Goal: Information Seeking & Learning: Learn about a topic

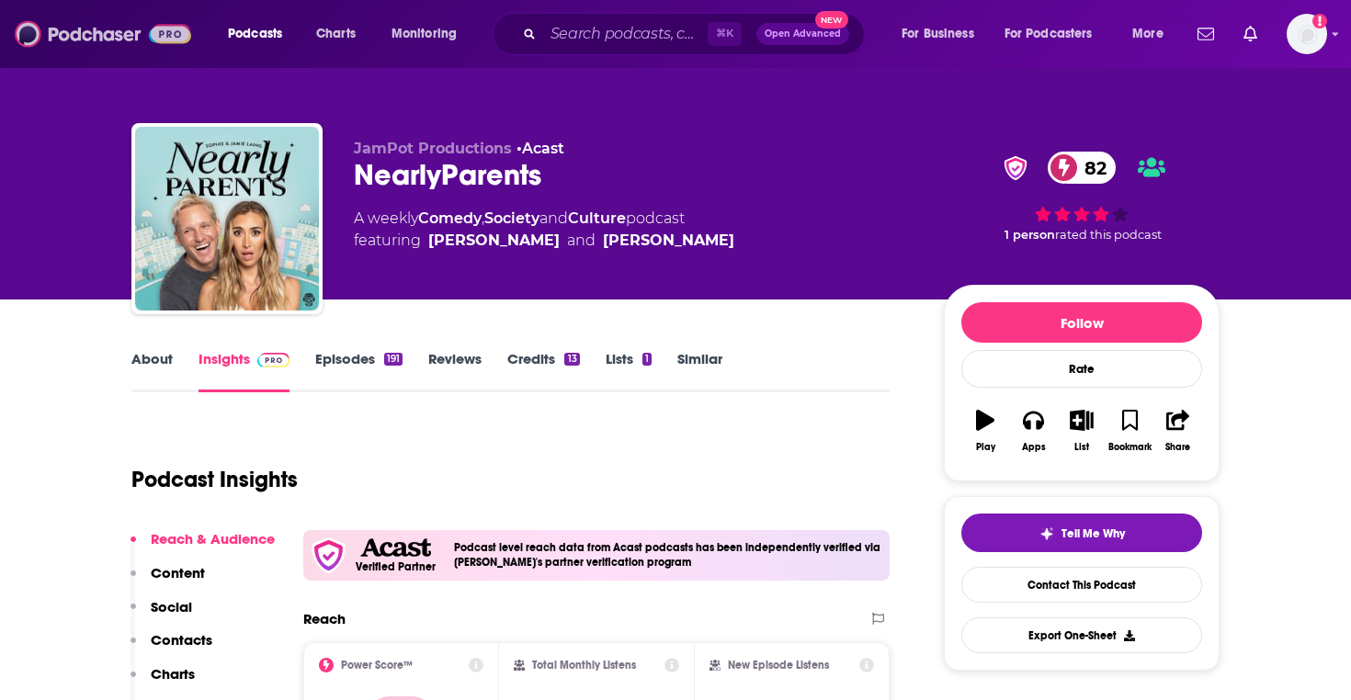
click at [125, 31] on img at bounding box center [103, 34] width 176 height 35
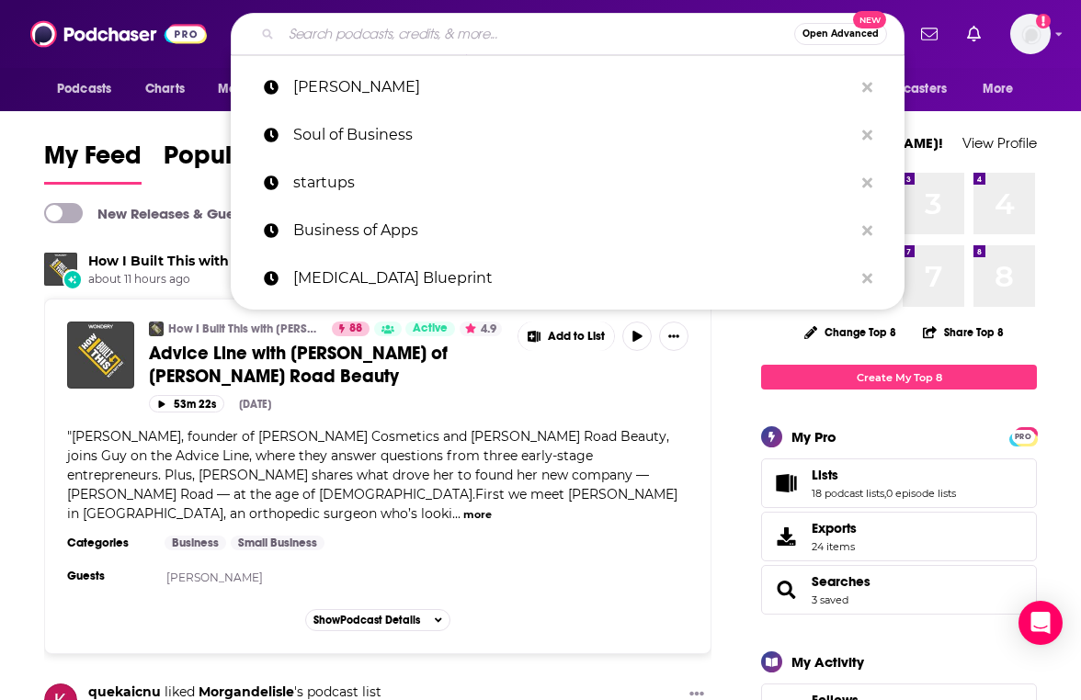
click at [322, 30] on input "Search podcasts, credits, & more..." at bounding box center [537, 33] width 513 height 29
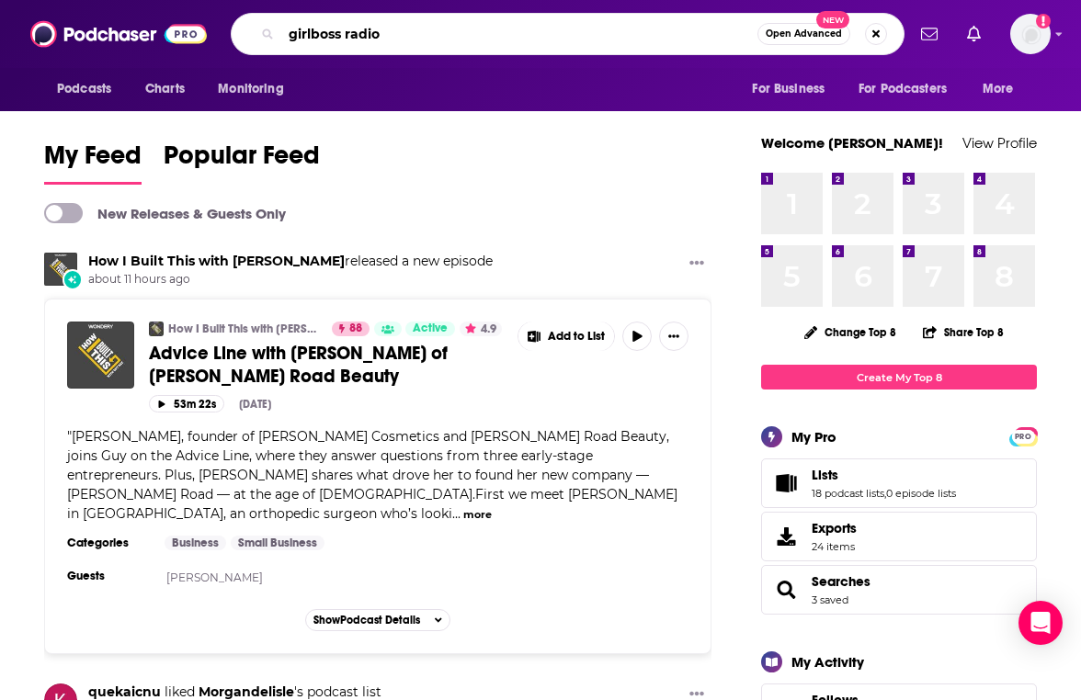
type input "girlboss radio"
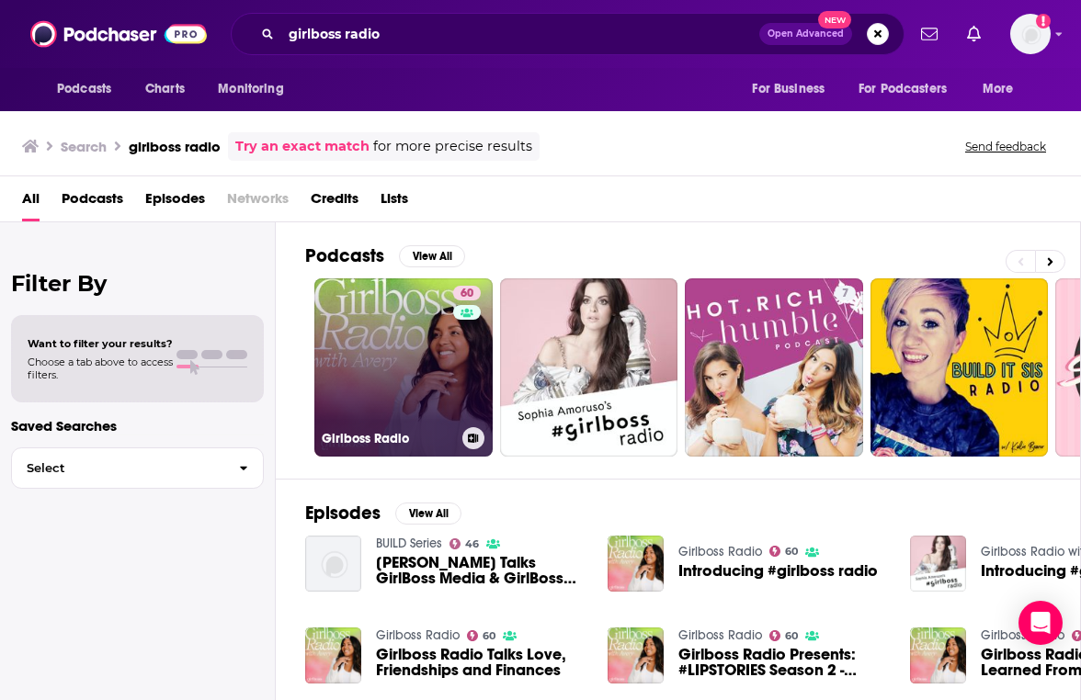
click at [400, 378] on link "60 Girlboss Radio" at bounding box center [403, 367] width 178 height 178
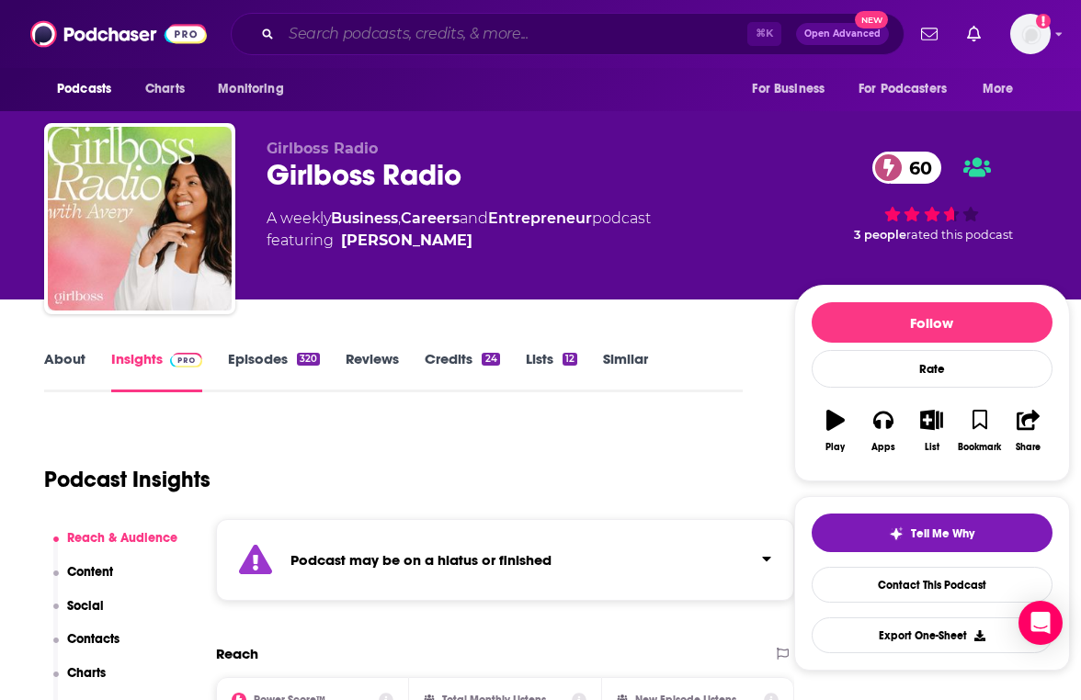
click at [320, 37] on input "Search podcasts, credits, & more..." at bounding box center [514, 33] width 466 height 29
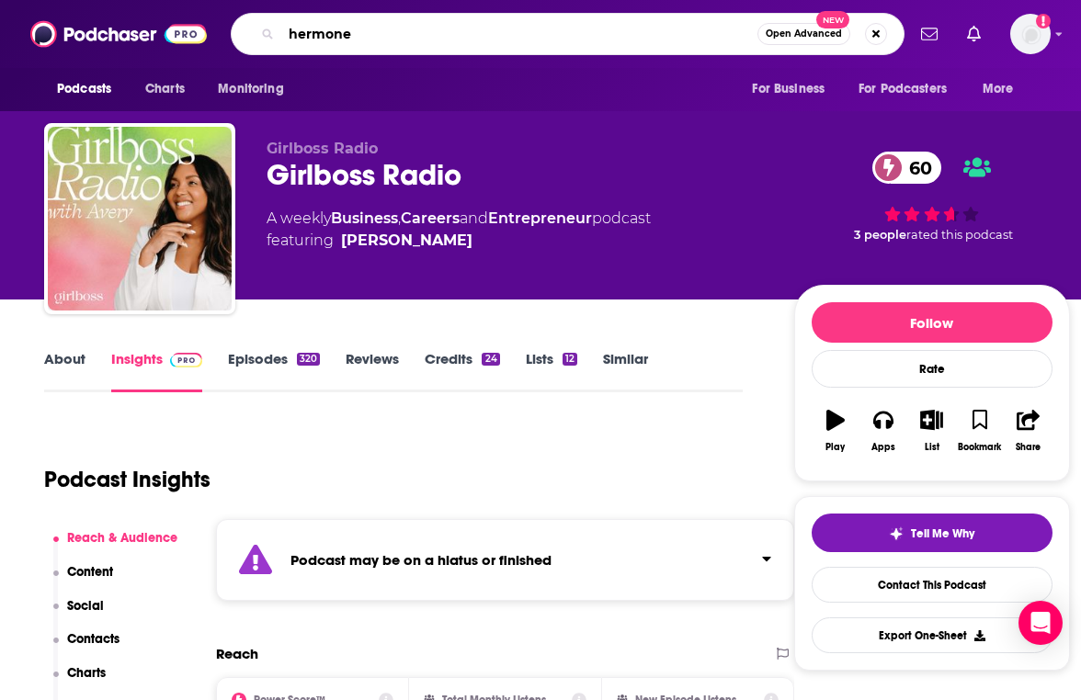
type input "hermoney"
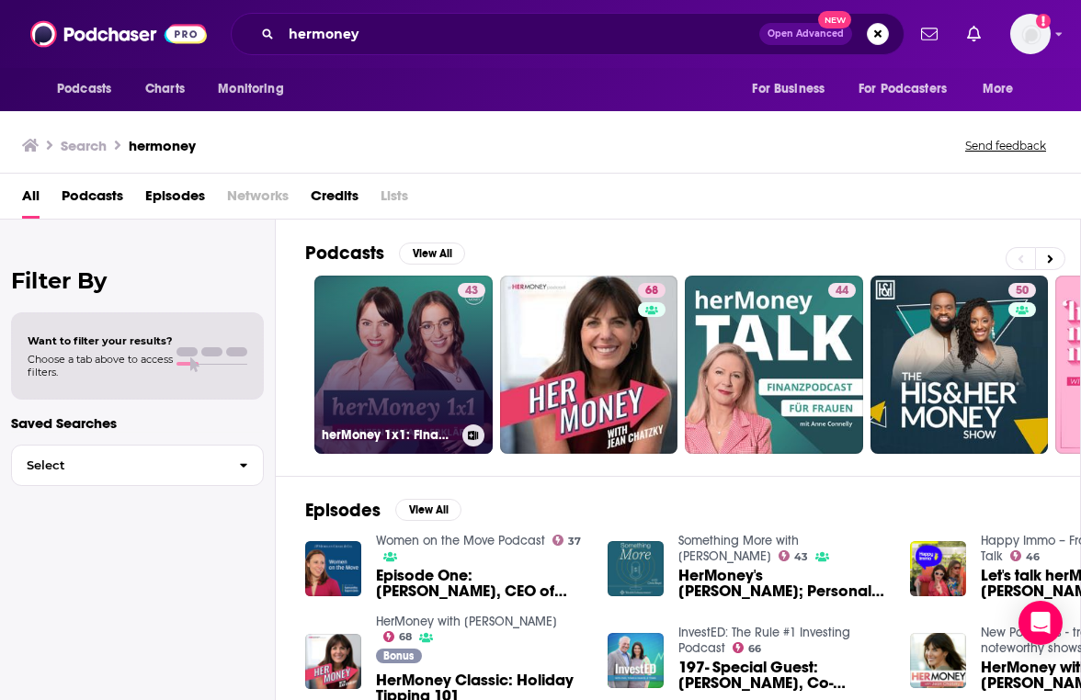
click at [446, 363] on link "43 herMoney 1x1: Finanzen einfach erklärt" at bounding box center [403, 365] width 178 height 178
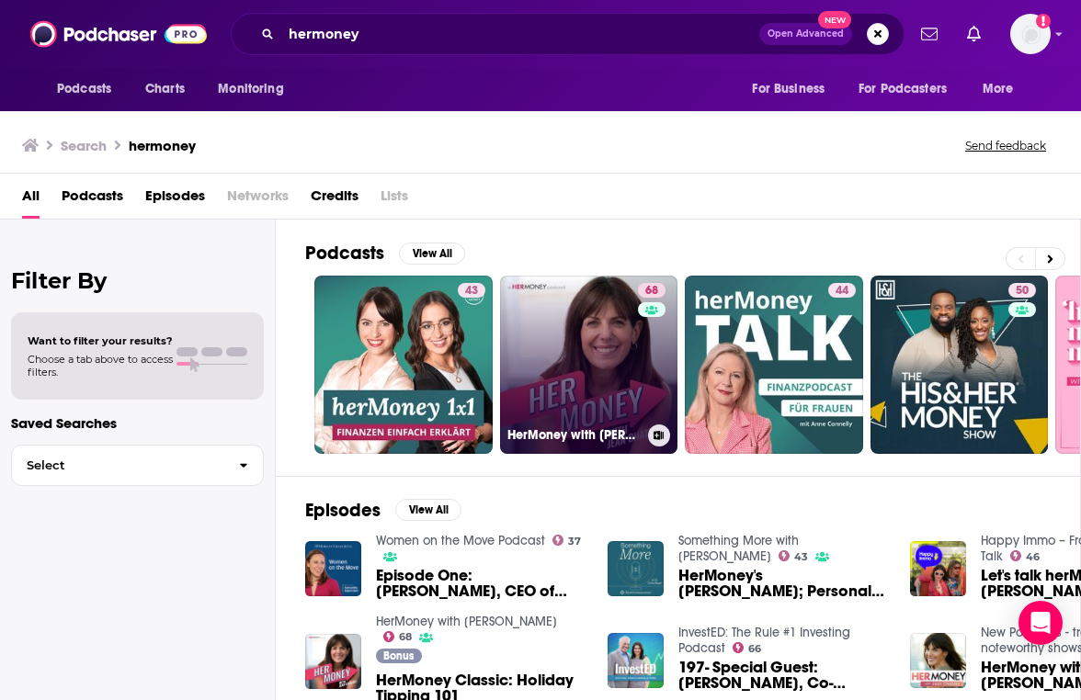
click at [525, 361] on link "68 HerMoney with Jean Chatzky" at bounding box center [589, 365] width 178 height 178
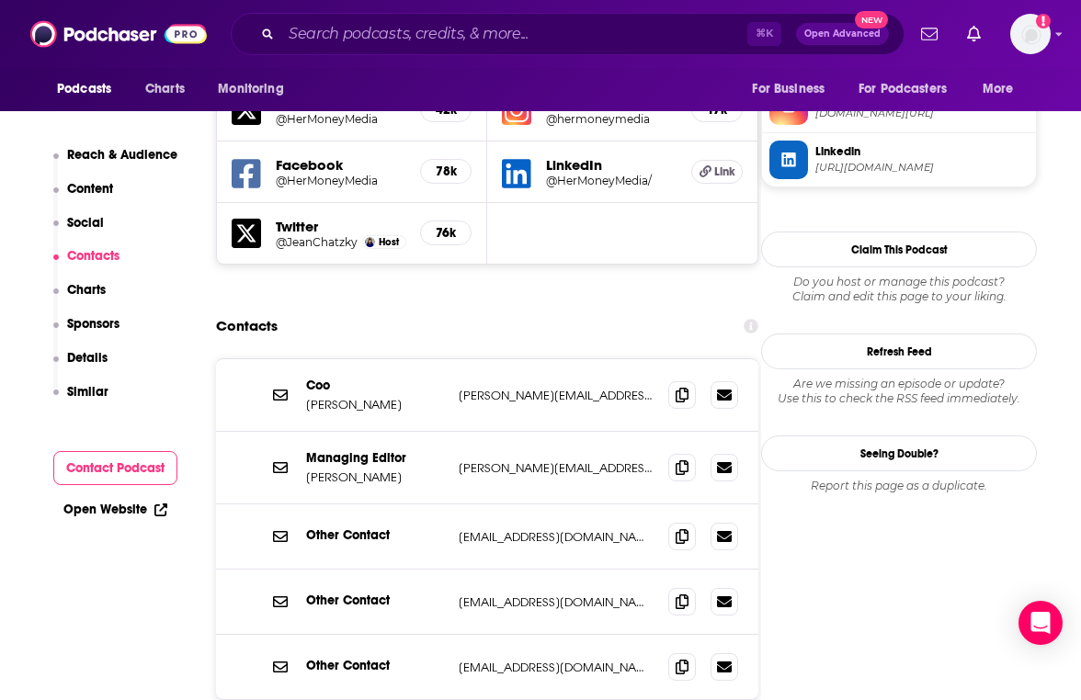
scroll to position [1710, 0]
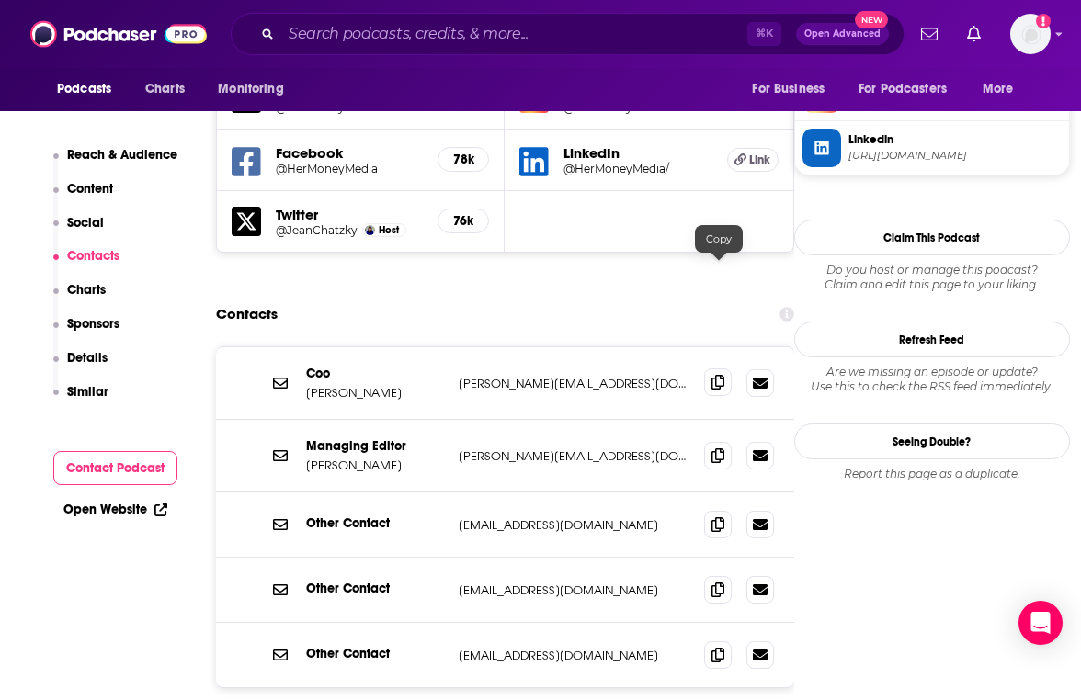
click at [713, 375] on icon at bounding box center [717, 382] width 13 height 15
click at [333, 36] on input "Search podcasts, credits, & more..." at bounding box center [514, 33] width 466 height 29
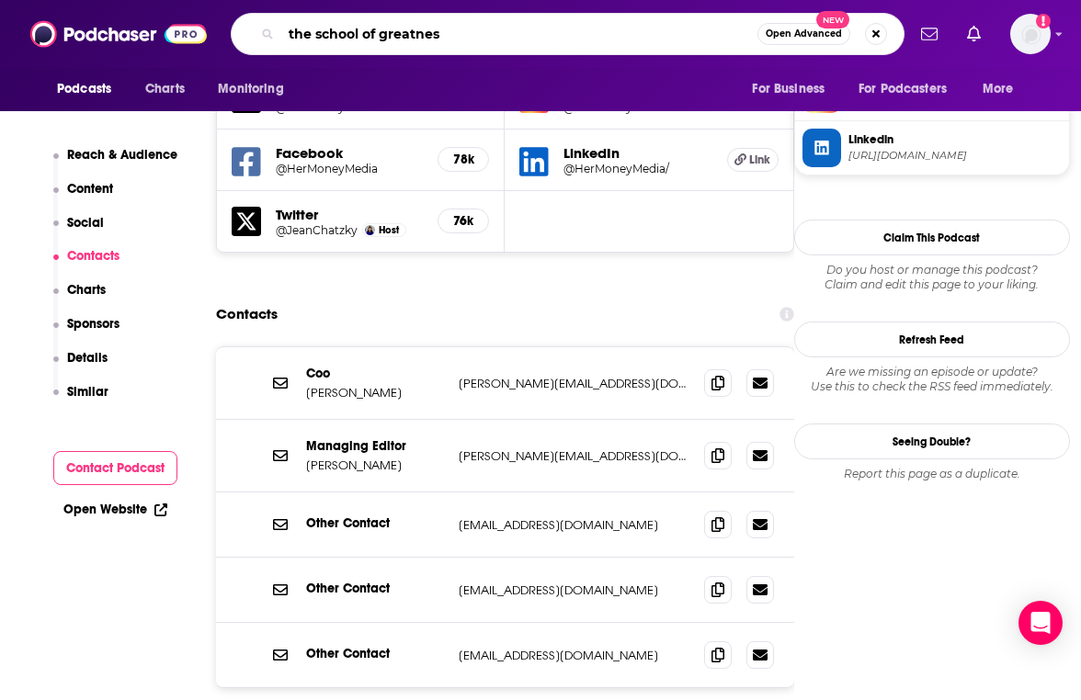
type input "the school of greatness"
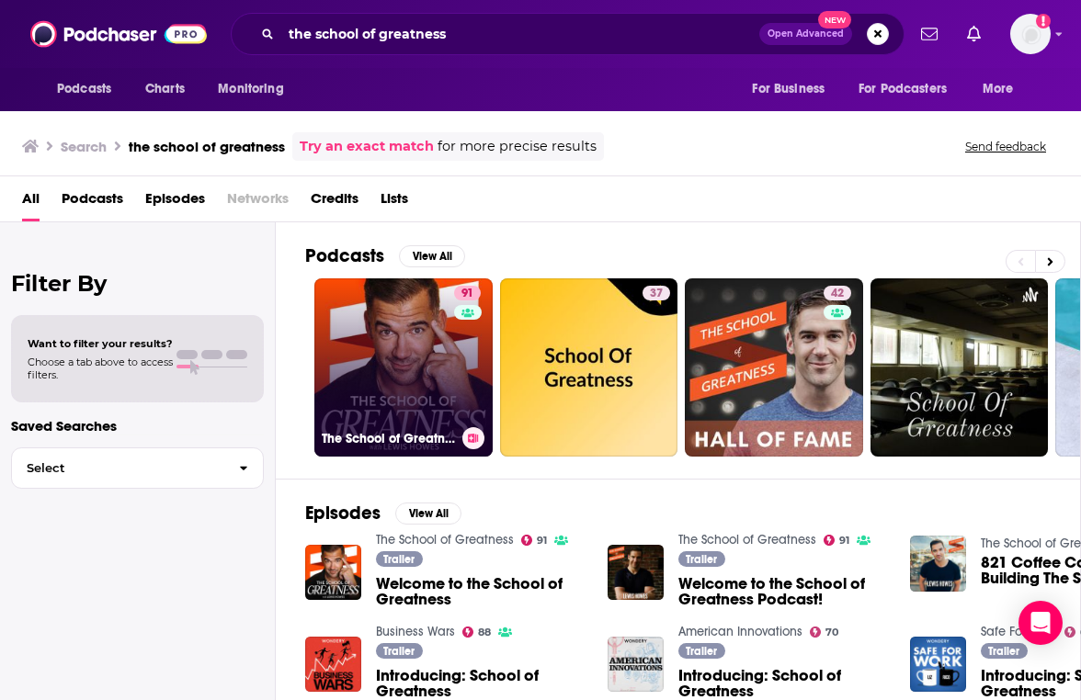
click at [377, 414] on link "91 The School of Greatness" at bounding box center [403, 367] width 178 height 178
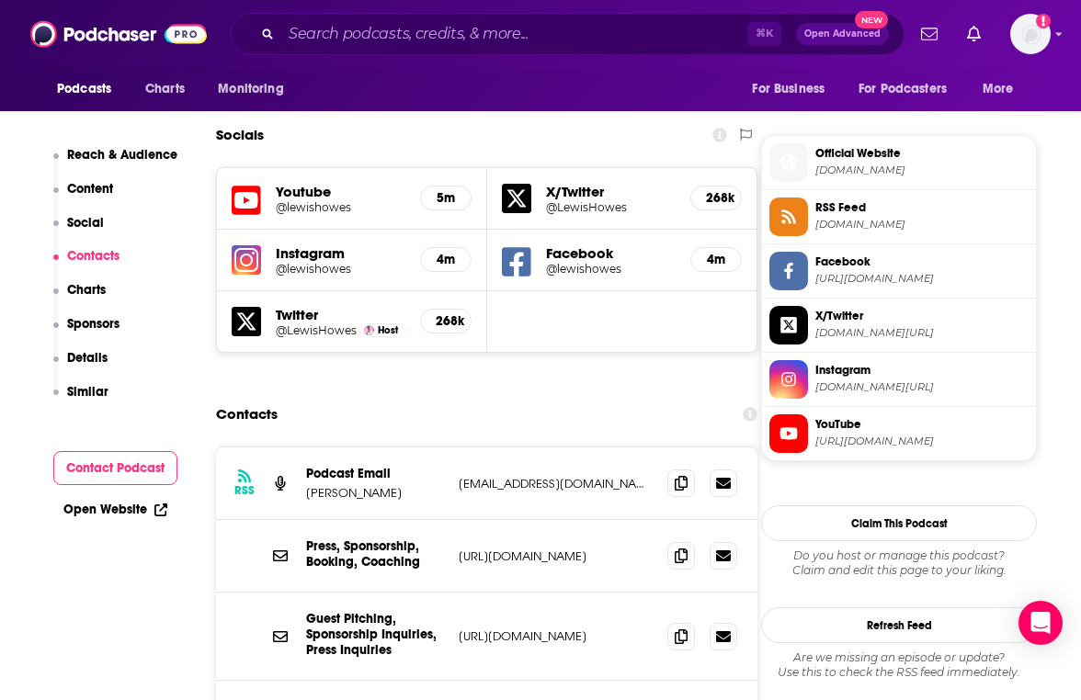
scroll to position [1608, 0]
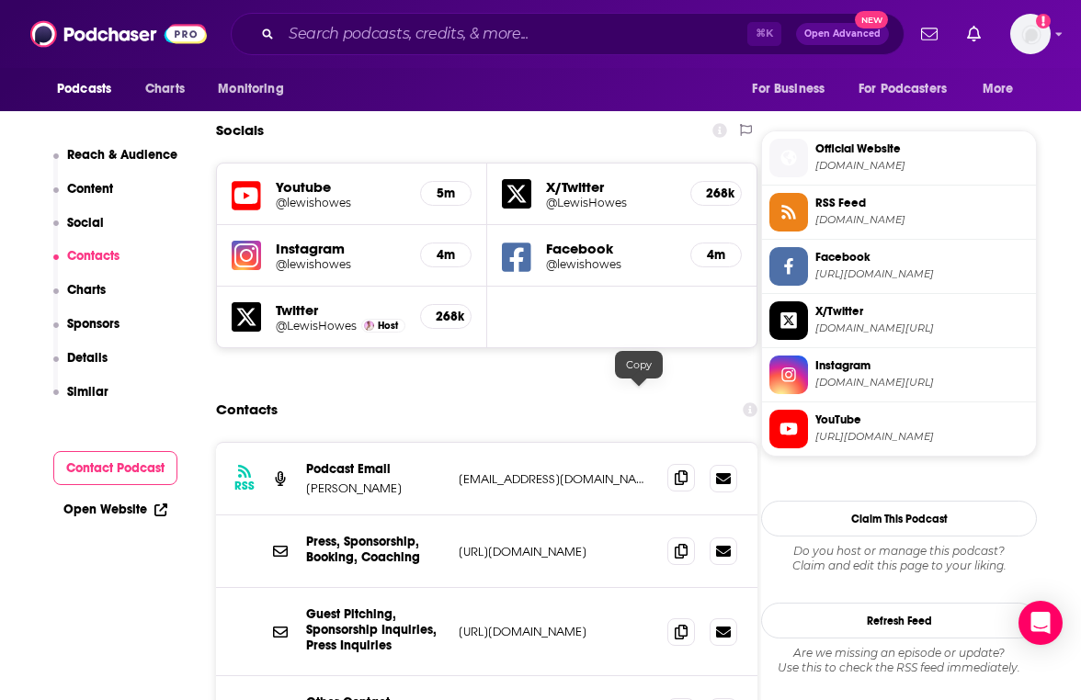
click at [667, 464] on span at bounding box center [681, 478] width 28 height 28
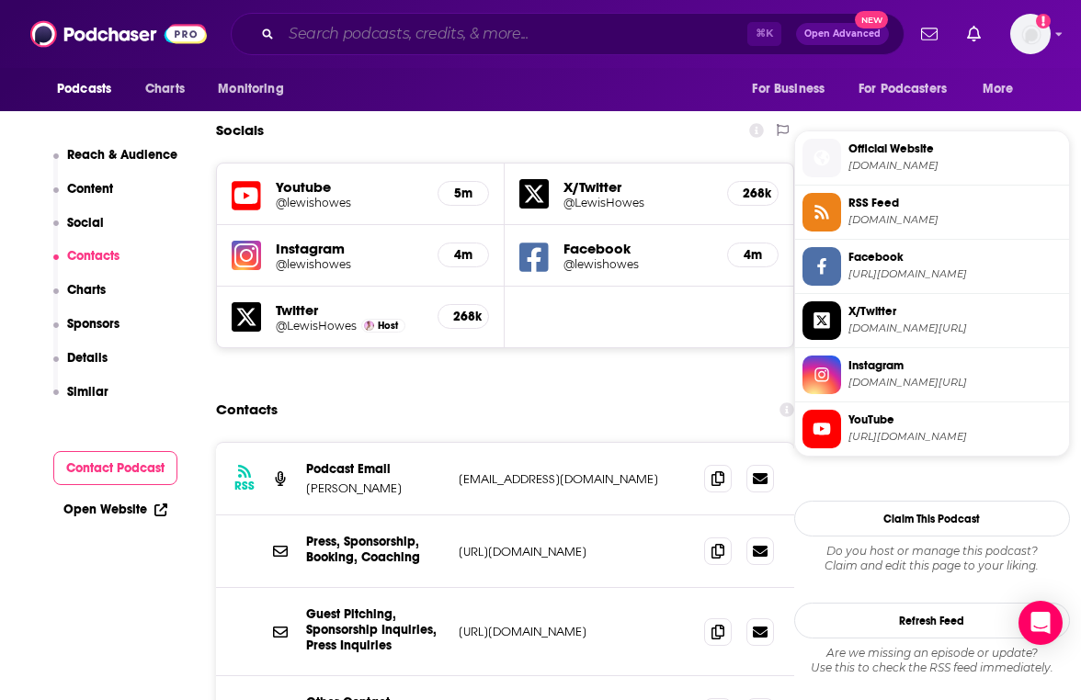
click at [470, 29] on input "Search podcasts, credits, & more..." at bounding box center [514, 33] width 466 height 29
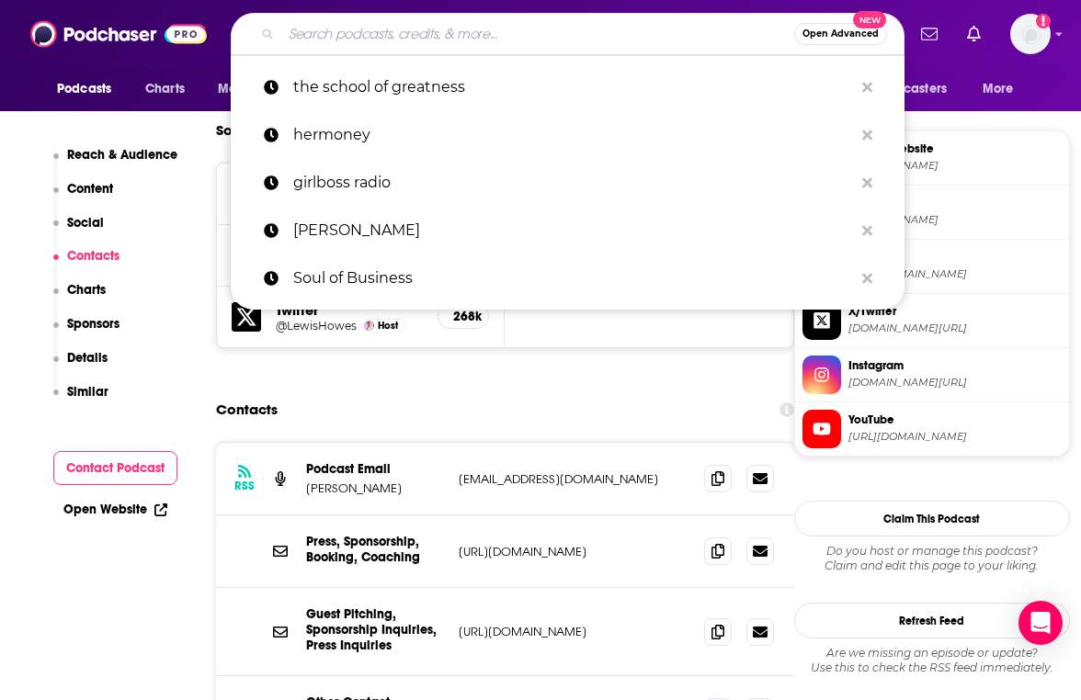
paste input "Innovationn In Compliance with Tom Fox"
type input "Innovationn In Compliance with Tom Fox"
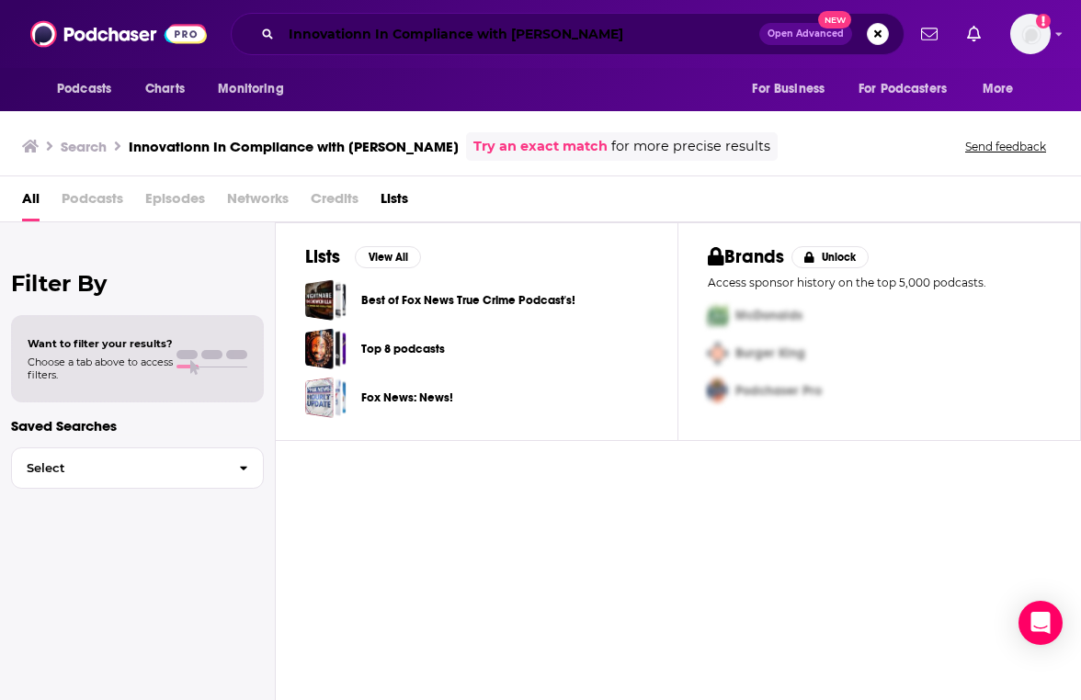
click at [363, 28] on input "Innovationn In Compliance with Tom Fox" at bounding box center [520, 33] width 478 height 29
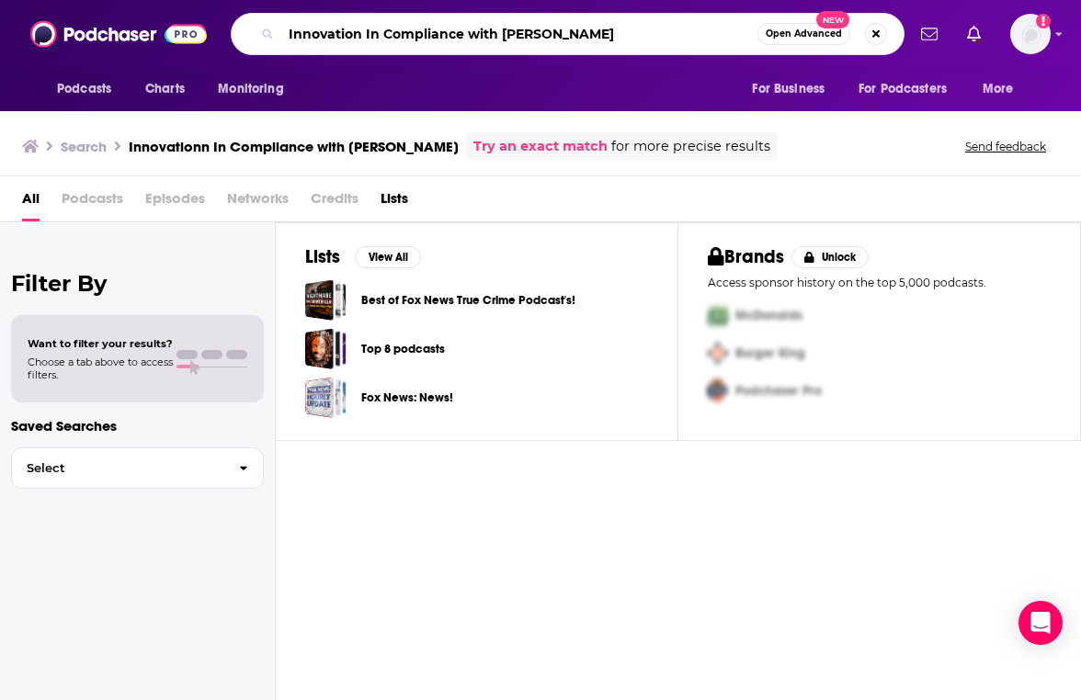
type input "Innovation In Compliance with Tom Fox"
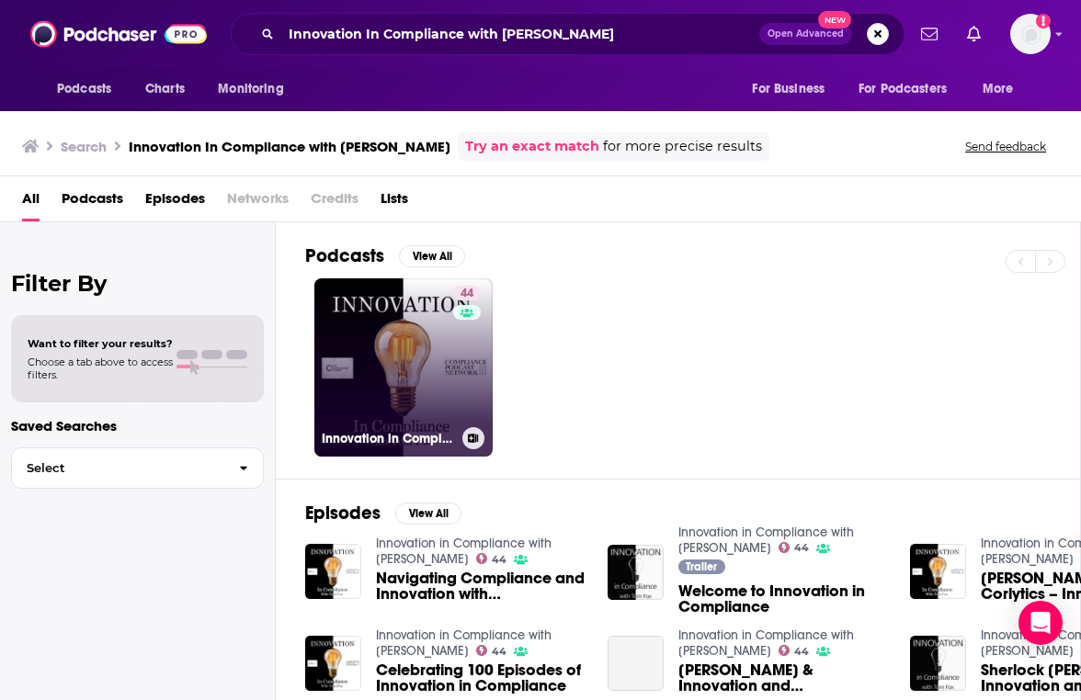
click at [404, 386] on link "44 Innovation in Compliance with Tom Fox" at bounding box center [403, 367] width 178 height 178
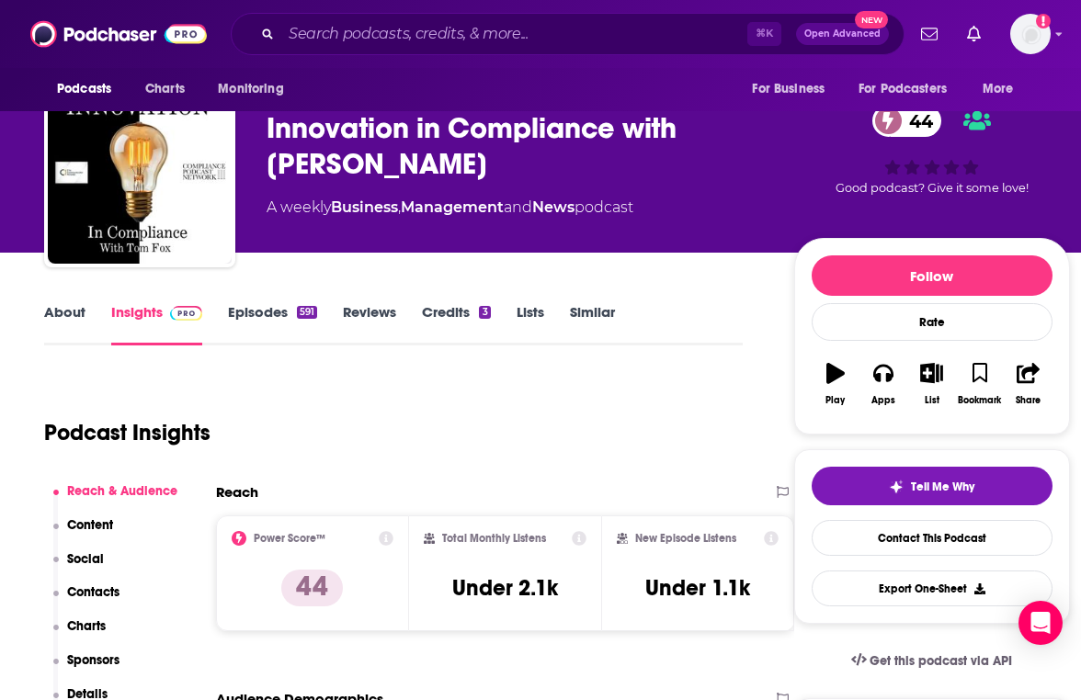
scroll to position [51, 0]
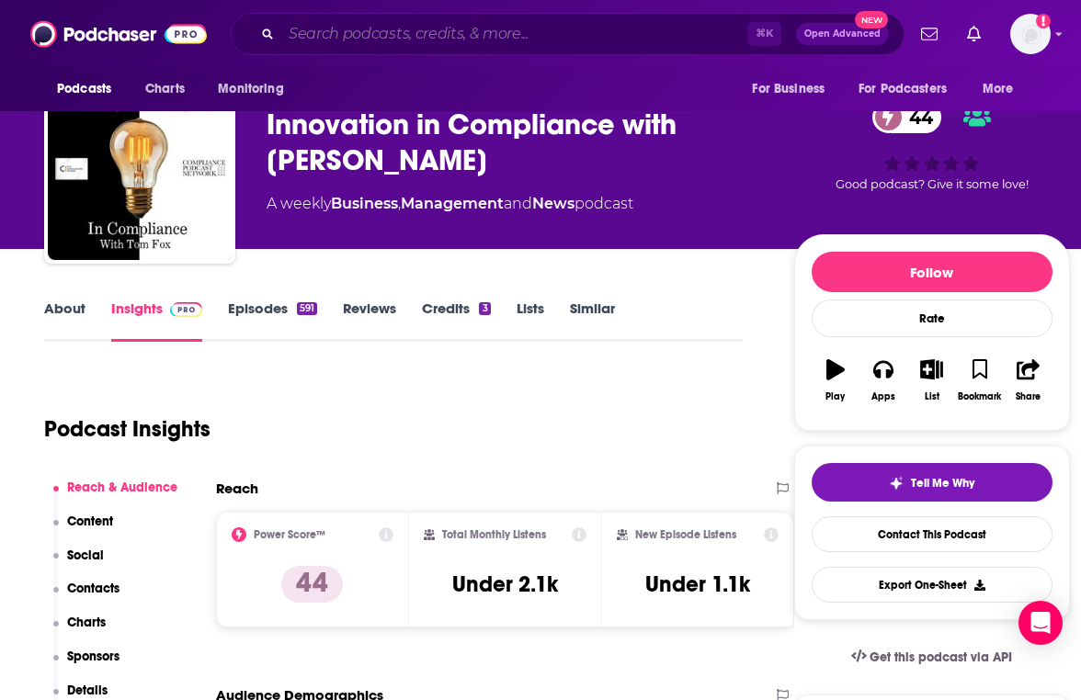
click at [404, 40] on input "Search podcasts, credits, & more..." at bounding box center [514, 33] width 466 height 29
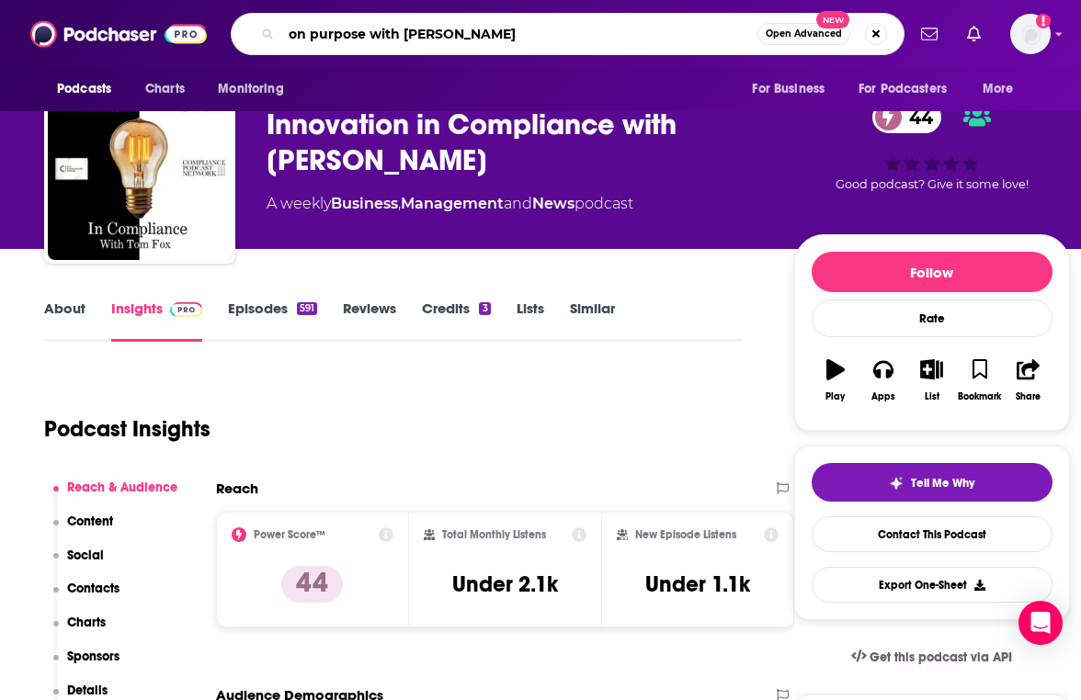
type input "on purpose with jay shetty"
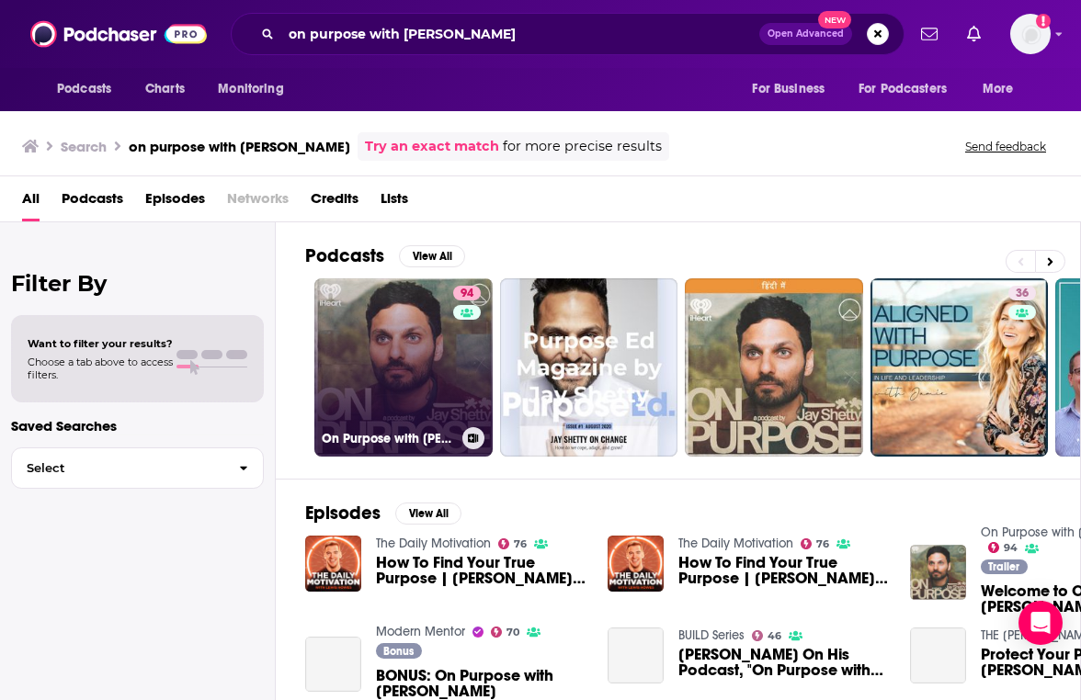
click at [350, 363] on link "94 On Purpose with Jay Shetty" at bounding box center [403, 367] width 178 height 178
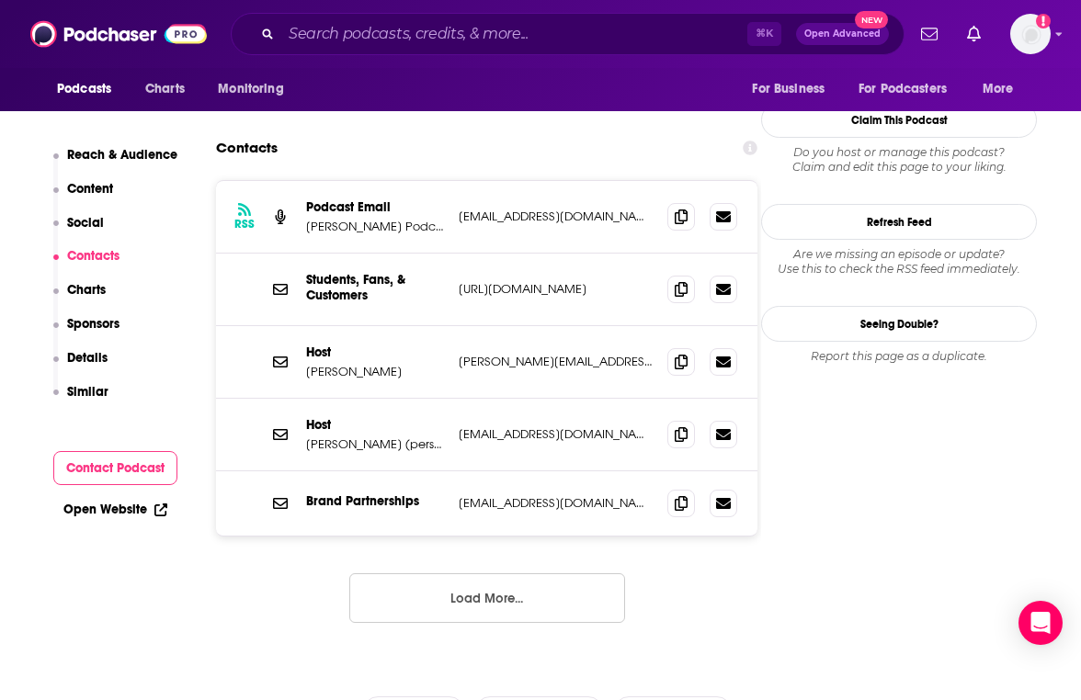
scroll to position [1754, 0]
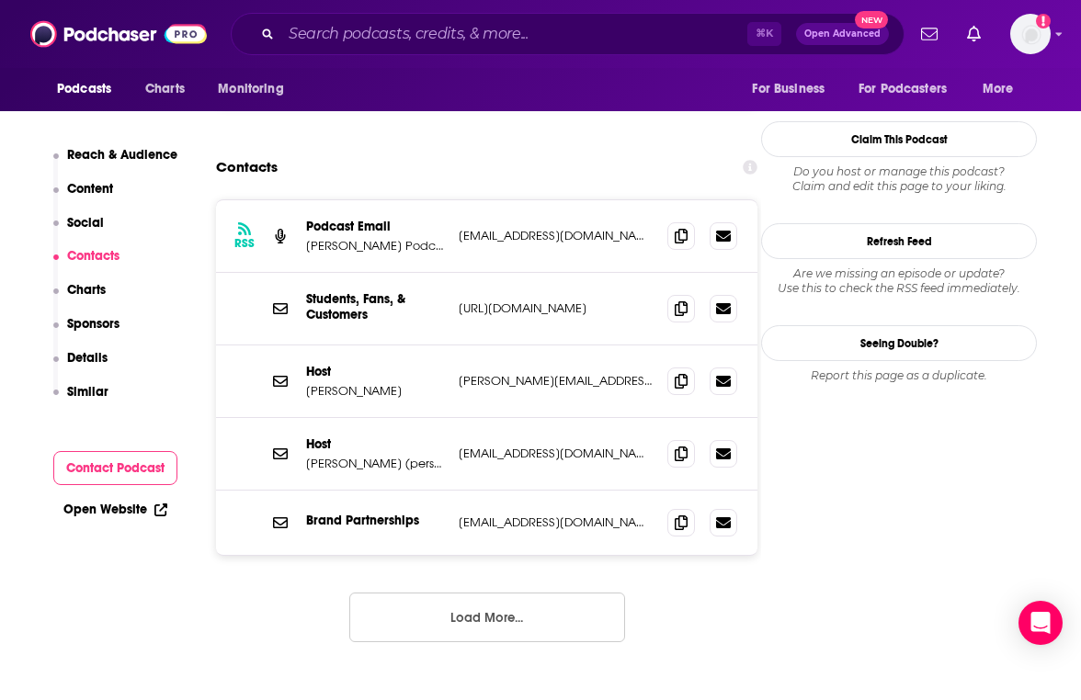
click at [405, 618] on button "Load More..." at bounding box center [487, 618] width 276 height 50
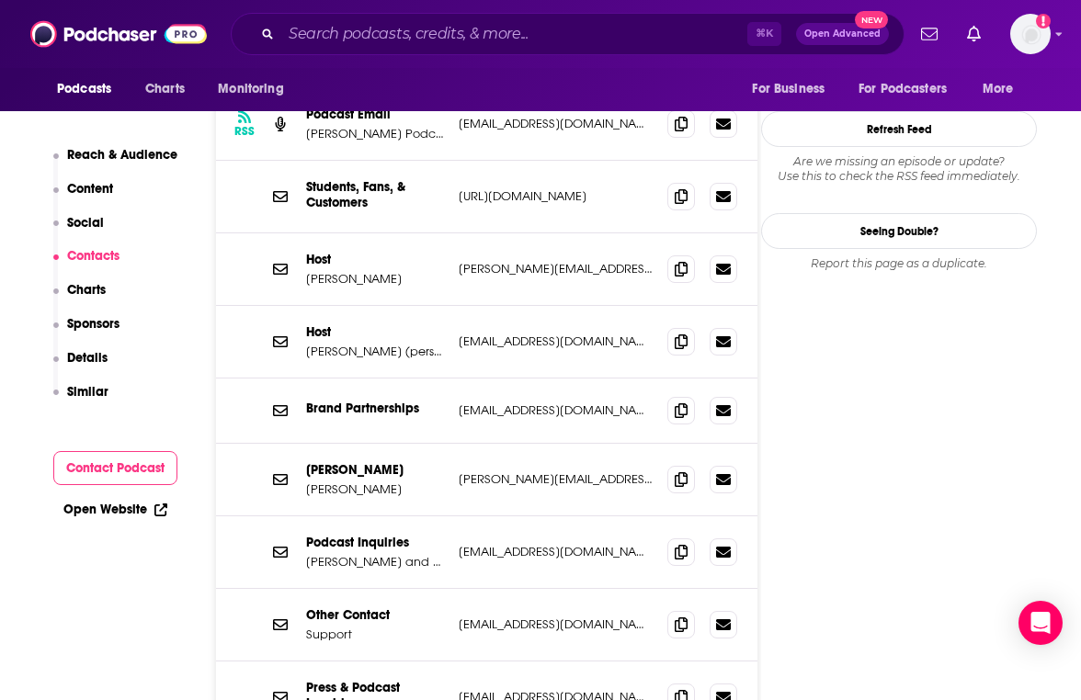
scroll to position [1873, 0]
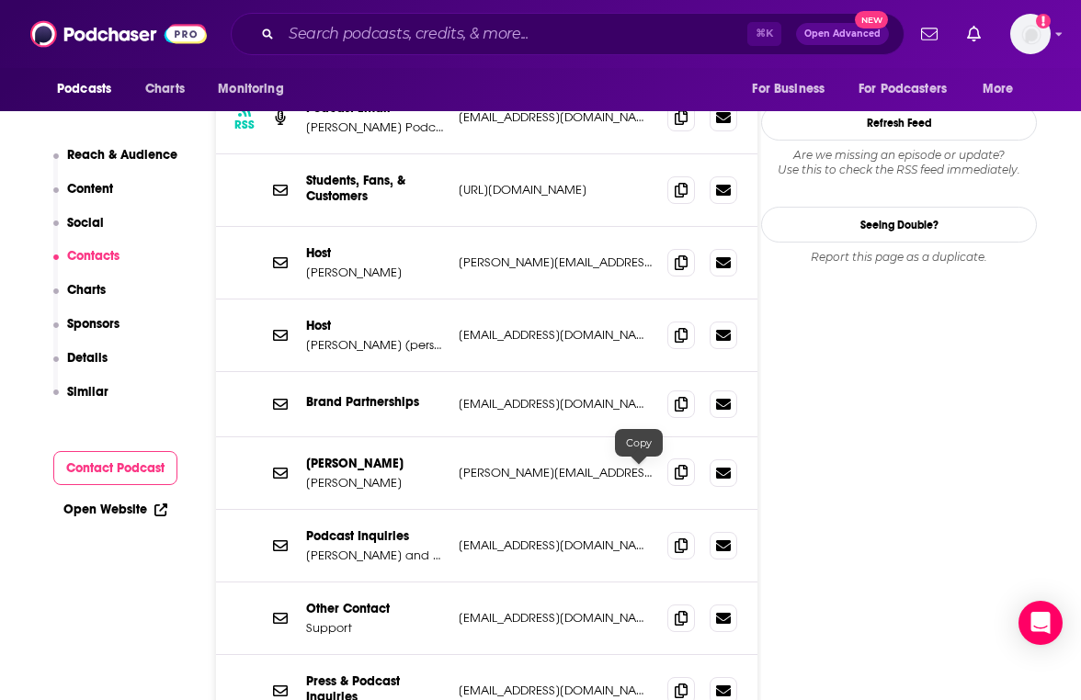
click at [667, 483] on span at bounding box center [681, 473] width 28 height 28
click at [358, 37] on input "Search podcasts, credits, & more..." at bounding box center [514, 33] width 466 height 29
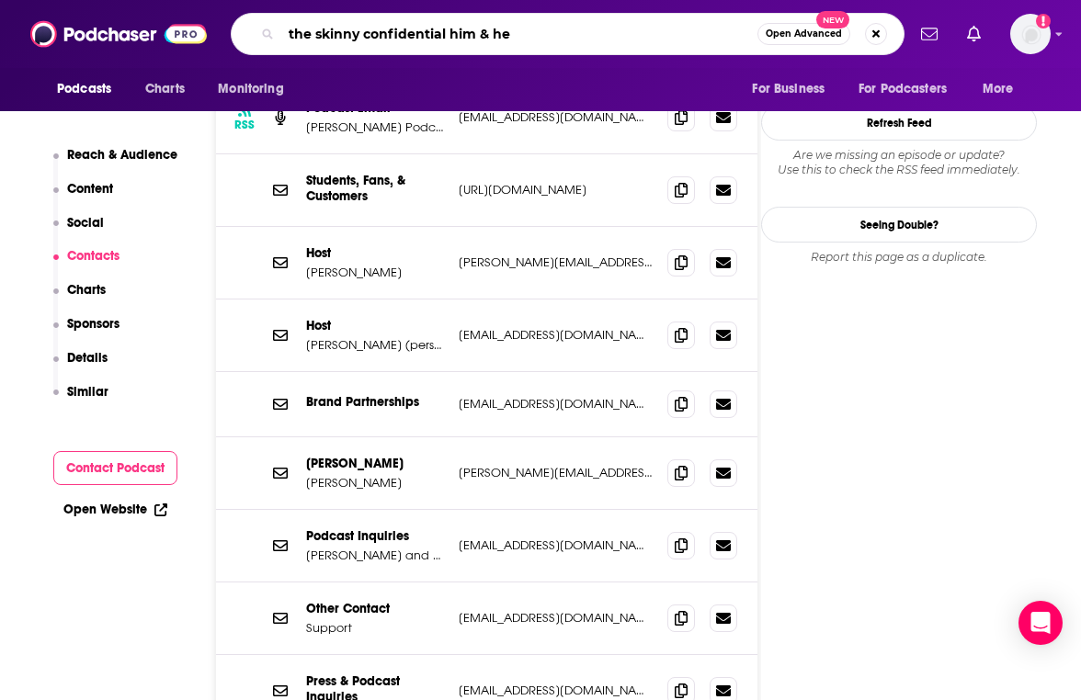
type input "the skinny confidential him & her"
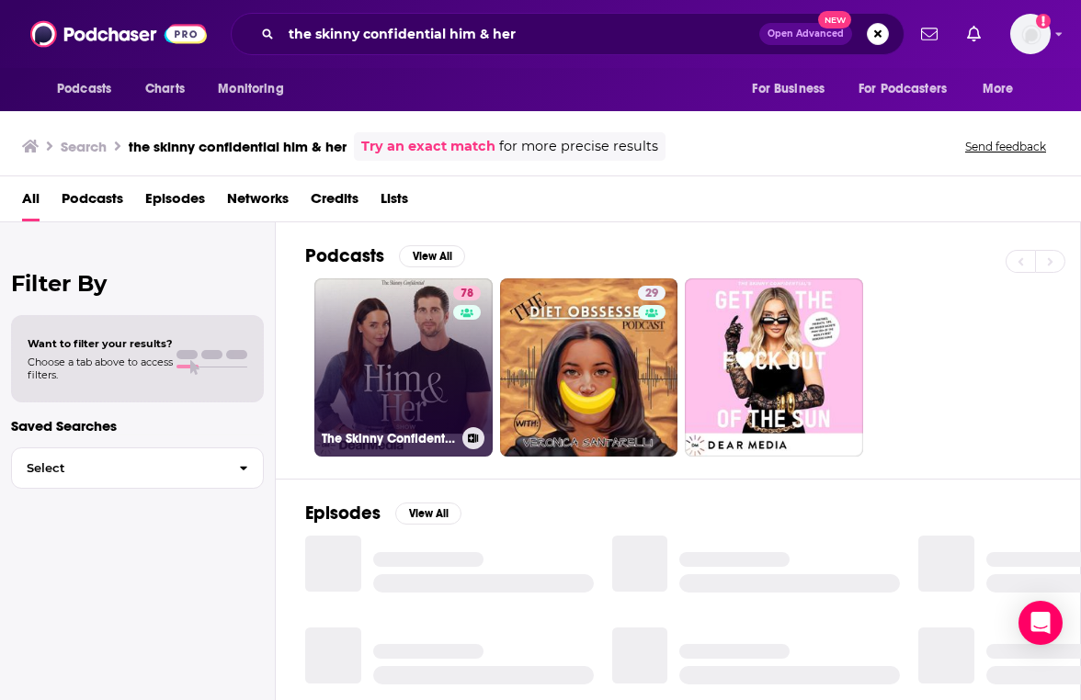
click at [448, 347] on link "78 The Skinny Confidential Him & Her Show" at bounding box center [403, 367] width 178 height 178
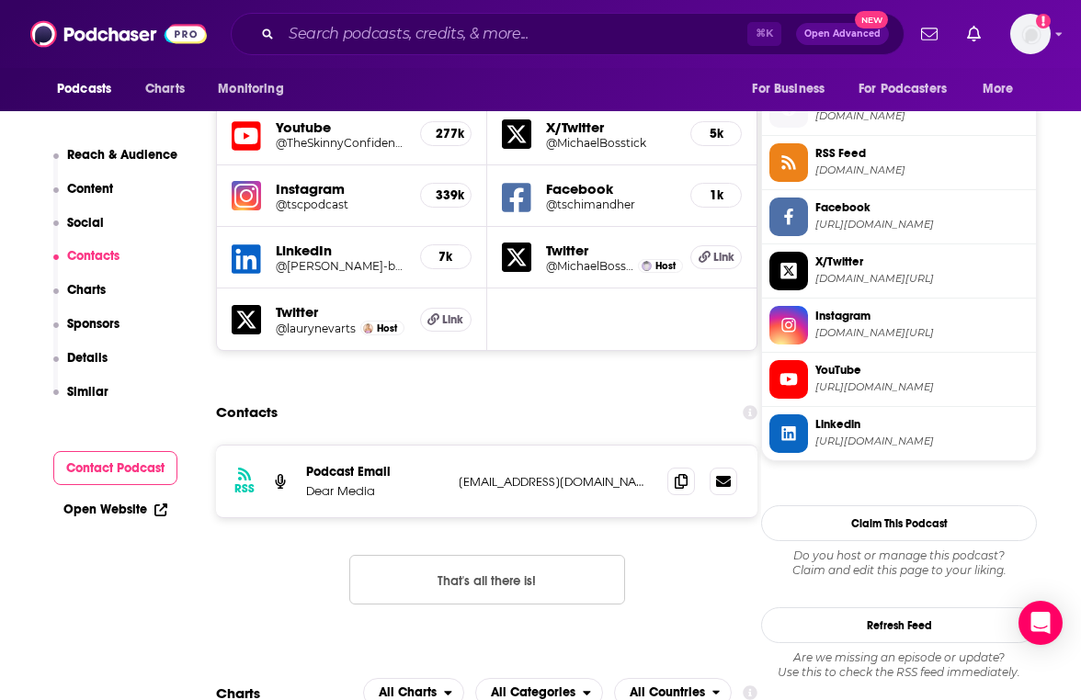
scroll to position [1655, 0]
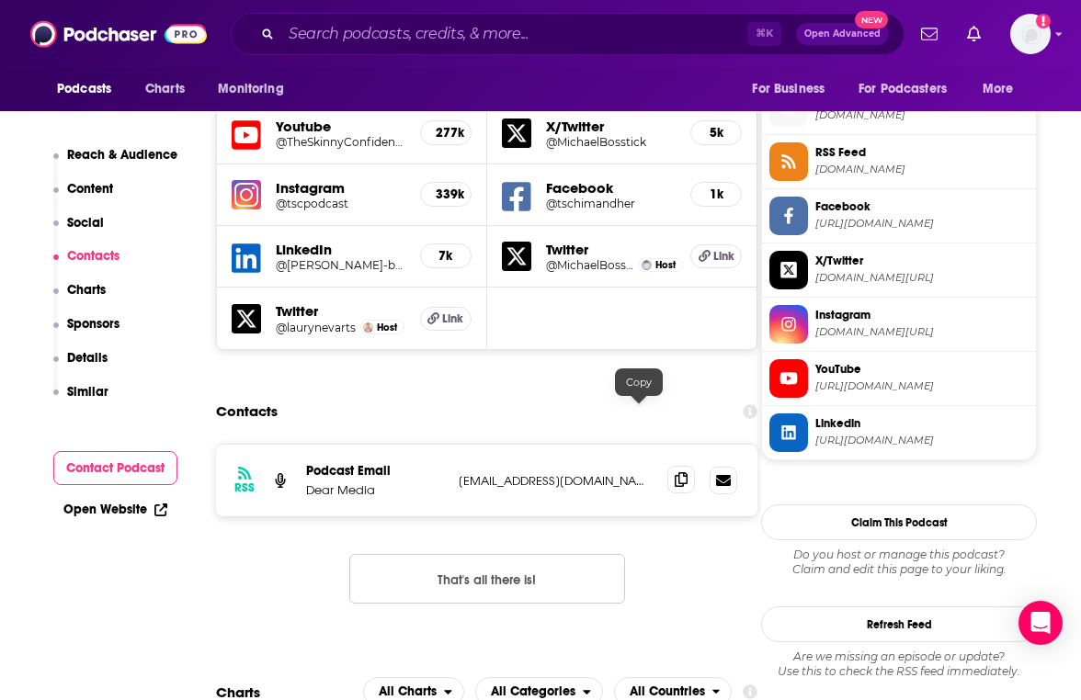
click at [675, 472] on icon at bounding box center [681, 479] width 13 height 15
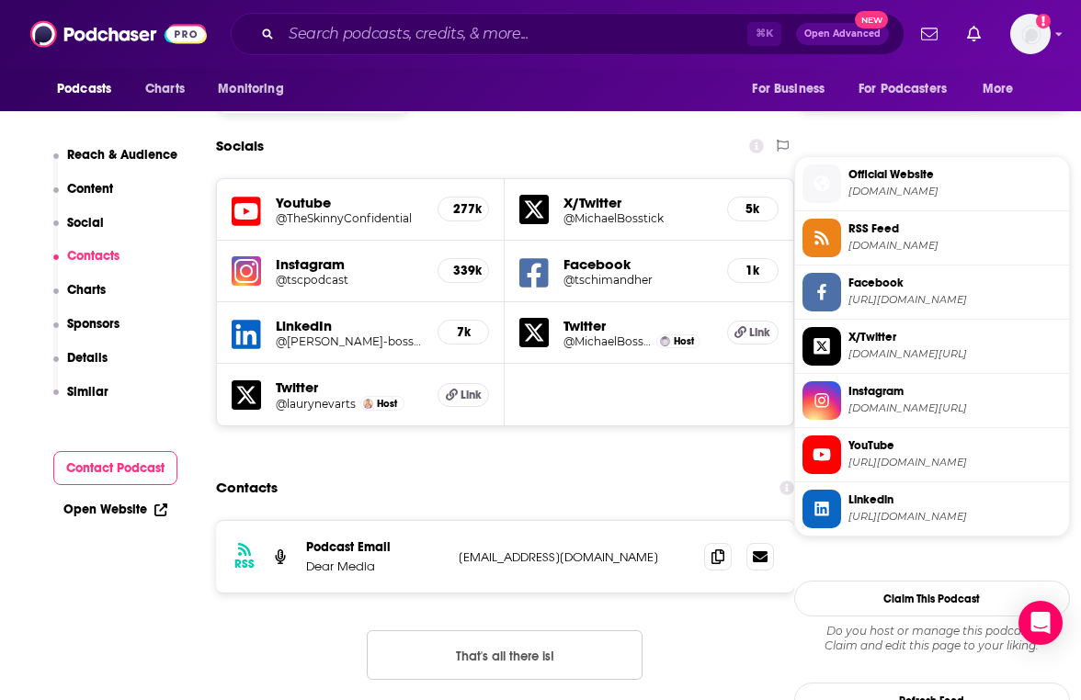
scroll to position [1570, 0]
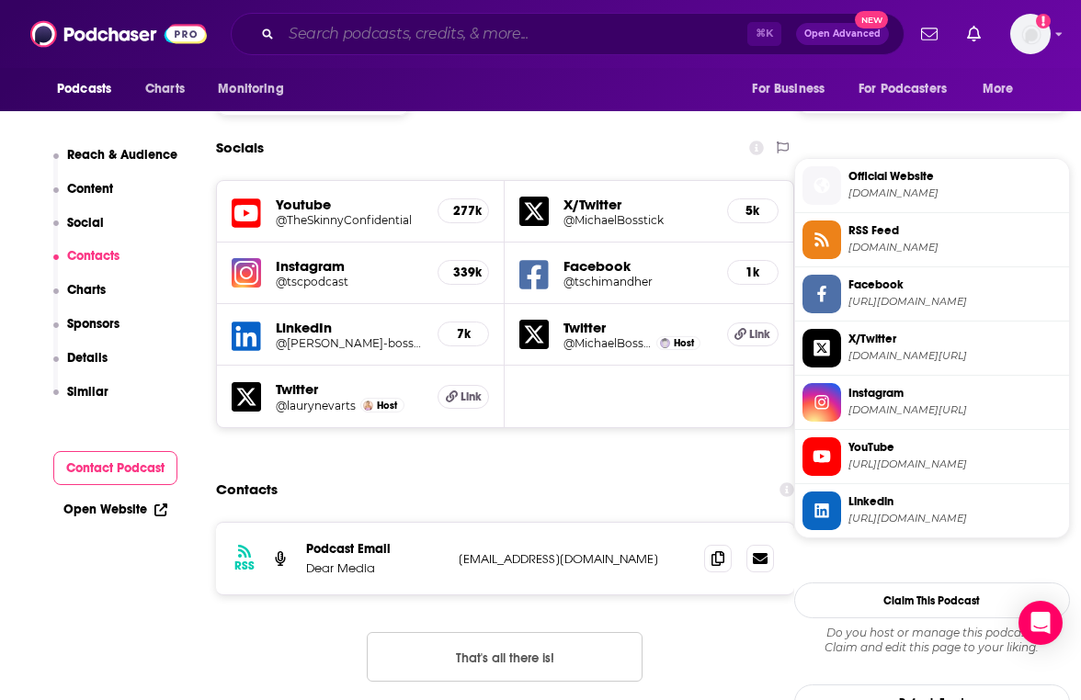
click at [332, 24] on input "Search podcasts, credits, & more..." at bounding box center [514, 33] width 466 height 29
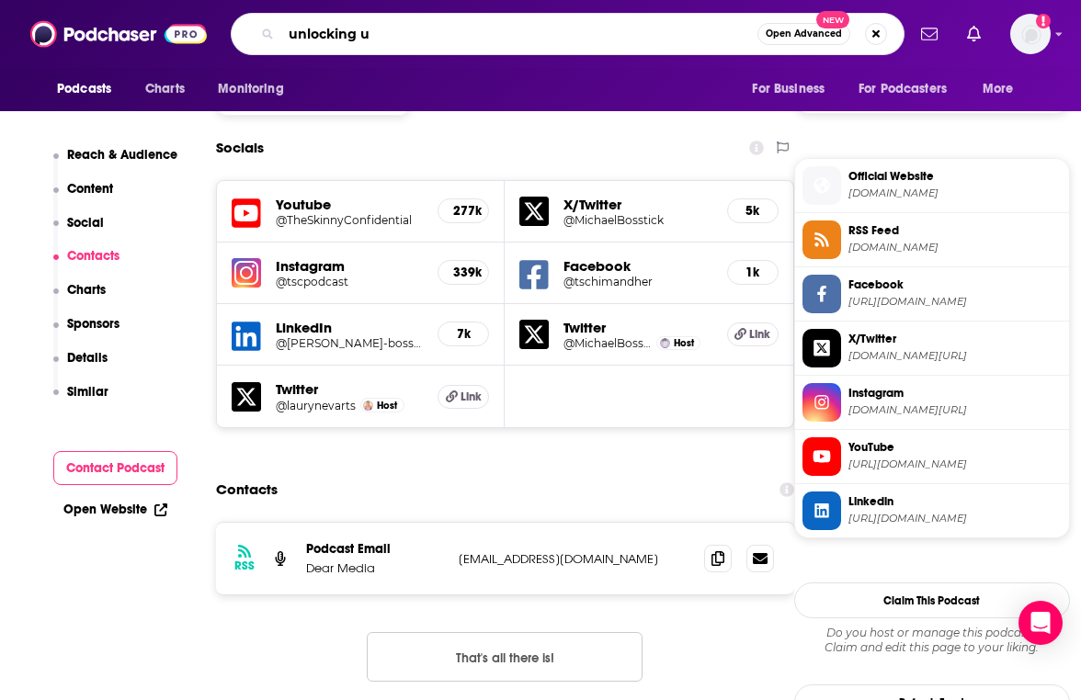
type input "unlocking us"
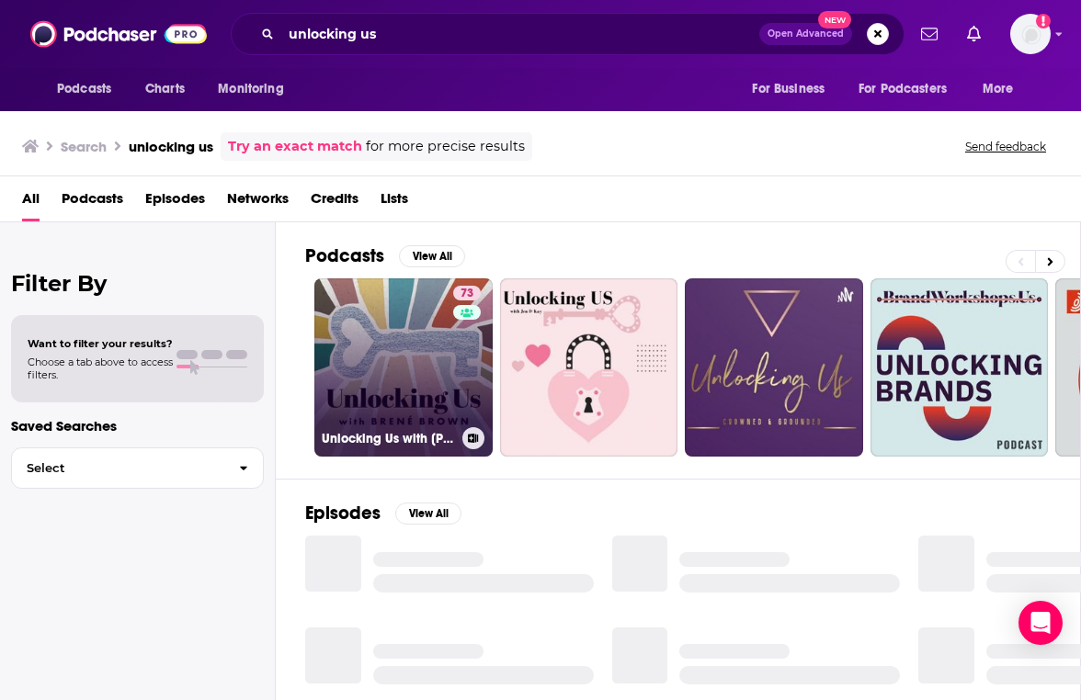
click at [438, 312] on link "73 Unlocking Us with Brené Brown" at bounding box center [403, 367] width 178 height 178
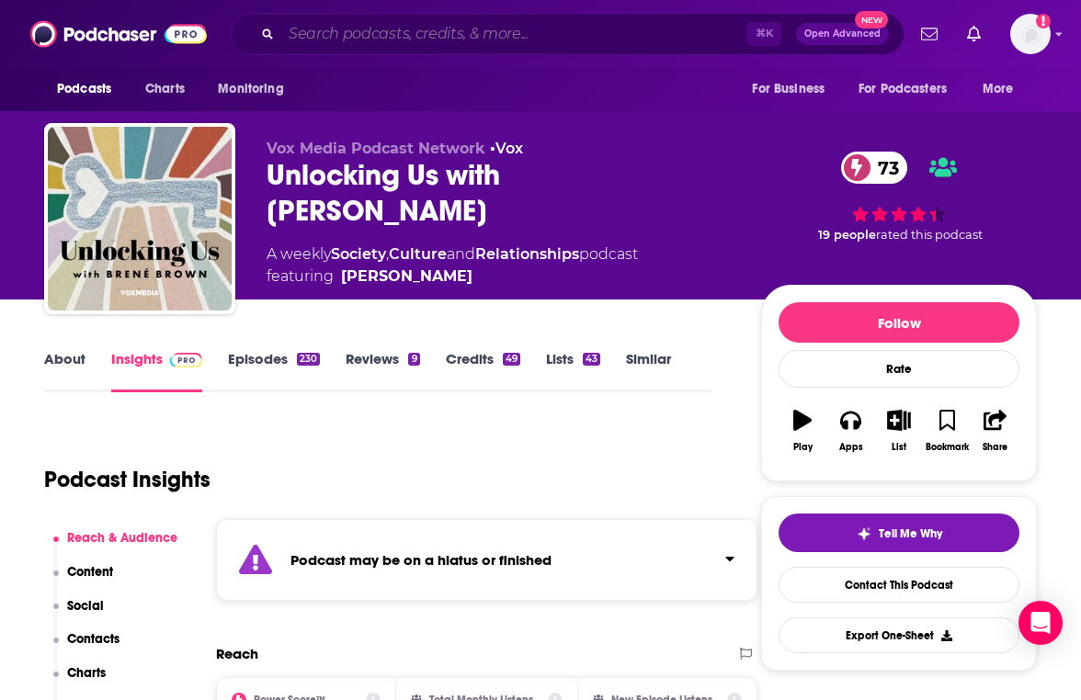
click at [369, 38] on input "Search podcasts, credits, & more..." at bounding box center [514, 33] width 466 height 29
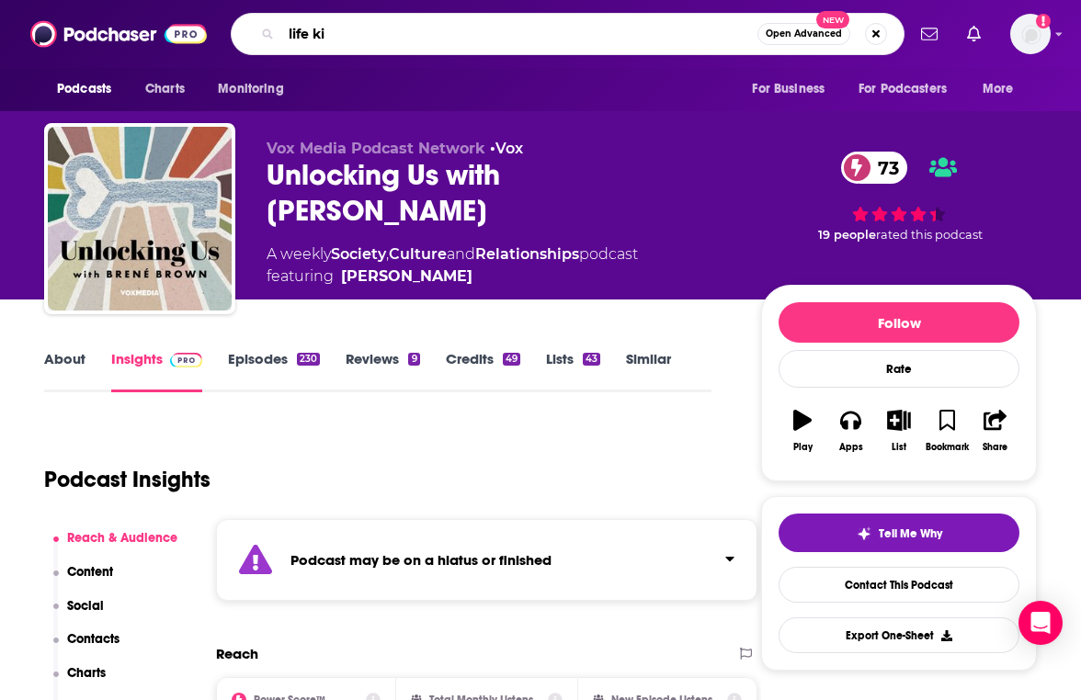
type input "life kit"
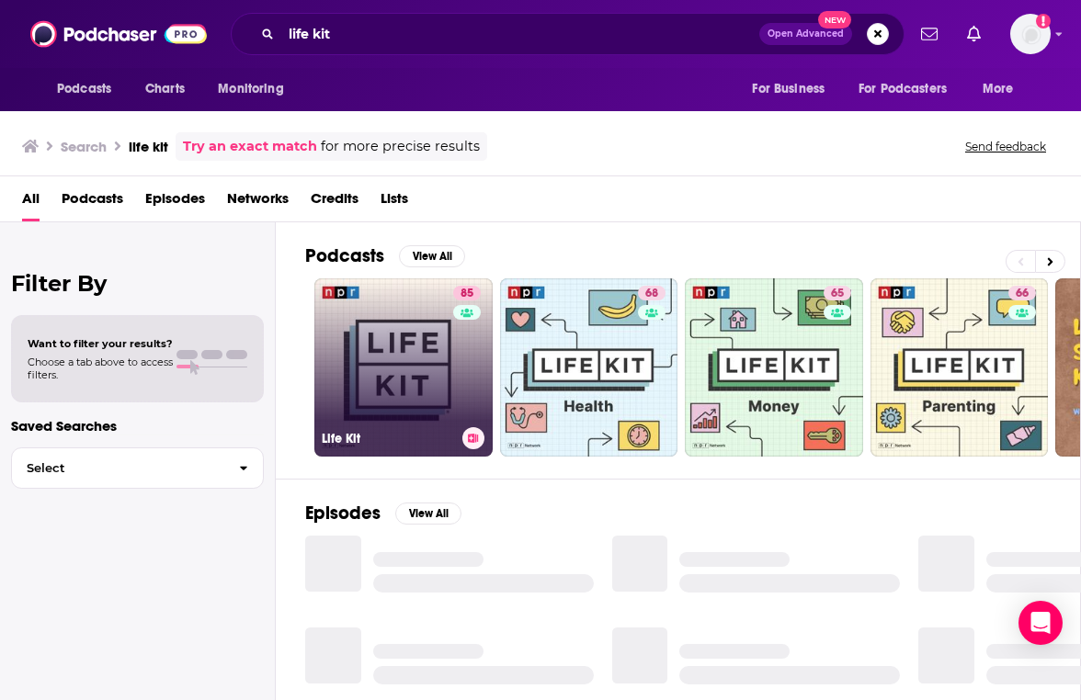
click at [369, 349] on link "85 Life Kit" at bounding box center [403, 367] width 178 height 178
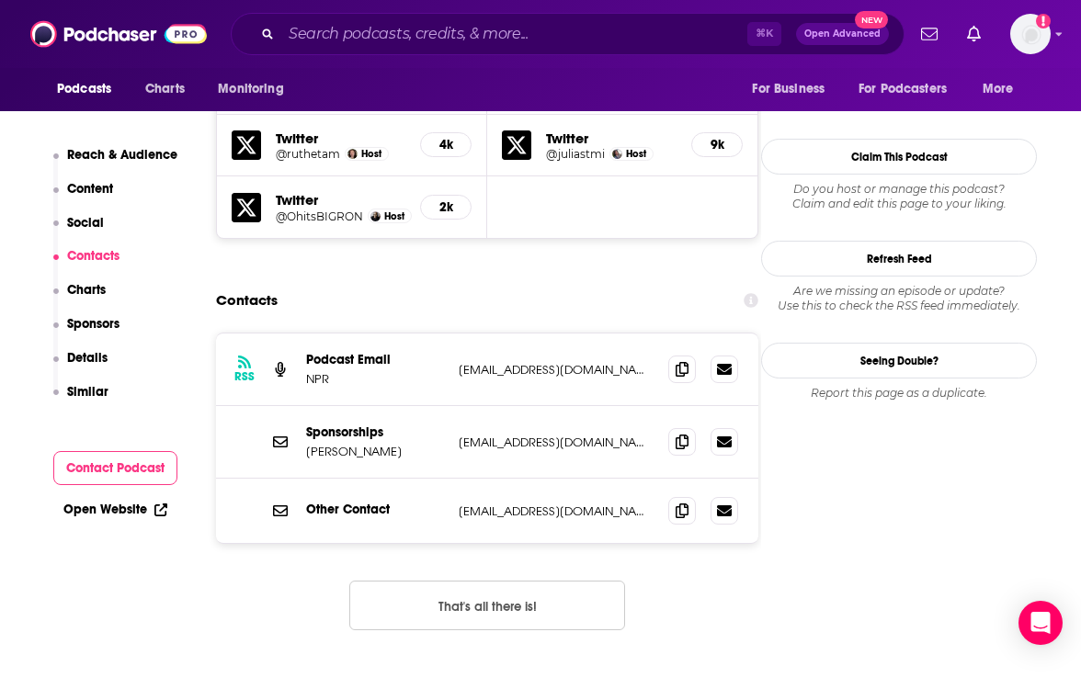
scroll to position [1685, 0]
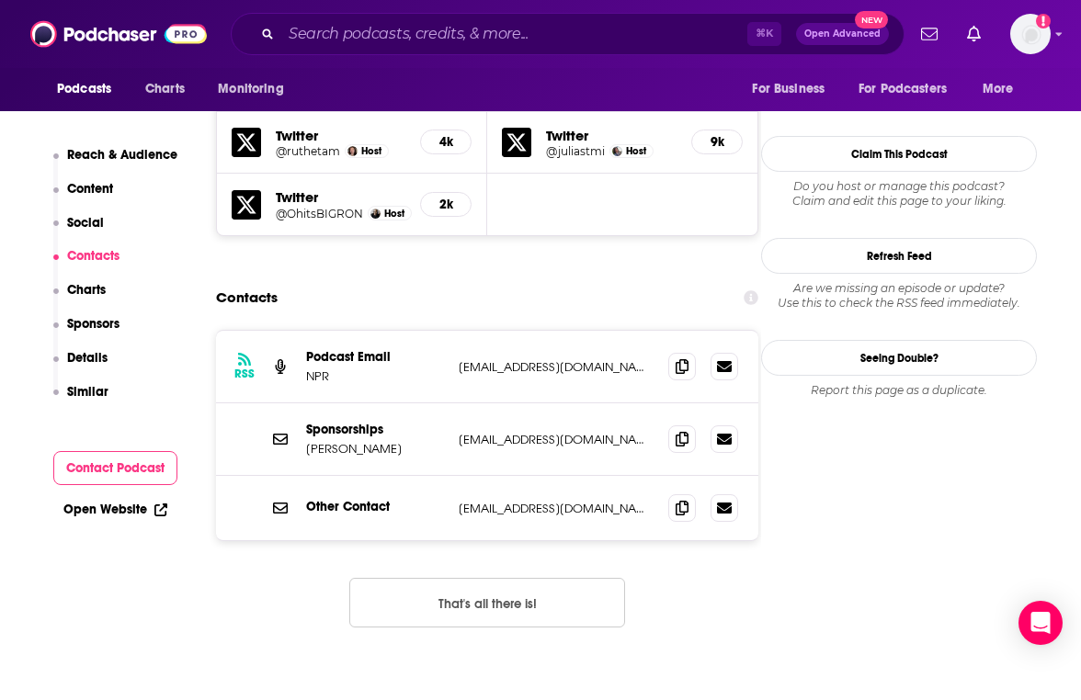
click at [512, 578] on button "That's all there is!" at bounding box center [487, 603] width 276 height 50
click at [668, 352] on span at bounding box center [682, 366] width 28 height 28
click at [447, 37] on input "Search podcasts, credits, & more..." at bounding box center [514, 33] width 466 height 29
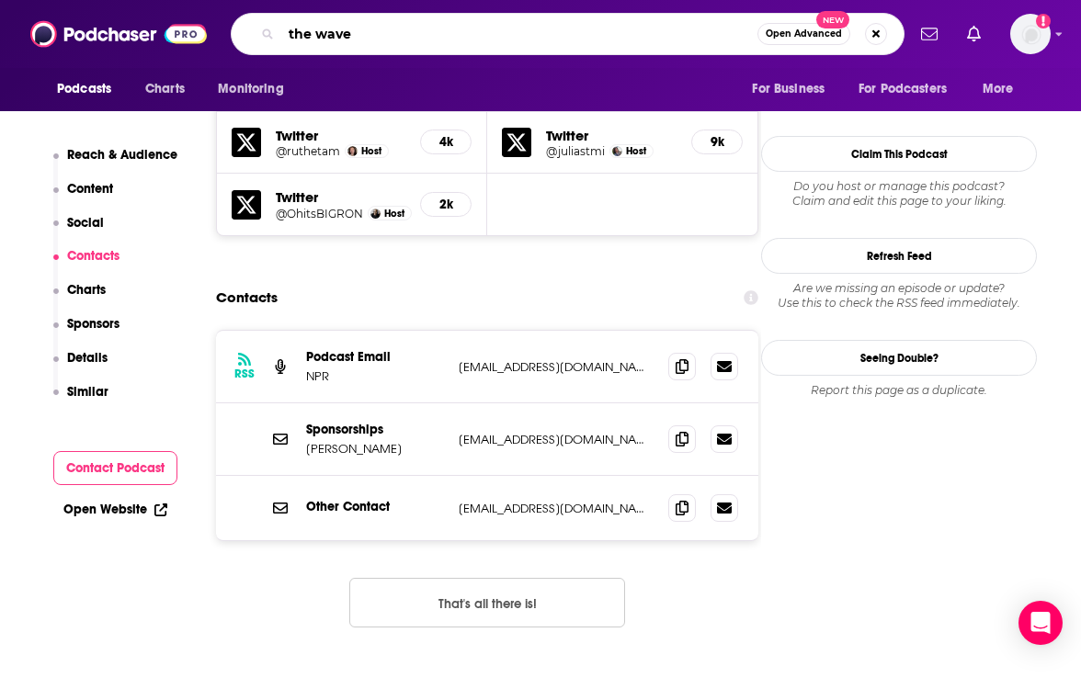
type input "the waves"
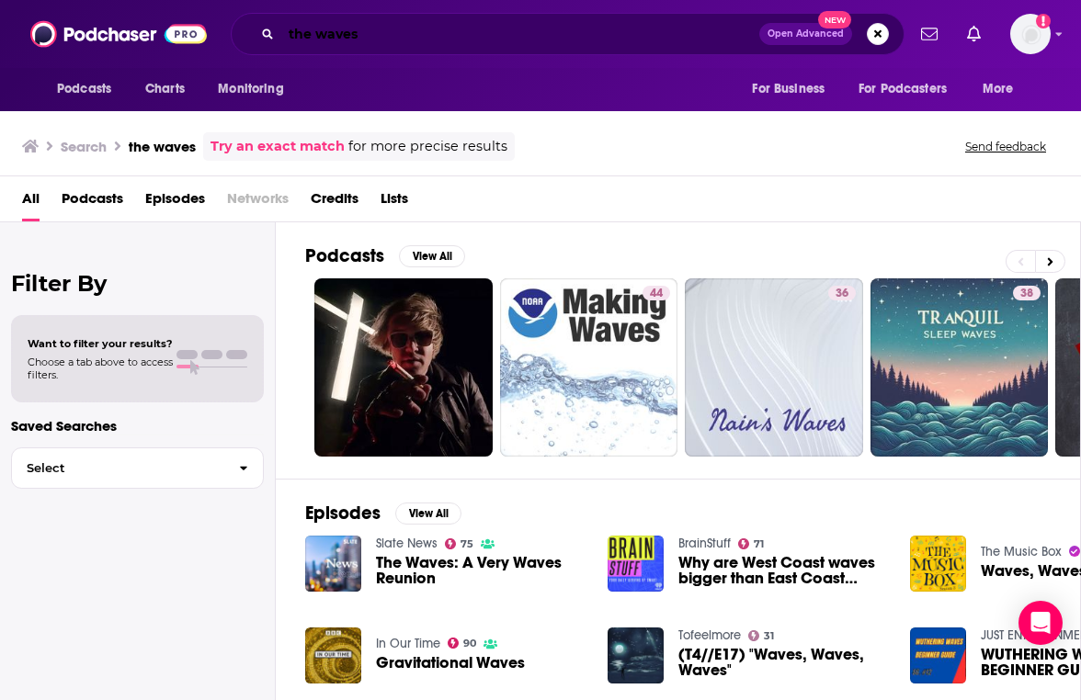
click at [403, 39] on input "the waves" at bounding box center [520, 33] width 478 height 29
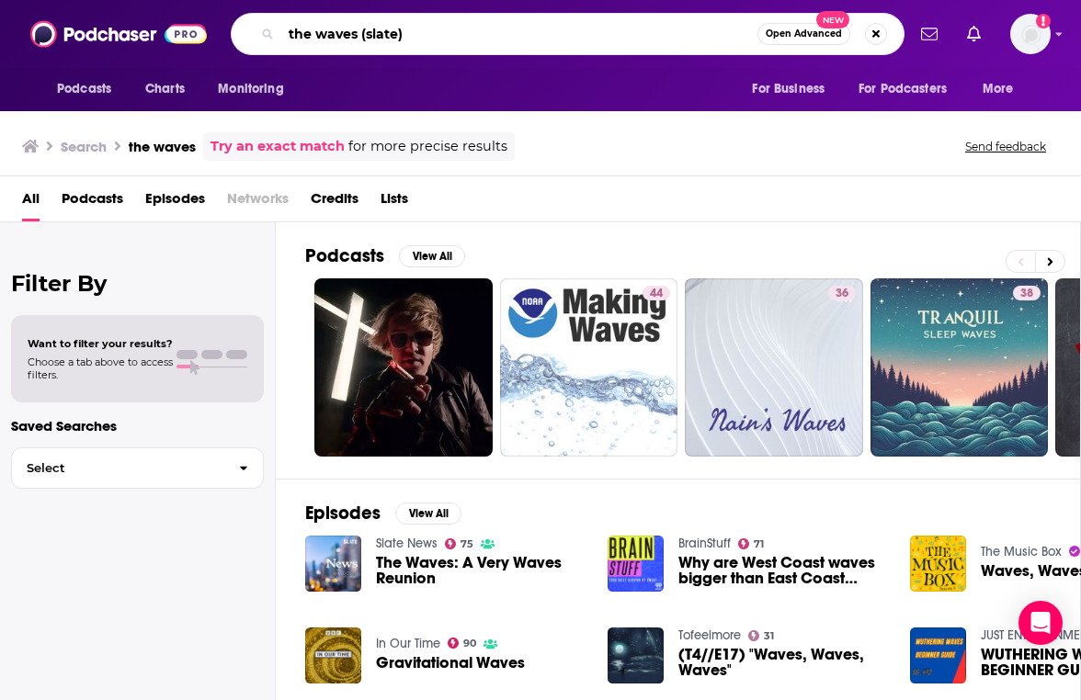
type input "the waves (slate)"
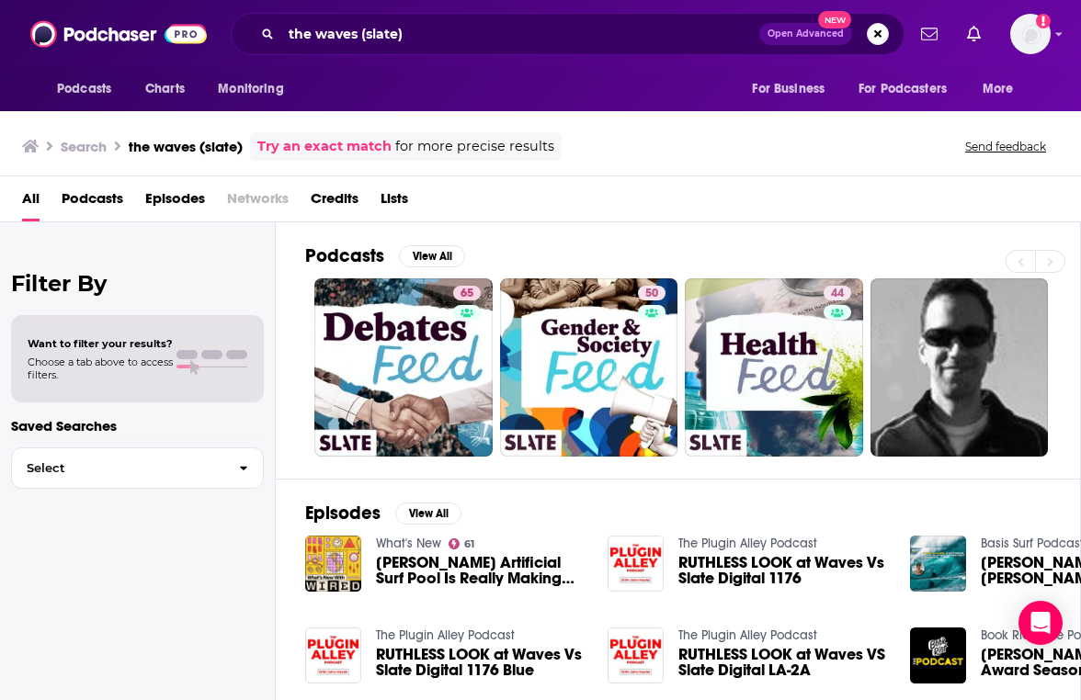
click at [427, 269] on div "Podcasts View All" at bounding box center [692, 261] width 775 height 34
click at [422, 248] on button "View All" at bounding box center [432, 256] width 66 height 22
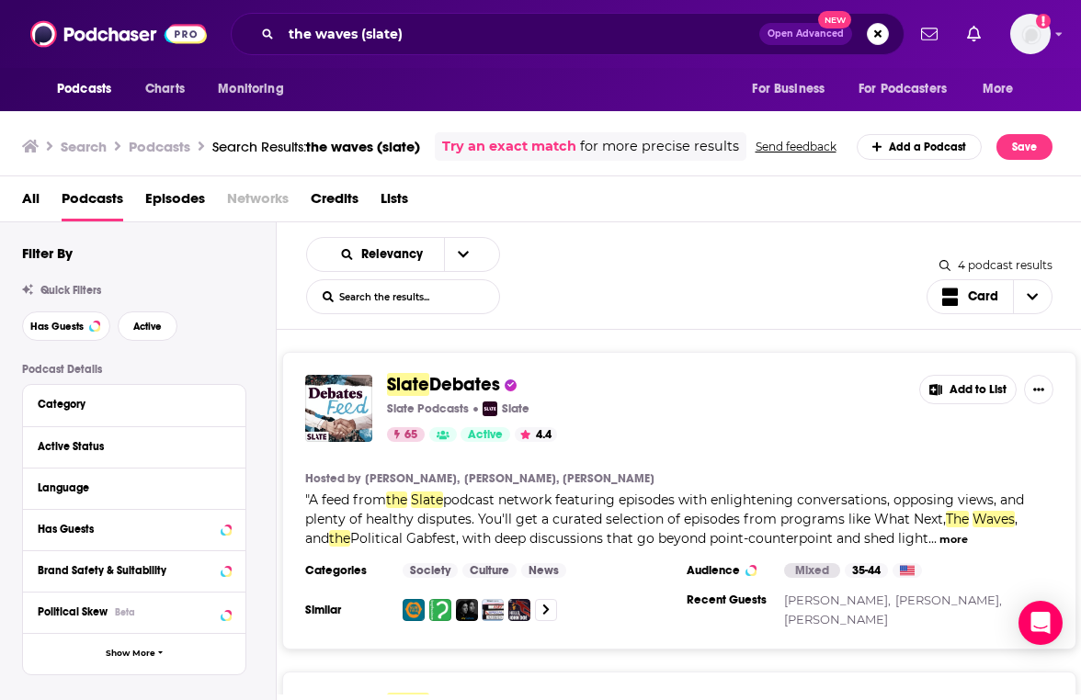
click at [407, 416] on p "Slate Podcasts" at bounding box center [428, 409] width 82 height 15
click at [496, 416] on link "Slate" at bounding box center [505, 409] width 47 height 15
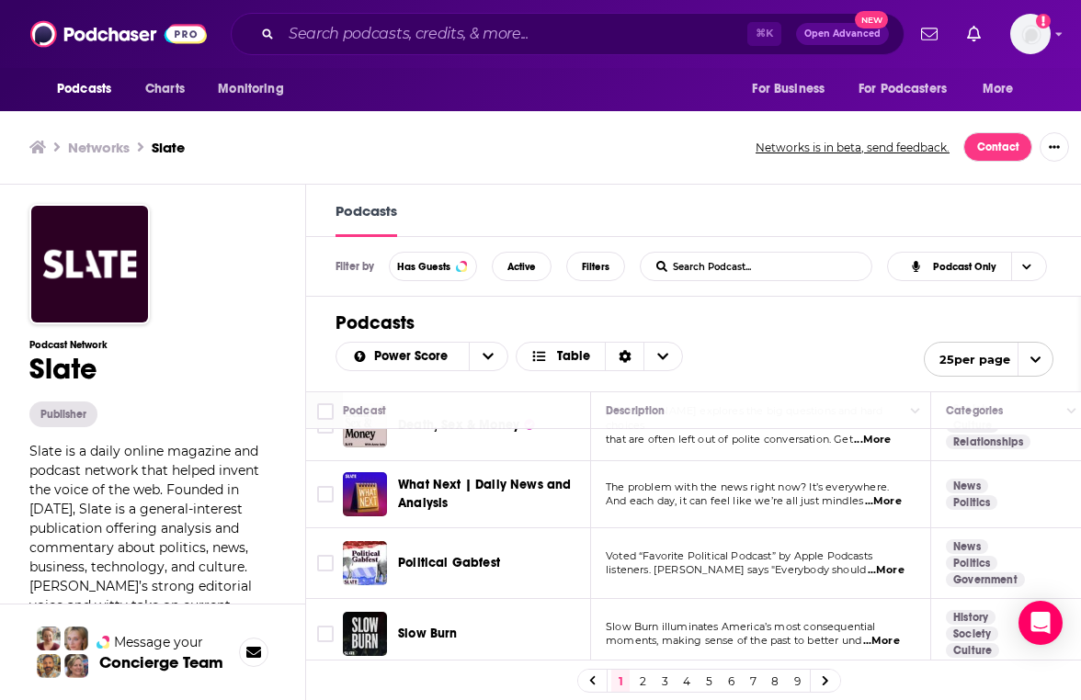
scroll to position [42, 0]
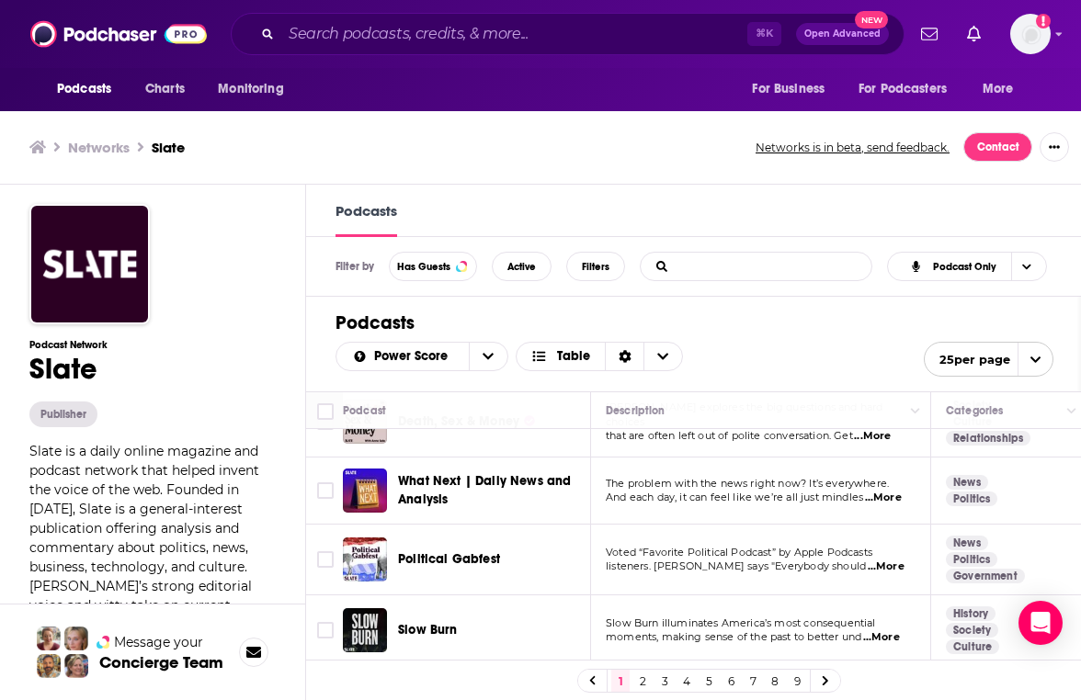
click at [741, 266] on input "List Search Input" at bounding box center [737, 267] width 192 height 28
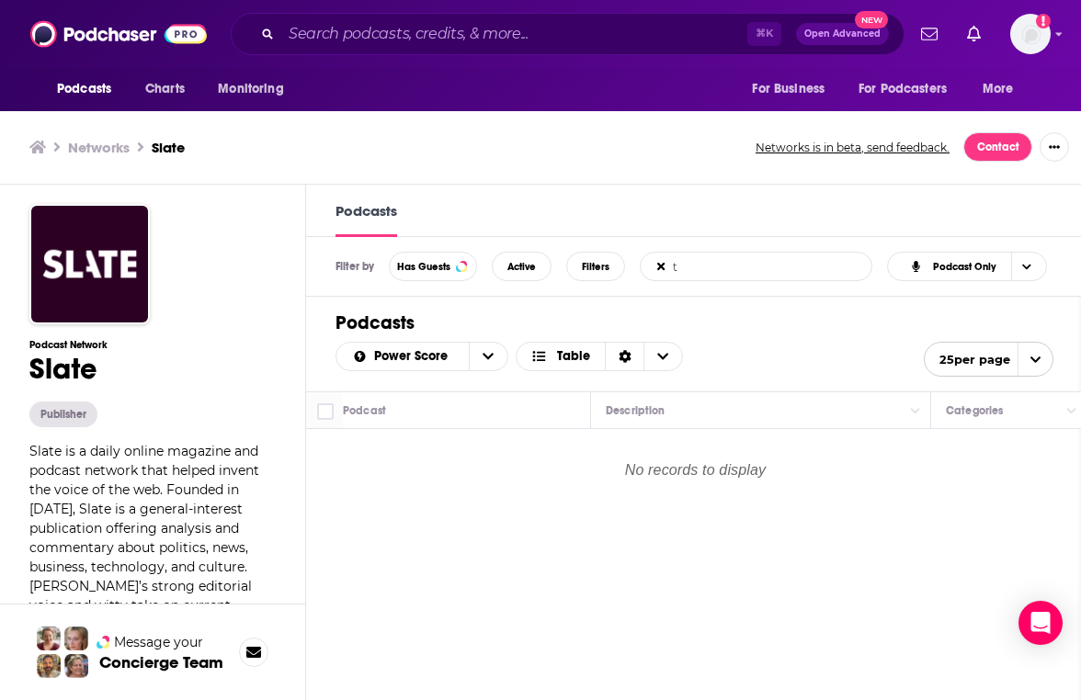
scroll to position [0, 0]
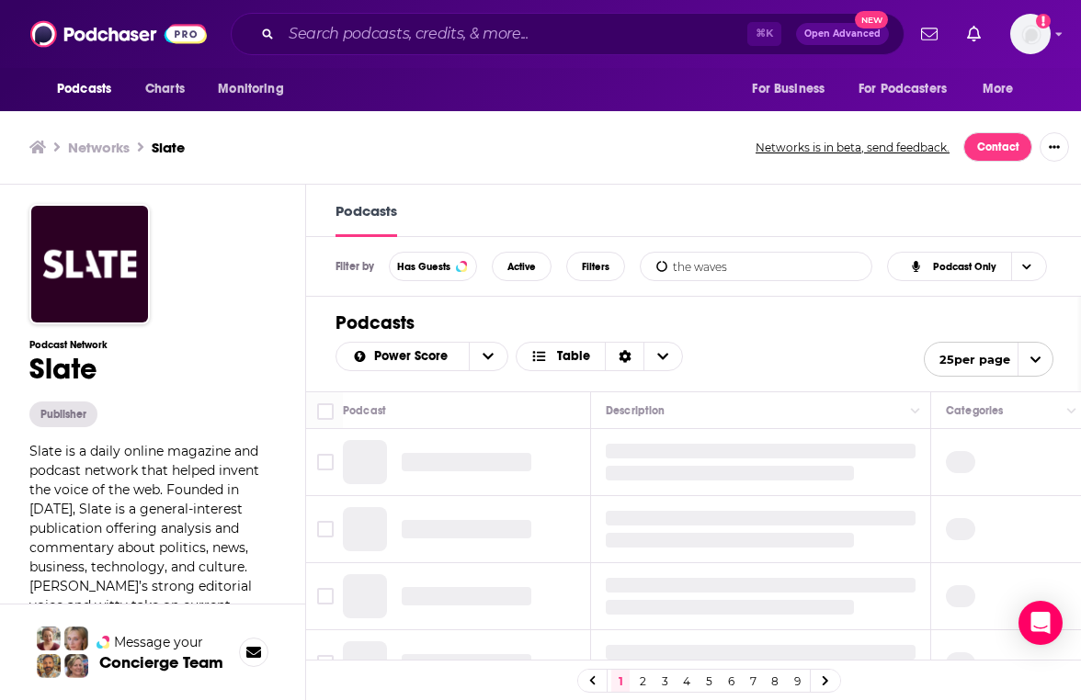
type input "the waves"
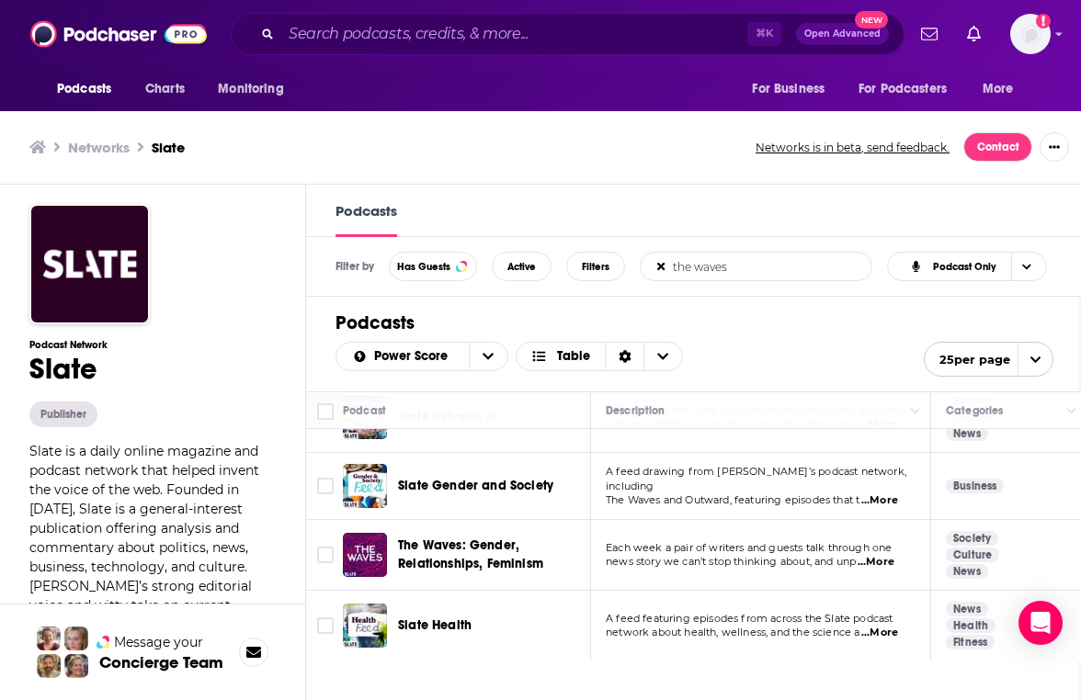
scroll to position [48, 0]
click at [492, 548] on span "The Waves: Gender, Relationships, Feminism" at bounding box center [470, 554] width 145 height 34
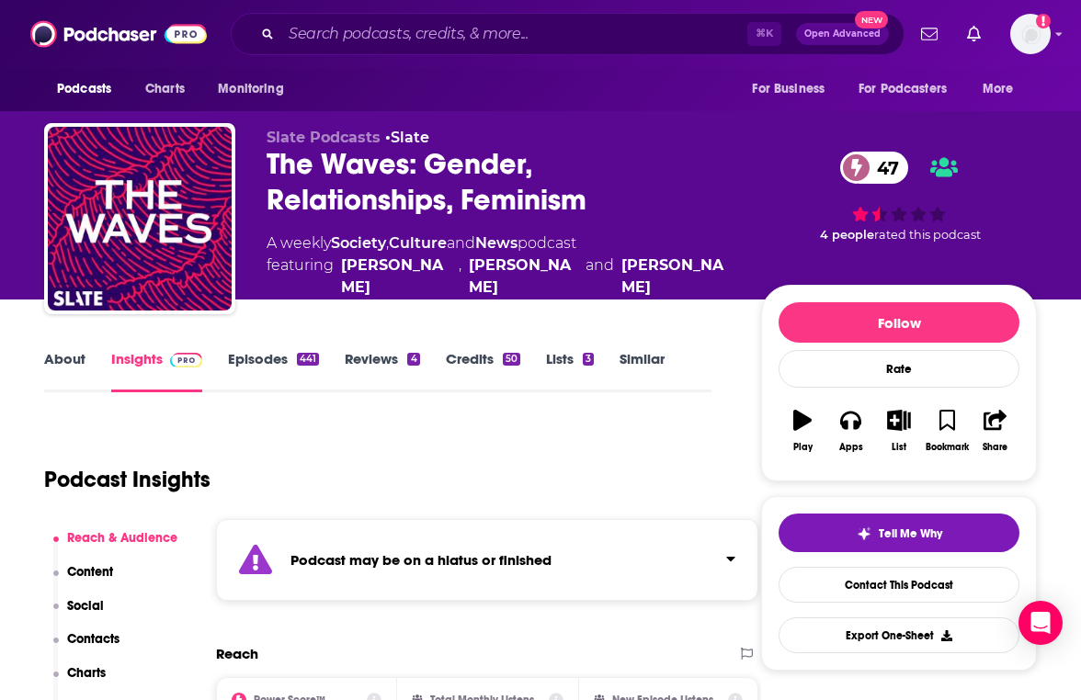
scroll to position [28, 0]
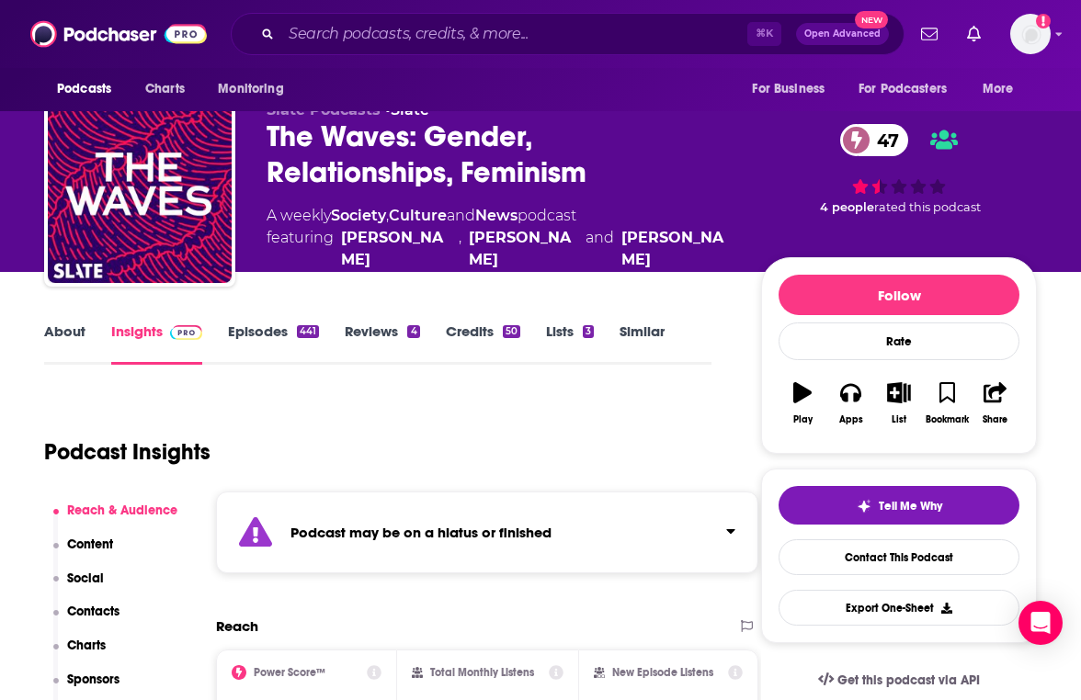
click at [373, 18] on div "⌘ K Open Advanced New" at bounding box center [568, 34] width 674 height 42
click at [375, 30] on input "Search podcasts, credits, & more..." at bounding box center [514, 33] width 466 height 29
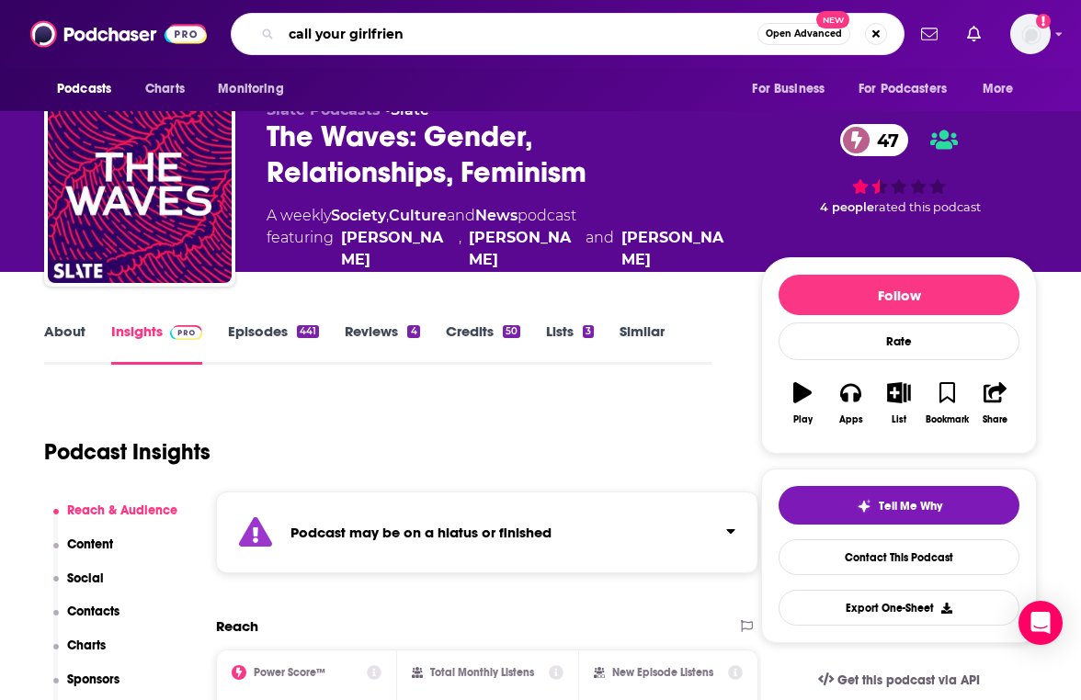
type input "call your girlfriend"
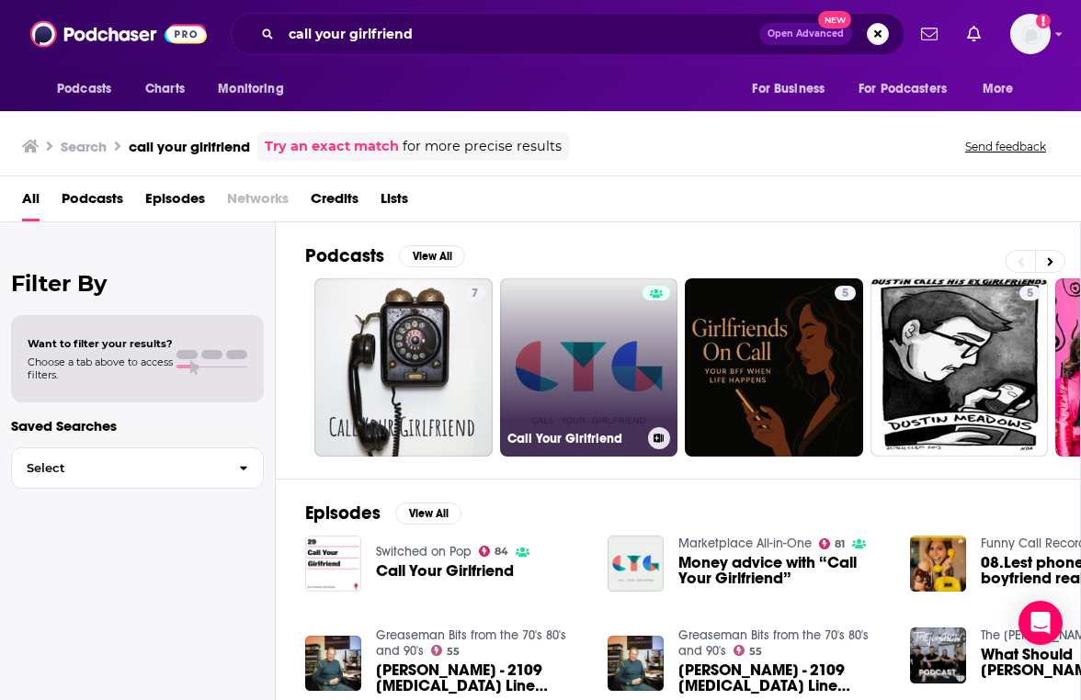
click at [509, 406] on link "Call Your Girlfriend" at bounding box center [589, 367] width 178 height 178
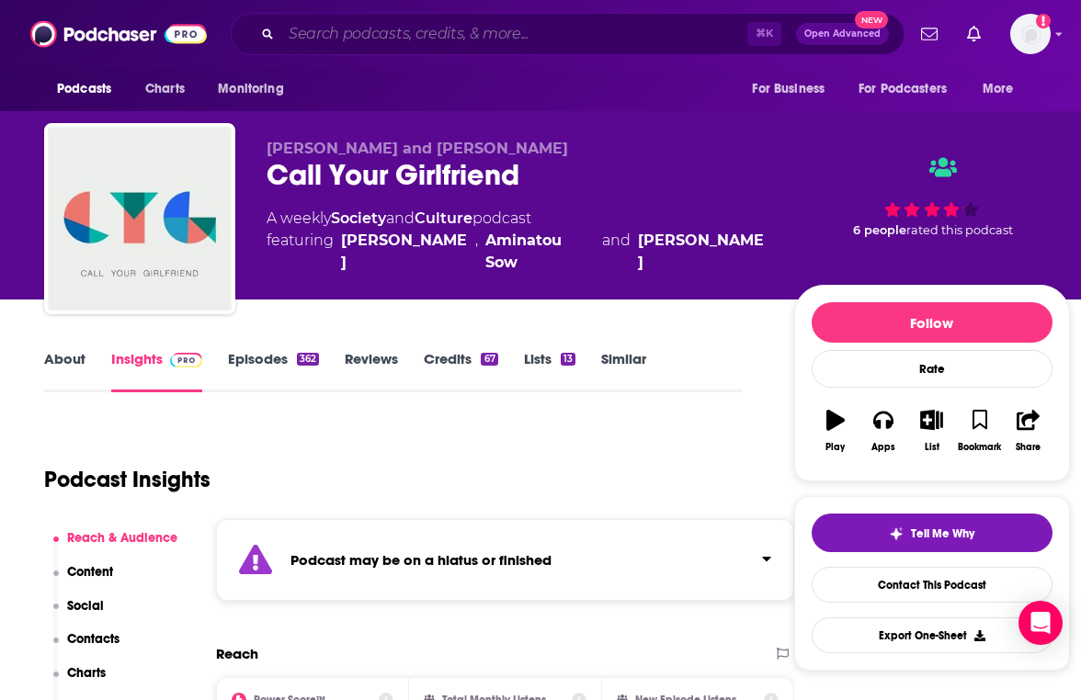
click at [357, 43] on input "Search podcasts, credits, & more..." at bounding box center [514, 33] width 466 height 29
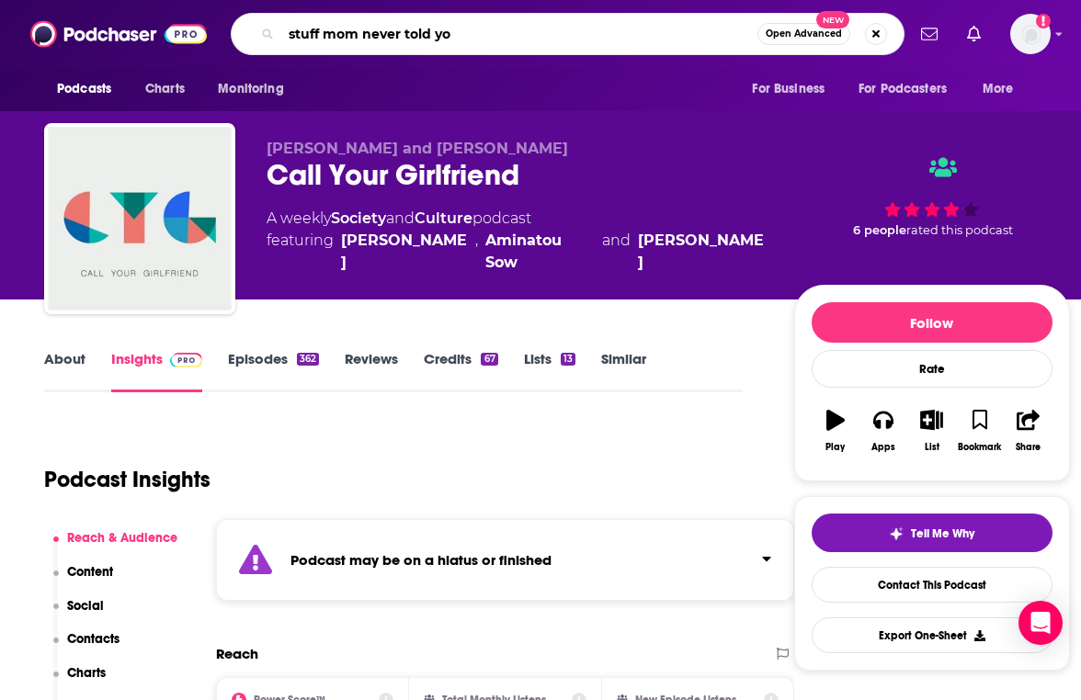
type input "stuff mom never told you"
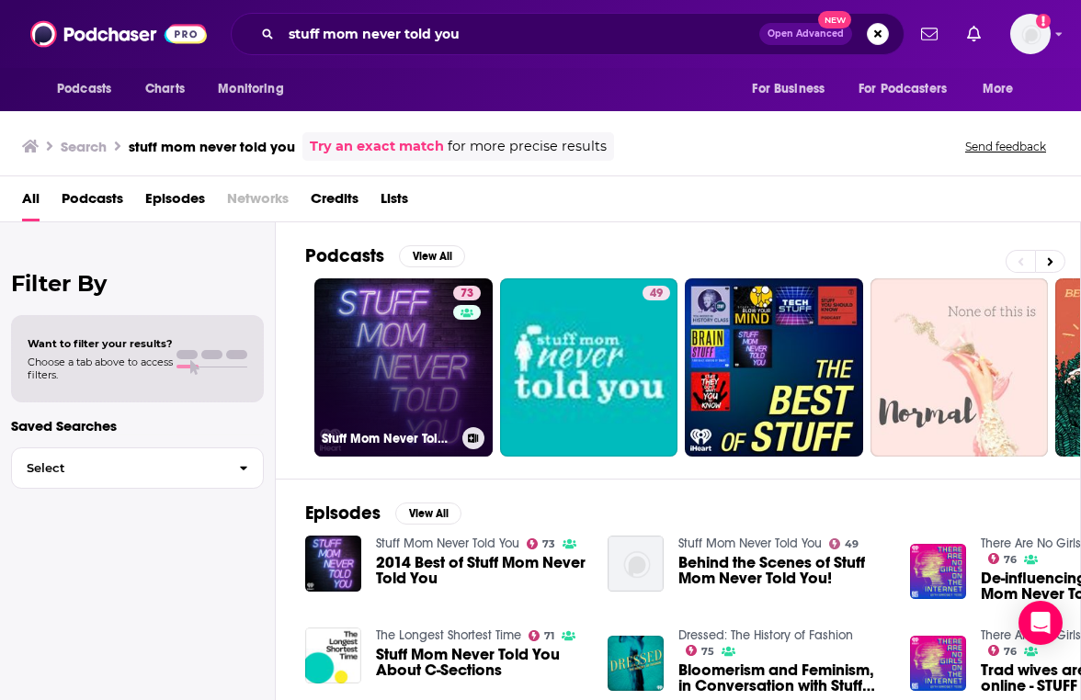
click at [416, 312] on link "73 Stuff Mom Never Told You" at bounding box center [403, 367] width 178 height 178
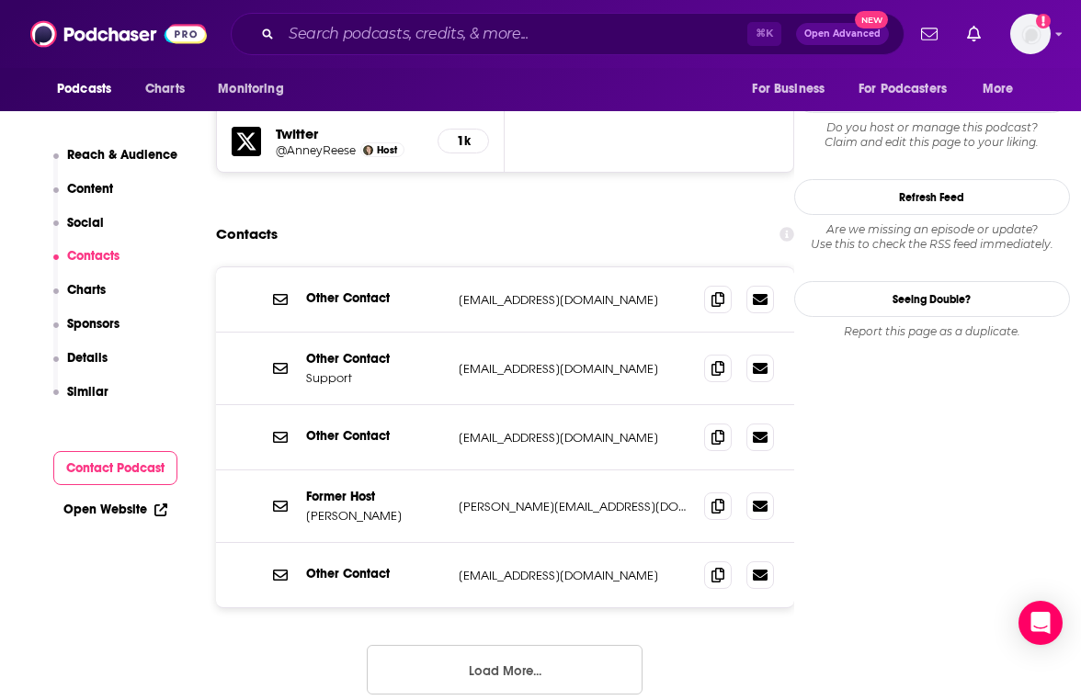
scroll to position [1884, 0]
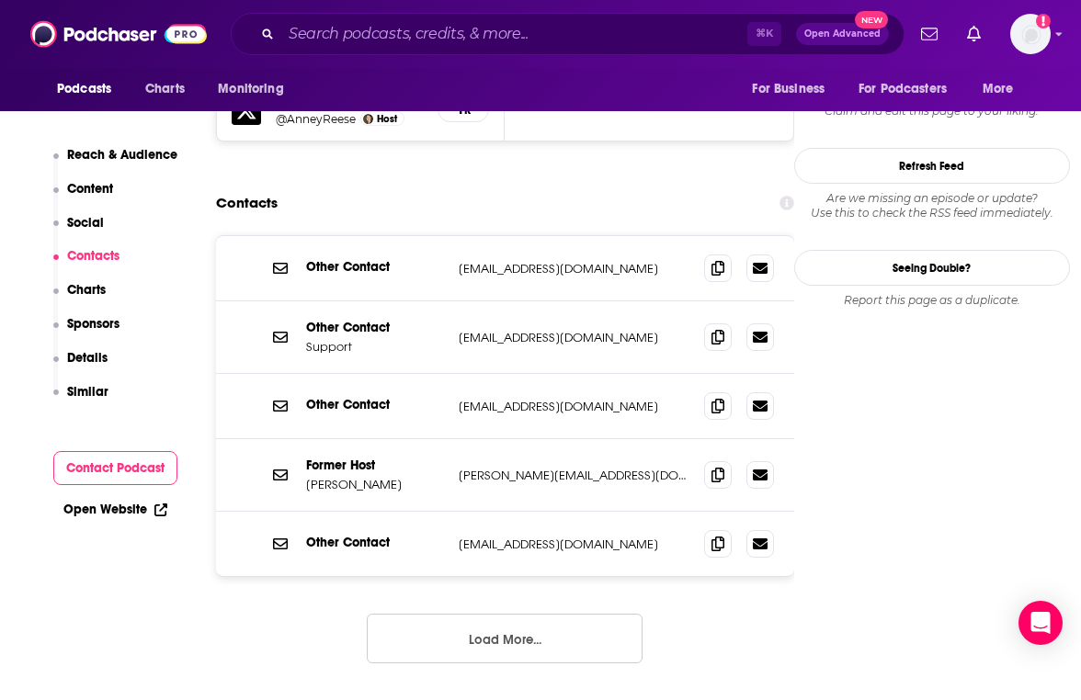
click at [522, 614] on button "Load More..." at bounding box center [505, 639] width 276 height 50
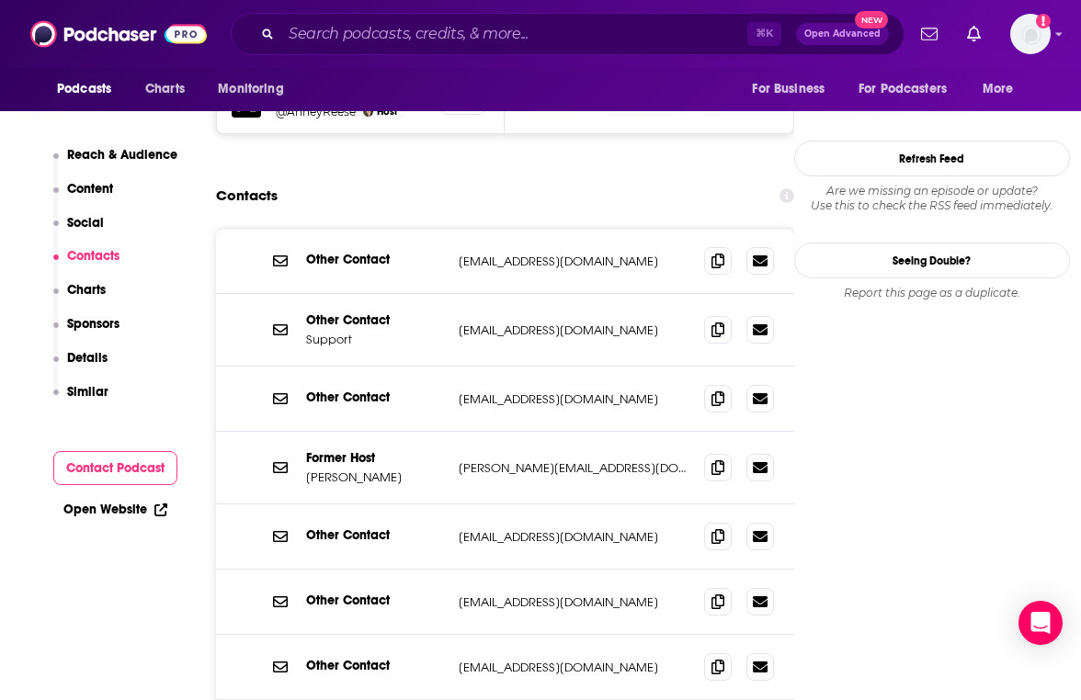
scroll to position [1886, 0]
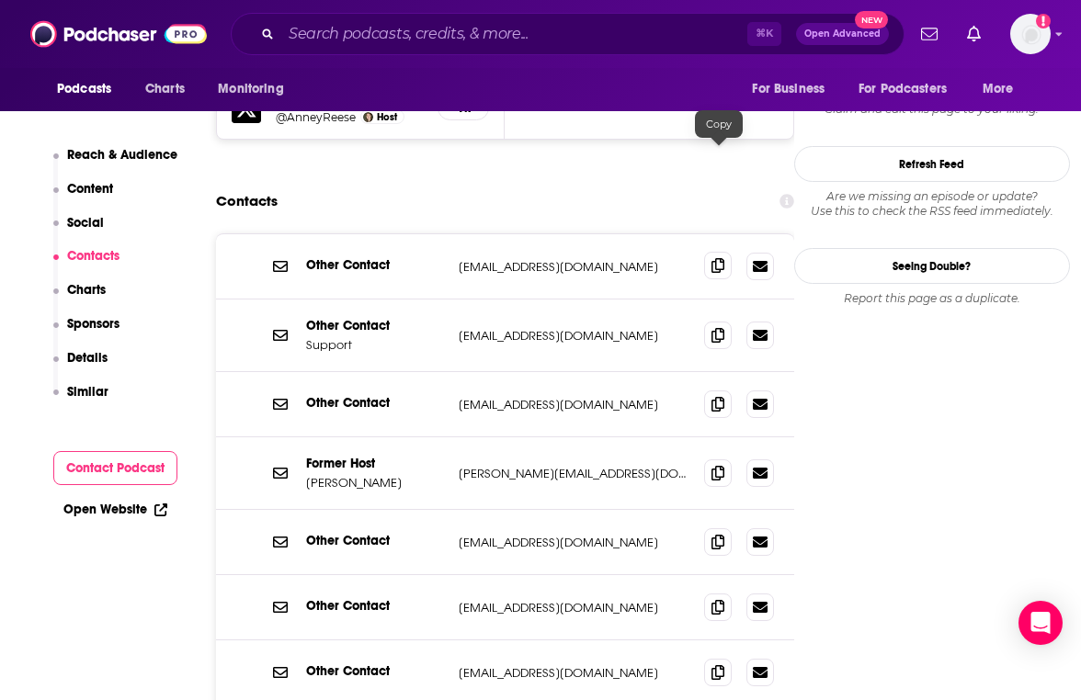
click at [722, 258] on icon at bounding box center [717, 265] width 13 height 15
click at [390, 39] on input "Search podcasts, credits, & more..." at bounding box center [514, 33] width 466 height 29
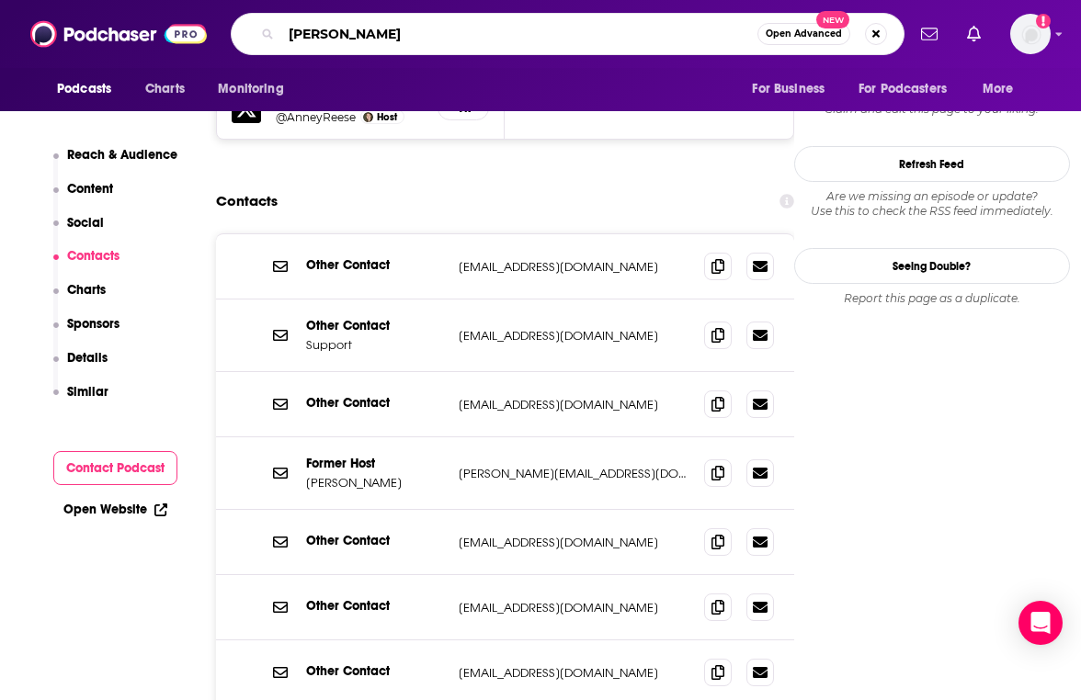
type input "TED Health"
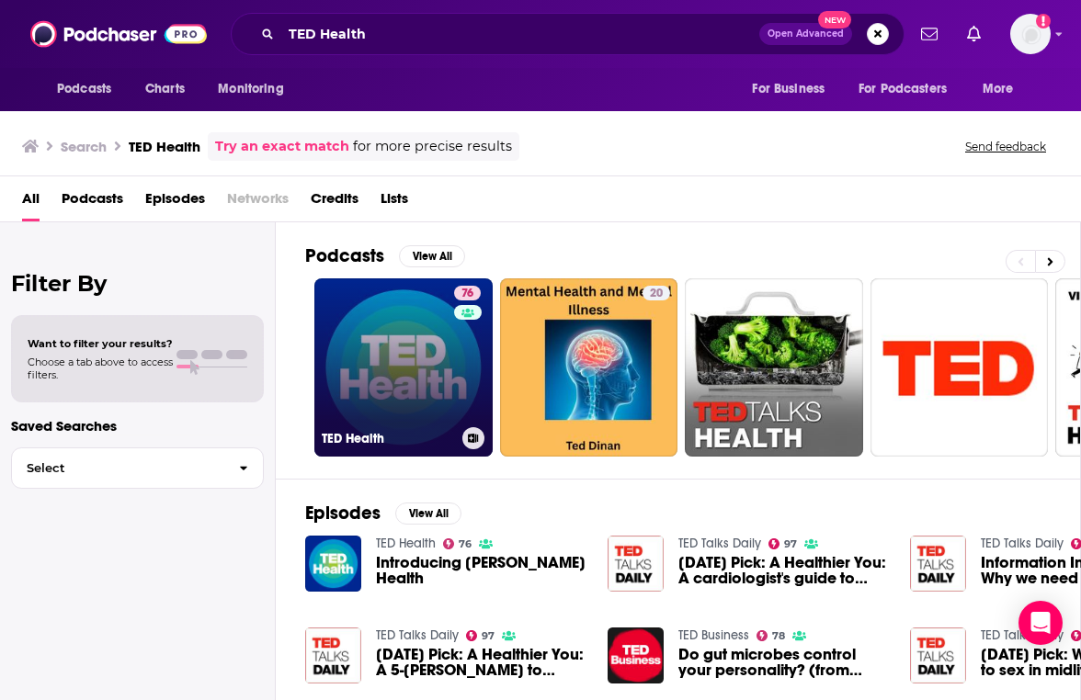
click at [421, 373] on link "76 TED Health" at bounding box center [403, 367] width 178 height 178
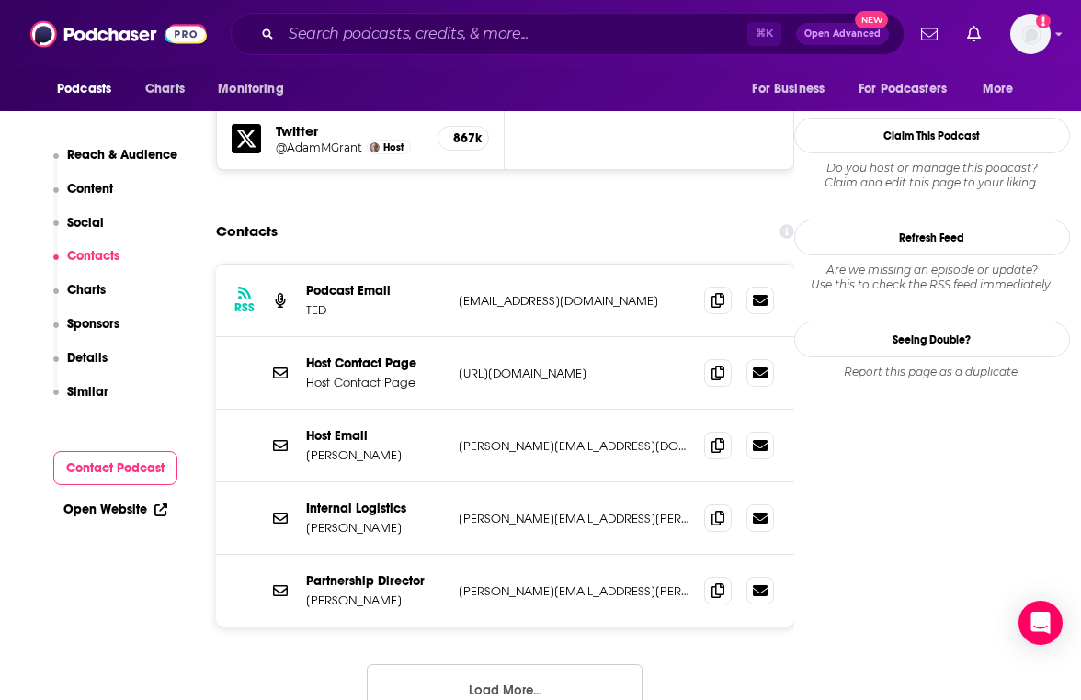
scroll to position [1766, 0]
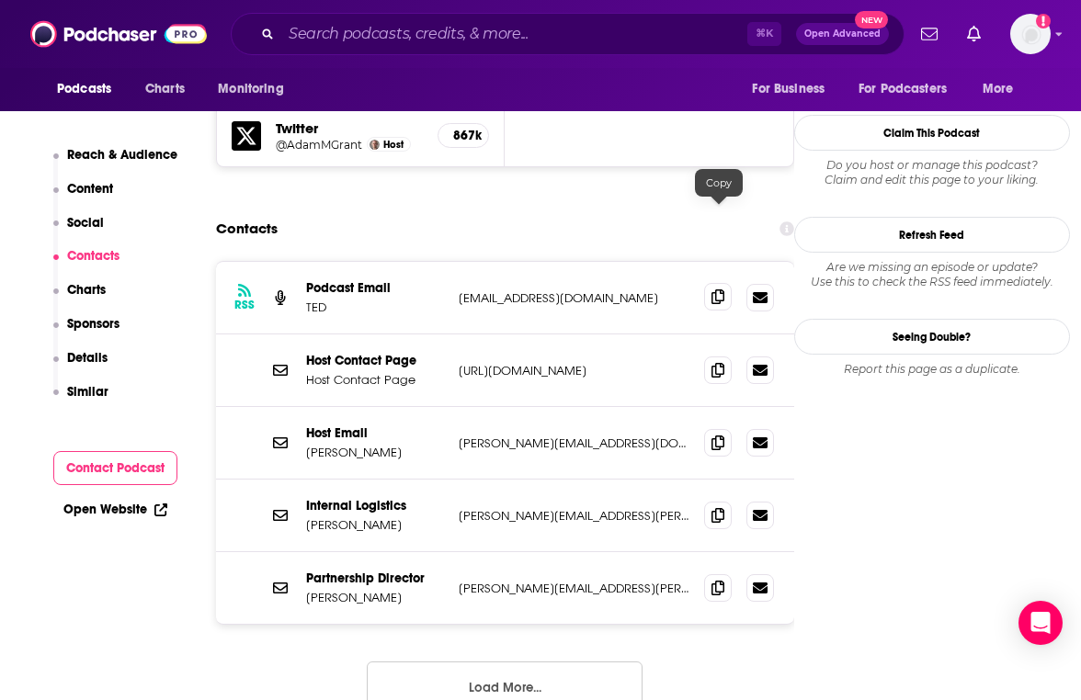
click at [723, 289] on icon at bounding box center [717, 296] width 13 height 15
click at [396, 31] on input "Search podcasts, credits, & more..." at bounding box center [514, 33] width 466 height 29
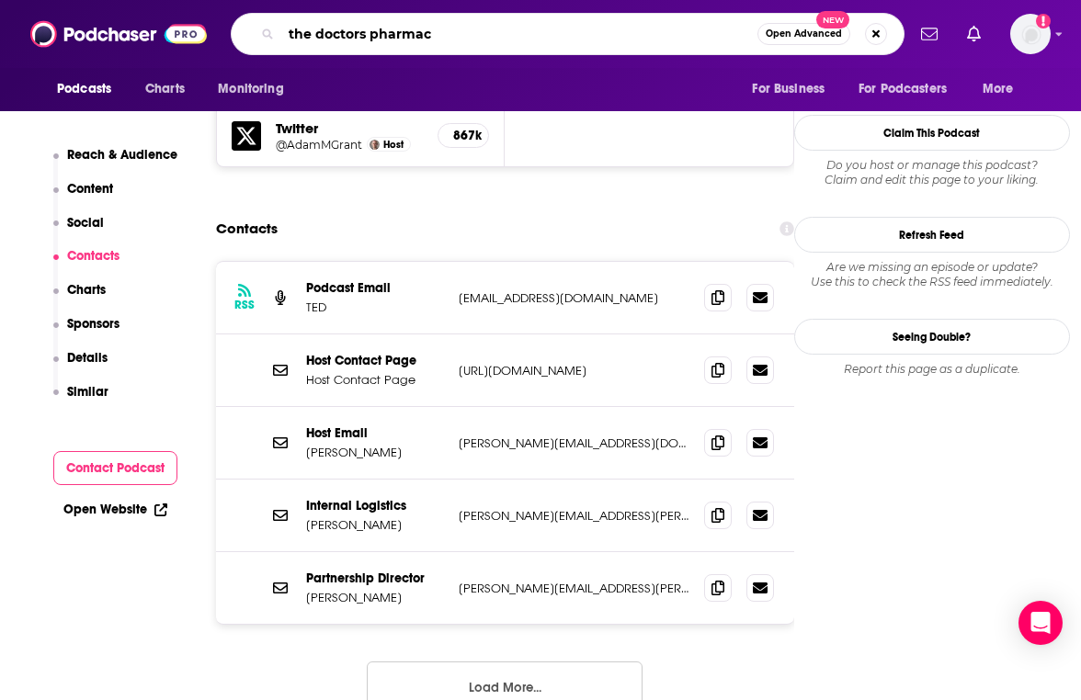
type input "the doctors pharmacy"
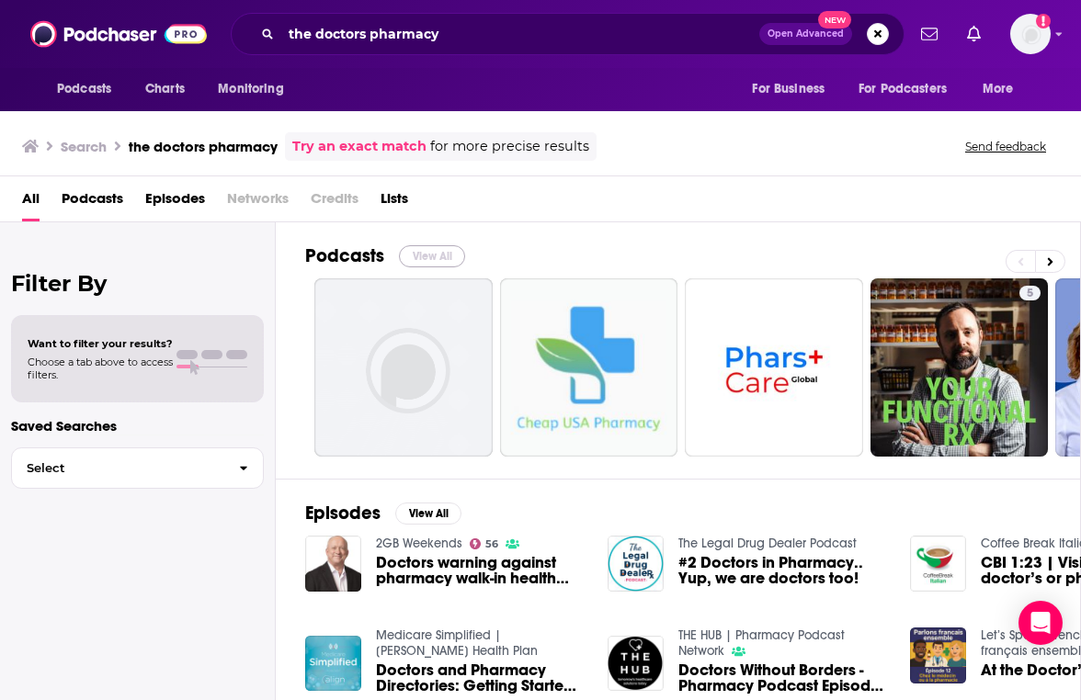
click at [418, 252] on button "View All" at bounding box center [432, 256] width 66 height 22
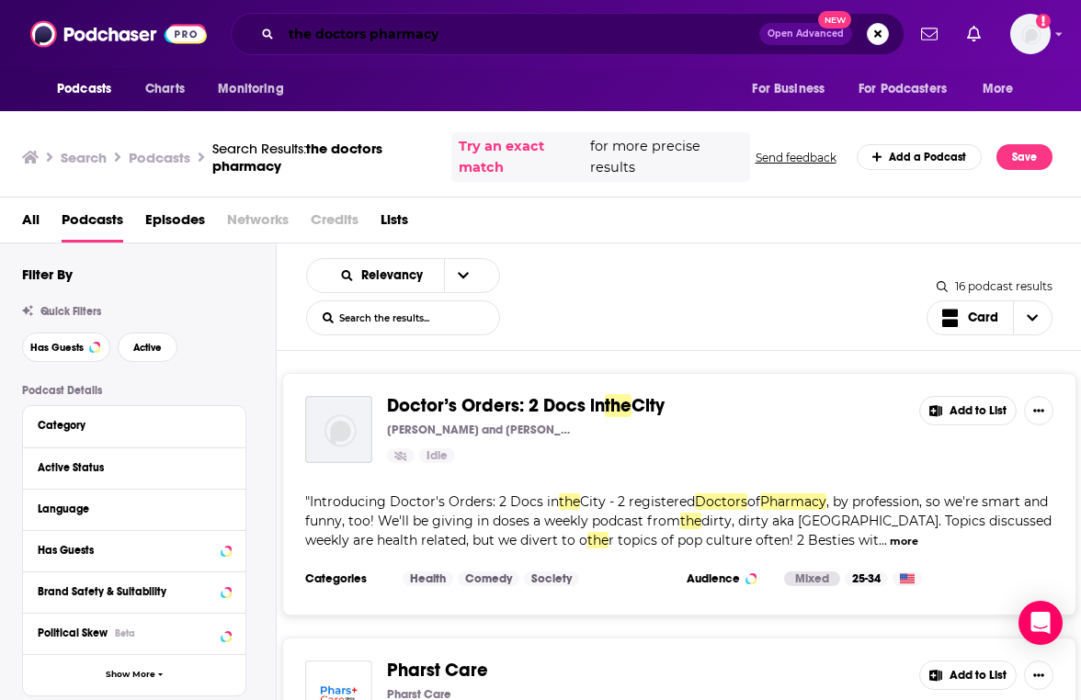
click at [359, 40] on input "the doctors pharmacy" at bounding box center [520, 33] width 478 height 29
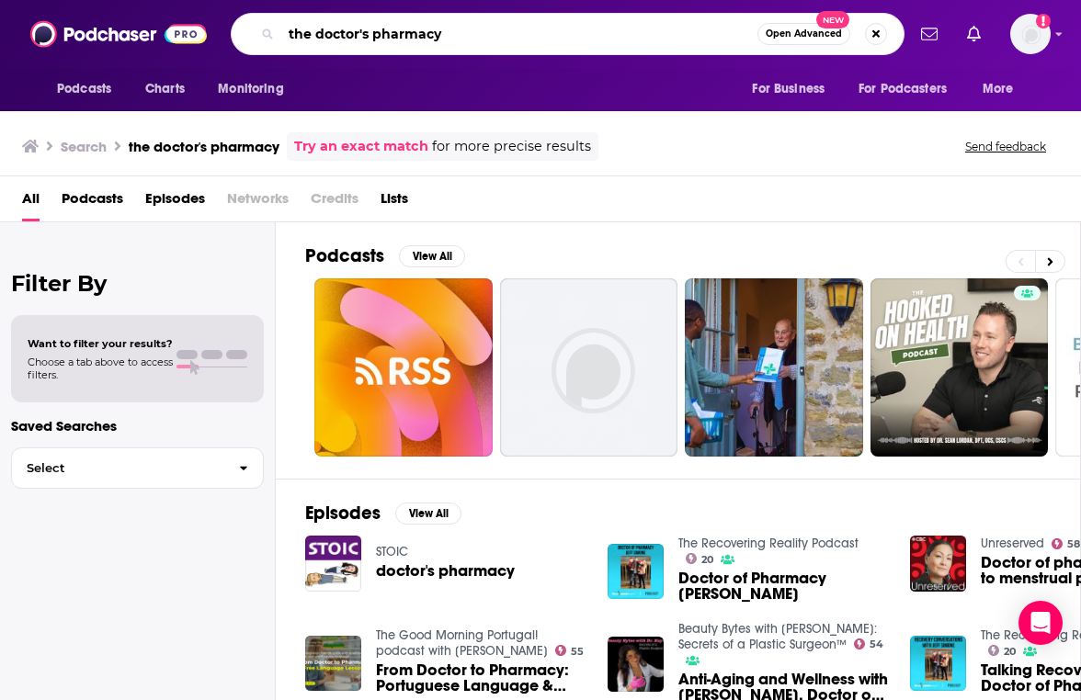
click at [467, 46] on input "the doctor's pharmacy" at bounding box center [519, 33] width 476 height 29
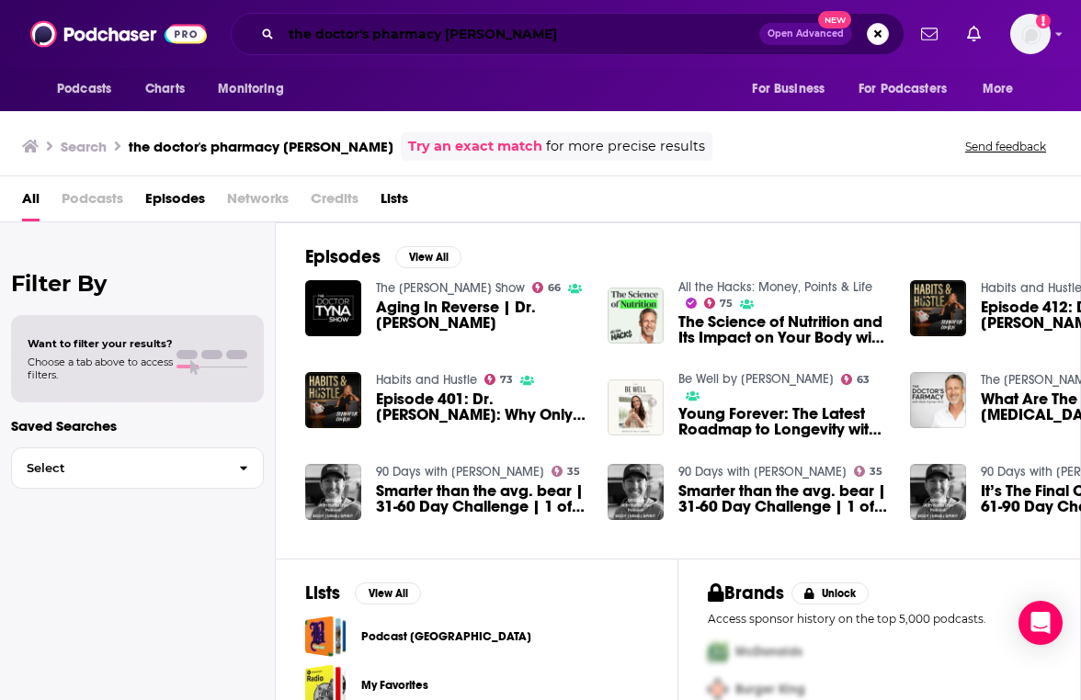
click at [421, 38] on input "the doctor's pharmacy mark hyman" at bounding box center [520, 33] width 478 height 29
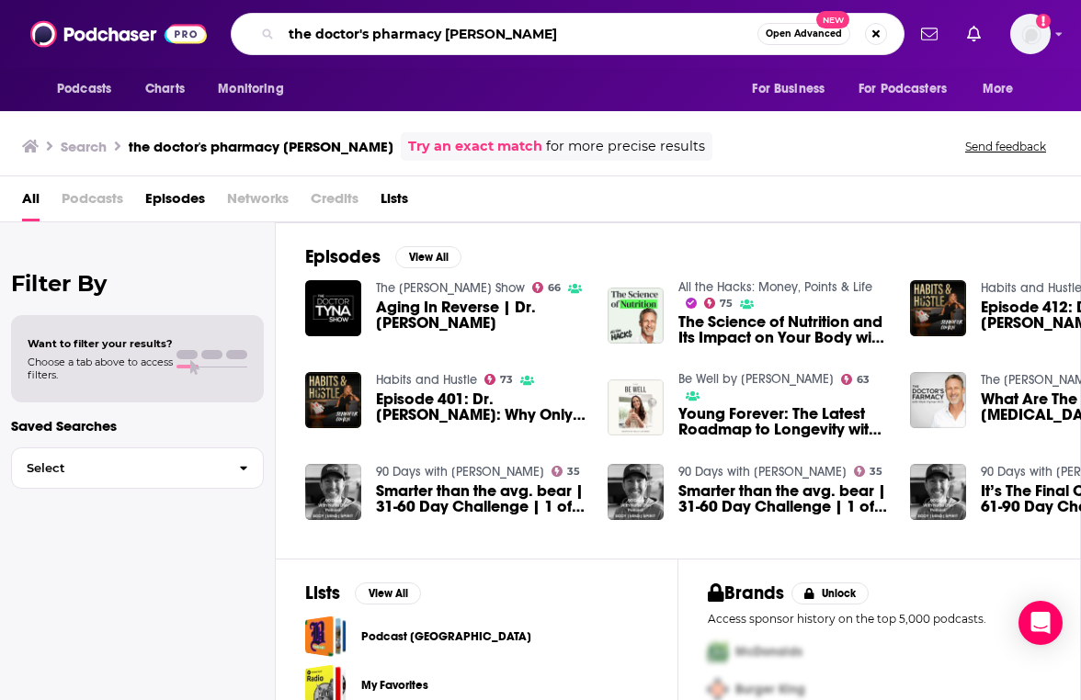
click at [421, 38] on input "the doctor's pharmacy mark hyman" at bounding box center [519, 33] width 476 height 29
type input "mark hyman podcast"
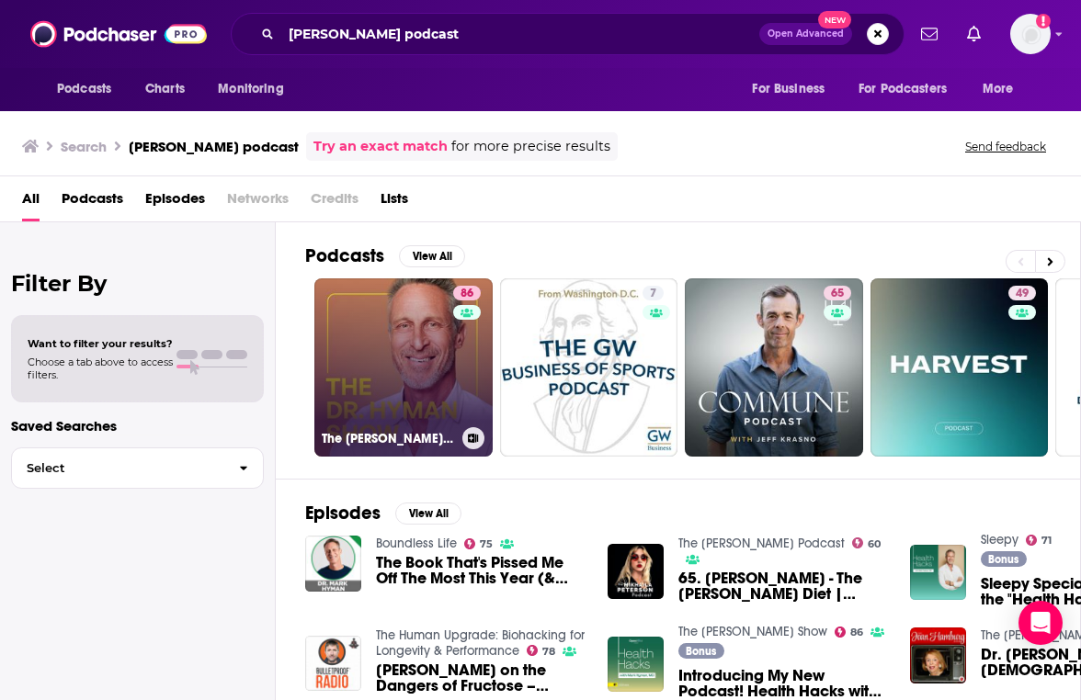
click at [375, 333] on link "86 The Dr. Hyman Show" at bounding box center [403, 367] width 178 height 178
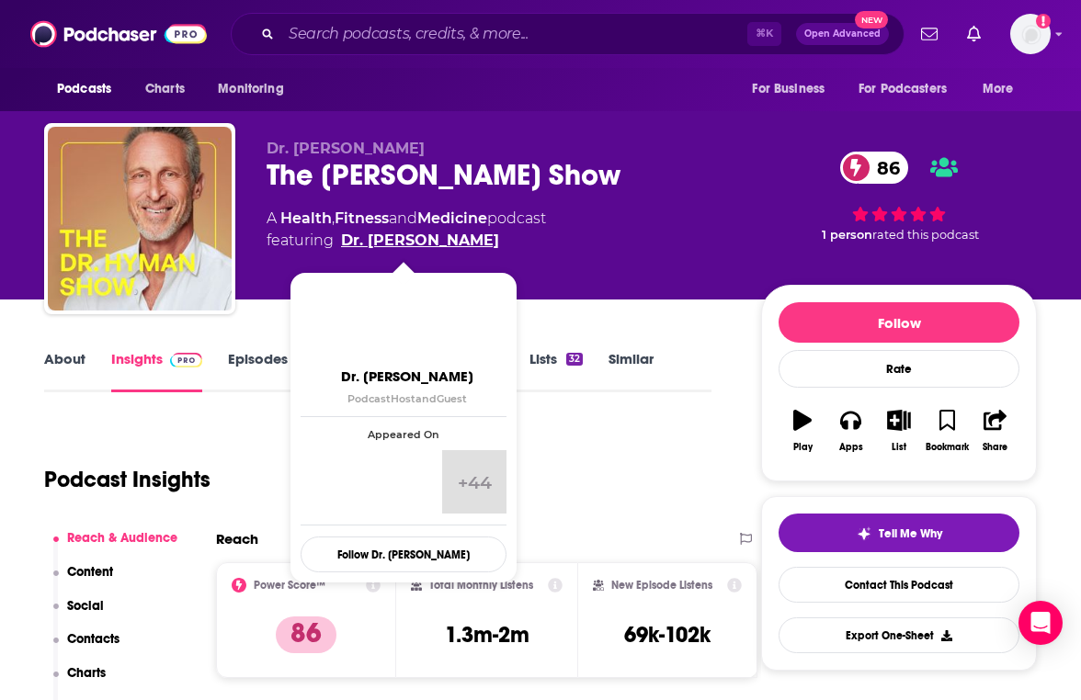
click at [396, 236] on link "Dr. Mark Hyman" at bounding box center [420, 241] width 158 height 22
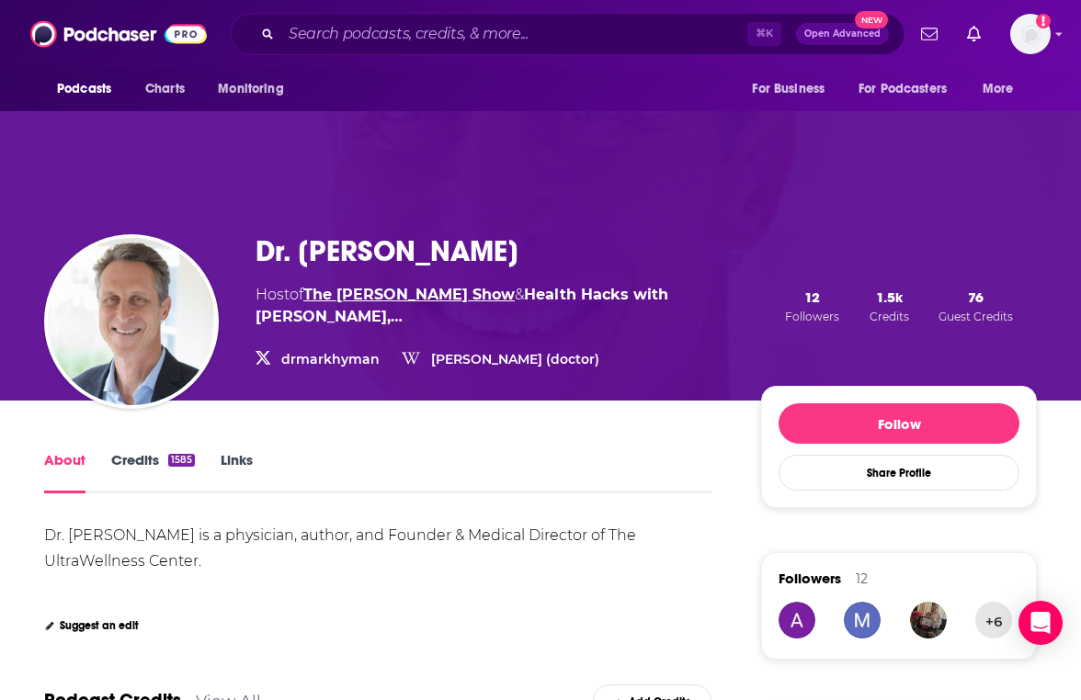
click at [390, 289] on link "The [PERSON_NAME] Show" at bounding box center [408, 294] width 211 height 17
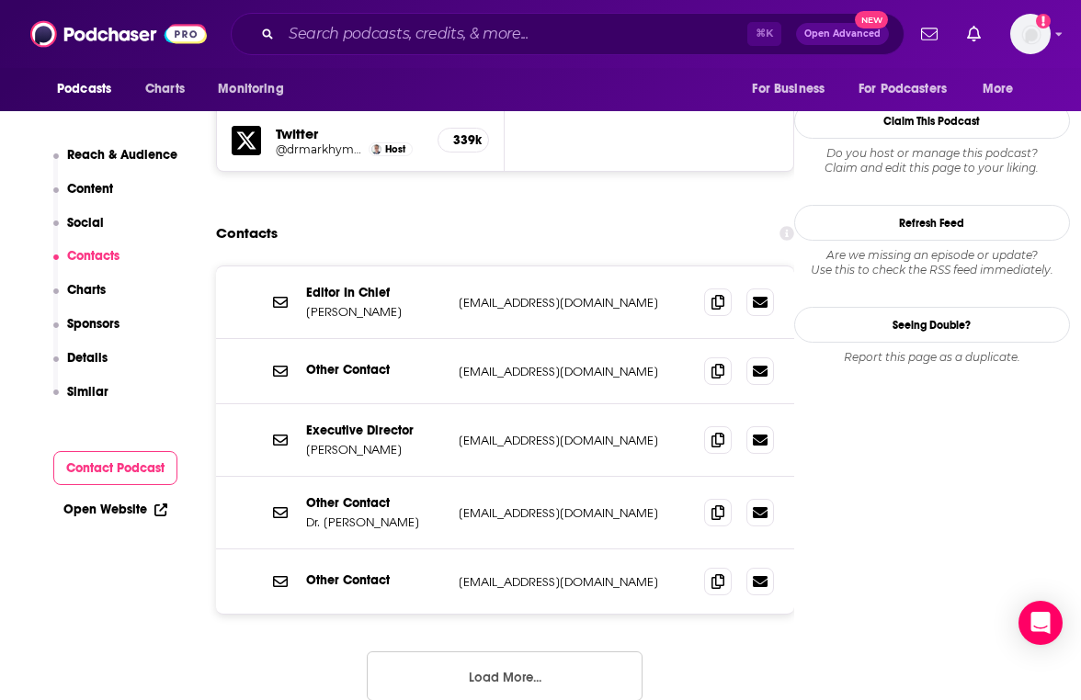
scroll to position [1829, 0]
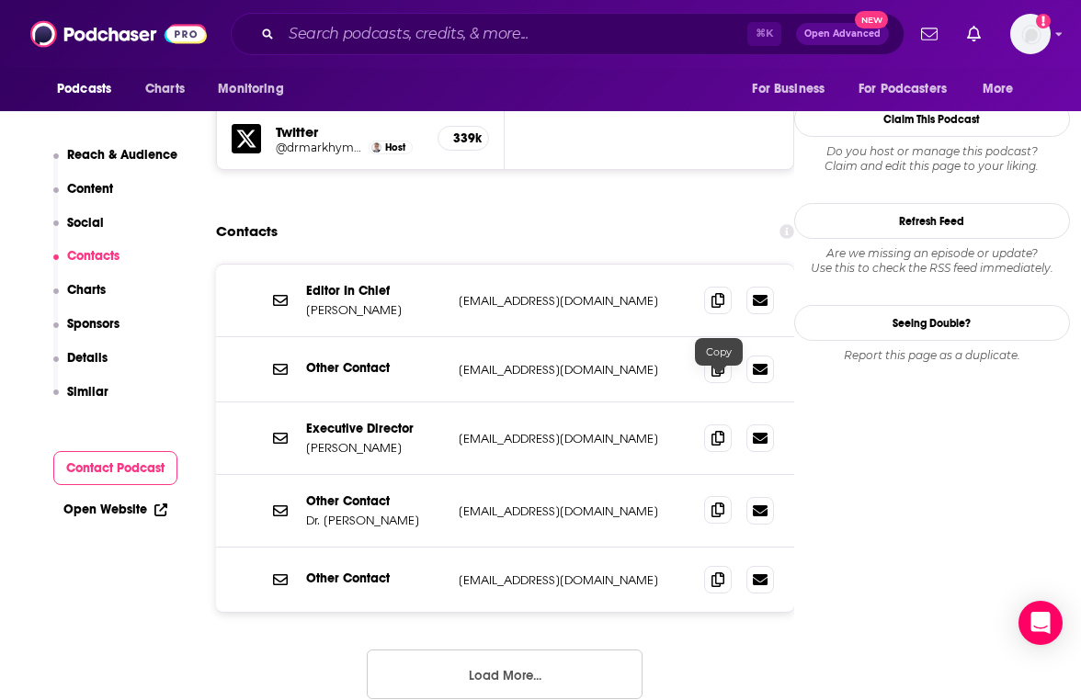
click at [718, 503] on icon at bounding box center [717, 510] width 13 height 15
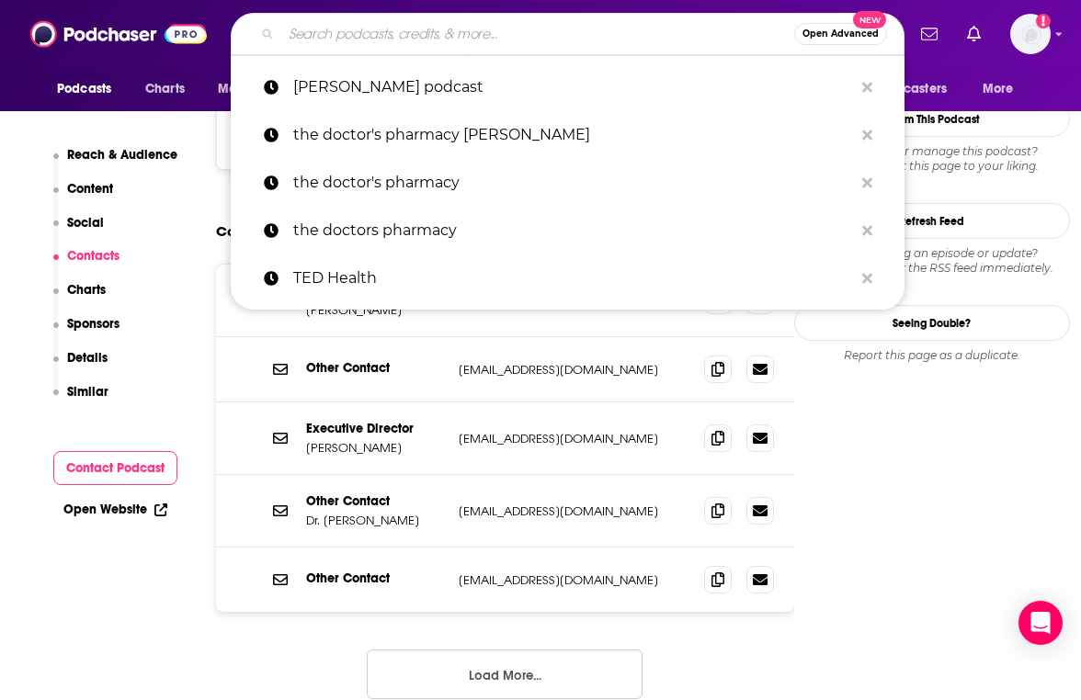
click at [545, 33] on input "Search podcasts, credits, & more..." at bounding box center [537, 33] width 513 height 29
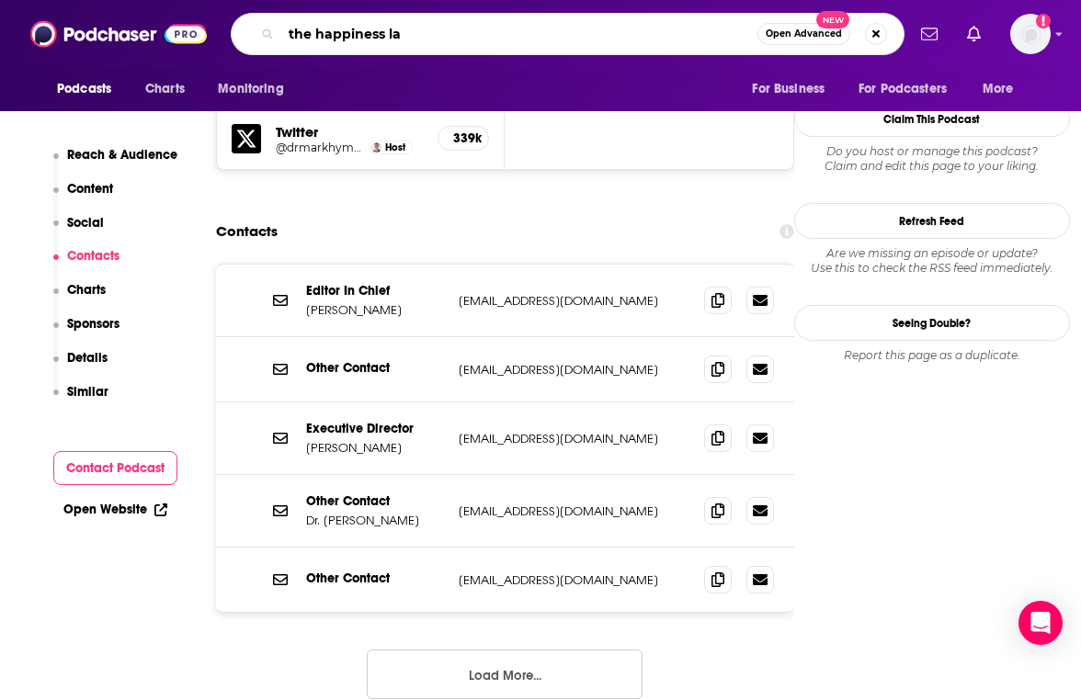
type input "the happiness lab"
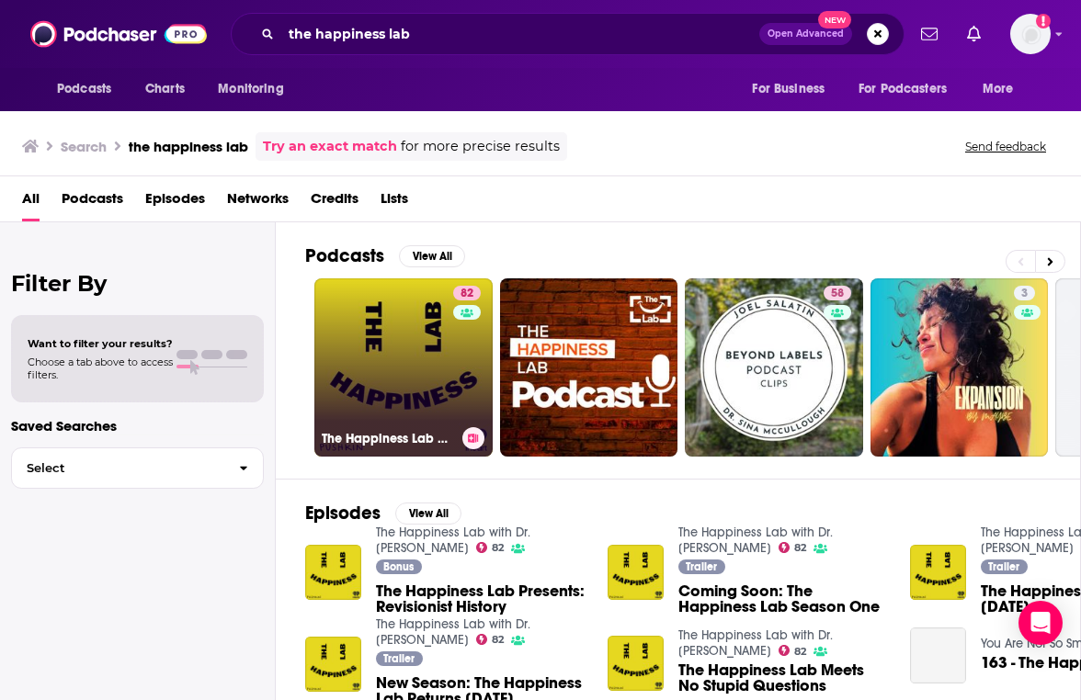
click at [443, 339] on link "82 The Happiness Lab with Dr. Laurie Santos" at bounding box center [403, 367] width 178 height 178
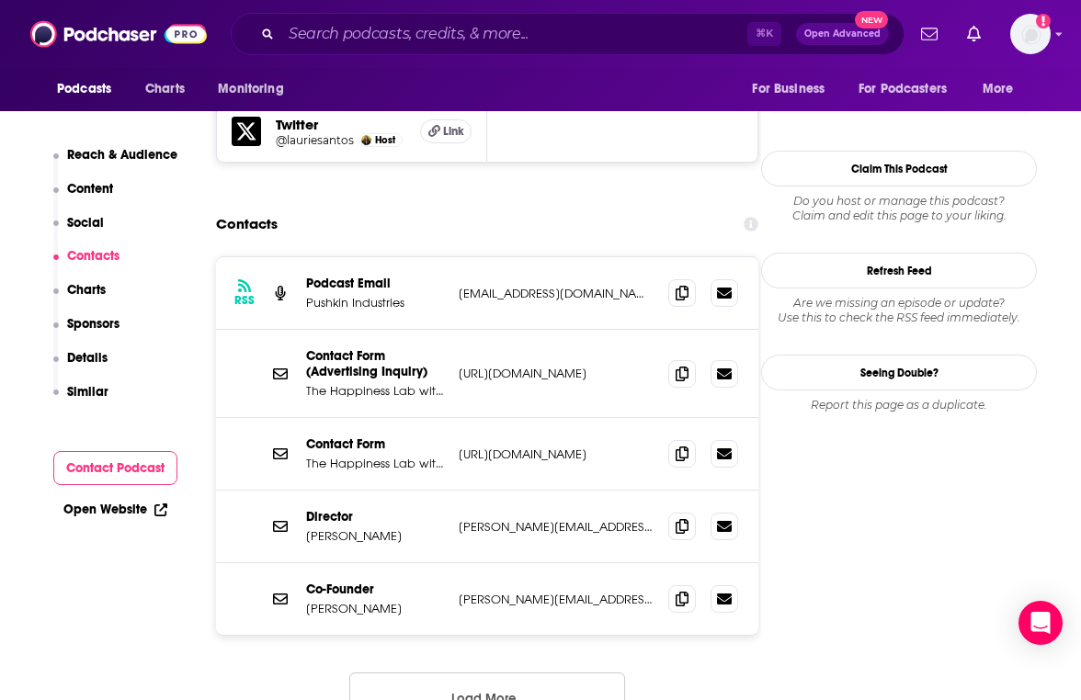
scroll to position [1775, 0]
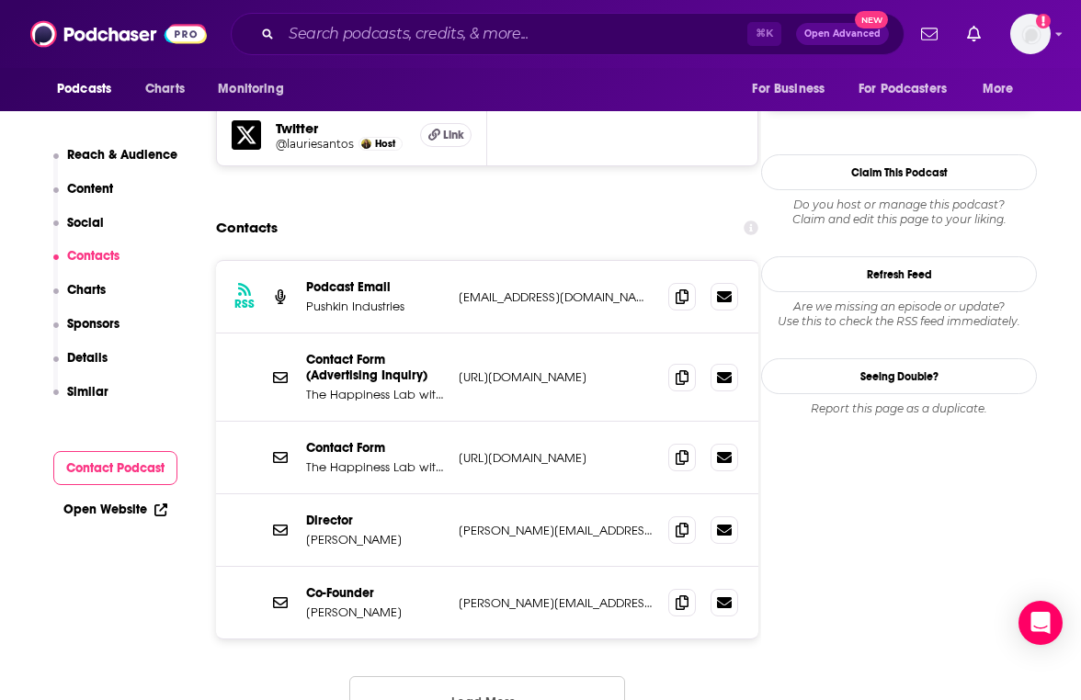
click at [535, 676] on button "Load More..." at bounding box center [487, 701] width 276 height 50
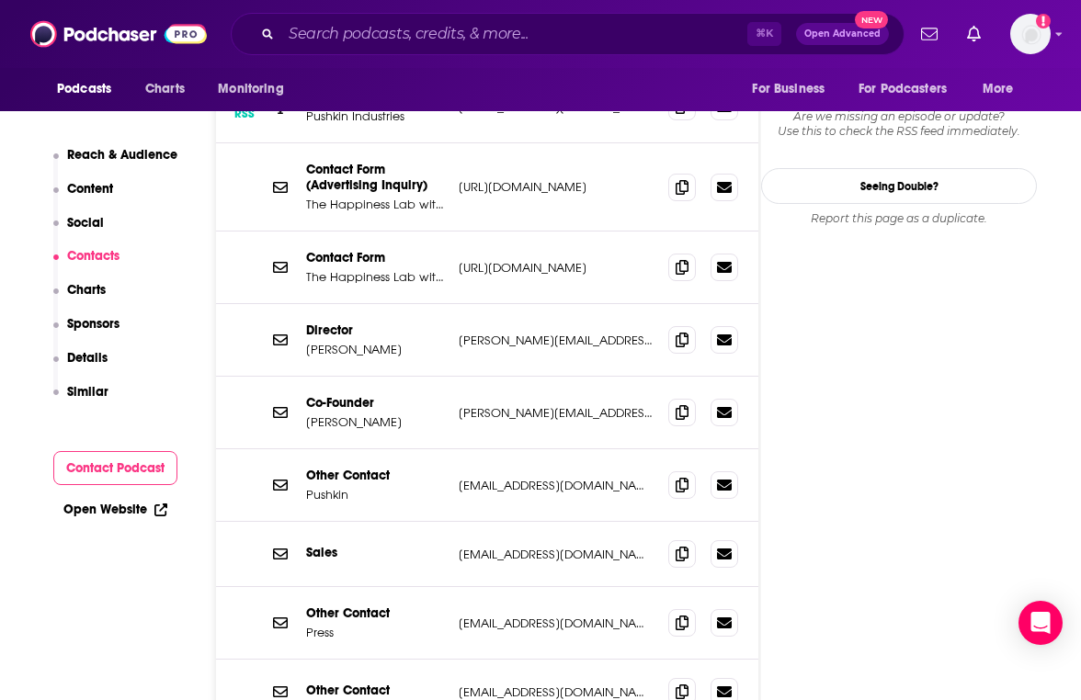
scroll to position [1967, 0]
click at [675, 331] on icon at bounding box center [681, 338] width 13 height 15
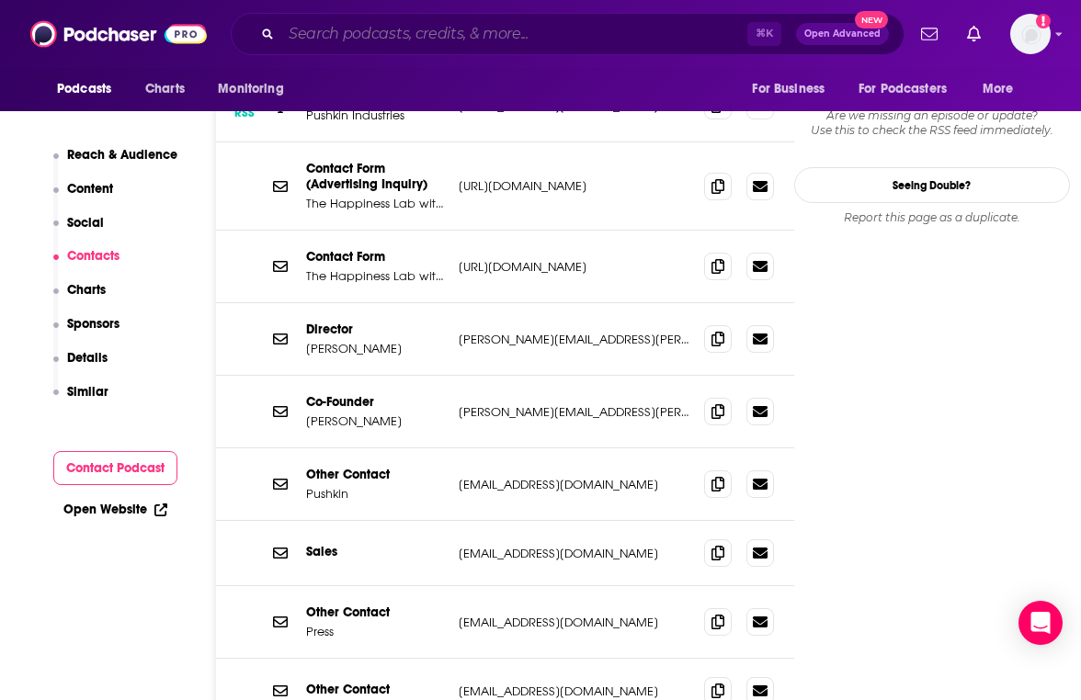
click at [464, 39] on input "Search podcasts, credits, & more..." at bounding box center [514, 33] width 466 height 29
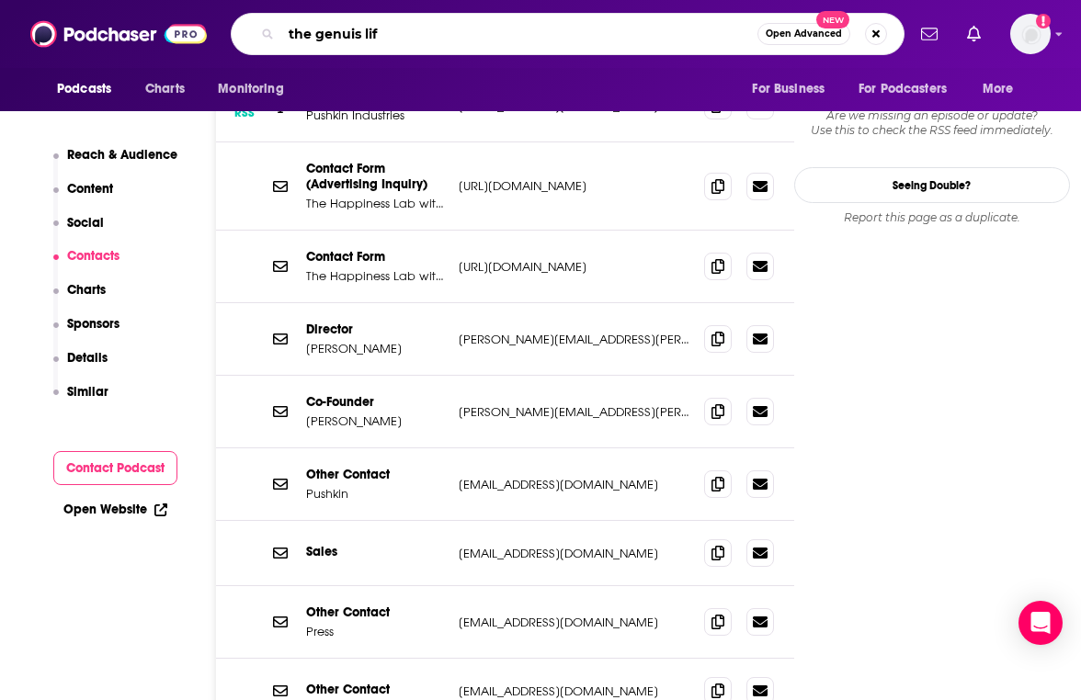
type input "the genuis life"
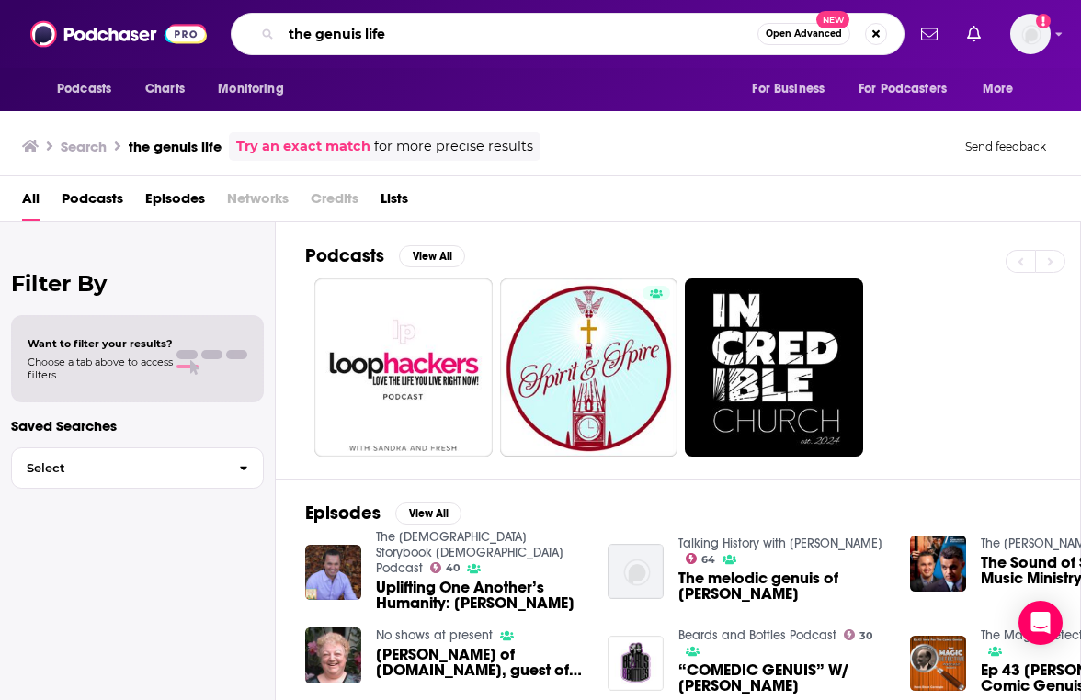
click at [350, 31] on input "the genuis life" at bounding box center [519, 33] width 476 height 29
type input "the genius life"
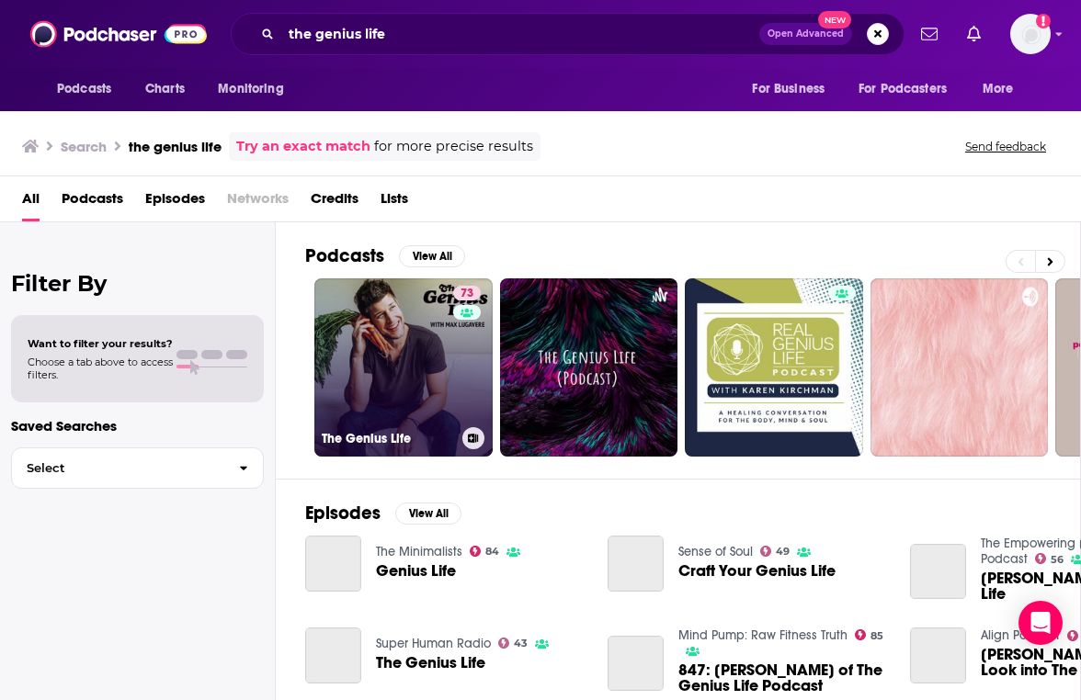
click at [367, 314] on link "73 The Genius Life" at bounding box center [403, 367] width 178 height 178
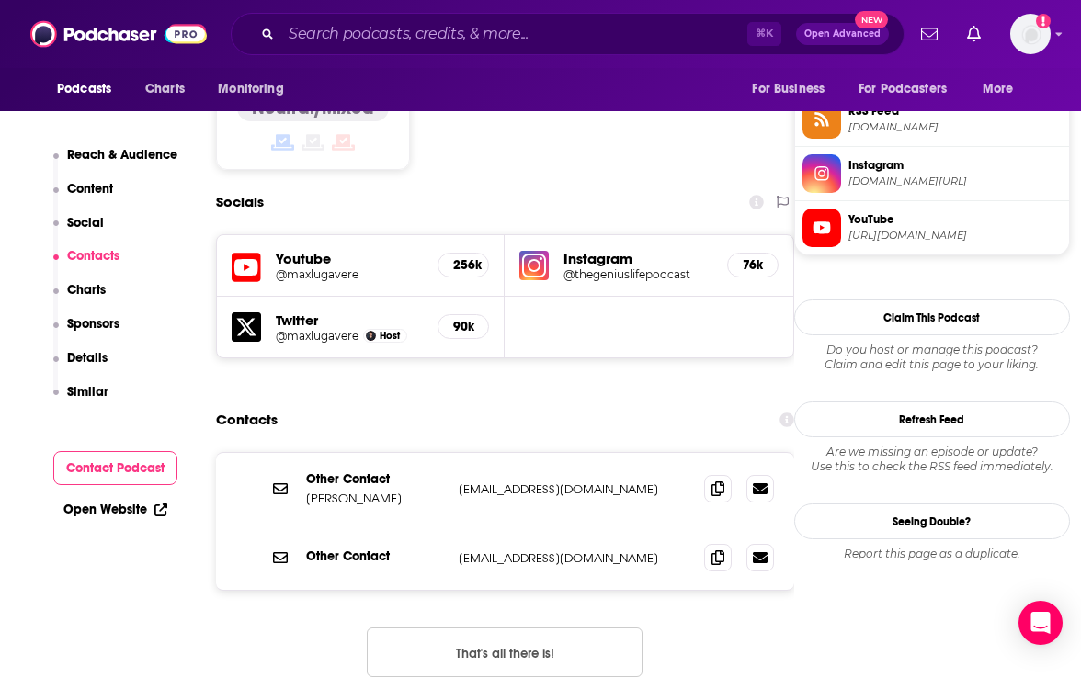
scroll to position [1520, 0]
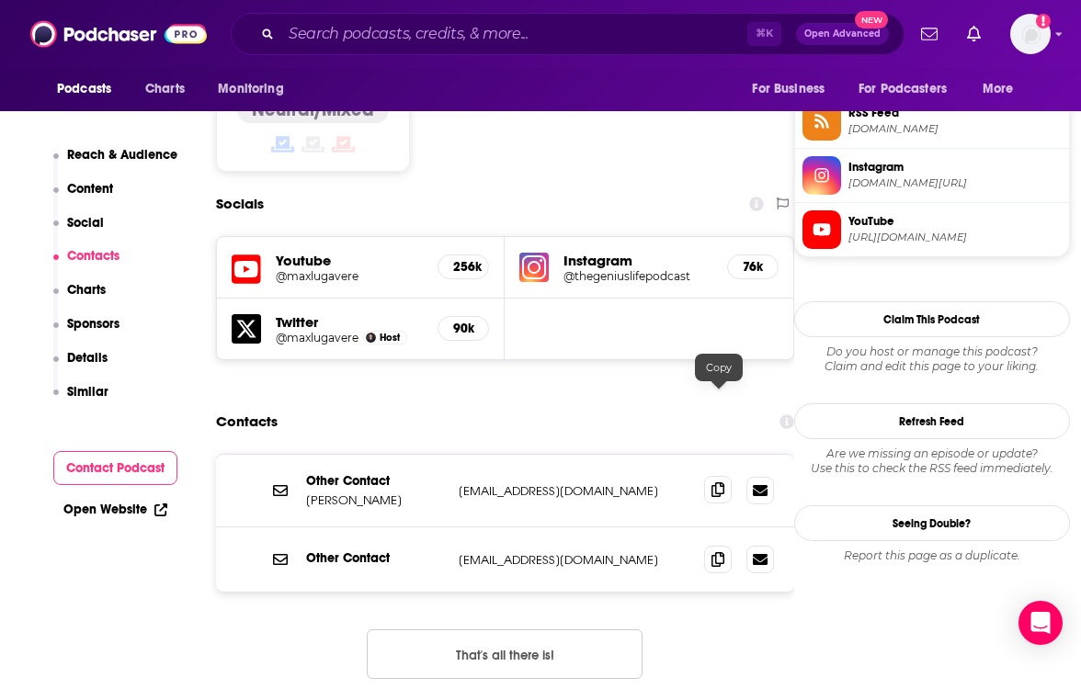
click at [722, 482] on icon at bounding box center [717, 489] width 13 height 15
click at [529, 58] on div "Podcasts Charts Monitoring ⌘ K Open Advanced New For Business For Podcasters Mo…" at bounding box center [540, 34] width 1081 height 68
click at [508, 25] on input "Search podcasts, credits, & more..." at bounding box center [514, 33] width 466 height 29
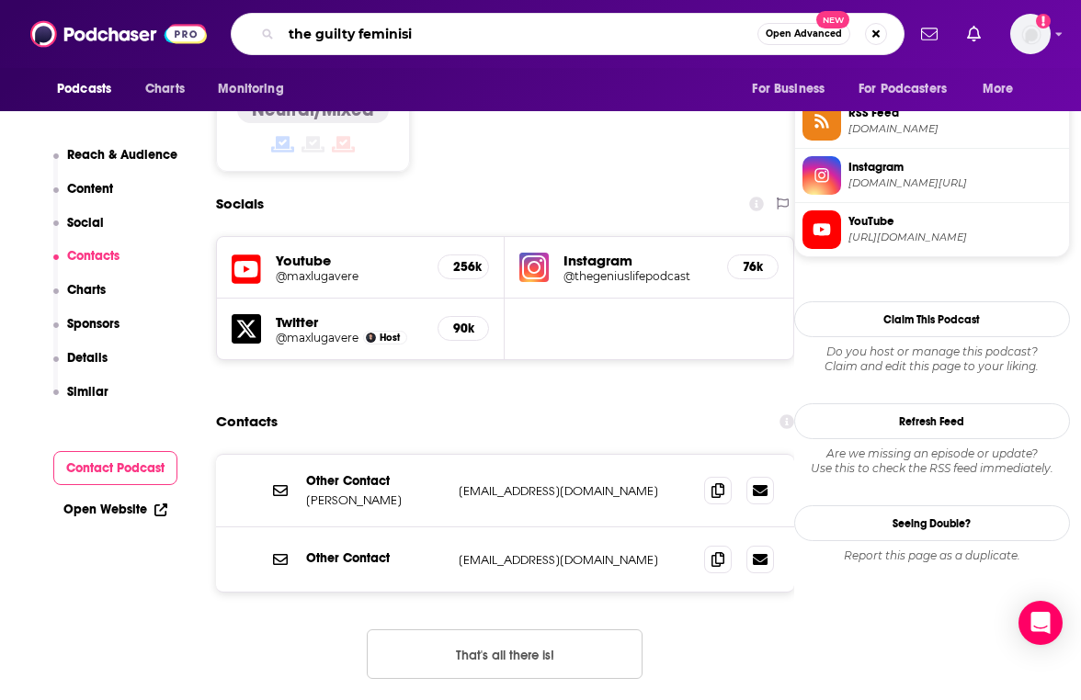
type input "the guilty feminisit"
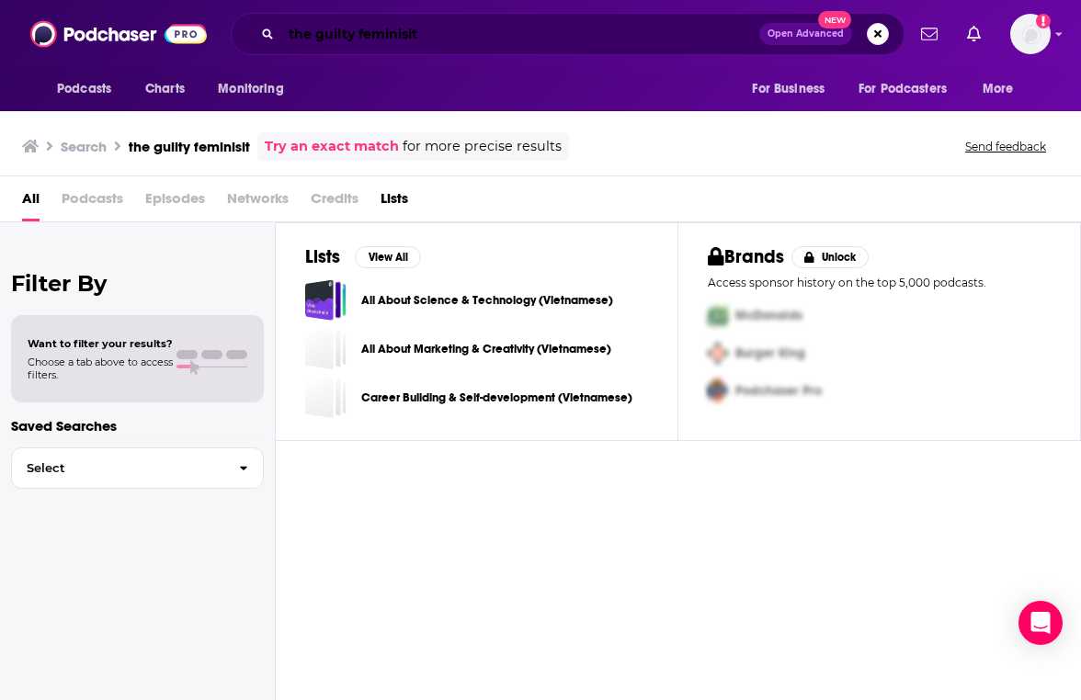
click at [445, 35] on input "the guilty feminisit" at bounding box center [520, 33] width 478 height 29
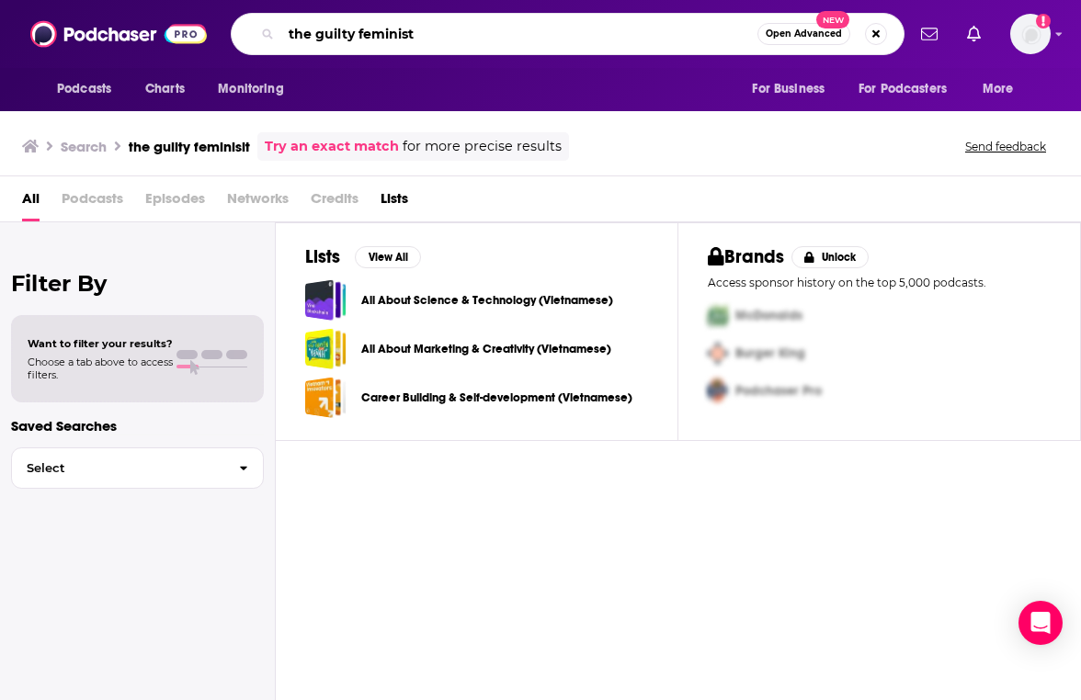
type input "the guilty feminist"
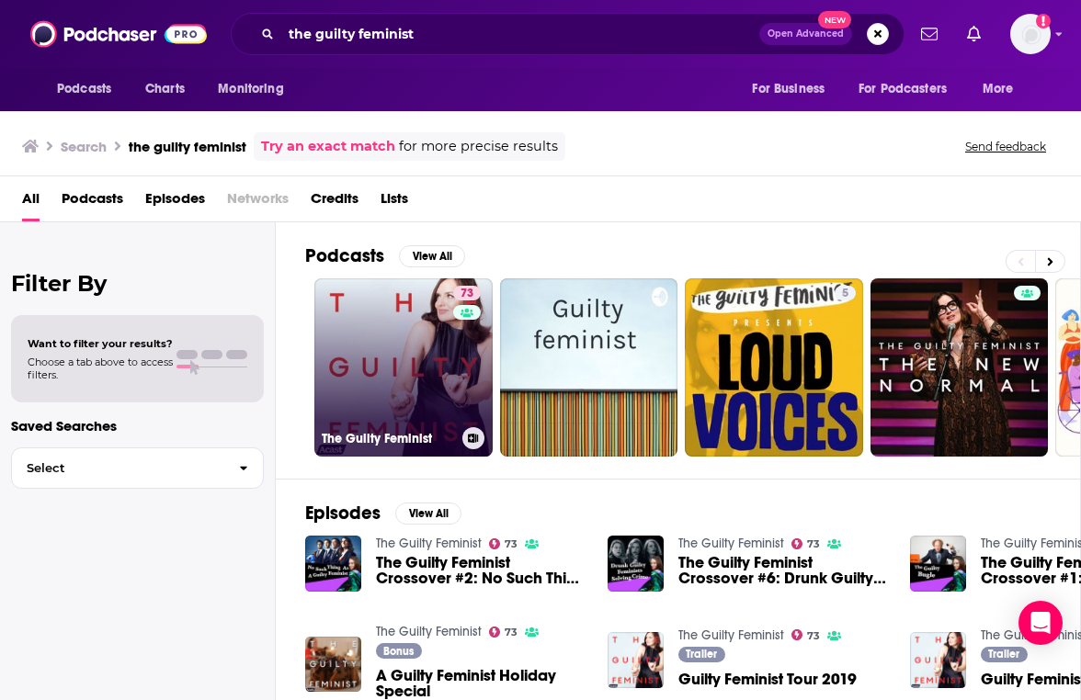
click at [369, 402] on link "73 The Guilty Feminist" at bounding box center [403, 367] width 178 height 178
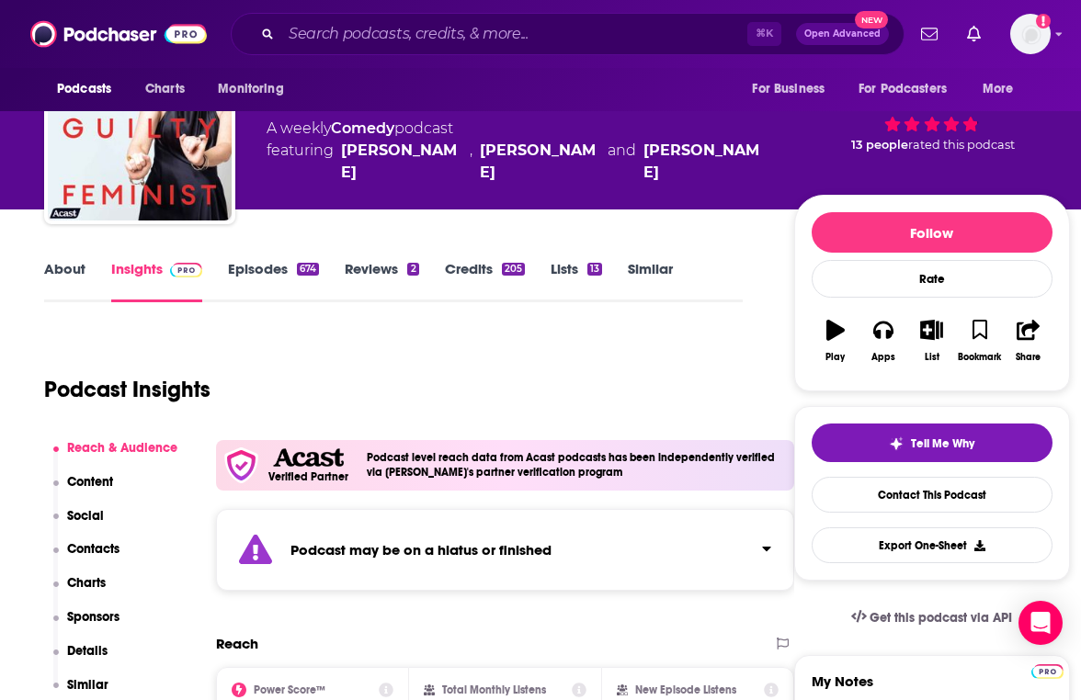
scroll to position [91, 0]
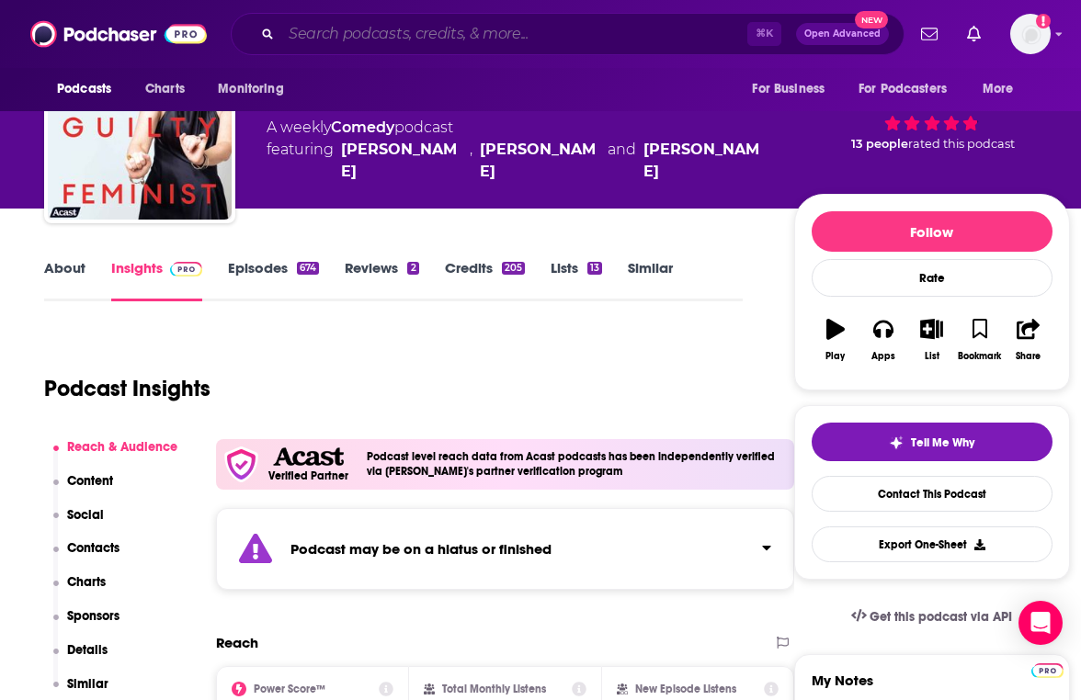
click at [629, 36] on input "Search podcasts, credits, & more..." at bounding box center [514, 33] width 466 height 29
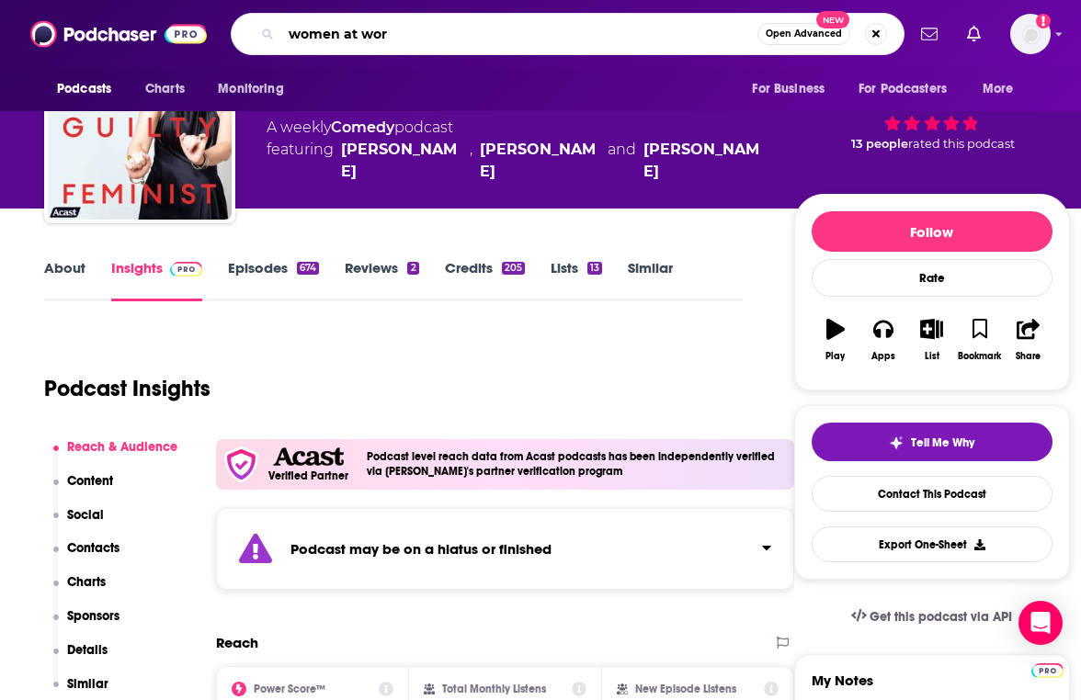
type input "women at work"
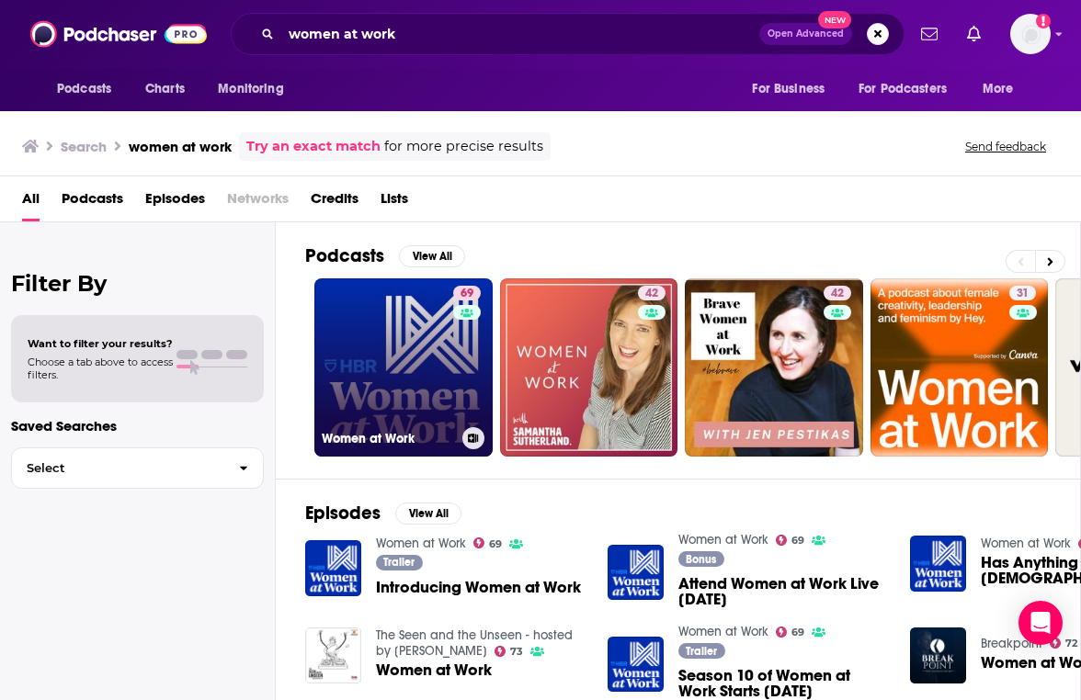
click at [428, 371] on link "69 Women at Work" at bounding box center [403, 367] width 178 height 178
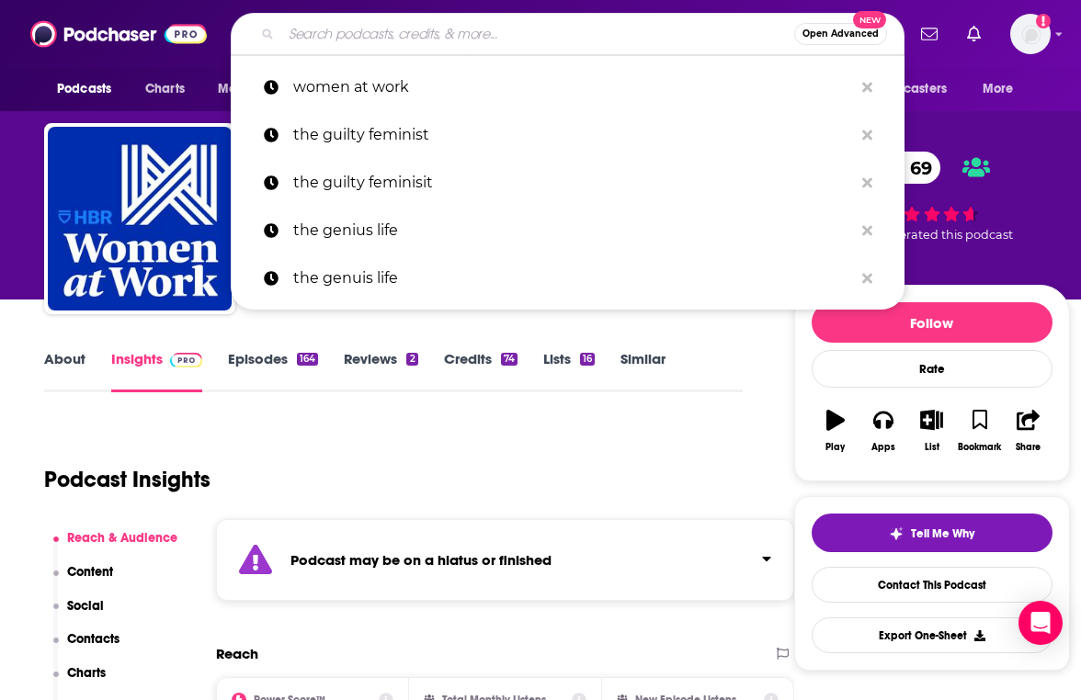
click at [459, 39] on input "Search podcasts, credits, & more..." at bounding box center [537, 33] width 513 height 29
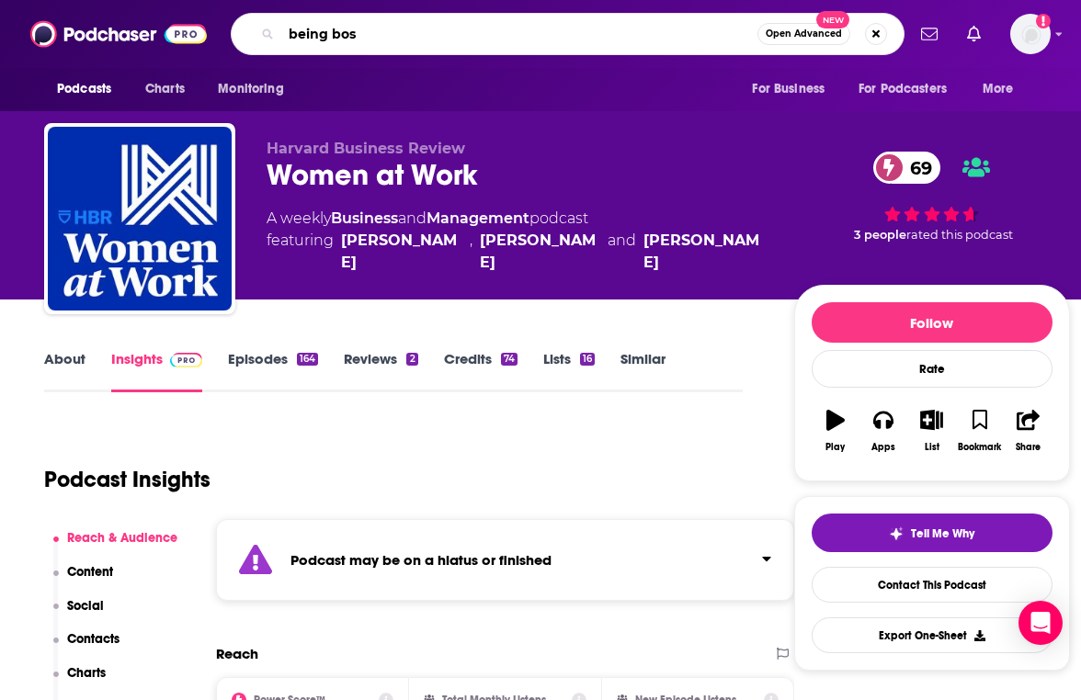
type input "being boss"
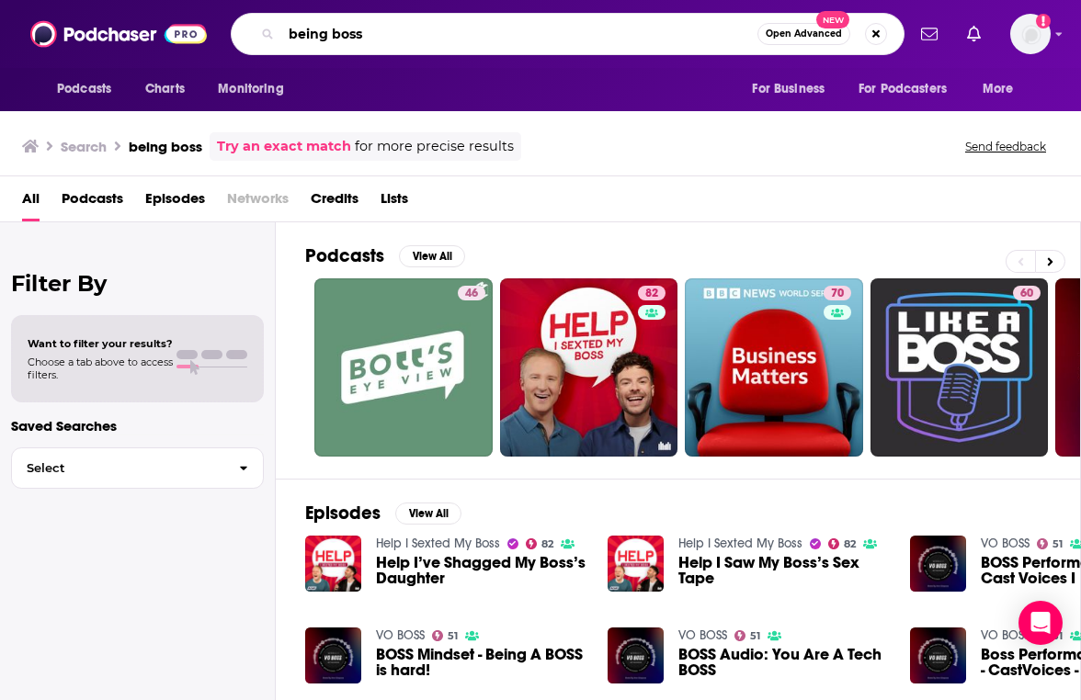
click at [441, 30] on input "being boss" at bounding box center [519, 33] width 476 height 29
type input "being boss with emily + kathleen"
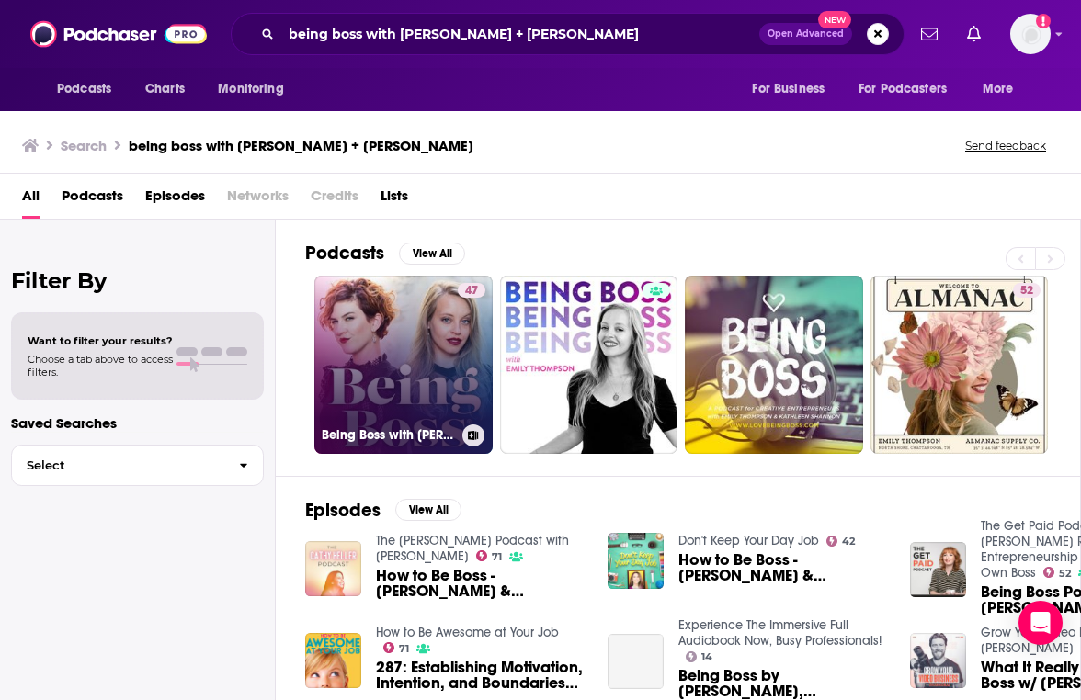
click at [357, 332] on link "47 Being Boss with Emily + Kathleen" at bounding box center [403, 365] width 178 height 178
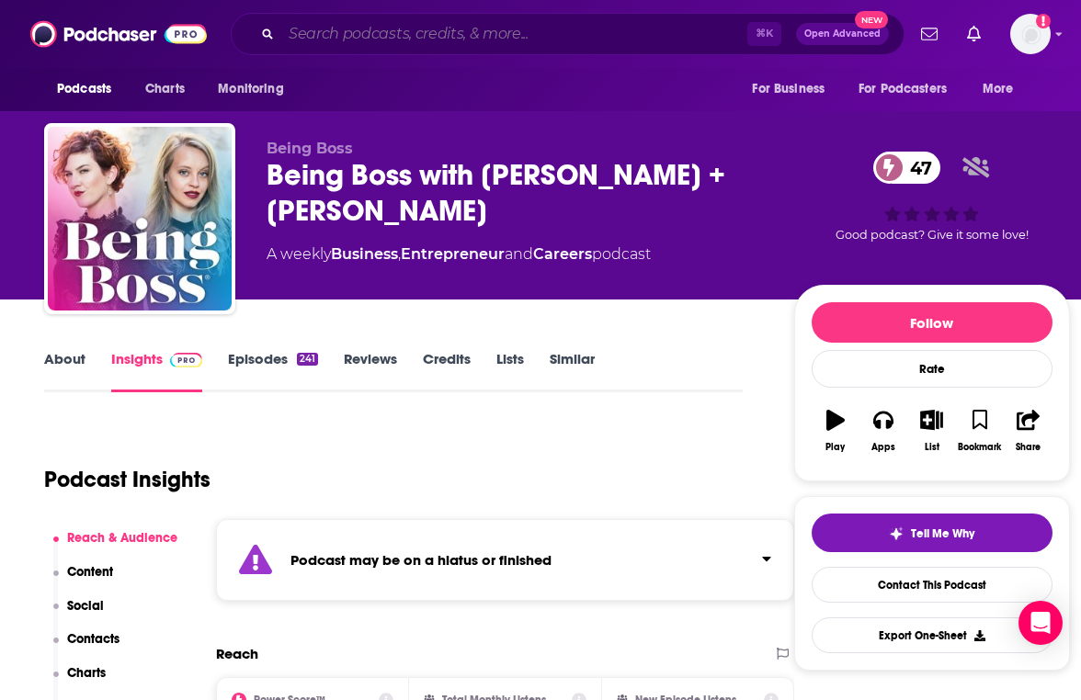
click at [516, 45] on input "Search podcasts, credits, & more..." at bounding box center [514, 33] width 466 height 29
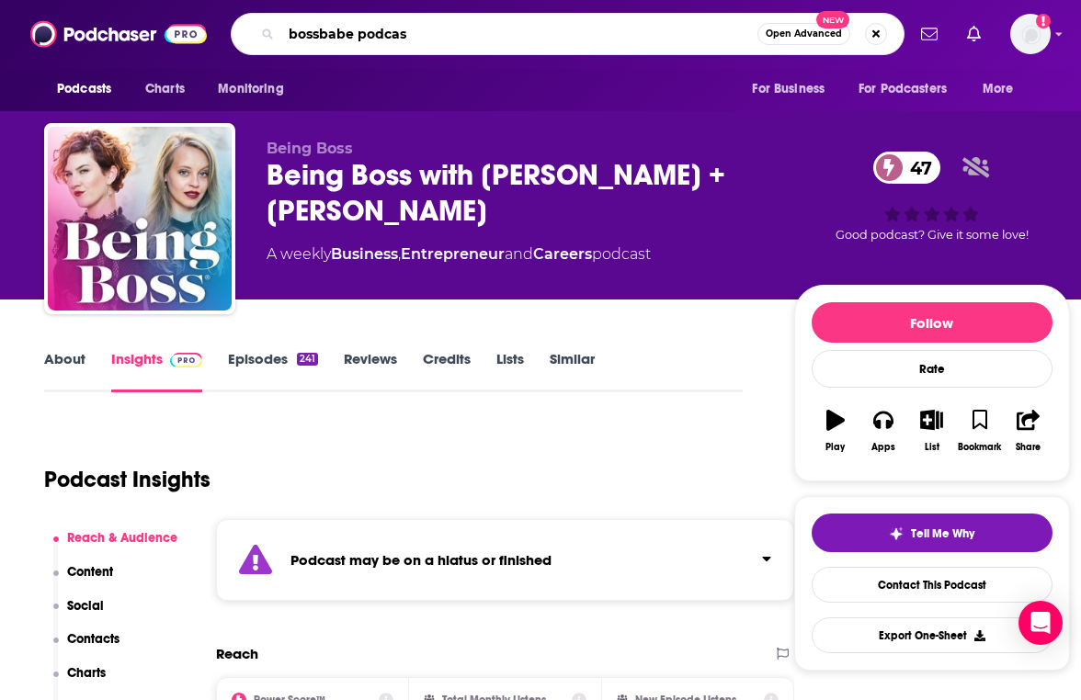
type input "bossbabe podcast"
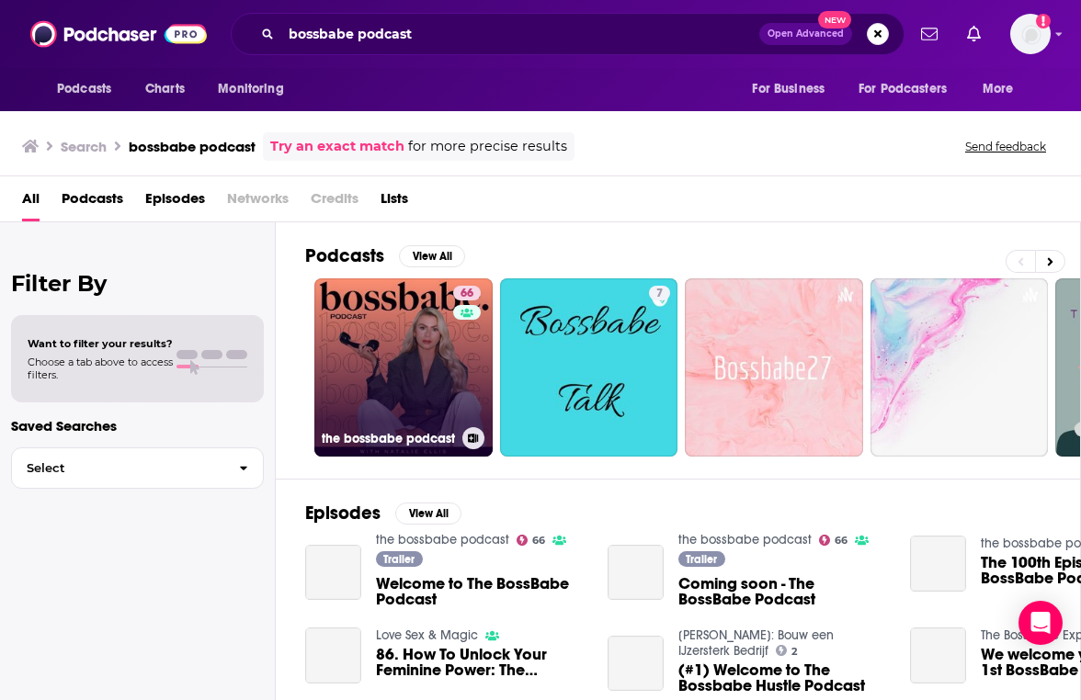
click at [425, 375] on link "66 the bossbabe podcast" at bounding box center [403, 367] width 178 height 178
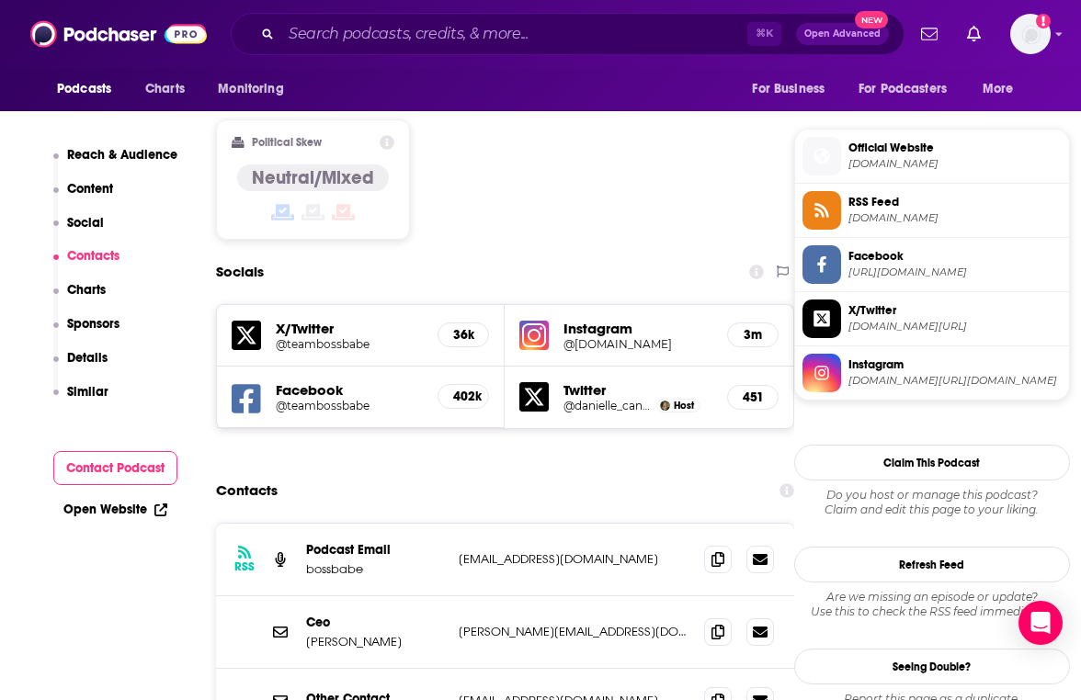
scroll to position [1575, 0]
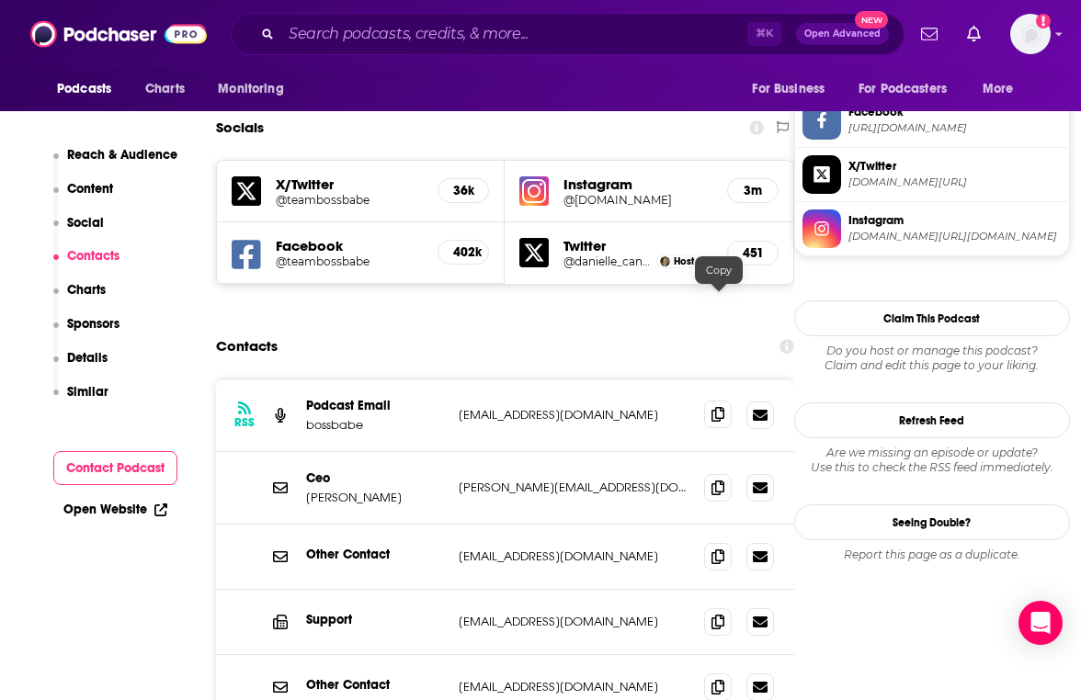
click at [729, 401] on span at bounding box center [718, 415] width 28 height 28
click at [519, 43] on input "Search podcasts, credits, & more..." at bounding box center [514, 33] width 466 height 29
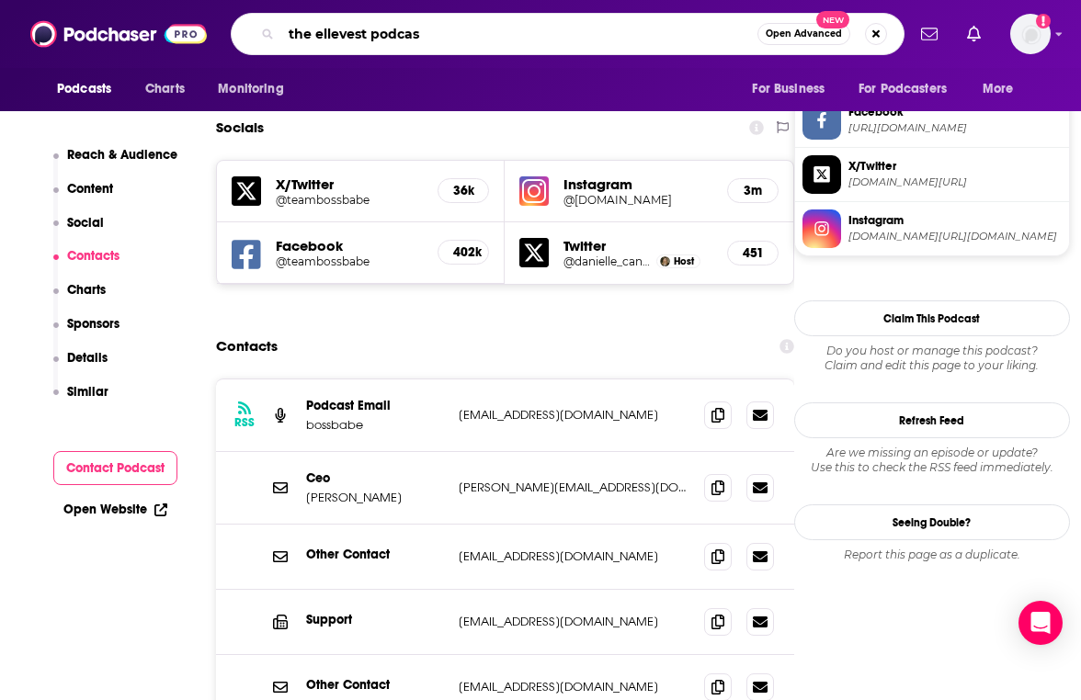
type input "the ellevest podcast"
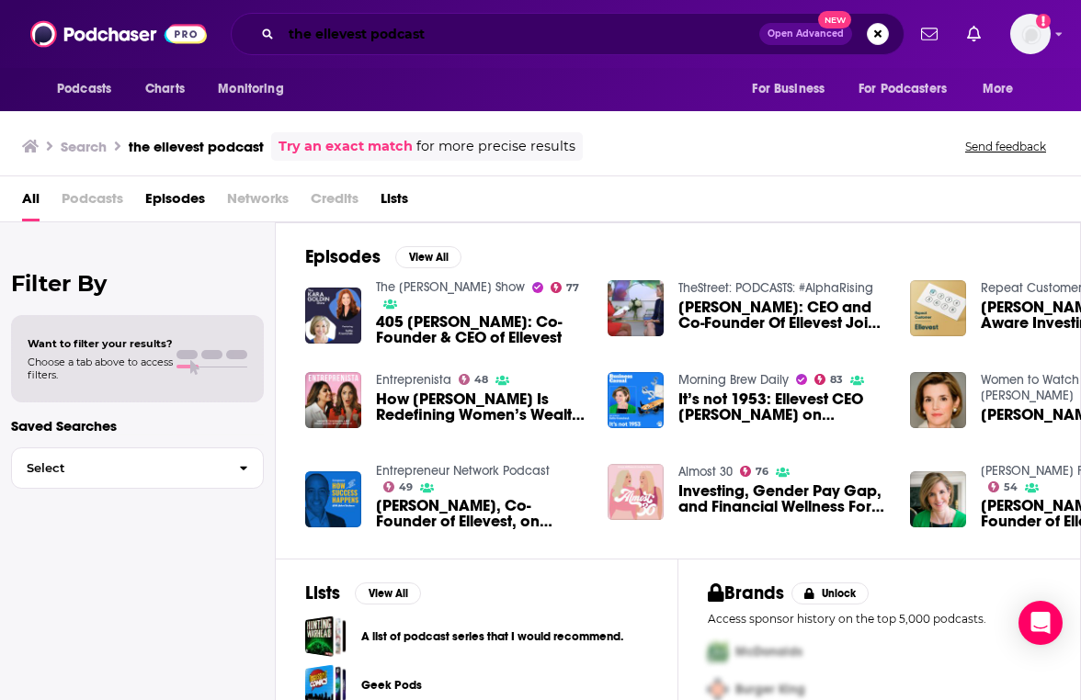
click at [427, 36] on input "the ellevest podcast" at bounding box center [520, 33] width 478 height 29
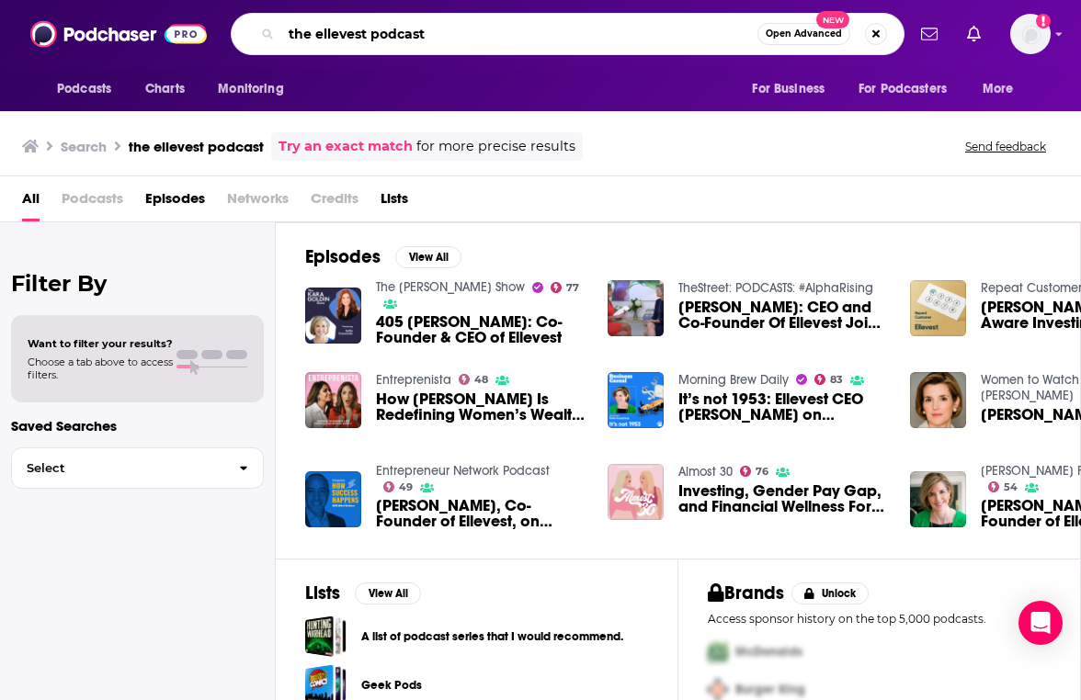
click at [427, 36] on input "the ellevest podcast" at bounding box center [519, 33] width 476 height 29
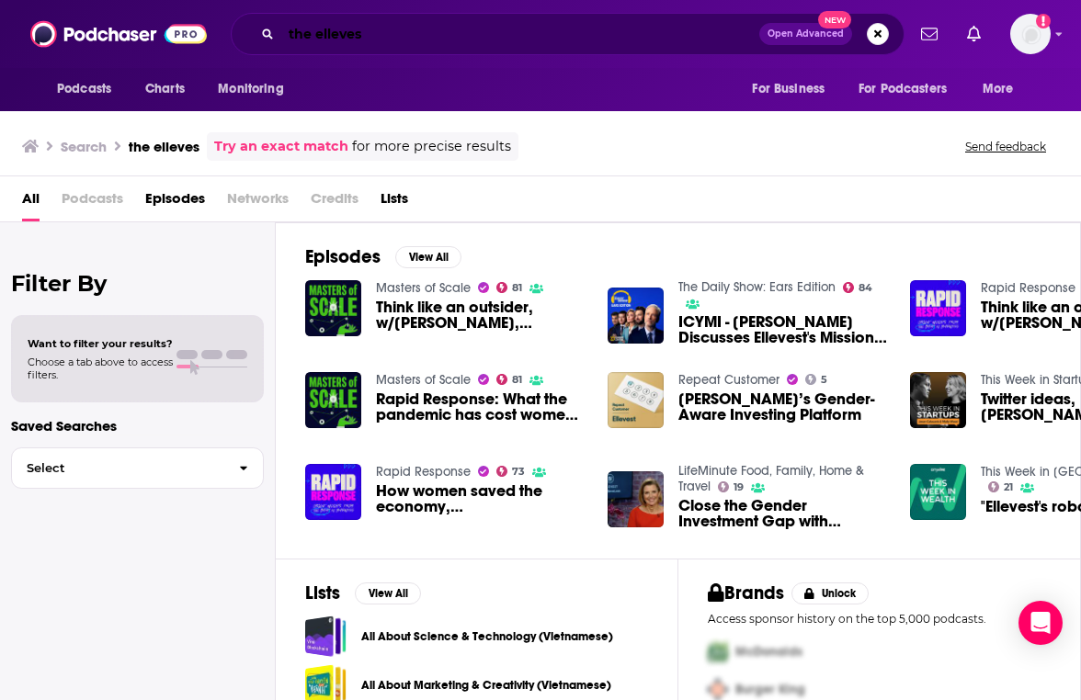
click at [489, 41] on input "the elleves" at bounding box center [520, 33] width 478 height 29
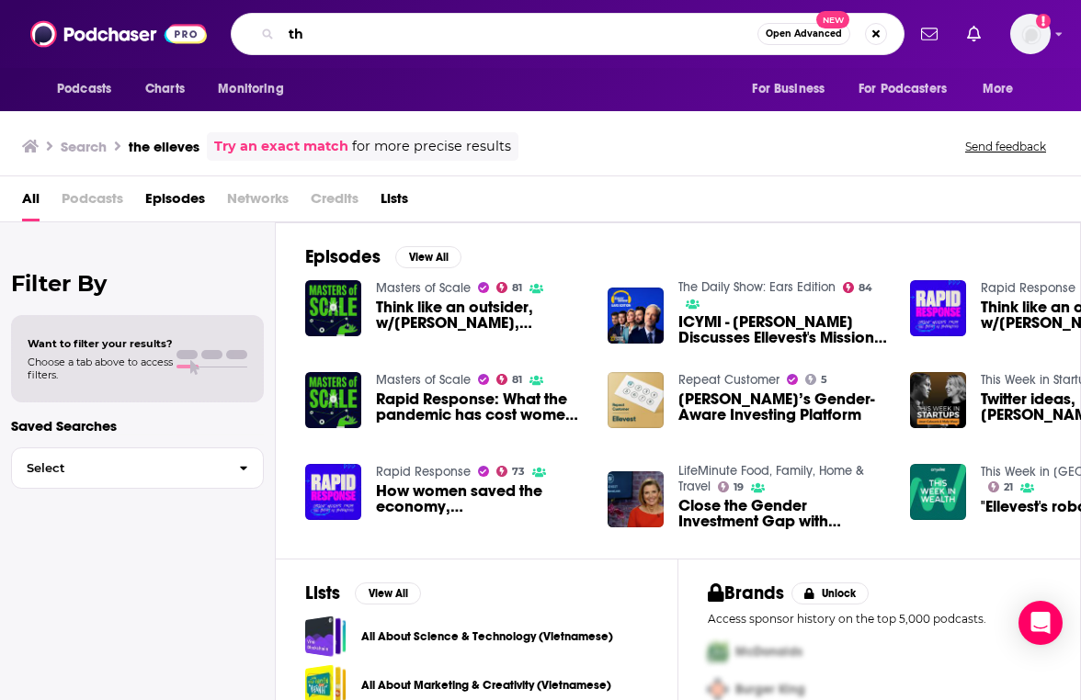
type input "t"
type input "pantsuit politics"
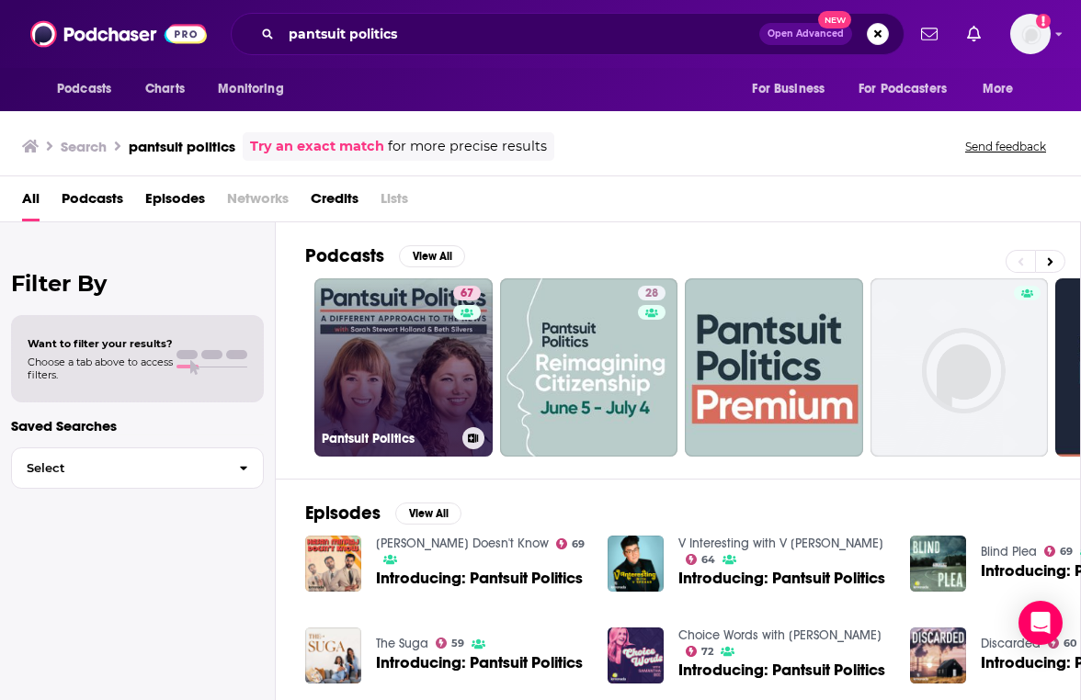
click at [414, 350] on link "67 Pantsuit Politics" at bounding box center [403, 367] width 178 height 178
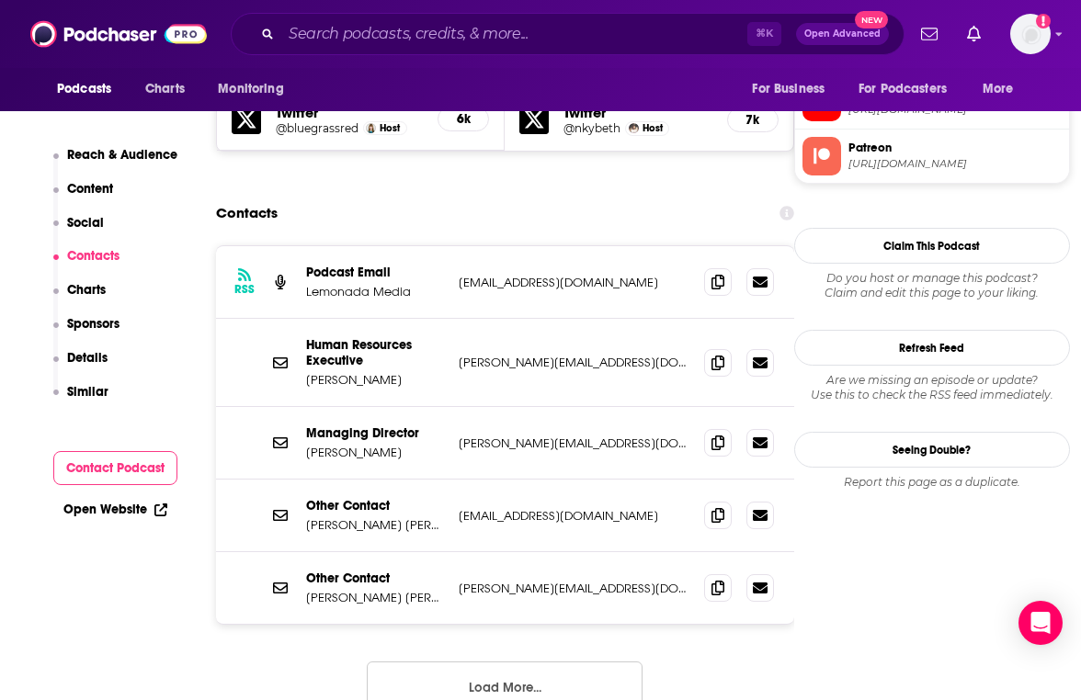
scroll to position [1812, 0]
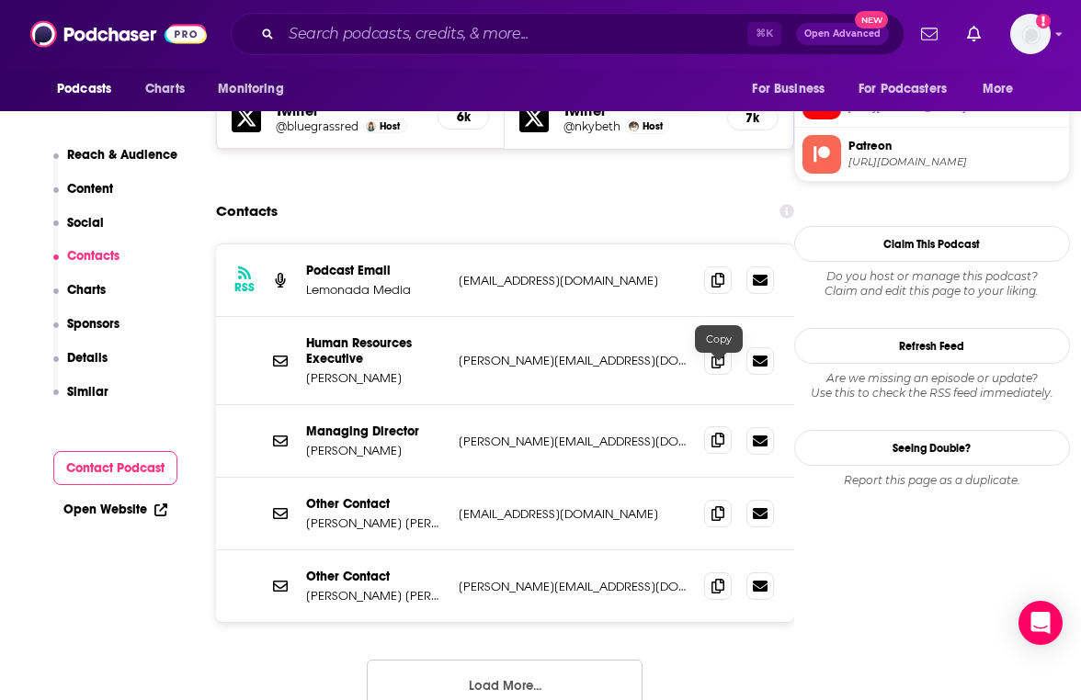
click at [712, 433] on icon at bounding box center [717, 440] width 13 height 15
click at [475, 38] on input "Search podcasts, credits, & more..." at bounding box center [514, 33] width 466 height 29
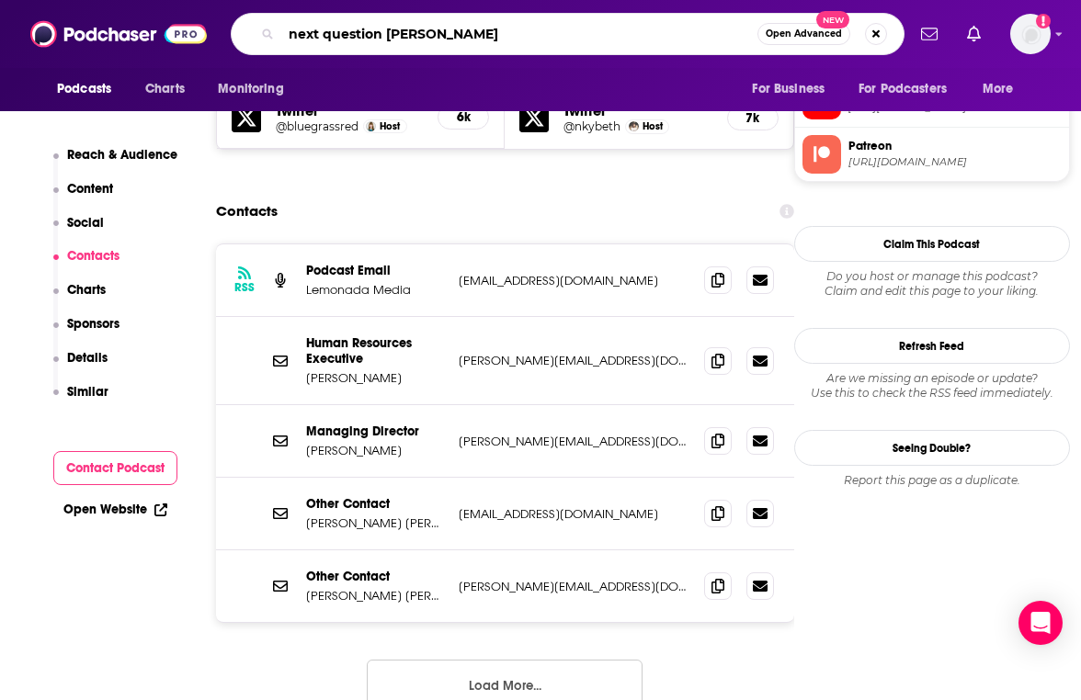
type input "next question katie couric"
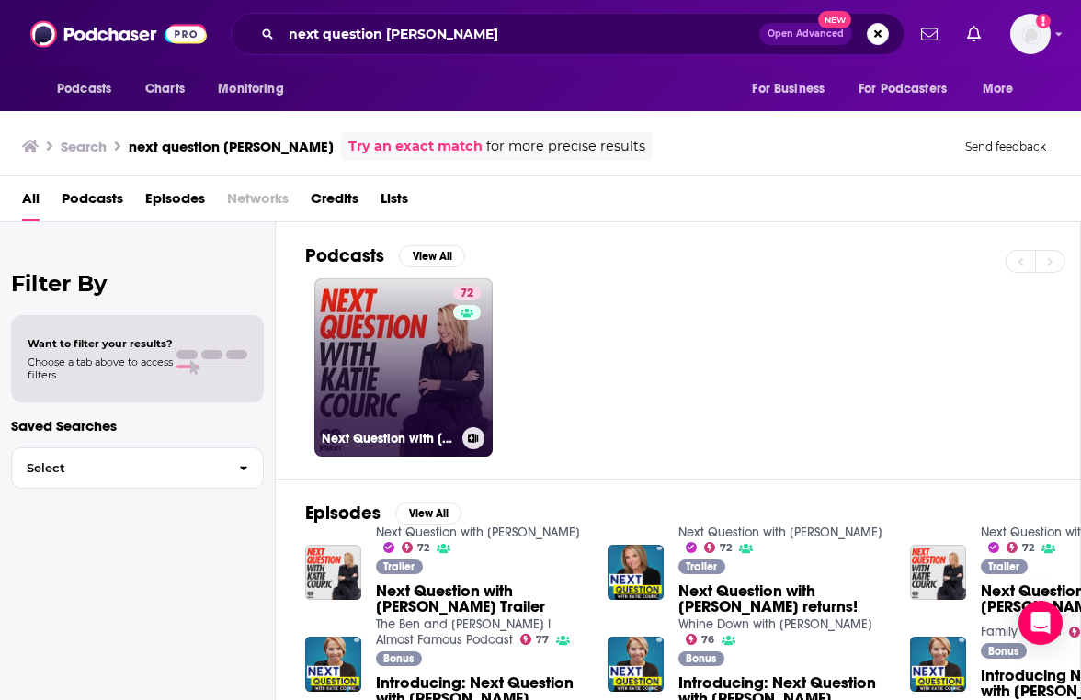
click at [407, 341] on link "72 Next Question with Katie Couric" at bounding box center [403, 367] width 178 height 178
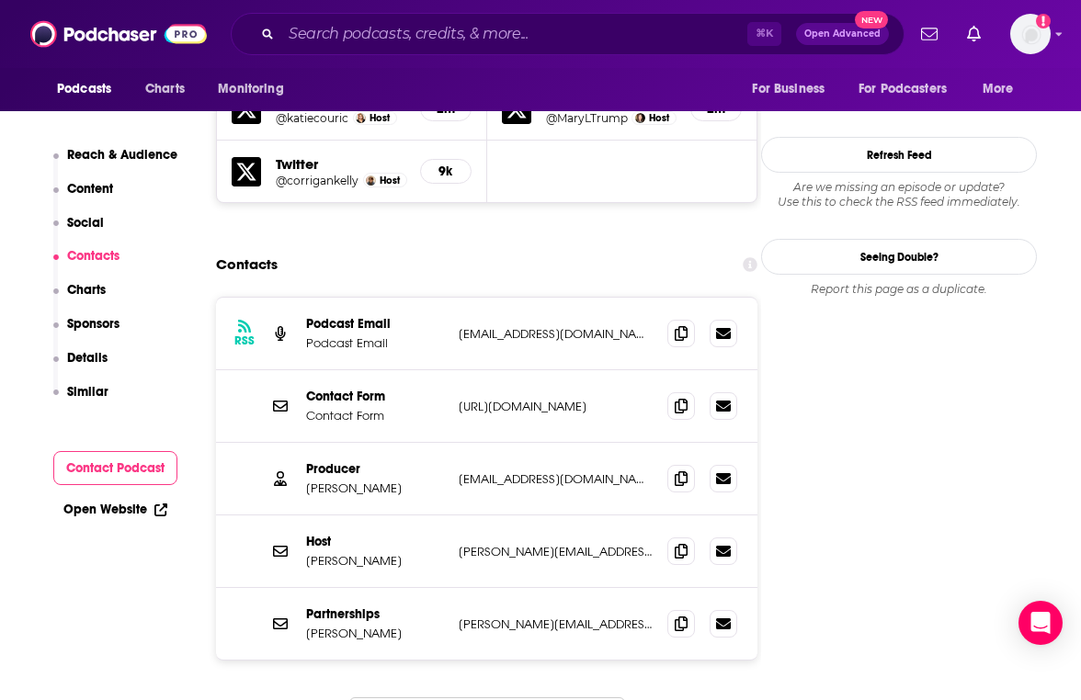
scroll to position [1677, 0]
click at [675, 471] on icon at bounding box center [681, 478] width 13 height 15
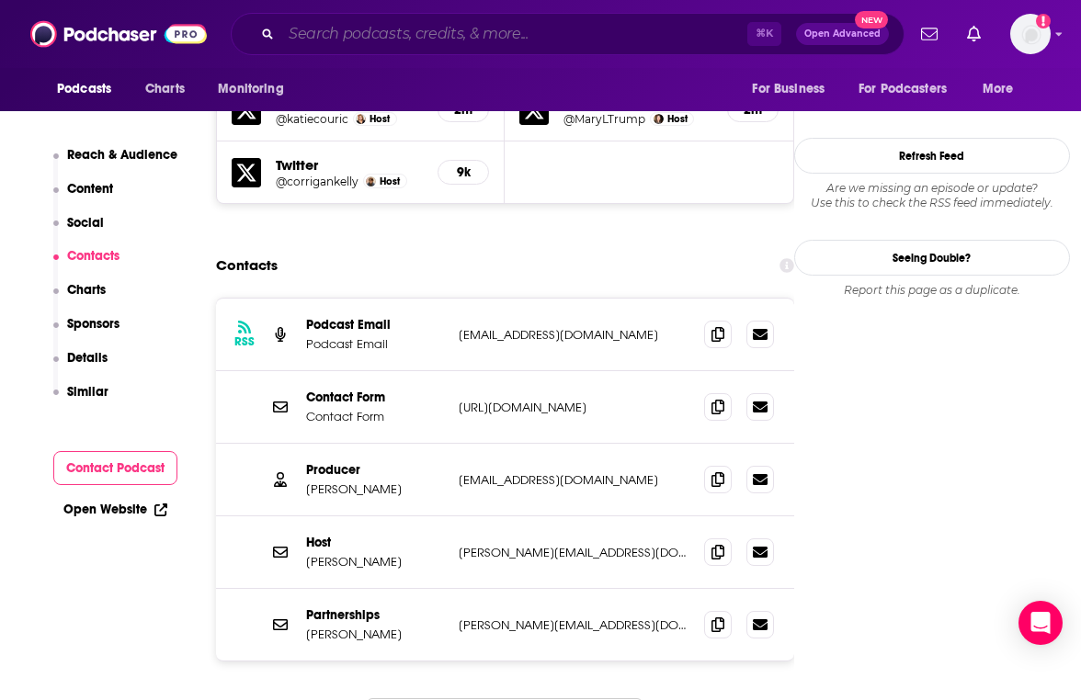
click at [578, 28] on input "Search podcasts, credits, & more..." at bounding box center [514, 33] width 466 height 29
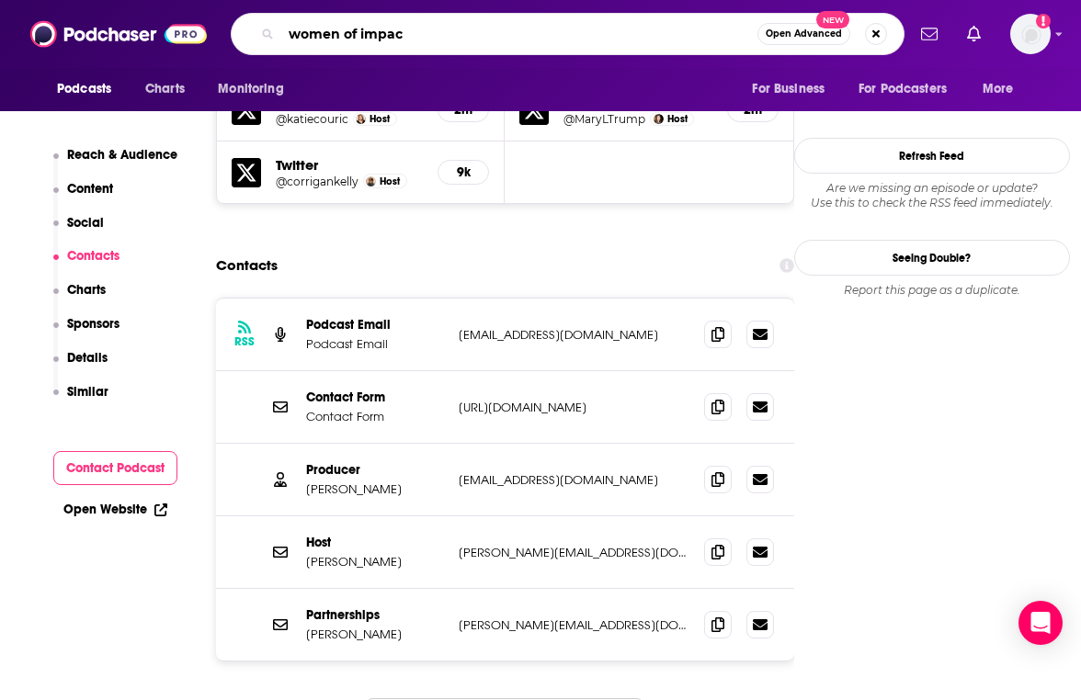
type input "women of impact"
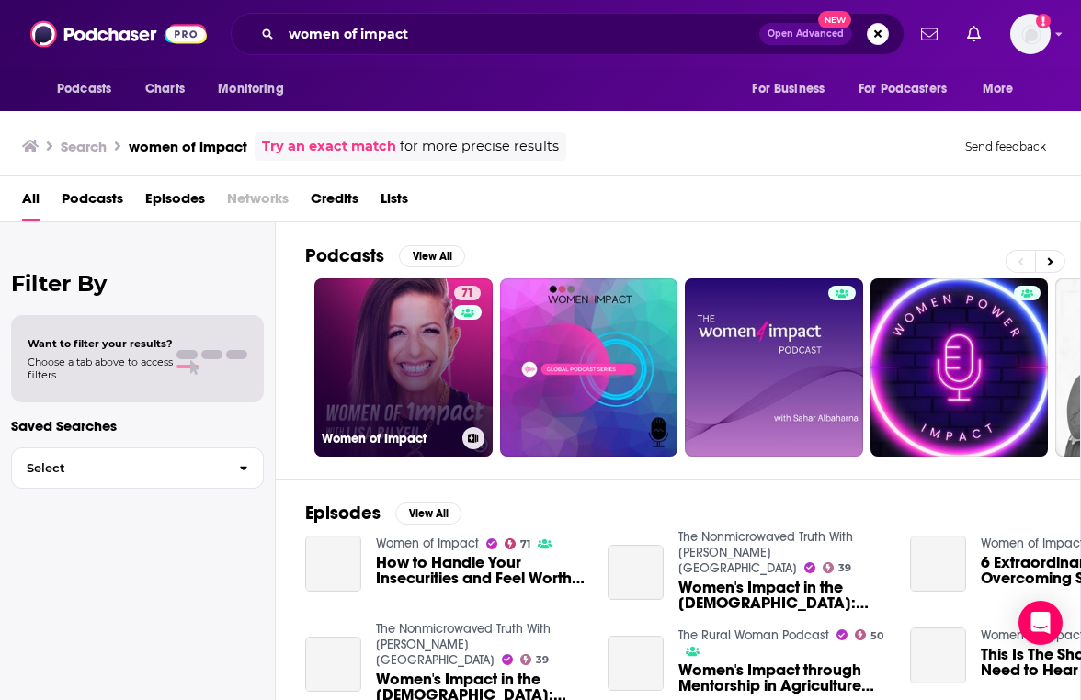
click at [393, 336] on link "71 Women of Impact" at bounding box center [403, 367] width 178 height 178
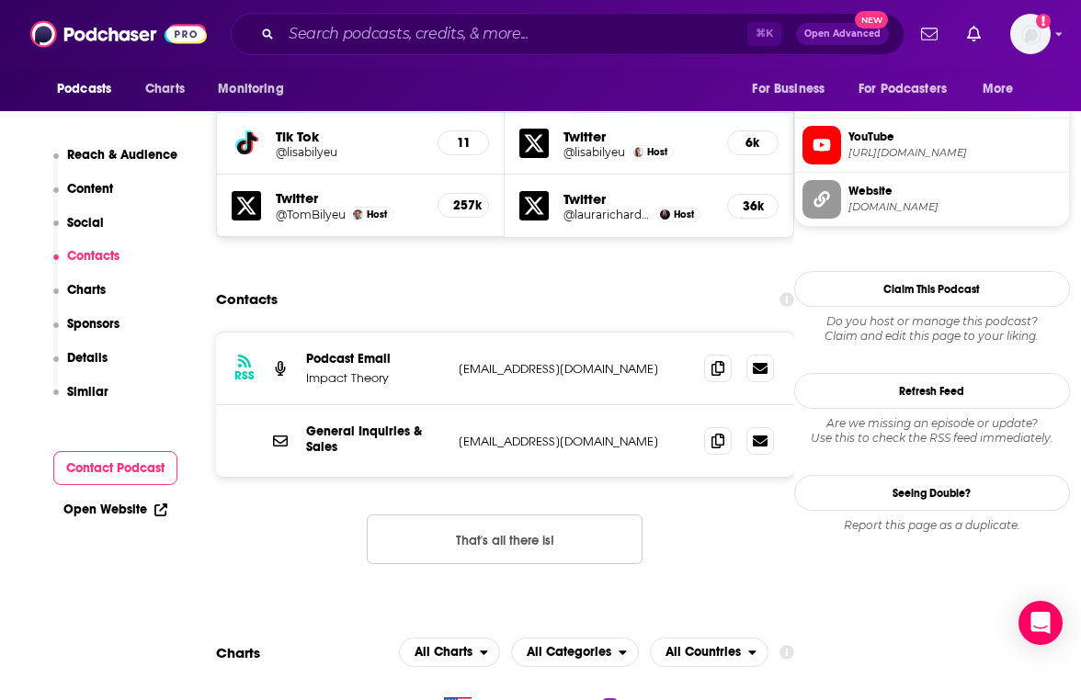
scroll to position [1772, 0]
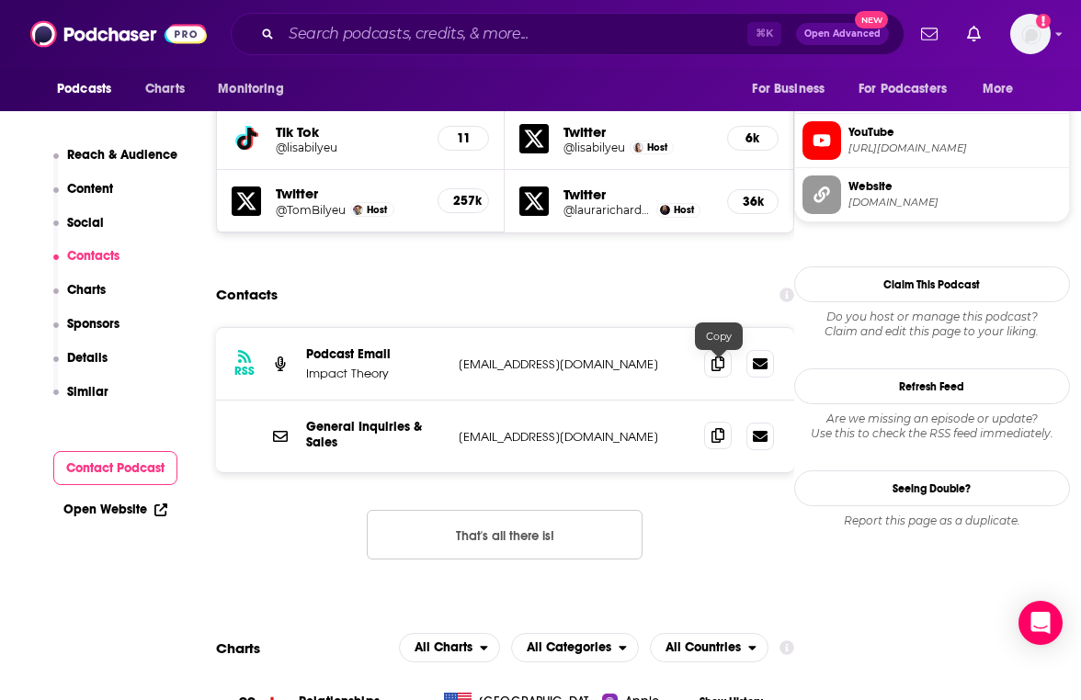
click at [720, 428] on icon at bounding box center [717, 435] width 13 height 15
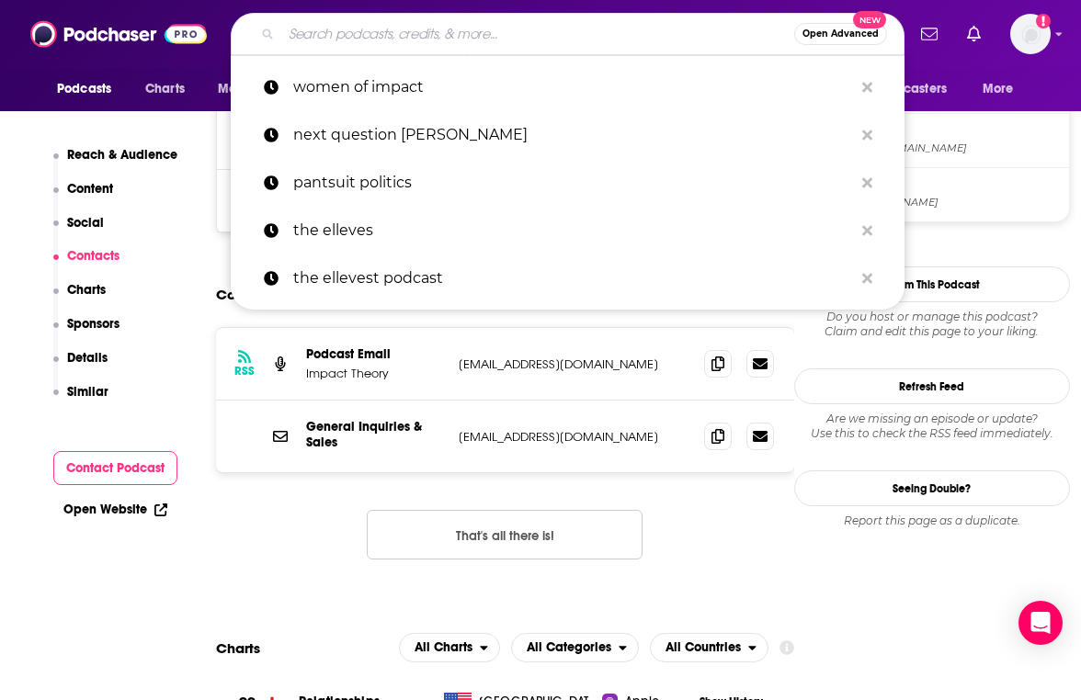
click at [399, 22] on input "Search podcasts, credits, & more..." at bounding box center [537, 33] width 513 height 29
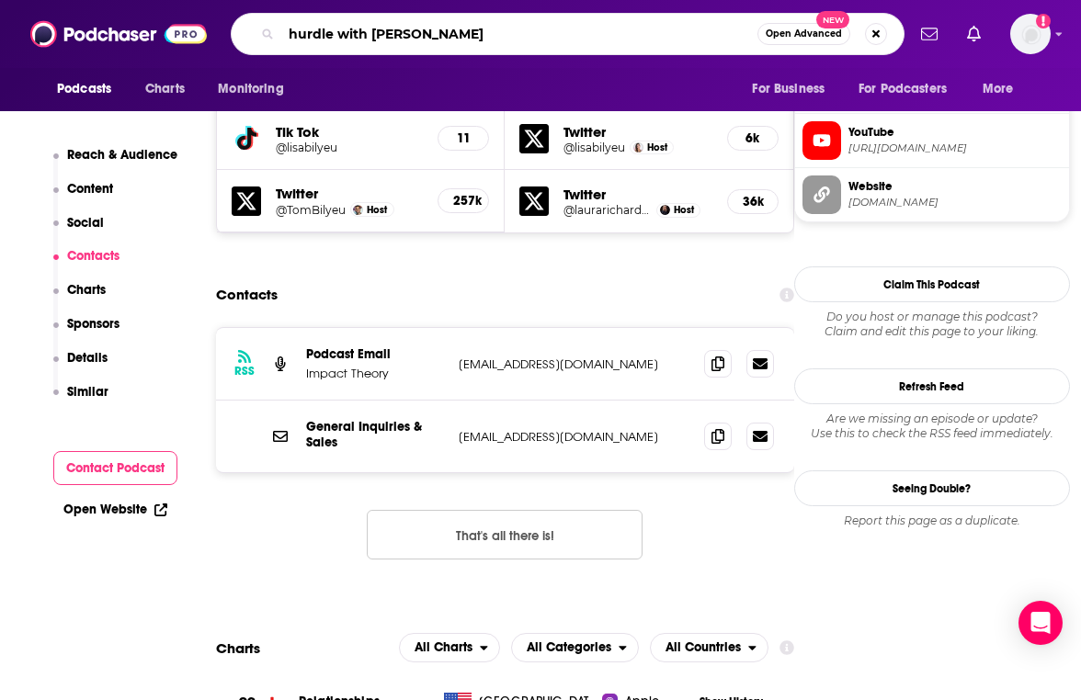
type input "hurdle with emily abbate"
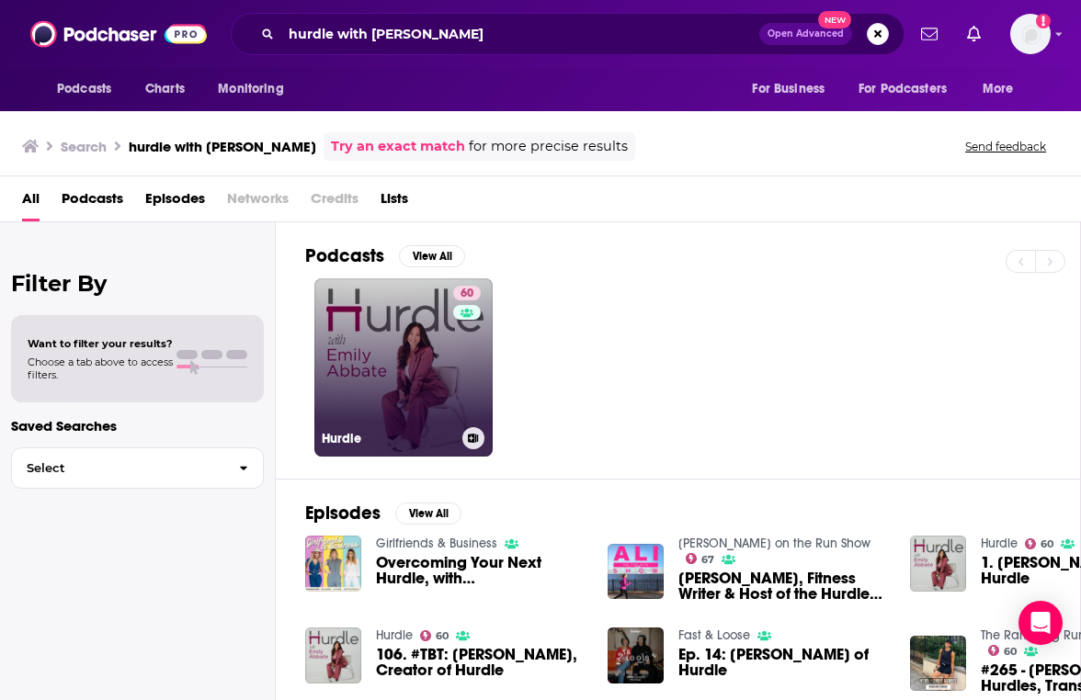
click at [423, 323] on link "60 Hurdle" at bounding box center [403, 367] width 178 height 178
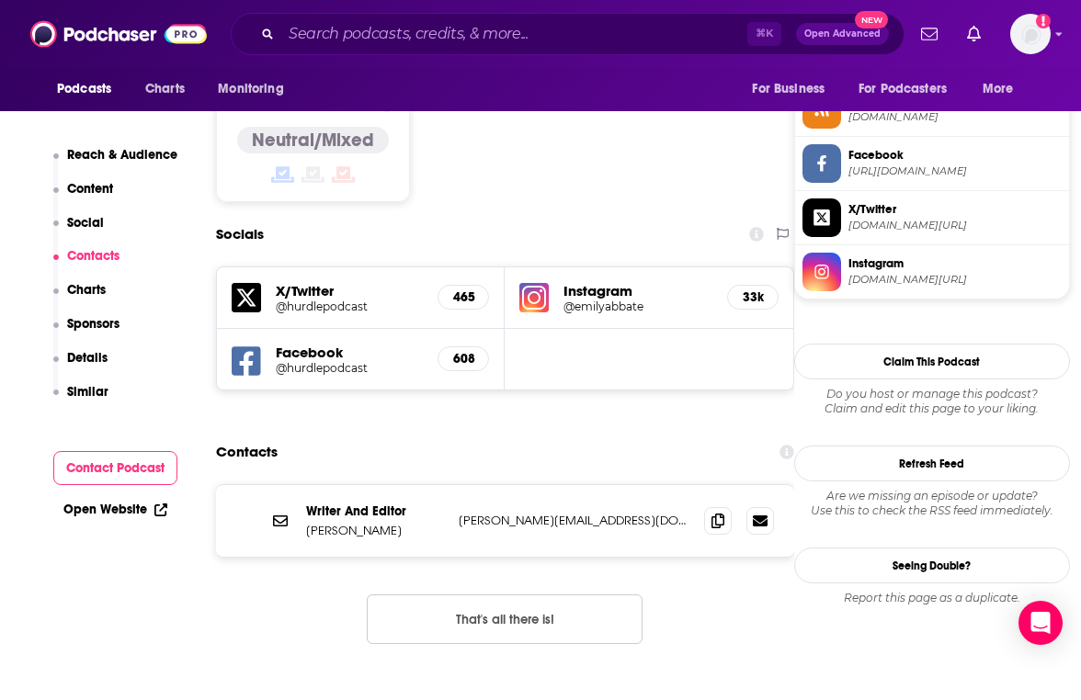
scroll to position [1545, 0]
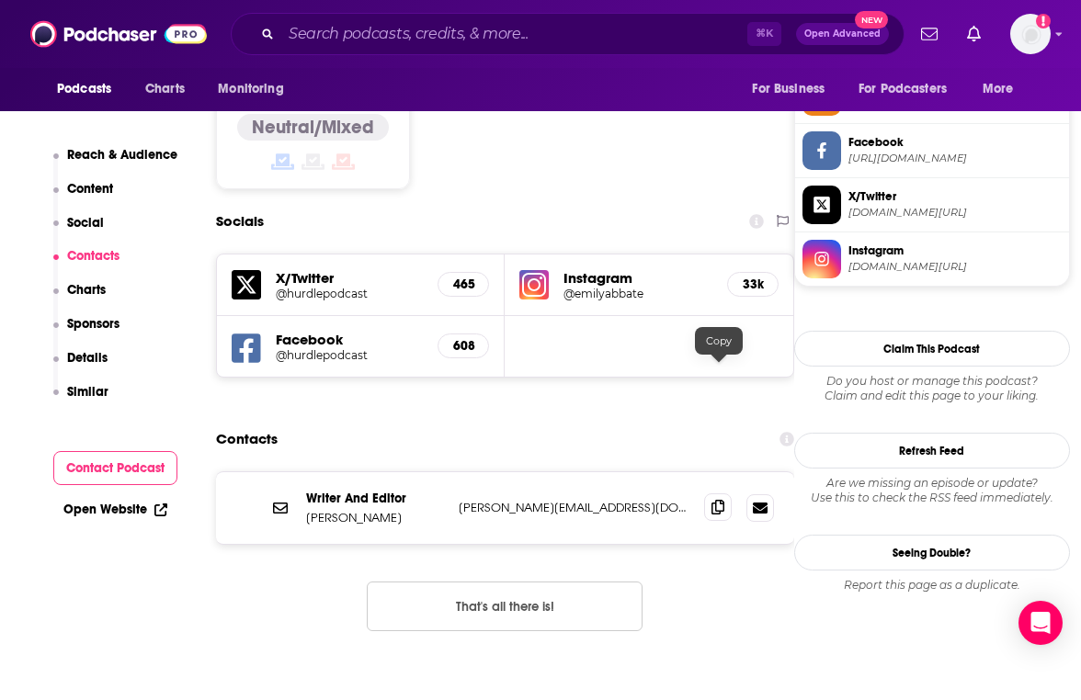
click at [723, 500] on icon at bounding box center [717, 507] width 13 height 15
click at [387, 32] on input "Search podcasts, credits, & more..." at bounding box center [514, 33] width 466 height 29
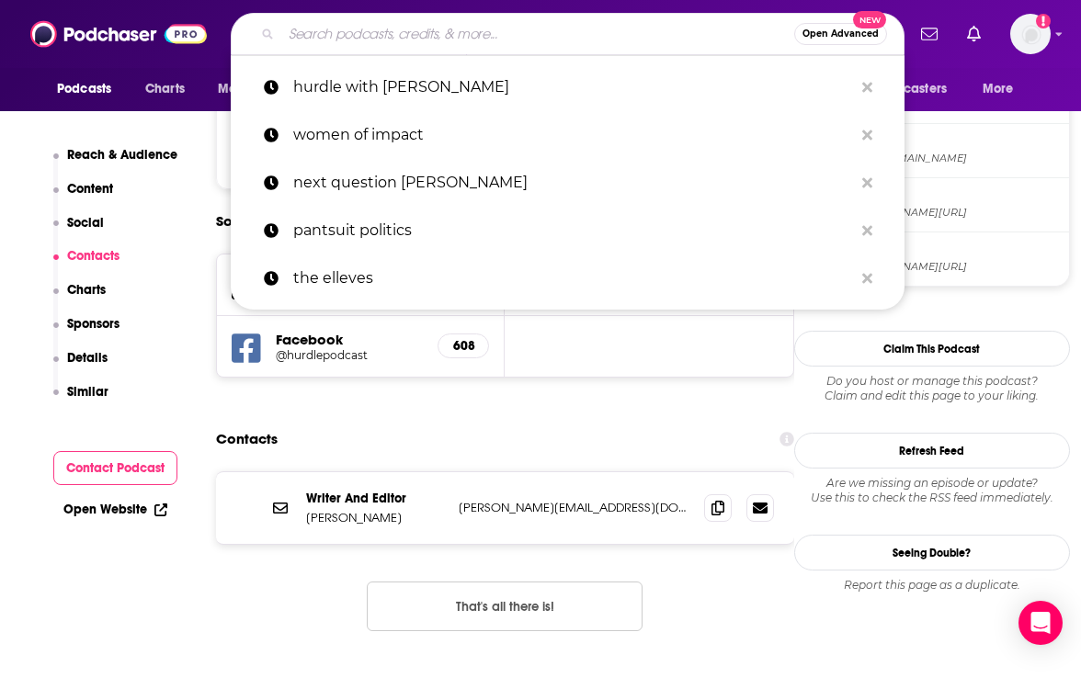
click at [387, 32] on input "Search podcasts, credits, & more..." at bounding box center [537, 33] width 513 height 29
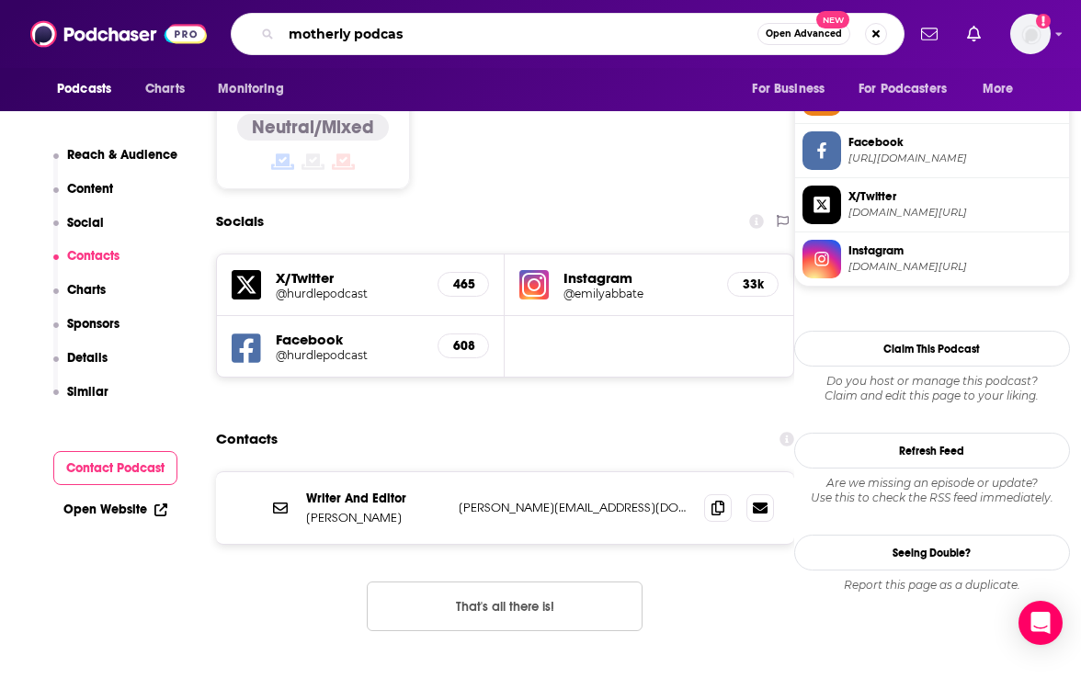
type input "motherly podcast"
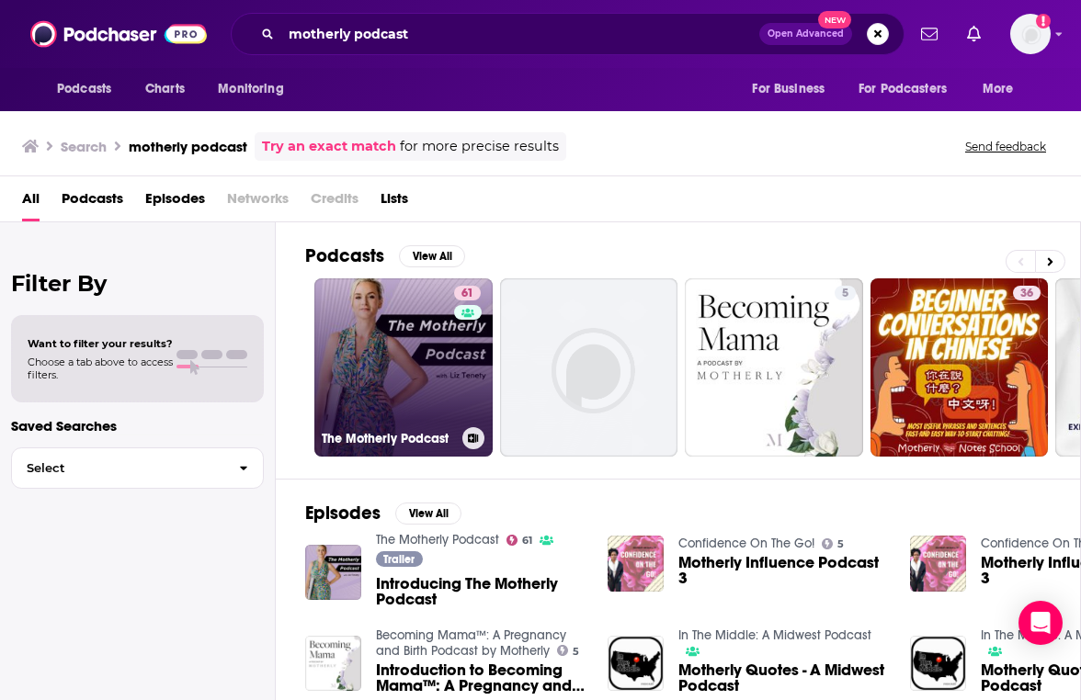
click at [442, 328] on link "61 The Motherly Podcast" at bounding box center [403, 367] width 178 height 178
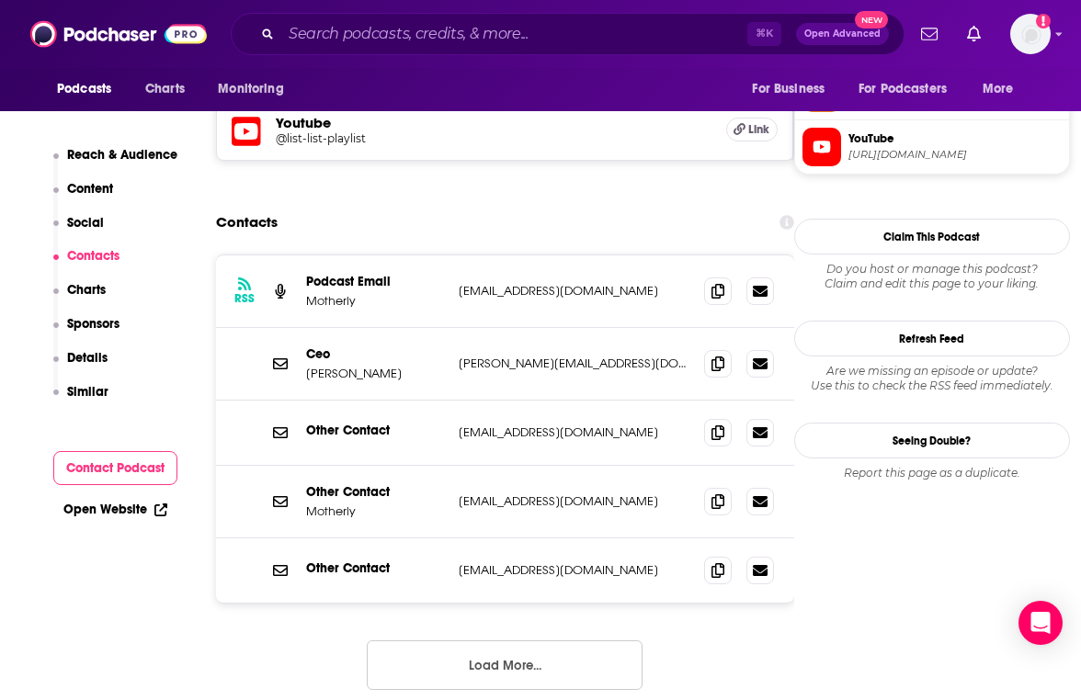
scroll to position [1719, 0]
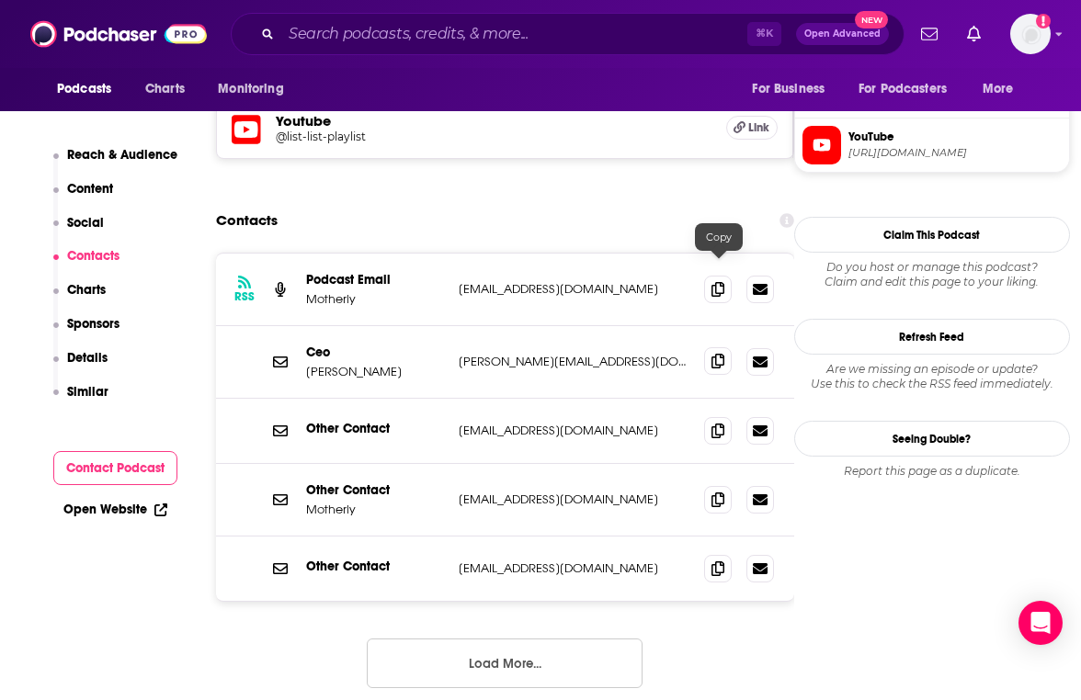
click at [717, 354] on icon at bounding box center [717, 361] width 13 height 15
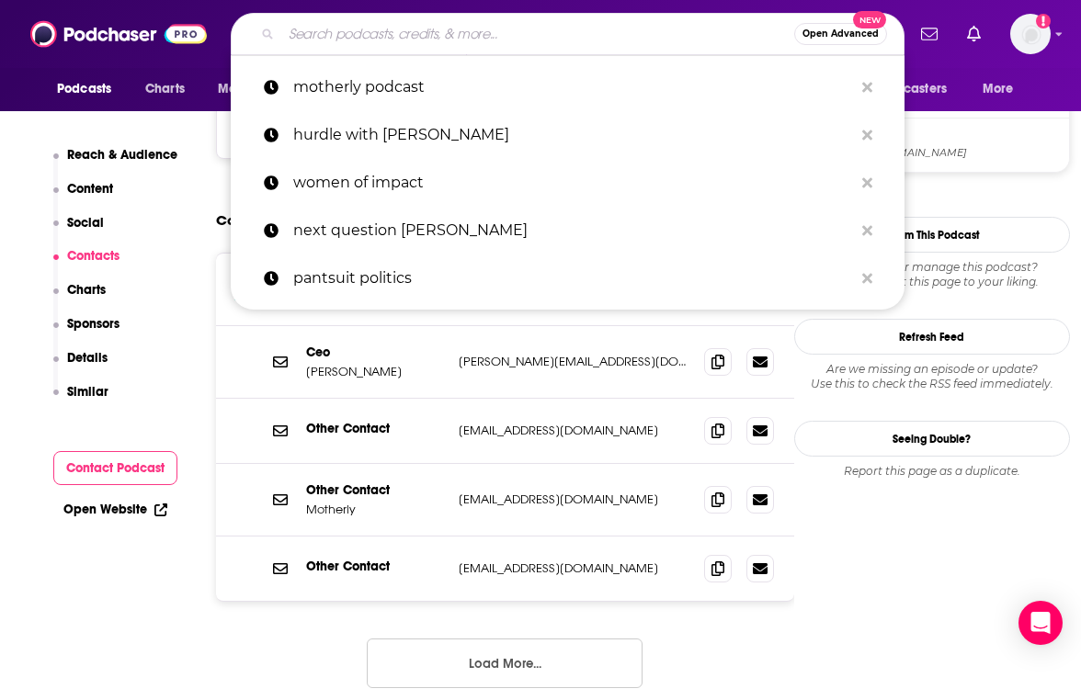
click at [473, 48] on input "Search podcasts, credits, & more..." at bounding box center [537, 33] width 513 height 29
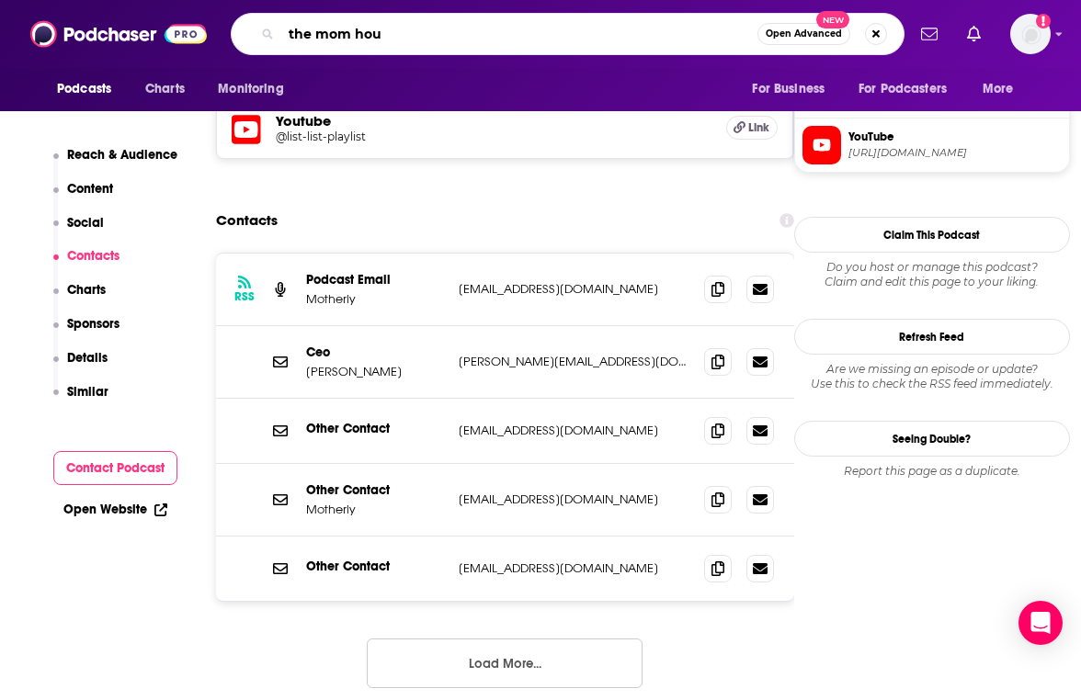
type input "the mom hour"
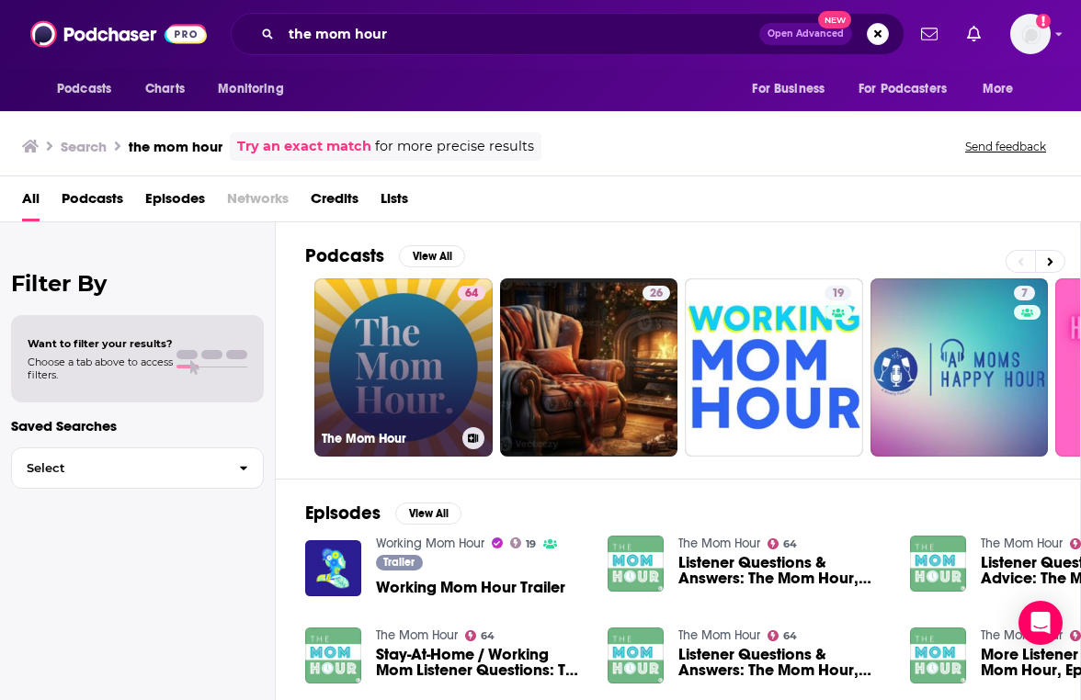
click at [450, 330] on link "64 The Mom Hour" at bounding box center [403, 367] width 178 height 178
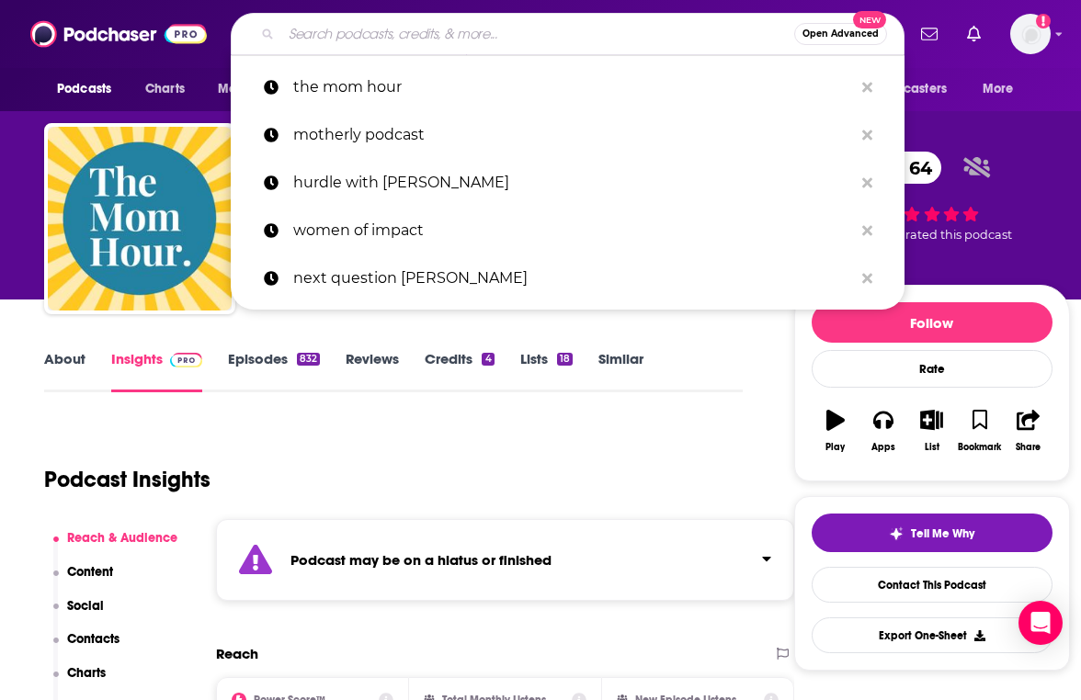
click at [370, 45] on input "Search podcasts, credits, & more..." at bounding box center [537, 33] width 513 height 29
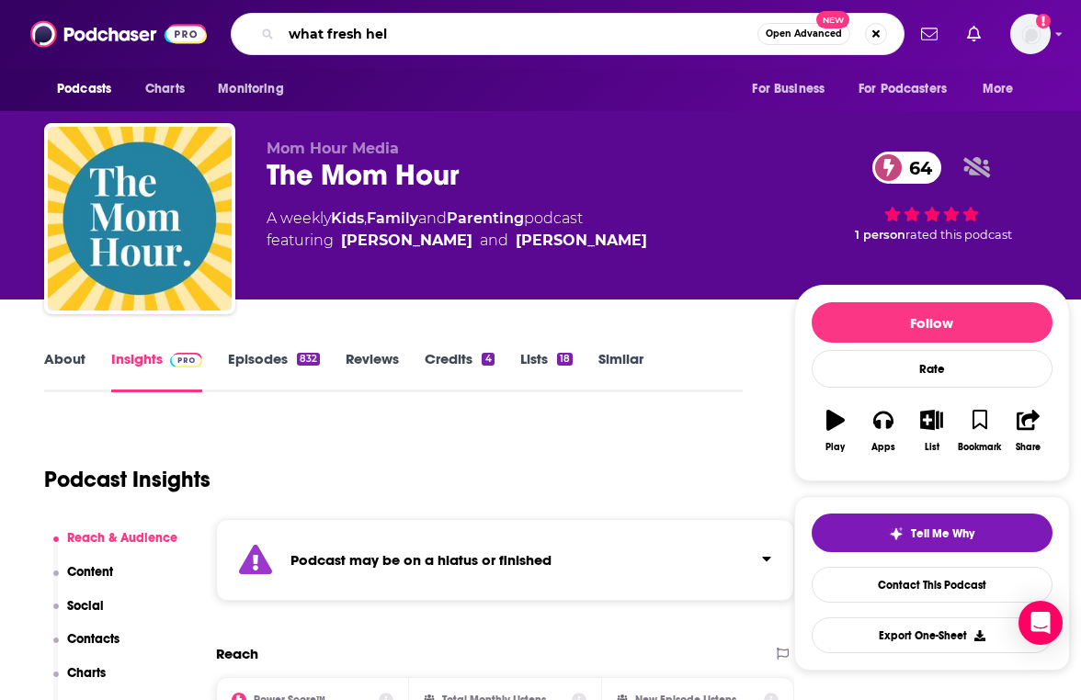
type input "what fresh hell"
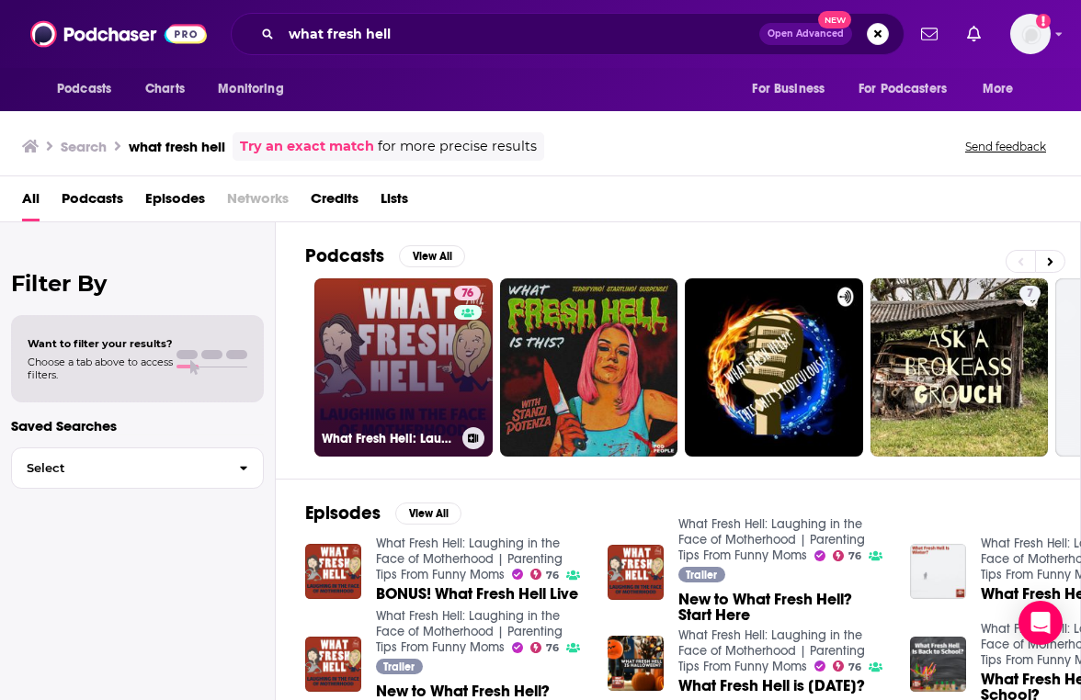
click at [382, 369] on link "76 What Fresh Hell: Laughing in the Face of Motherhood | Parenting Tips From Fu…" at bounding box center [403, 367] width 178 height 178
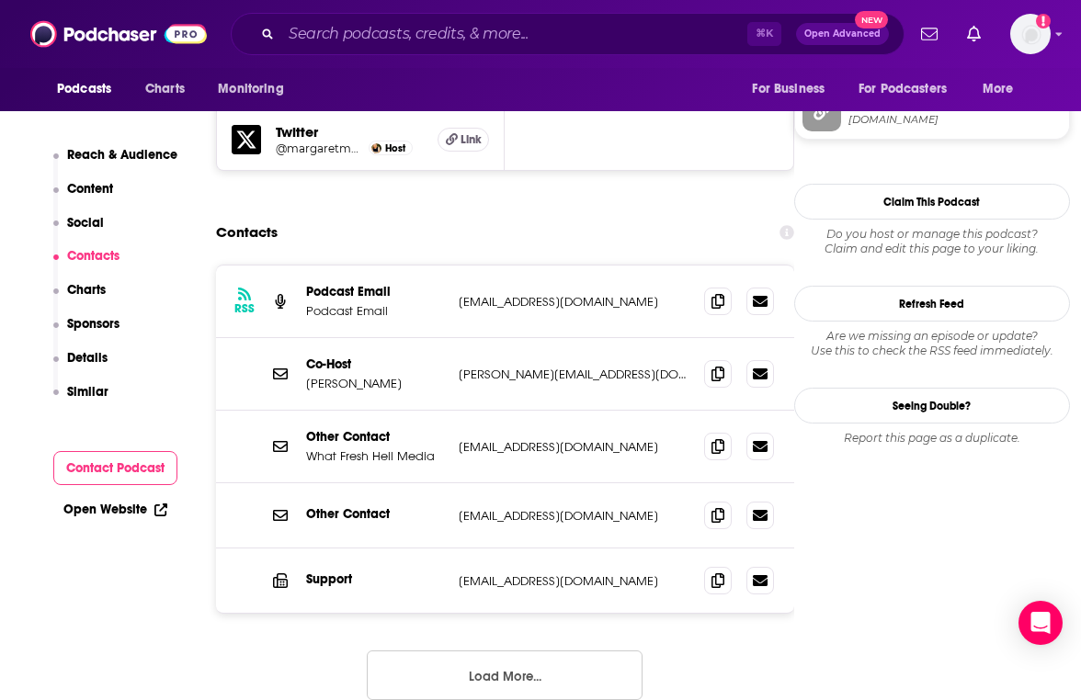
scroll to position [1901, 0]
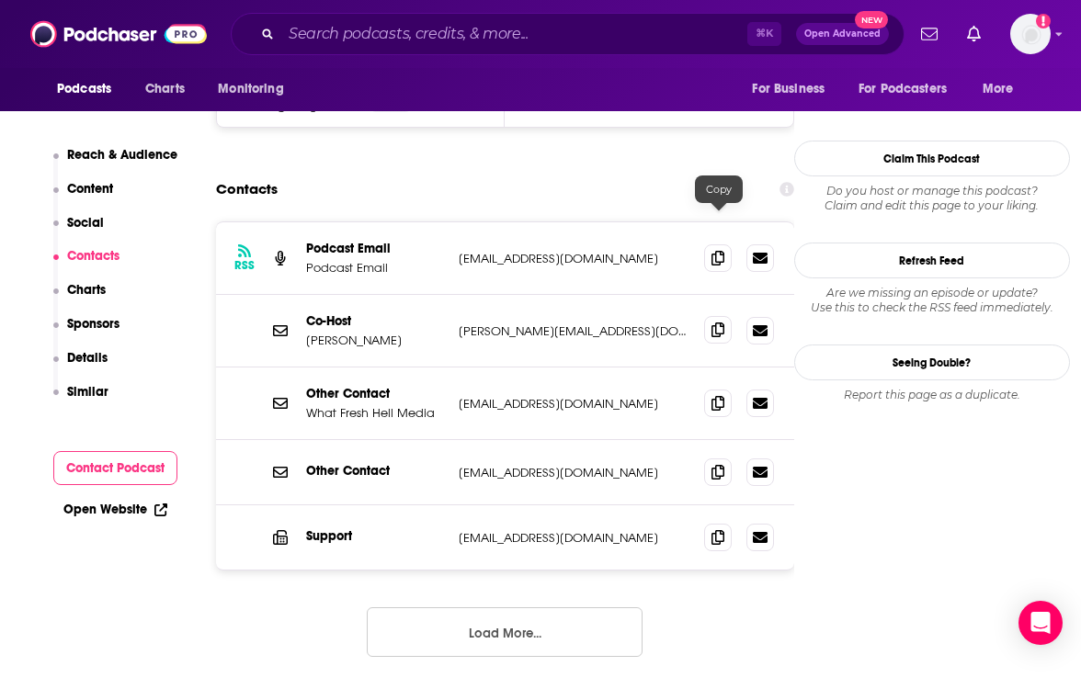
click at [717, 323] on icon at bounding box center [717, 330] width 13 height 15
click at [718, 389] on span at bounding box center [718, 403] width 28 height 28
click at [408, 39] on input "Search podcasts, credits, & more..." at bounding box center [514, 33] width 466 height 29
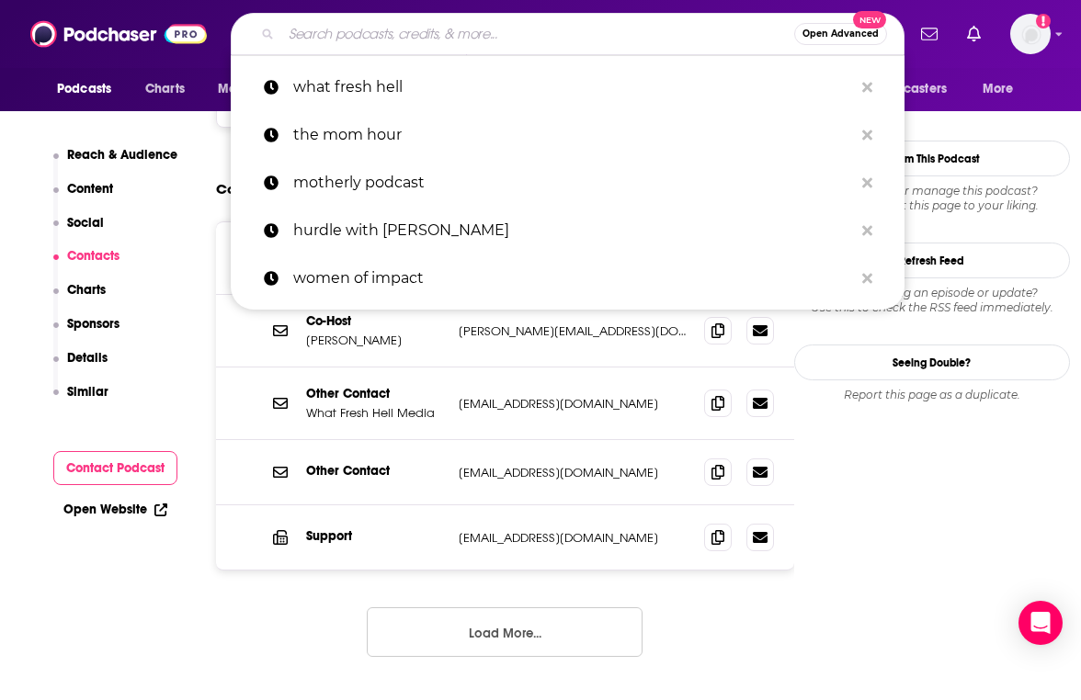
click at [408, 39] on input "Search podcasts, credits, & more..." at bounding box center [537, 33] width 513 height 29
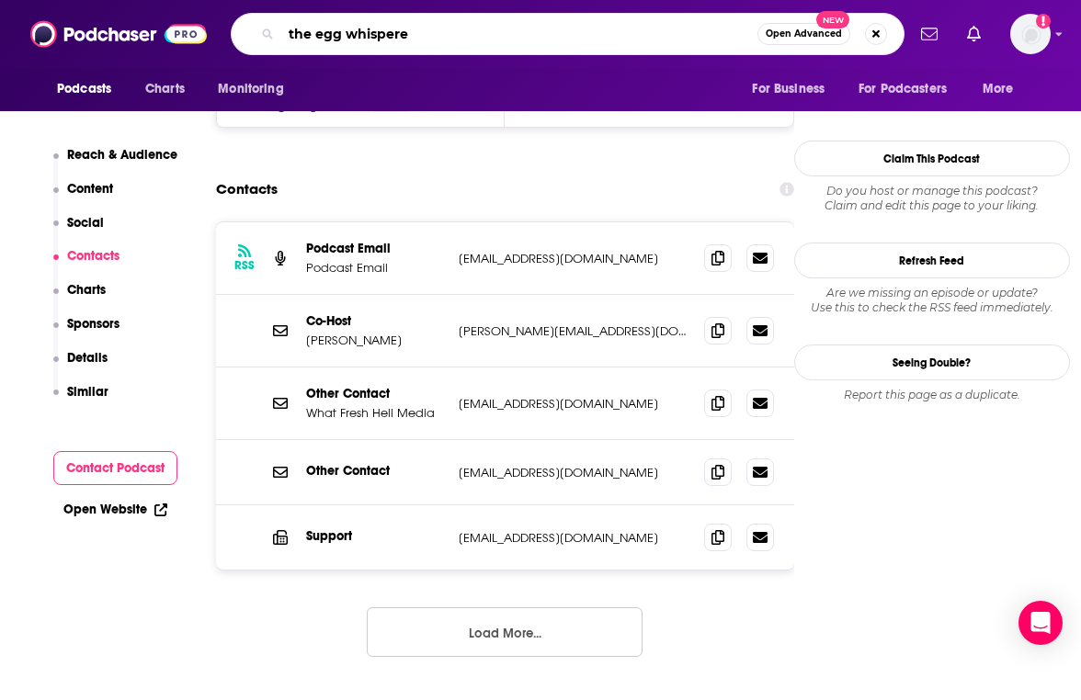
type input "the egg whisperer"
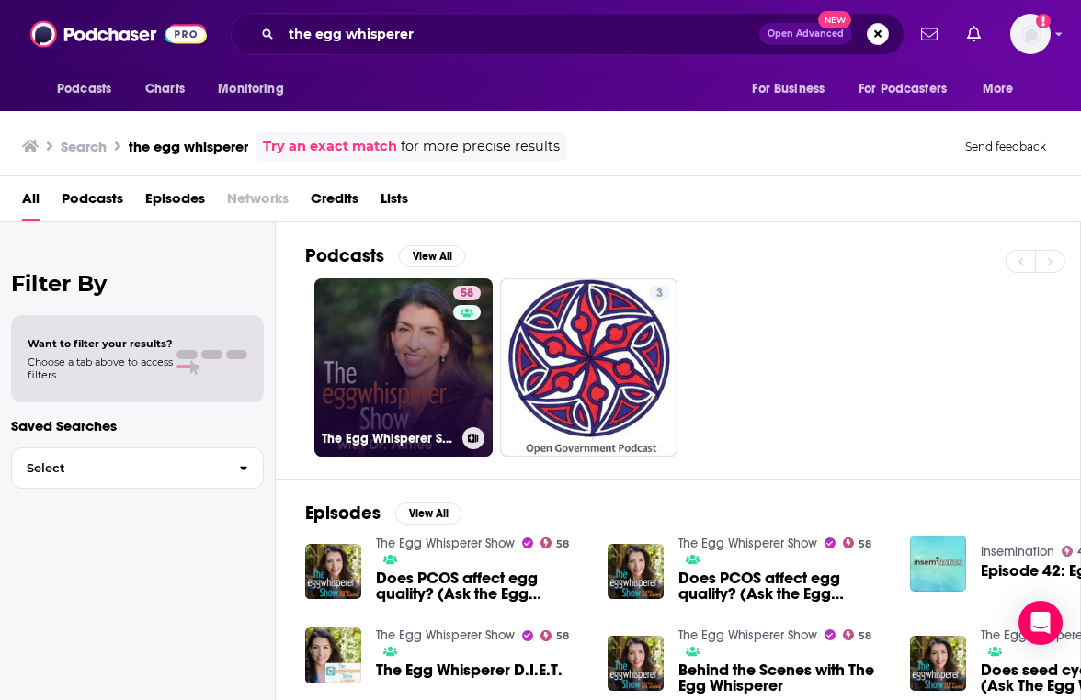
click at [405, 386] on link "58 The Egg Whisperer Show" at bounding box center [403, 367] width 178 height 178
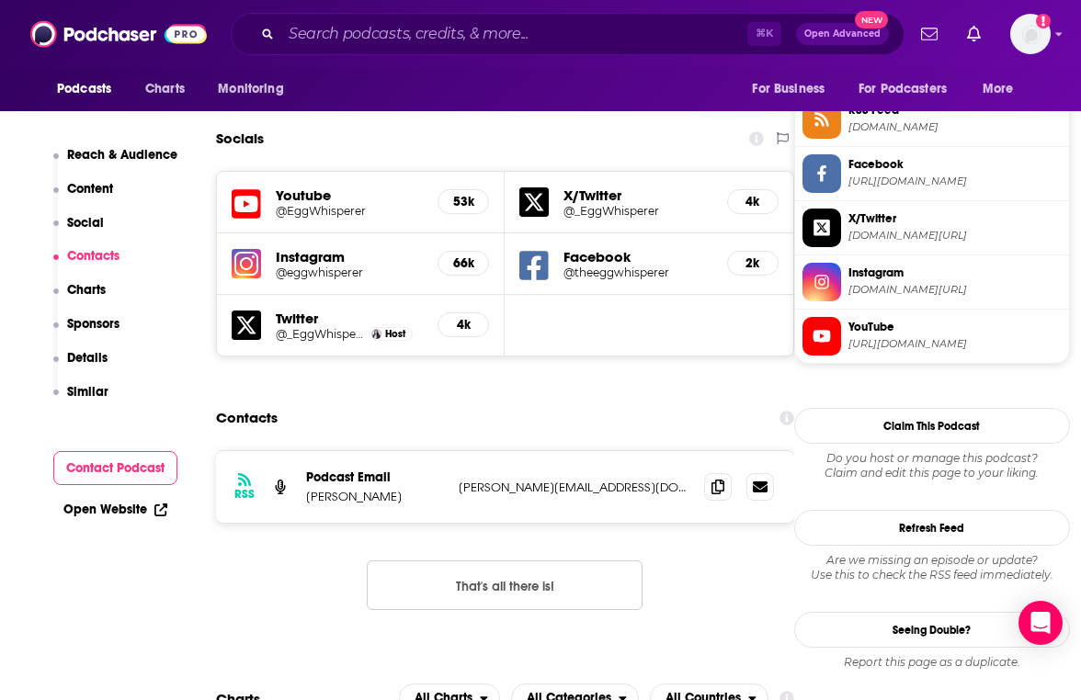
scroll to position [1605, 0]
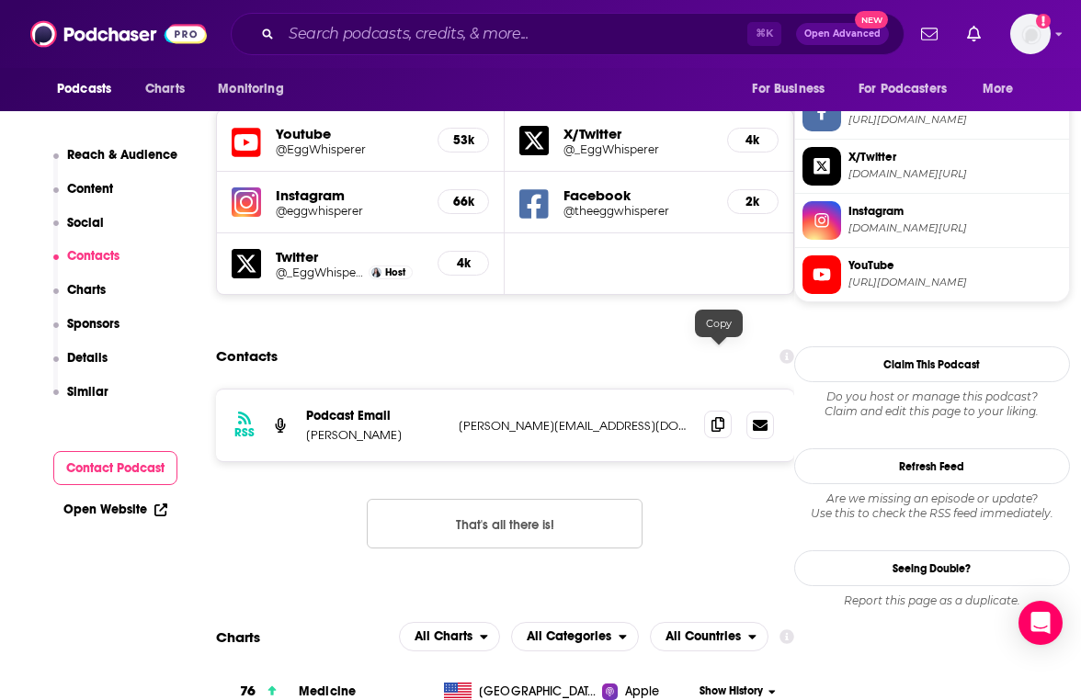
click at [710, 411] on span at bounding box center [718, 425] width 28 height 28
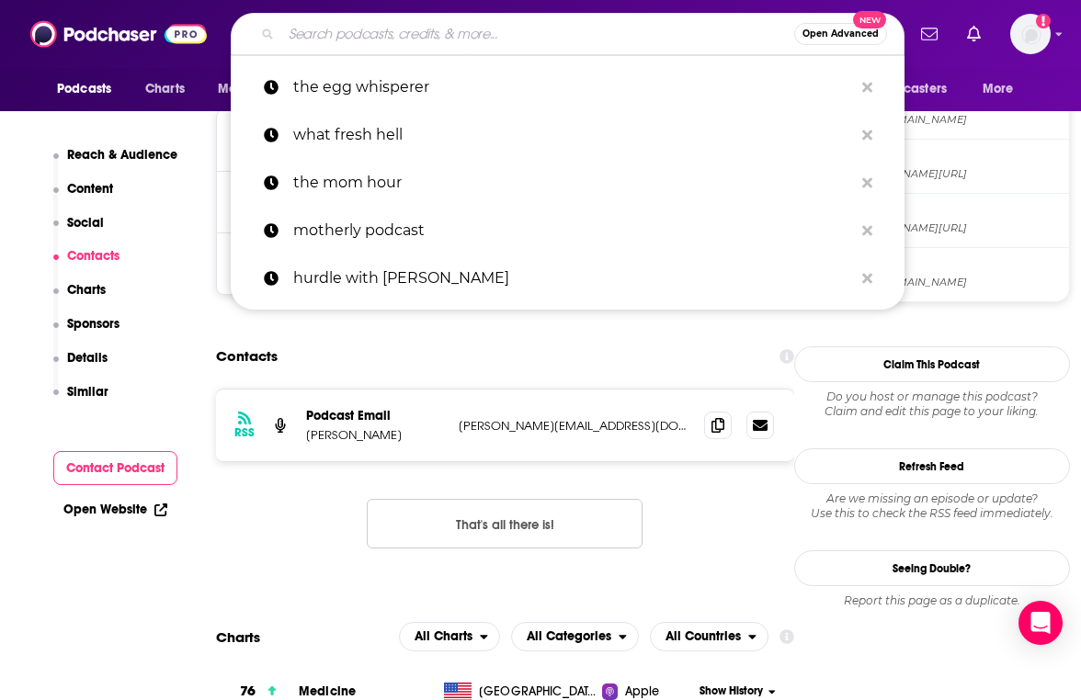
click at [433, 33] on input "Search podcasts, credits, & more..." at bounding box center [537, 33] width 513 height 29
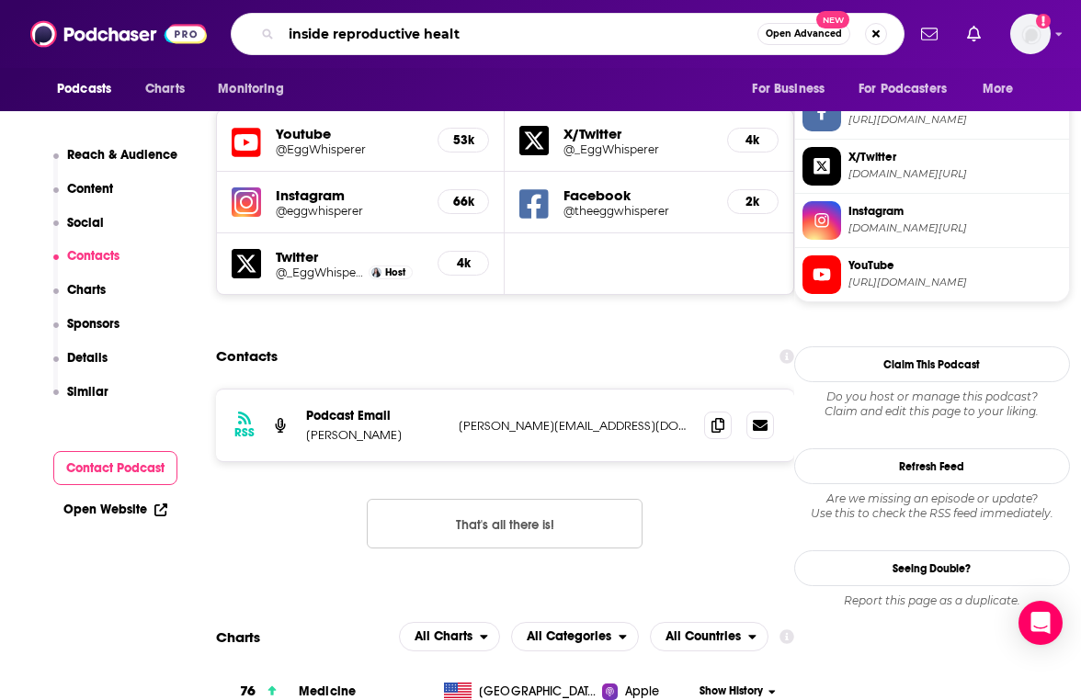
type input "inside reproductive health"
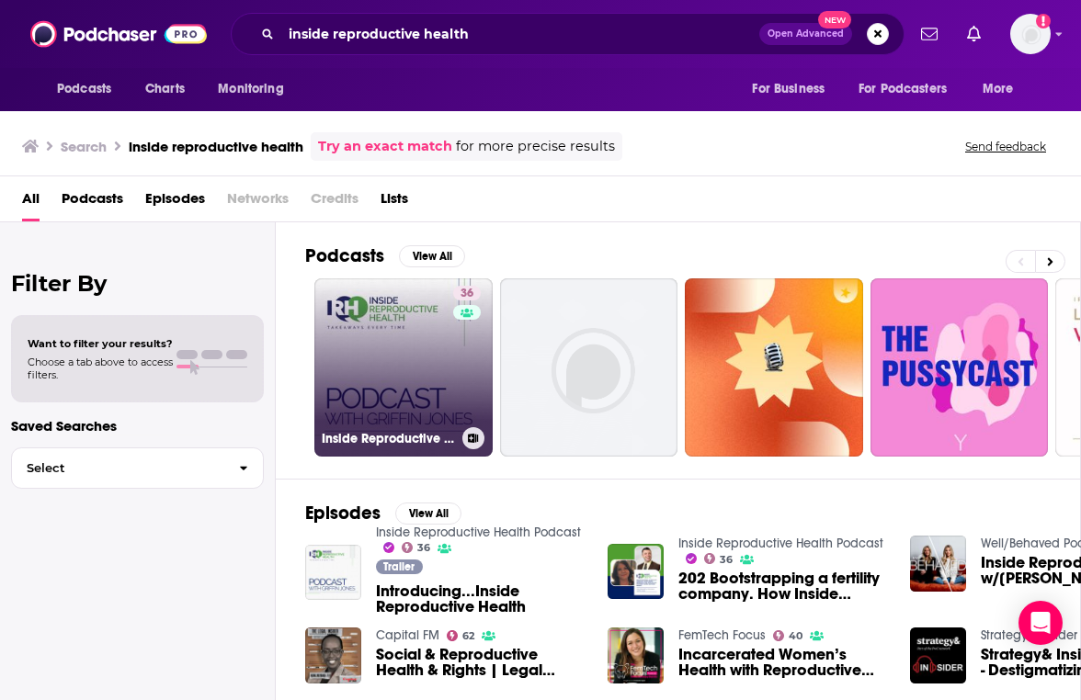
click at [427, 368] on link "36 Inside Reproductive Health Podcast" at bounding box center [403, 367] width 178 height 178
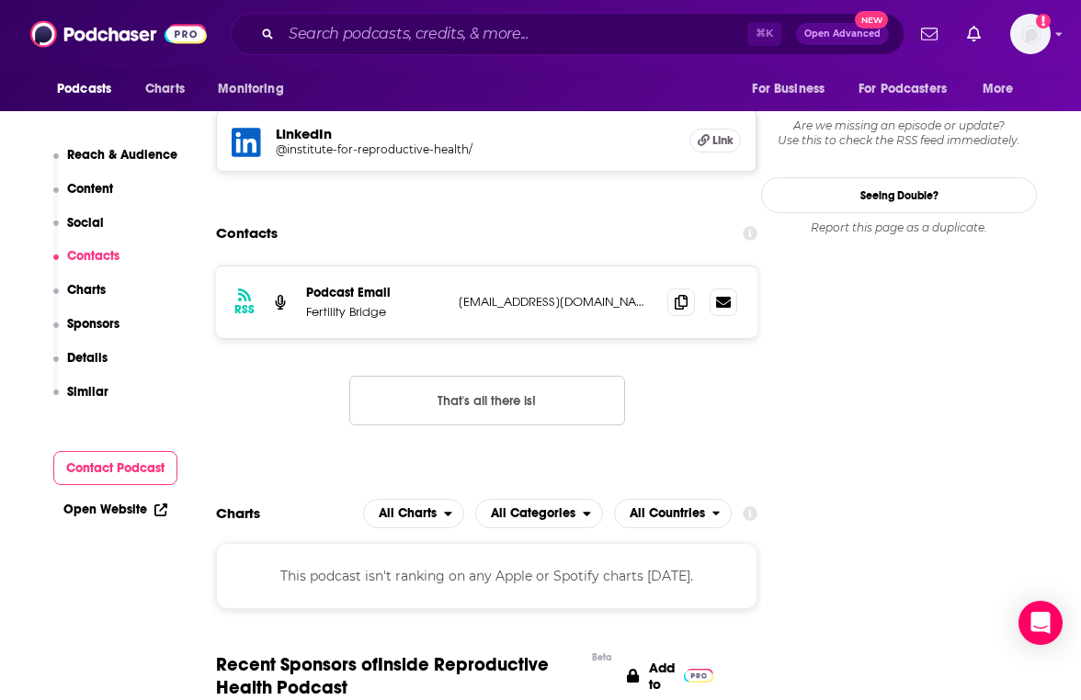
scroll to position [1652, 0]
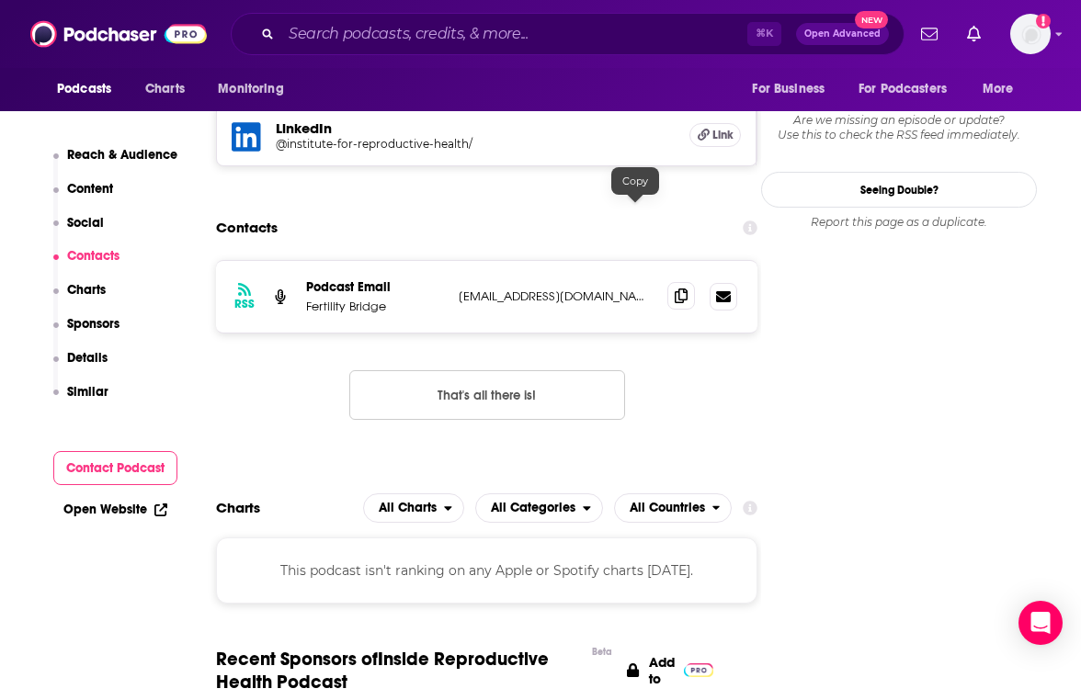
click at [675, 289] on icon at bounding box center [681, 296] width 13 height 15
click at [416, 36] on input "Search podcasts, credits, & more..." at bounding box center [514, 33] width 466 height 29
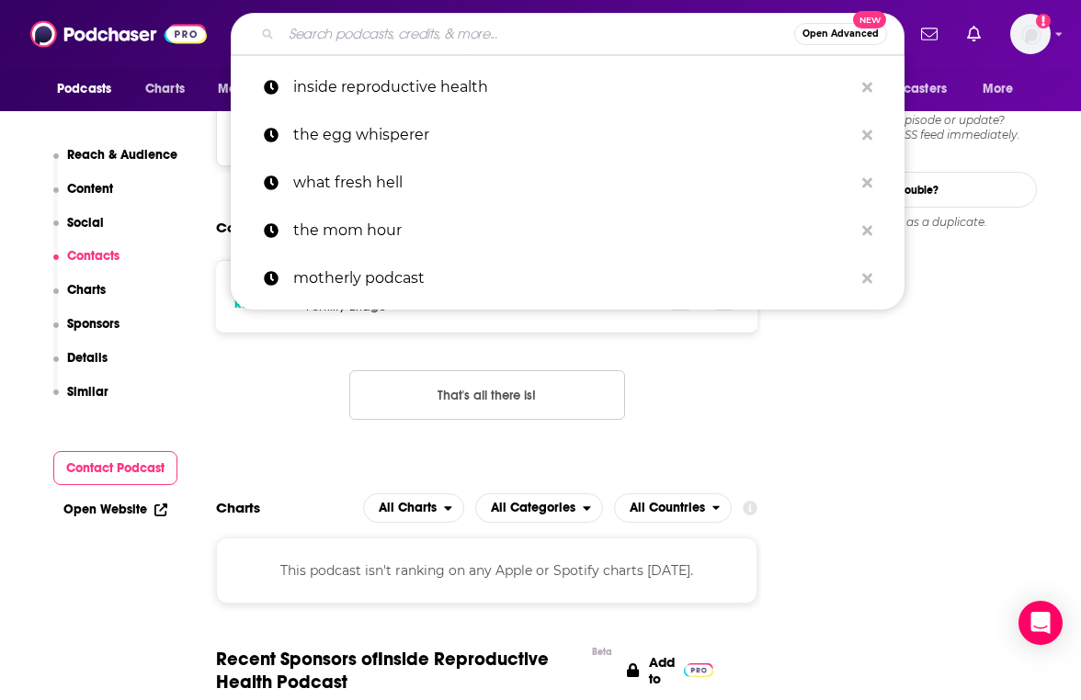
click at [416, 36] on input "Search podcasts, credits, & more..." at bounding box center [537, 33] width 513 height 29
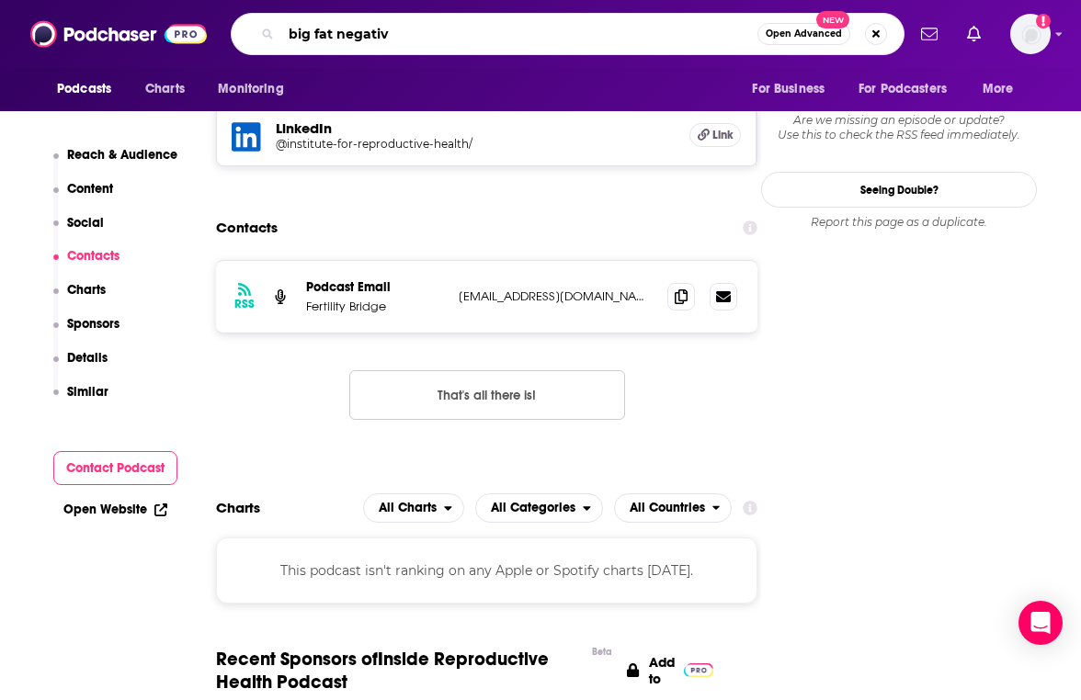
type input "big fat negative"
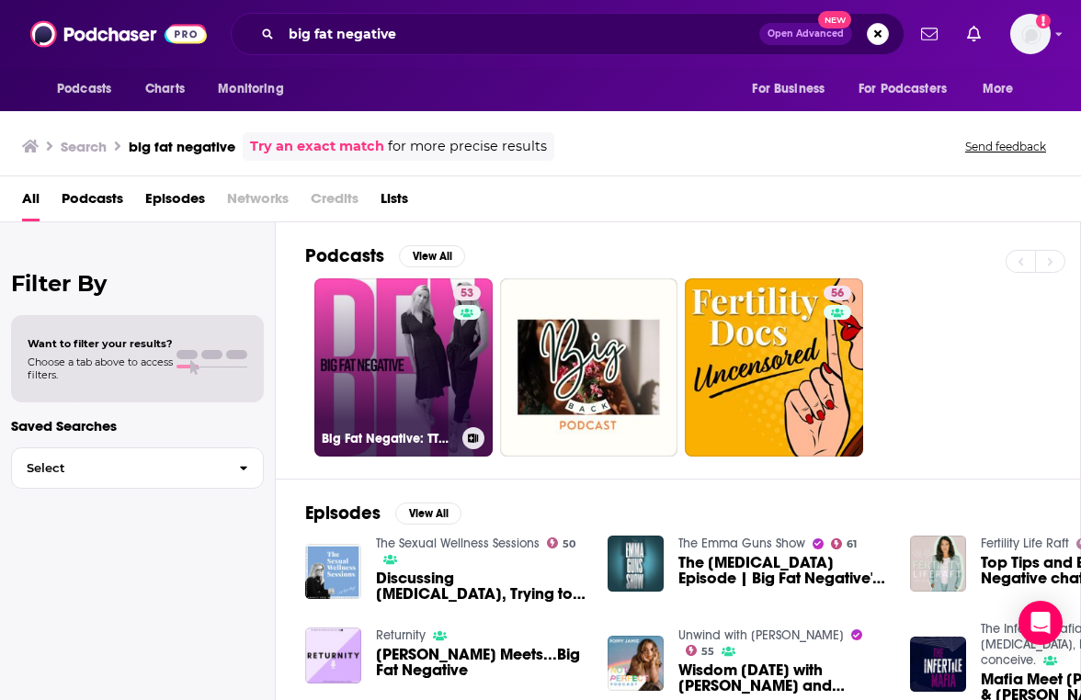
click at [418, 354] on link "53 Big Fat Negative: TTC, fertility, infertility and IVF" at bounding box center [403, 367] width 178 height 178
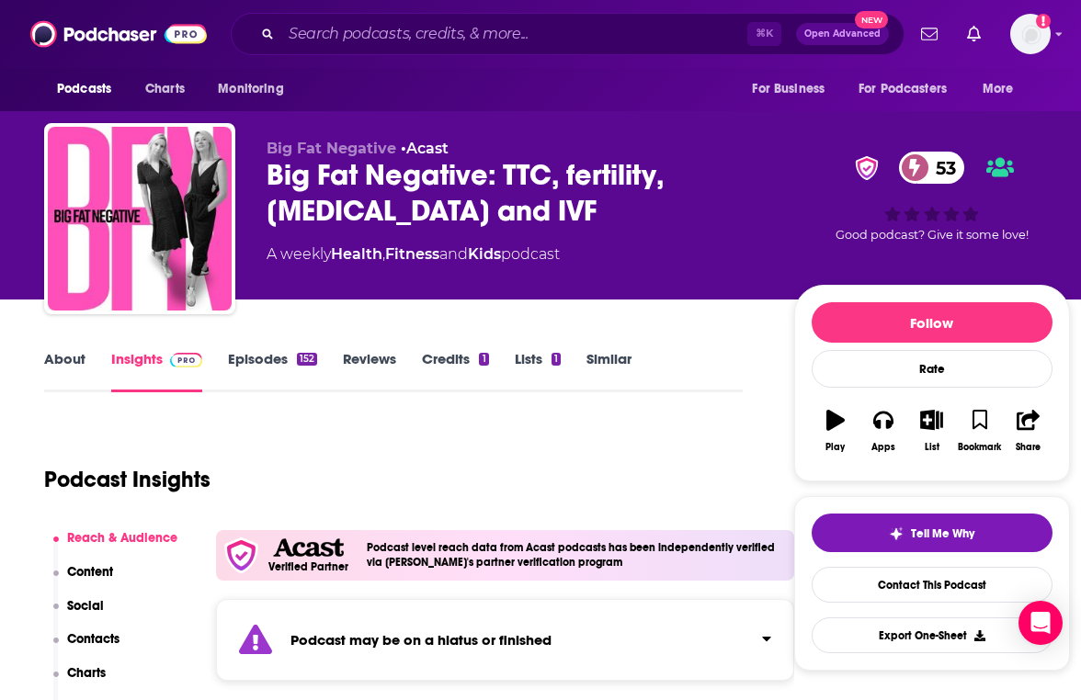
scroll to position [118, 0]
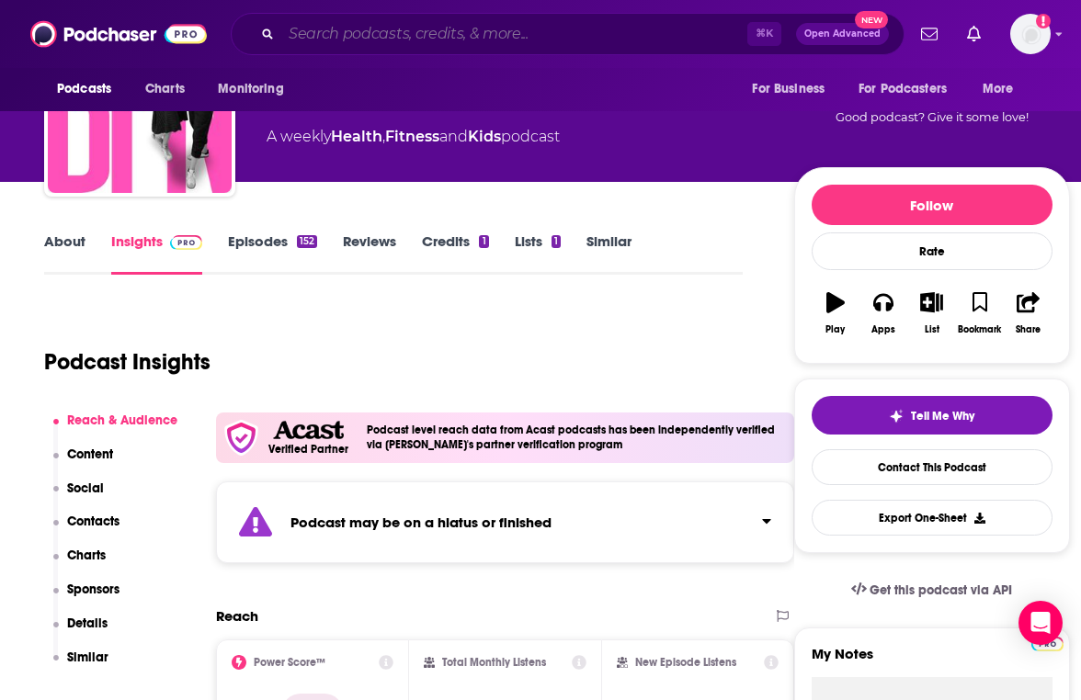
click at [520, 33] on input "Search podcasts, credits, & more..." at bounding box center [514, 33] width 466 height 29
click at [521, 34] on input "Search podcasts, credits, & more..." at bounding box center [514, 33] width 466 height 29
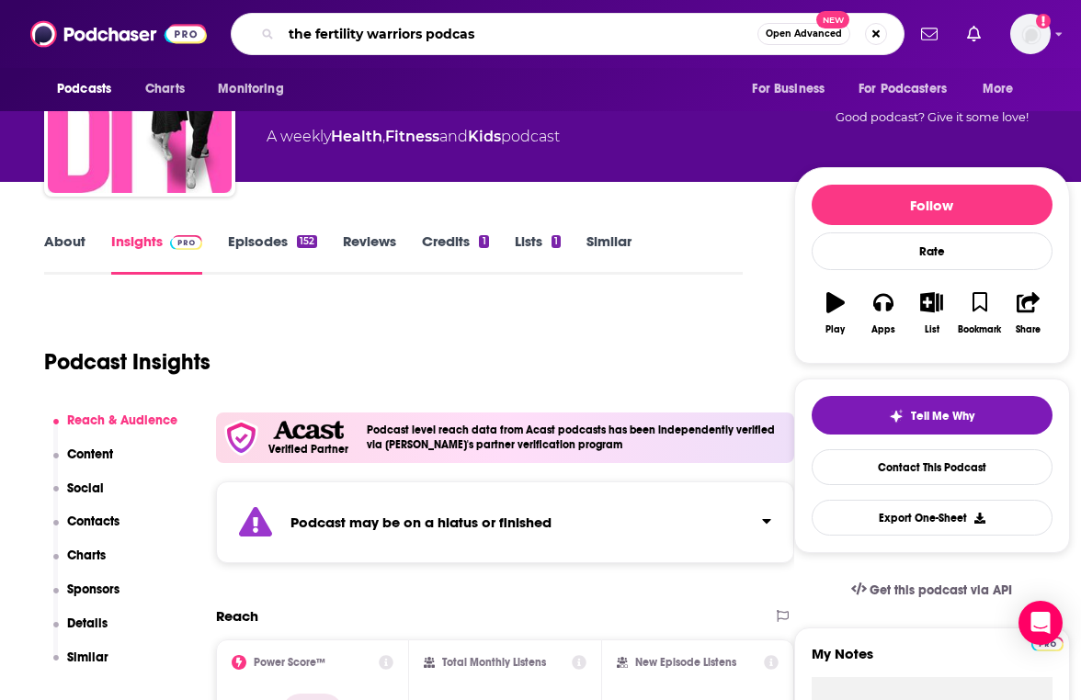
type input "the fertility warriors podcast"
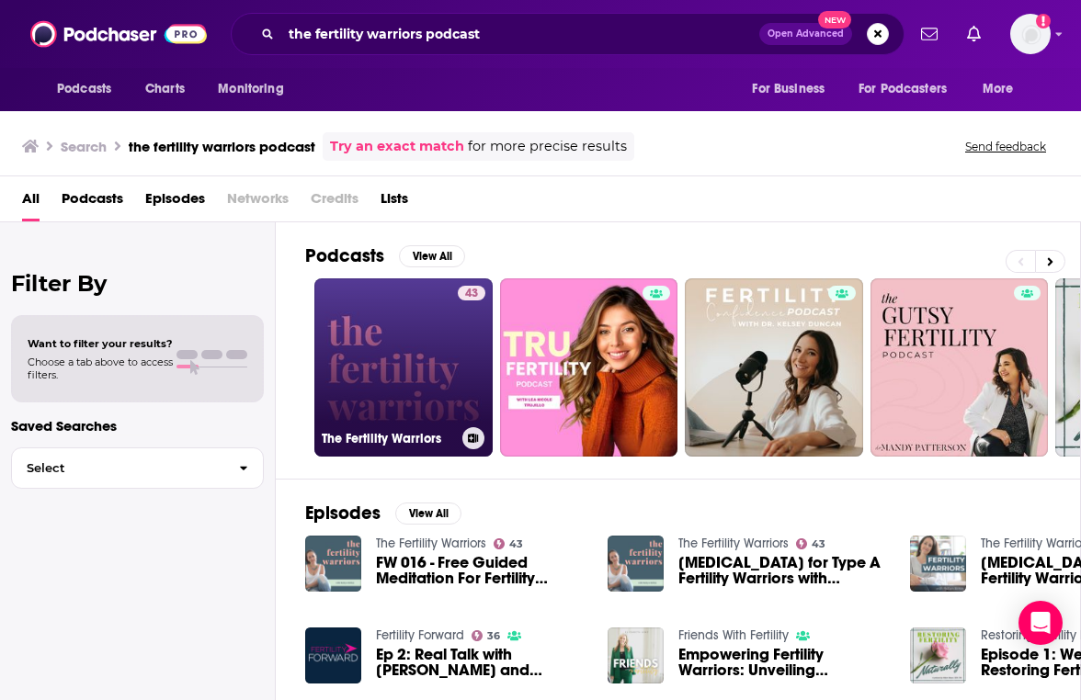
click at [409, 338] on link "43 The Fertility Warriors" at bounding box center [403, 367] width 178 height 178
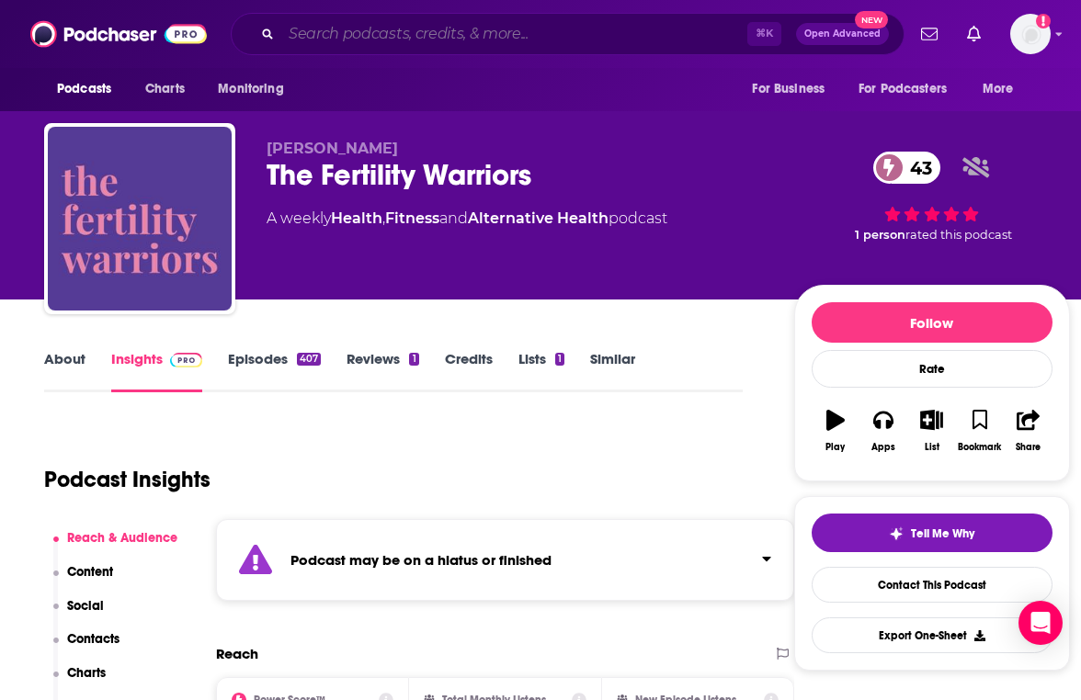
click at [436, 38] on input "Search podcasts, credits, & more..." at bounding box center [514, 33] width 466 height 29
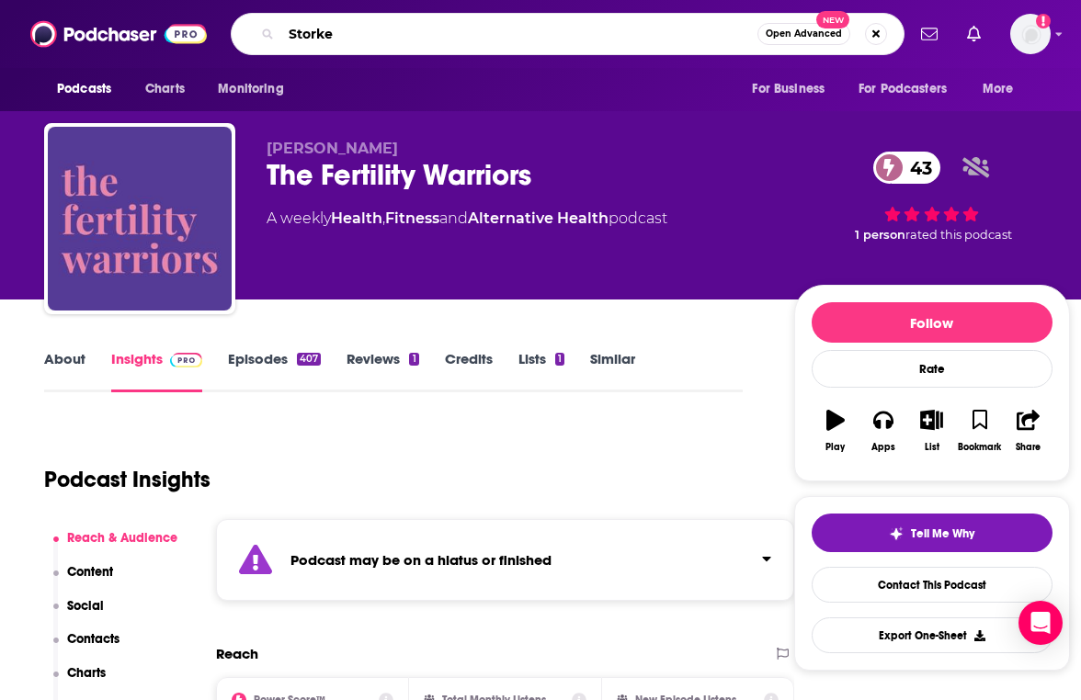
type input "Storked"
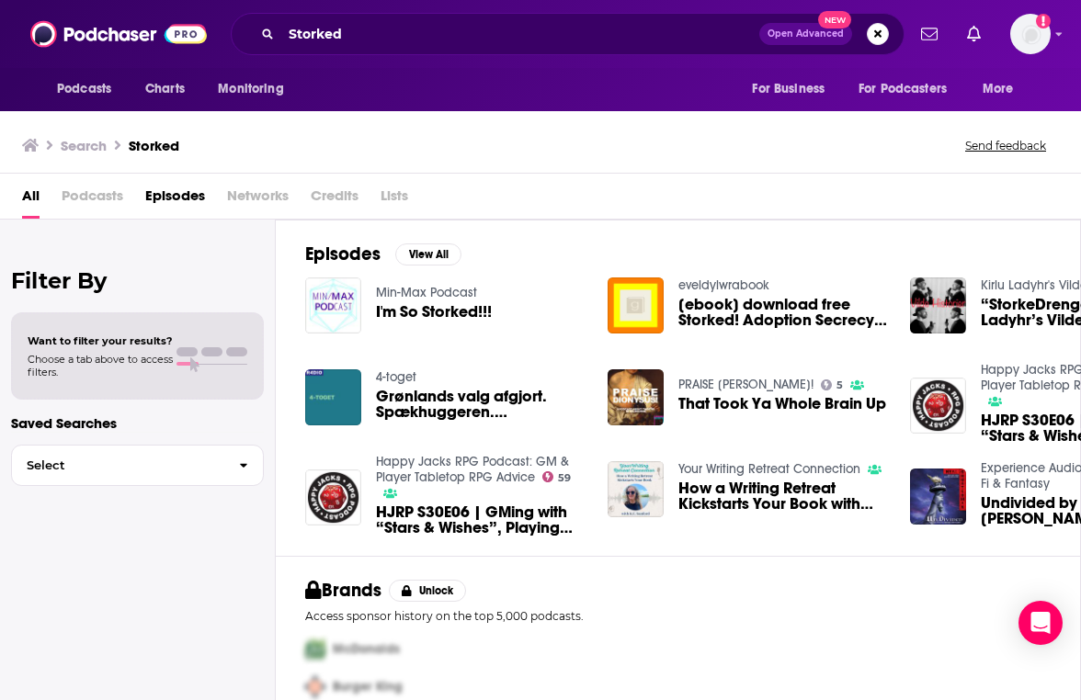
click at [453, 58] on div "Podcasts Charts Monitoring Storked Open Advanced New For Business For Podcaster…" at bounding box center [540, 34] width 1081 height 68
click at [450, 45] on input "Storked" at bounding box center [520, 33] width 478 height 29
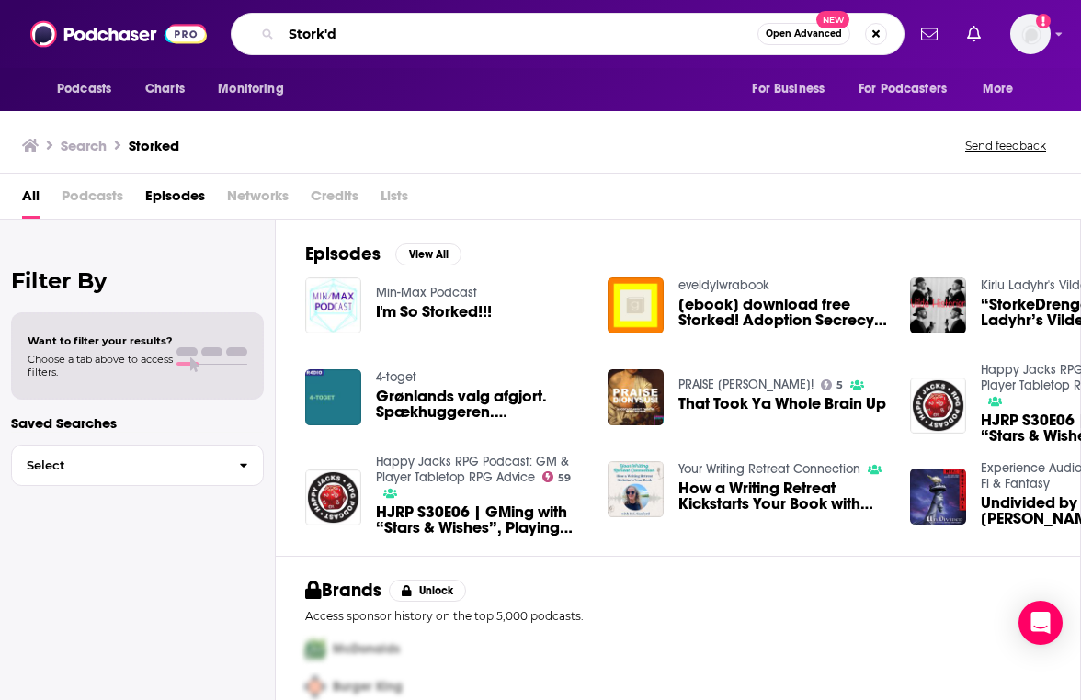
type input "Stork'd"
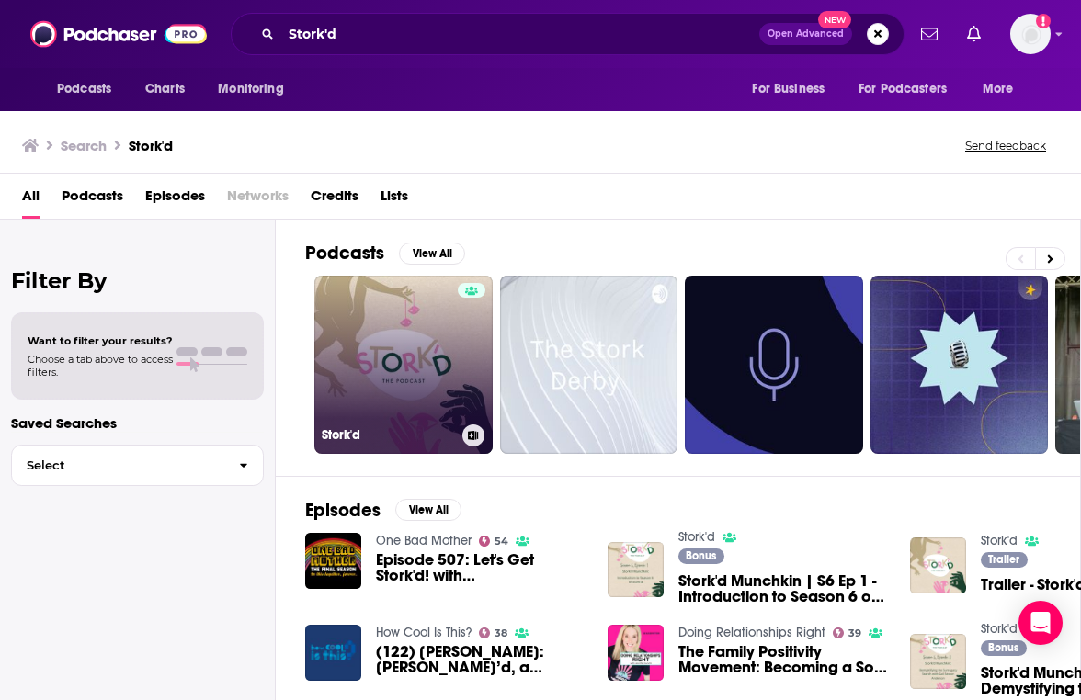
click at [407, 354] on link "Stork'd" at bounding box center [403, 365] width 178 height 178
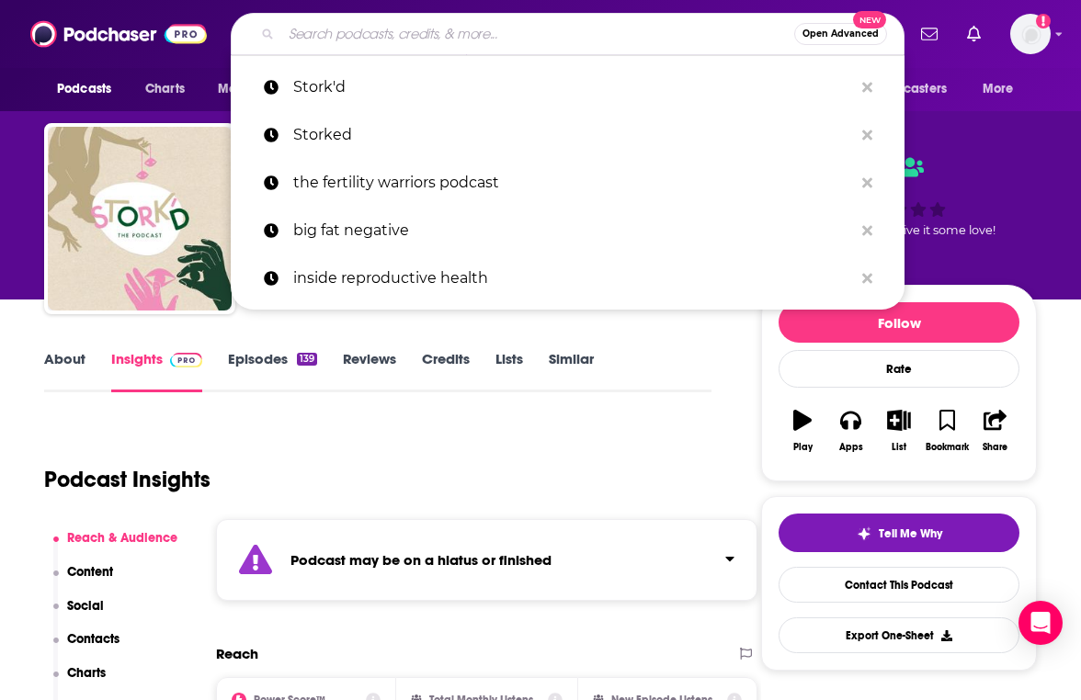
click at [486, 32] on input "Search podcasts, credits, & more..." at bounding box center [537, 33] width 513 height 29
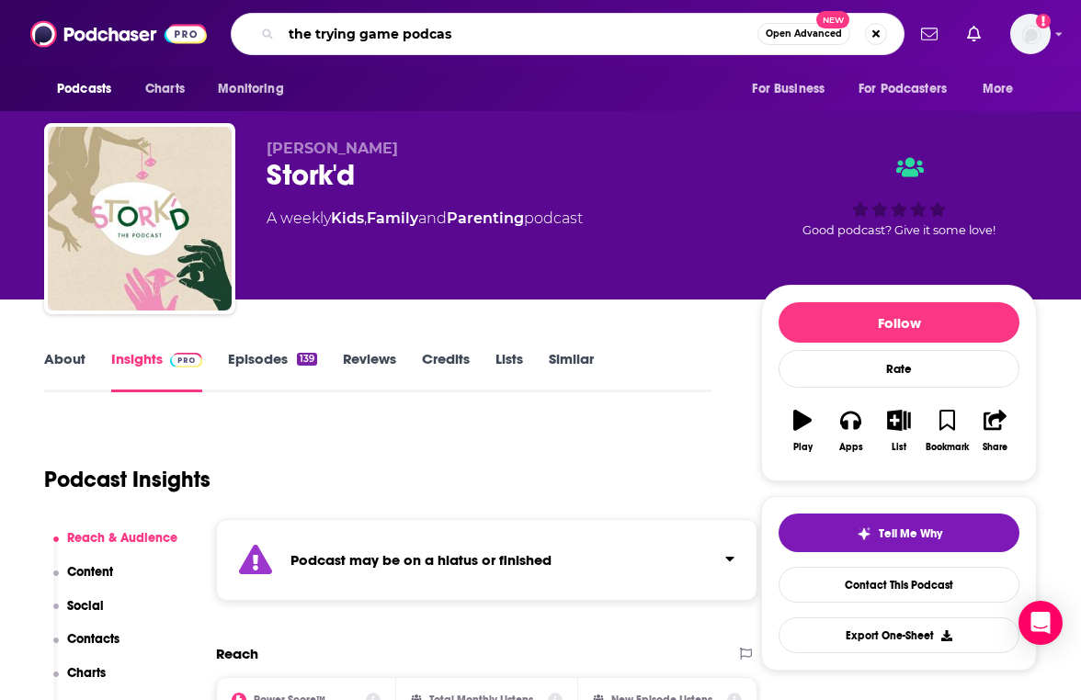
type input "the trying game podcast"
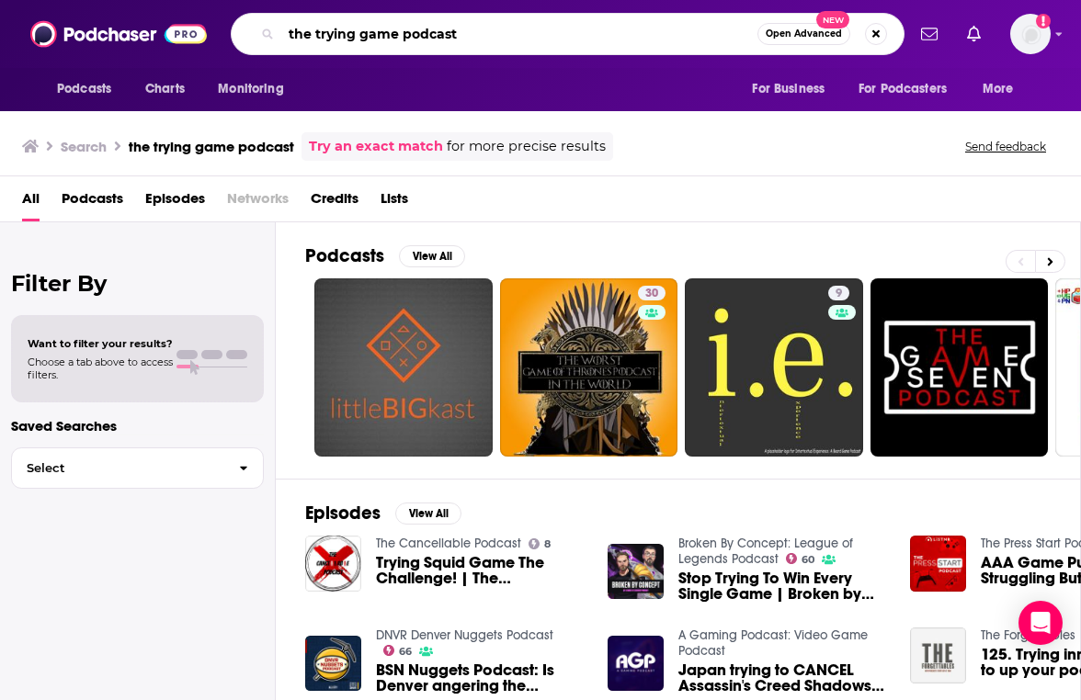
click at [456, 31] on input "the trying game podcast" at bounding box center [519, 33] width 476 height 29
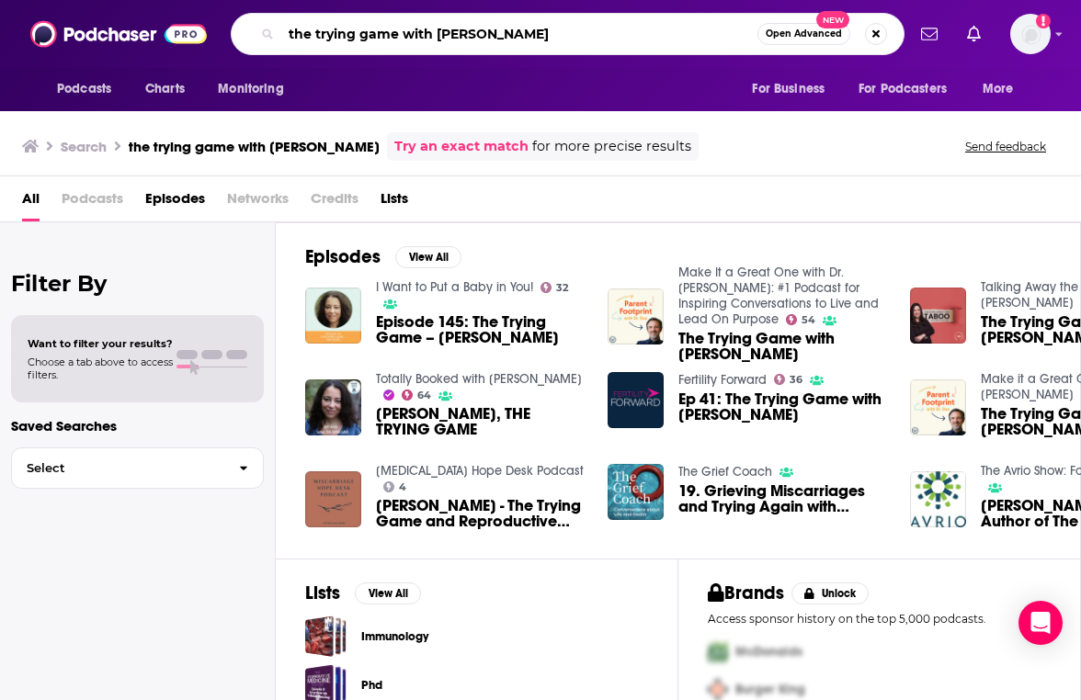
drag, startPoint x: 537, startPoint y: 36, endPoint x: 398, endPoint y: 28, distance: 139.0
click at [398, 28] on input "the trying game with amy klein" at bounding box center [519, 33] width 476 height 29
type input "the trying game"
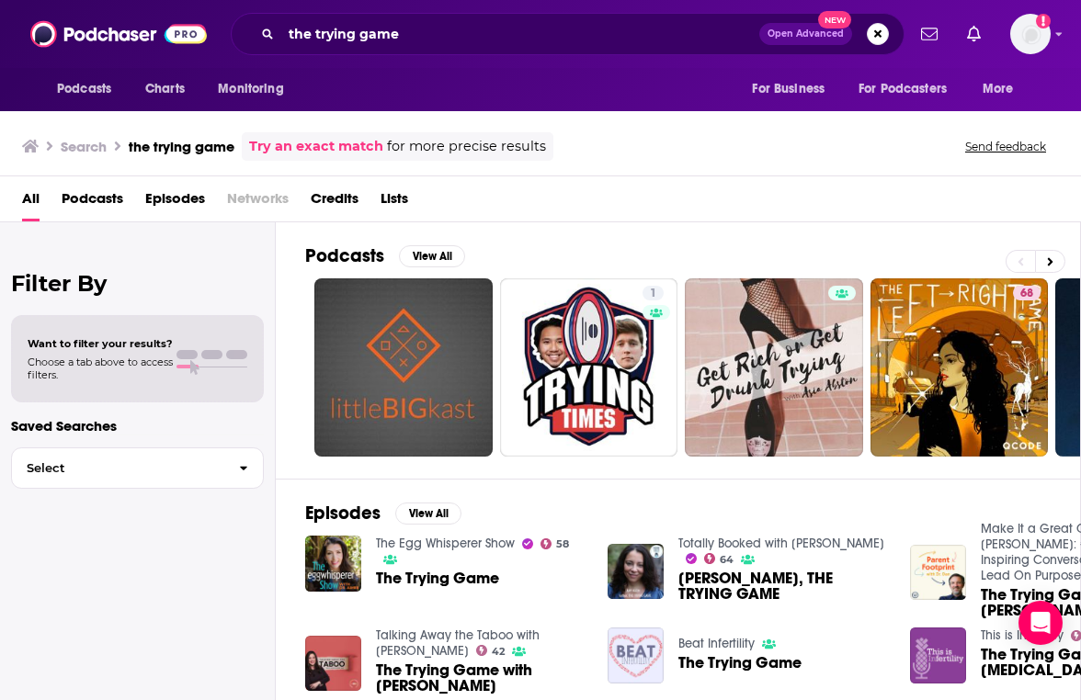
click at [464, 582] on span "The Trying Game" at bounding box center [437, 579] width 123 height 16
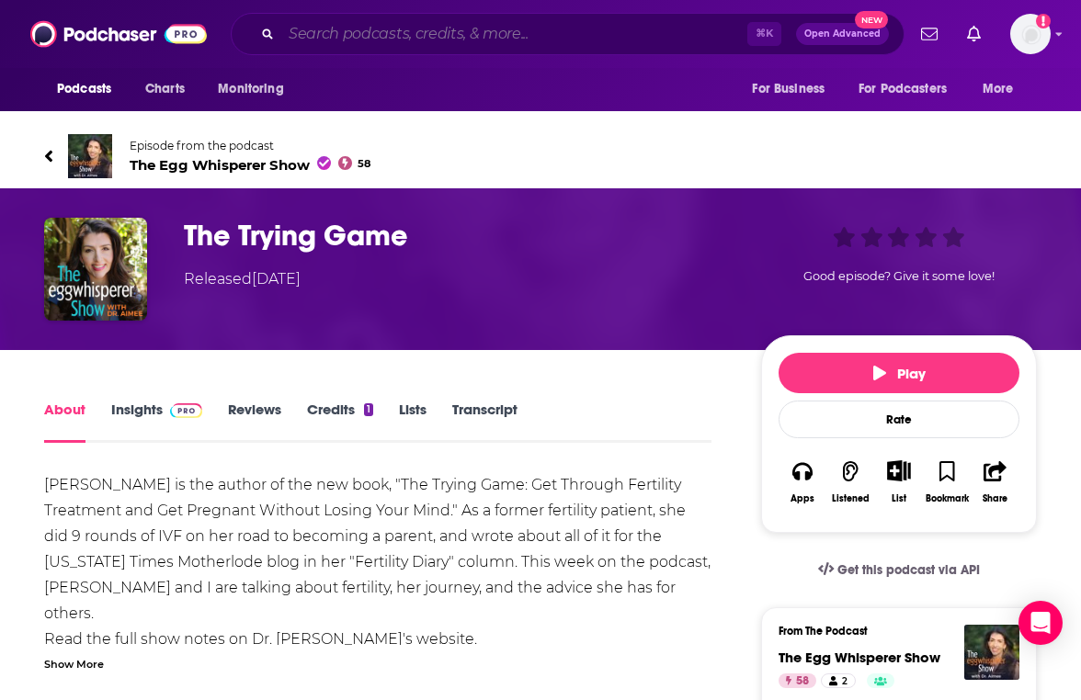
click at [310, 30] on input "Search podcasts, credits, & more..." at bounding box center [514, 33] width 466 height 29
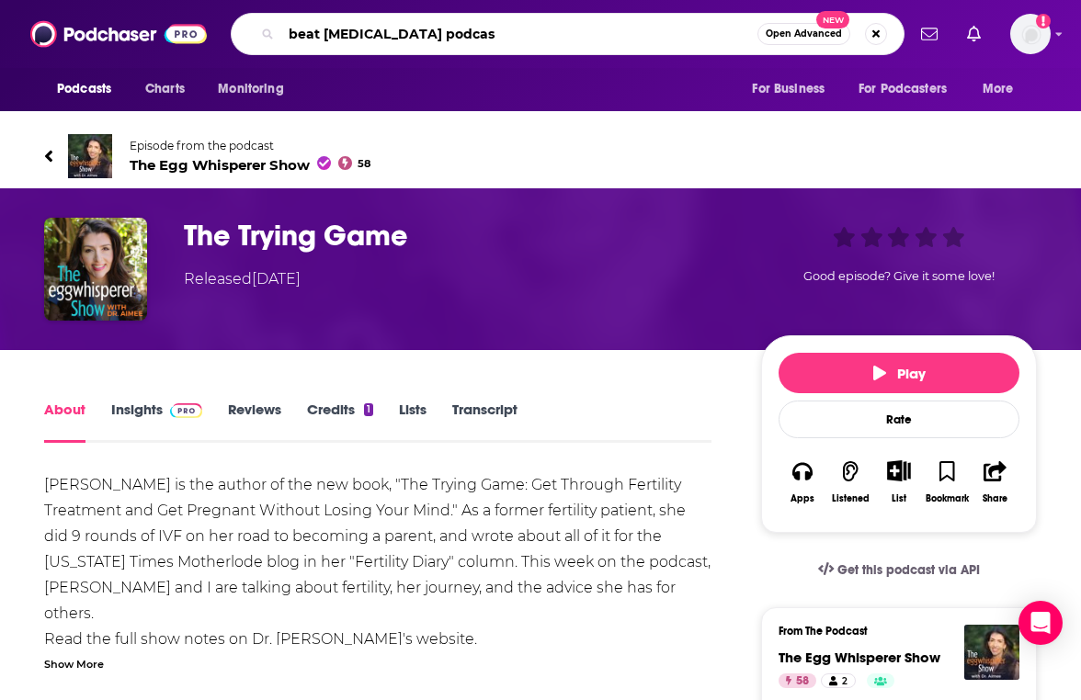
type input "beat infertility podcast"
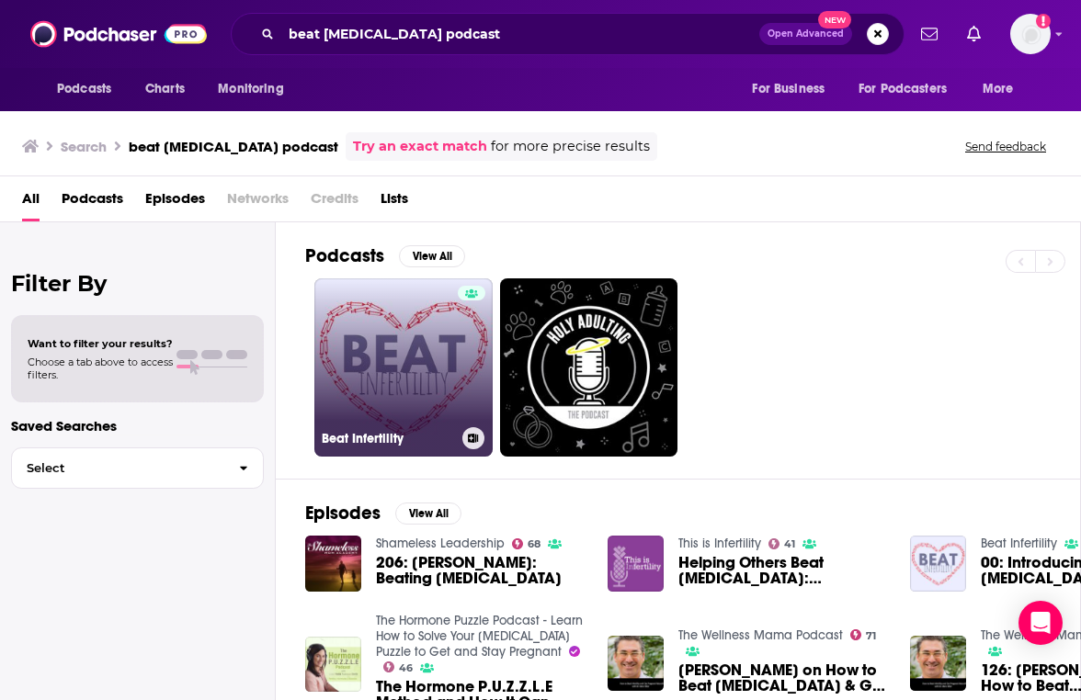
click at [376, 343] on link "Beat Infertility" at bounding box center [403, 367] width 178 height 178
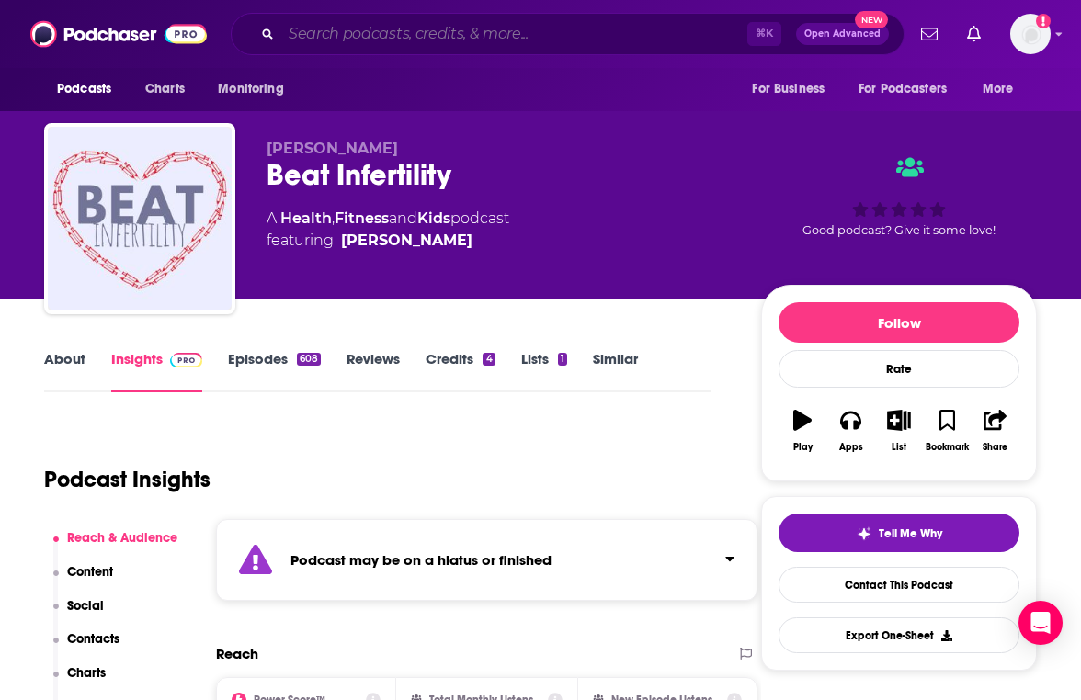
click at [381, 41] on input "Search podcasts, credits, & more..." at bounding box center [514, 33] width 466 height 29
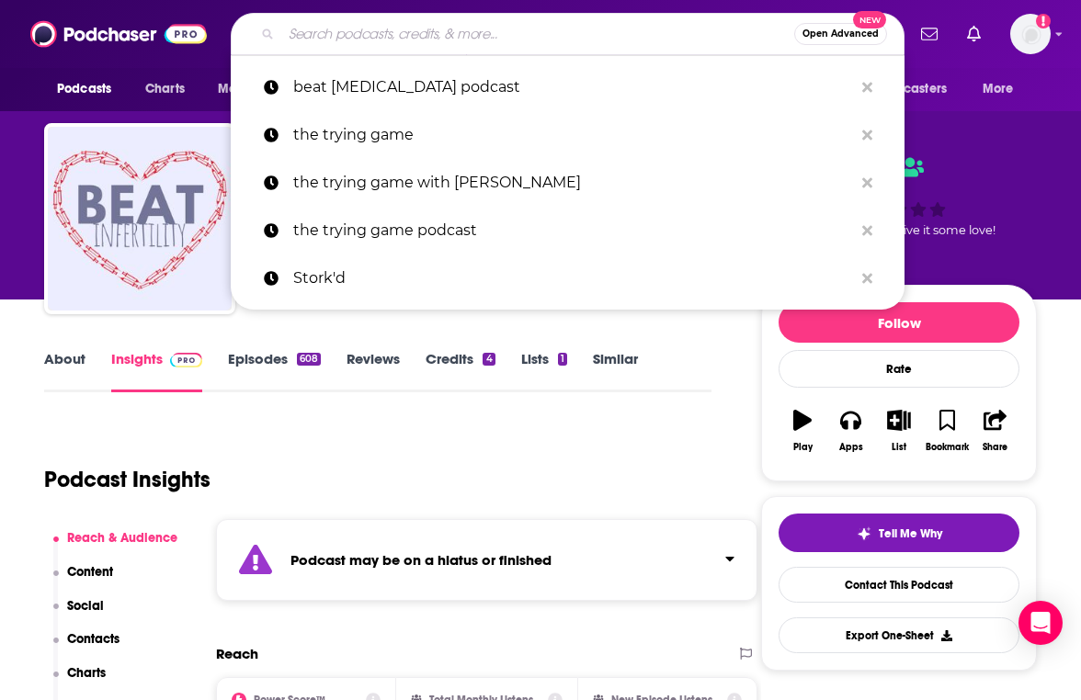
click at [381, 41] on input "Search podcasts, credits, & more..." at bounding box center [537, 33] width 513 height 29
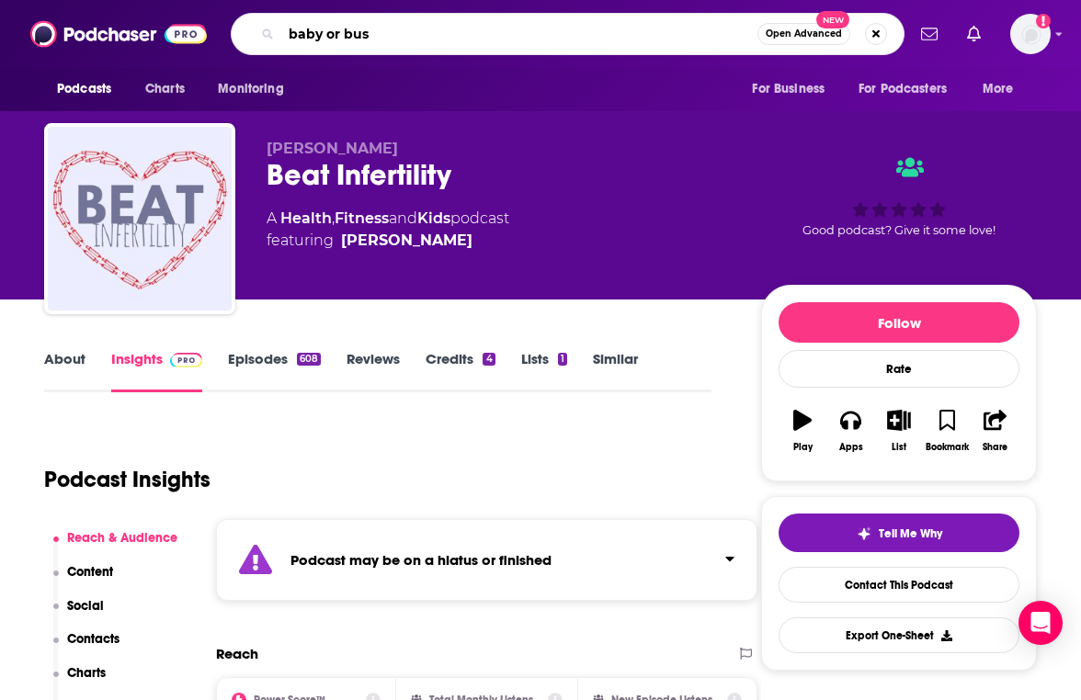
type input "baby or bust"
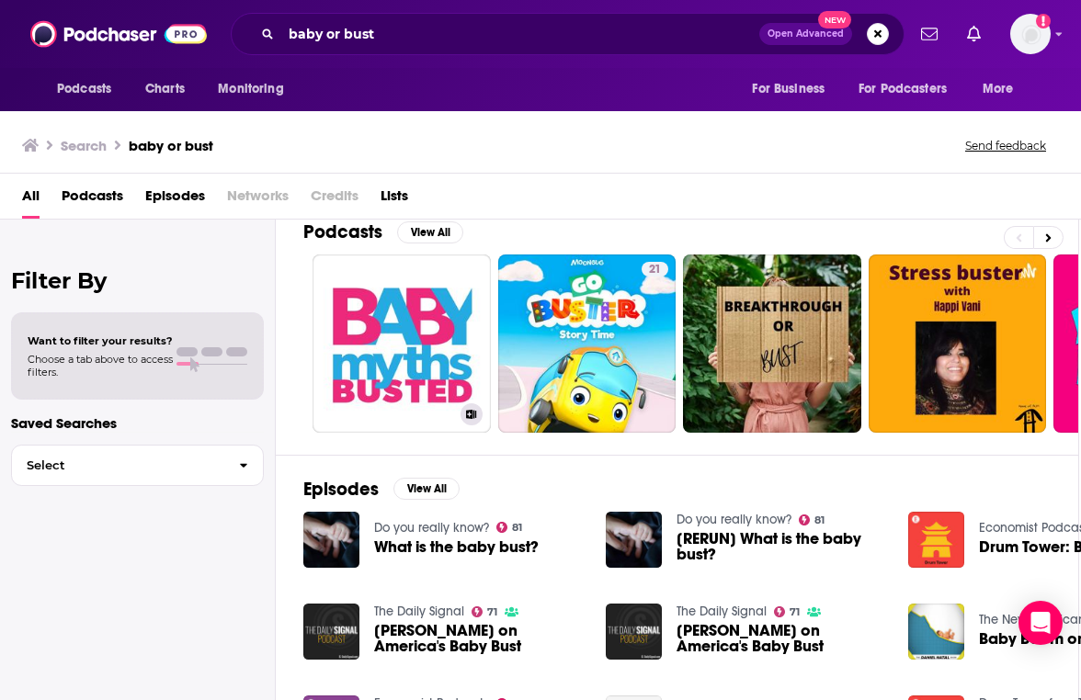
scroll to position [9, 2]
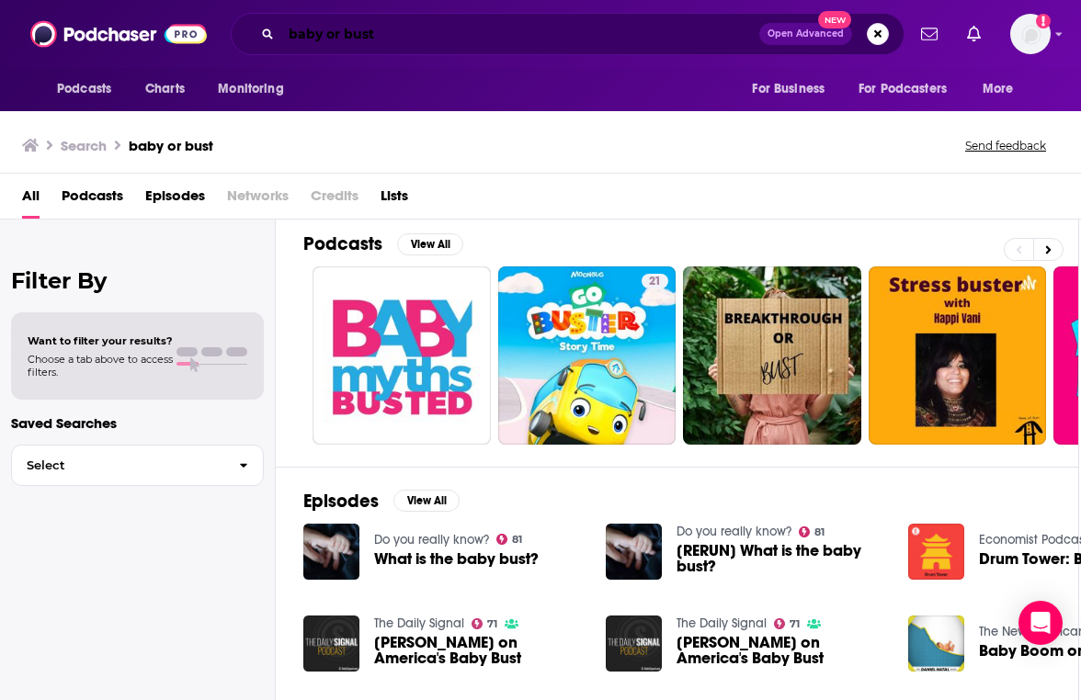
click at [423, 21] on input "baby or bust" at bounding box center [520, 33] width 478 height 29
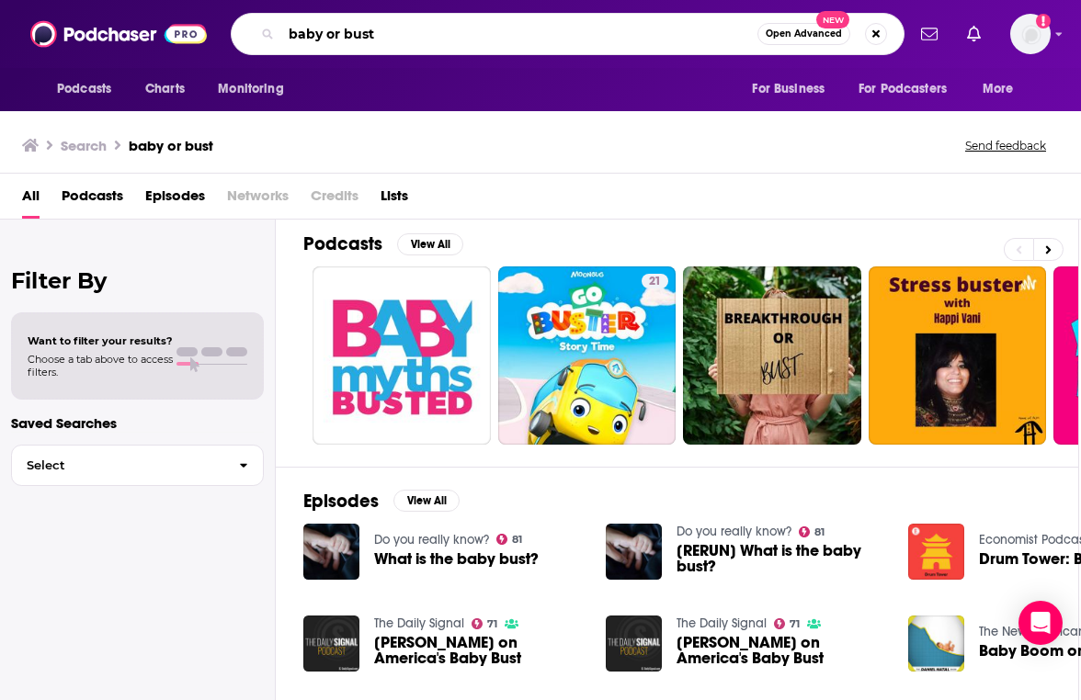
click at [433, 45] on input "baby or bust" at bounding box center [519, 33] width 476 height 29
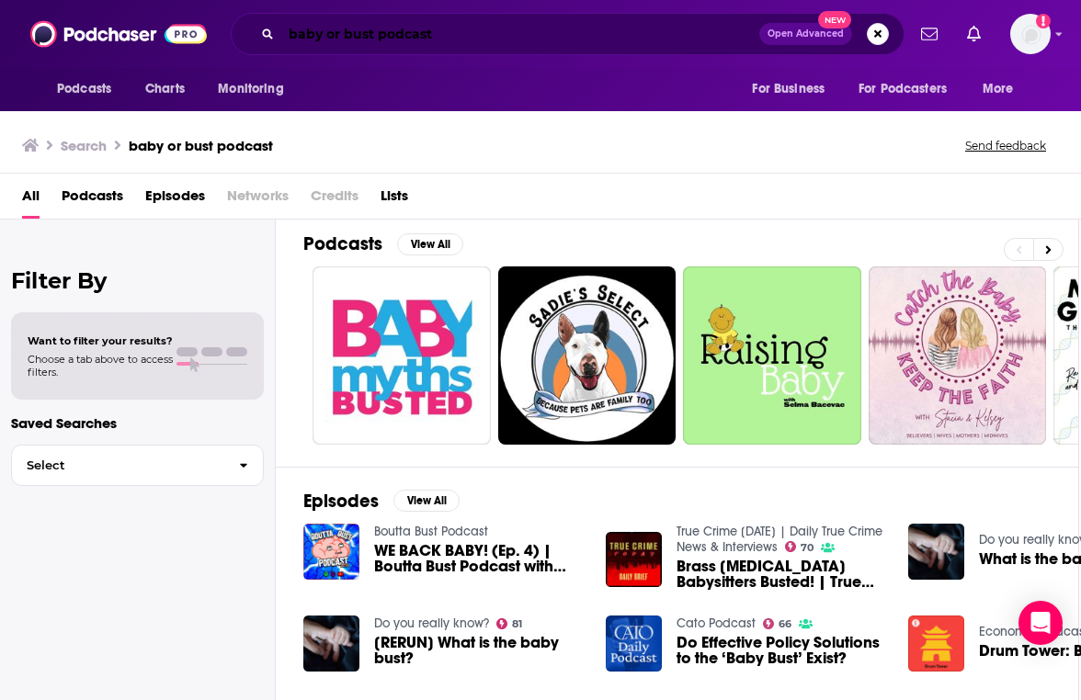
click at [478, 32] on input "baby or bust podcast" at bounding box center [520, 33] width 478 height 29
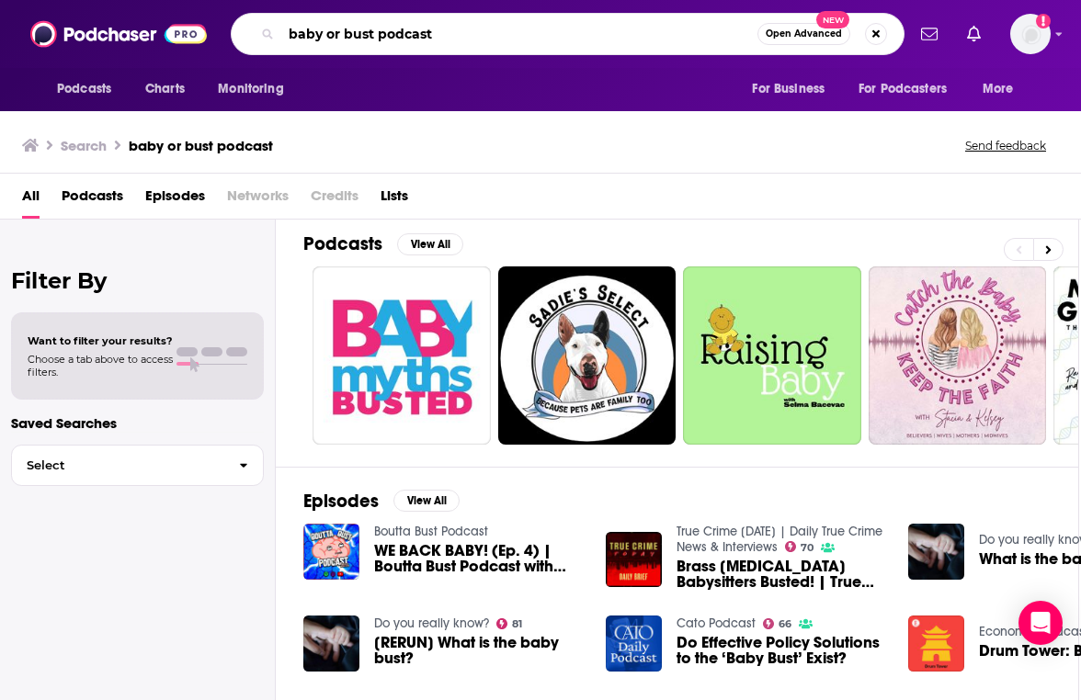
click at [478, 32] on input "baby or bust podcast" at bounding box center [519, 33] width 476 height 29
type input "brave and curious"
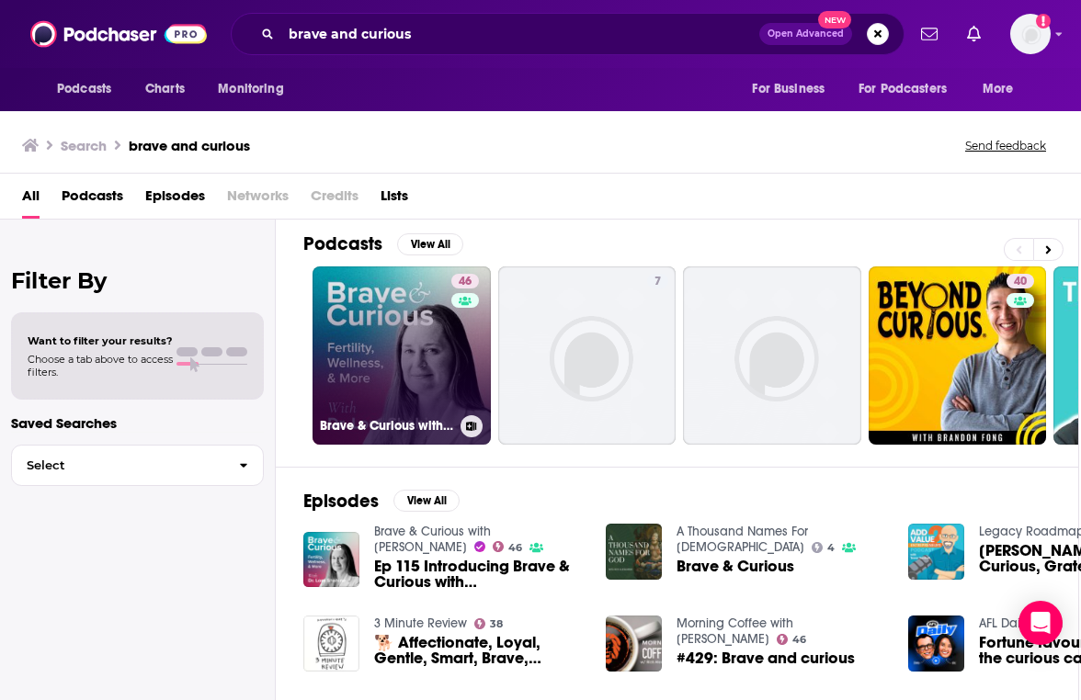
click at [428, 325] on link "46 Brave & Curious with Dr Lora Shahine" at bounding box center [401, 356] width 178 height 178
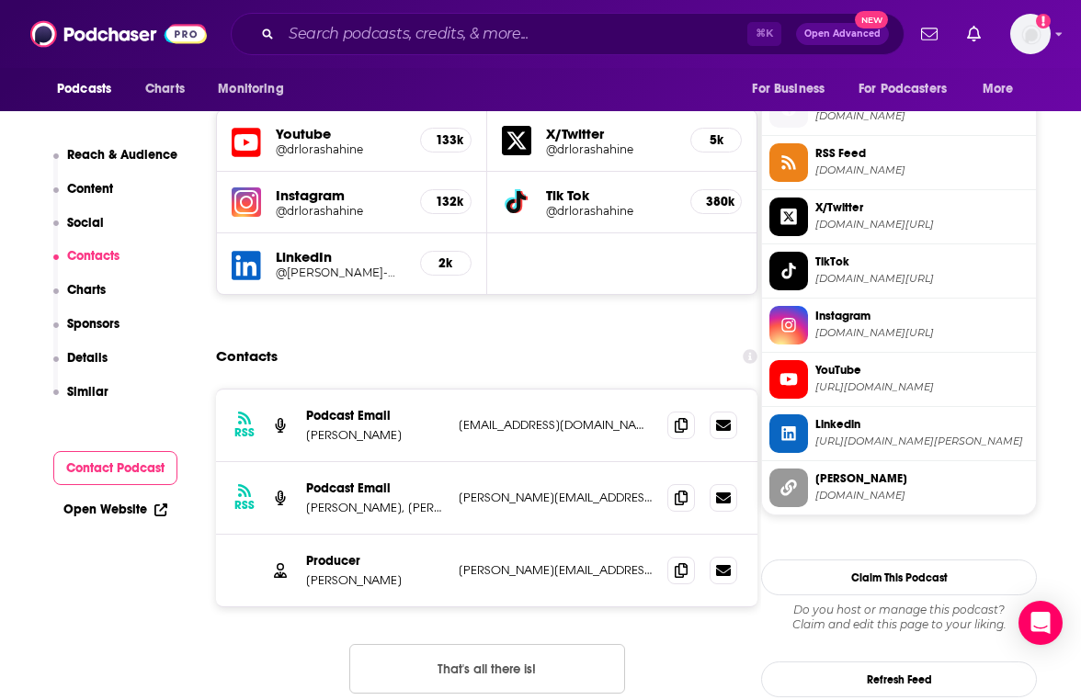
scroll to position [1651, 0]
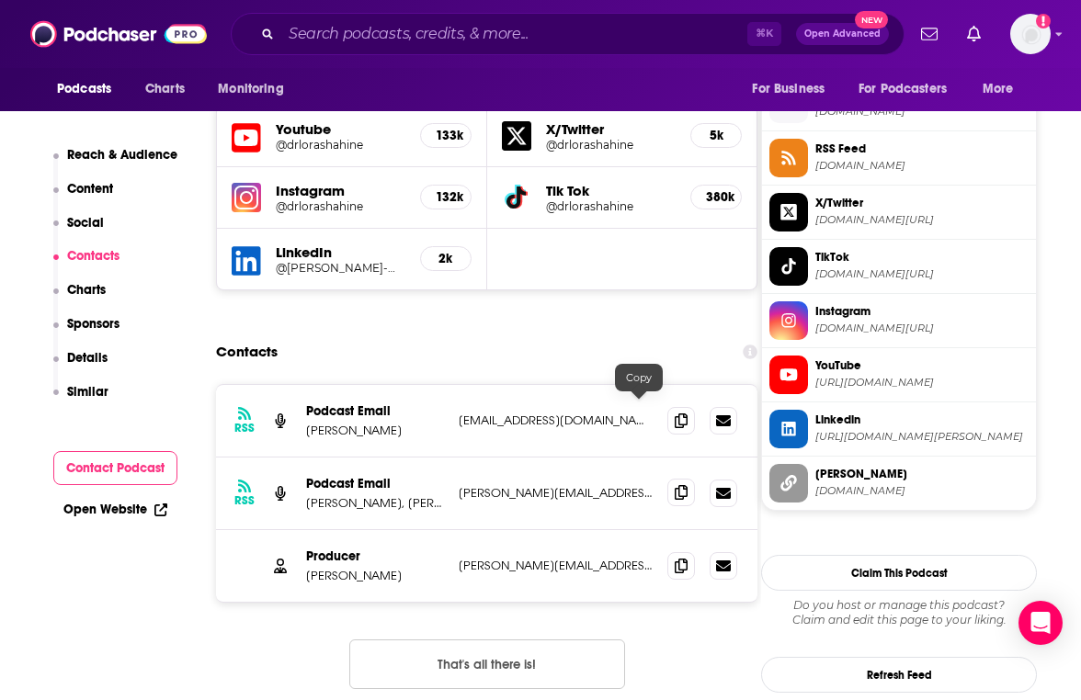
click at [667, 479] on span at bounding box center [681, 493] width 28 height 28
click at [675, 558] on icon at bounding box center [681, 565] width 13 height 15
click at [480, 32] on input "Search podcasts, credits, & more..." at bounding box center [514, 33] width 466 height 29
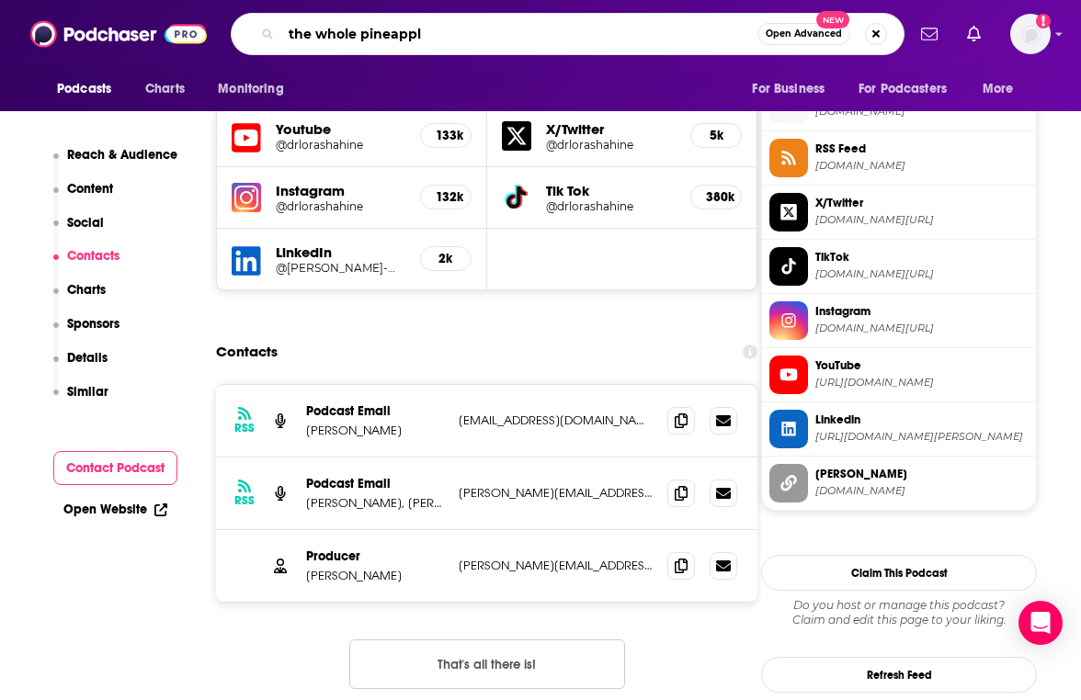
type input "the whole pineapple"
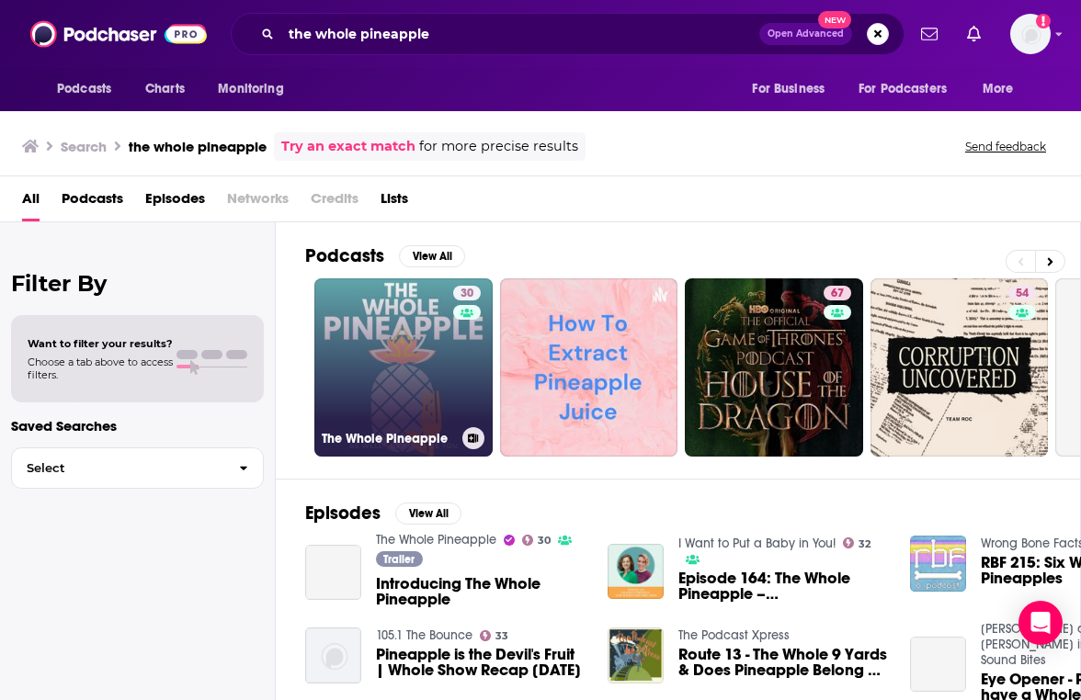
click at [442, 406] on link "30 The Whole Pineapple" at bounding box center [403, 367] width 178 height 178
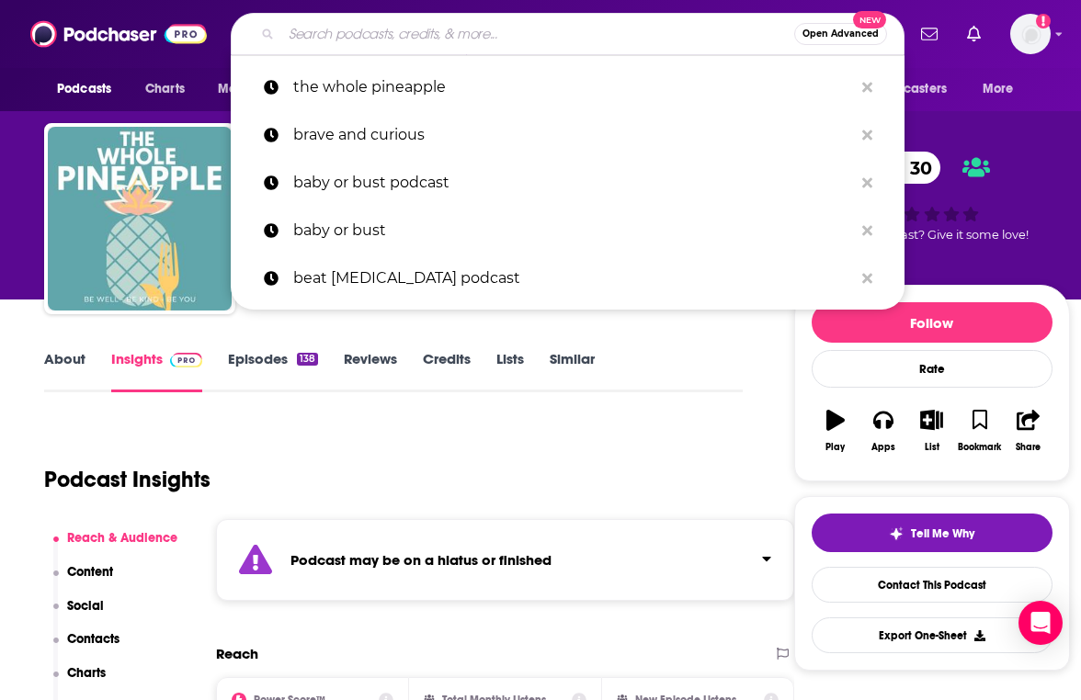
click at [500, 28] on input "Search podcasts, credits, & more..." at bounding box center [537, 33] width 513 height 29
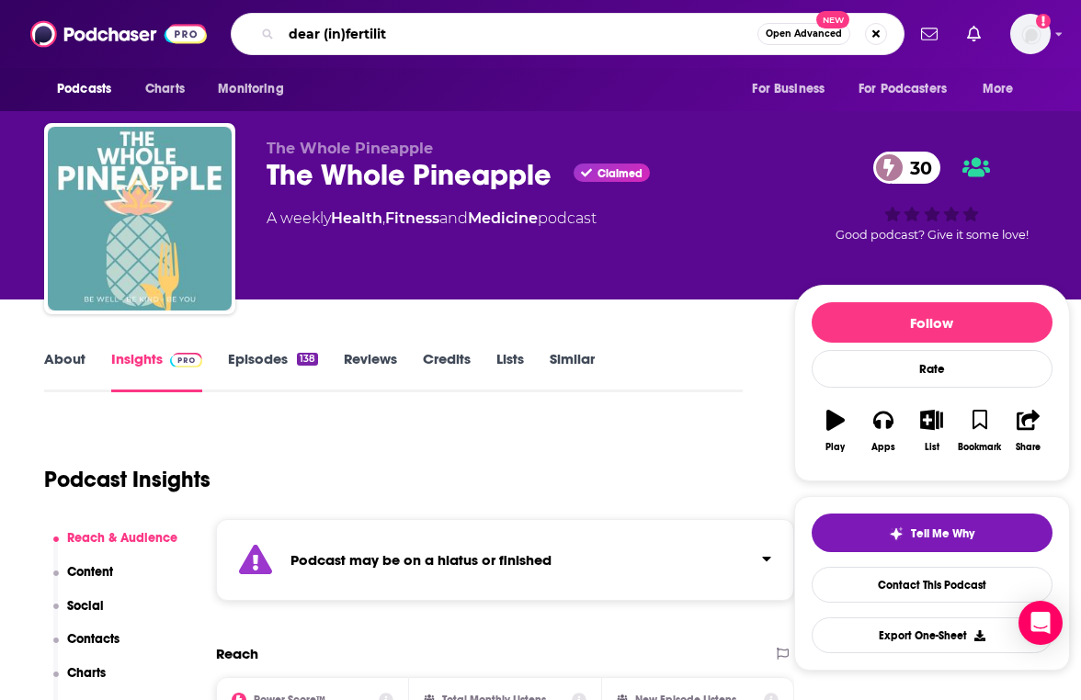
type input "dear (in)fertility"
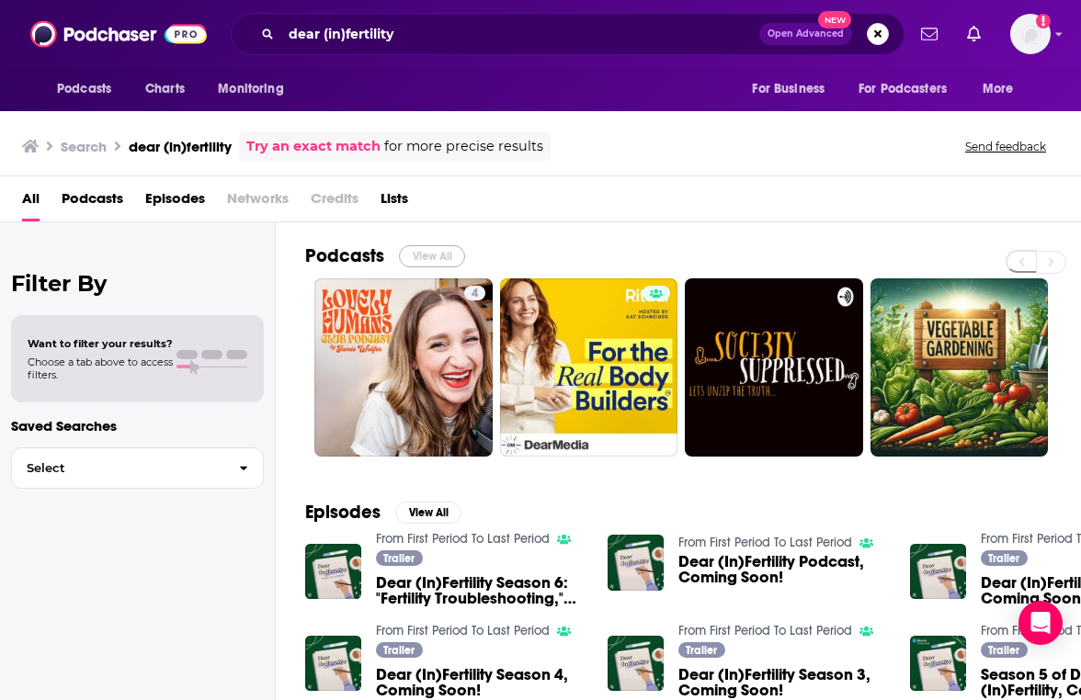
click at [428, 261] on button "View All" at bounding box center [432, 256] width 66 height 22
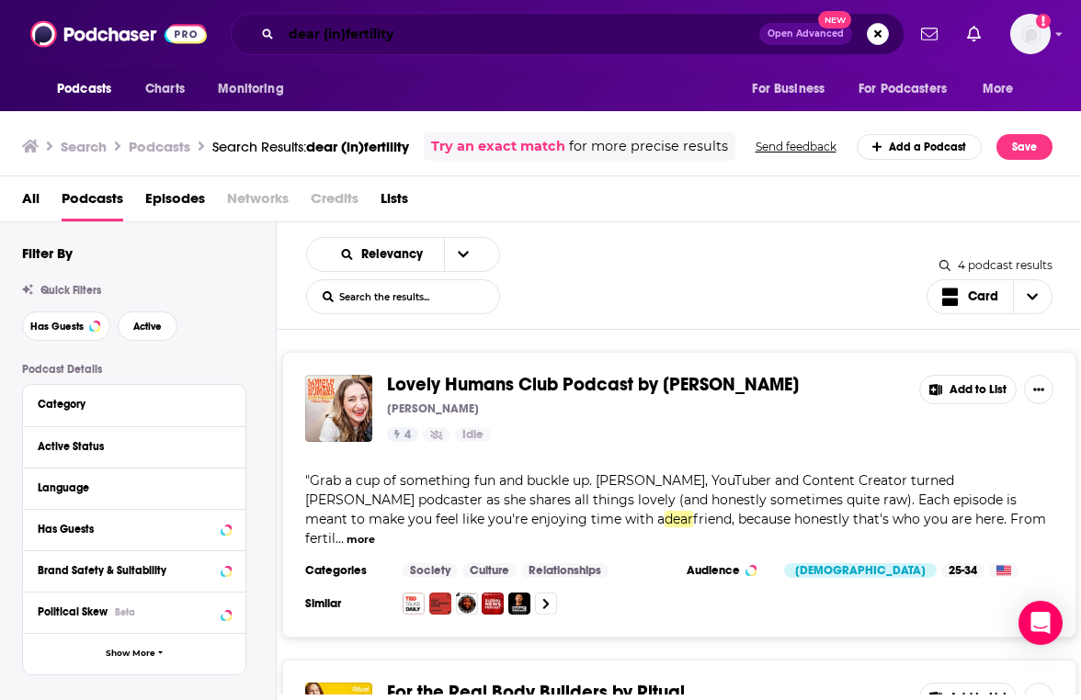
click at [335, 39] on input "dear (in)fertility" at bounding box center [520, 33] width 478 height 29
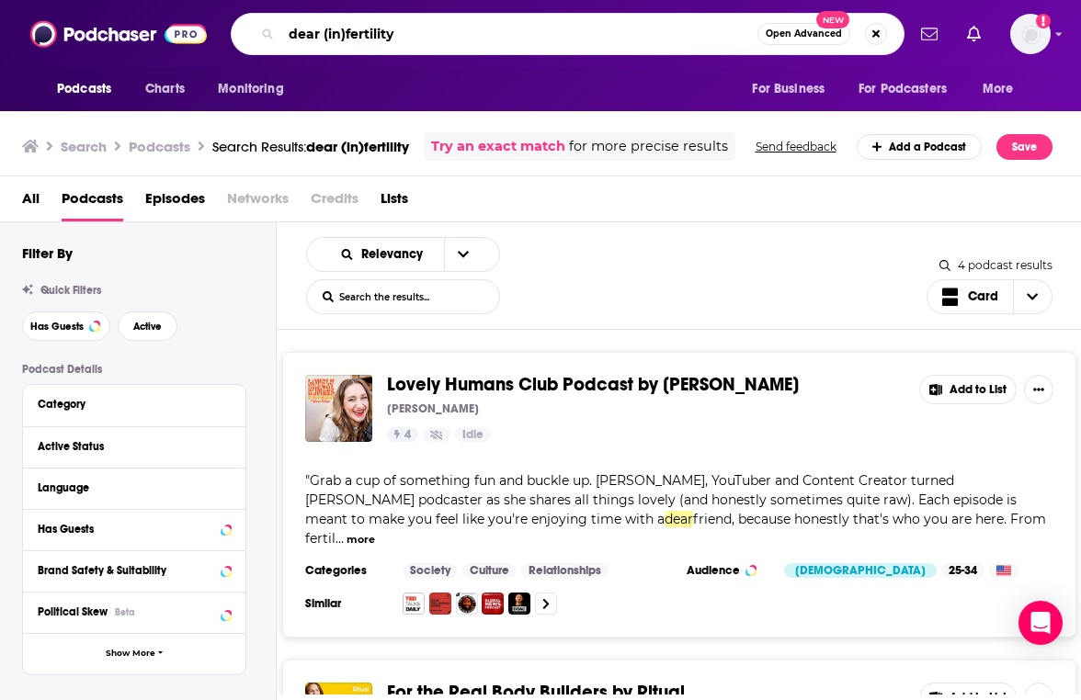
click at [335, 39] on input "dear (in)fertility" at bounding box center [519, 33] width 476 height 29
type input "from first to last period"
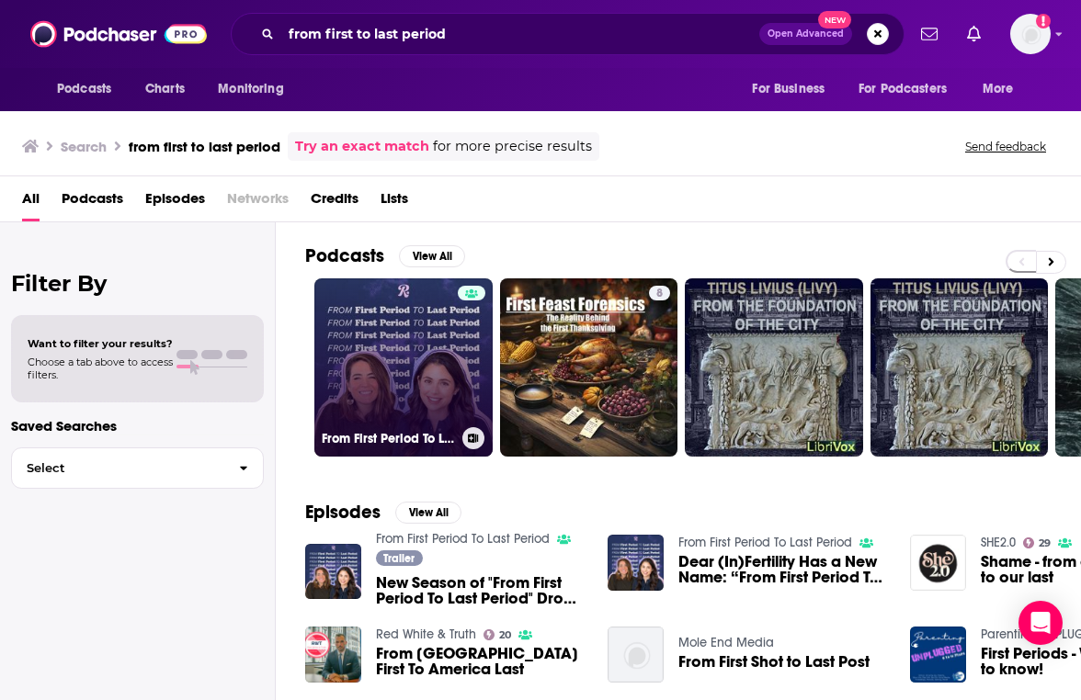
click at [380, 338] on link "From First Period To Last Period" at bounding box center [403, 367] width 178 height 178
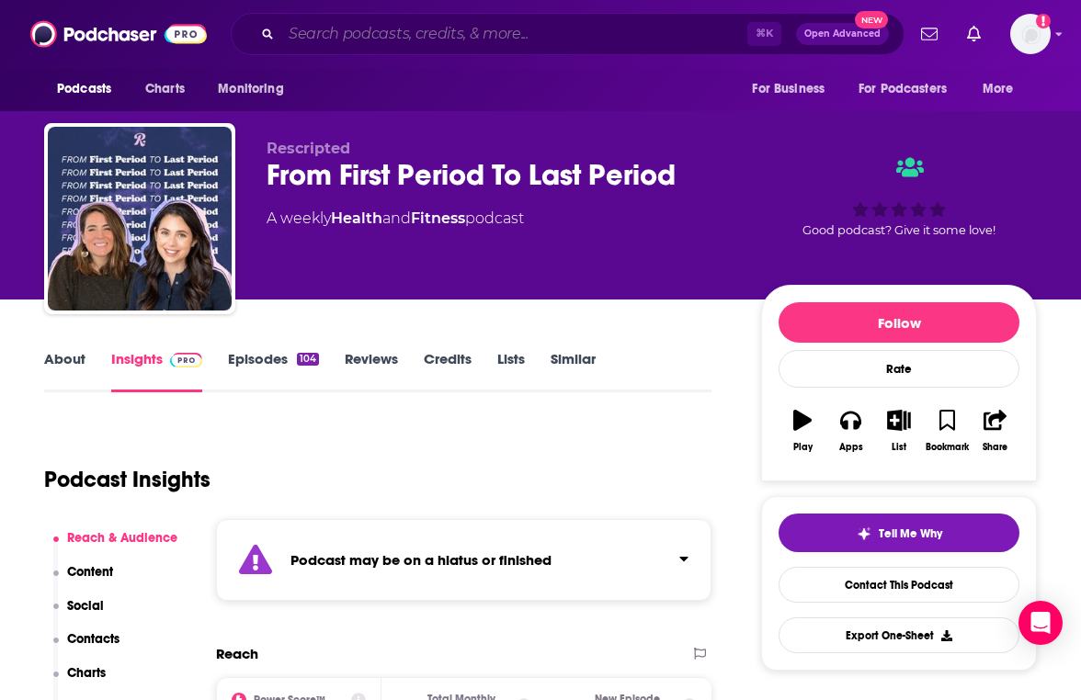
click at [406, 43] on input "Search podcasts, credits, & more..." at bounding box center [514, 33] width 466 height 29
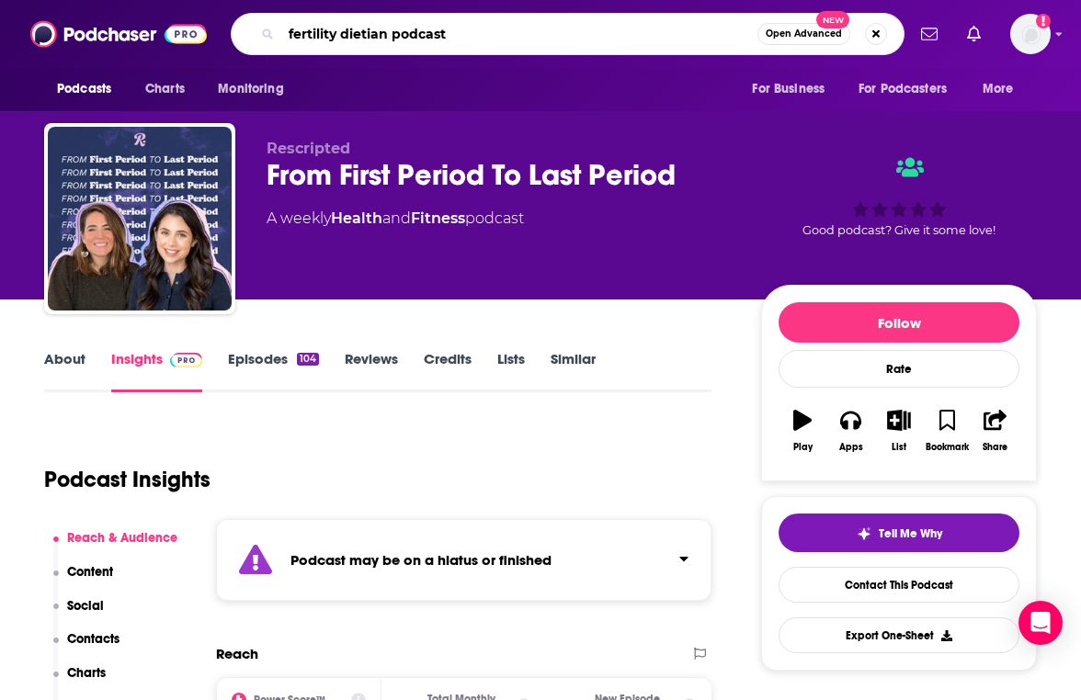
type input "fertility dietitian podcast"
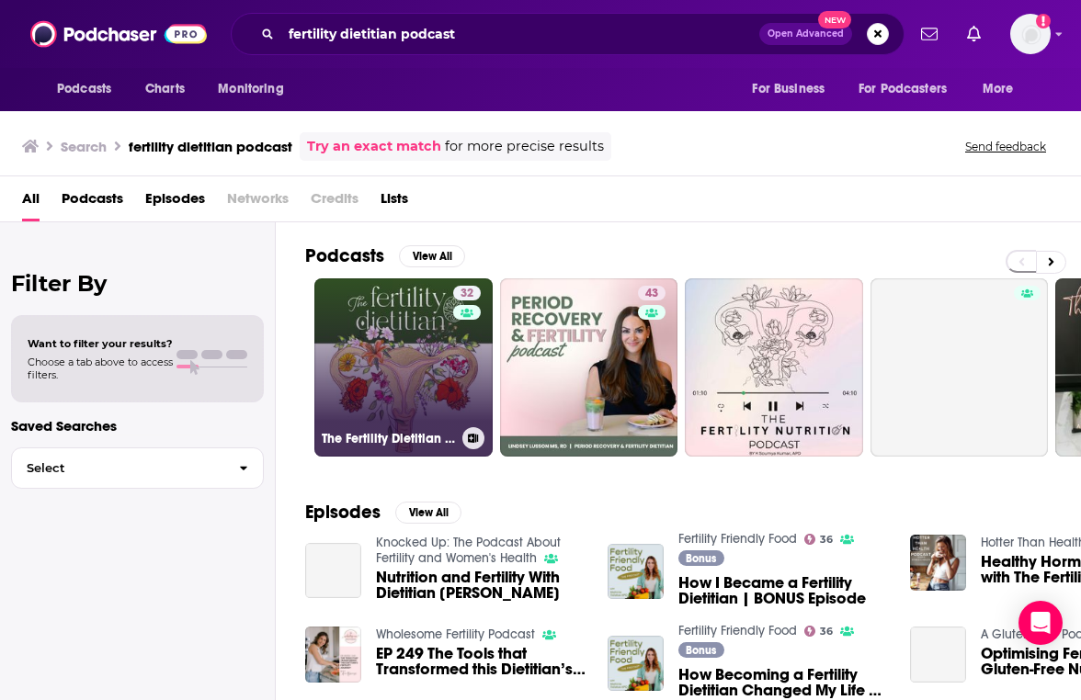
click at [383, 346] on link "32 The Fertility Dietitian | Functional Fertility Info in your Ears" at bounding box center [403, 367] width 178 height 178
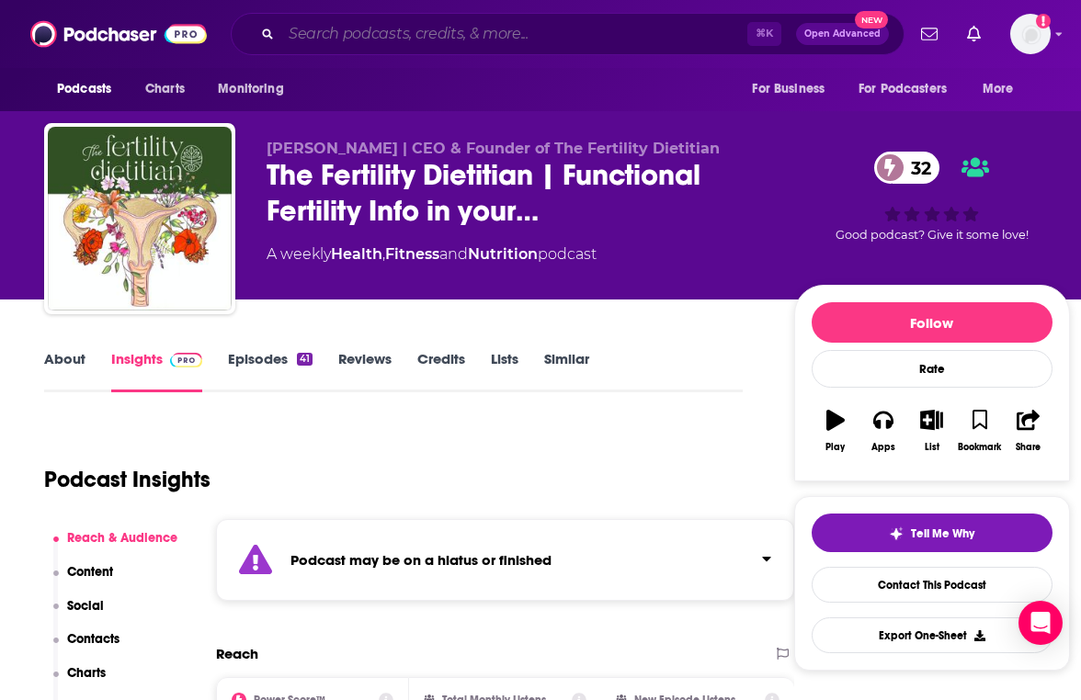
click at [363, 39] on input "Search podcasts, credits, & more..." at bounding box center [514, 33] width 466 height 29
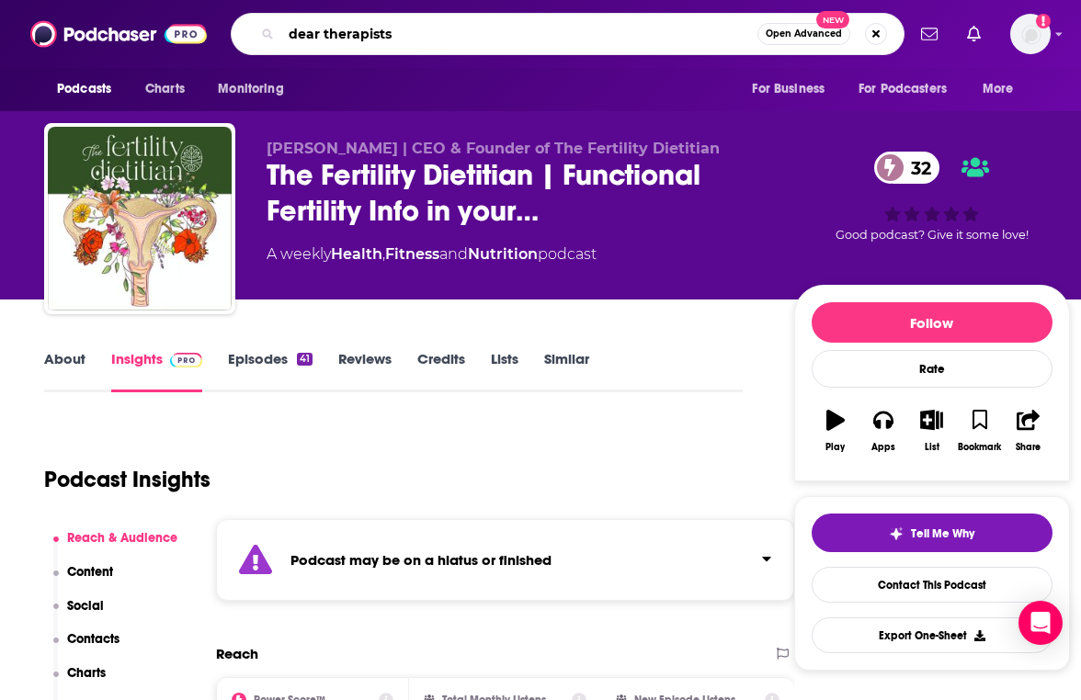
type input "dear therapists"
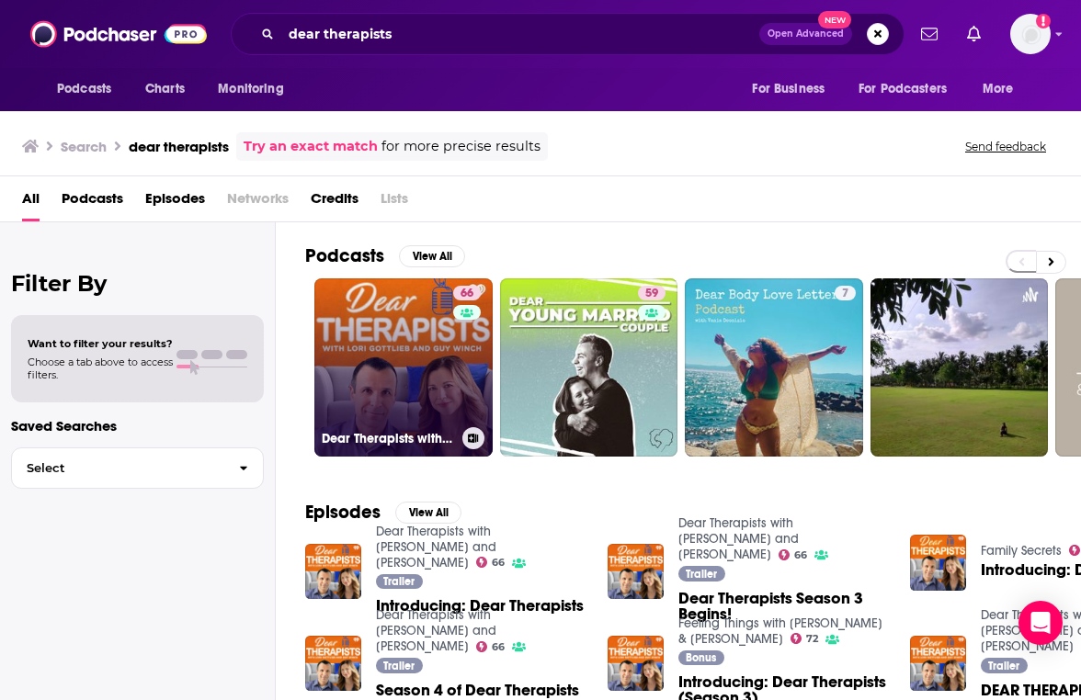
click at [357, 330] on link "66 Dear Therapists with Lori Gottlieb and Guy Winch" at bounding box center [403, 367] width 178 height 178
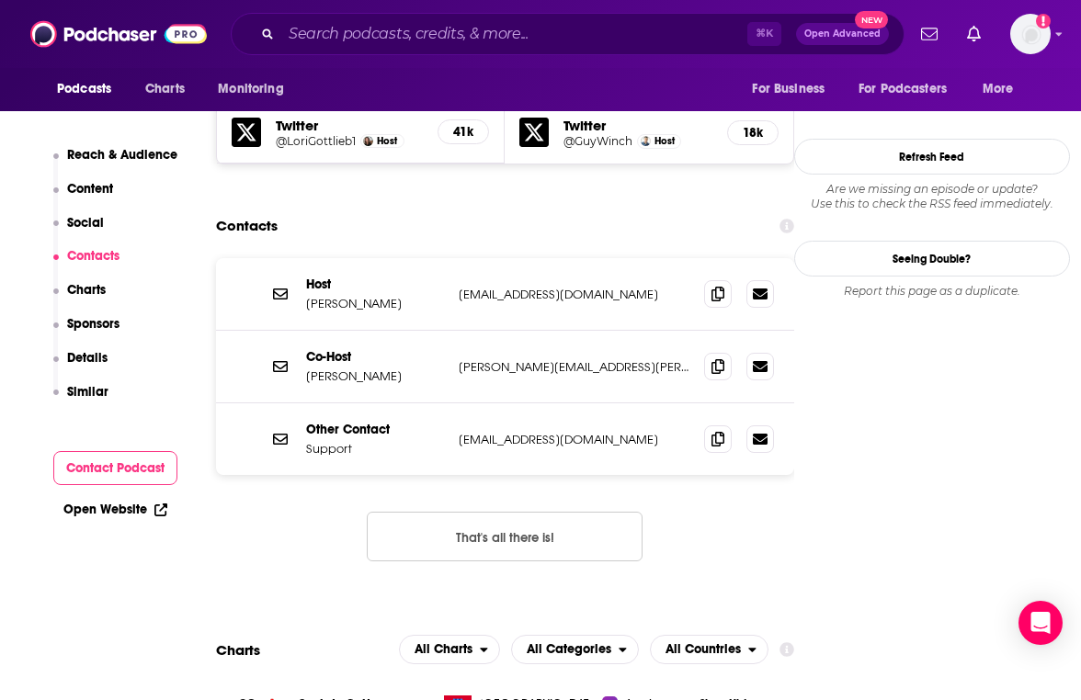
scroll to position [1706, 0]
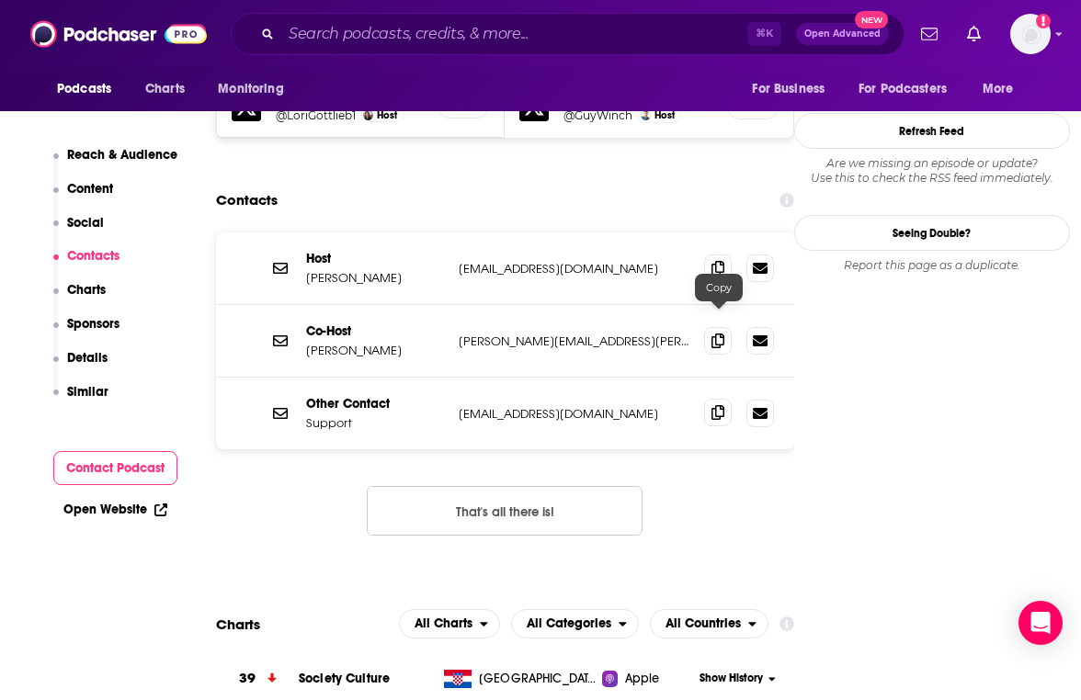
click at [715, 405] on icon at bounding box center [717, 412] width 13 height 15
click at [573, 21] on input "Search podcasts, credits, & more..." at bounding box center [514, 33] width 466 height 29
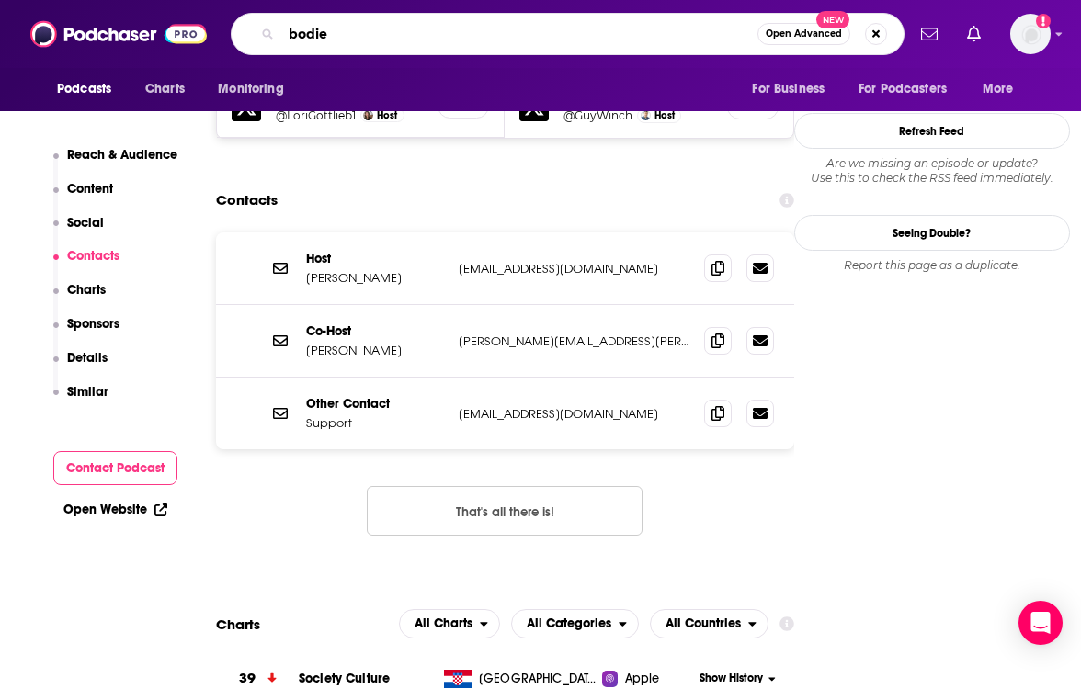
type input "bodies"
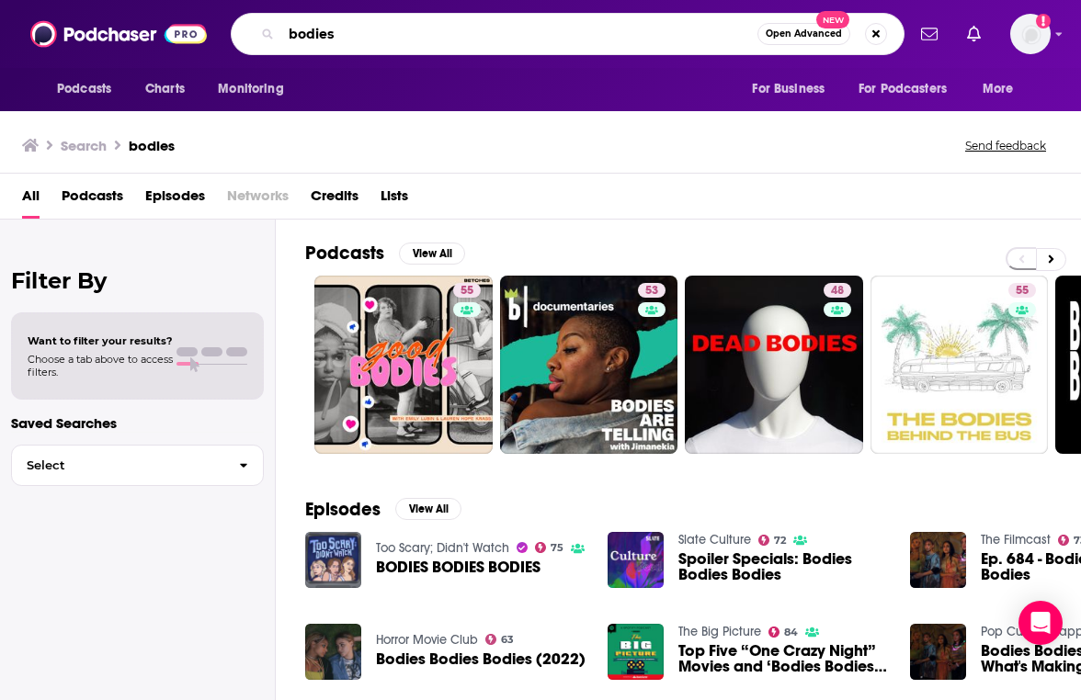
click at [440, 44] on input "bodies" at bounding box center [519, 33] width 476 height 29
type input "bodies kcrw"
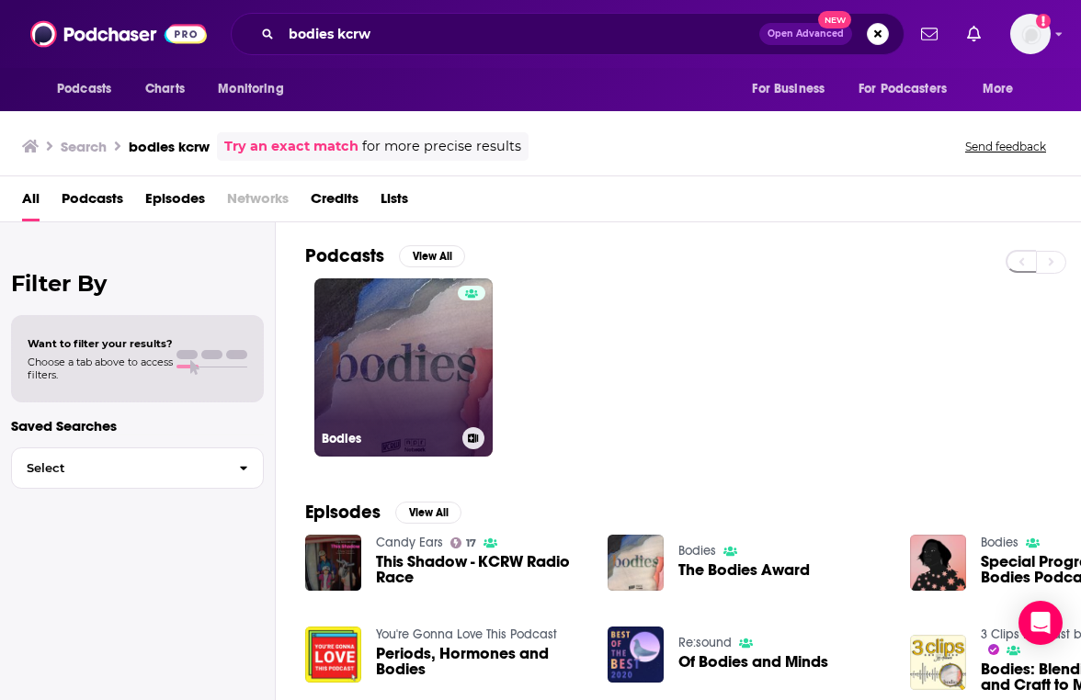
click at [383, 361] on link "Bodies" at bounding box center [403, 367] width 178 height 178
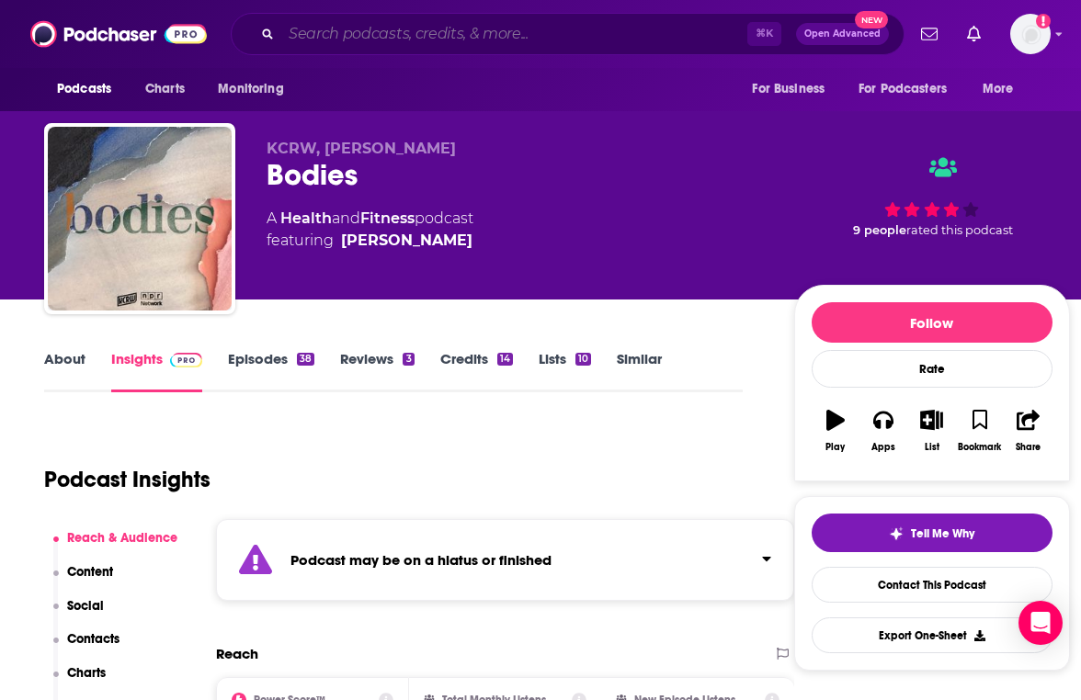
click at [423, 27] on input "Search podcasts, credits, & more..." at bounding box center [514, 33] width 466 height 29
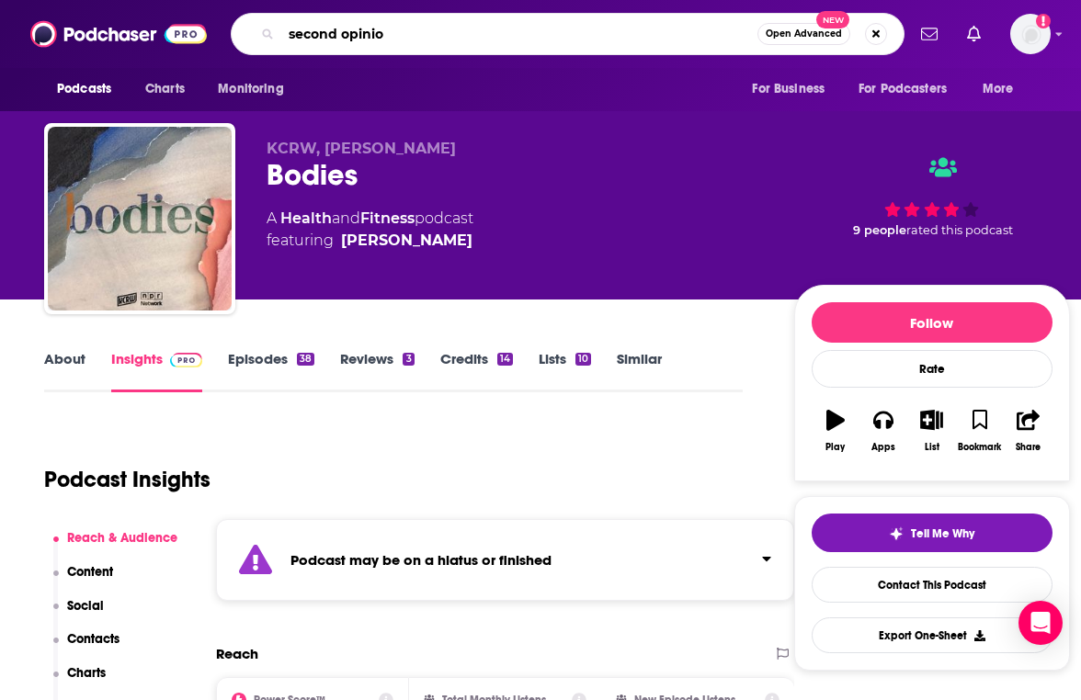
type input "second opinion"
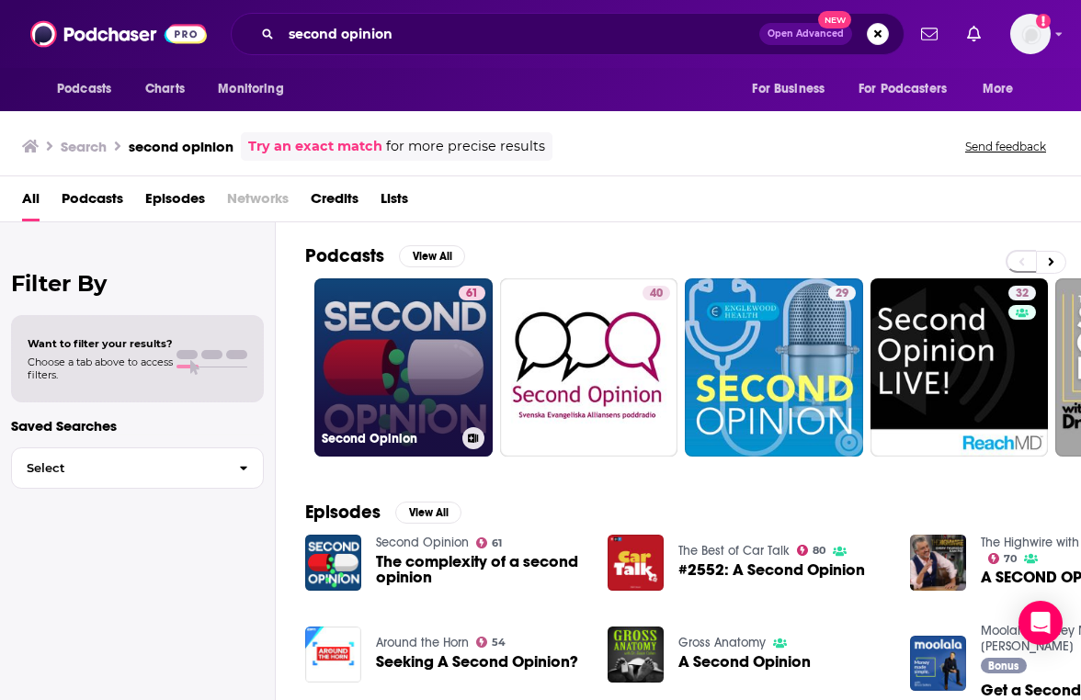
click at [383, 344] on link "61 Second Opinion" at bounding box center [403, 367] width 178 height 178
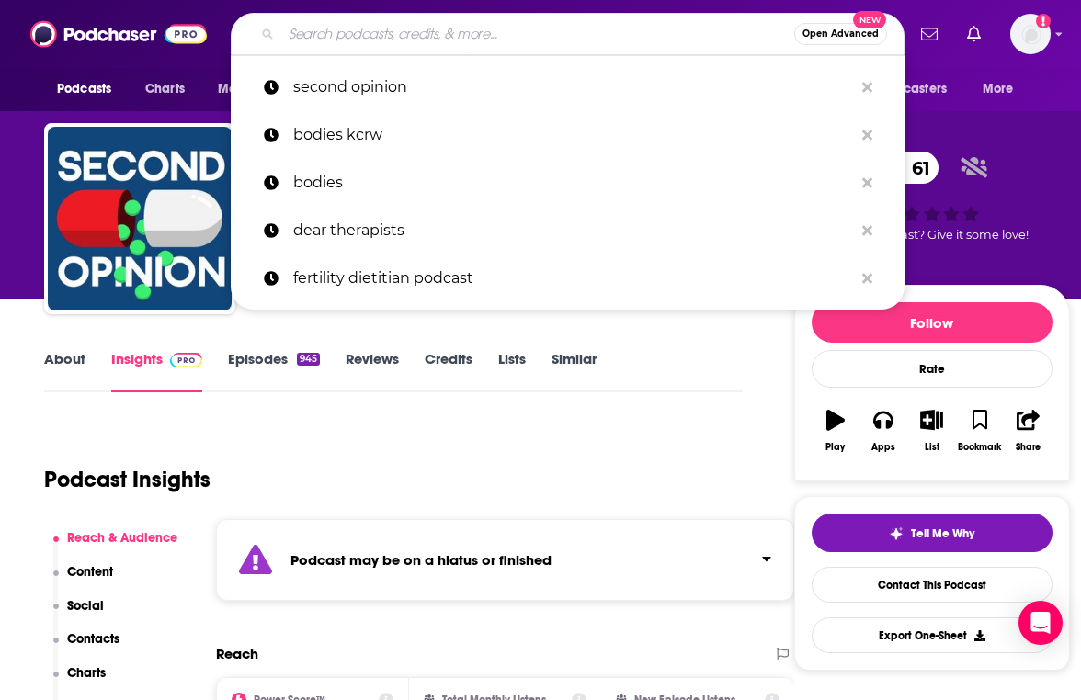
click at [391, 33] on input "Search podcasts, credits, & more..." at bounding box center [537, 33] width 513 height 29
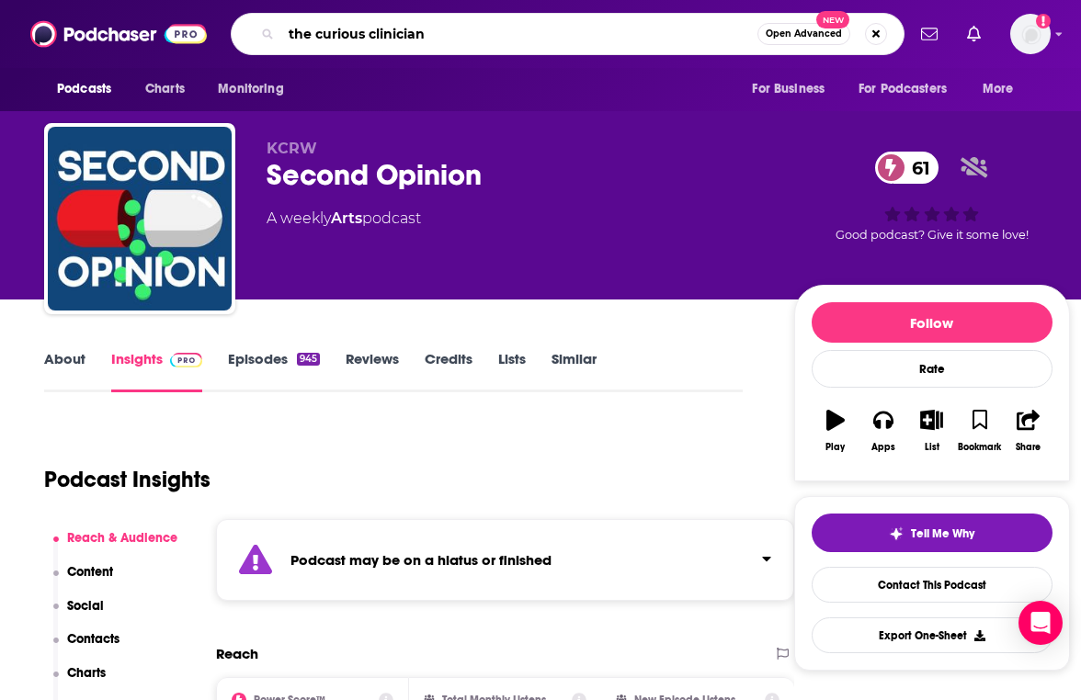
type input "the curious clinicians"
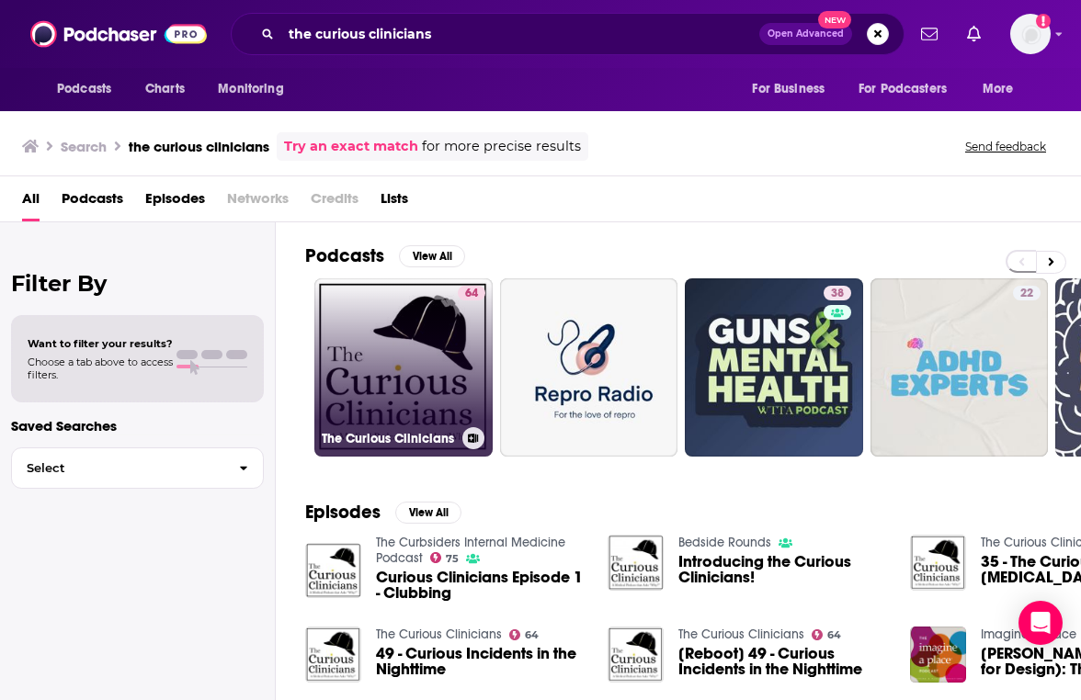
click at [414, 340] on link "64 The Curious Clinicians" at bounding box center [403, 367] width 178 height 178
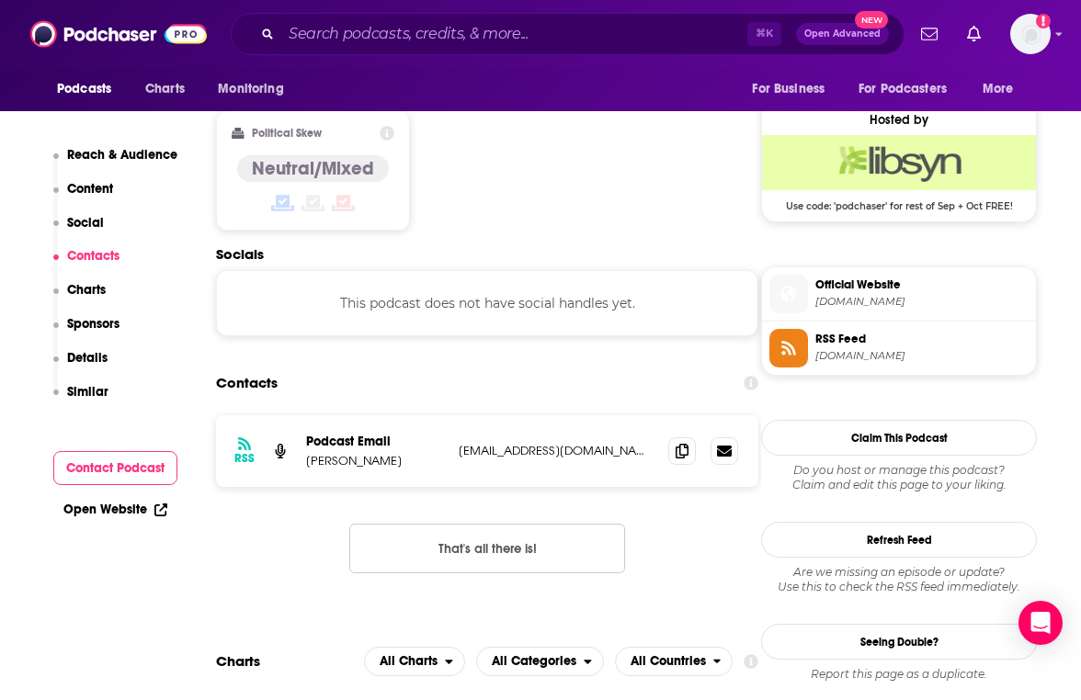
scroll to position [1462, 0]
click at [675, 442] on icon at bounding box center [681, 449] width 13 height 15
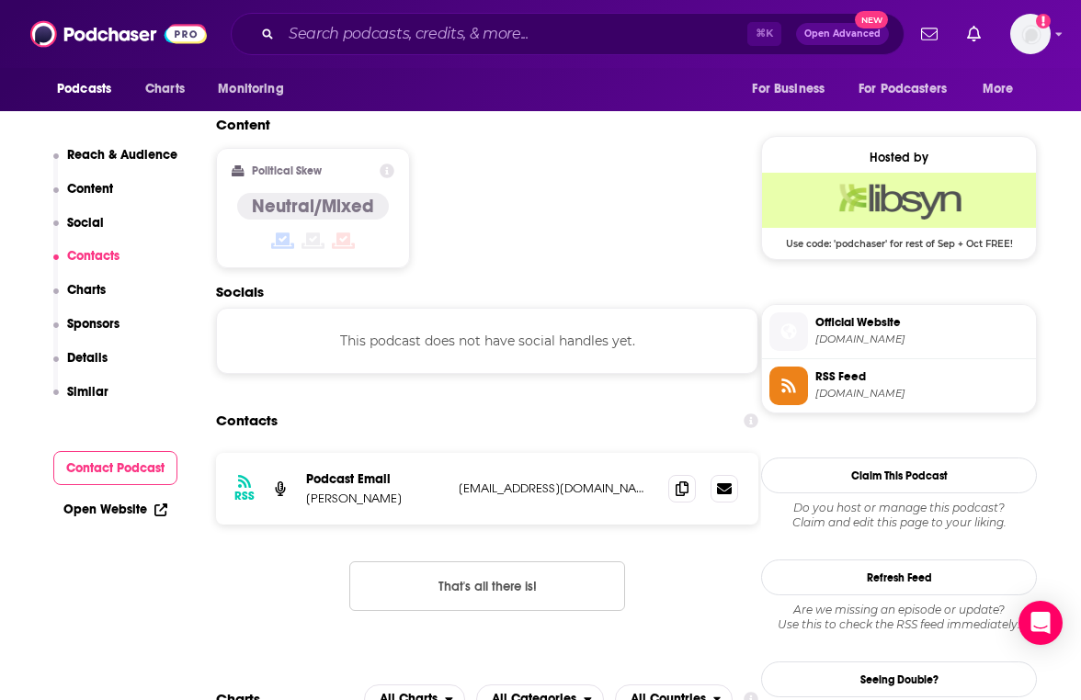
scroll to position [1459, 0]
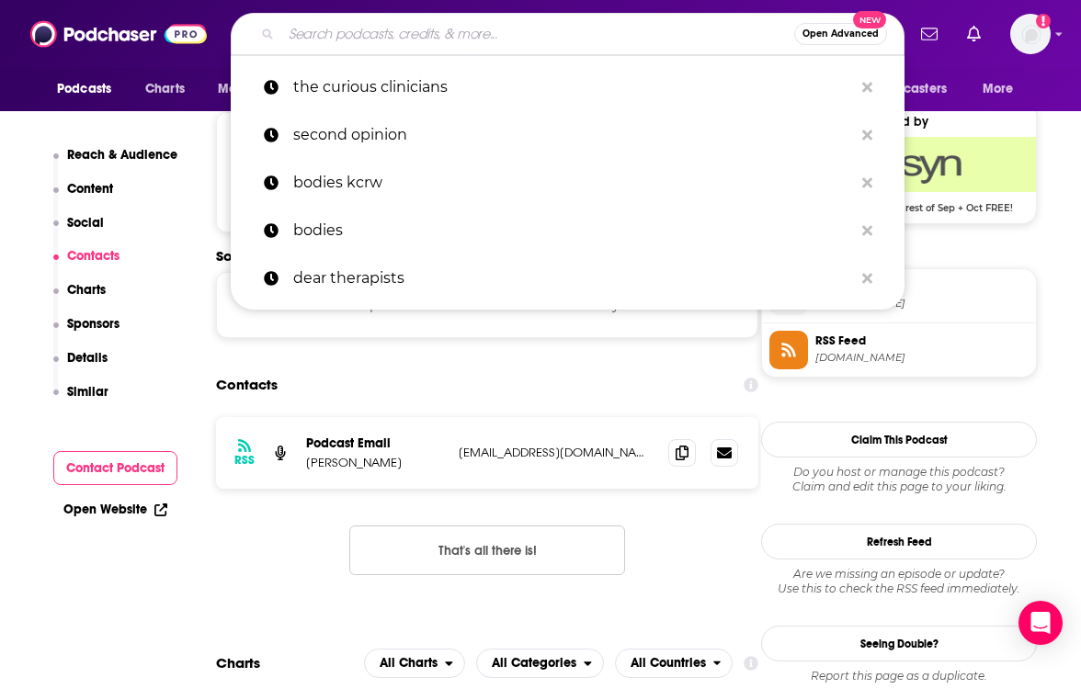
click at [406, 42] on input "Search podcasts, credits, & more..." at bounding box center [537, 33] width 513 height 29
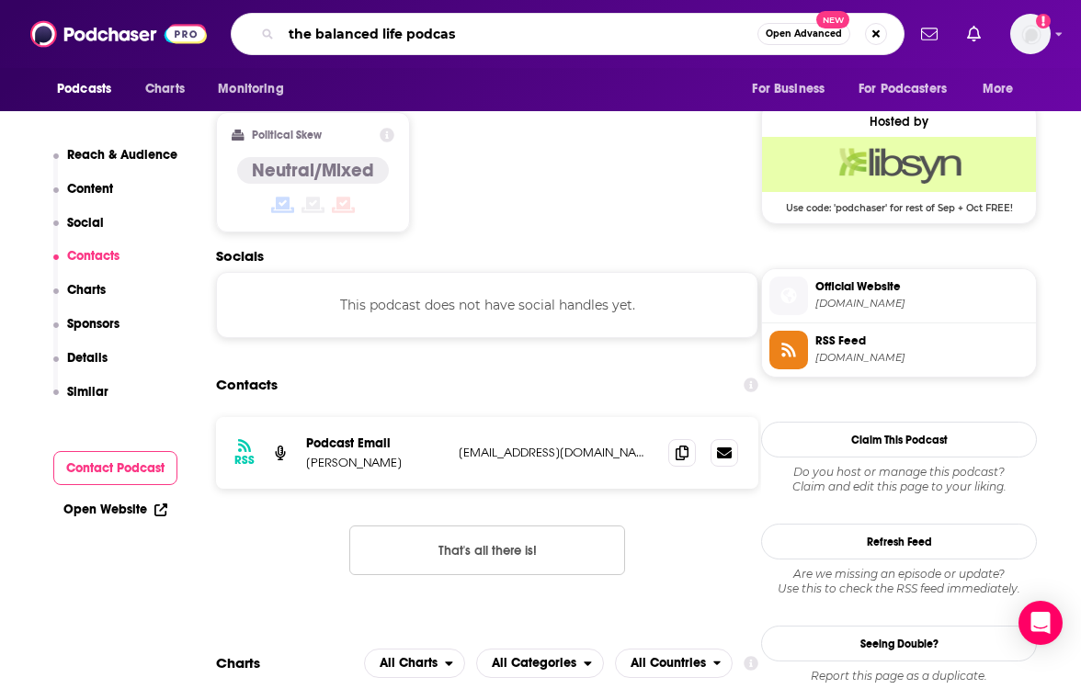
type input "the balanced life podcast"
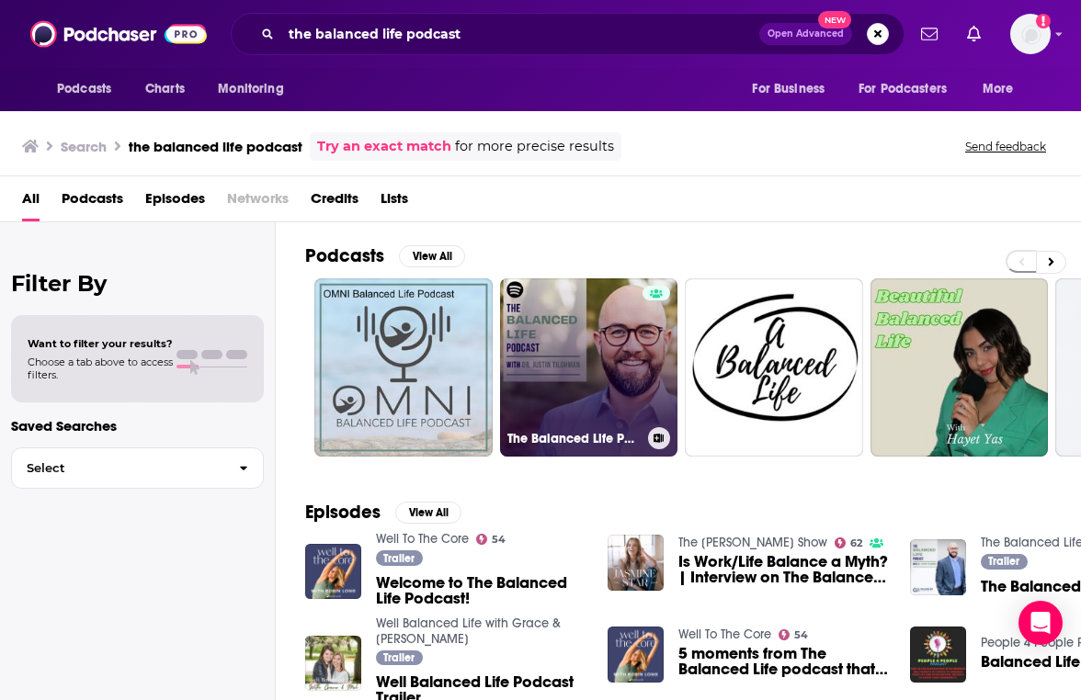
click at [520, 317] on link "The Balanced Life Podcast" at bounding box center [589, 367] width 178 height 178
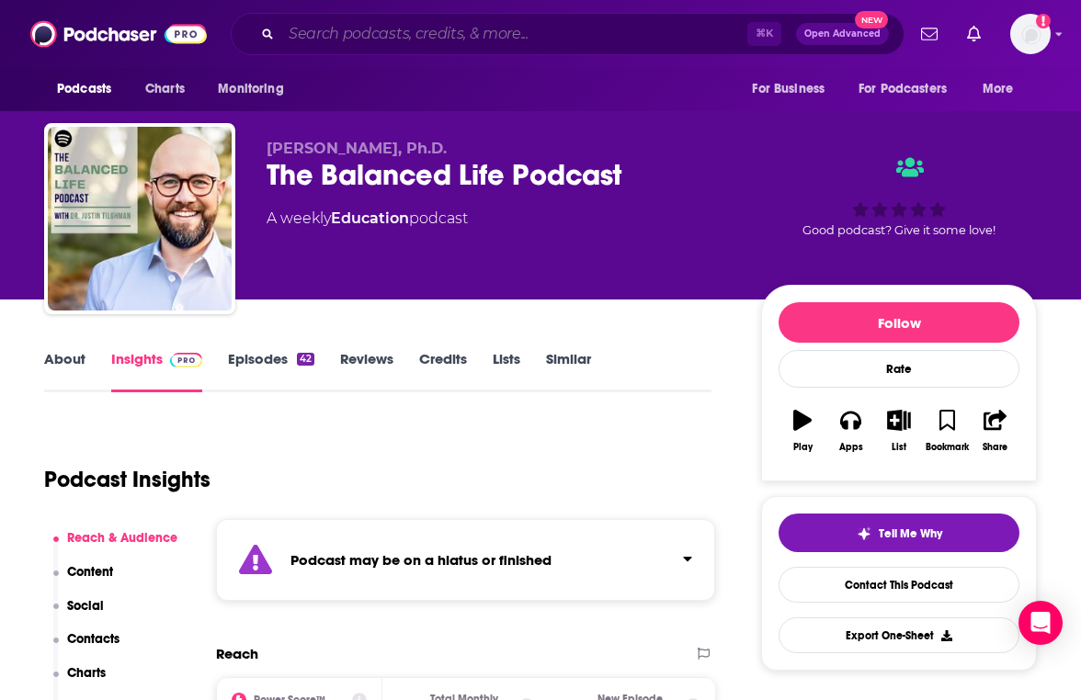
click at [405, 40] on input "Search podcasts, credits, & more..." at bounding box center [514, 33] width 466 height 29
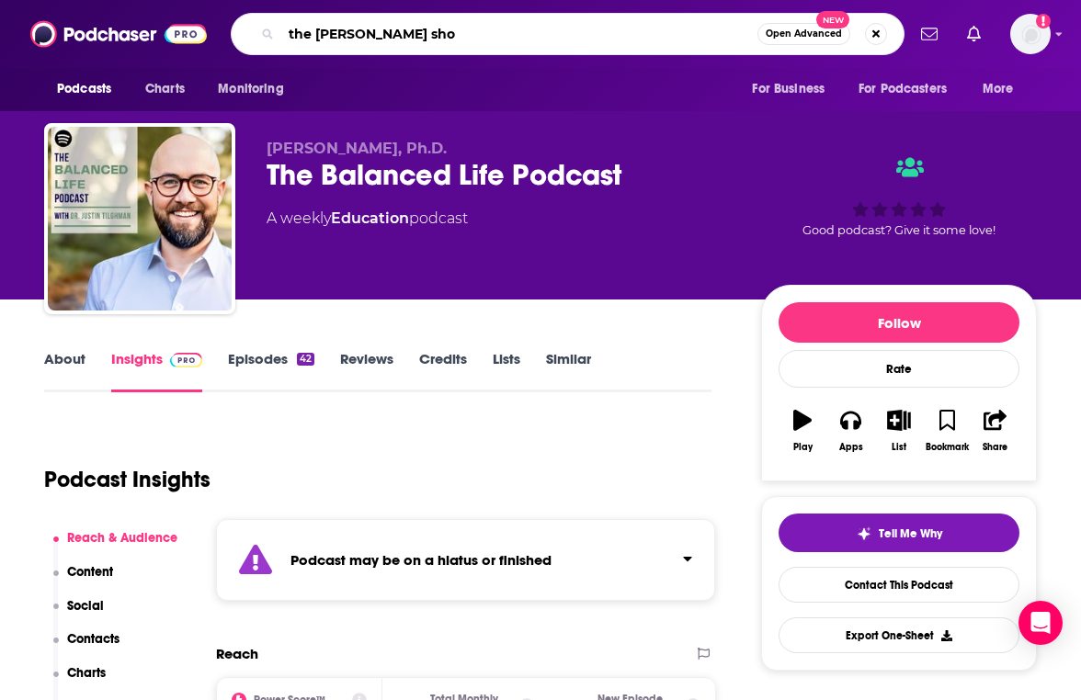
type input "the melissa ambrosini show"
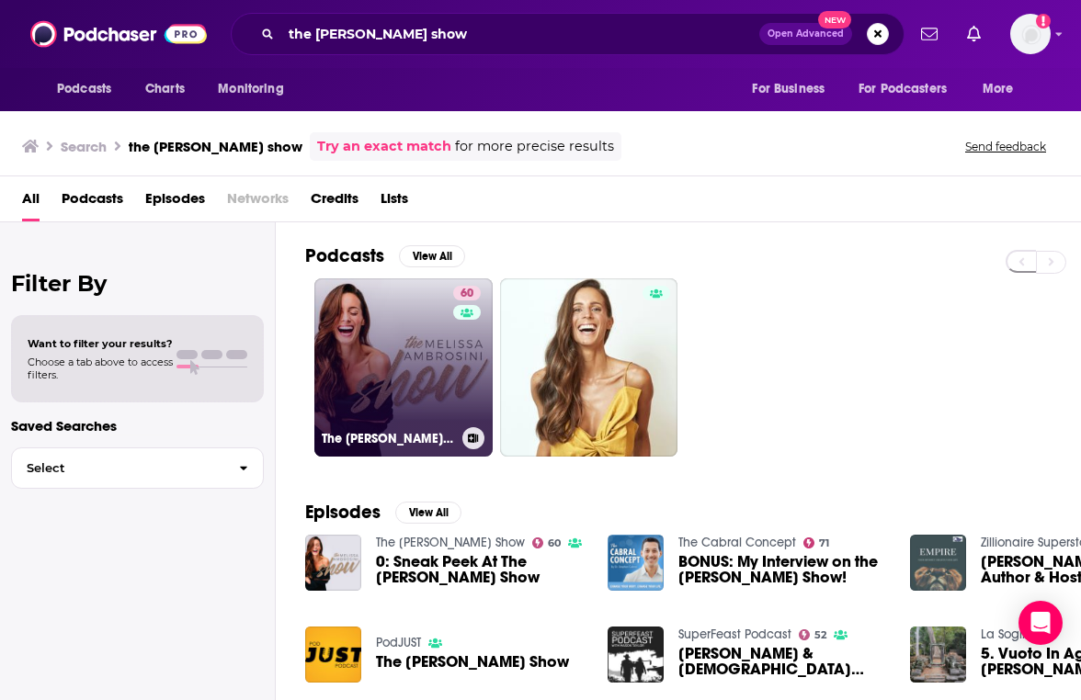
click at [384, 316] on link "60 The Melissa Ambrosini Show" at bounding box center [403, 367] width 178 height 178
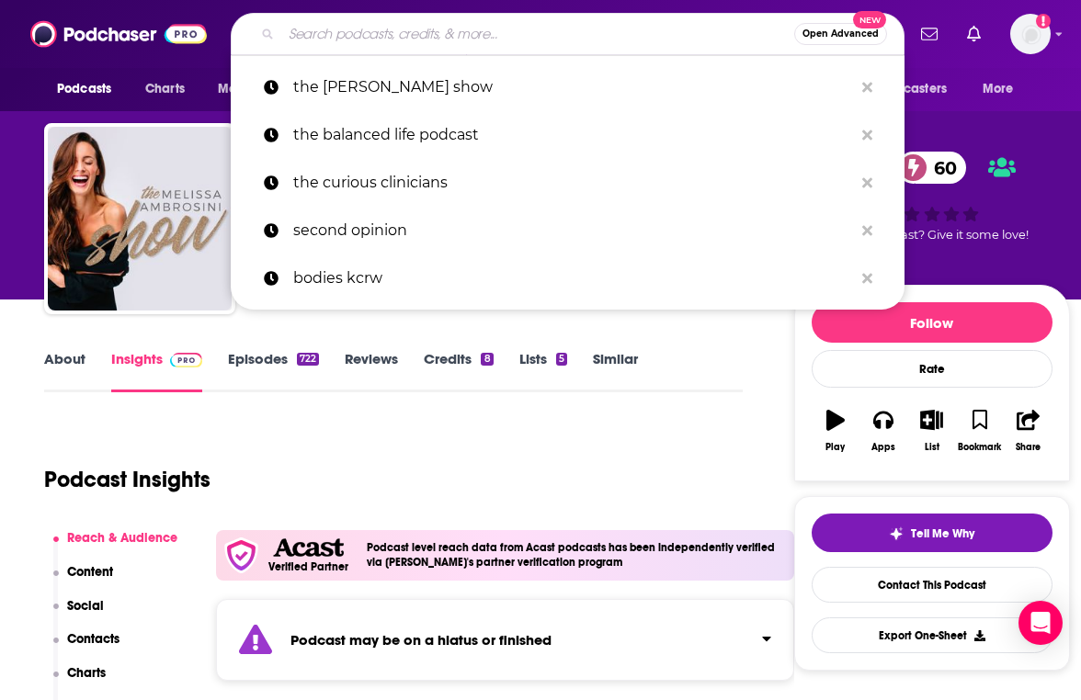
click at [459, 40] on input "Search podcasts, credits, & more..." at bounding box center [537, 33] width 513 height 29
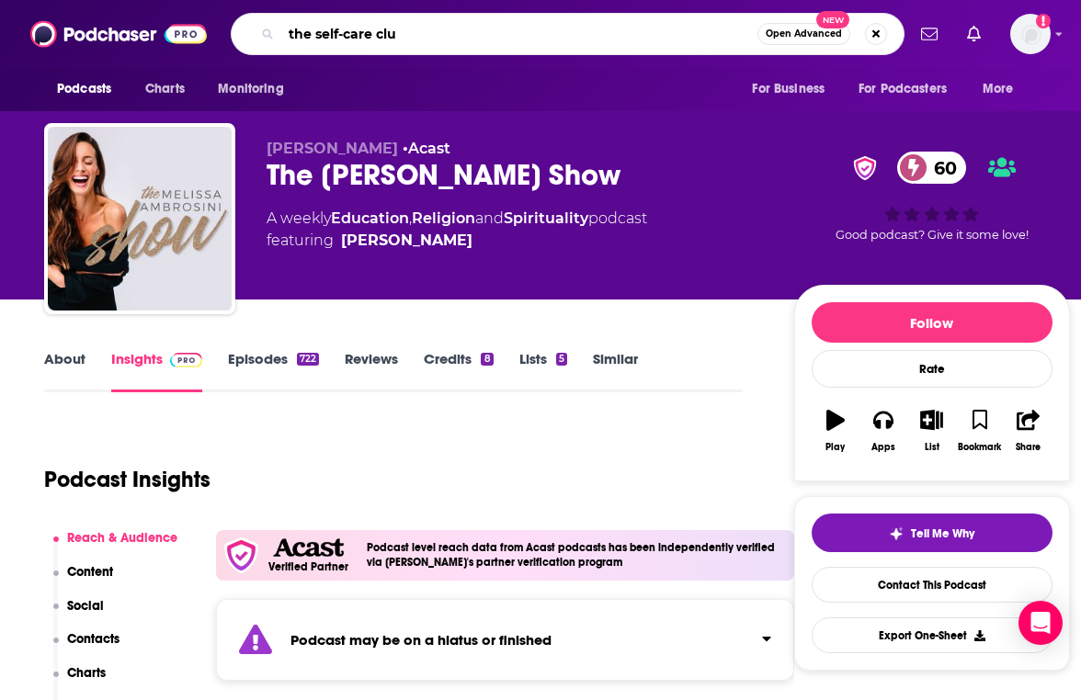
type input "the self-care club"
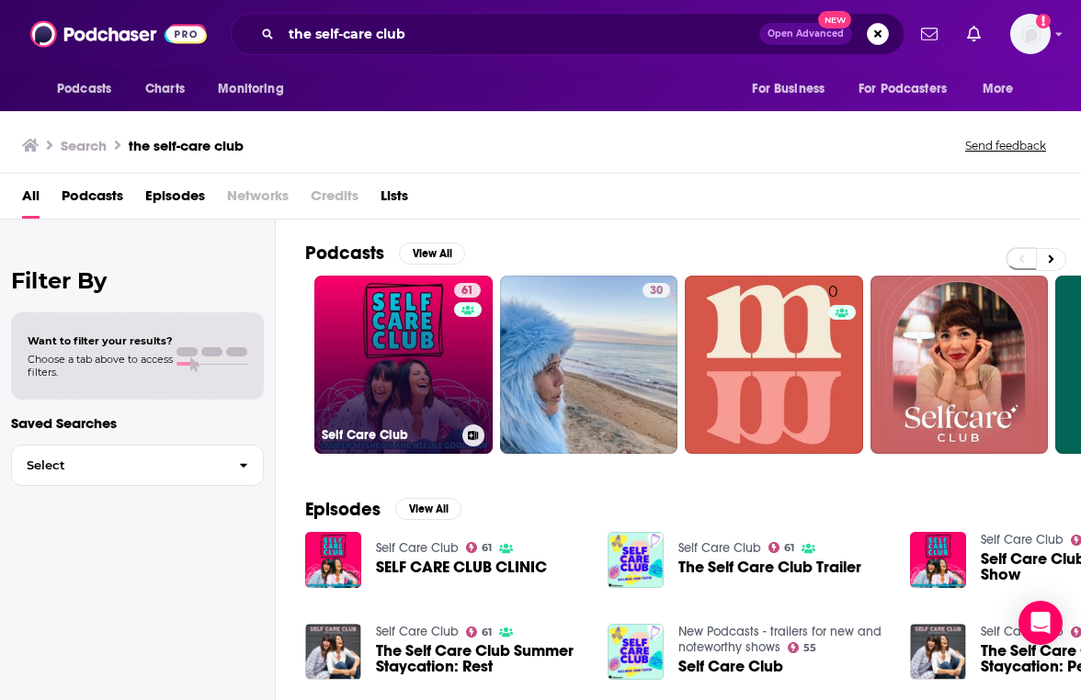
click at [437, 381] on link "61 Self Care Club" at bounding box center [403, 365] width 178 height 178
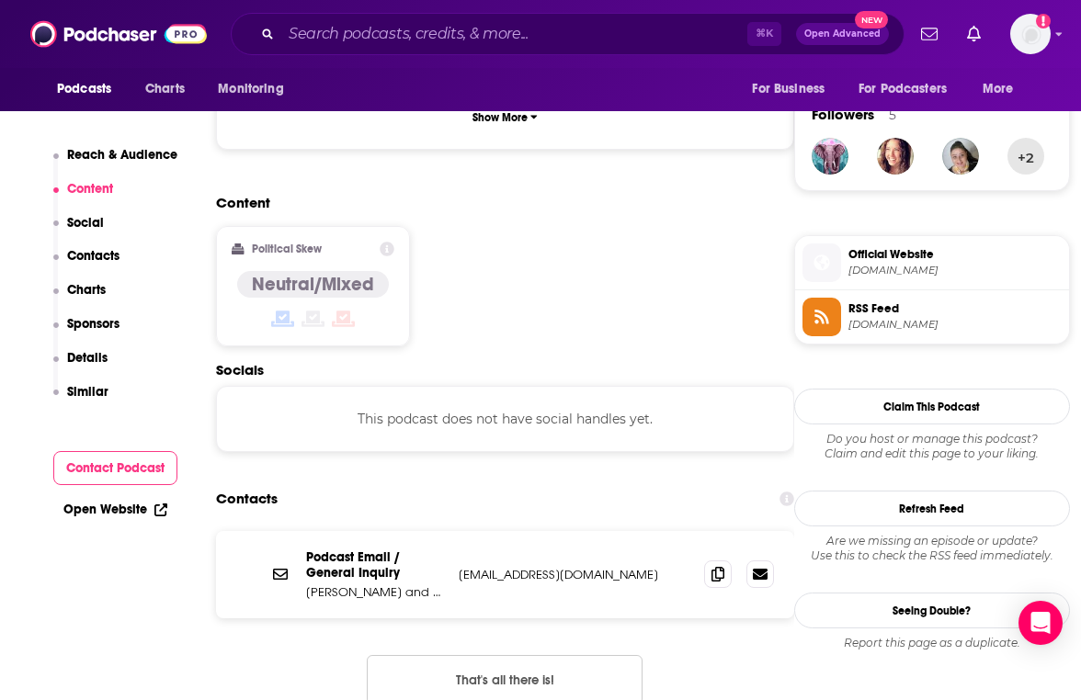
scroll to position [1320, 0]
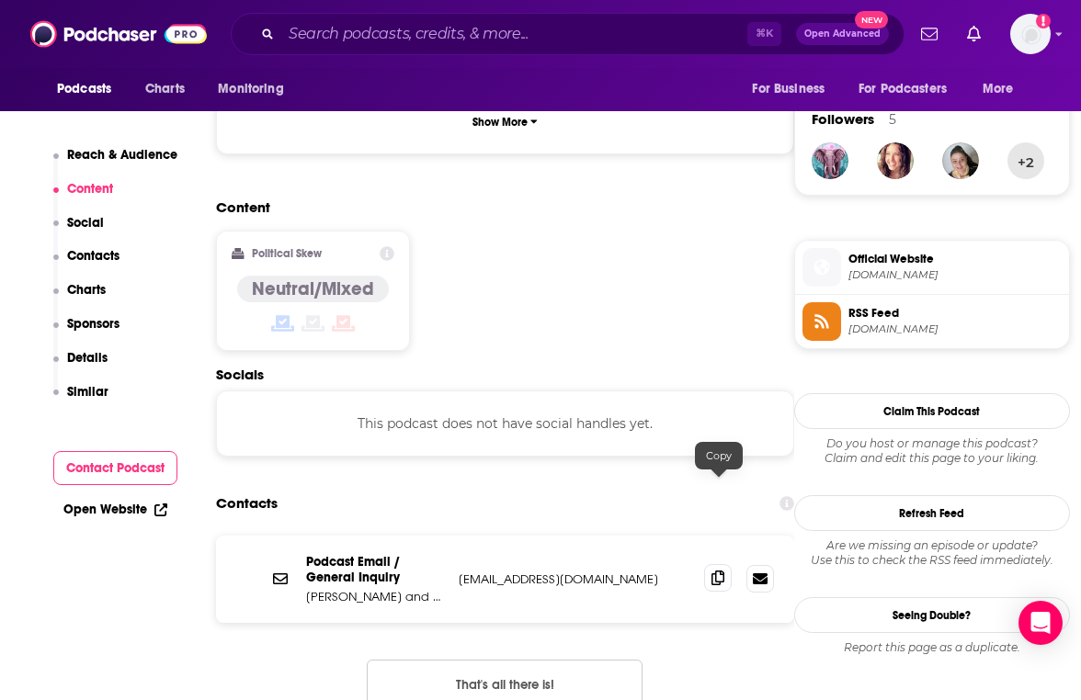
click at [725, 564] on span at bounding box center [718, 578] width 28 height 28
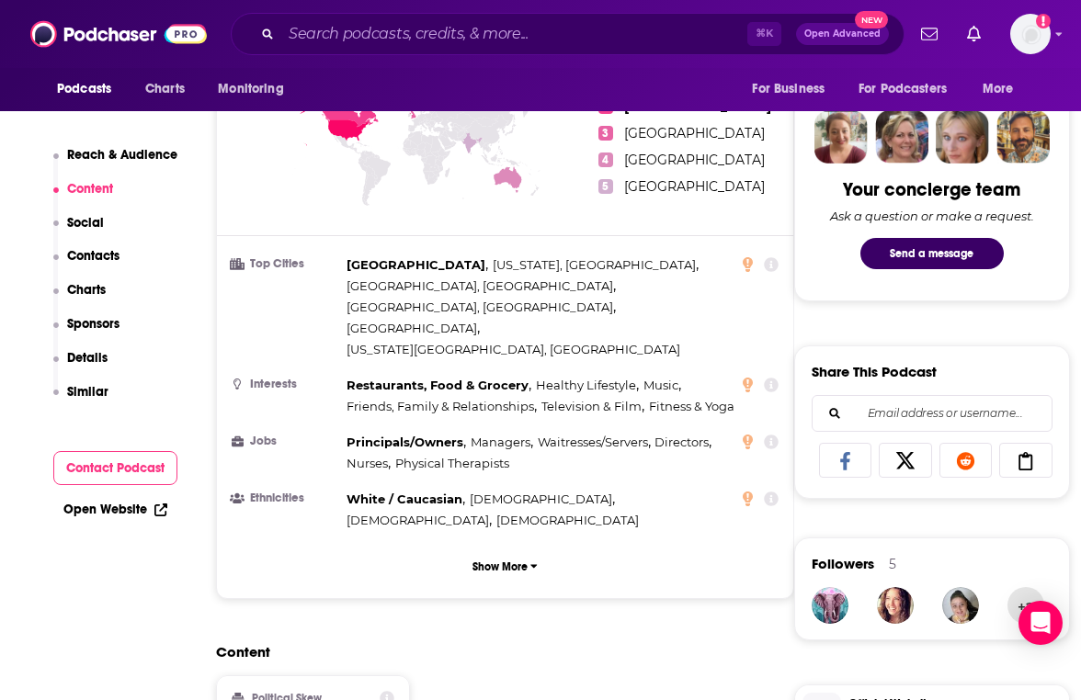
scroll to position [0, 0]
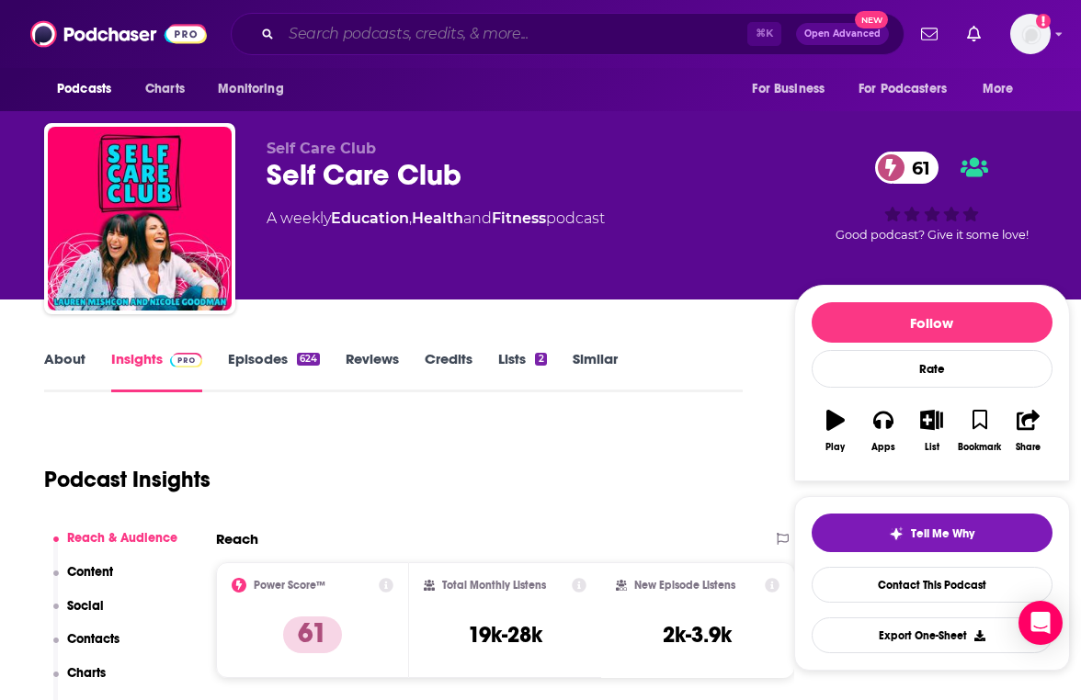
click at [431, 35] on input "Search podcasts, credits, & more..." at bounding box center [514, 33] width 466 height 29
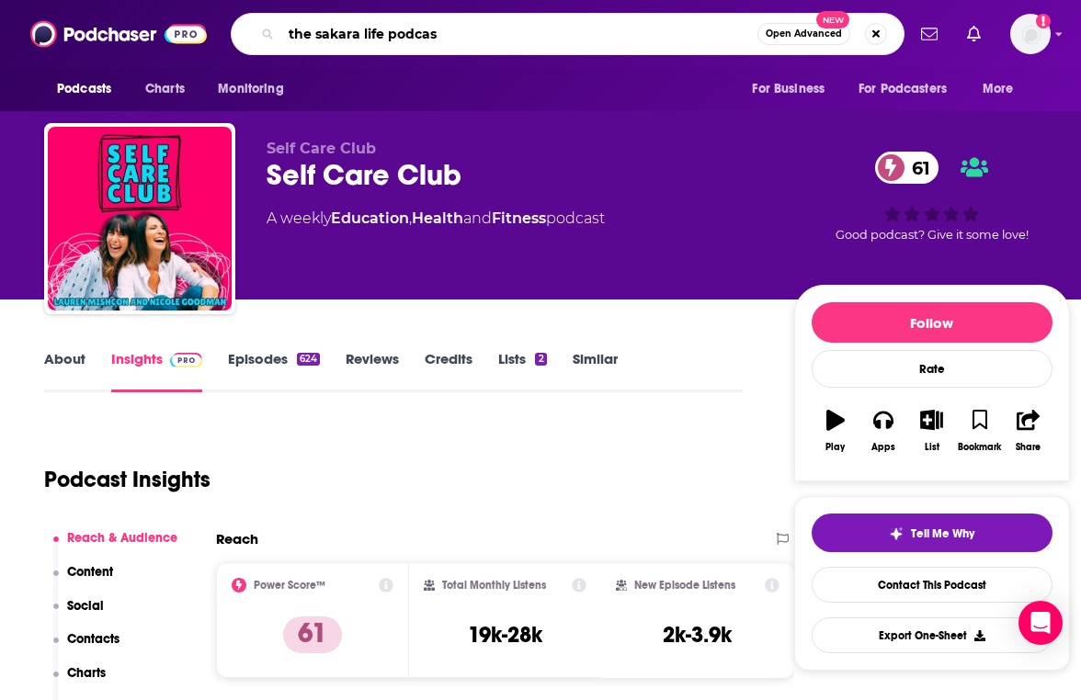
type input "the sakara life podcast"
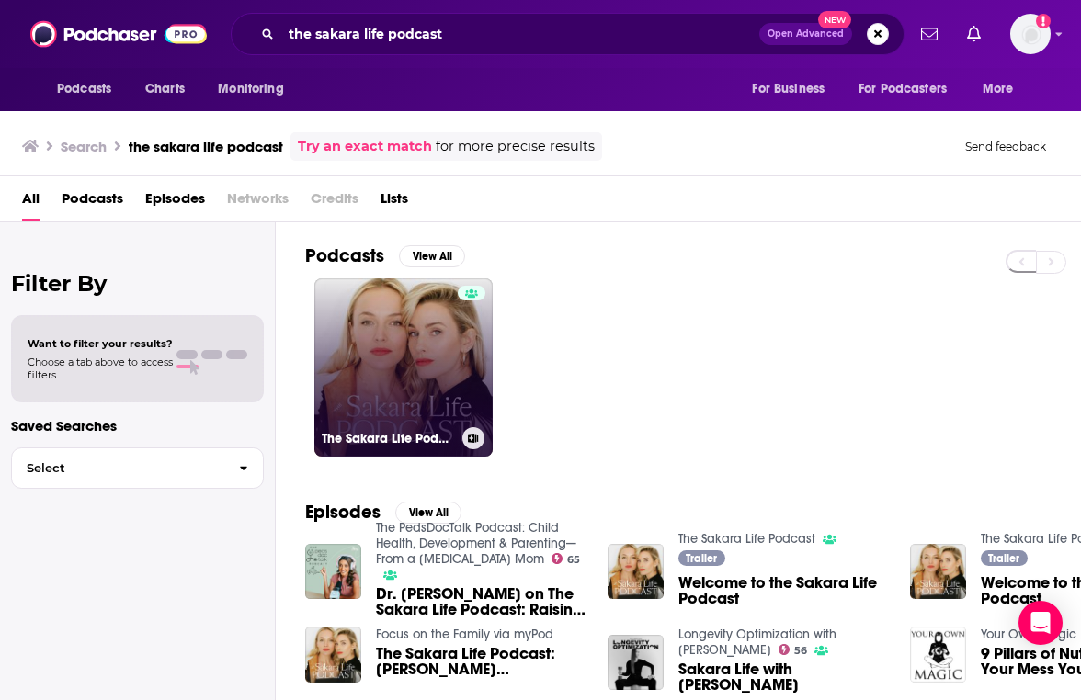
click at [429, 373] on link "The Sakara Life Podcast" at bounding box center [403, 367] width 178 height 178
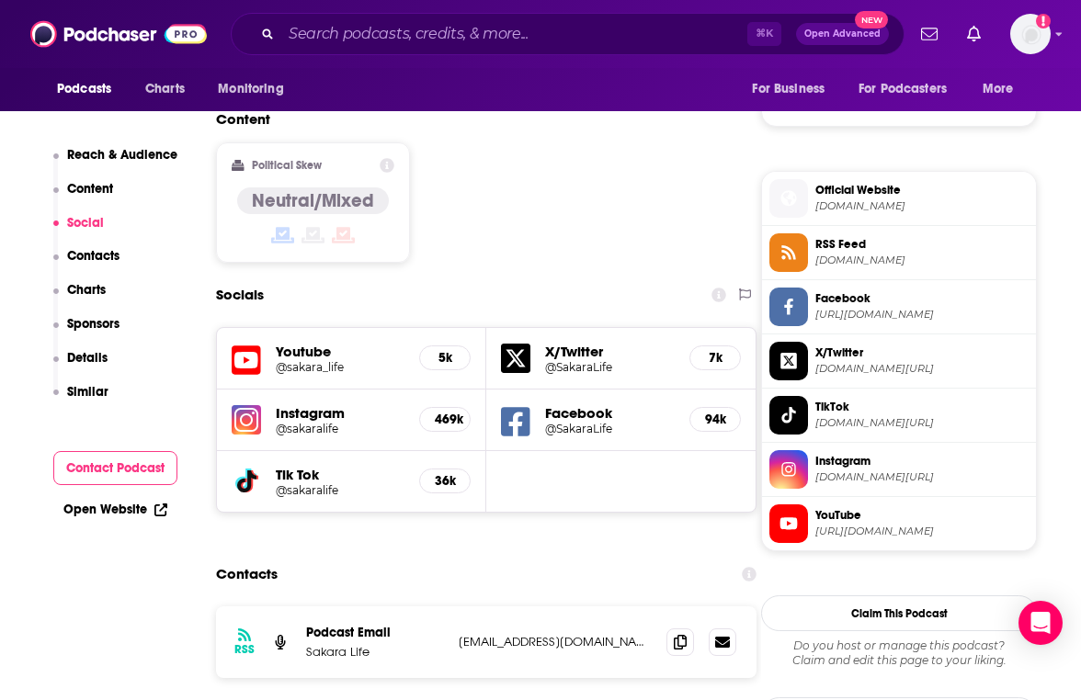
scroll to position [1534, 0]
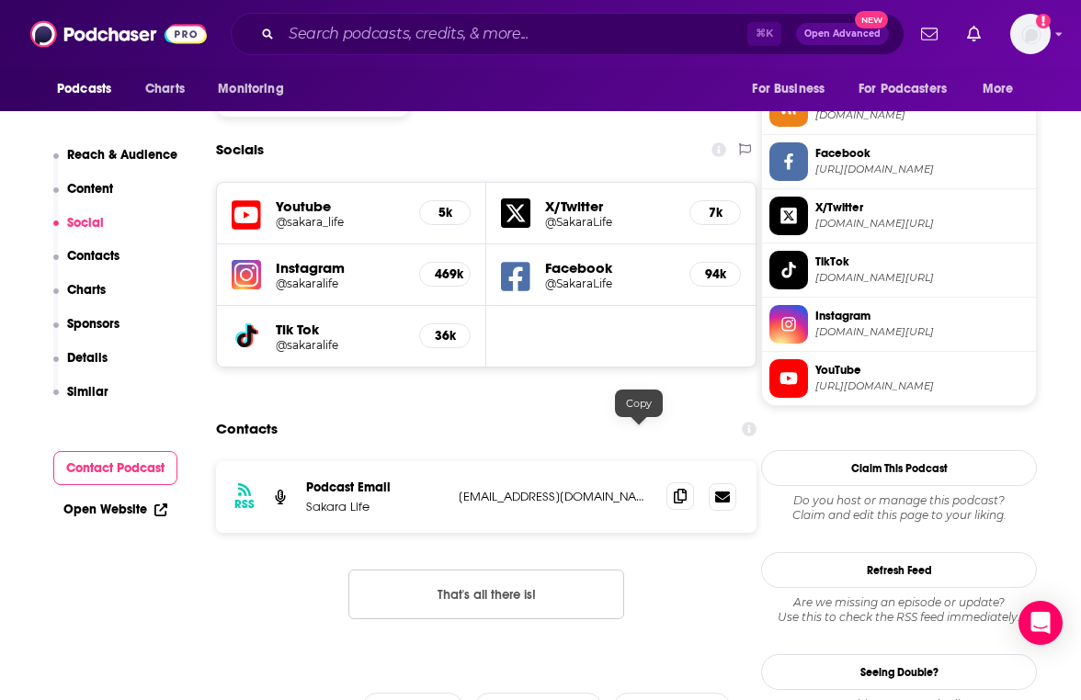
click at [674, 489] on icon at bounding box center [680, 496] width 13 height 15
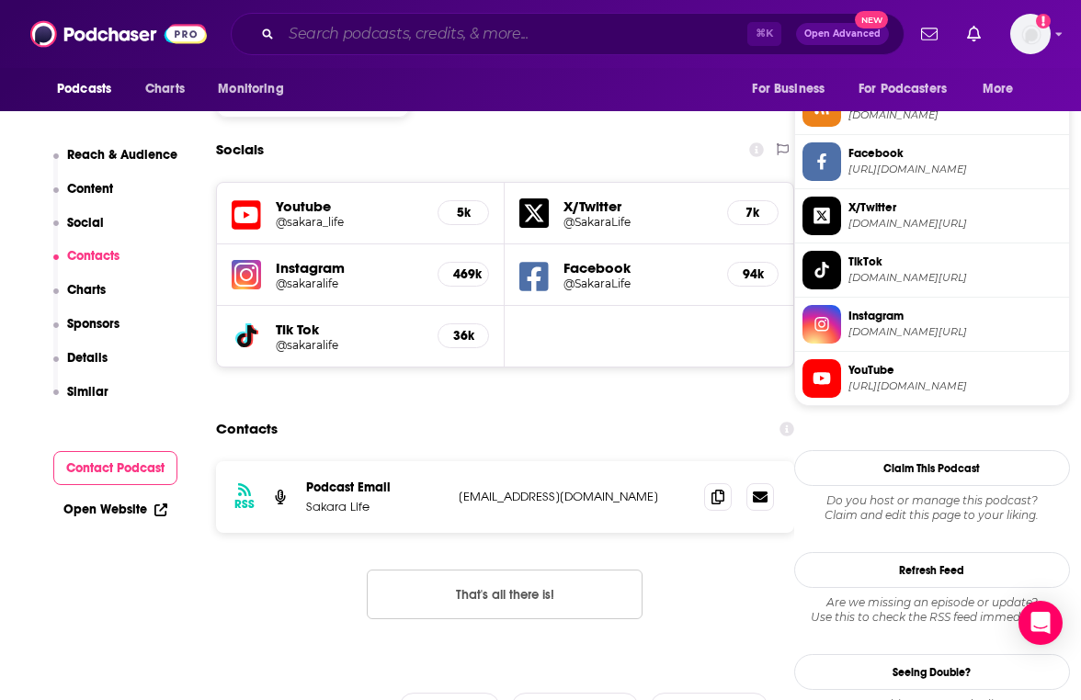
click at [403, 31] on input "Search podcasts, credits, & more..." at bounding box center [514, 33] width 466 height 29
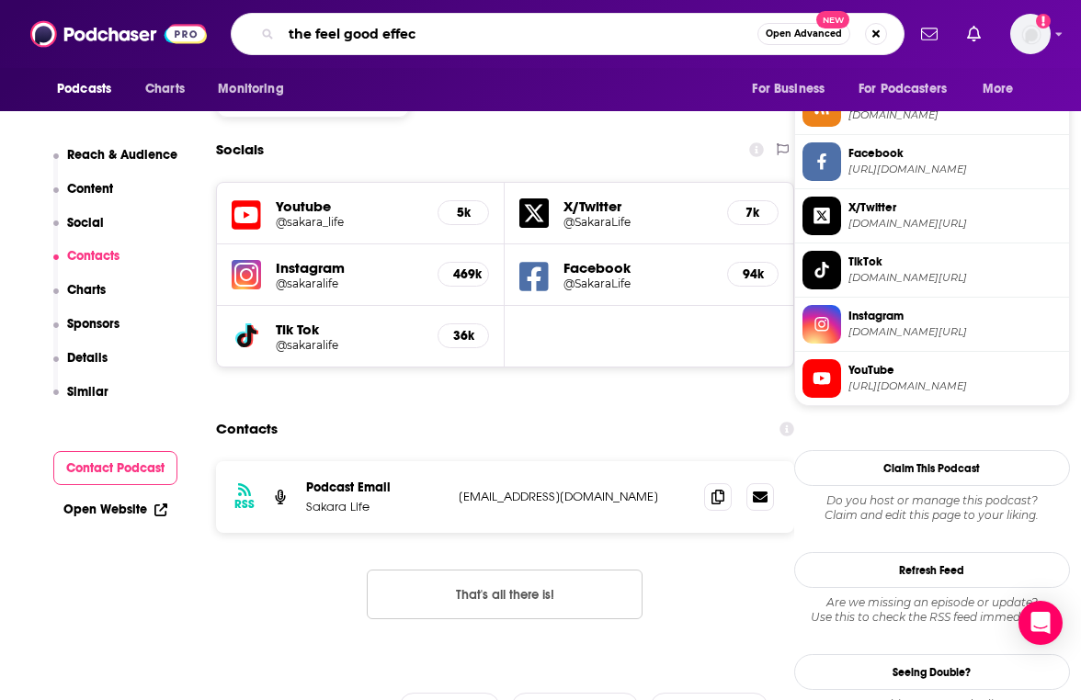
type input "the feel good effect"
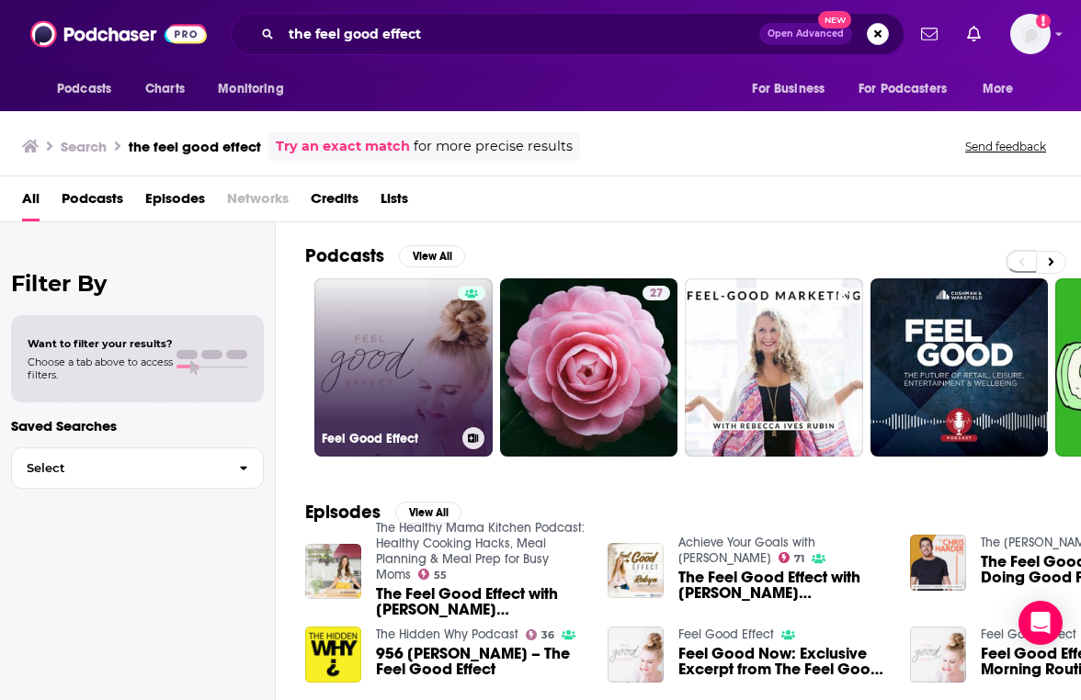
click at [435, 340] on link "Feel Good Effect" at bounding box center [403, 367] width 178 height 178
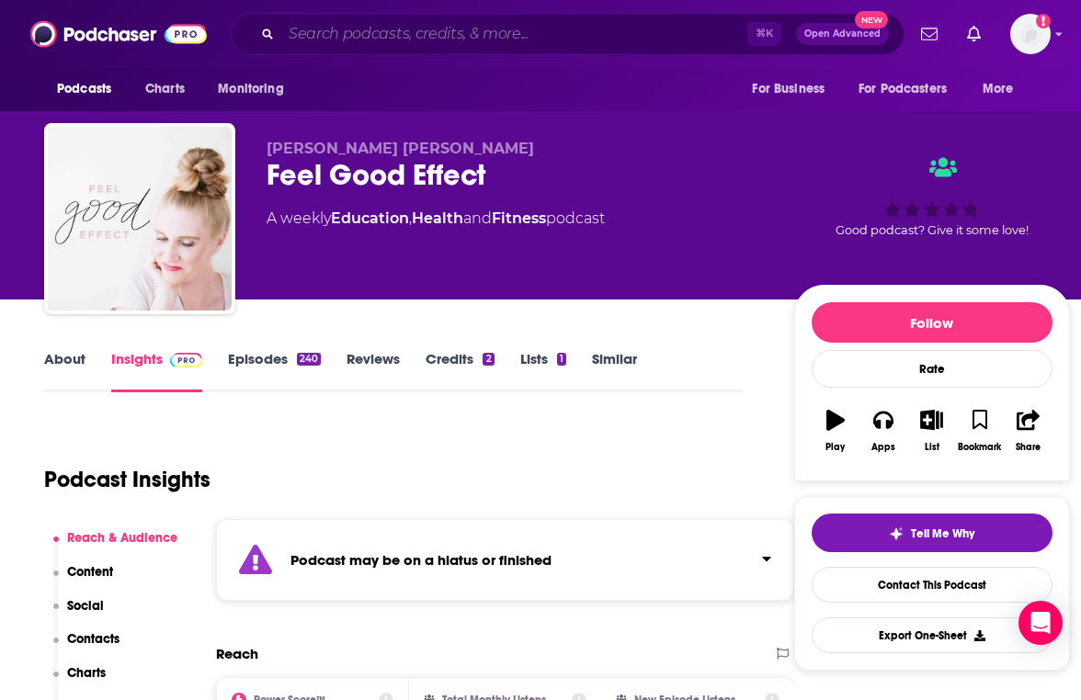
click at [333, 32] on input "Search podcasts, credits, & more..." at bounding box center [514, 33] width 466 height 29
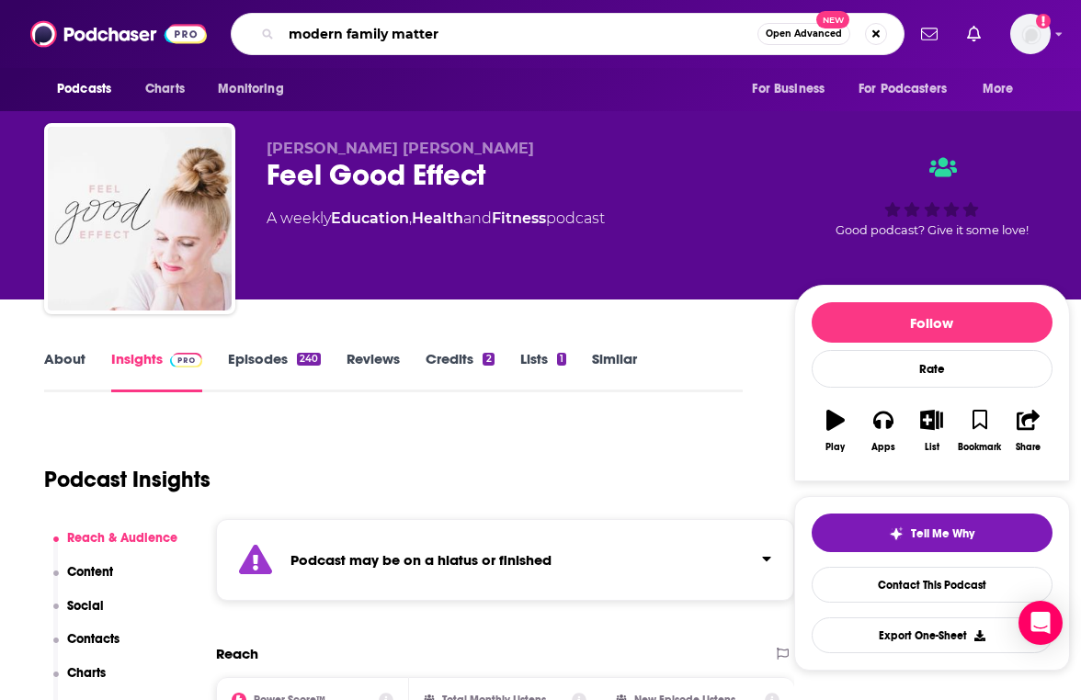
type input "modern family matters"
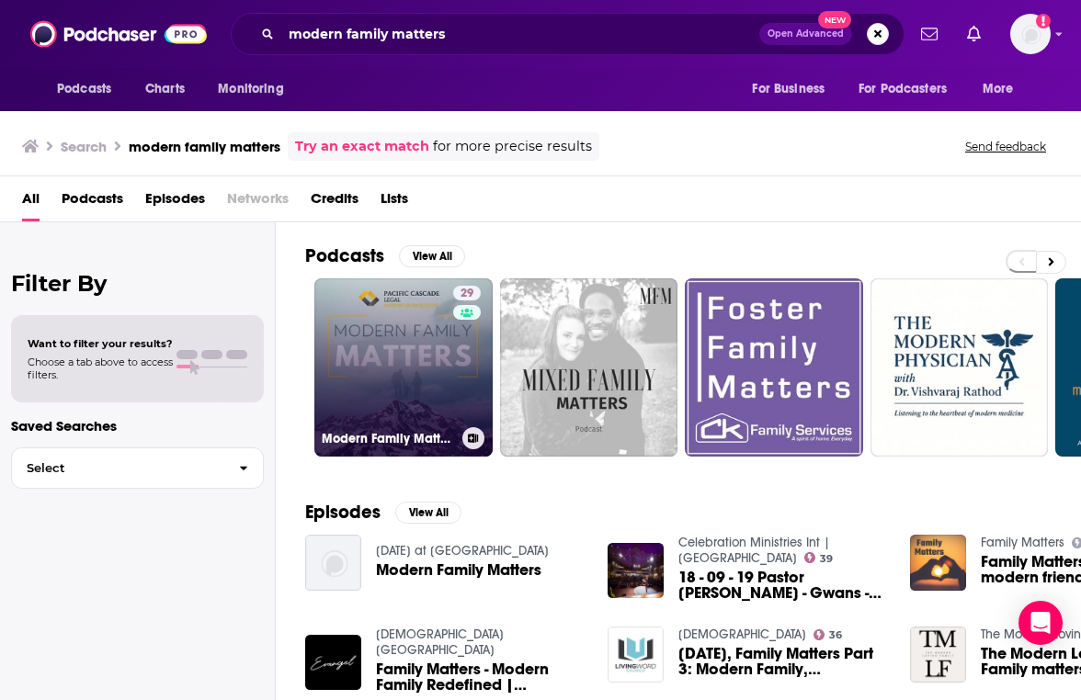
click at [421, 405] on link "29 Modern Family Matters" at bounding box center [403, 367] width 178 height 178
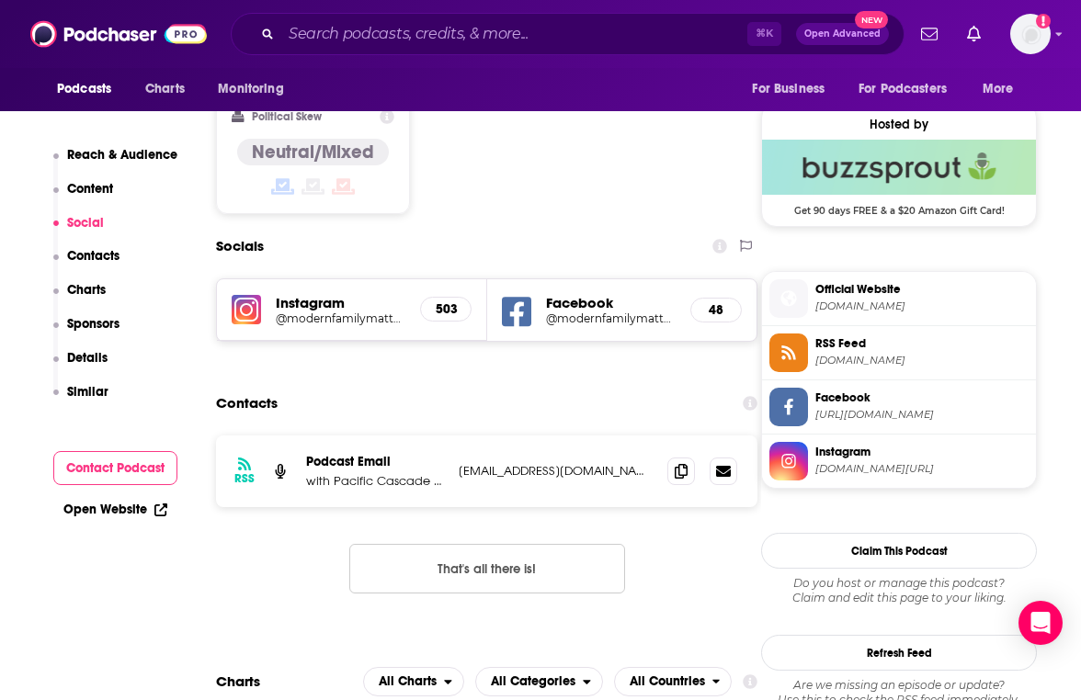
scroll to position [1480, 0]
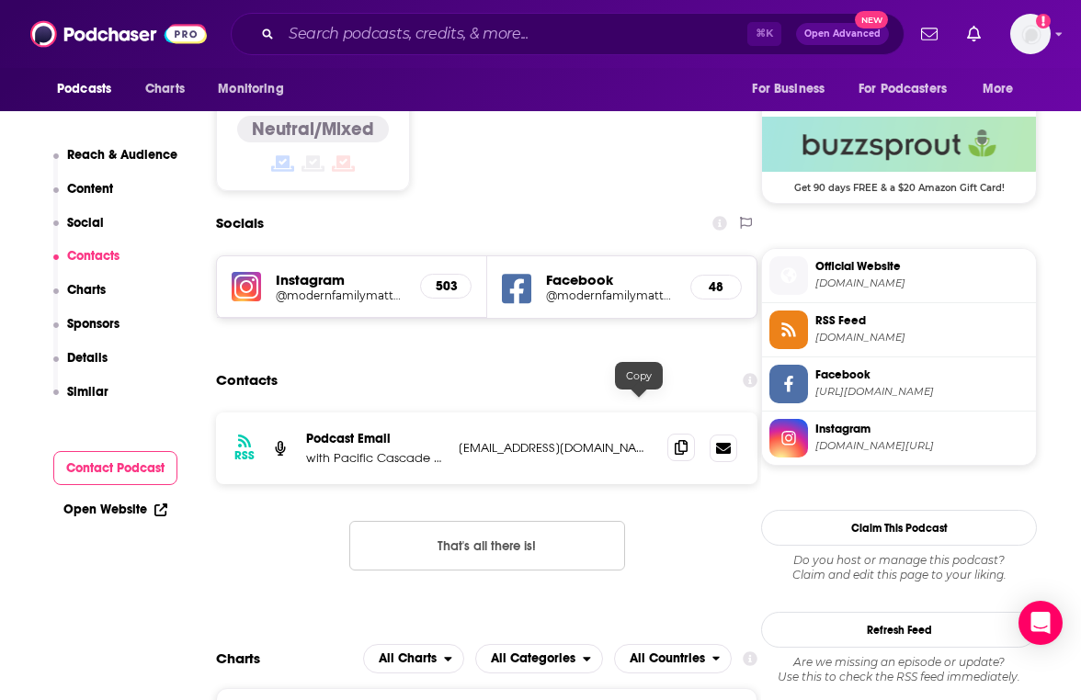
click at [675, 440] on icon at bounding box center [681, 447] width 13 height 15
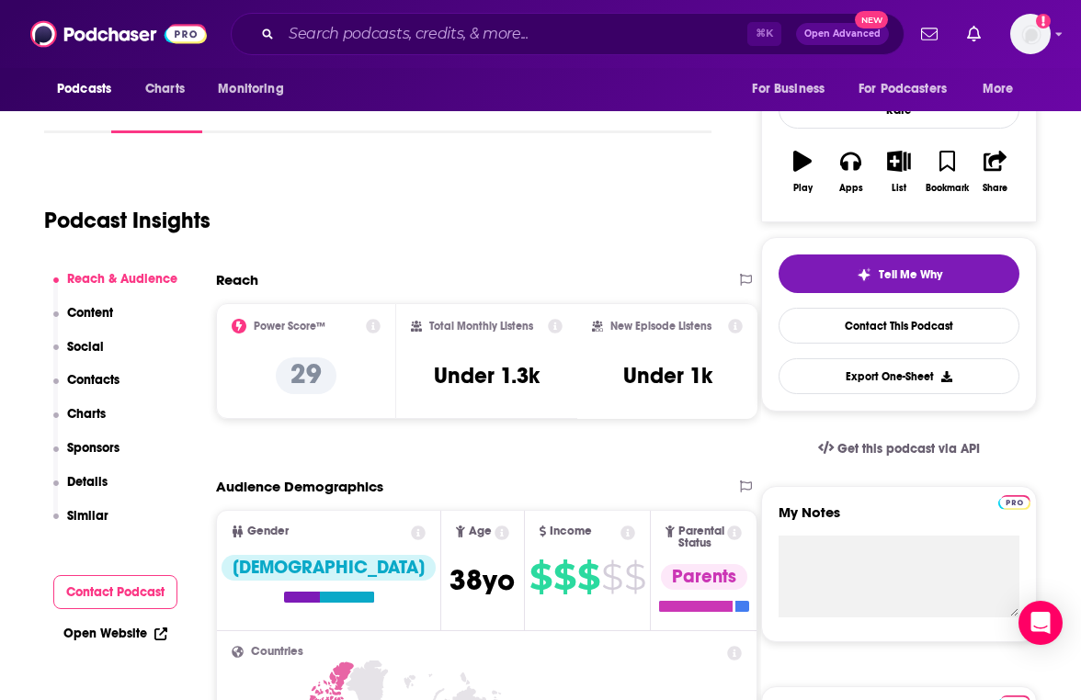
scroll to position [267, 0]
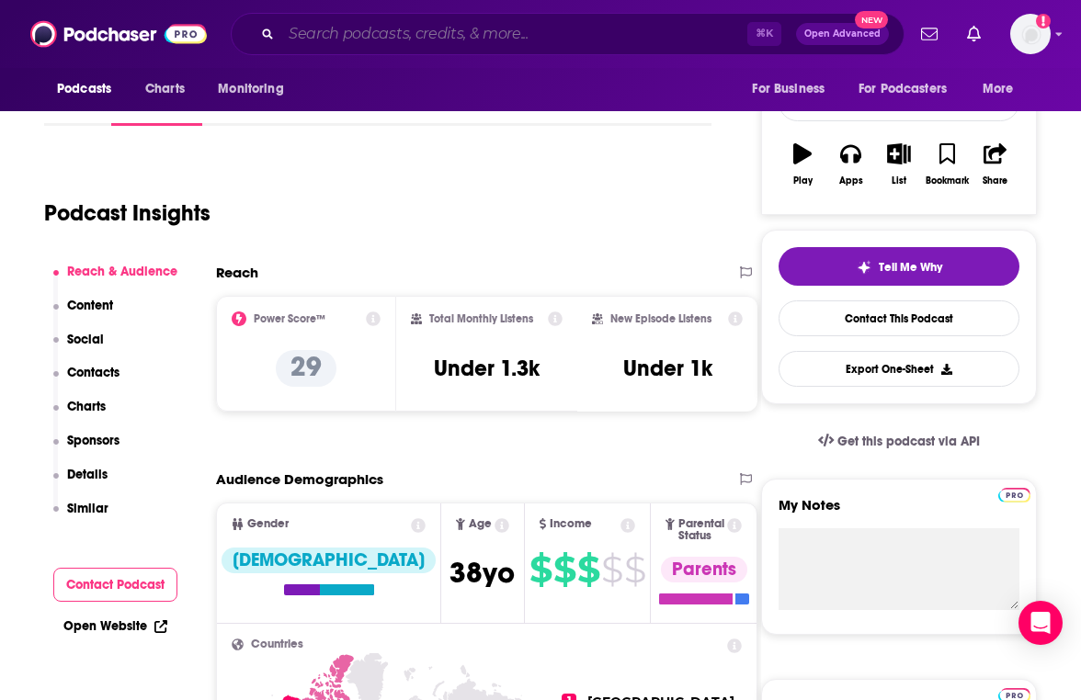
click at [469, 47] on input "Search podcasts, credits, & more..." at bounding box center [514, 33] width 466 height 29
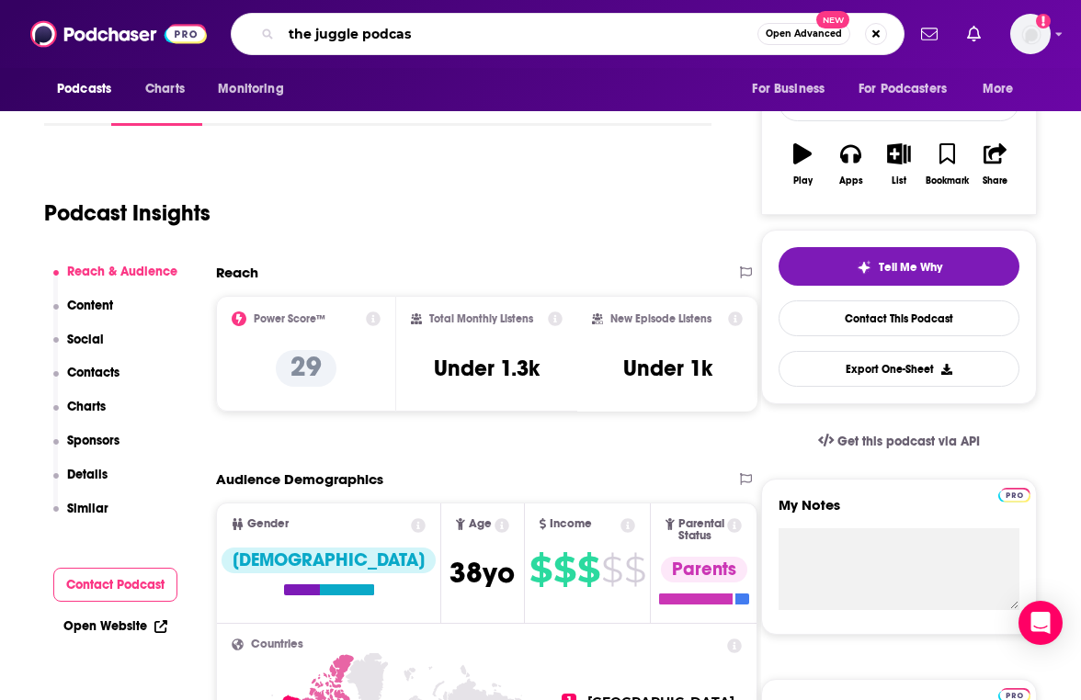
type input "the juggle podcast"
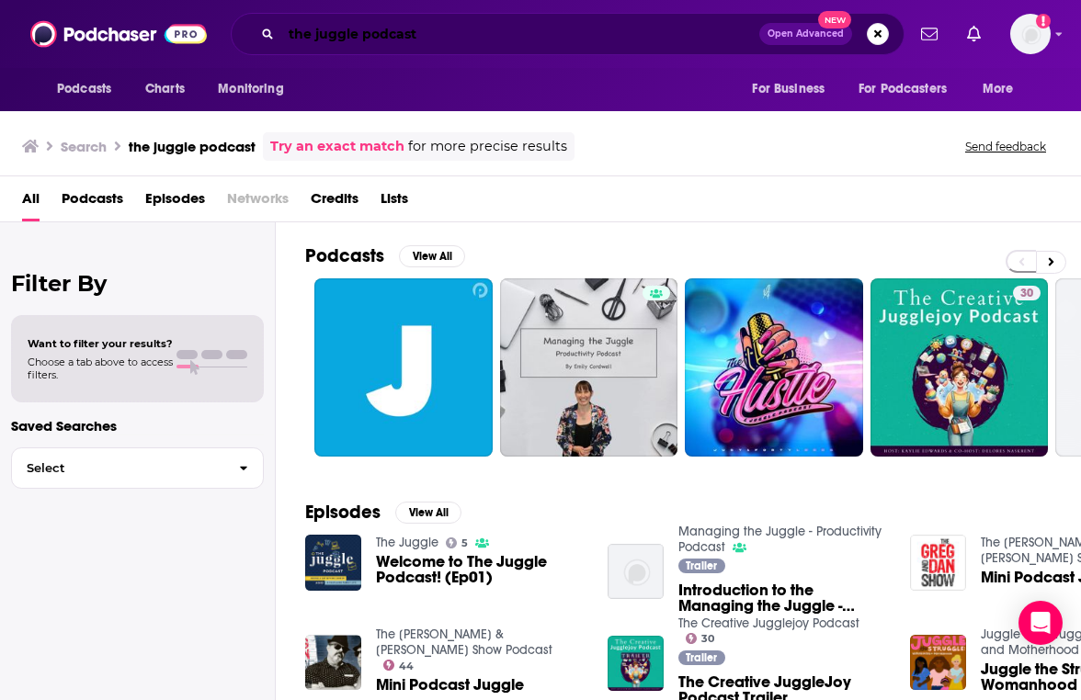
click at [431, 31] on input "the juggle podcast" at bounding box center [520, 33] width 478 height 29
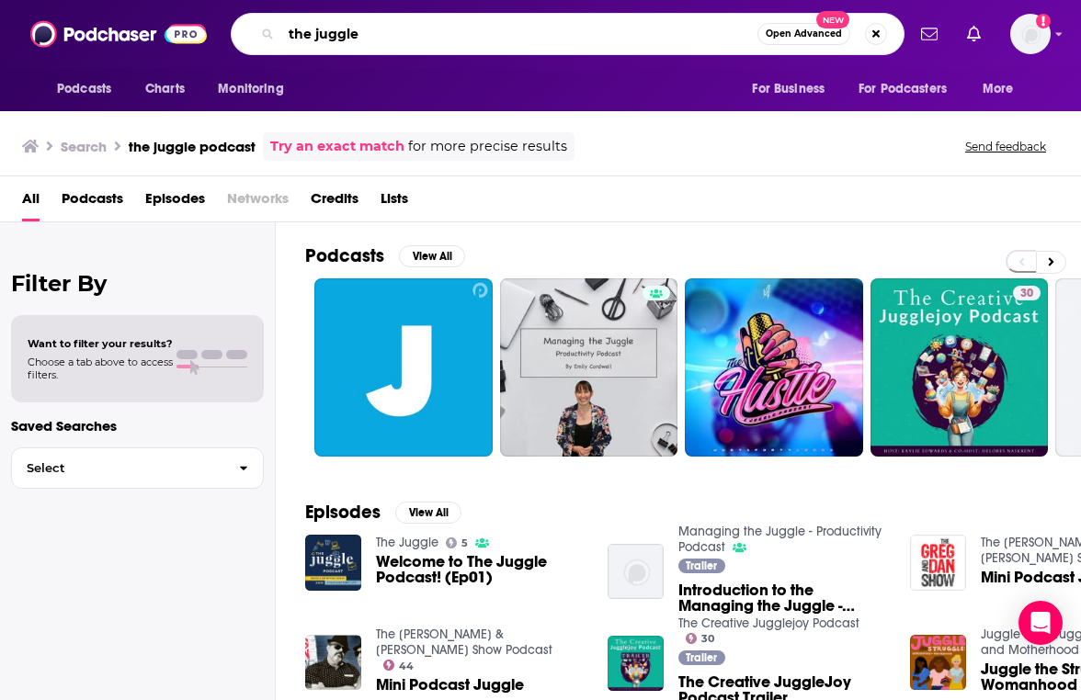
type input "the juggle"
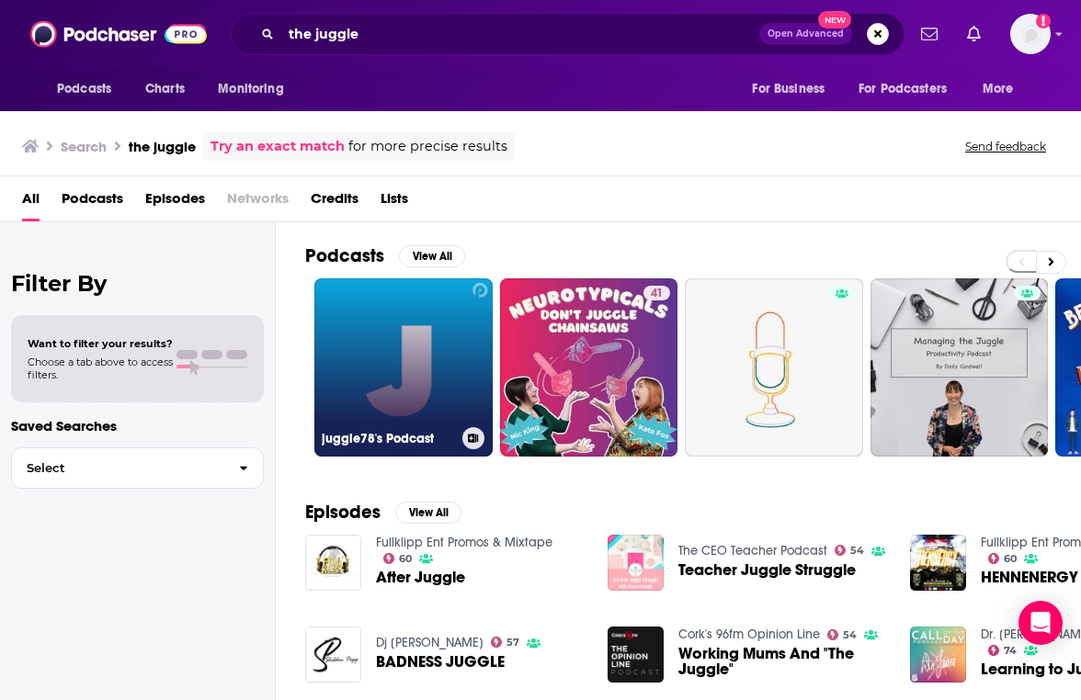
click at [425, 330] on link "juggle78's Podcast" at bounding box center [403, 367] width 178 height 178
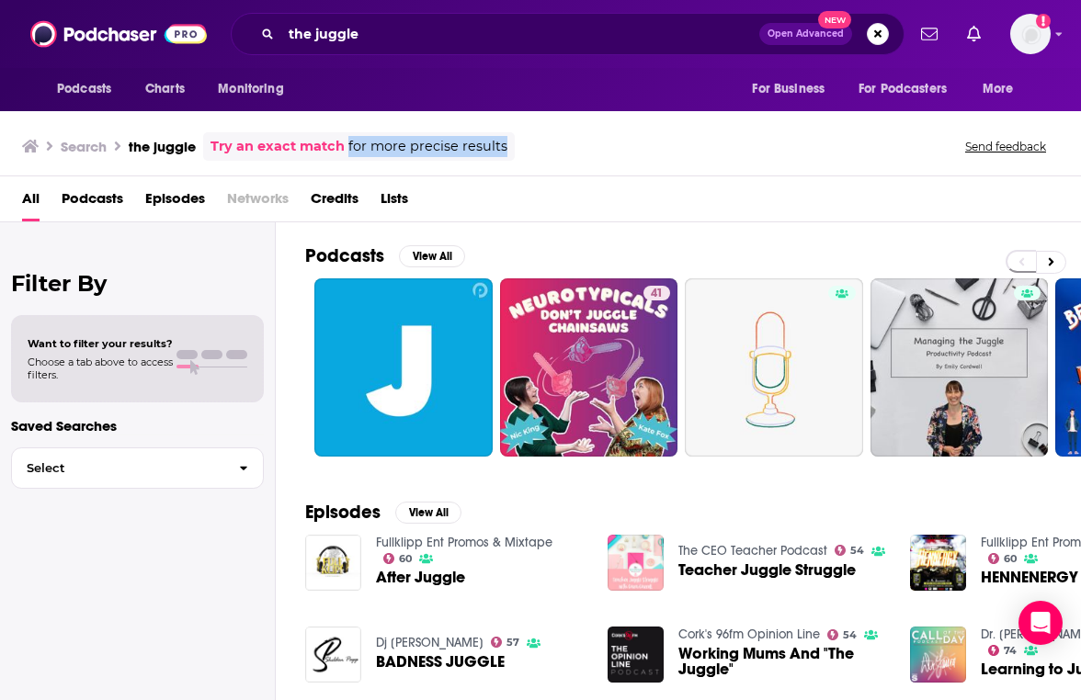
drag, startPoint x: 631, startPoint y: 145, endPoint x: 575, endPoint y: 128, distance: 58.7
click at [575, 128] on div "Search the juggle Try an exact match for more precise results Send feedback" at bounding box center [540, 143] width 1081 height 66
click at [1049, 256] on icon at bounding box center [1051, 261] width 6 height 13
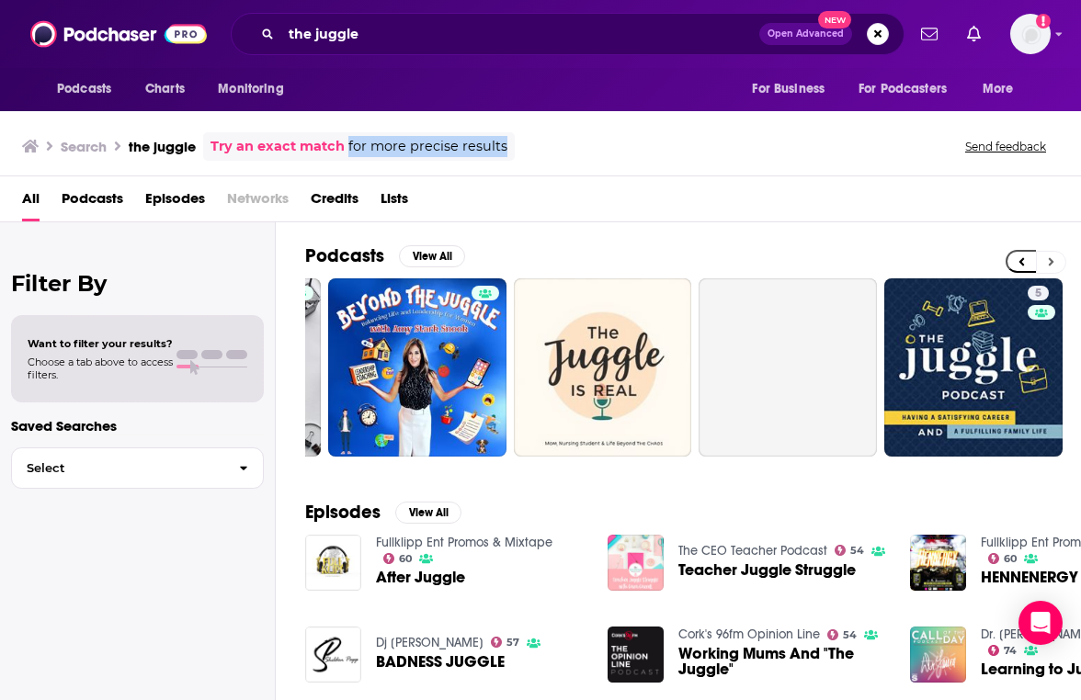
scroll to position [0, 775]
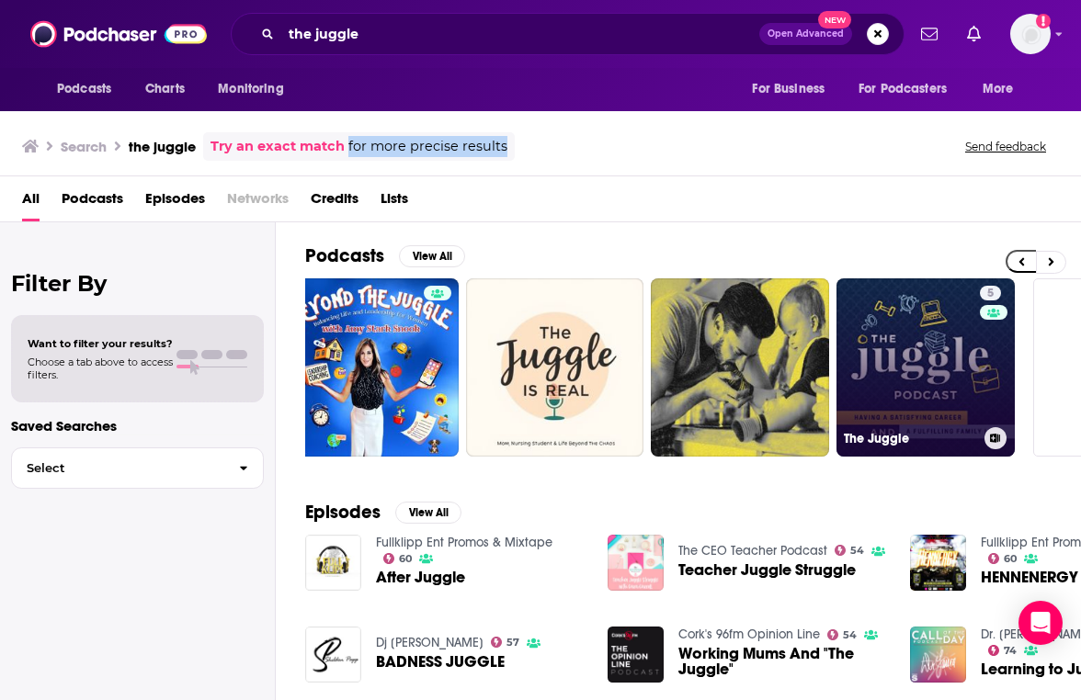
click at [955, 378] on link "5 The Juggle" at bounding box center [925, 367] width 178 height 178
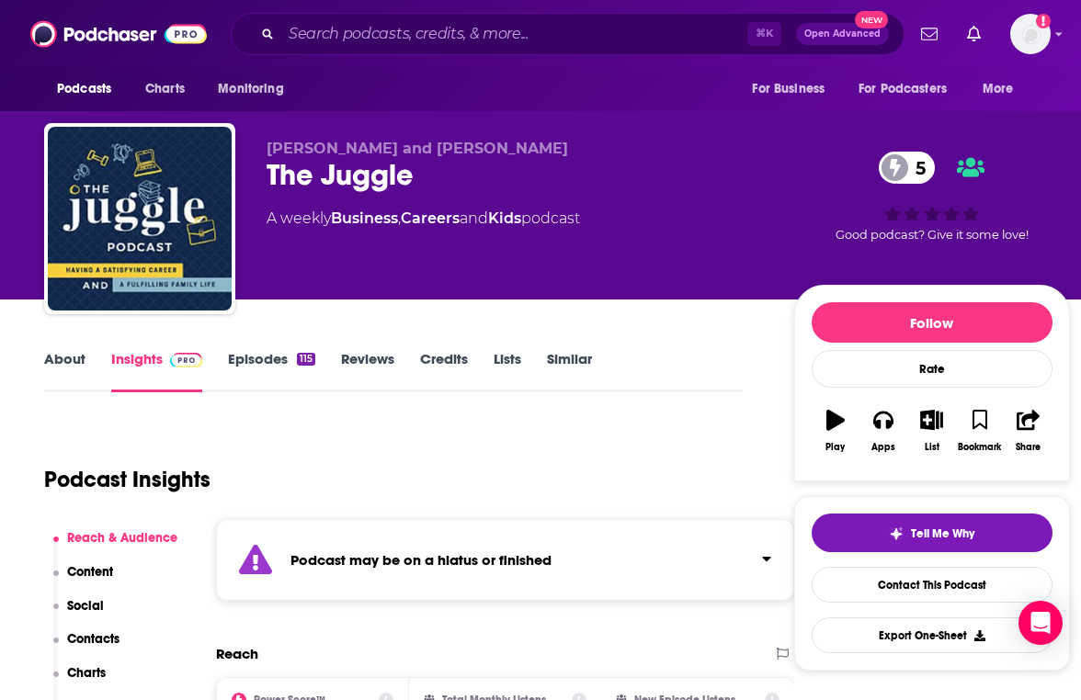
click at [432, 461] on div "Podcast Insights" at bounding box center [386, 469] width 684 height 94
click at [401, 29] on input "Search podcasts, credits, & more..." at bounding box center [514, 33] width 466 height 29
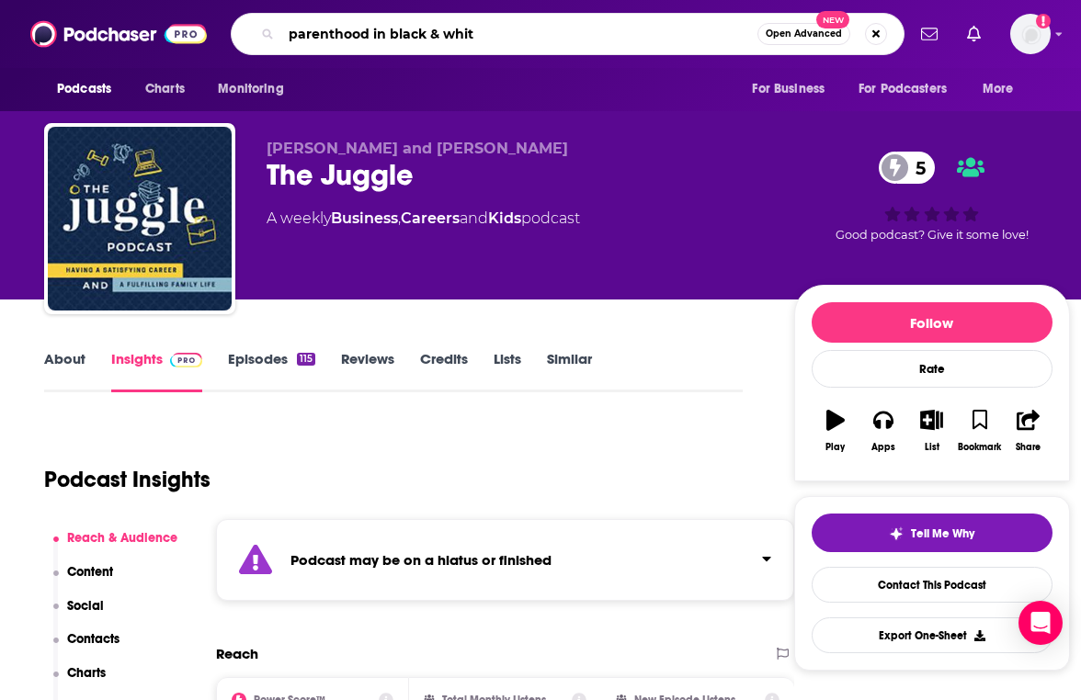
type input "parenthood in black & white"
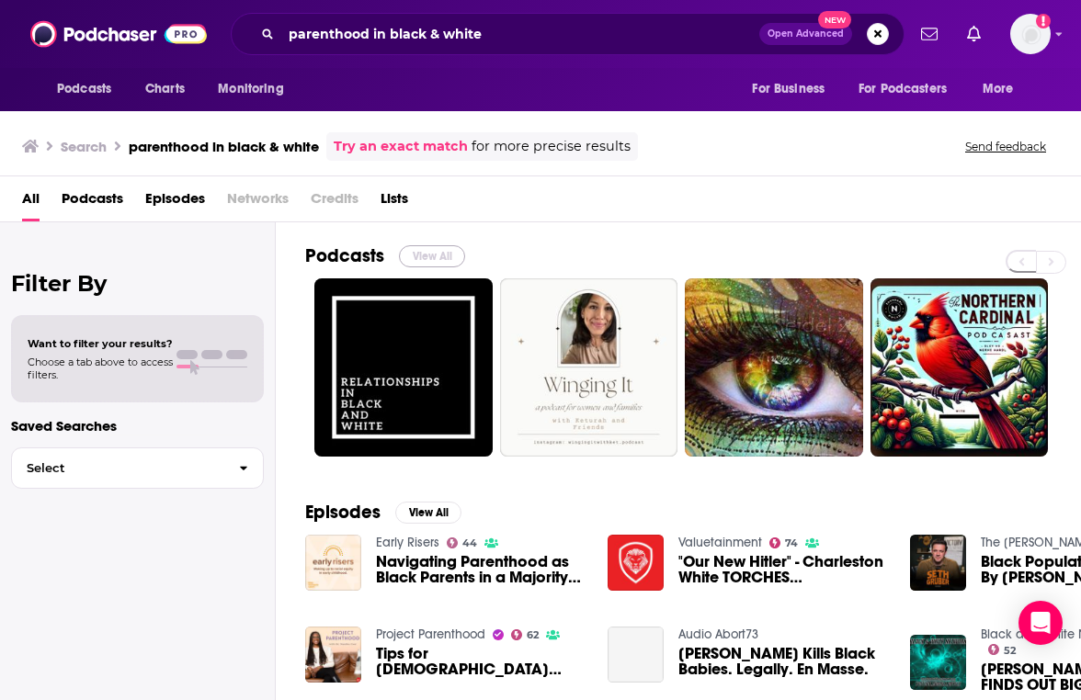
click at [434, 247] on button "View All" at bounding box center [432, 256] width 66 height 22
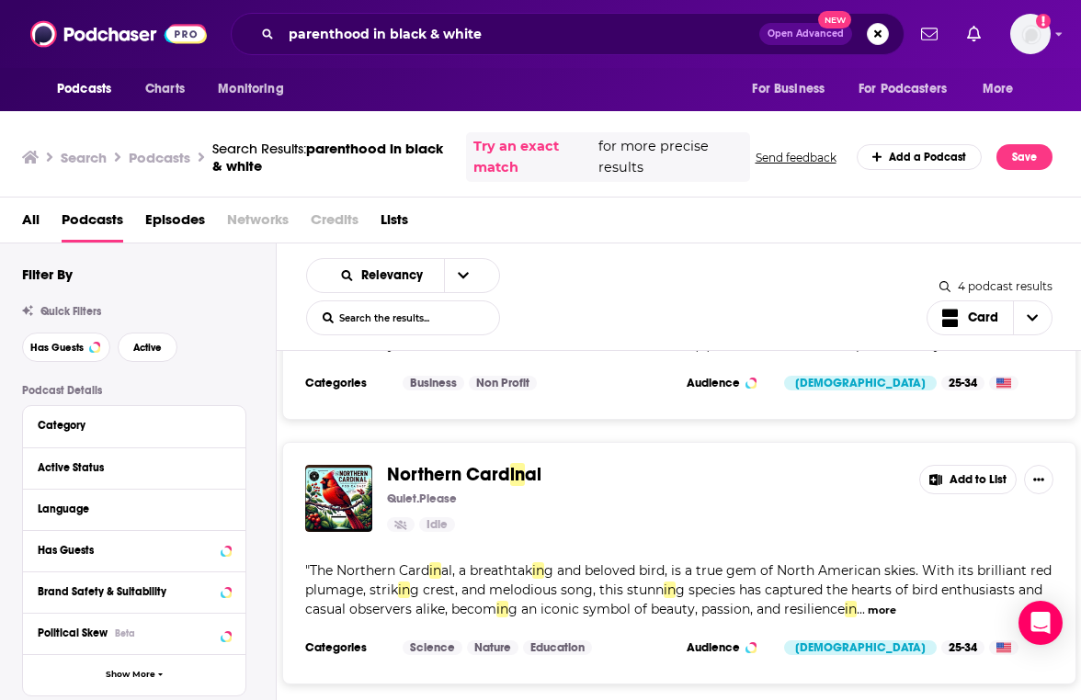
scroll to position [771, 0]
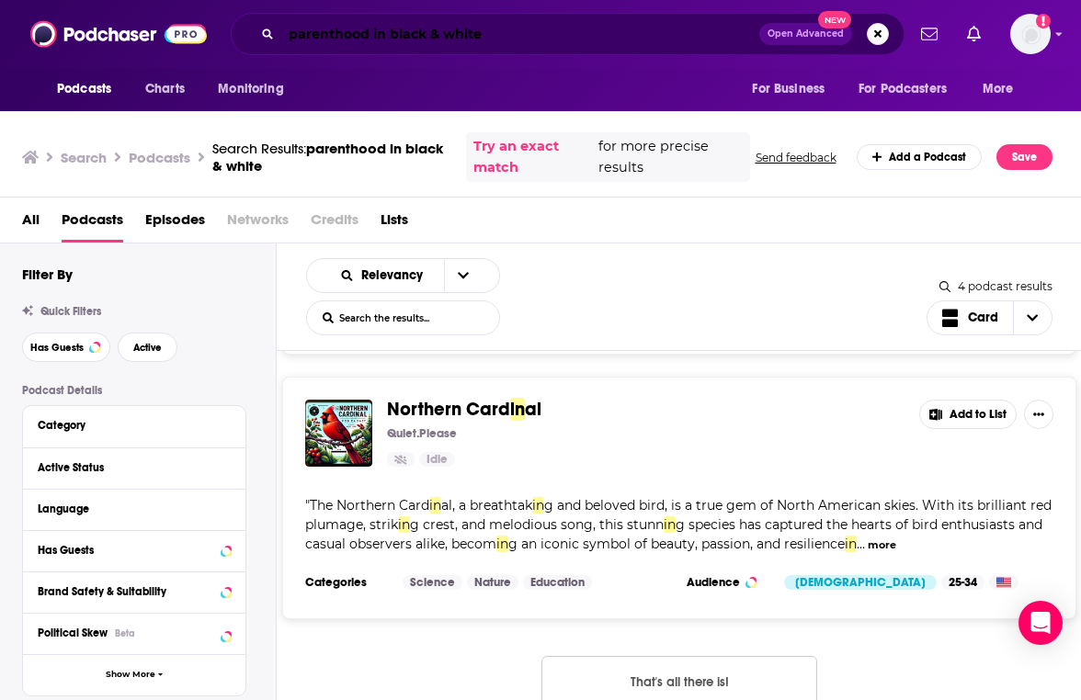
click at [437, 35] on input "parenthood in black & white" at bounding box center [520, 33] width 478 height 29
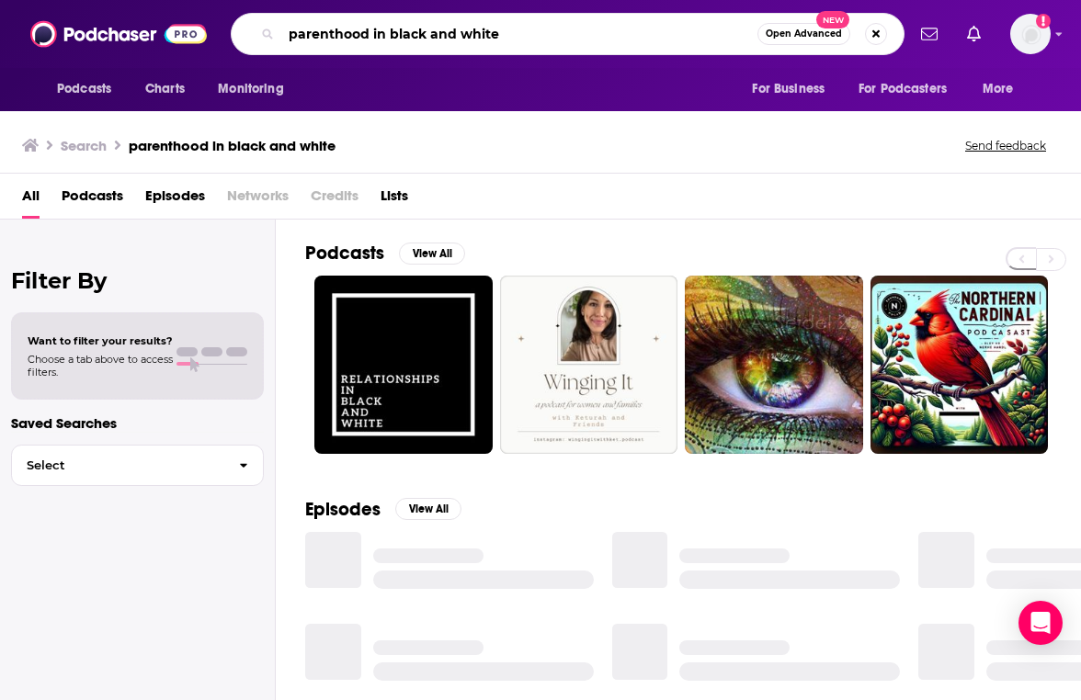
click at [366, 37] on input "parenthood in black and white" at bounding box center [519, 33] width 476 height 29
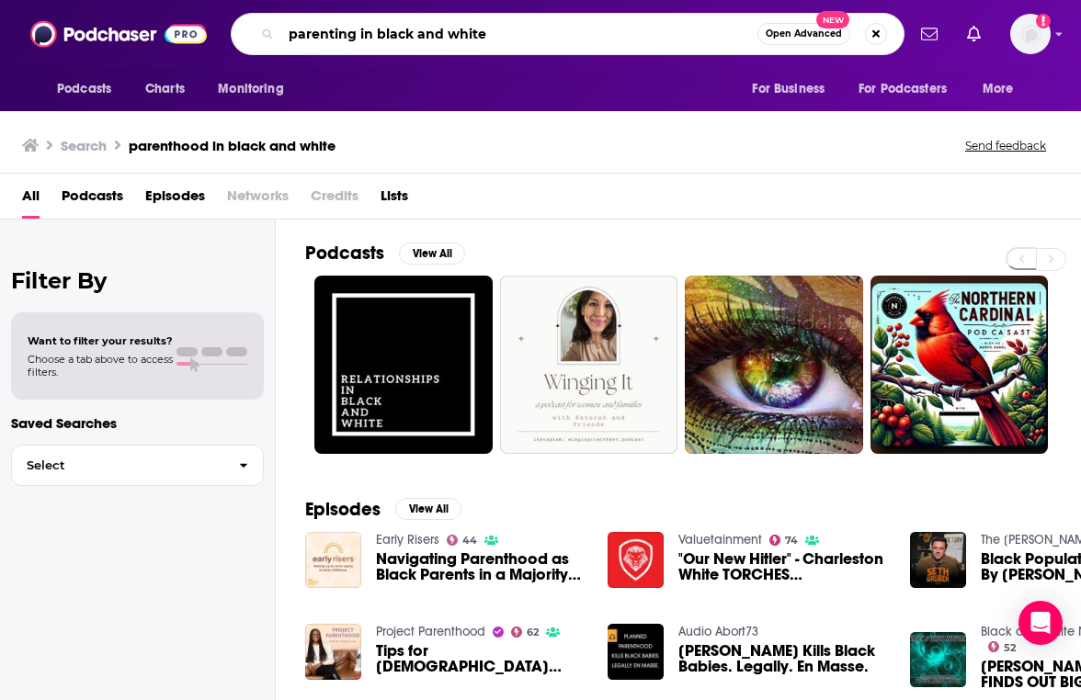
type input "parenting in black and white"
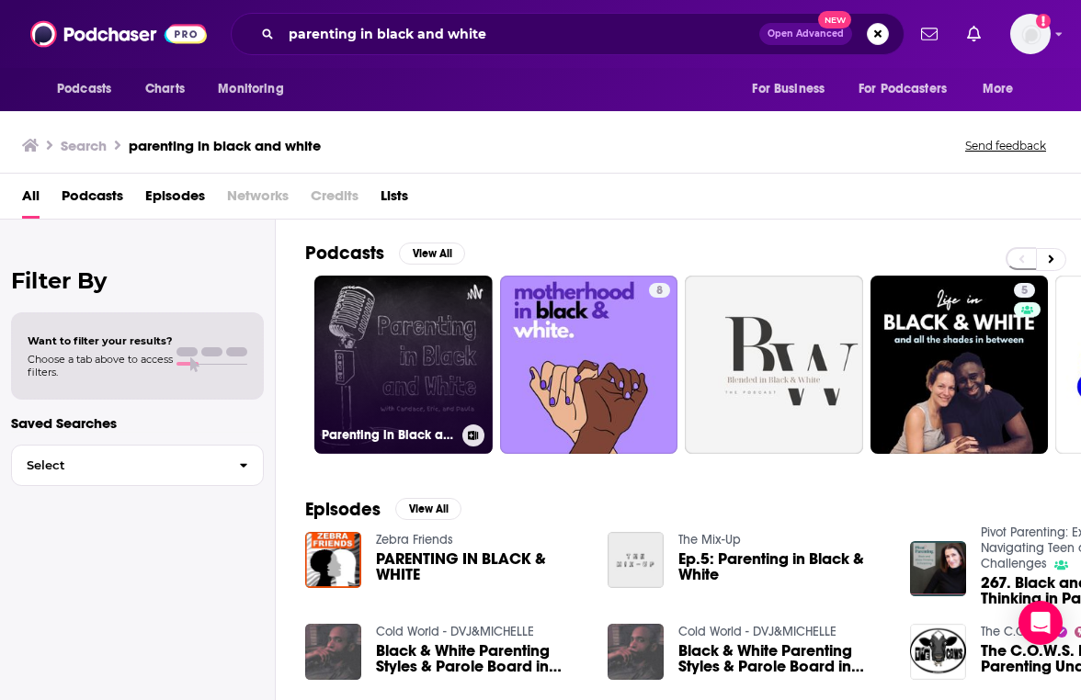
click at [414, 385] on link "Parenting in Black and White" at bounding box center [403, 365] width 178 height 178
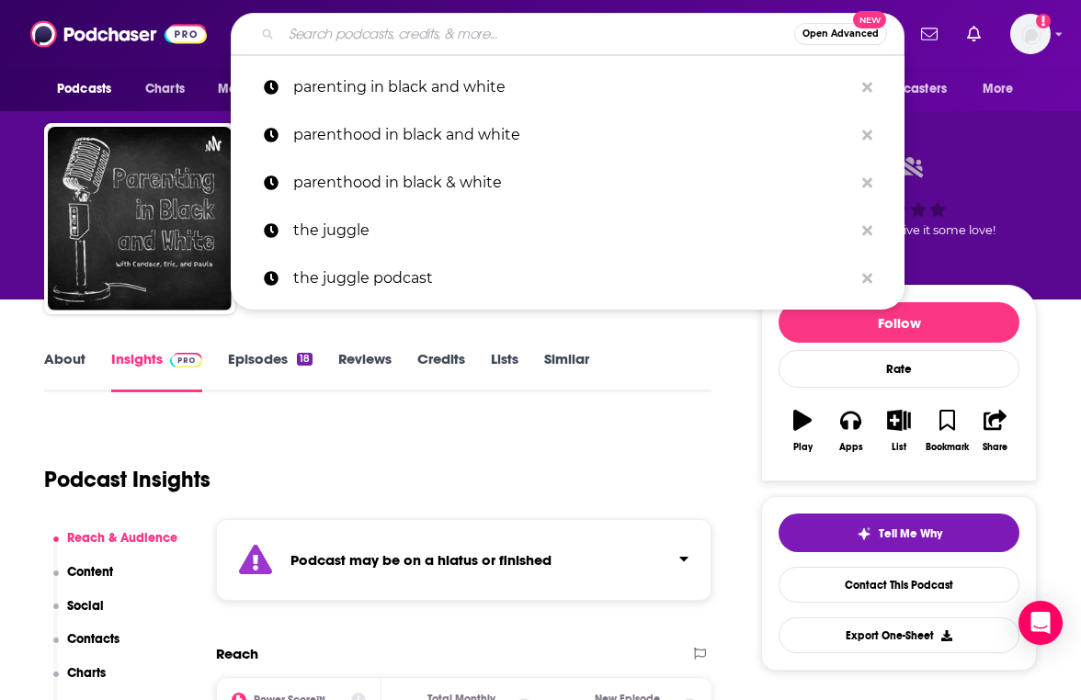
click at [485, 27] on input "Search podcasts, credits, & more..." at bounding box center [537, 33] width 513 height 29
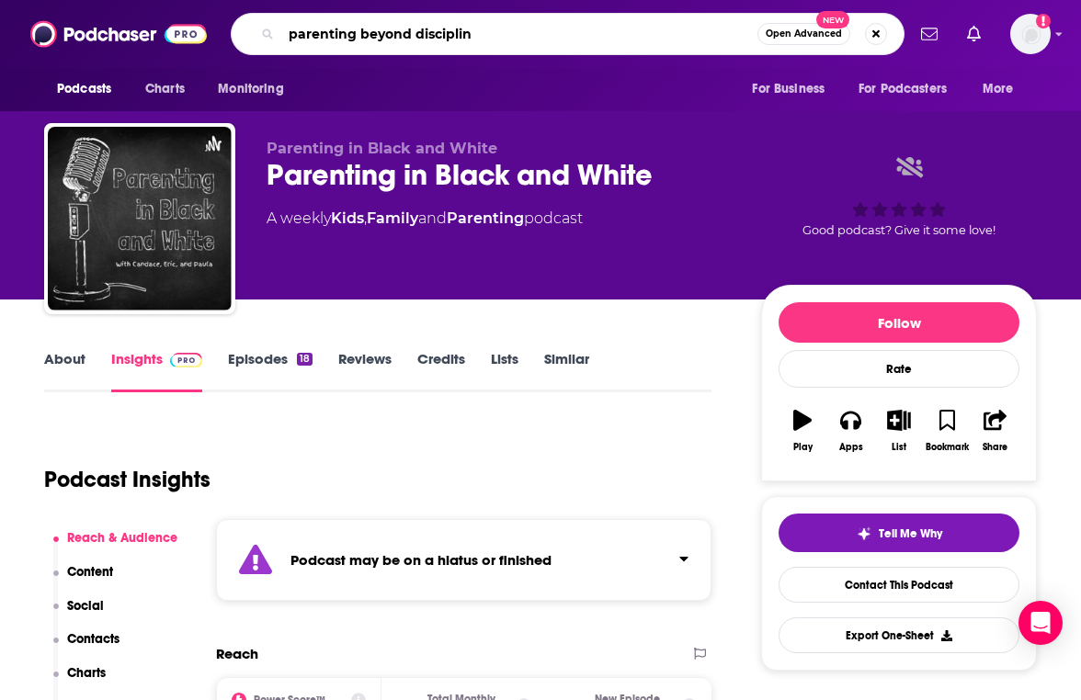
type input "parenting beyond discipline"
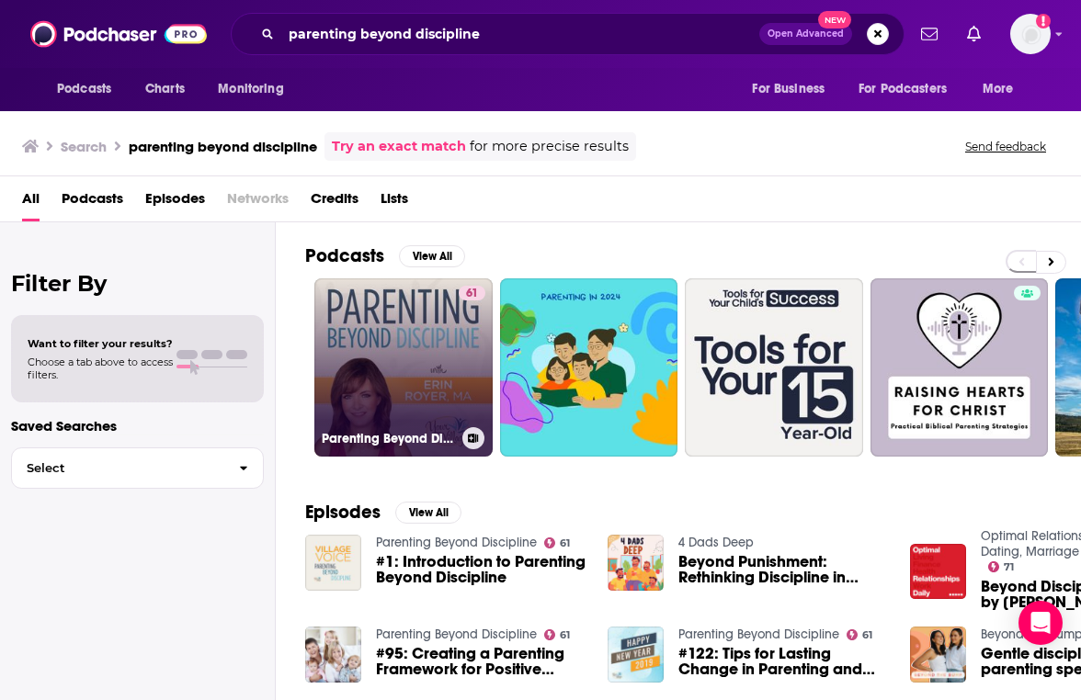
click at [409, 323] on link "61 Parenting Beyond Discipline" at bounding box center [403, 367] width 178 height 178
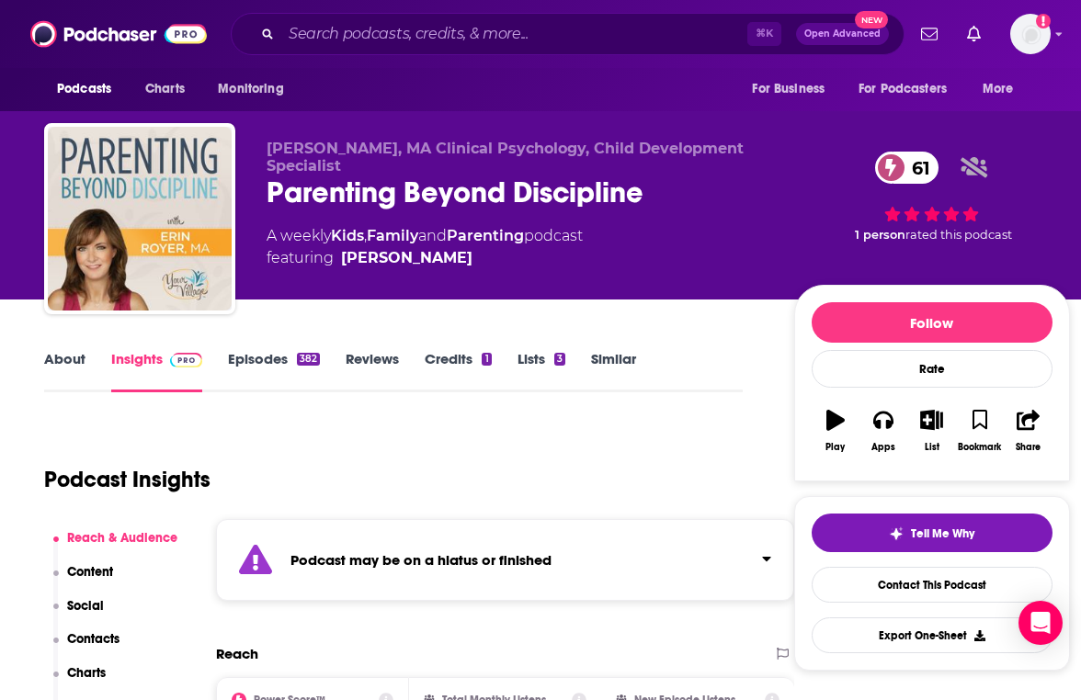
click at [343, 49] on div "⌘ K Open Advanced New" at bounding box center [568, 34] width 674 height 42
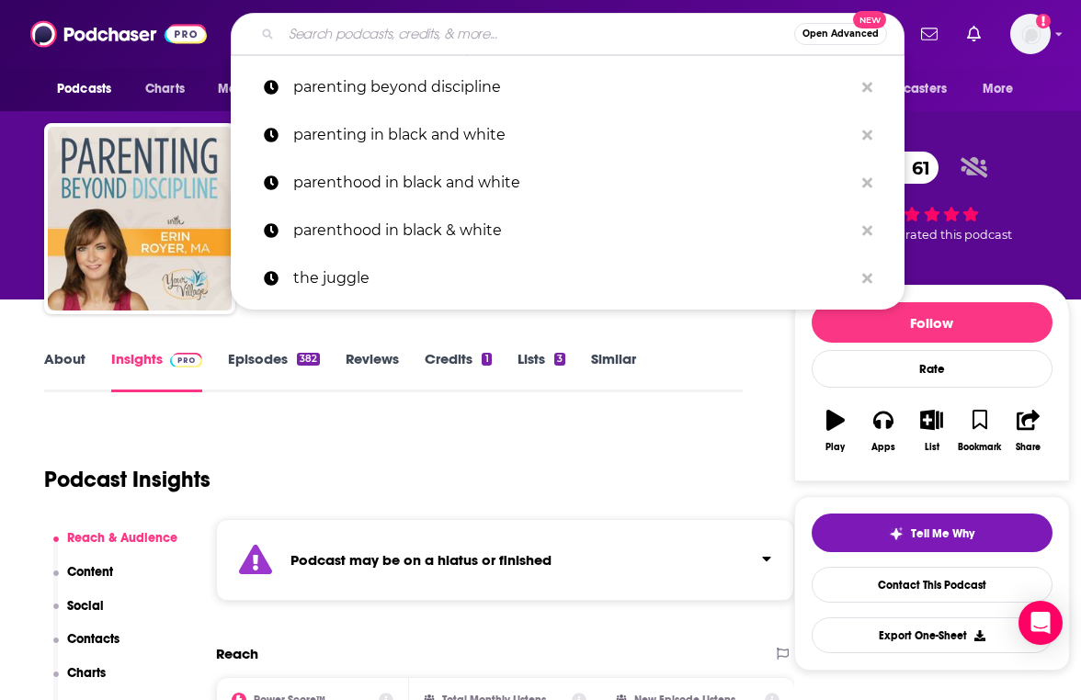
click at [339, 39] on input "Search podcasts, credits, & more..." at bounding box center [537, 33] width 513 height 29
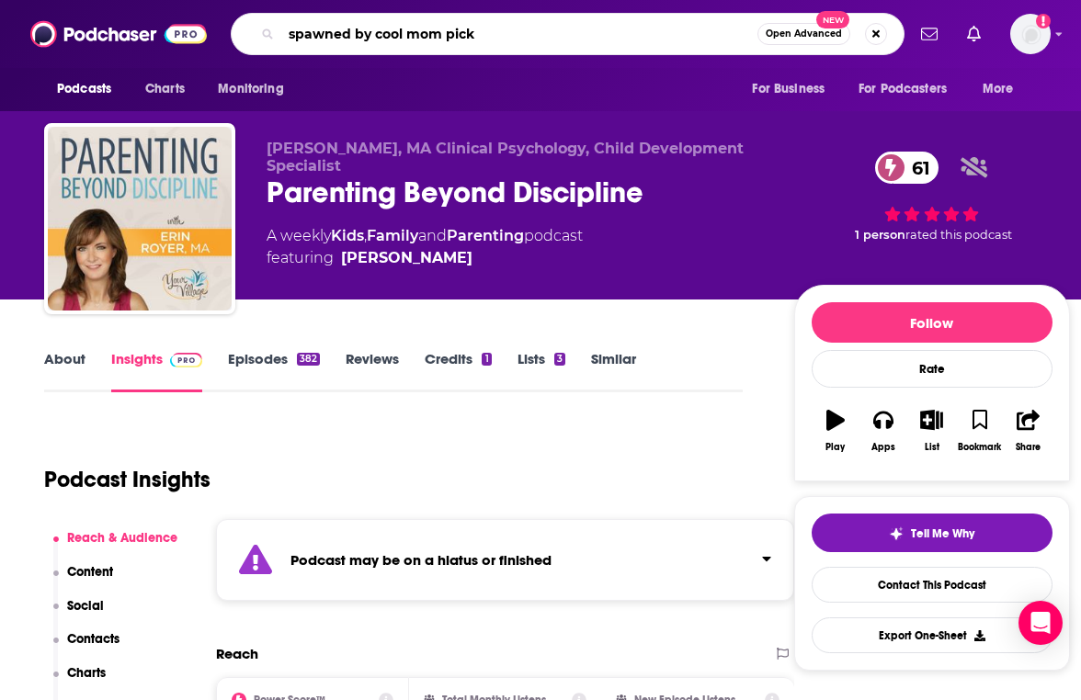
type input "spawned by cool mom picks"
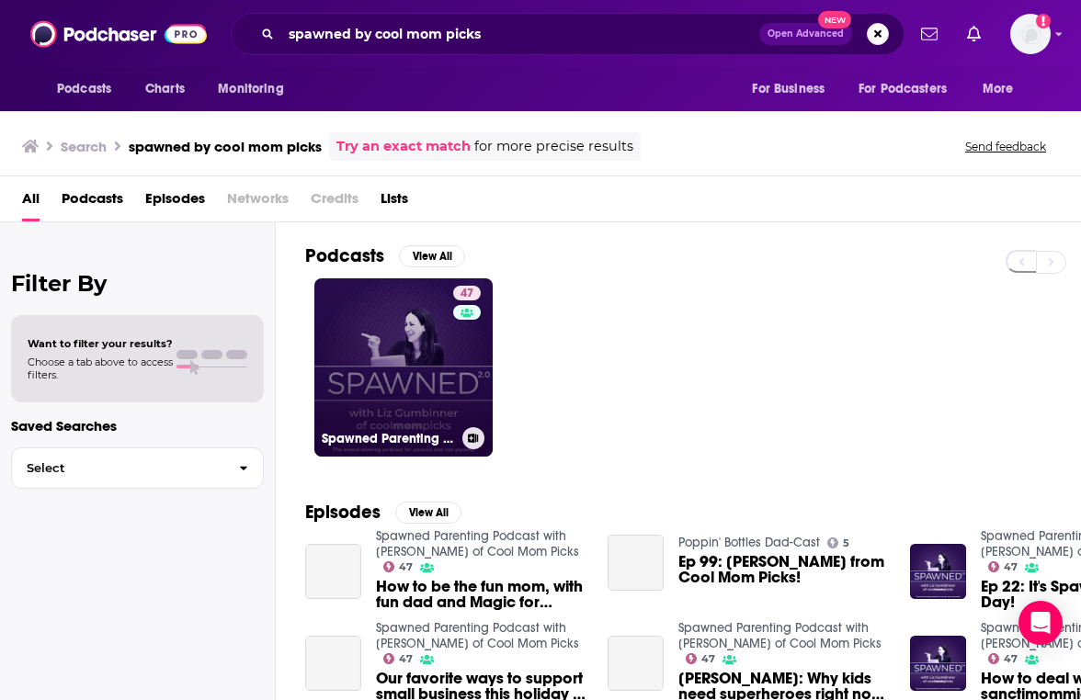
click at [408, 314] on link "47 Spawned Parenting Podcast with Liz of Cool Mom Picks" at bounding box center [403, 367] width 178 height 178
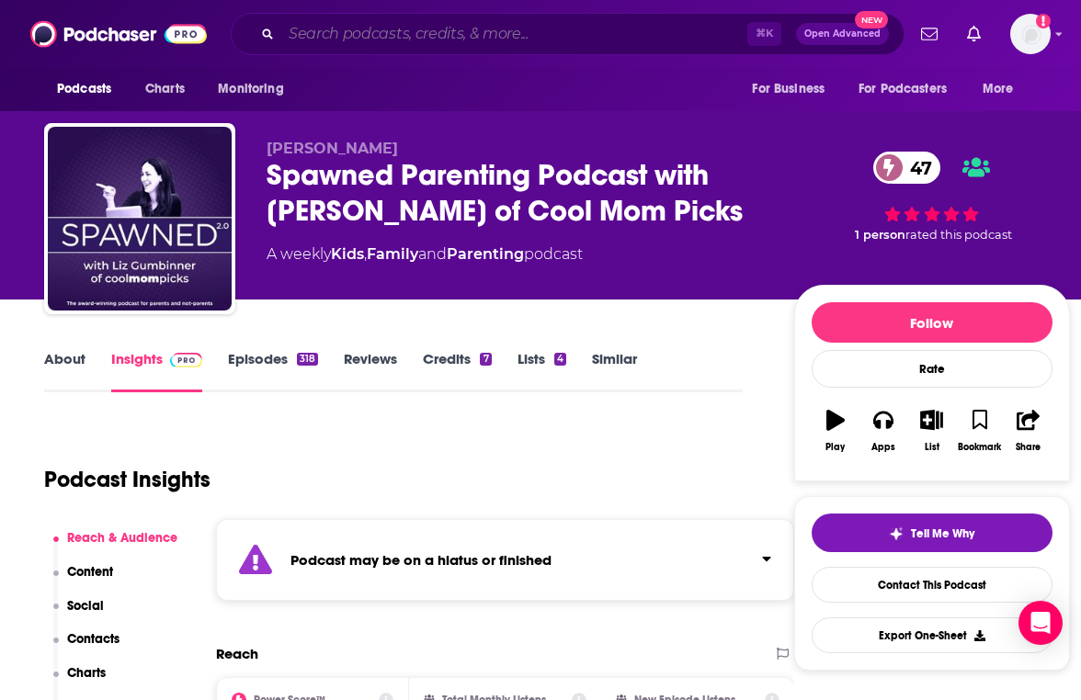
click at [462, 24] on input "Search podcasts, credits, & more..." at bounding box center [514, 33] width 466 height 29
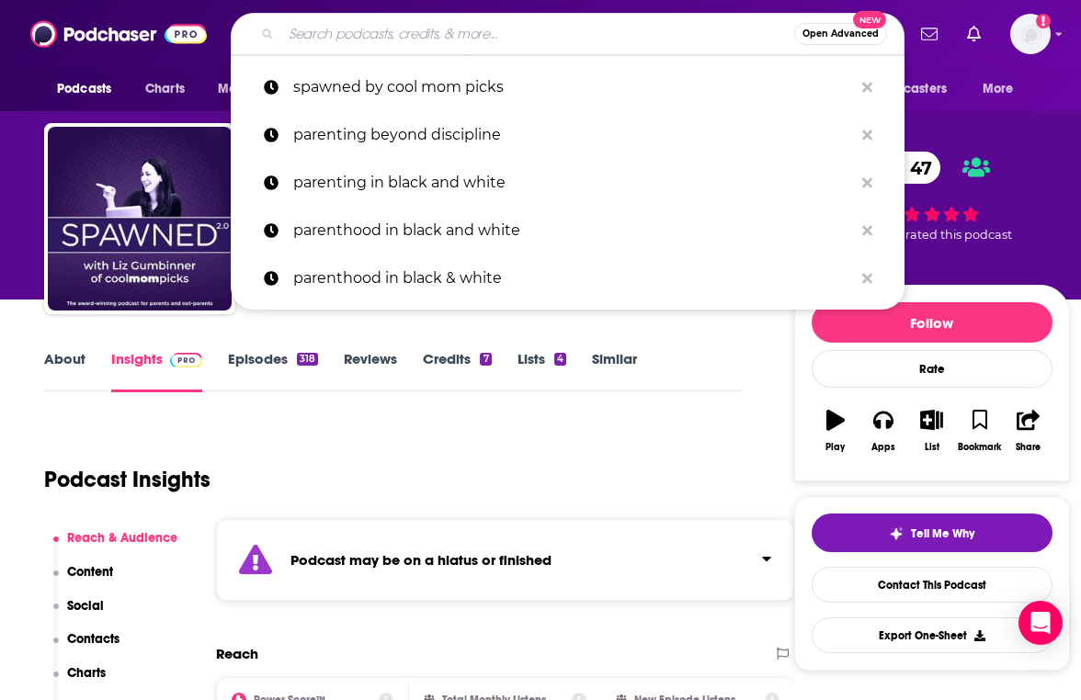
click at [462, 24] on input "Search podcasts, credits, & more..." at bounding box center [537, 33] width 513 height 29
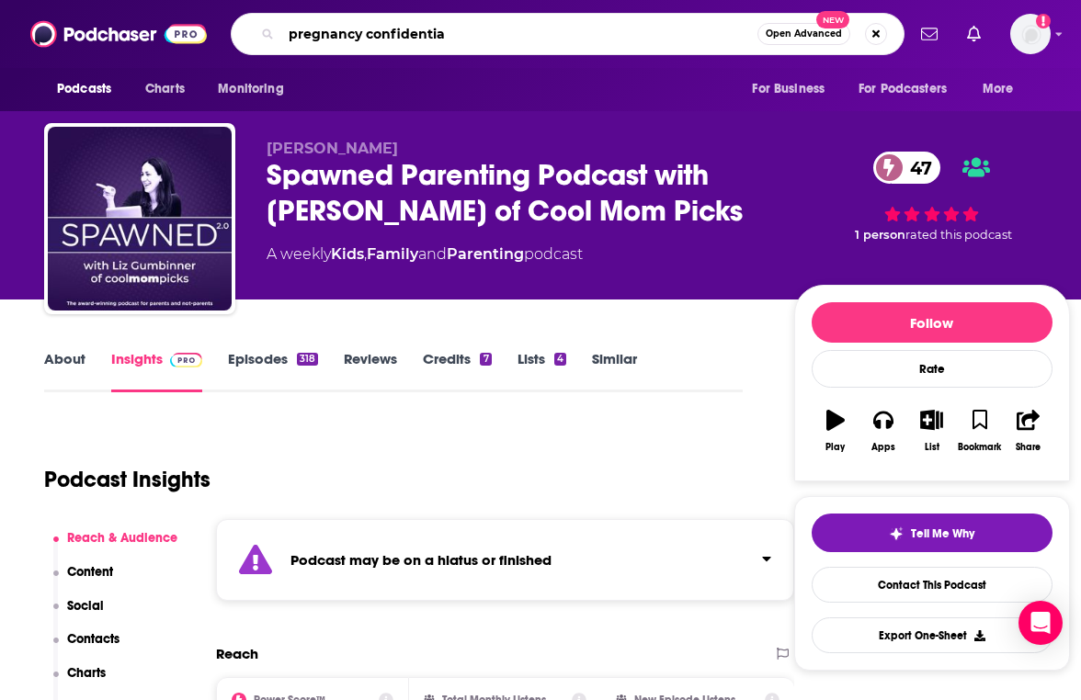
type input "pregnancy confidential"
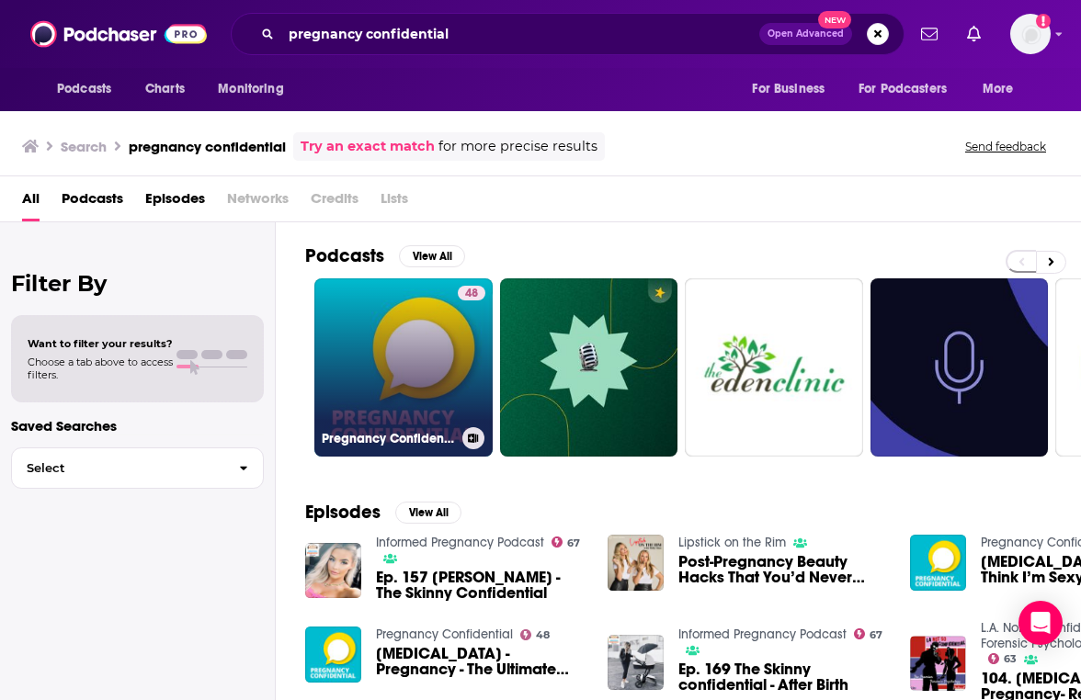
click at [450, 340] on link "48 Pregnancy Confidential" at bounding box center [403, 367] width 178 height 178
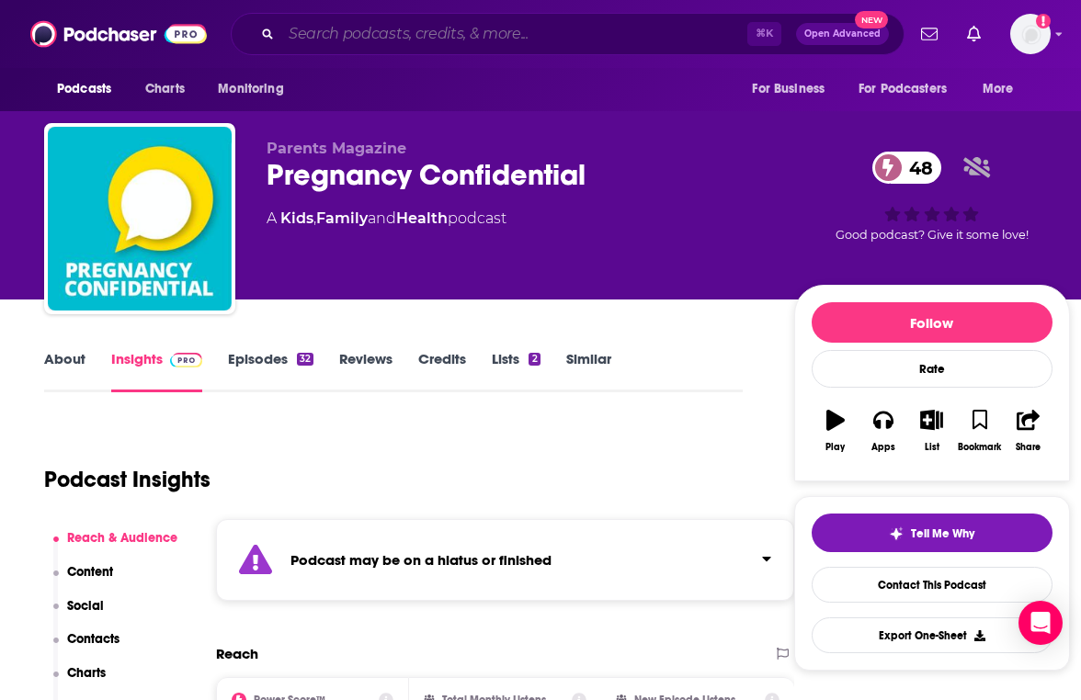
click at [438, 38] on input "Search podcasts, credits, & more..." at bounding box center [514, 33] width 466 height 29
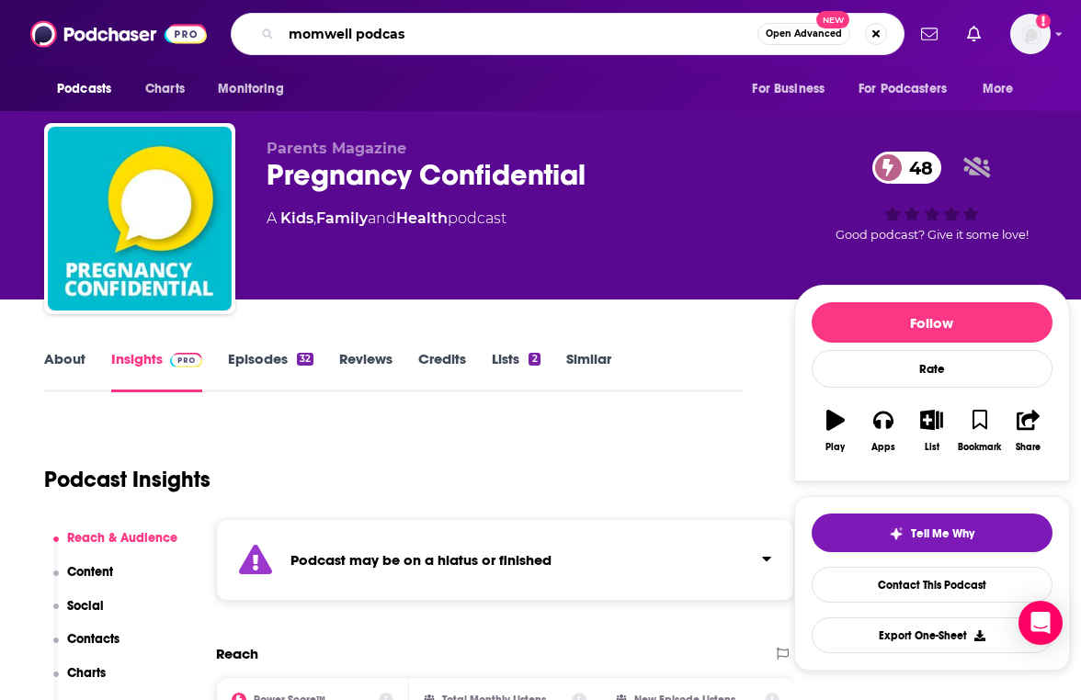
type input "momwell podcast"
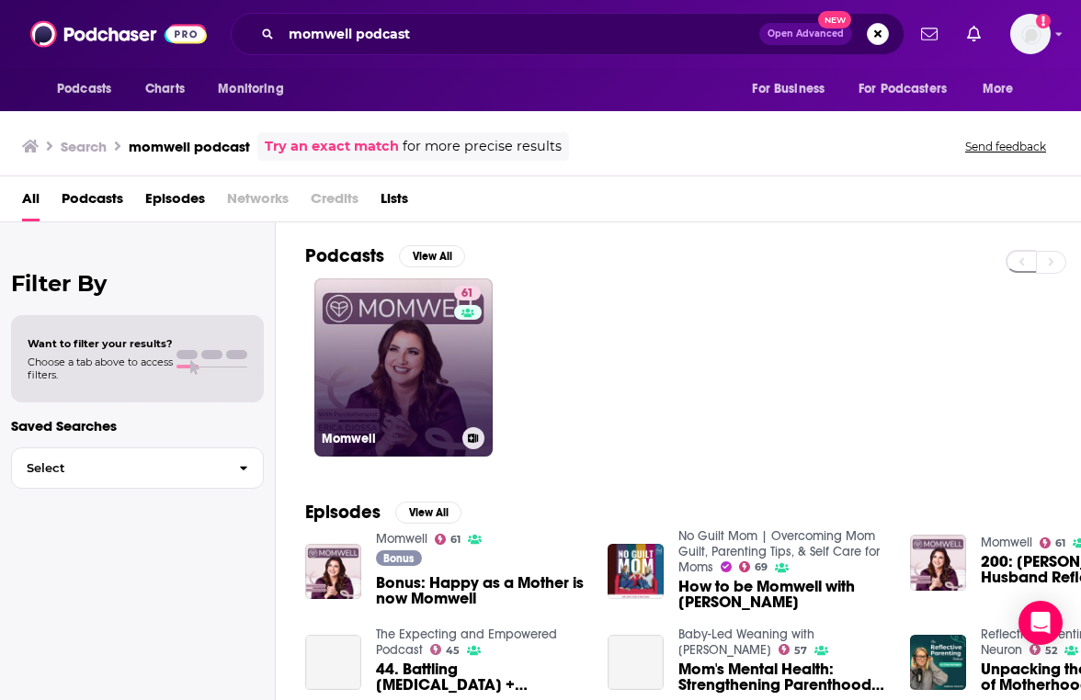
click at [411, 383] on link "61 Momwell" at bounding box center [403, 367] width 178 height 178
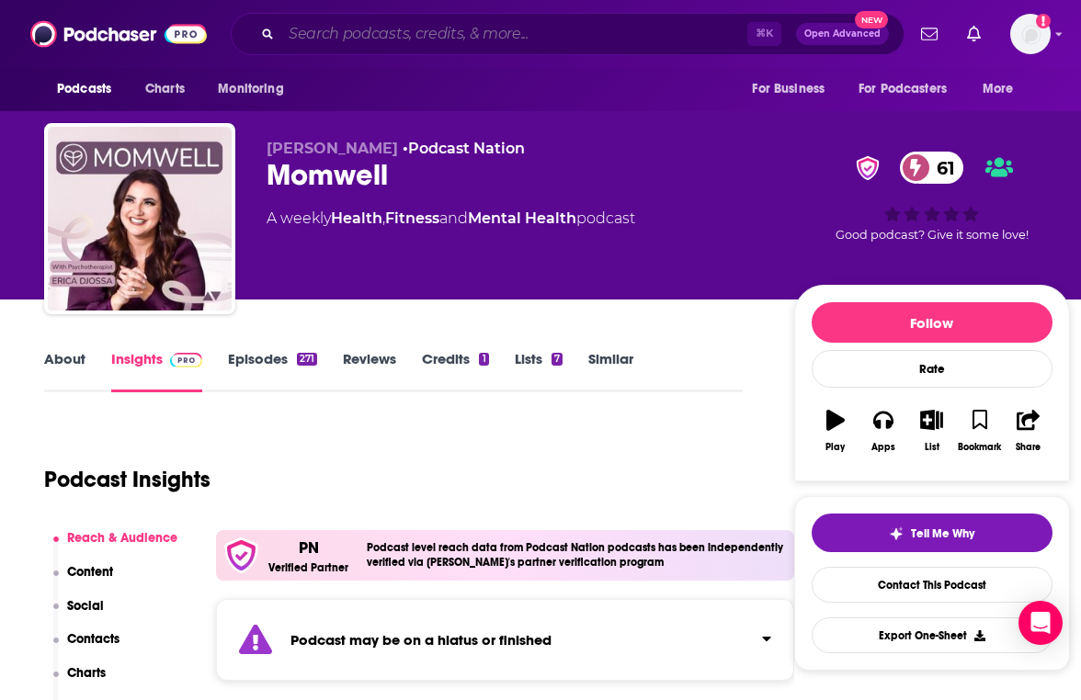
click at [473, 28] on input "Search podcasts, credits, & more..." at bounding box center [514, 33] width 466 height 29
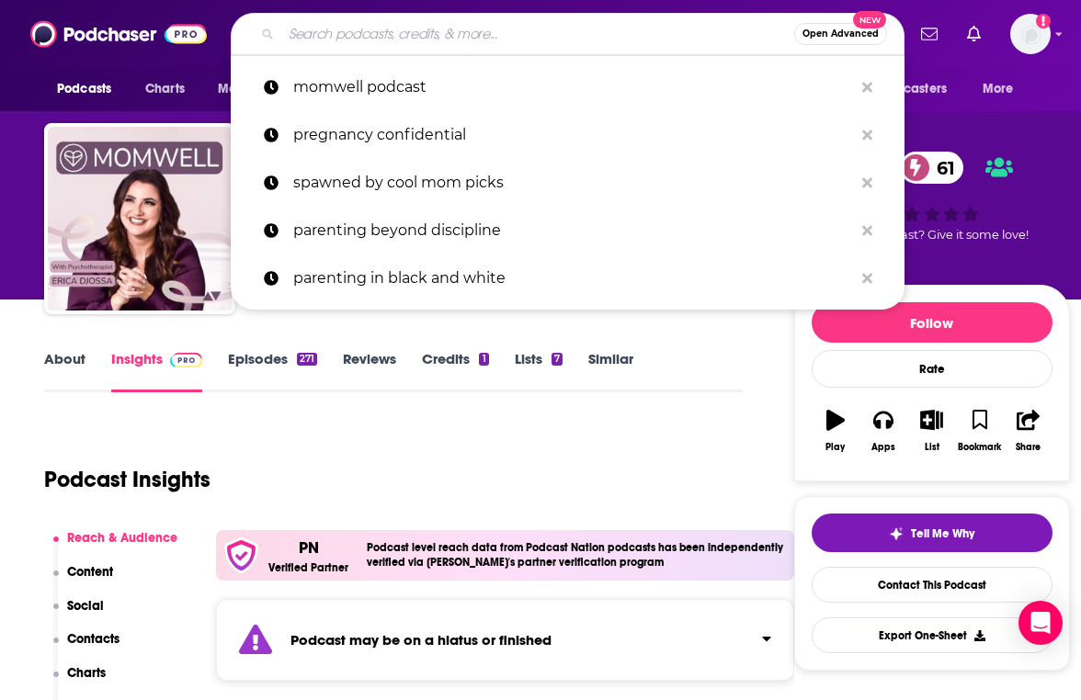
click at [473, 28] on input "Search podcasts, credits, & more..." at bounding box center [537, 33] width 513 height 29
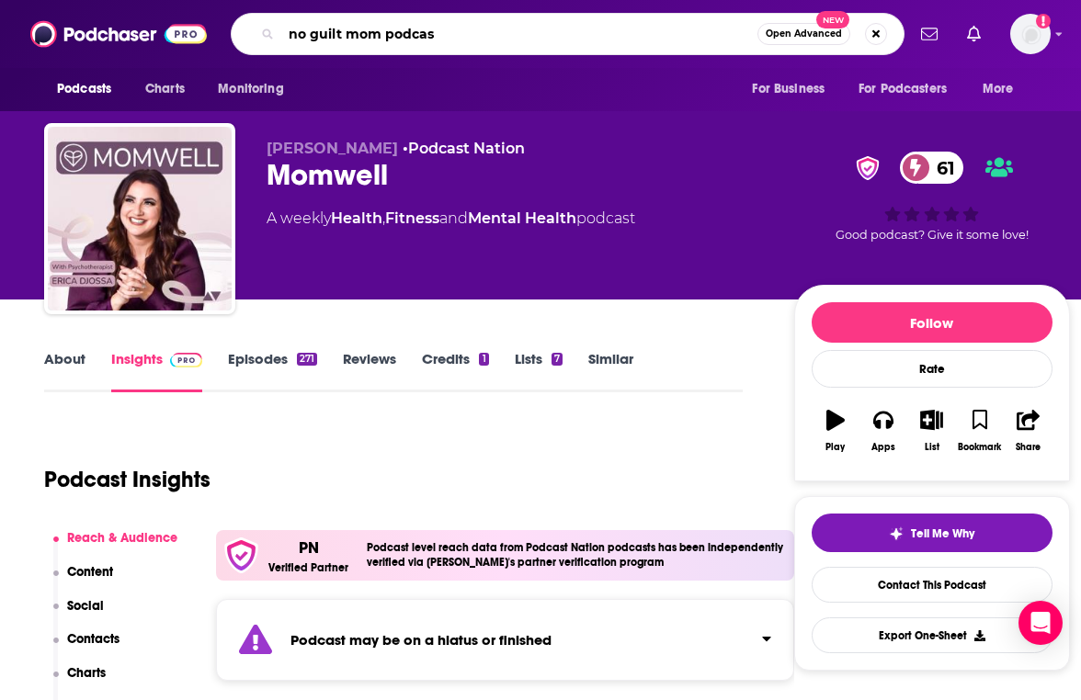
type input "no guilt mom podcast"
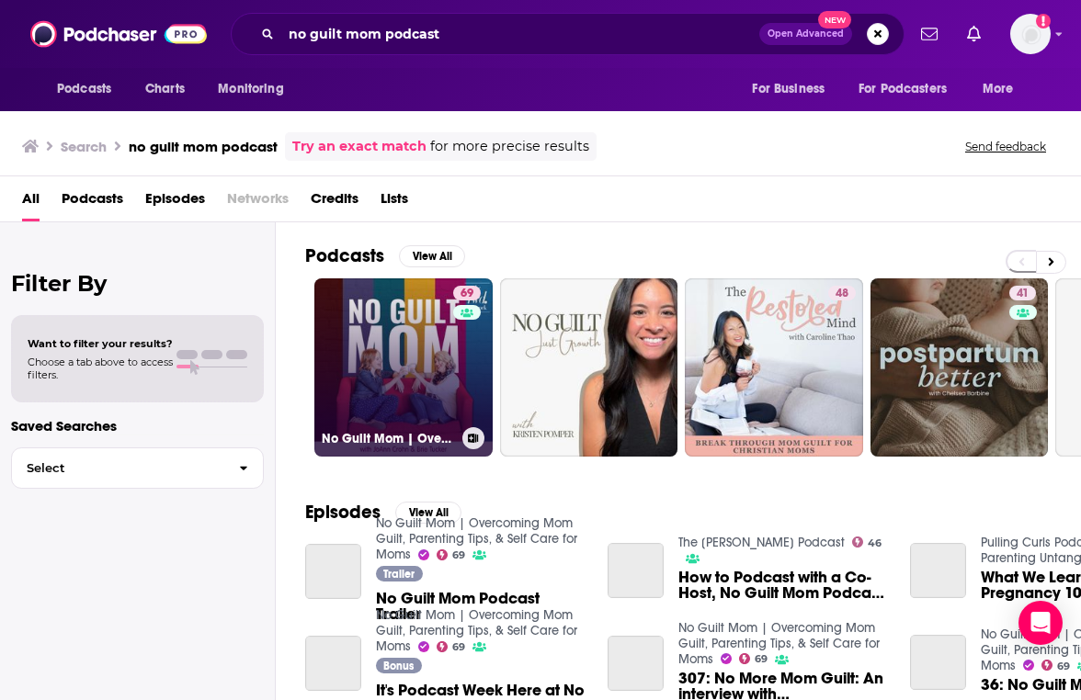
click at [420, 368] on link "69 No Guilt Mom | Overcoming Mom Guilt, Parenting Tips, & Self Care for Moms" at bounding box center [403, 367] width 178 height 178
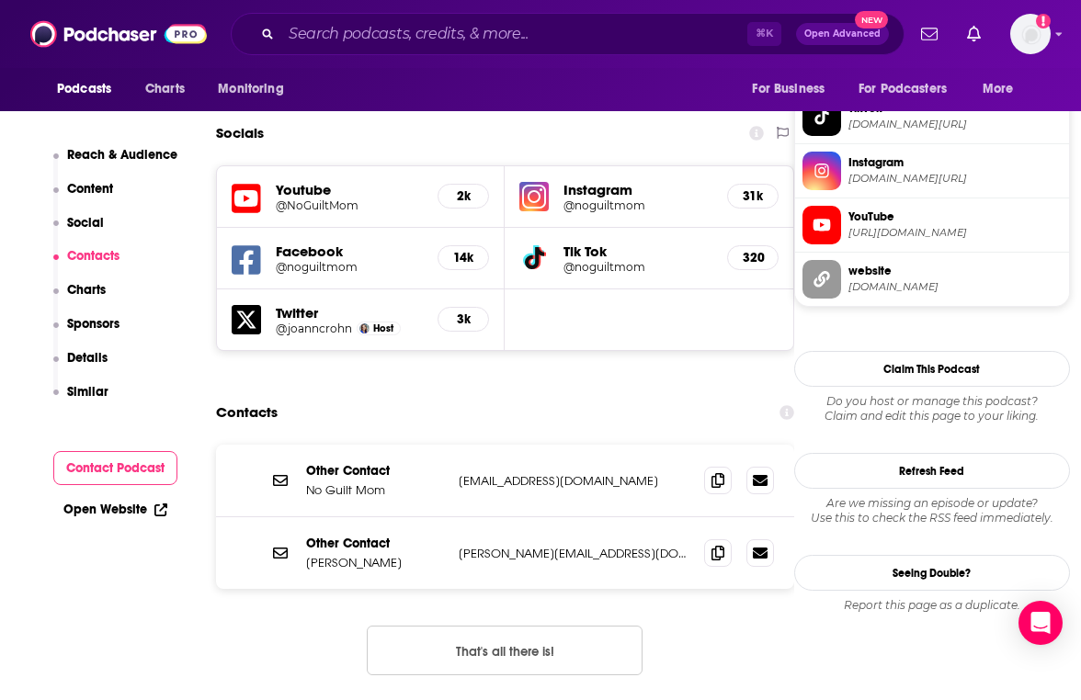
scroll to position [1638, 0]
click at [538, 516] on div "Other Contact JoAnn Crohn joann@noguiltmom.com joann@noguiltmom.com" at bounding box center [505, 552] width 578 height 72
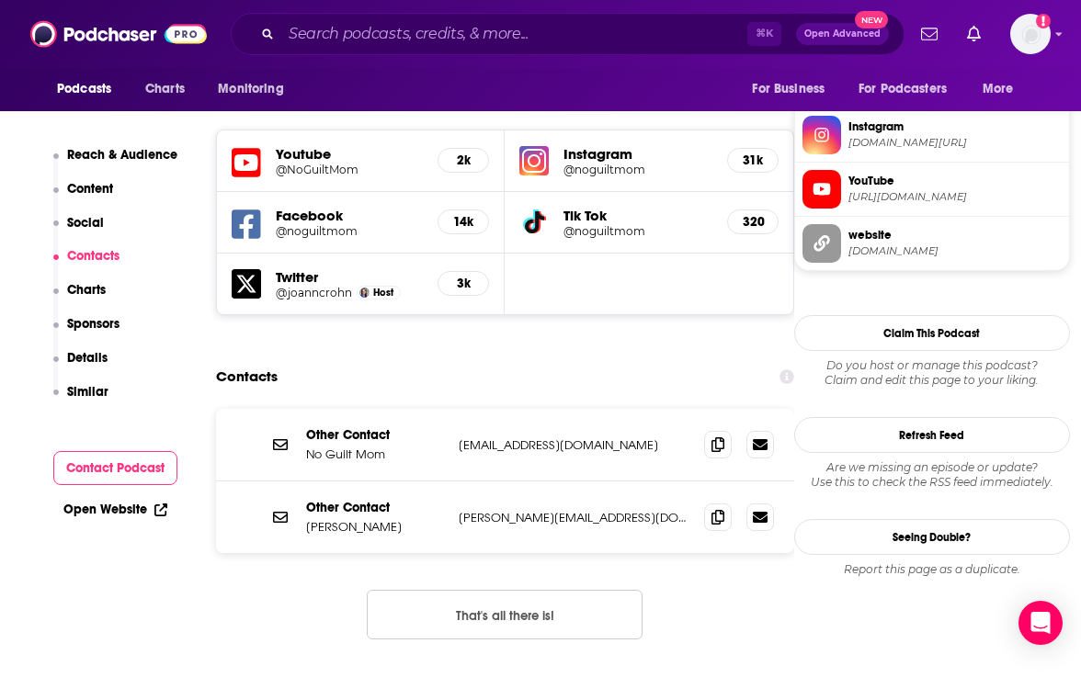
scroll to position [1675, 0]
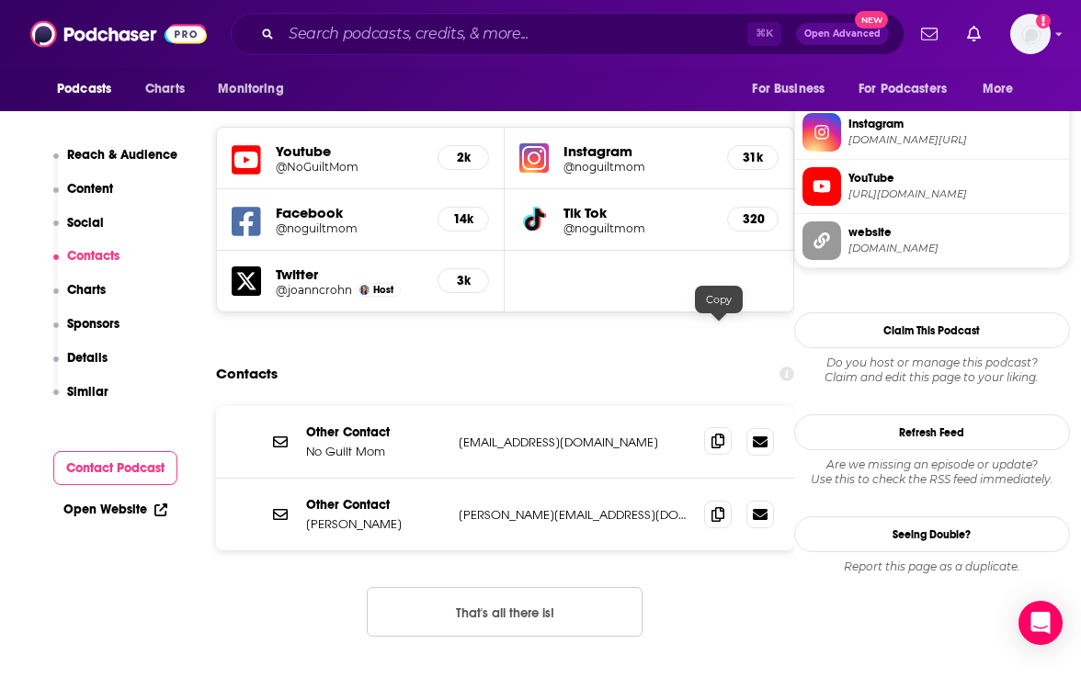
click at [720, 434] on icon at bounding box center [717, 441] width 13 height 15
click at [468, 35] on input "Search podcasts, credits, & more..." at bounding box center [514, 33] width 466 height 29
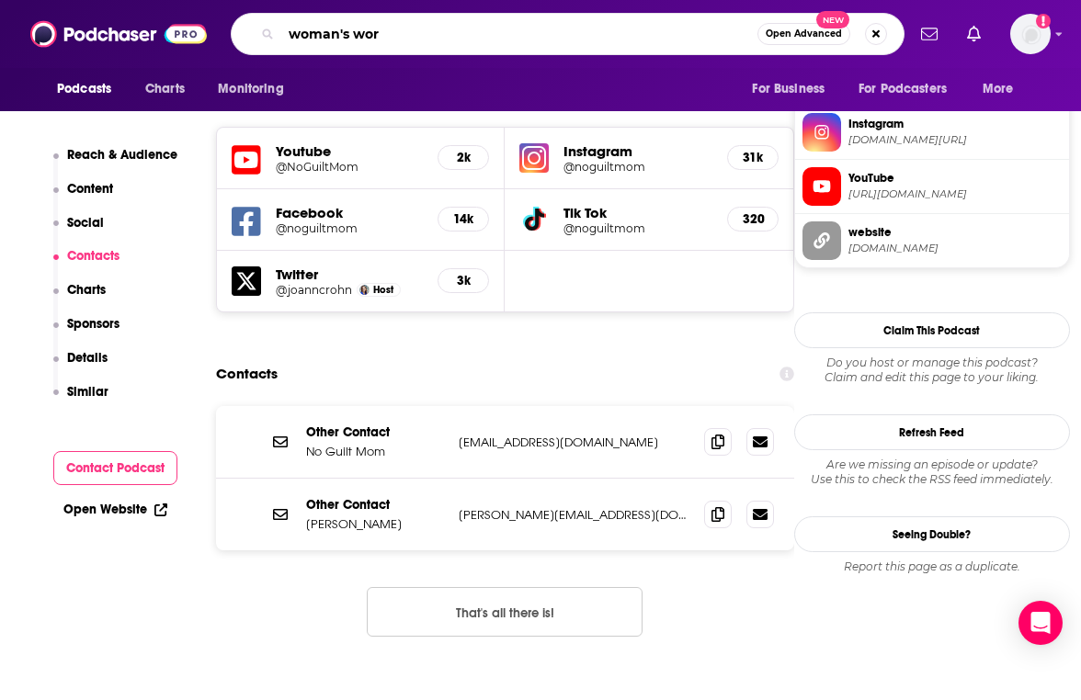
type input "woman's work"
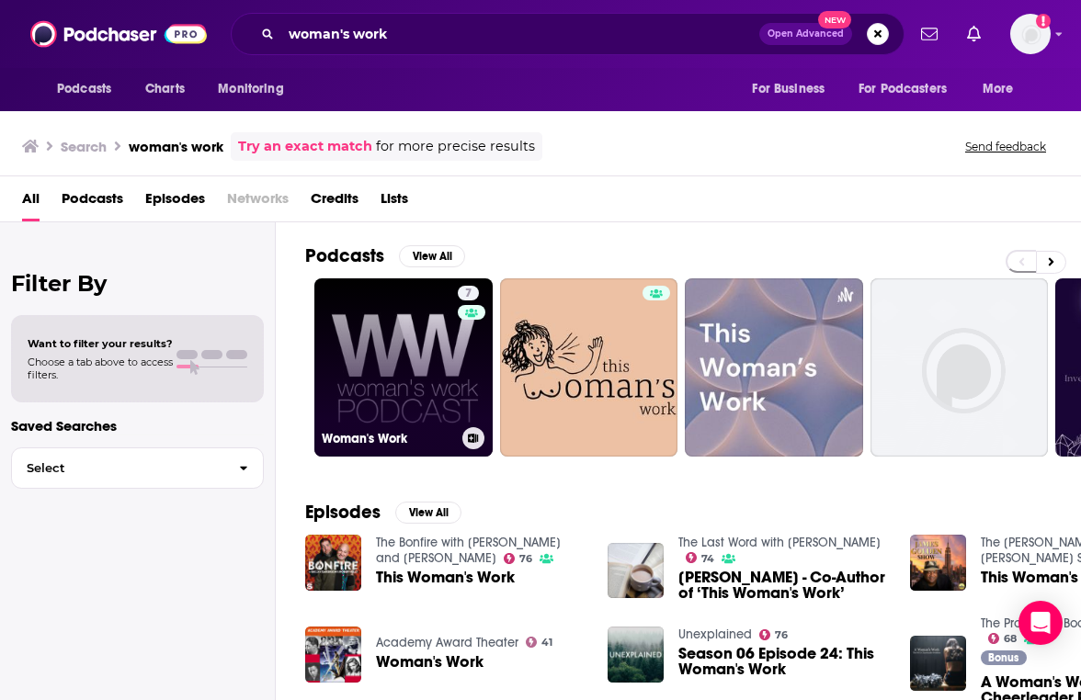
click at [427, 330] on link "7 Woman's Work" at bounding box center [403, 367] width 178 height 178
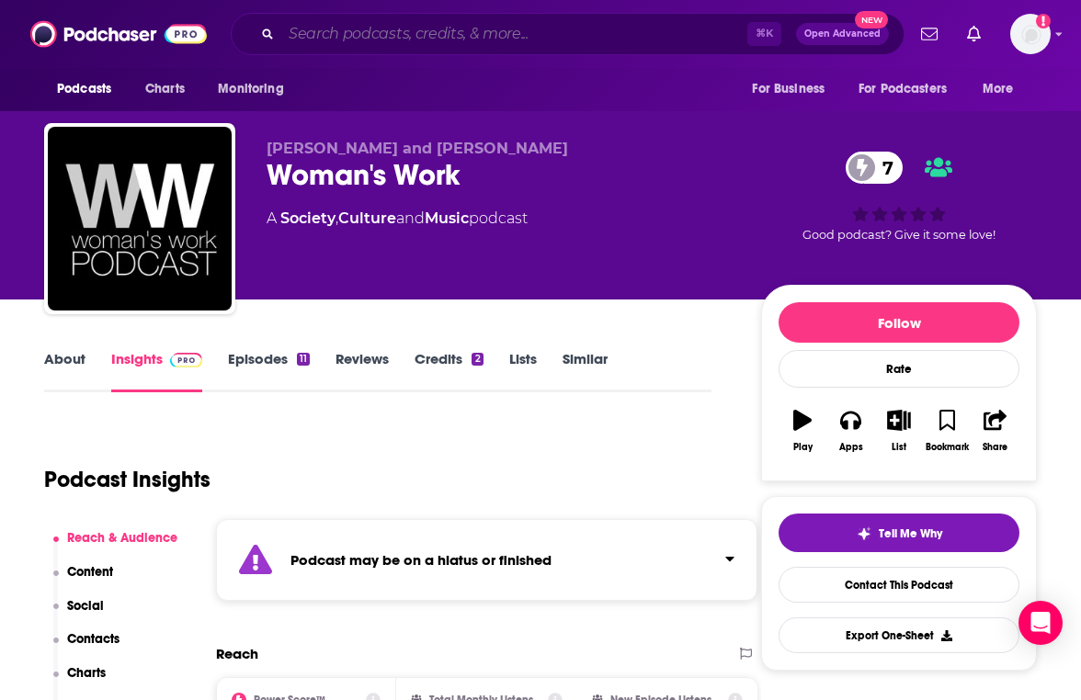
click at [596, 30] on input "Search podcasts, credits, & more..." at bounding box center [514, 33] width 466 height 29
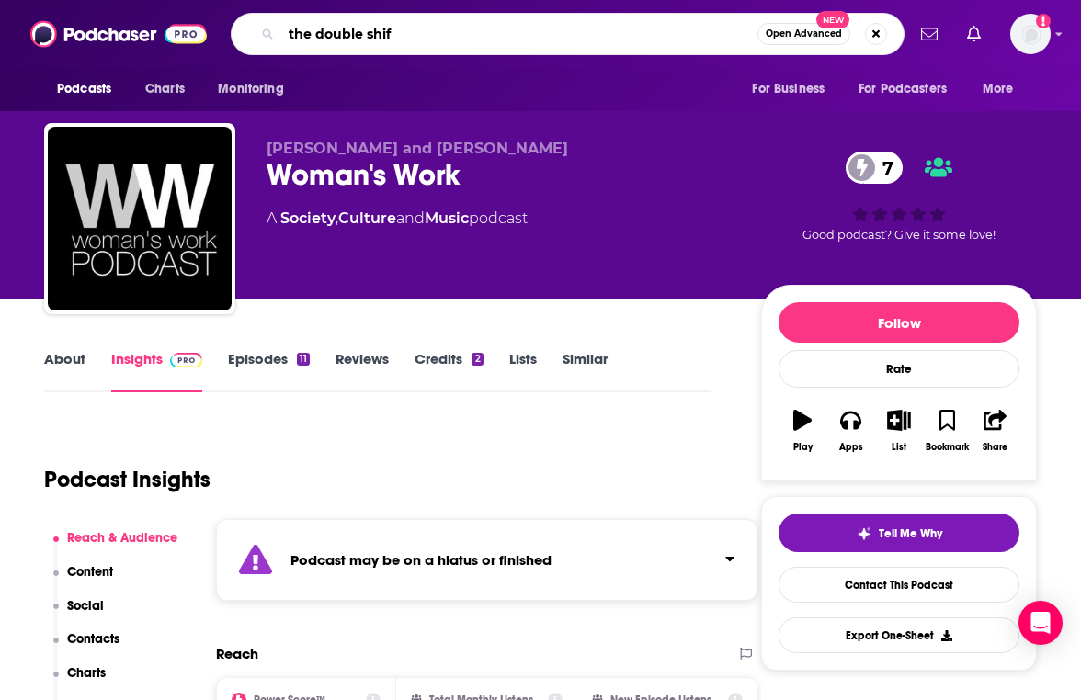
type input "the double shift"
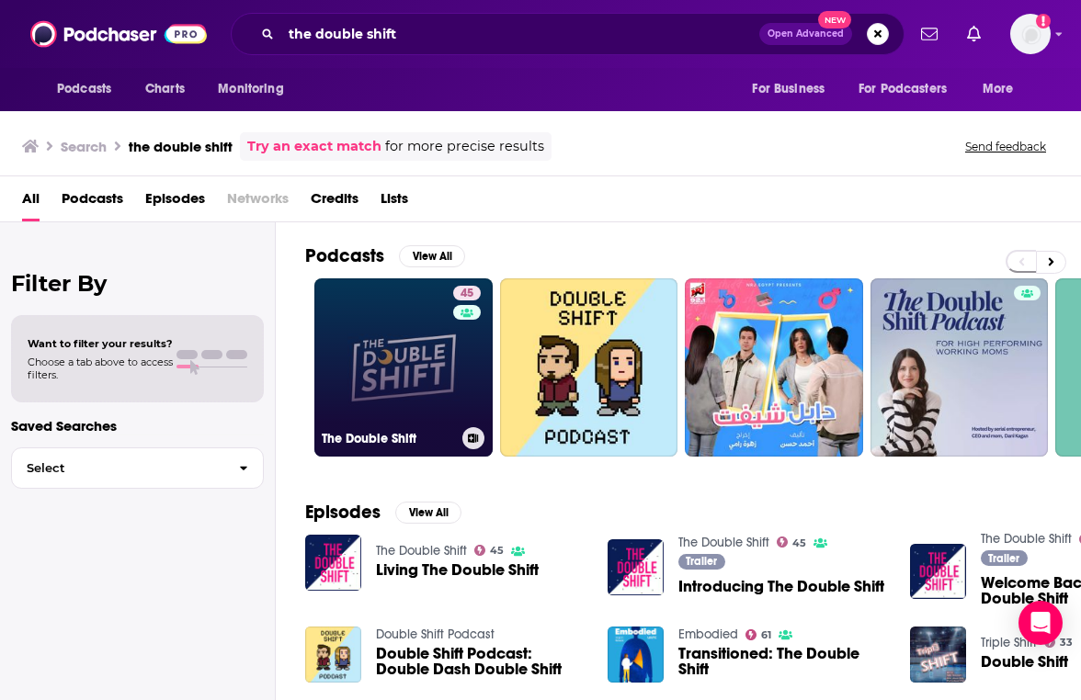
click at [426, 400] on link "45 The Double Shift" at bounding box center [403, 367] width 178 height 178
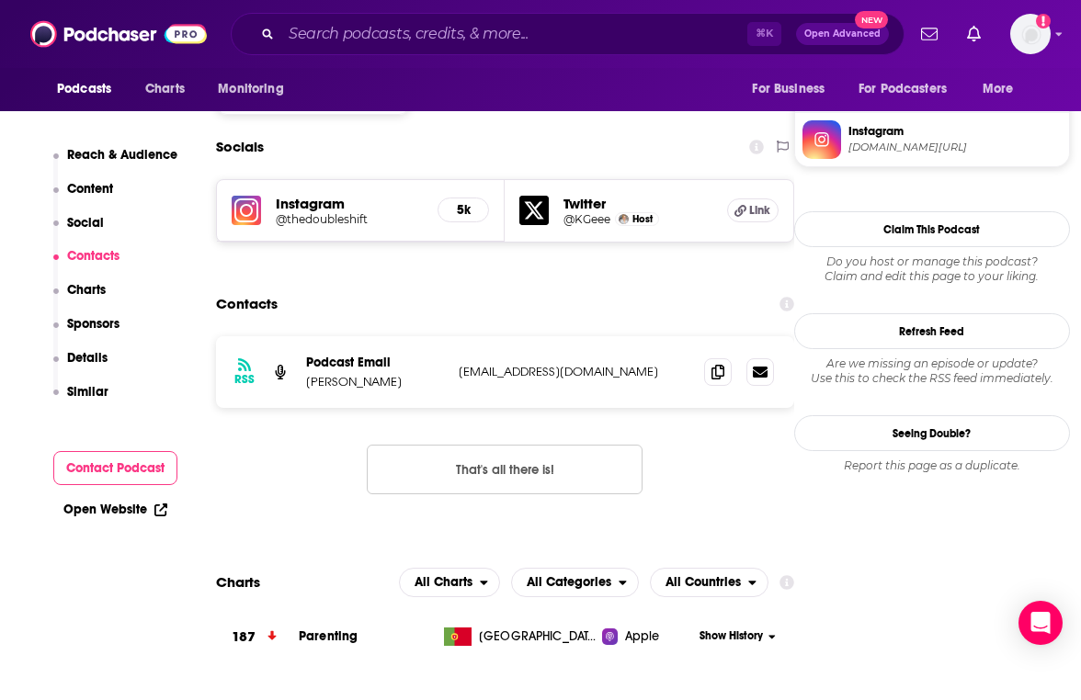
scroll to position [1558, 0]
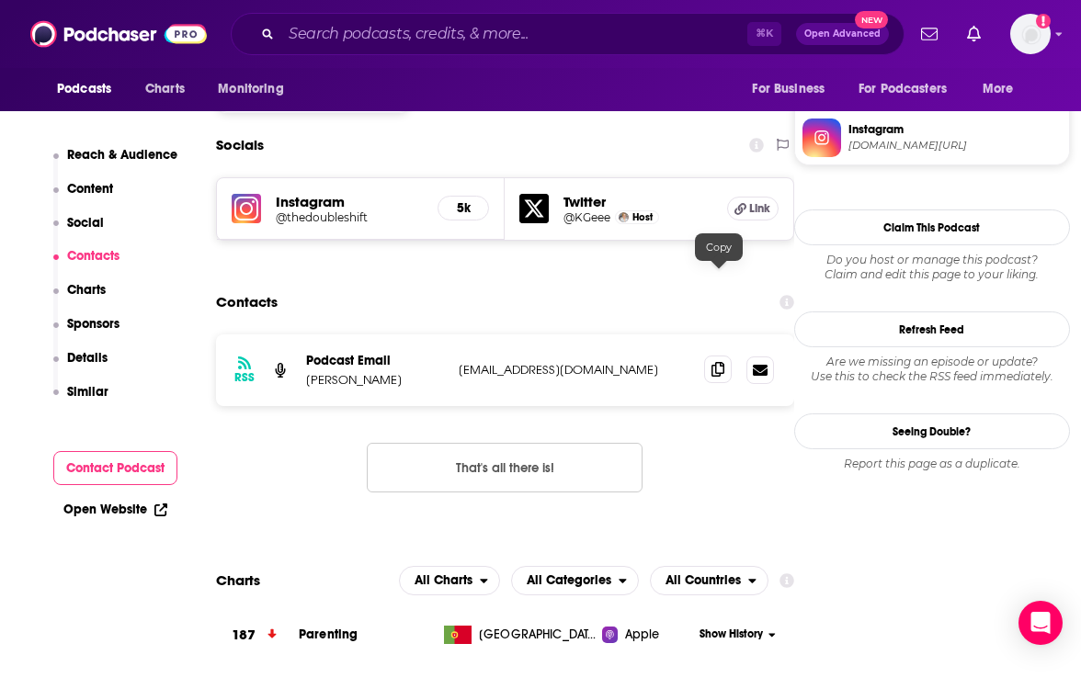
click at [723, 362] on icon at bounding box center [717, 369] width 13 height 15
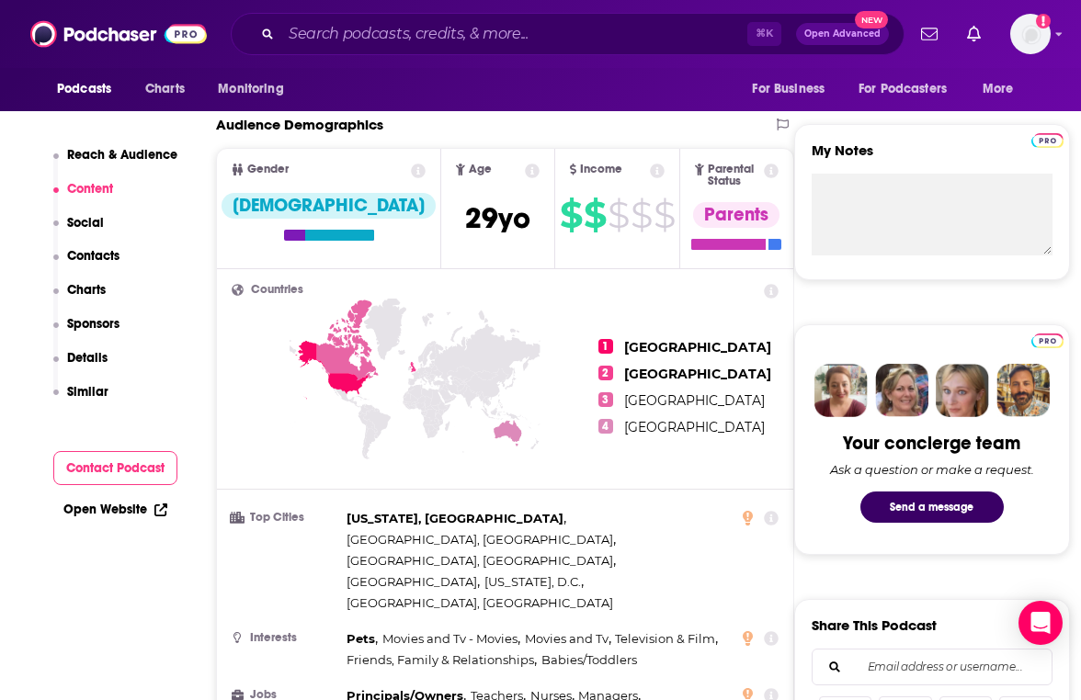
scroll to position [0, 0]
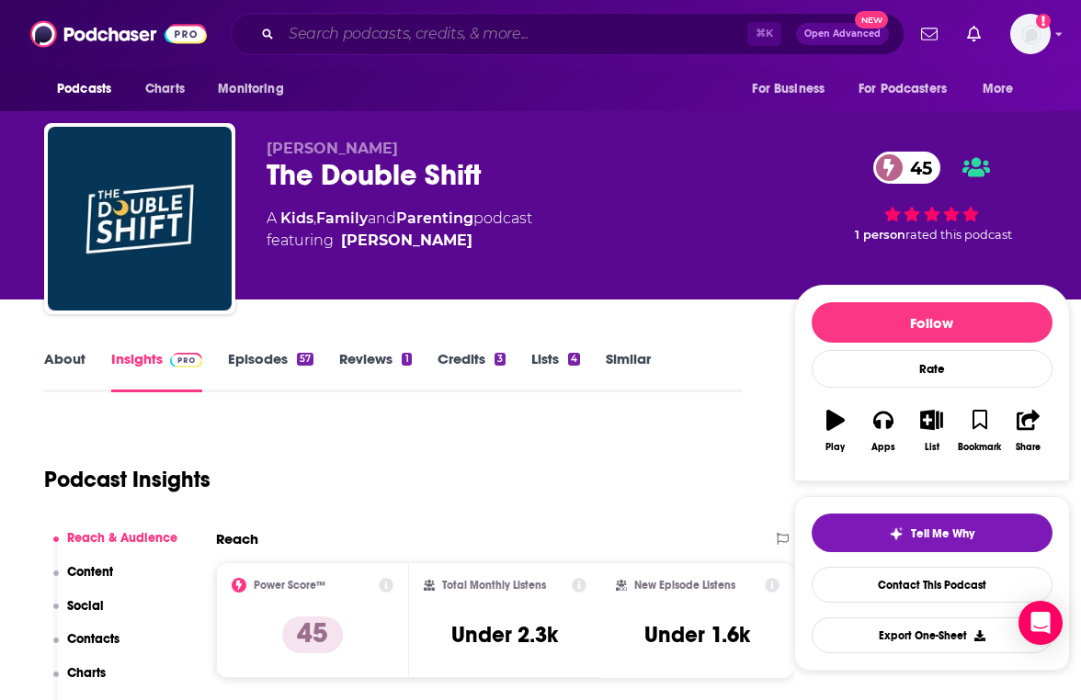
click at [450, 46] on input "Search podcasts, credits, & more..." at bounding box center [514, 33] width 466 height 29
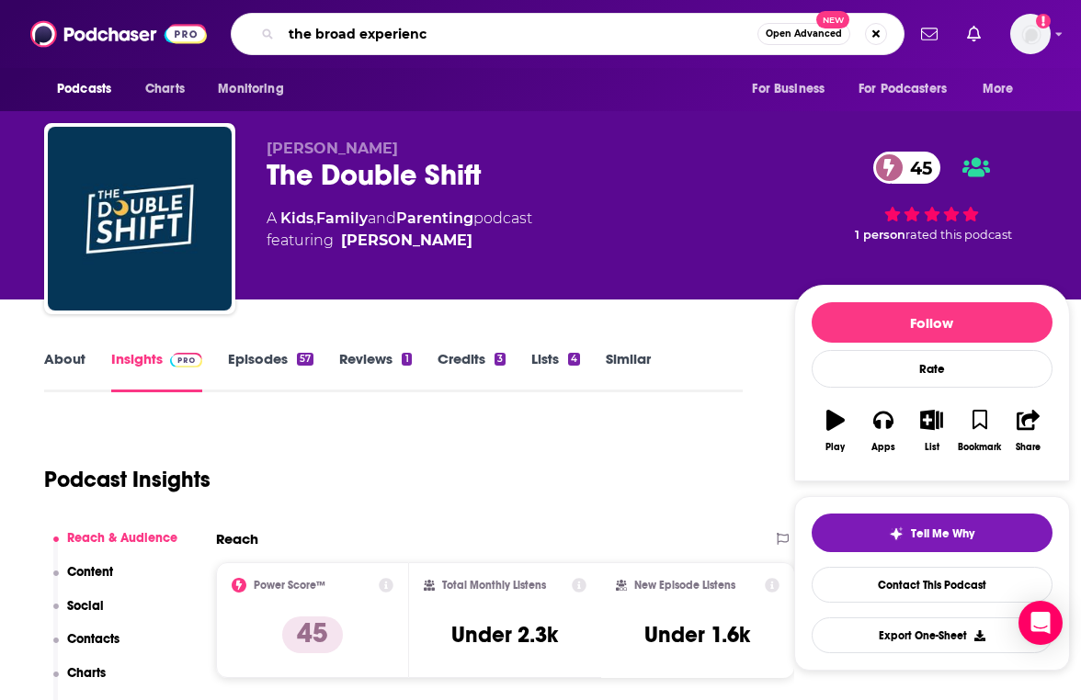
type input "the broad experience"
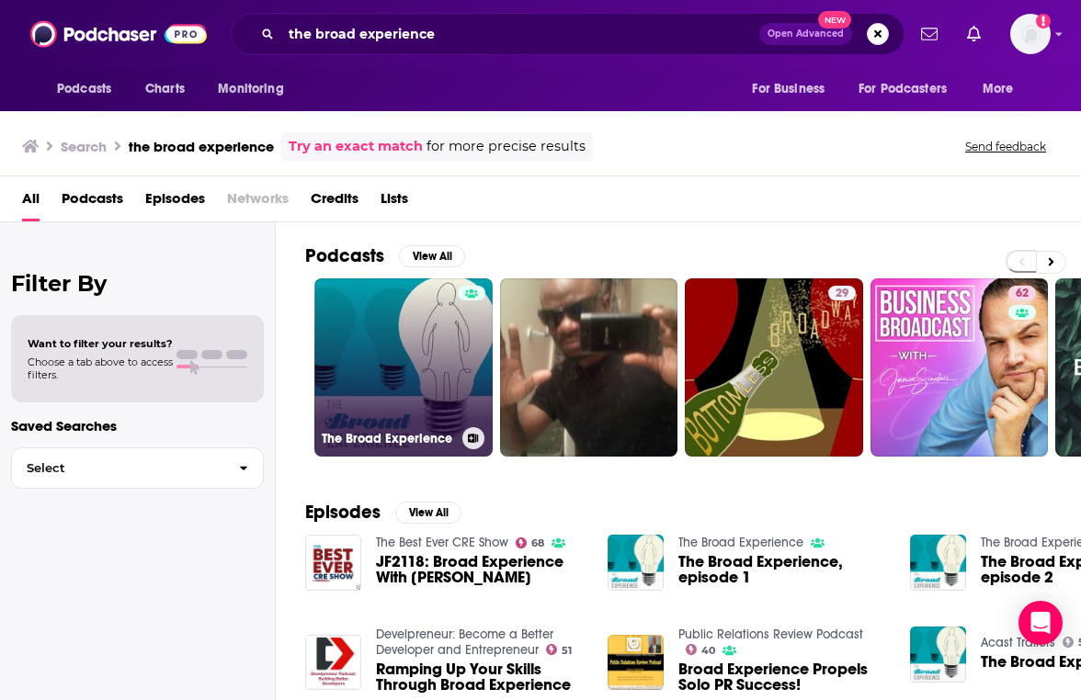
click at [417, 374] on link "The Broad Experience" at bounding box center [403, 367] width 178 height 178
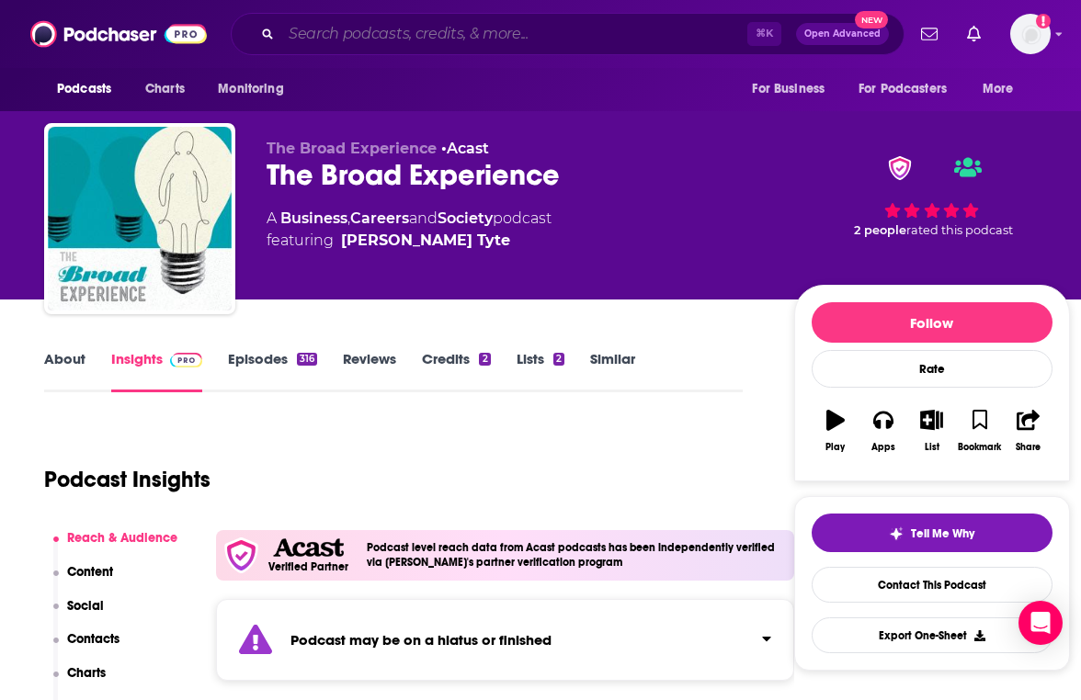
click at [450, 44] on input "Search podcasts, credits, & more..." at bounding box center [514, 33] width 466 height 29
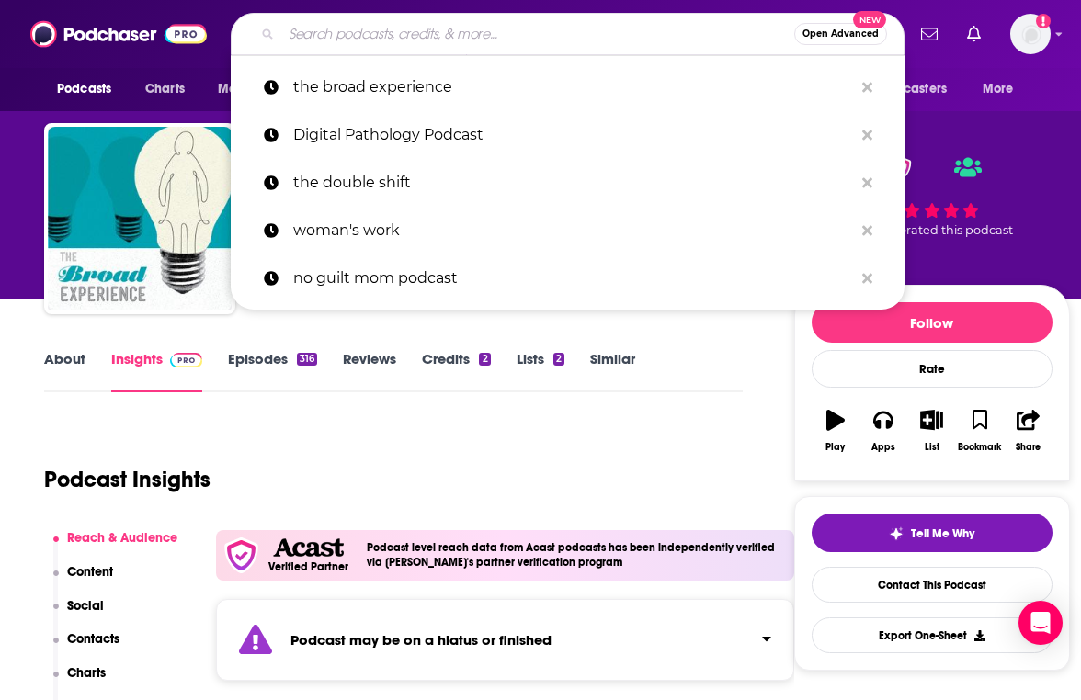
type input "T"
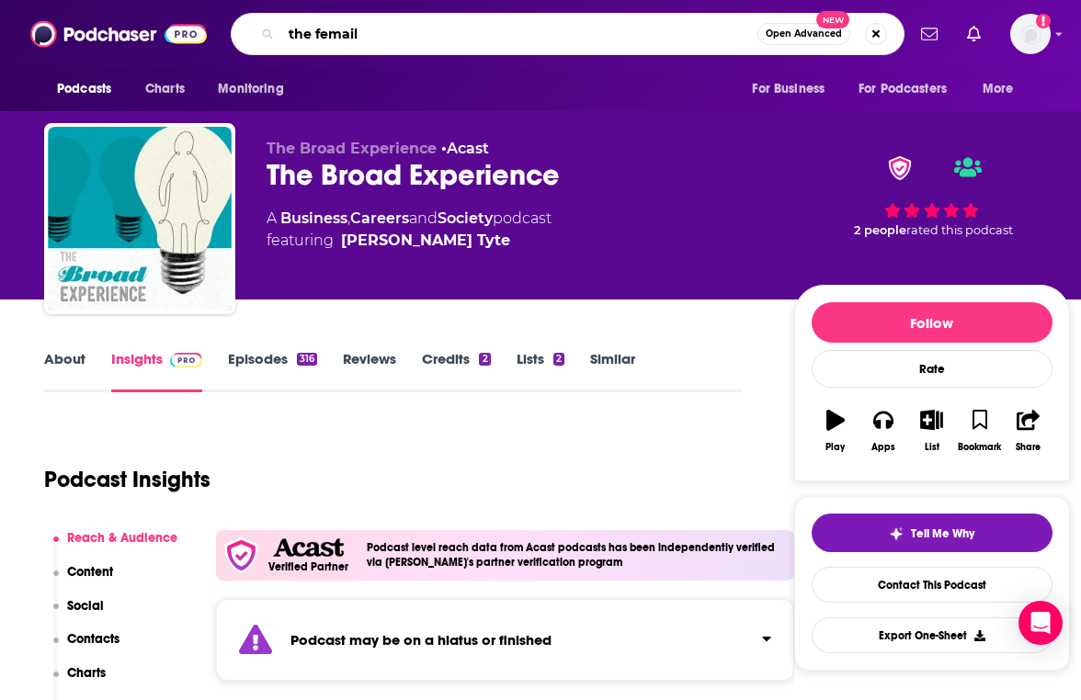
type input "the femails"
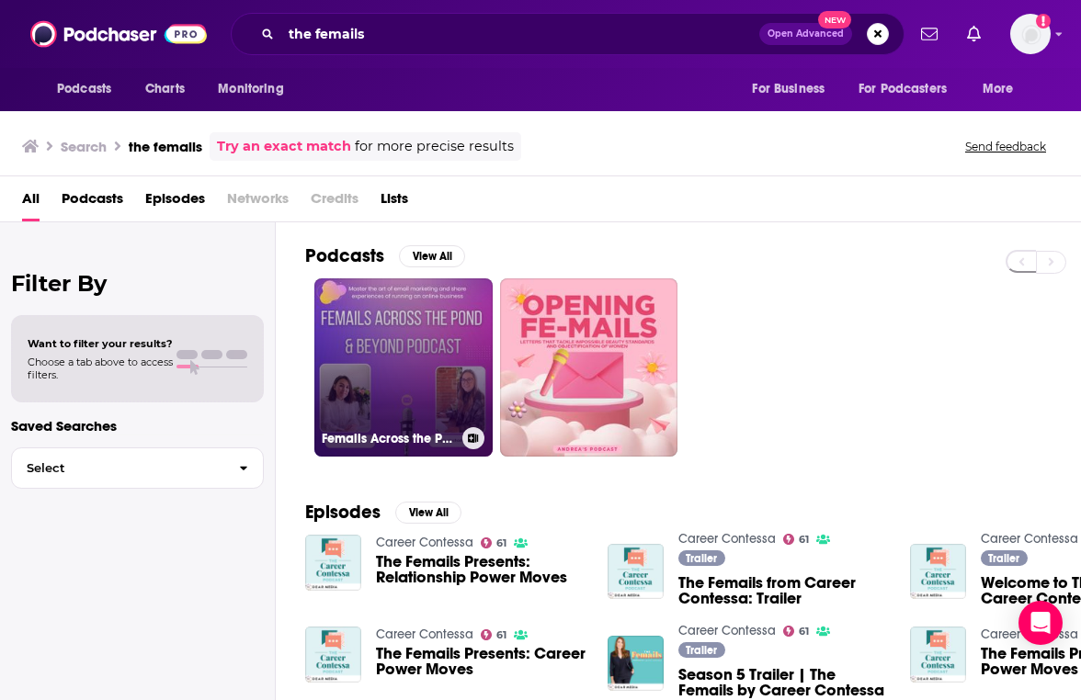
click at [398, 302] on link "Femails Across the Pond & Beyond" at bounding box center [403, 367] width 178 height 178
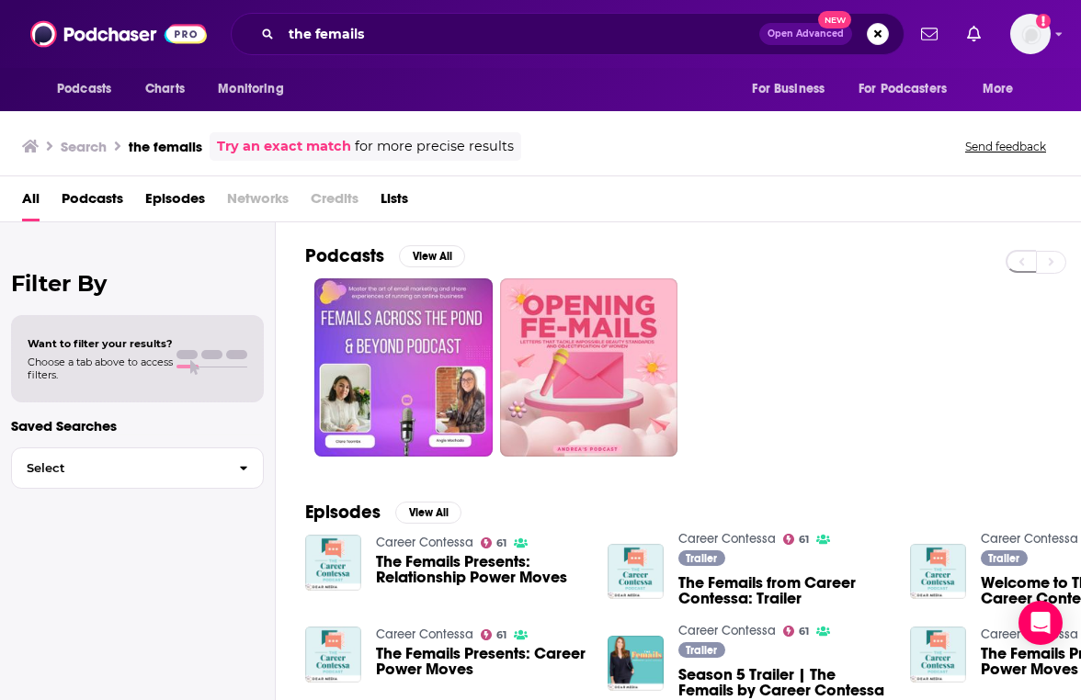
click at [408, 551] on div "Career Contessa 61 The Femails Presents: Relationship Power Moves" at bounding box center [481, 563] width 210 height 57
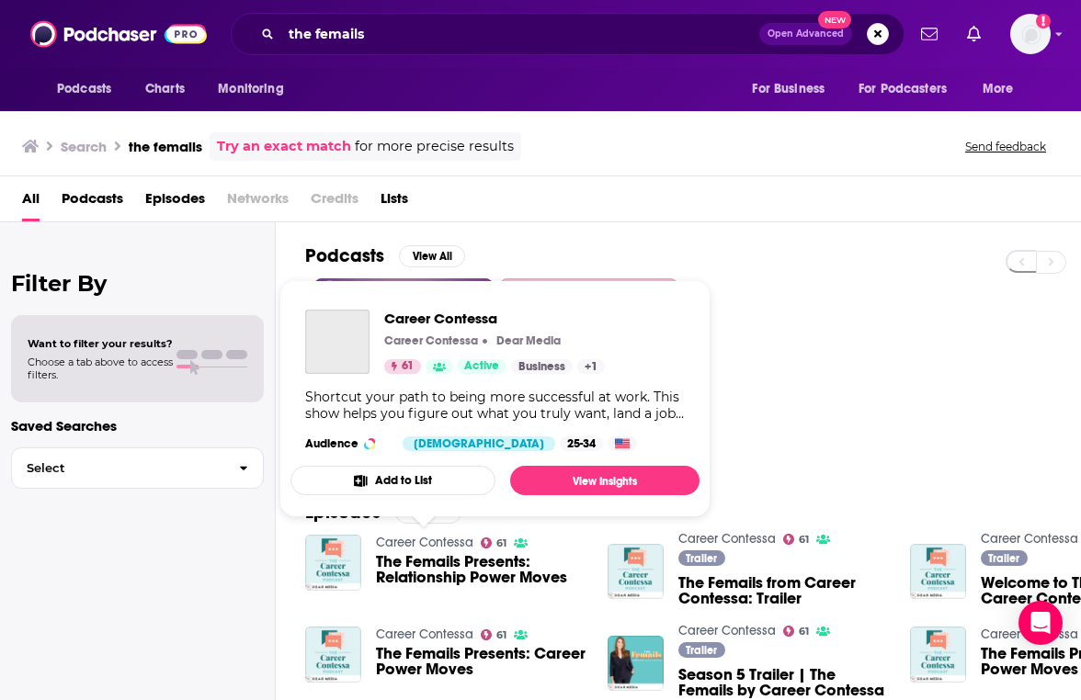
click at [415, 546] on link "Career Contessa" at bounding box center [424, 543] width 97 height 16
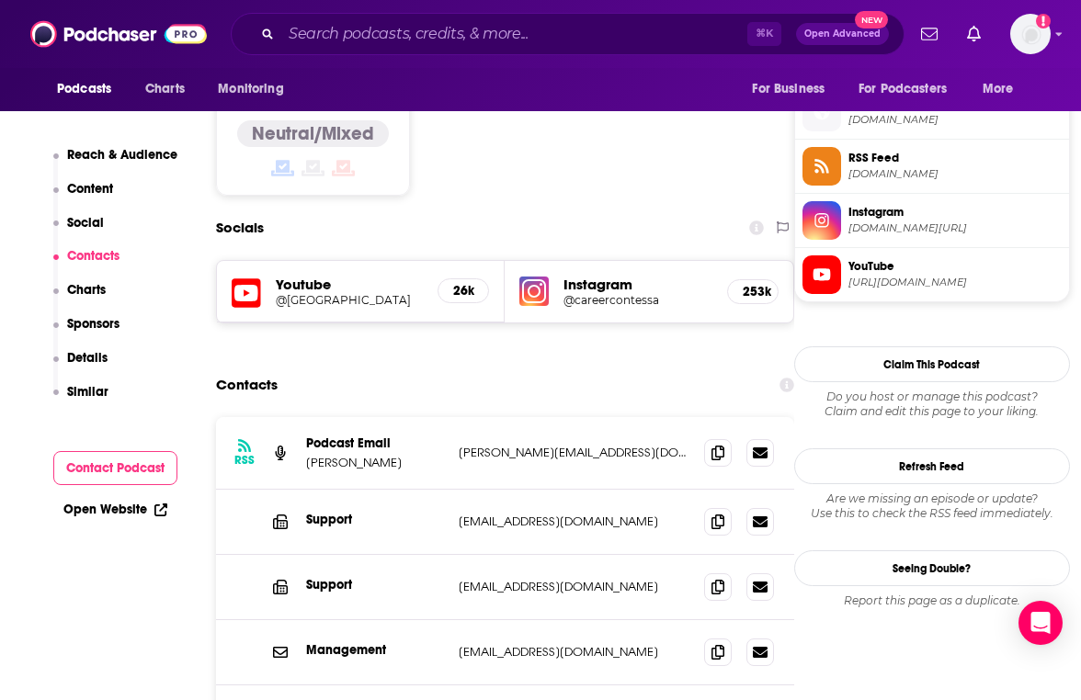
scroll to position [1481, 0]
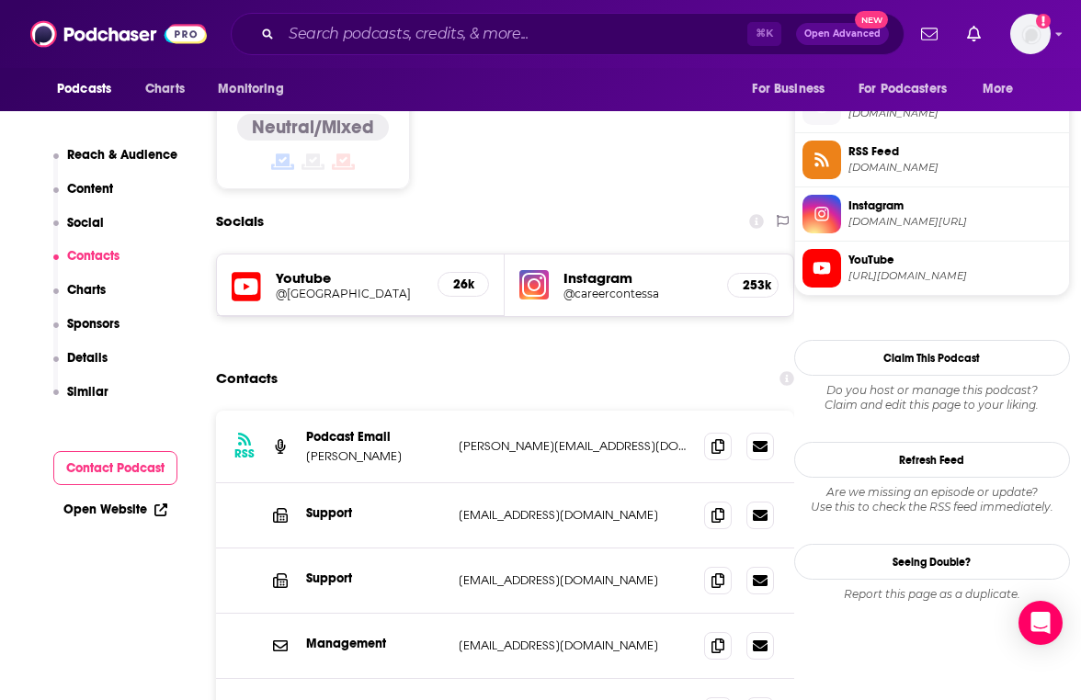
click at [536, 361] on div "Contacts" at bounding box center [505, 378] width 578 height 35
click at [711, 566] on span at bounding box center [718, 580] width 28 height 28
click at [369, 33] on input "Search podcasts, credits, & more..." at bounding box center [514, 33] width 466 height 29
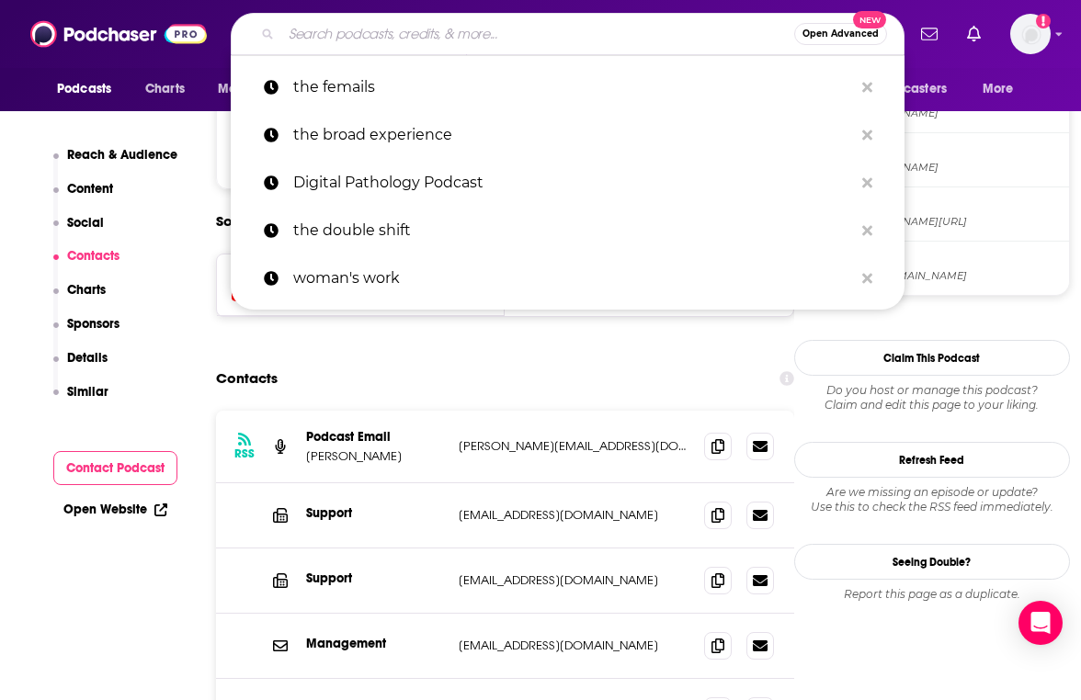
click at [369, 33] on input "Search podcasts, credits, & more..." at bounding box center [537, 33] width 513 height 29
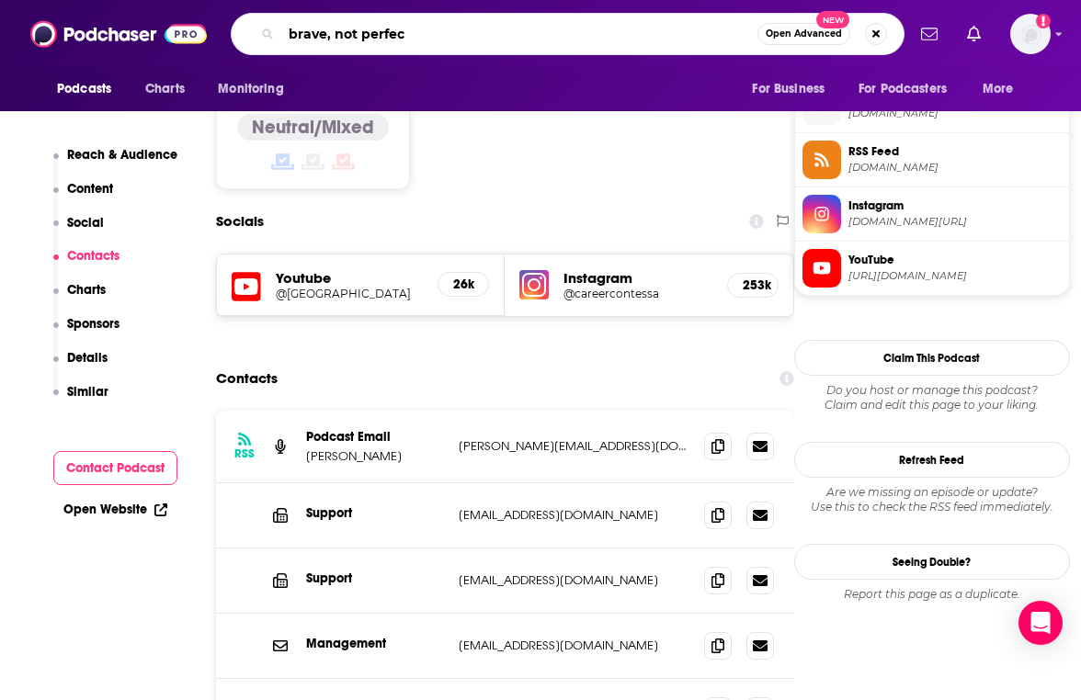
type input "brave, not perfect"
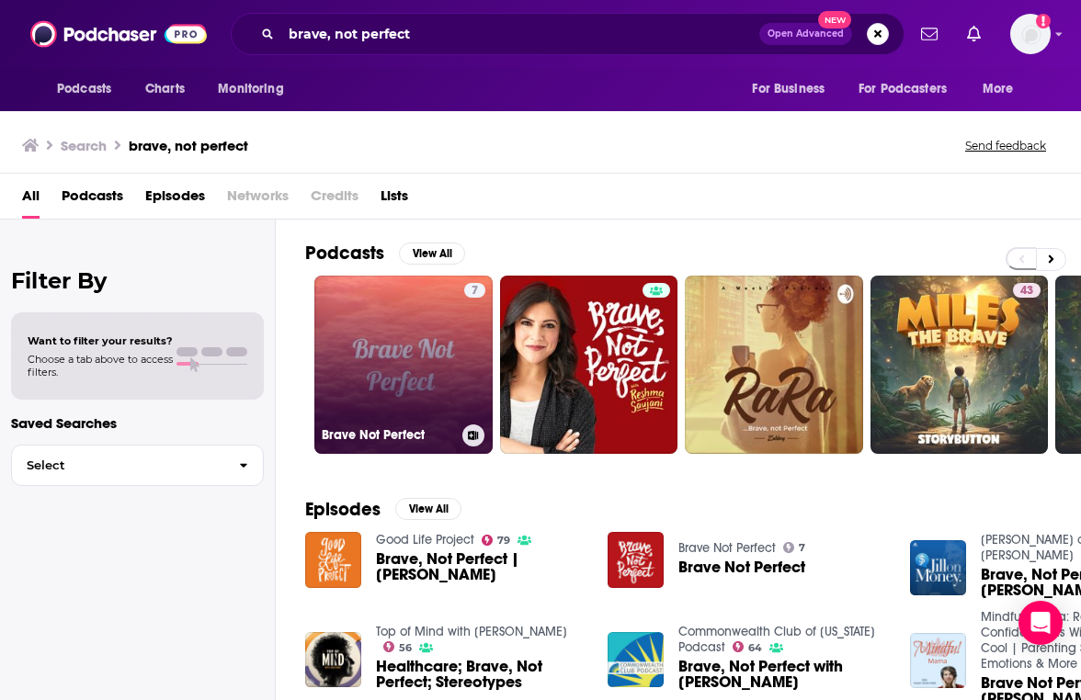
click at [396, 287] on link "7 Brave Not Perfect" at bounding box center [403, 365] width 178 height 178
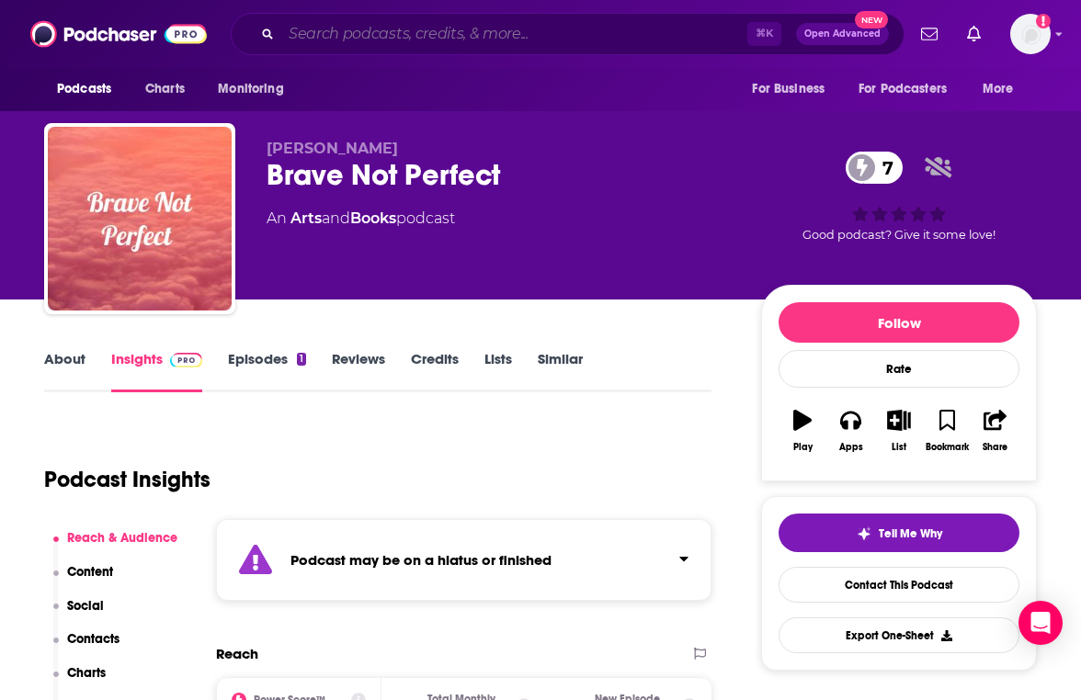
click at [416, 41] on input "Search podcasts, credits, & more..." at bounding box center [514, 33] width 466 height 29
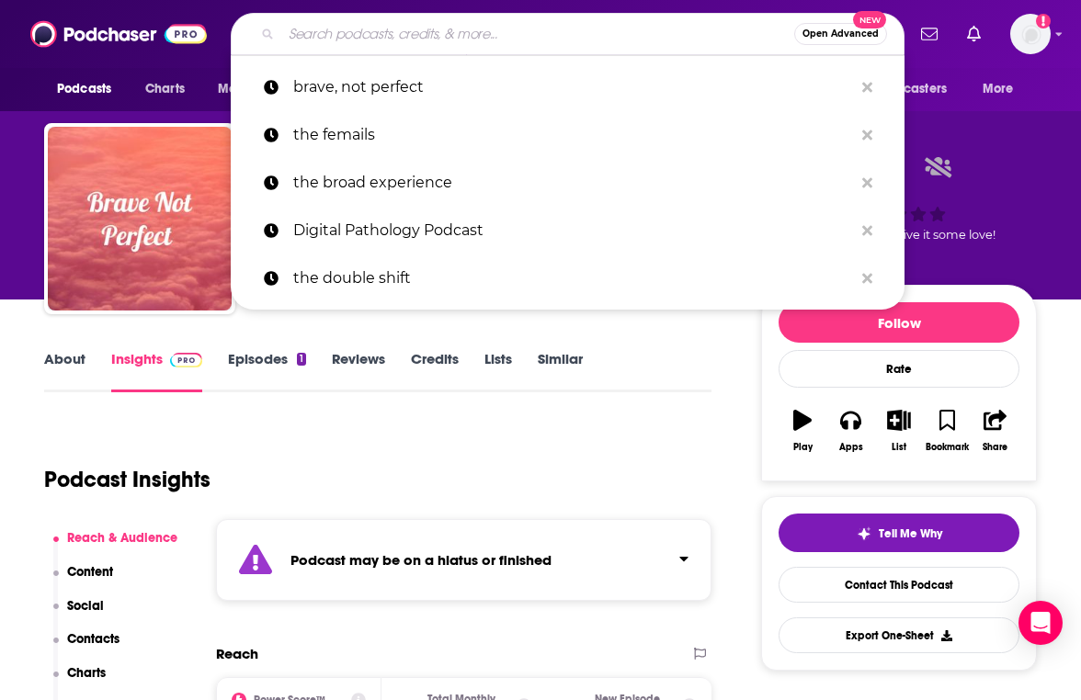
click at [416, 41] on input "Search podcasts, credits, & more..." at bounding box center [537, 33] width 513 height 29
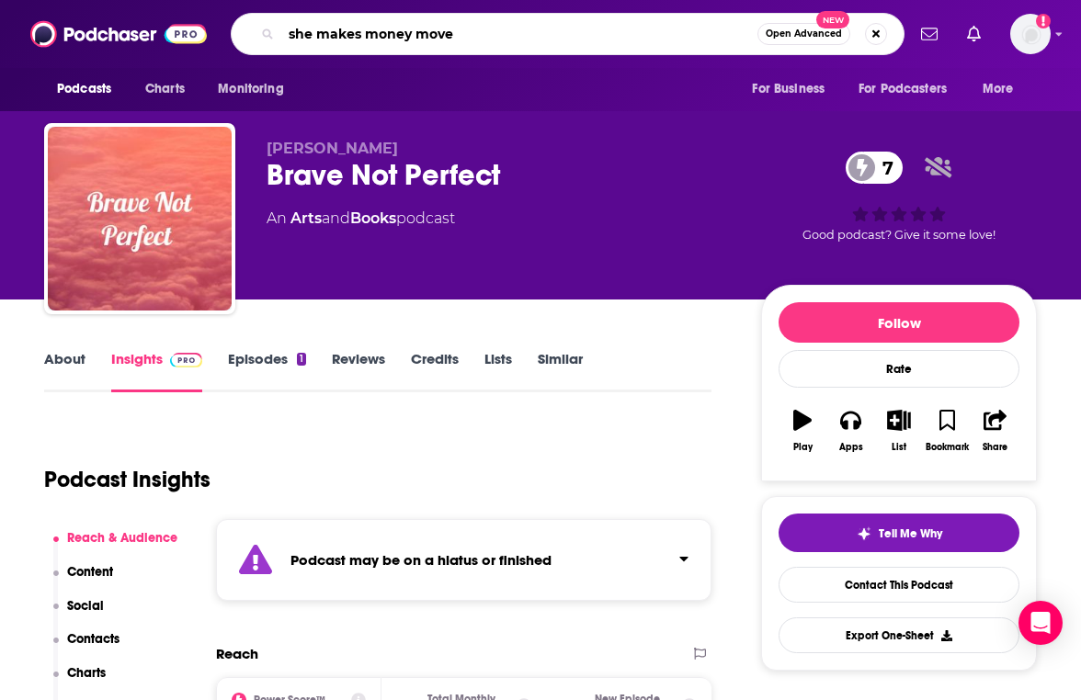
type input "she makes money moves"
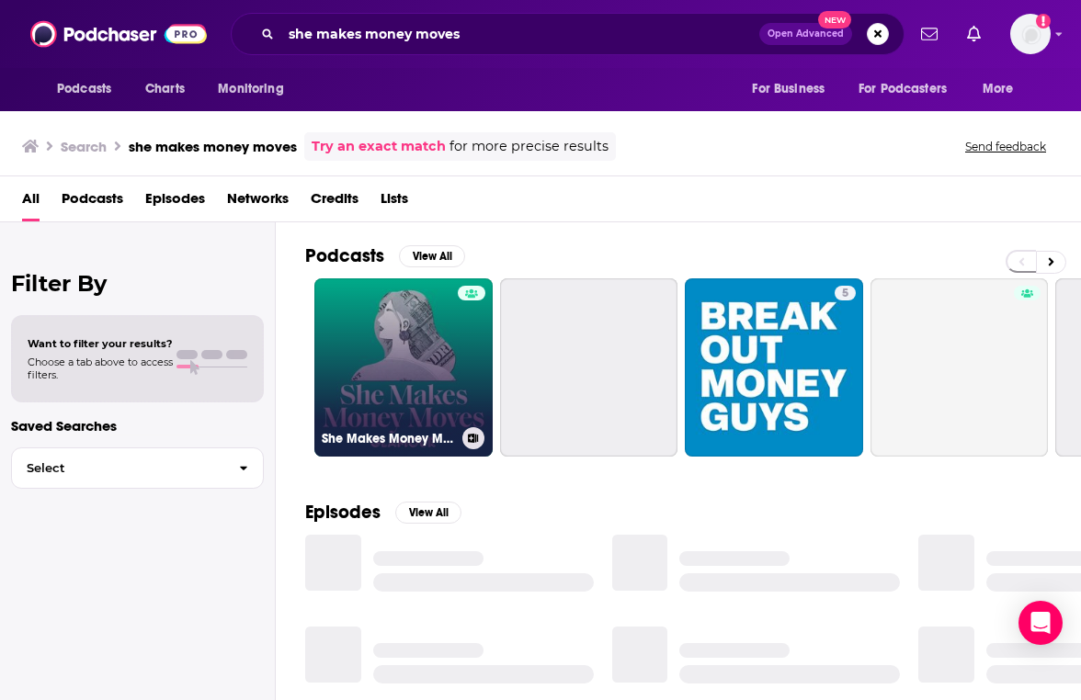
click at [388, 351] on link "She Makes Money Moves | Glamour" at bounding box center [403, 367] width 178 height 178
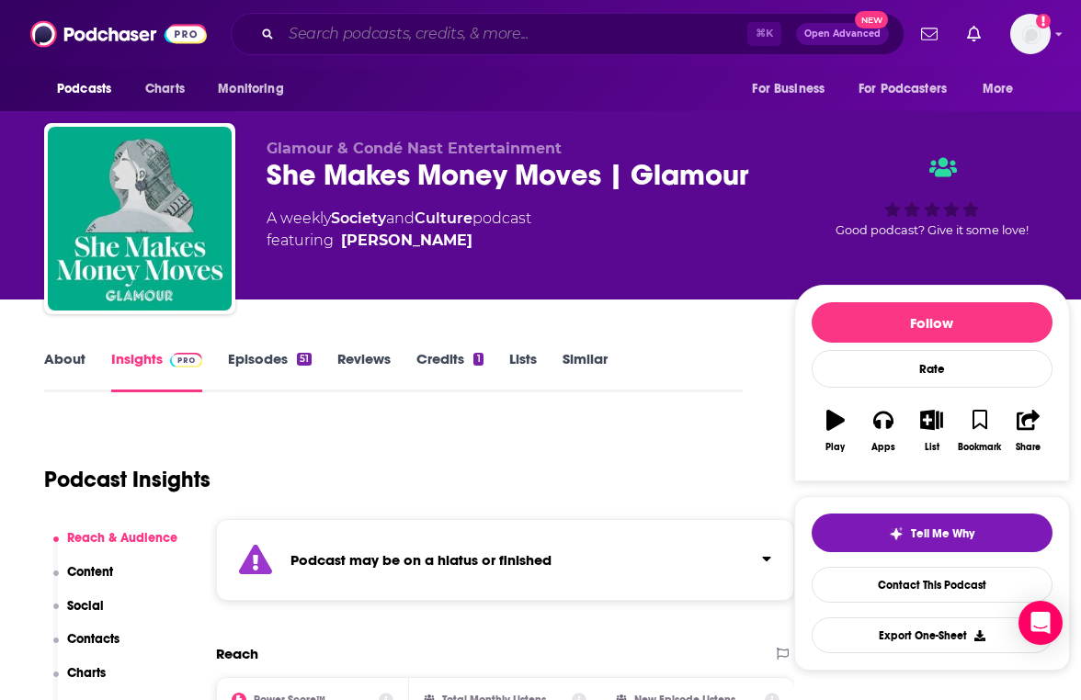
click at [446, 33] on input "Search podcasts, credits, & more..." at bounding box center [514, 33] width 466 height 29
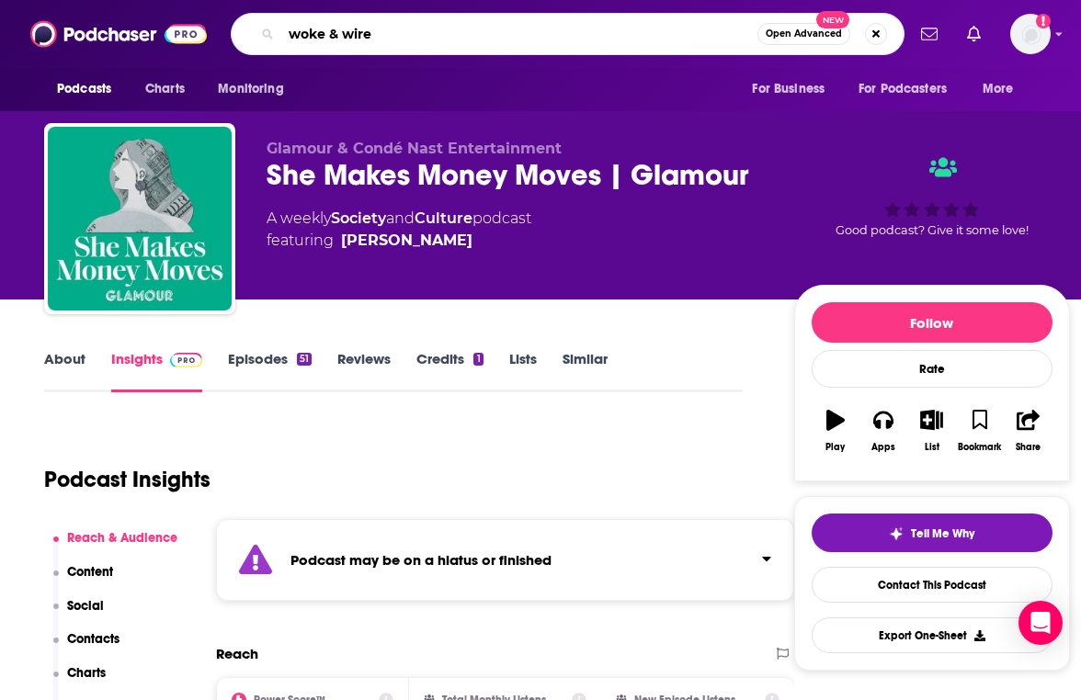
type input "woke & wired"
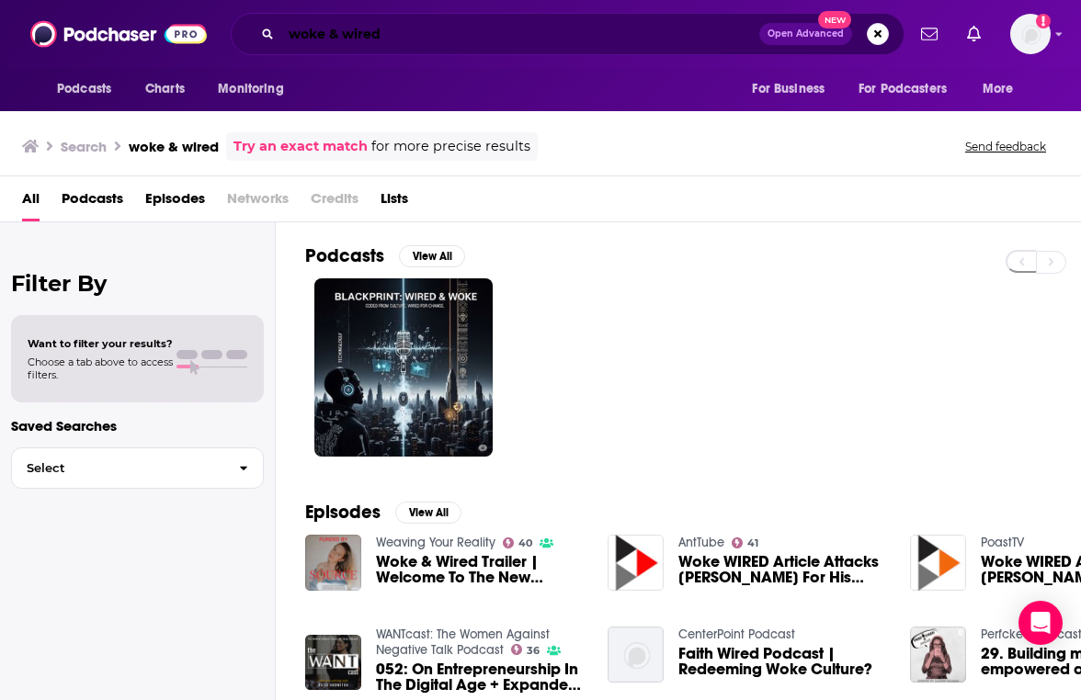
click at [430, 41] on input "woke & wired" at bounding box center [520, 33] width 478 height 29
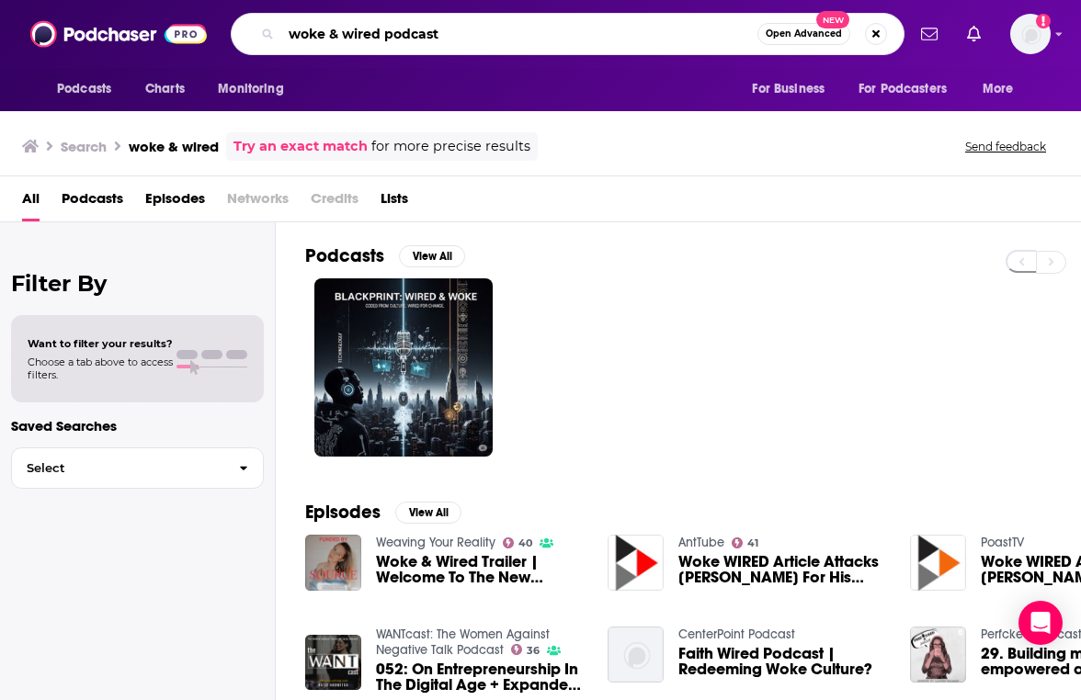
type input "woke & wired podcast"
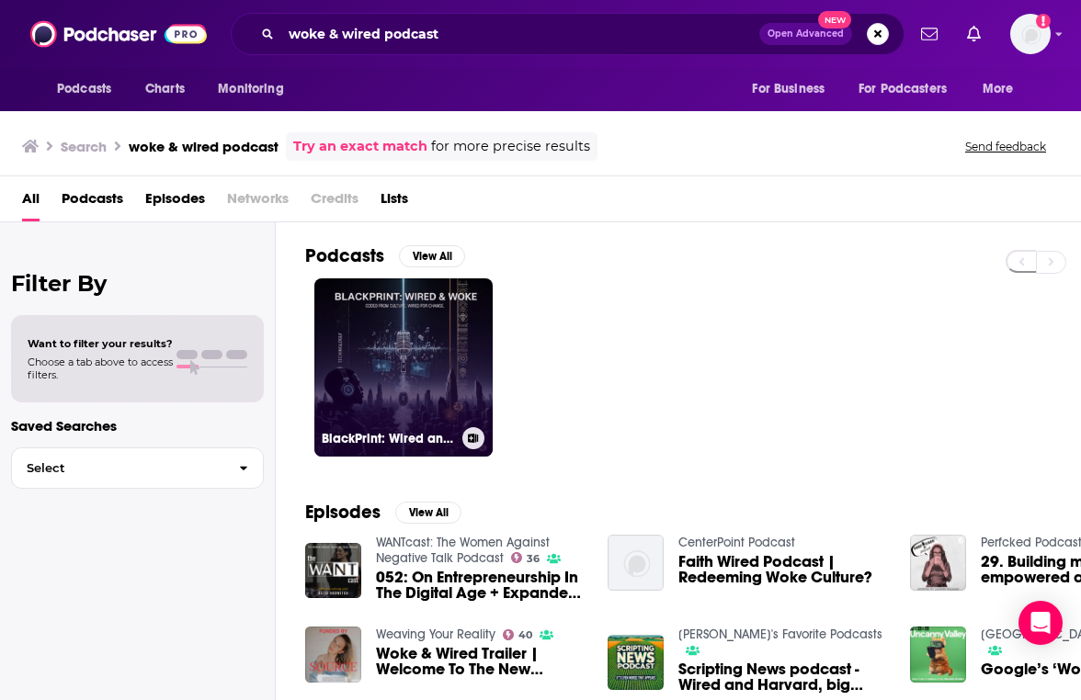
click at [342, 369] on link "BlackPrint: Wired and Woke" at bounding box center [403, 367] width 178 height 178
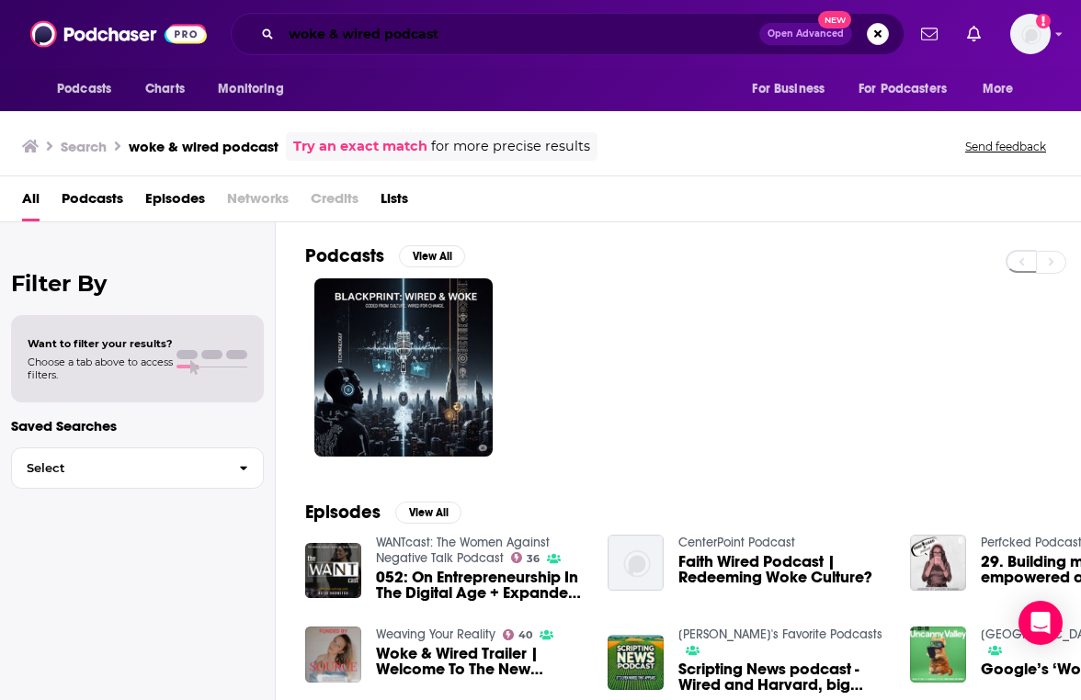
click at [448, 33] on input "woke & wired podcast" at bounding box center [520, 33] width 478 height 29
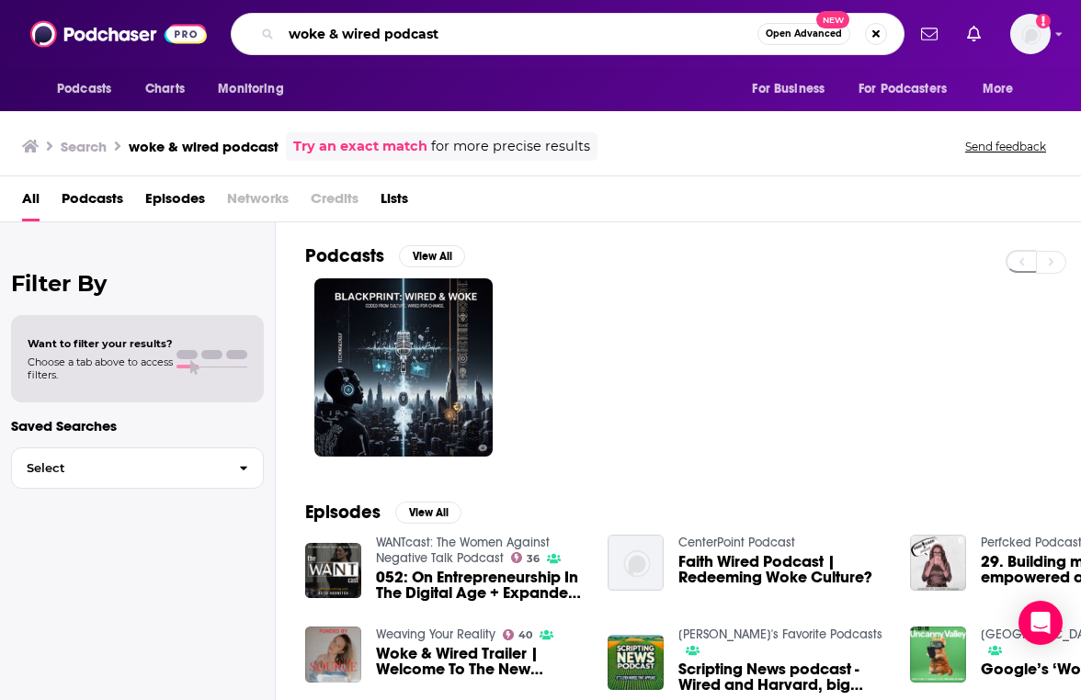
click at [448, 33] on input "woke & wired podcast" at bounding box center [519, 33] width 476 height 29
type input "woke and wired"
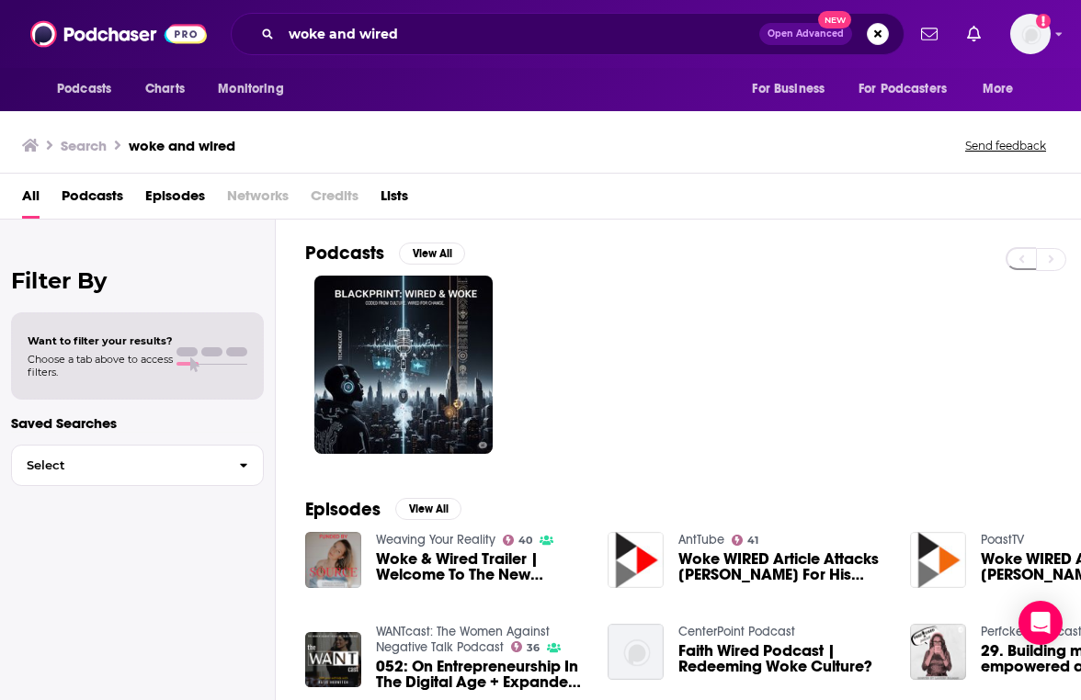
click at [421, 558] on span "Woke & Wired Trailer | Welcome To The New Paradigm" at bounding box center [481, 566] width 210 height 31
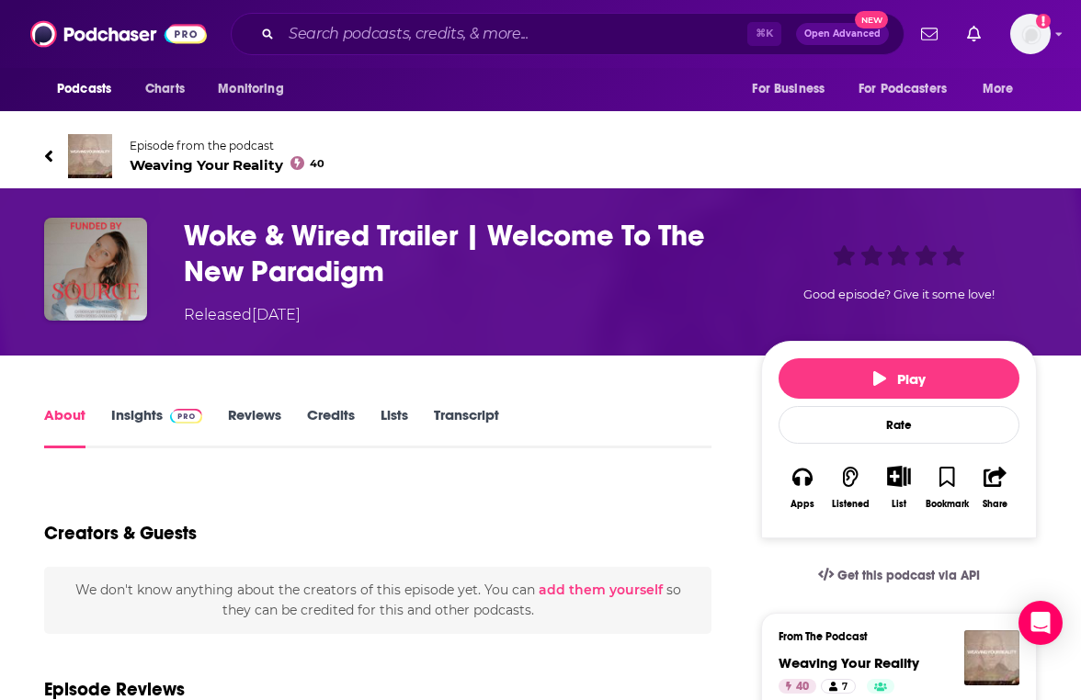
click at [307, 234] on h1 "Woke & Wired Trailer | Welcome To The New Paradigm" at bounding box center [458, 254] width 548 height 72
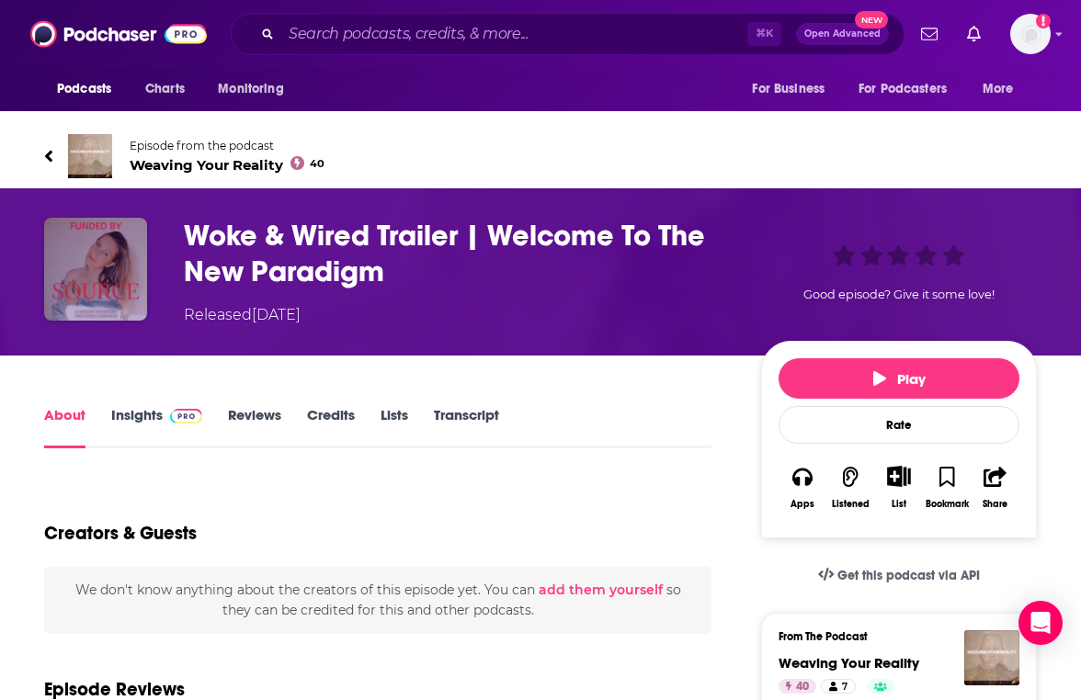
click at [118, 241] on img "Woke & Wired Trailer | Welcome To The New Paradigm" at bounding box center [95, 269] width 103 height 103
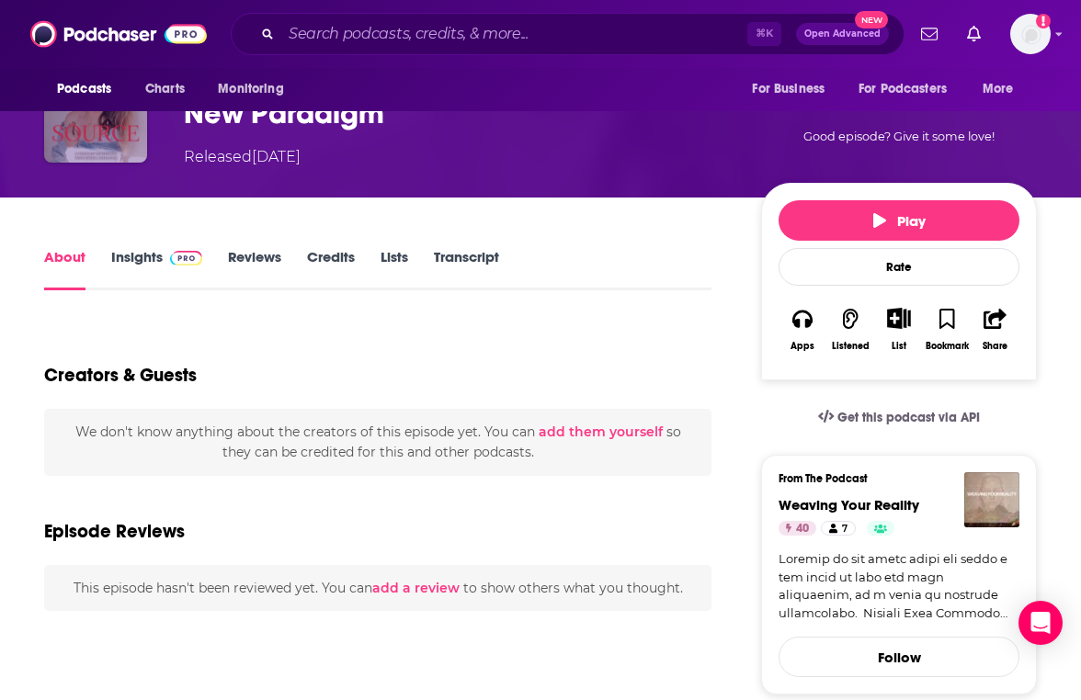
scroll to position [161, 0]
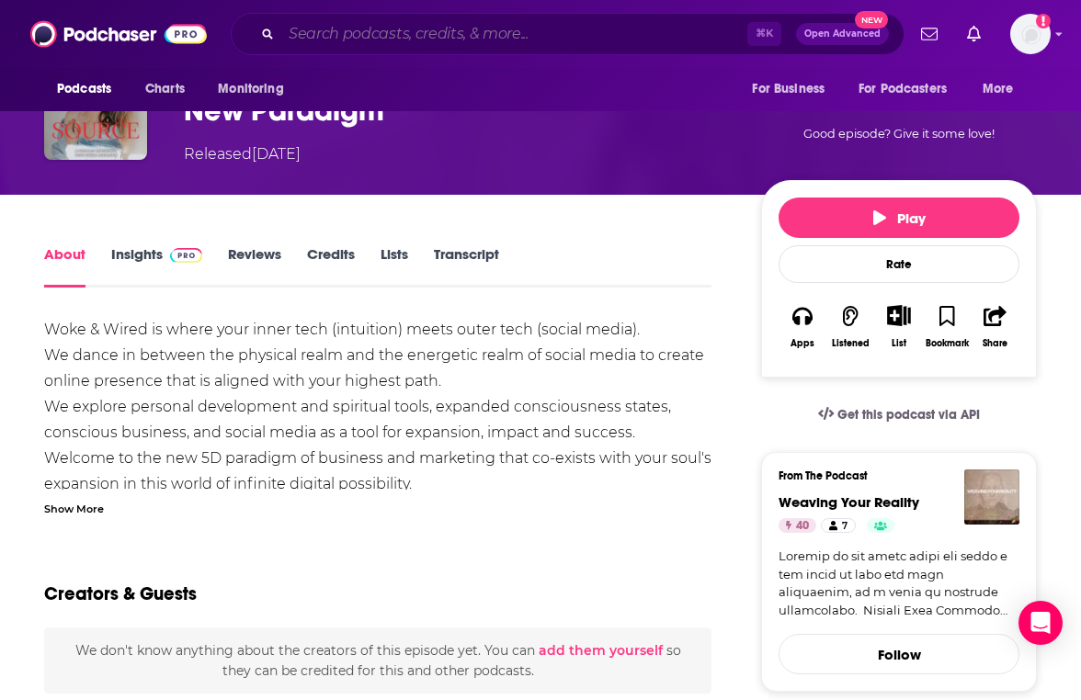
click at [360, 33] on input "Search podcasts, credits, & more..." at bounding box center [514, 33] width 466 height 29
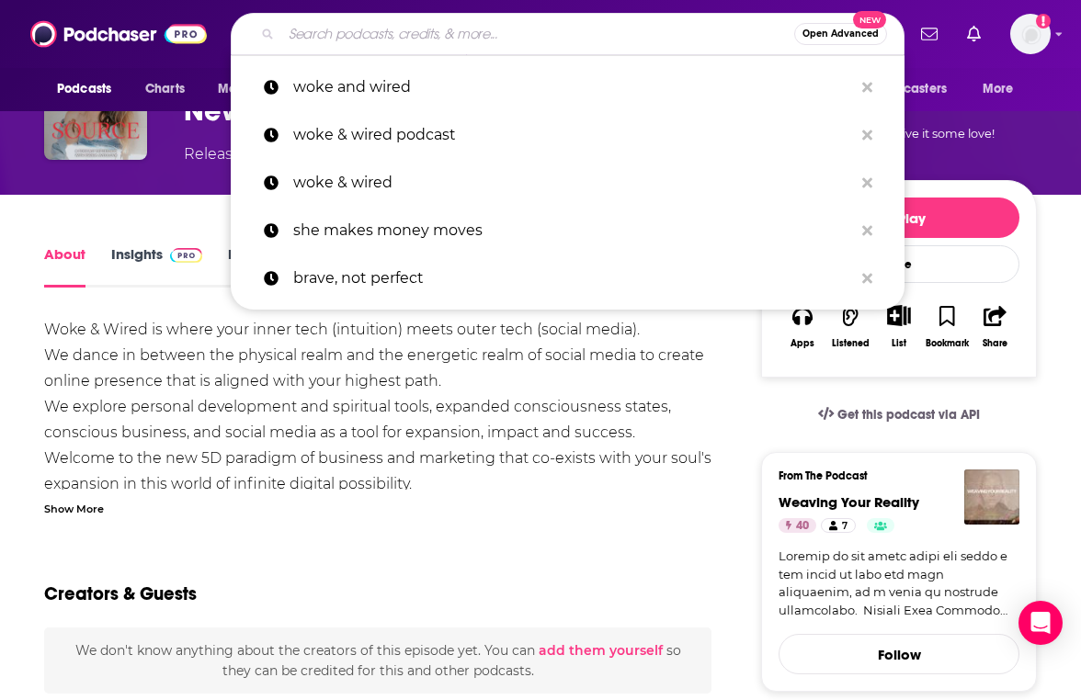
click at [360, 33] on input "Search podcasts, credits, & more..." at bounding box center [537, 33] width 513 height 29
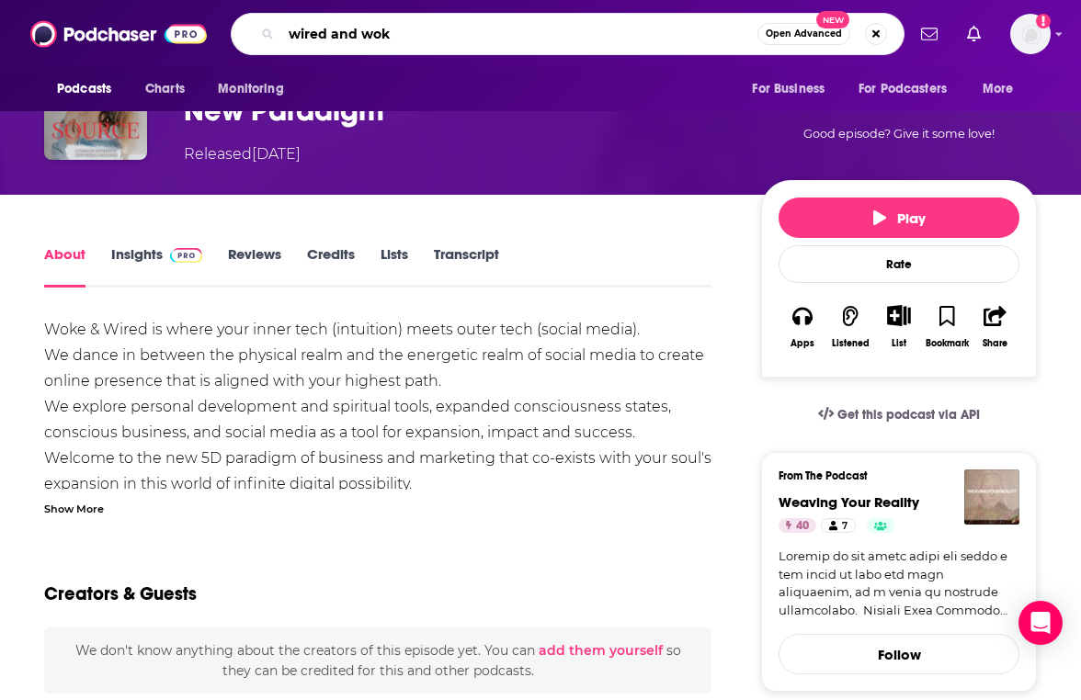
type input "wired and woke"
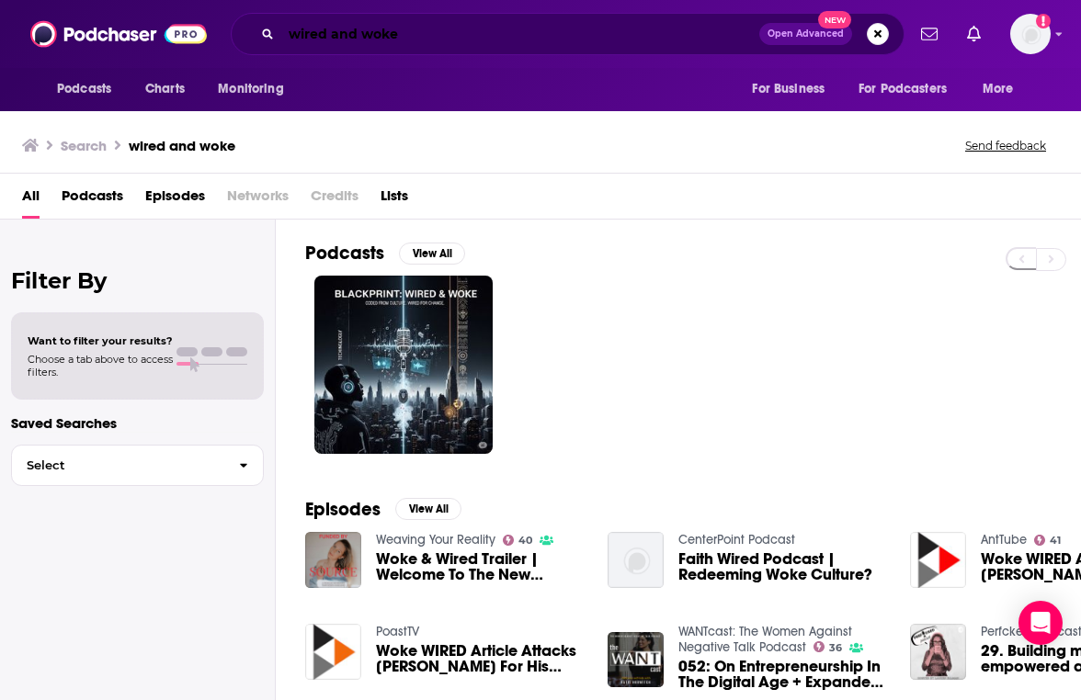
click at [452, 36] on input "wired and woke" at bounding box center [520, 33] width 478 height 29
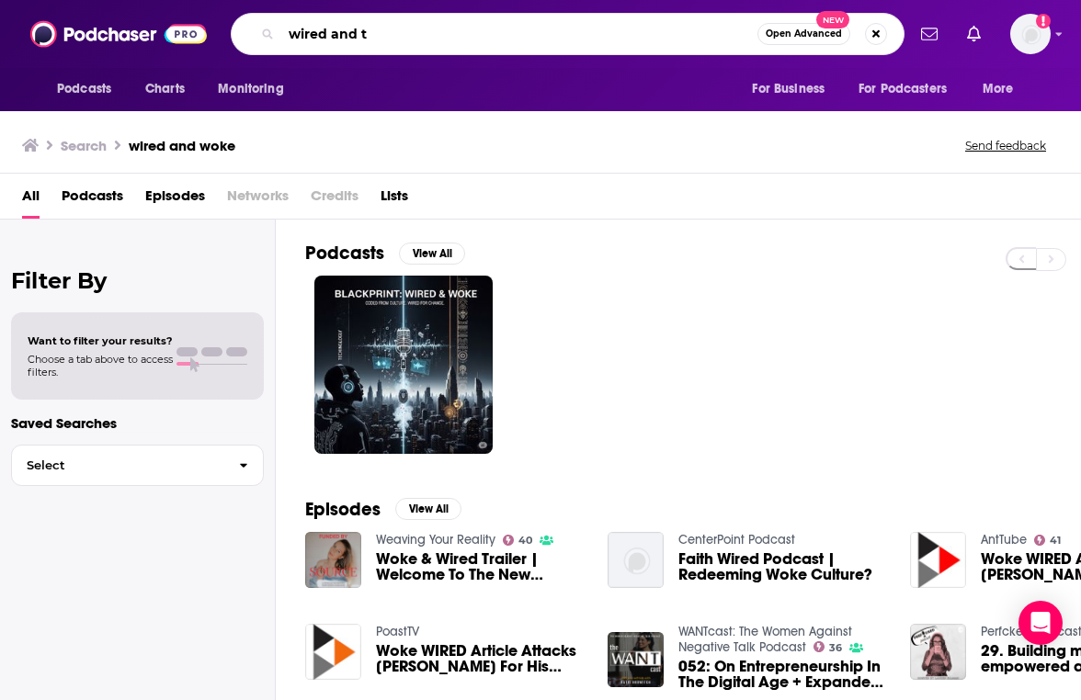
click at [452, 36] on input "wired and t" at bounding box center [519, 33] width 476 height 29
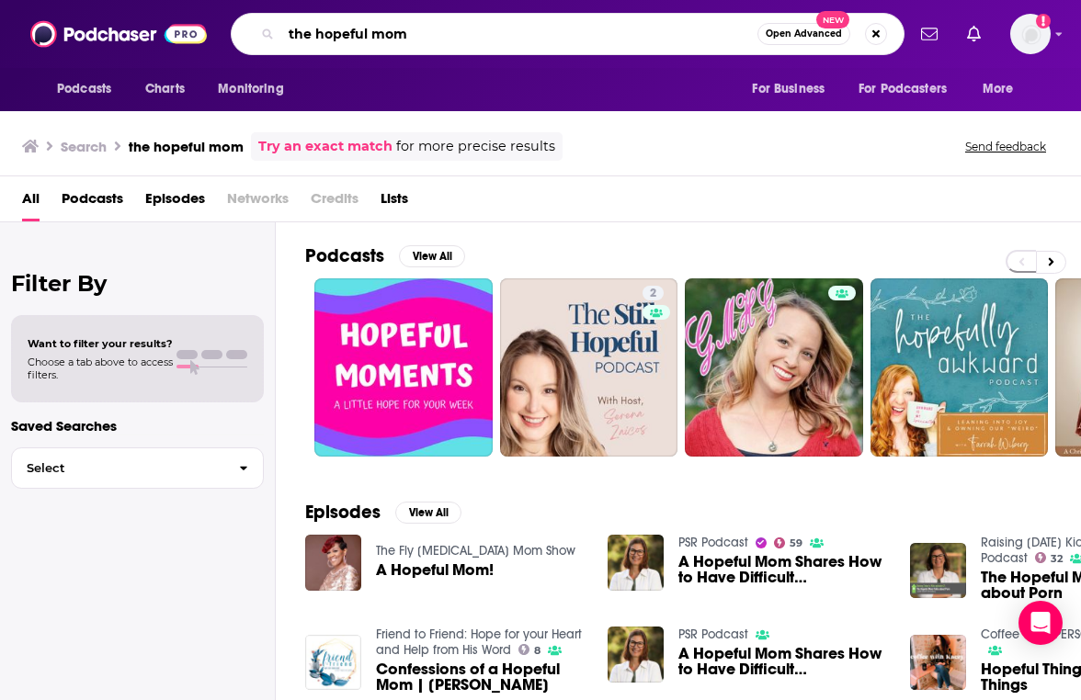
click at [419, 40] on input "the hopeful mom" at bounding box center [519, 33] width 476 height 29
type input "the hopeful mama"
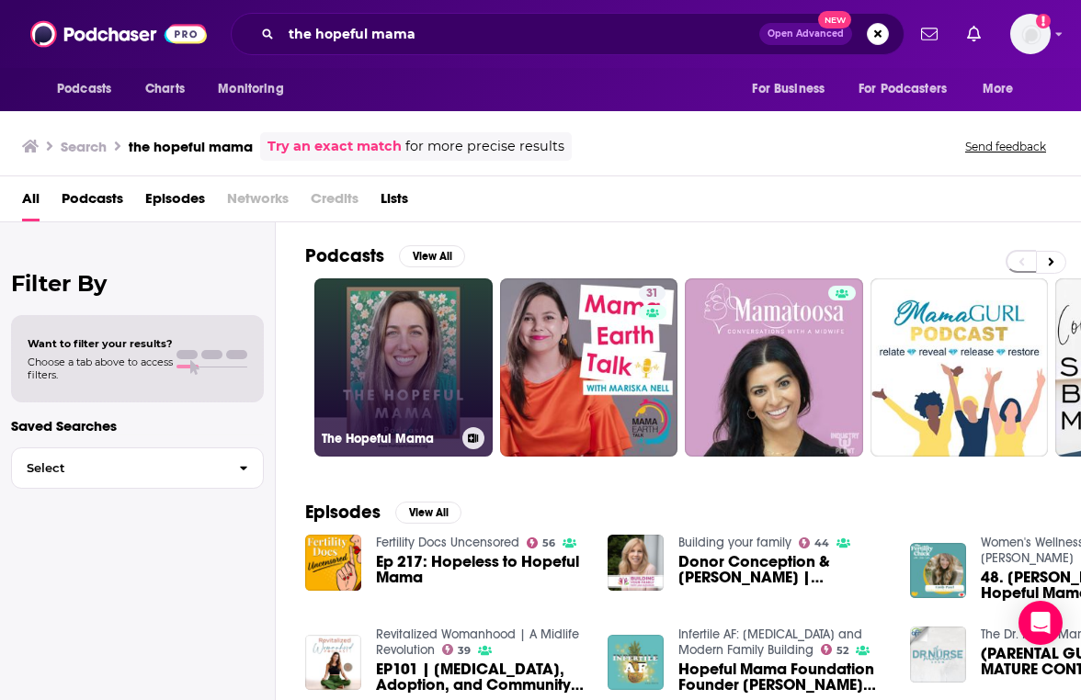
click at [444, 364] on link "The Hopeful Mama" at bounding box center [403, 367] width 178 height 178
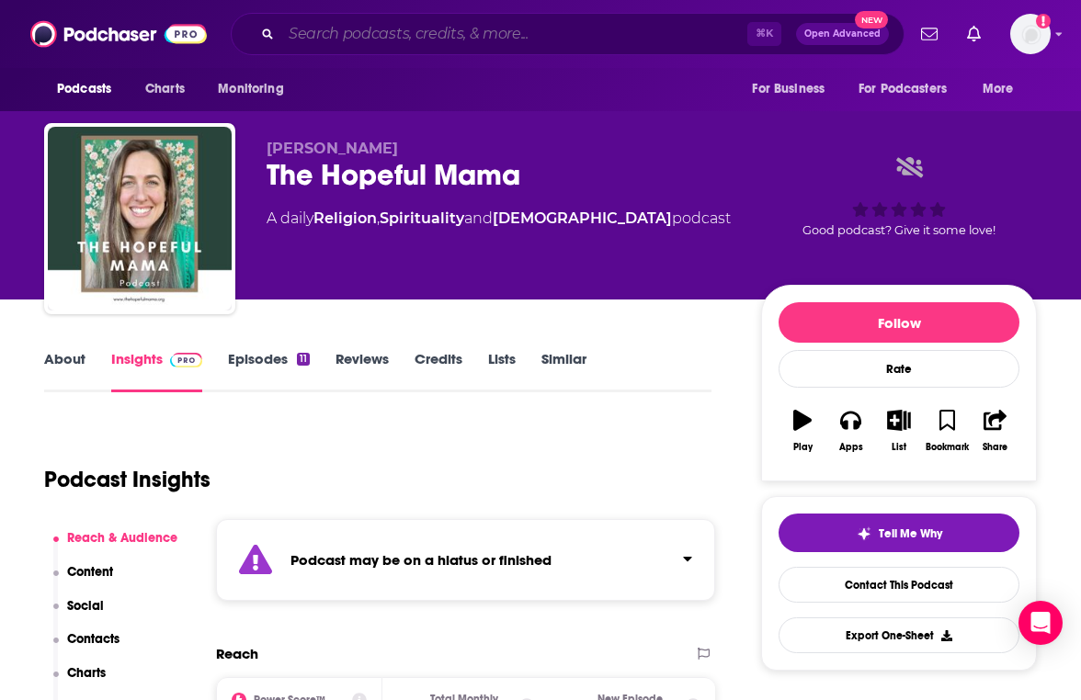
click at [404, 39] on input "Search podcasts, credits, & more..." at bounding box center [514, 33] width 466 height 29
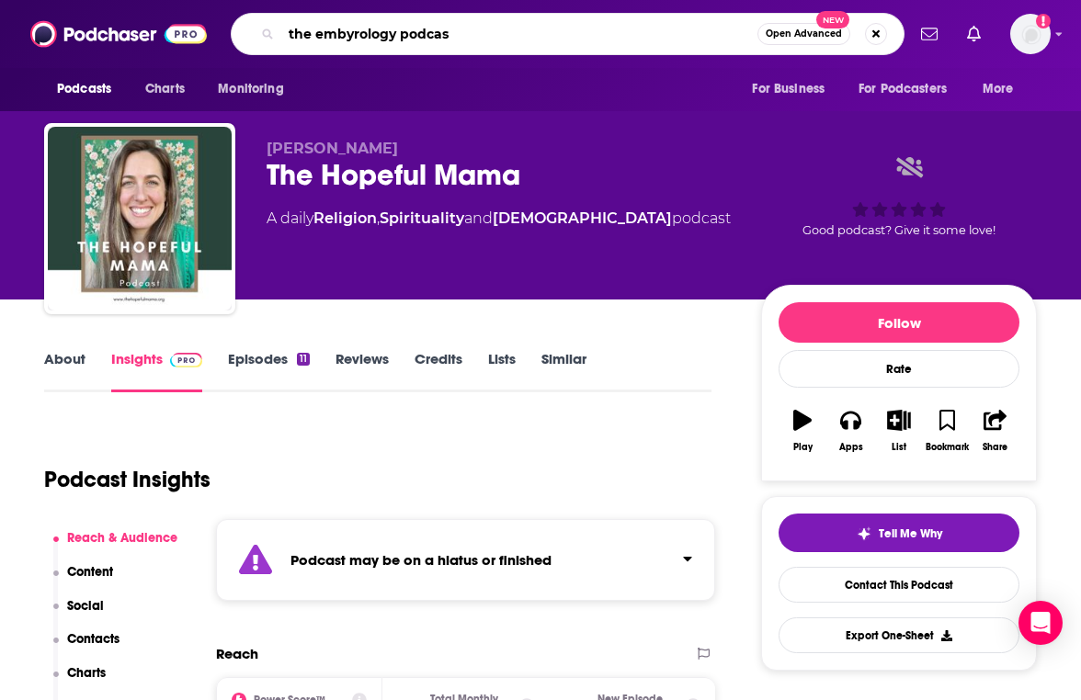
type input "the embyrology podcast"
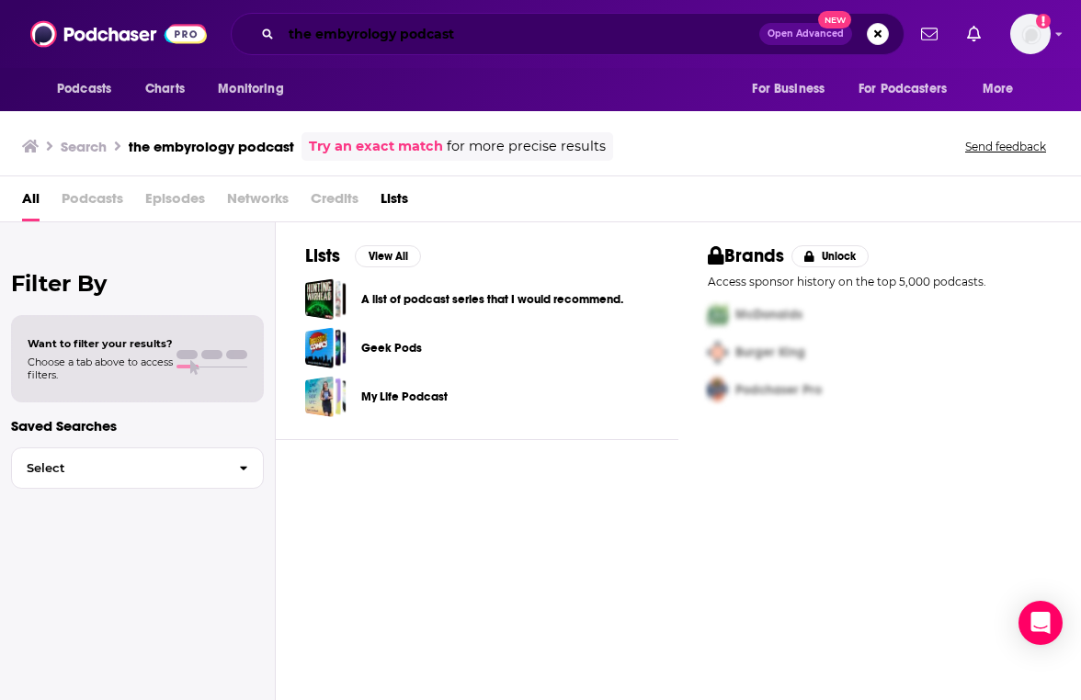
click at [370, 35] on input "the embyrology podcast" at bounding box center [520, 33] width 478 height 29
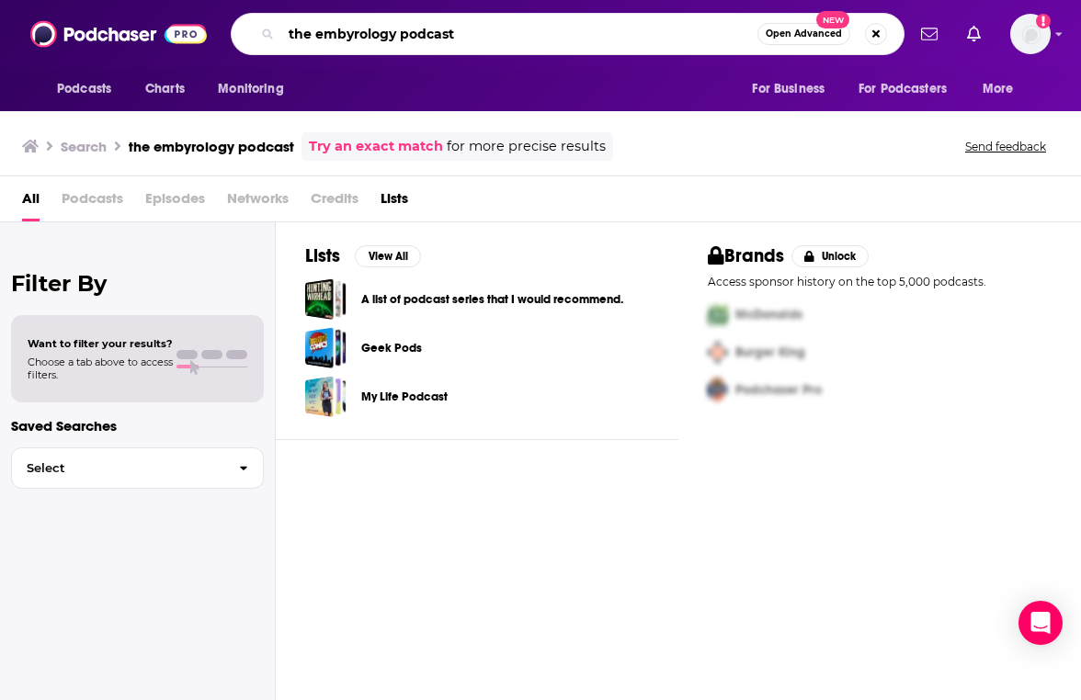
click at [362, 33] on input "the embyrology podcast" at bounding box center [519, 33] width 476 height 29
type input "the embryology podcast"
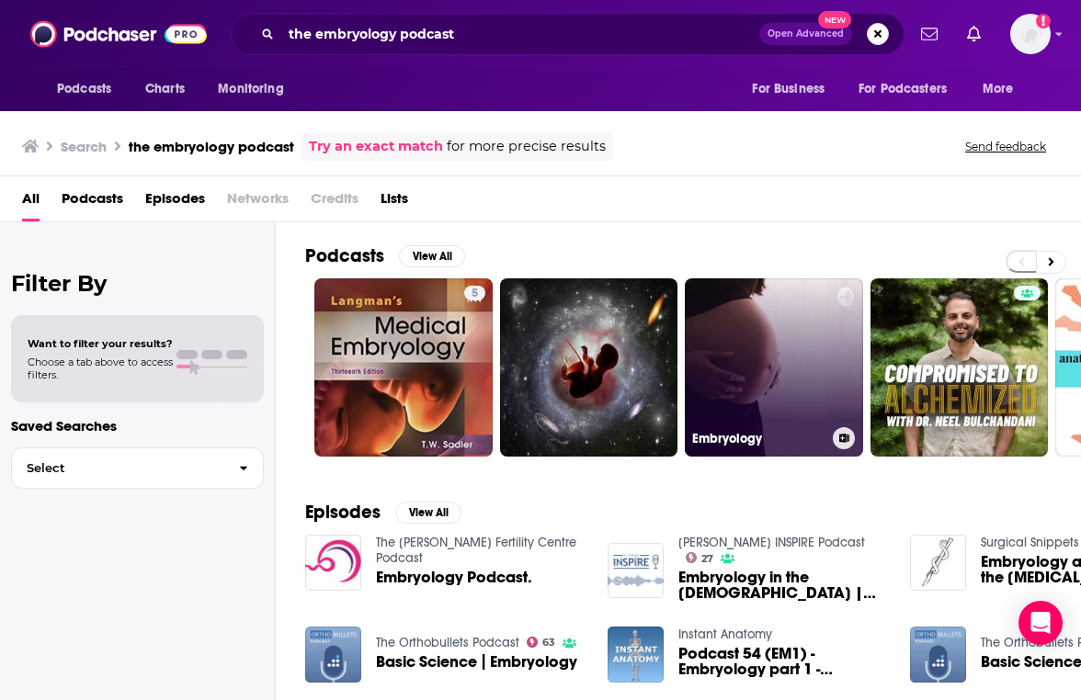
click at [768, 333] on link "Embryology" at bounding box center [774, 367] width 178 height 178
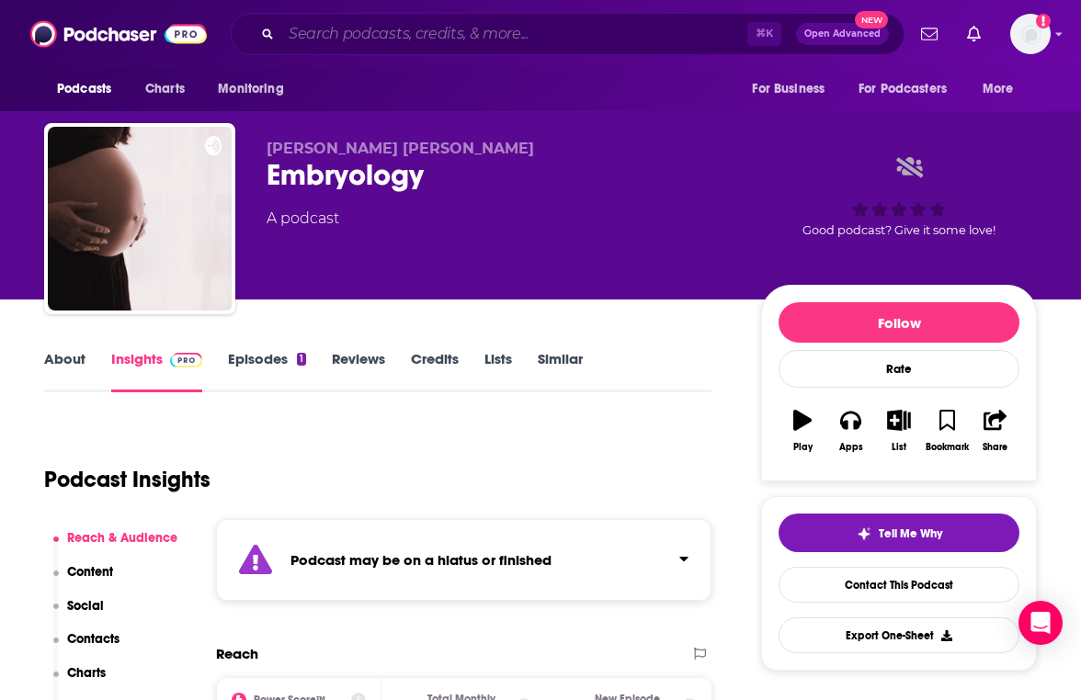
click at [403, 34] on input "Search podcasts, credits, & more..." at bounding box center [514, 33] width 466 height 29
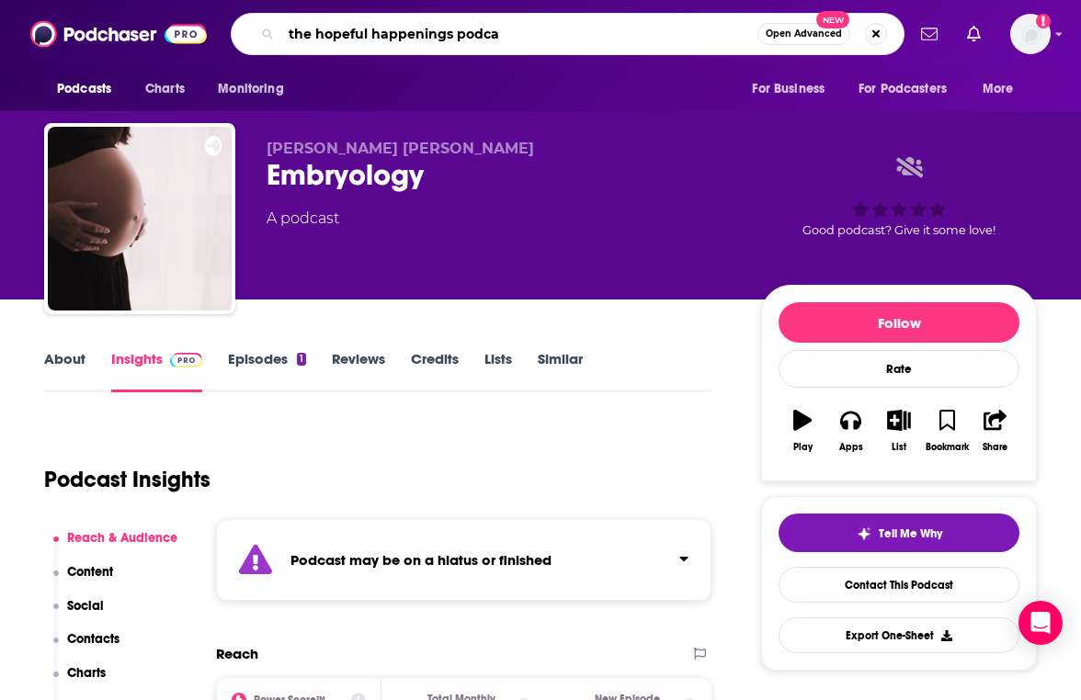
type input "the hopeful happenings podcas"
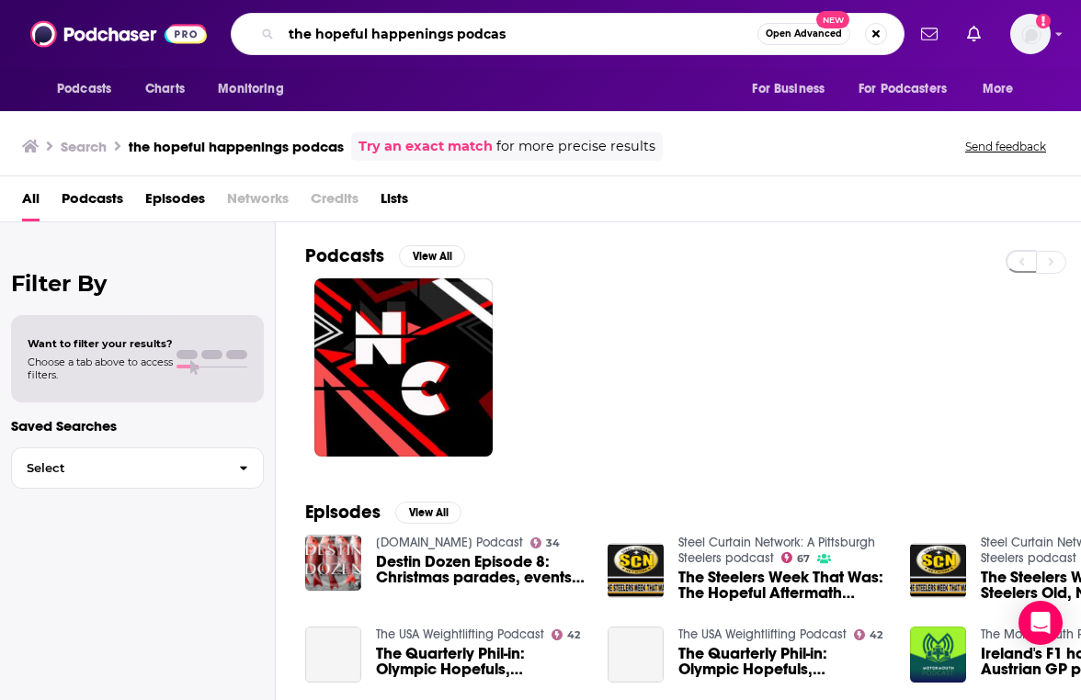
click at [539, 28] on input "the hopeful happenings podcas" at bounding box center [519, 33] width 476 height 29
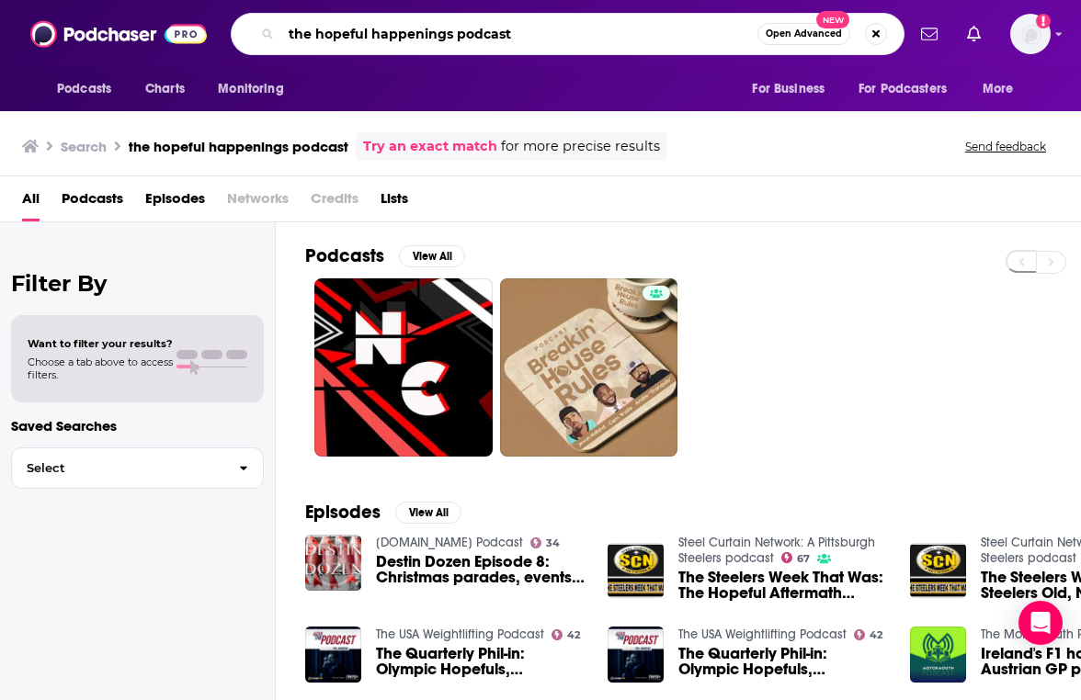
click at [539, 31] on input "the hopeful happenings podcast" at bounding box center [519, 33] width 476 height 29
drag, startPoint x: 316, startPoint y: 39, endPoint x: 251, endPoint y: 24, distance: 66.9
click at [251, 24] on div "the hopeful happenings Open Advanced New" at bounding box center [568, 34] width 674 height 42
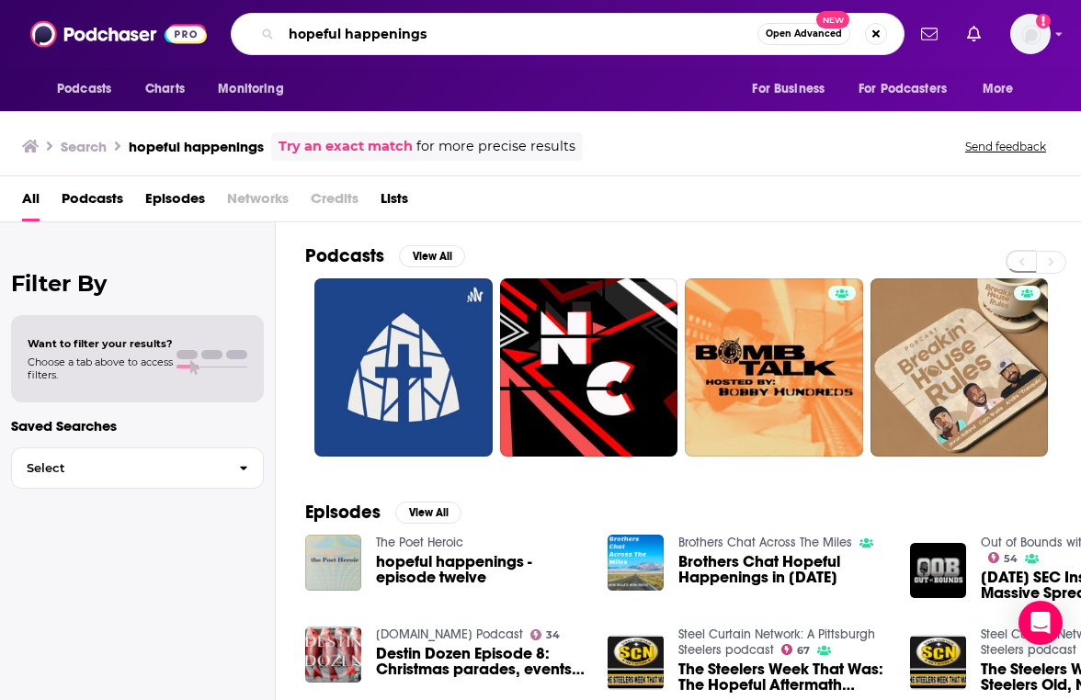
click at [363, 42] on input "hopeful happenings" at bounding box center [519, 33] width 476 height 29
type input "fertility in focus"
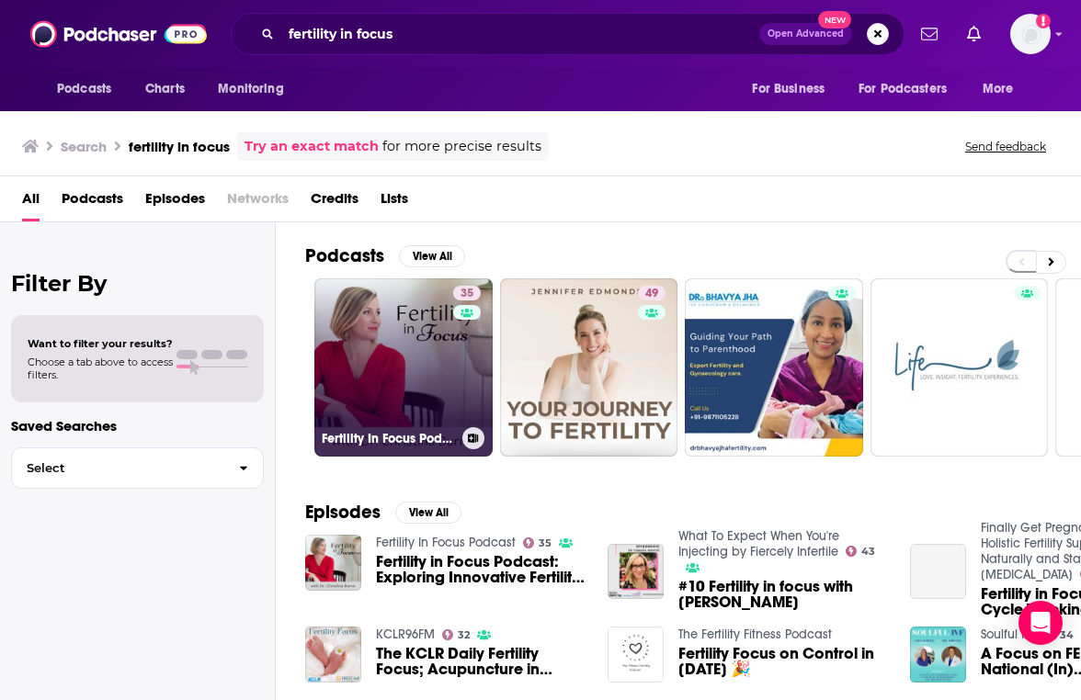
click at [446, 398] on link "35 Fertility In Focus Podcast" at bounding box center [403, 367] width 178 height 178
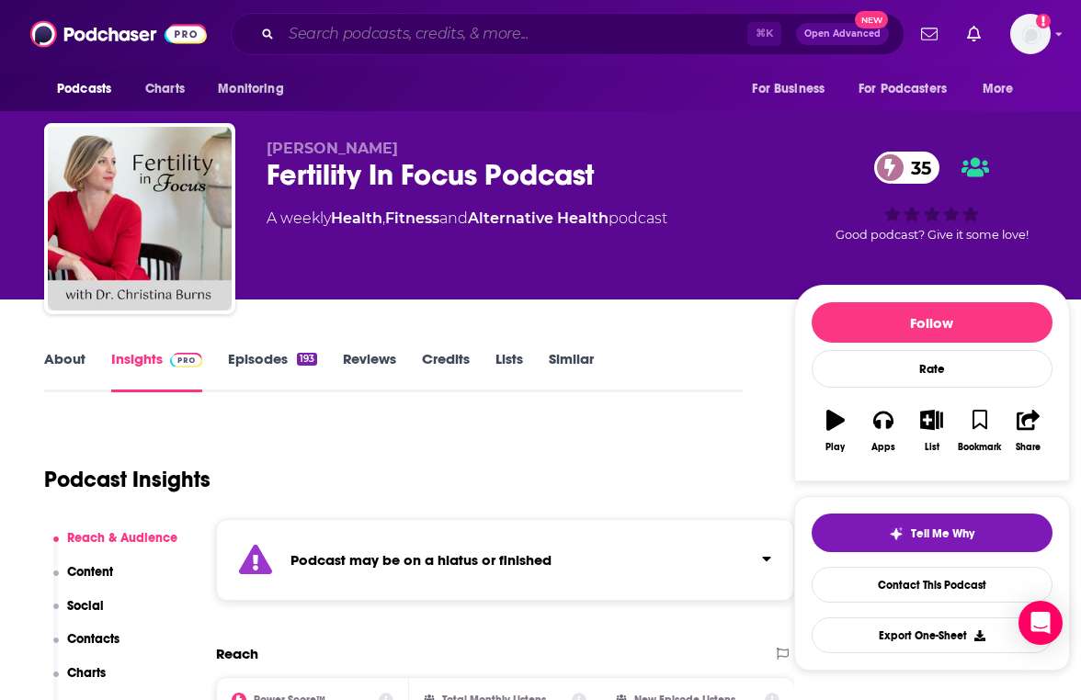
click at [434, 46] on input "Search podcasts, credits, & more..." at bounding box center [514, 33] width 466 height 29
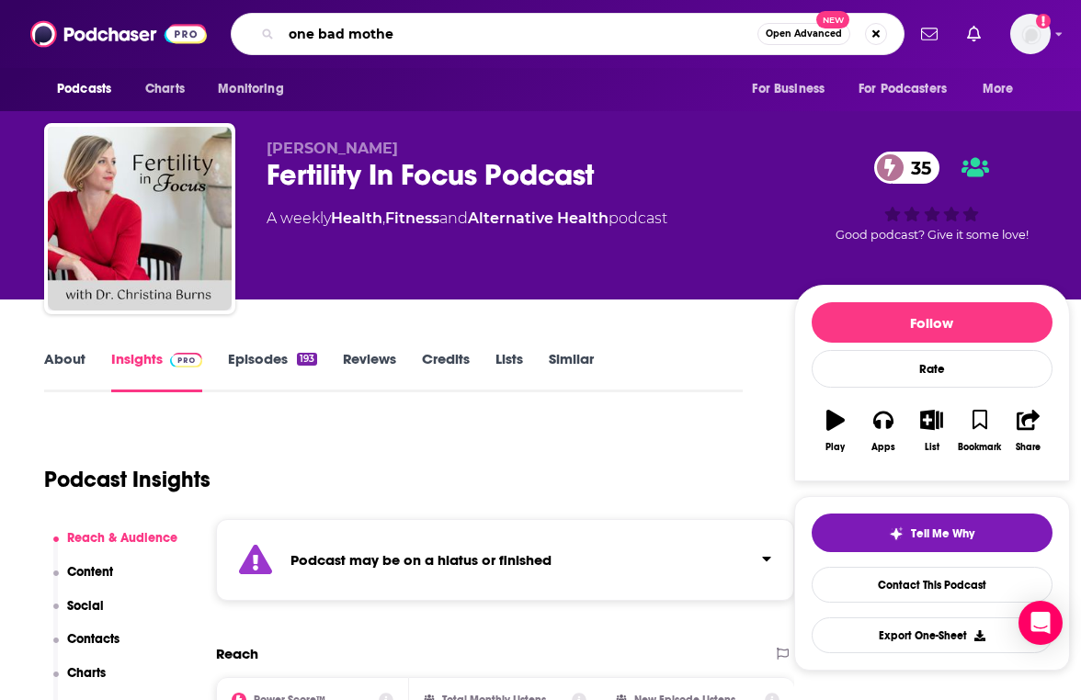
type input "one bad mother"
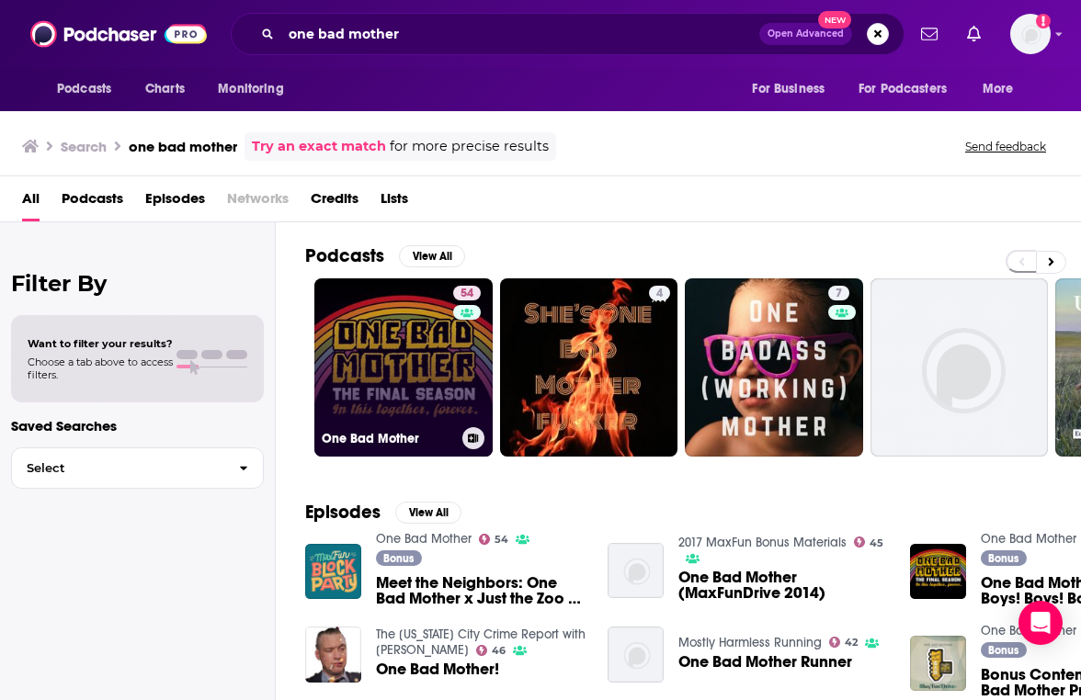
click at [422, 335] on link "54 One Bad Mother" at bounding box center [403, 367] width 178 height 178
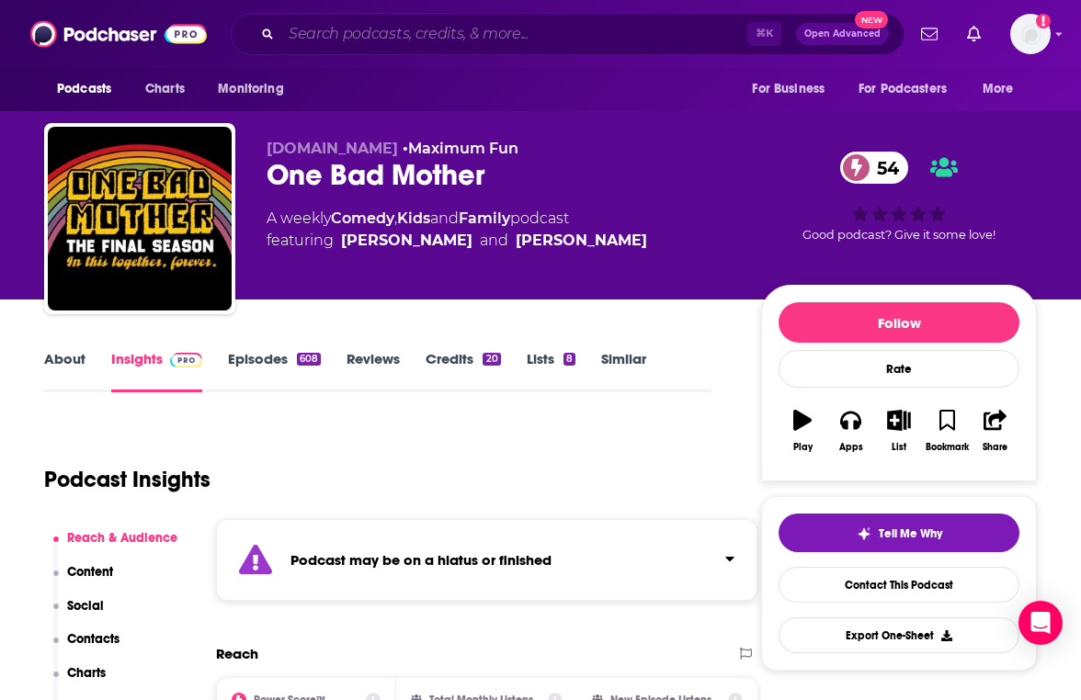
click at [426, 37] on input "Search podcasts, credits, & more..." at bounding box center [514, 33] width 466 height 29
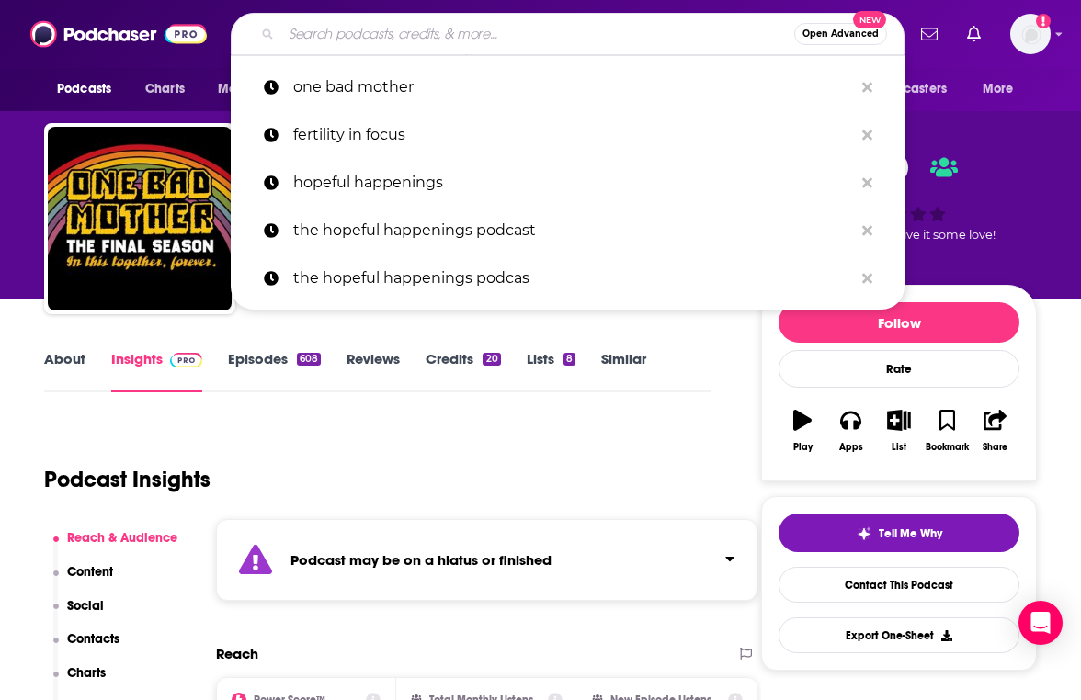
click at [426, 37] on input "Search podcasts, credits, & more..." at bounding box center [537, 33] width 513 height 29
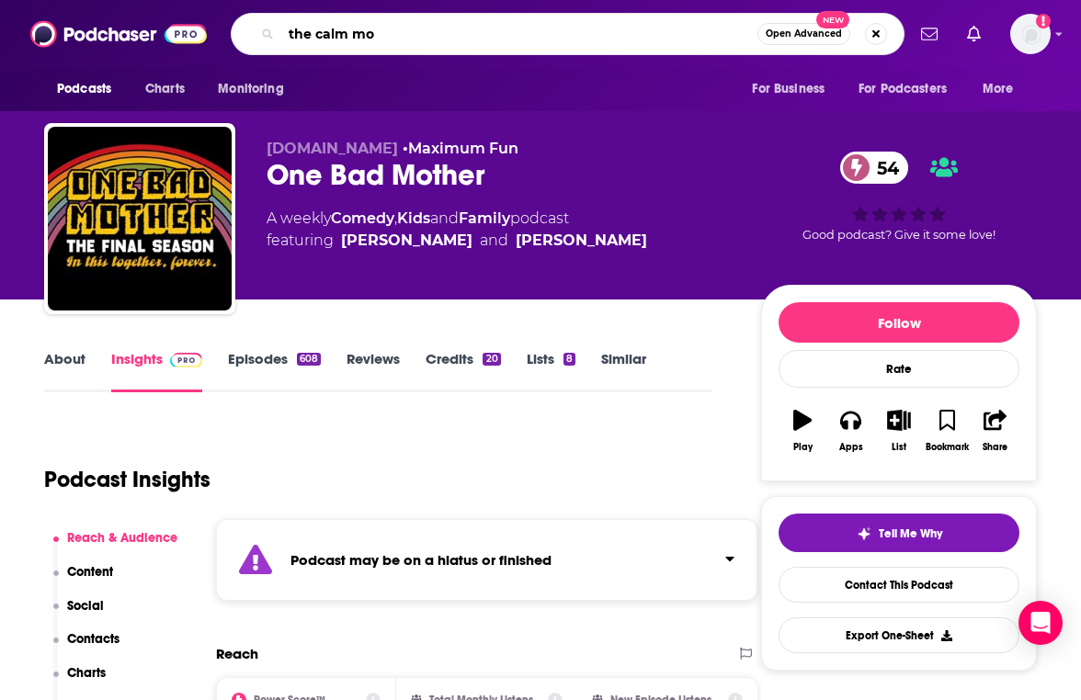
type input "the calm mom"
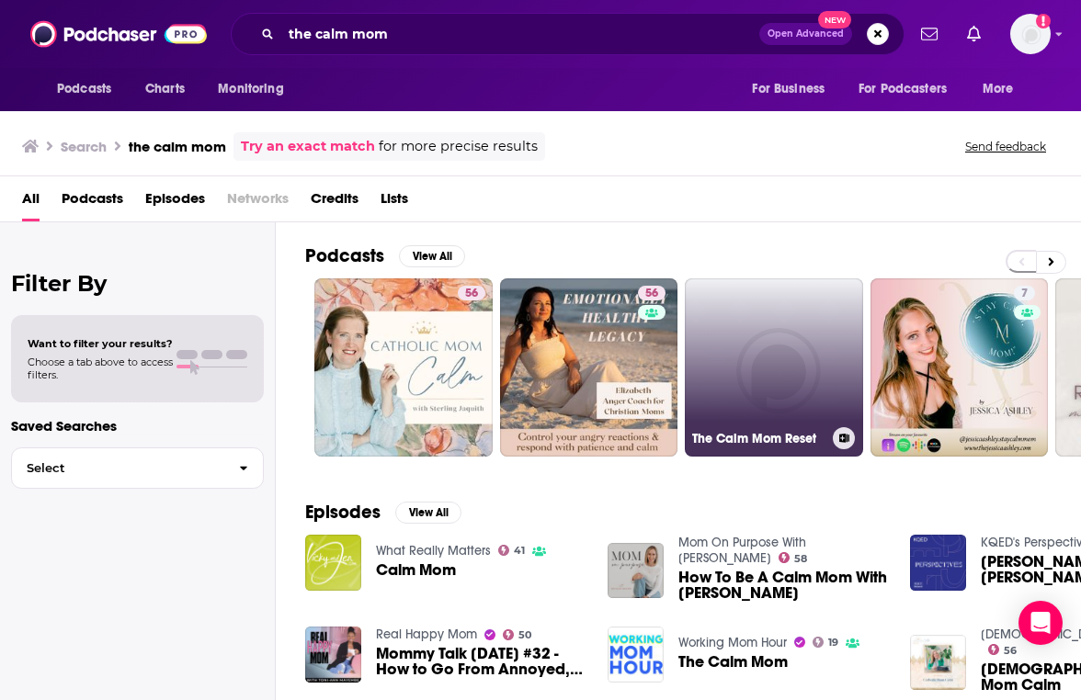
click at [759, 336] on link "The Calm Mom Reset" at bounding box center [774, 367] width 178 height 178
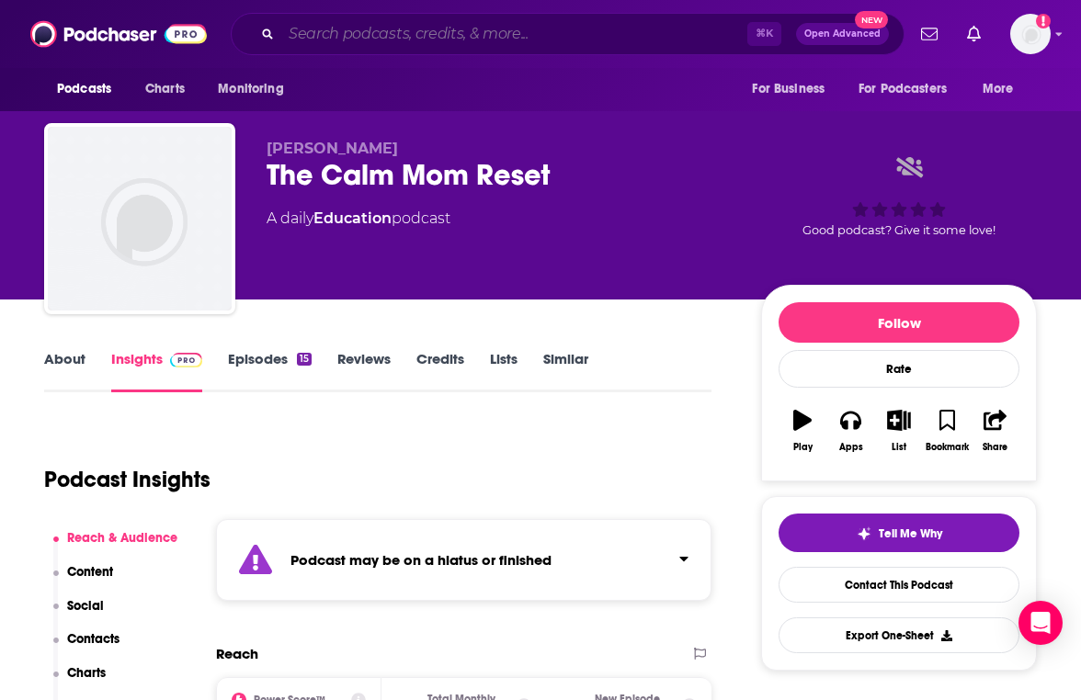
click at [370, 31] on input "Search podcasts, credits, & more..." at bounding box center [514, 33] width 466 height 29
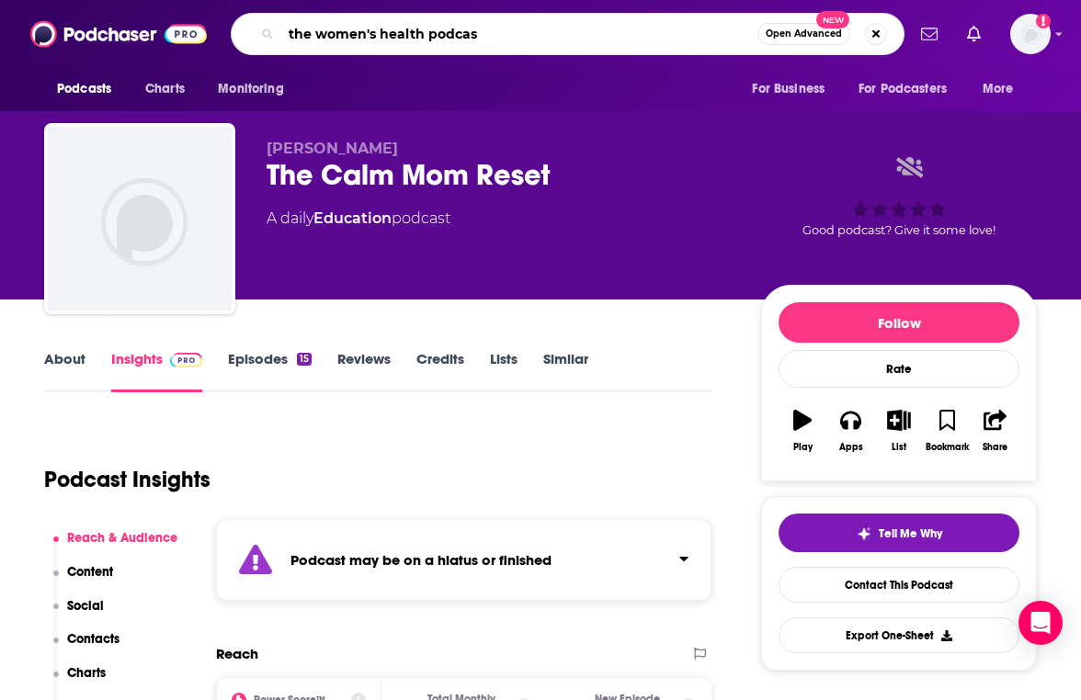
type input "the women's health podcast"
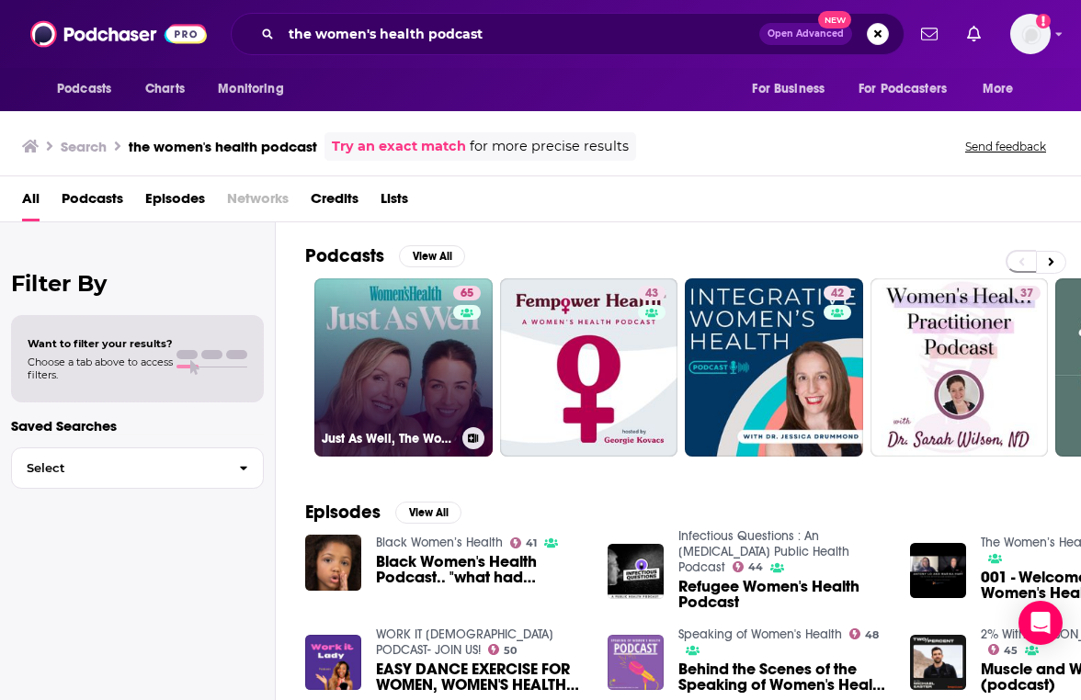
click at [401, 352] on link "65 Just As Well, The Women's Health Podcast" at bounding box center [403, 367] width 178 height 178
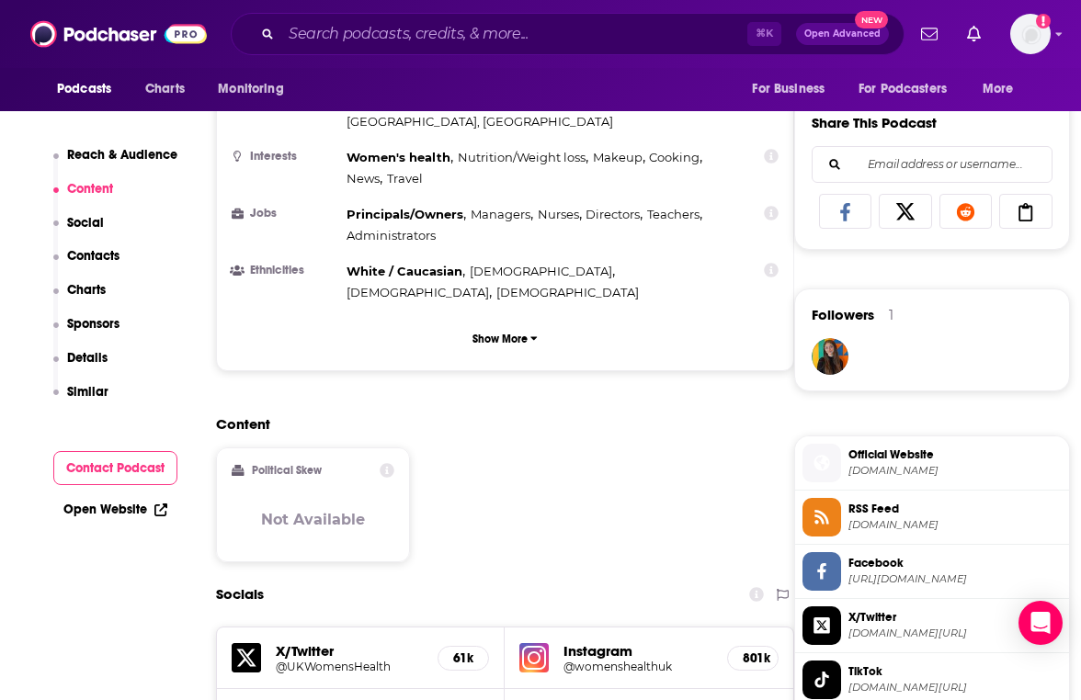
scroll to position [1365, 0]
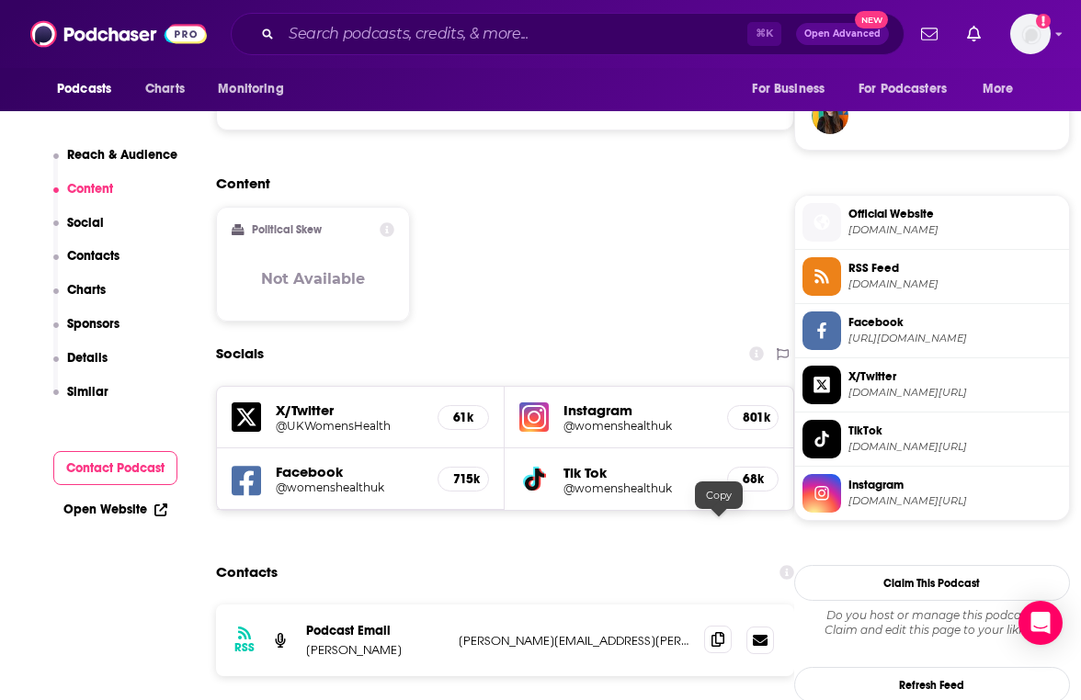
click at [725, 626] on span at bounding box center [718, 640] width 28 height 28
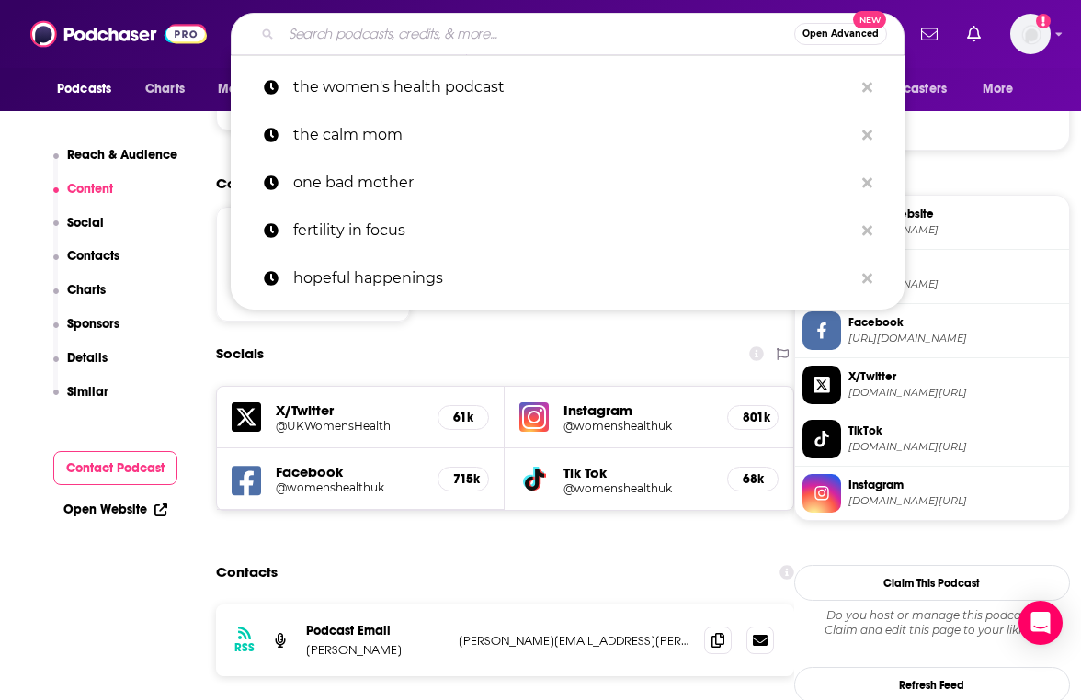
click at [366, 32] on input "Search podcasts, credits, & more..." at bounding box center [537, 33] width 513 height 29
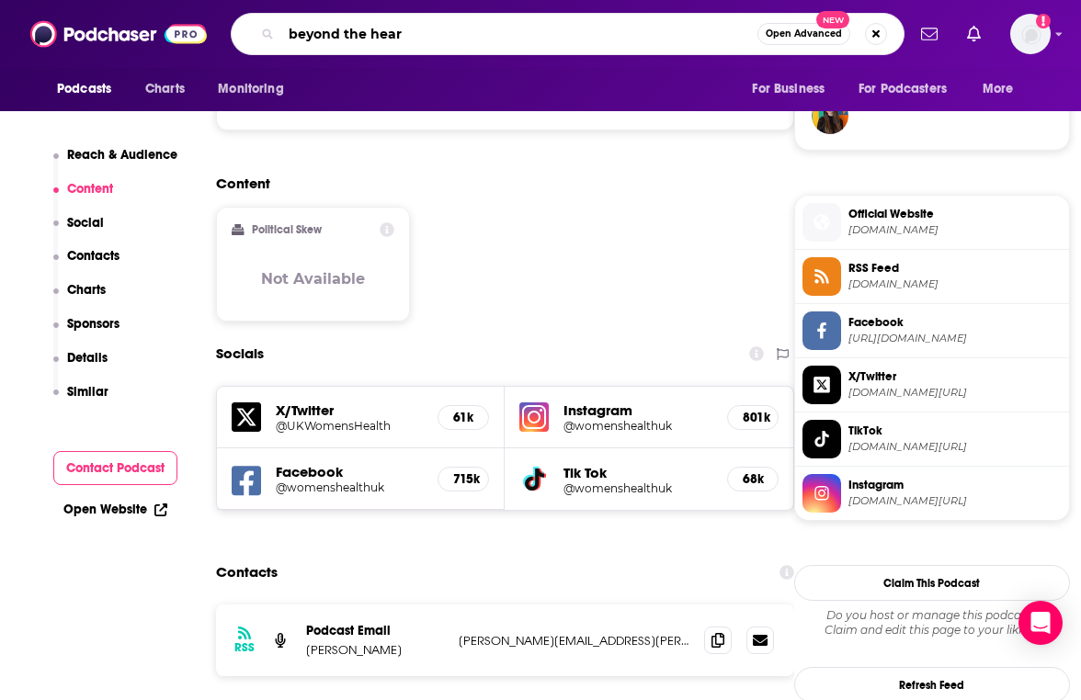
type input "beyond the heart"
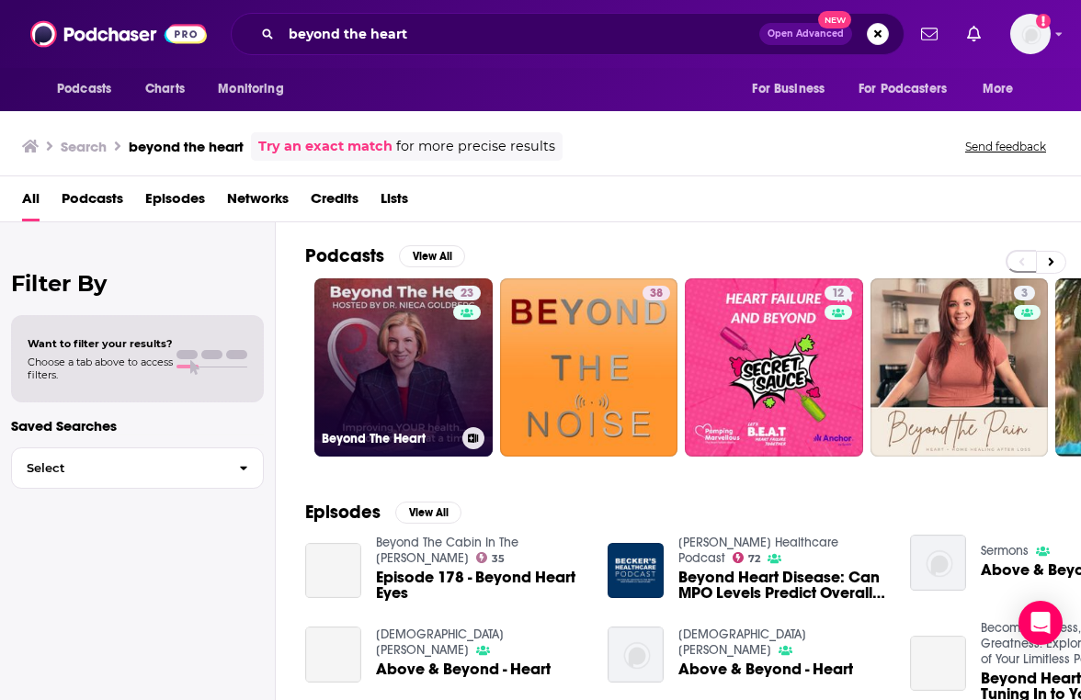
click at [406, 346] on link "23 Beyond The Heart" at bounding box center [403, 367] width 178 height 178
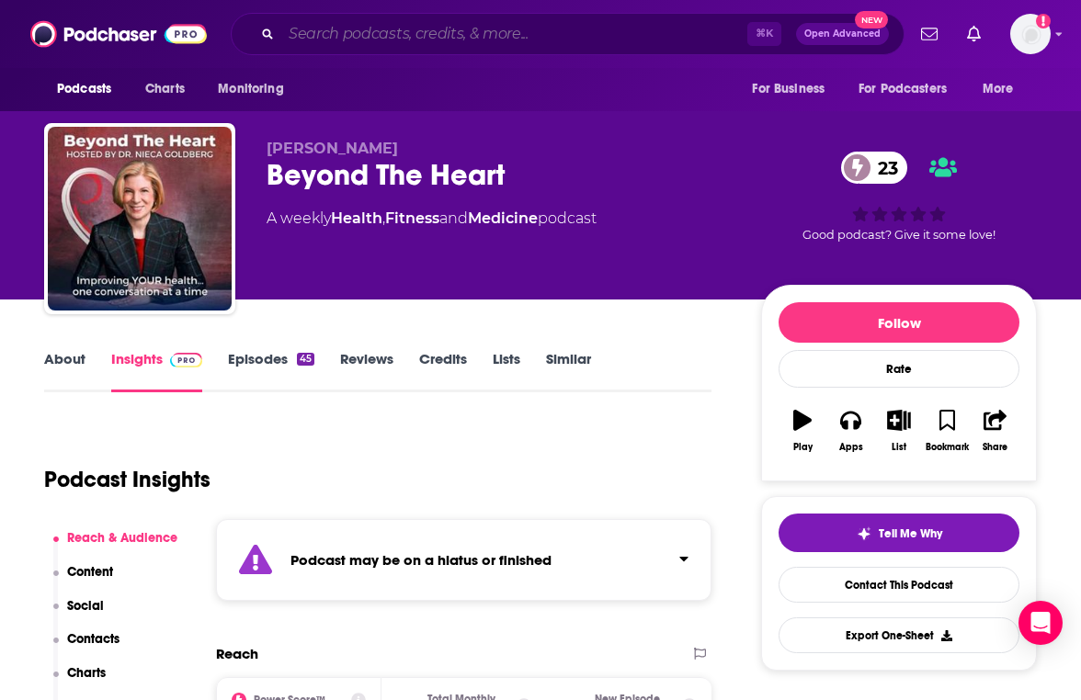
click at [485, 35] on input "Search podcasts, credits, & more..." at bounding box center [514, 33] width 466 height 29
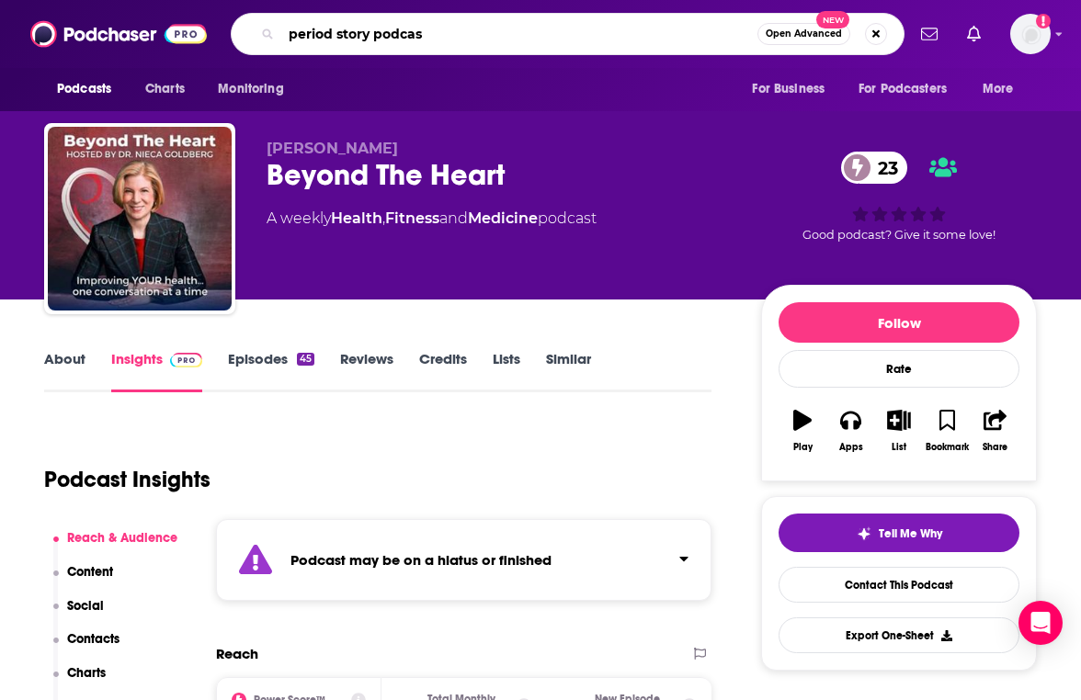
type input "period story podcast"
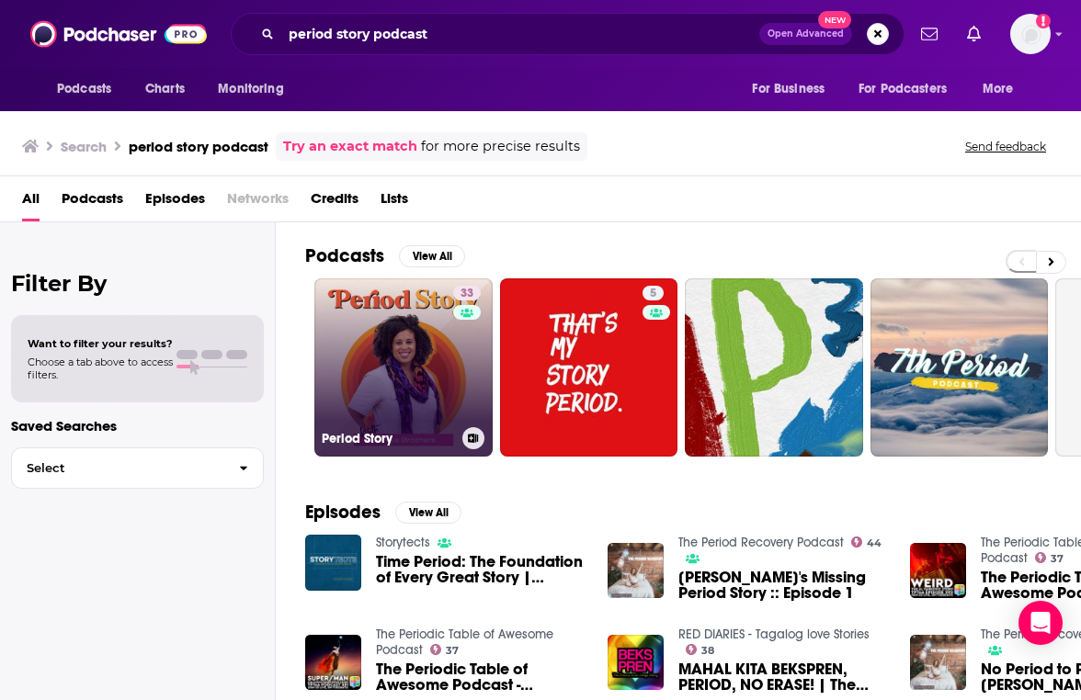
click at [414, 359] on link "33 Period Story" at bounding box center [403, 367] width 178 height 178
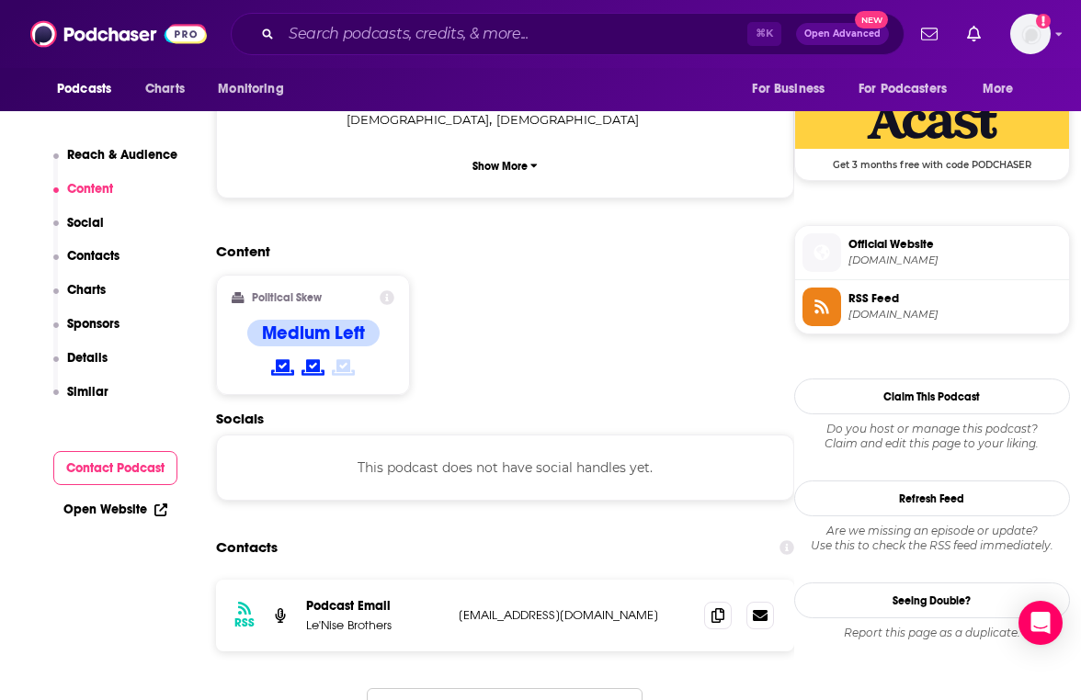
scroll to position [1412, 0]
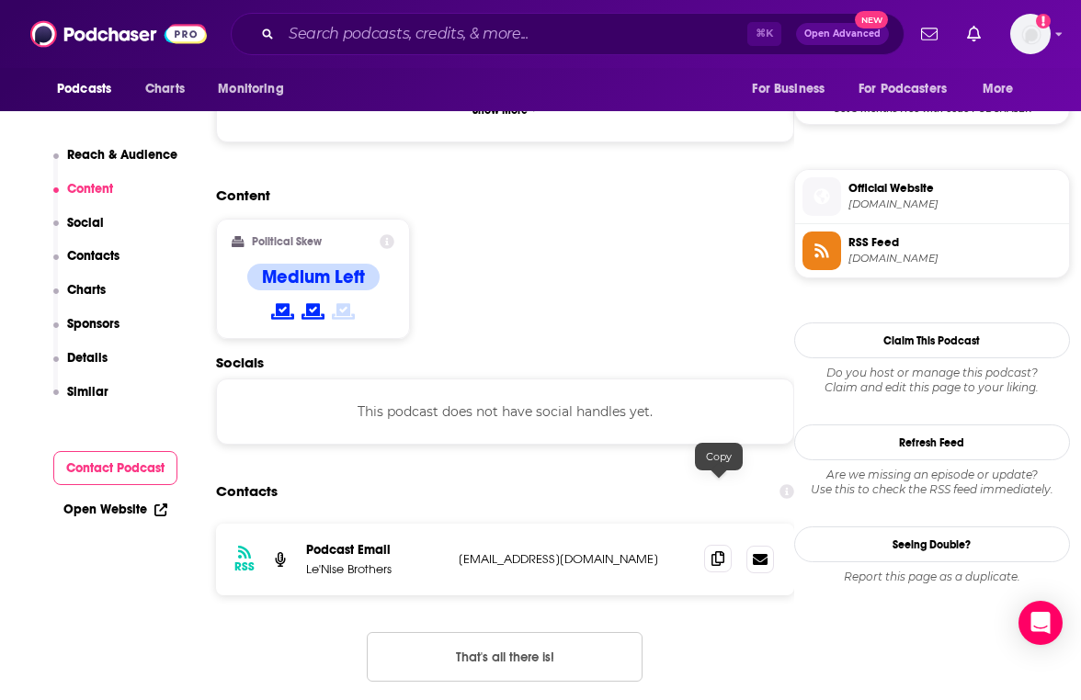
click at [709, 545] on span at bounding box center [718, 559] width 28 height 28
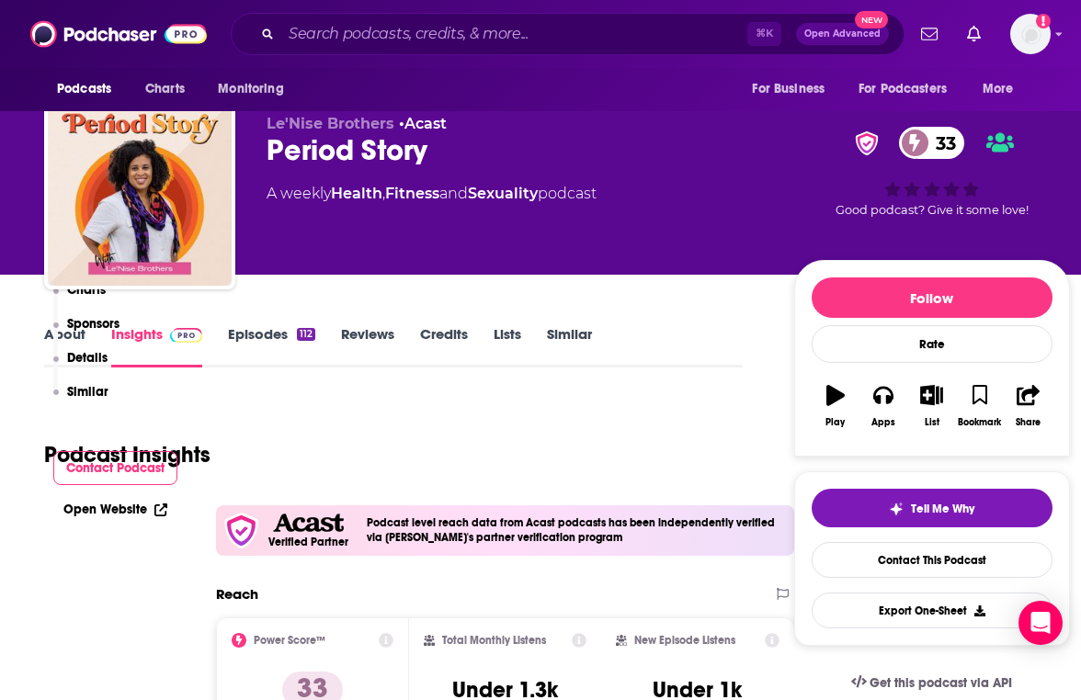
scroll to position [0, 0]
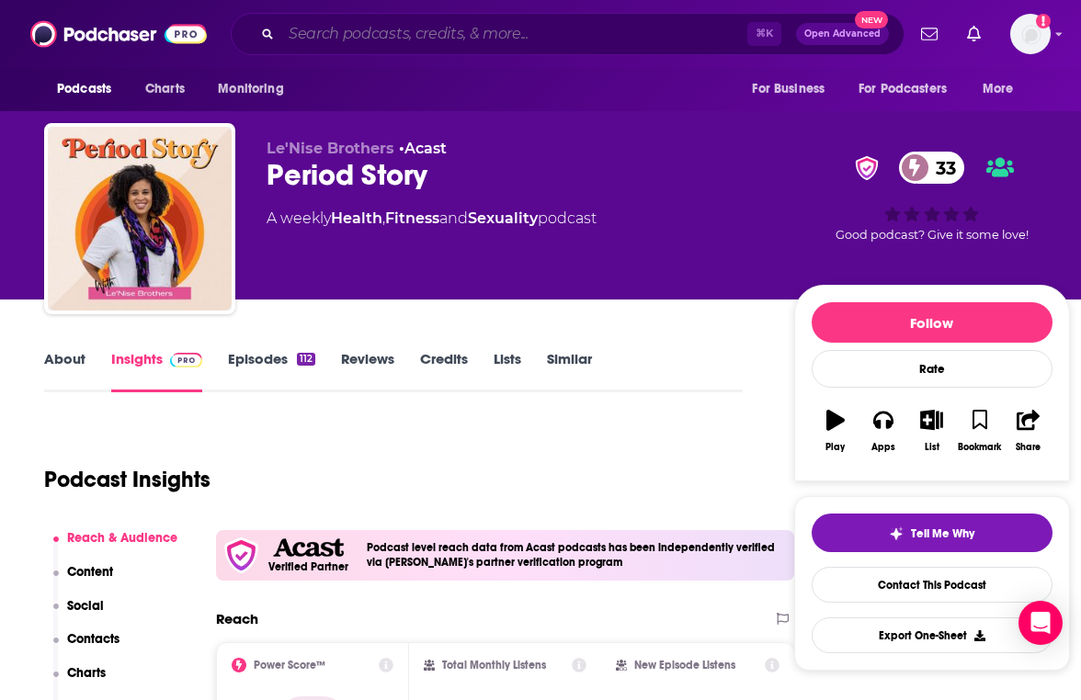
click at [506, 32] on input "Search podcasts, credits, & more..." at bounding box center [514, 33] width 466 height 29
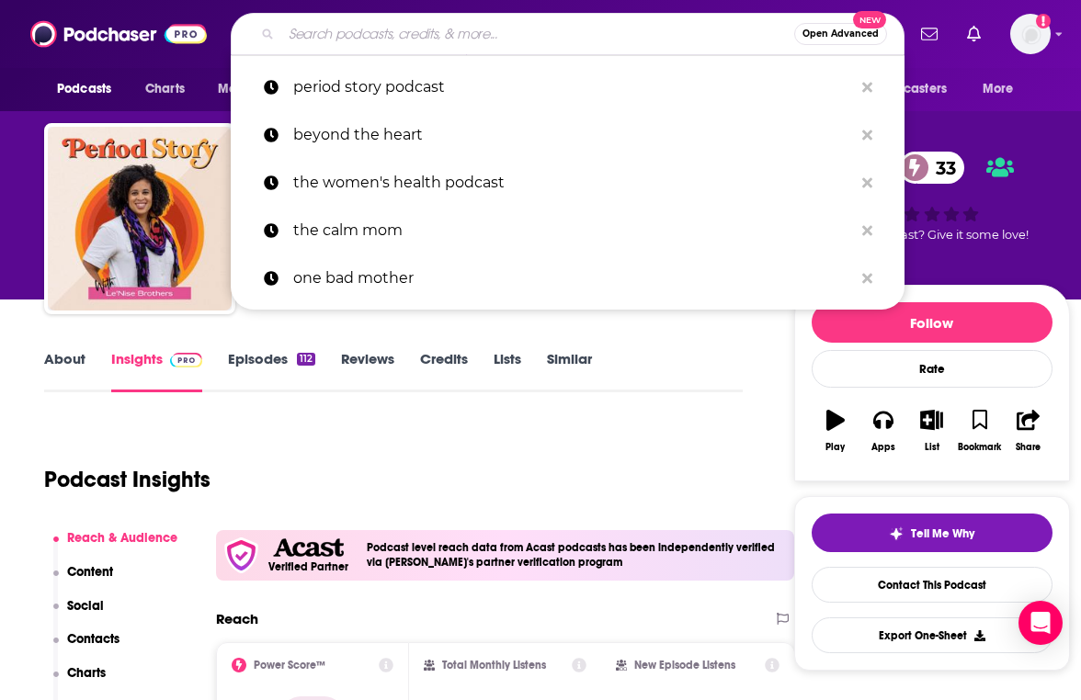
click at [506, 32] on input "Search podcasts, credits, & more..." at bounding box center [537, 33] width 513 height 29
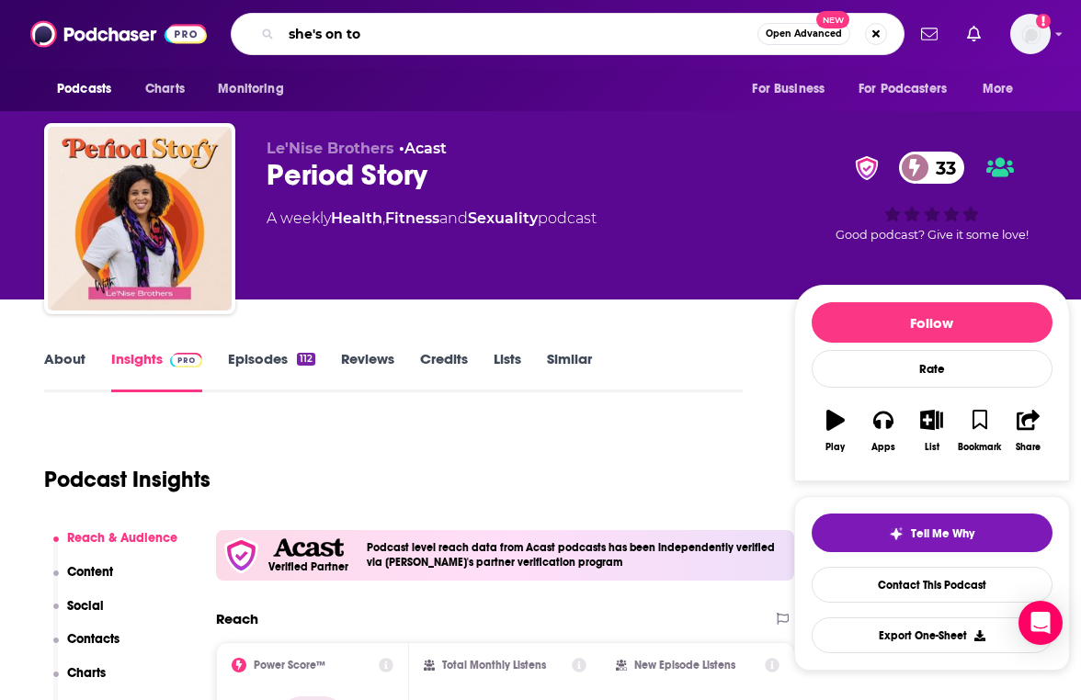
type input "she's on top"
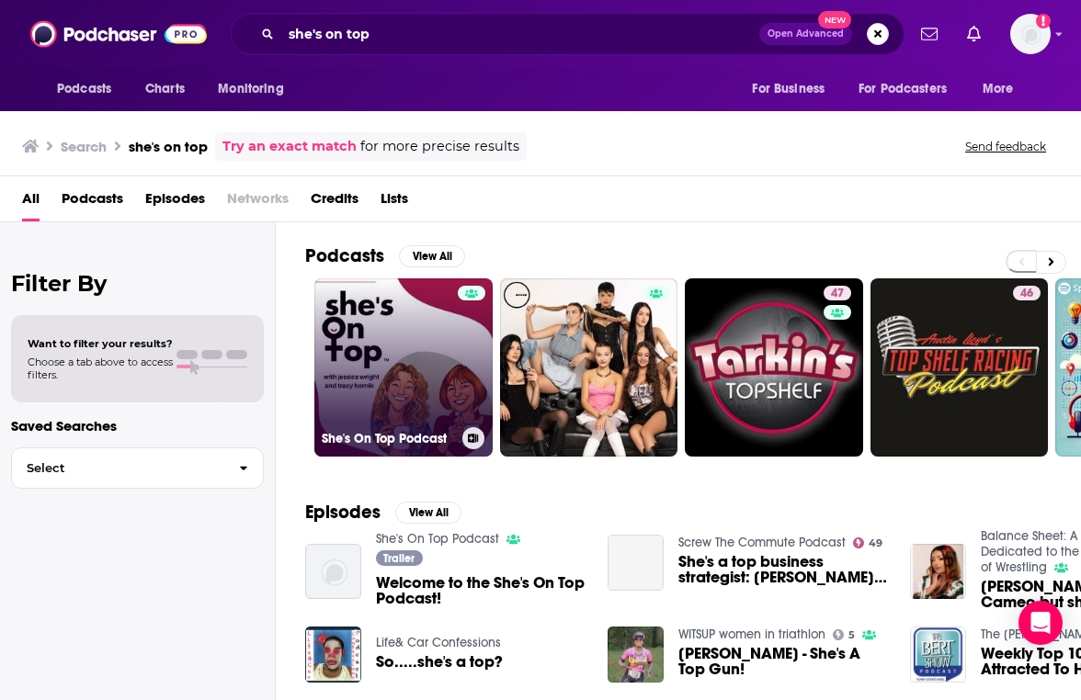
click at [454, 317] on link "She's On Top Podcast" at bounding box center [403, 367] width 178 height 178
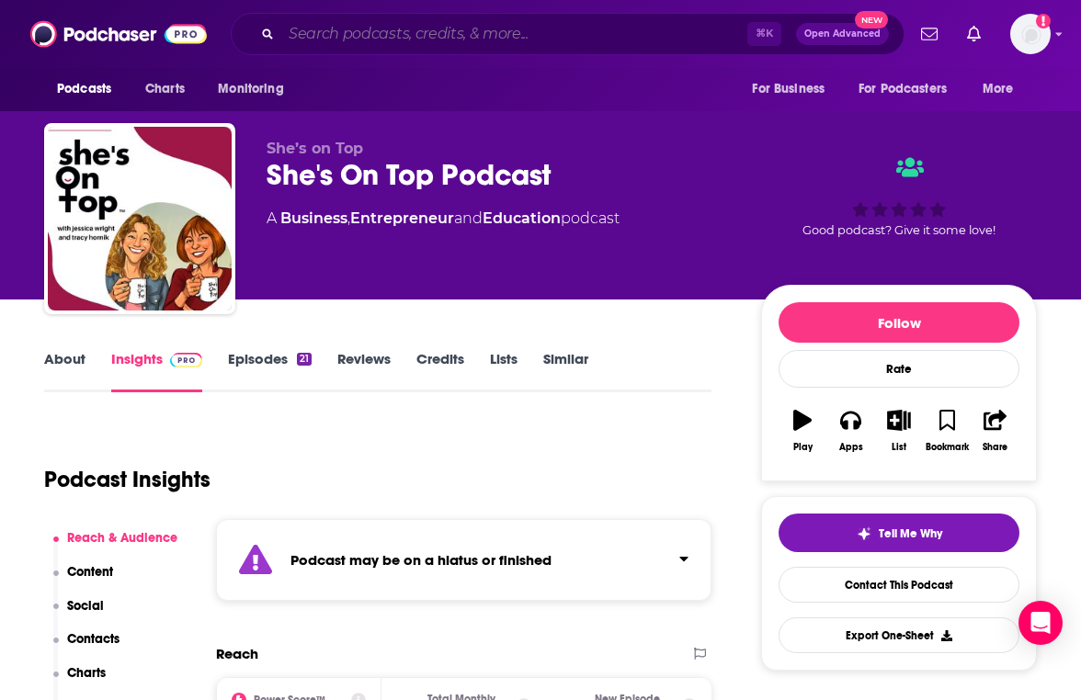
click at [516, 36] on input "Search podcasts, credits, & more..." at bounding box center [514, 33] width 466 height 29
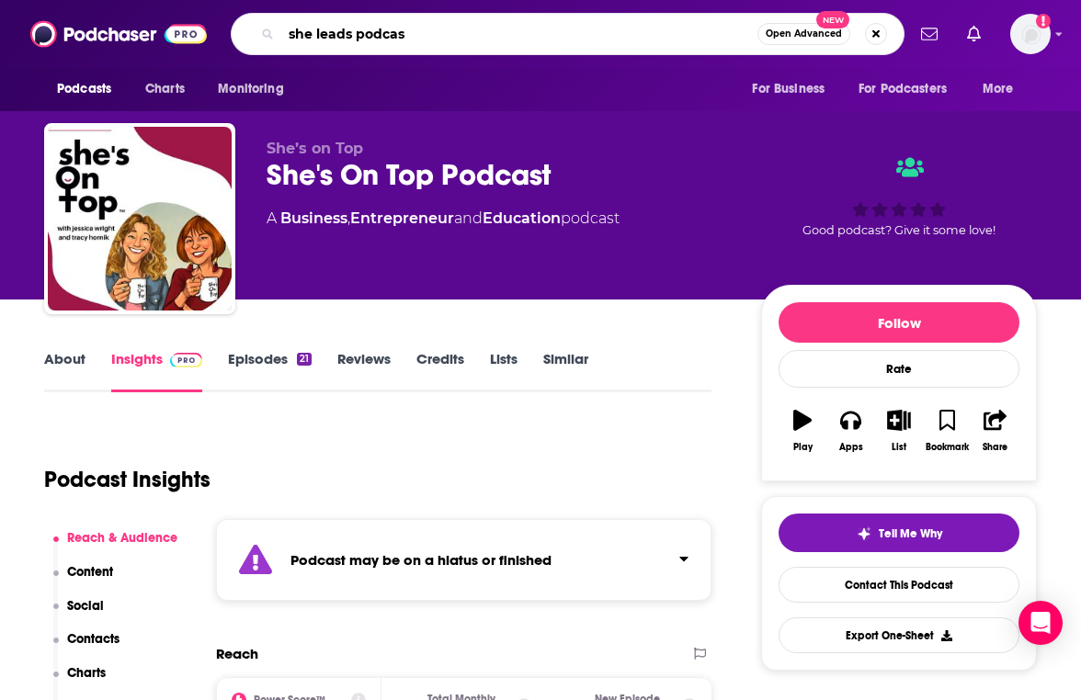
type input "she leads podcast"
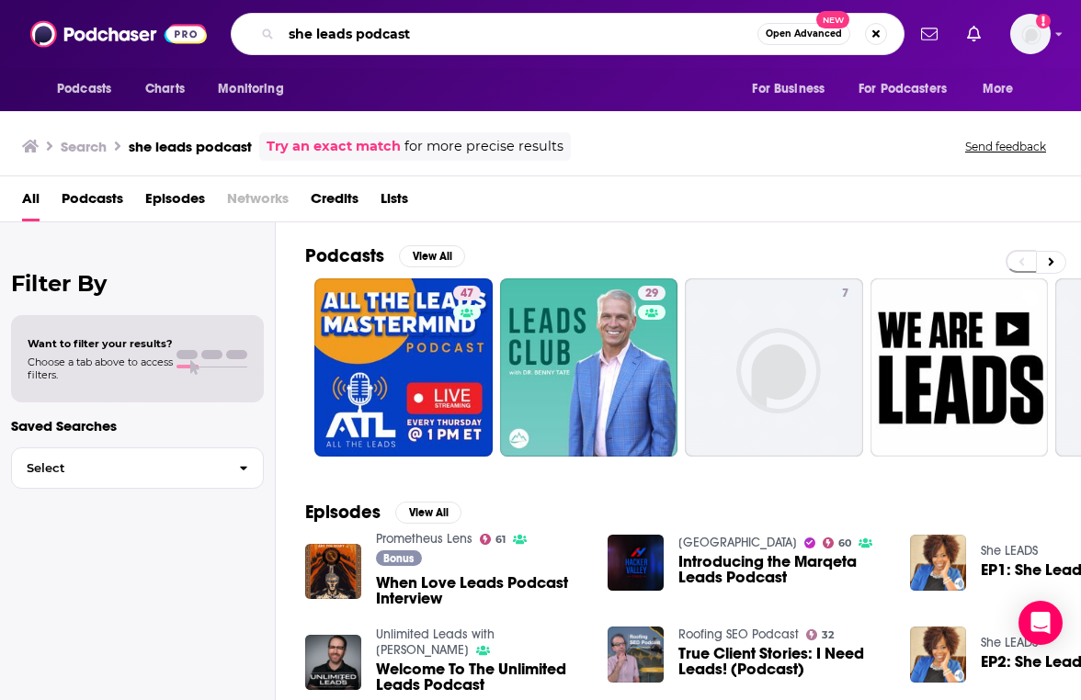
click at [434, 27] on input "she leads podcast" at bounding box center [519, 33] width 476 height 29
type input "she leads with carly"
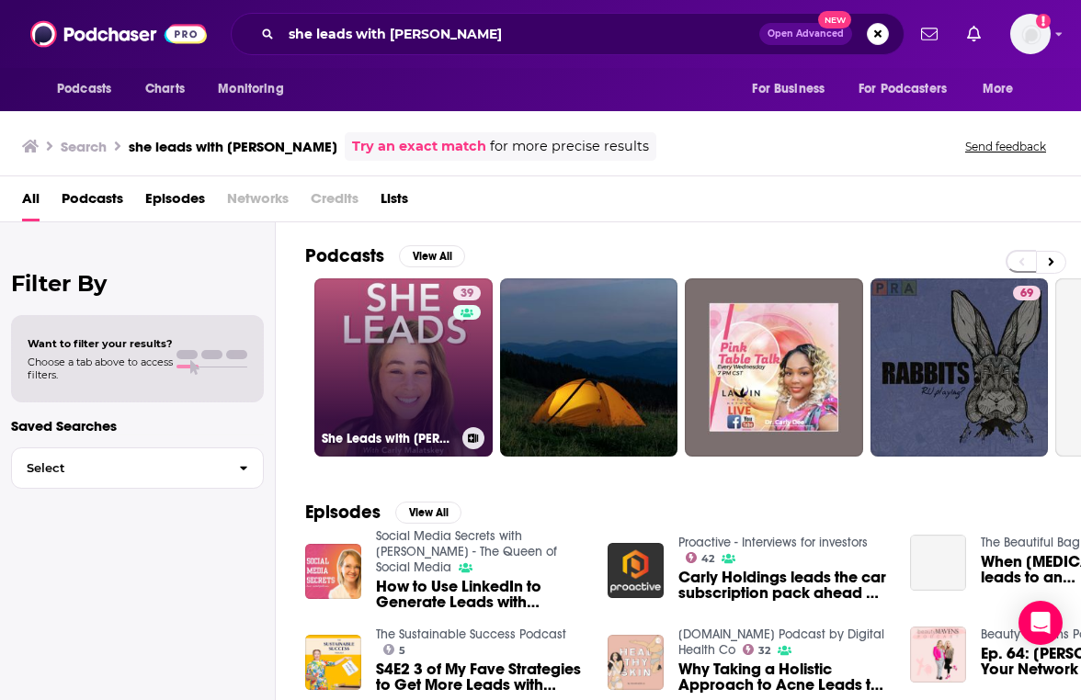
click at [397, 323] on link "39 She Leads with Carly" at bounding box center [403, 367] width 178 height 178
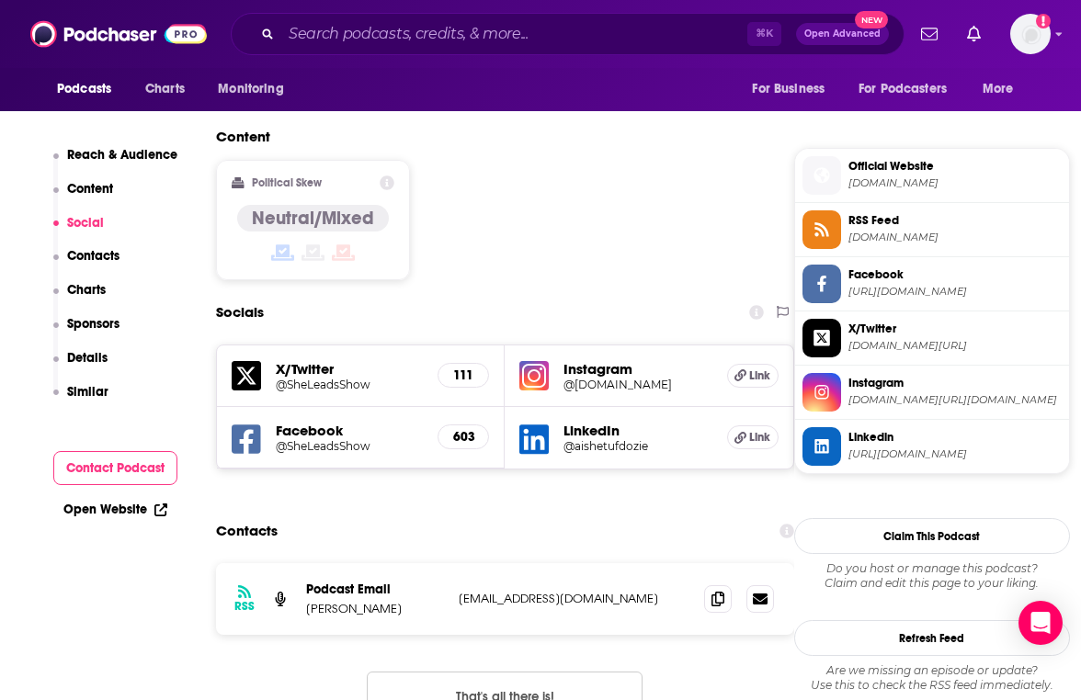
scroll to position [1434, 0]
click at [717, 590] on icon at bounding box center [717, 597] width 13 height 15
click at [395, 42] on input "Search podcasts, credits, & more..." at bounding box center [514, 33] width 466 height 29
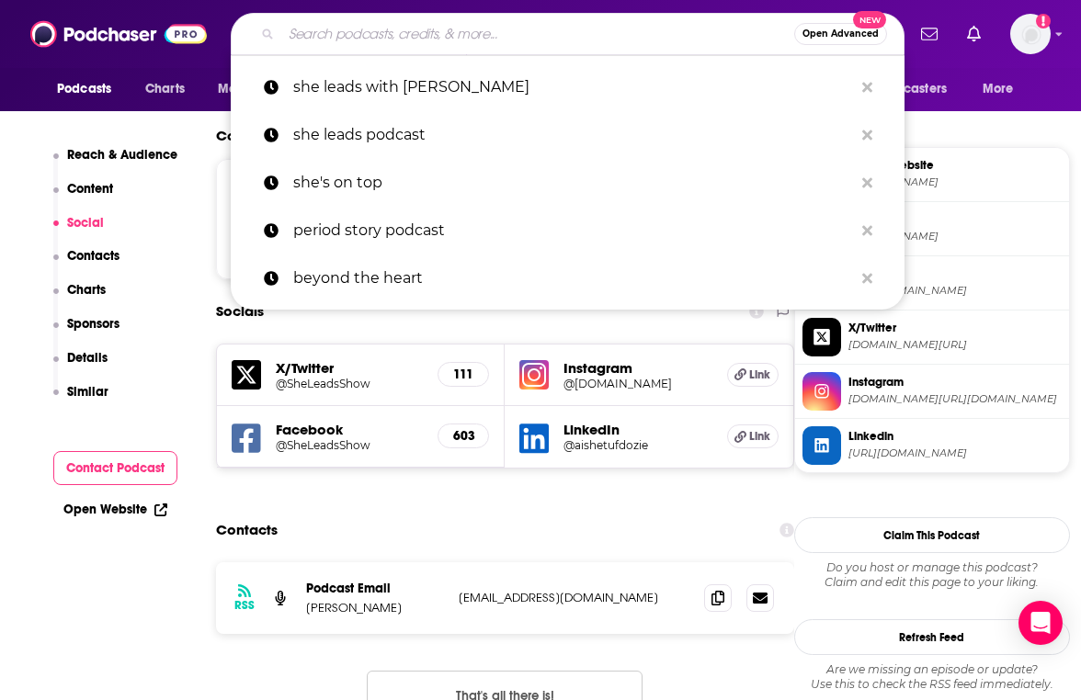
click at [395, 42] on input "Search podcasts, credits, & more..." at bounding box center [537, 33] width 513 height 29
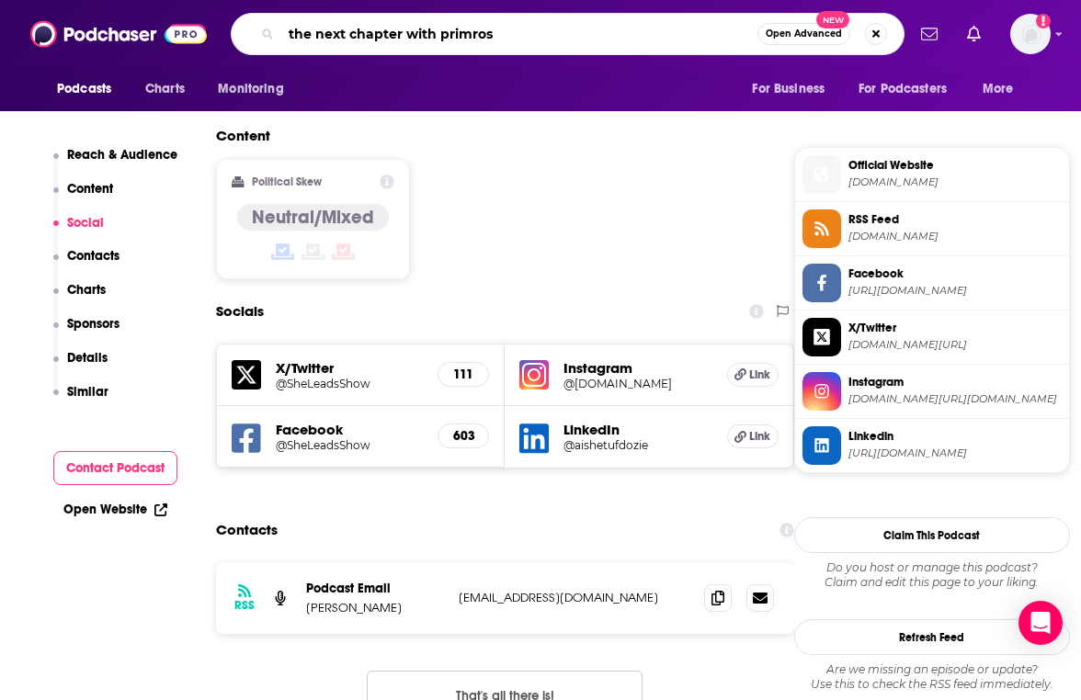
type input "the next chapter with primrose"
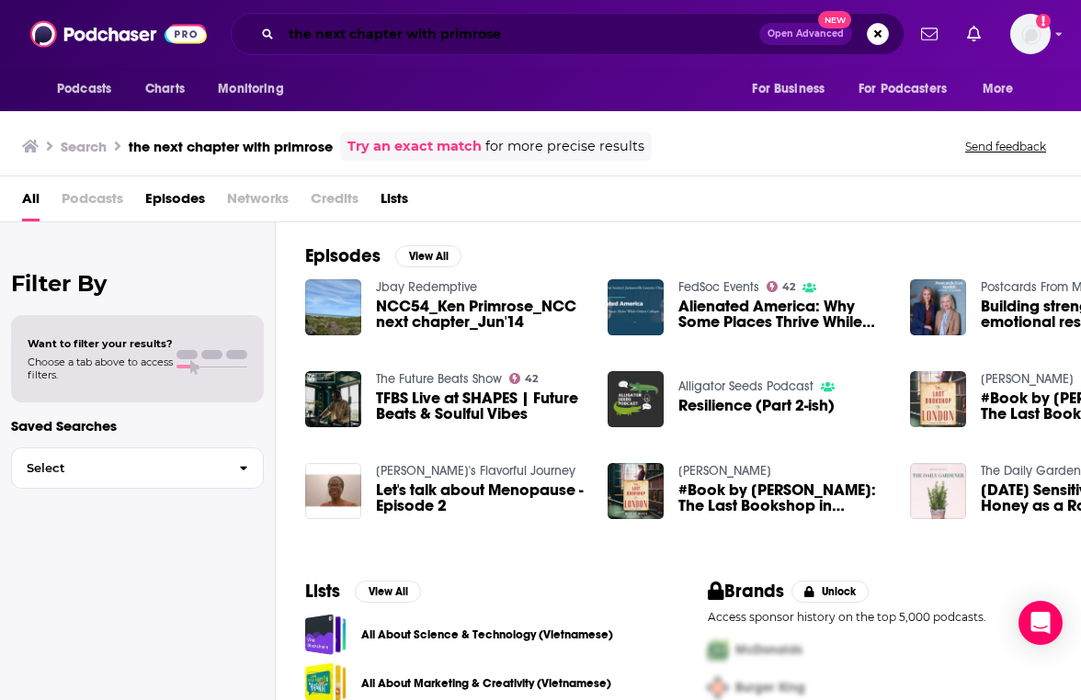
click at [520, 35] on input "the next chapter with primrose" at bounding box center [520, 33] width 478 height 29
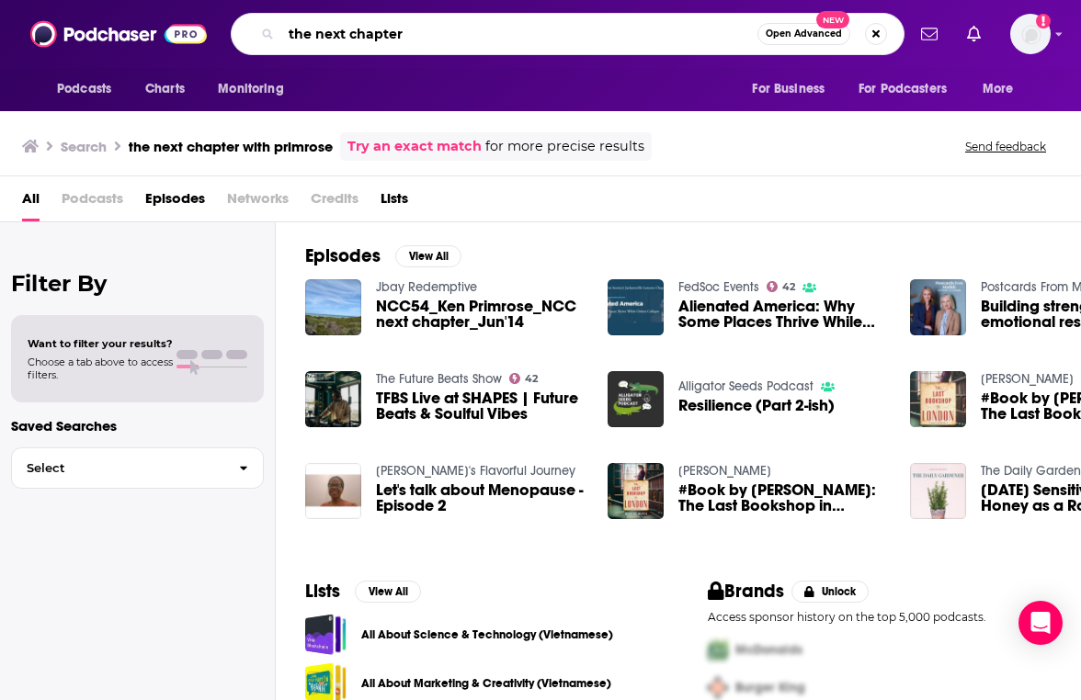
type input "the next chapter"
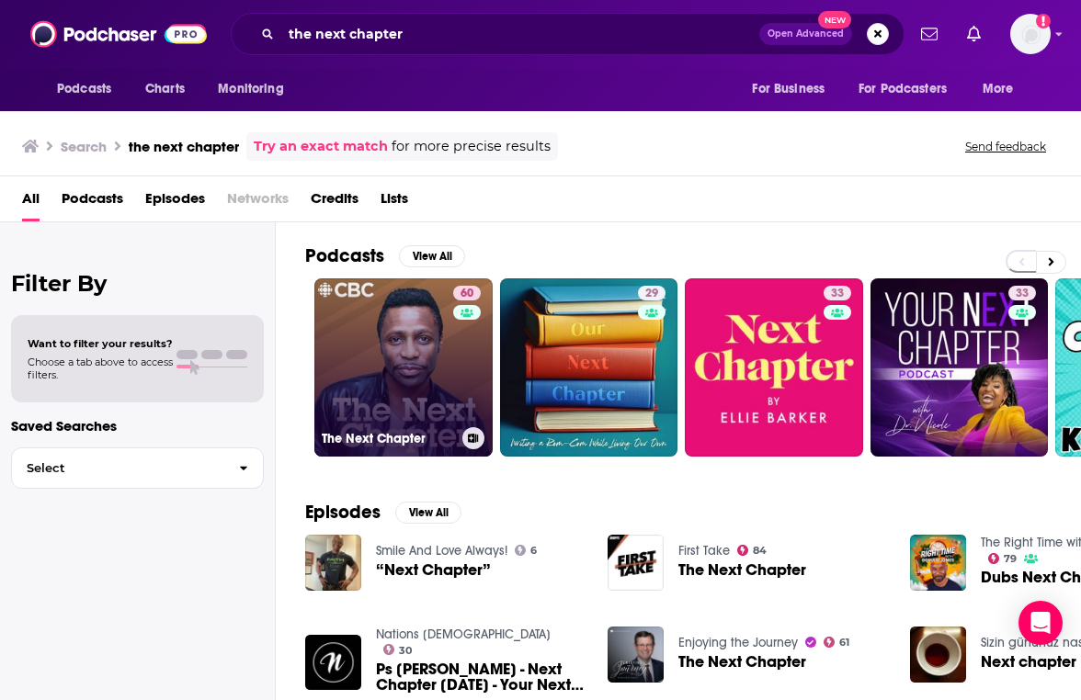
click at [419, 326] on link "60 The Next Chapter" at bounding box center [403, 367] width 178 height 178
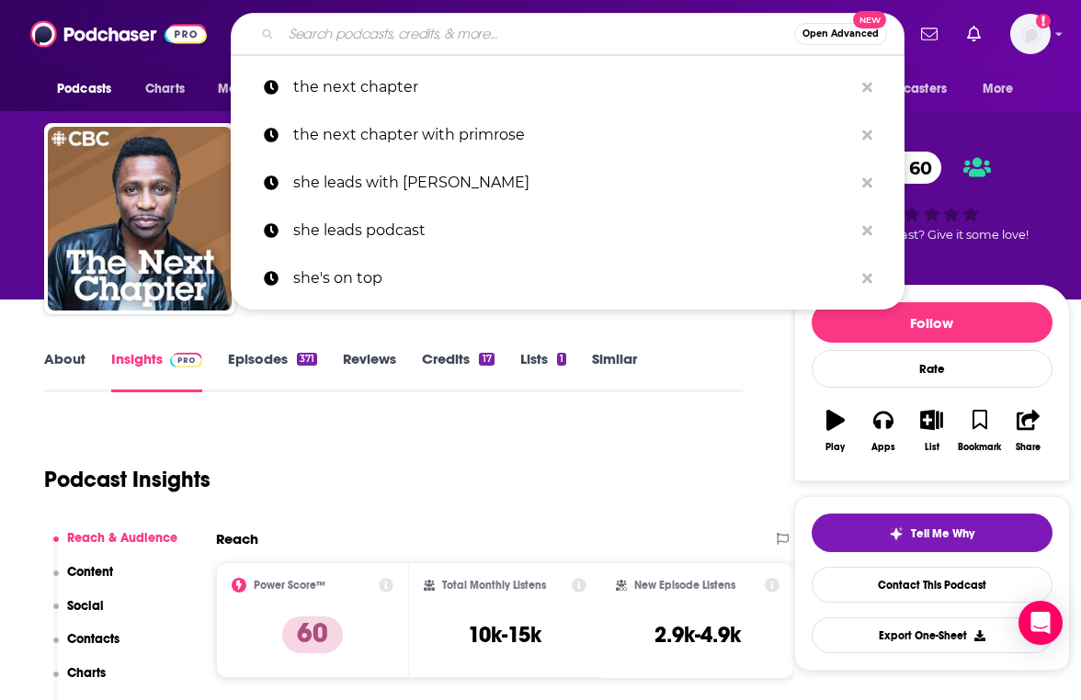
click at [486, 34] on input "Search podcasts, credits, & more..." at bounding box center [537, 33] width 513 height 29
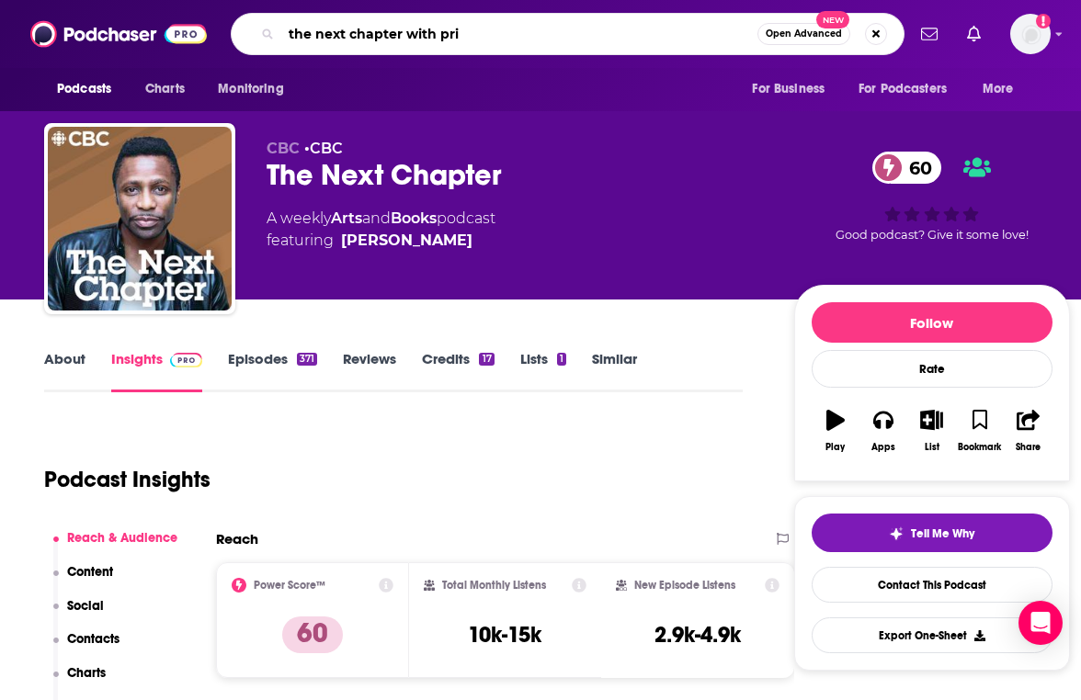
type input "the next chapter with prim"
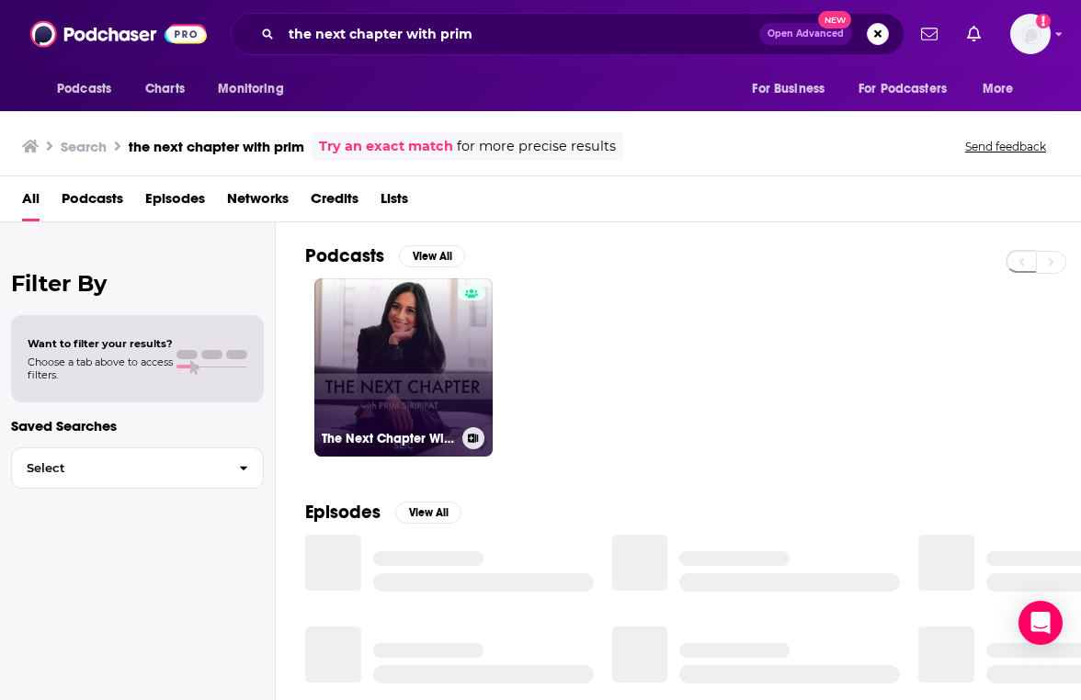
click at [353, 402] on link "The Next Chapter With Prim Siripipat" at bounding box center [403, 367] width 178 height 178
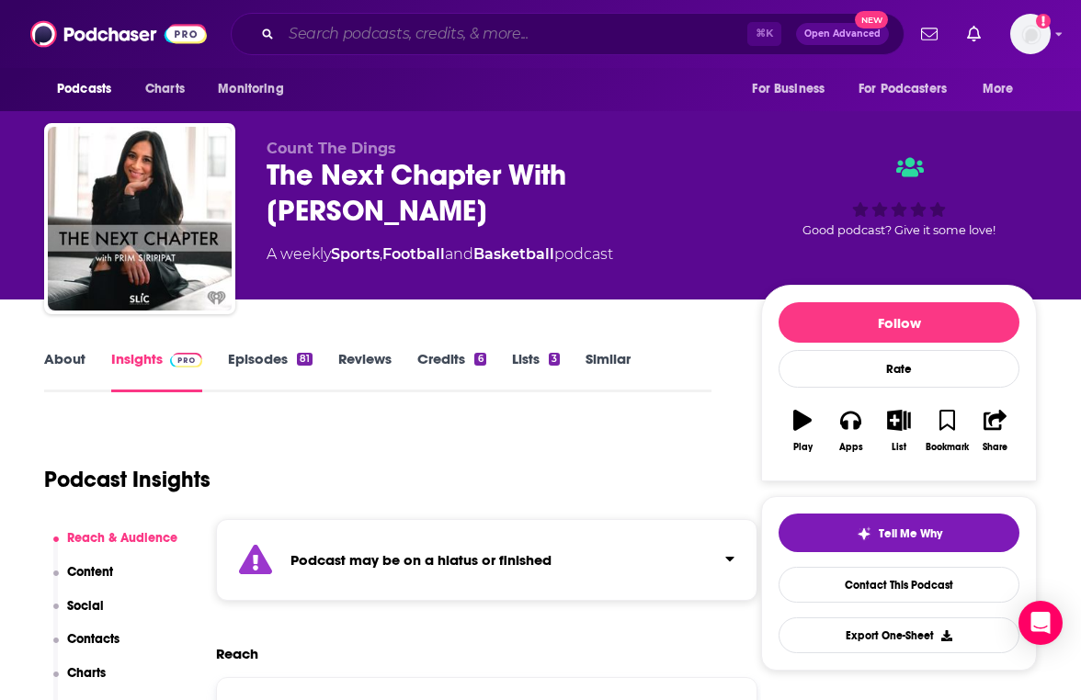
click at [569, 33] on input "Search podcasts, credits, & more..." at bounding box center [514, 33] width 466 height 29
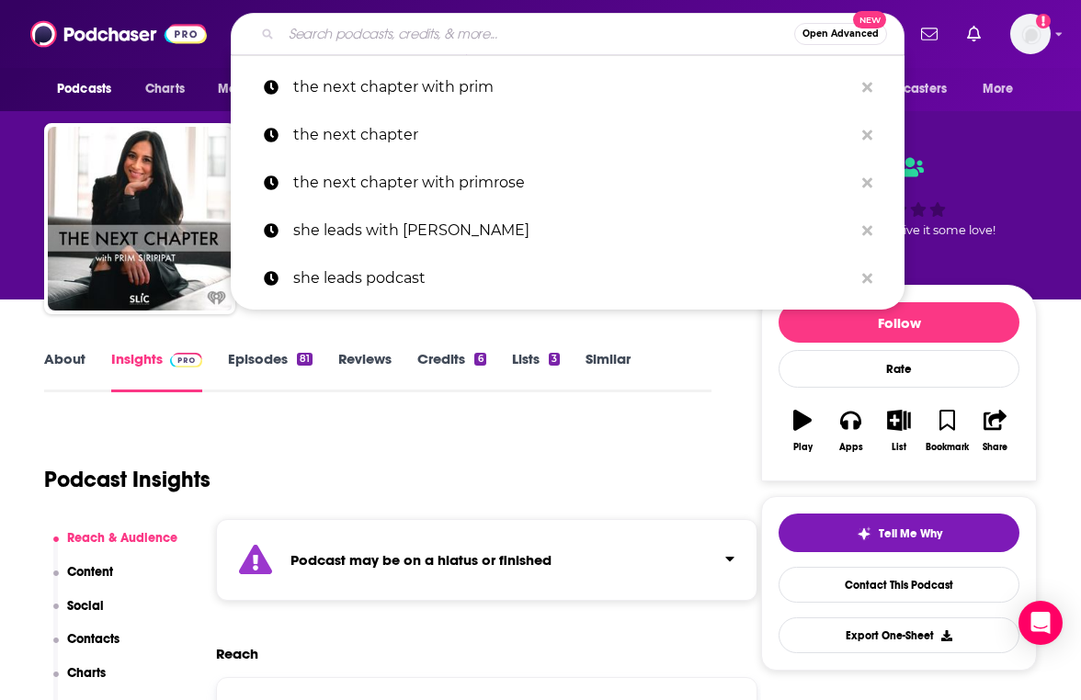
click at [569, 33] on input "Search podcasts, credits, & more..." at bounding box center [537, 33] width 513 height 29
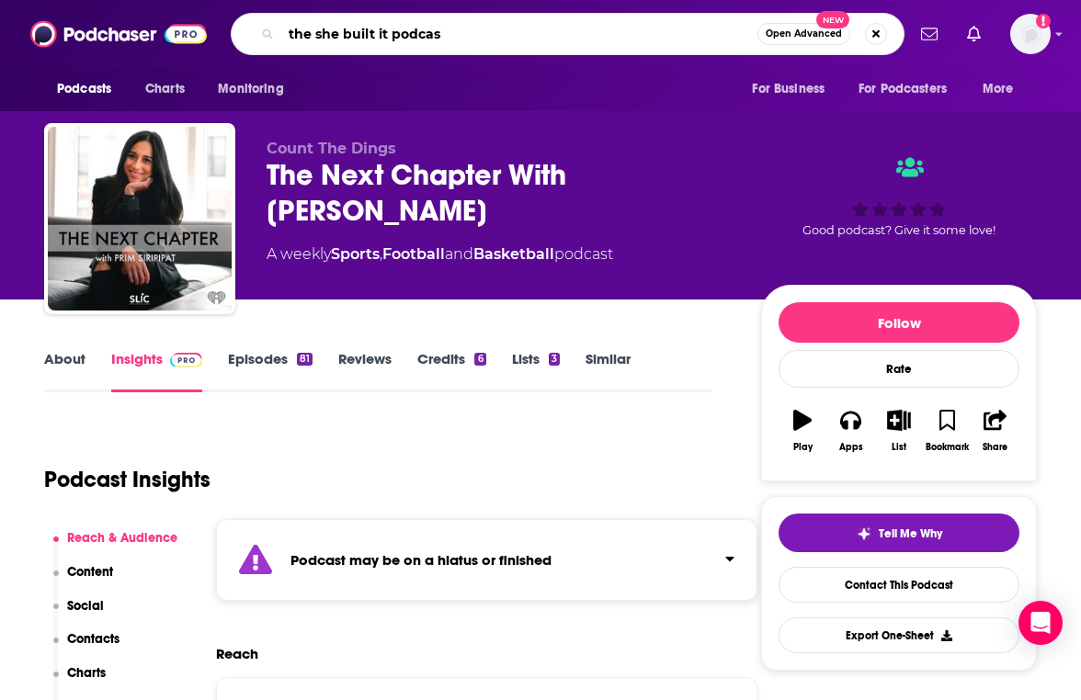
type input "the she built it podcast"
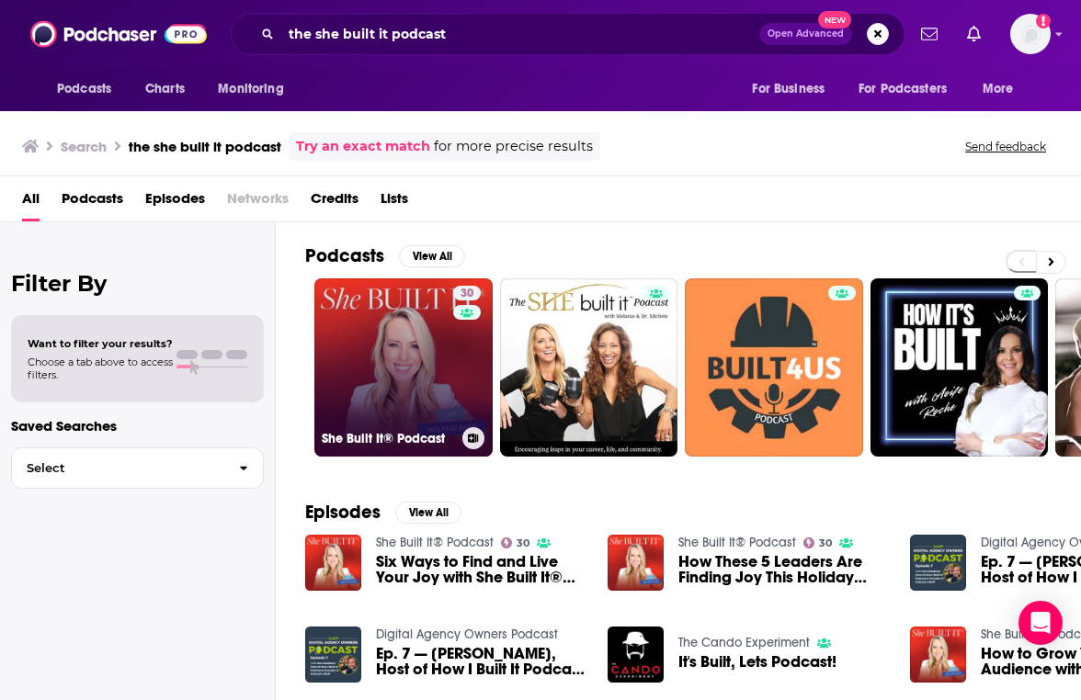
click at [411, 391] on link "30 She Built It® Podcast" at bounding box center [403, 367] width 178 height 178
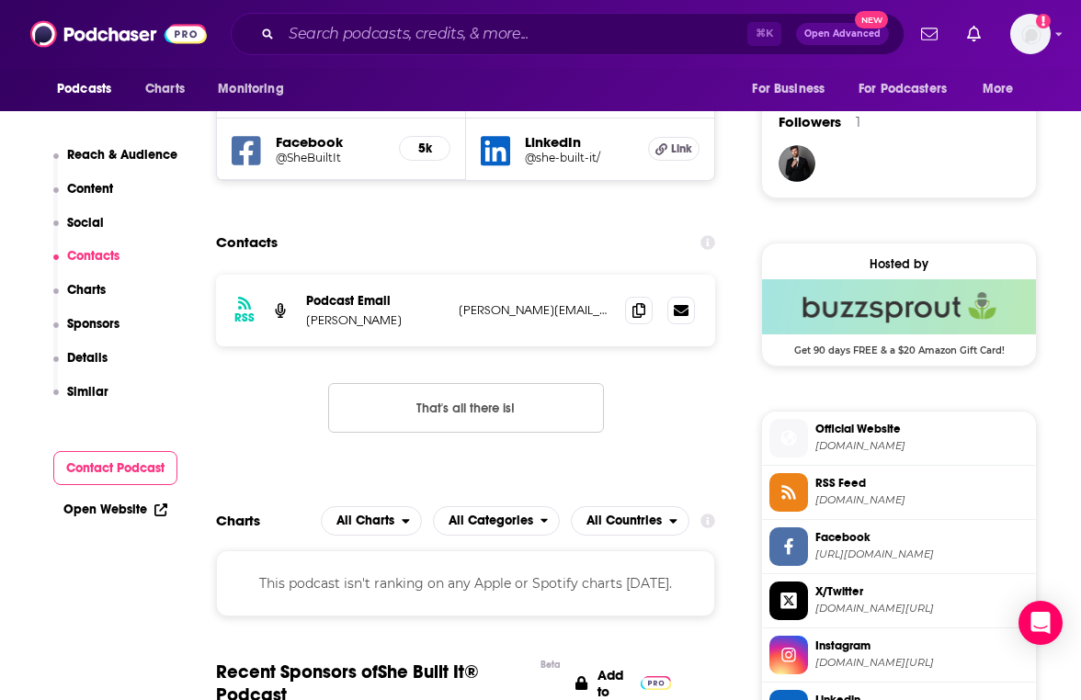
scroll to position [1316, 0]
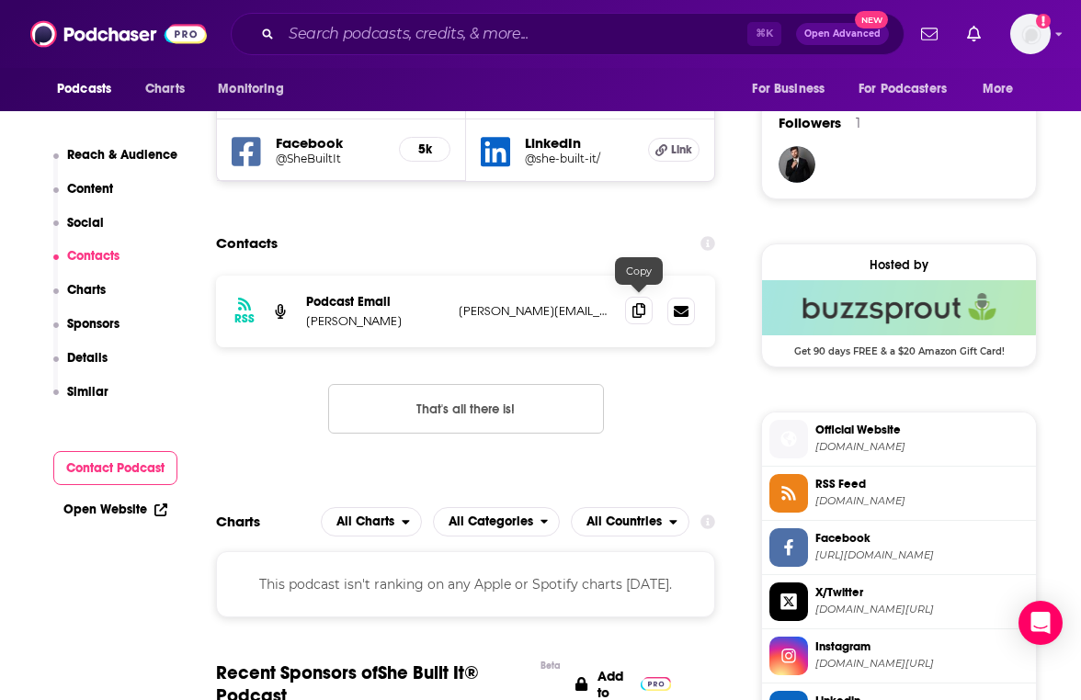
click at [633, 303] on icon at bounding box center [638, 310] width 13 height 15
click at [547, 32] on input "Search podcasts, credits, & more..." at bounding box center [514, 33] width 466 height 29
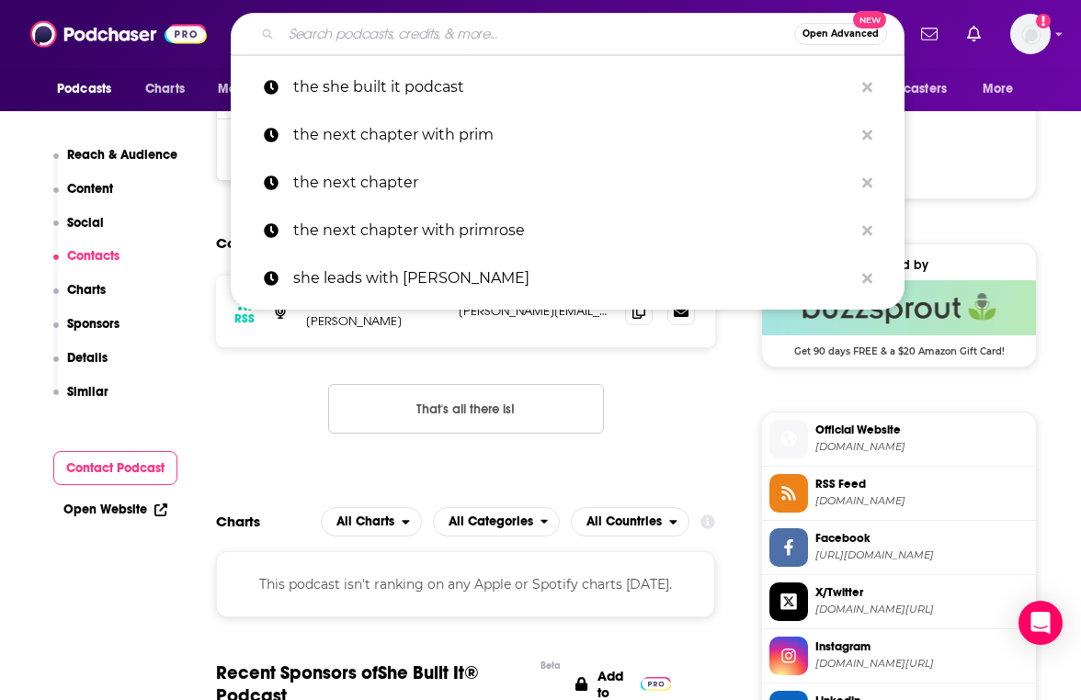
click at [547, 32] on input "Search podcasts, credits, & more..." at bounding box center [537, 33] width 513 height 29
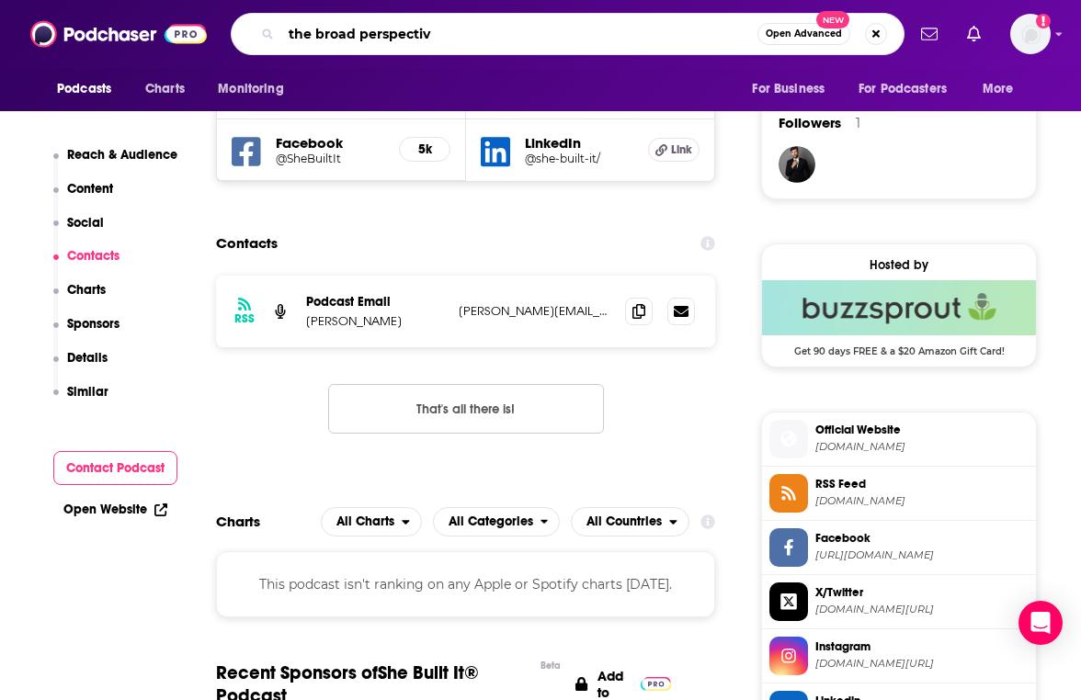
type input "the broad perspective"
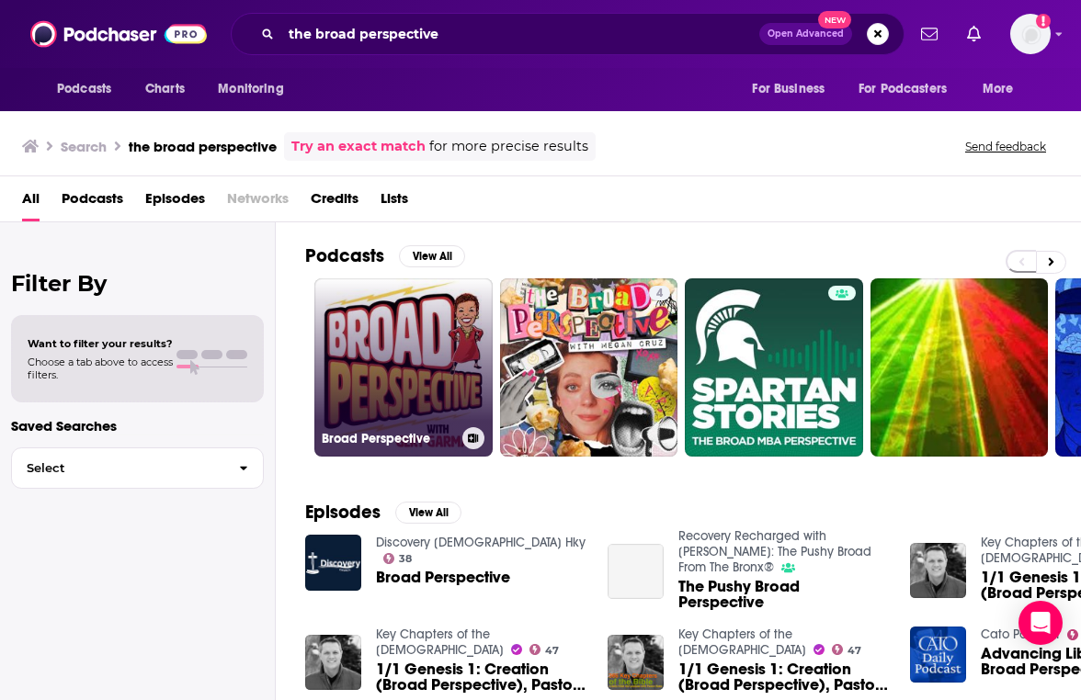
click at [381, 361] on link "Broad Perspective" at bounding box center [403, 367] width 178 height 178
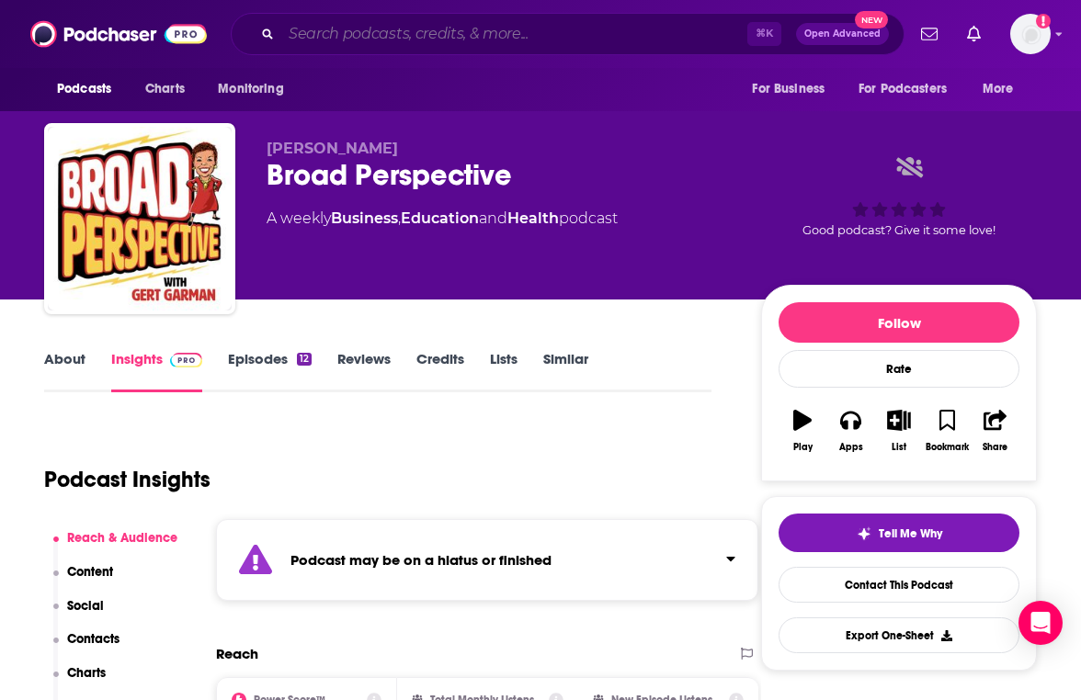
click at [548, 27] on input "Search podcasts, credits, & more..." at bounding box center [514, 33] width 466 height 29
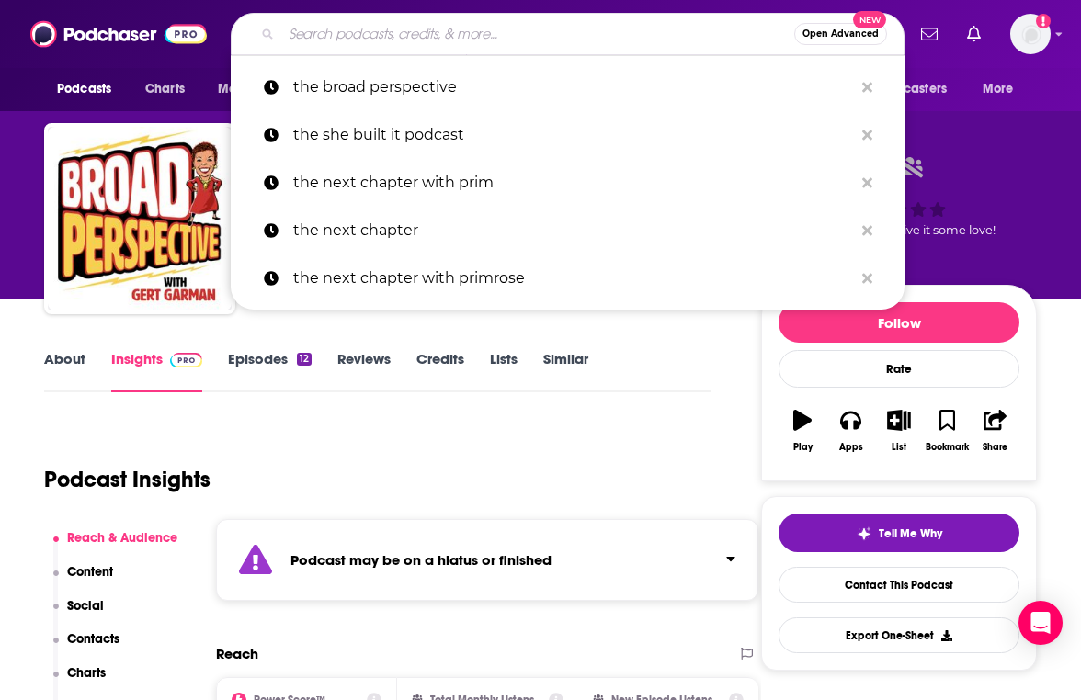
click at [548, 27] on input "Search podcasts, credits, & more..." at bounding box center [537, 33] width 513 height 29
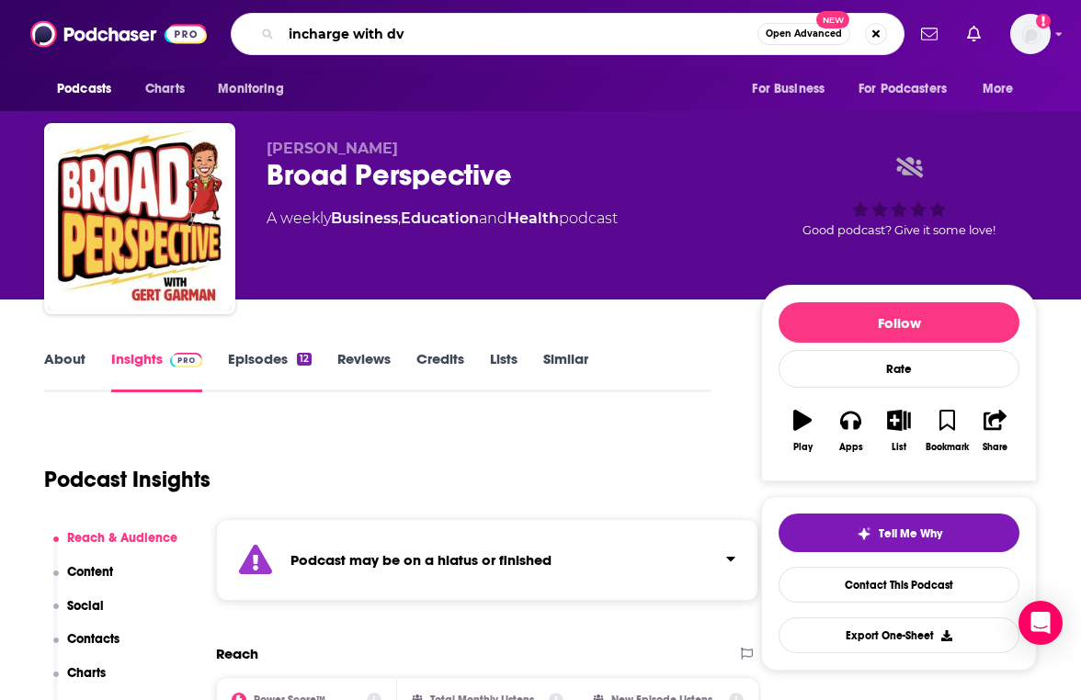
type input "incharge with dvf"
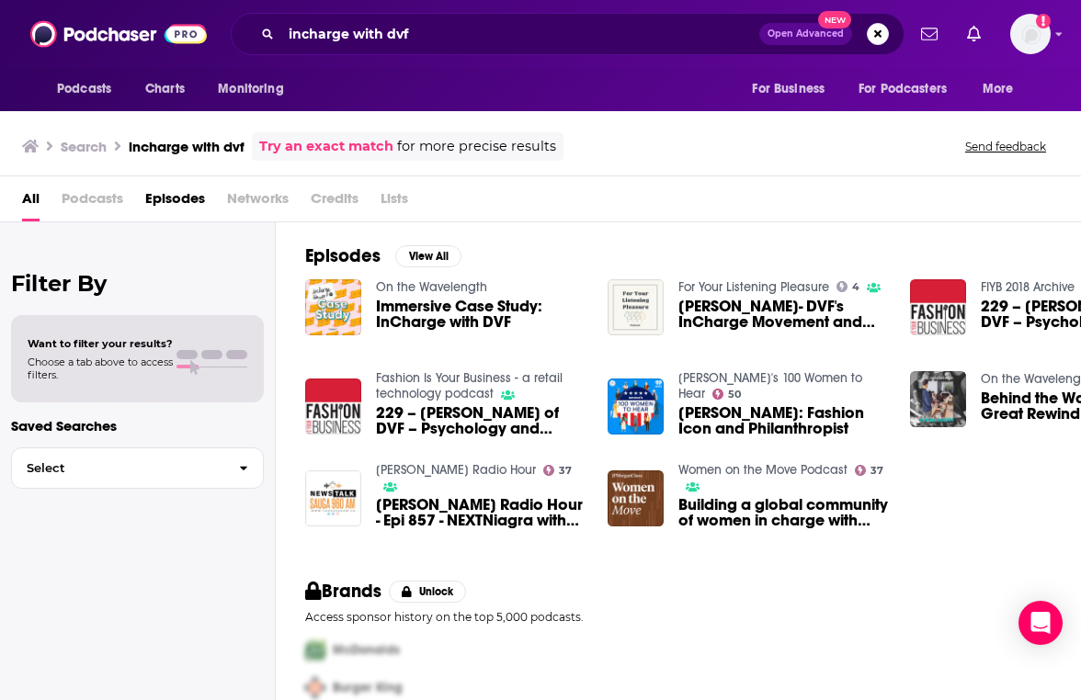
click at [473, 322] on span "Immersive Case Study: InCharge with DVF" at bounding box center [481, 314] width 210 height 31
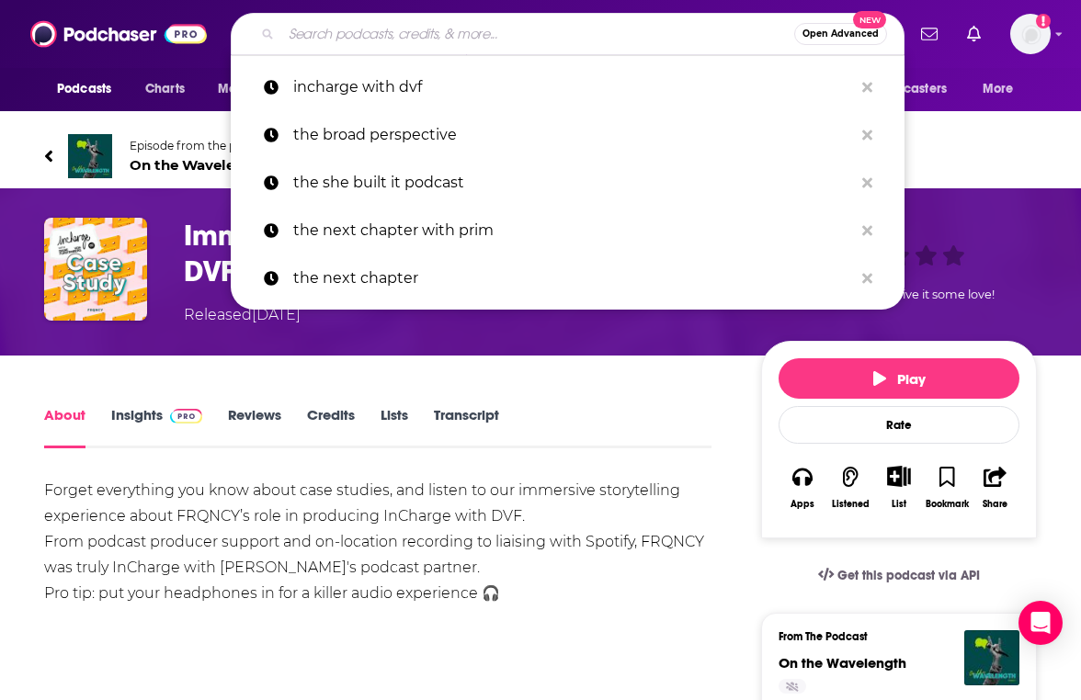
click at [401, 28] on input "Search podcasts, credits, & more..." at bounding box center [537, 33] width 513 height 29
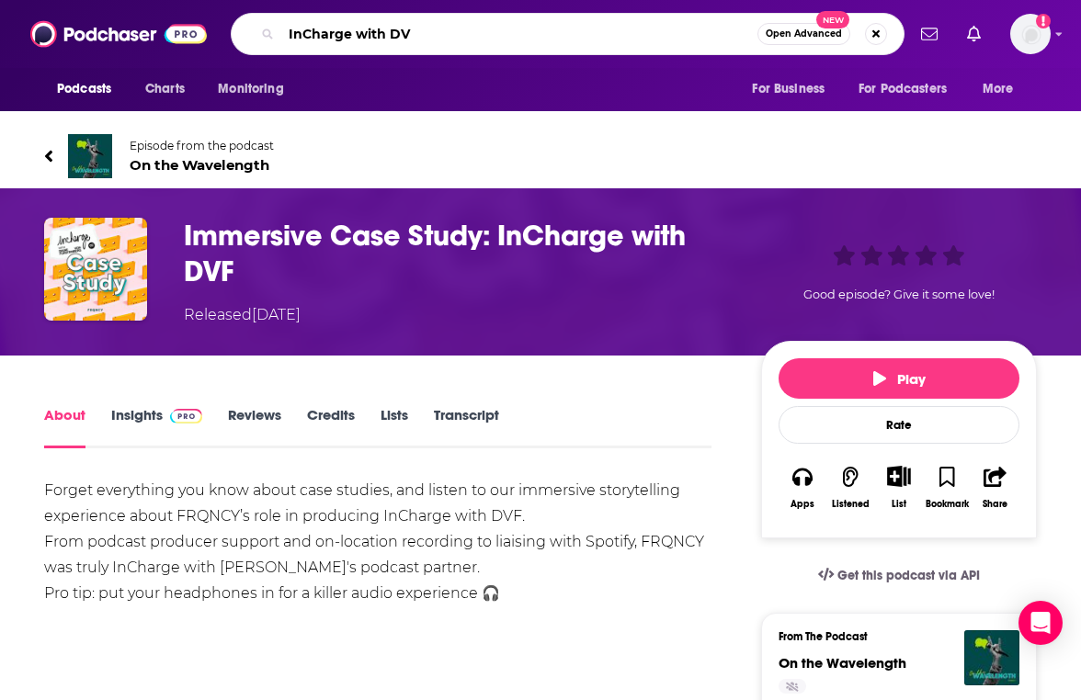
type input "InCharge with DVF"
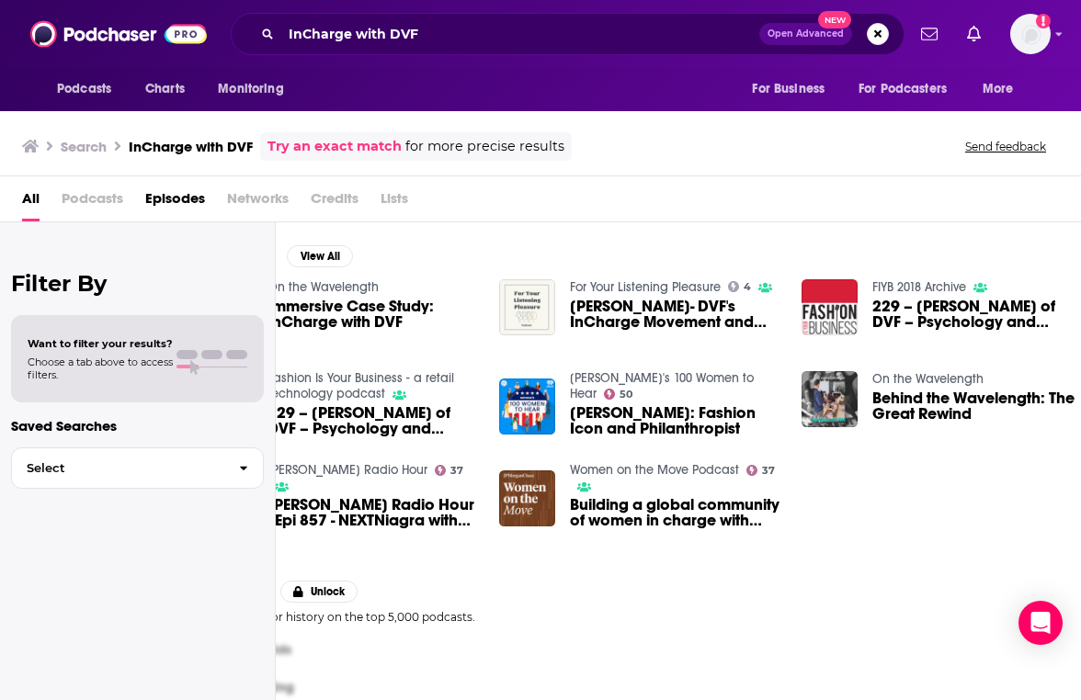
scroll to position [0, 109]
click at [105, 200] on span "Podcasts" at bounding box center [93, 203] width 62 height 38
click at [382, 36] on input "InCharge with DVF" at bounding box center [520, 33] width 478 height 29
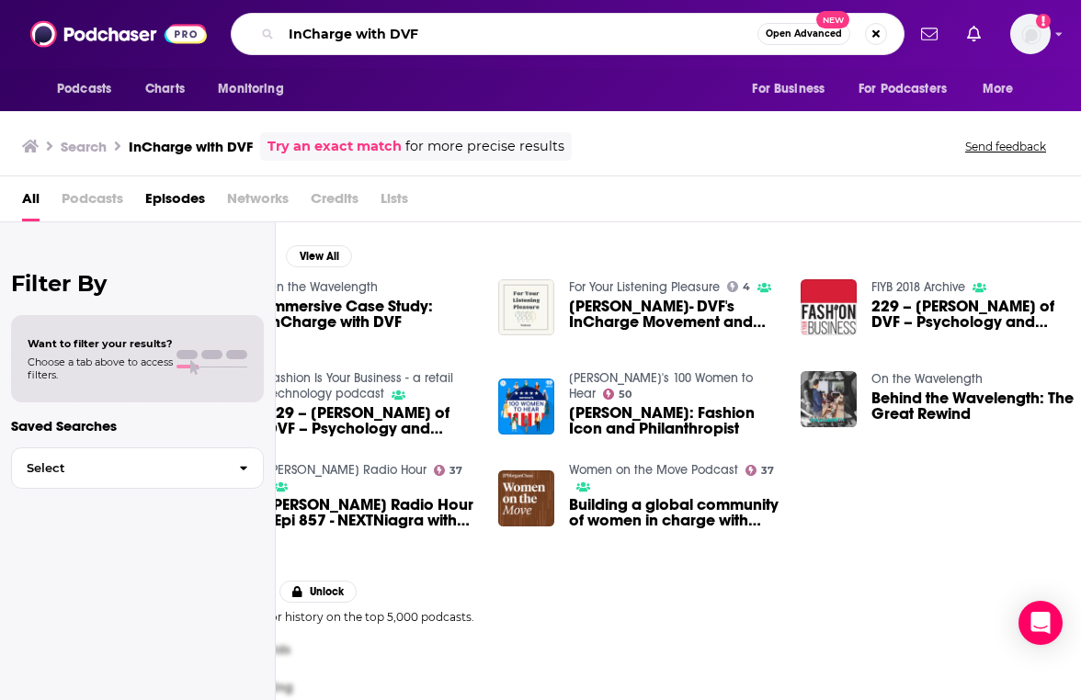
click at [382, 36] on input "InCharge with DVF" at bounding box center [519, 33] width 476 height 29
click at [381, 33] on input "InCharge with DVF" at bounding box center [519, 33] width 476 height 29
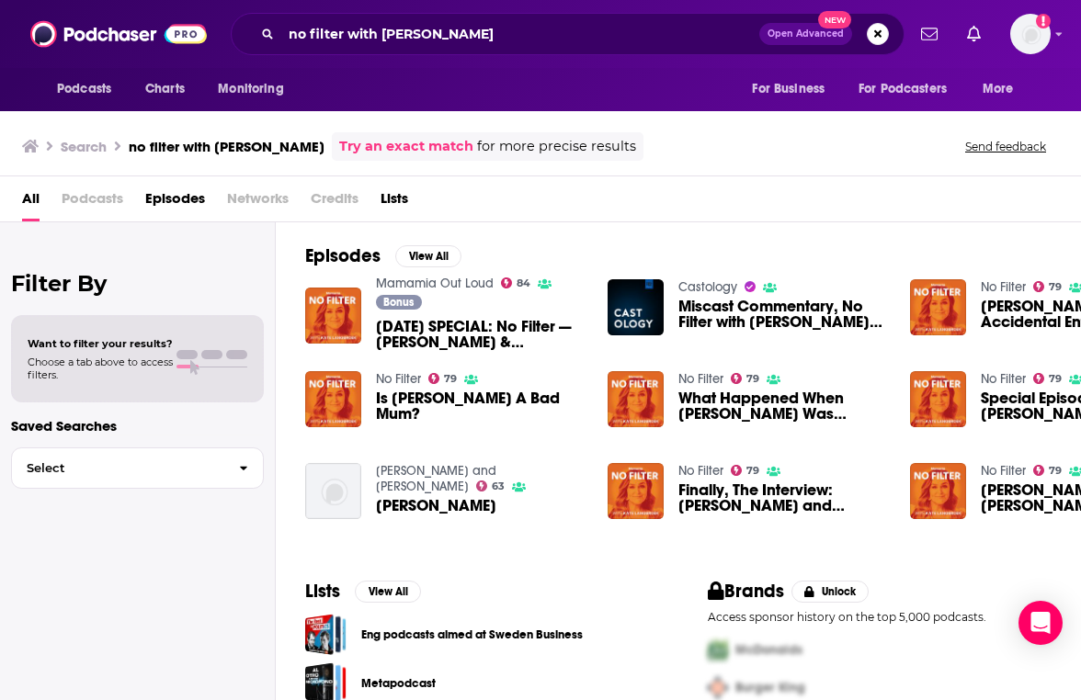
click at [390, 49] on div "no filter with mia freedman Open Advanced New" at bounding box center [568, 34] width 674 height 42
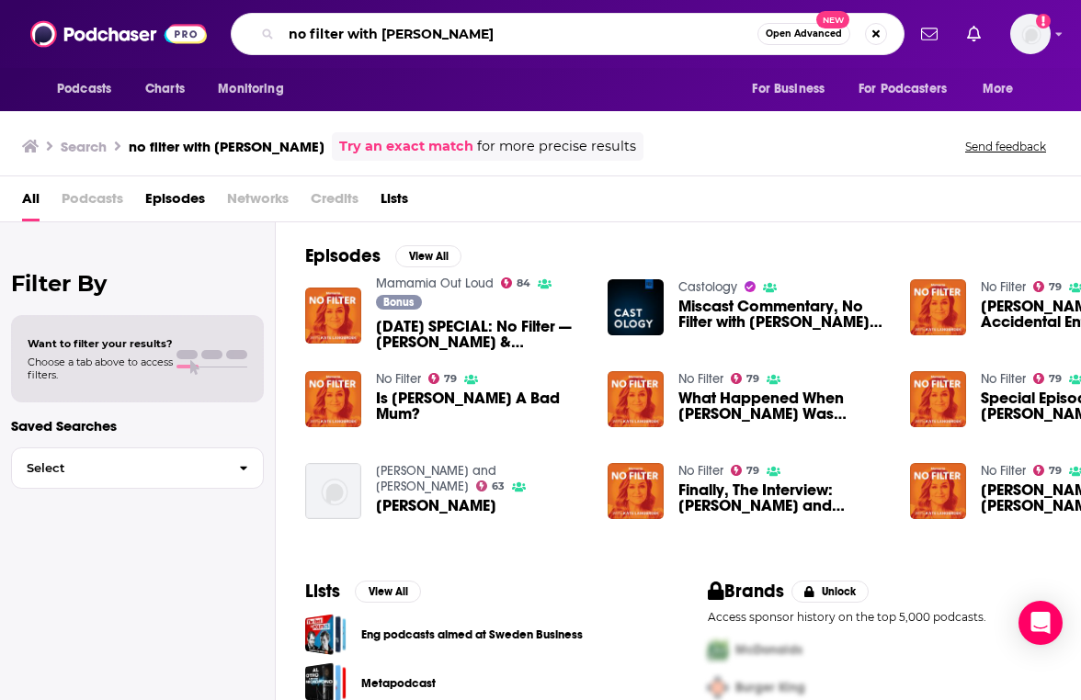
drag, startPoint x: 491, startPoint y: 40, endPoint x: 343, endPoint y: 33, distance: 148.1
click at [344, 36] on input "no filter with mia freedman" at bounding box center [519, 33] width 476 height 29
type input "no filter"
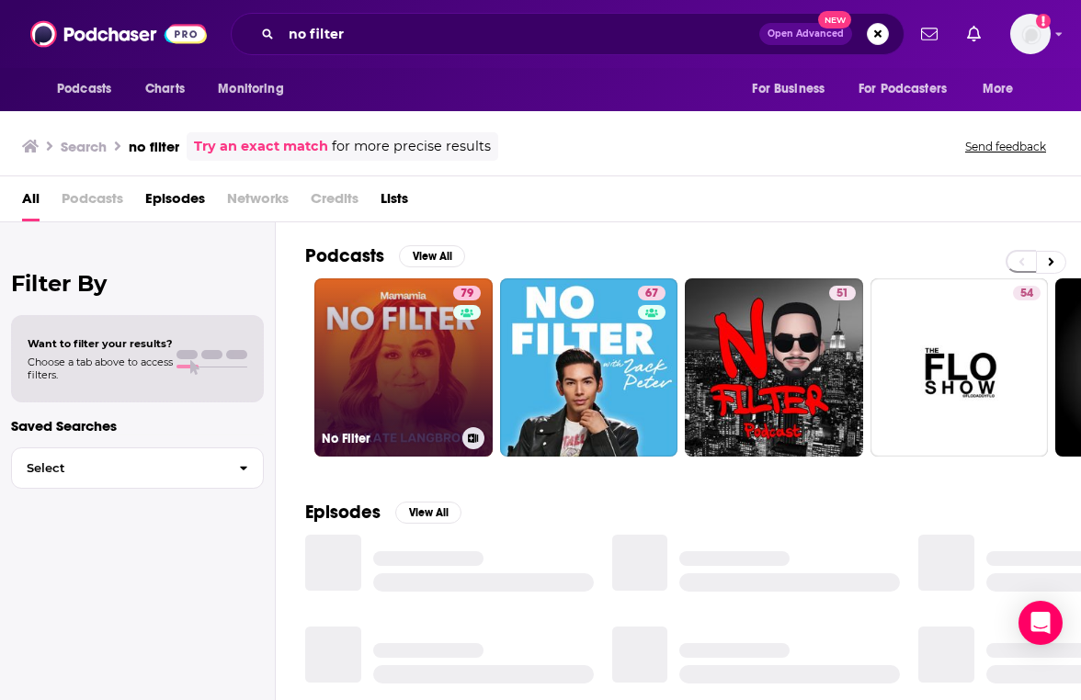
click at [366, 331] on link "79 No Filter" at bounding box center [403, 367] width 178 height 178
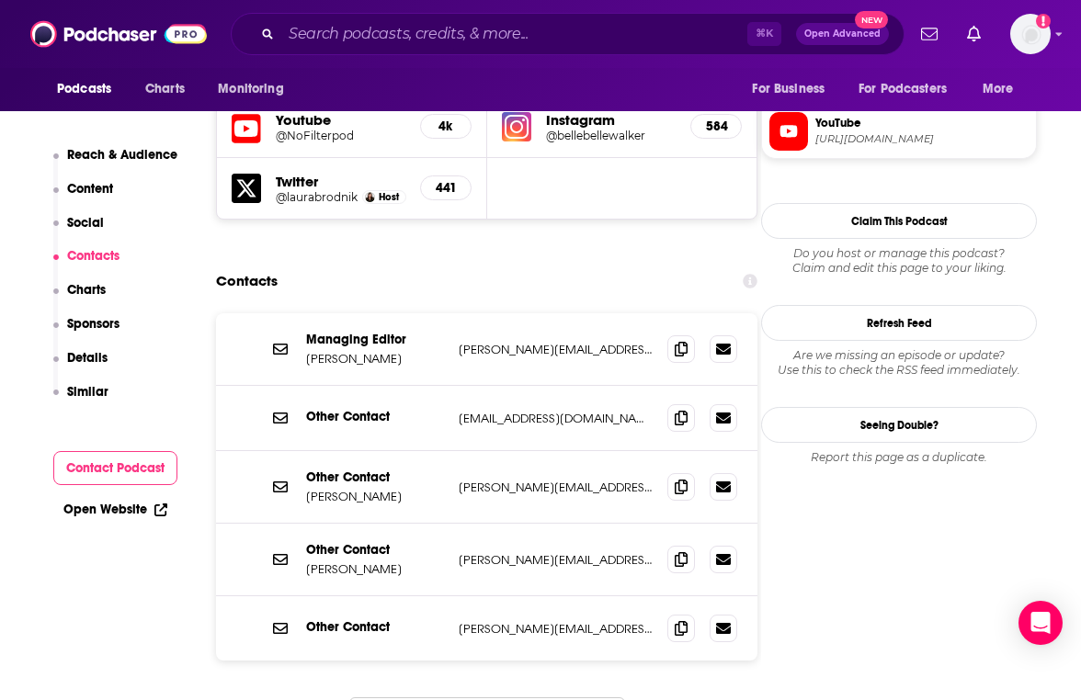
scroll to position [1628, 0]
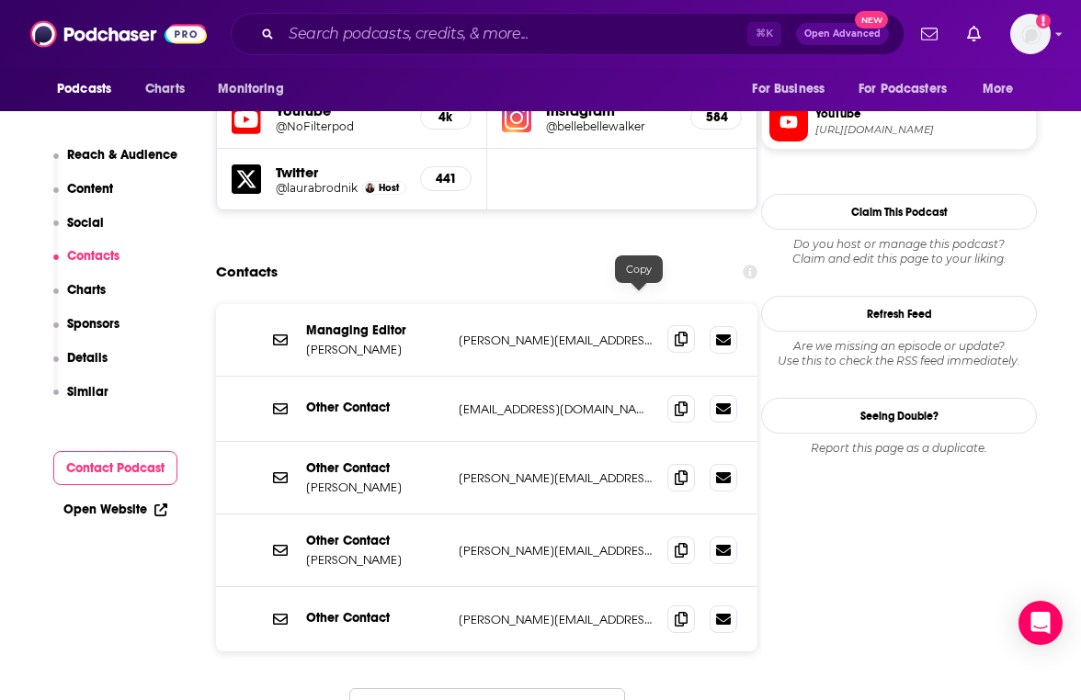
click at [675, 332] on icon at bounding box center [681, 339] width 13 height 15
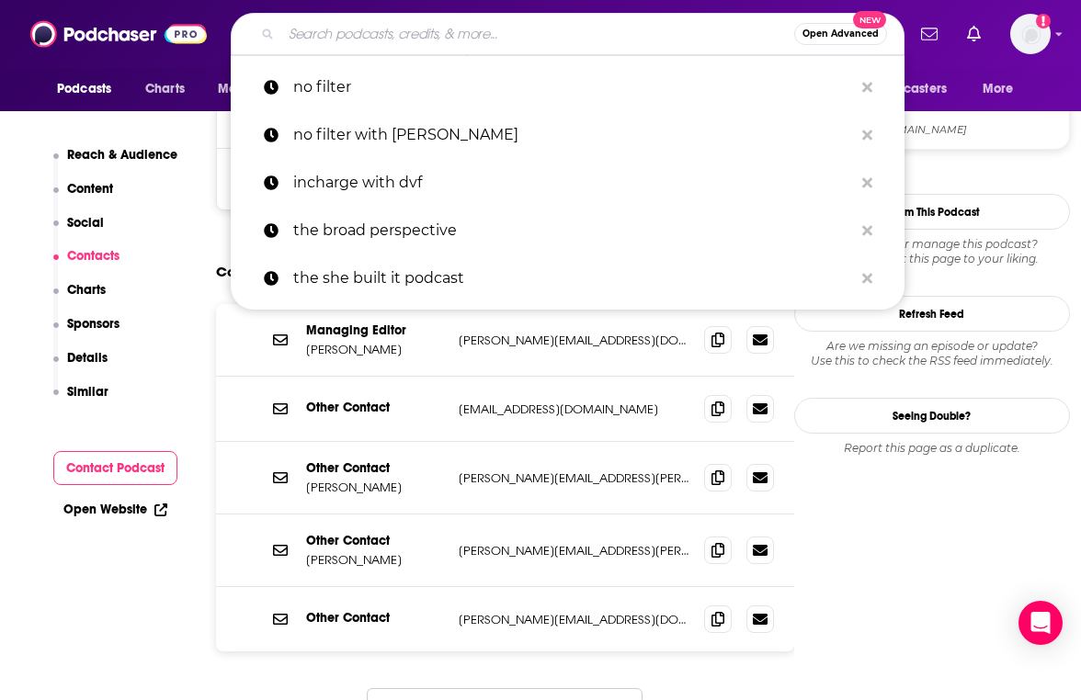
click at [415, 38] on input "Search podcasts, credits, & more..." at bounding box center [537, 33] width 513 height 29
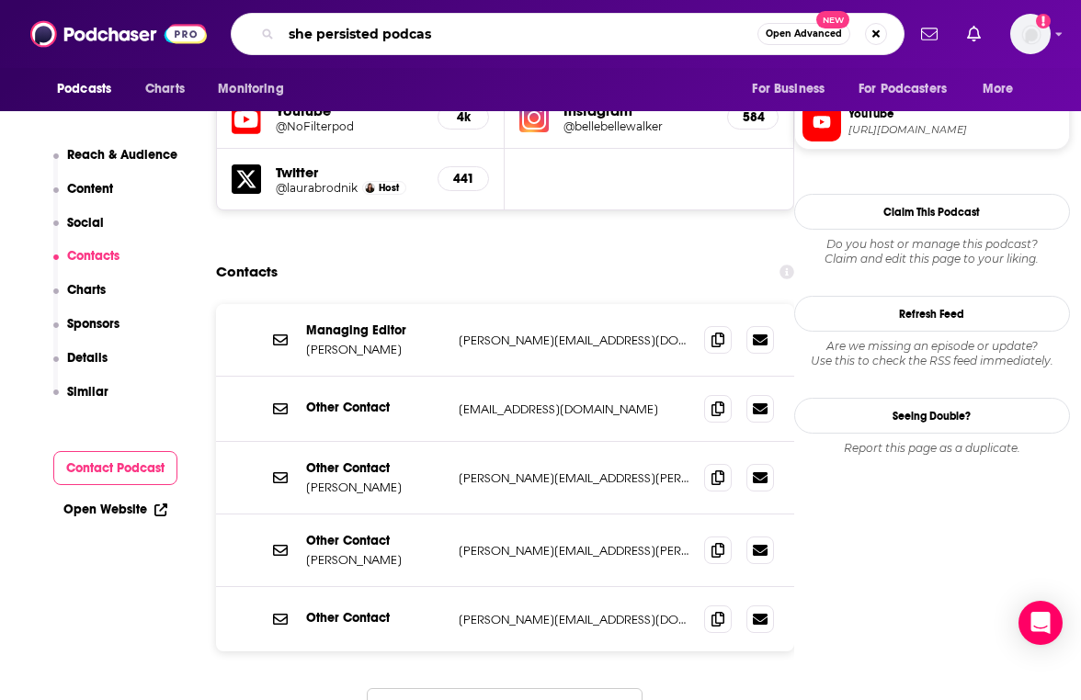
type input "she persisted podcast"
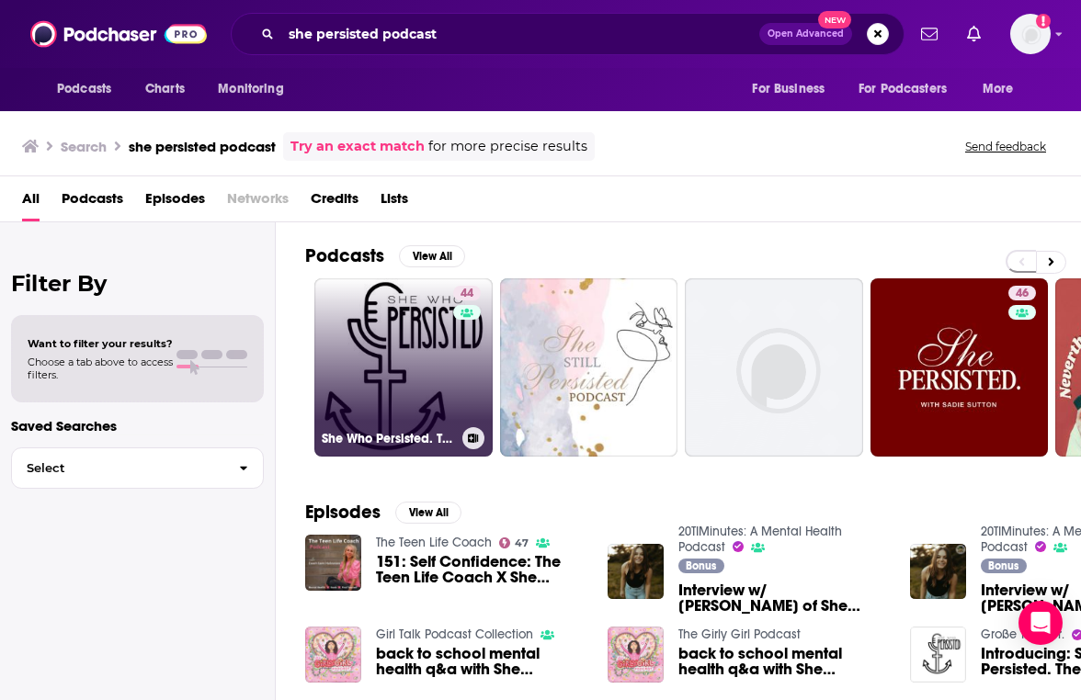
click at [438, 354] on link "44 She Who Persisted. The Nasty Podcast." at bounding box center [403, 367] width 178 height 178
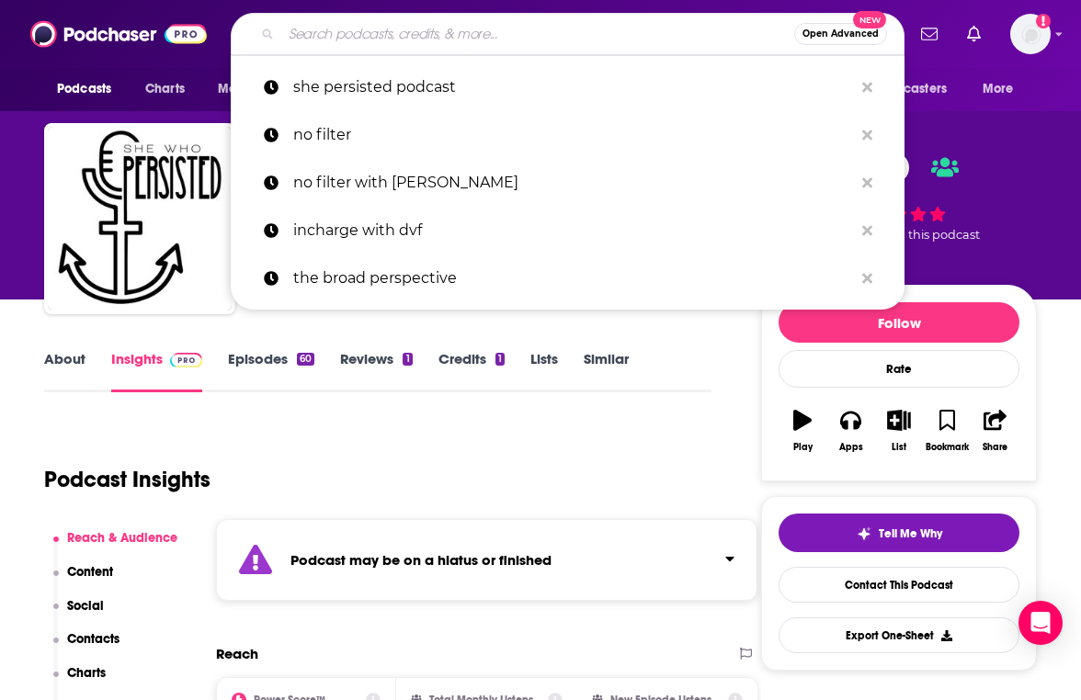
click at [488, 40] on input "Search podcasts, credits, & more..." at bounding box center [537, 33] width 513 height 29
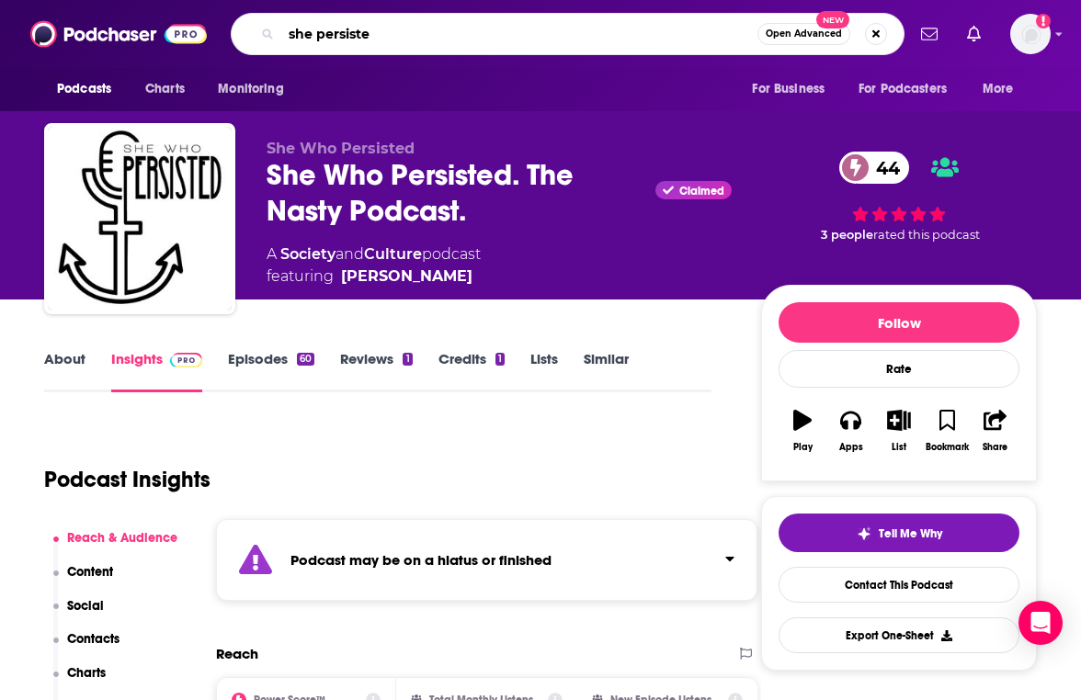
type input "she persisted"
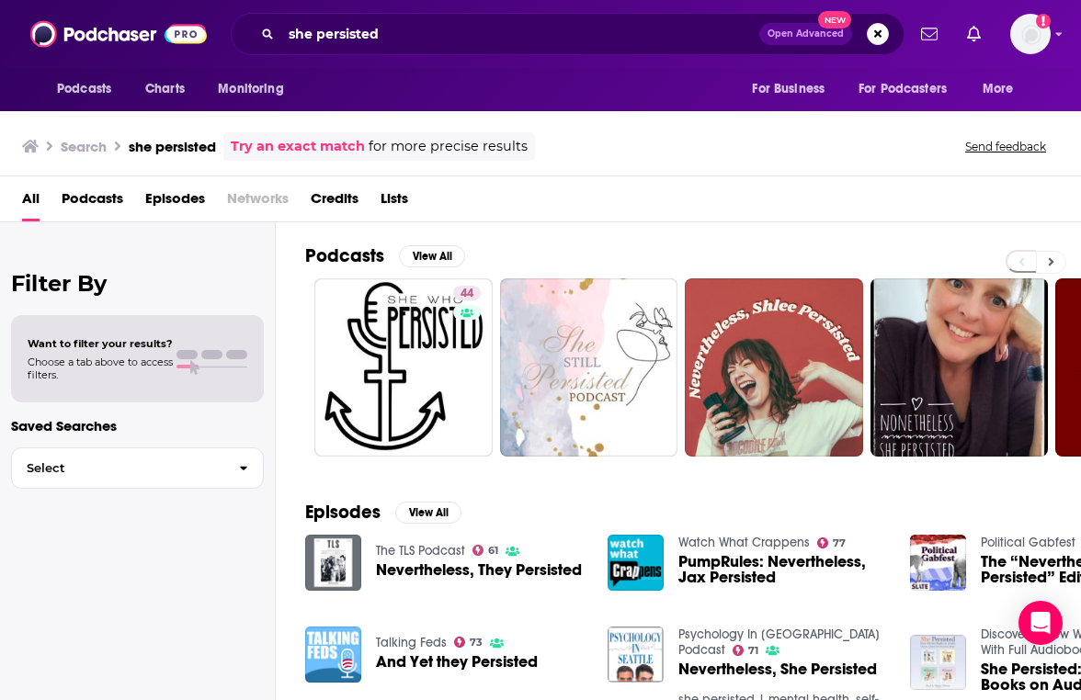
click at [1053, 267] on button at bounding box center [1051, 262] width 30 height 23
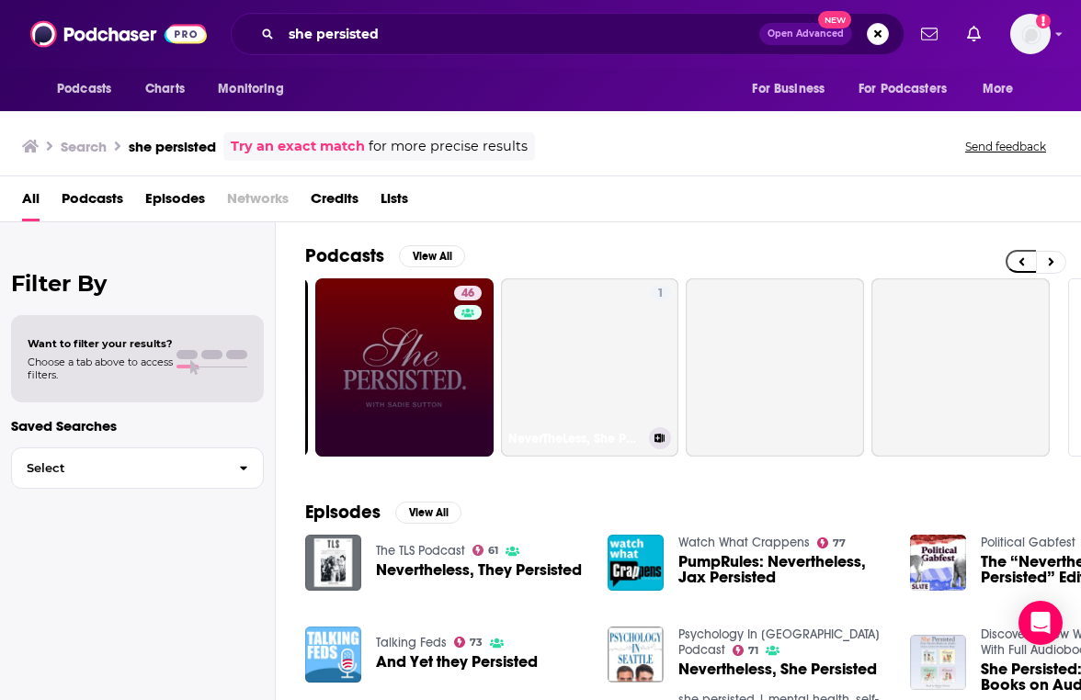
scroll to position [0, 775]
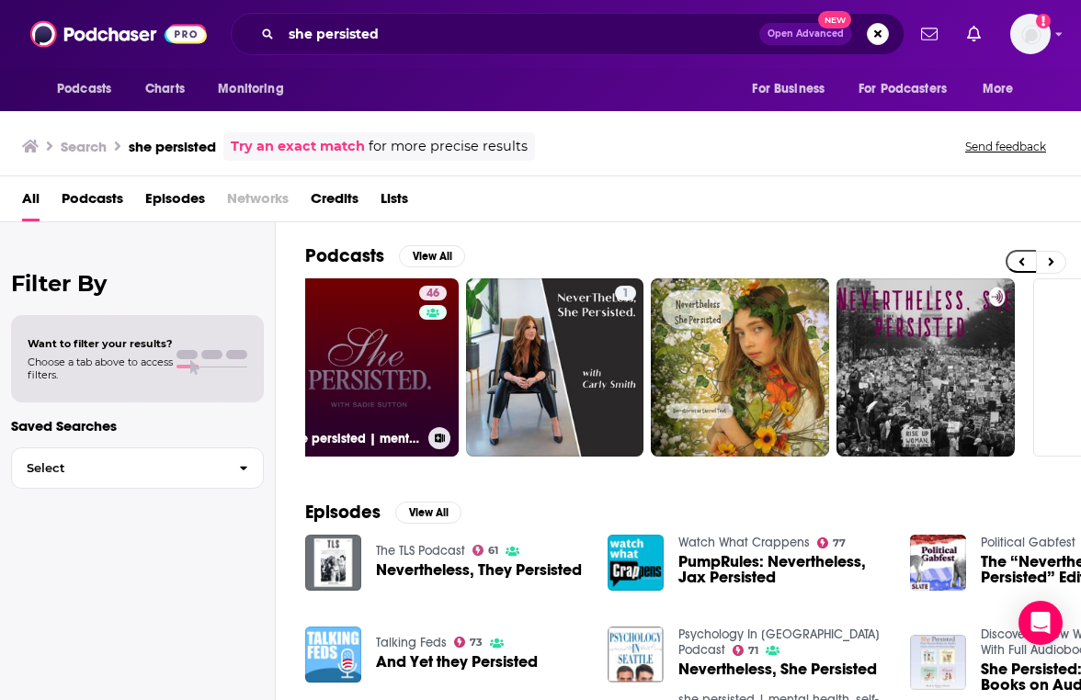
click at [375, 379] on link "46 she persisted | mental health, self-care, psychology, gen z, dbt, depression…" at bounding box center [369, 367] width 178 height 178
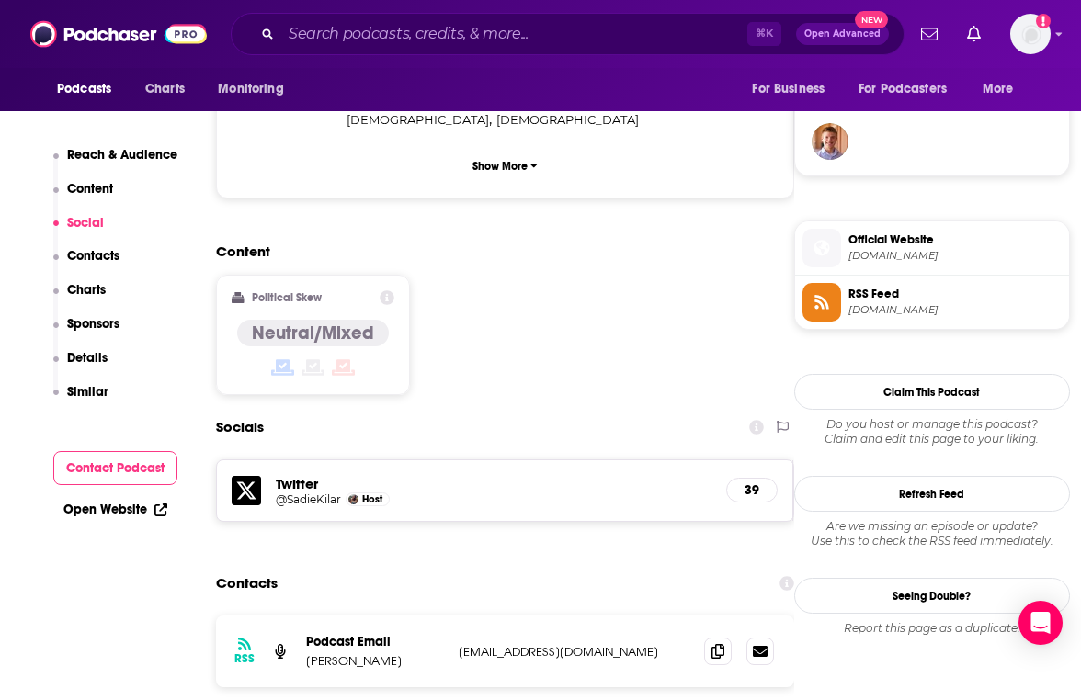
scroll to position [1346, 0]
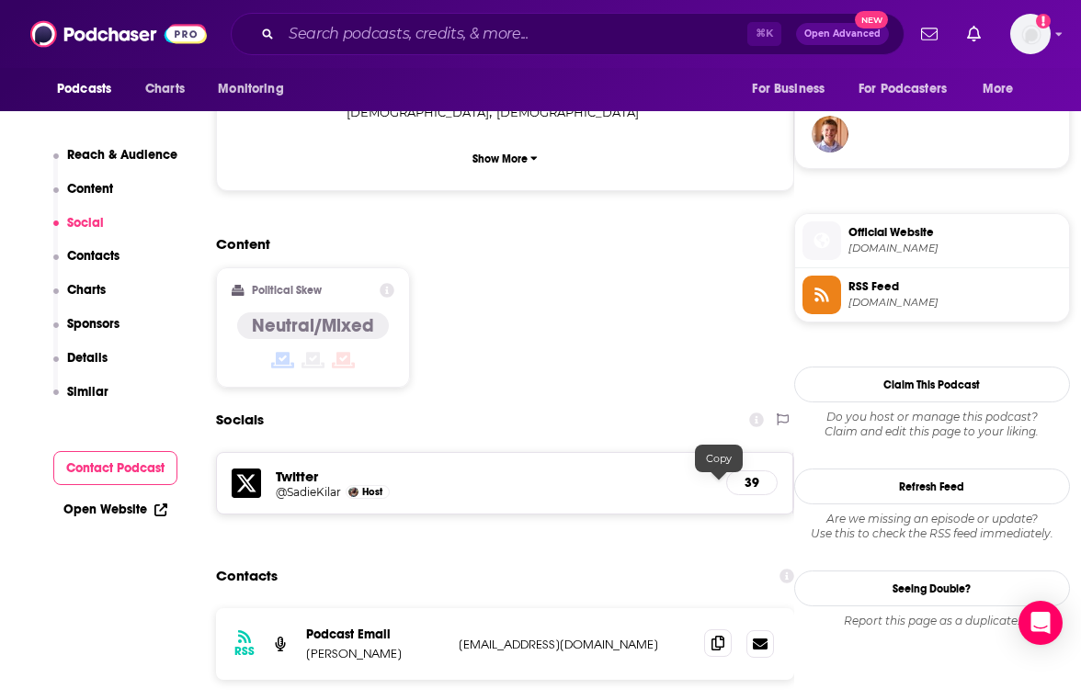
click at [716, 636] on icon at bounding box center [717, 643] width 13 height 15
click at [494, 27] on input "Search podcasts, credits, & more..." at bounding box center [514, 33] width 466 height 29
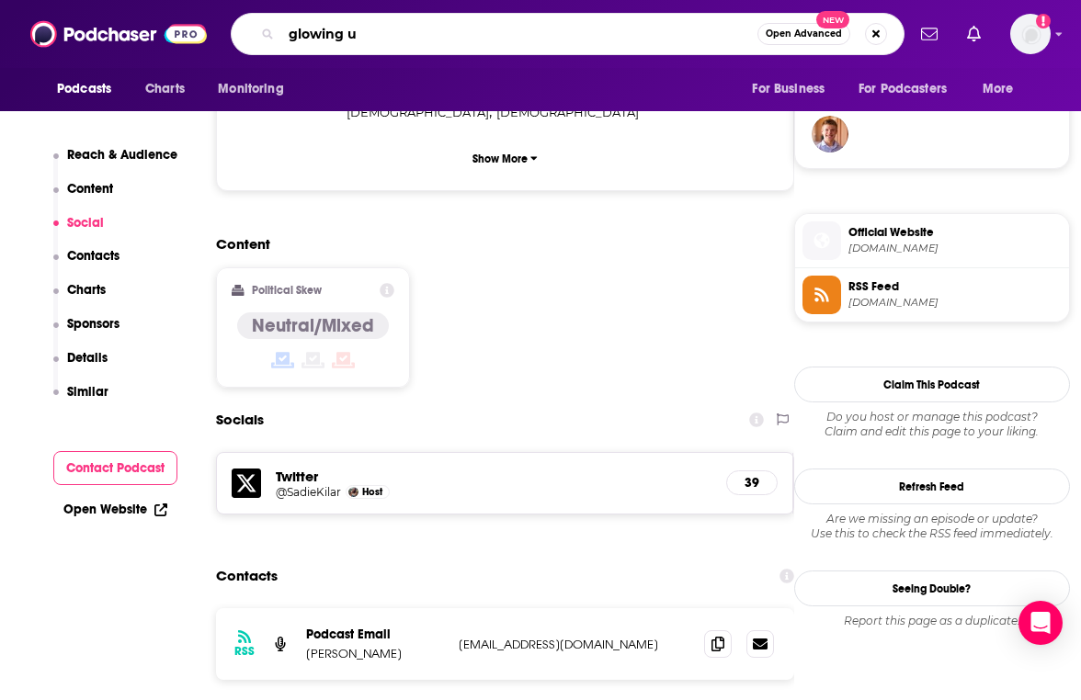
type input "glowing up"
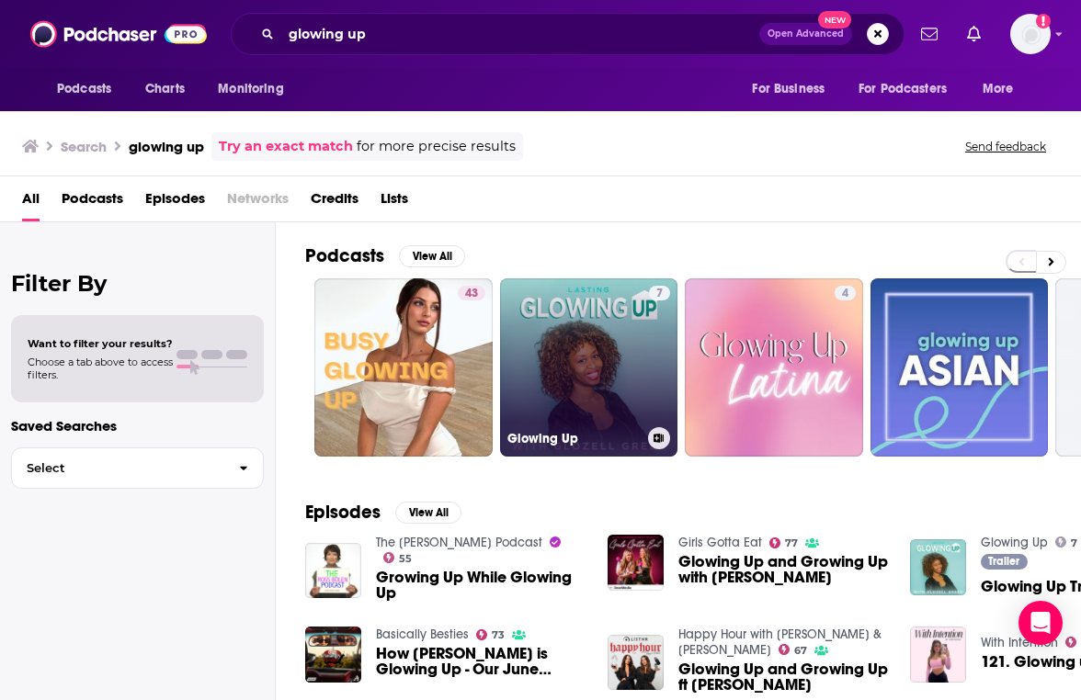
click at [531, 345] on link "7 Glowing Up" at bounding box center [589, 367] width 178 height 178
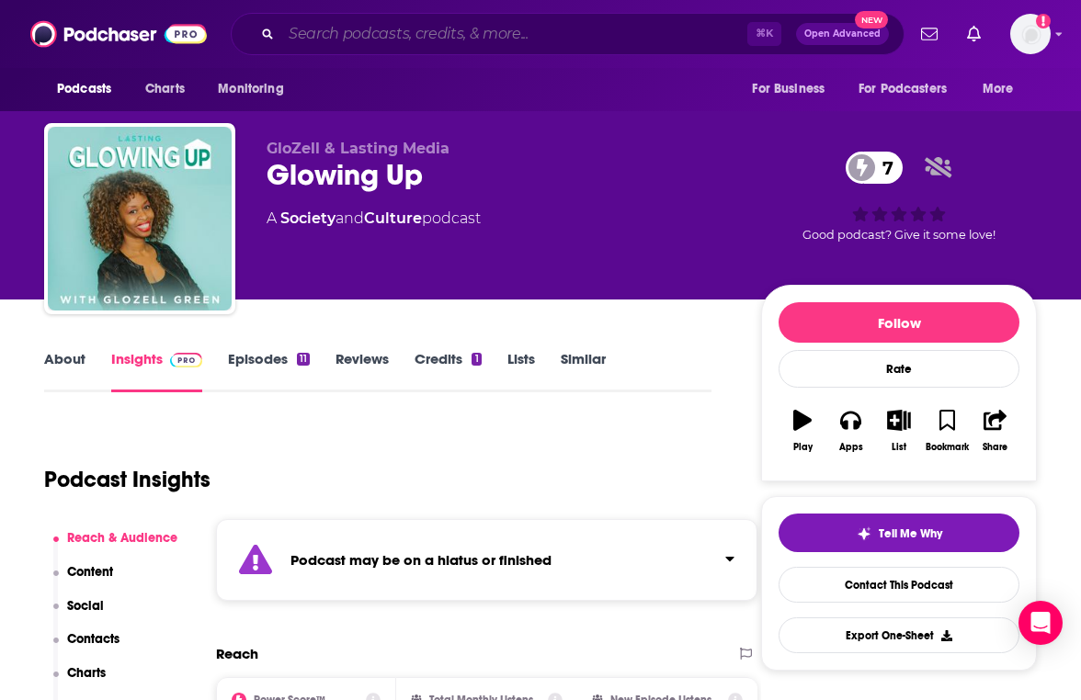
click at [395, 44] on input "Search podcasts, credits, & more..." at bounding box center [514, 33] width 466 height 29
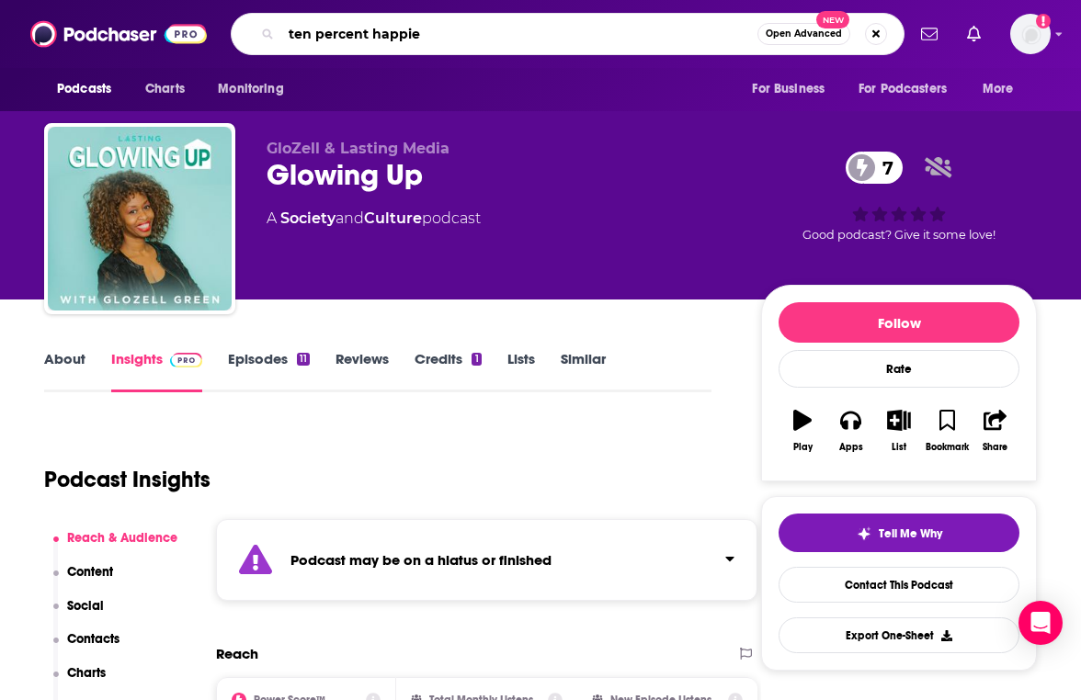
type input "ten percent happier"
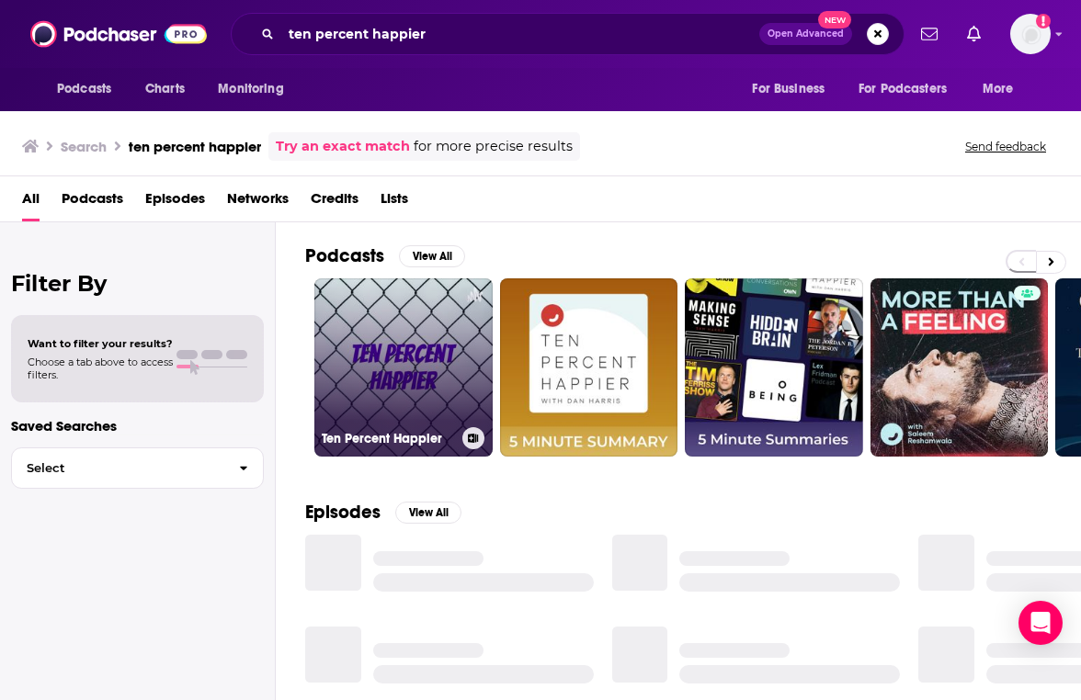
click at [400, 384] on link "Ten Percent Happier" at bounding box center [403, 367] width 178 height 178
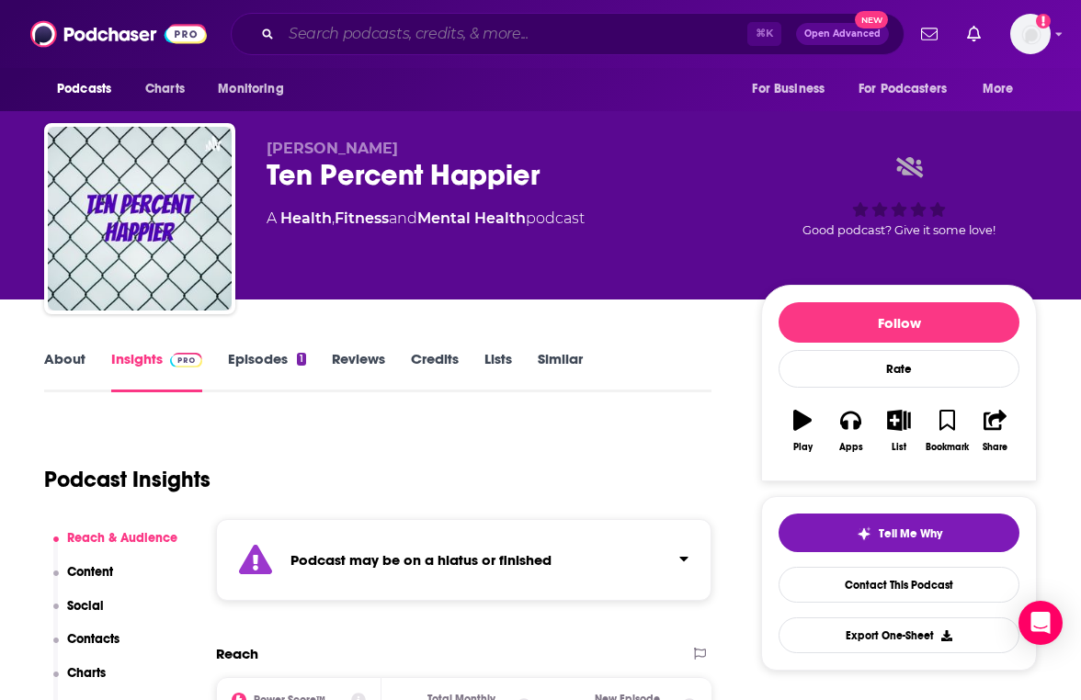
click at [368, 32] on input "Search podcasts, credits, & more..." at bounding box center [514, 33] width 466 height 29
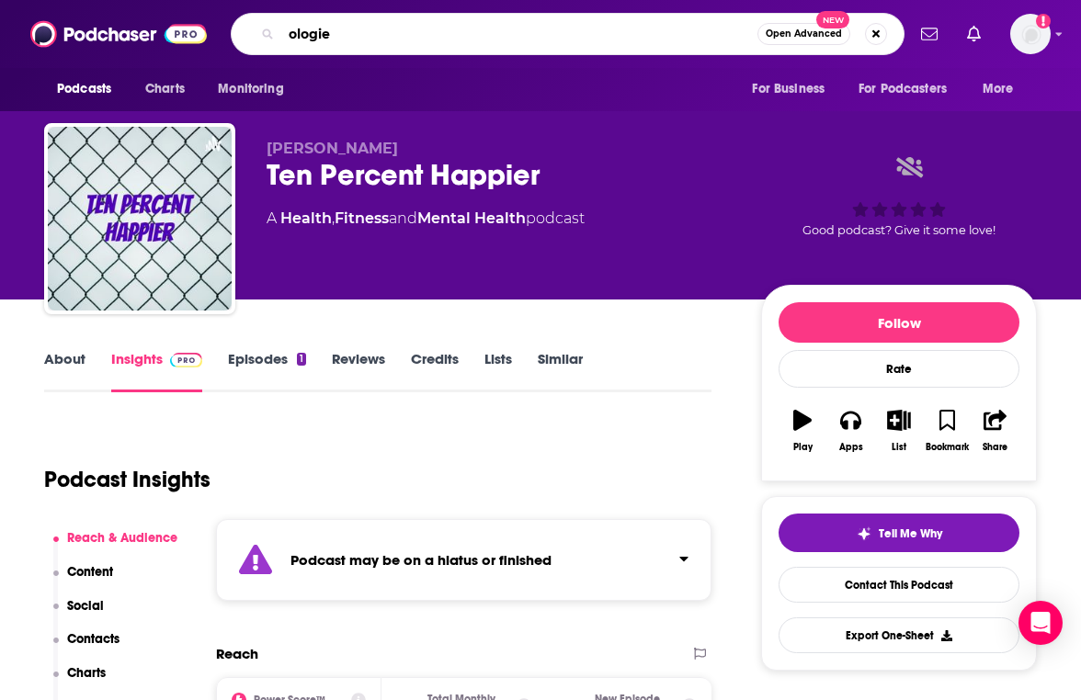
type input "ologies"
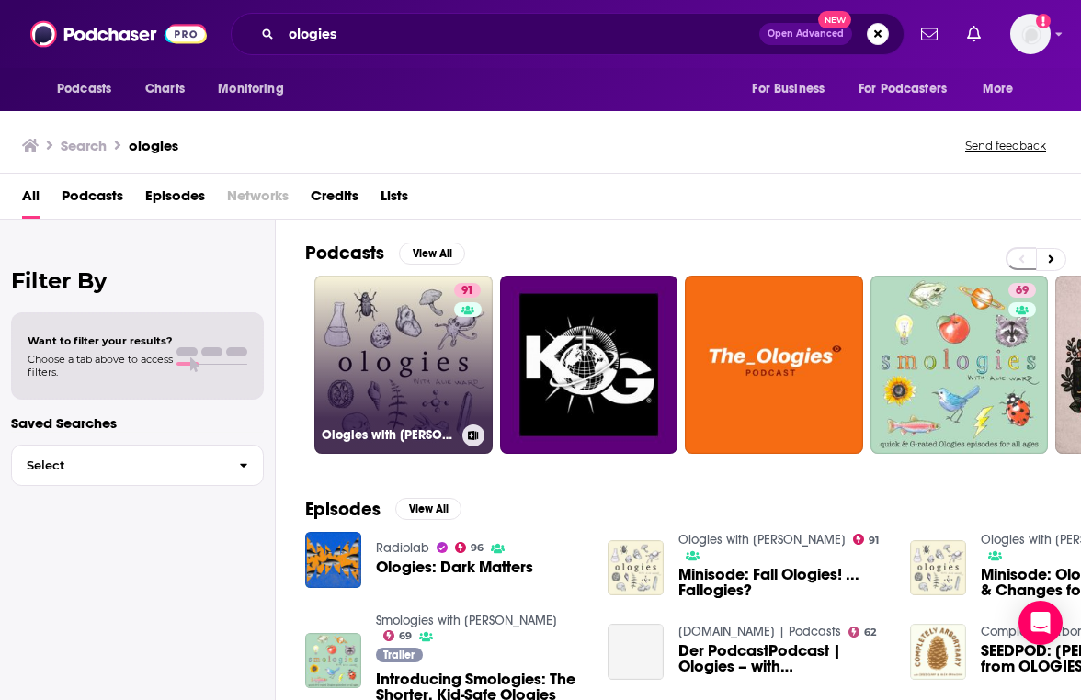
click at [383, 355] on link "91 Ologies with Alie Ward" at bounding box center [403, 365] width 178 height 178
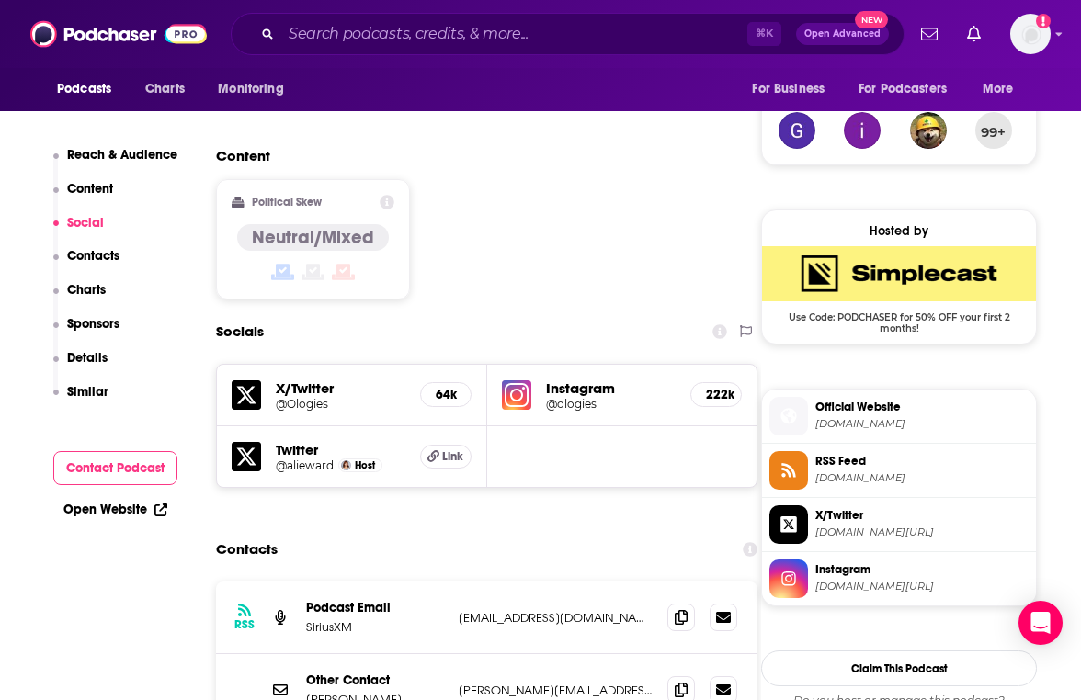
scroll to position [1554, 0]
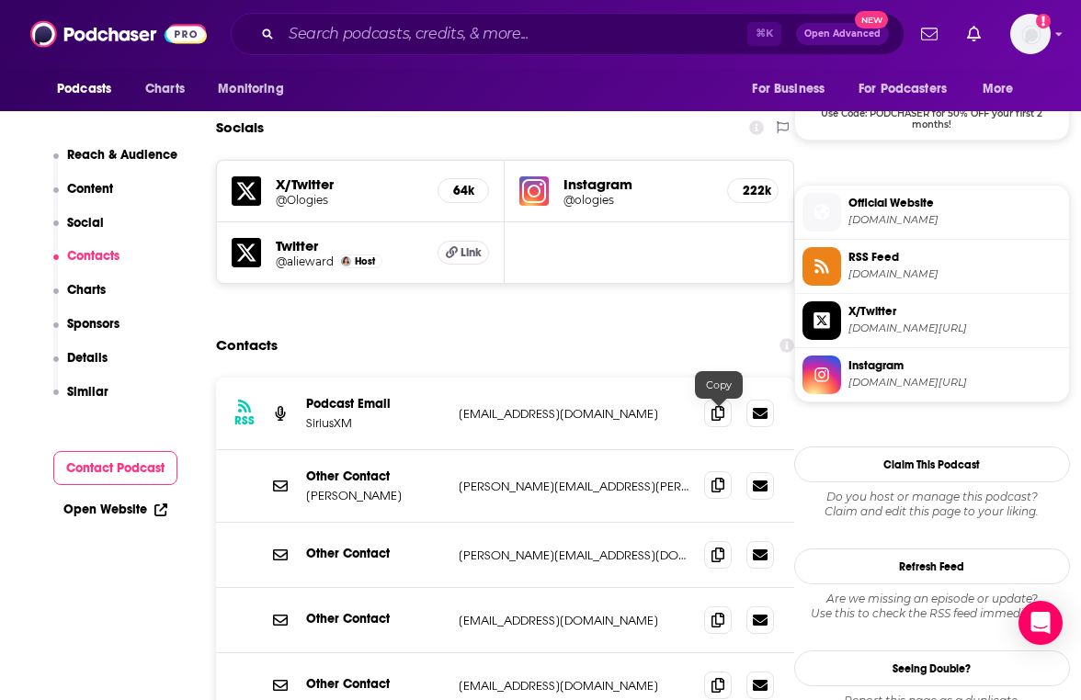
click at [717, 478] on icon at bounding box center [717, 485] width 13 height 15
click at [524, 37] on input "Search podcasts, credits, & more..." at bounding box center [514, 33] width 466 height 29
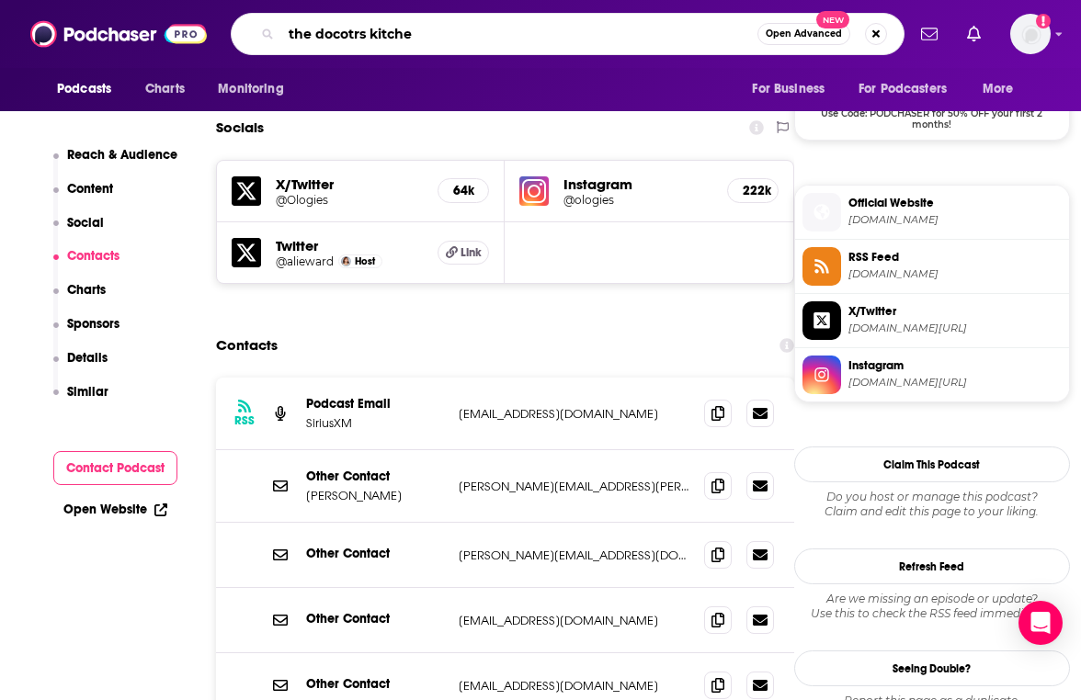
type input "the docotrs kitchen"
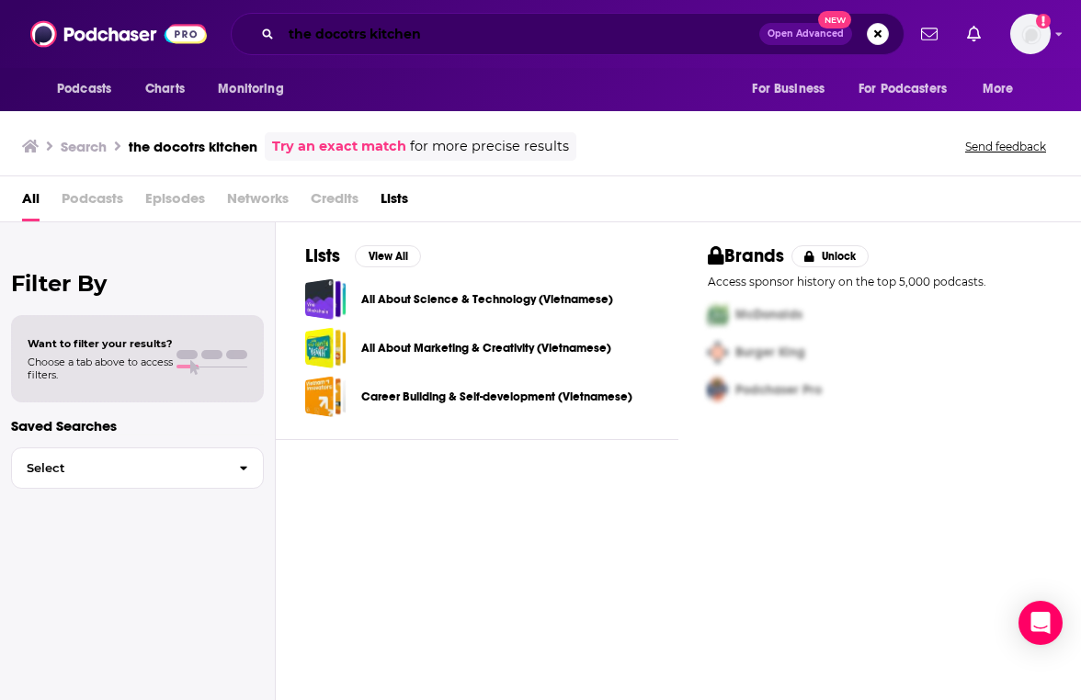
click at [343, 38] on input "the docotrs kitchen" at bounding box center [520, 33] width 478 height 29
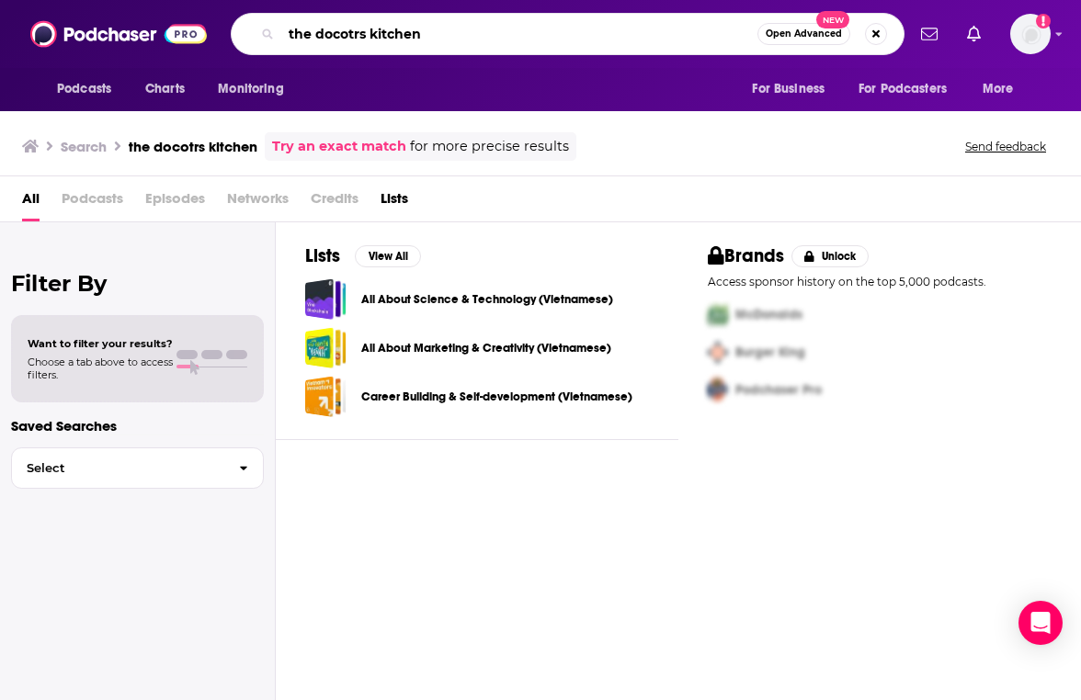
click at [343, 38] on input "the docotrs kitchen" at bounding box center [519, 33] width 476 height 29
click at [472, 32] on input "the doctors kitchen" at bounding box center [519, 33] width 476 height 29
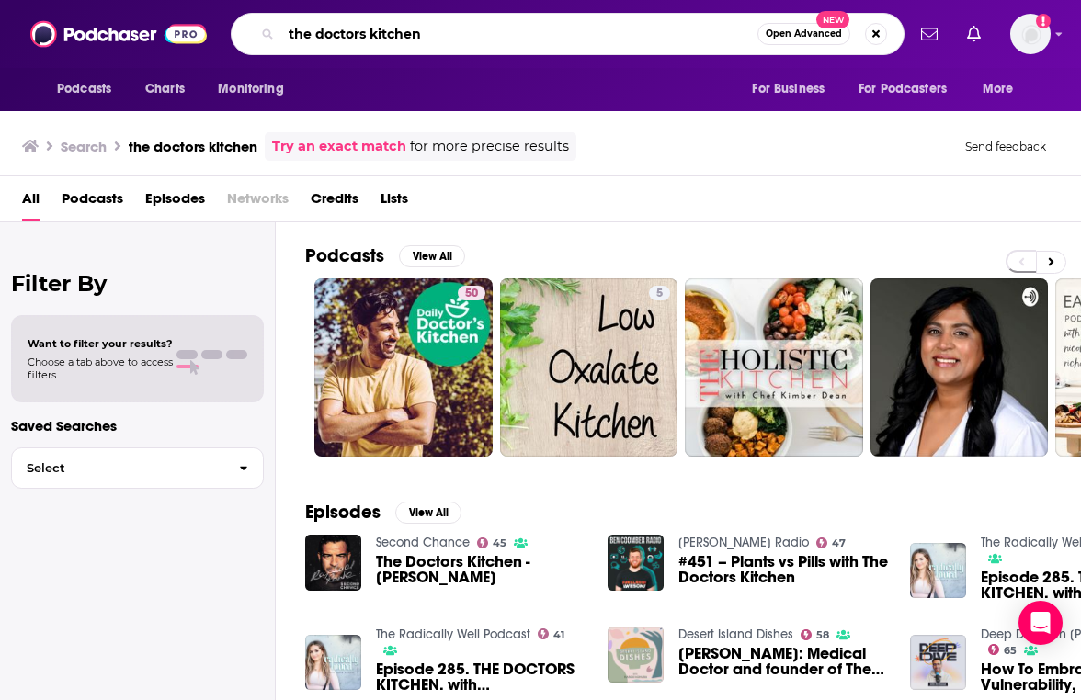
click at [362, 35] on input "the doctors kitchen" at bounding box center [519, 33] width 476 height 29
type input "the doctor's kitchen"
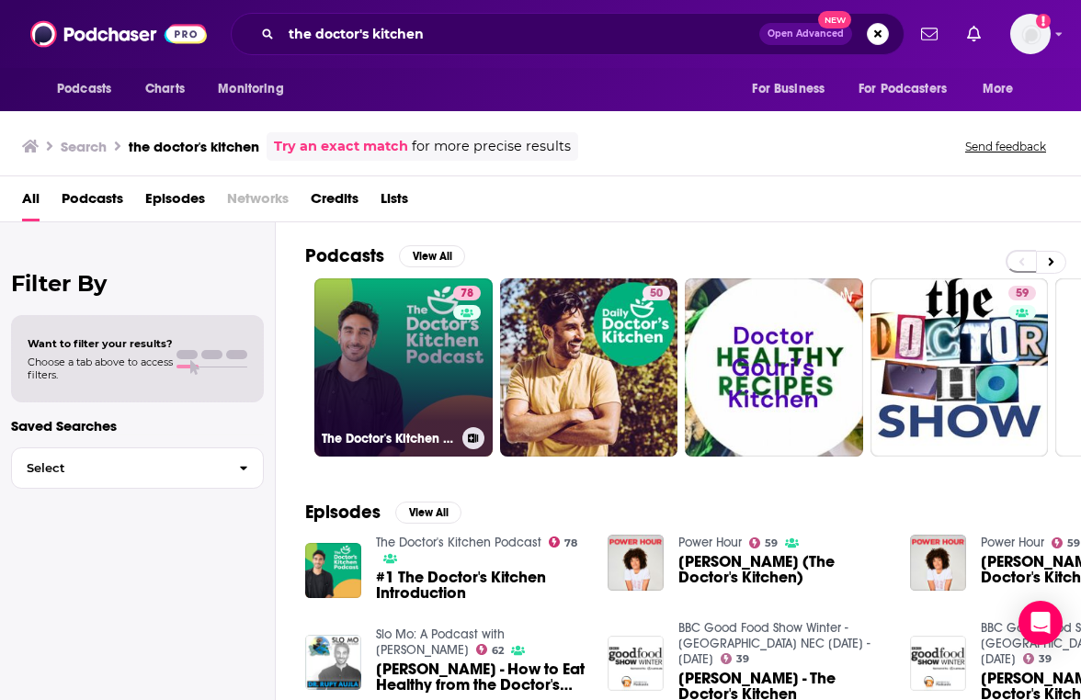
click at [373, 376] on link "78 The Doctor's Kitchen Podcast" at bounding box center [403, 367] width 178 height 178
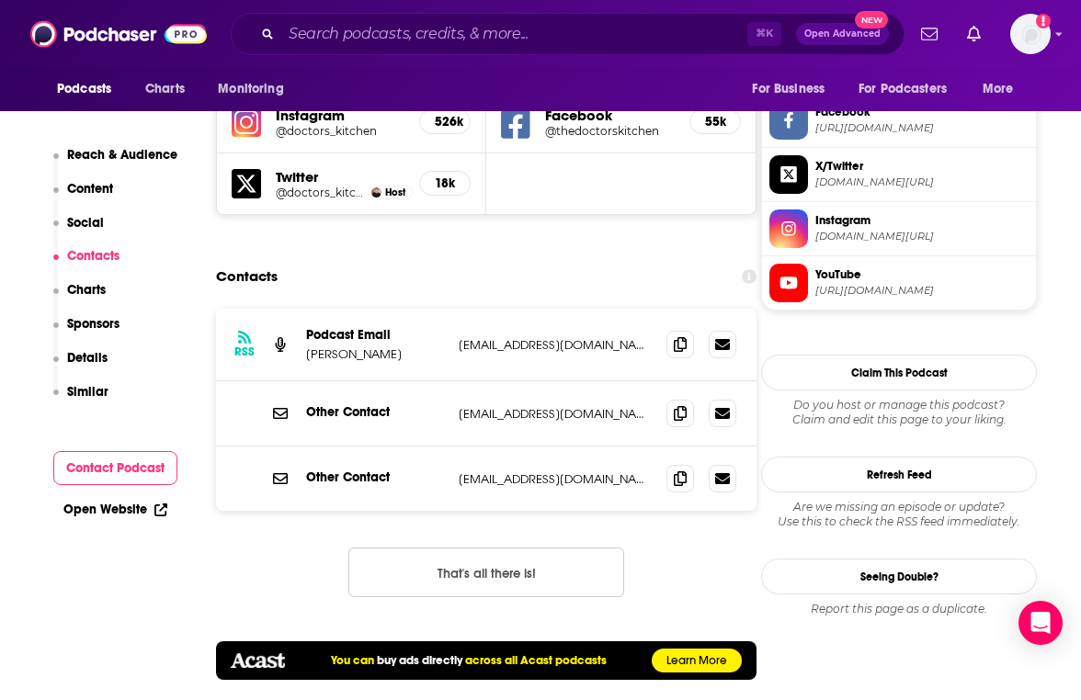
scroll to position [1742, 0]
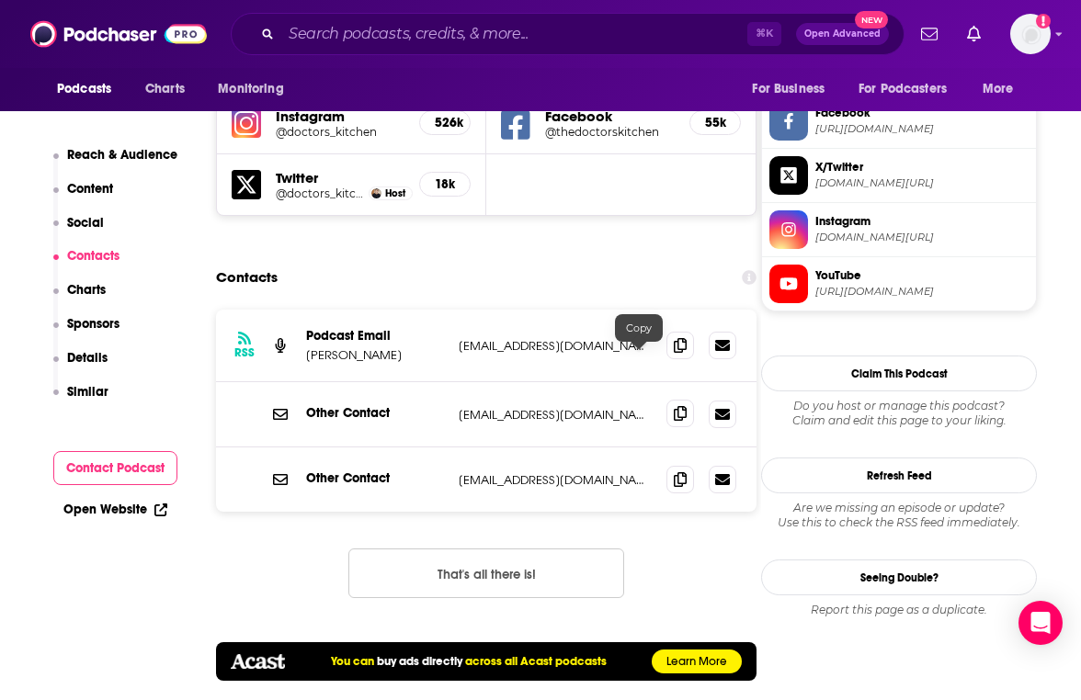
click at [666, 400] on span at bounding box center [680, 414] width 28 height 28
click at [430, 33] on input "Search podcasts, credits, & more..." at bounding box center [514, 33] width 466 height 29
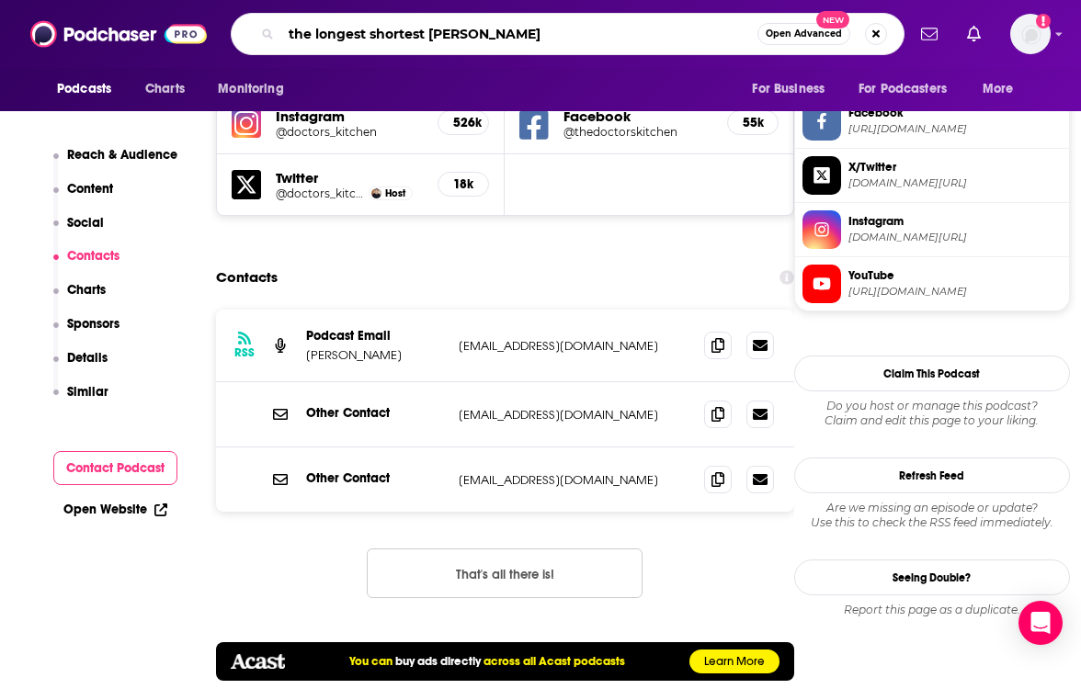
type input "the longest shortest time"
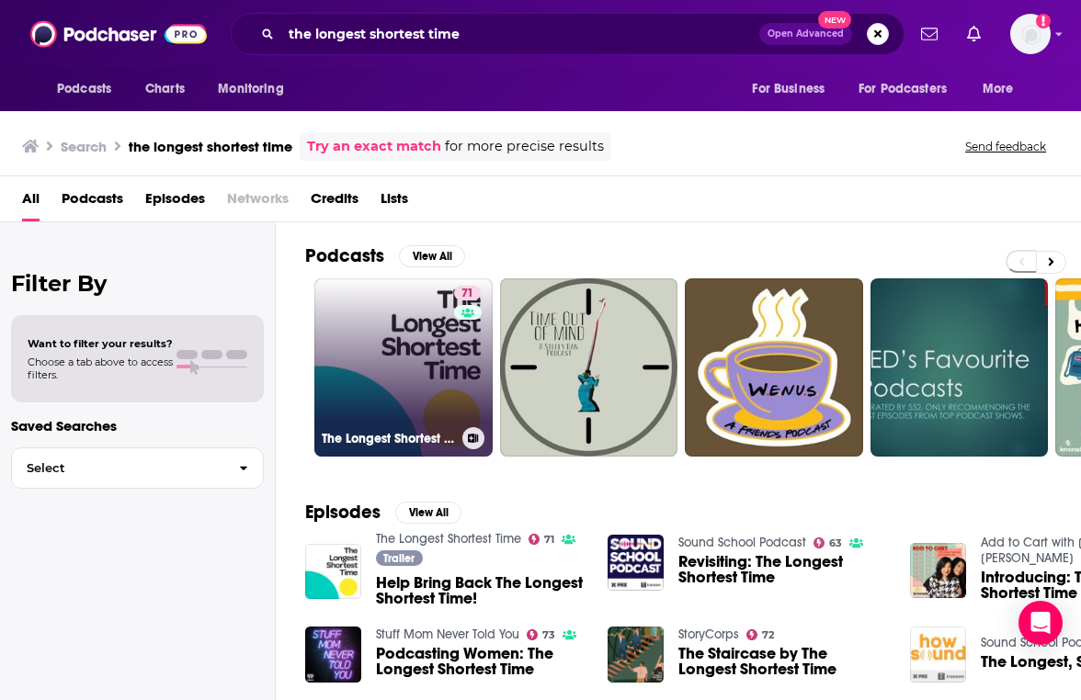
click at [381, 369] on link "71 The Longest Shortest Time" at bounding box center [403, 367] width 178 height 178
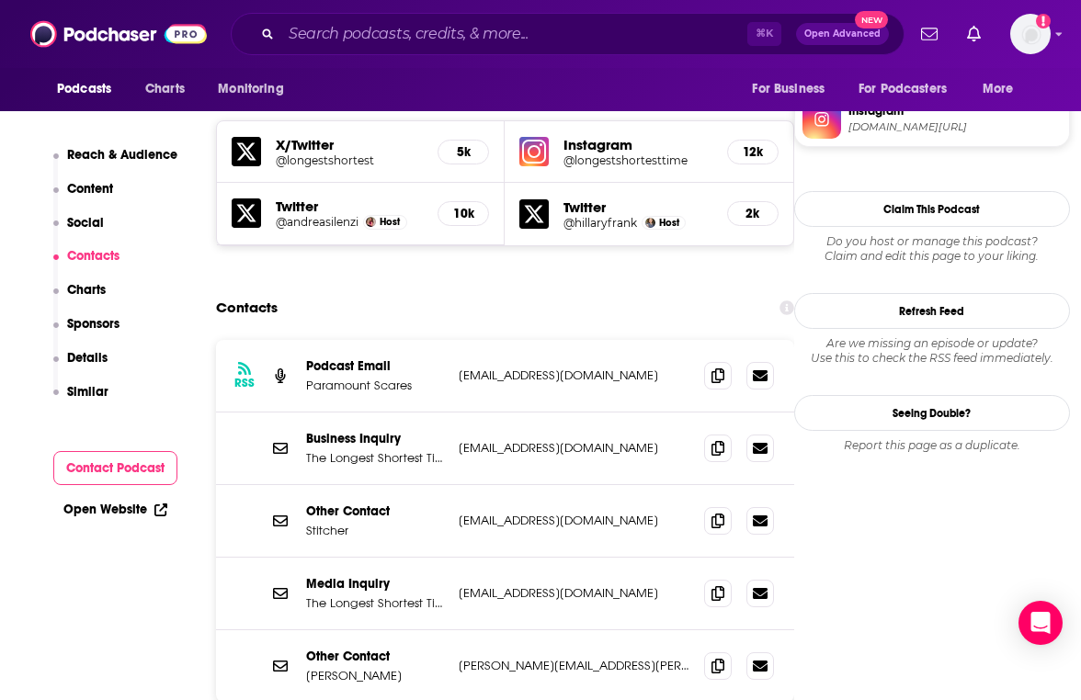
scroll to position [1629, 0]
click at [718, 514] on icon at bounding box center [717, 521] width 13 height 15
click at [471, 42] on input "Search podcasts, credits, & more..." at bounding box center [514, 33] width 466 height 29
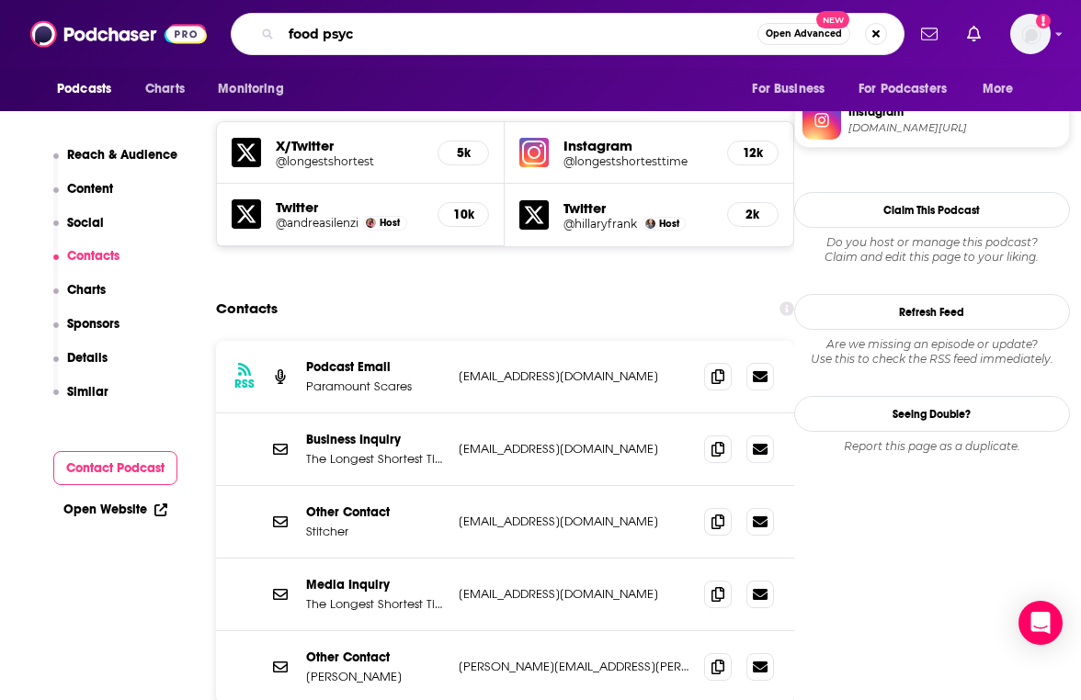
type input "food psych"
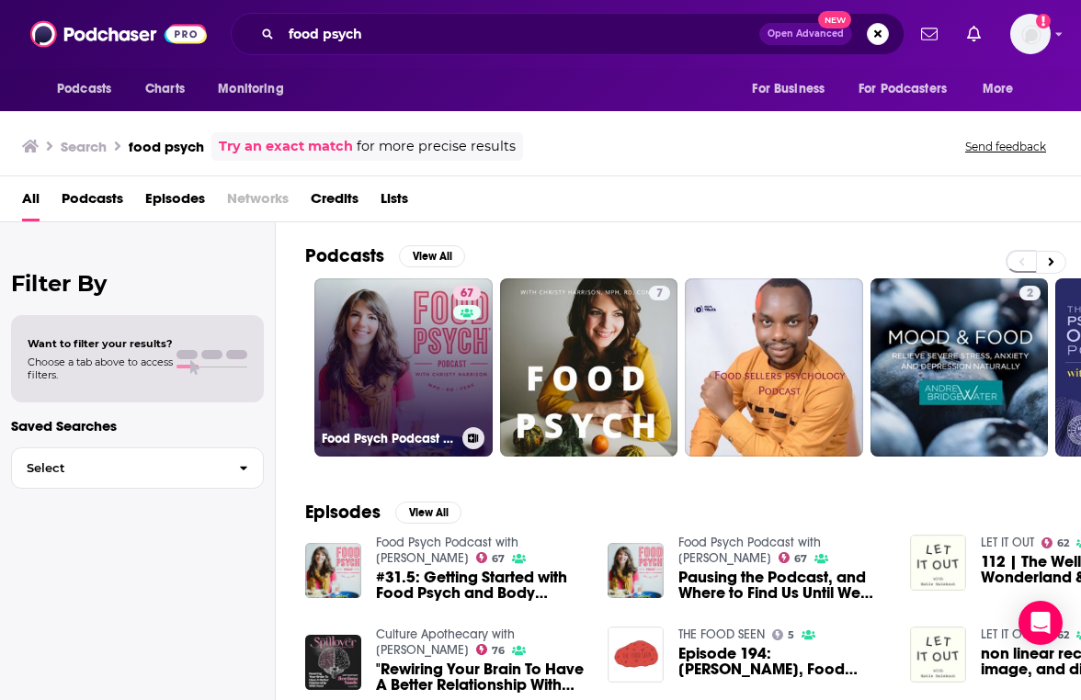
click at [450, 335] on link "67 Food Psych Podcast with Christy Harrison" at bounding box center [403, 367] width 178 height 178
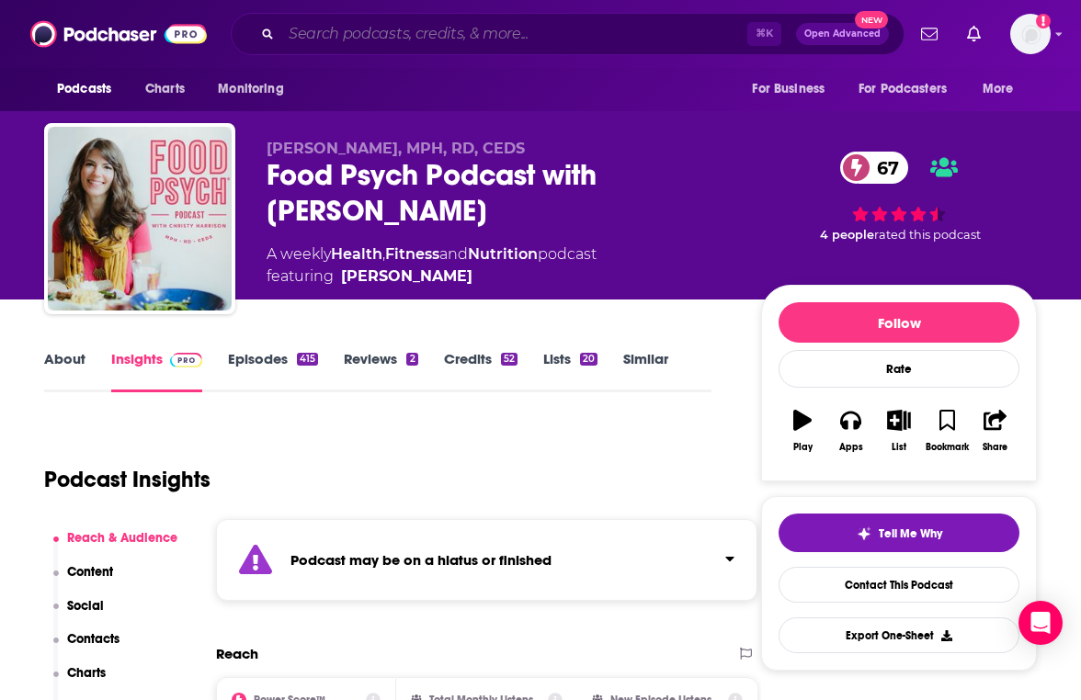
click at [461, 40] on input "Search podcasts, credits, & more..." at bounding box center [514, 33] width 466 height 29
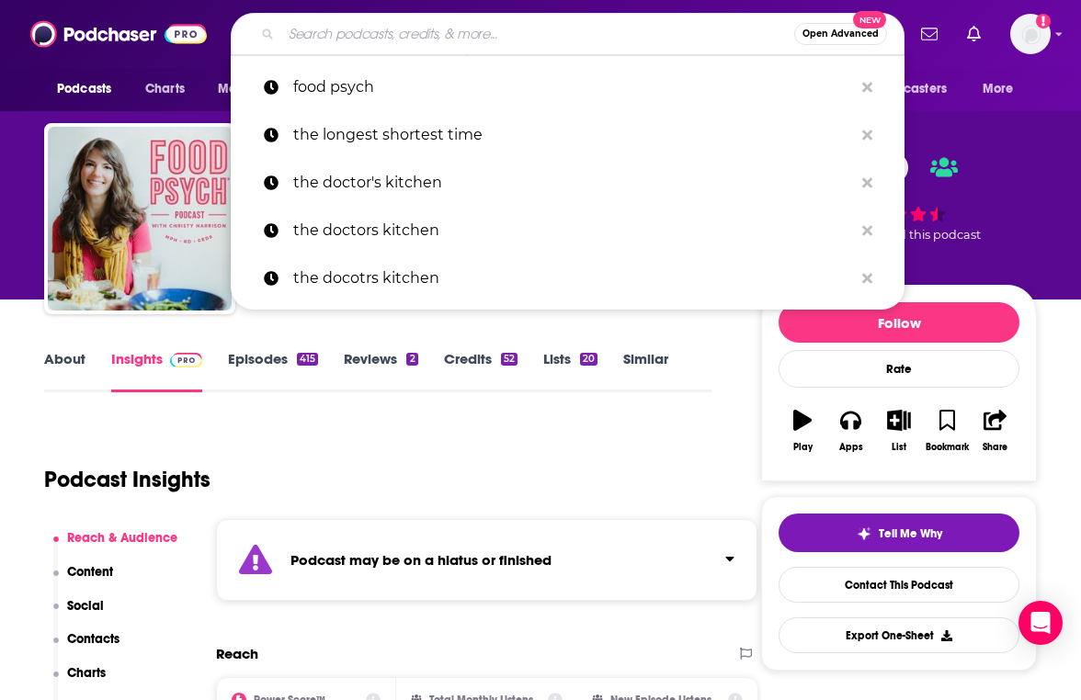
click at [461, 40] on input "Search podcasts, credits, & more..." at bounding box center [537, 33] width 513 height 29
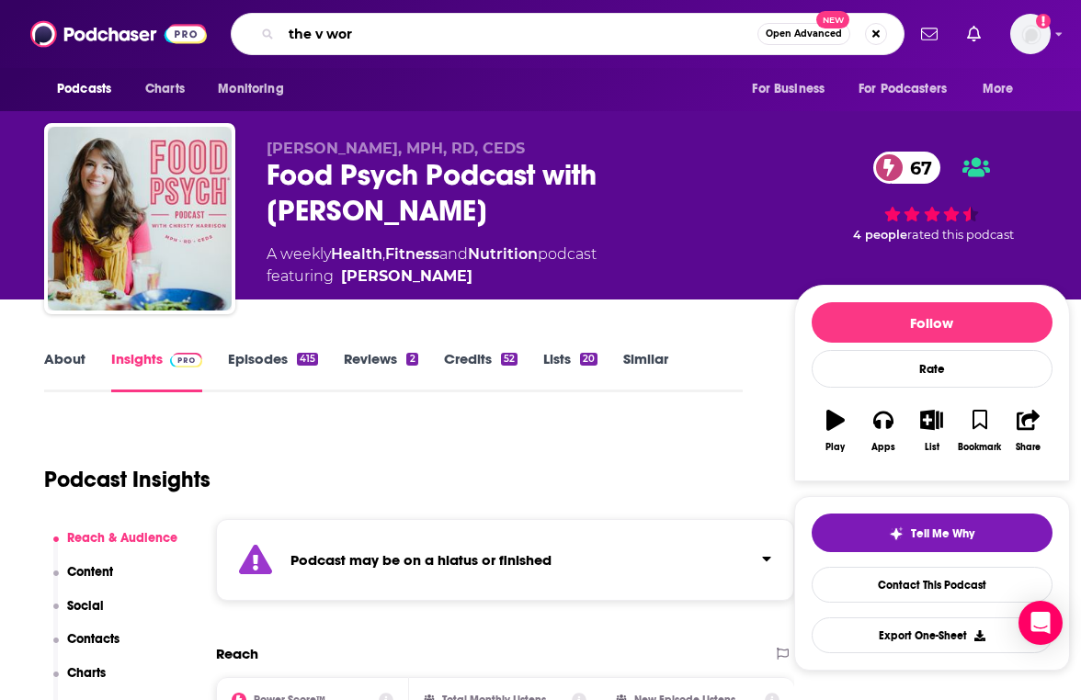
type input "the v word"
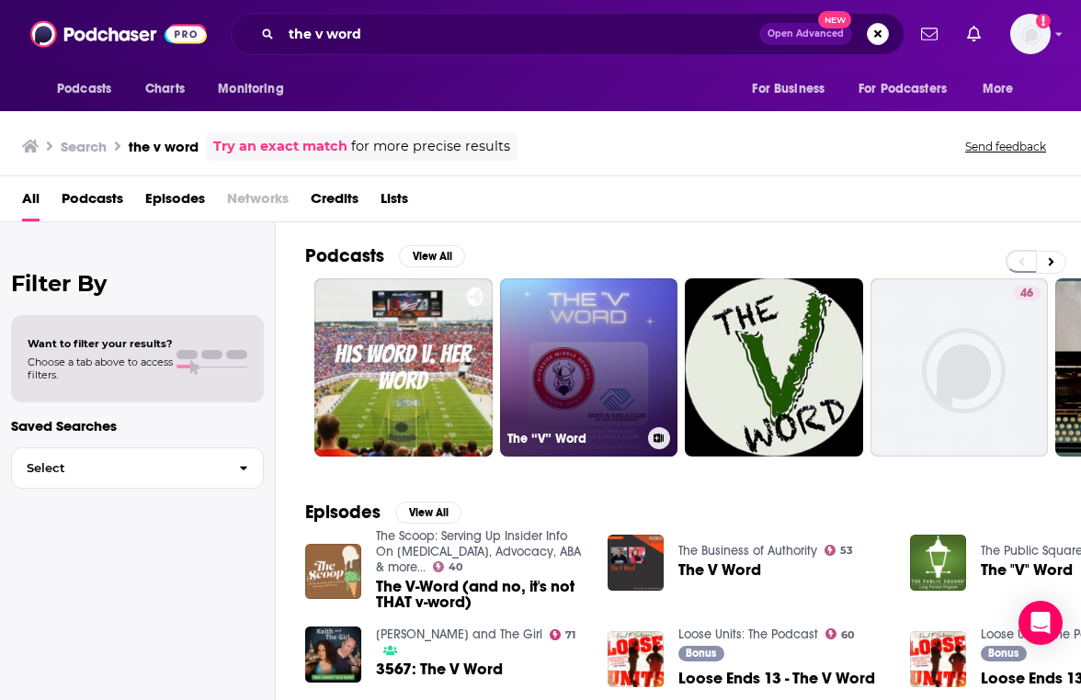
click at [575, 324] on link "The “V” Word" at bounding box center [589, 367] width 178 height 178
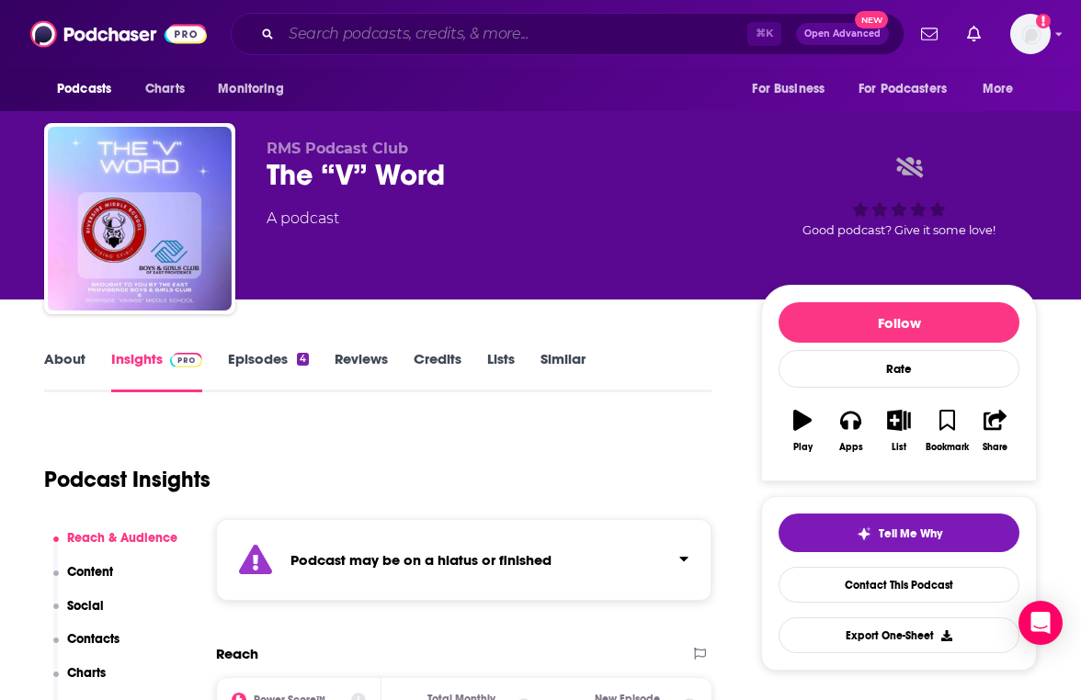
click at [375, 29] on input "Search podcasts, credits, & more..." at bounding box center [514, 33] width 466 height 29
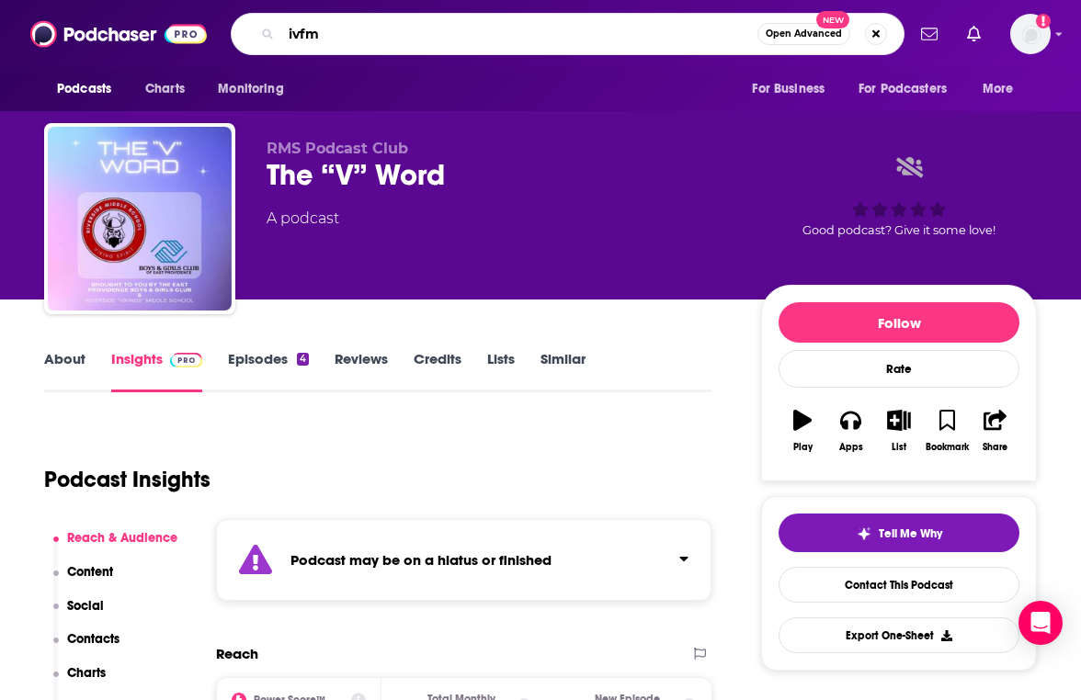
type input "ivfml"
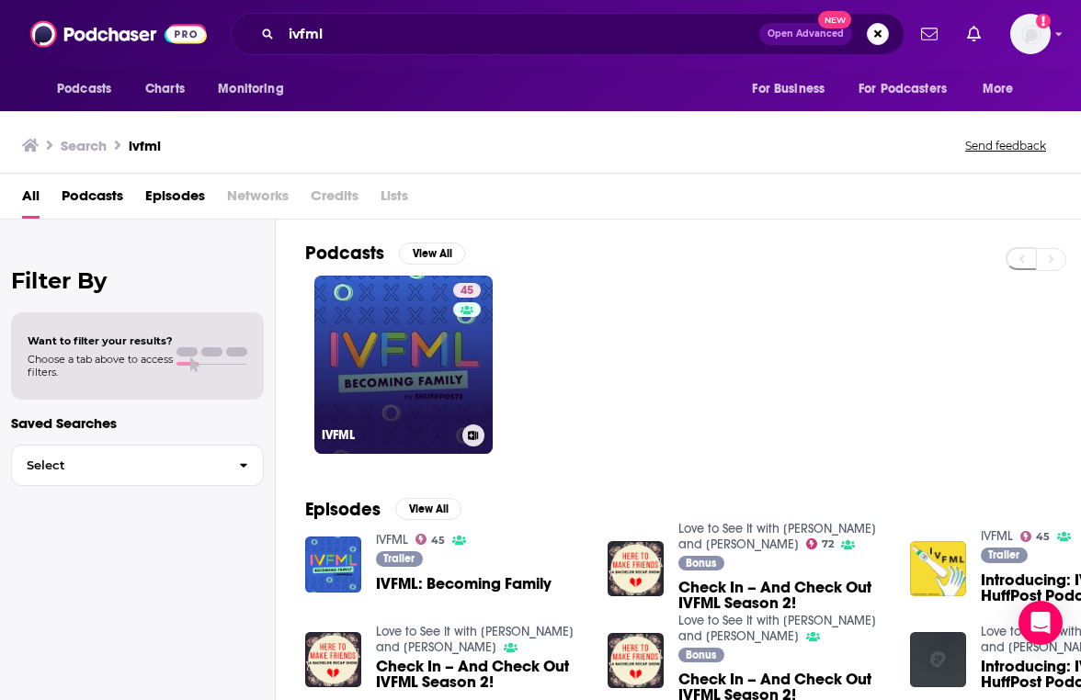
click at [406, 295] on link "45 IVFML" at bounding box center [403, 365] width 178 height 178
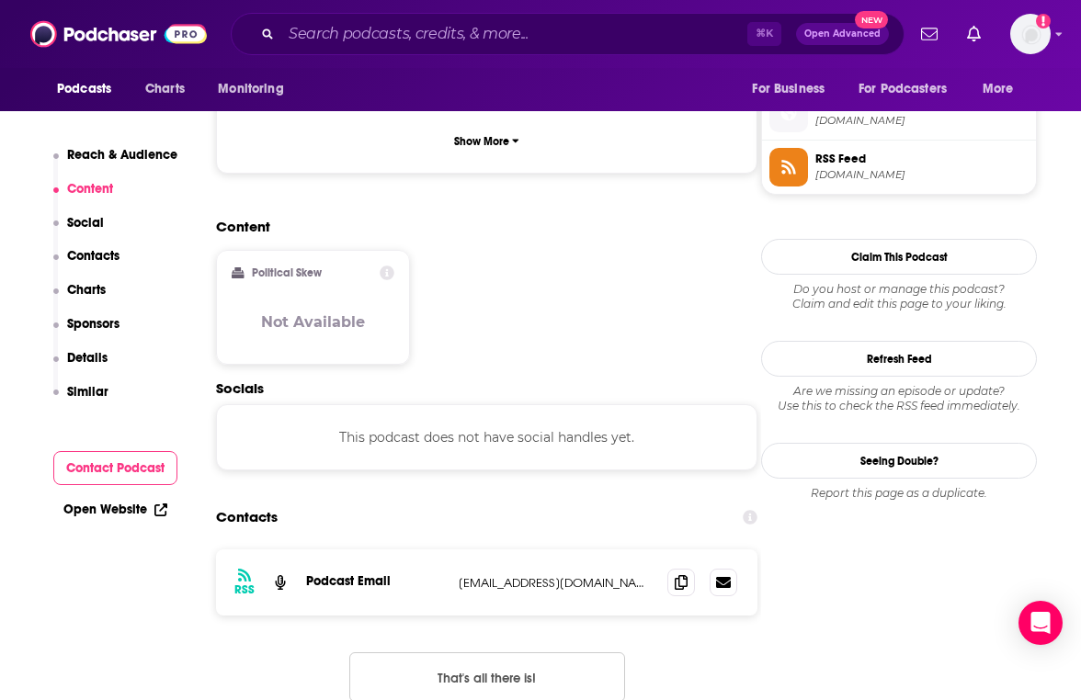
scroll to position [1490, 0]
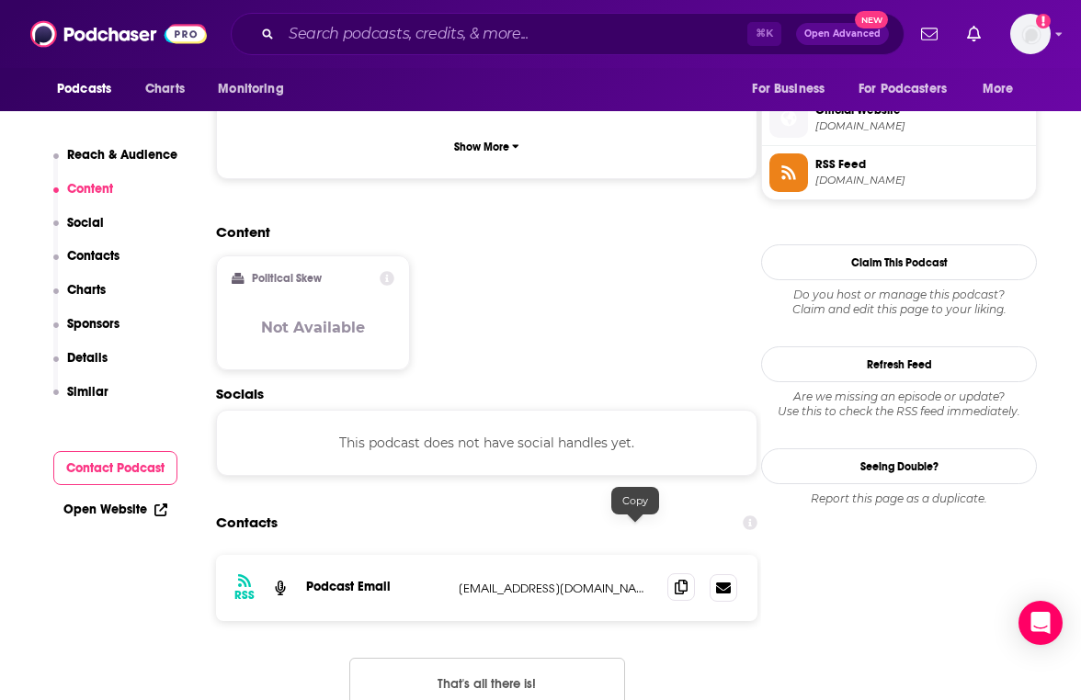
click at [675, 580] on icon at bounding box center [681, 587] width 13 height 15
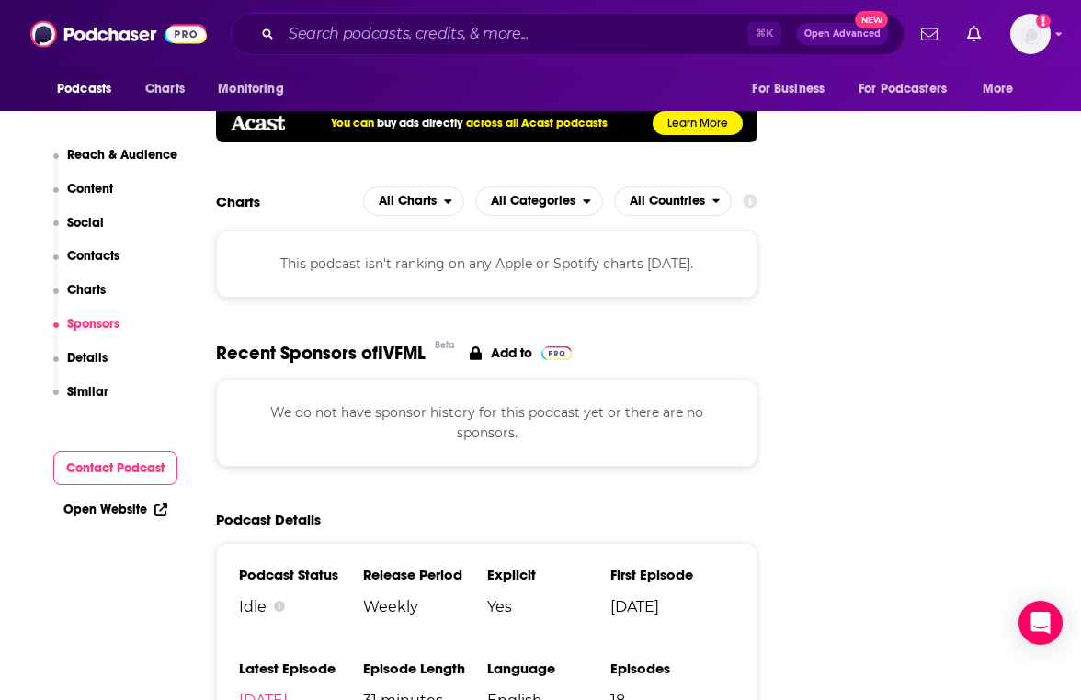
scroll to position [2136, 0]
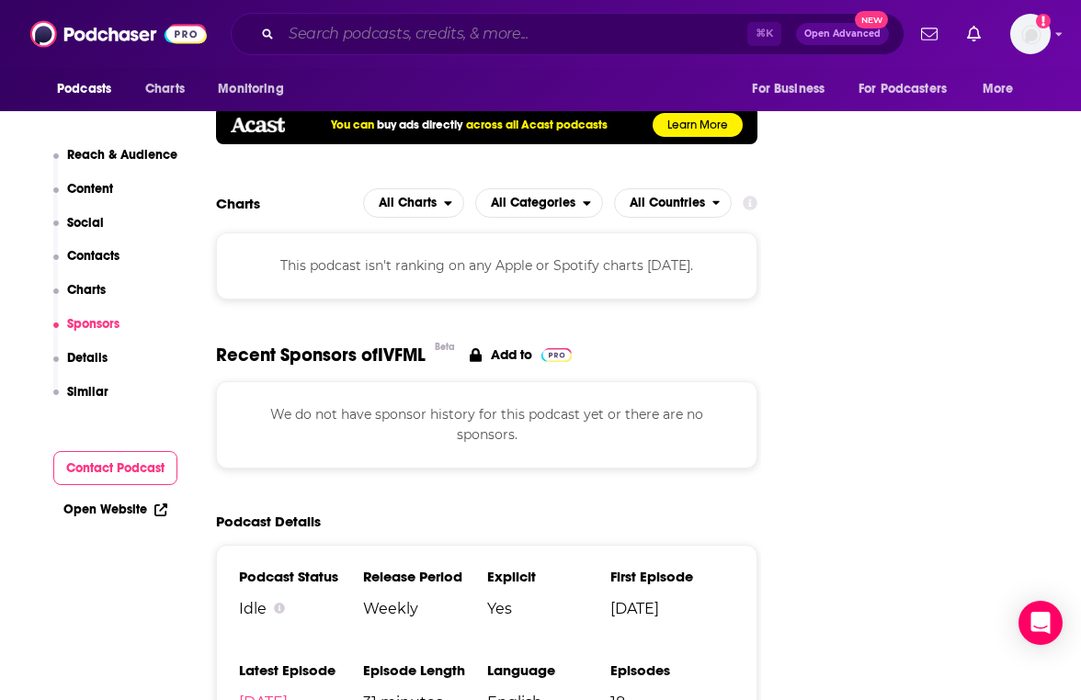
click at [420, 28] on input "Search podcasts, credits, & more..." at bounding box center [514, 33] width 466 height 29
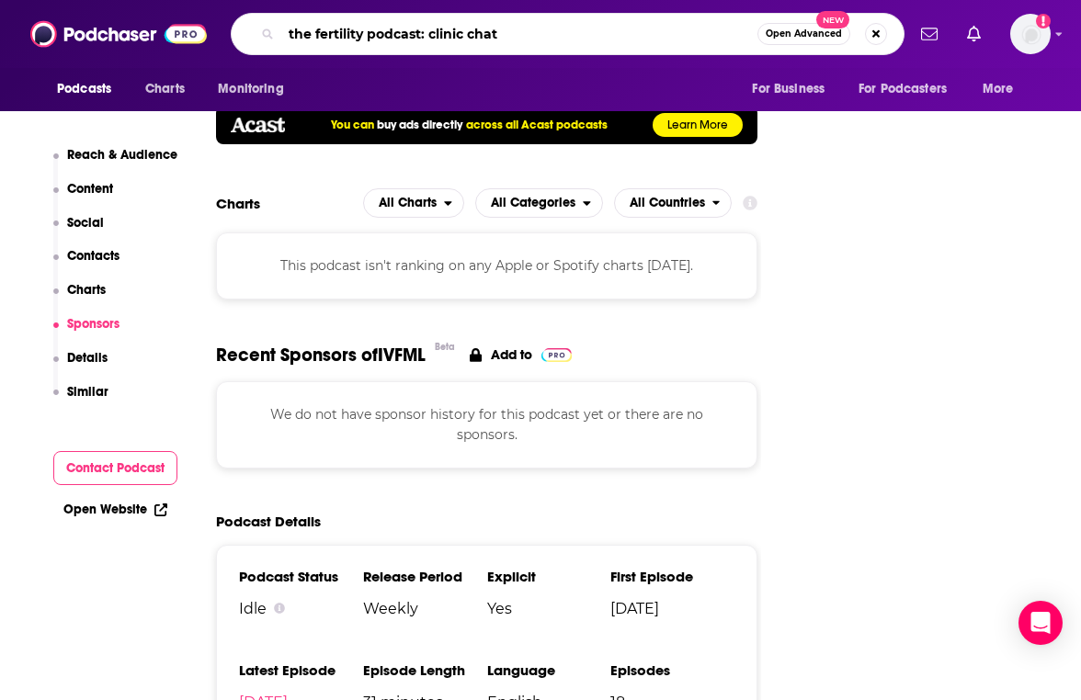
type input "the fertility podcast: clinic chats"
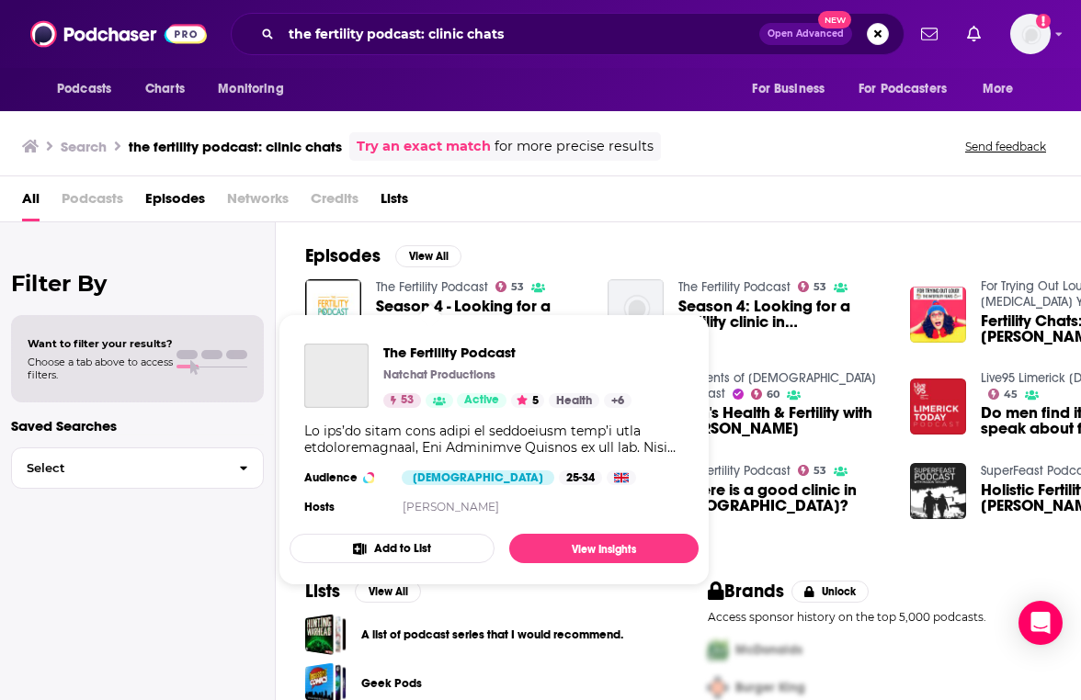
click at [454, 282] on link "The Fertility Podcast" at bounding box center [432, 287] width 112 height 16
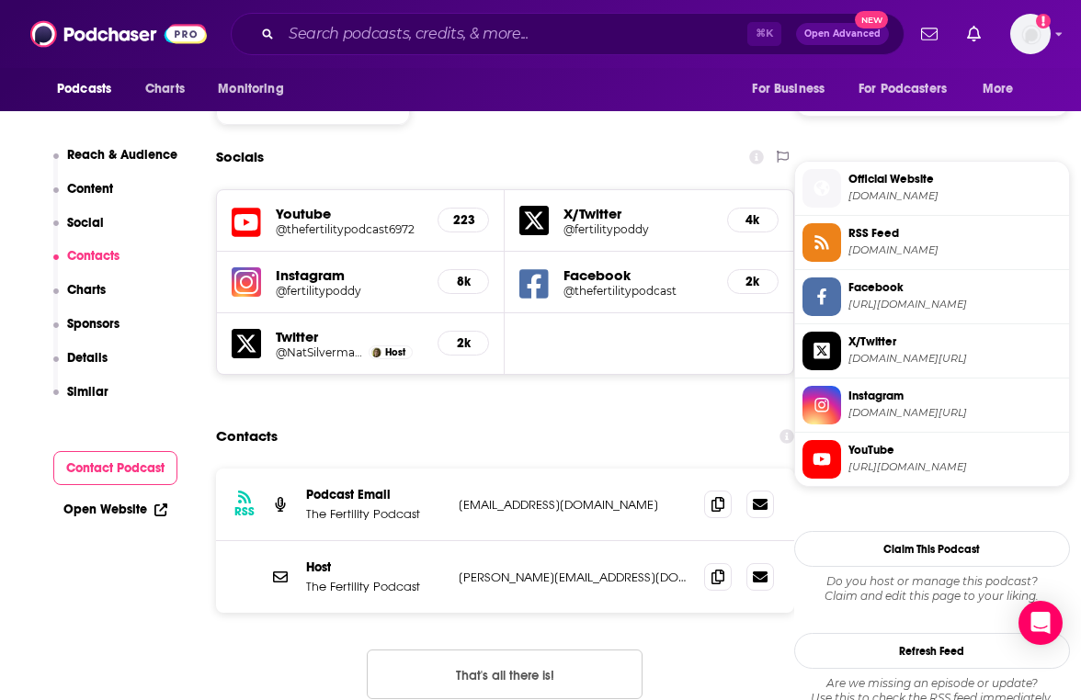
scroll to position [1563, 0]
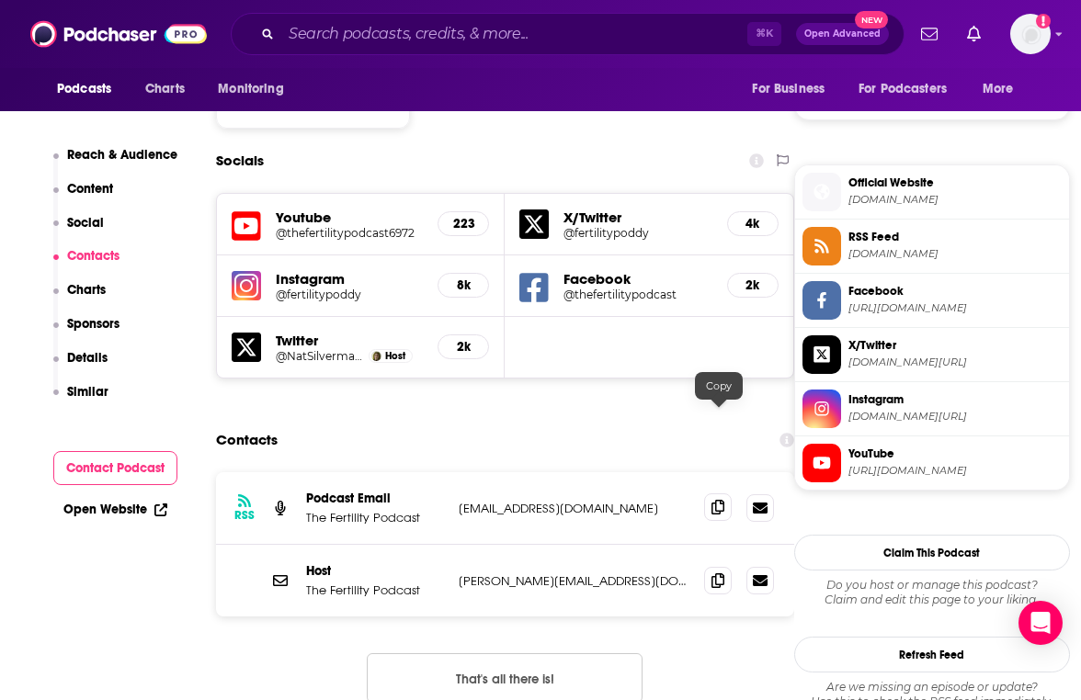
click at [715, 500] on icon at bounding box center [717, 507] width 13 height 15
click at [473, 46] on input "Search podcasts, credits, & more..." at bounding box center [514, 33] width 466 height 29
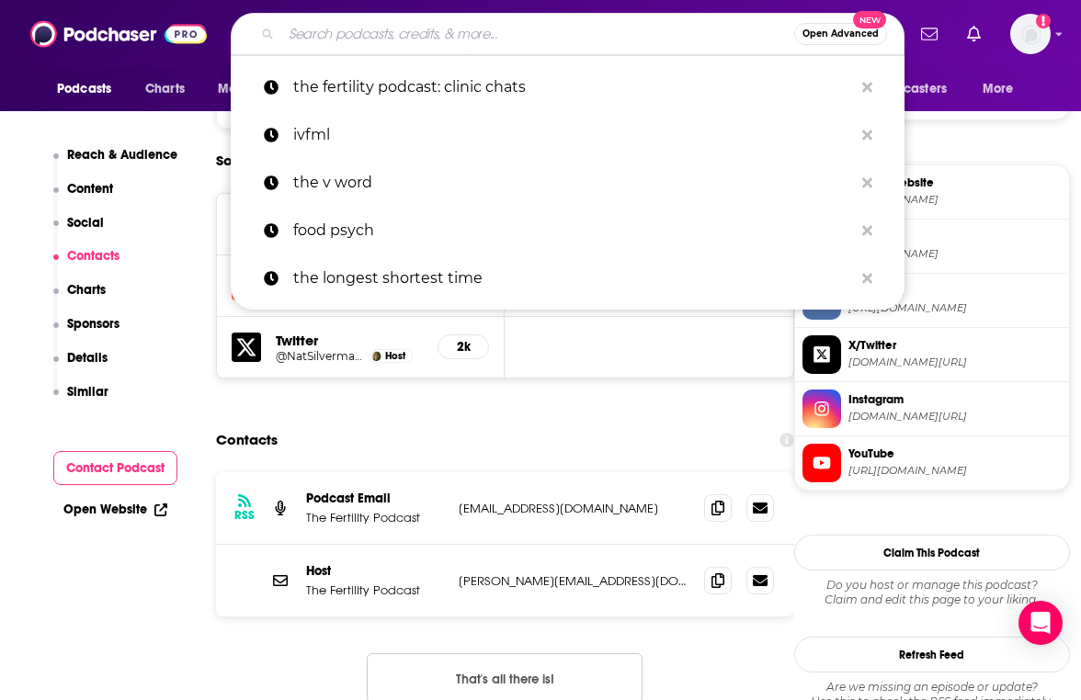
click at [473, 46] on input "Search podcasts, credits, & more..." at bounding box center [537, 33] width 513 height 29
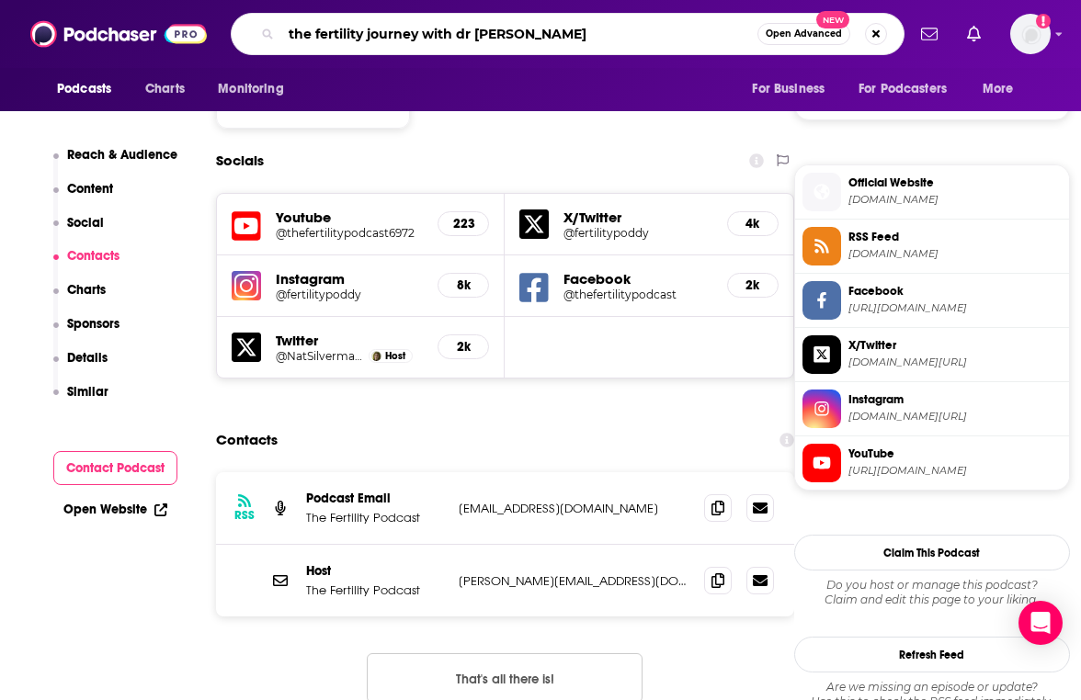
type input "the fertility journey with [PERSON_NAME]"
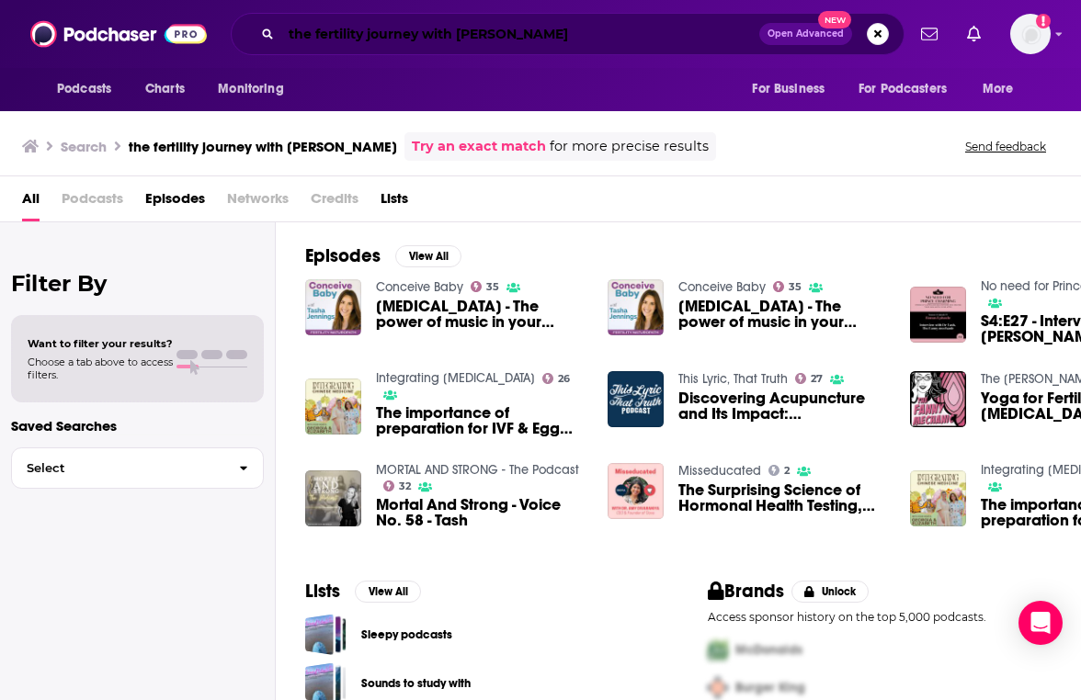
click at [558, 40] on input "the fertility journey with [PERSON_NAME]" at bounding box center [520, 33] width 478 height 29
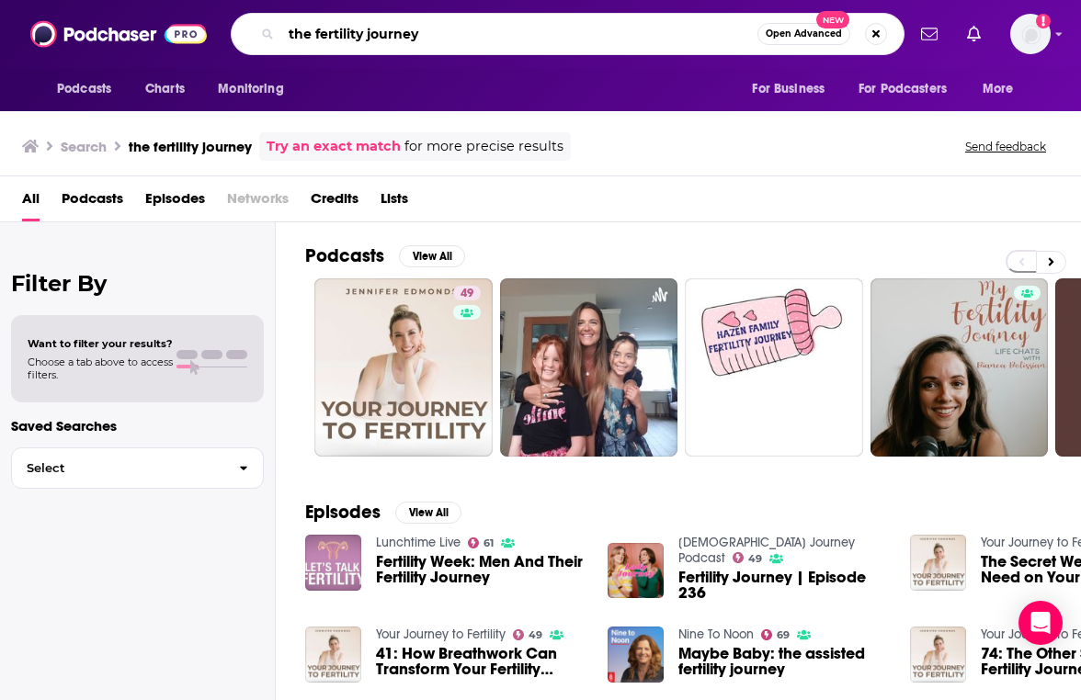
click at [392, 39] on input "the fertility journey" at bounding box center [519, 33] width 476 height 29
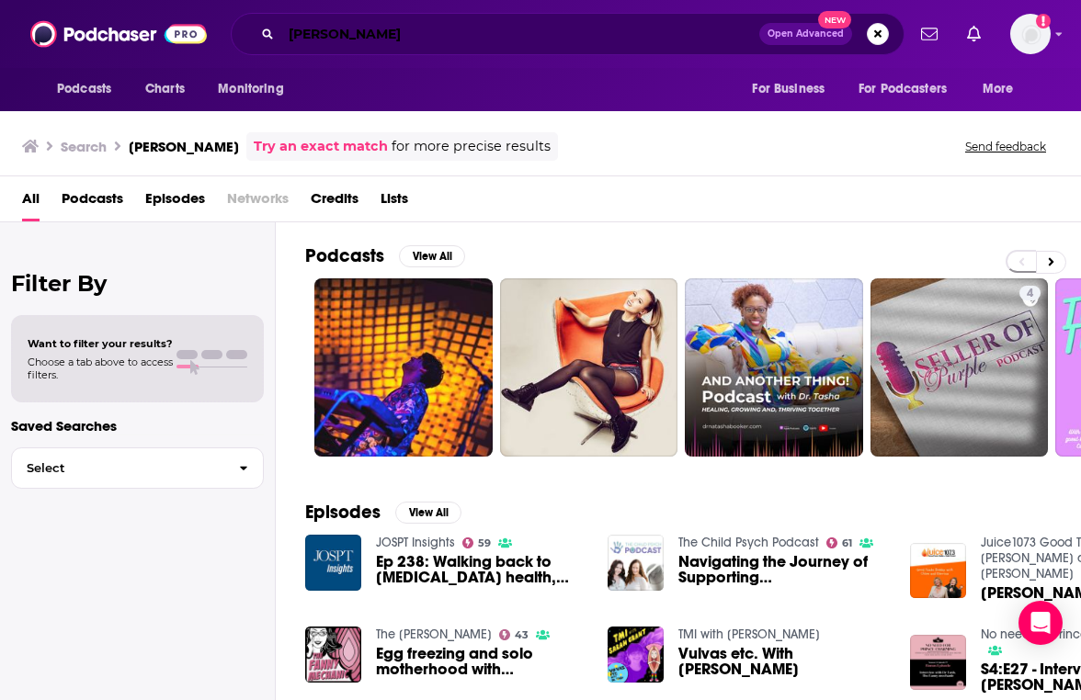
click at [319, 27] on input "[PERSON_NAME]" at bounding box center [520, 33] width 478 height 29
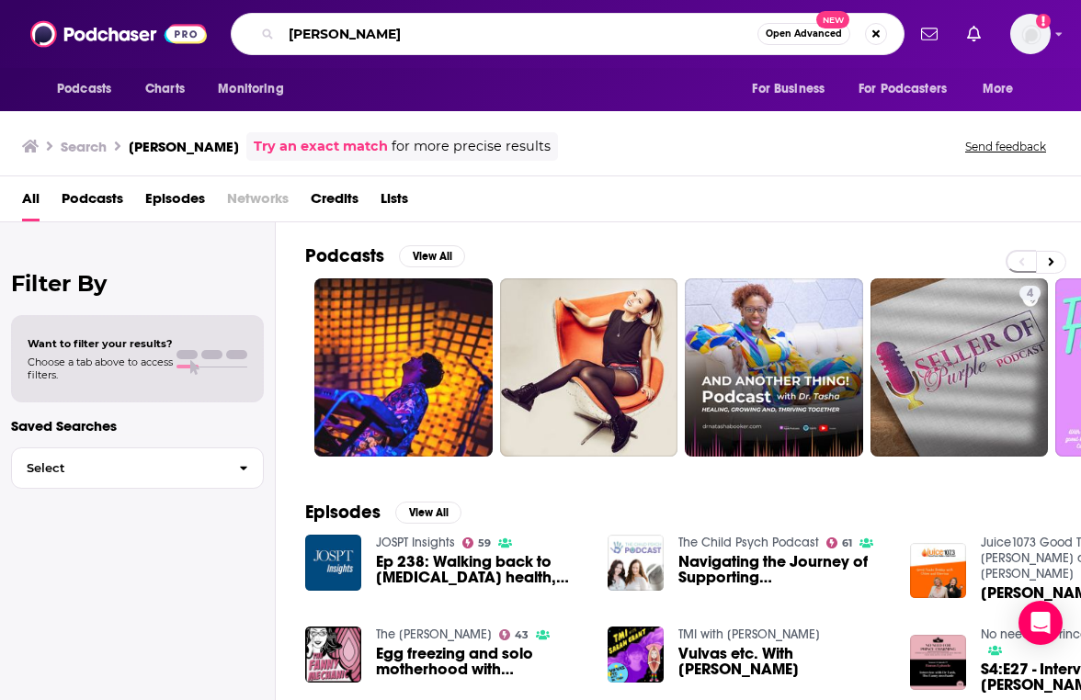
click at [319, 27] on input "[PERSON_NAME]" at bounding box center [519, 33] width 476 height 29
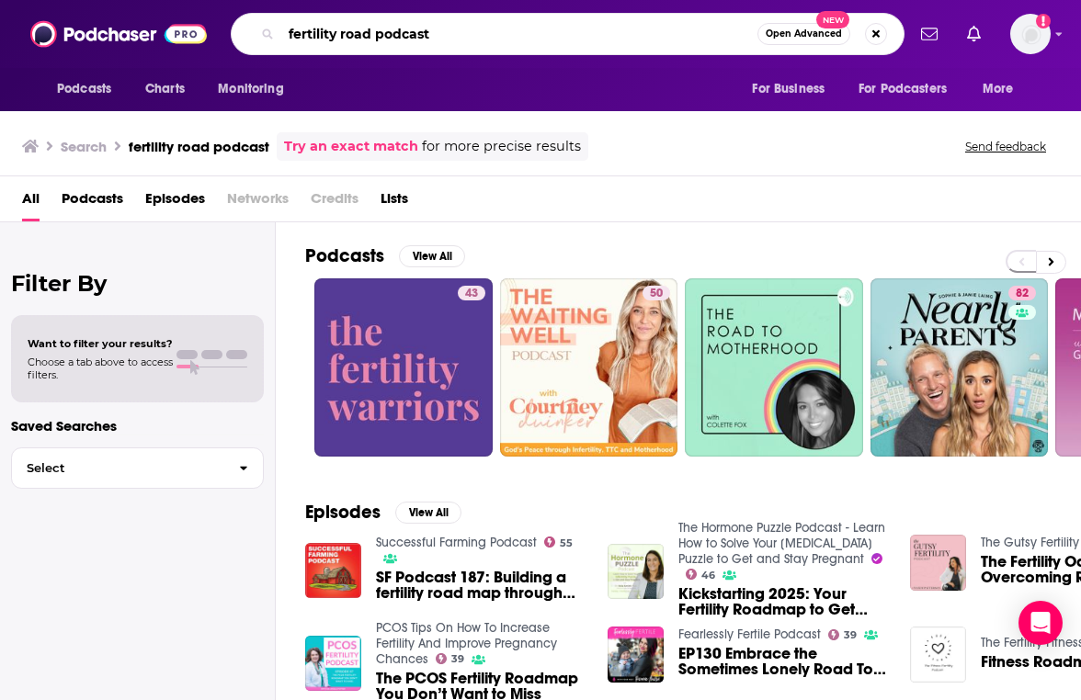
click at [448, 45] on input "fertility road podcast" at bounding box center [519, 33] width 476 height 29
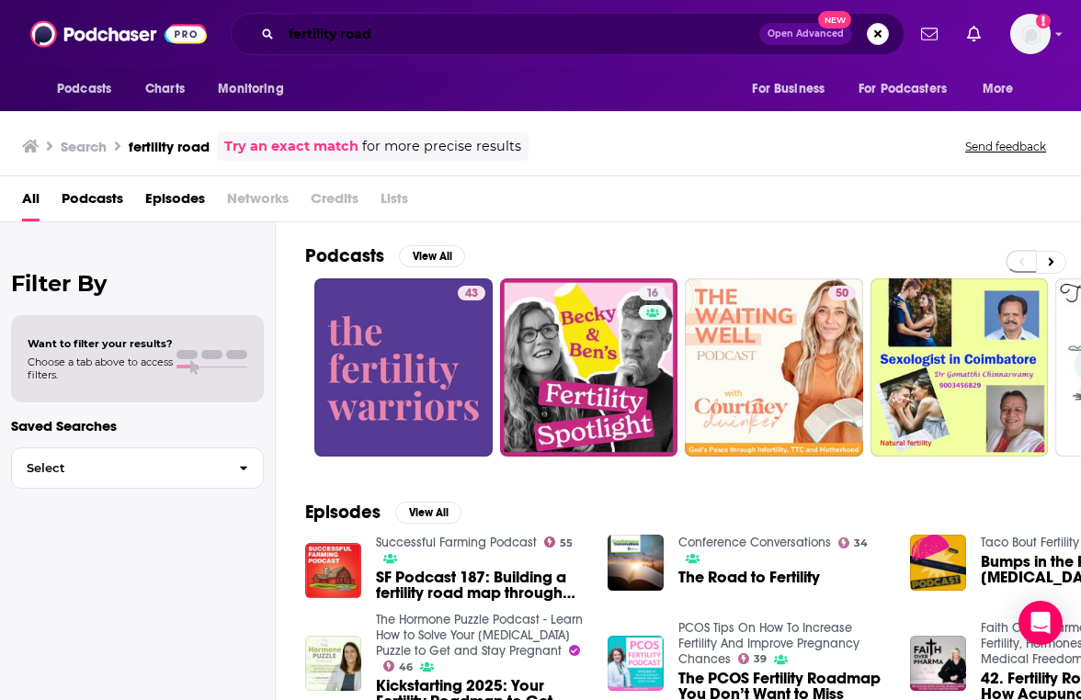
click at [441, 29] on input "fertility road" at bounding box center [520, 33] width 478 height 29
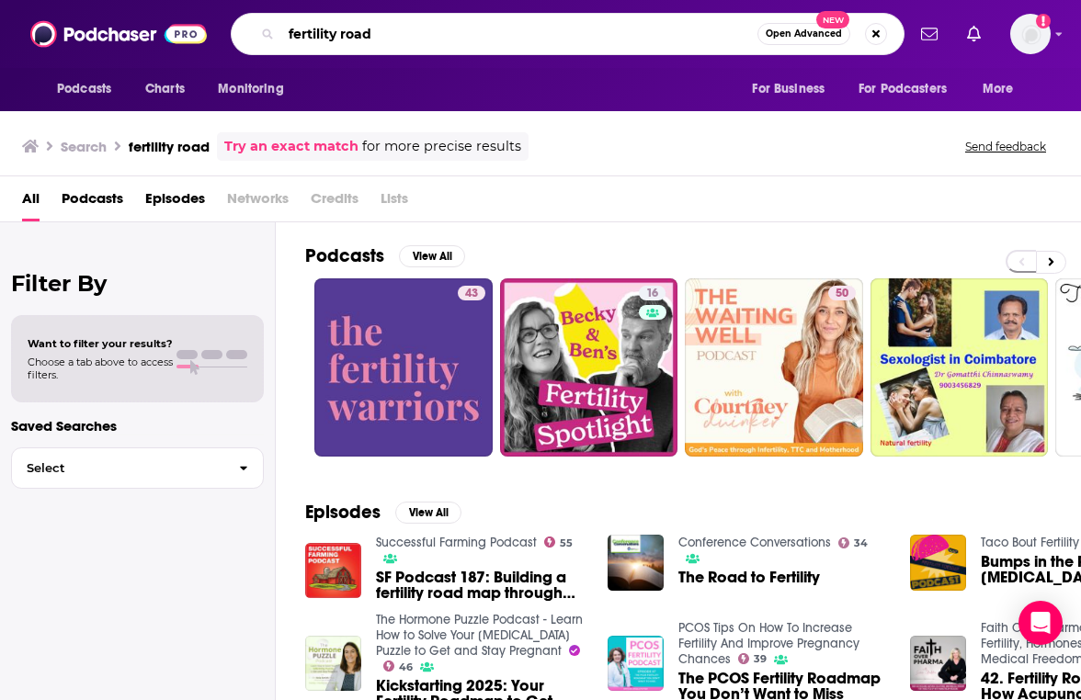
click at [441, 29] on input "fertility road" at bounding box center [519, 33] width 476 height 29
type input "fertility insights"
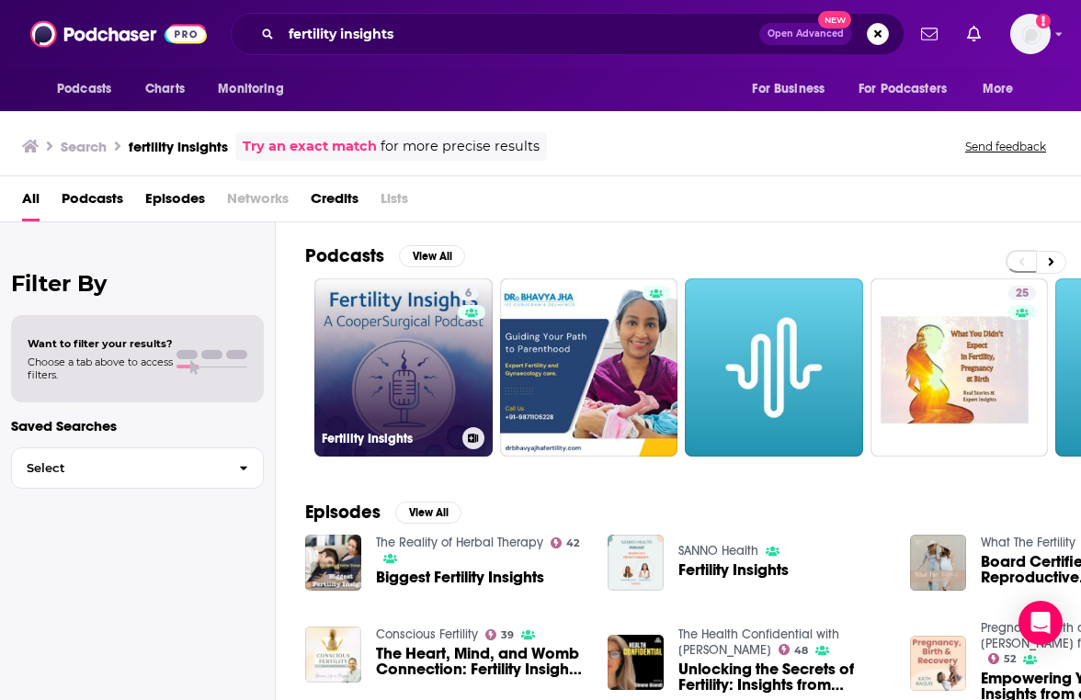
click at [421, 335] on link "6 Fertility Insights" at bounding box center [403, 367] width 178 height 178
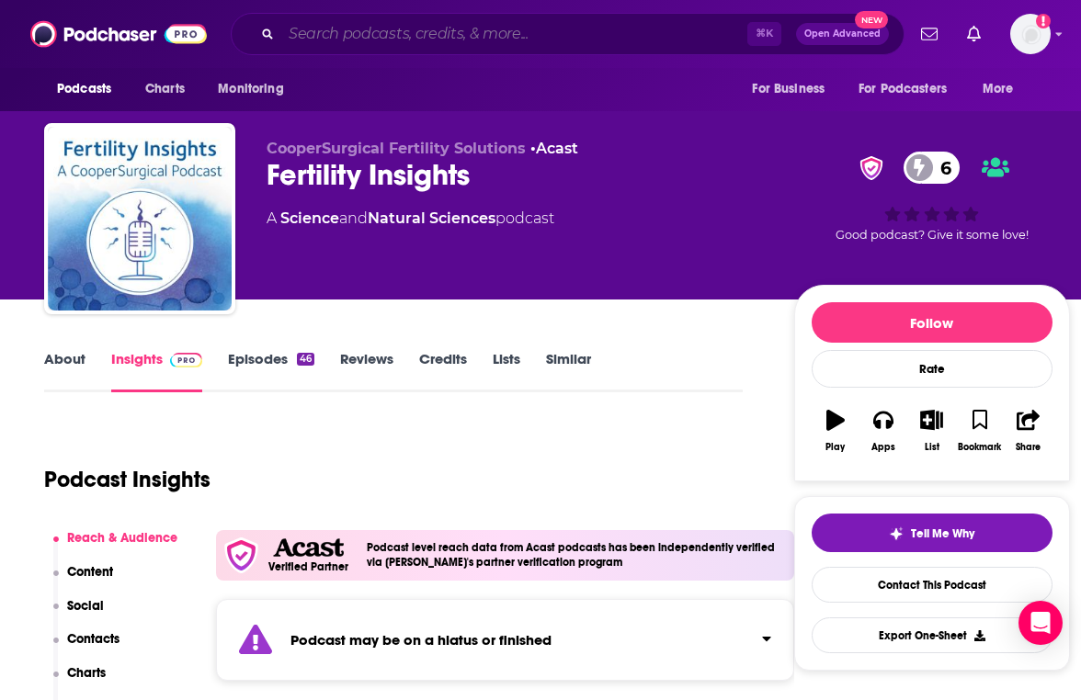
click at [356, 27] on input "Search podcasts, credits, & more..." at bounding box center [514, 33] width 466 height 29
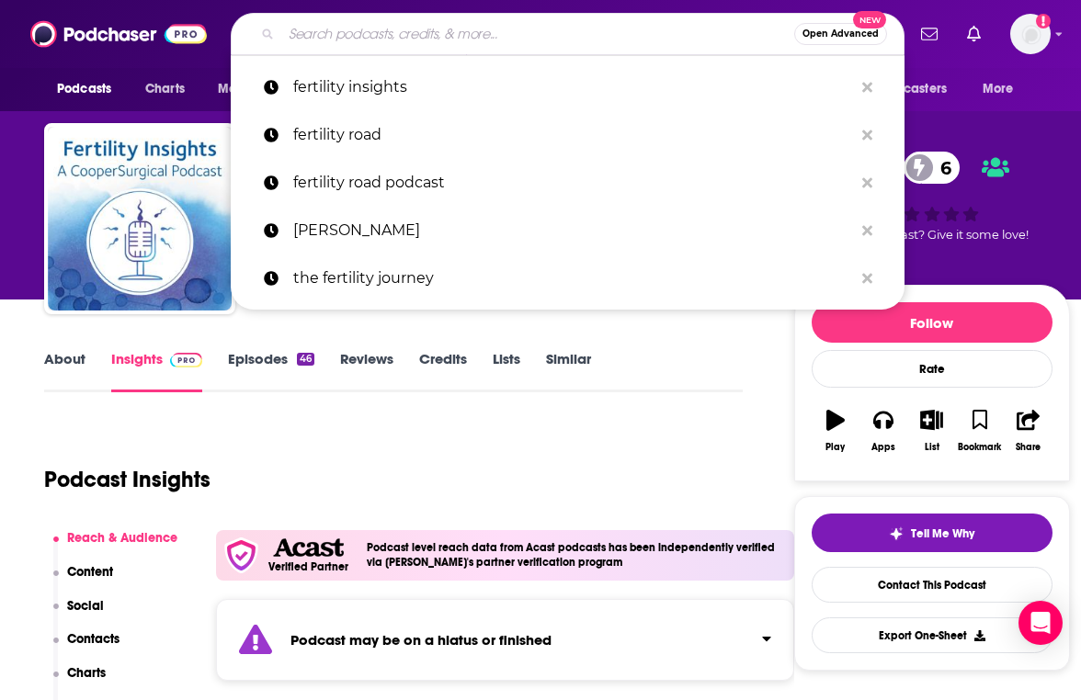
click at [356, 28] on input "Search podcasts, credits, & more..." at bounding box center [537, 33] width 513 height 29
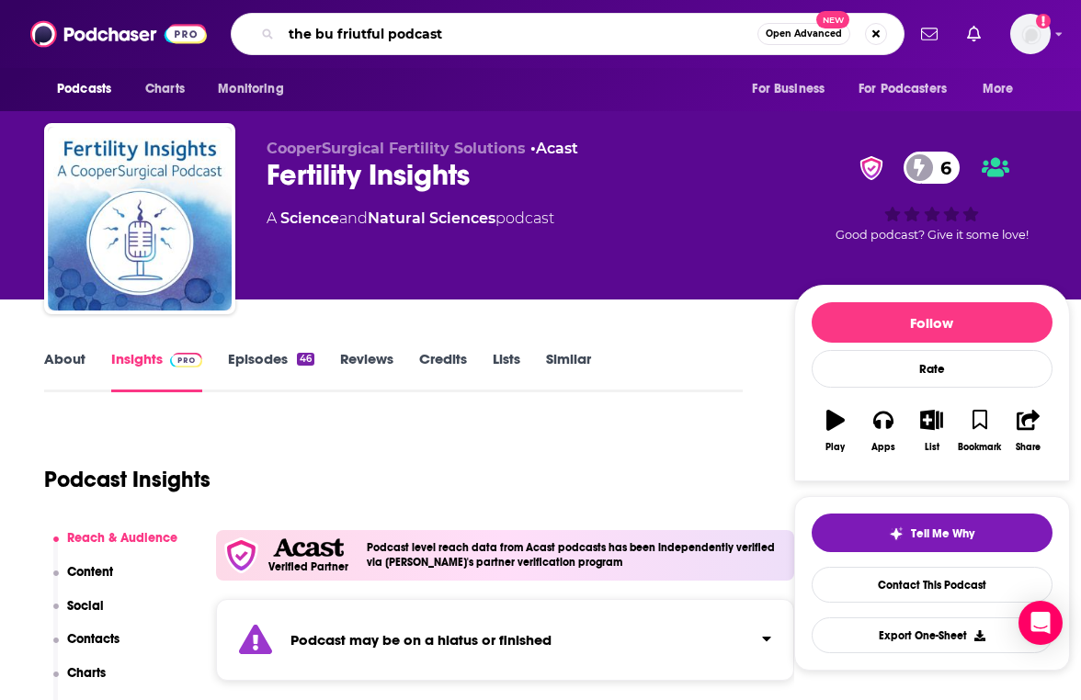
click at [332, 36] on input "the bu friutful podcast" at bounding box center [519, 33] width 476 height 29
click at [357, 39] on input "the be friutful podcast" at bounding box center [519, 33] width 476 height 29
type input "the be fruitful podcast"
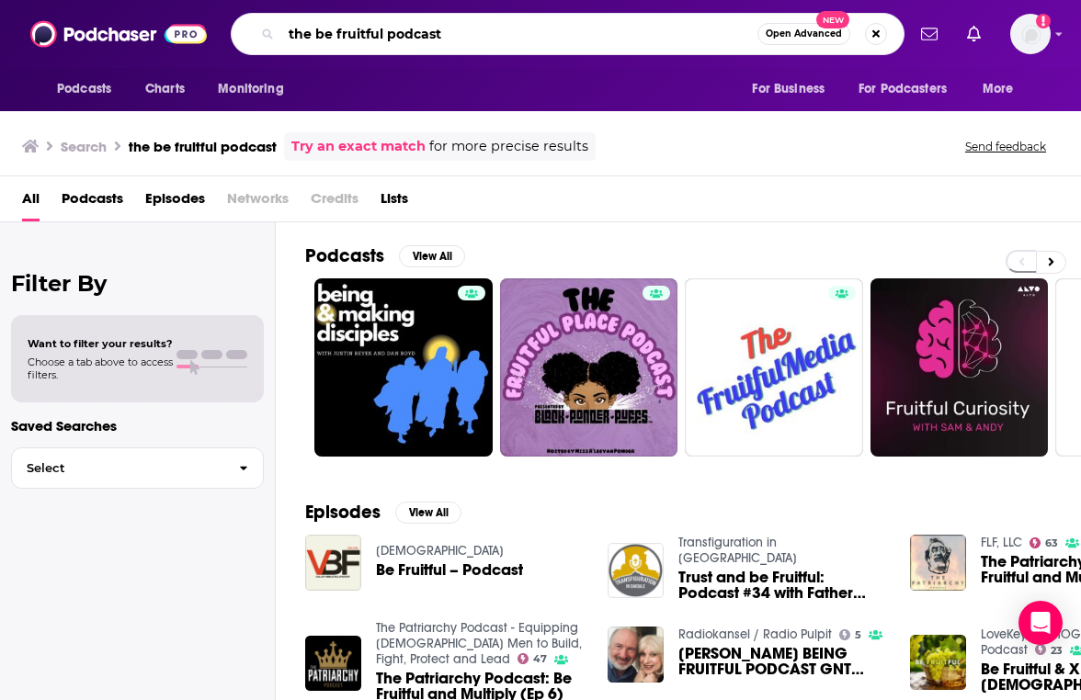
drag, startPoint x: 315, startPoint y: 33, endPoint x: 230, endPoint y: 0, distance: 91.6
click at [230, 0] on div "Podcasts Charts Monitoring the be fruitful podcast Open Advanced New For Busine…" at bounding box center [540, 34] width 1081 height 68
drag, startPoint x: 438, startPoint y: 39, endPoint x: 350, endPoint y: 22, distance: 89.8
click at [350, 24] on input "be fruitful podcast" at bounding box center [519, 33] width 476 height 29
click at [423, 53] on div "be fruitful podcast Open Advanced New" at bounding box center [568, 34] width 674 height 42
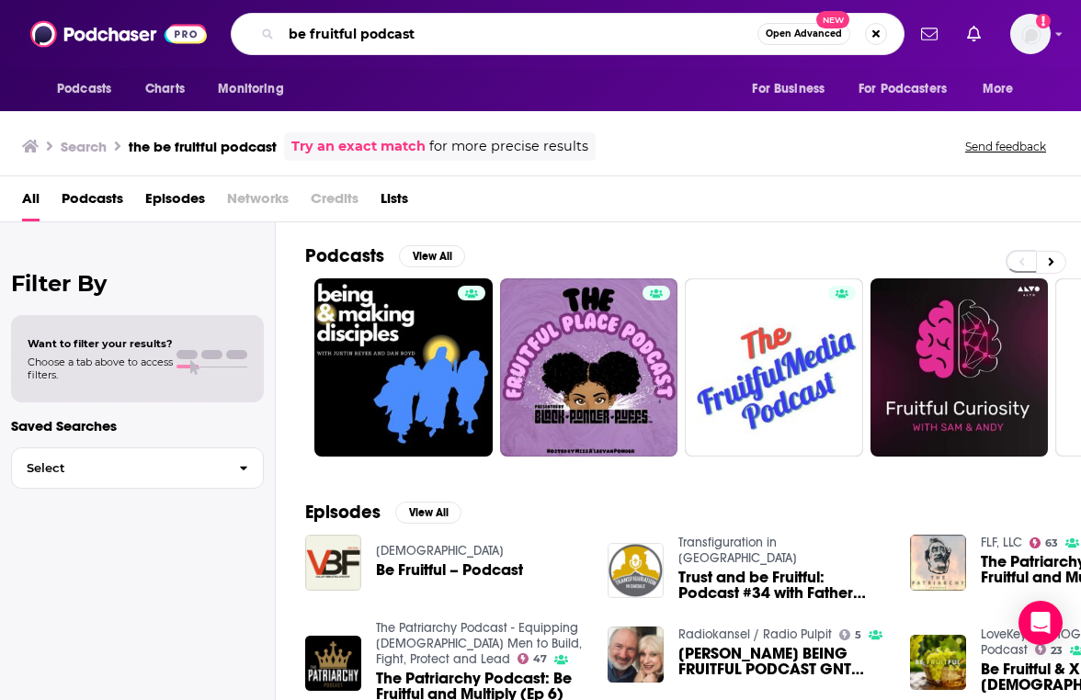
click at [392, 29] on input "be fruitful podcast" at bounding box center [519, 33] width 476 height 29
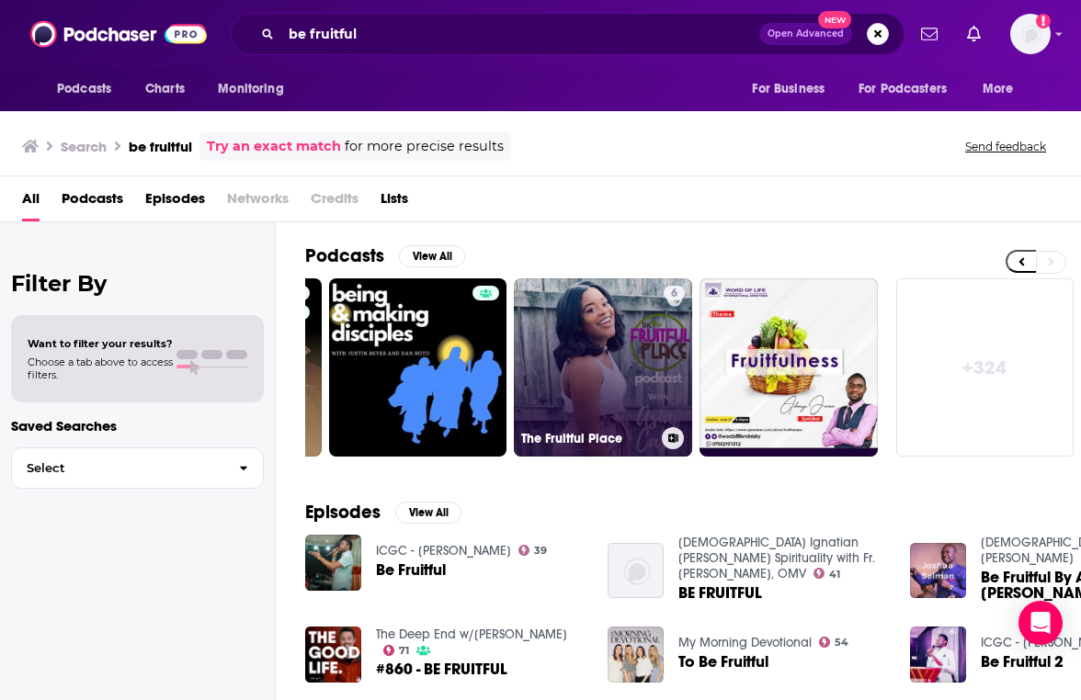
scroll to position [0, 109]
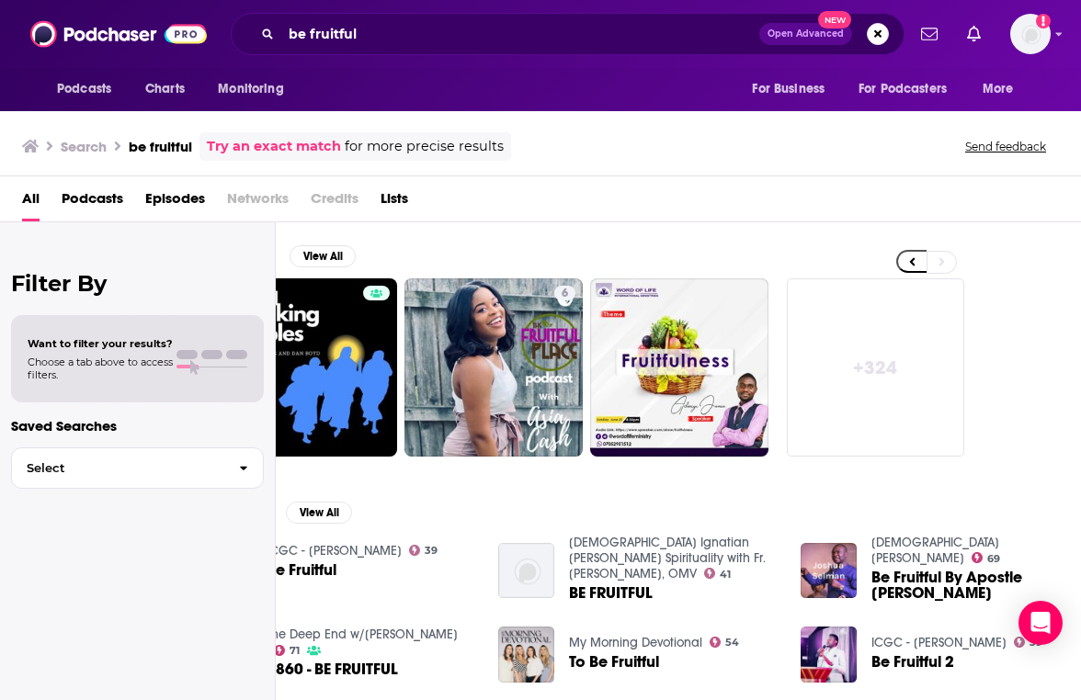
click at [369, 17] on div "be fruitful Open Advanced New" at bounding box center [568, 34] width 674 height 42
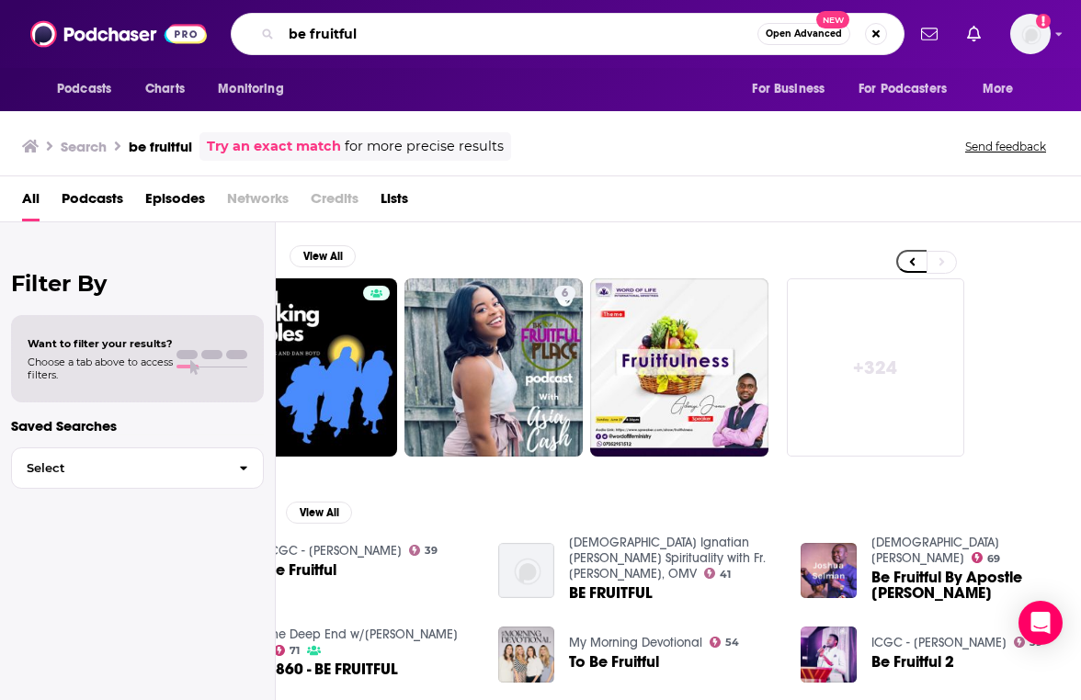
click at [377, 31] on input "be fruitful" at bounding box center [519, 33] width 476 height 29
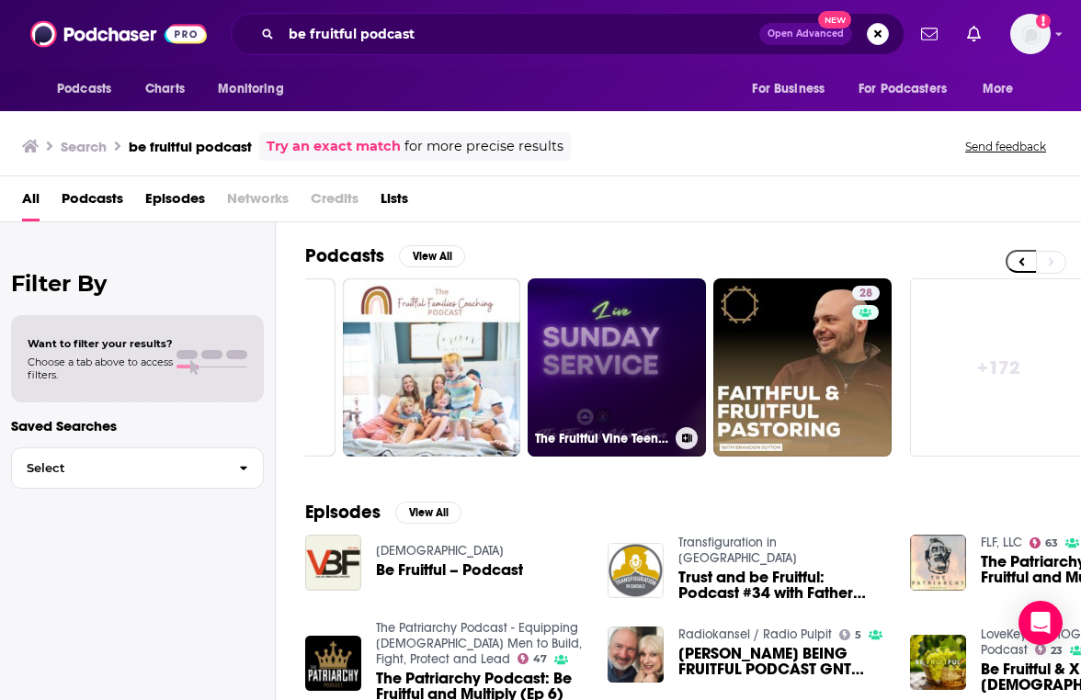
scroll to position [0, 913]
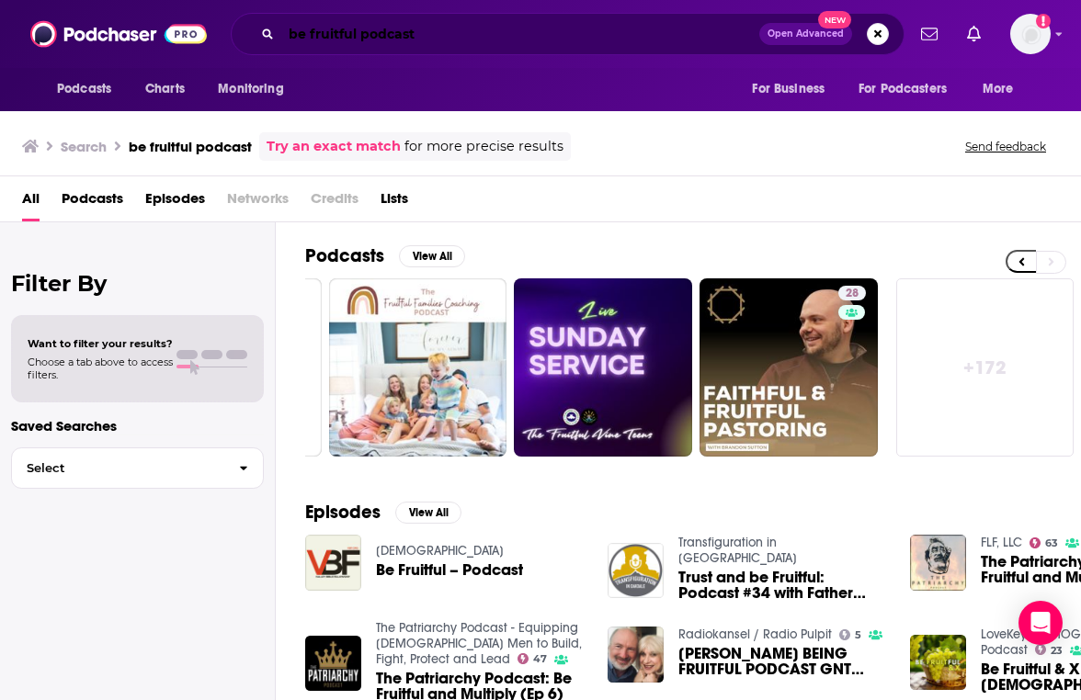
click at [441, 34] on input "be fruitful podcast" at bounding box center [520, 33] width 478 height 29
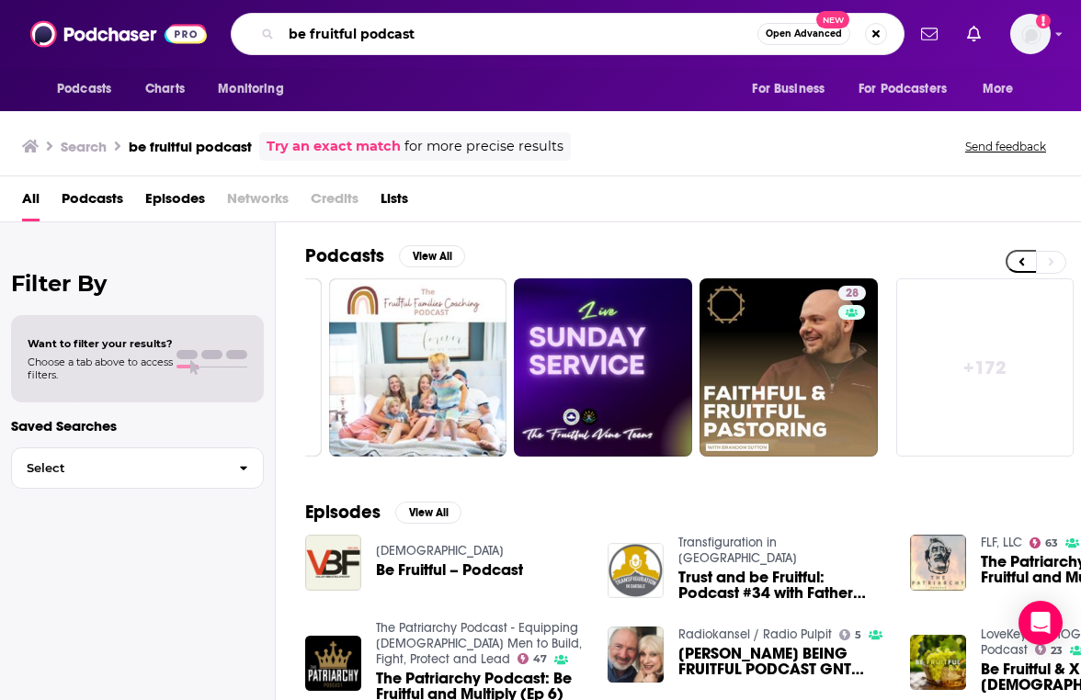
click at [441, 34] on input "be fruitful podcast" at bounding box center [519, 33] width 476 height 29
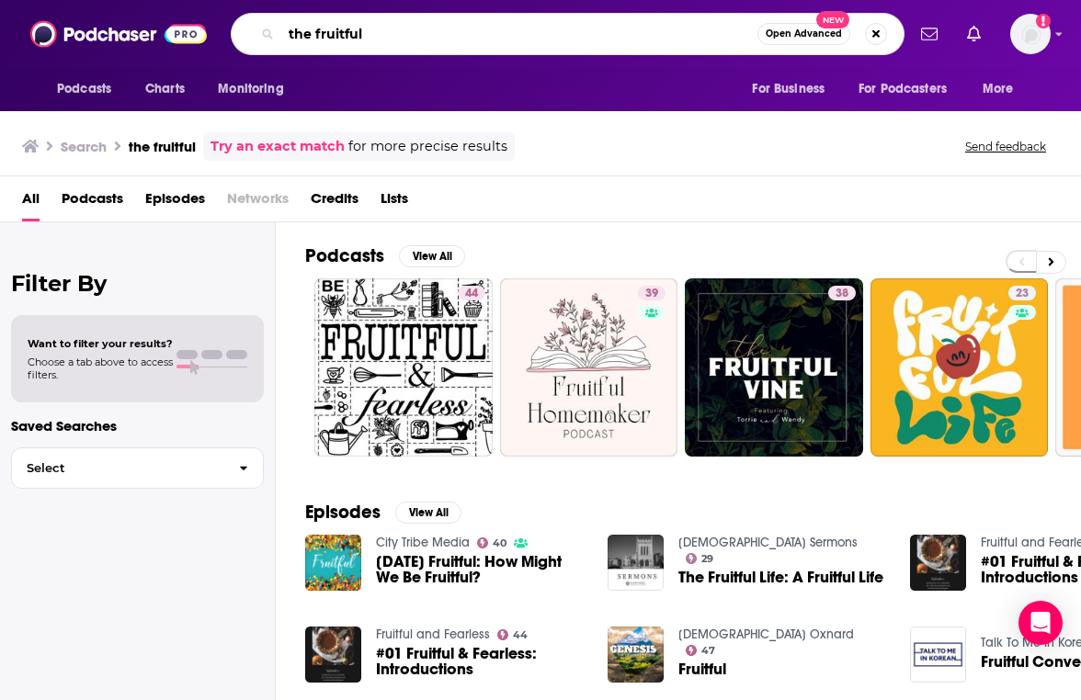
click at [435, 29] on input "the fruitful" at bounding box center [519, 33] width 476 height 29
type input "fruitful fertility"
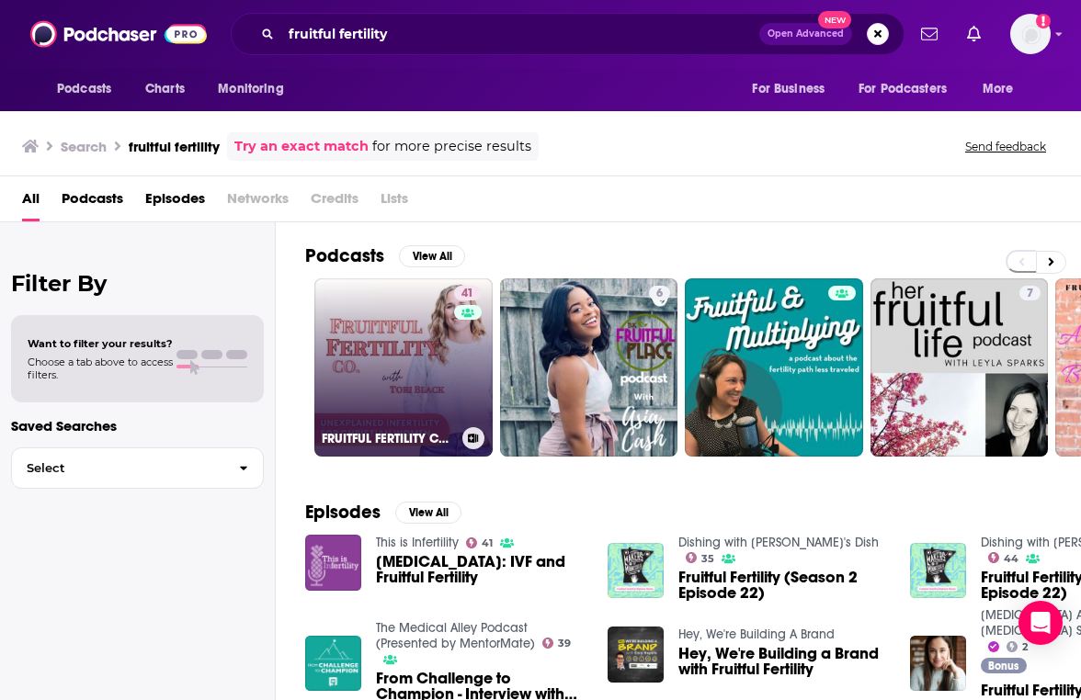
click at [353, 357] on link "41 FRUITFUL FERTILITY CO | Faith-based fertility support for hormones, [MEDICAL…" at bounding box center [403, 367] width 178 height 178
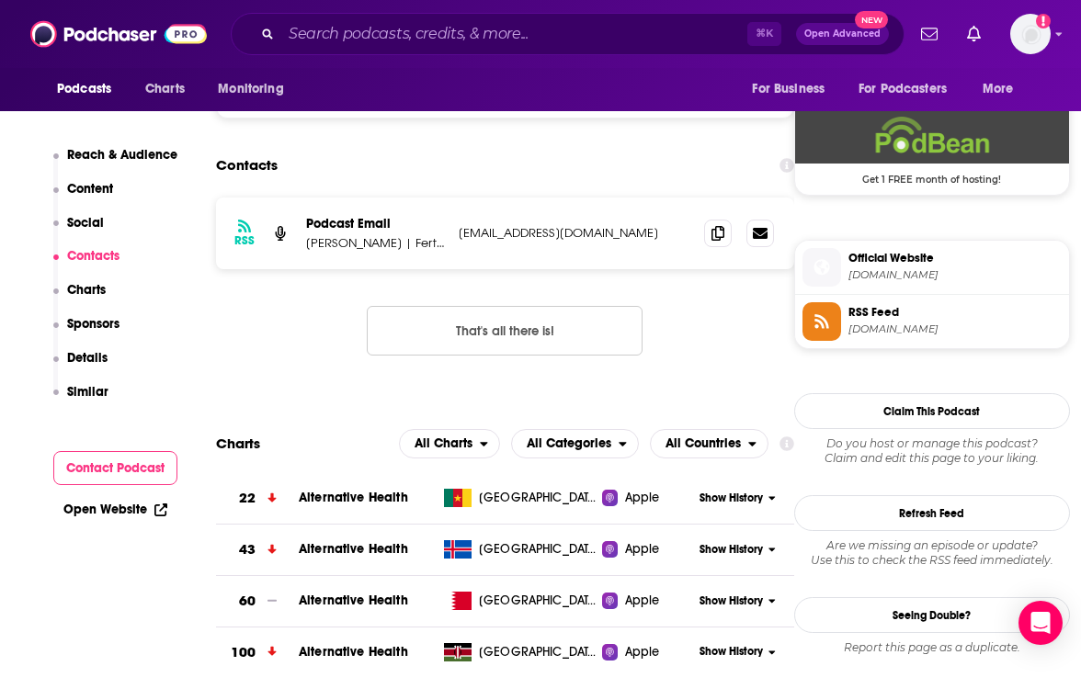
scroll to position [1343, 0]
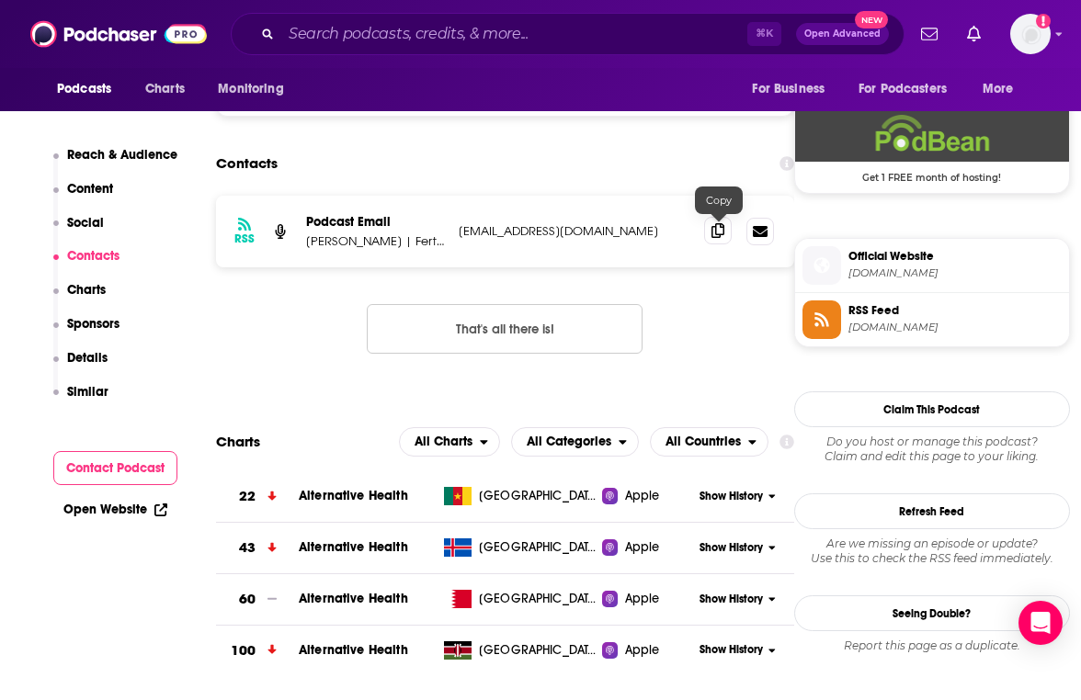
click at [718, 236] on icon at bounding box center [717, 230] width 13 height 15
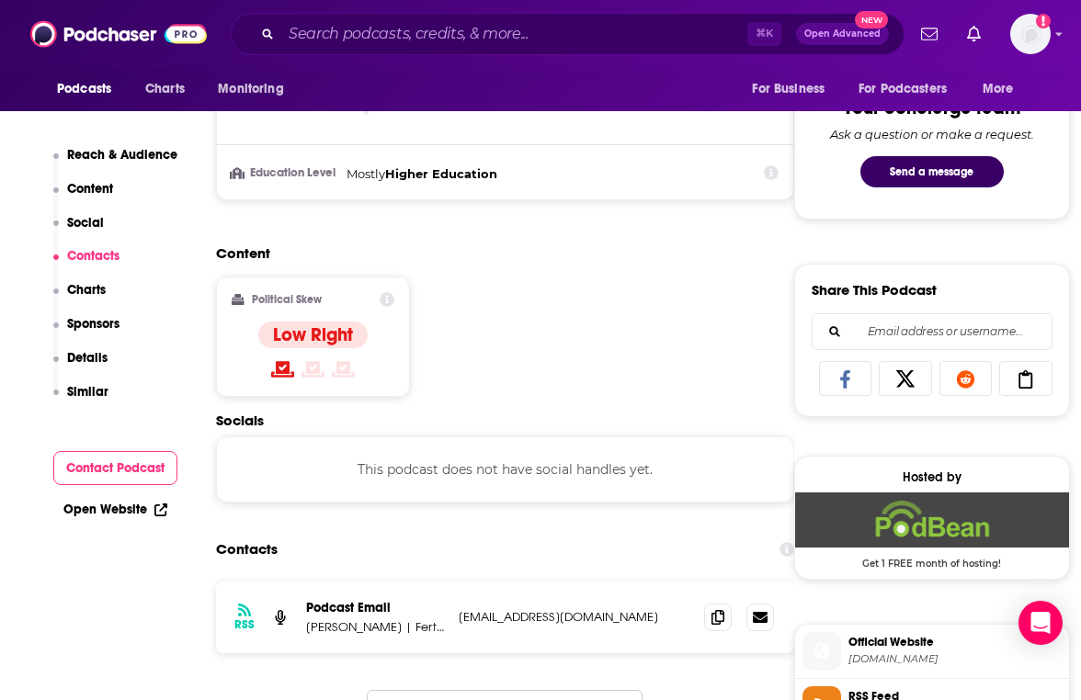
scroll to position [0, 0]
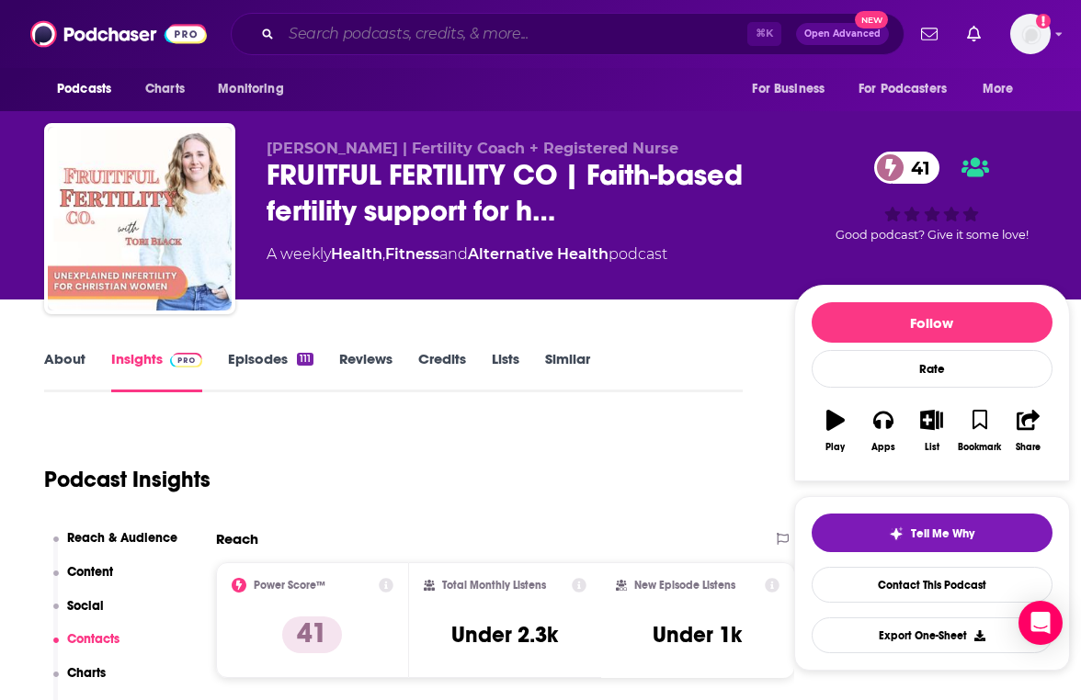
click at [439, 37] on input "Search podcasts, credits, & more..." at bounding box center [514, 33] width 466 height 29
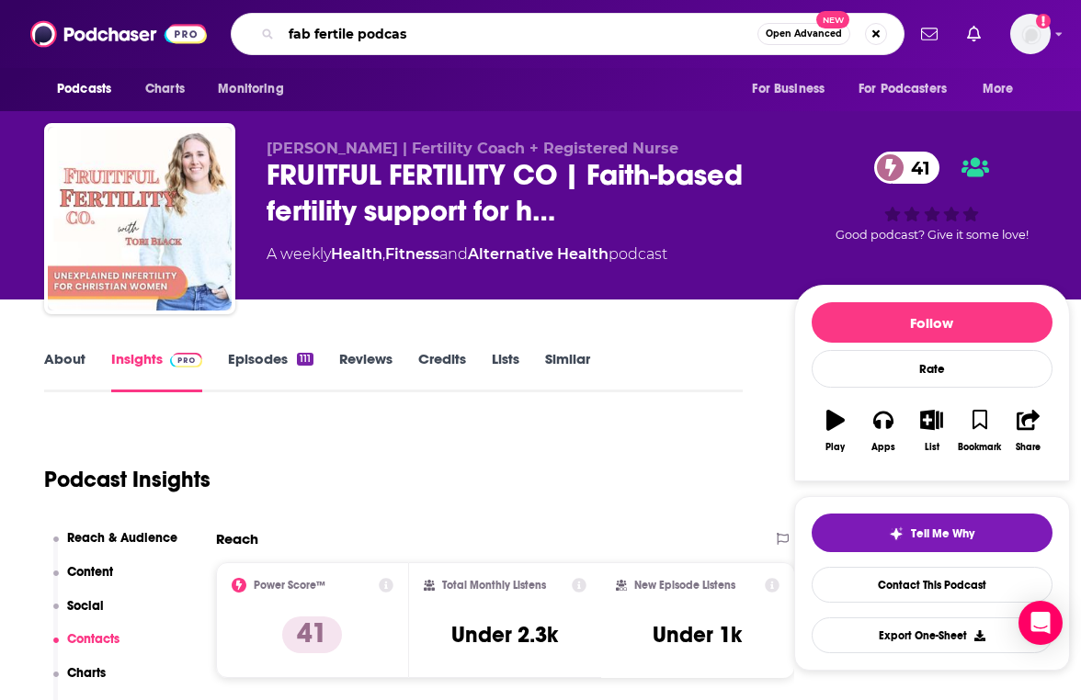
type input "fab fertile podcast"
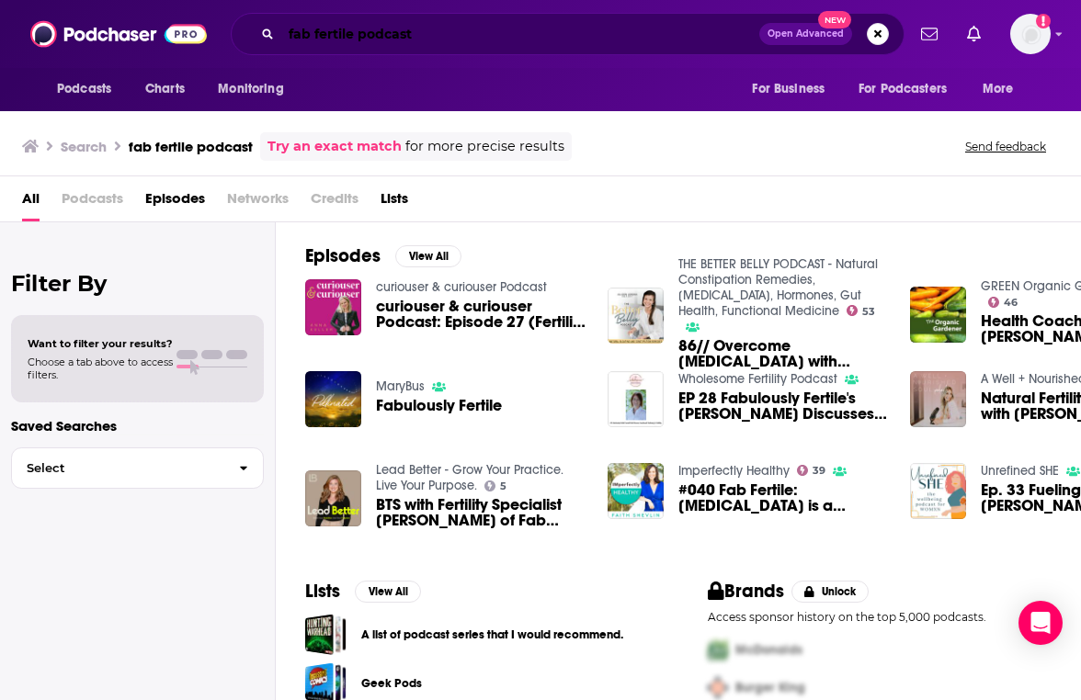
click at [376, 40] on input "fab fertile podcast" at bounding box center [520, 33] width 478 height 29
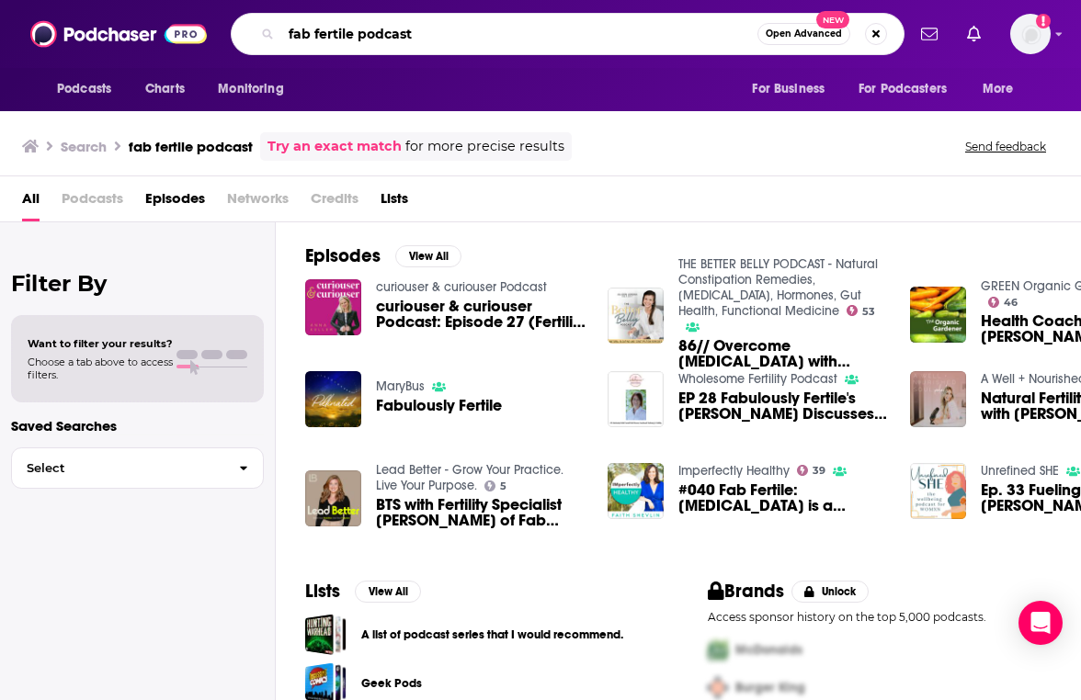
click at [376, 40] on input "fab fertile podcast" at bounding box center [519, 33] width 476 height 29
type input "fab fertility"
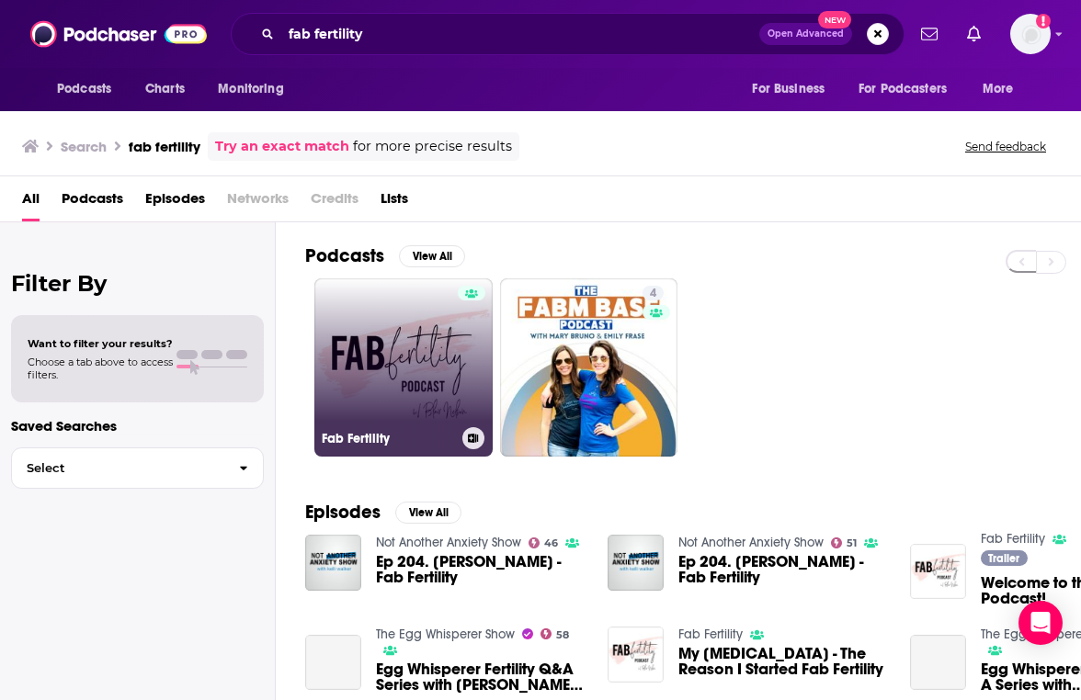
click at [354, 380] on link "Fab Fertility" at bounding box center [403, 367] width 178 height 178
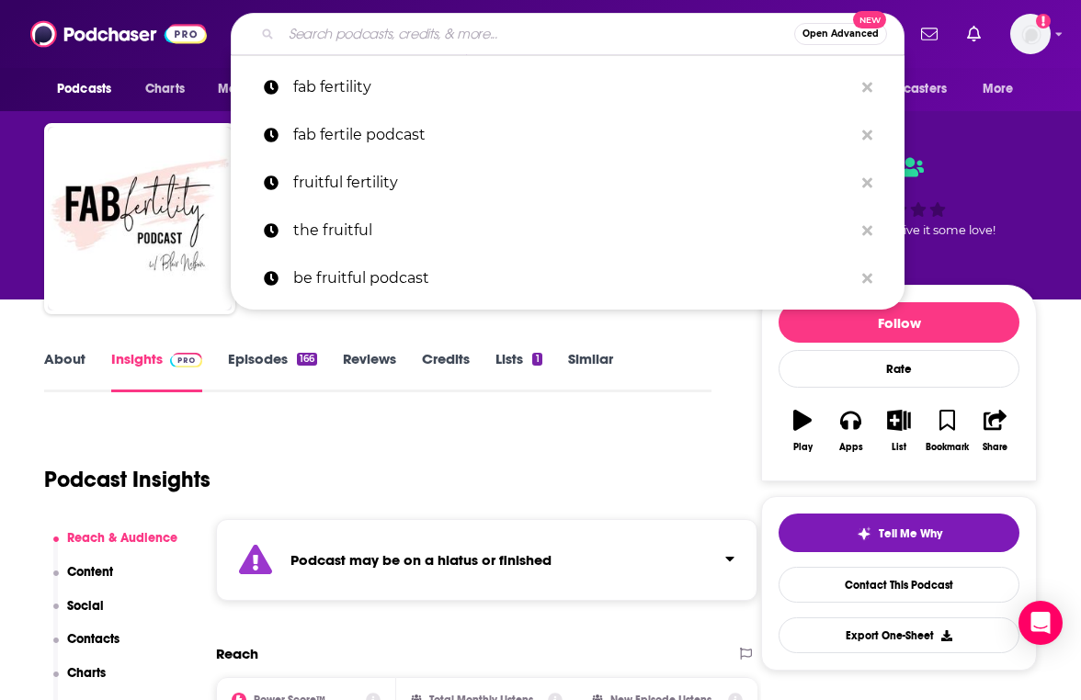
click at [362, 46] on input "Search podcasts, credits, & more..." at bounding box center [537, 33] width 513 height 29
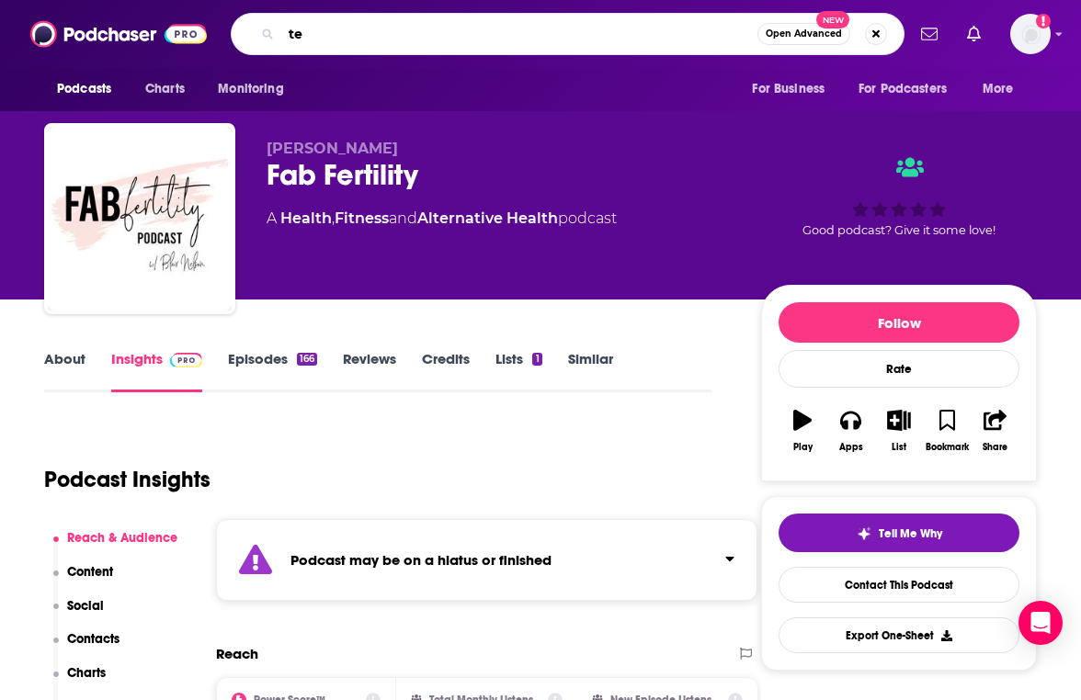
type input "t"
type input "h"
type input "the wholesome fertility podcast"
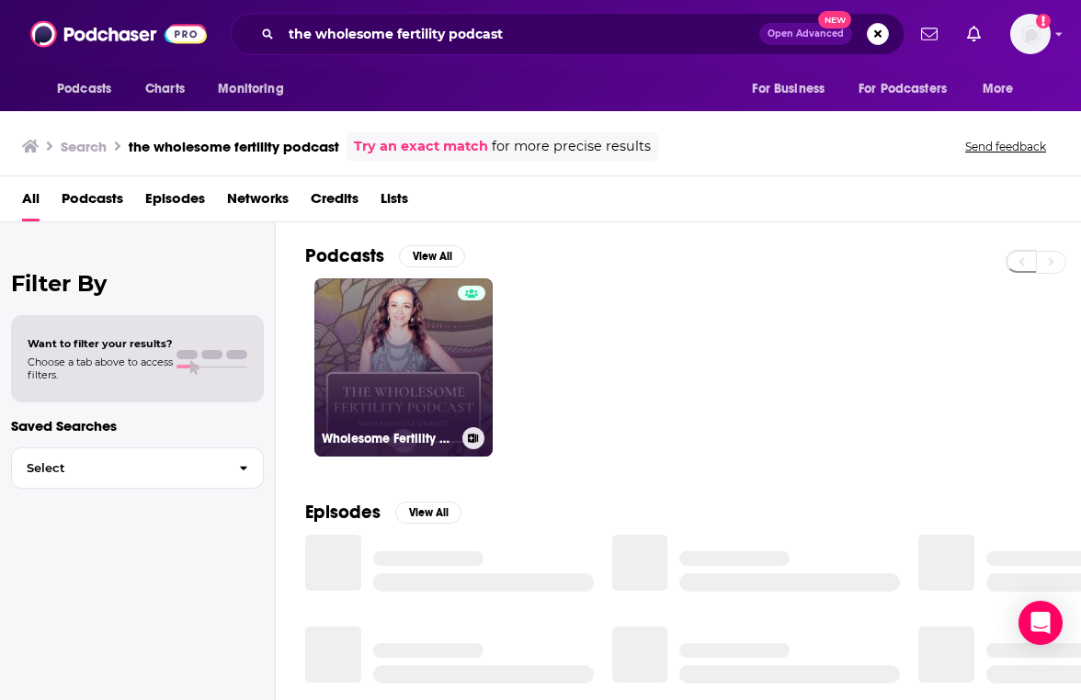
click at [429, 369] on link "Wholesome Fertility Podcast" at bounding box center [403, 367] width 178 height 178
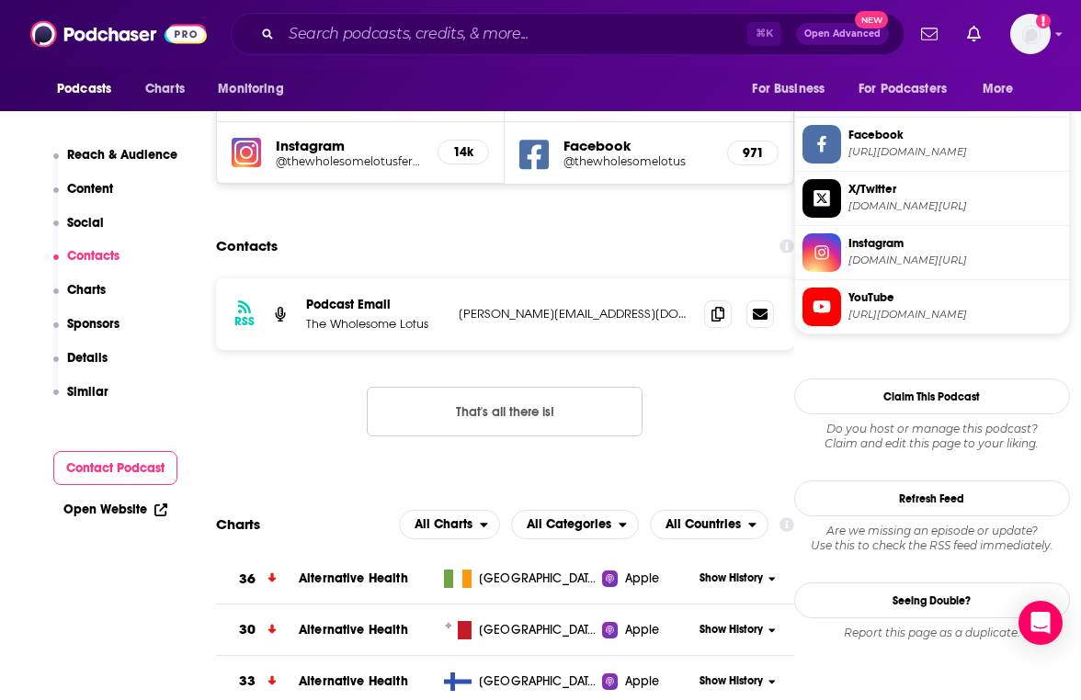
scroll to position [1719, 0]
click at [711, 301] on span at bounding box center [718, 315] width 28 height 28
click at [511, 46] on input "Search podcasts, credits, & more..." at bounding box center [514, 33] width 466 height 29
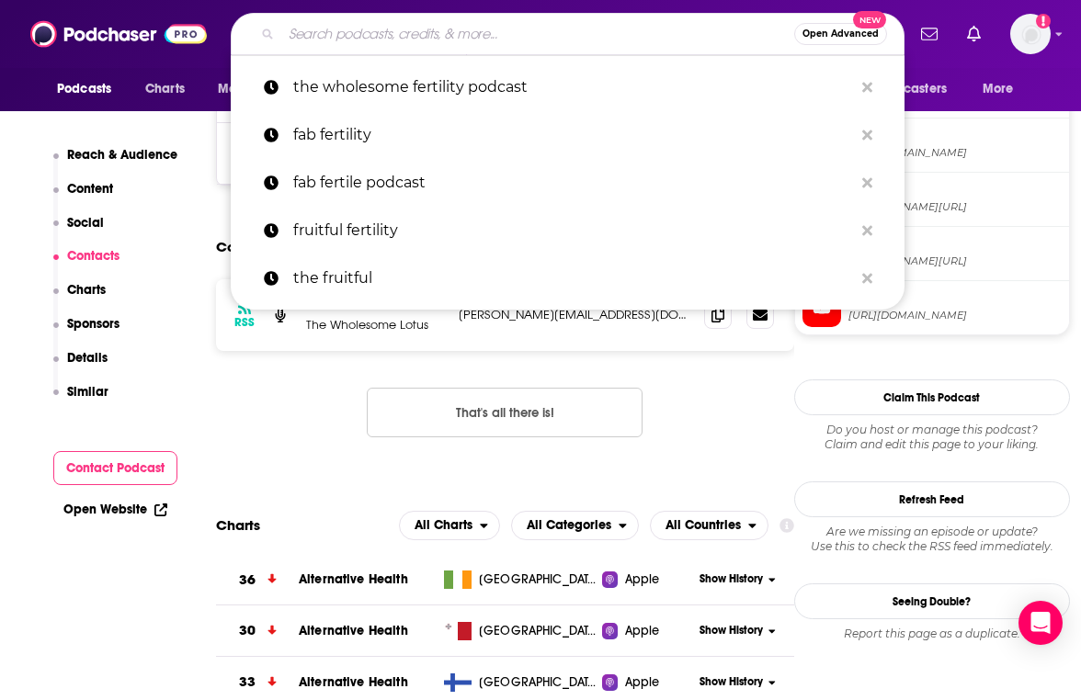
click at [511, 46] on input "Search podcasts, credits, & more..." at bounding box center [537, 33] width 513 height 29
type input "h"
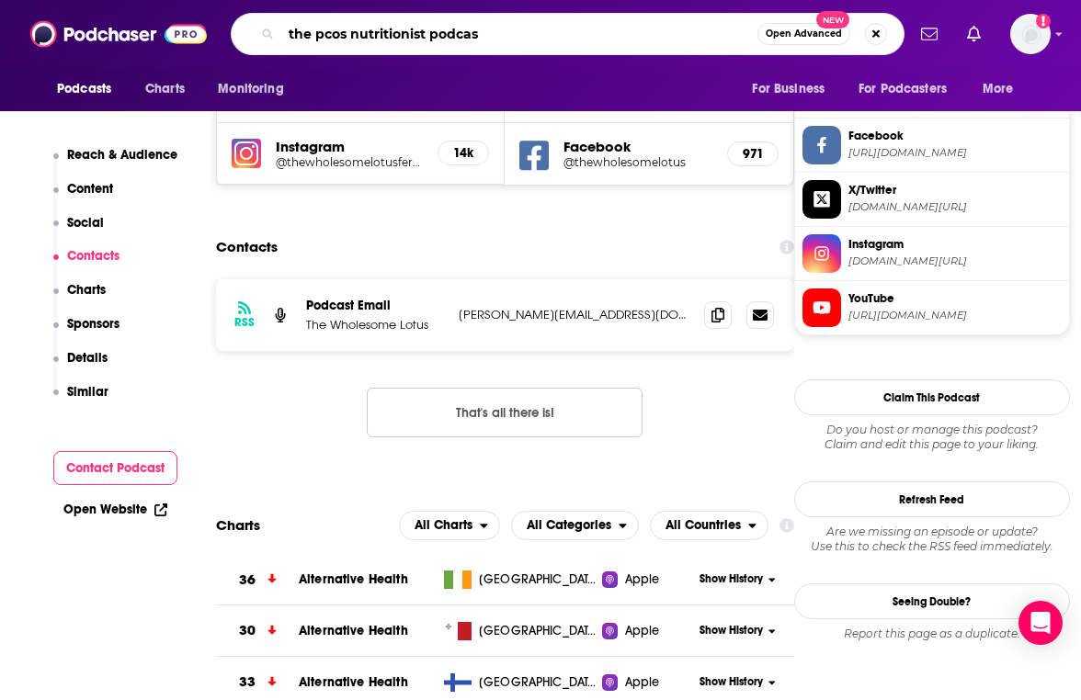
type input "the pcos nutritionist podcast"
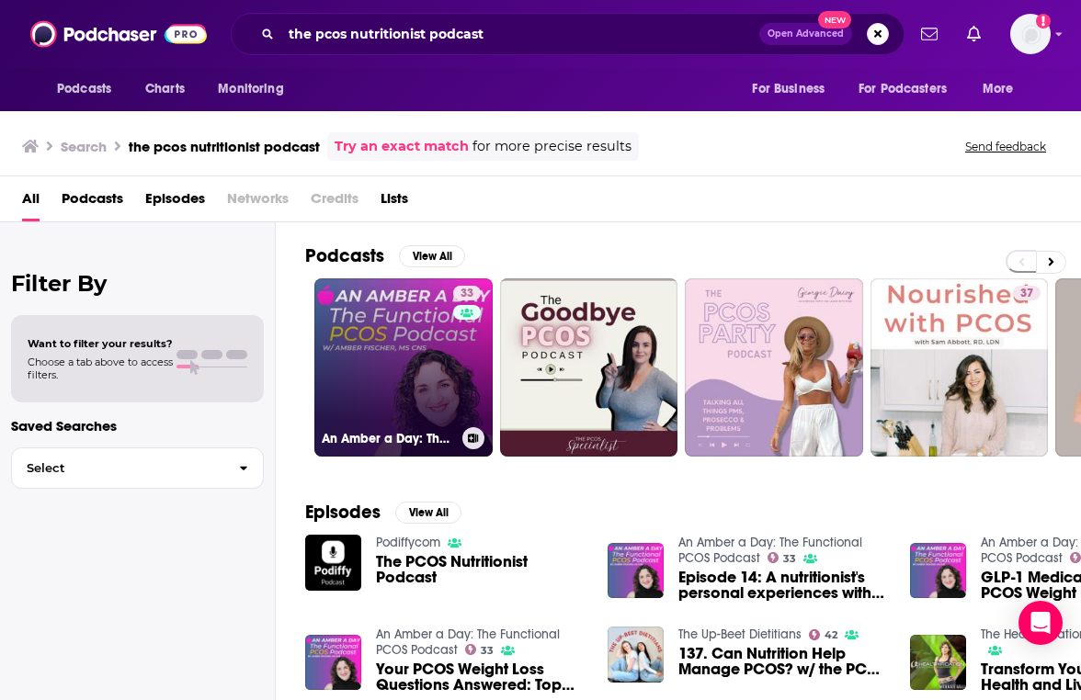
click at [450, 346] on link "33 An Amber a Day: The Functional PCOS Podcast" at bounding box center [403, 367] width 178 height 178
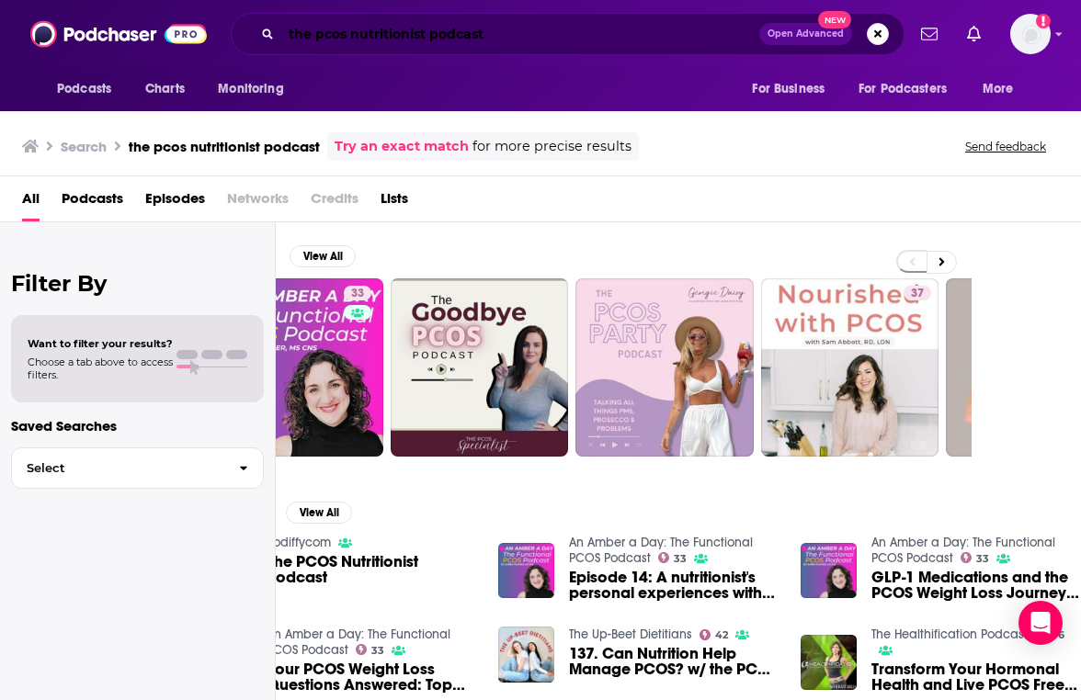
click at [341, 29] on input "the pcos nutritionist podcast" at bounding box center [520, 33] width 478 height 29
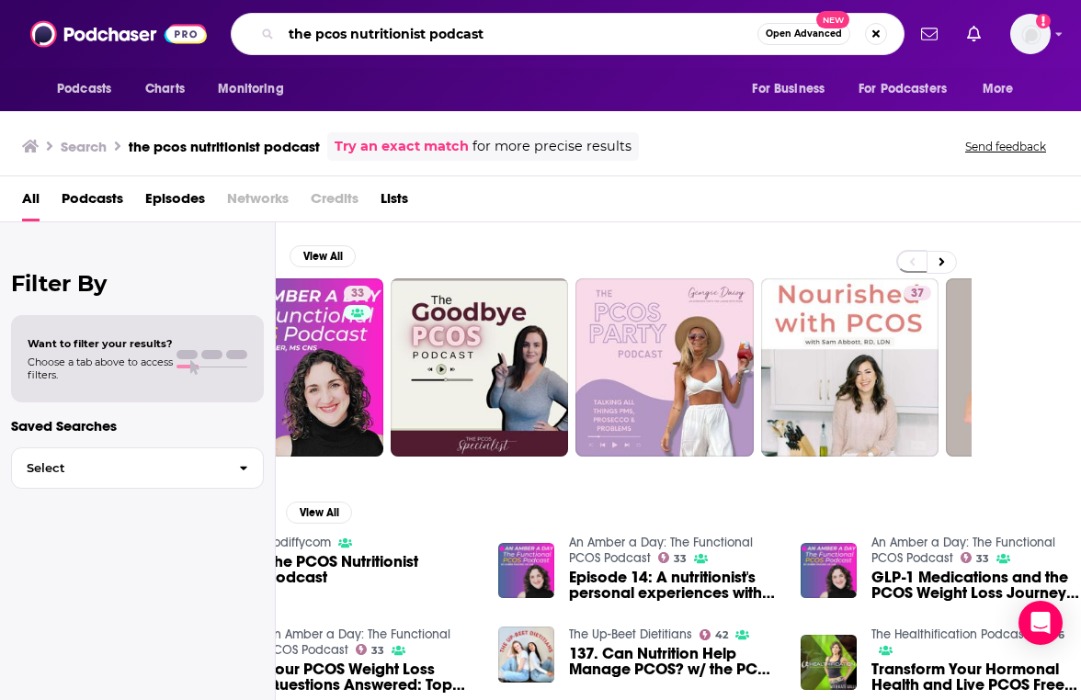
click at [341, 29] on input "the pcos nutritionist podcast" at bounding box center [519, 33] width 476 height 29
click at [502, 37] on input "the pcos nutritionist podcast" at bounding box center [519, 33] width 476 height 29
drag, startPoint x: 502, startPoint y: 37, endPoint x: 427, endPoint y: 34, distance: 74.5
click at [427, 34] on input "the pcos nutritionist podcast" at bounding box center [519, 33] width 476 height 29
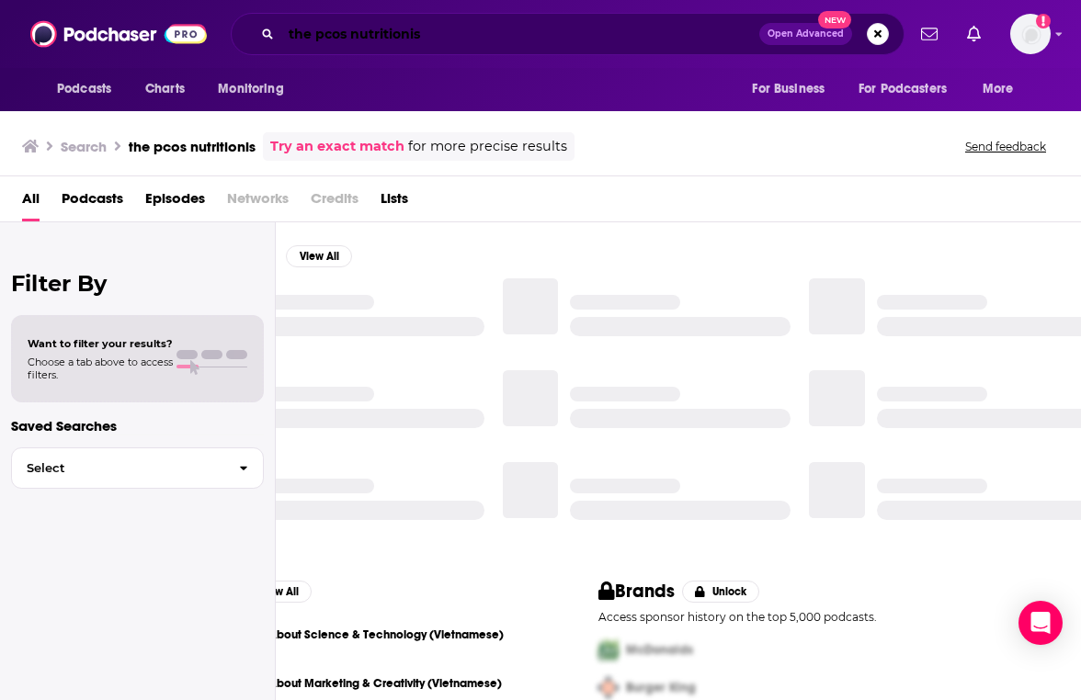
click at [437, 43] on input "the pcos nutritionis" at bounding box center [520, 33] width 478 height 29
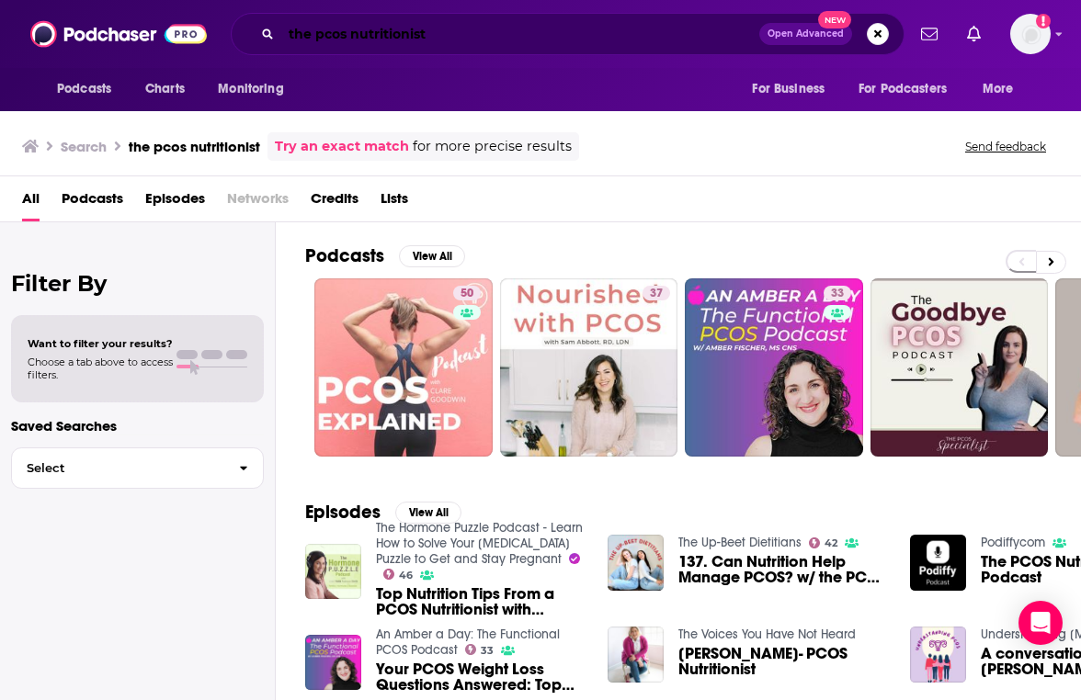
click at [334, 28] on input "the pcos nutritionist" at bounding box center [520, 33] width 478 height 29
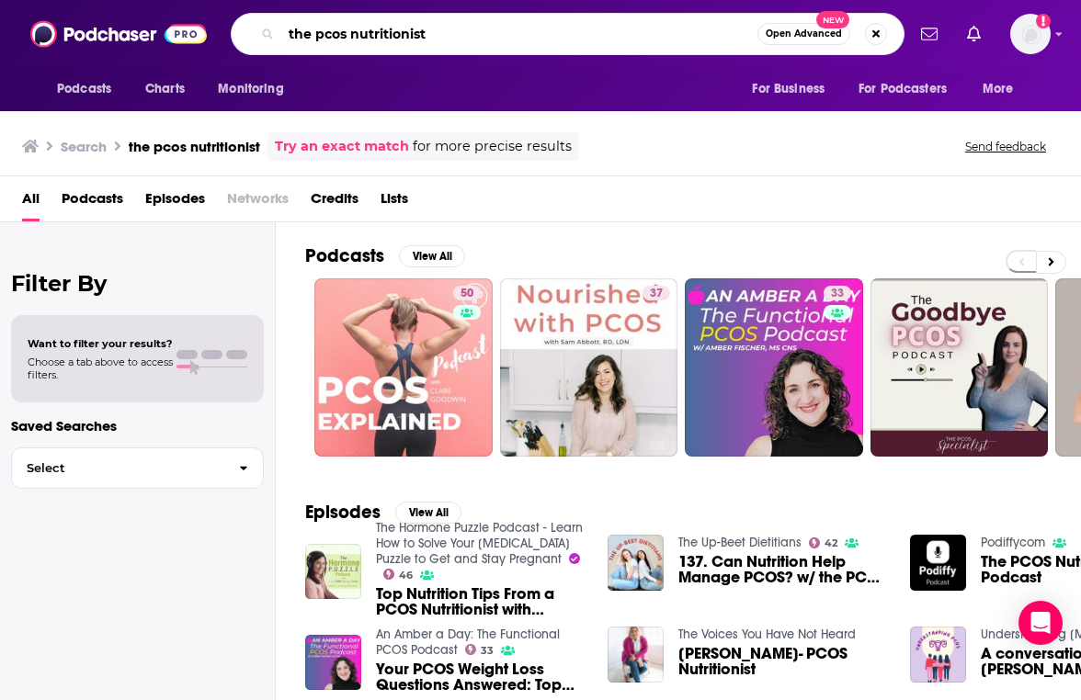
click at [334, 28] on input "the pcos nutritionist" at bounding box center [519, 33] width 476 height 29
type input "nourished with pcos"
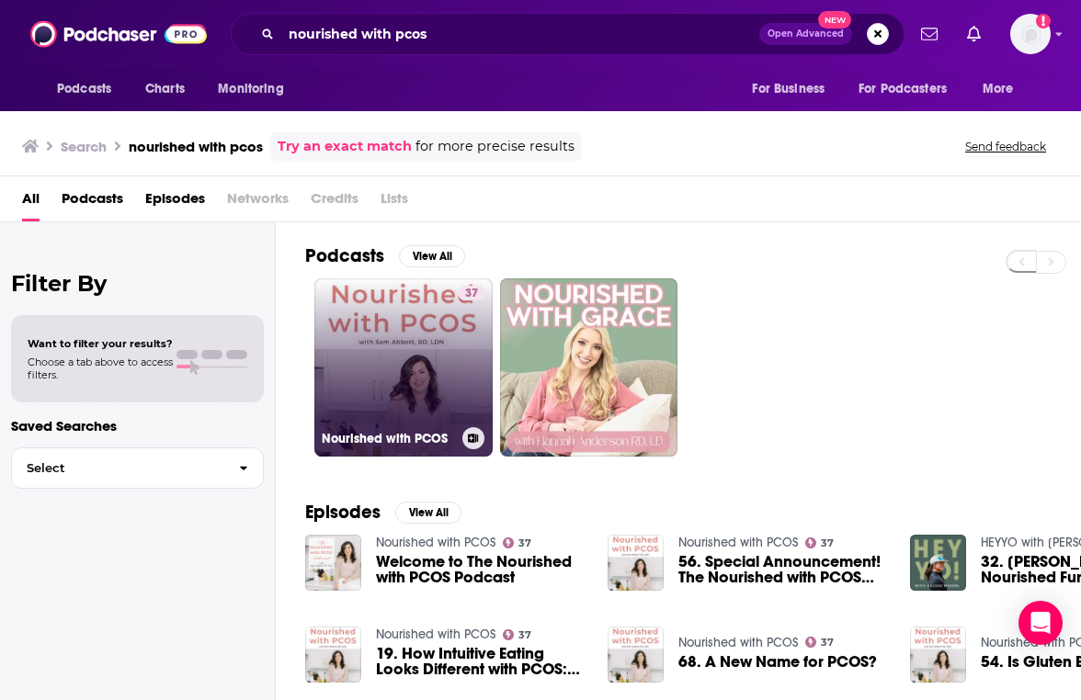
click at [388, 316] on link "37 Nourished with PCOS" at bounding box center [403, 367] width 178 height 178
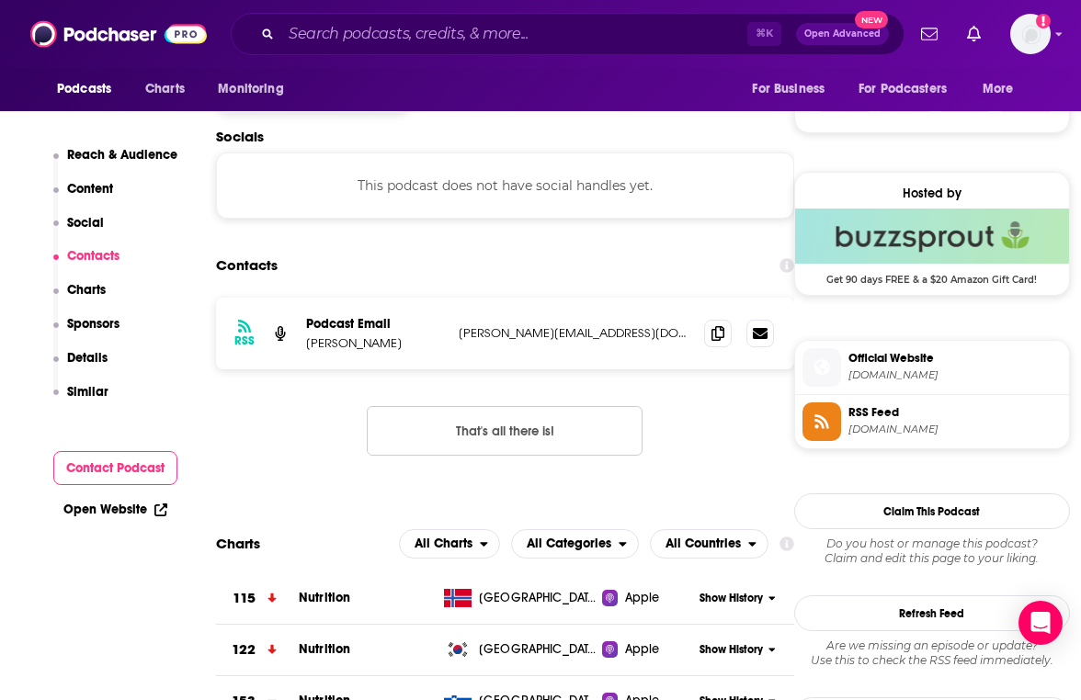
scroll to position [1242, 0]
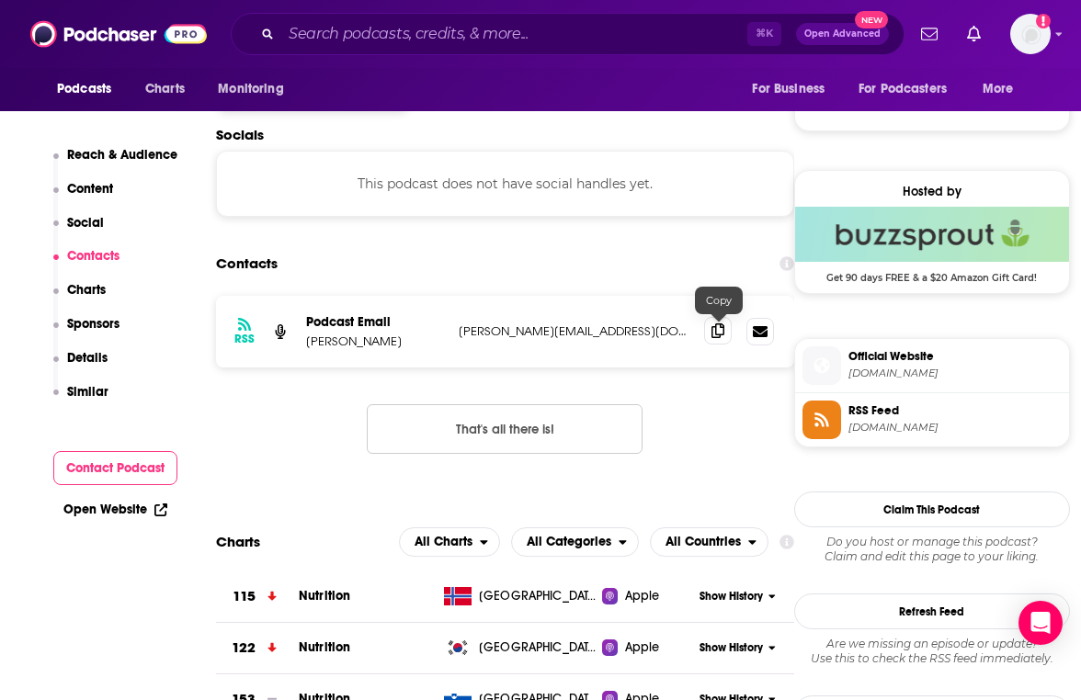
click at [712, 344] on span at bounding box center [718, 331] width 28 height 28
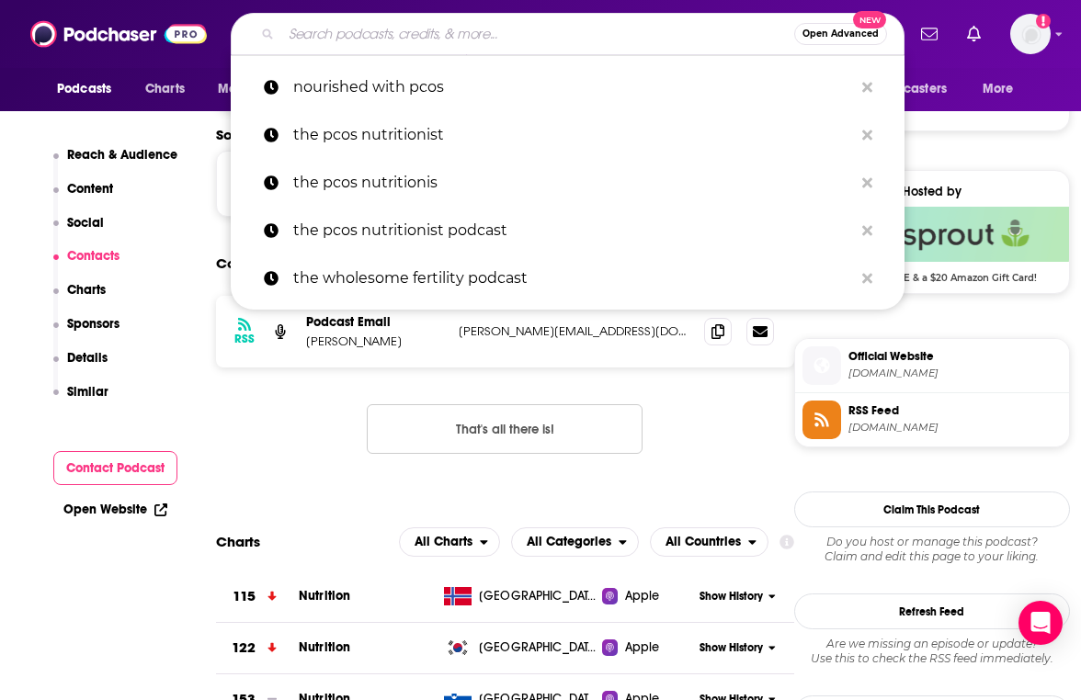
click at [431, 40] on input "Search podcasts, credits, & more..." at bounding box center [537, 33] width 513 height 29
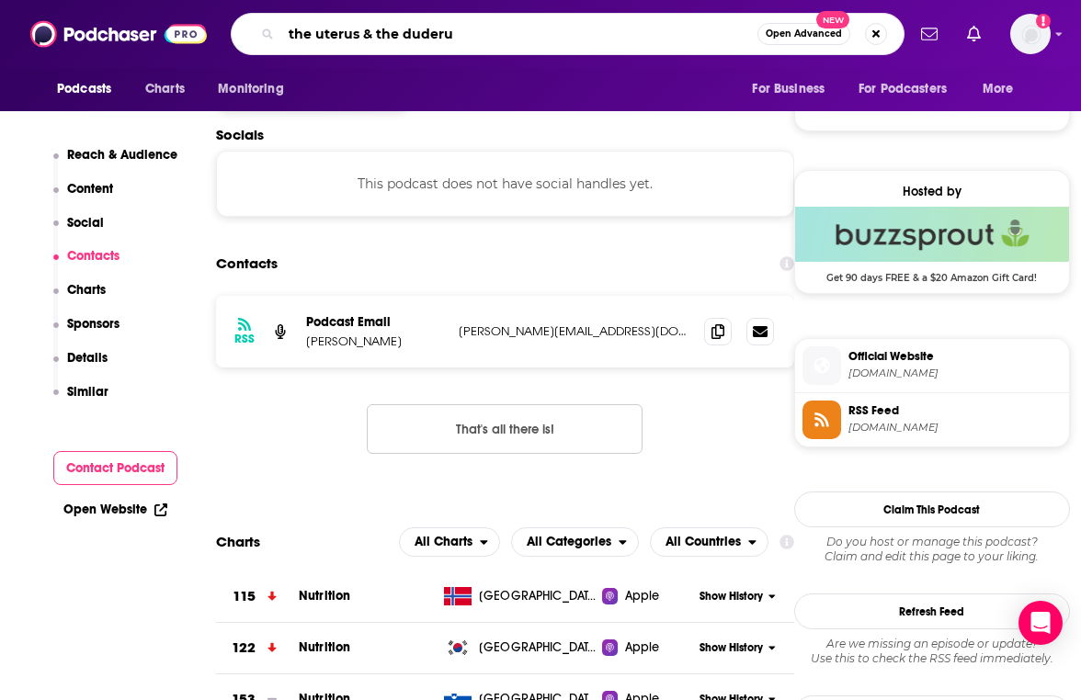
type input "the uterus & the duderus"
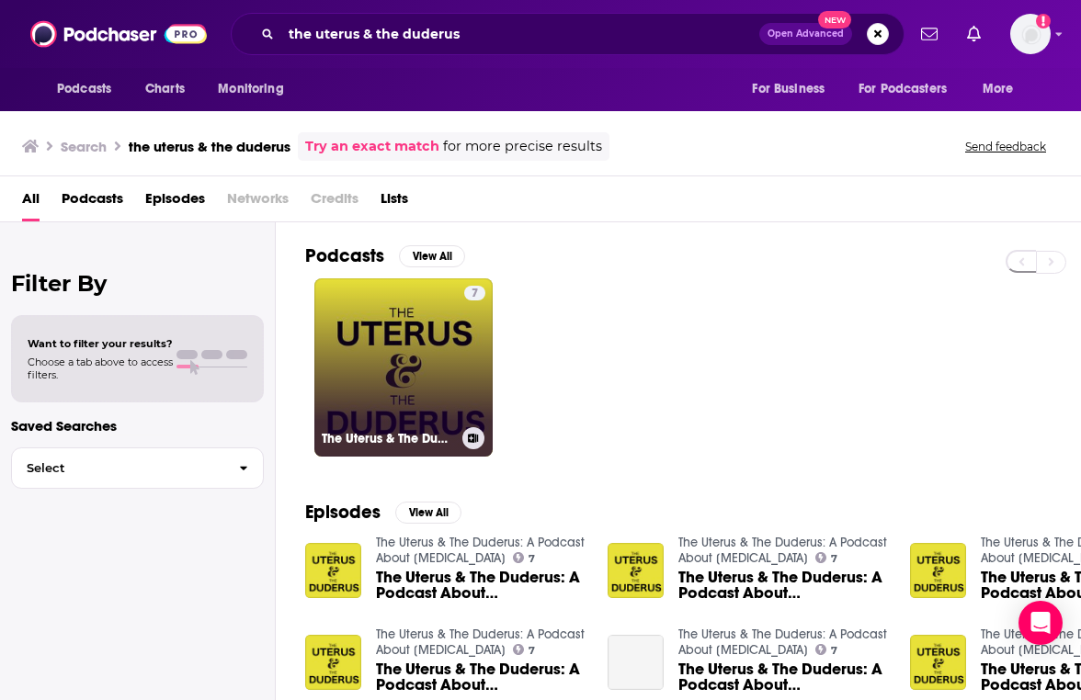
click at [440, 384] on link "7 The Uterus & The Duderus: A Podcast About [MEDICAL_DATA]" at bounding box center [403, 367] width 178 height 178
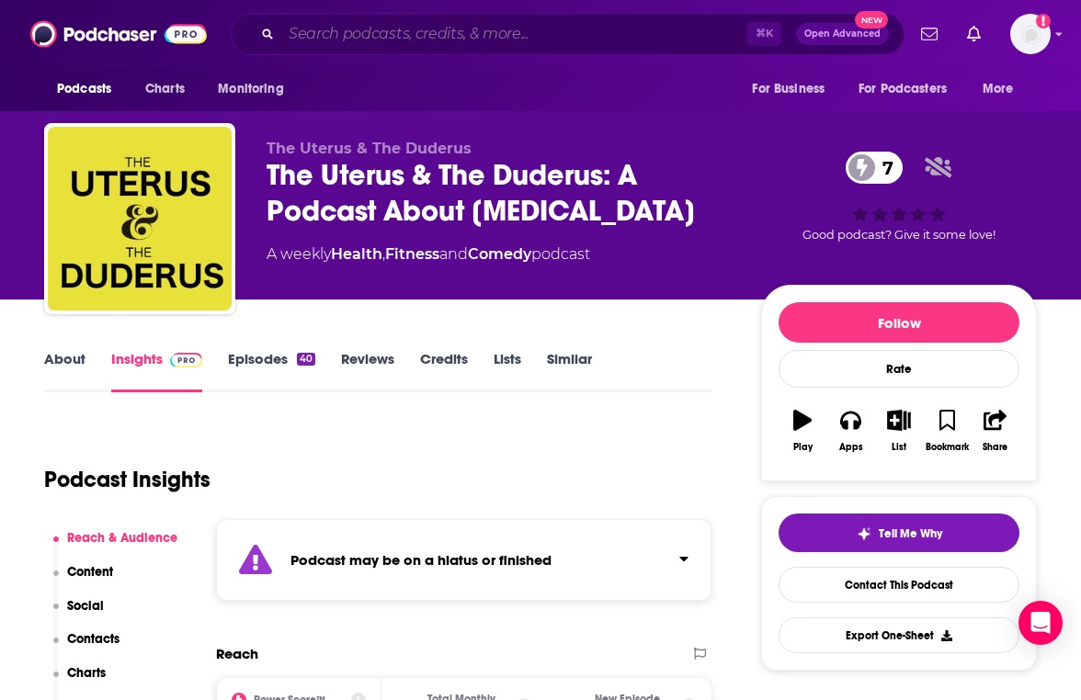
click at [517, 32] on input "Search podcasts, credits, & more..." at bounding box center [514, 33] width 466 height 29
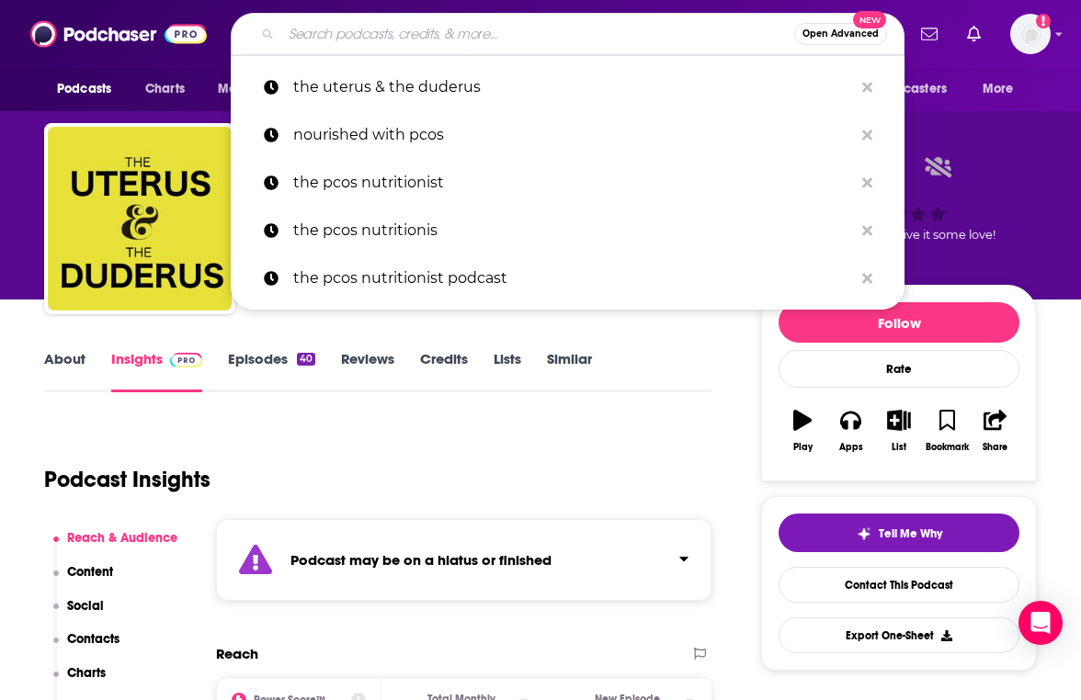
click at [517, 32] on input "Search podcasts, credits, & more..." at bounding box center [537, 33] width 513 height 29
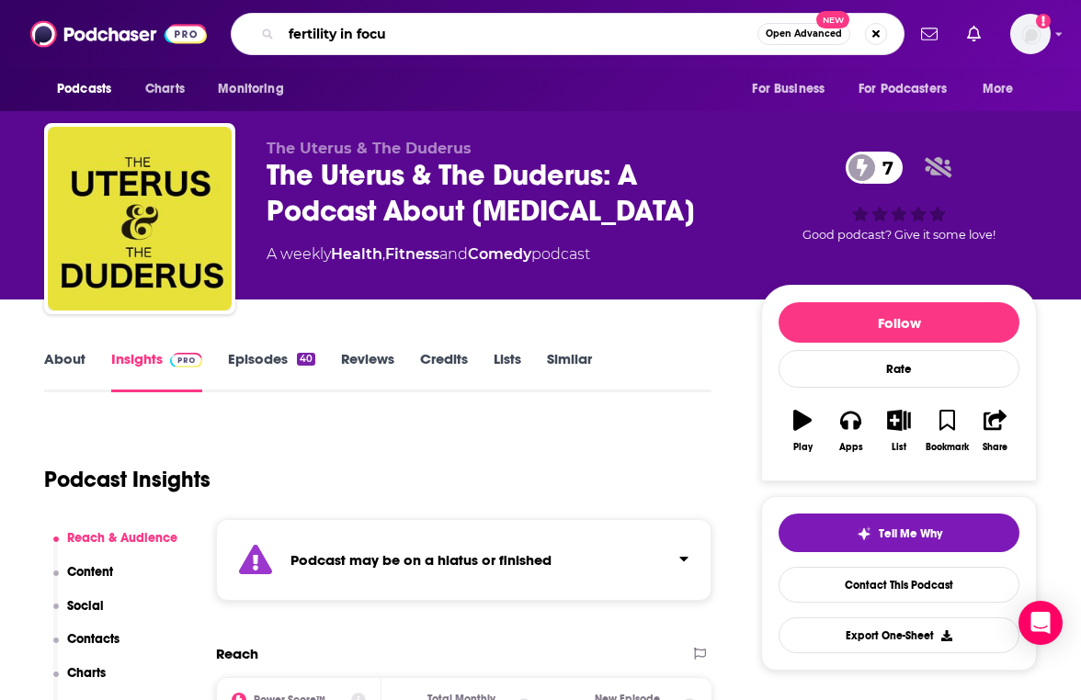
type input "fertility in focus"
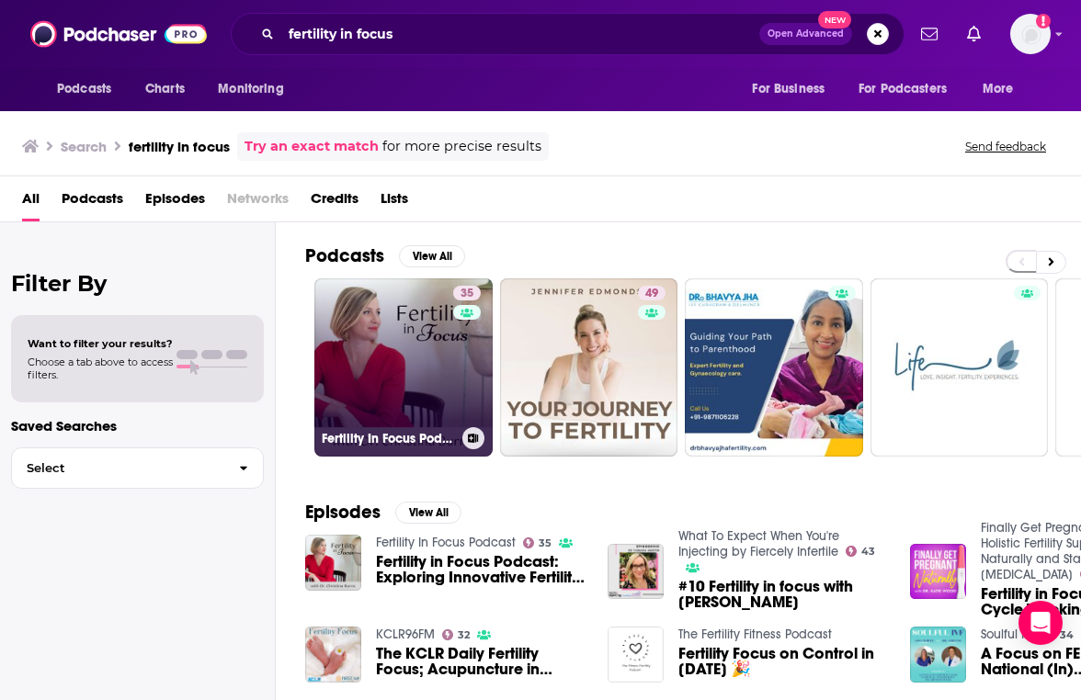
click at [396, 384] on link "35 Fertility In Focus Podcast" at bounding box center [403, 367] width 178 height 178
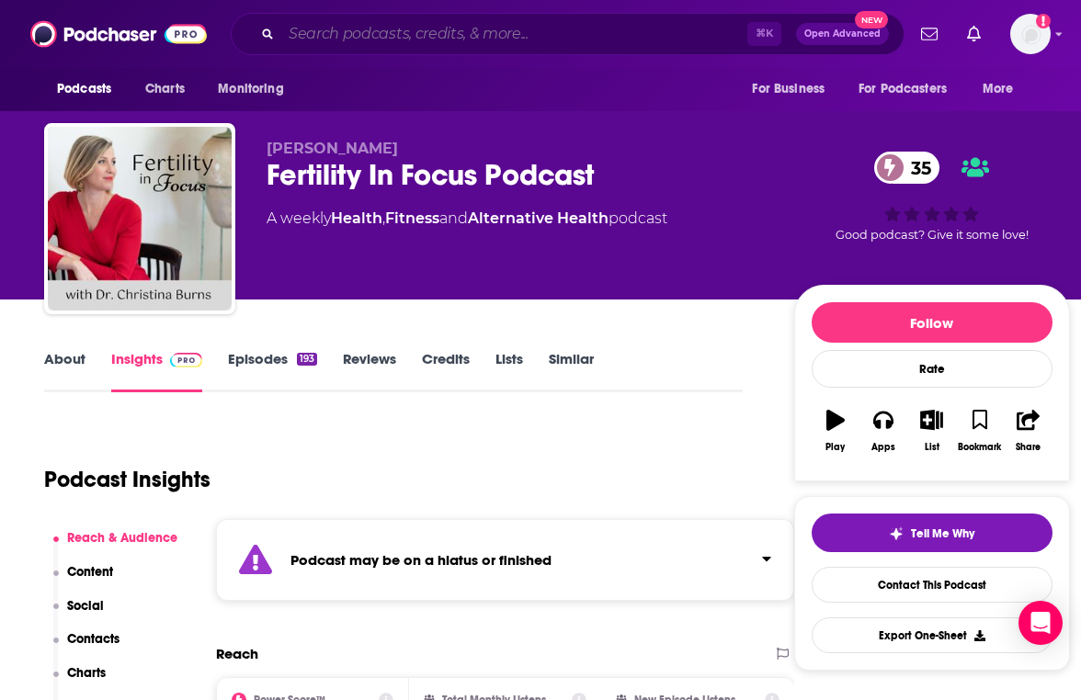
click at [465, 40] on input "Search podcasts, credits, & more..." at bounding box center [514, 33] width 466 height 29
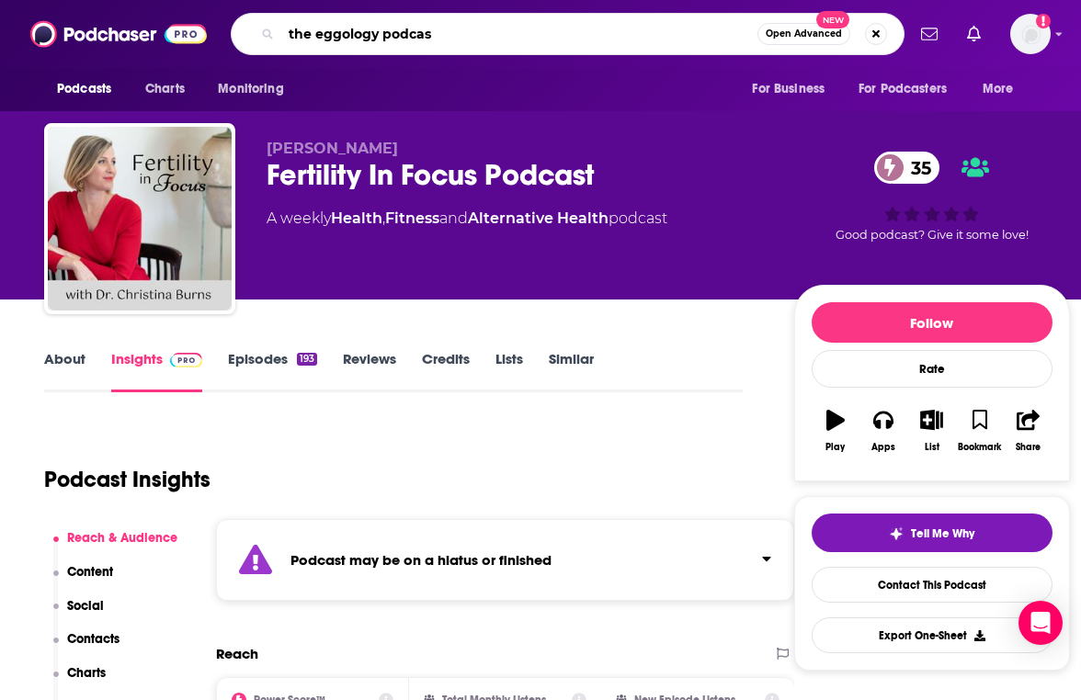
type input "the eggology podcast"
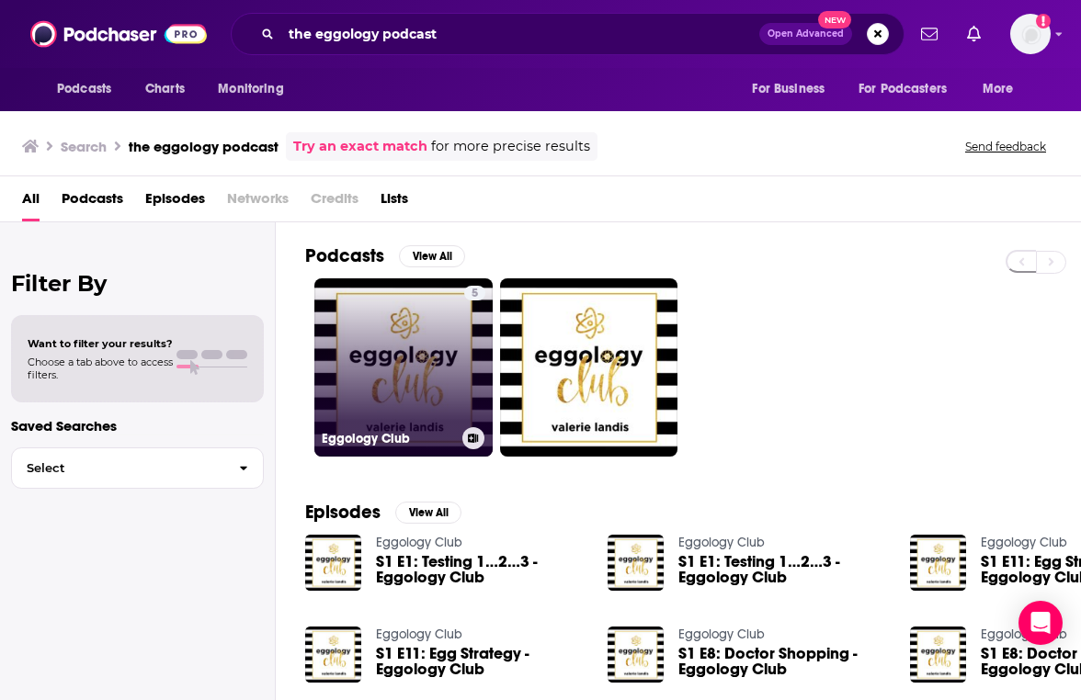
click at [457, 335] on link "5 Eggology Club" at bounding box center [403, 367] width 178 height 178
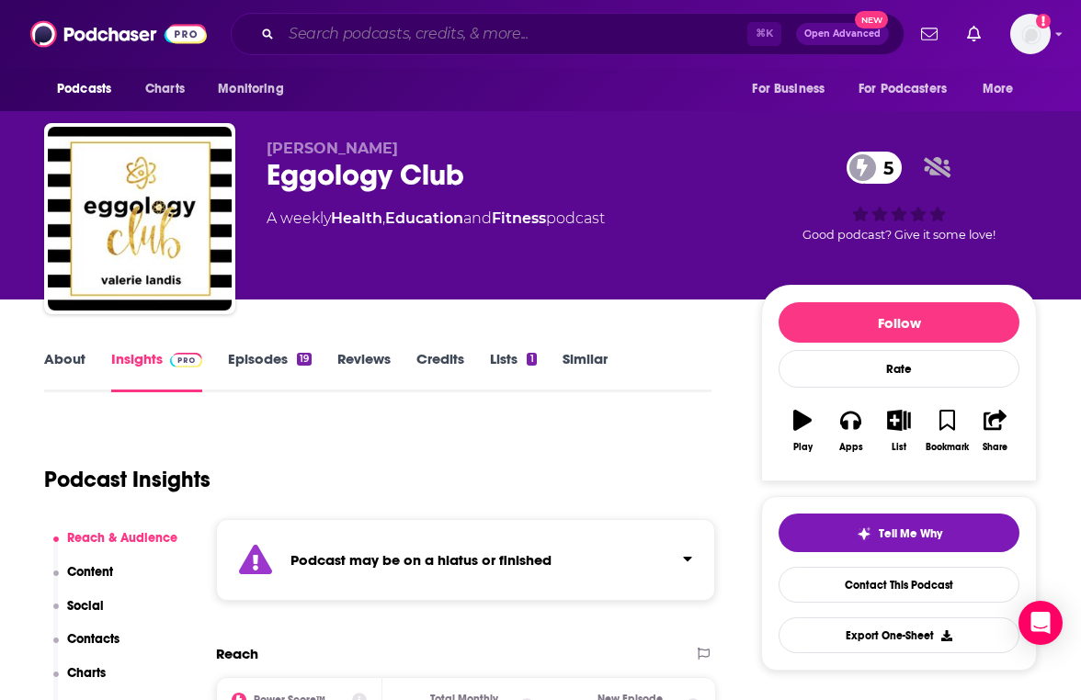
click at [345, 32] on input "Search podcasts, credits, & more..." at bounding box center [514, 33] width 466 height 29
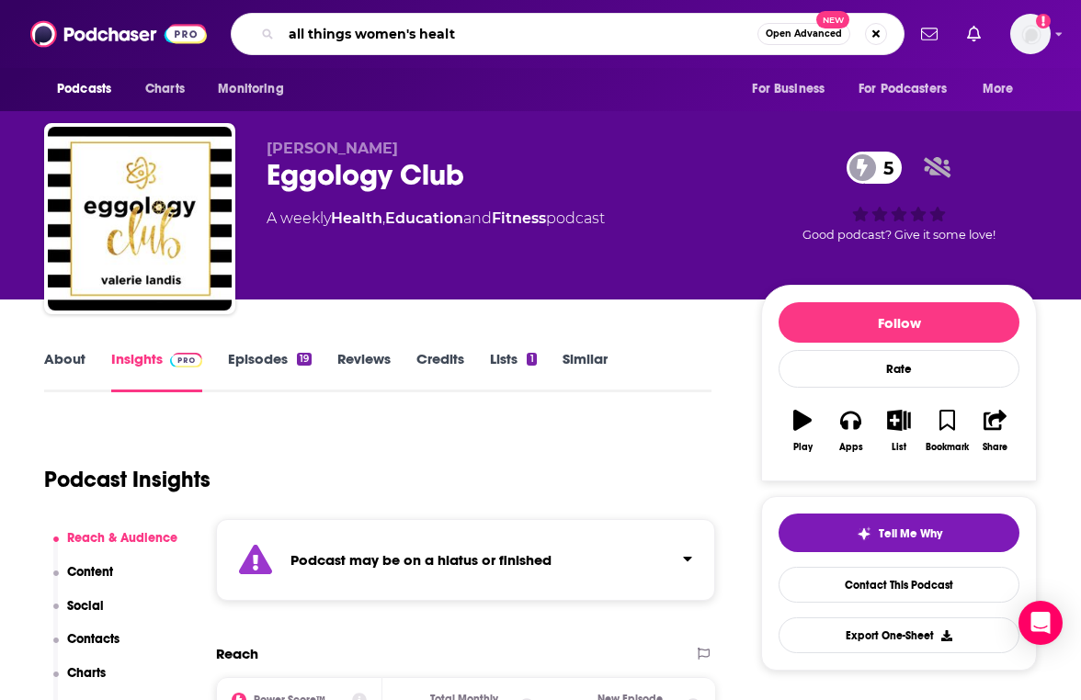
type input "all things women's health"
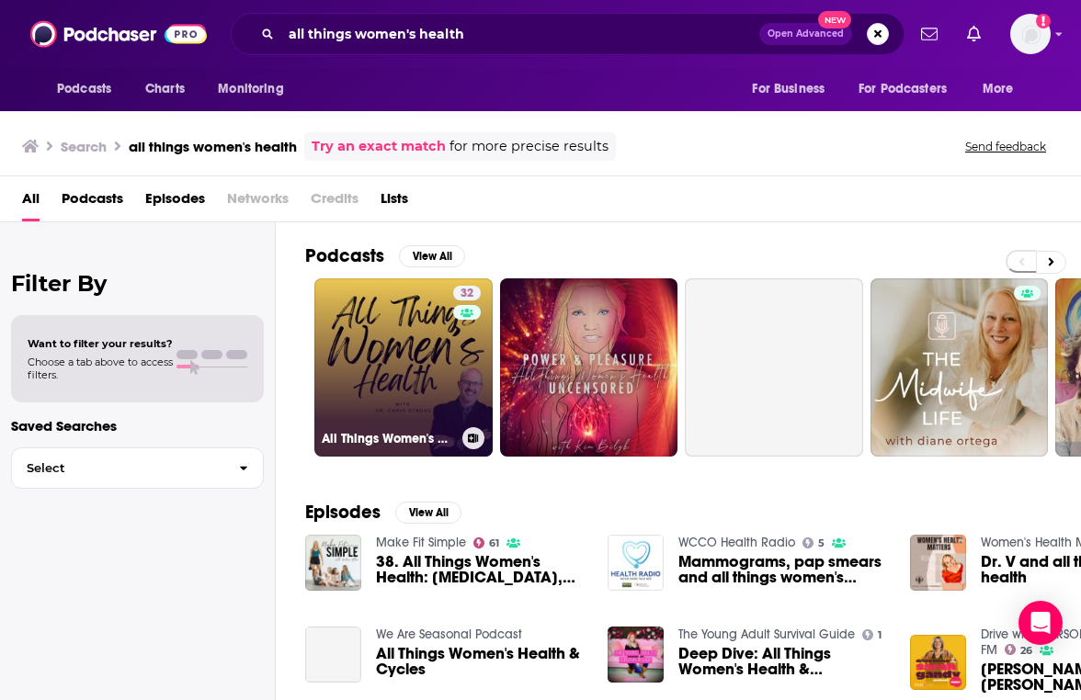
click at [386, 319] on link "32 All Things Women's Health" at bounding box center [403, 367] width 178 height 178
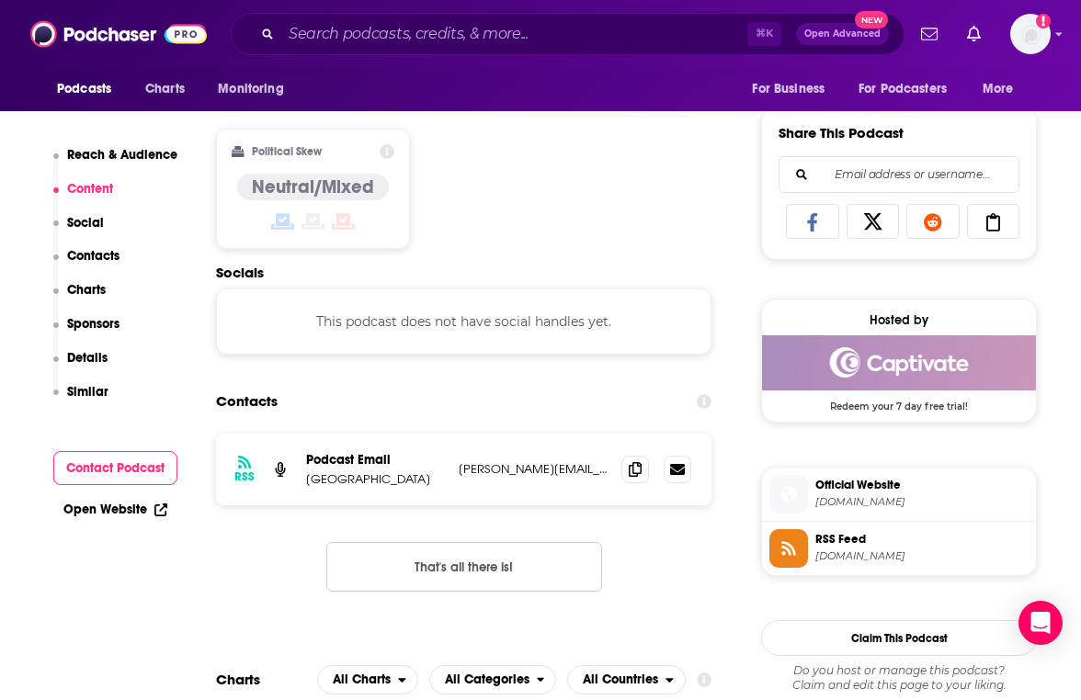
scroll to position [1134, 0]
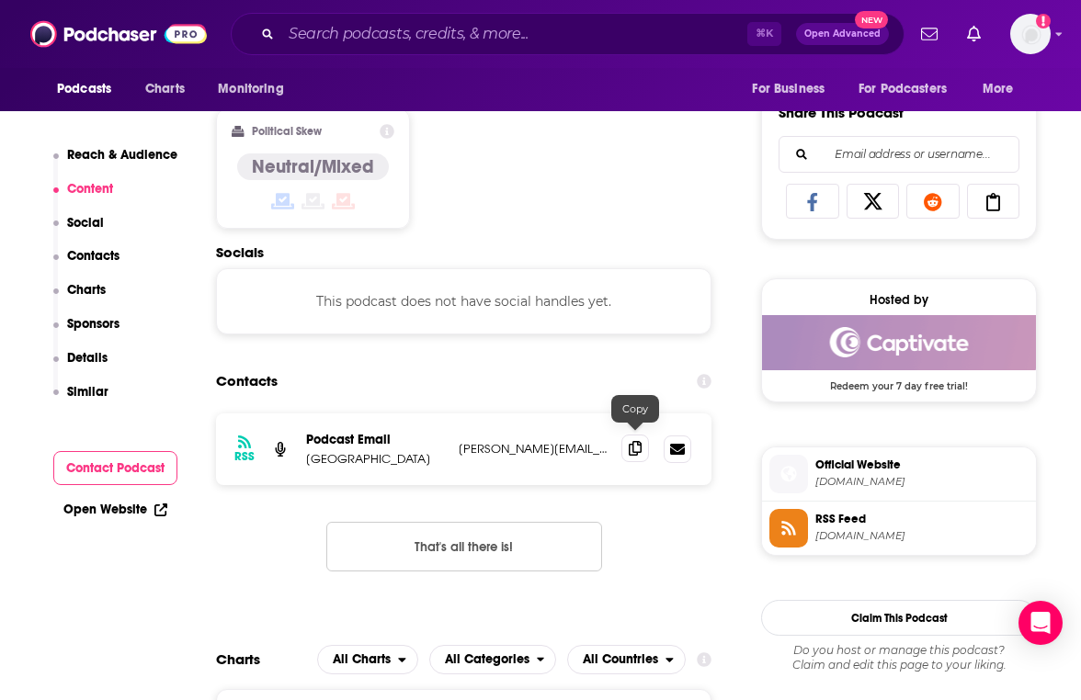
click at [637, 441] on icon at bounding box center [635, 448] width 13 height 15
click at [528, 27] on input "Search podcasts, credits, & more..." at bounding box center [514, 33] width 466 height 29
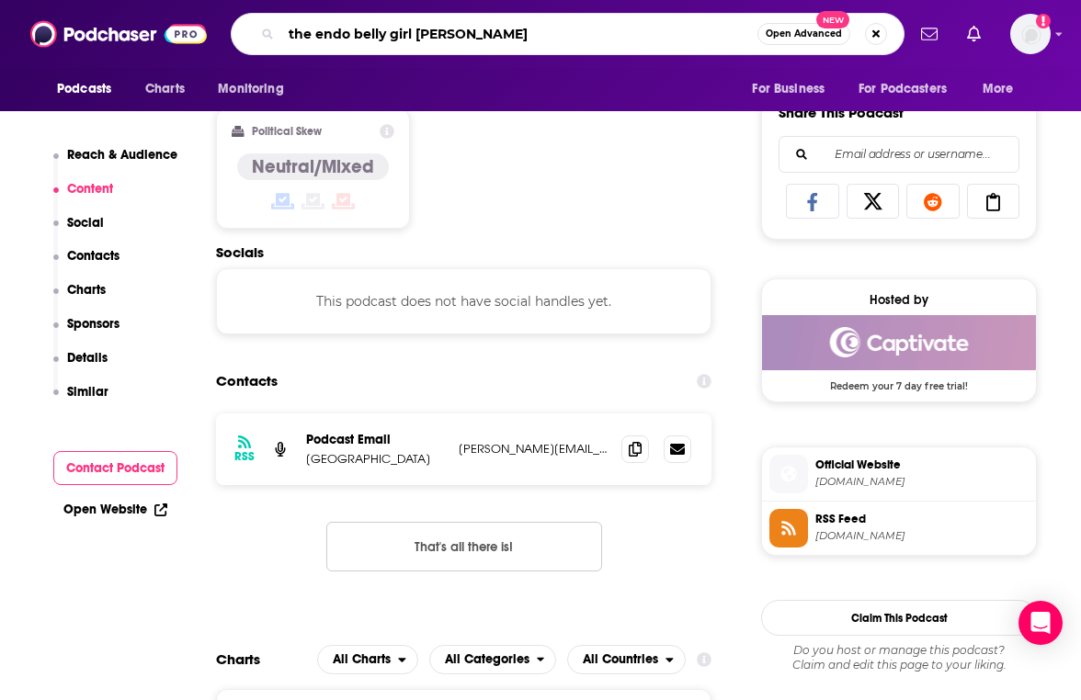
type input "the endo belly girl podcast"
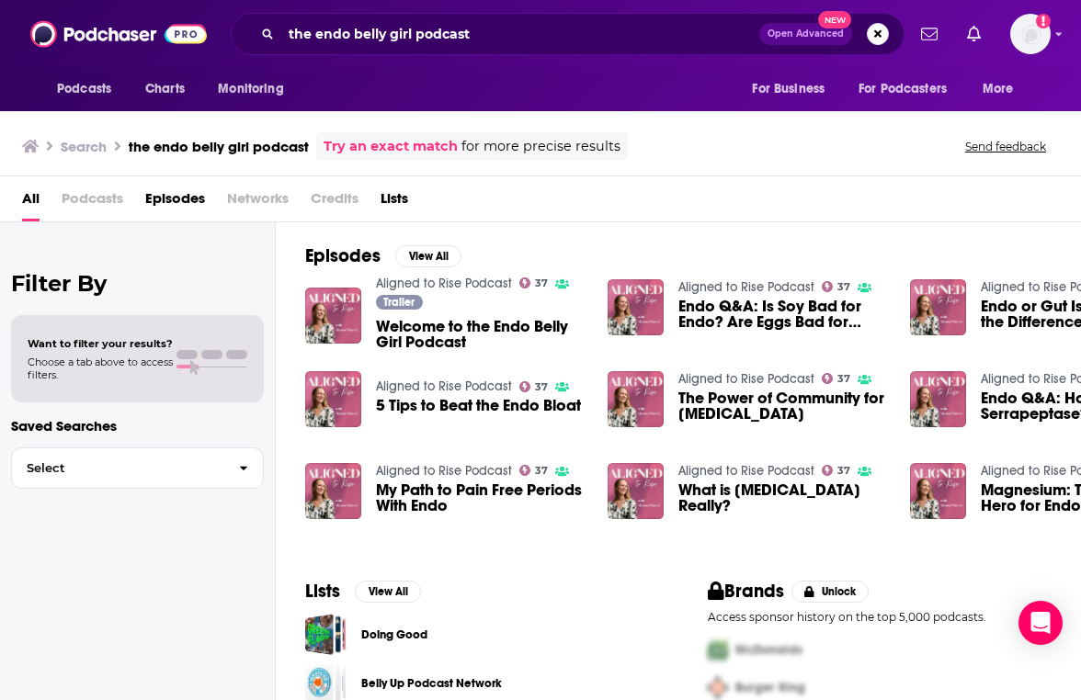
click at [524, 333] on span "Welcome to the Endo Belly Girl Podcast" at bounding box center [481, 334] width 210 height 31
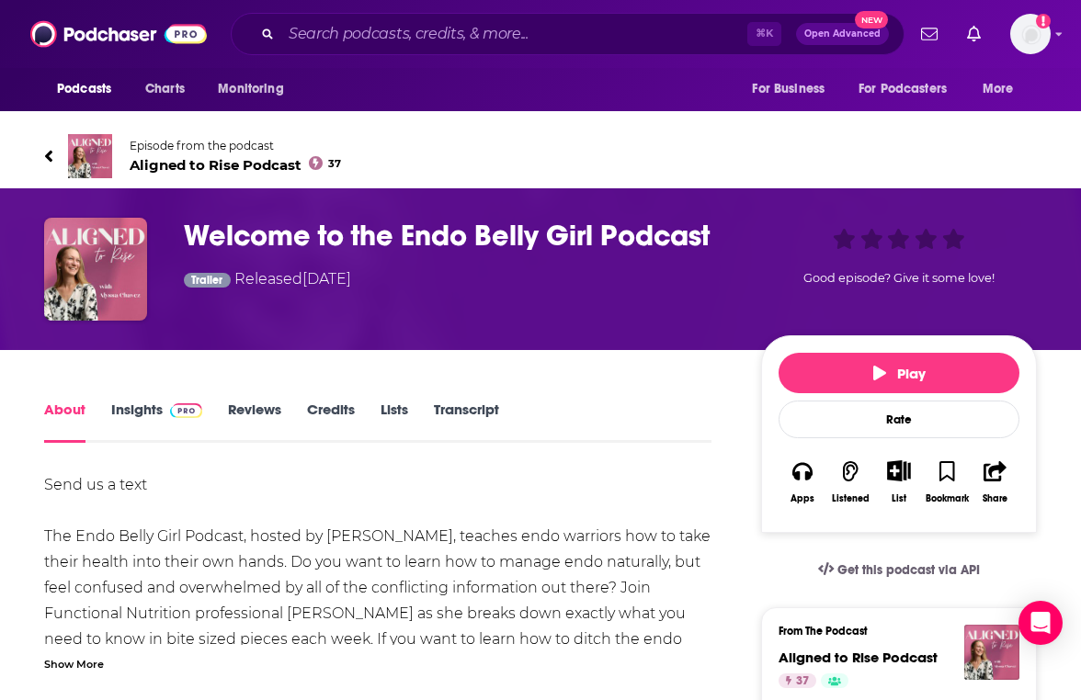
click at [163, 411] on span at bounding box center [183, 409] width 40 height 17
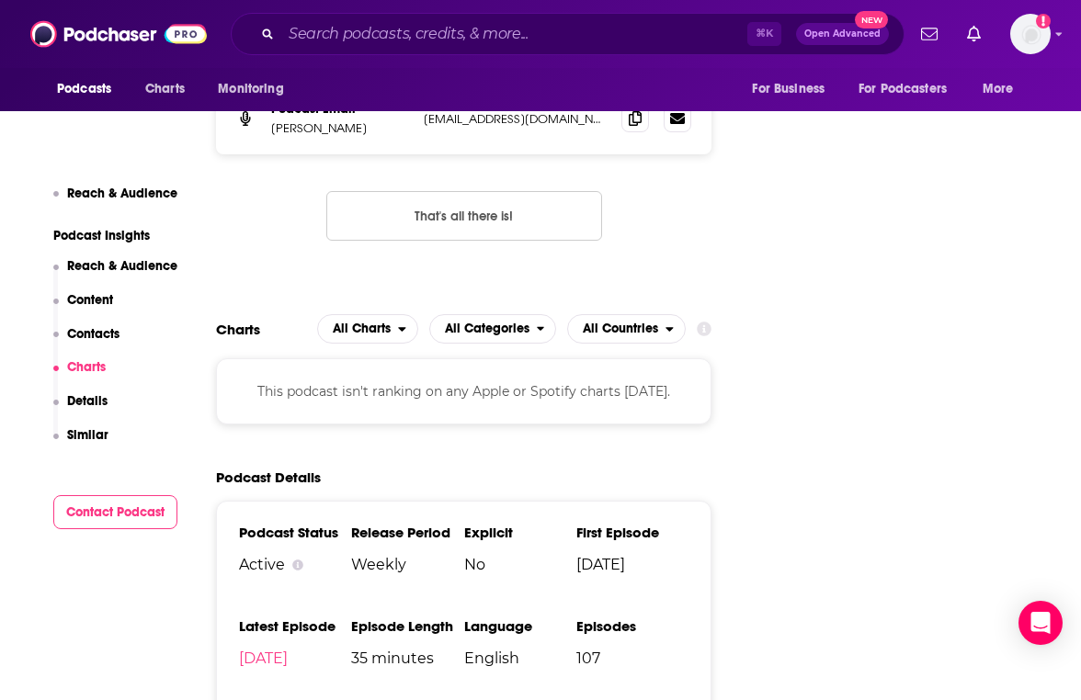
scroll to position [1650, 0]
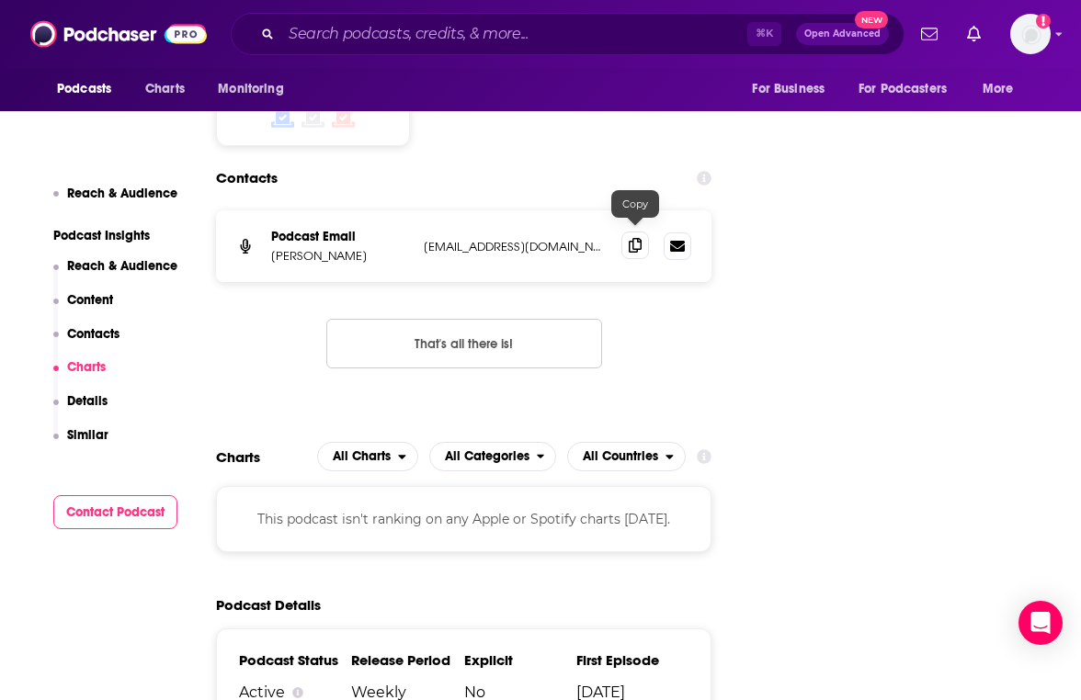
click at [634, 232] on span at bounding box center [635, 246] width 28 height 28
click at [346, 45] on input "Search podcasts, credits, & more..." at bounding box center [514, 33] width 466 height 29
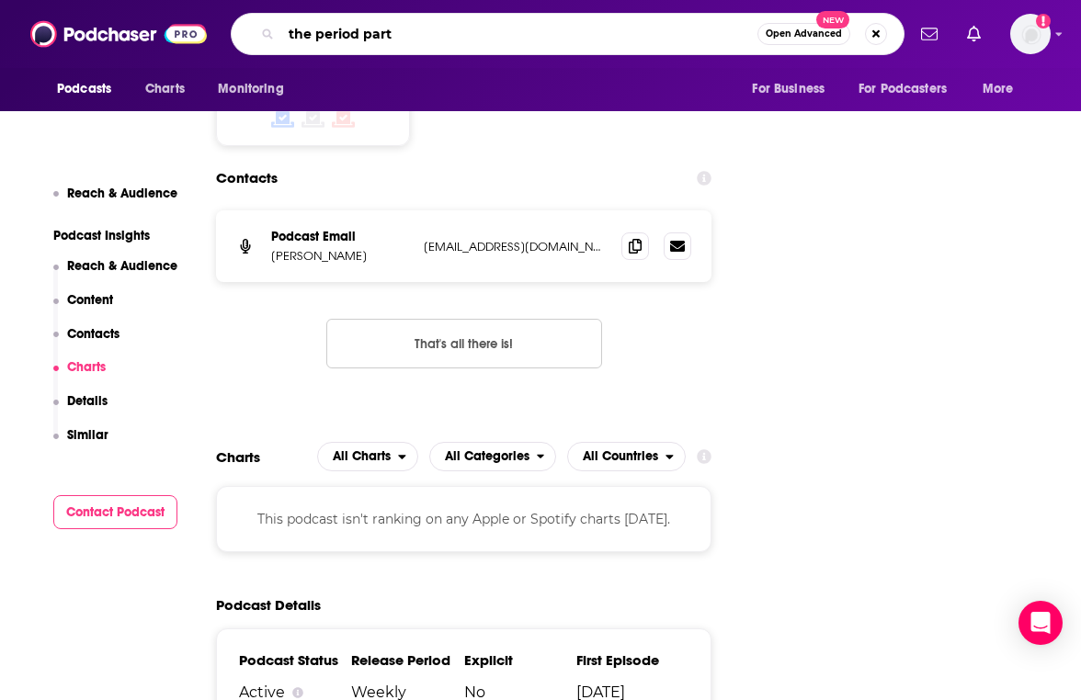
type input "the period party"
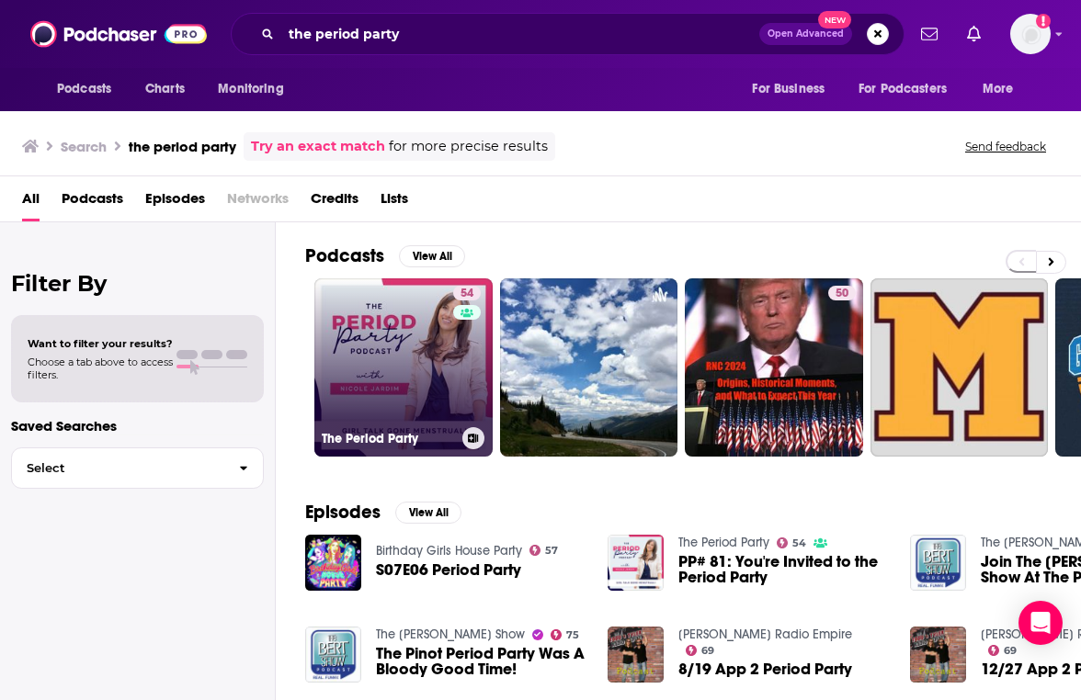
click at [362, 392] on link "54 The Period Party" at bounding box center [403, 367] width 178 height 178
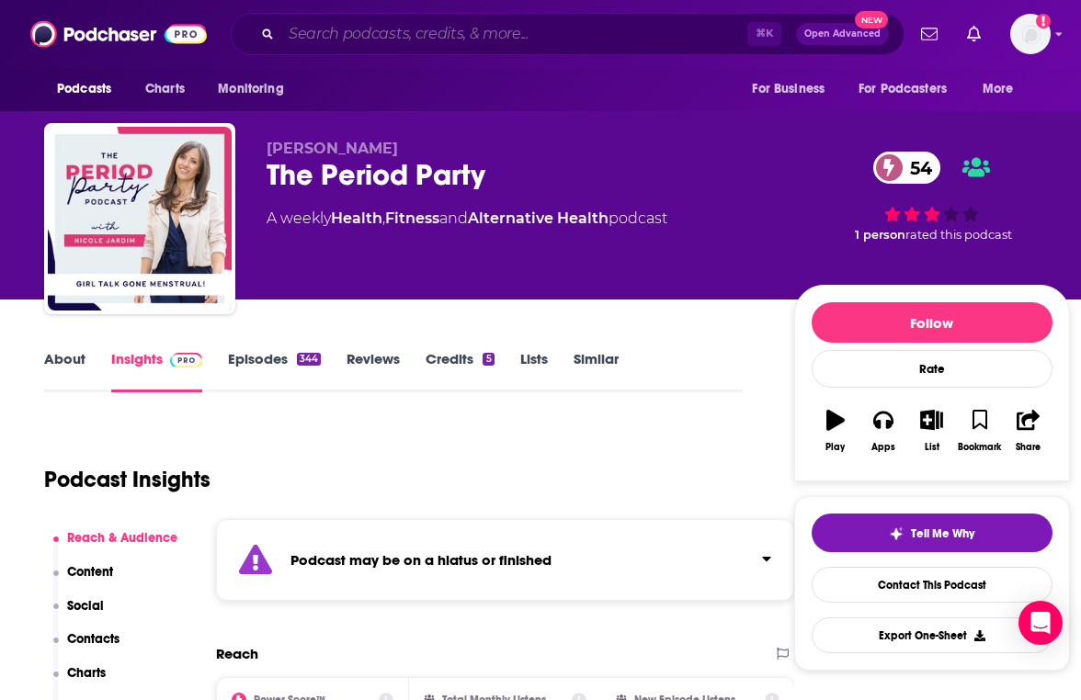
click at [427, 29] on input "Search podcasts, credits, & more..." at bounding box center [514, 33] width 466 height 29
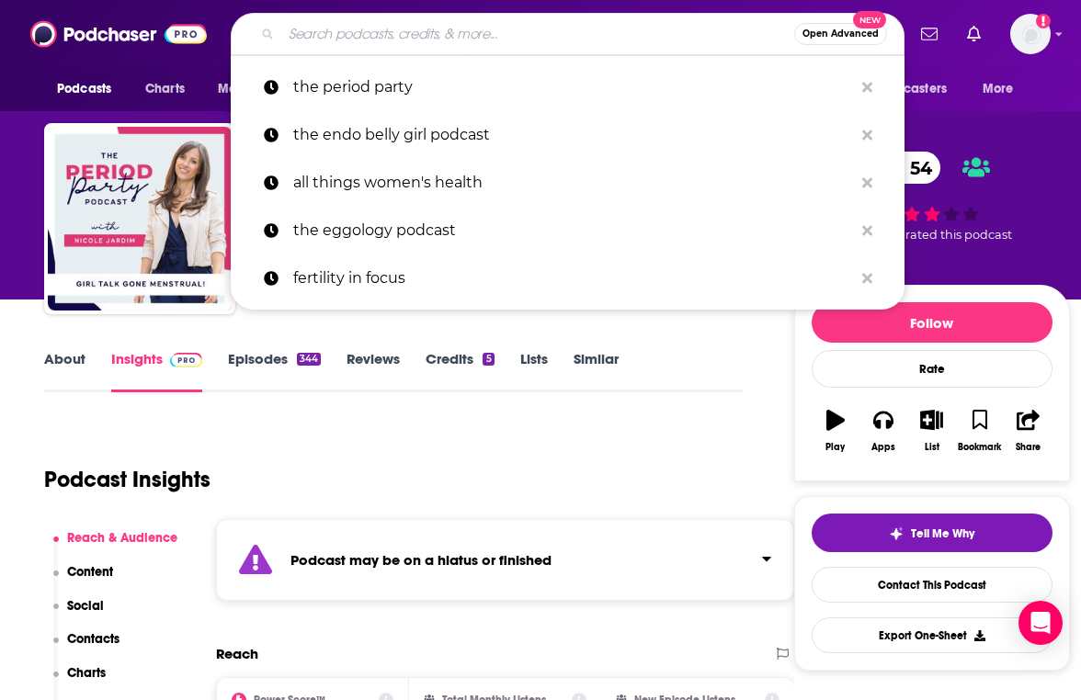
click at [427, 29] on input "Search podcasts, credits, & more..." at bounding box center [537, 33] width 513 height 29
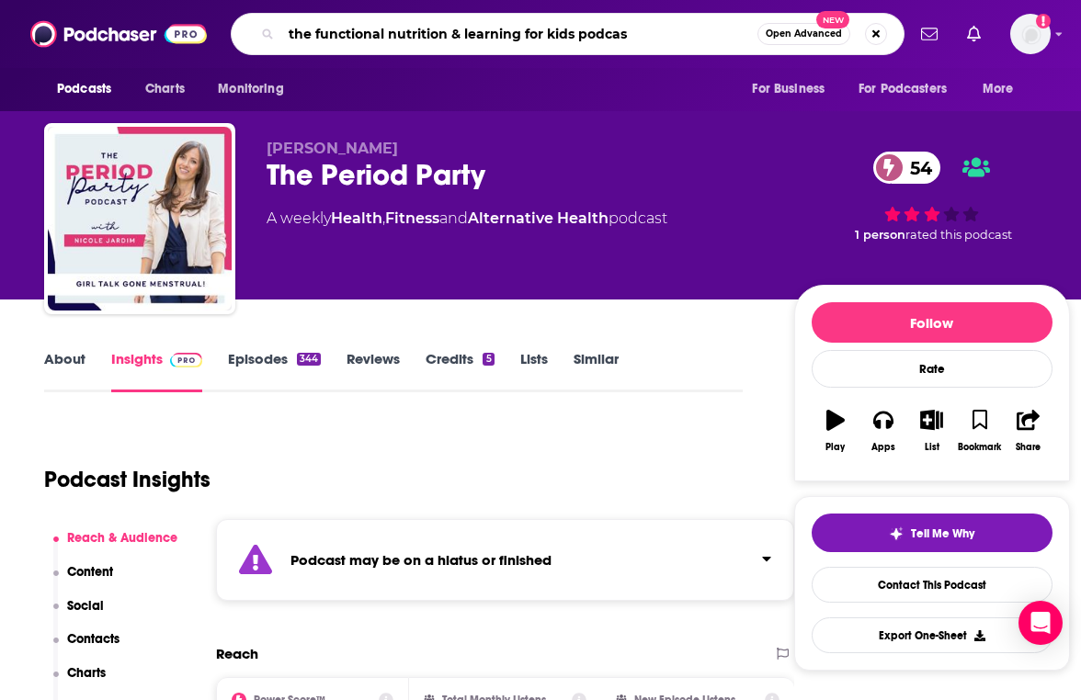
type input "the functional nutrition & learning for kids podcast"
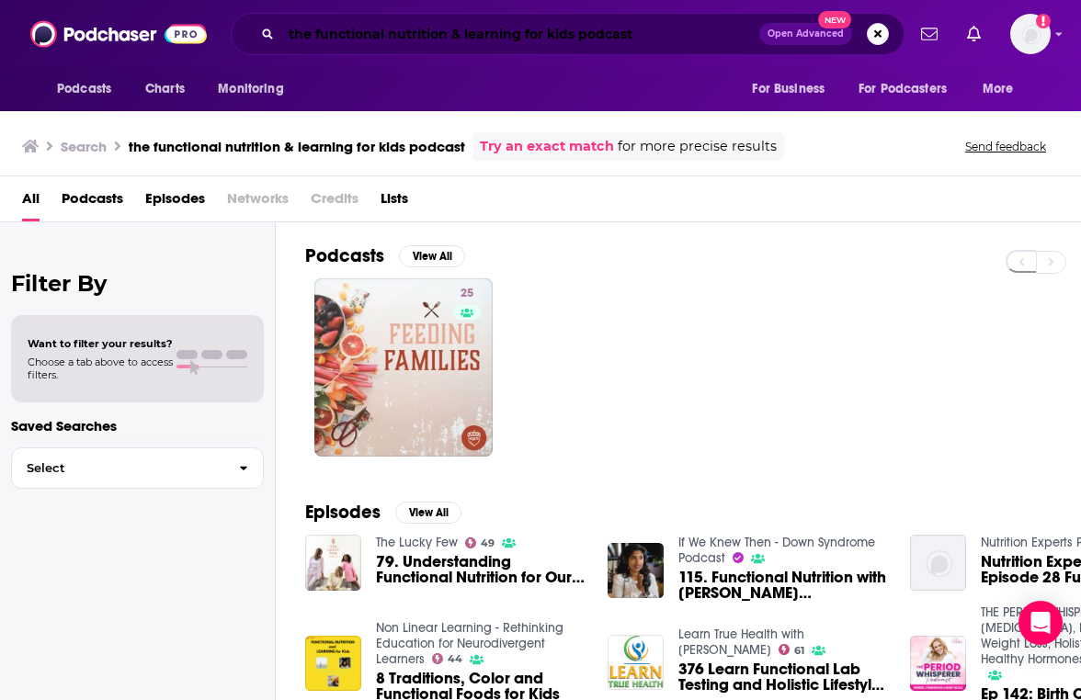
click at [464, 44] on input "the functional nutrition & learning for kids podcast" at bounding box center [520, 33] width 478 height 29
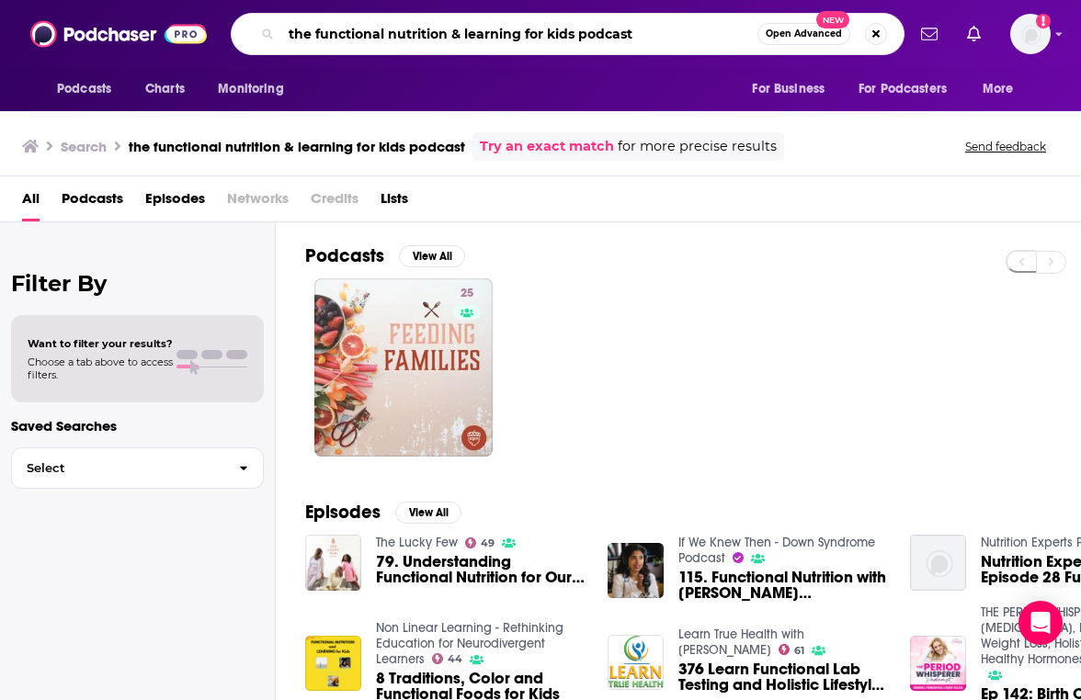
click at [464, 44] on input "the functional nutrition & learning for kids podcast" at bounding box center [519, 33] width 476 height 29
click at [329, 31] on input "the functional nutrition & learning for kids podcast" at bounding box center [519, 33] width 476 height 29
drag, startPoint x: 319, startPoint y: 30, endPoint x: 265, endPoint y: 24, distance: 54.6
click at [265, 24] on div "the functional nutrition & learning for kids podcast Open Advanced New" at bounding box center [568, 34] width 674 height 42
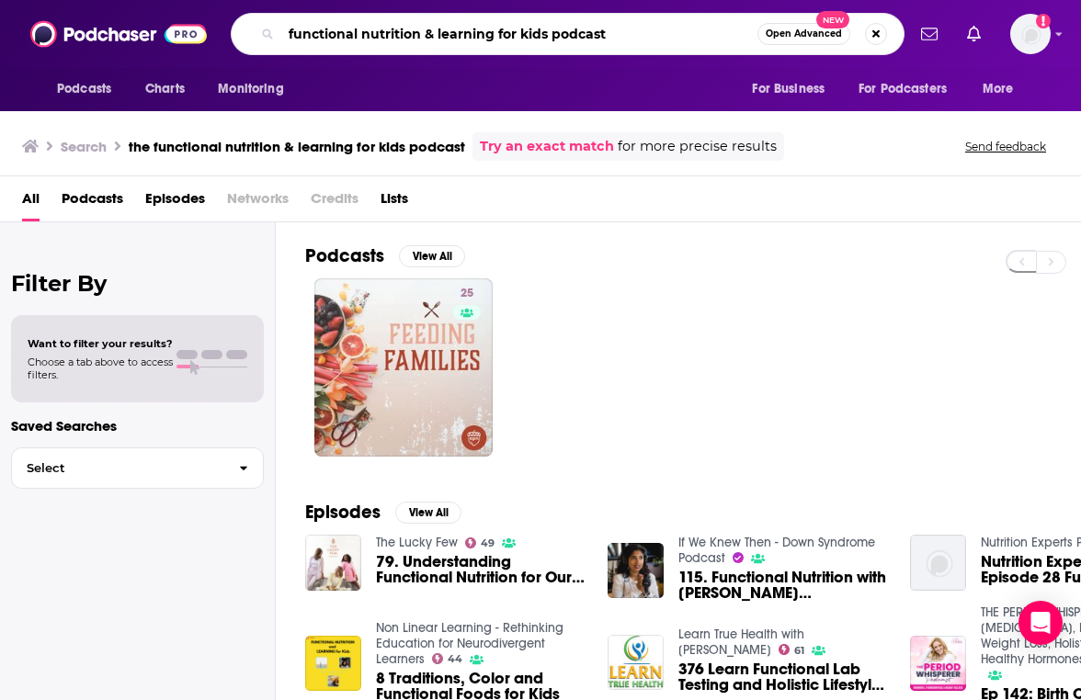
click at [635, 31] on input "functional nutrition & learning for kids podcast" at bounding box center [519, 33] width 476 height 29
drag, startPoint x: 635, startPoint y: 30, endPoint x: 578, endPoint y: 33, distance: 57.0
click at [578, 33] on input "functional nutrition & learning for kids podcast" at bounding box center [519, 33] width 476 height 29
type input "functional nutrition & learning for kids"
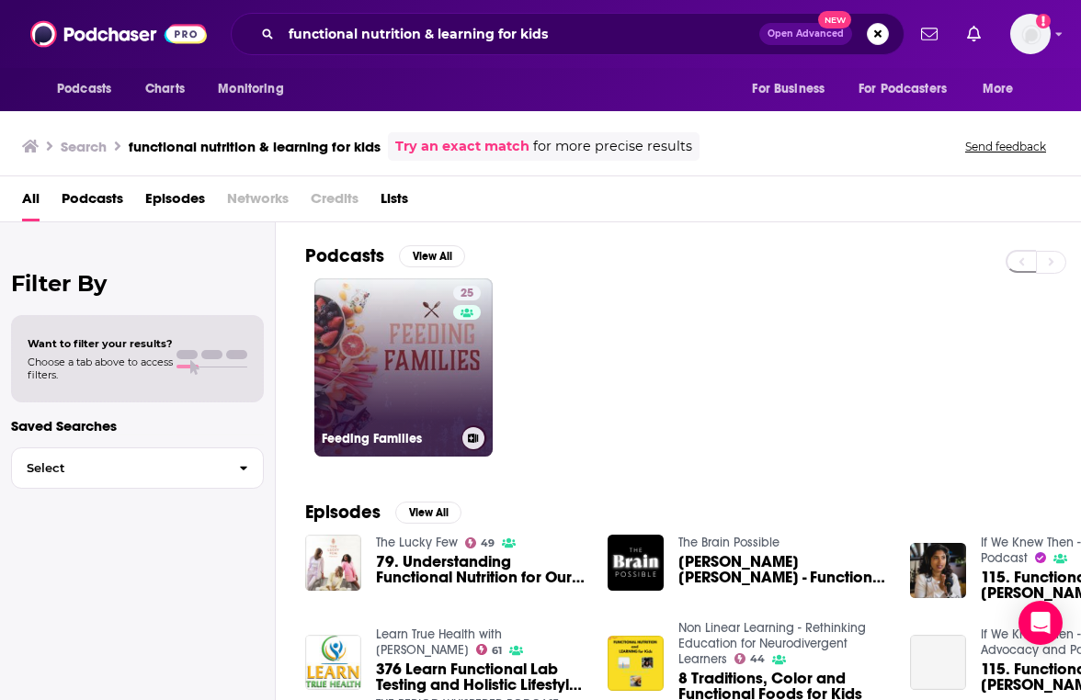
click at [426, 338] on link "25 Feeding Families" at bounding box center [403, 367] width 178 height 178
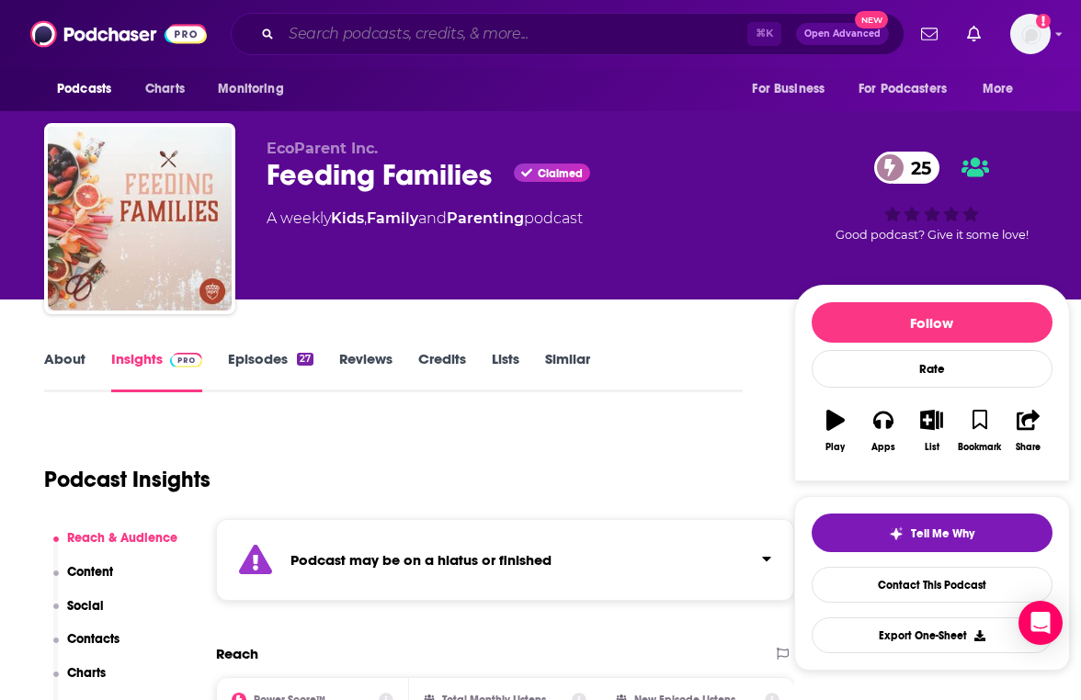
click at [421, 28] on input "Search podcasts, credits, & more..." at bounding box center [514, 33] width 466 height 29
click at [422, 28] on input "Search podcasts, credits, & more..." at bounding box center [514, 33] width 466 height 29
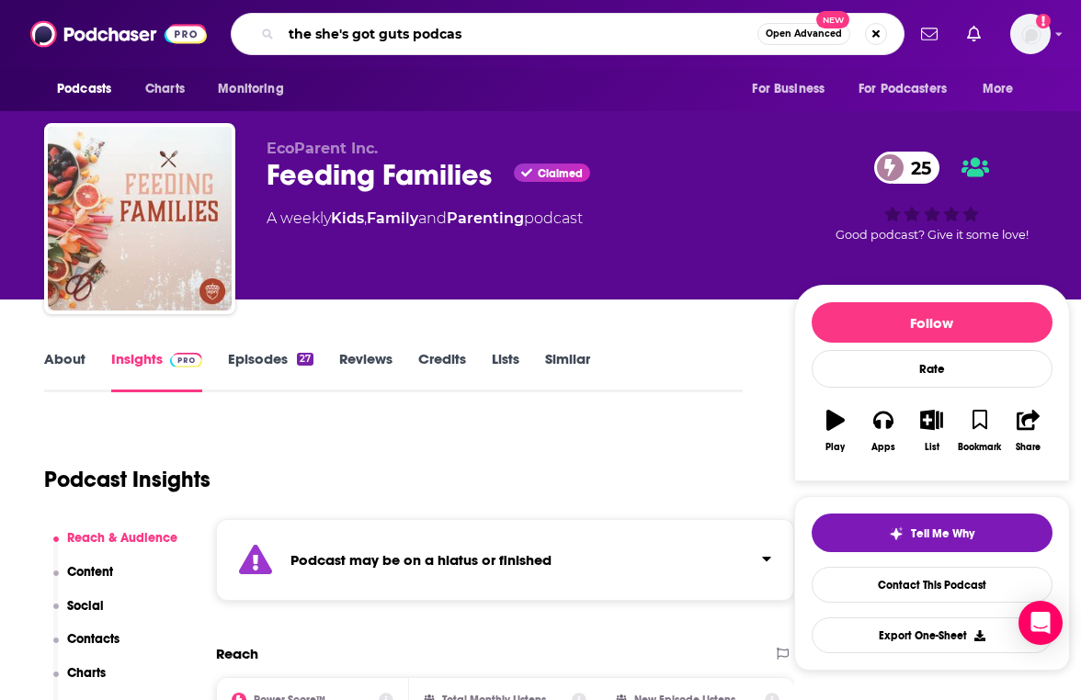
type input "the she's got guts podcast"
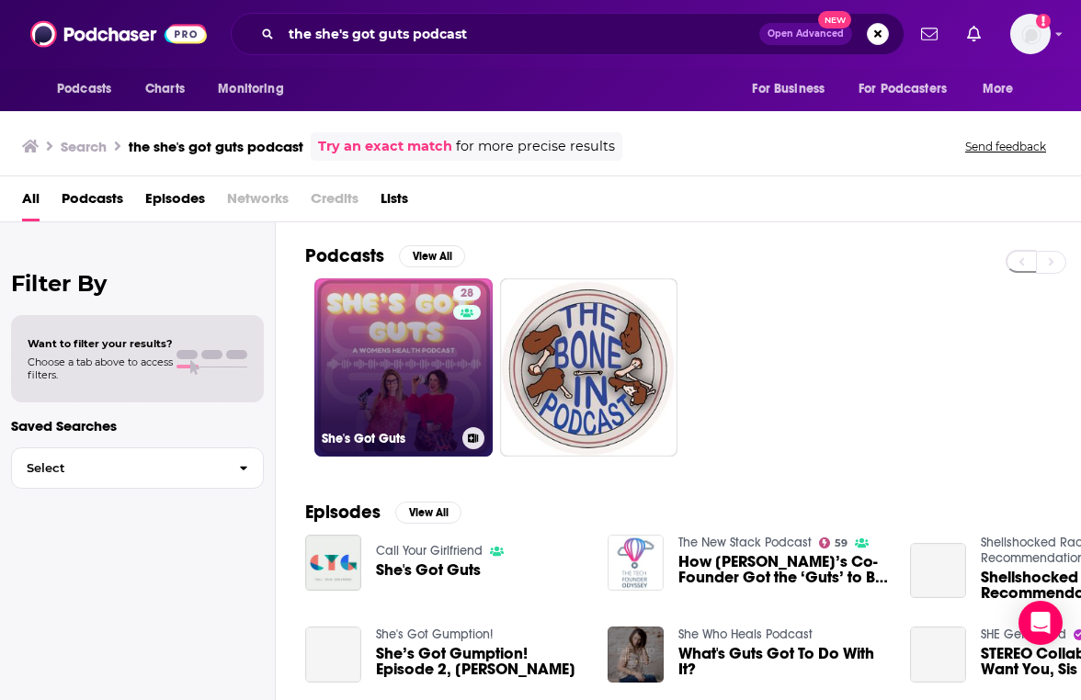
click at [376, 437] on h3 "She's Got Guts" at bounding box center [388, 439] width 133 height 16
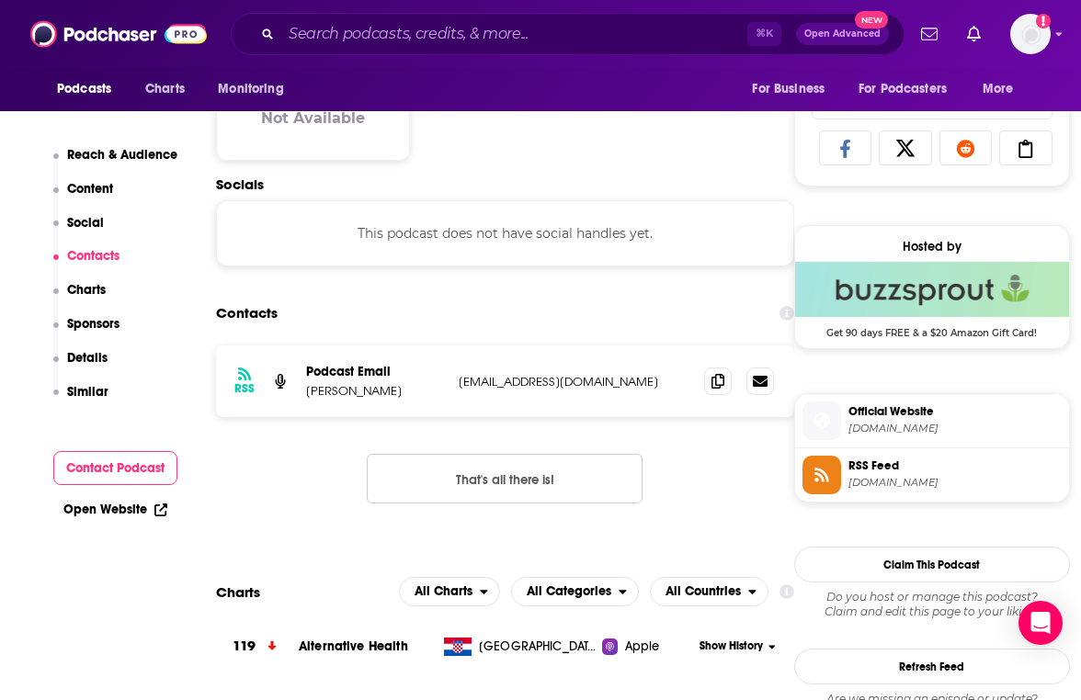
scroll to position [1196, 0]
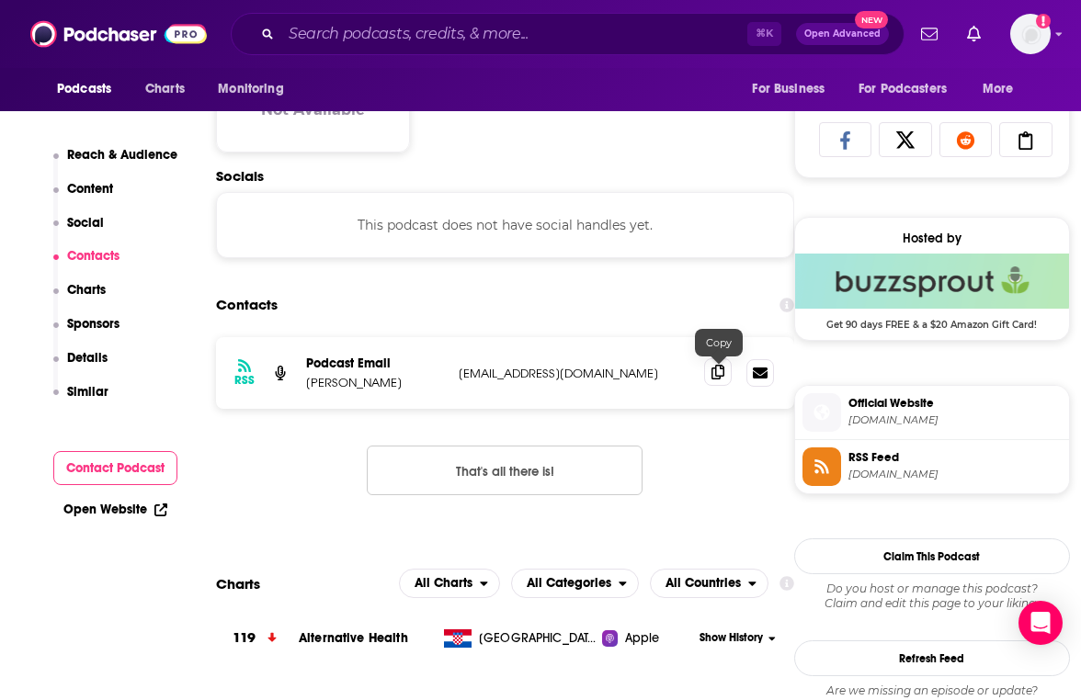
click at [715, 379] on icon at bounding box center [717, 372] width 13 height 15
click at [409, 28] on input "Search podcasts, credits, & more..." at bounding box center [514, 33] width 466 height 29
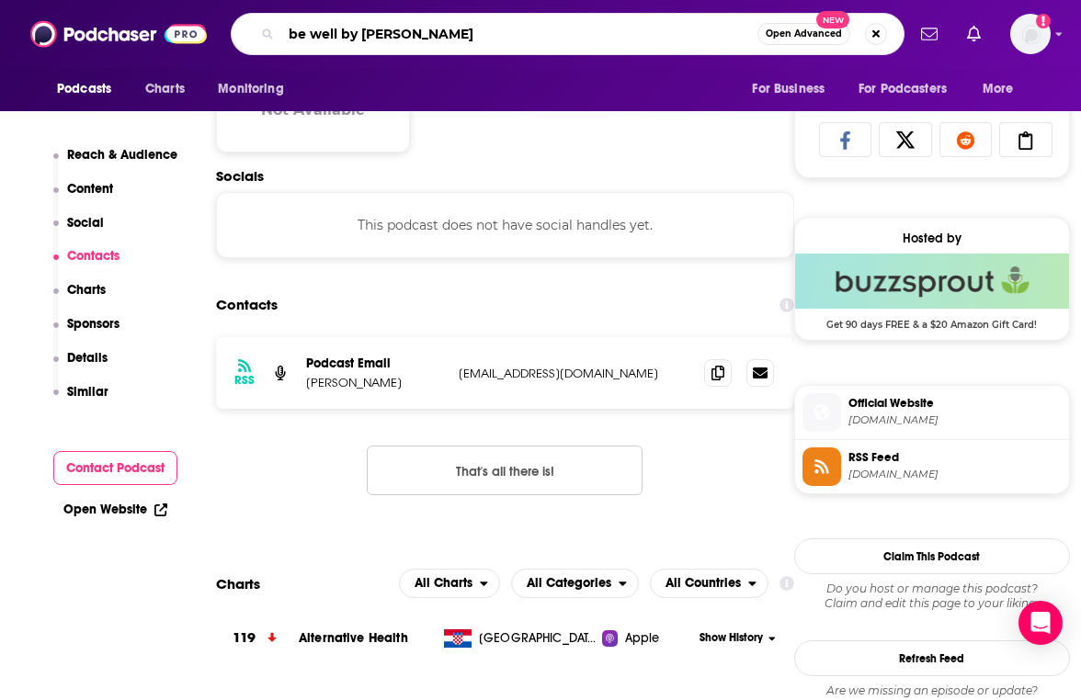
type input "be well by [PERSON_NAME]"
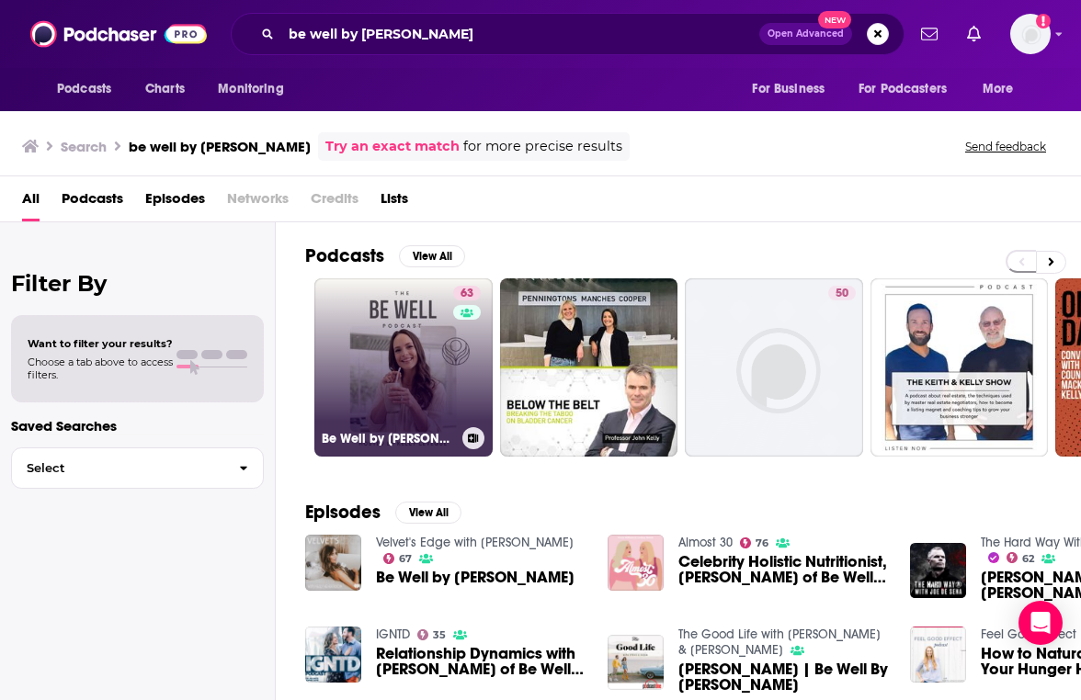
click at [437, 321] on link "63 Be Well by [PERSON_NAME]" at bounding box center [403, 367] width 178 height 178
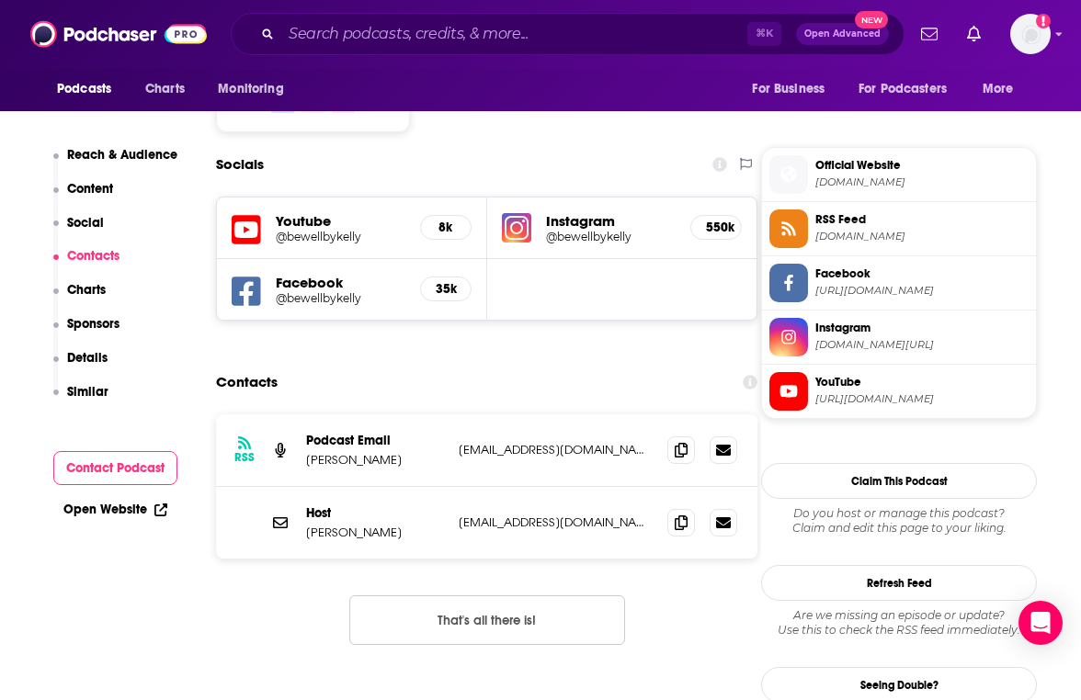
scroll to position [1596, 0]
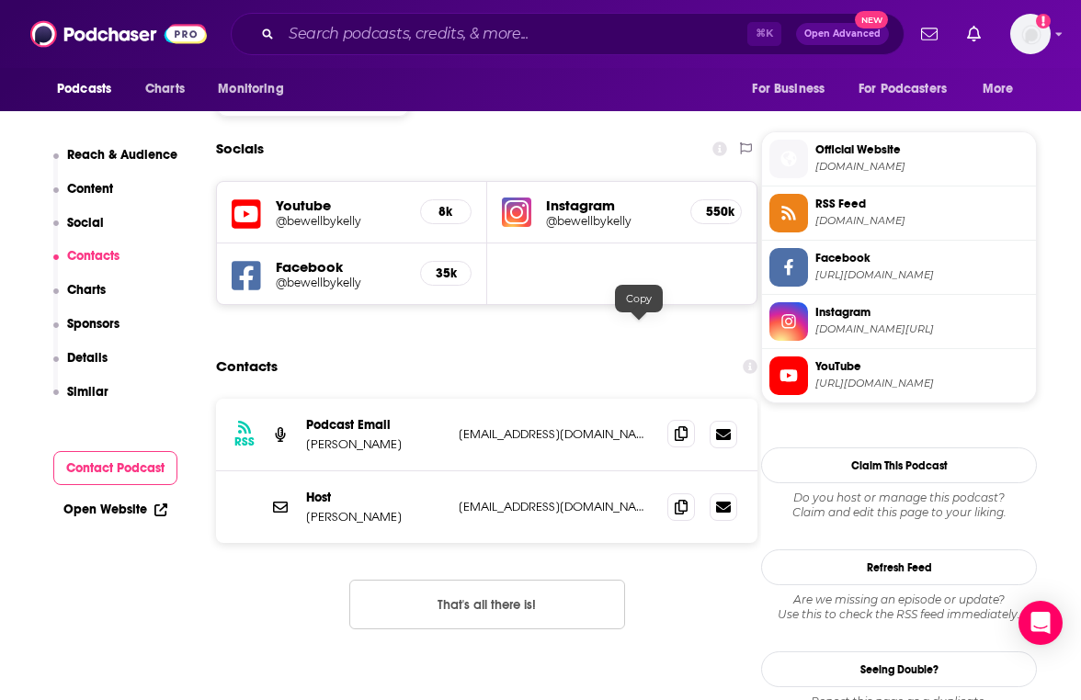
click at [675, 426] on icon at bounding box center [681, 433] width 13 height 15
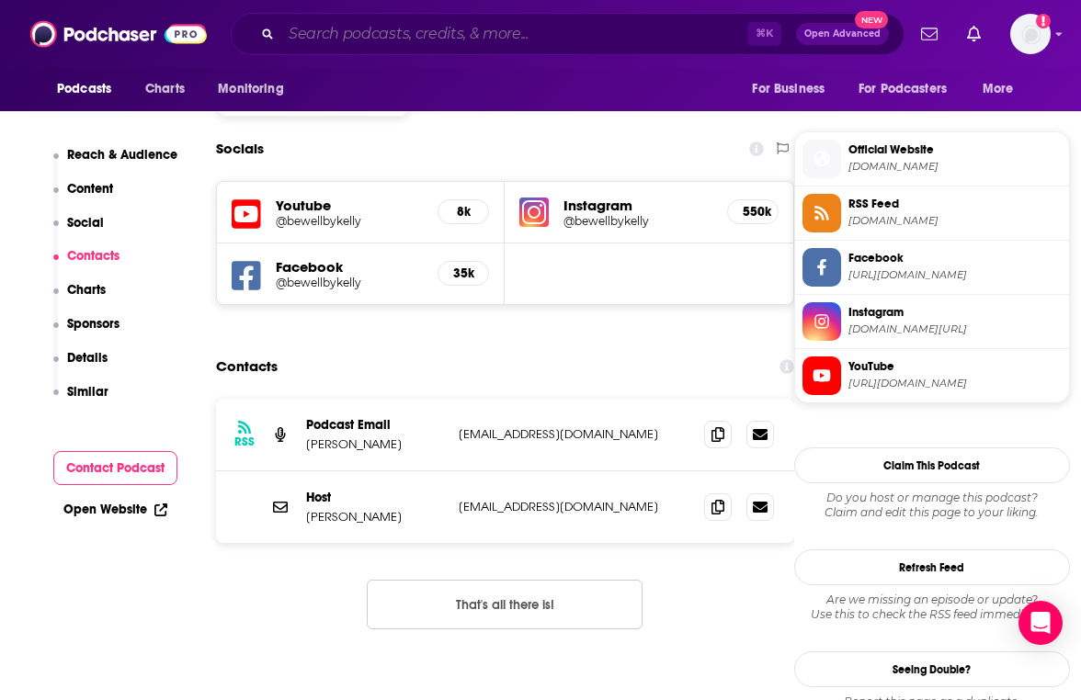
click at [373, 40] on input "Search podcasts, credits, & more..." at bounding box center [514, 33] width 466 height 29
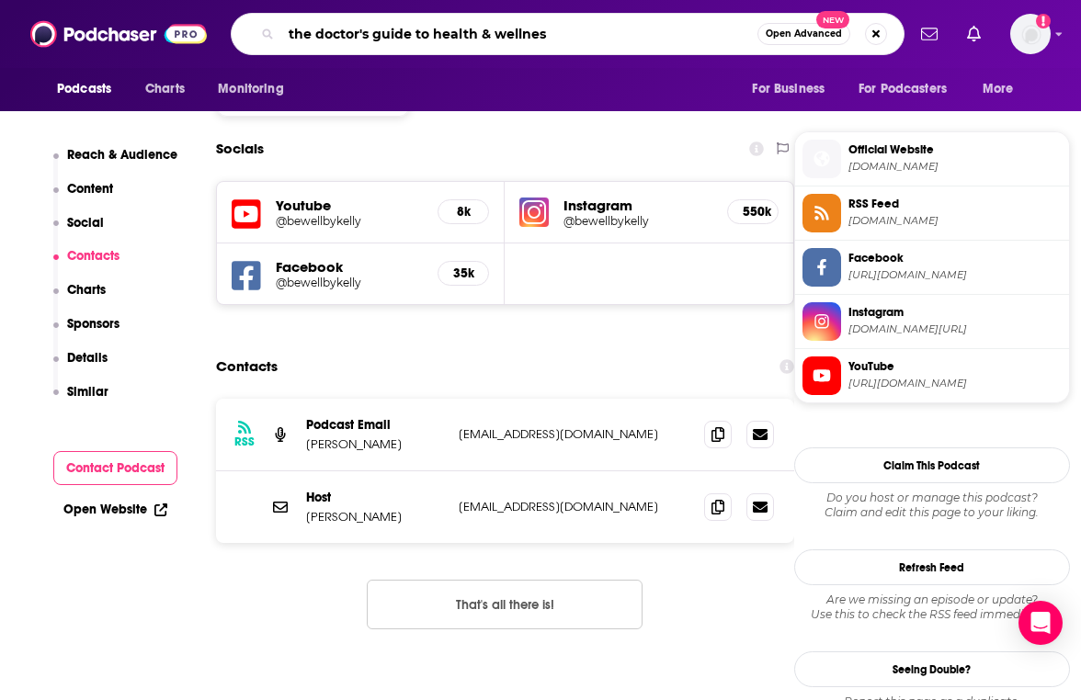
type input "the doctor's guide to health & wellness"
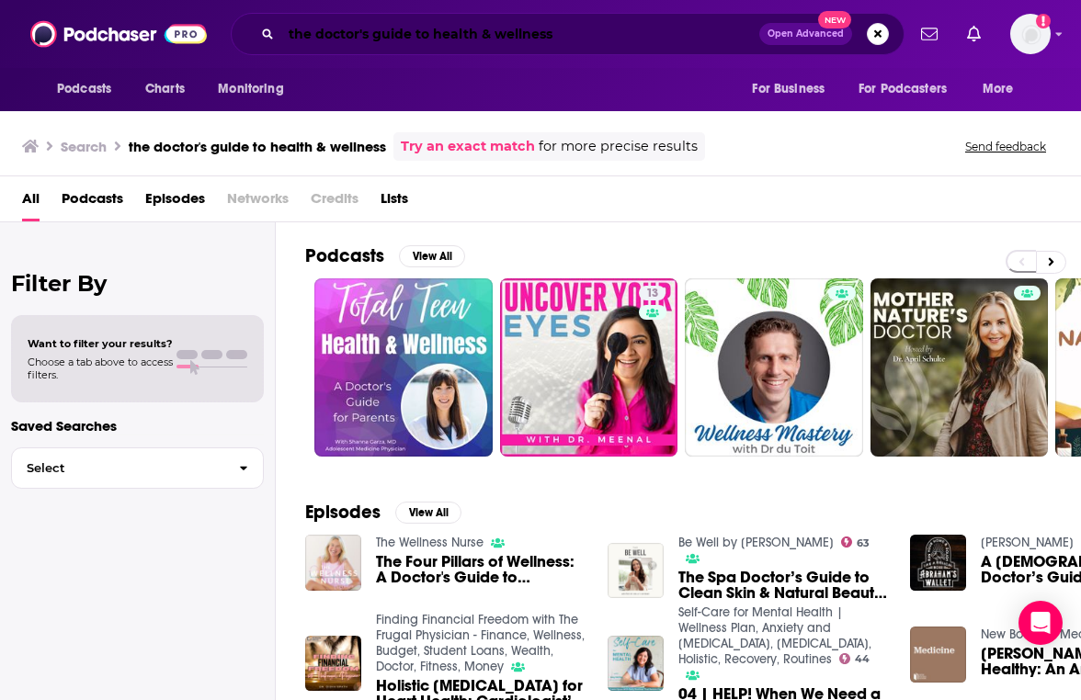
click at [388, 22] on input "the doctor's guide to health & wellness" at bounding box center [520, 33] width 478 height 29
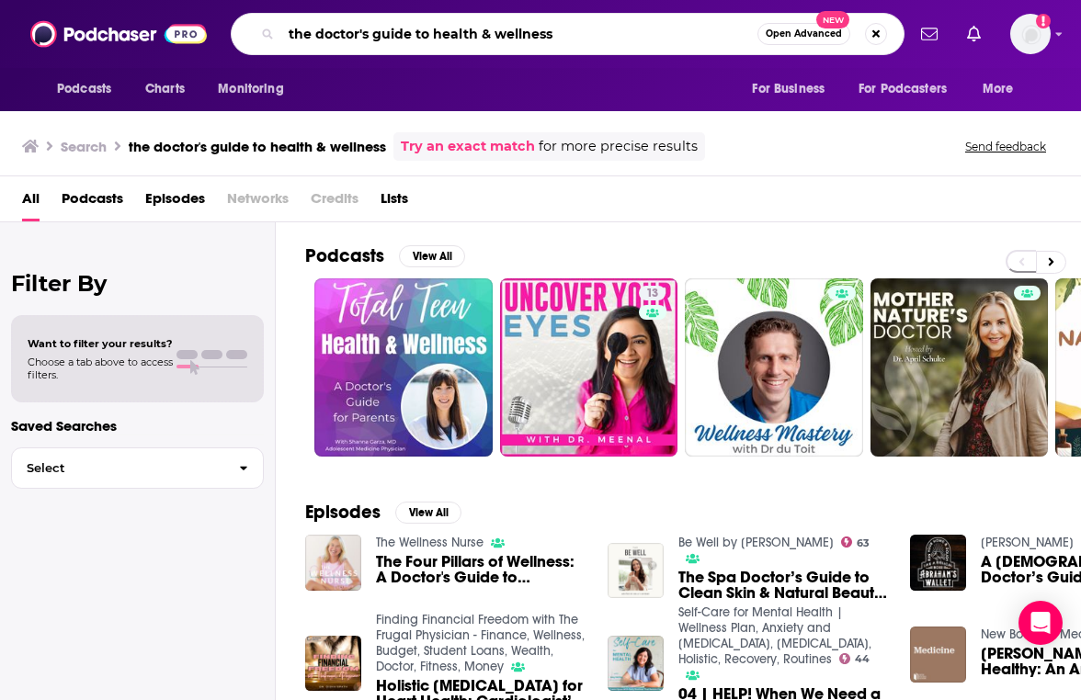
click at [388, 22] on input "the doctor's guide to health & wellness" at bounding box center [519, 33] width 476 height 29
click at [374, 37] on input "the doctor's guide to health & wellness" at bounding box center [519, 33] width 476 height 29
click at [596, 44] on div "the doctor's guide to health & wellness Open Advanced New" at bounding box center [568, 34] width 674 height 42
drag, startPoint x: 582, startPoint y: 28, endPoint x: 412, endPoint y: 33, distance: 170.1
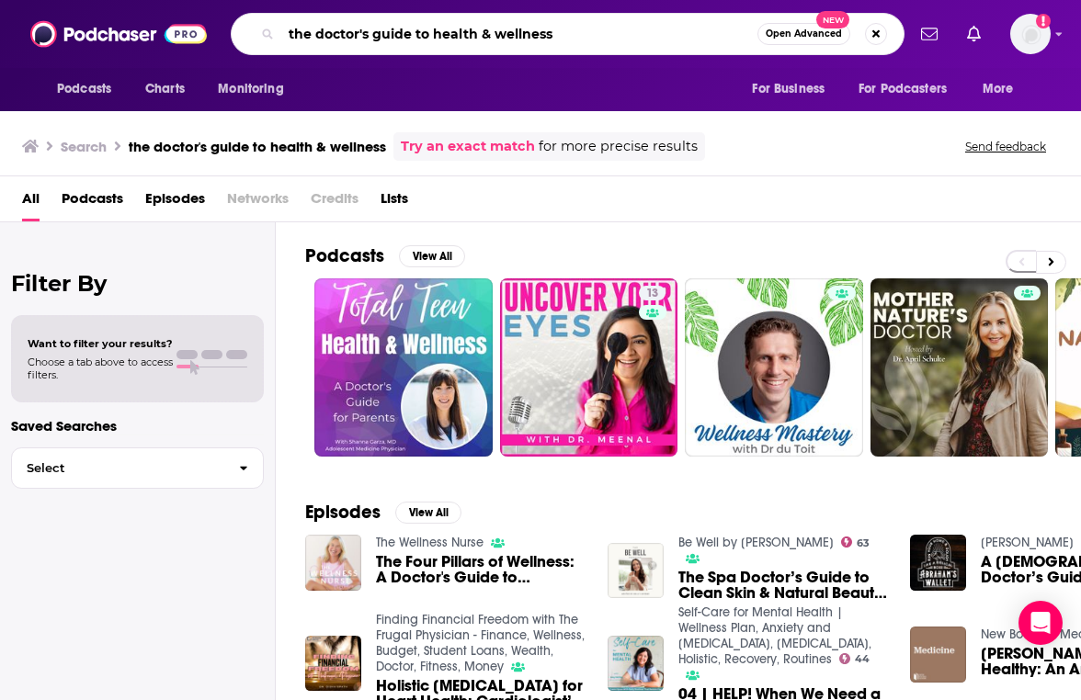
click at [412, 33] on input "the doctor's guide to health & wellness" at bounding box center [519, 33] width 476 height 29
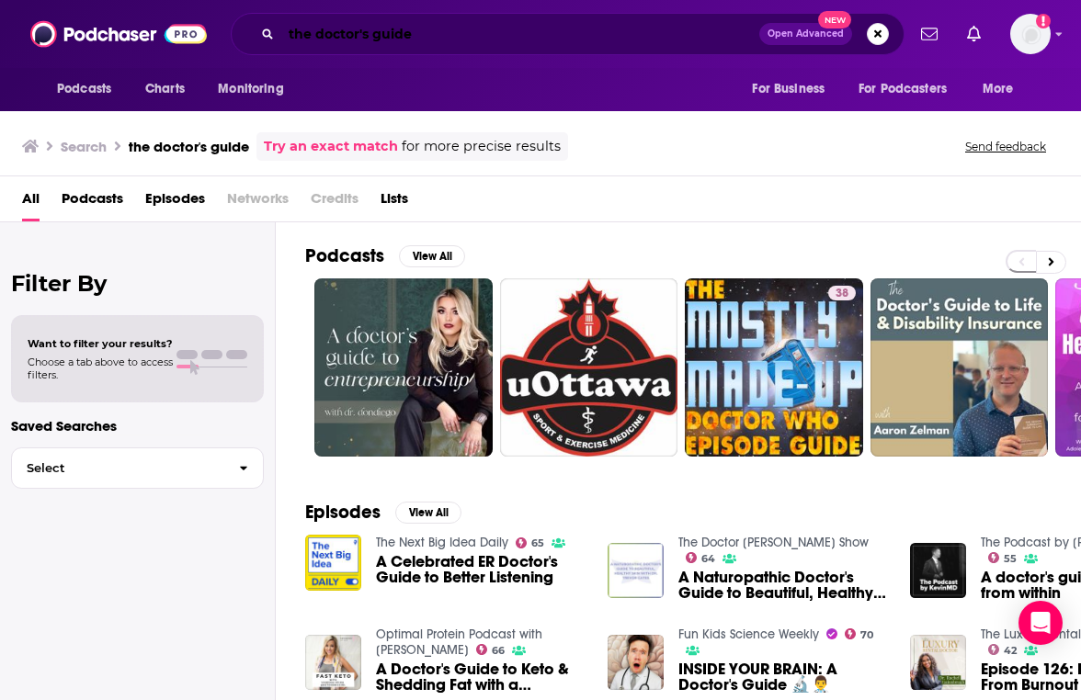
click at [425, 35] on input "the doctor's guide" at bounding box center [520, 33] width 478 height 29
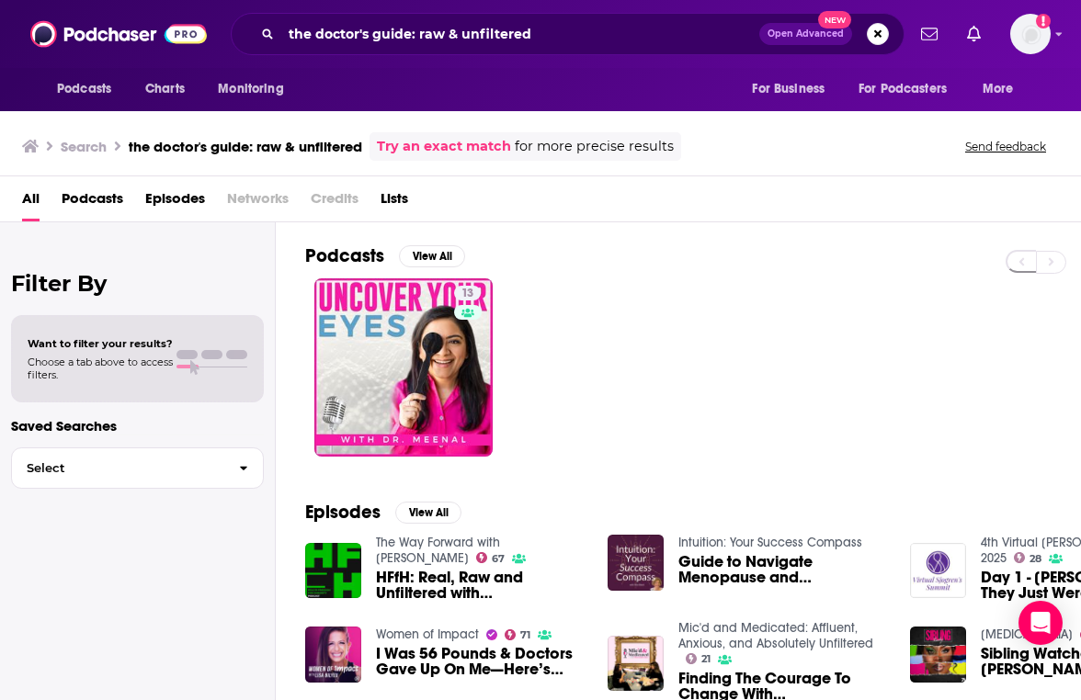
click at [361, 47] on div "the doctor's guide: raw & unfiltered Open Advanced New" at bounding box center [568, 34] width 674 height 42
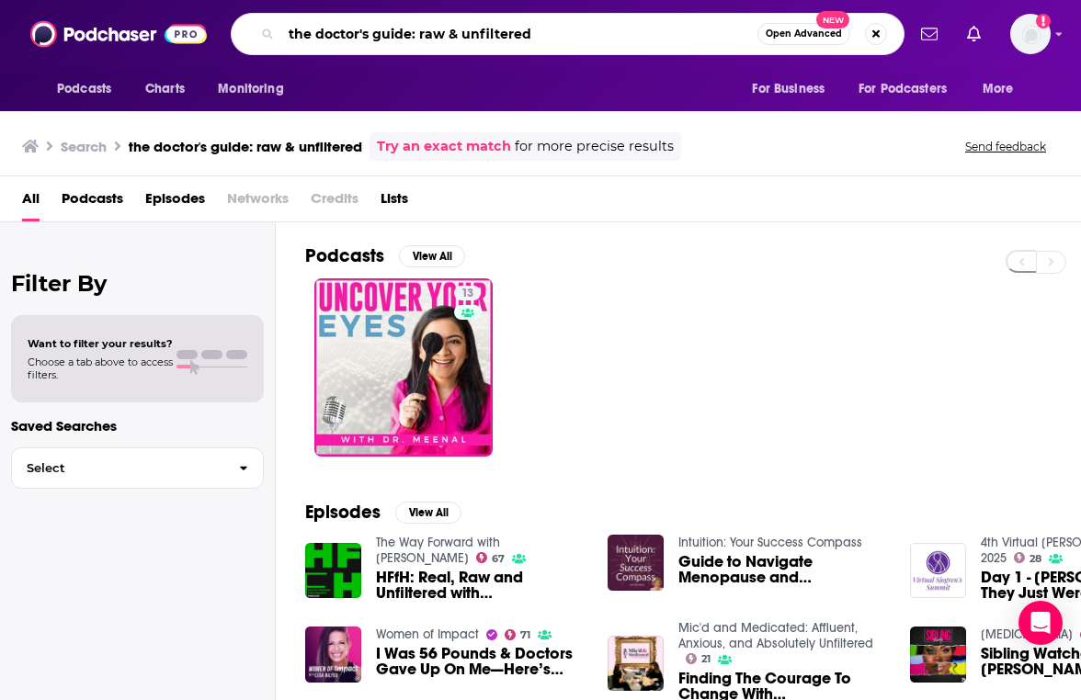
click at [361, 47] on input "the doctor's guide: raw & unfiltered" at bounding box center [519, 33] width 476 height 29
type input "the women in medicine badass radio show"
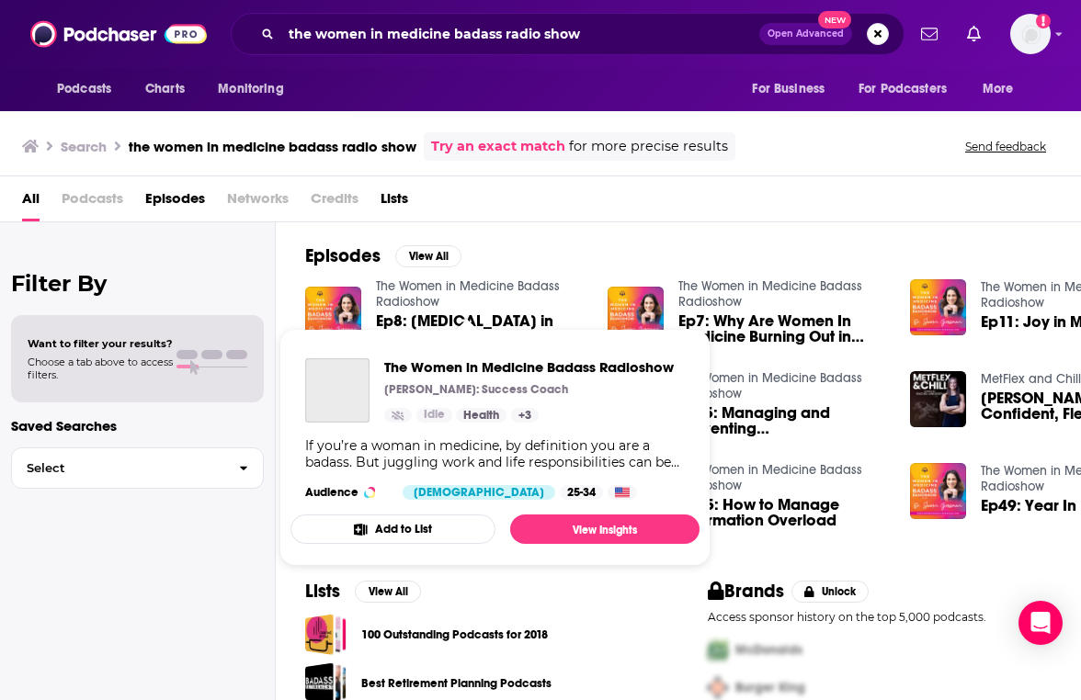
click at [439, 290] on link "The Women in Medicine Badass Radioshow" at bounding box center [468, 293] width 184 height 31
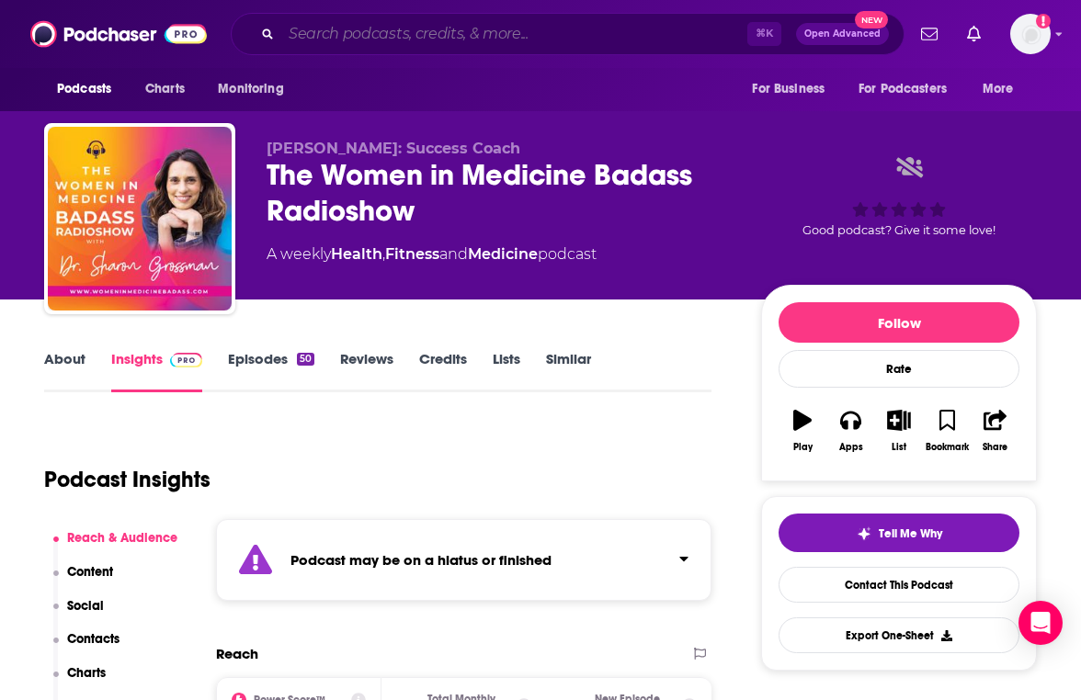
click at [334, 38] on input "Search podcasts, credits, & more..." at bounding box center [514, 33] width 466 height 29
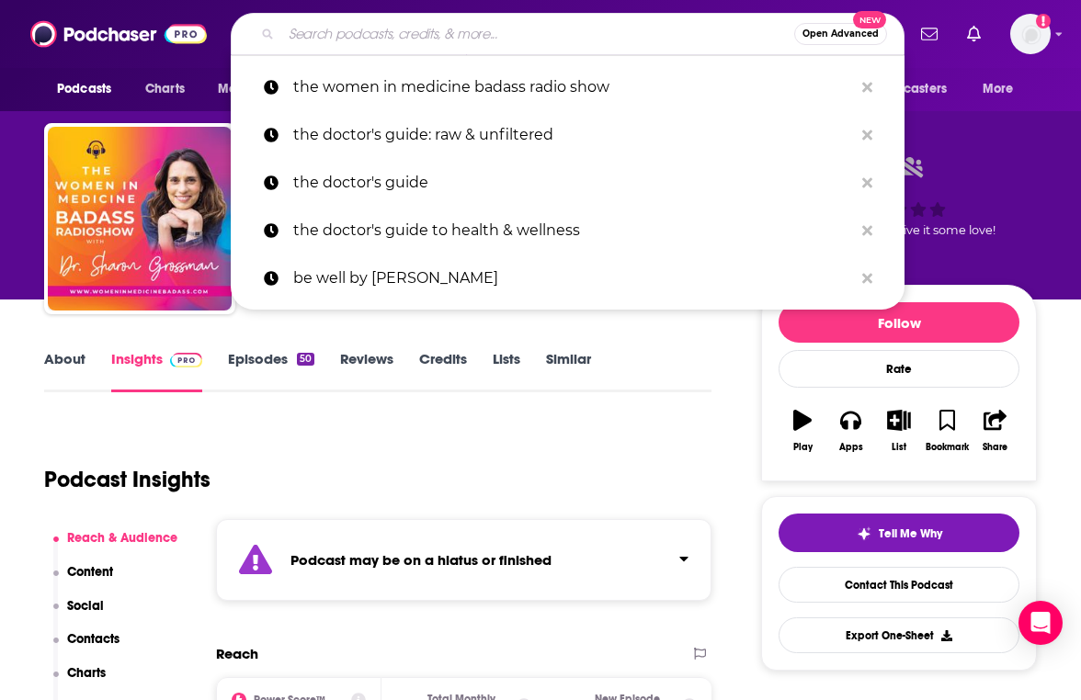
click at [334, 38] on input "Search podcasts, credits, & more..." at bounding box center [537, 33] width 513 height 29
paste input "Doc Working: The Whole Physician Podcast"
type input "Doc Working: The Whole Physician Podcast"
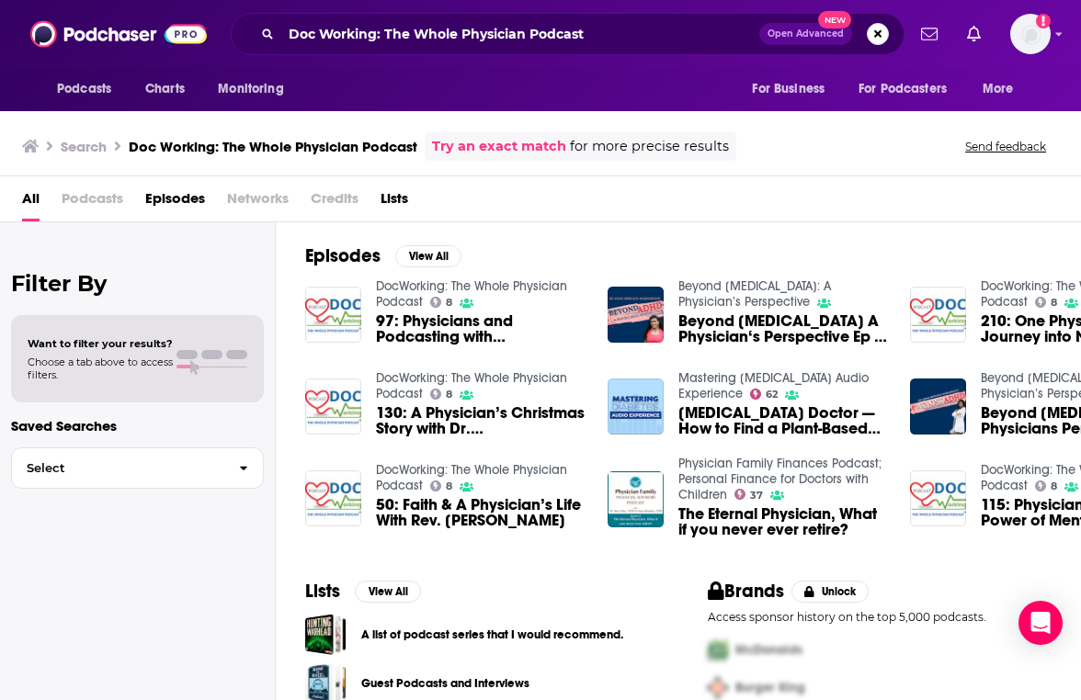
click at [400, 287] on link "DocWorking: The Whole Physician Podcast" at bounding box center [471, 293] width 191 height 31
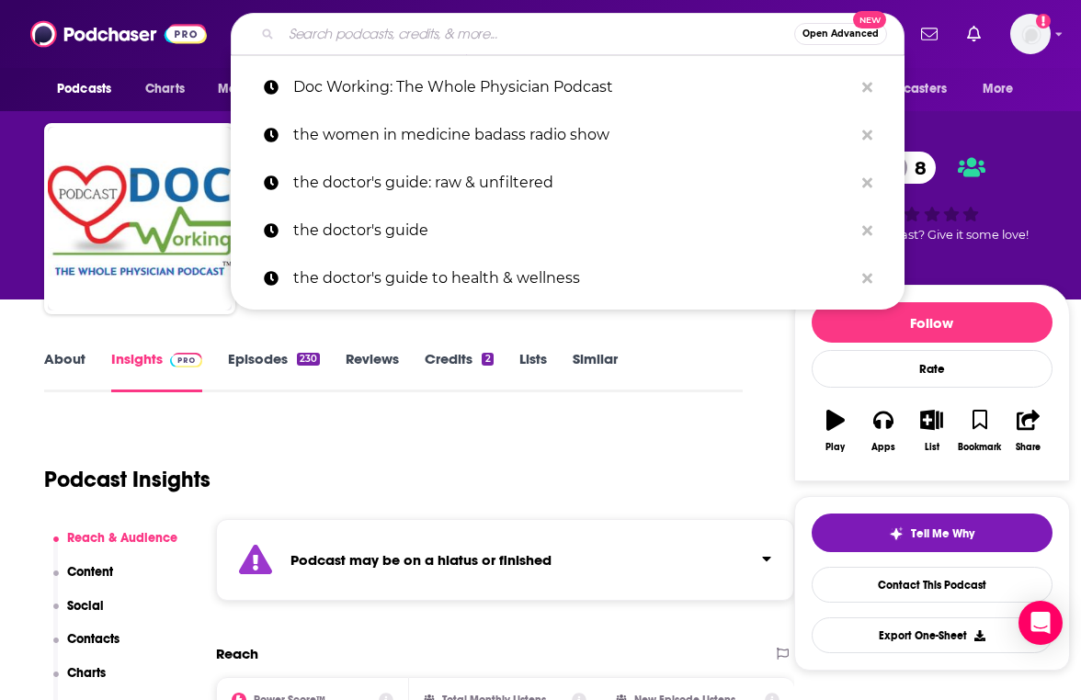
click at [312, 44] on input "Search podcasts, credits, & more..." at bounding box center [537, 33] width 513 height 29
paste input "The Short Coat Podcast"
type input "The Short Coat Podcast"
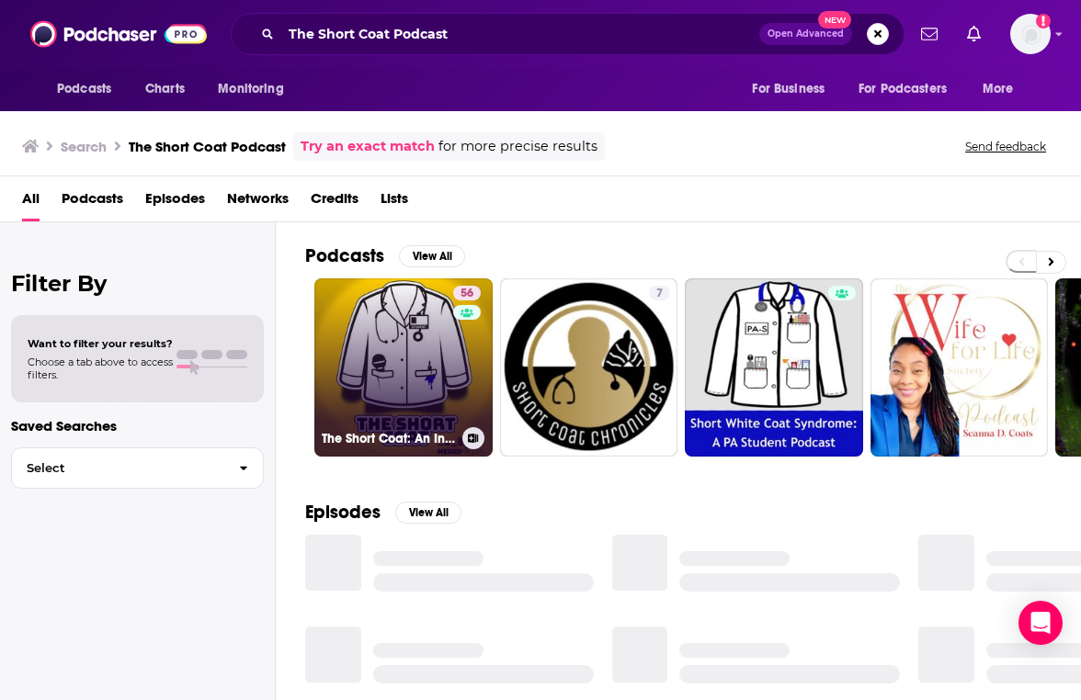
click at [399, 391] on link "56 The Short Coat: An Inside Look at Getting Into and Getting Through Medical S…" at bounding box center [403, 367] width 178 height 178
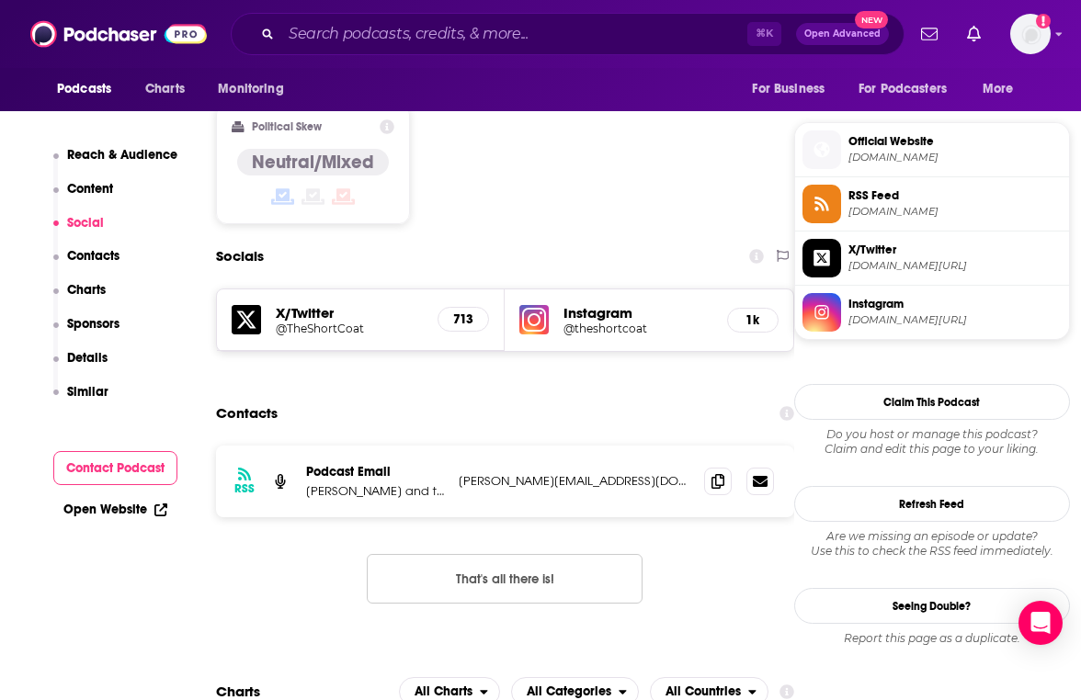
scroll to position [1448, 0]
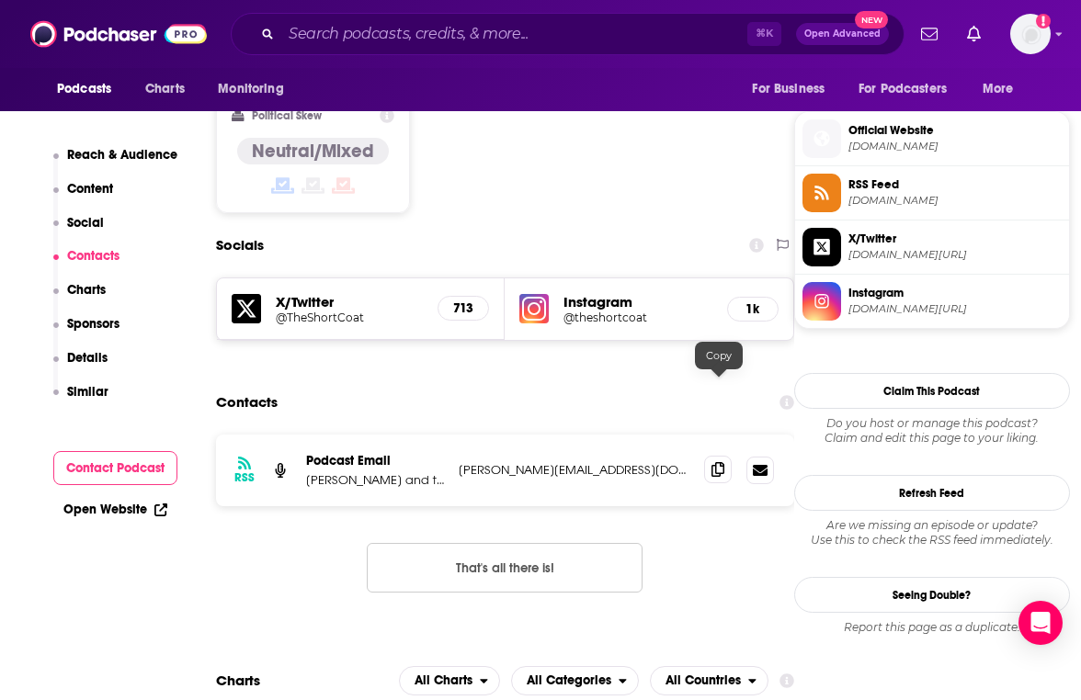
click at [716, 462] on icon at bounding box center [717, 469] width 13 height 15
click at [357, 30] on input "Search podcasts, credits, & more..." at bounding box center [514, 33] width 466 height 29
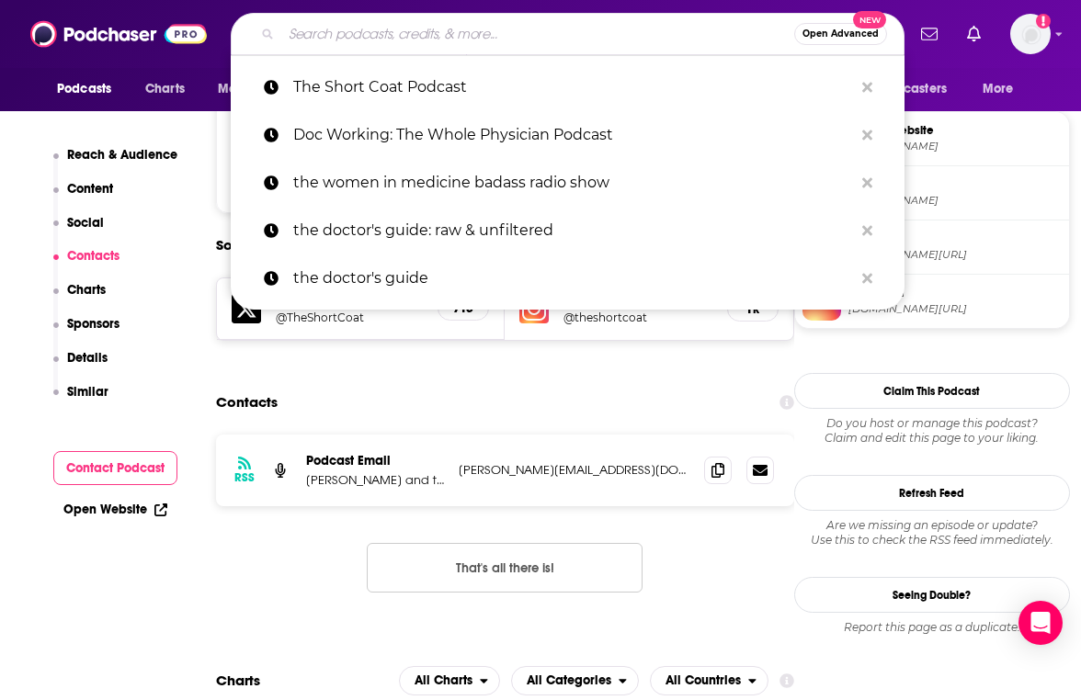
click at [357, 30] on input "Search podcasts, credits, & more..." at bounding box center [537, 33] width 513 height 29
paste input "The Empowered Women’s Health Podcast"
type input "The Empowered Women’s Health Podcast"
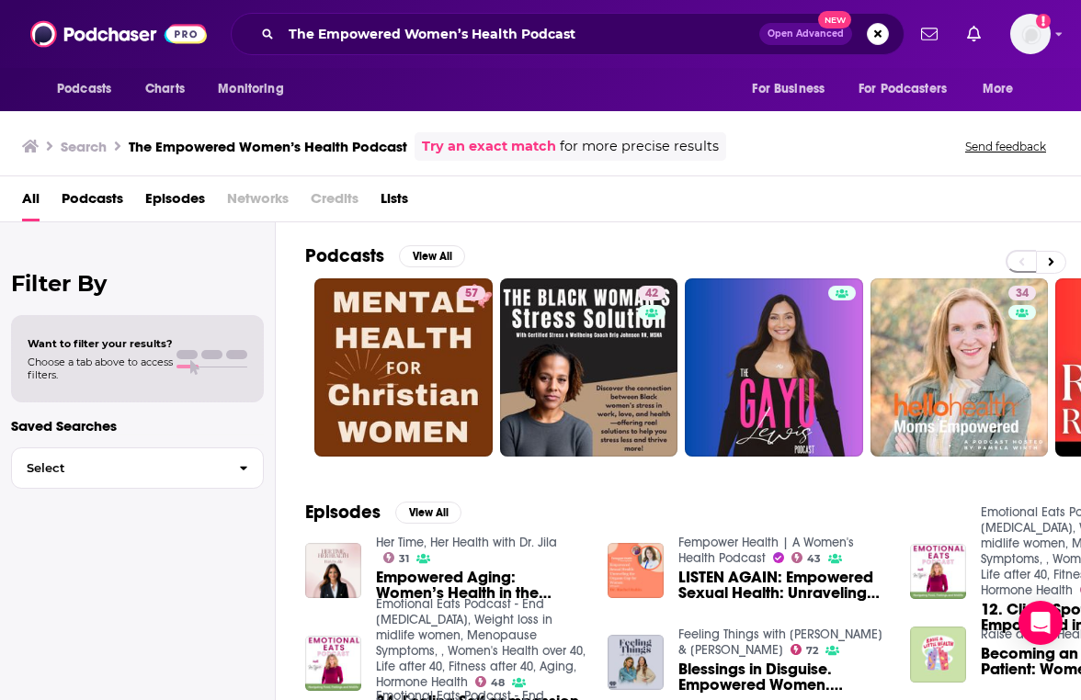
click at [415, 16] on div "The Empowered Women’s Health Podcast Open Advanced New" at bounding box center [568, 34] width 674 height 42
click at [416, 23] on input "The Empowered Women’s Health Podcast" at bounding box center [520, 33] width 478 height 29
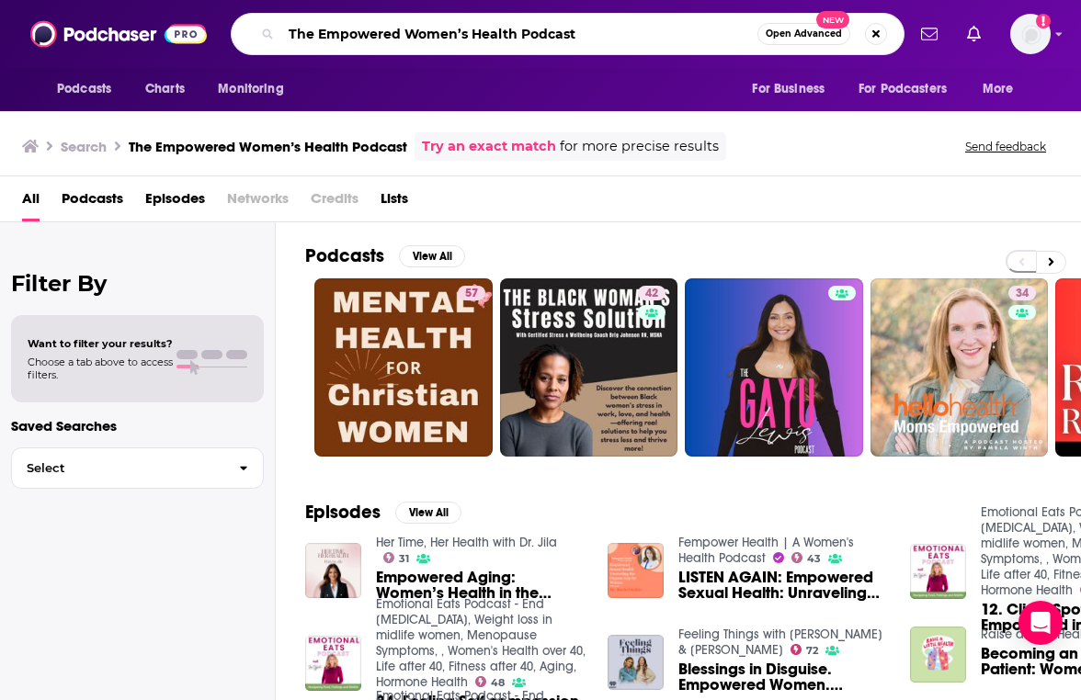
click at [416, 23] on input "The Empowered Women’s Health Podcast" at bounding box center [519, 33] width 476 height 29
type input "empowered women's health"
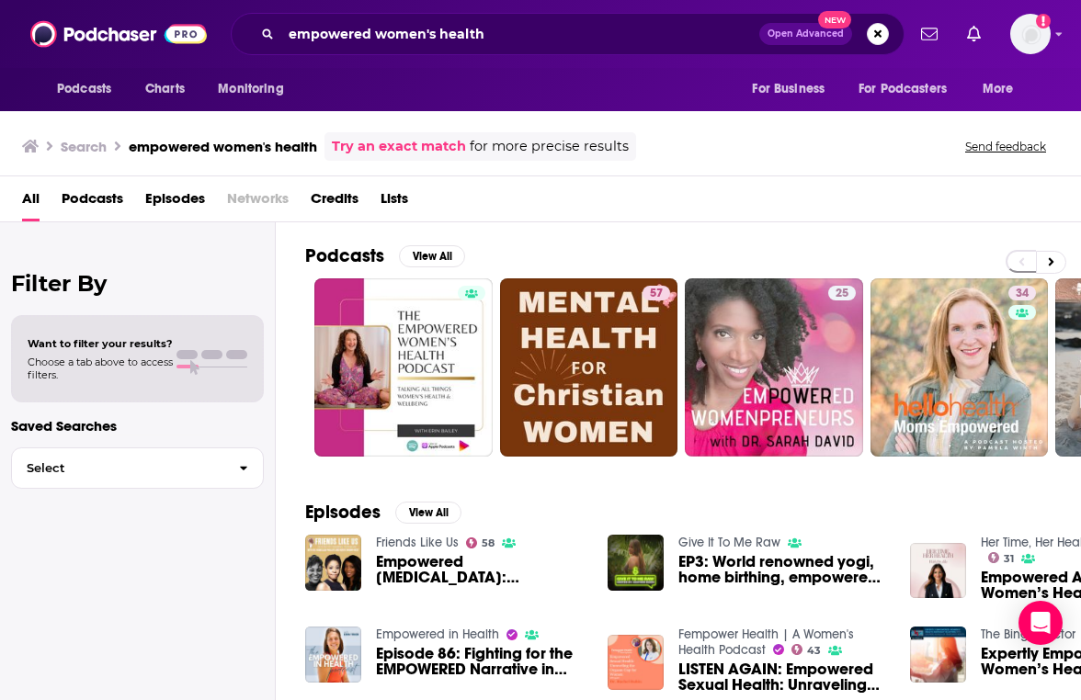
click at [412, 459] on div "Podcasts View All 57 25 34 42 43 50 5 + 303" at bounding box center [693, 350] width 776 height 256
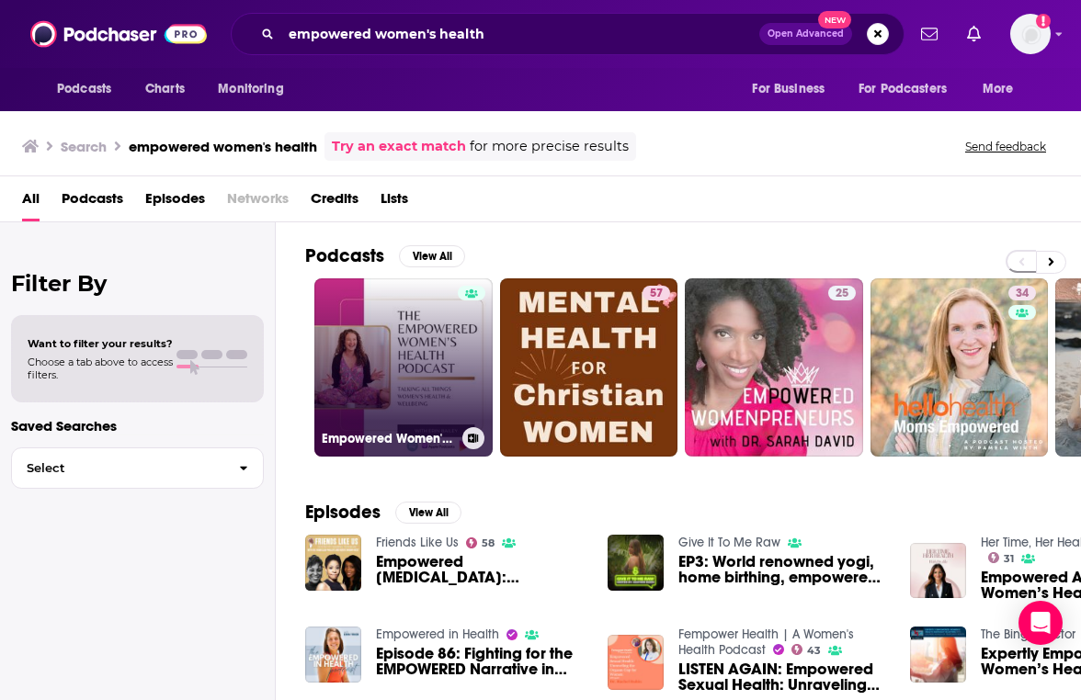
click at [399, 426] on link "Empowered Women's Health" at bounding box center [403, 367] width 178 height 178
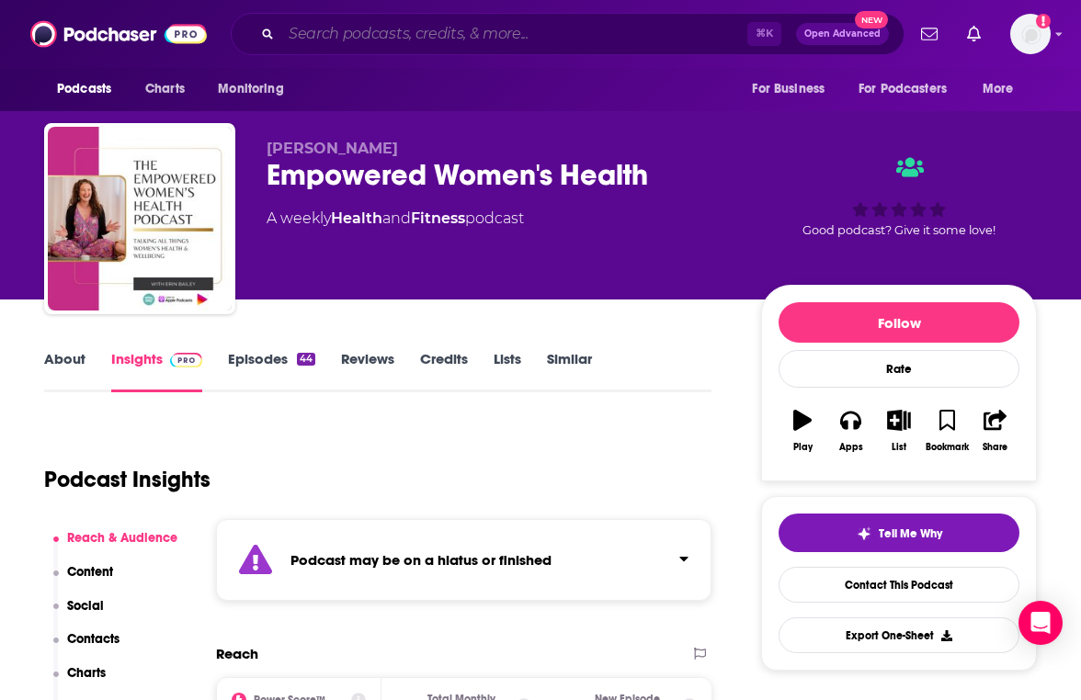
click at [437, 22] on input "Search podcasts, credits, & more..." at bounding box center [514, 33] width 466 height 29
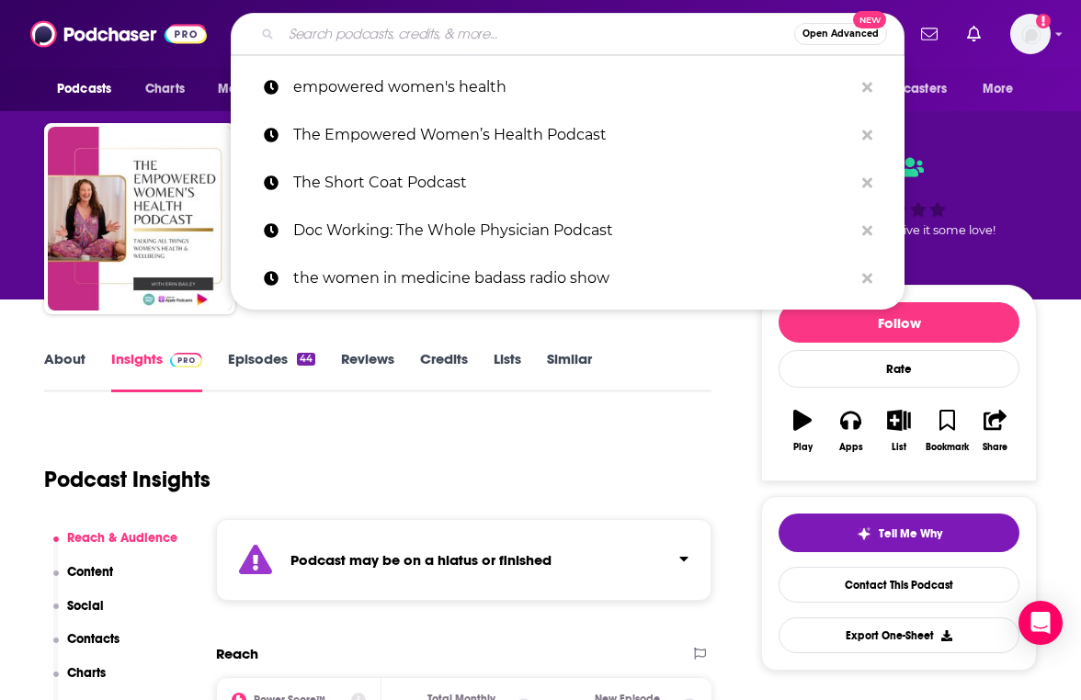
click at [437, 22] on input "Search podcasts, credits, & more..." at bounding box center [537, 33] width 513 height 29
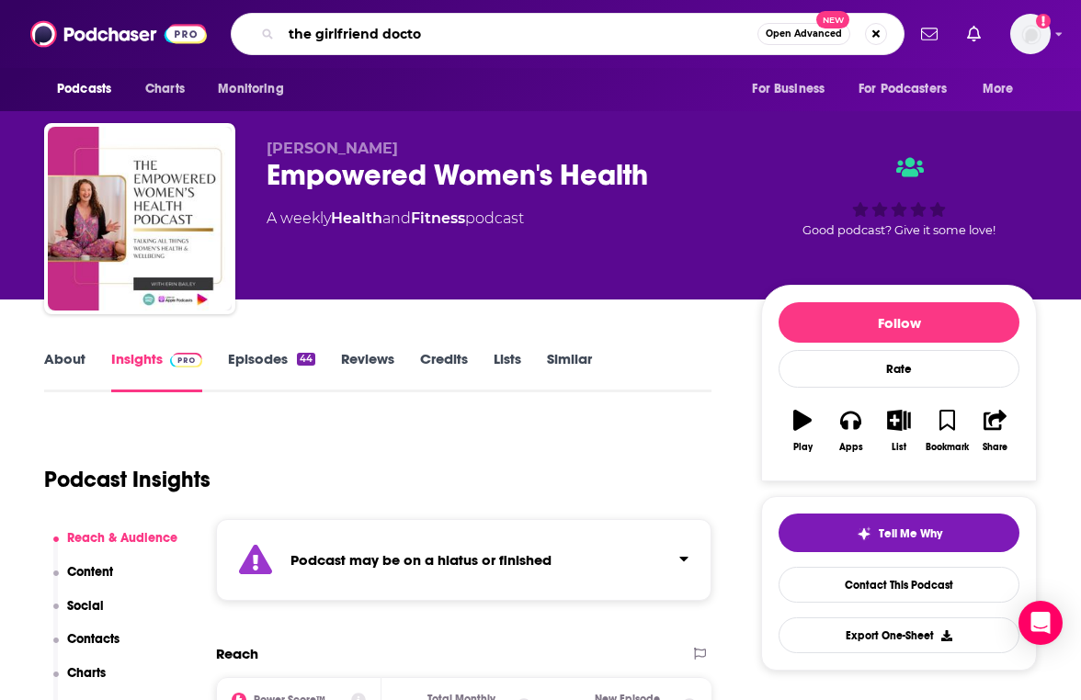
type input "the girlfriend doctor"
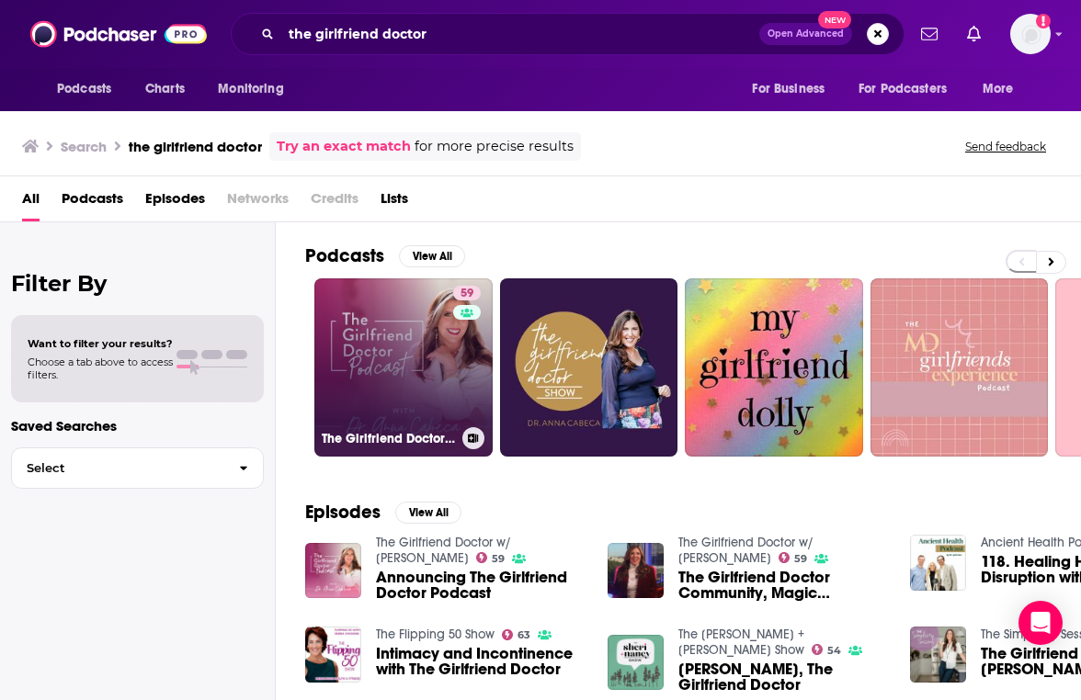
click at [409, 352] on link "59 The Girlfriend Doctor w/ Dr. Anna Cabeca" at bounding box center [403, 367] width 178 height 178
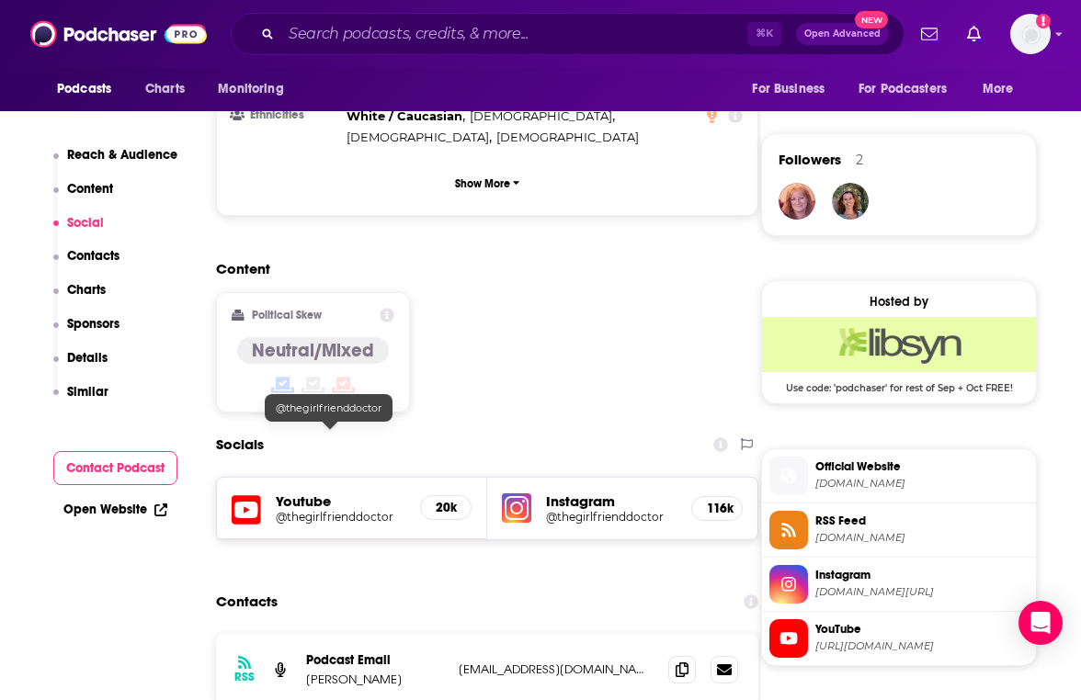
scroll to position [1448, 0]
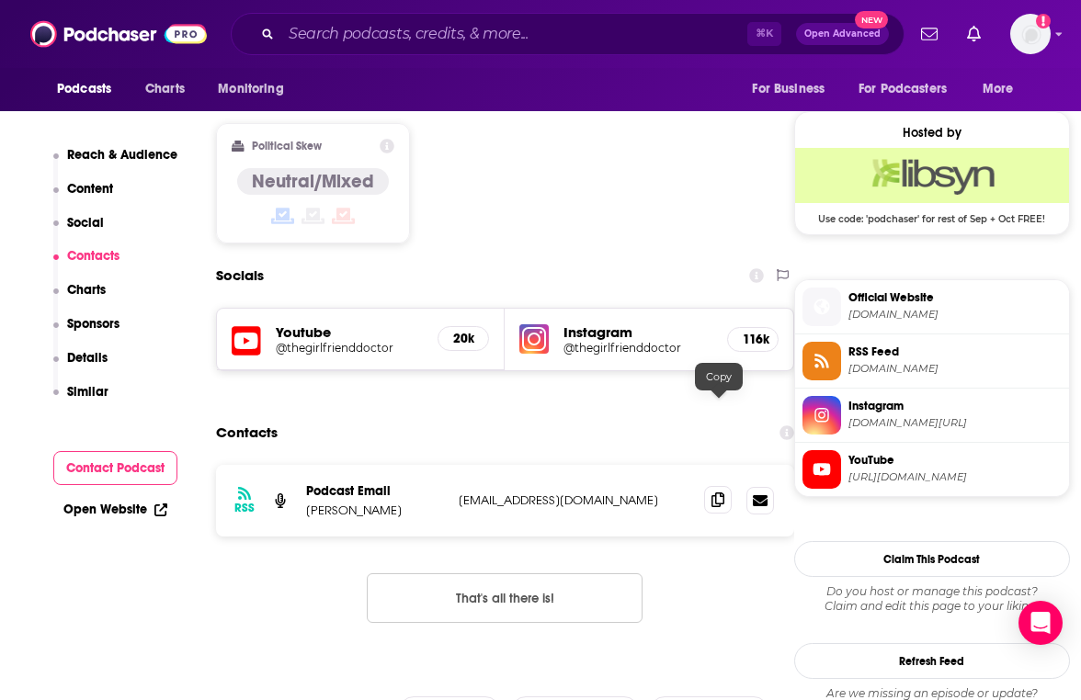
click at [715, 493] on icon at bounding box center [717, 500] width 13 height 15
click at [394, 50] on div "⌘ K Open Advanced New" at bounding box center [568, 34] width 674 height 42
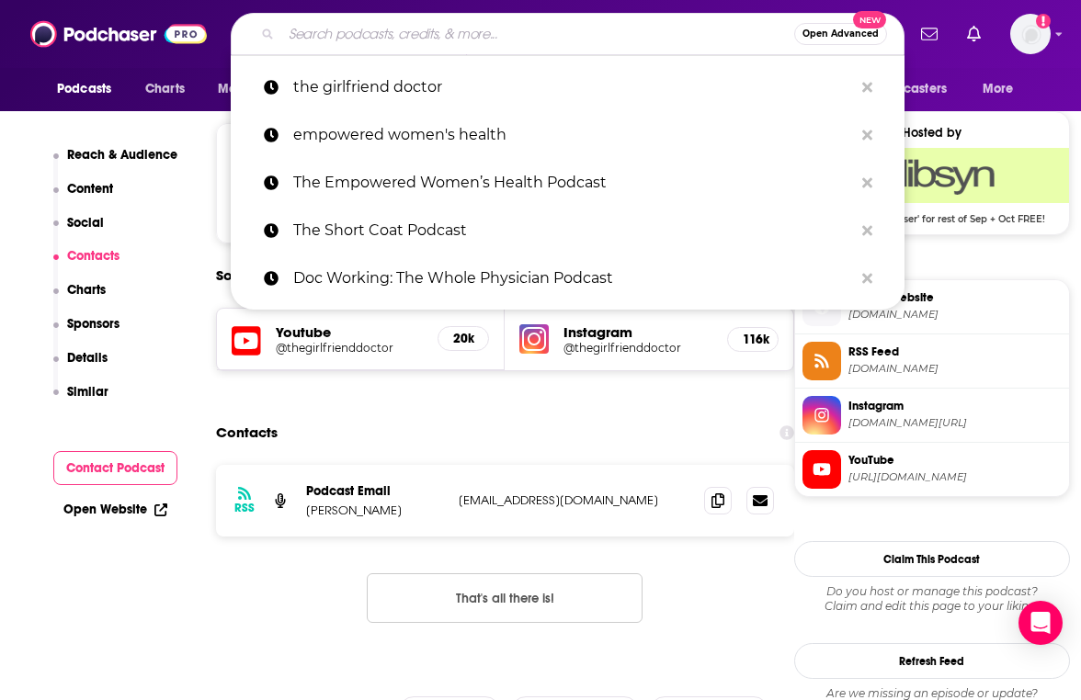
click at [389, 28] on input "Search podcasts, credits, & more..." at bounding box center [537, 33] width 513 height 29
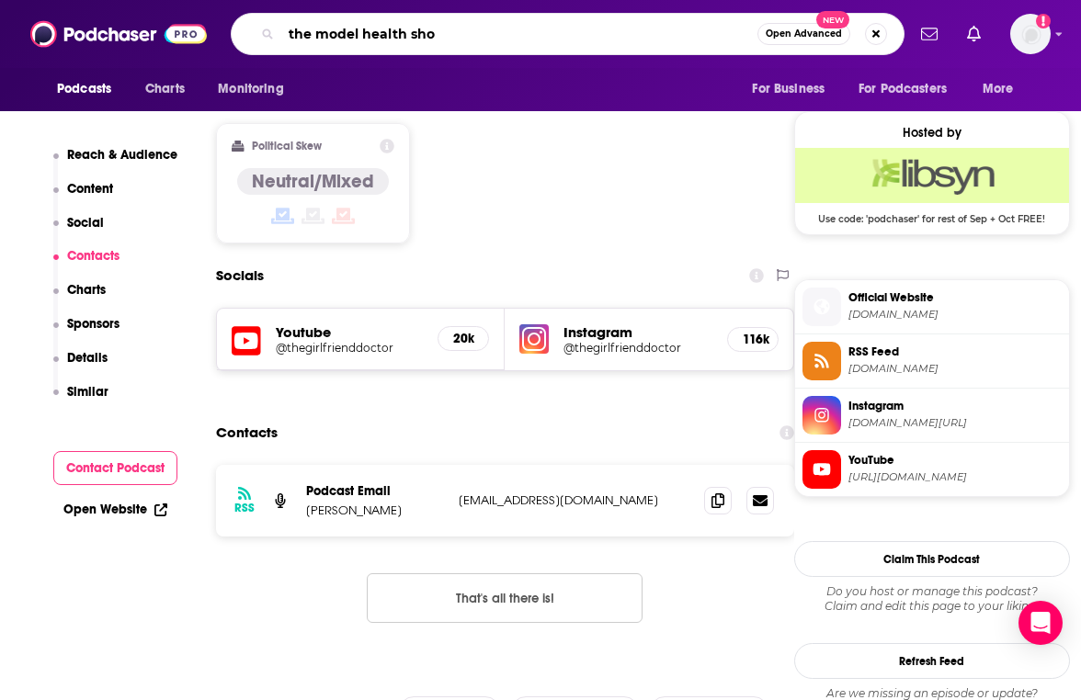
type input "the model health show"
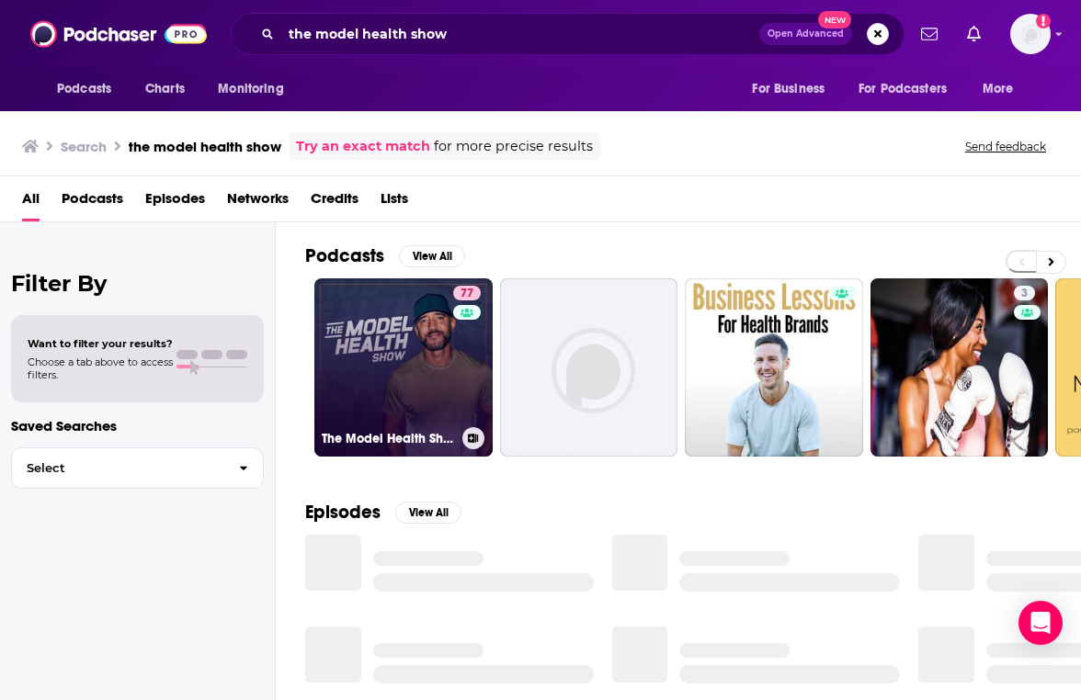
click at [439, 337] on link "77 The Model Health Show" at bounding box center [403, 367] width 178 height 178
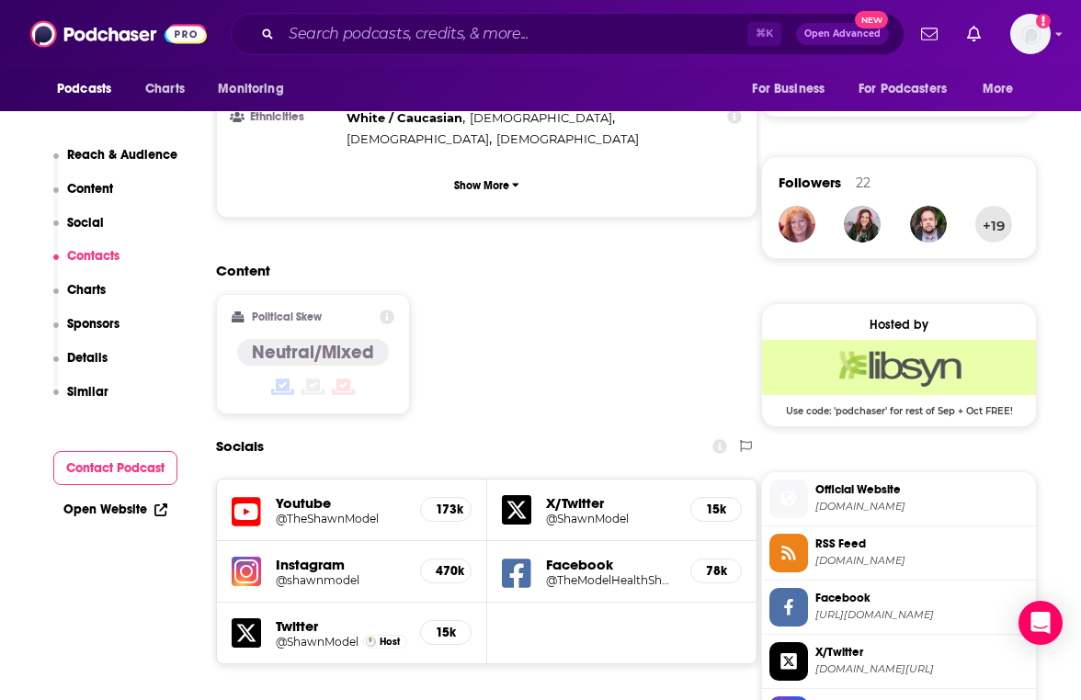
scroll to position [1525, 0]
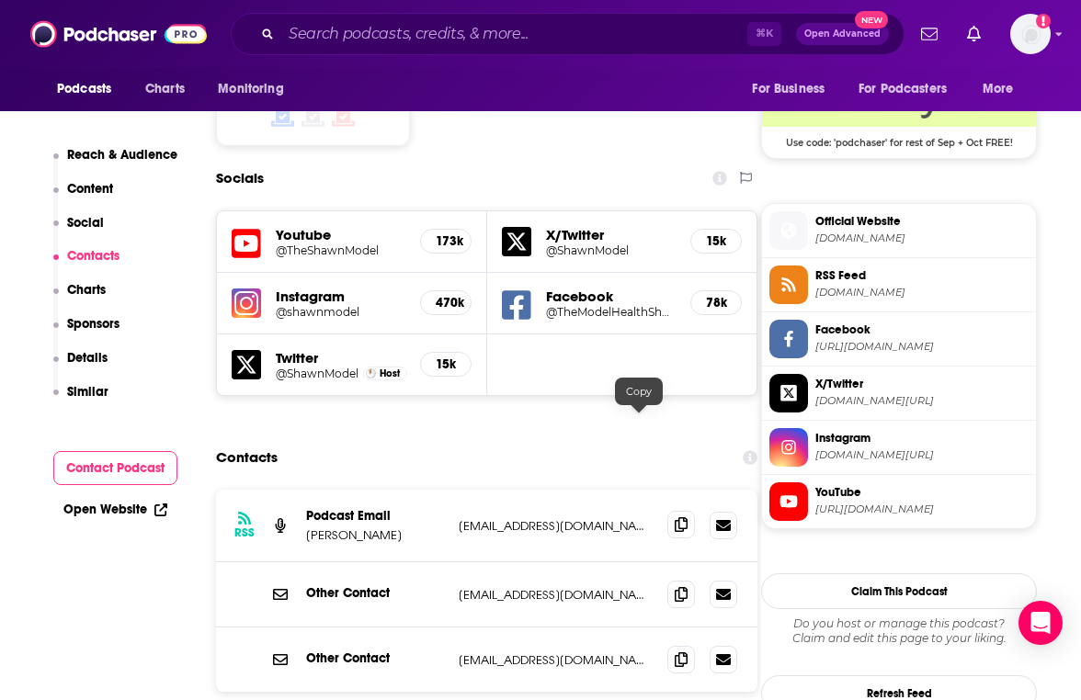
click at [667, 511] on span at bounding box center [681, 525] width 28 height 28
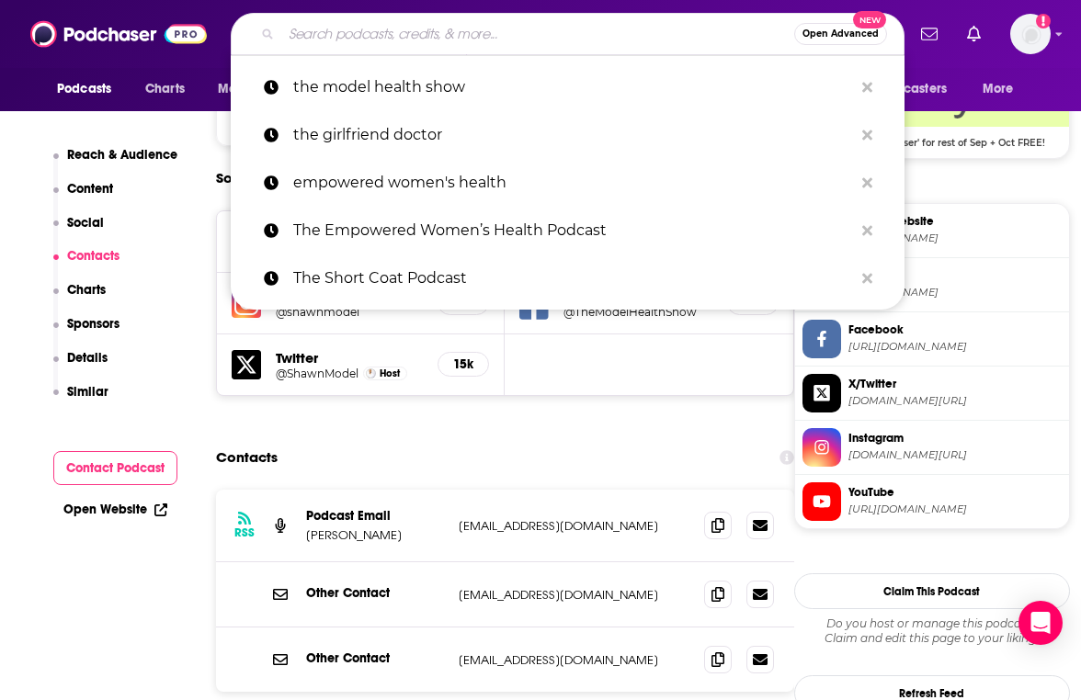
click at [340, 30] on input "Search podcasts, credits, & more..." at bounding box center [537, 33] width 513 height 29
paste input "advancedintegrative@gmail.com"
type input "advancedintegrative@gmail.com"
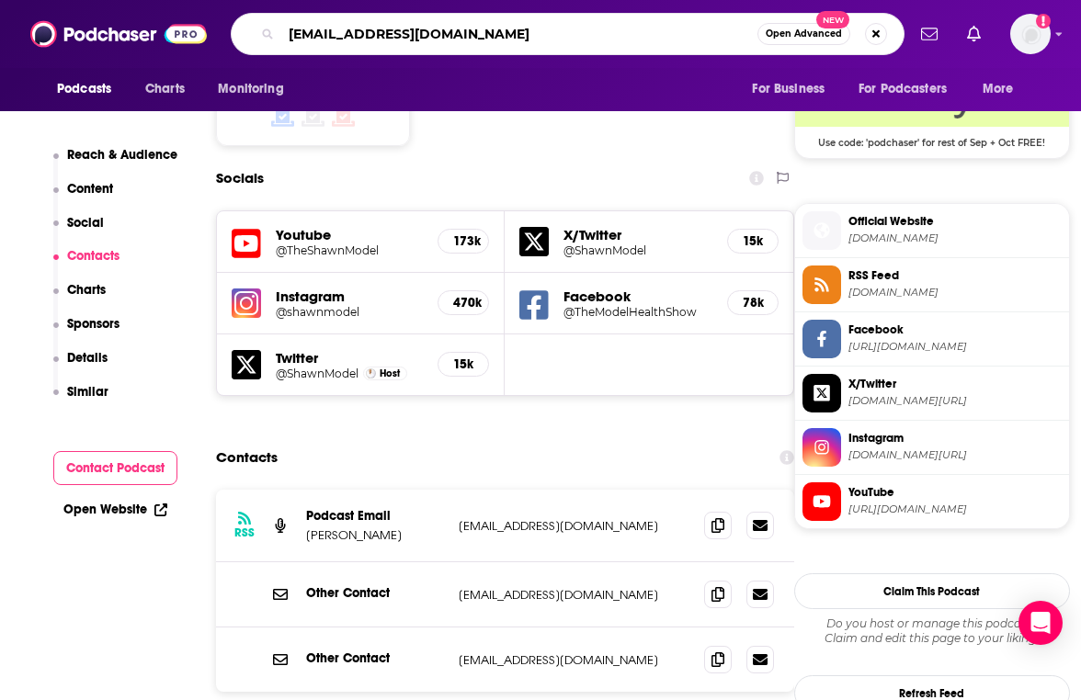
click at [340, 30] on input "advancedintegrative@gmail.com" at bounding box center [519, 33] width 476 height 29
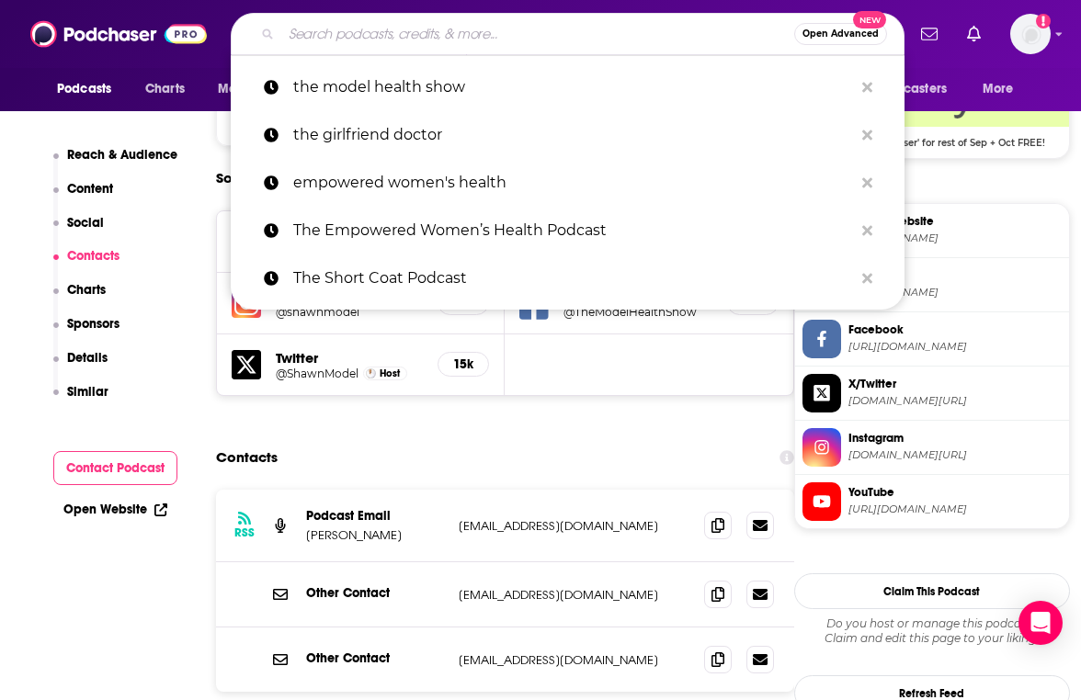
paste input "Meaningful Medicine"
type input "Meaningful Medicine"
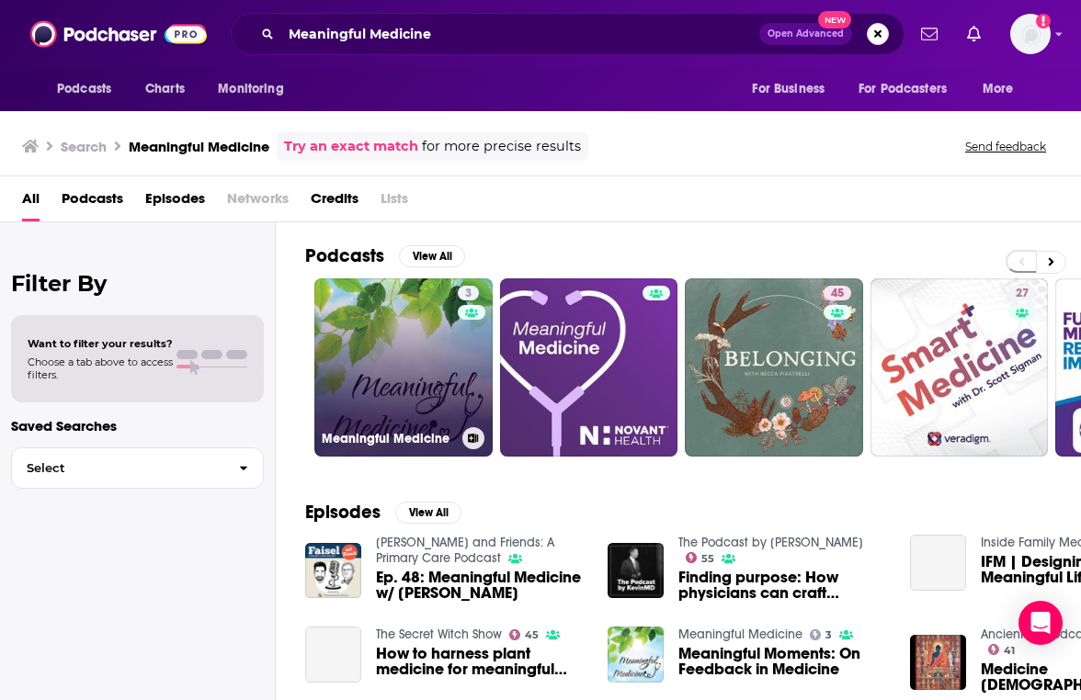
click at [384, 405] on link "3 Meaningful Medicine" at bounding box center [403, 367] width 178 height 178
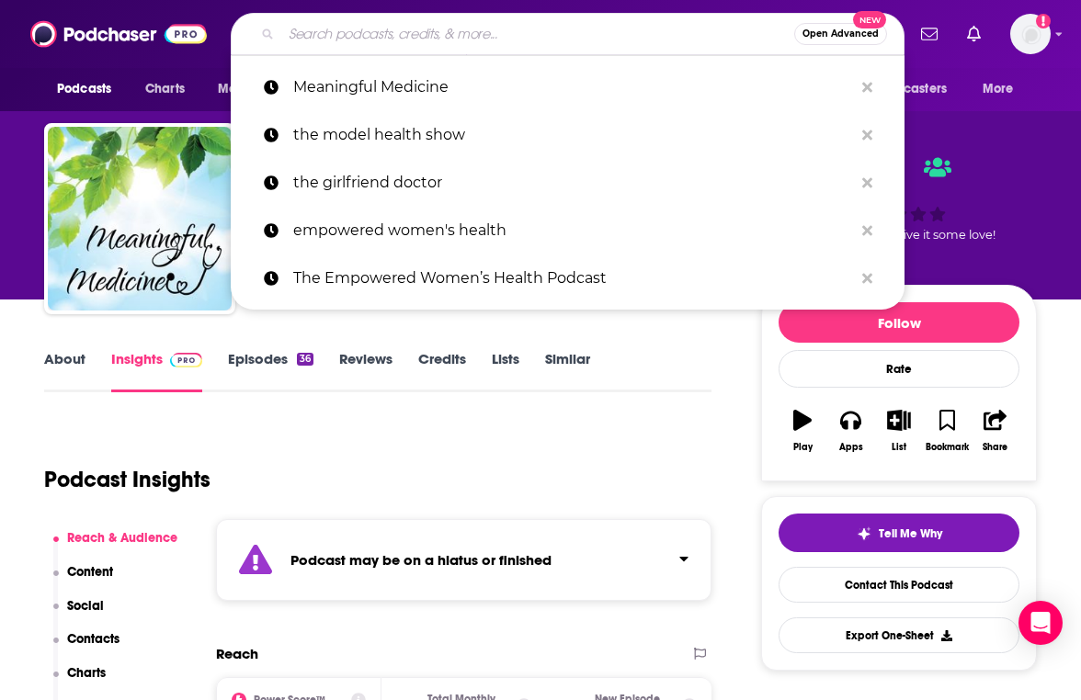
click at [334, 47] on input "Search podcasts, credits, & more..." at bounding box center [537, 33] width 513 height 29
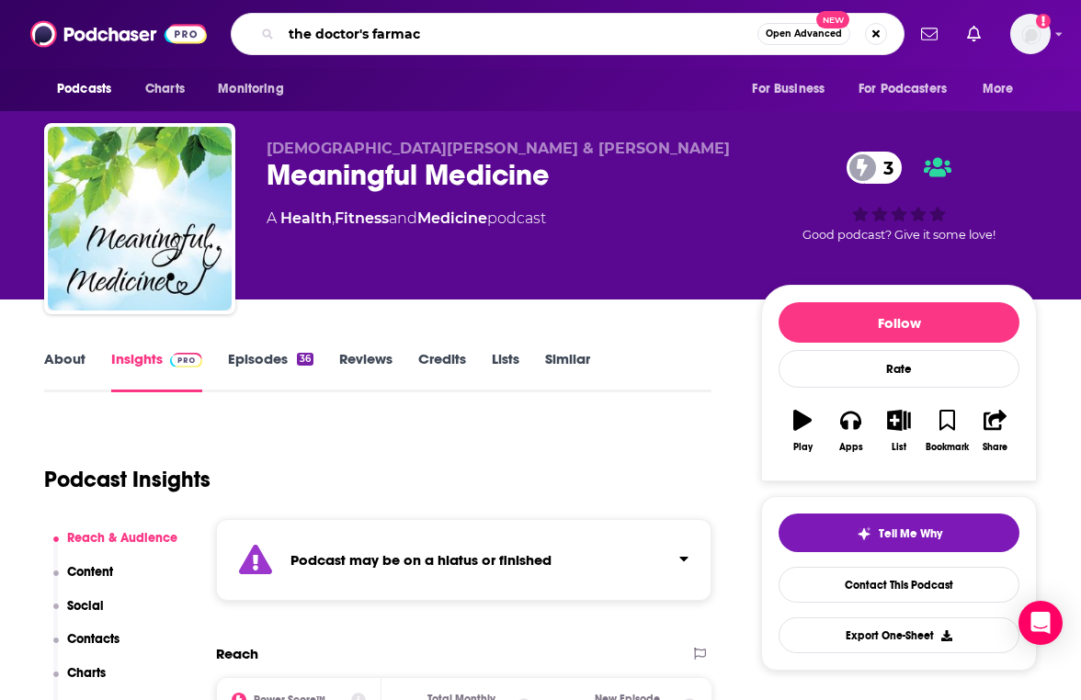
type input "the doctor's farmacy"
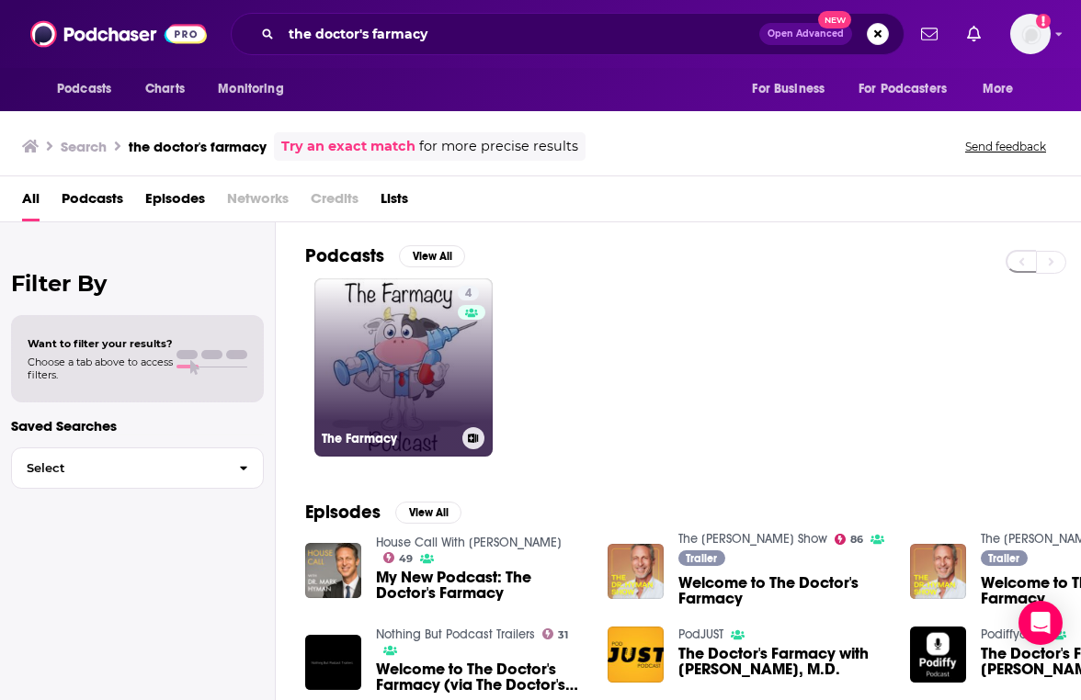
click at [336, 312] on link "4 The Farmacy" at bounding box center [403, 367] width 178 height 178
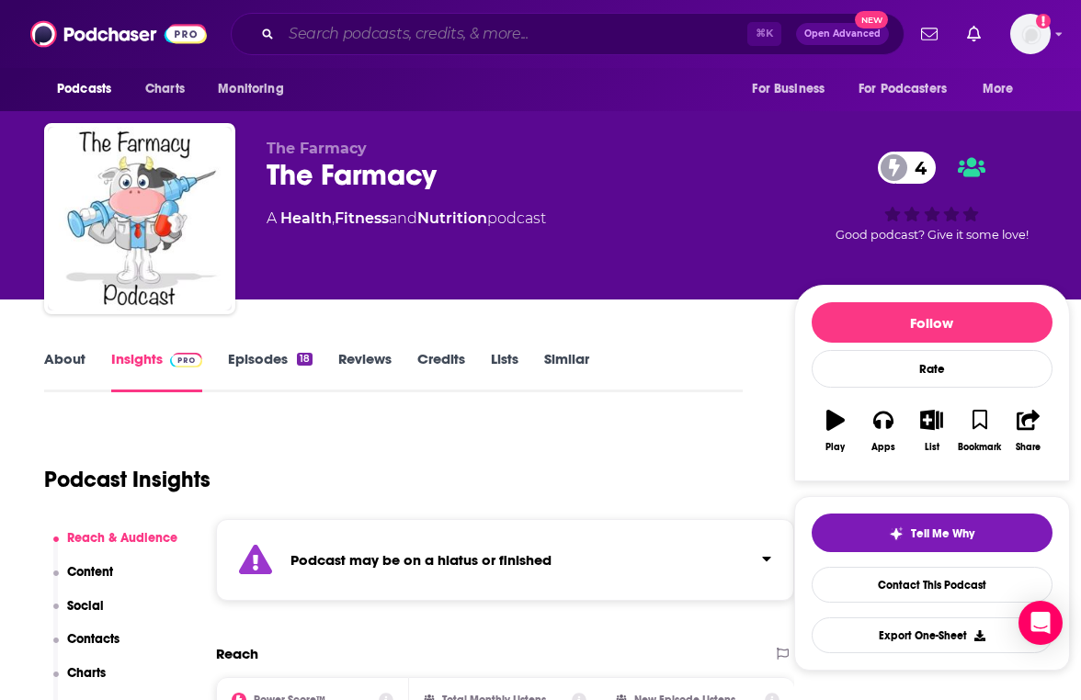
click at [486, 27] on input "Search podcasts, credits, & more..." at bounding box center [514, 33] width 466 height 29
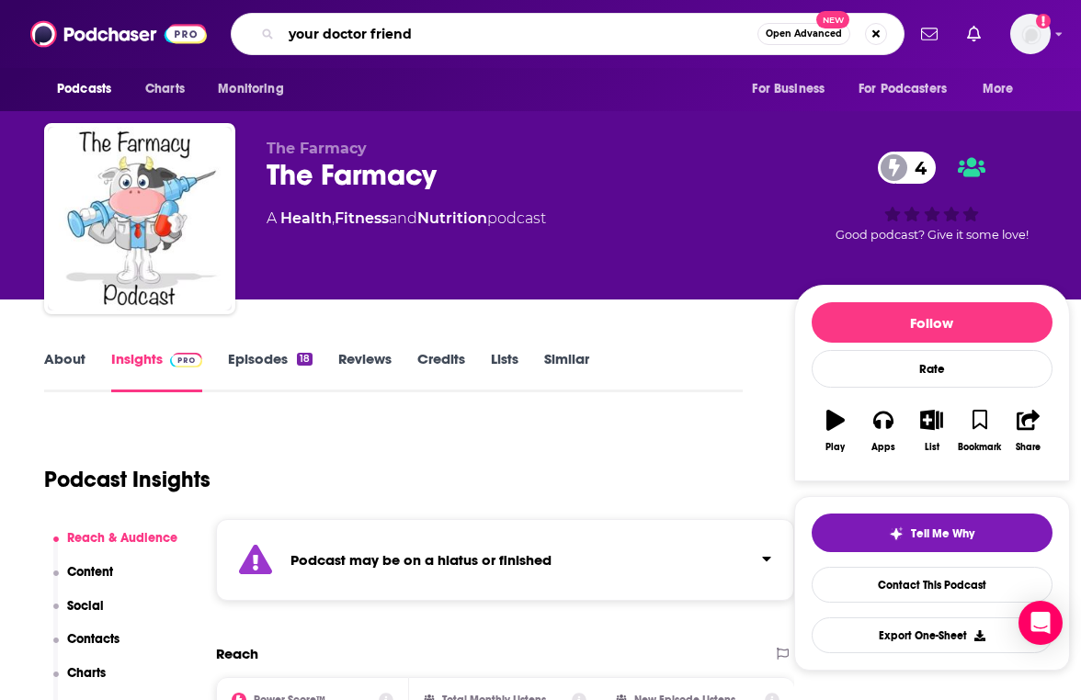
type input "your doctor friends"
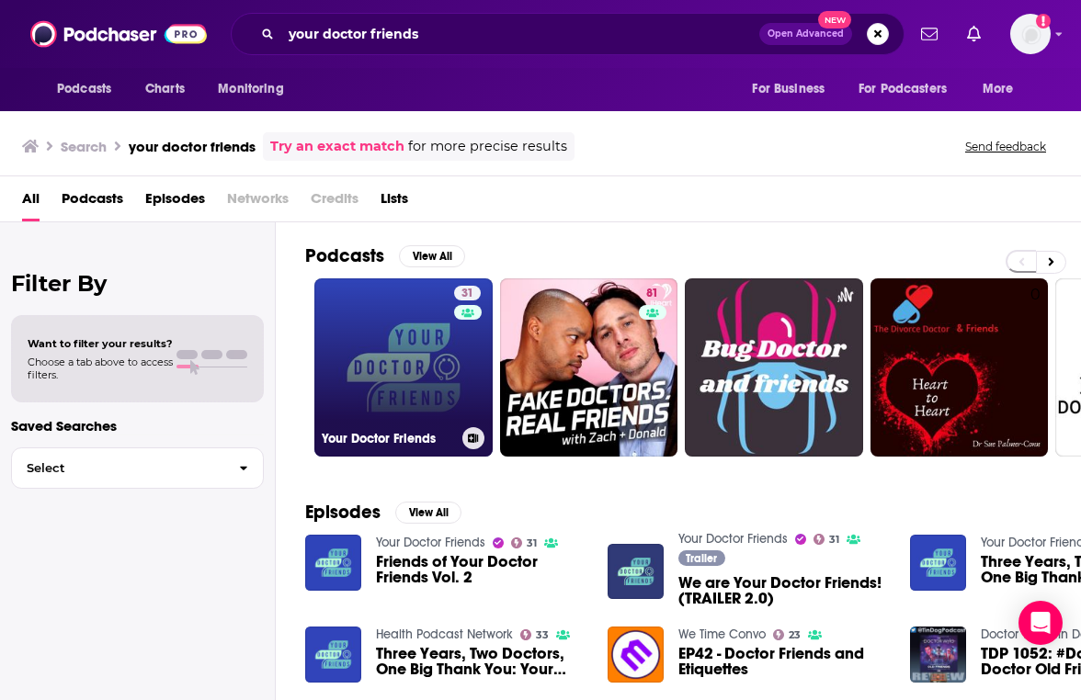
click at [417, 338] on link "31 Your Doctor Friends" at bounding box center [403, 367] width 178 height 178
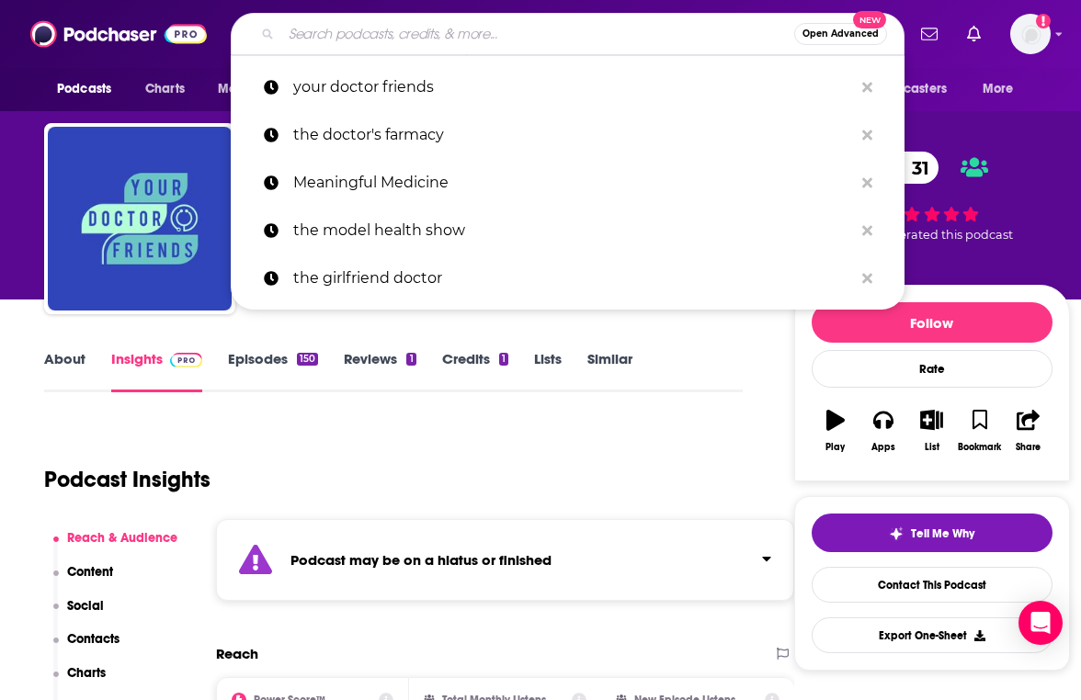
click at [460, 22] on input "Search podcasts, credits, & more..." at bounding box center [537, 33] width 513 height 29
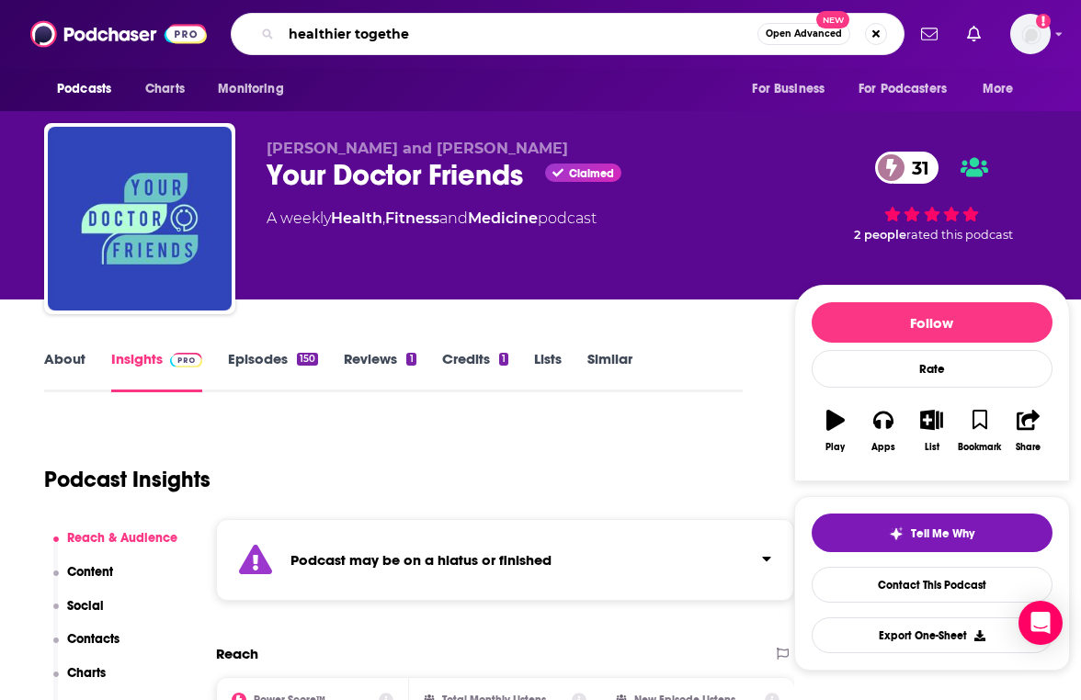
type input "healthier together"
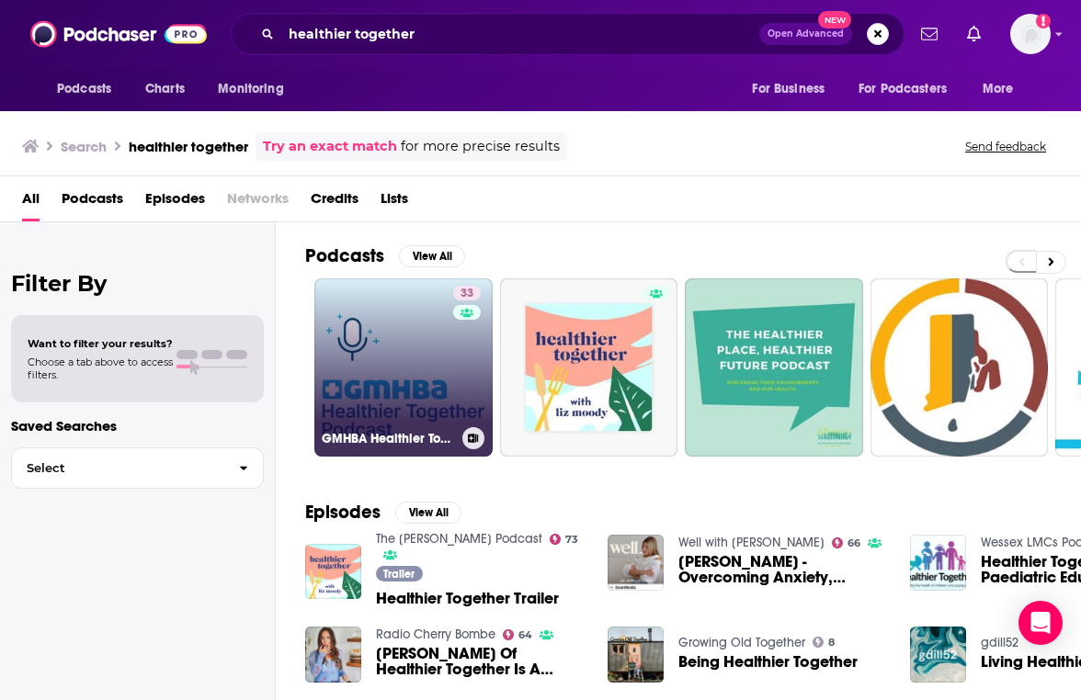
click at [400, 356] on link "33 GMHBA Healthier Together Podcast" at bounding box center [403, 367] width 178 height 178
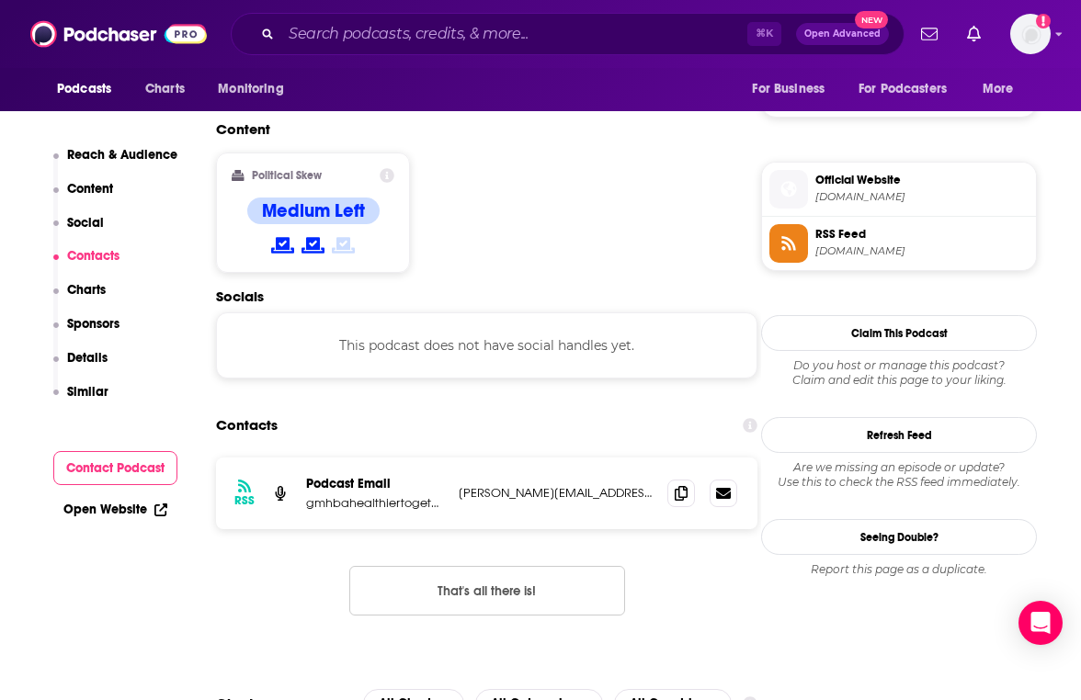
scroll to position [1537, 0]
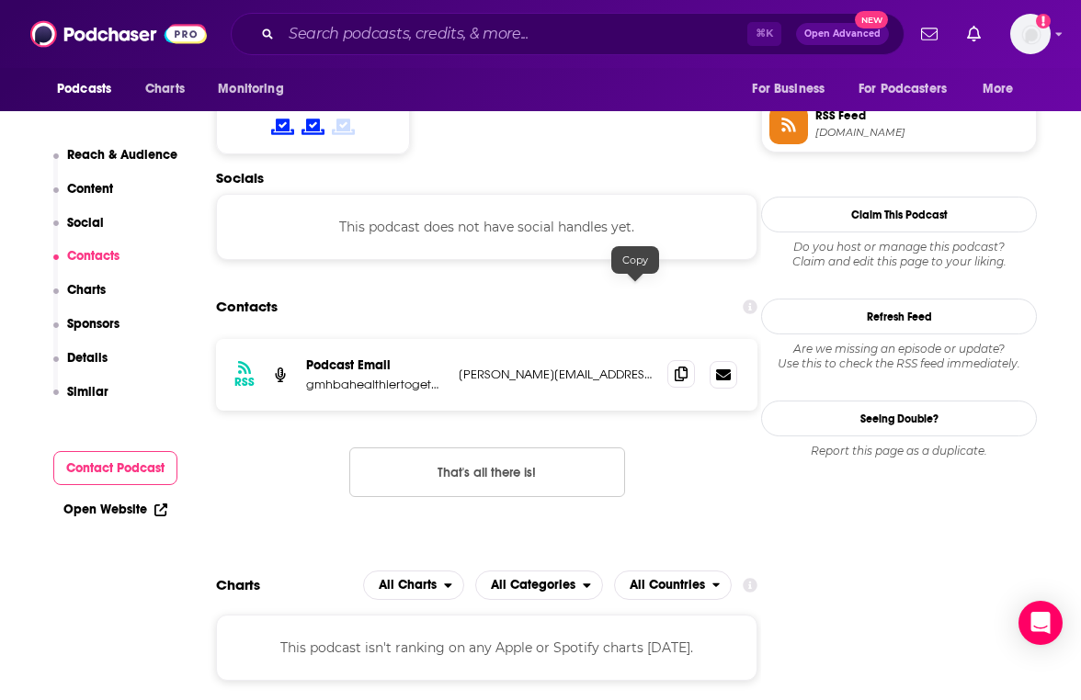
click at [675, 367] on icon at bounding box center [681, 374] width 13 height 15
click at [467, 49] on div "⌘ K Open Advanced New" at bounding box center [568, 34] width 674 height 42
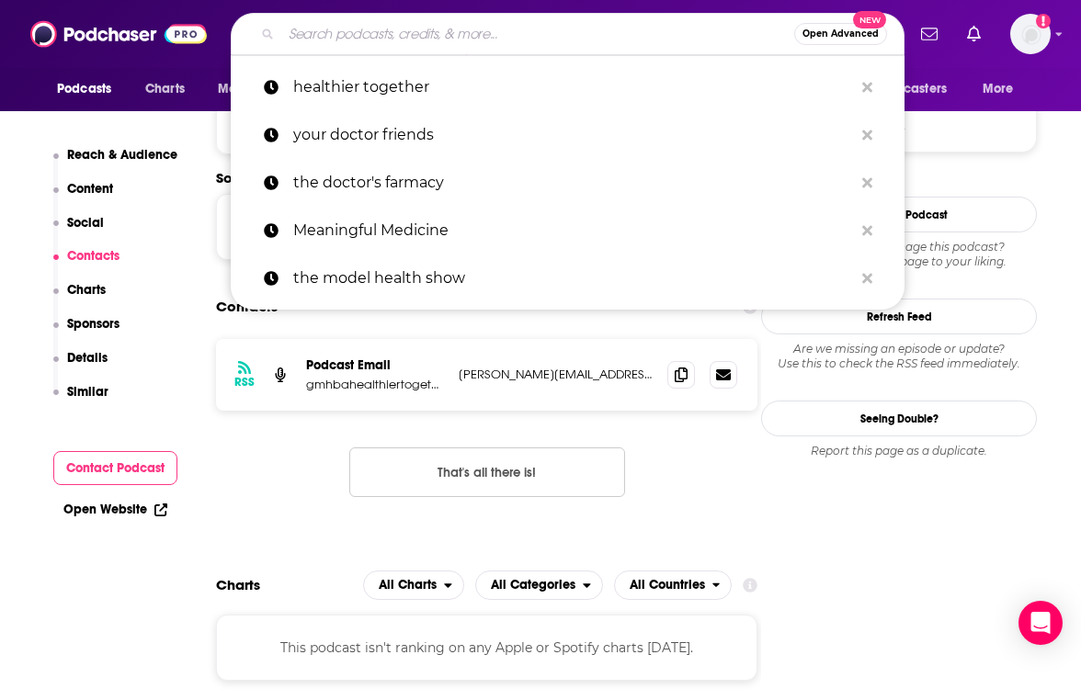
click at [467, 48] on input "Search podcasts, credits, & more..." at bounding box center [537, 33] width 513 height 29
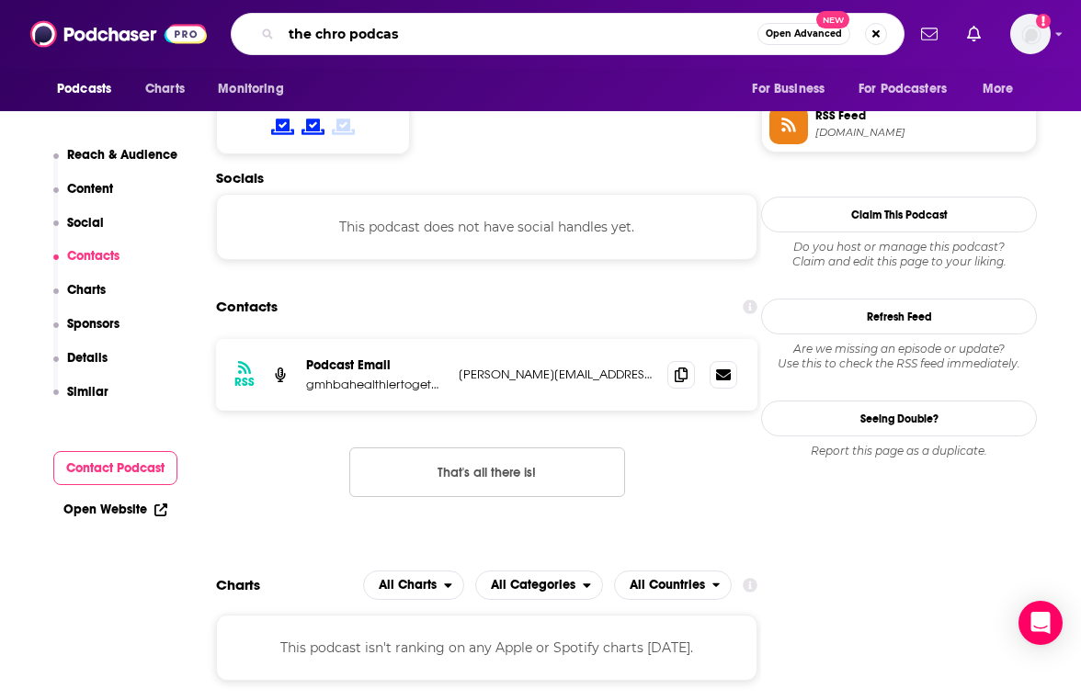
type input "the chro podcast"
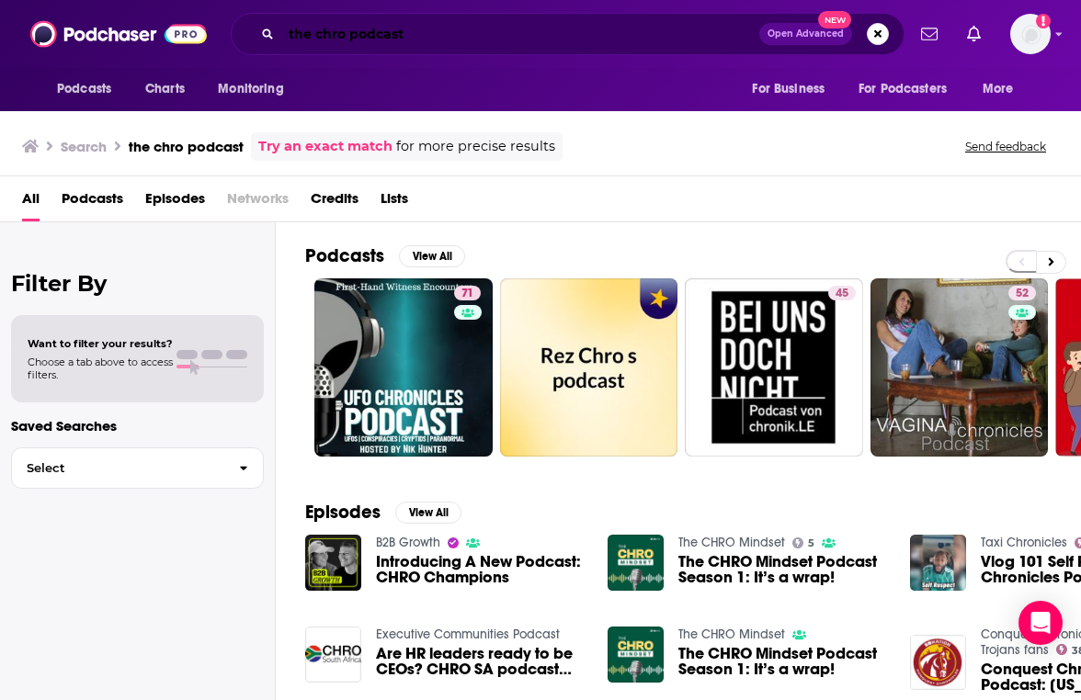
click at [448, 28] on input "the chro podcast" at bounding box center [520, 33] width 478 height 29
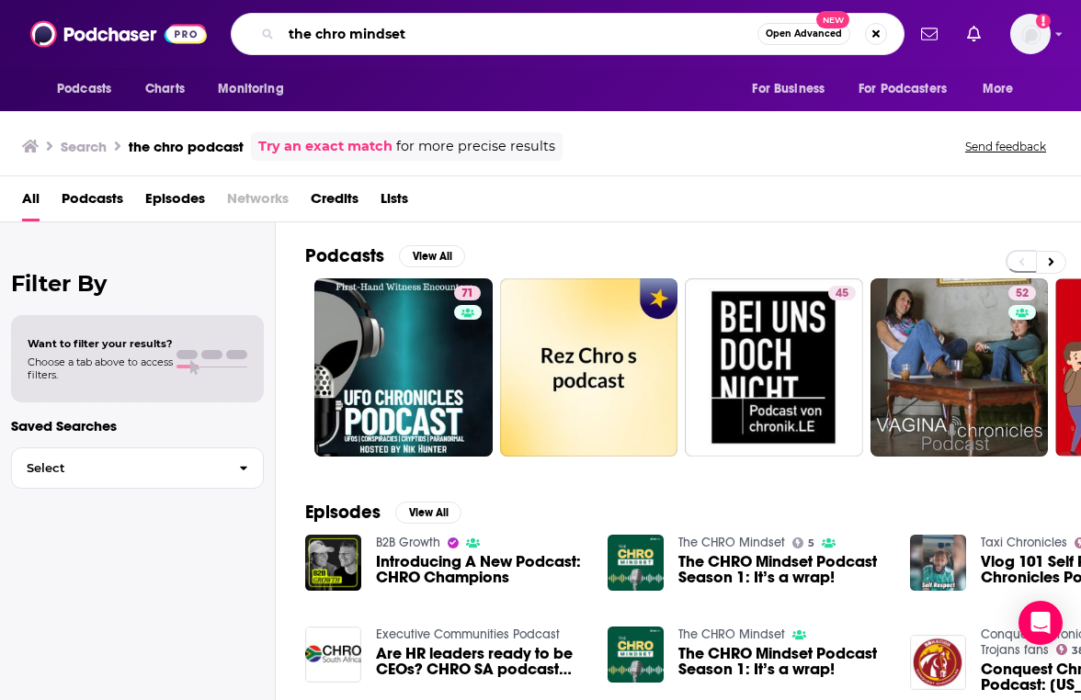
type input "the chro mindset"
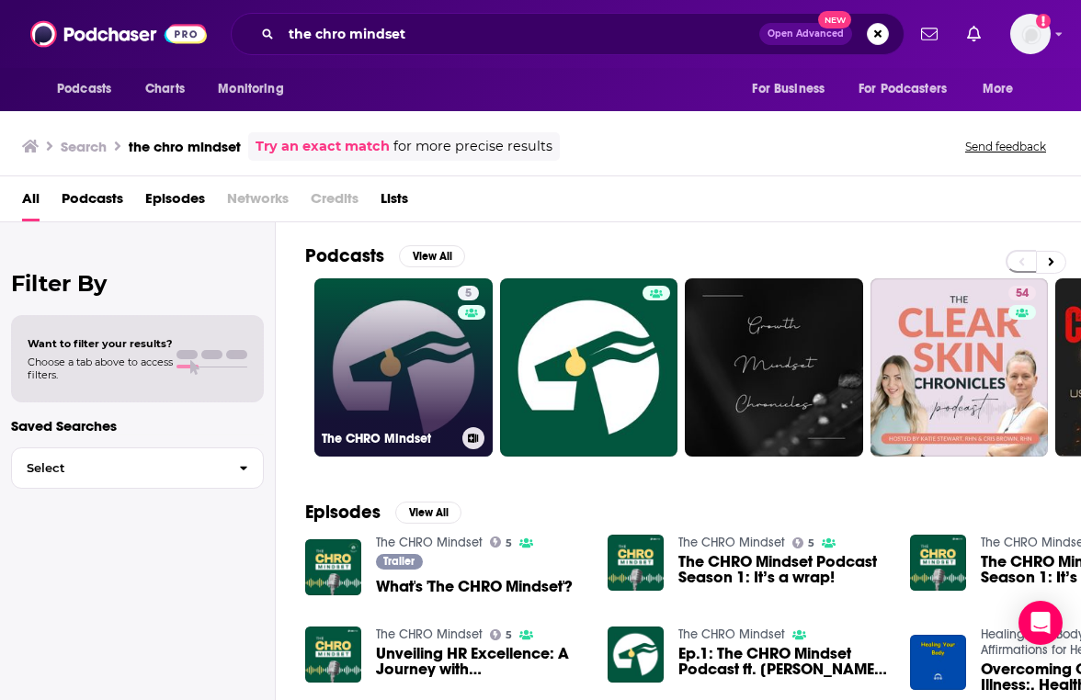
click at [401, 377] on link "5 The CHRO Mindset" at bounding box center [403, 367] width 178 height 178
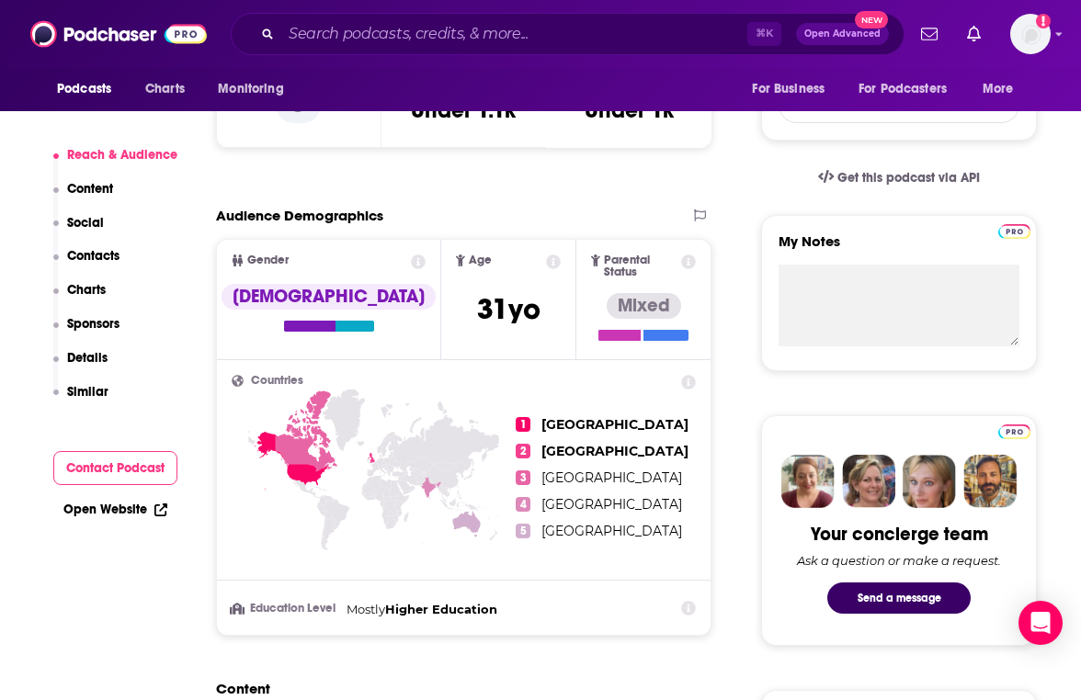
scroll to position [1299, 0]
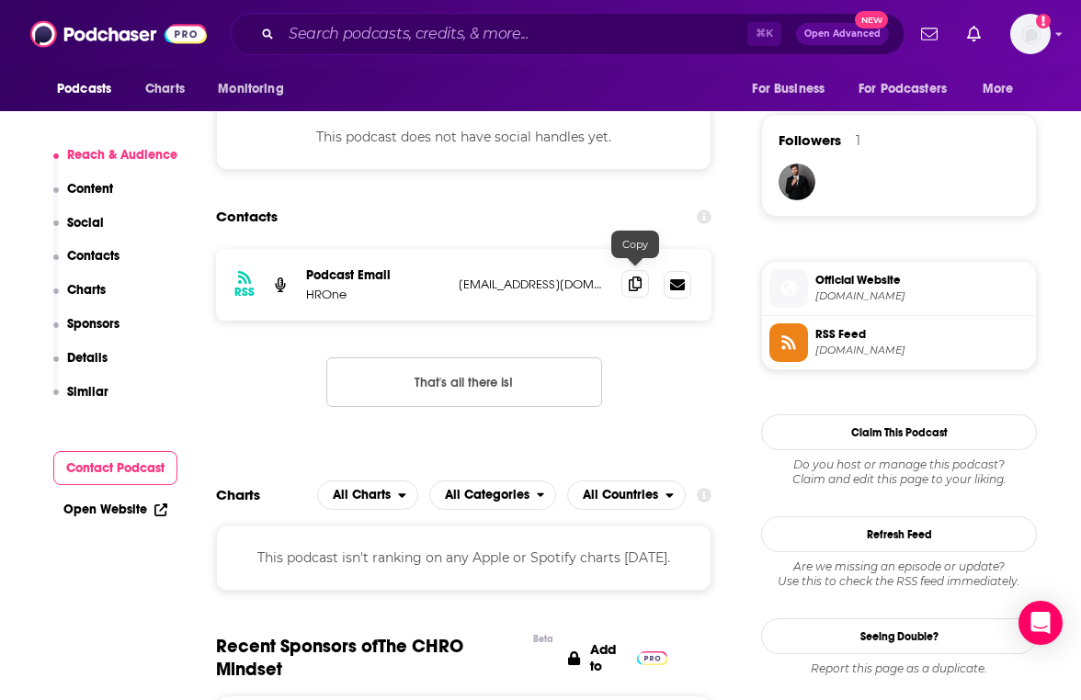
click at [631, 281] on icon at bounding box center [635, 284] width 13 height 15
click at [370, 33] on input "Search podcasts, credits, & more..." at bounding box center [514, 33] width 466 height 29
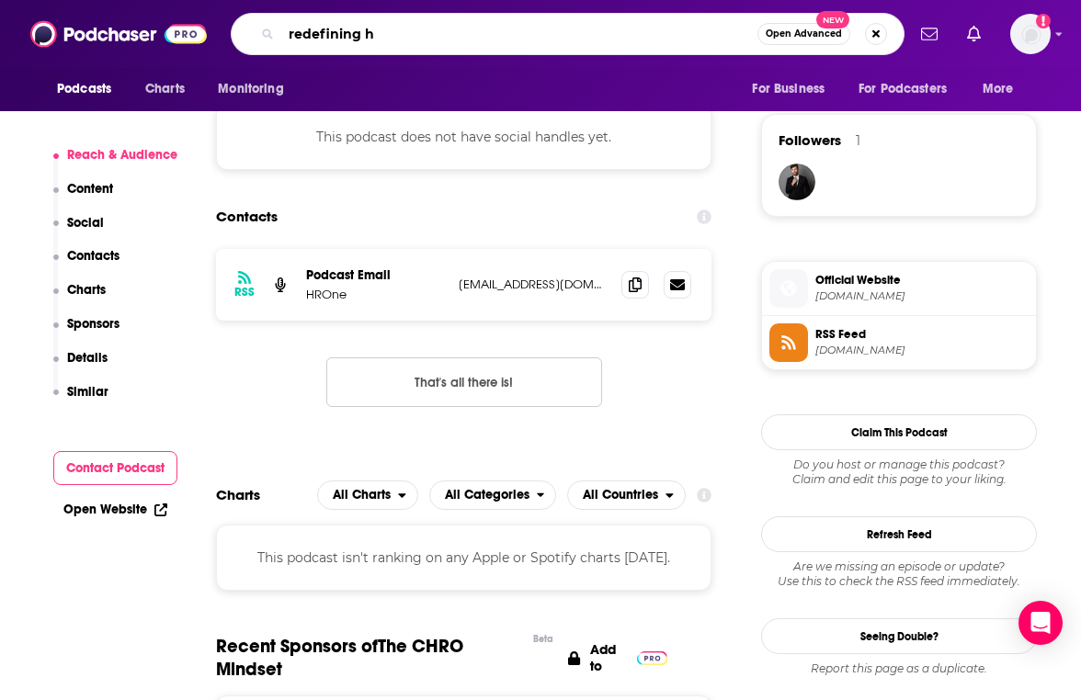
type input "redefining hr"
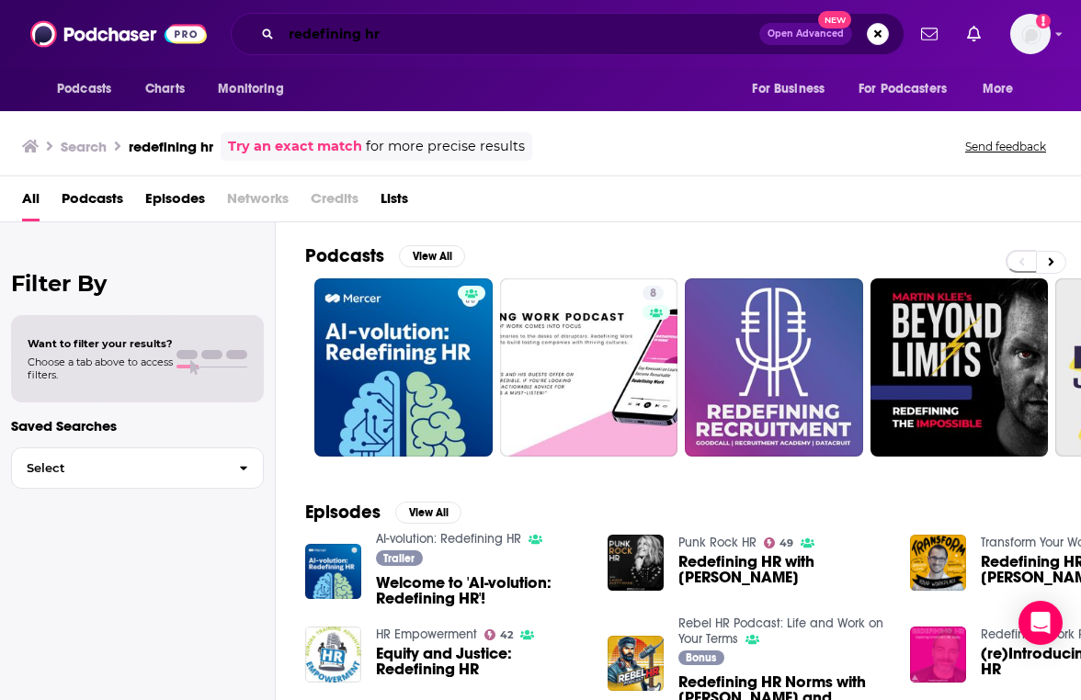
click at [443, 38] on input "redefining hr" at bounding box center [520, 33] width 478 height 29
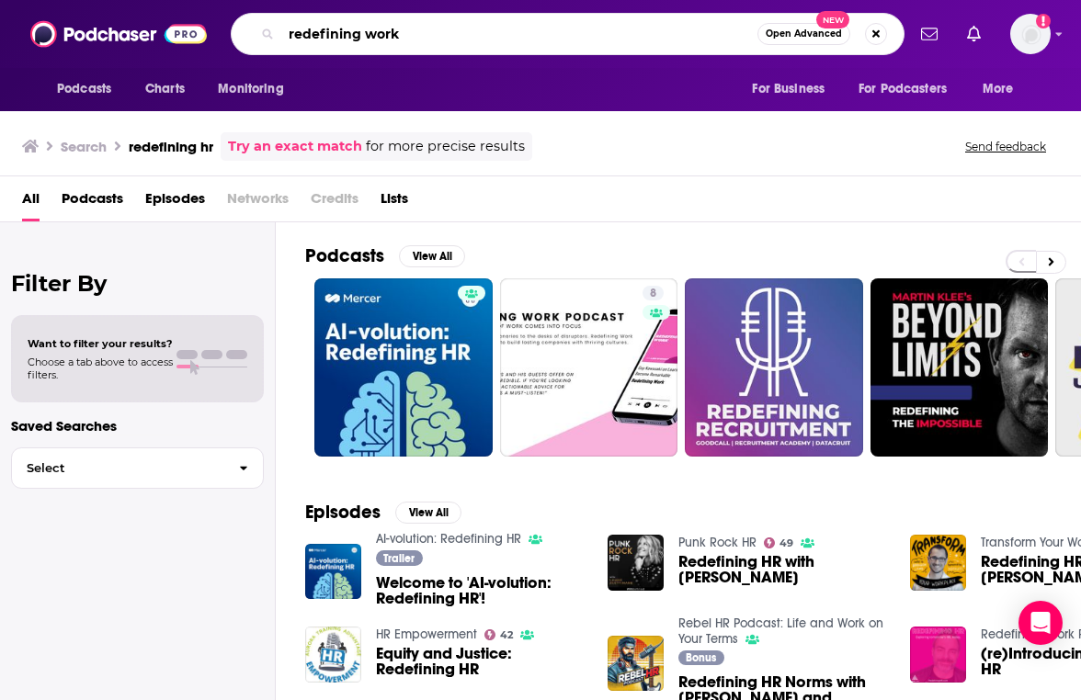
type input "redefining work"
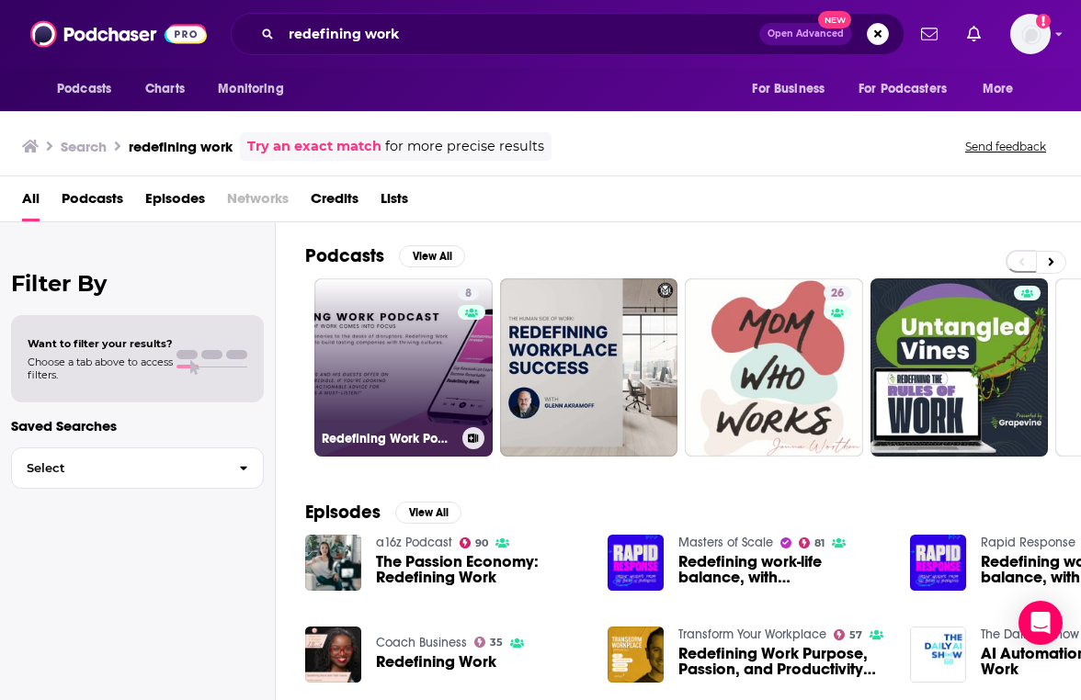
click at [346, 337] on link "8 Redefining Work Podcast" at bounding box center [403, 367] width 178 height 178
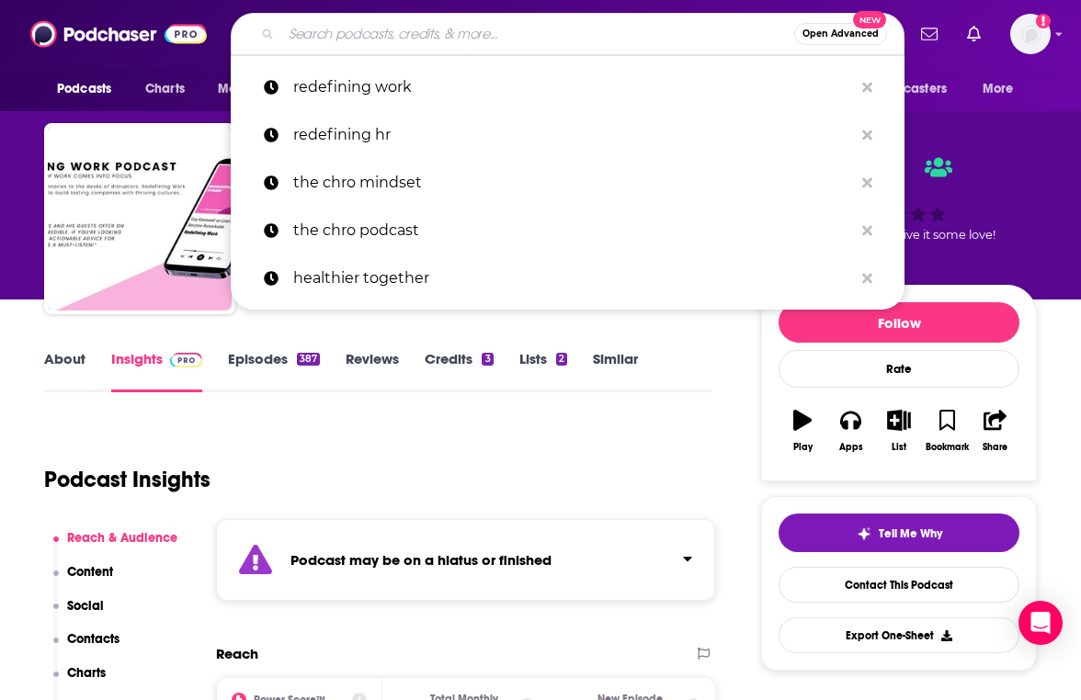
click at [436, 27] on input "Search podcasts, credits, & more..." at bounding box center [537, 33] width 513 height 29
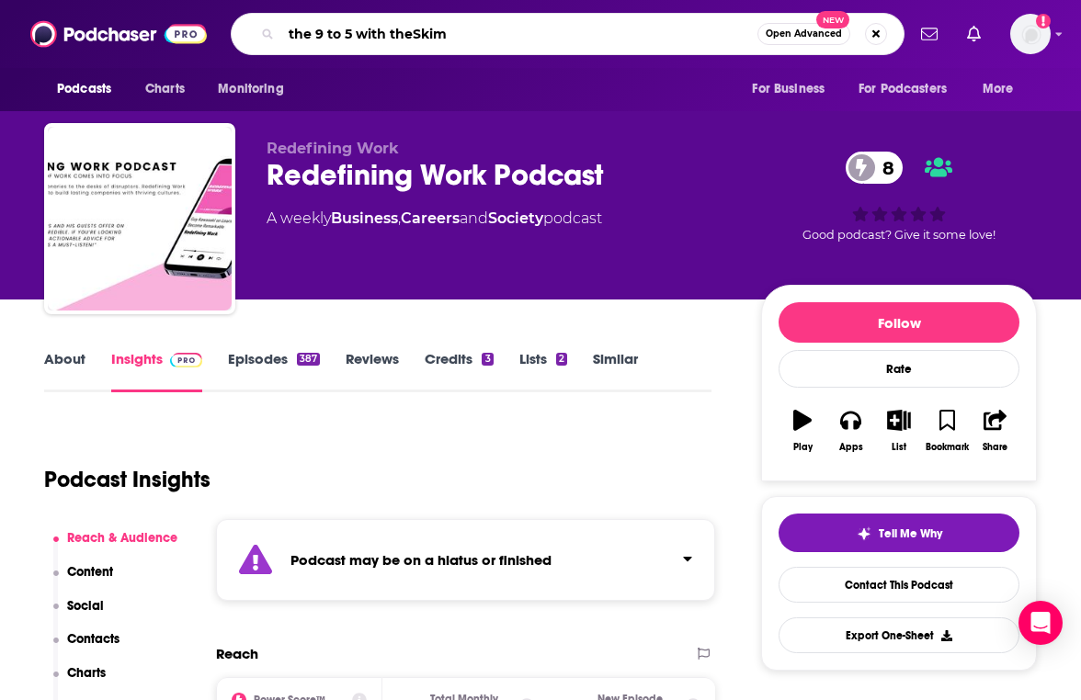
type input "the 9 to 5 with theSkimm"
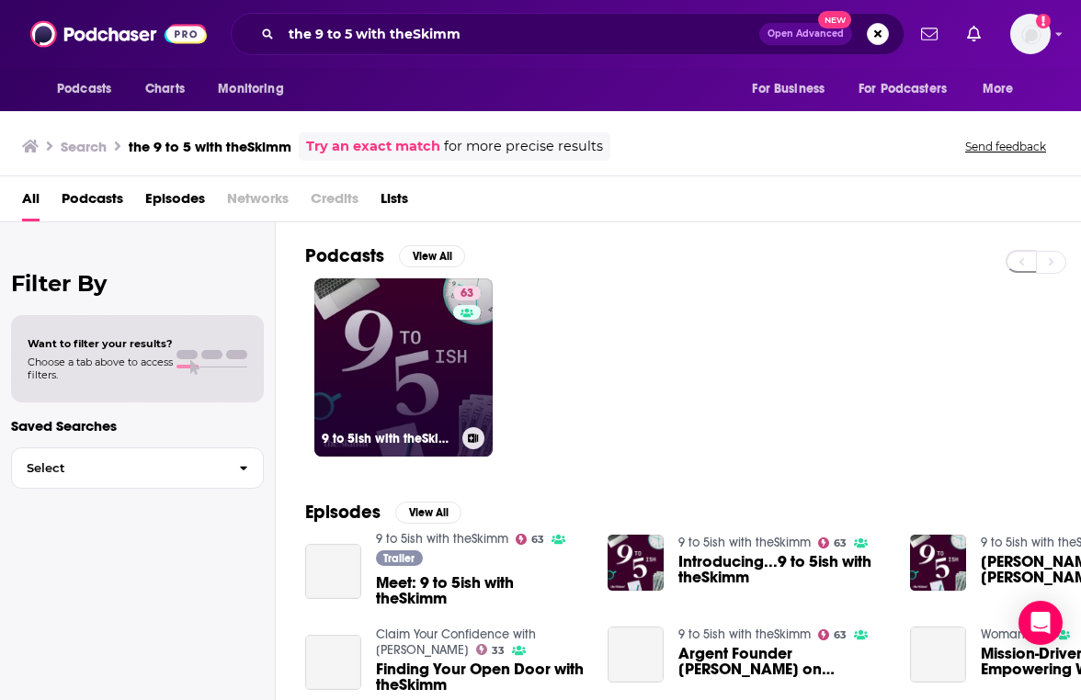
click at [411, 312] on link "63 9 to 5ish with theSkimm" at bounding box center [403, 367] width 178 height 178
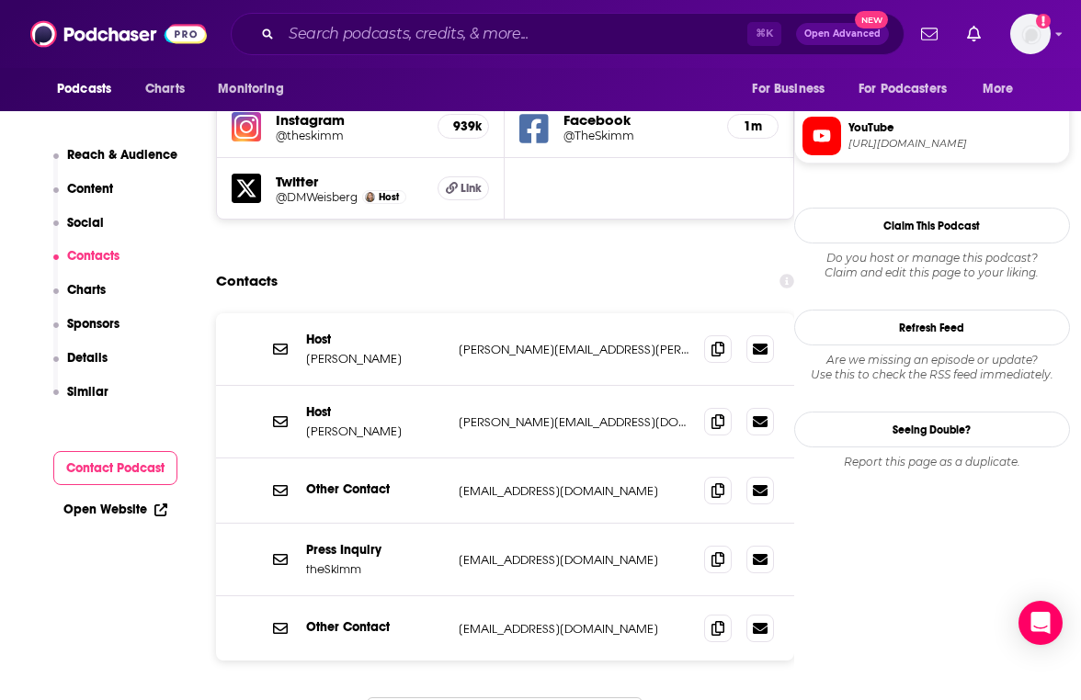
scroll to position [1729, 0]
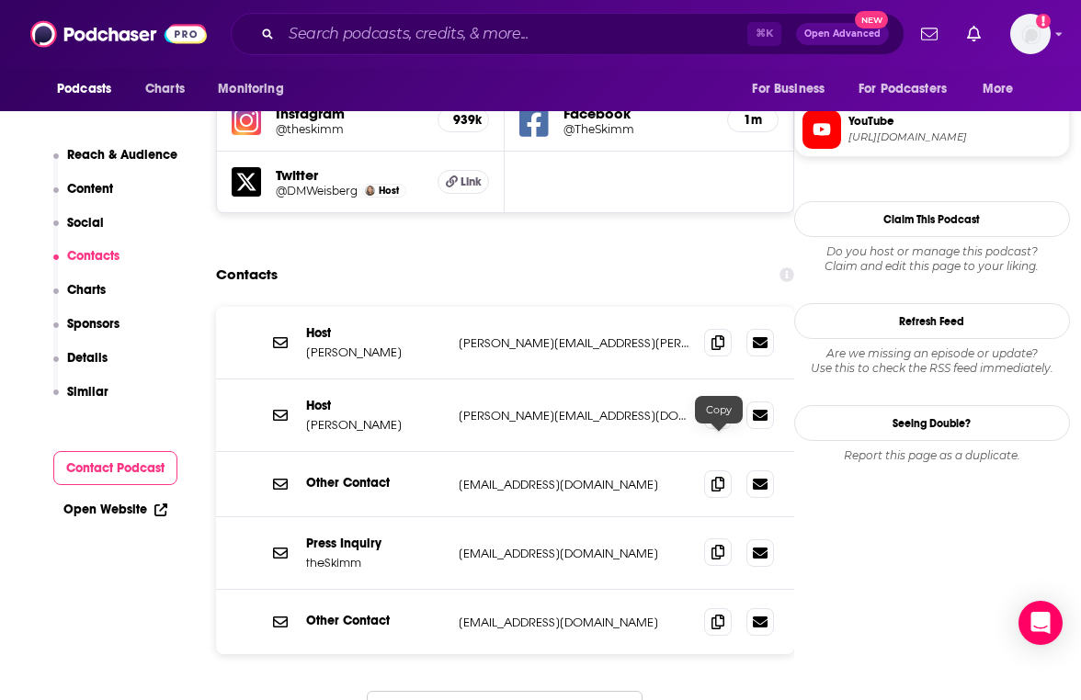
click at [723, 545] on icon at bounding box center [717, 552] width 13 height 15
click at [380, 34] on input "Search podcasts, credits, & more..." at bounding box center [514, 33] width 466 height 29
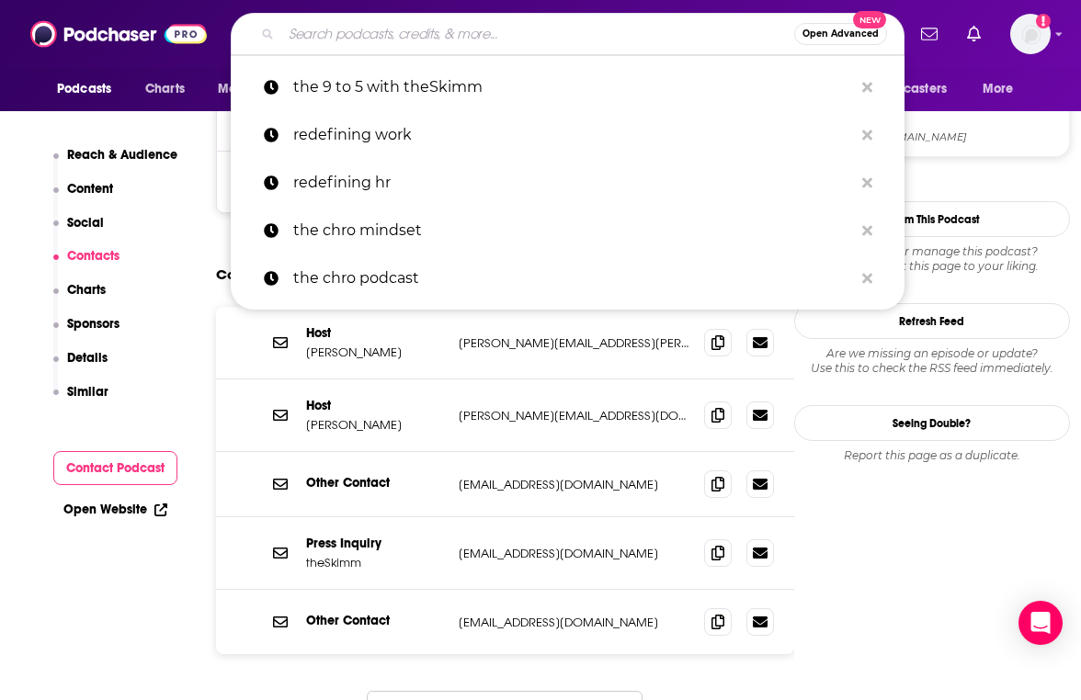
click at [380, 34] on input "Search podcasts, credits, & more..." at bounding box center [537, 33] width 513 height 29
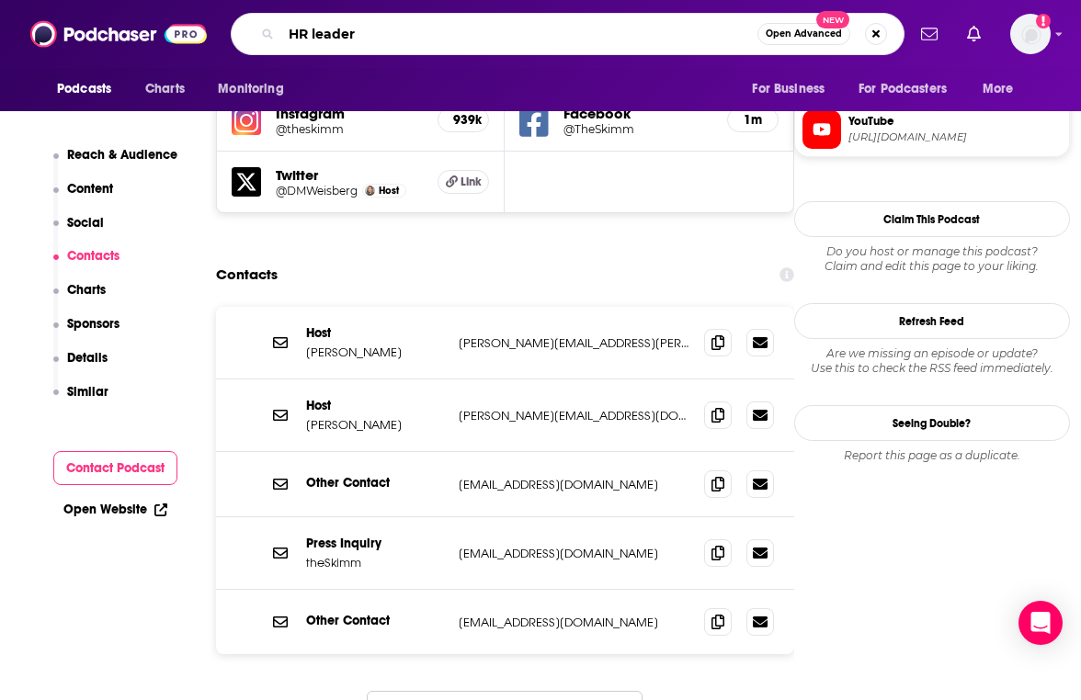
type input "HR leaders"
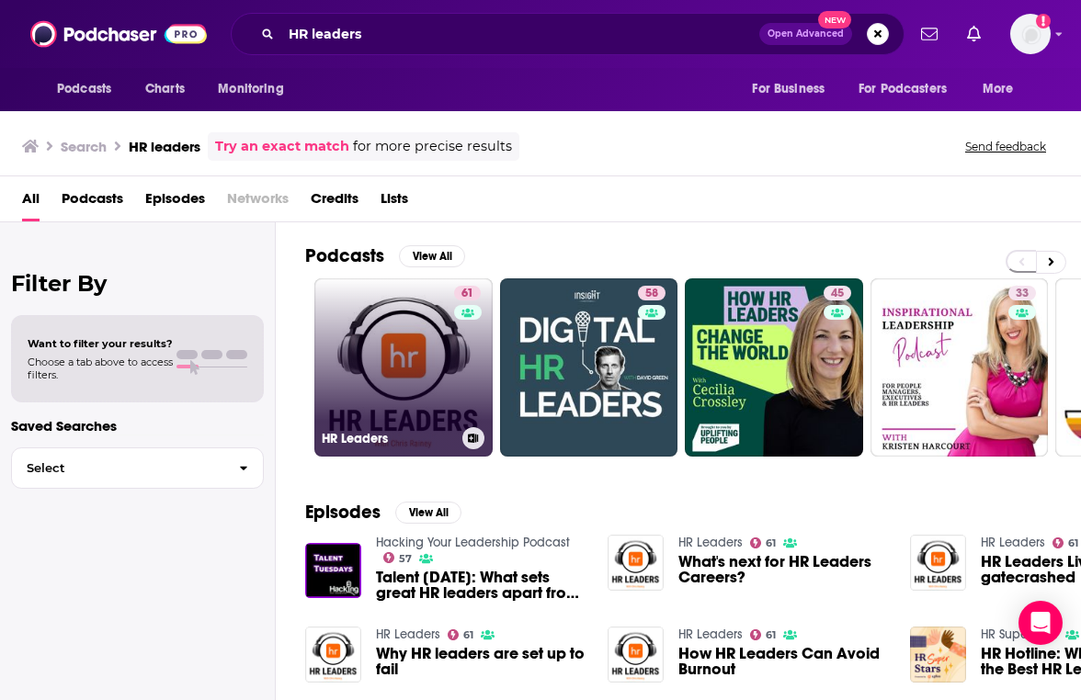
click at [375, 363] on link "61 HR Leaders" at bounding box center [403, 367] width 178 height 178
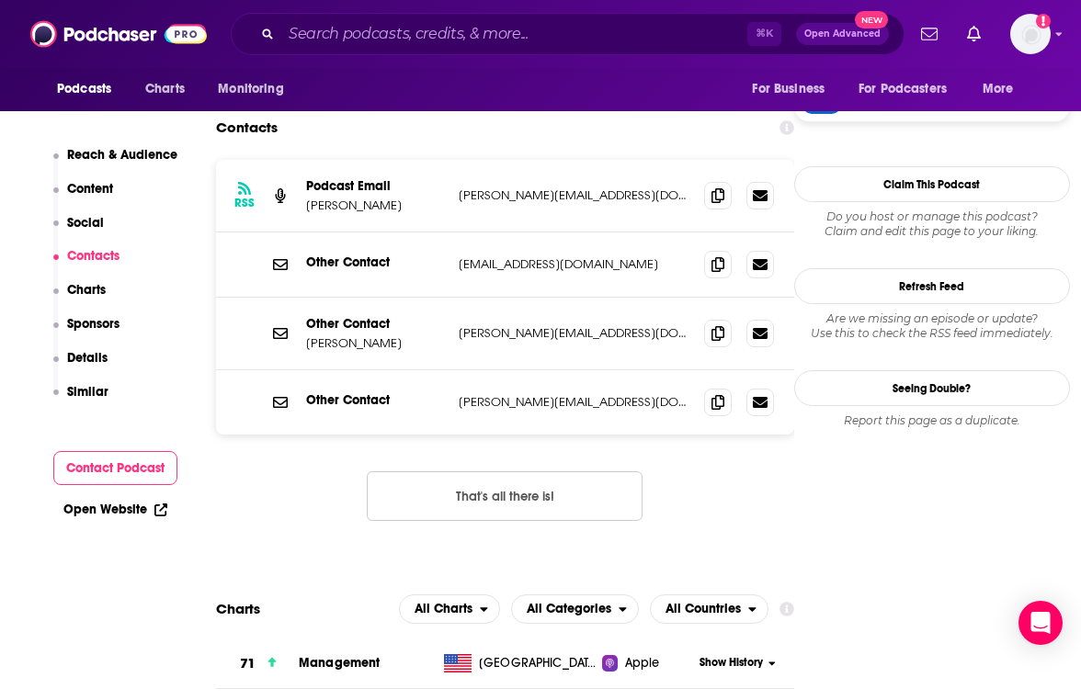
scroll to position [1760, 0]
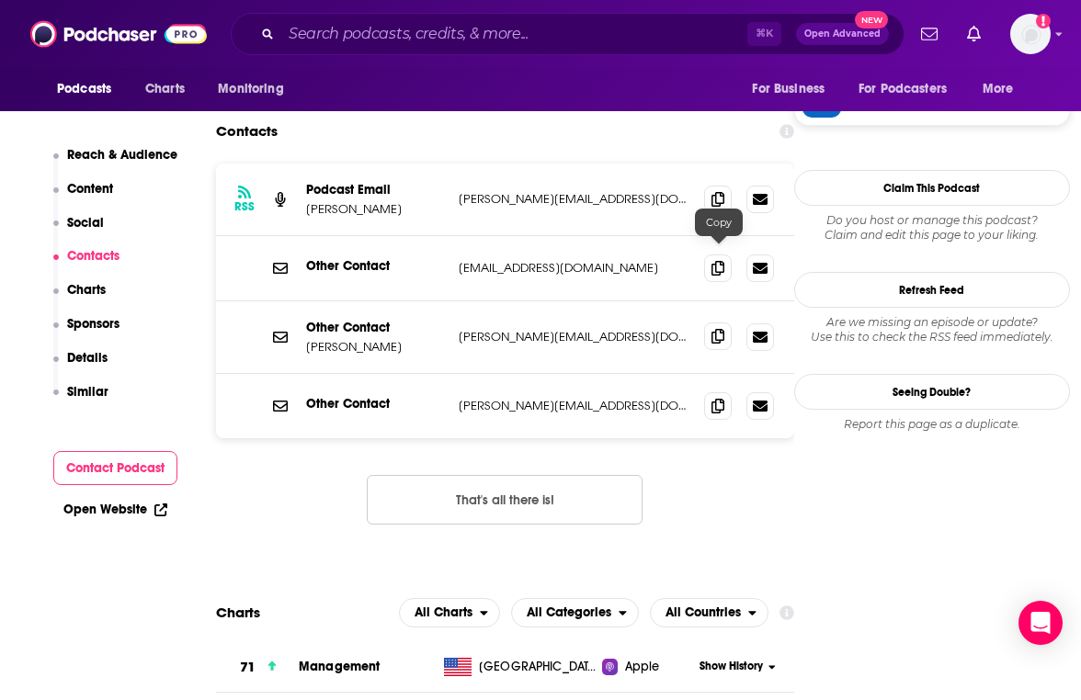
click at [711, 323] on span at bounding box center [718, 337] width 28 height 28
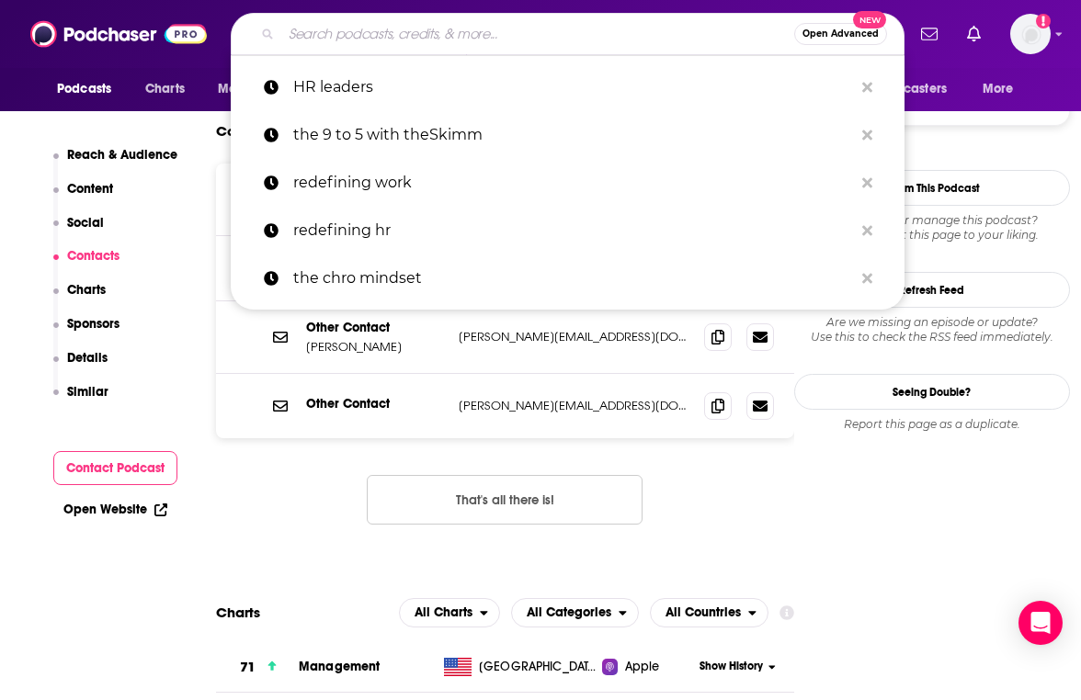
click at [426, 35] on input "Search podcasts, credits, & more..." at bounding box center [537, 33] width 513 height 29
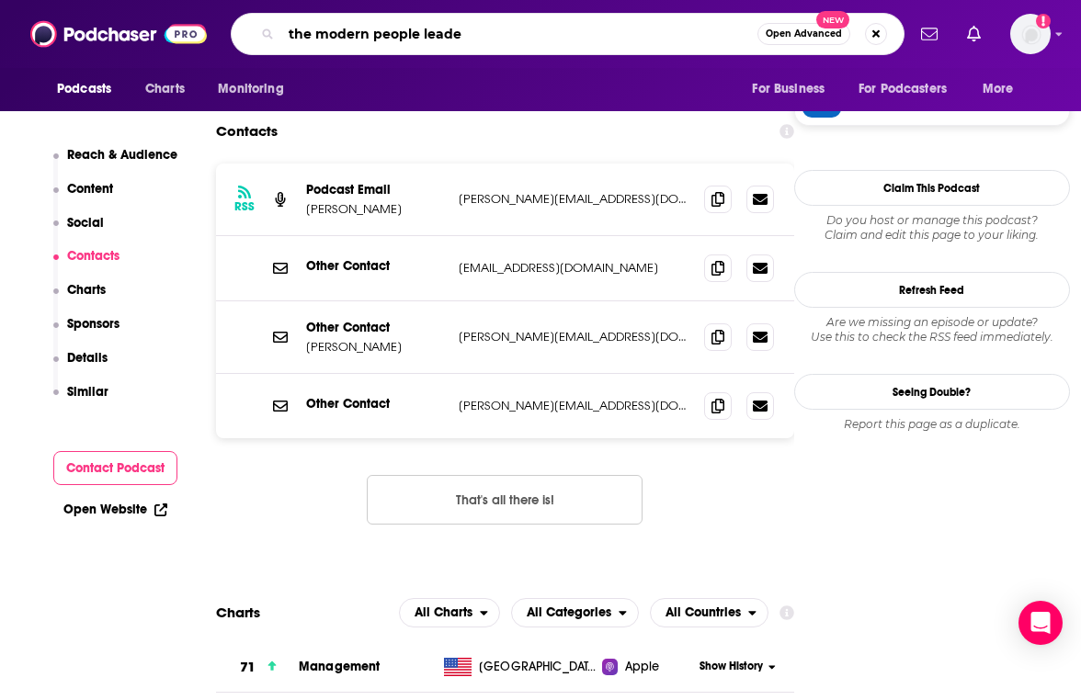
type input "the modern people leader"
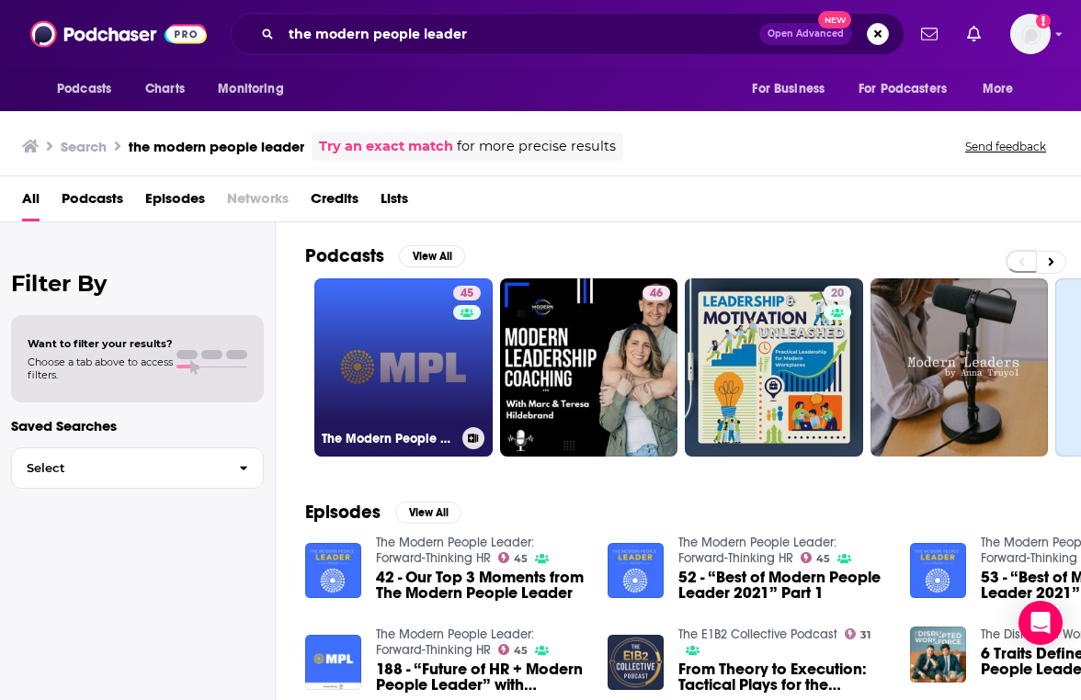
click at [348, 424] on link "45 The Modern People Leader: Forward-Thinking HR" at bounding box center [403, 367] width 178 height 178
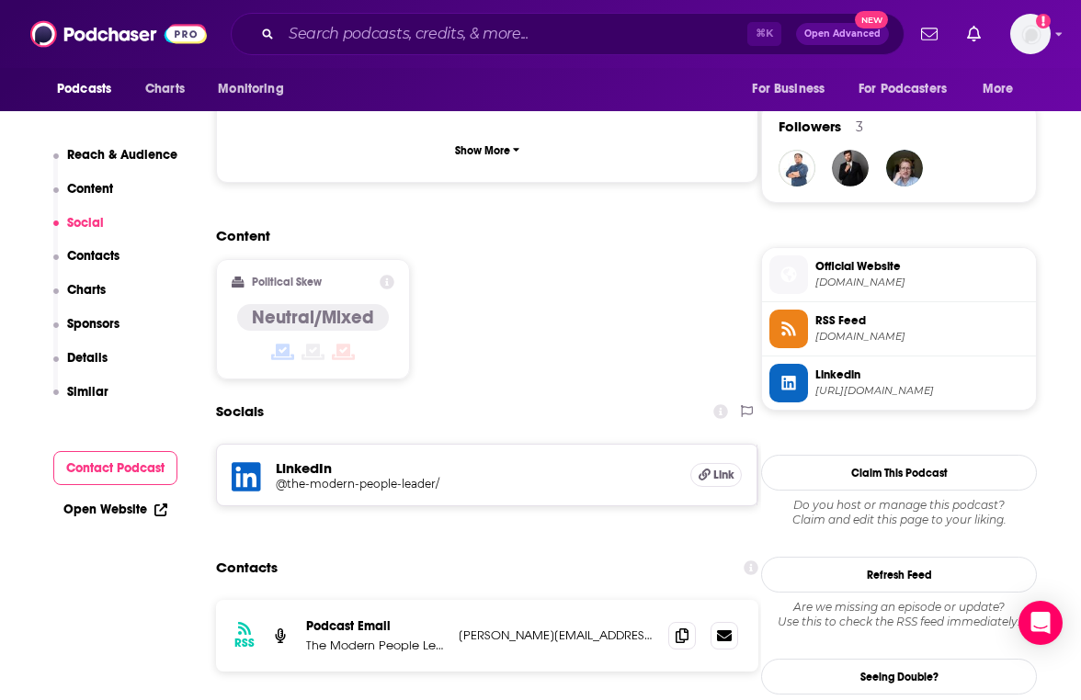
scroll to position [1447, 0]
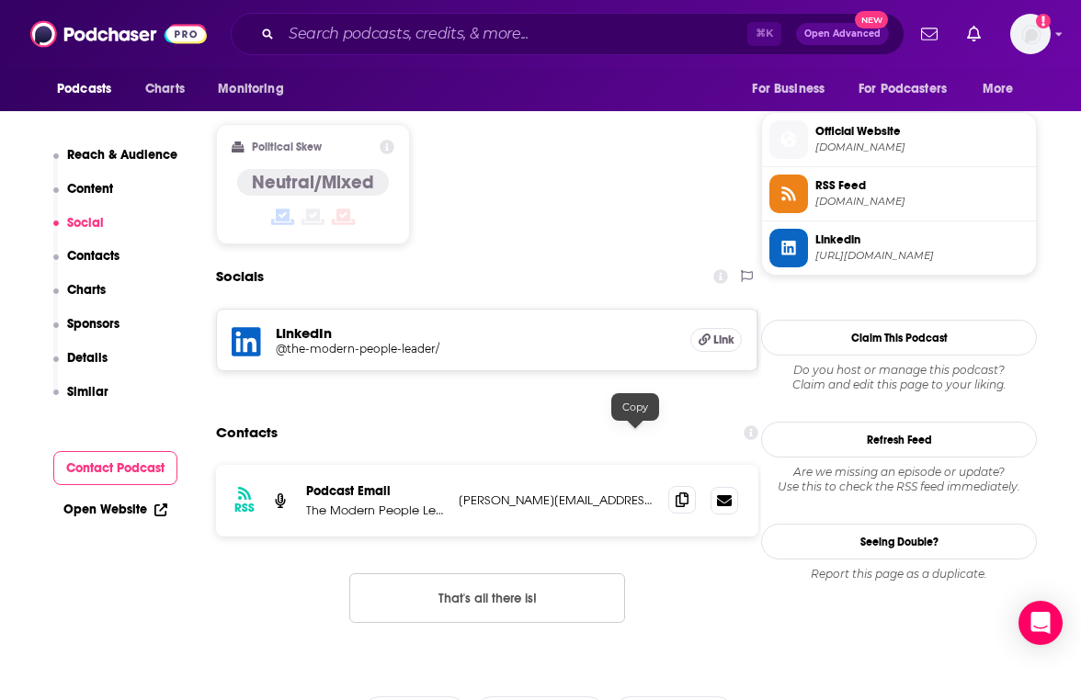
click at [668, 486] on span at bounding box center [682, 500] width 28 height 28
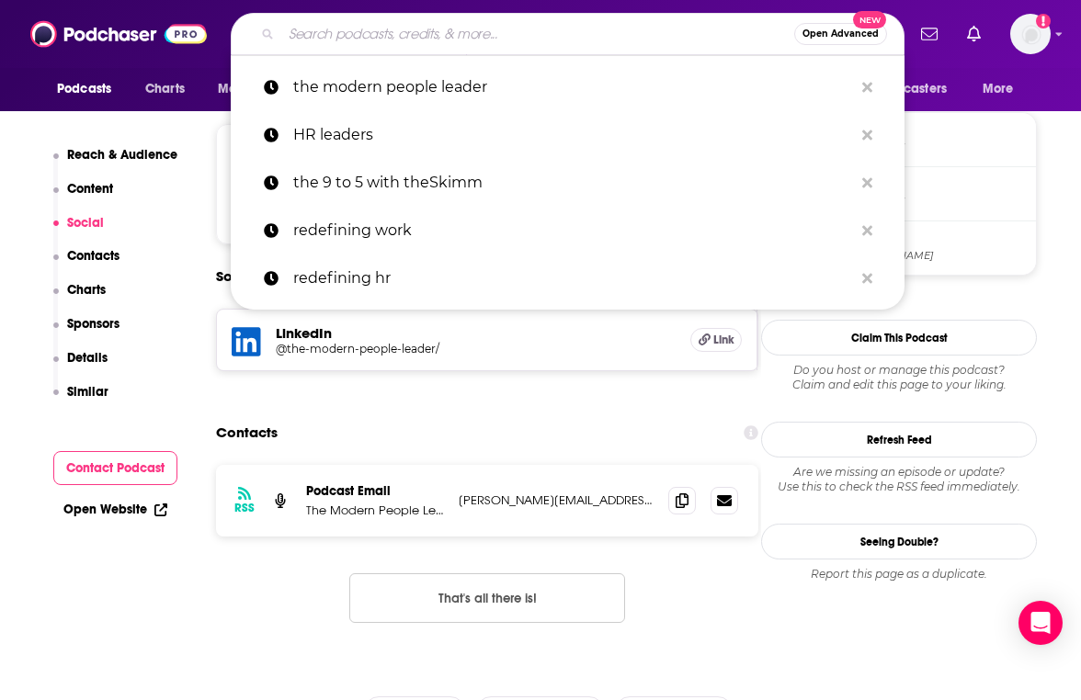
click at [423, 38] on input "Search podcasts, credits, & more..." at bounding box center [537, 33] width 513 height 29
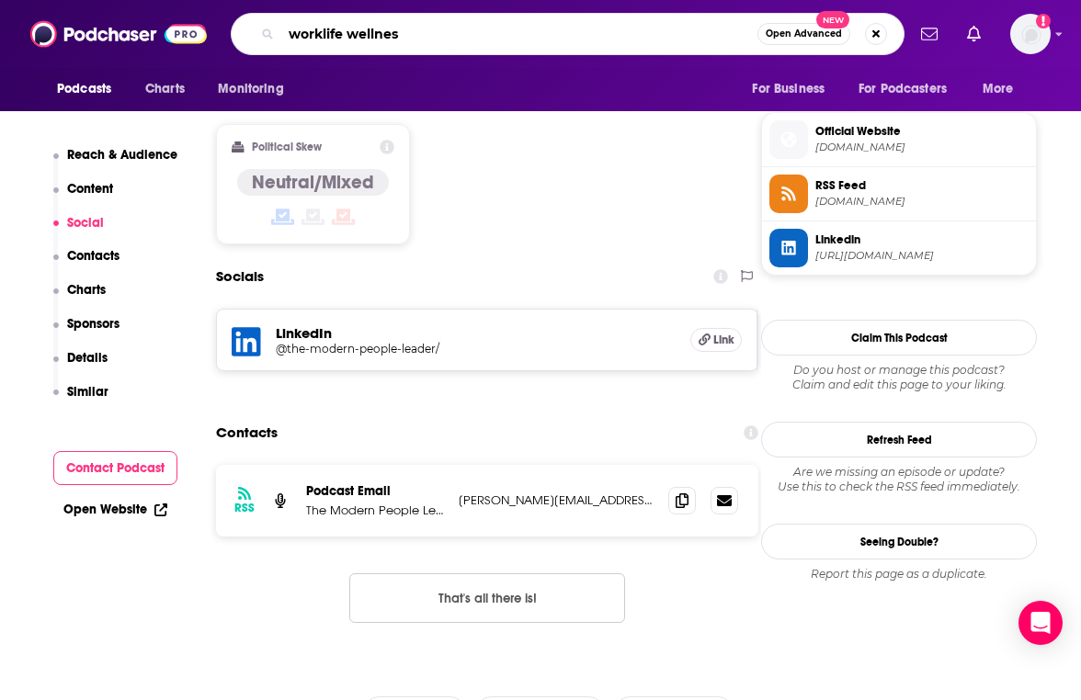
type input "worklife wellness"
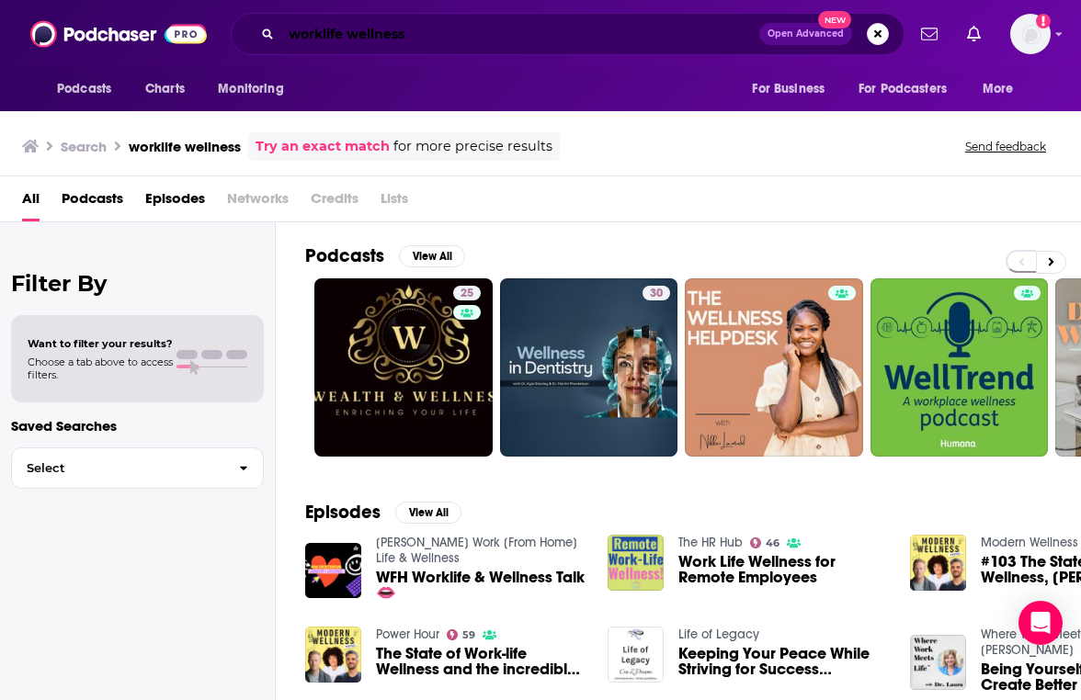
click at [337, 24] on input "worklife wellness" at bounding box center [520, 33] width 478 height 29
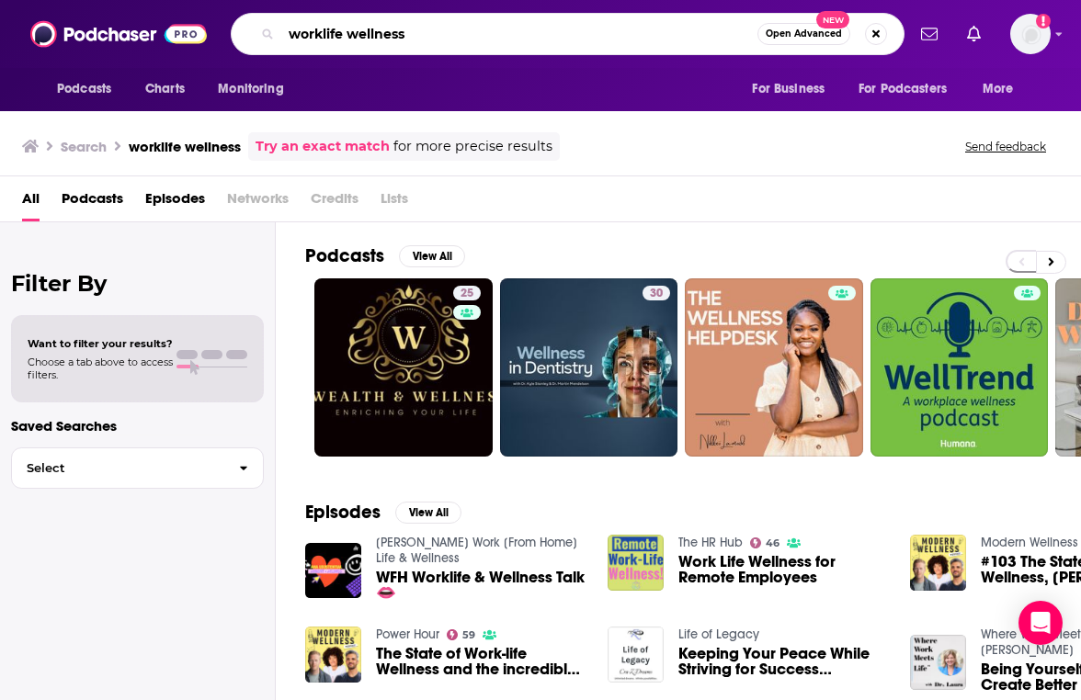
click at [337, 24] on input "worklife wellness" at bounding box center [519, 33] width 476 height 29
click at [387, 37] on input "worklife wellness" at bounding box center [519, 33] width 476 height 29
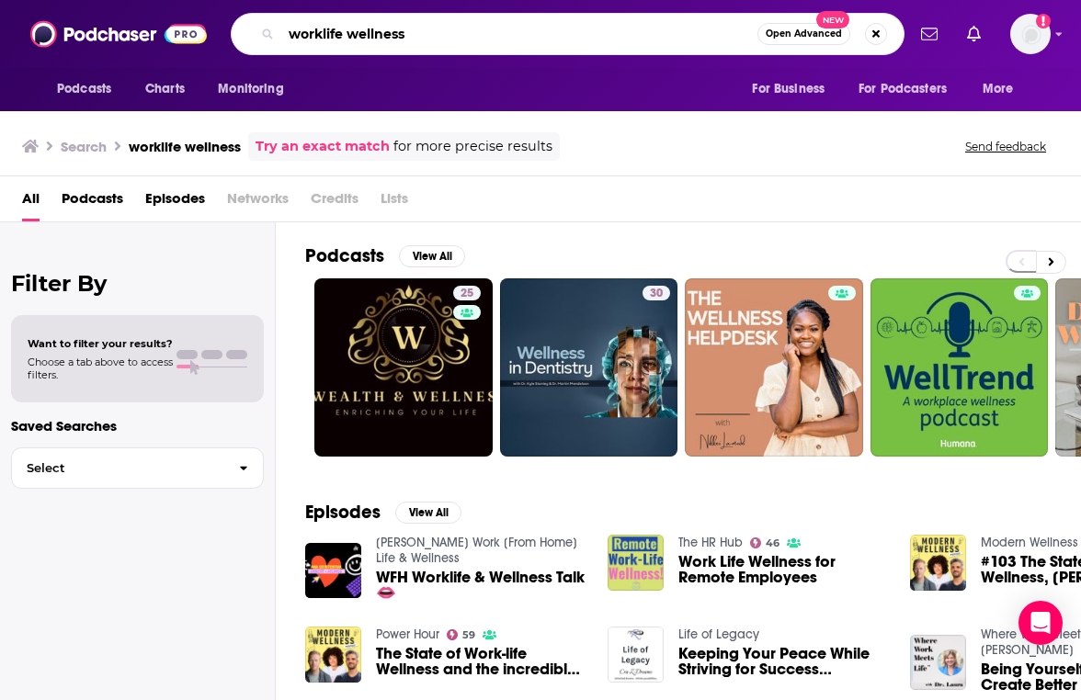
click at [387, 37] on input "worklife wellness" at bounding box center [519, 33] width 476 height 29
type input "workwell"
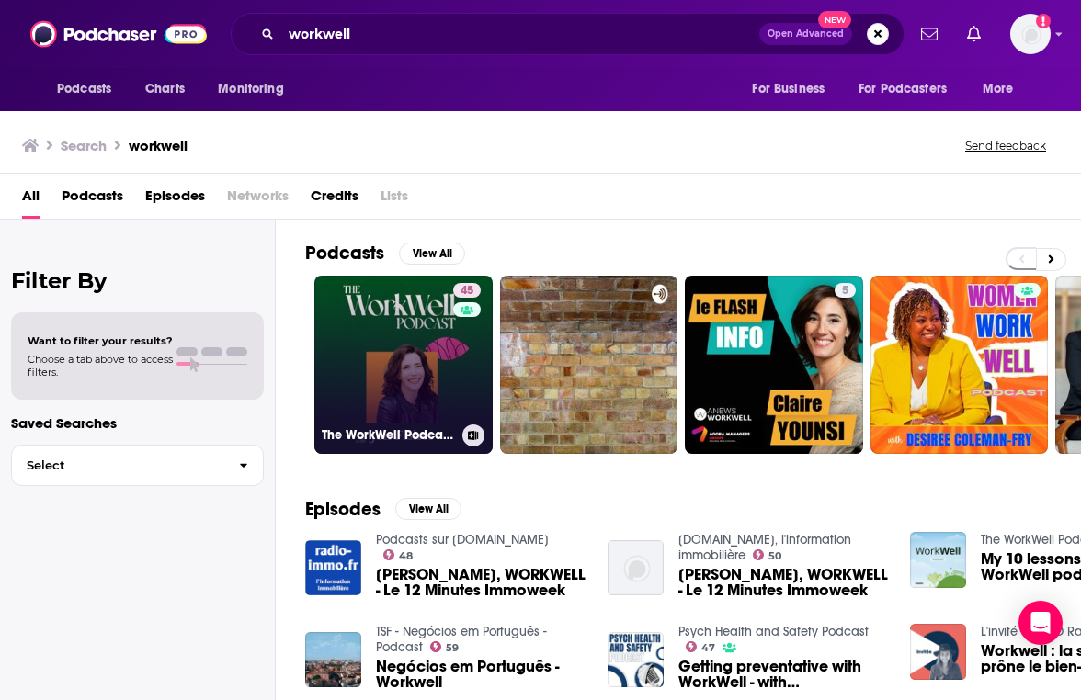
click at [425, 380] on link "45 The WorkWell Podcast™" at bounding box center [403, 365] width 178 height 178
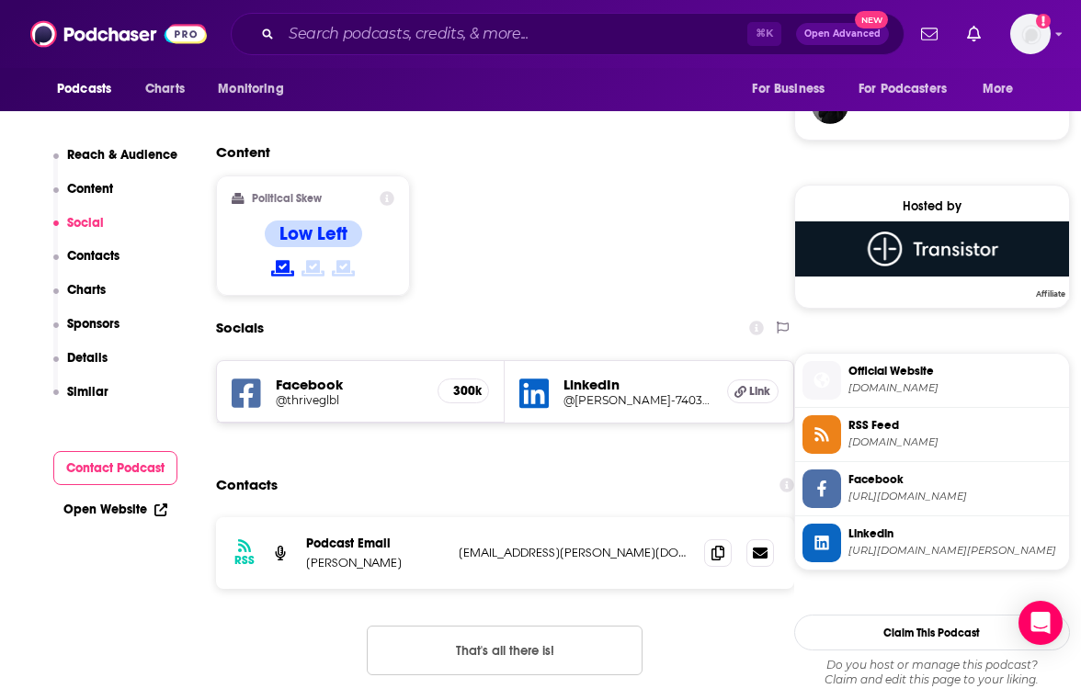
scroll to position [1376, 0]
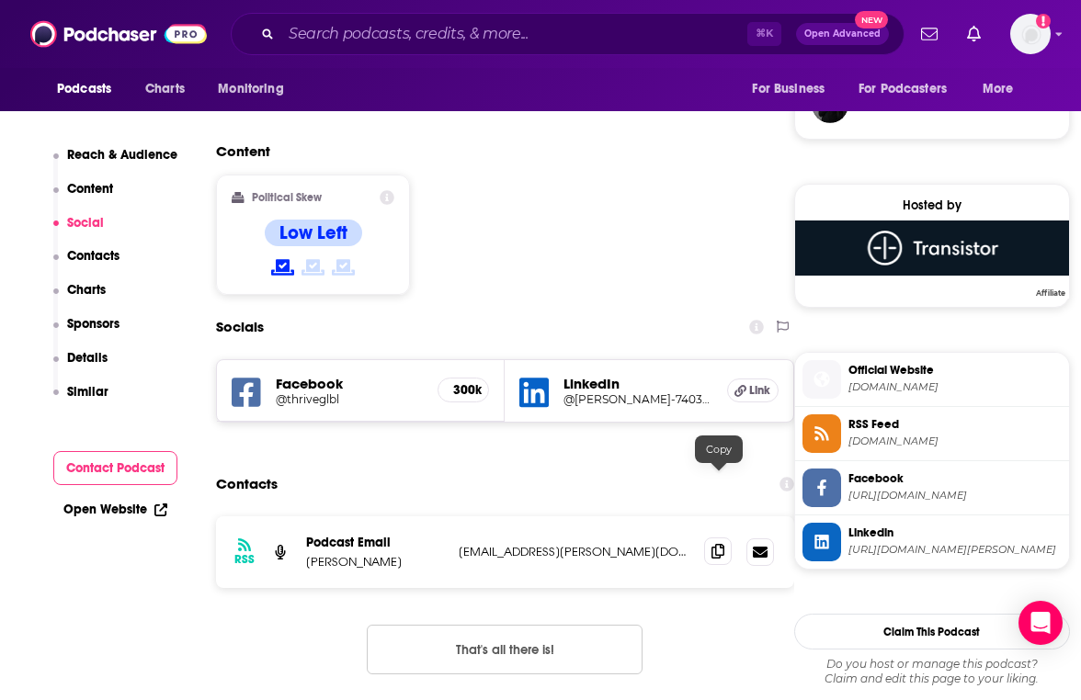
click at [720, 544] on icon at bounding box center [717, 551] width 13 height 15
click at [382, 40] on input "Search podcasts, credits, & more..." at bounding box center [514, 33] width 466 height 29
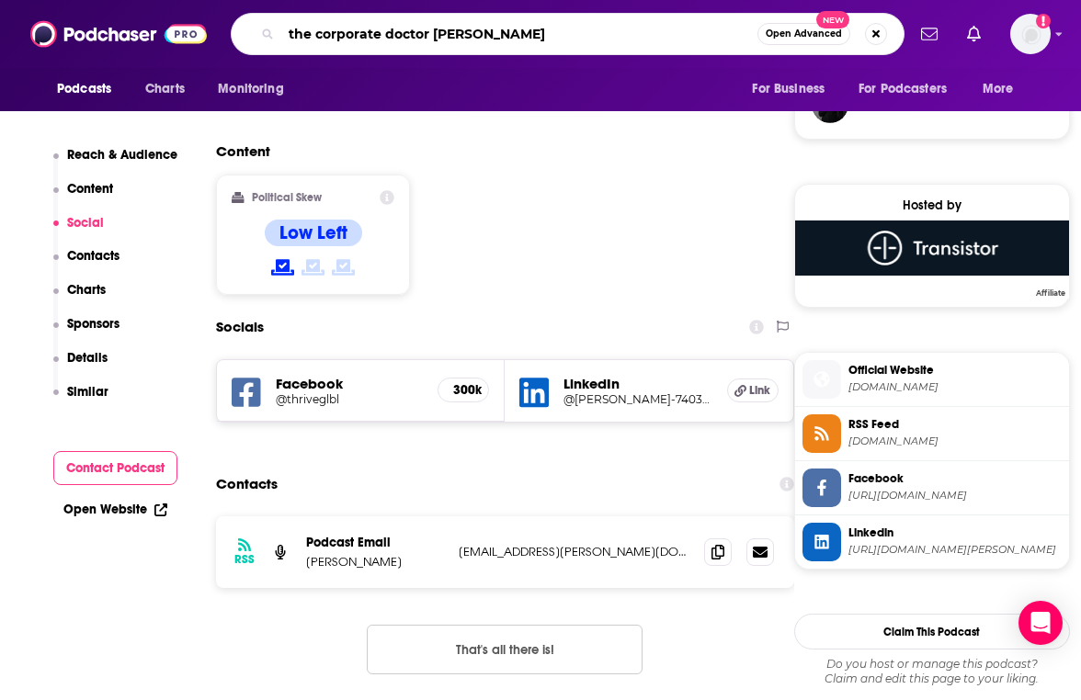
type input "the corporate doctor podcas"
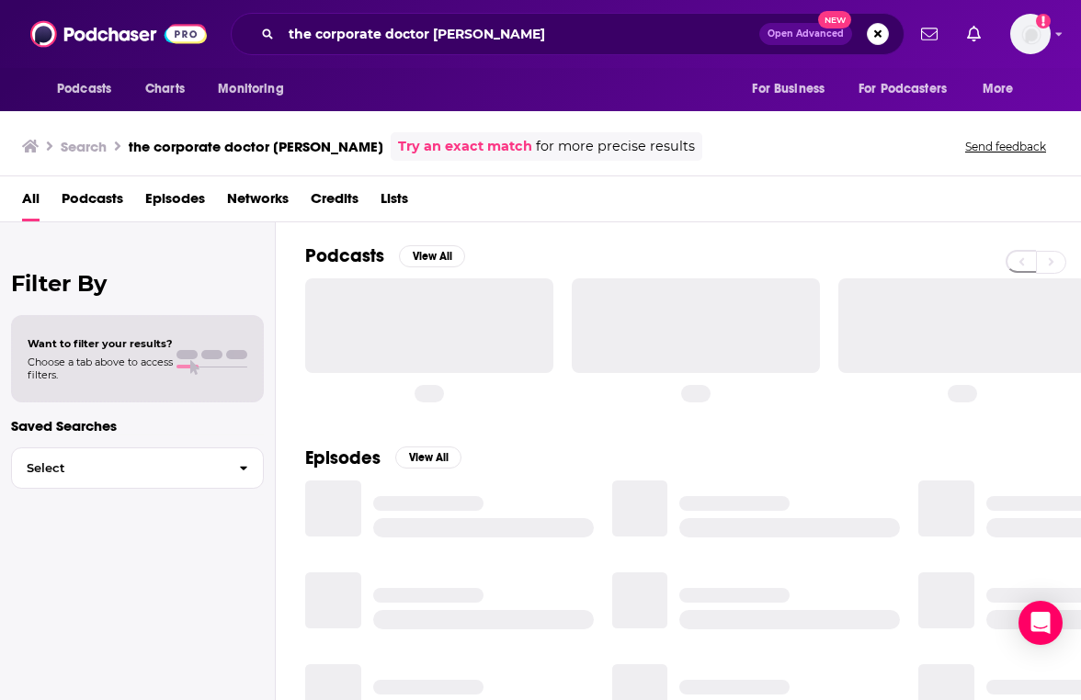
click at [553, 52] on div "the corporate doctor podcas Open Advanced New" at bounding box center [568, 34] width 674 height 42
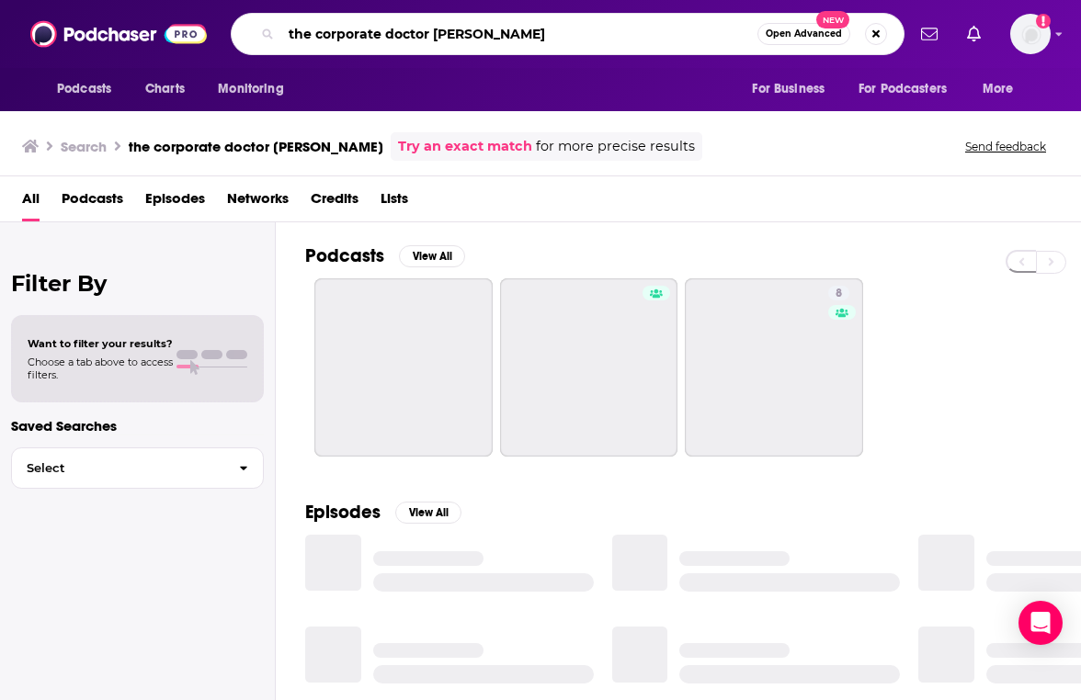
click at [543, 39] on input "the corporate doctor podcas" at bounding box center [519, 33] width 476 height 29
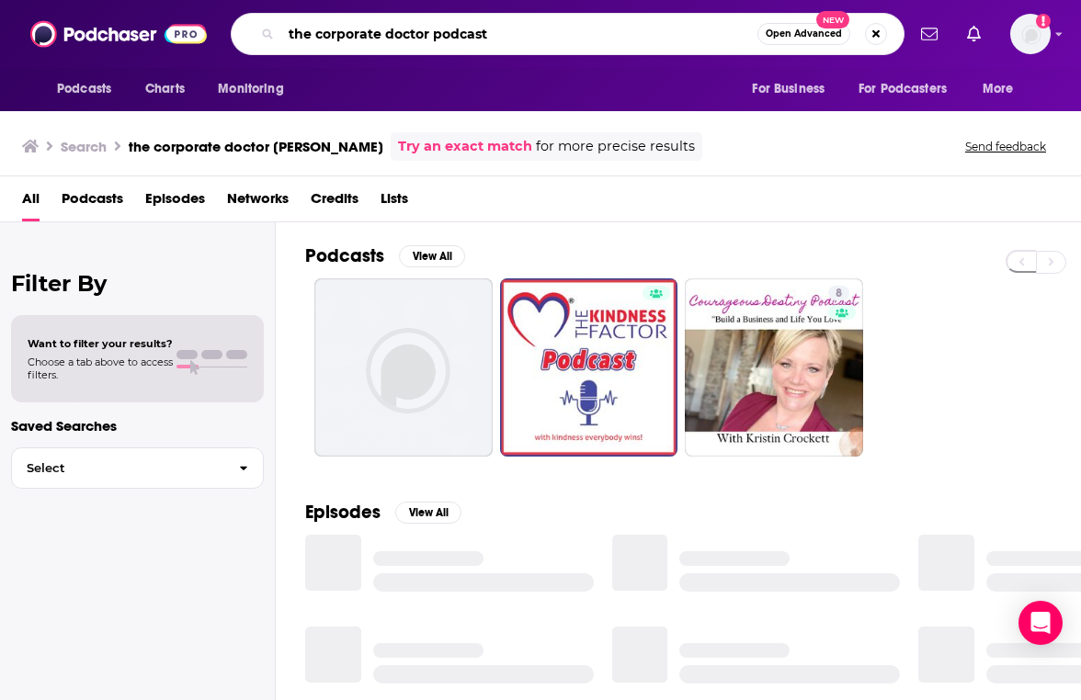
type input "the corporate doctor podcast"
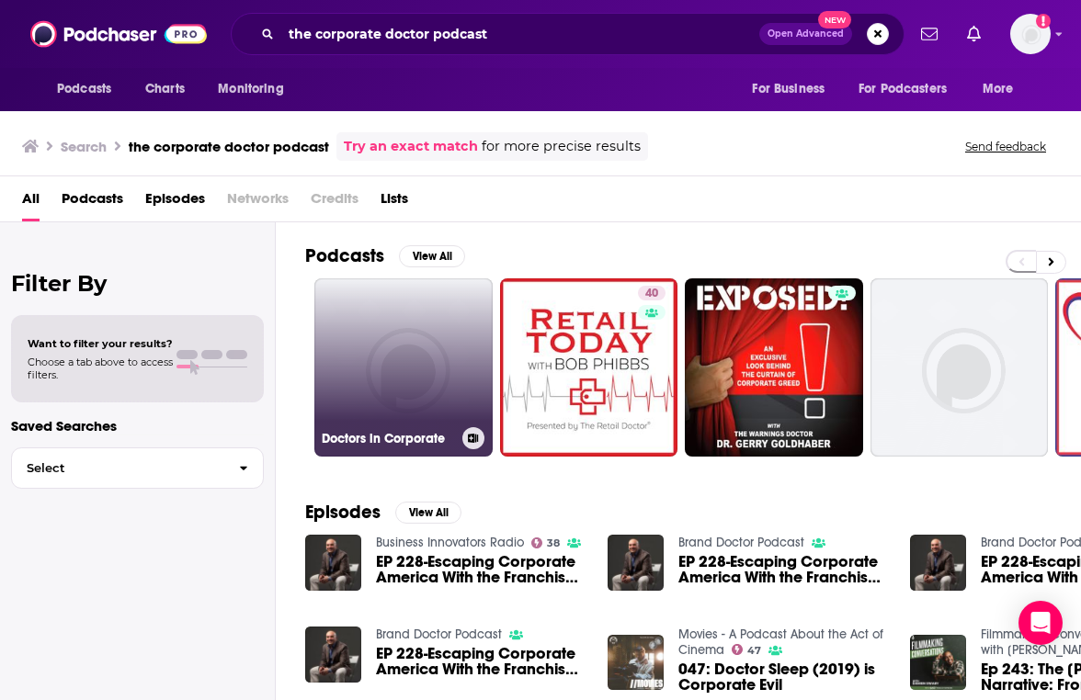
click at [409, 393] on link "Doctors in Corporate" at bounding box center [403, 367] width 178 height 178
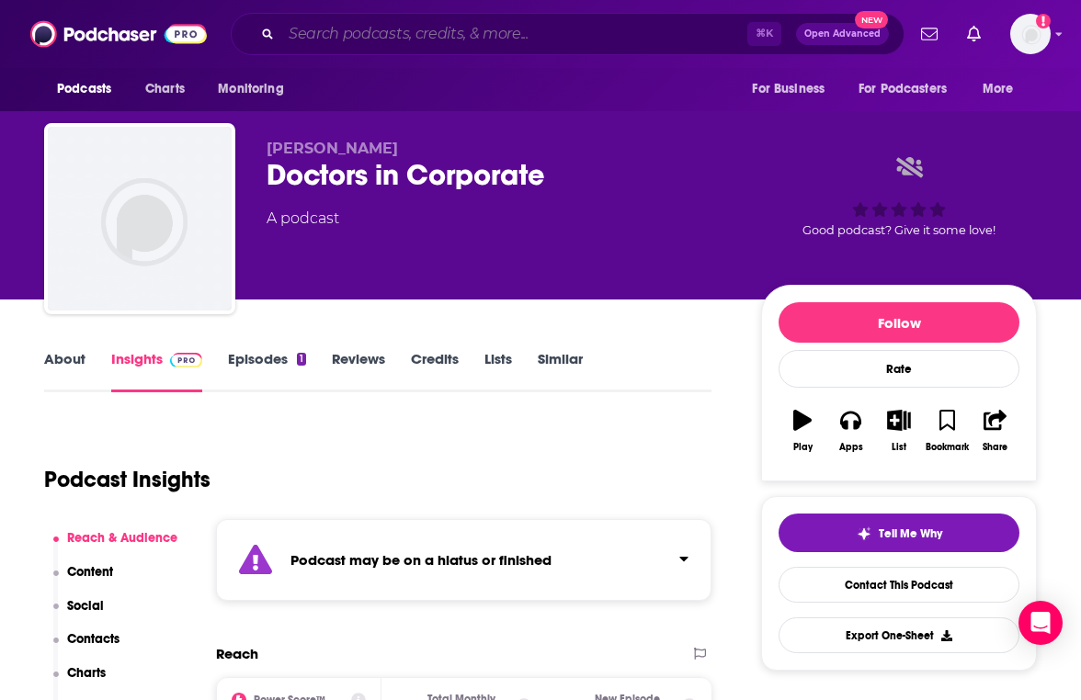
click at [387, 40] on input "Search podcasts, credits, & more..." at bounding box center [514, 33] width 466 height 29
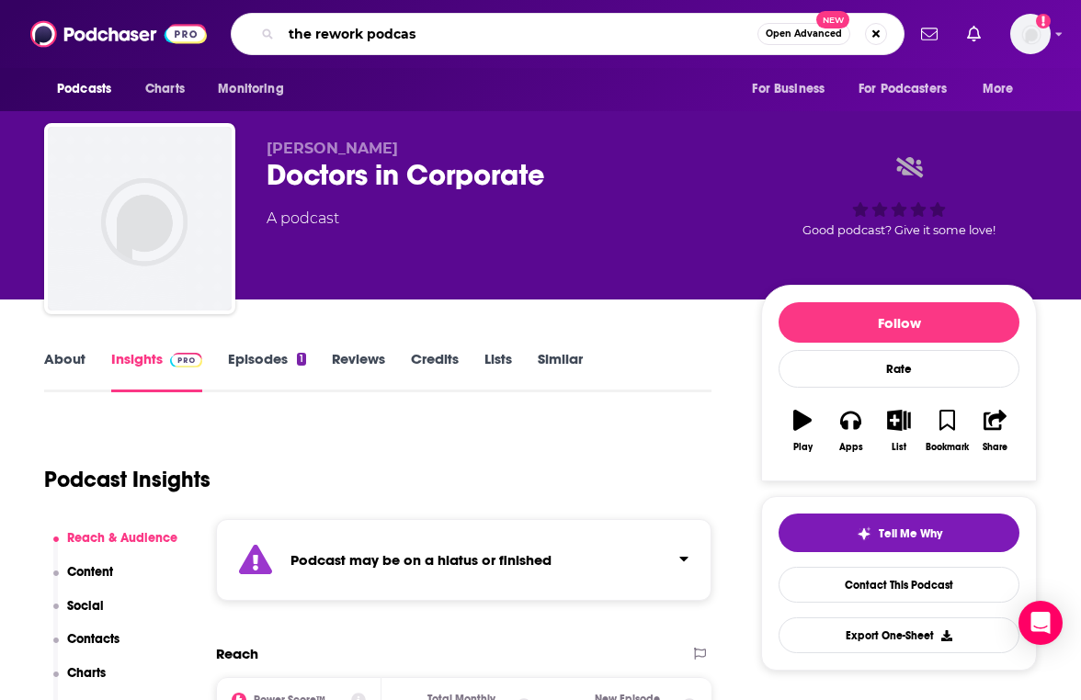
type input "the rework podcast"
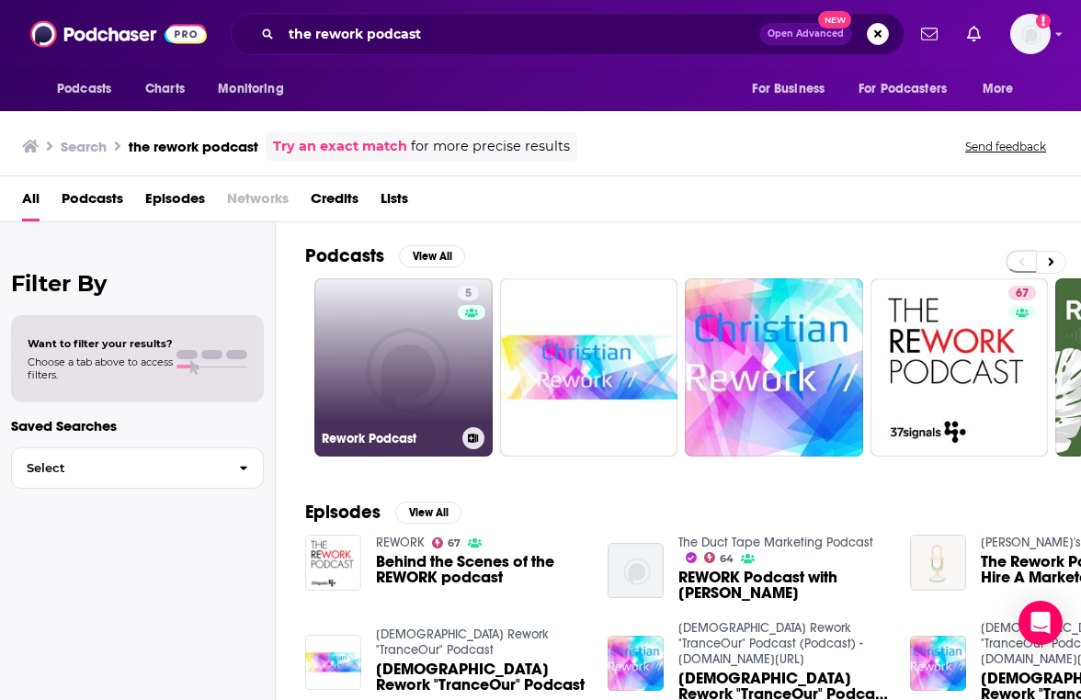
click at [422, 329] on link "5 Rework Podcast" at bounding box center [403, 367] width 178 height 178
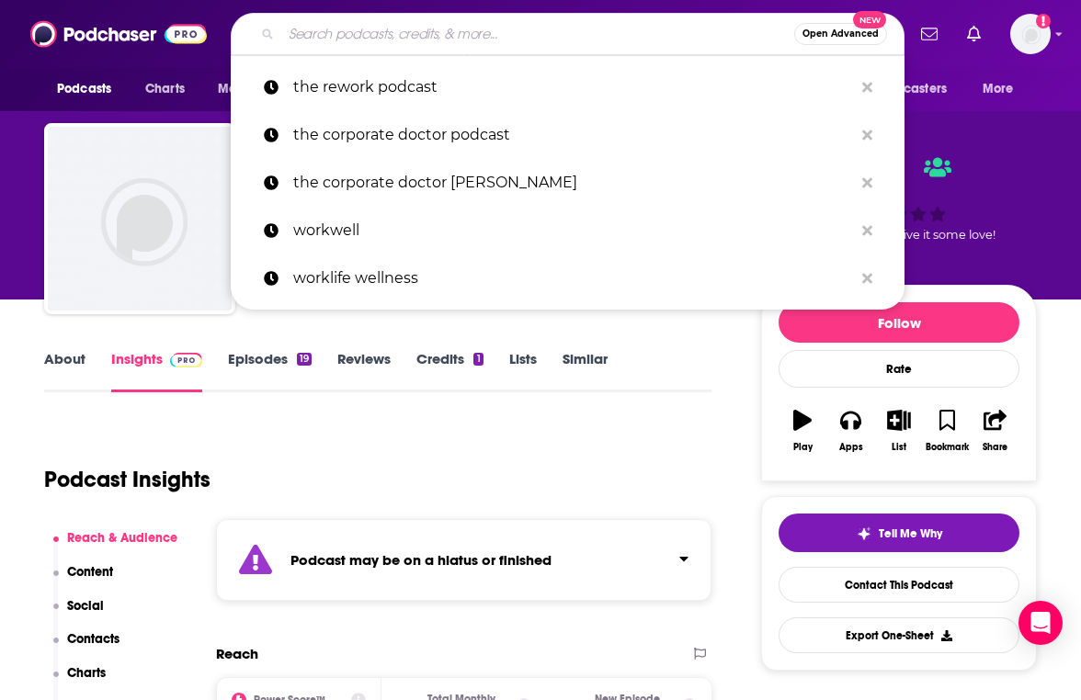
click at [369, 40] on input "Search podcasts, credits, & more..." at bounding box center [537, 33] width 513 height 29
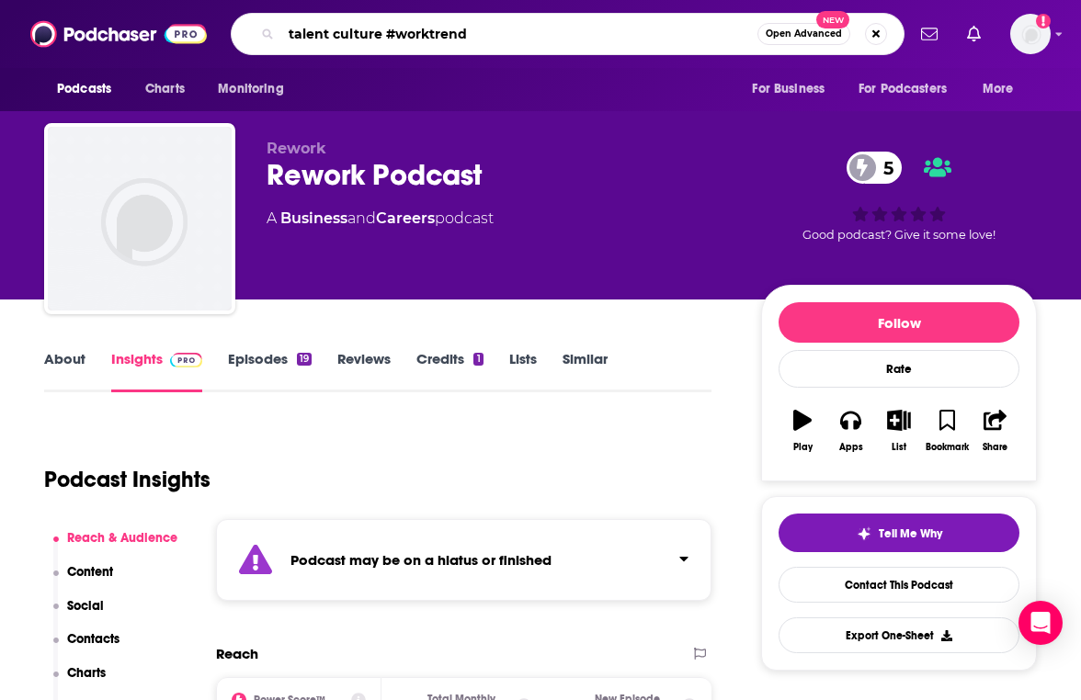
type input "talent culture #worktrends"
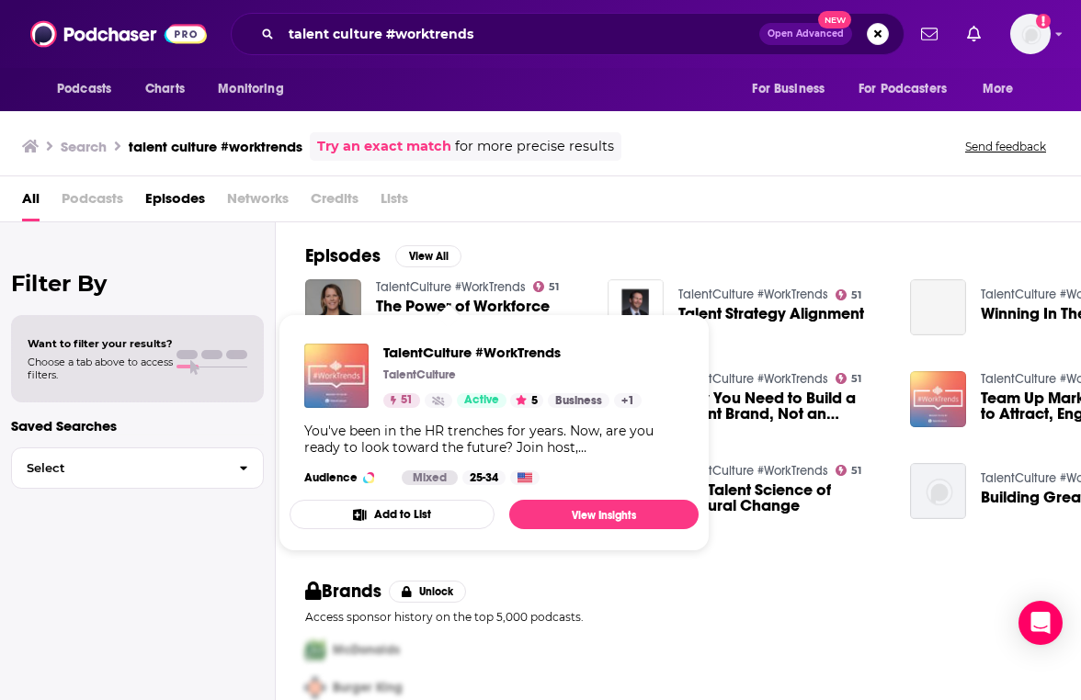
click at [429, 285] on link "TalentCulture #WorkTrends" at bounding box center [451, 287] width 150 height 16
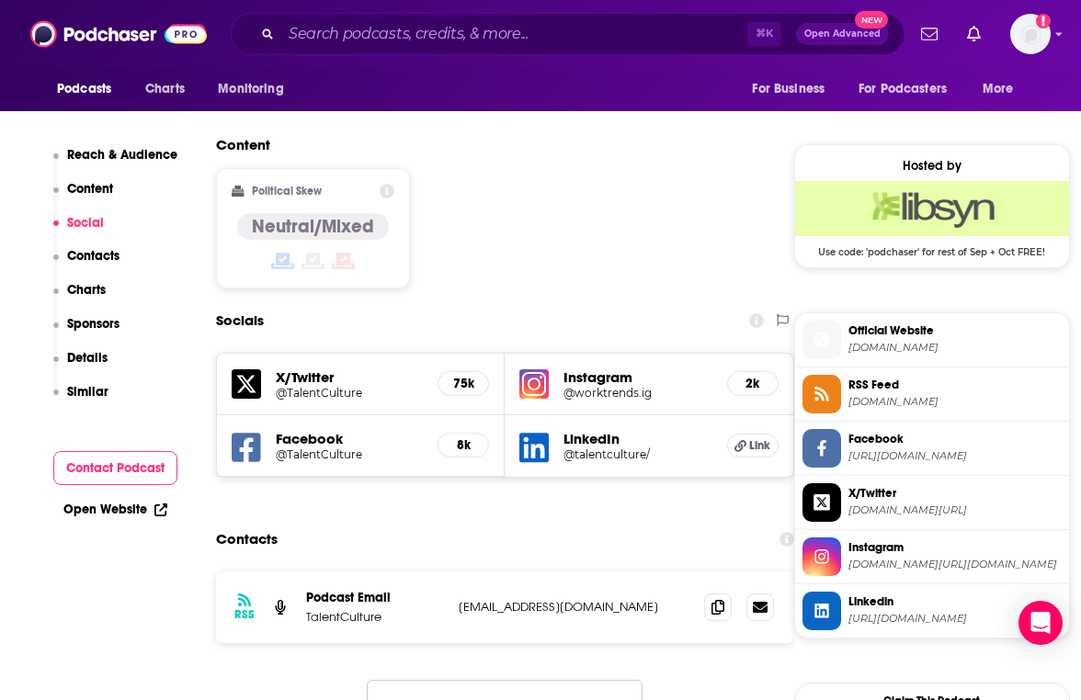
scroll to position [1495, 0]
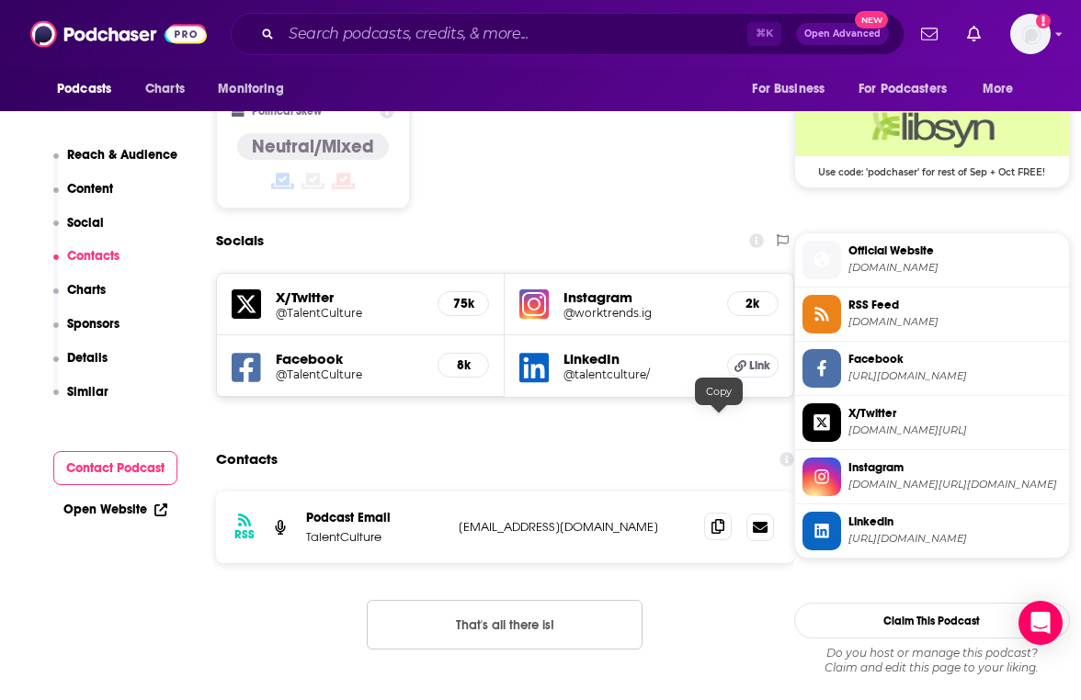
click at [715, 519] on icon at bounding box center [717, 526] width 13 height 15
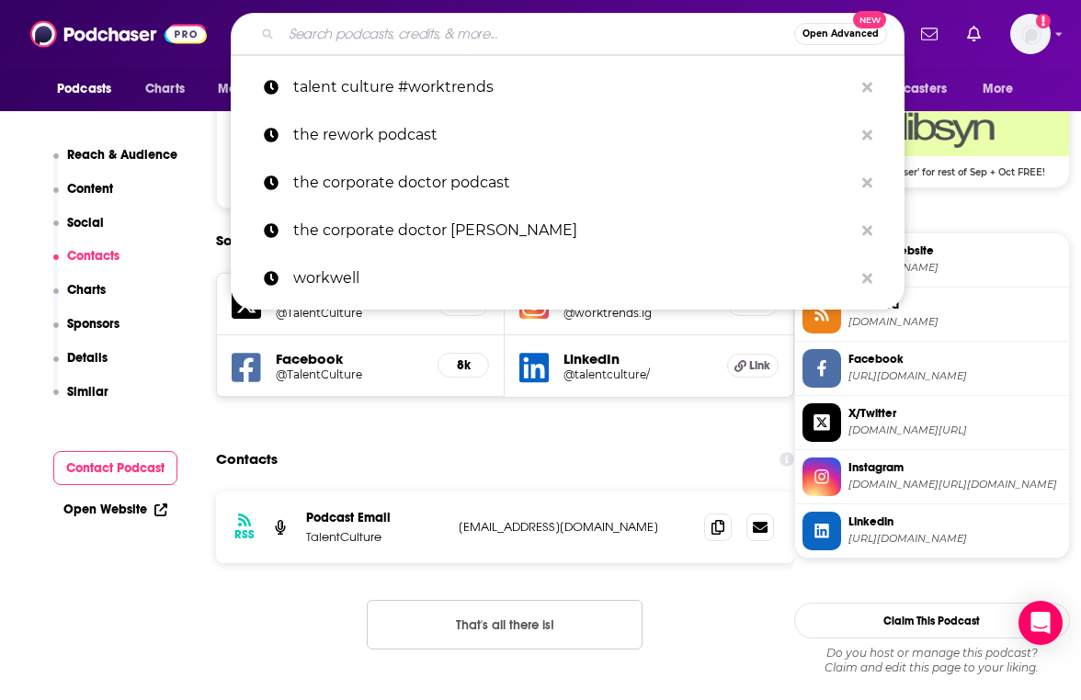
click at [378, 38] on input "Search podcasts, credits, & more..." at bounding box center [537, 33] width 513 height 29
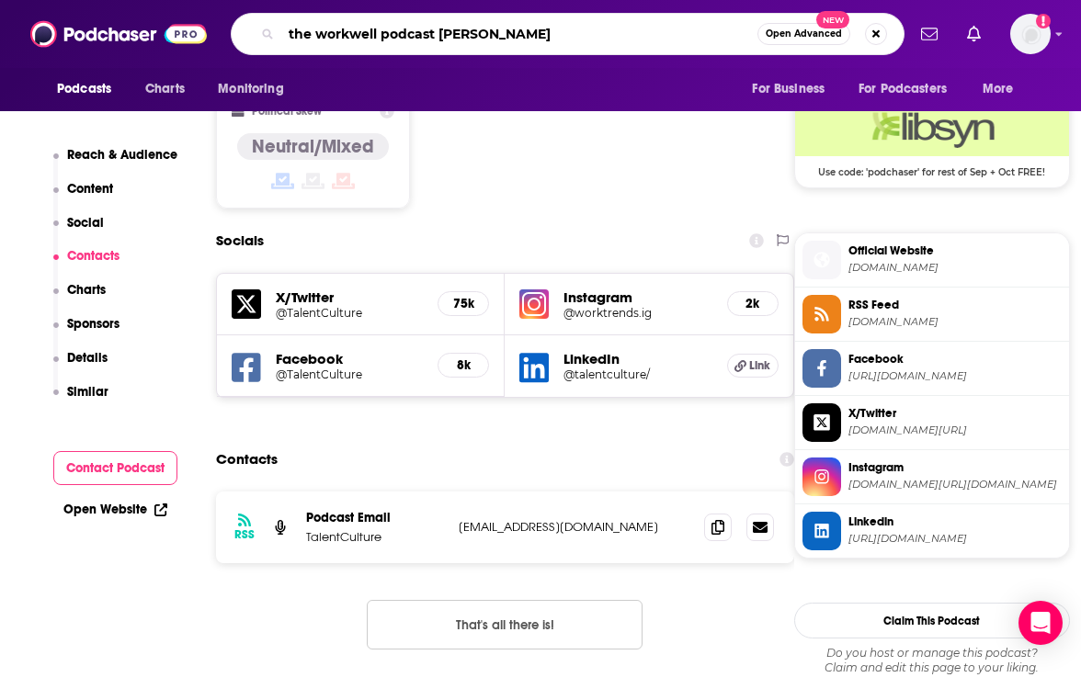
type input "the workwell podcast deloitte"
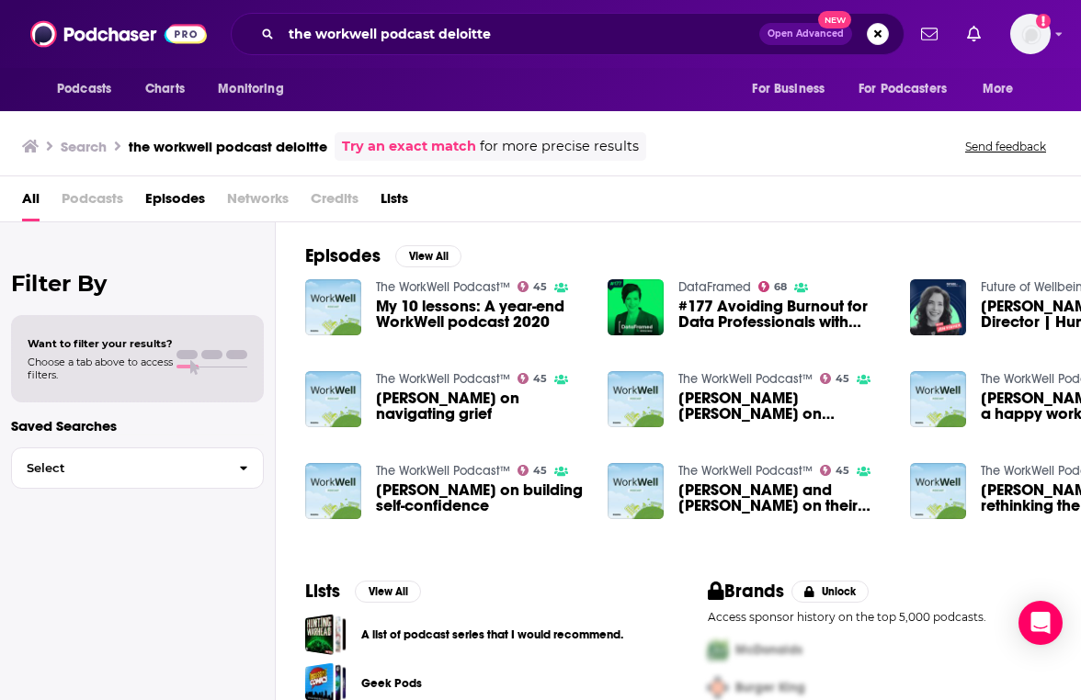
click at [473, 287] on link "The WorkWell Podcast™" at bounding box center [443, 287] width 134 height 16
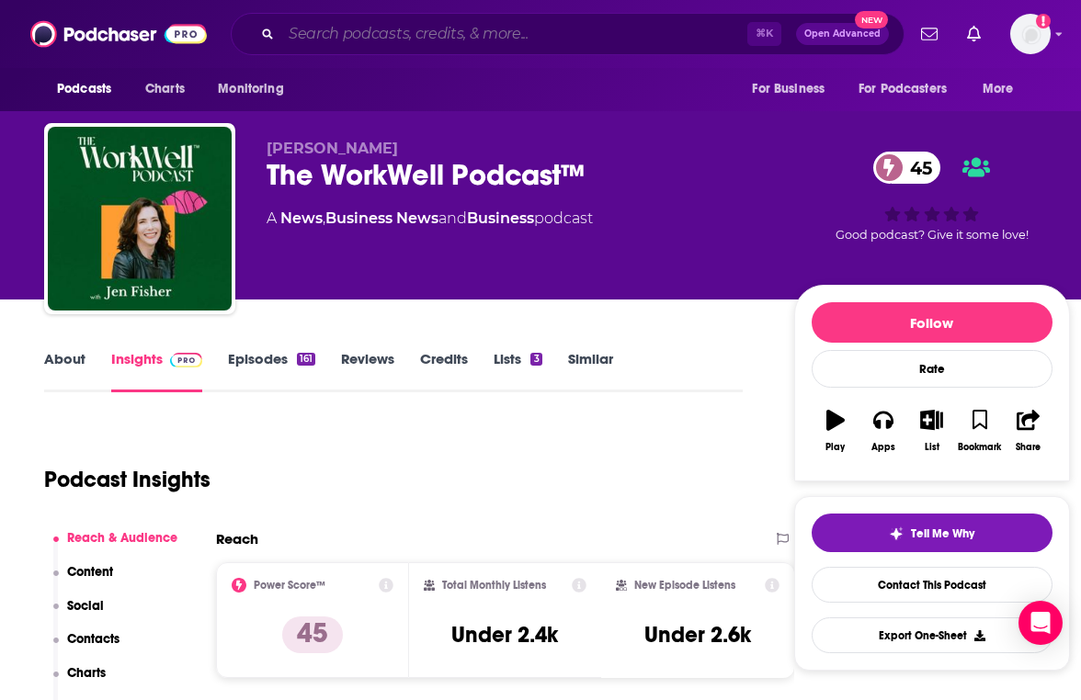
click at [357, 36] on input "Search podcasts, credits, & more..." at bounding box center [514, 33] width 466 height 29
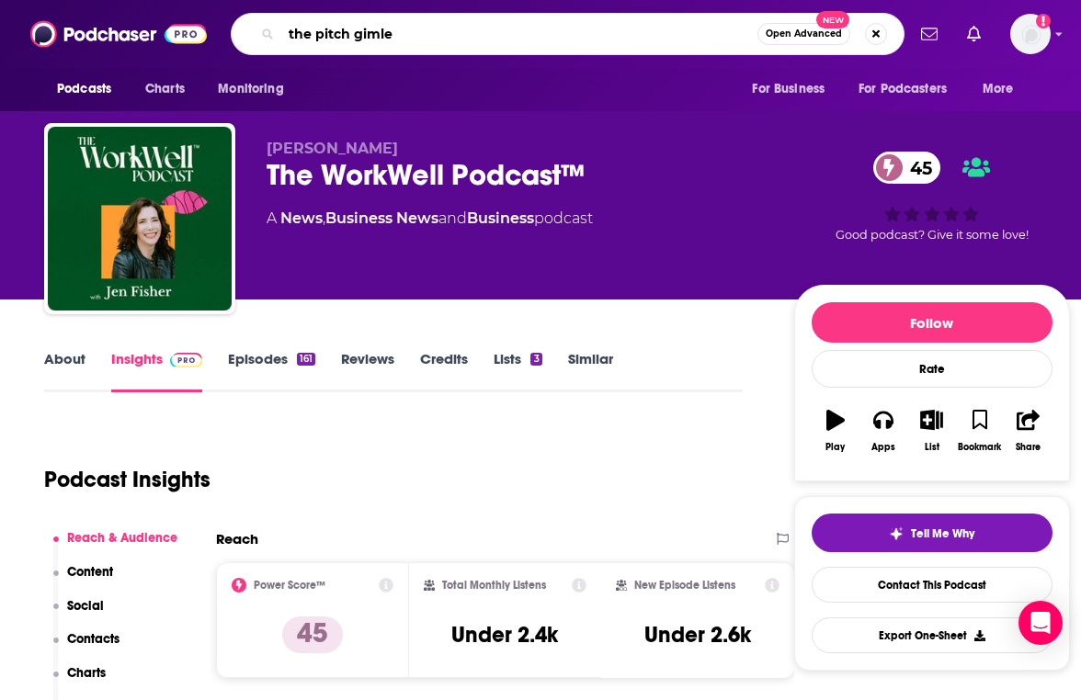
type input "the pitch gimlet"
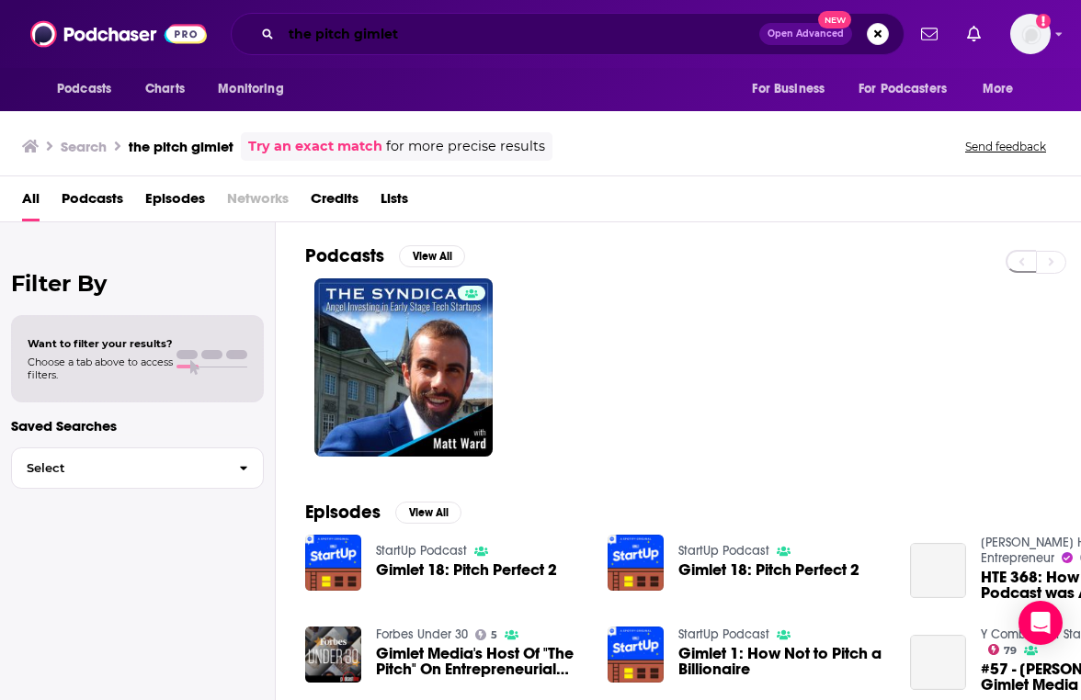
click at [440, 33] on input "the pitch gimlet" at bounding box center [520, 33] width 478 height 29
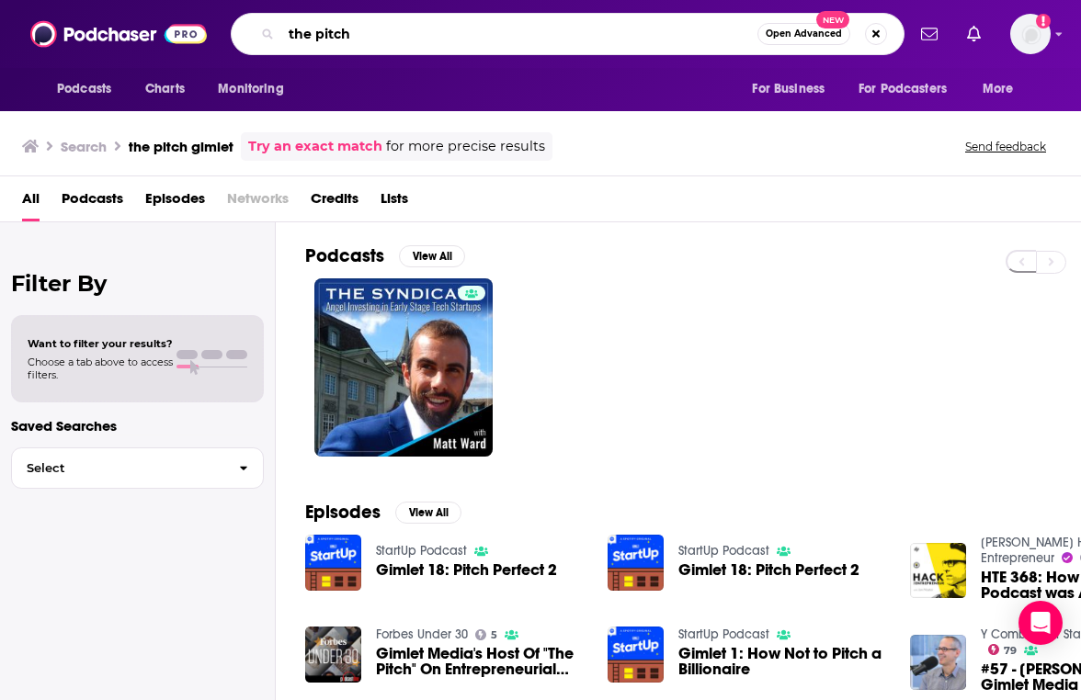
type input "the pitch"
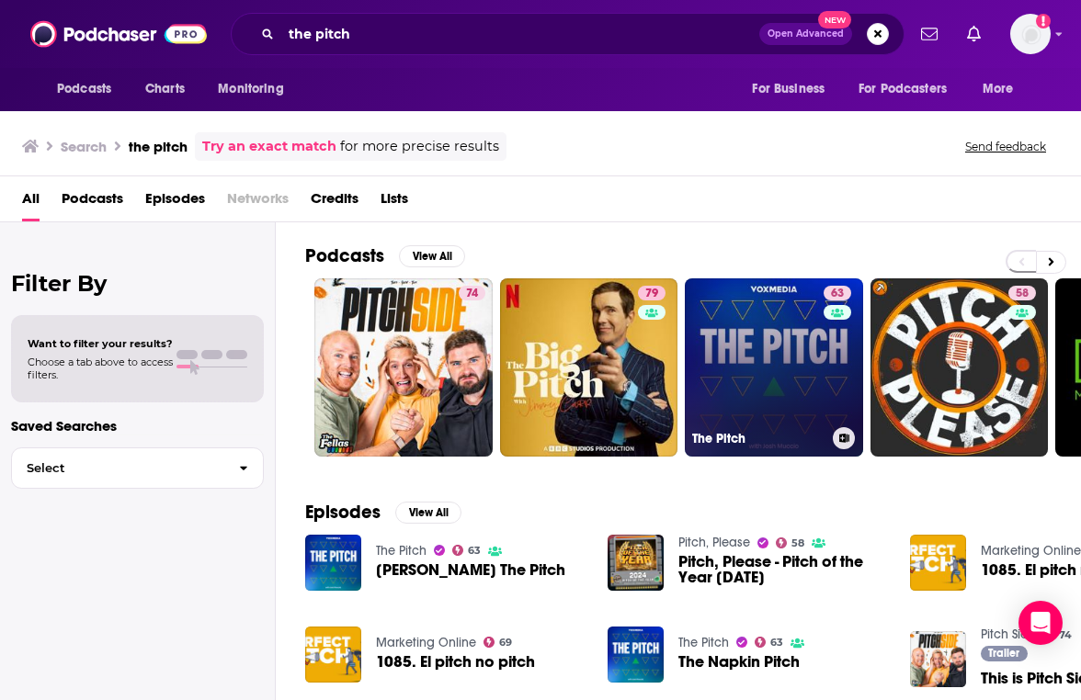
click at [751, 309] on link "63 The Pitch" at bounding box center [774, 367] width 178 height 178
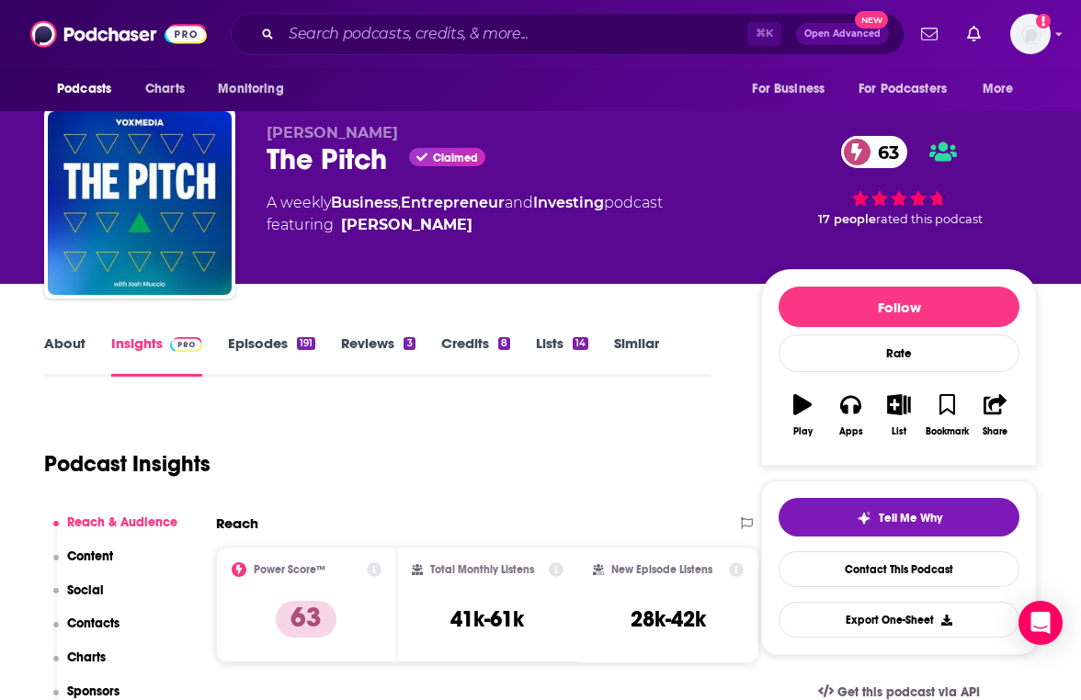
scroll to position [61, 0]
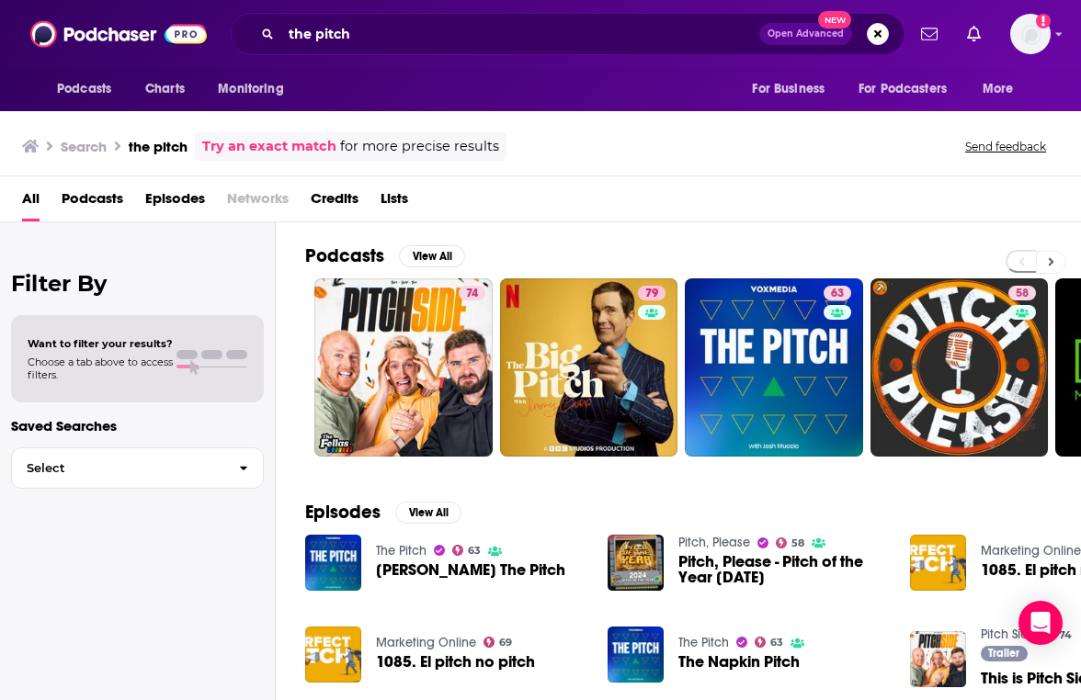
click at [1054, 259] on button at bounding box center [1051, 262] width 30 height 23
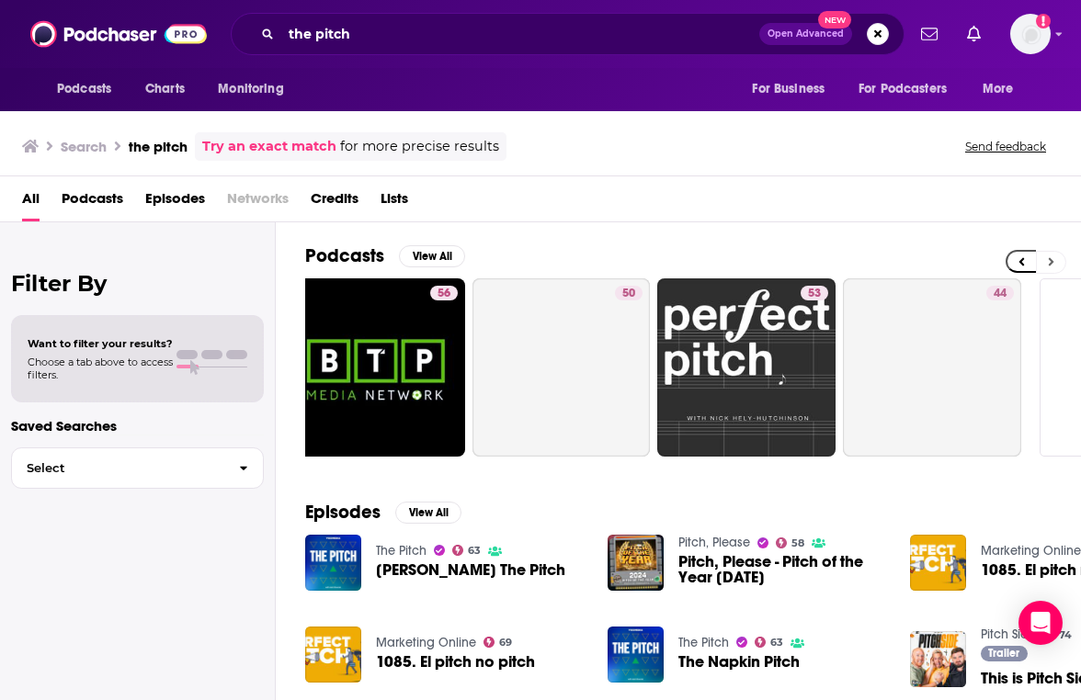
scroll to position [0, 775]
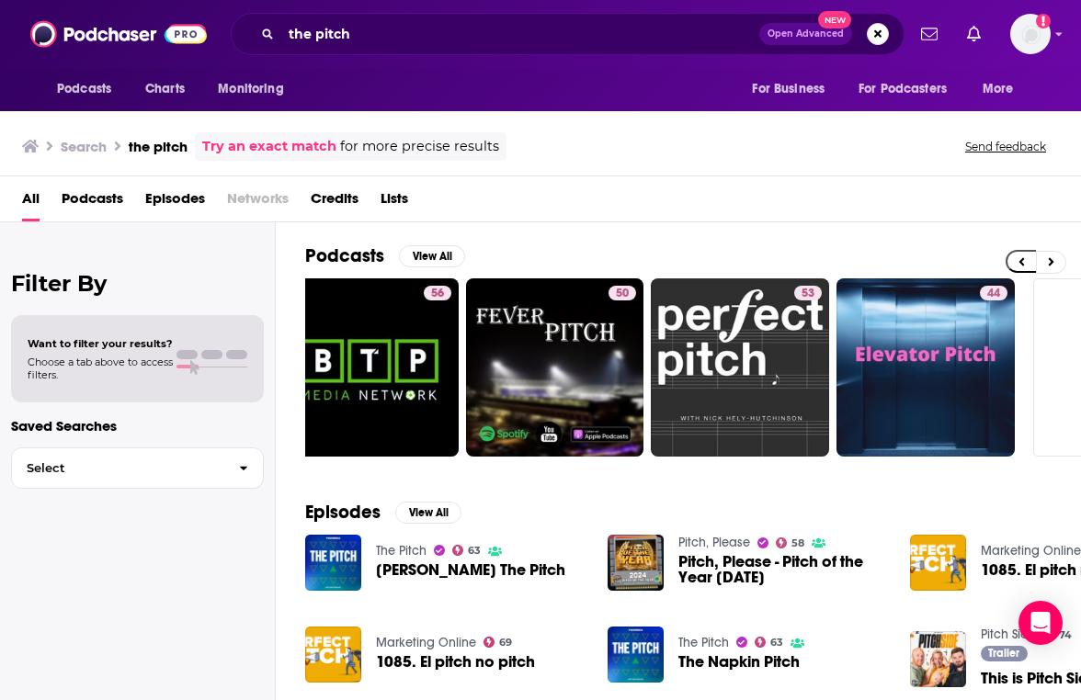
drag, startPoint x: 889, startPoint y: 493, endPoint x: 800, endPoint y: 468, distance: 92.8
click at [885, 493] on div "Episodes View All The Pitch 63 Josh Pitches The Pitch Pitch, Please 58 Pitch, P…" at bounding box center [678, 646] width 805 height 335
click at [1055, 263] on button at bounding box center [1051, 262] width 30 height 23
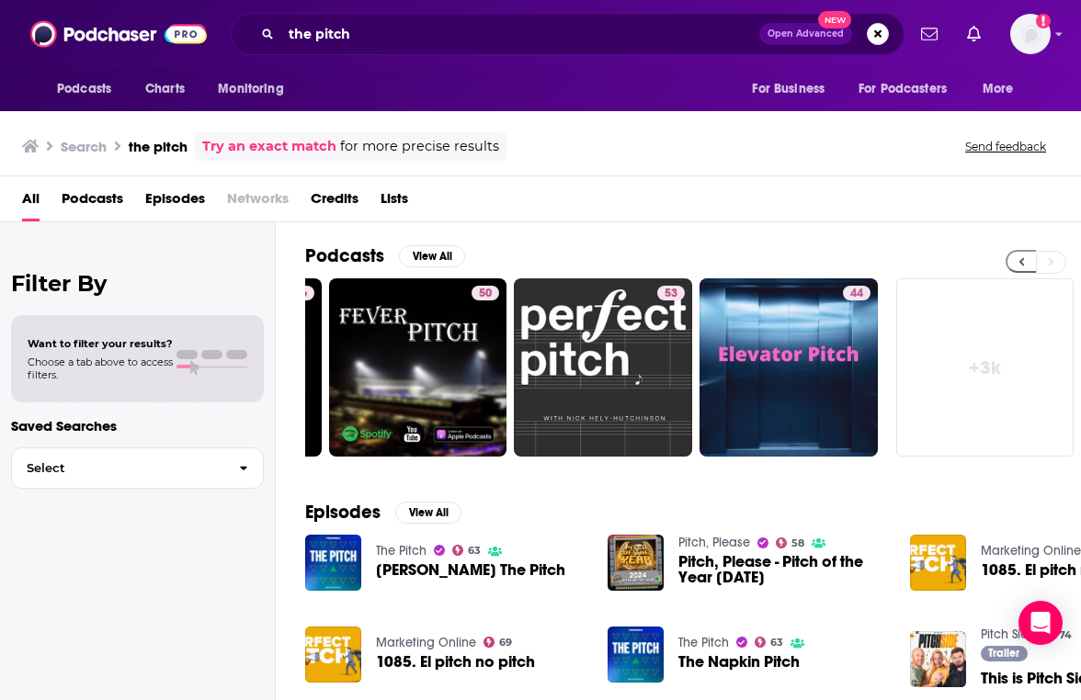
click at [1019, 256] on icon at bounding box center [1021, 261] width 6 height 13
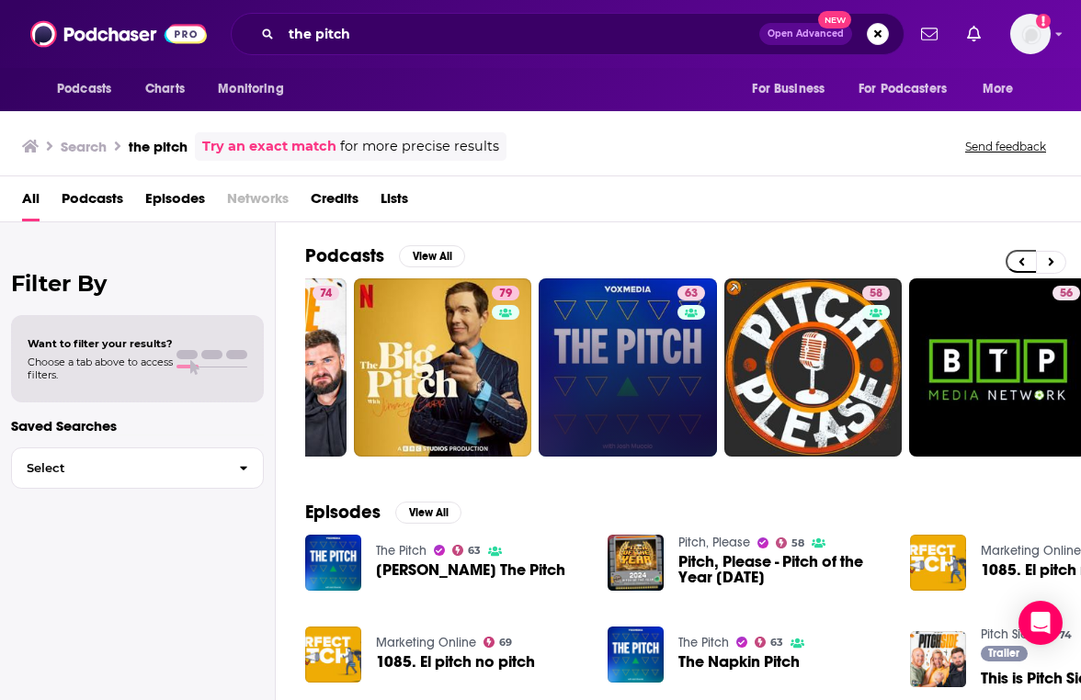
scroll to position [0, 138]
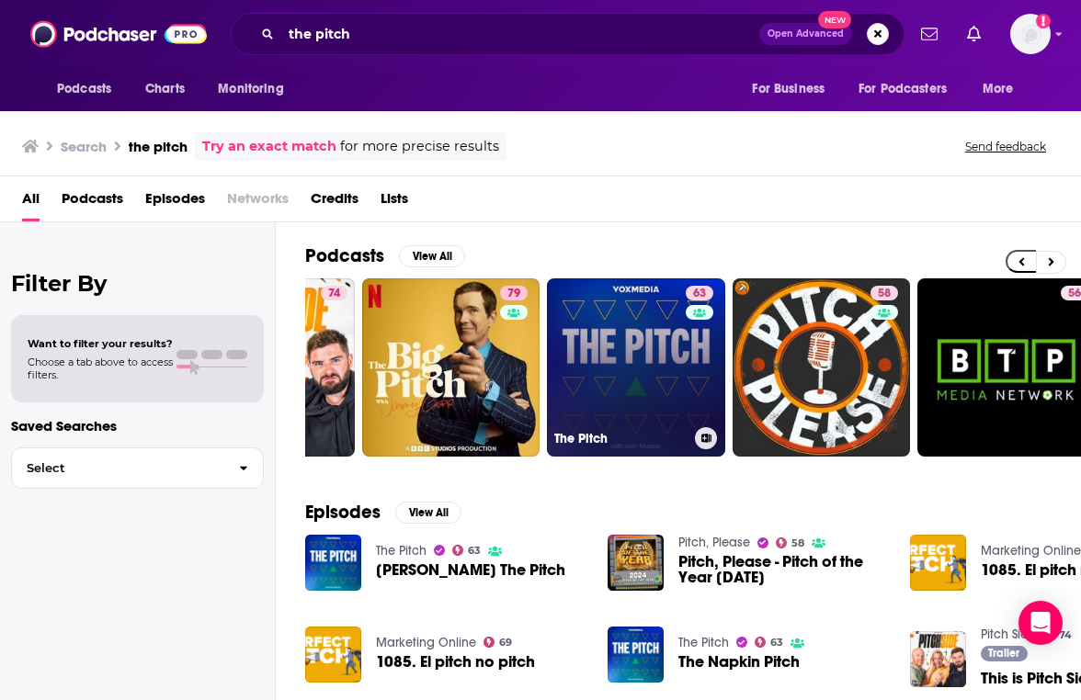
click at [627, 436] on h3 "The Pitch" at bounding box center [620, 439] width 133 height 16
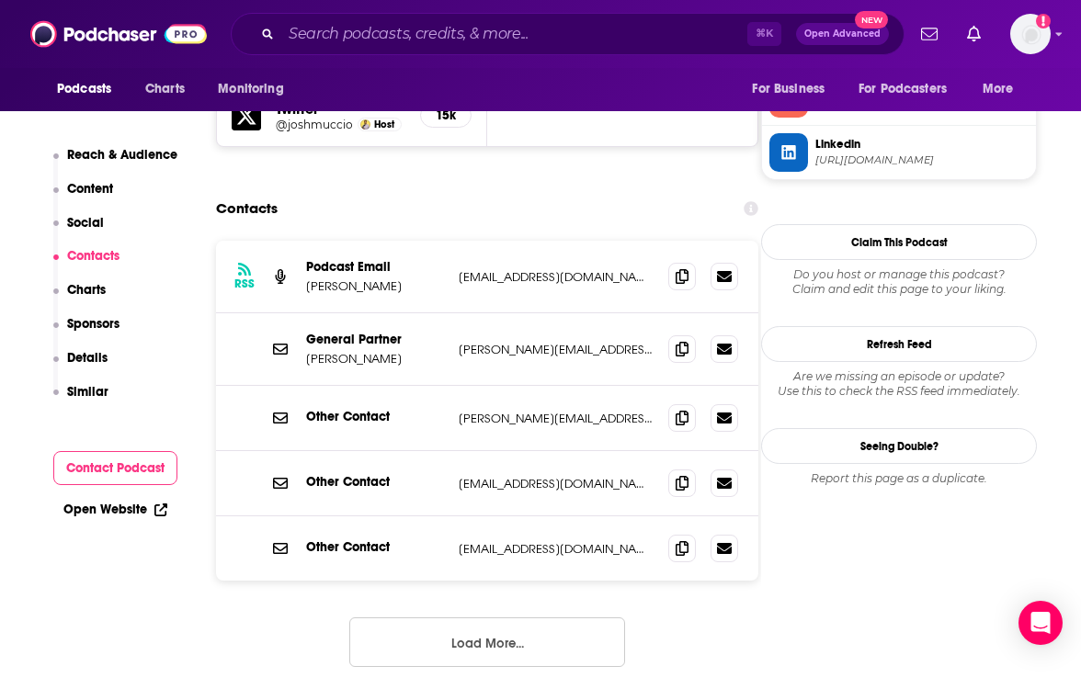
scroll to position [1816, 0]
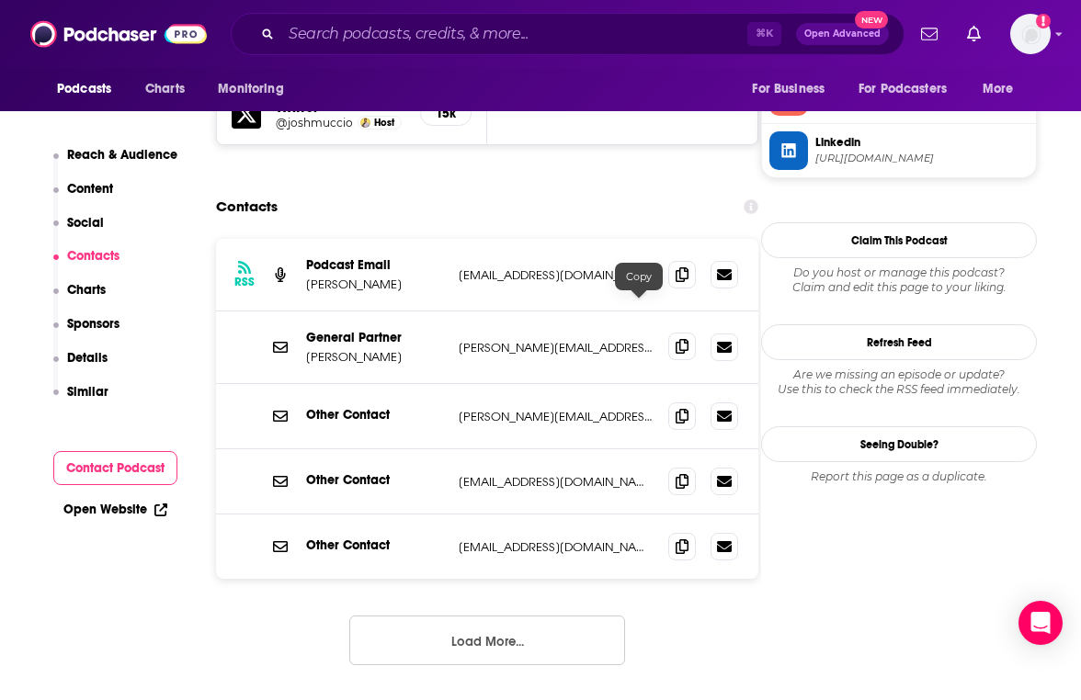
click at [675, 339] on icon at bounding box center [681, 346] width 13 height 15
click at [675, 267] on icon at bounding box center [681, 274] width 13 height 15
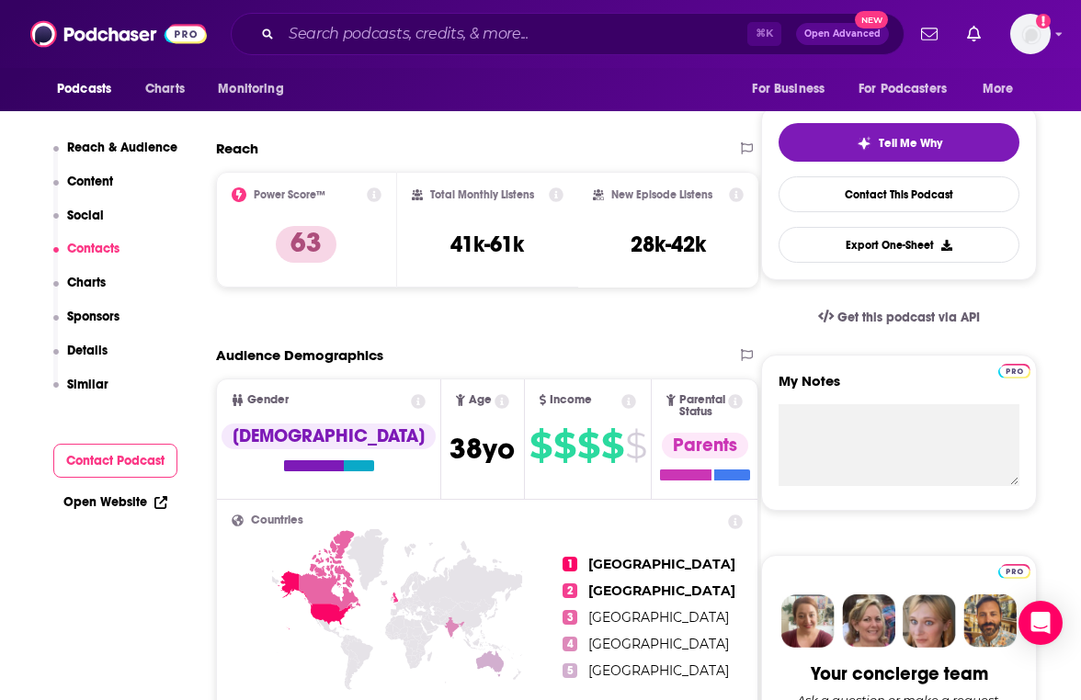
scroll to position [0, 0]
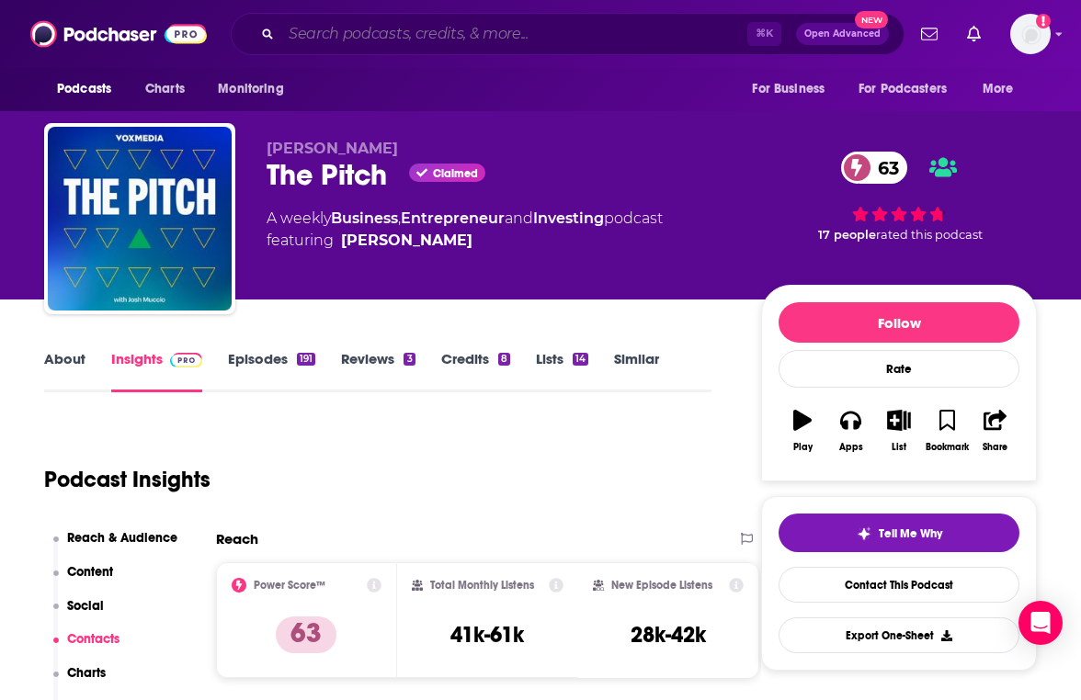
click at [401, 45] on input "Search podcasts, credits, & more..." at bounding box center [514, 33] width 466 height 29
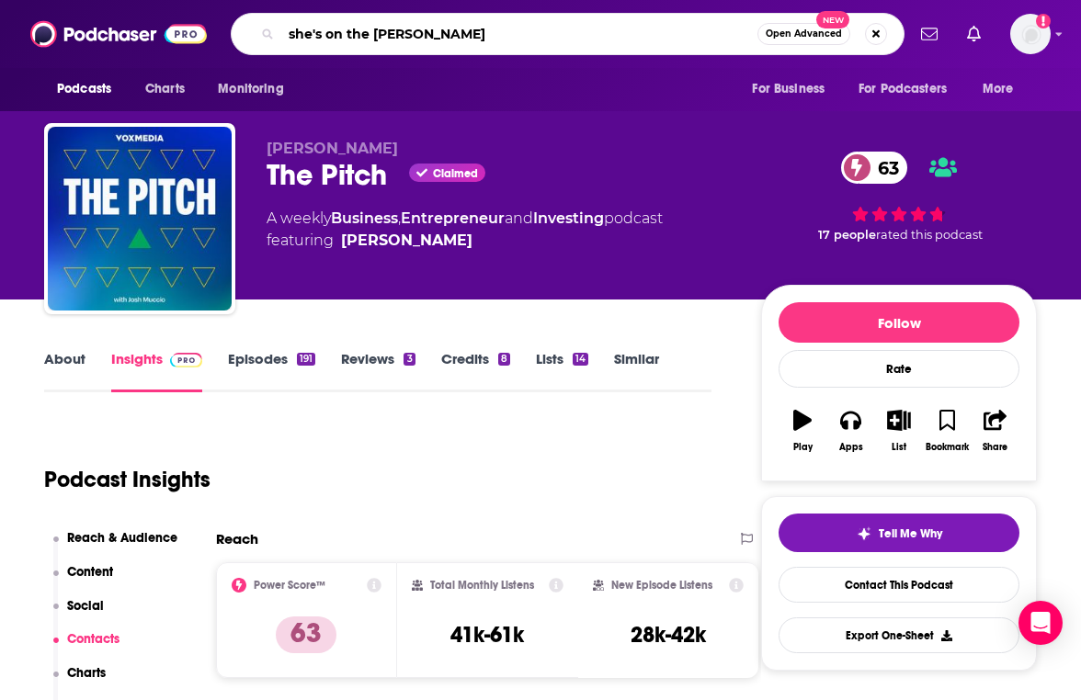
type input "she's on the moeny"
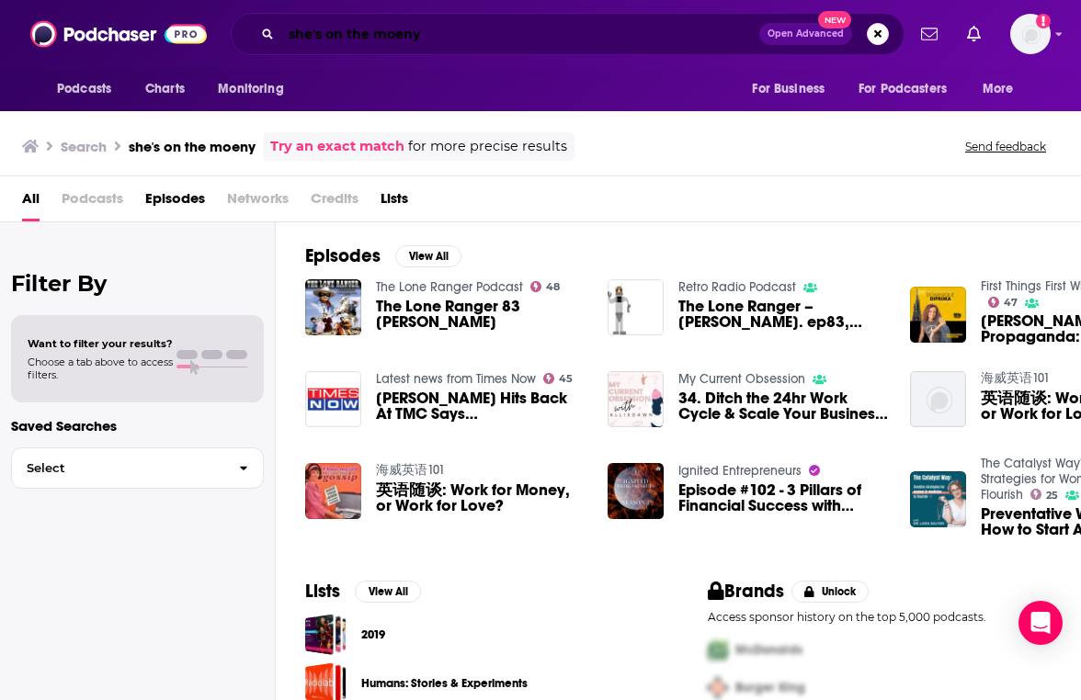
click at [427, 40] on input "she's on the moeny" at bounding box center [520, 33] width 478 height 29
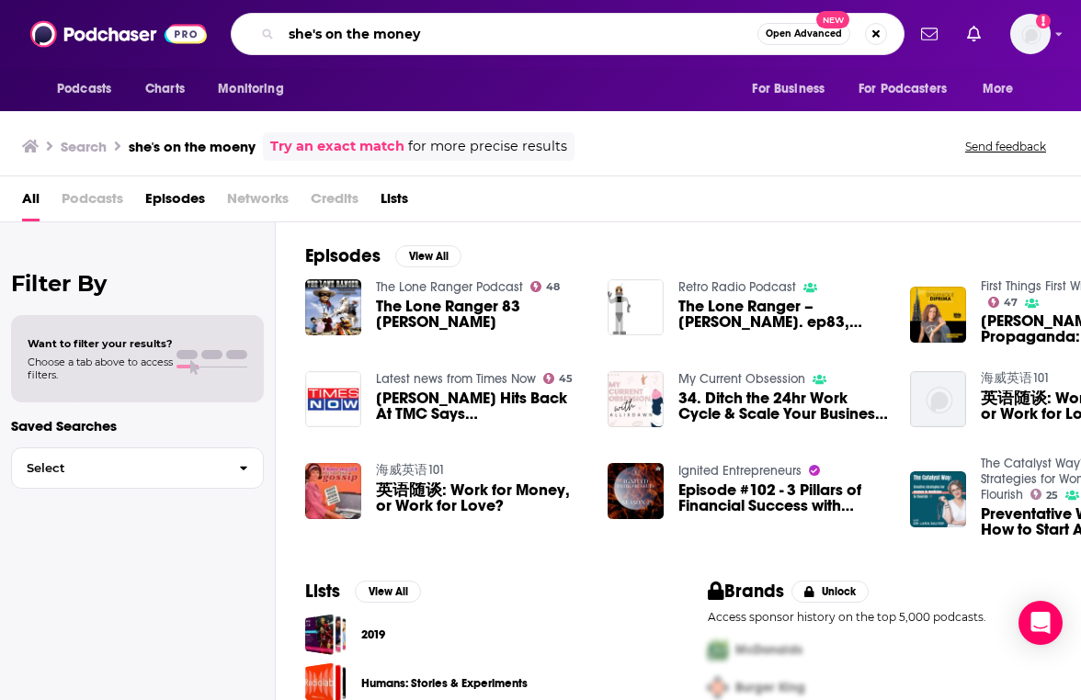
type input "she's on the money"
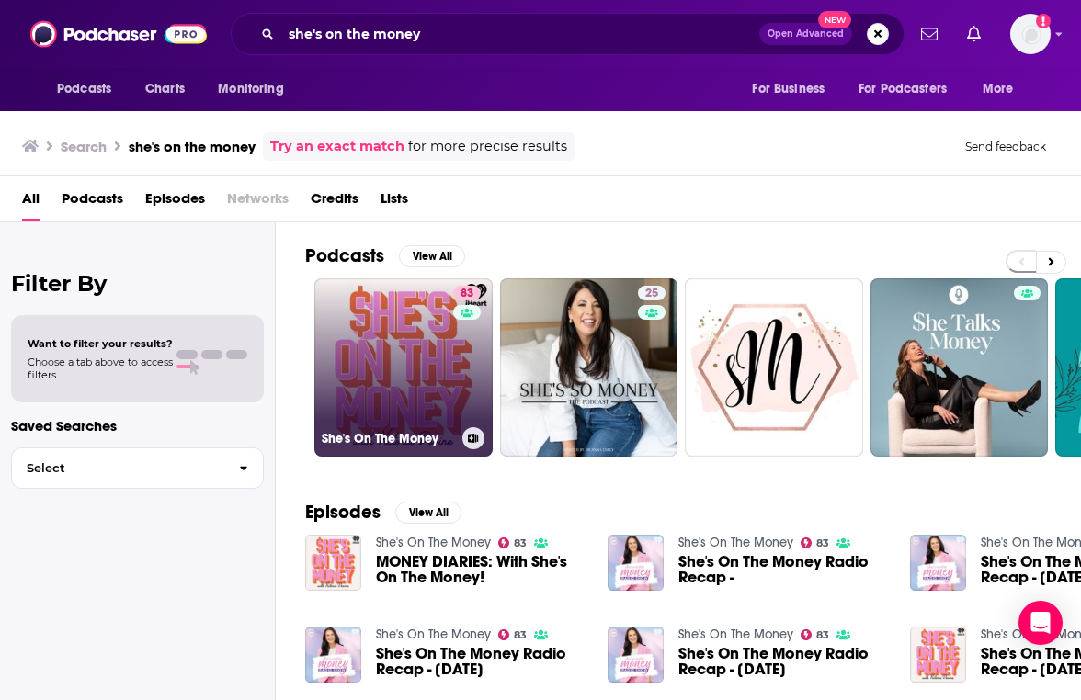
click at [479, 309] on div "83" at bounding box center [469, 357] width 32 height 142
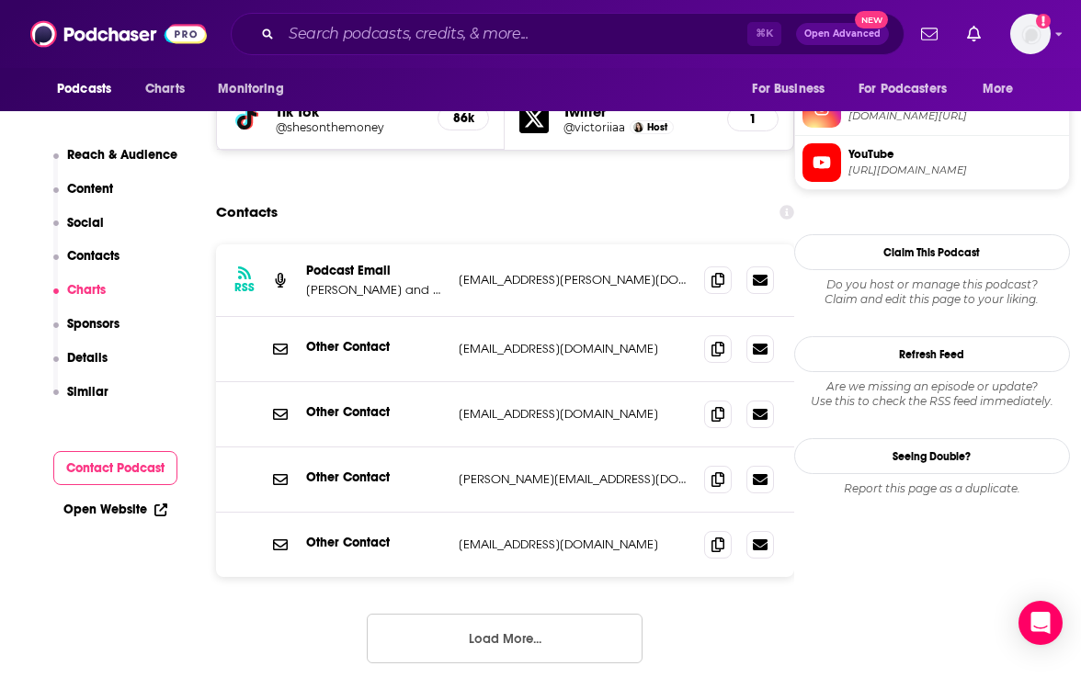
scroll to position [1742, 0]
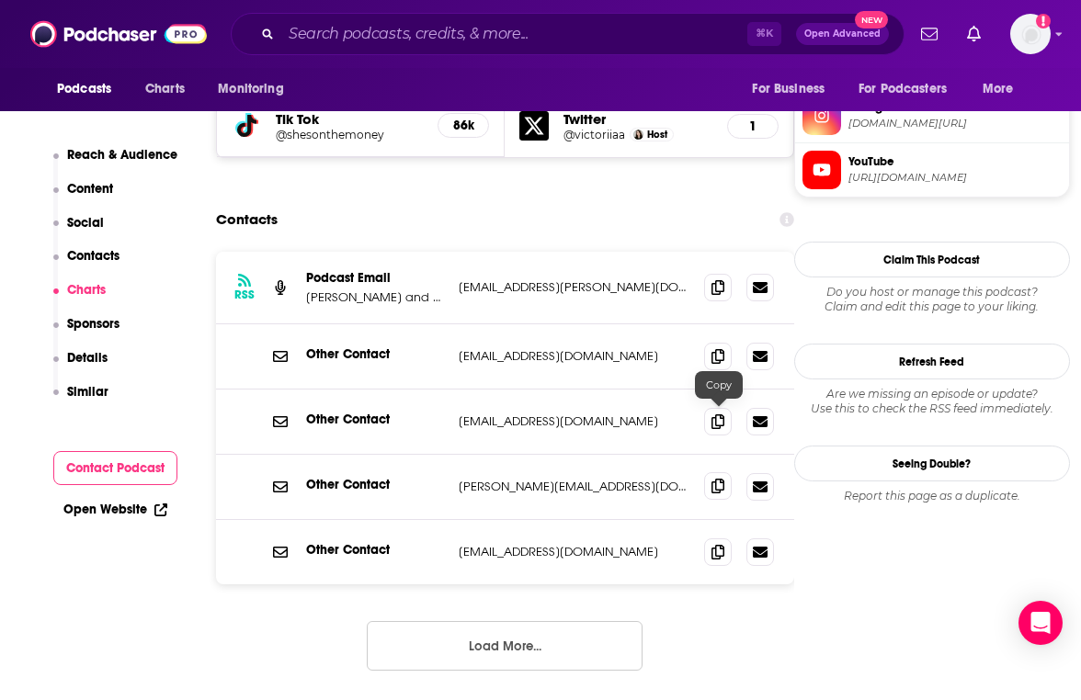
click at [718, 479] on icon at bounding box center [717, 486] width 13 height 15
click at [434, 36] on input "Search podcasts, credits, & more..." at bounding box center [514, 33] width 466 height 29
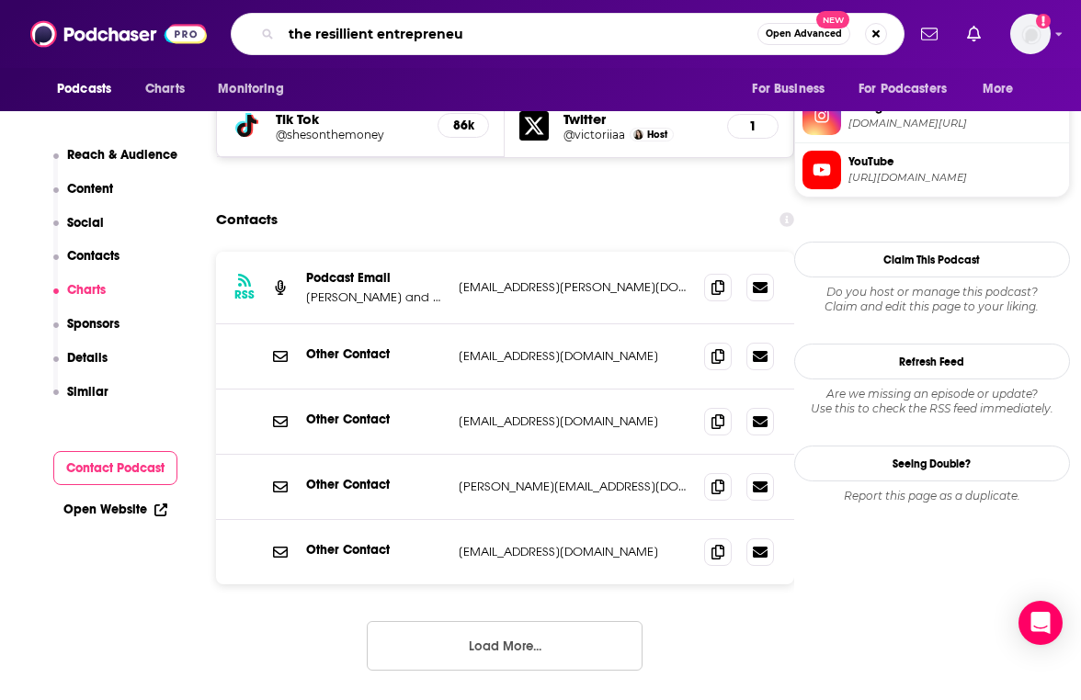
type input "the resillient entrepreneur"
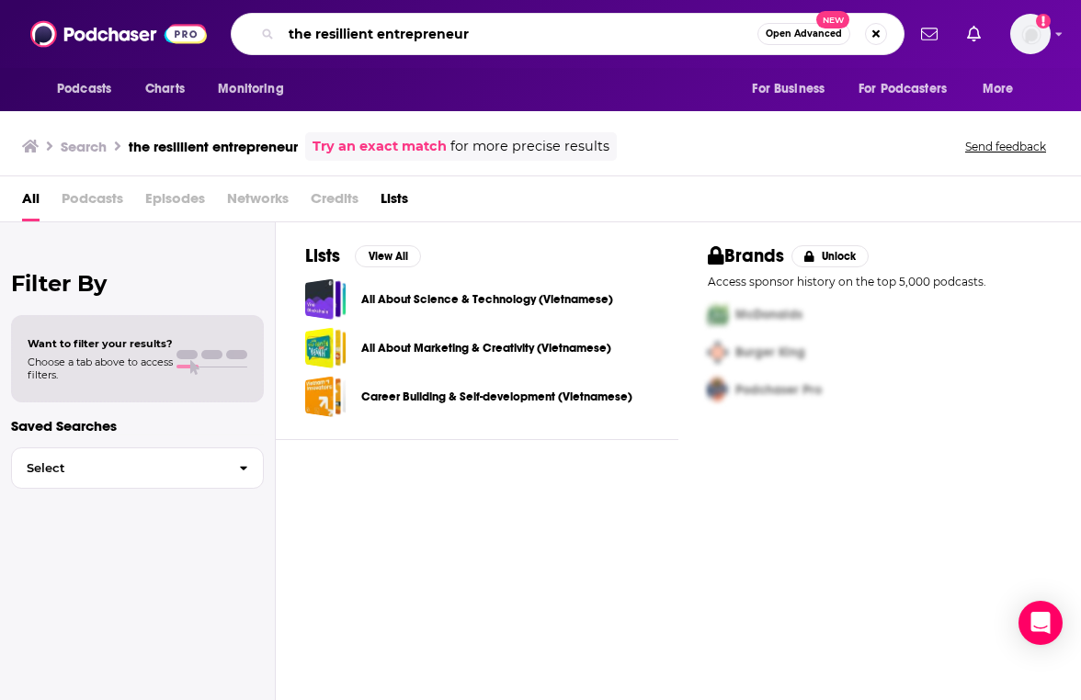
click at [335, 43] on input "the resillient entrepreneur" at bounding box center [519, 33] width 476 height 29
click at [333, 27] on input "the resillient entrepreneur" at bounding box center [519, 33] width 476 height 29
type input "the resilient entrepreneur"
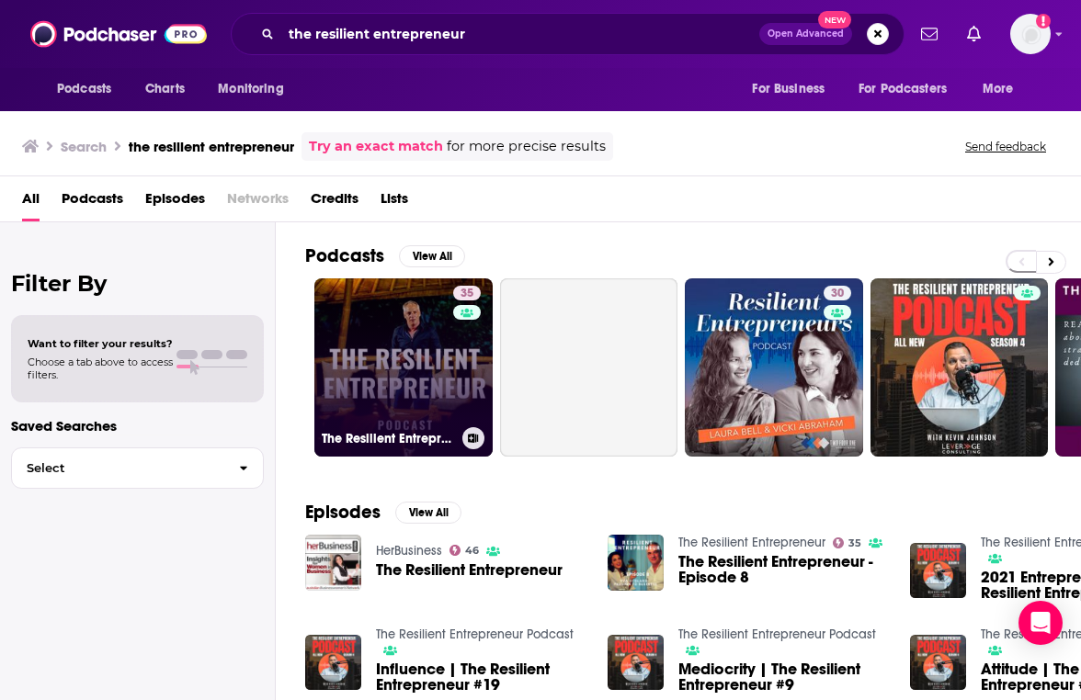
click at [367, 402] on link "35 The Resilient Entrepreneur" at bounding box center [403, 367] width 178 height 178
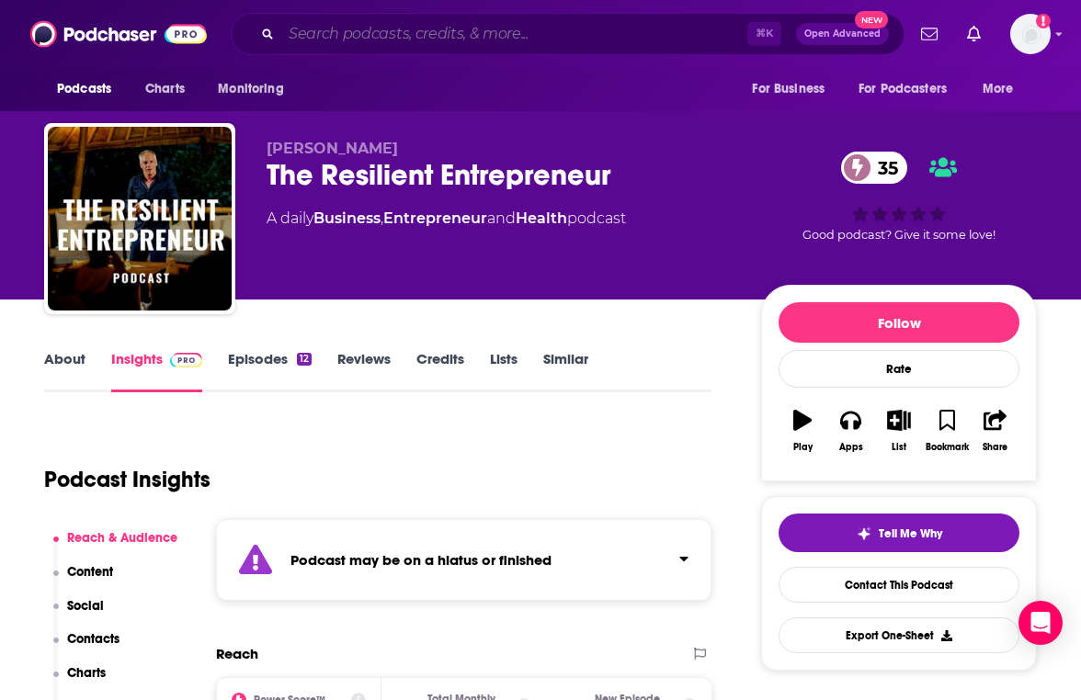
click at [414, 41] on input "Search podcasts, credits, & more..." at bounding box center [514, 33] width 466 height 29
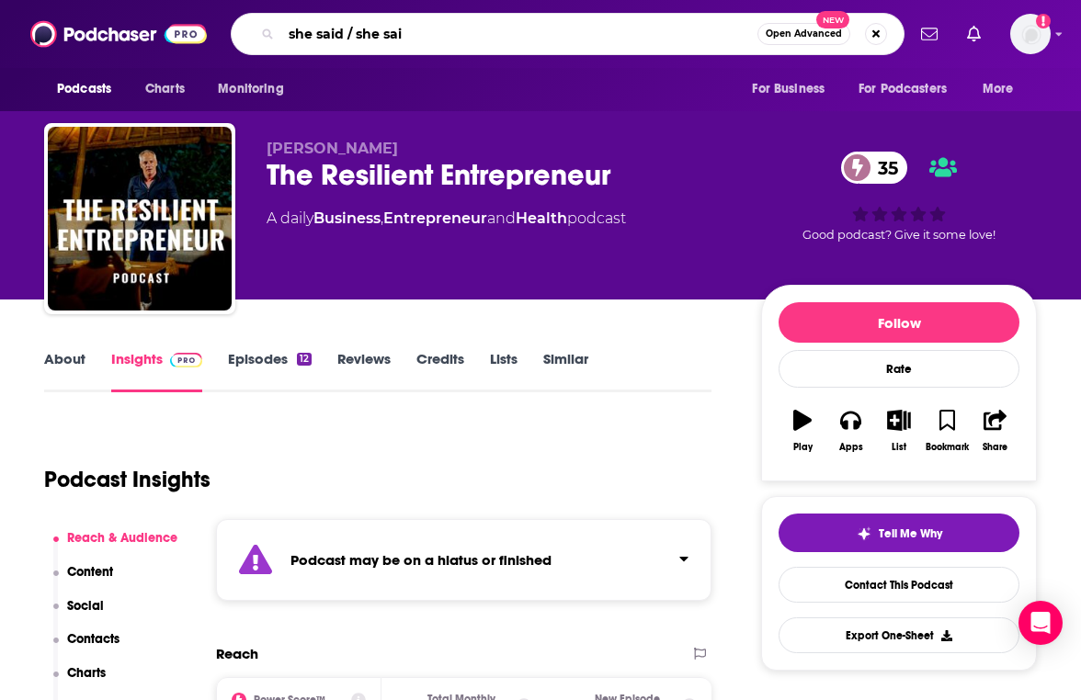
type input "she said / she said"
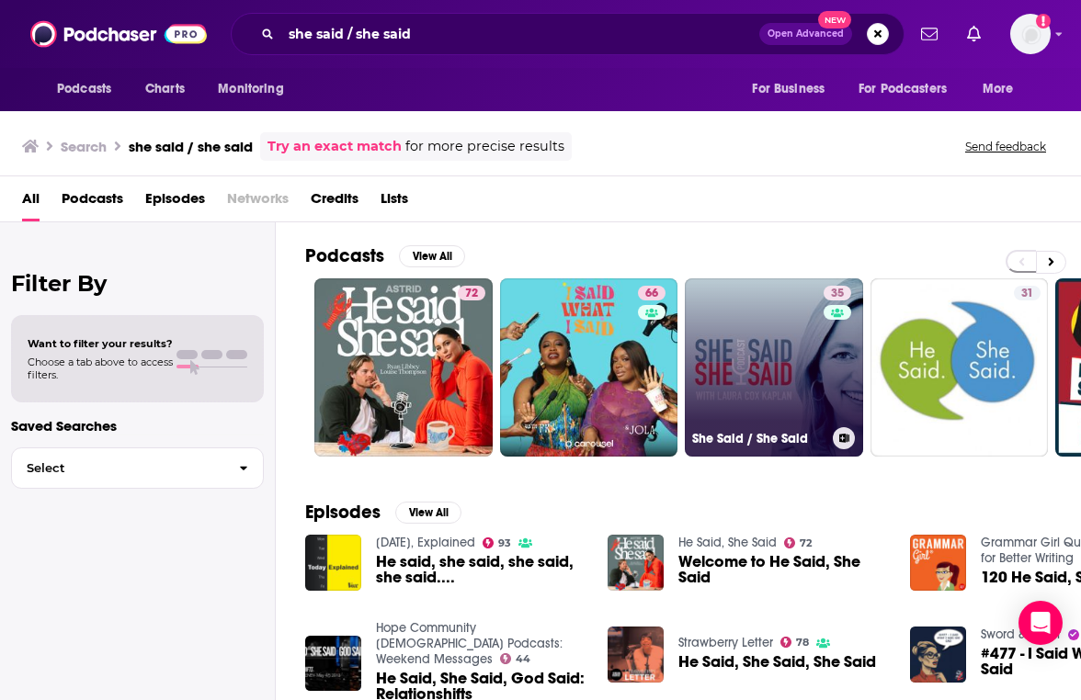
click at [754, 348] on link "35 She Said / She Said" at bounding box center [774, 367] width 178 height 178
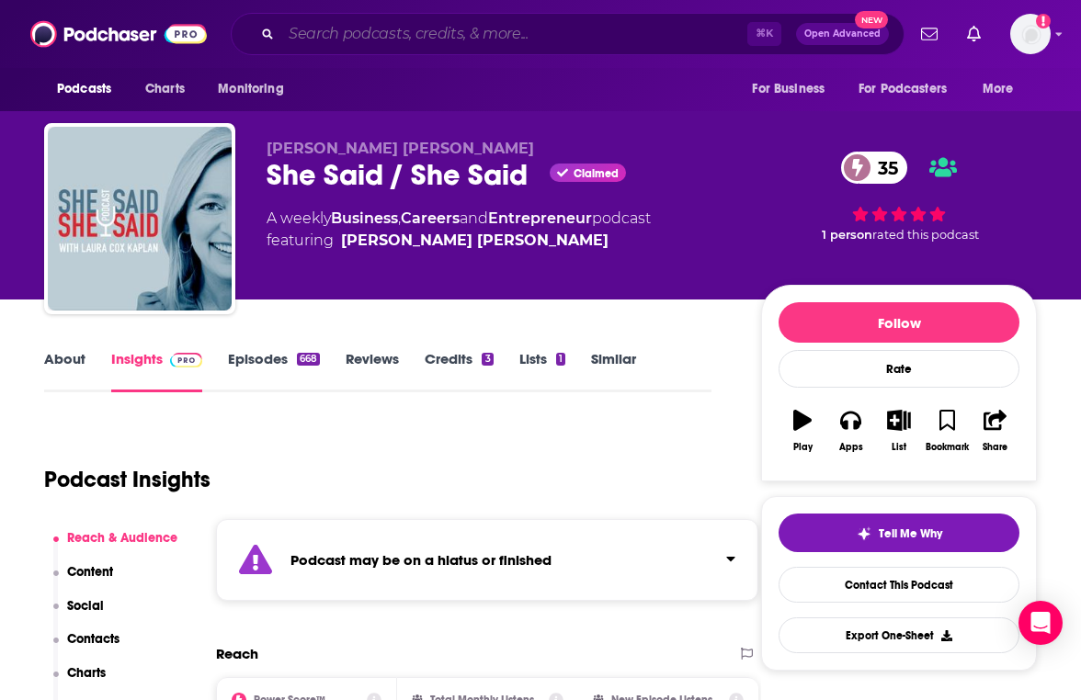
click at [432, 44] on input "Search podcasts, credits, & more..." at bounding box center [514, 33] width 466 height 29
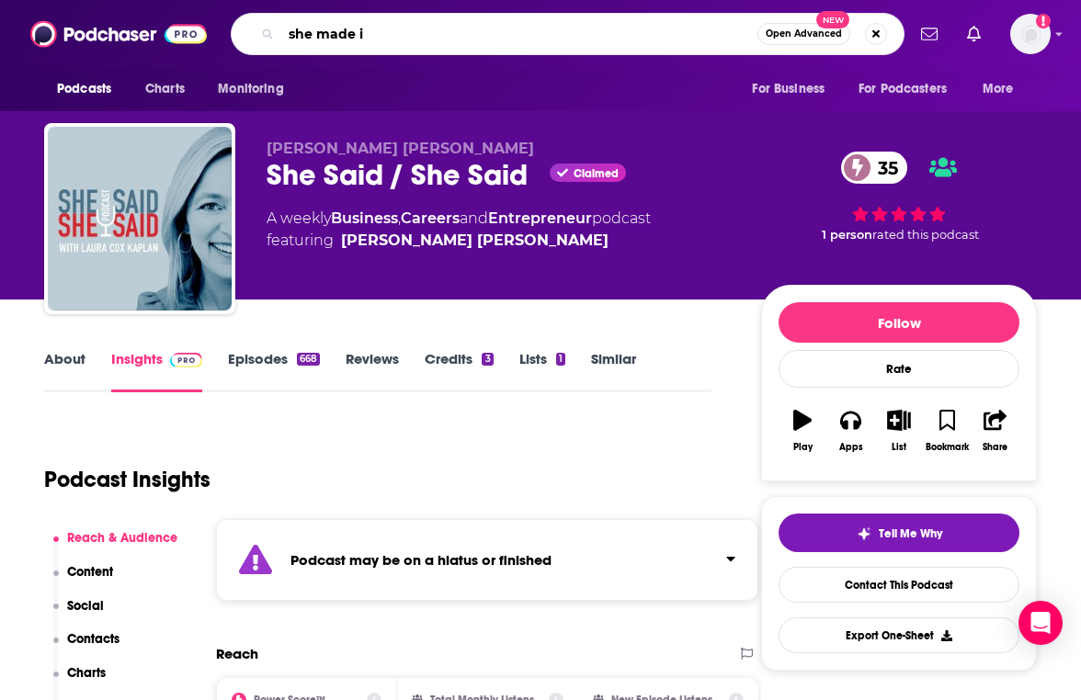
type input "she made it"
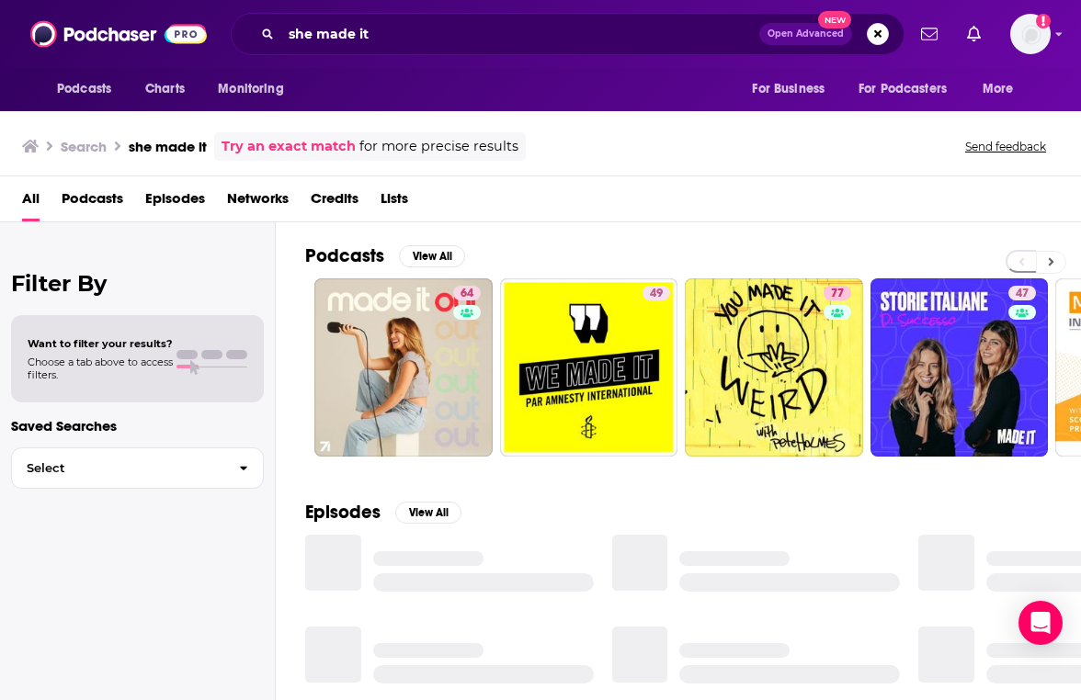
click at [1054, 262] on button at bounding box center [1051, 262] width 30 height 23
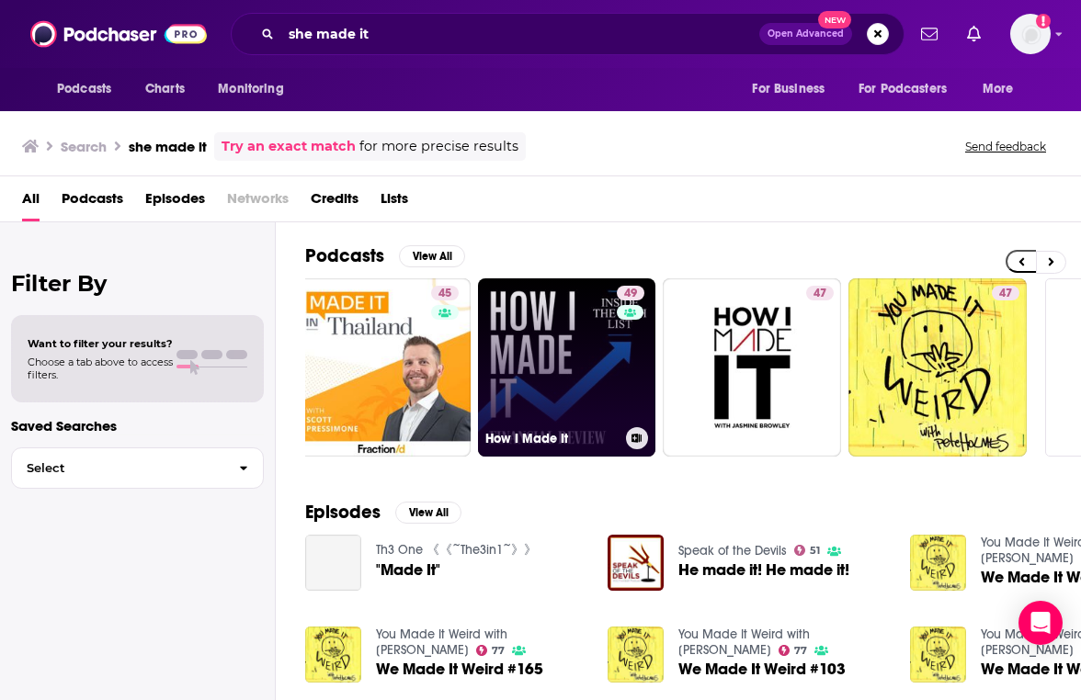
scroll to position [0, 775]
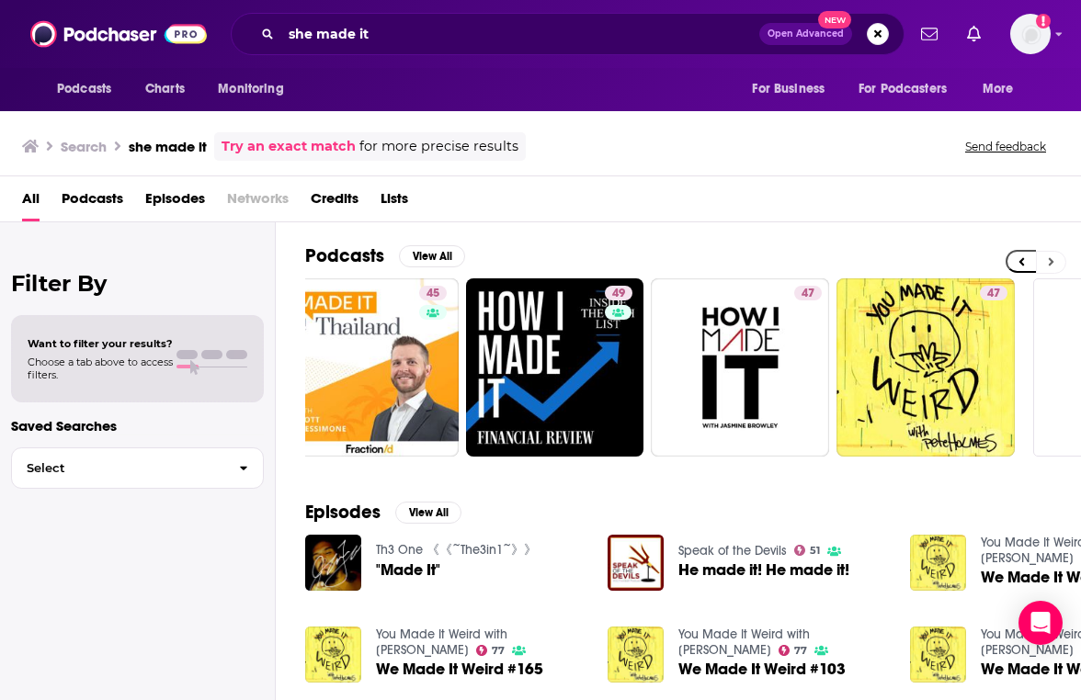
click at [1048, 260] on icon at bounding box center [1051, 261] width 6 height 13
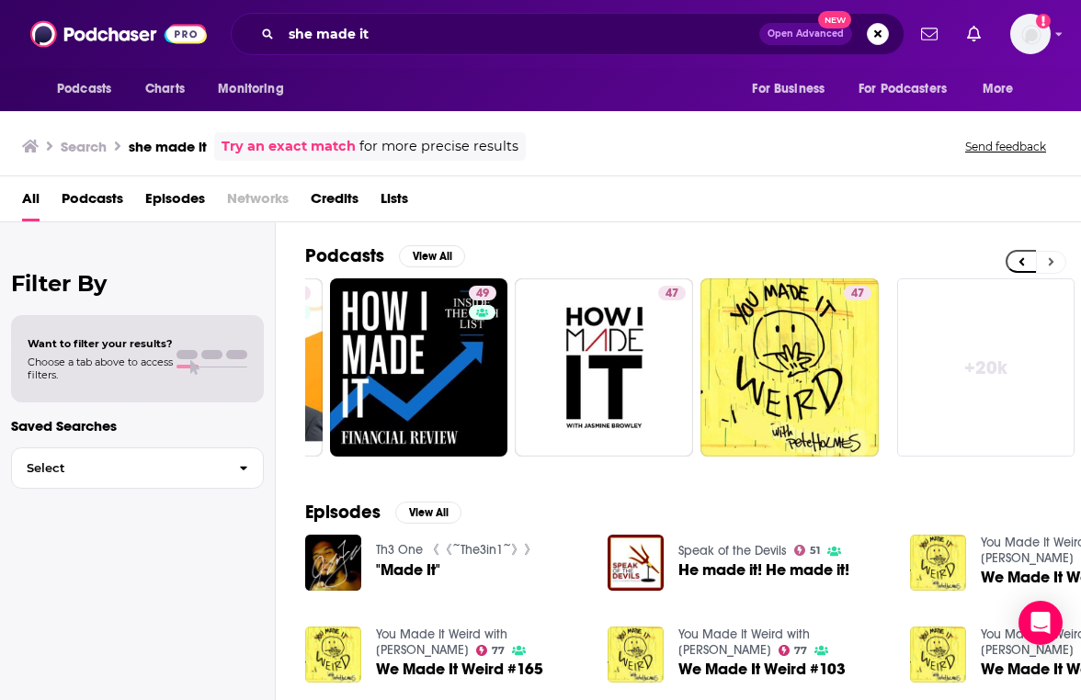
scroll to position [0, 913]
click at [1005, 315] on link "+ 20k" at bounding box center [985, 367] width 178 height 178
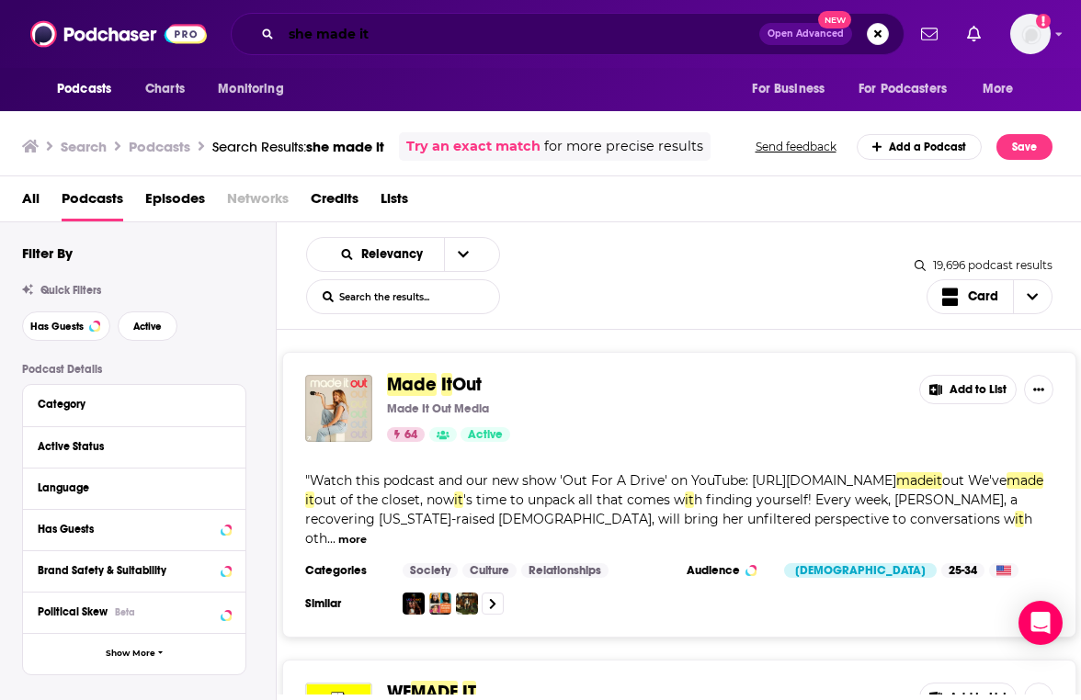
click at [537, 30] on input "she made it" at bounding box center [520, 33] width 478 height 29
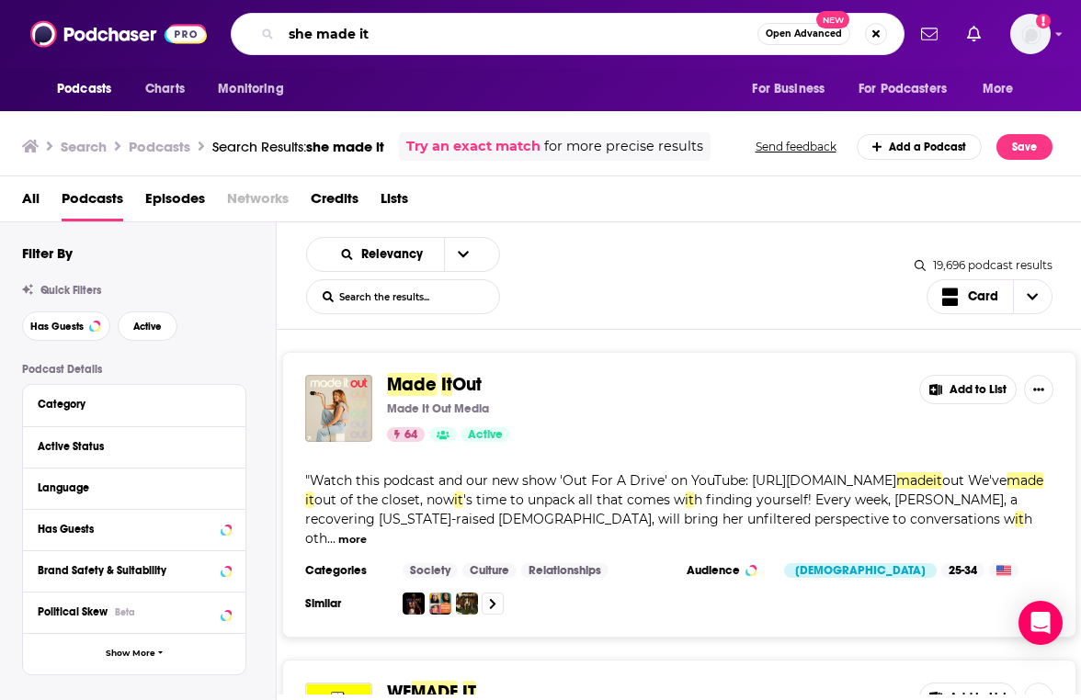
click at [537, 30] on input "she made it" at bounding box center [519, 33] width 476 height 29
click at [531, 29] on input "she made it" at bounding box center [519, 33] width 476 height 29
type input "the flourish forum"
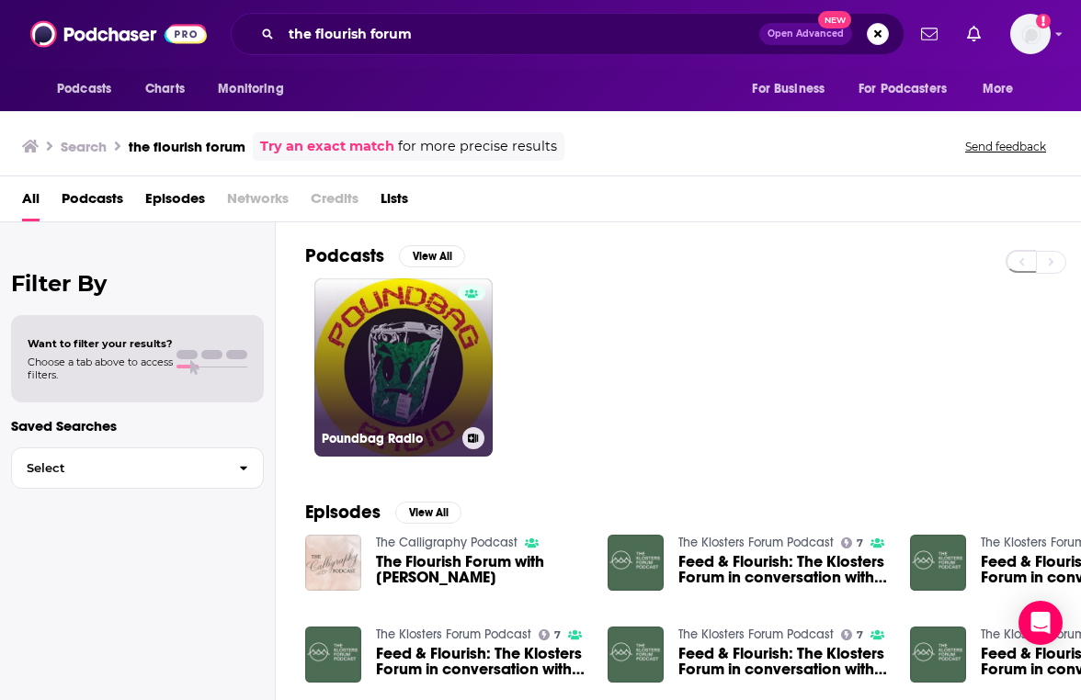
click at [437, 350] on link "Poundbag Radio" at bounding box center [403, 367] width 178 height 178
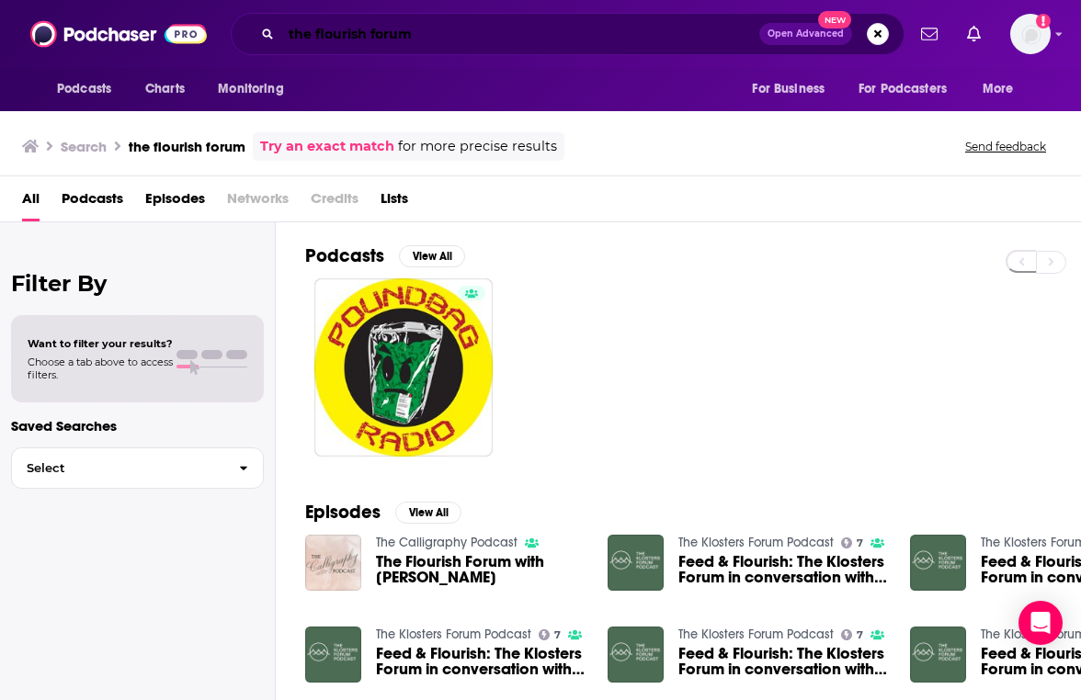
click at [432, 36] on input "the flourish forum" at bounding box center [520, 33] width 478 height 29
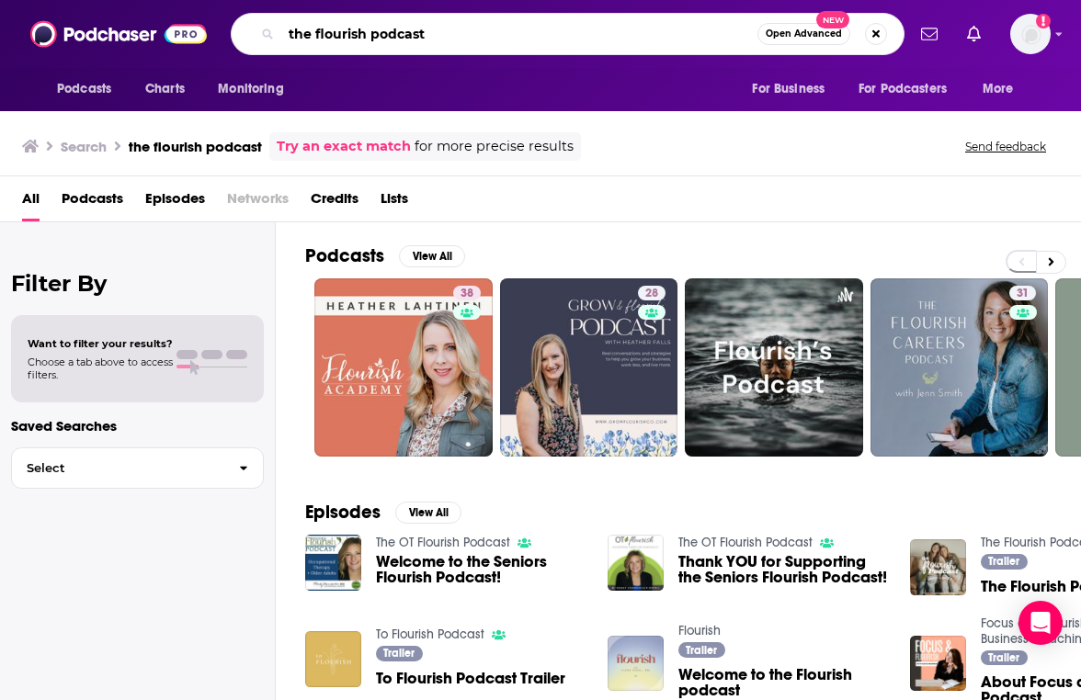
click at [496, 36] on input "the flourish podcast" at bounding box center [519, 33] width 476 height 29
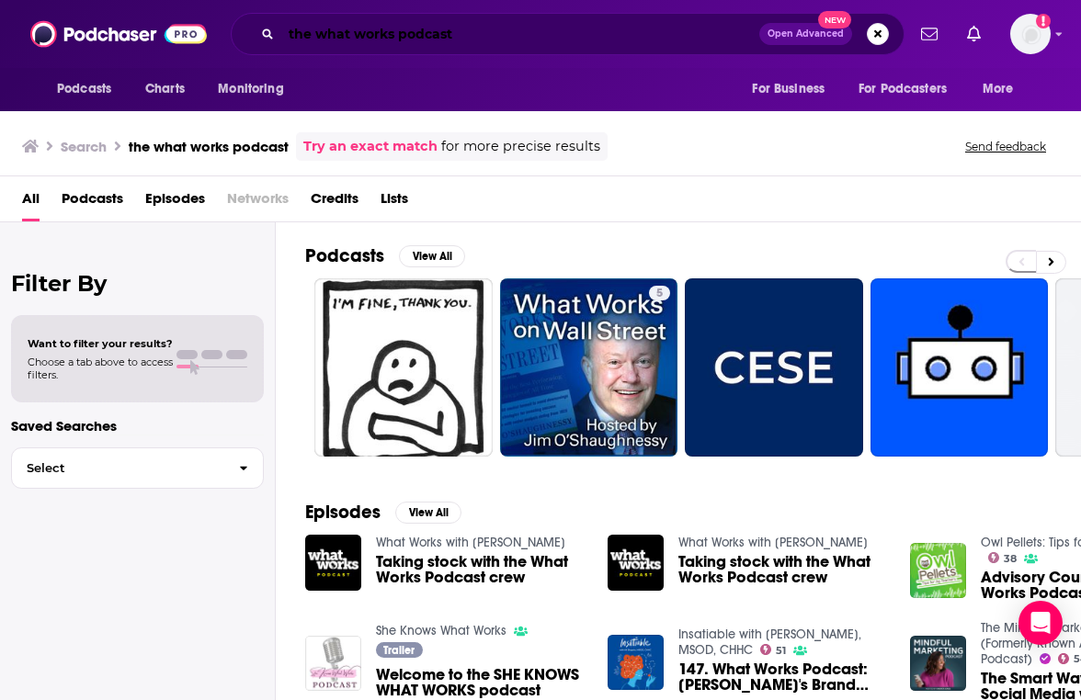
click at [506, 32] on input "the what works podcast" at bounding box center [520, 33] width 478 height 29
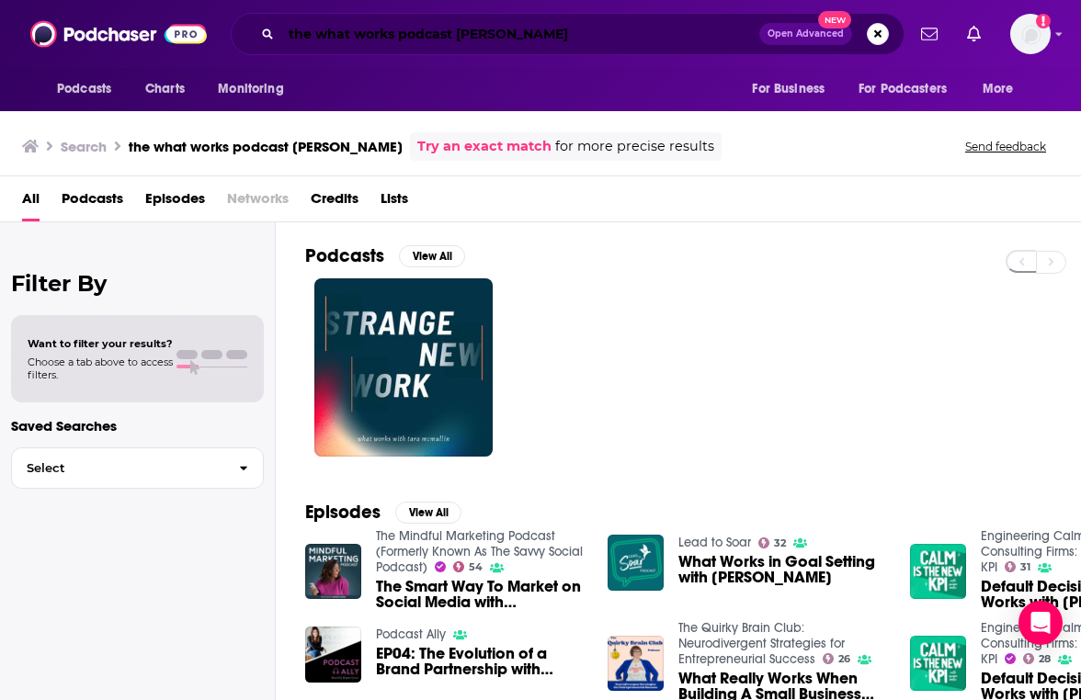
click at [402, 39] on input "the what works podcast [PERSON_NAME]" at bounding box center [520, 33] width 478 height 29
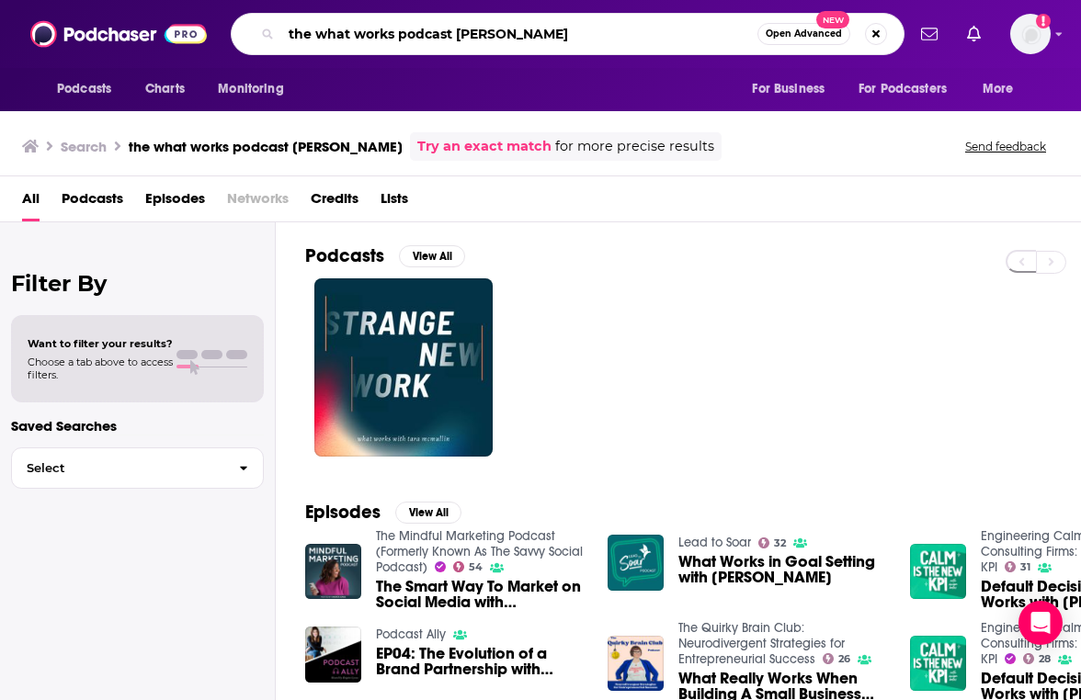
click at [402, 39] on input "the what works podcast [PERSON_NAME]" at bounding box center [519, 33] width 476 height 29
type input "what works"
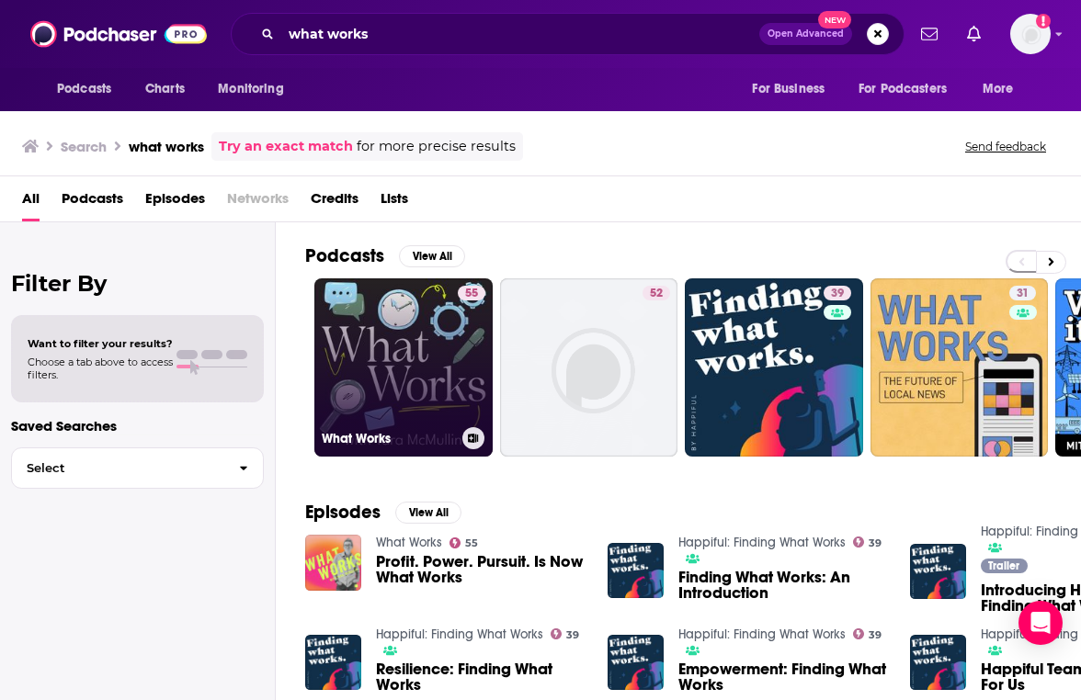
click at [389, 397] on link "55 What Works" at bounding box center [403, 367] width 178 height 178
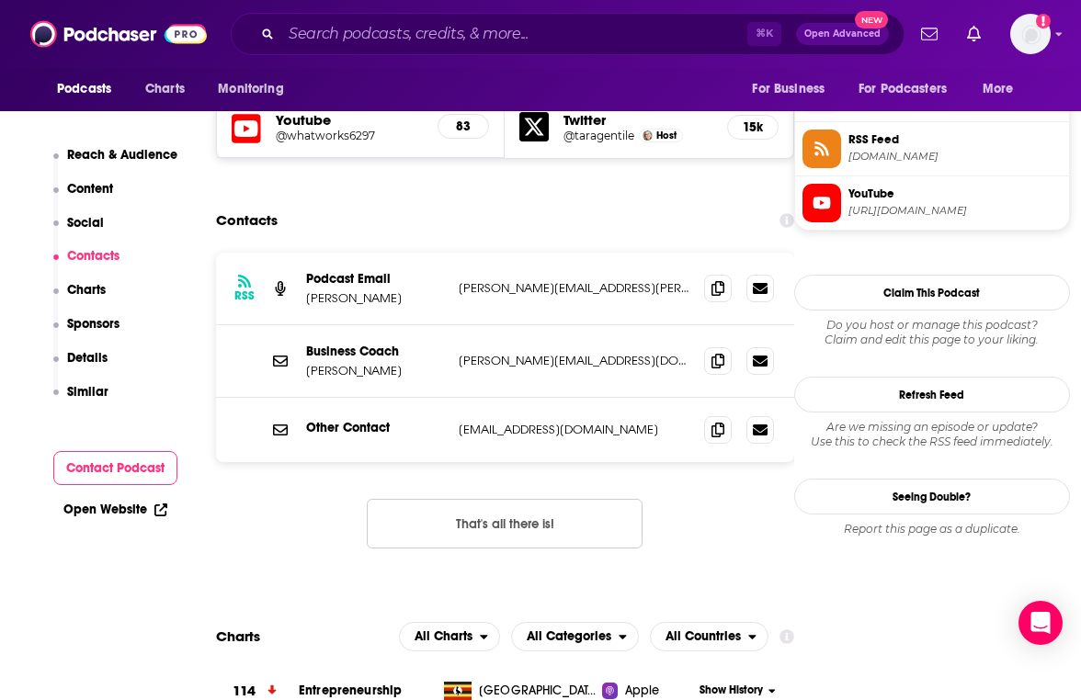
scroll to position [1683, 0]
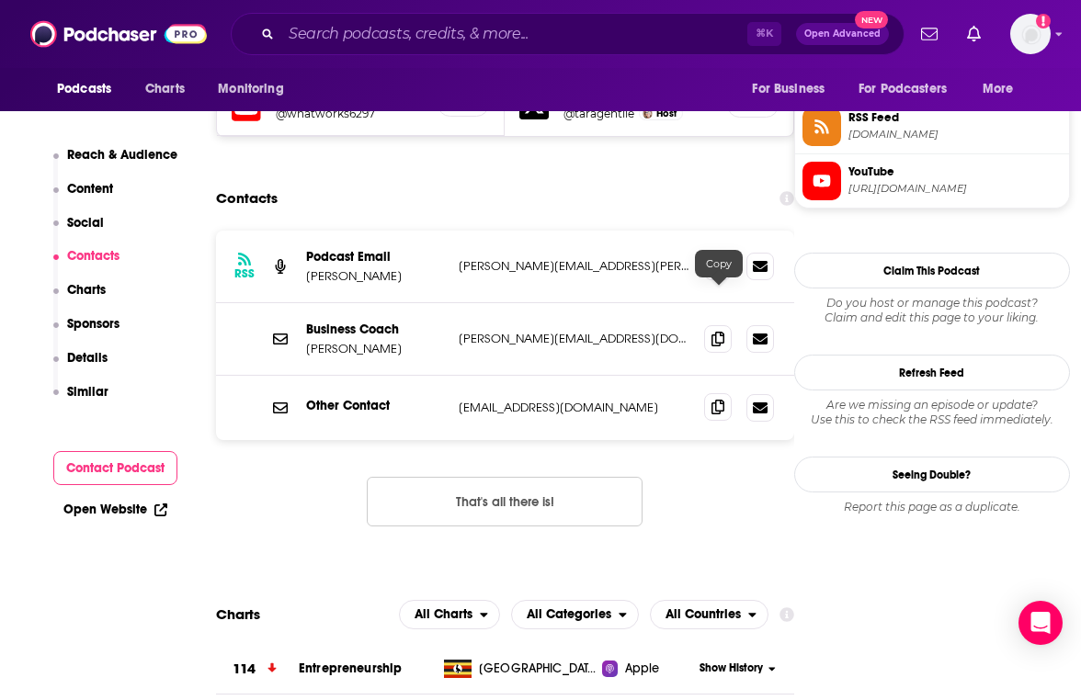
click at [713, 400] on icon at bounding box center [717, 407] width 13 height 15
click at [451, 39] on input "Search podcasts, credits, & more..." at bounding box center [514, 33] width 466 height 29
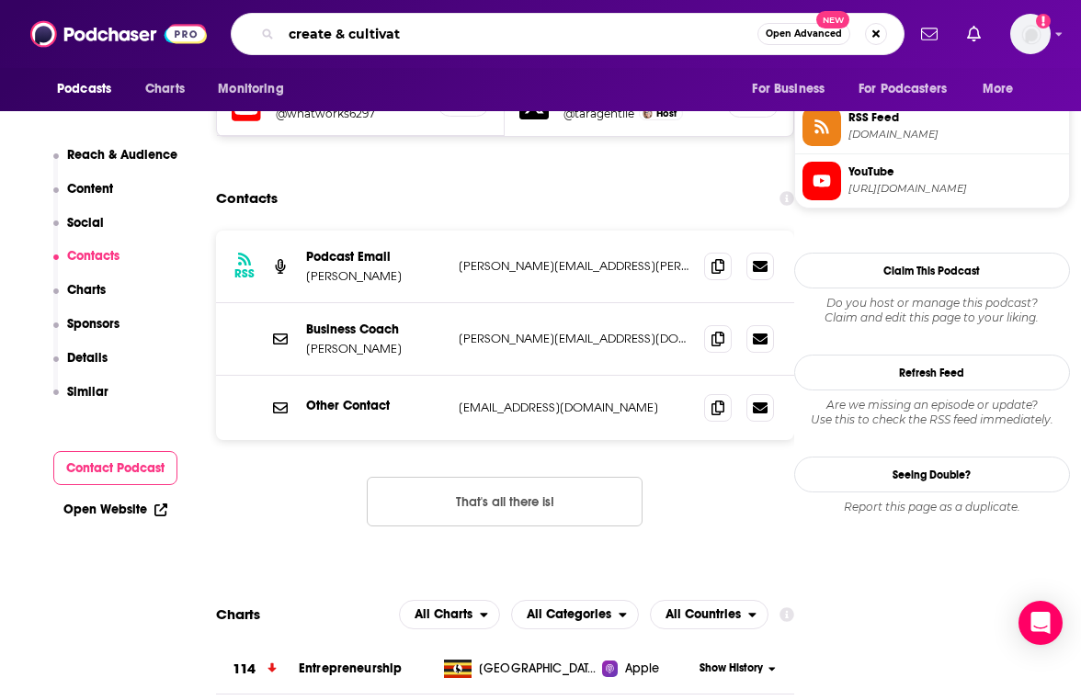
type input "create & cultivate"
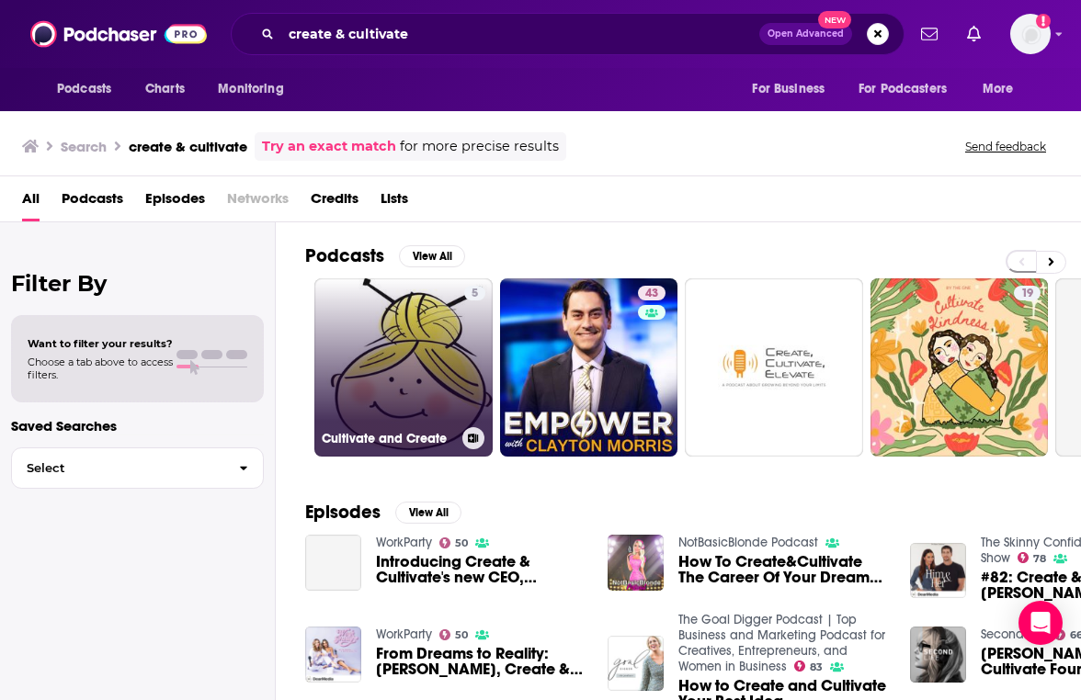
click at [420, 373] on link "5 Cultivate and Create" at bounding box center [403, 367] width 178 height 178
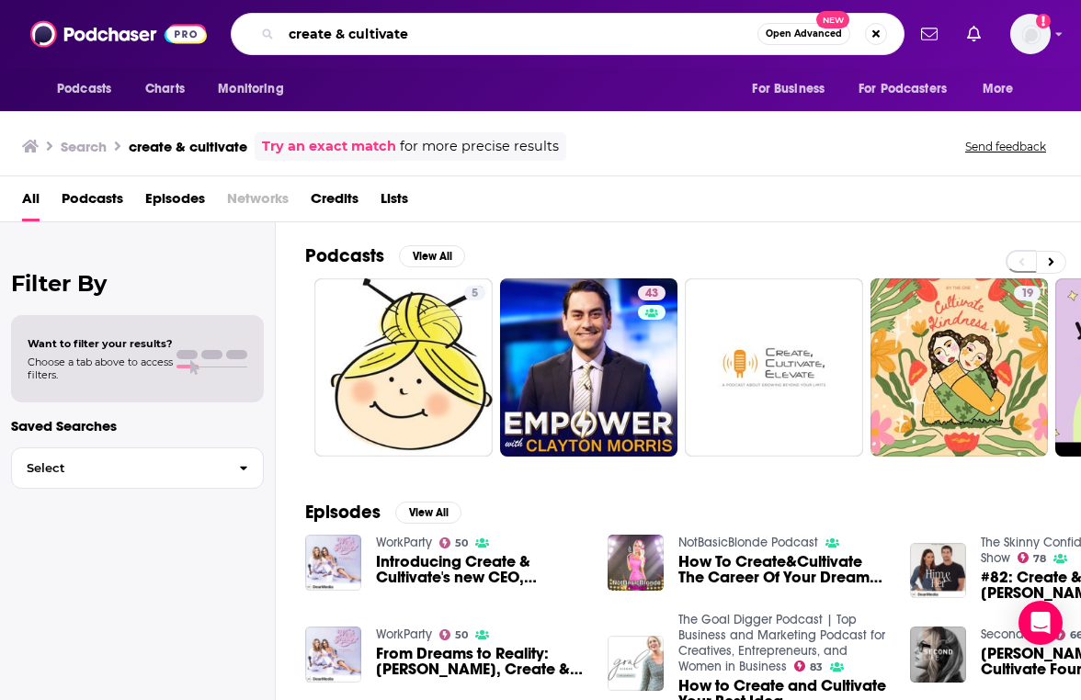
click at [593, 31] on input "create & cultivate" at bounding box center [519, 33] width 476 height 29
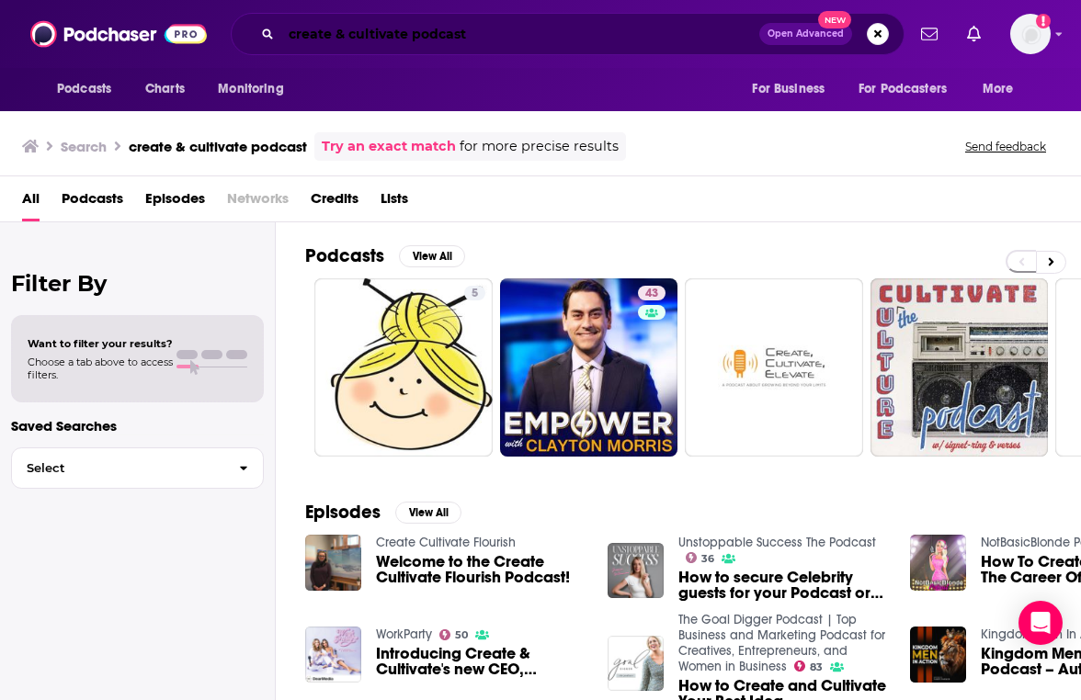
click at [420, 29] on input "create & cultivate podcast" at bounding box center [520, 33] width 478 height 29
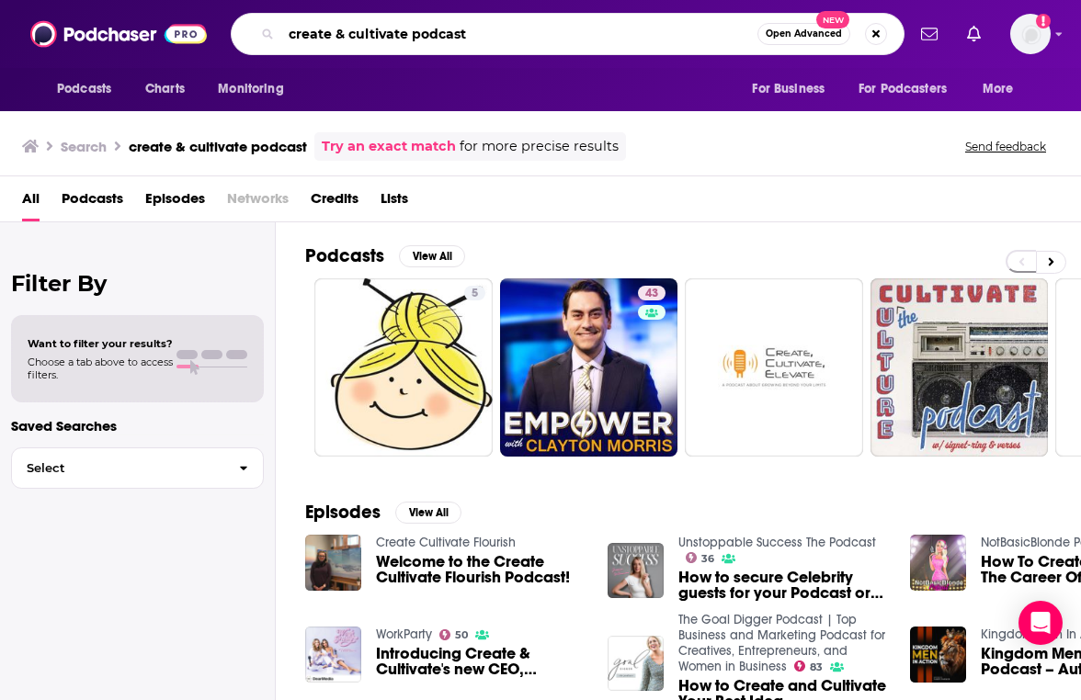
click at [420, 29] on input "create & cultivate podcast" at bounding box center [519, 33] width 476 height 29
type input "workparty"
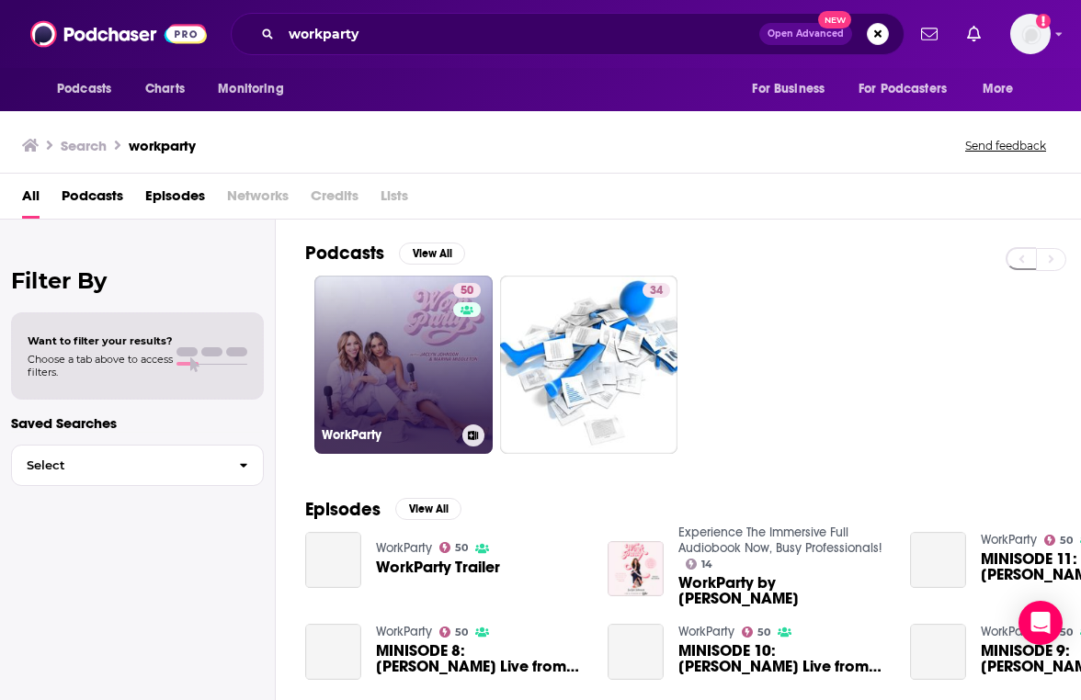
click at [403, 356] on link "50 WorkParty" at bounding box center [403, 365] width 178 height 178
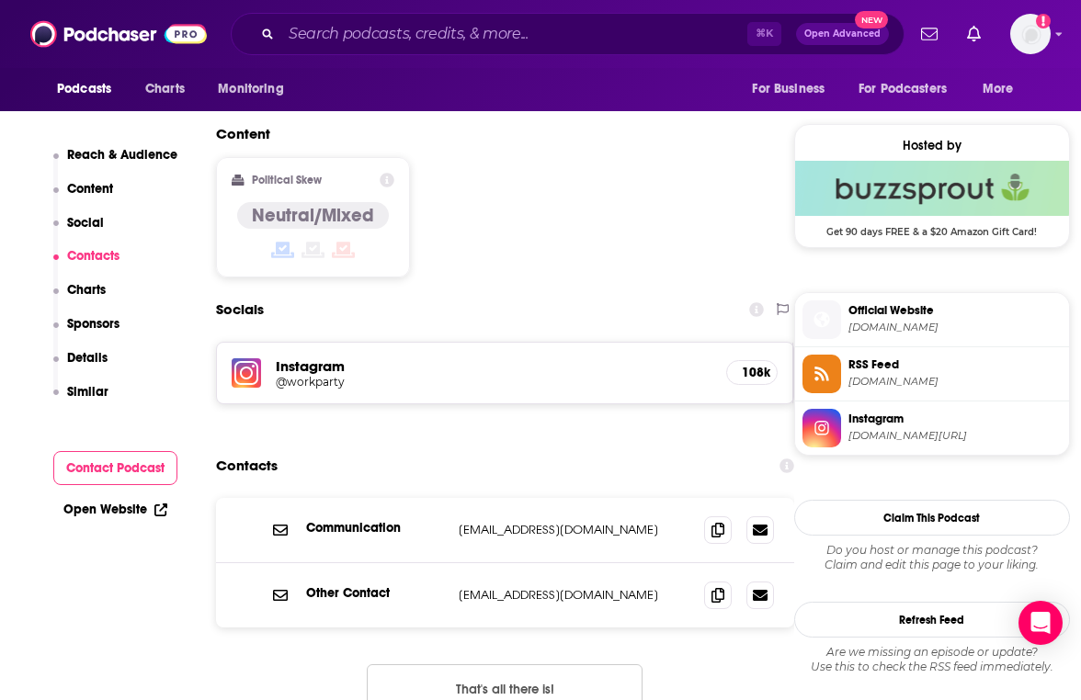
scroll to position [1446, 0]
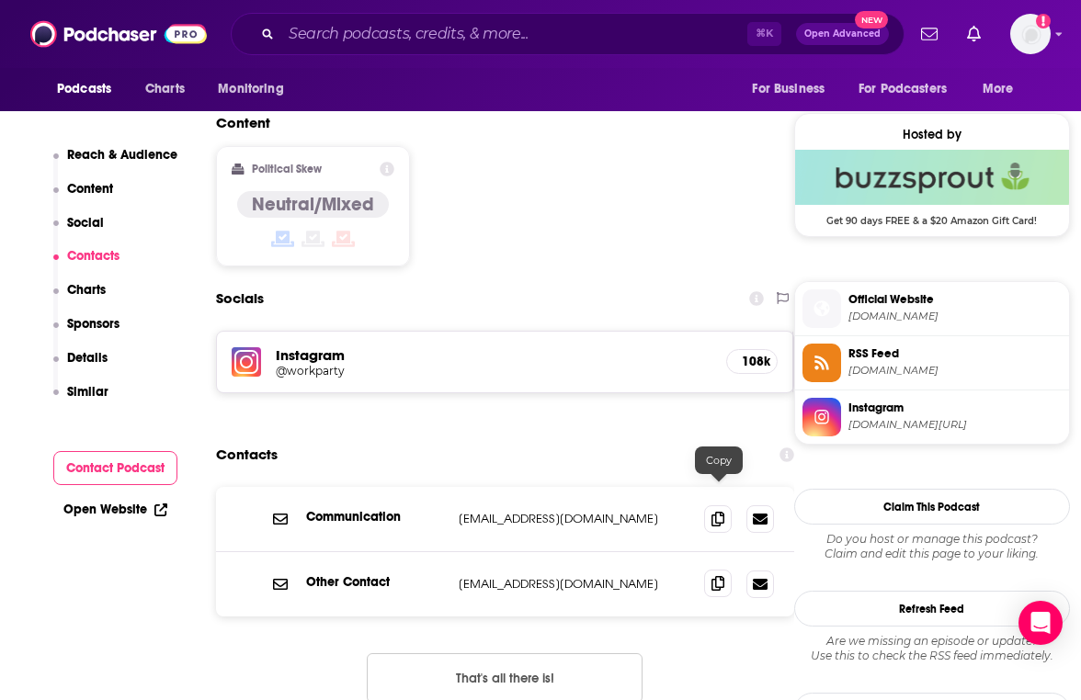
click at [718, 576] on icon at bounding box center [717, 583] width 13 height 15
click at [577, 51] on div "⌘ K Open Advanced New" at bounding box center [568, 34] width 674 height 42
click at [570, 40] on input "Search podcasts, credits, & more..." at bounding box center [514, 33] width 466 height 29
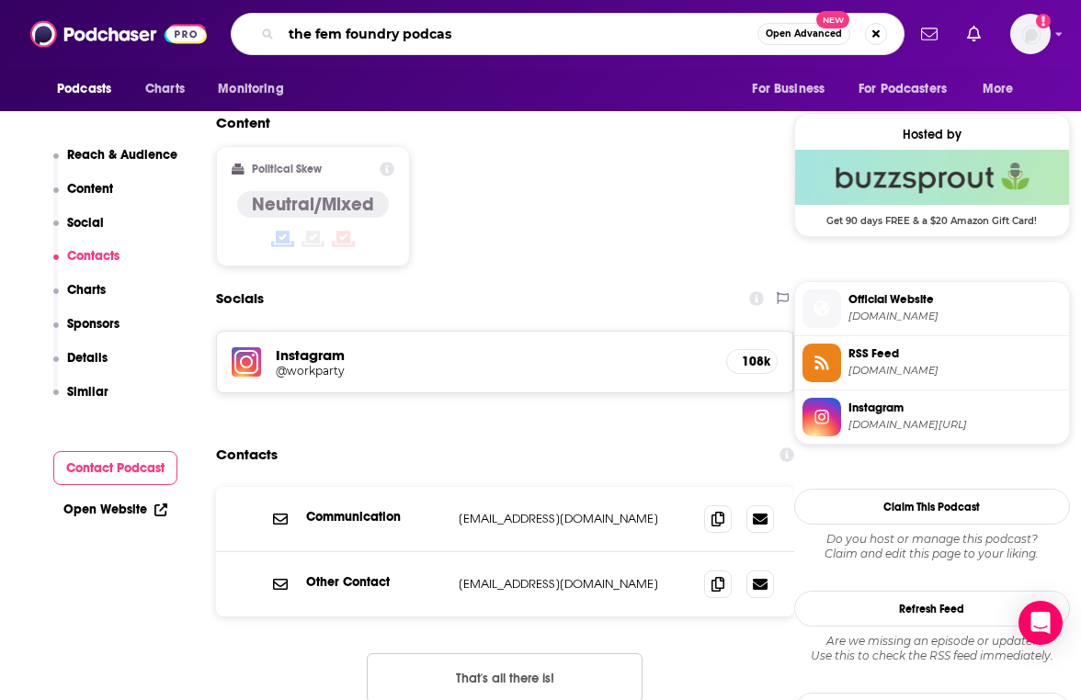
type input "the fem foundry podcast"
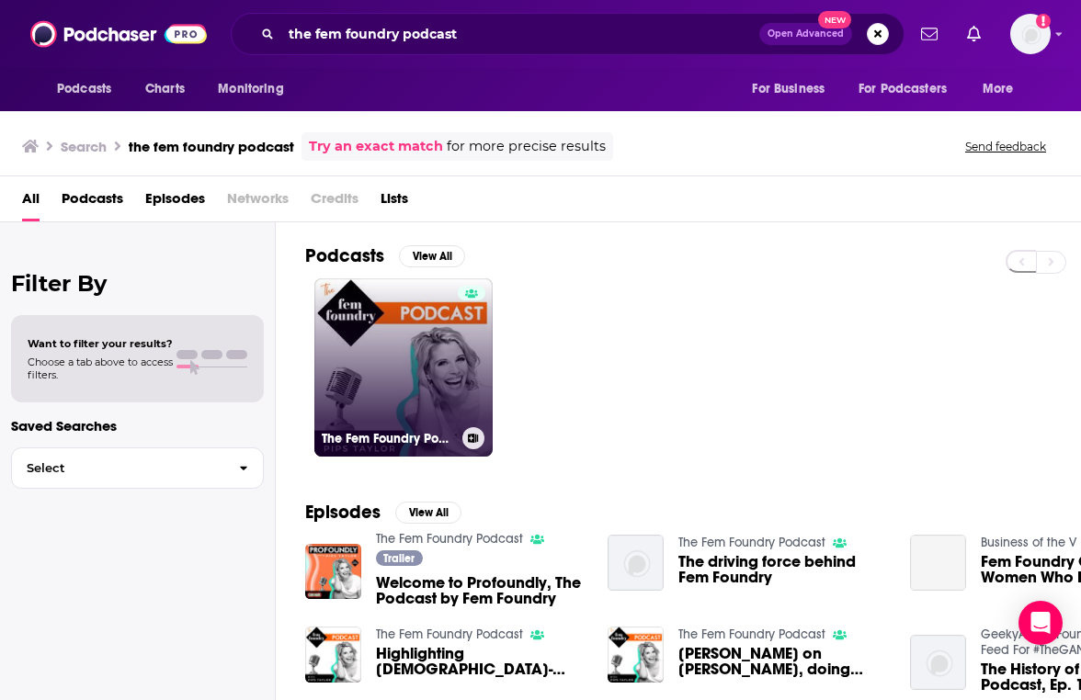
click at [415, 329] on link "The Fem Foundry Podcast" at bounding box center [403, 367] width 178 height 178
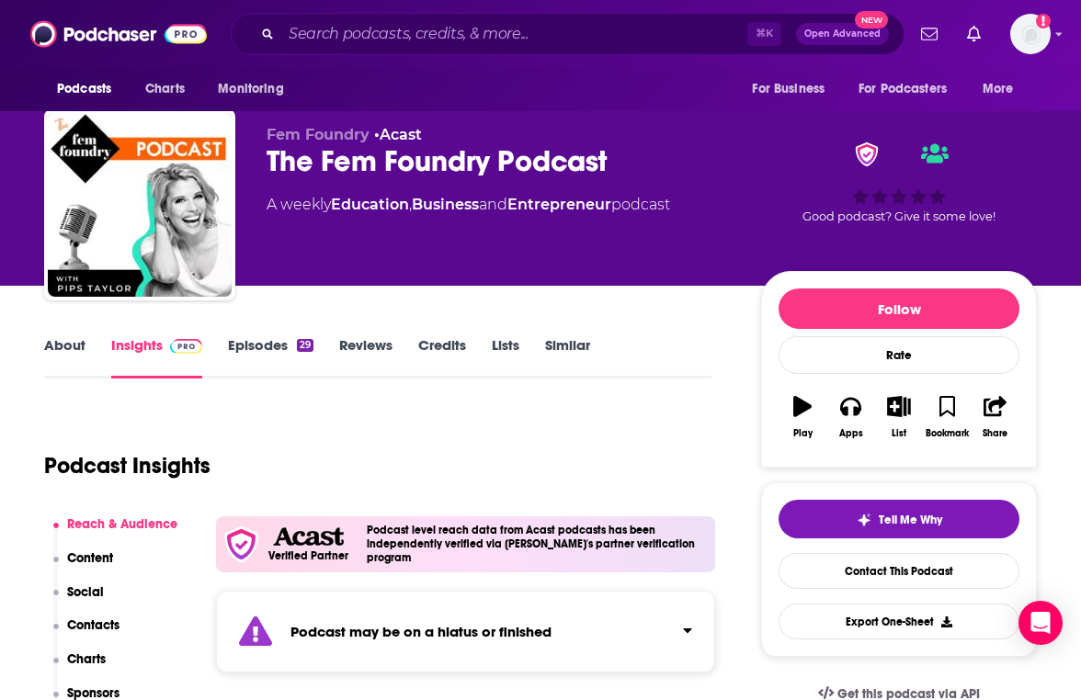
scroll to position [21, 0]
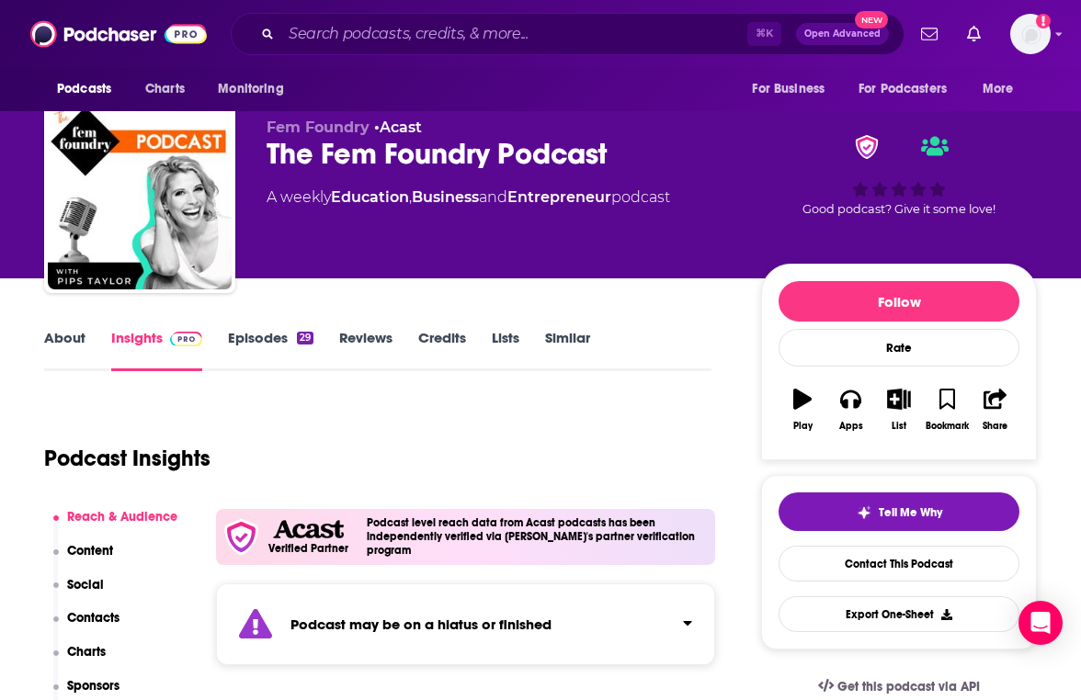
click at [575, 49] on div "⌘ K Open Advanced New" at bounding box center [568, 34] width 674 height 42
click at [564, 36] on input "Search podcasts, credits, & more..." at bounding box center [514, 33] width 466 height 29
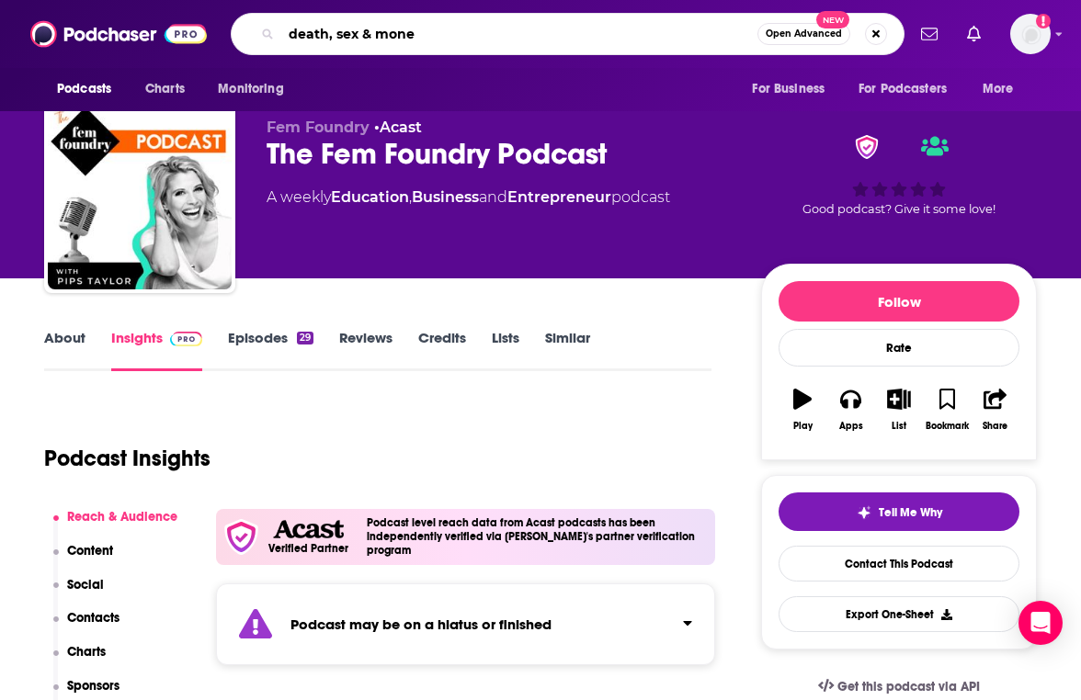
type input "death, sex & money"
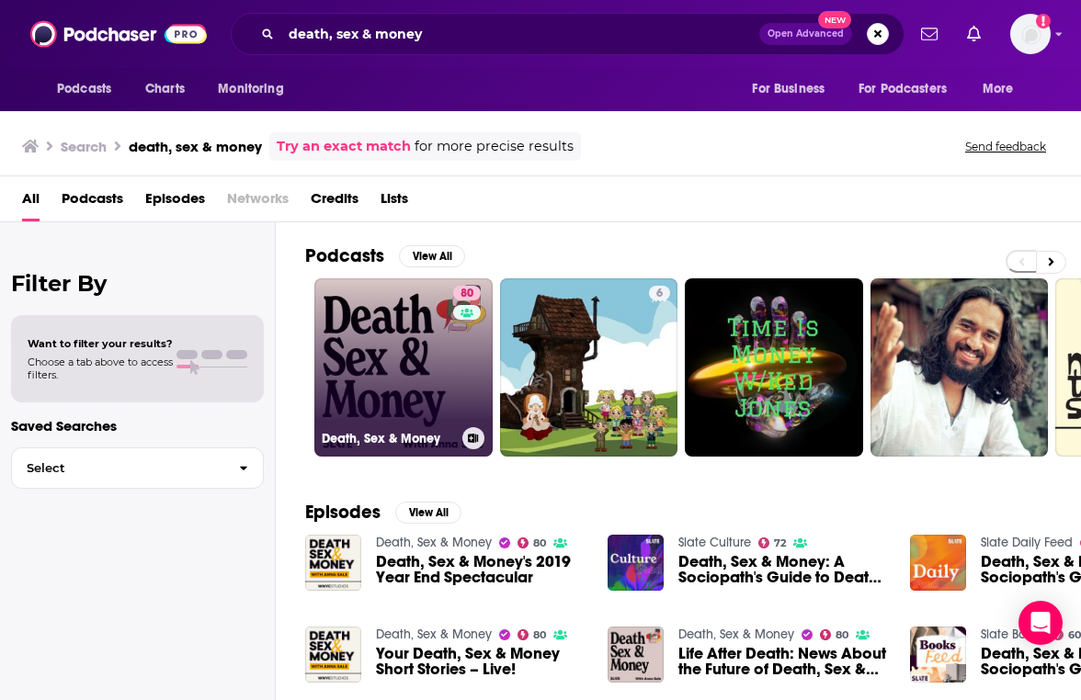
click at [411, 362] on link "80 Death, Sex & Money" at bounding box center [403, 367] width 178 height 178
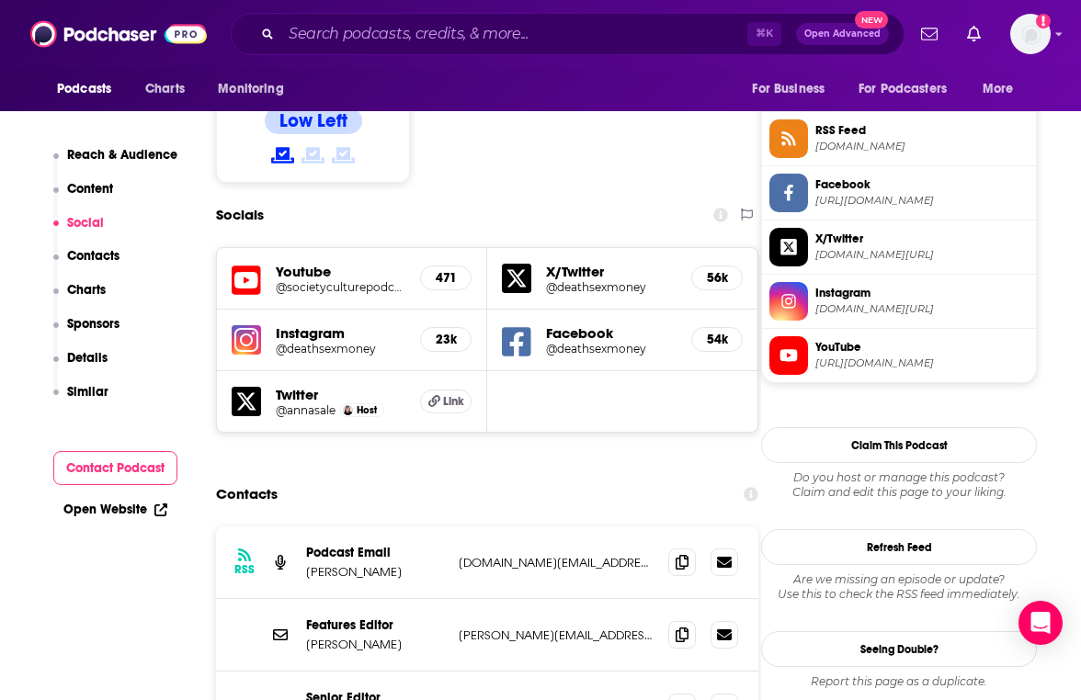
scroll to position [1613, 0]
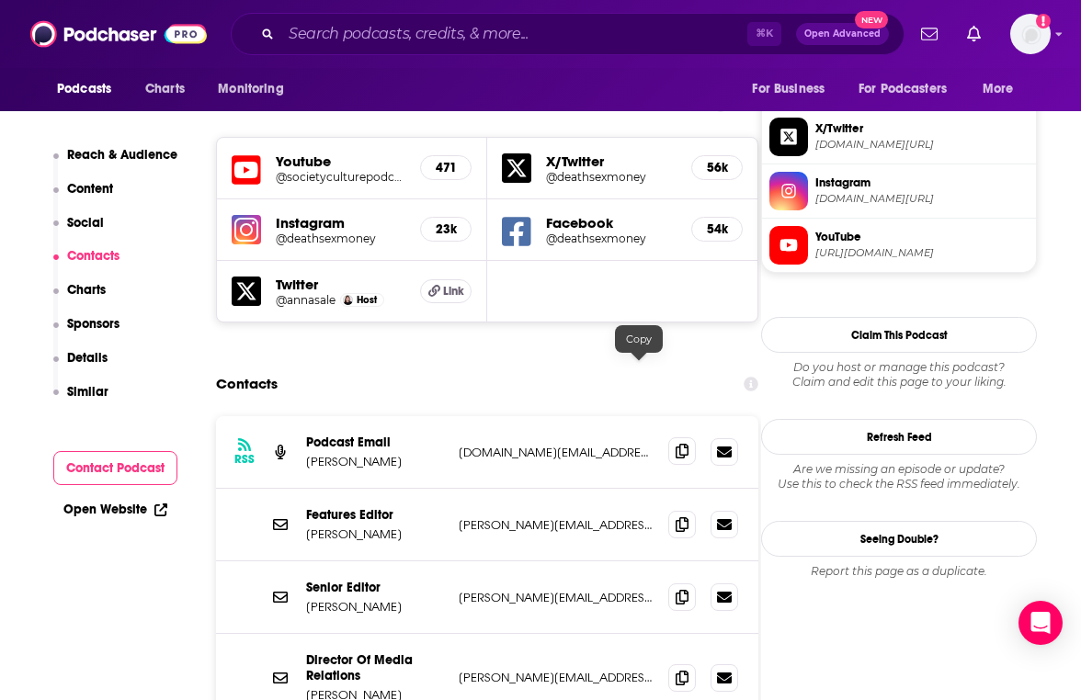
click at [675, 444] on icon at bounding box center [681, 451] width 13 height 15
click at [364, 33] on input "Search podcasts, credits, & more..." at bounding box center [514, 33] width 466 height 29
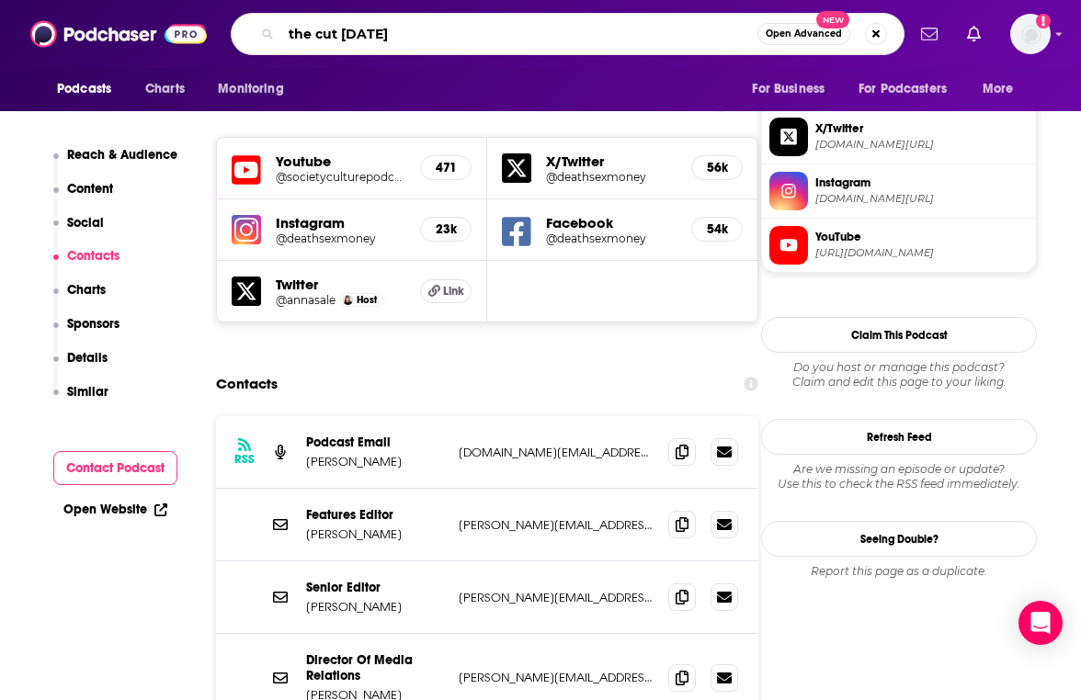
type input "the cut on tuesdays"
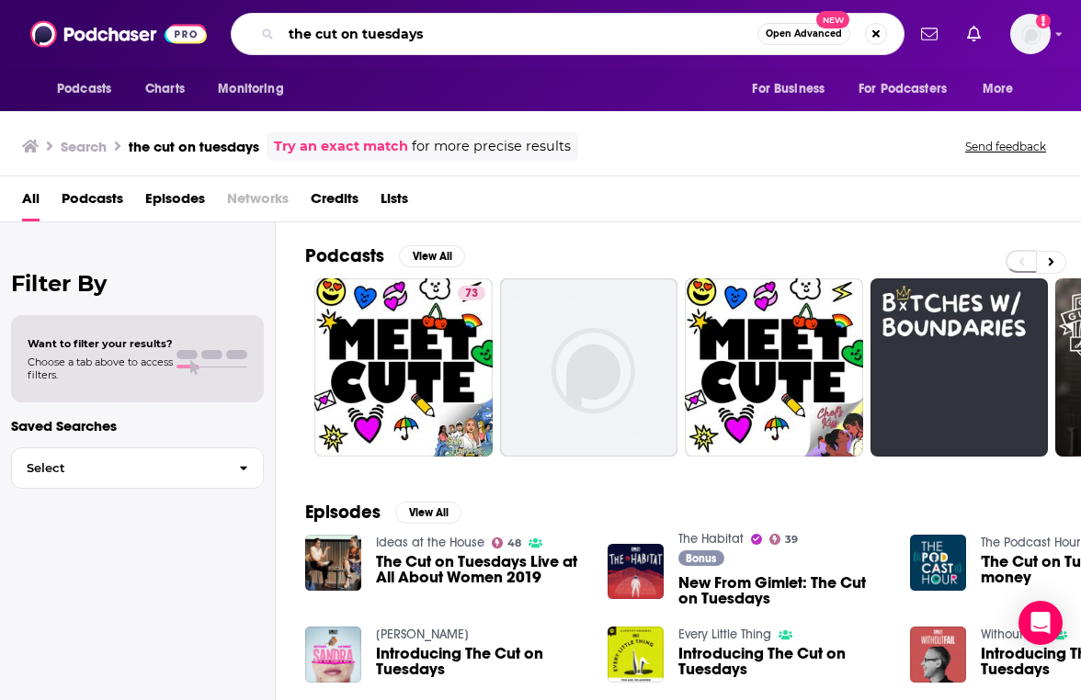
click at [446, 32] on input "the cut on tuesdays" at bounding box center [519, 33] width 476 height 29
type input "the cut"
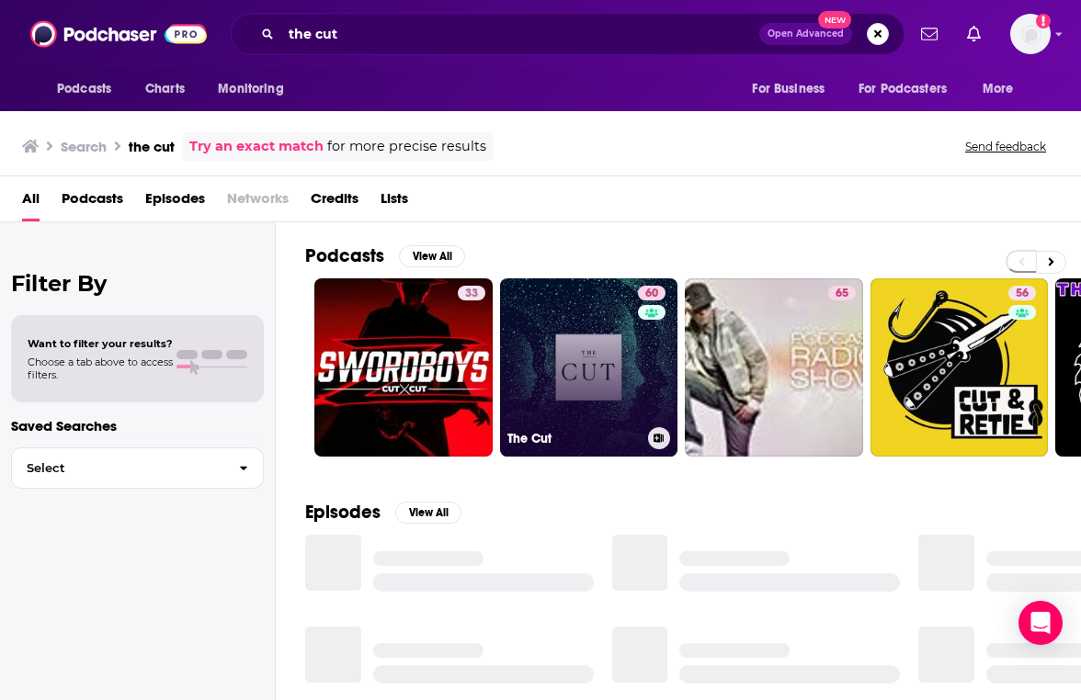
click at [564, 321] on link "60 The Cut" at bounding box center [589, 367] width 178 height 178
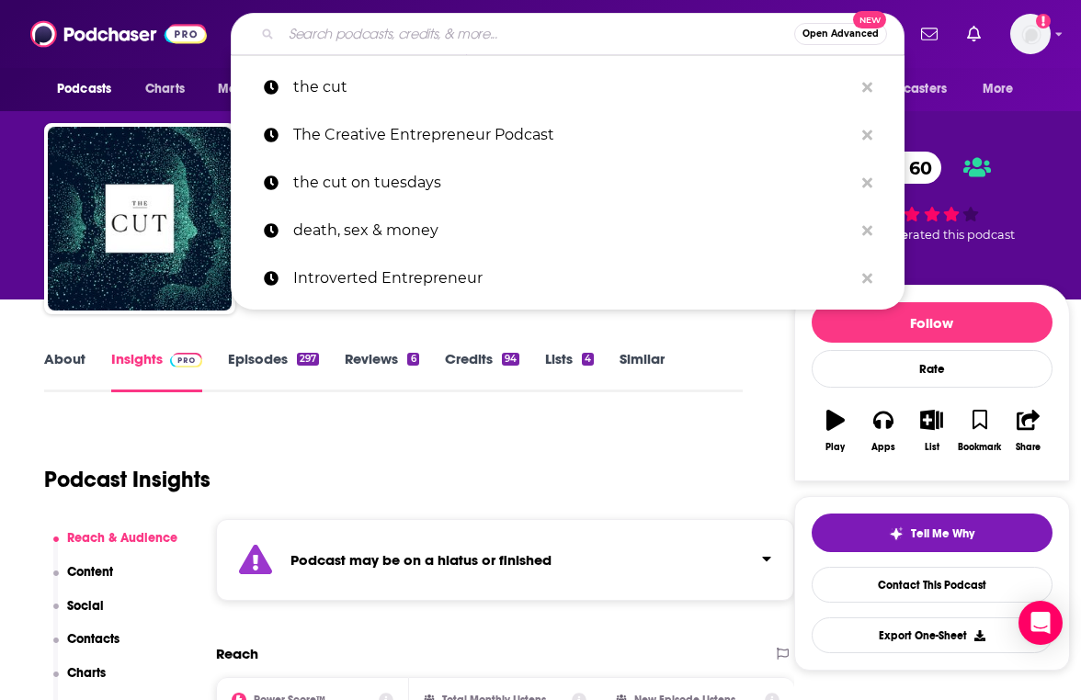
click at [462, 45] on input "Search podcasts, credits, & more..." at bounding box center [537, 33] width 513 height 29
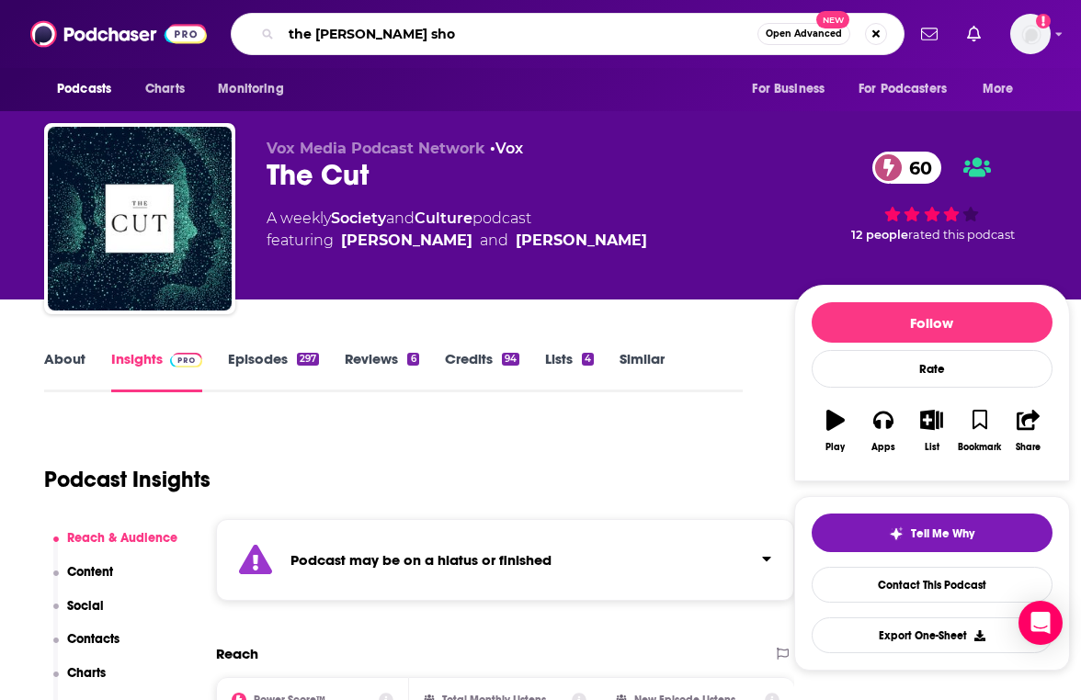
type input "the [PERSON_NAME] show"
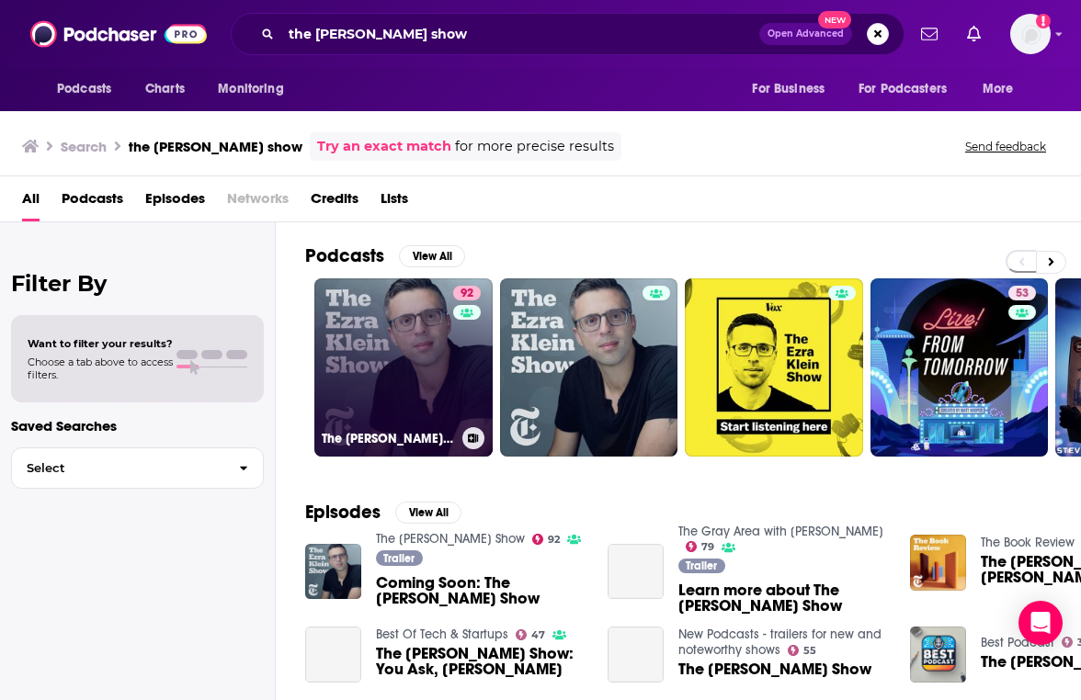
click at [424, 403] on link "92 The [PERSON_NAME] Show" at bounding box center [403, 367] width 178 height 178
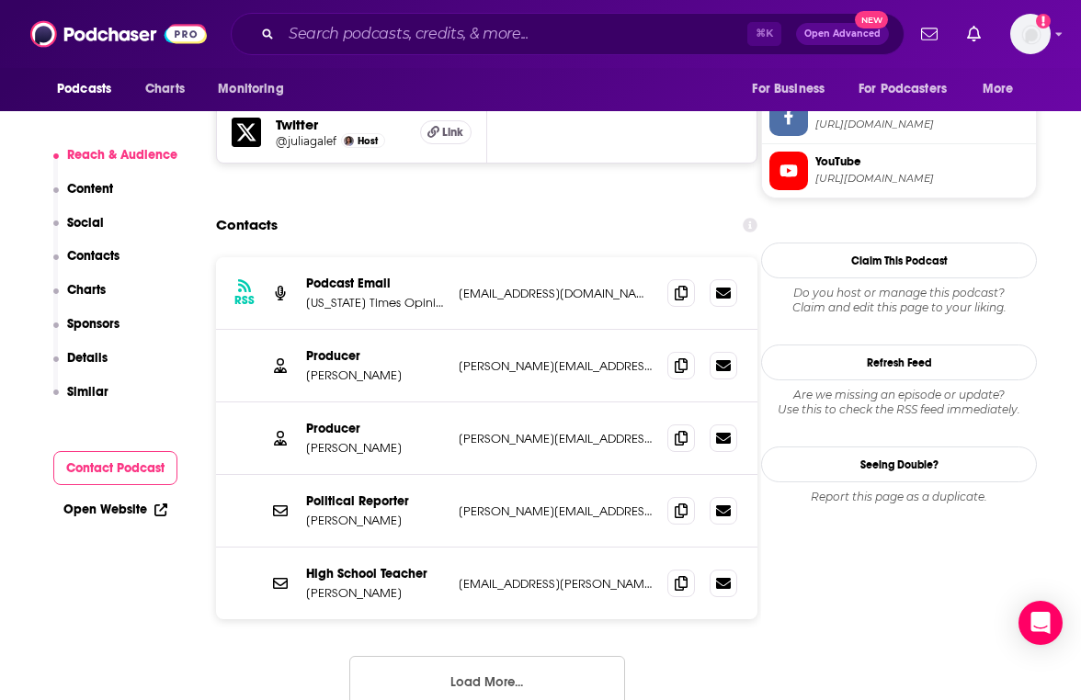
scroll to position [1754, 0]
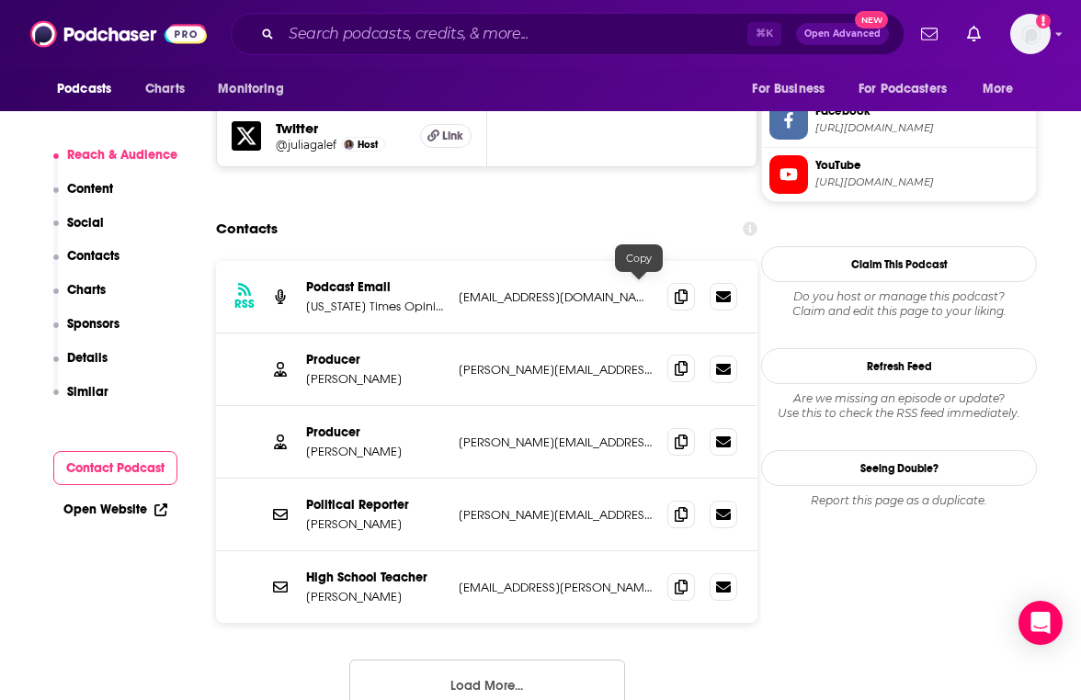
click at [675, 361] on icon at bounding box center [681, 368] width 13 height 15
click at [392, 38] on input "Search podcasts, credits, & more..." at bounding box center [514, 33] width 466 height 29
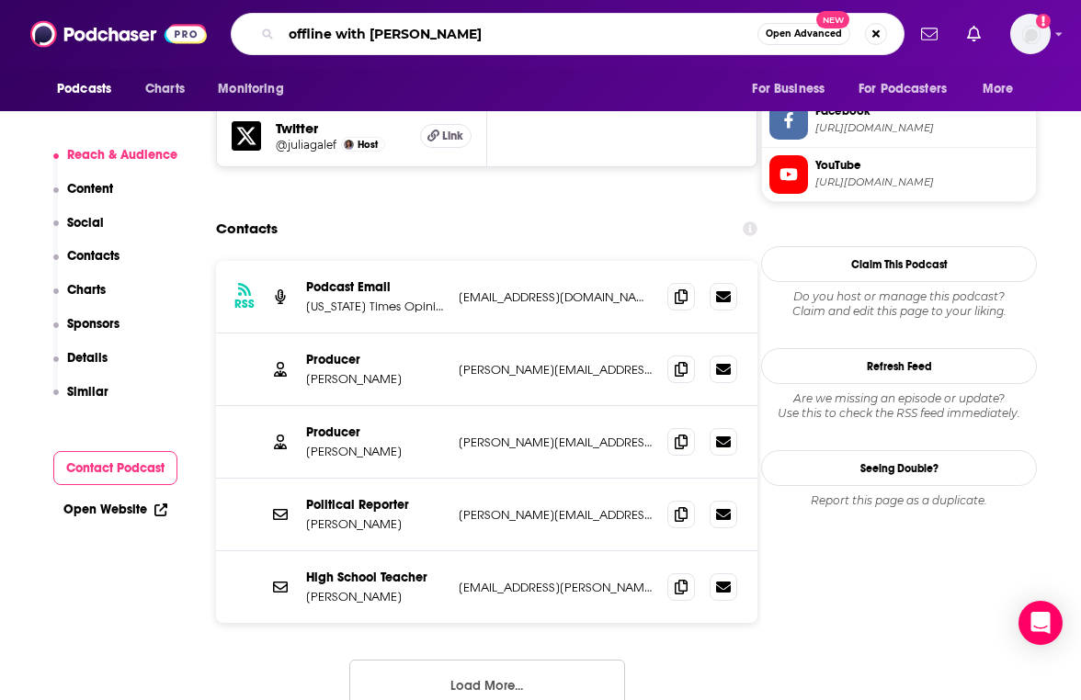
type input "offline with [PERSON_NAME]"
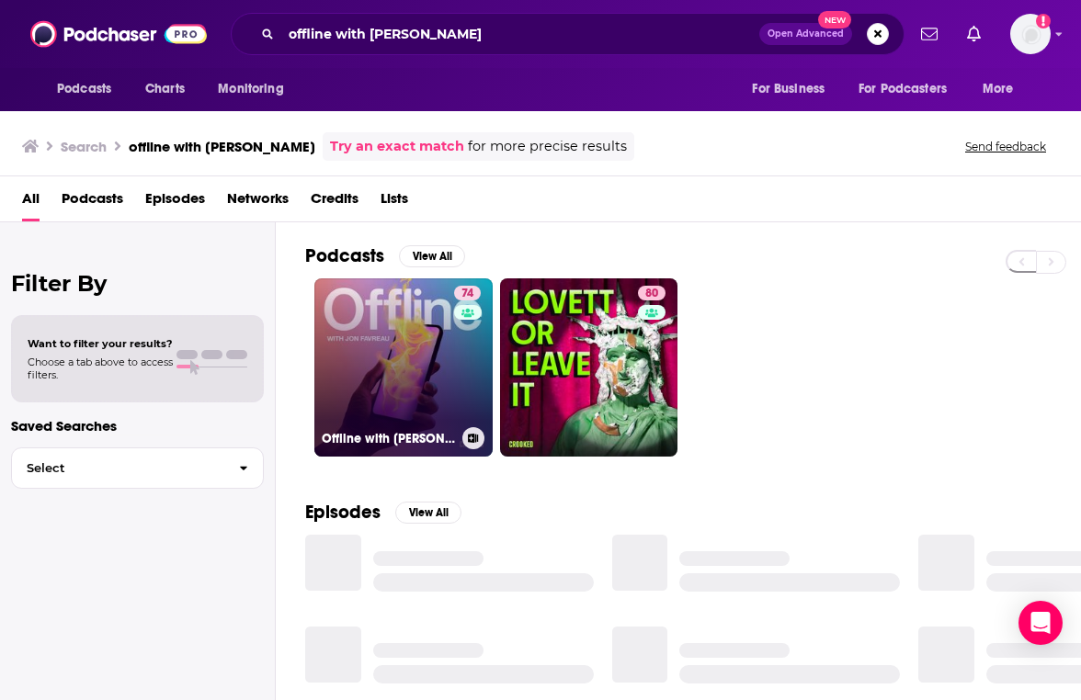
click at [405, 392] on link "74 Offline with [PERSON_NAME]" at bounding box center [403, 367] width 178 height 178
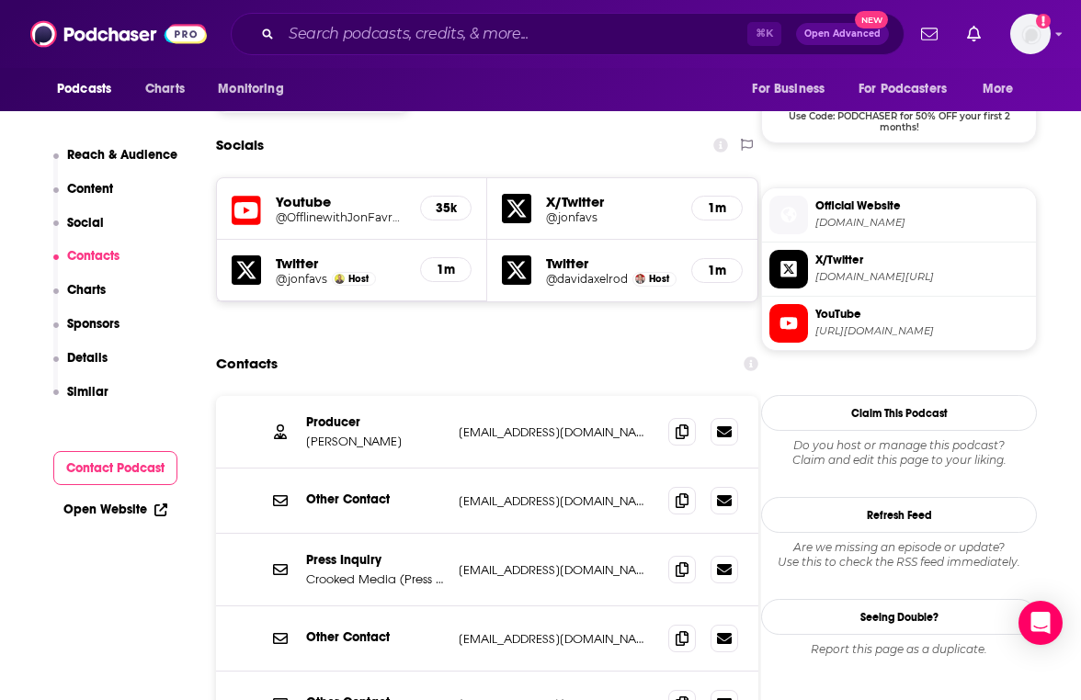
scroll to position [1552, 0]
click at [675, 423] on icon at bounding box center [681, 430] width 13 height 15
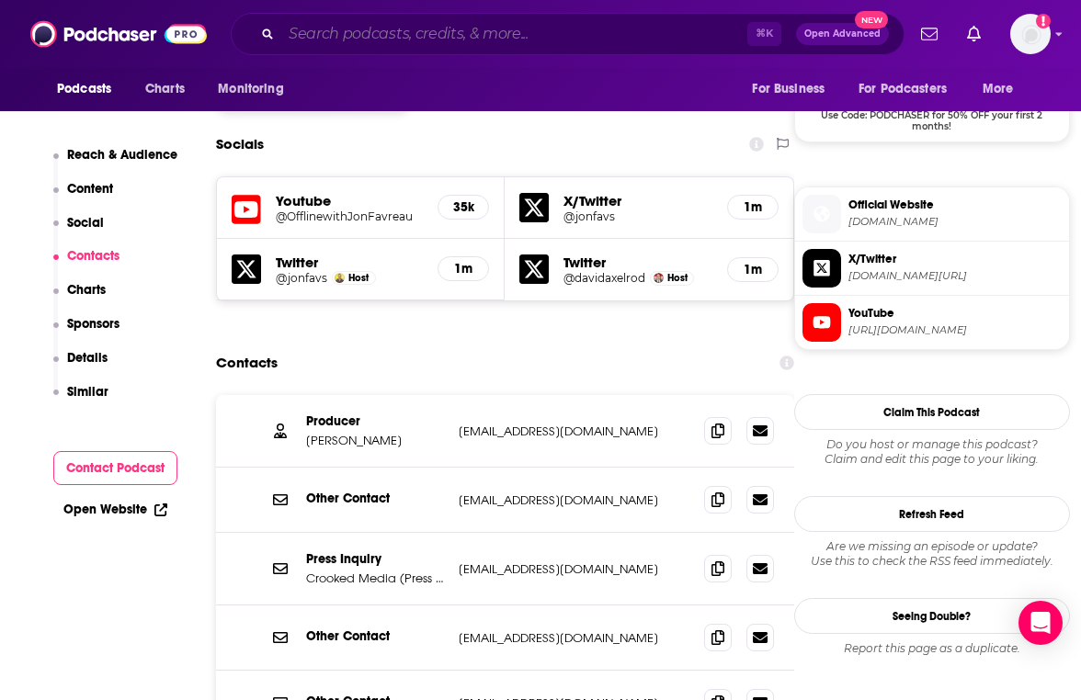
click at [456, 35] on input "Search podcasts, credits, & more..." at bounding box center [514, 33] width 466 height 29
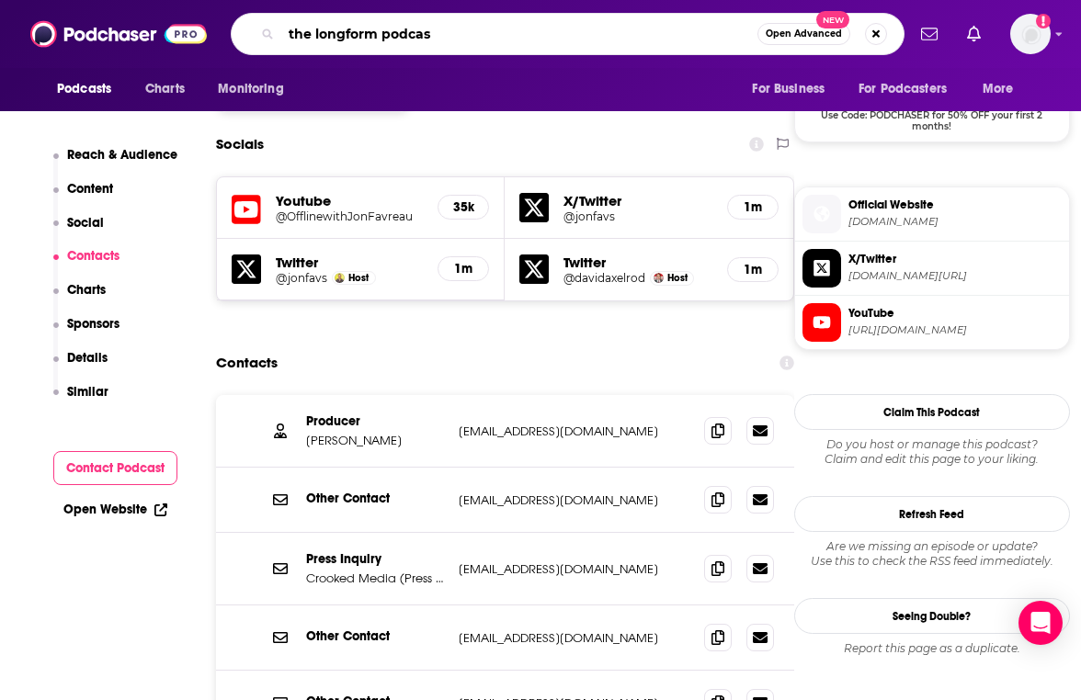
type input "the longform podcast"
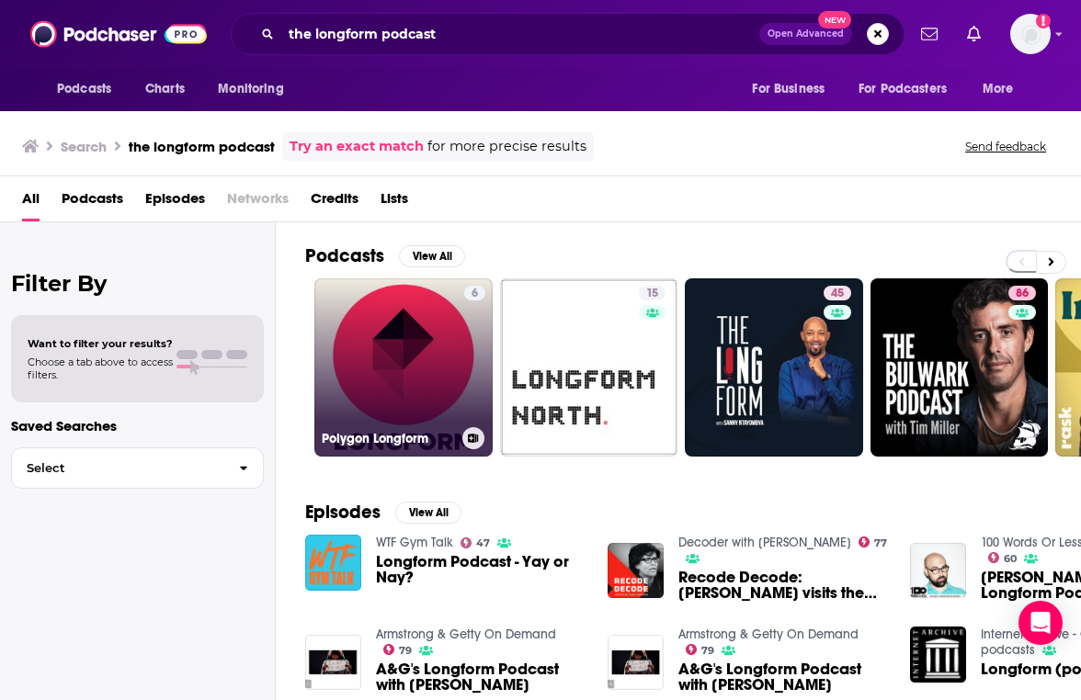
click at [409, 351] on link "6 Polygon Longform" at bounding box center [403, 367] width 178 height 178
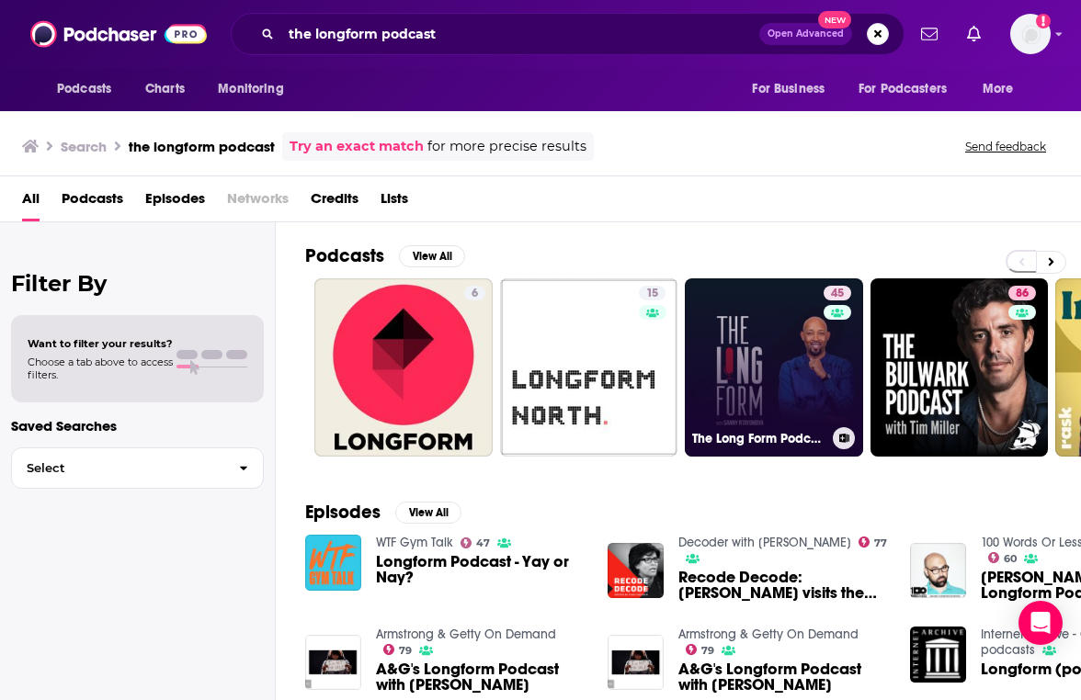
click at [773, 339] on link "45 The Long Form Podcast" at bounding box center [774, 367] width 178 height 178
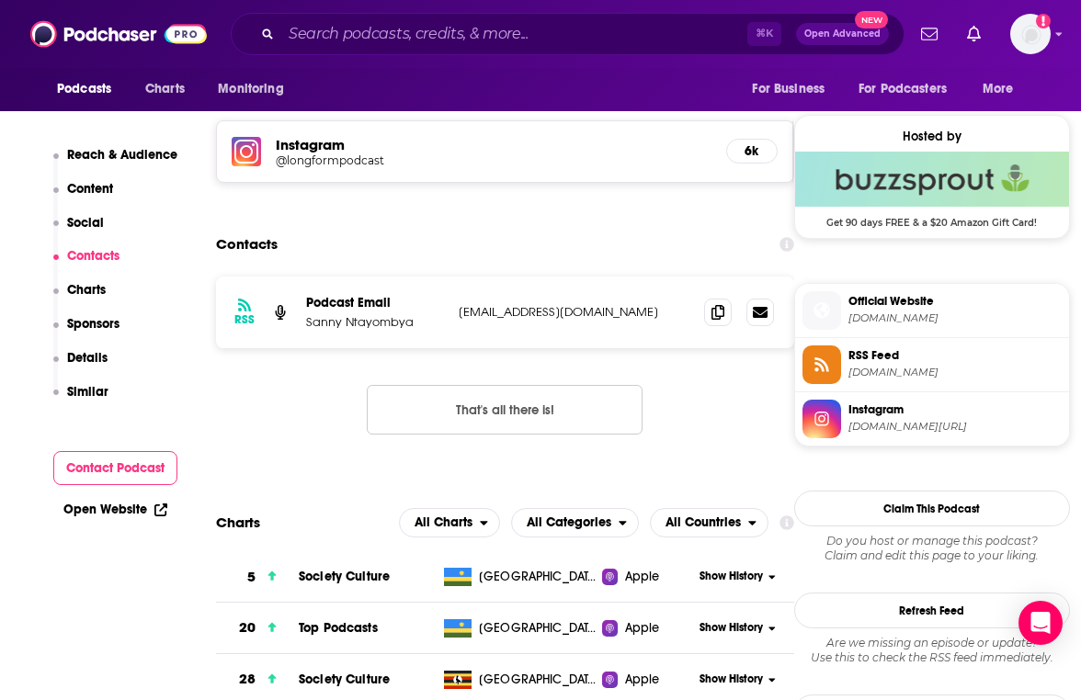
scroll to position [1296, 0]
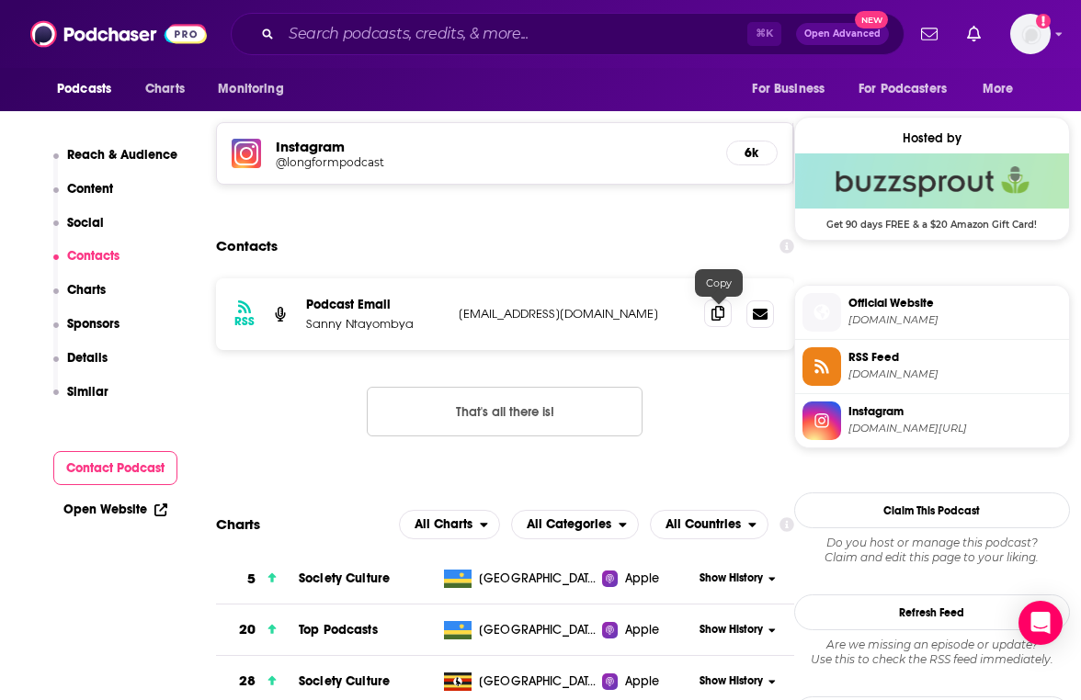
click at [715, 320] on icon at bounding box center [717, 313] width 13 height 15
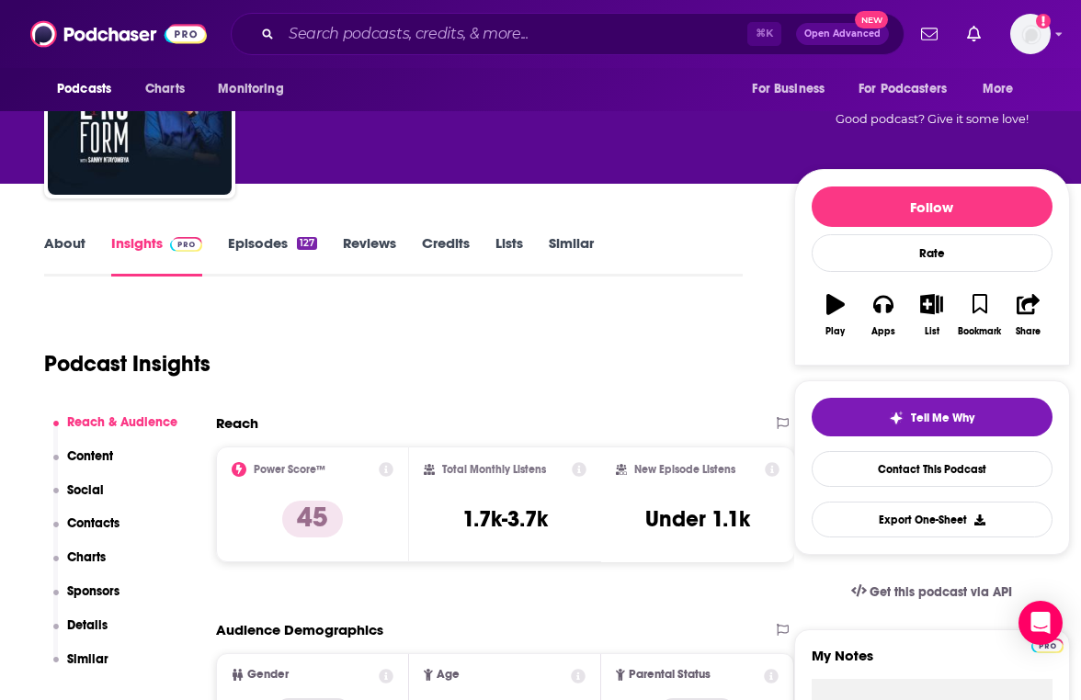
scroll to position [0, 0]
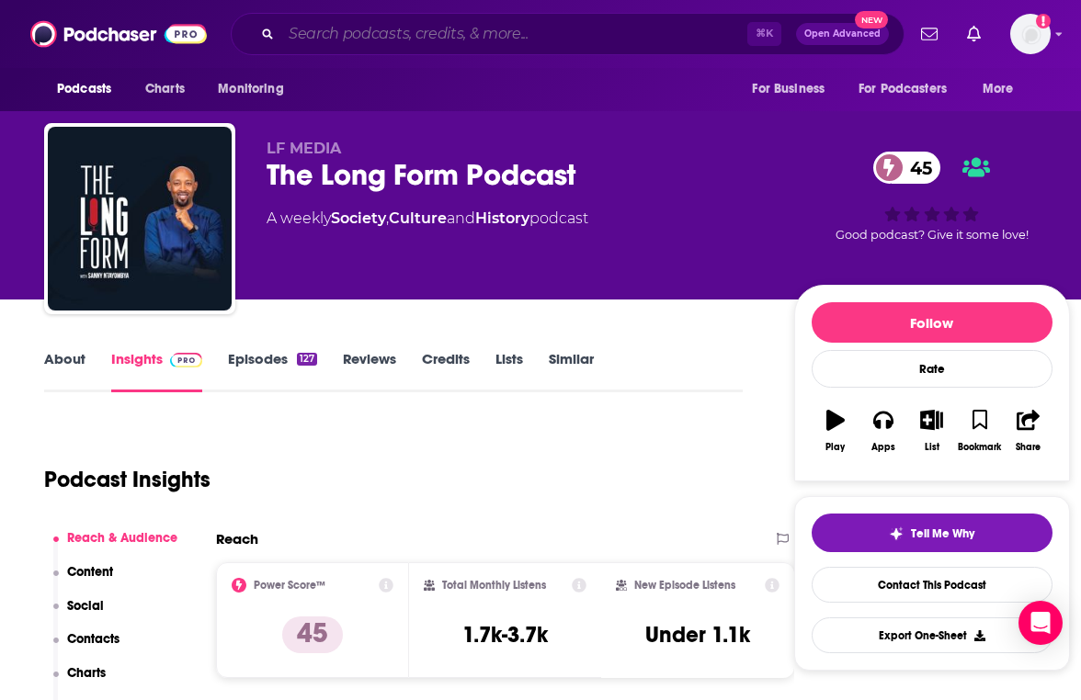
click at [561, 29] on input "Search podcasts, credits, & more..." at bounding box center [514, 33] width 466 height 29
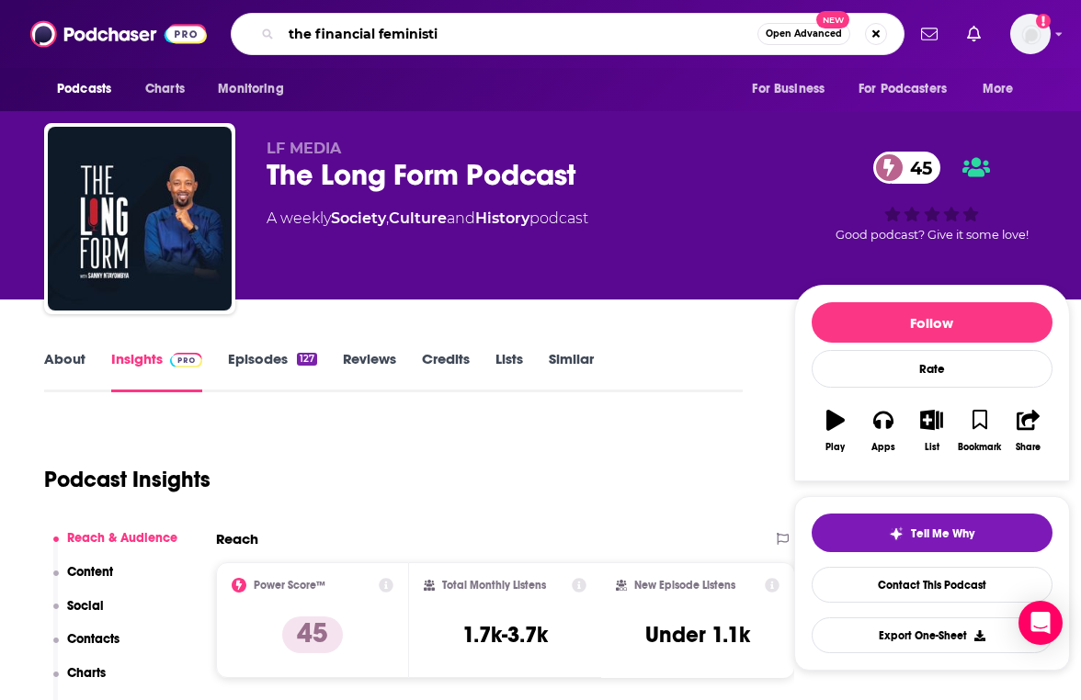
type input "the financial feminist"
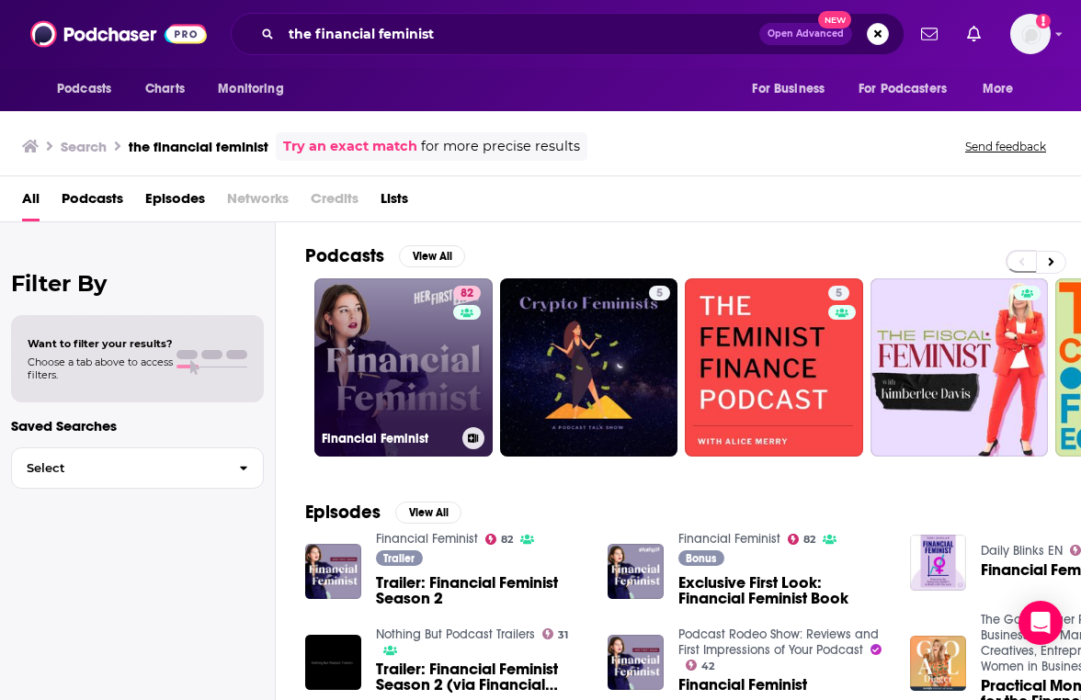
click at [422, 395] on link "82 Financial Feminist" at bounding box center [403, 367] width 178 height 178
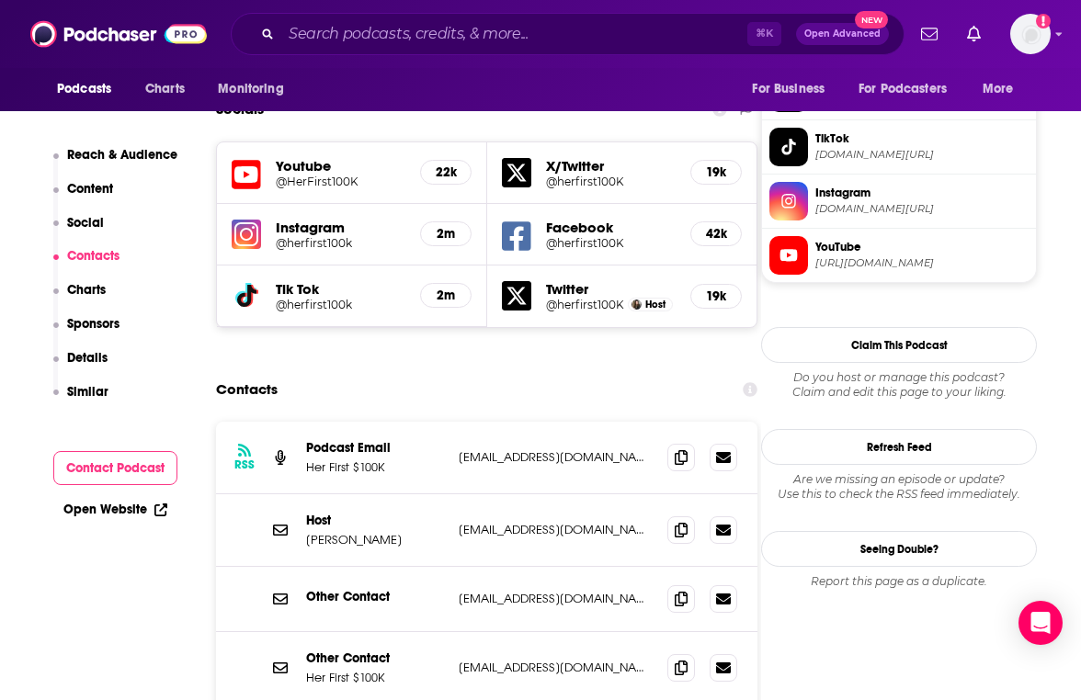
scroll to position [1656, 0]
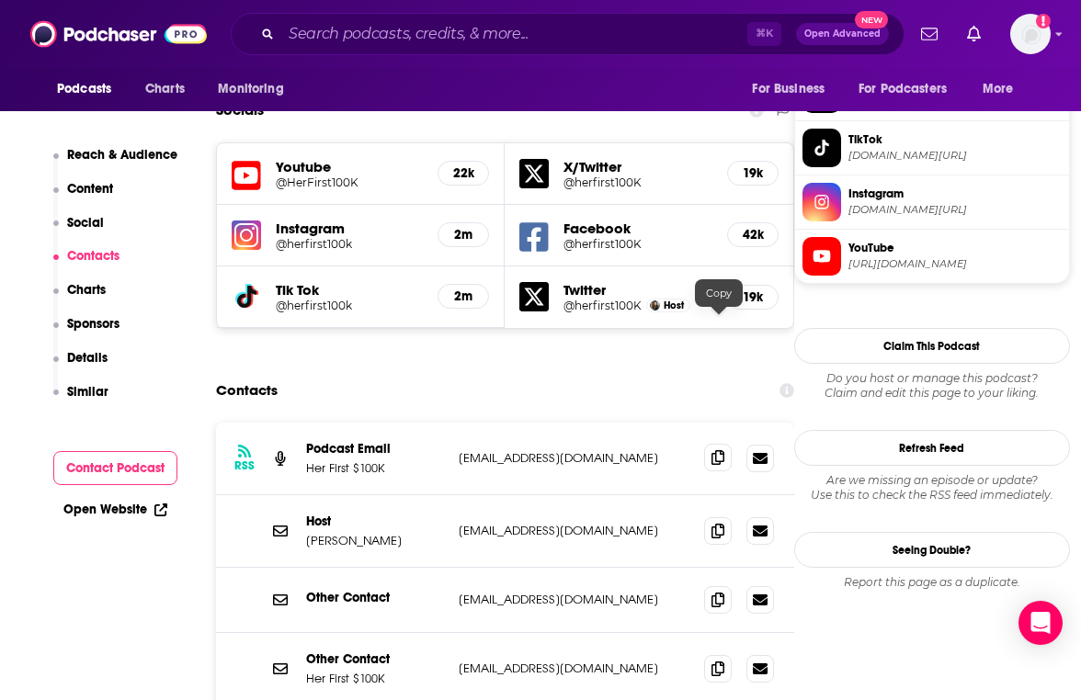
click at [713, 450] on icon at bounding box center [717, 457] width 13 height 15
click at [458, 24] on input "Search podcasts, credits, & more..." at bounding box center [514, 33] width 466 height 29
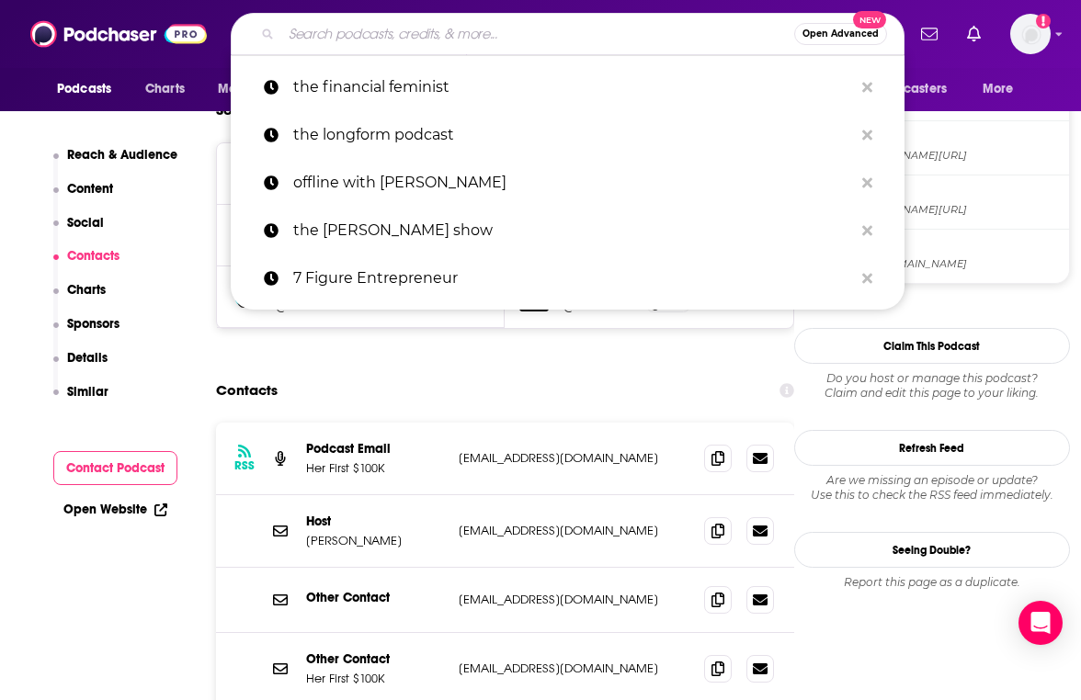
click at [458, 24] on input "Search podcasts, credits, & more..." at bounding box center [537, 33] width 513 height 29
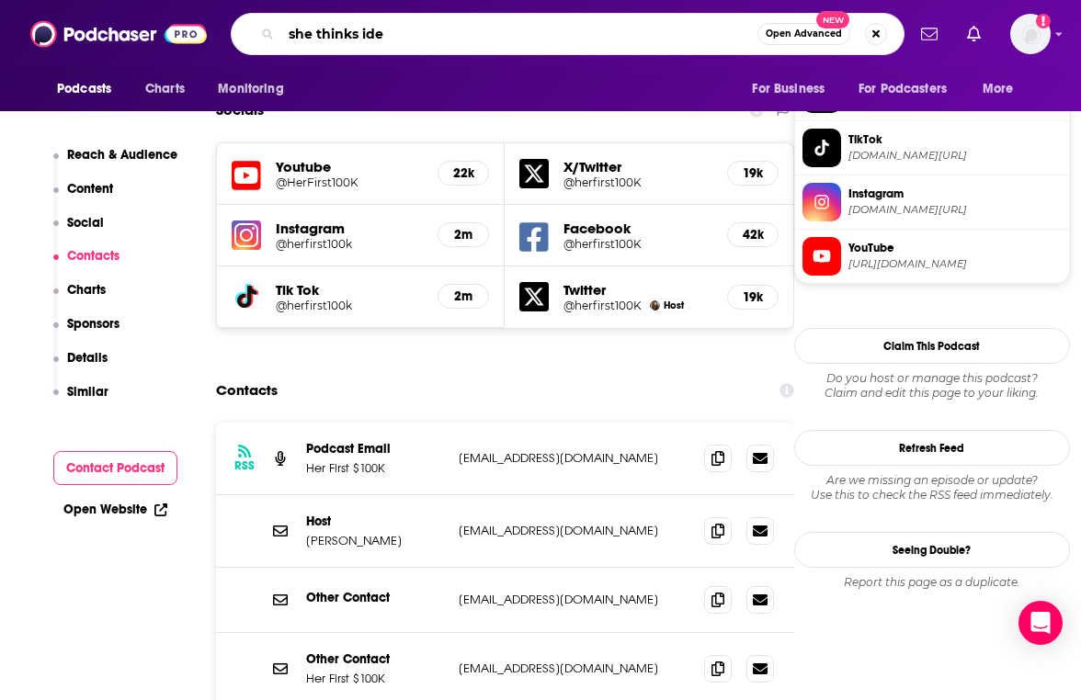
type input "she thinks idea"
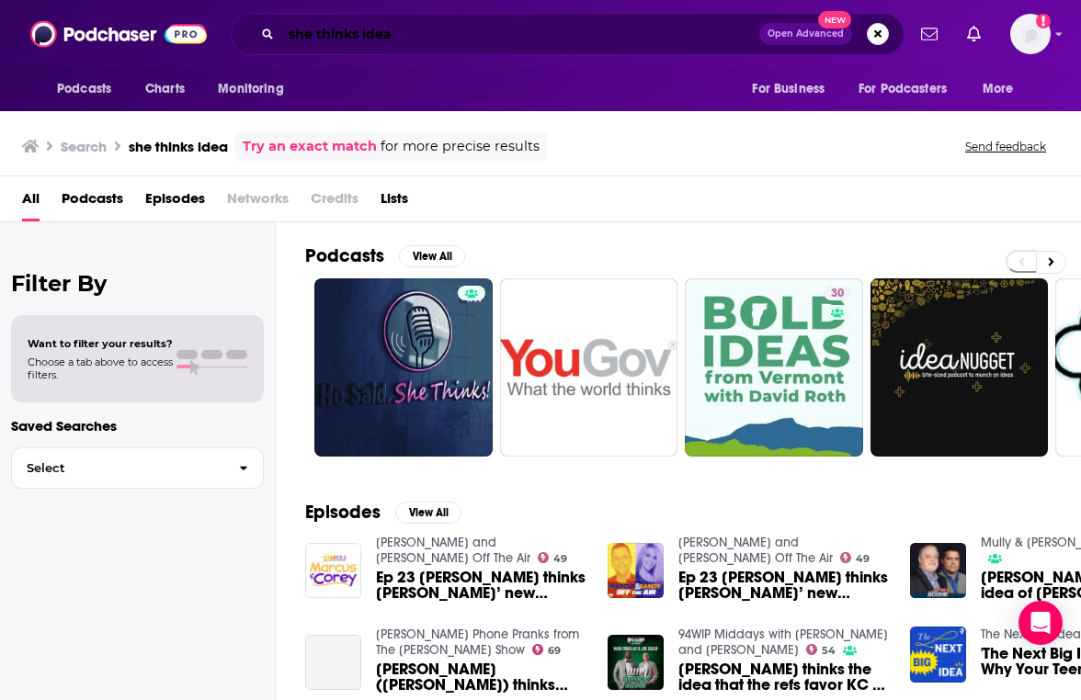
click at [402, 38] on input "she thinks idea" at bounding box center [520, 33] width 478 height 29
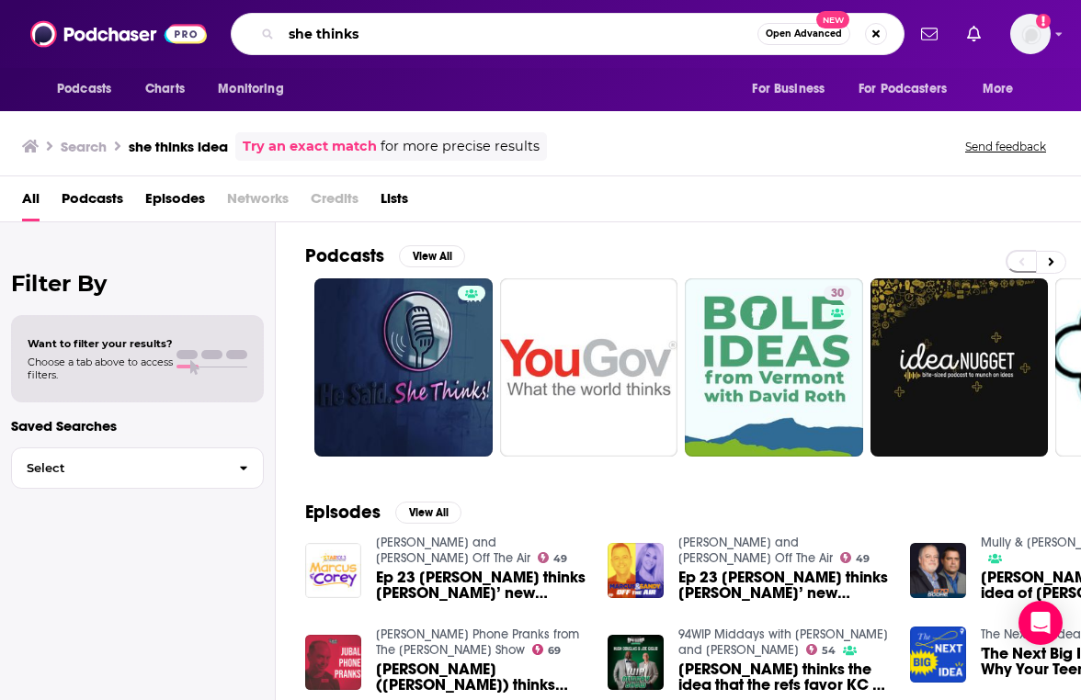
type input "she thinks"
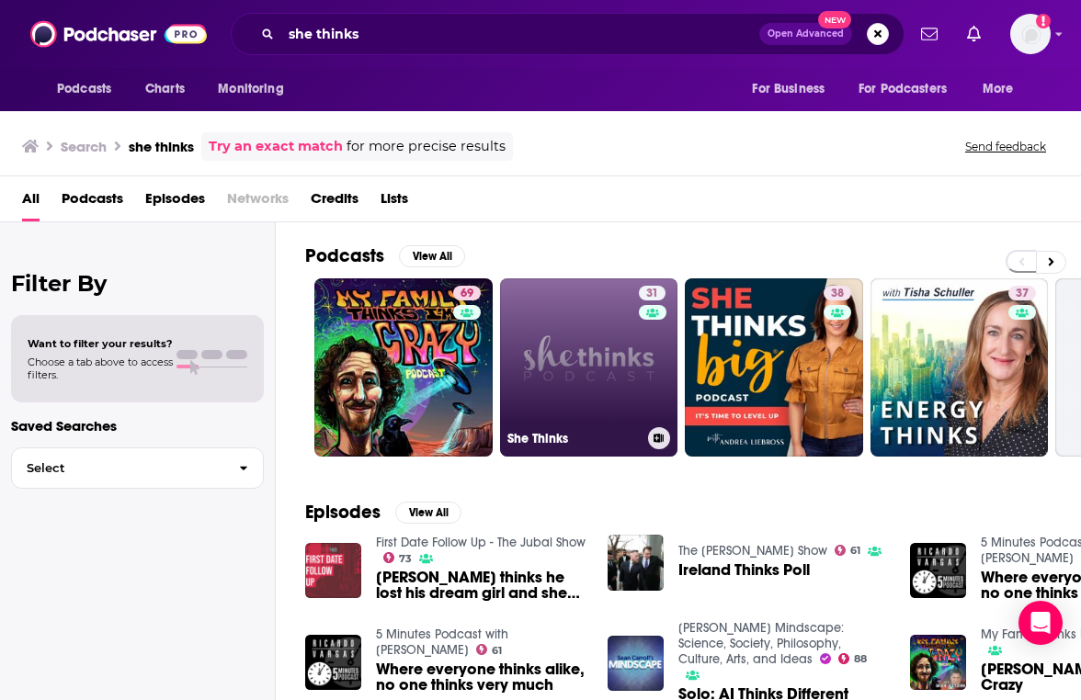
click at [555, 328] on link "31 She Thinks" at bounding box center [589, 367] width 178 height 178
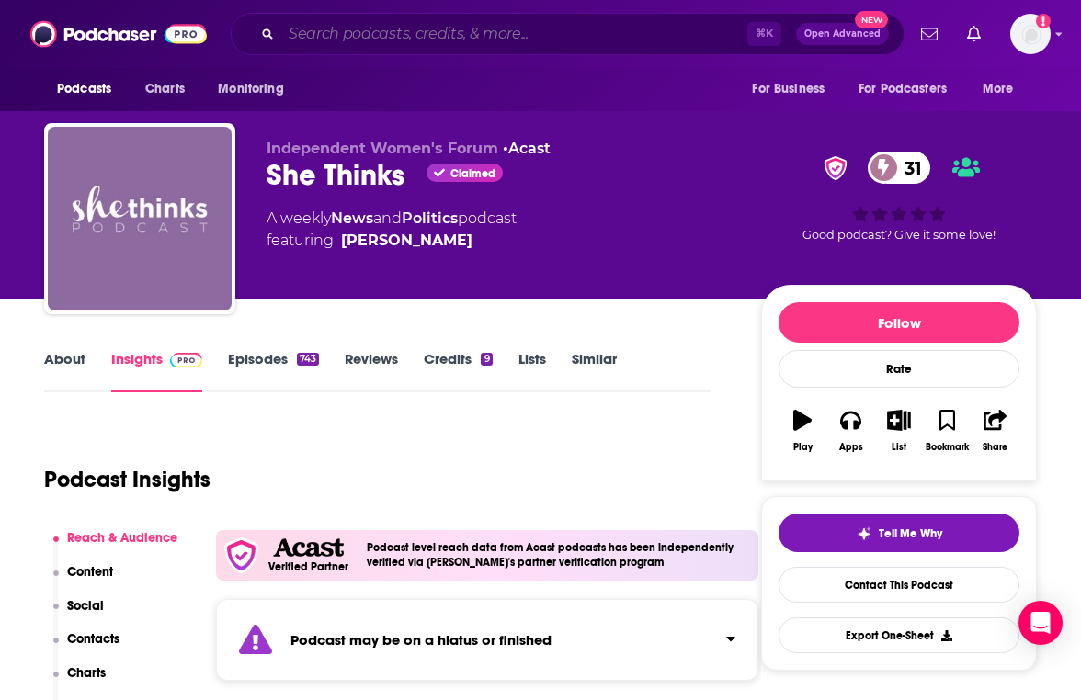
click at [458, 20] on input "Search podcasts, credits, & more..." at bounding box center [514, 33] width 466 height 29
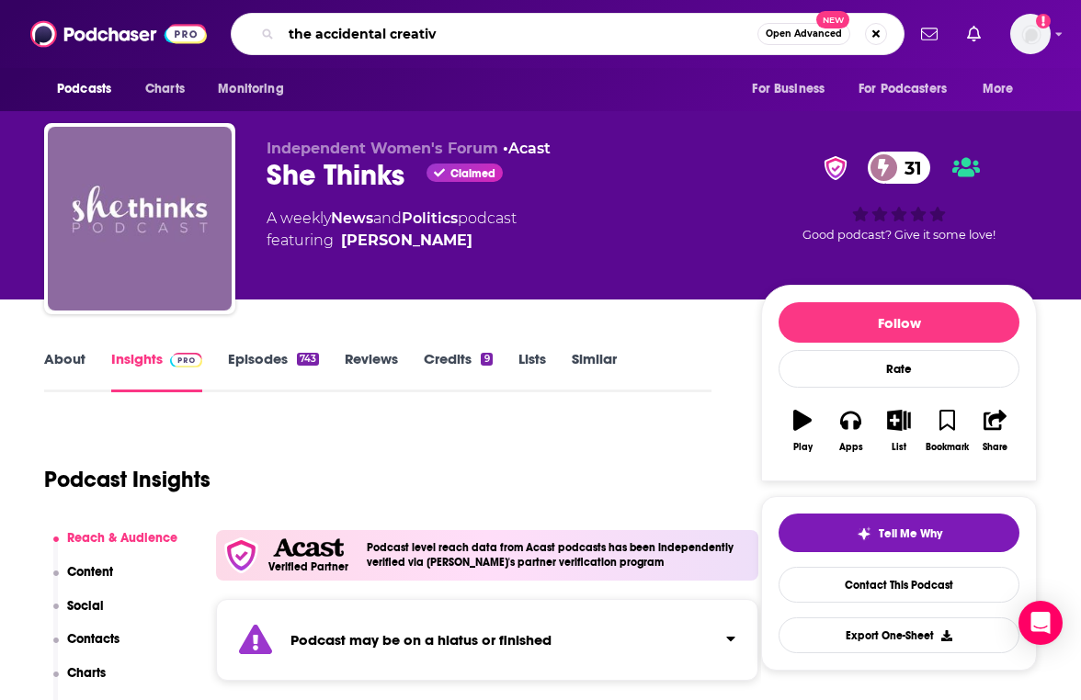
type input "the accidental creative"
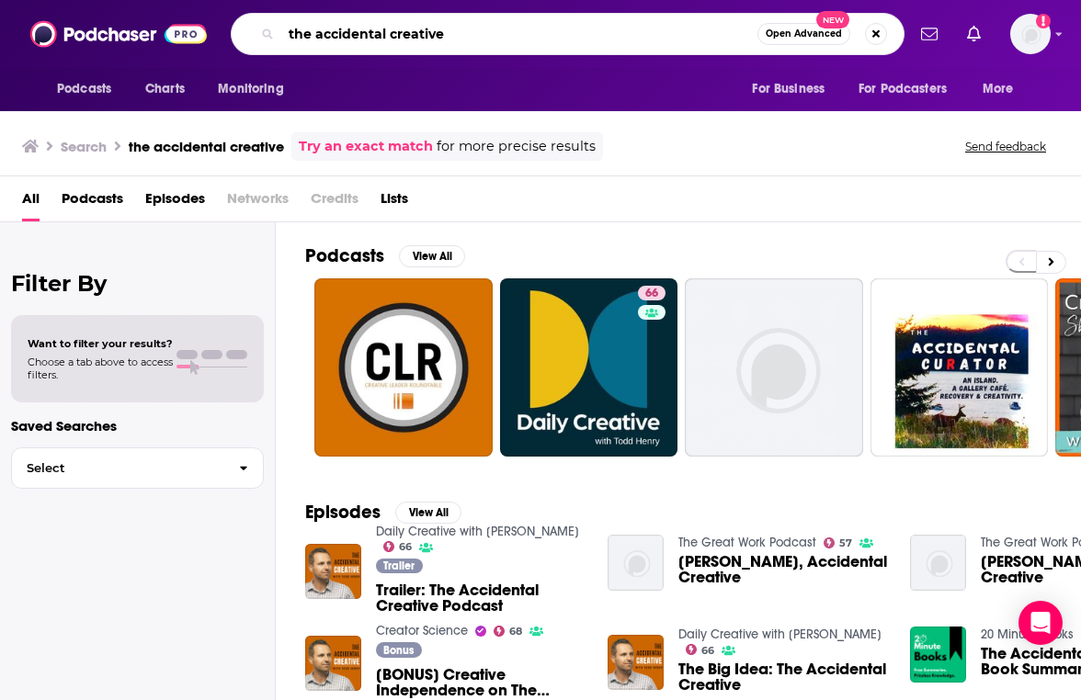
click at [479, 22] on input "the accidental creative" at bounding box center [519, 33] width 476 height 29
type input "the daily creative"
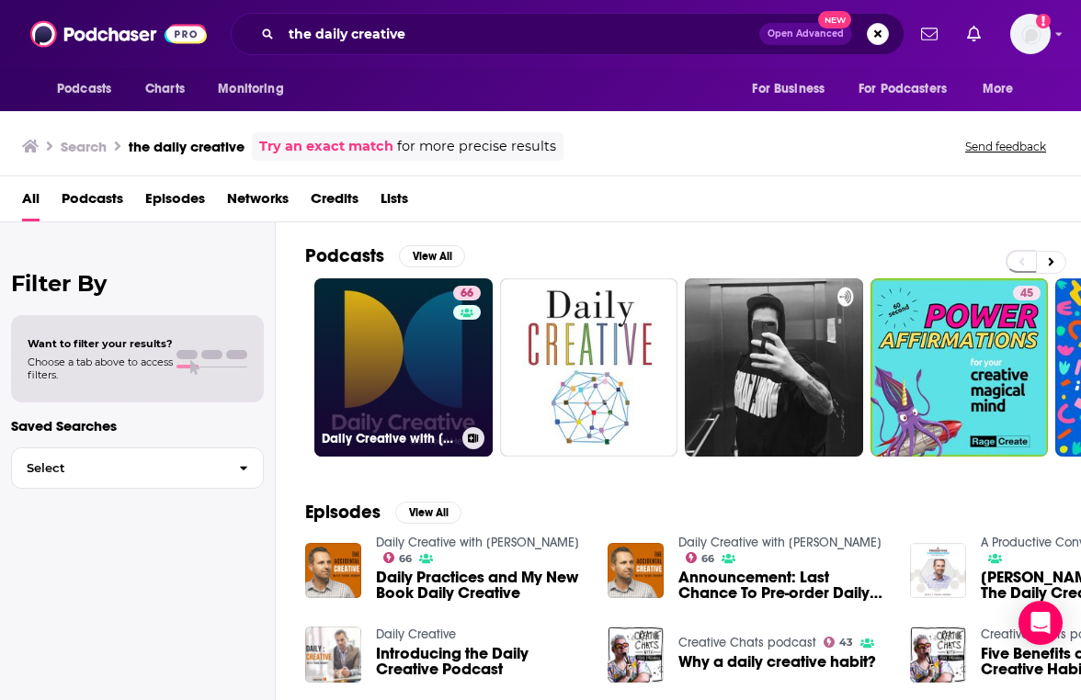
click at [385, 379] on link "66 Daily Creative with [PERSON_NAME]" at bounding box center [403, 367] width 178 height 178
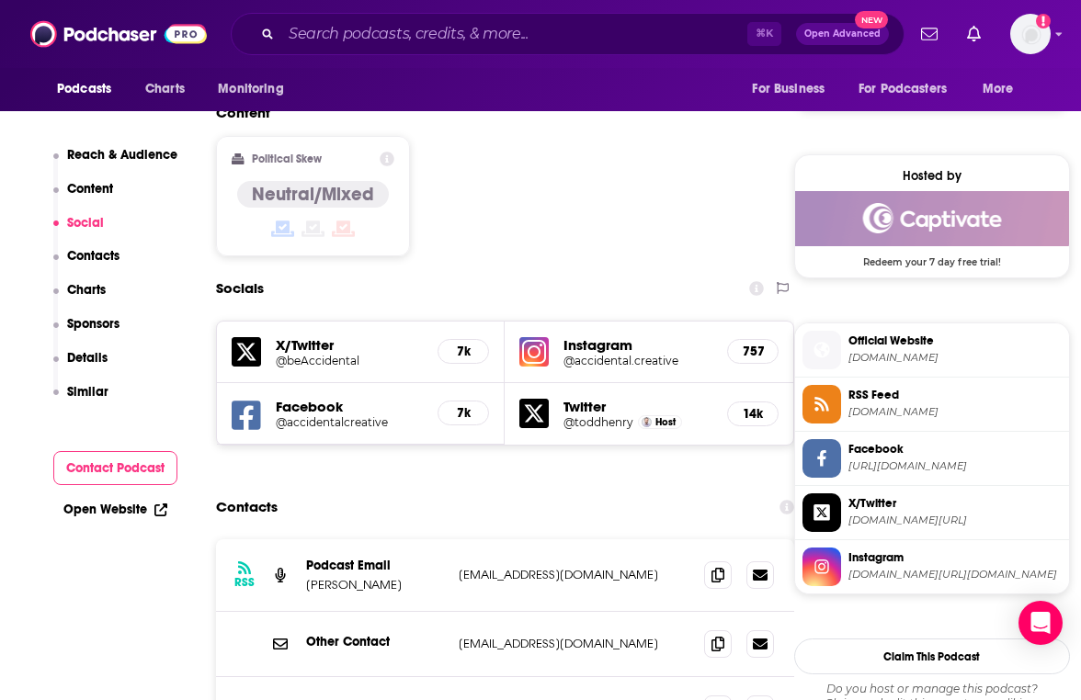
scroll to position [1424, 0]
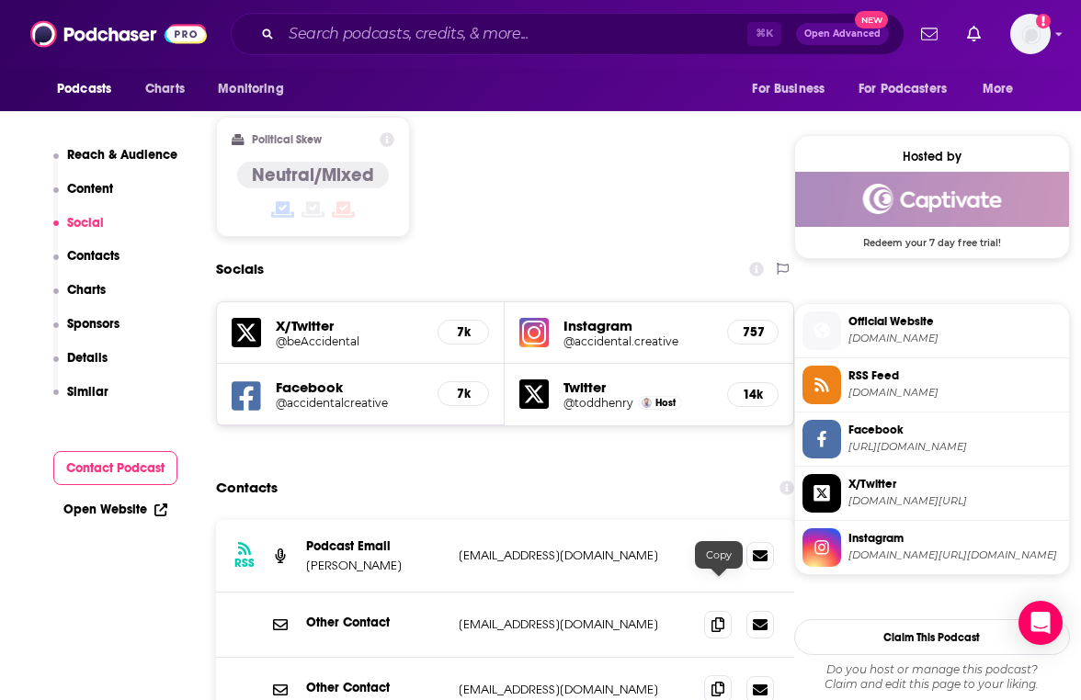
click at [719, 682] on icon at bounding box center [717, 689] width 13 height 15
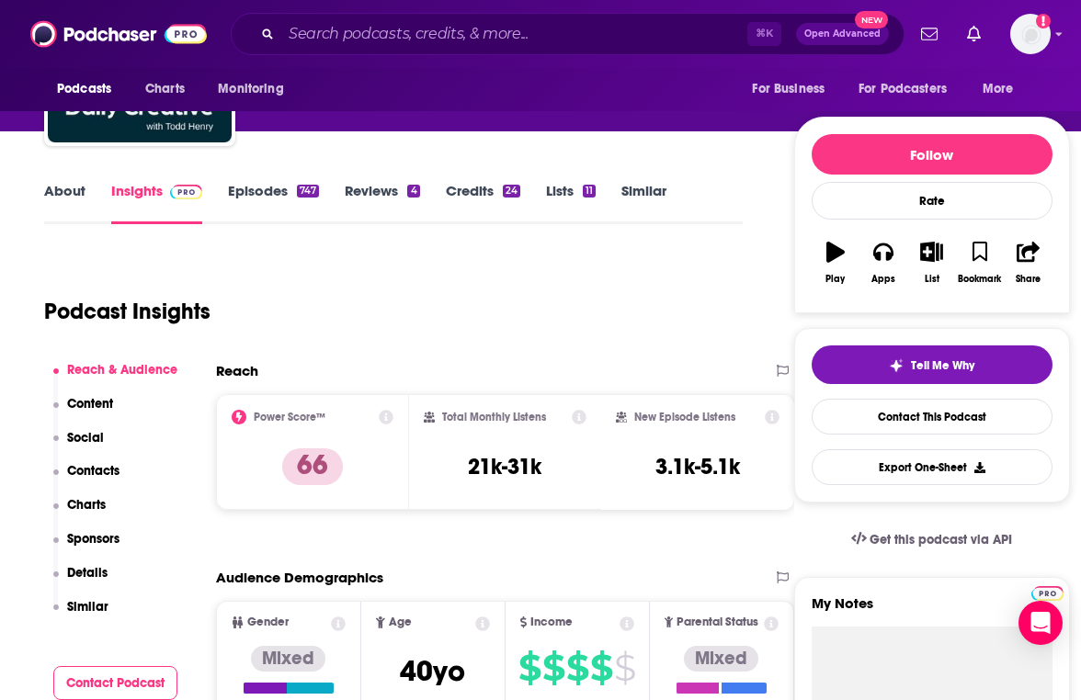
scroll to position [73, 0]
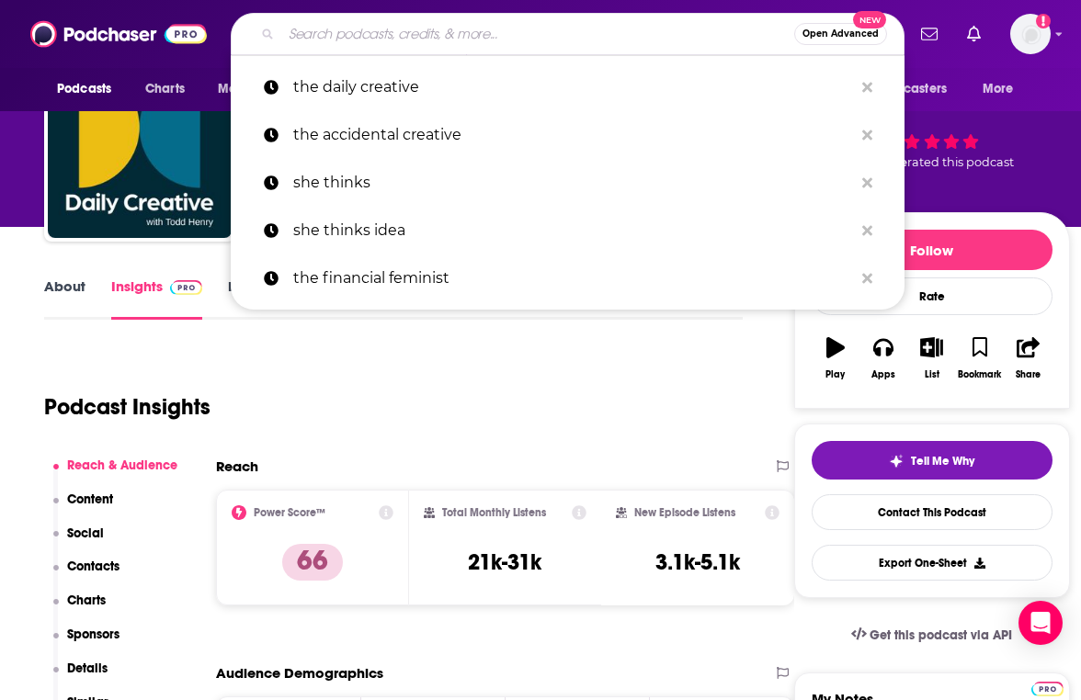
click at [454, 40] on input "Search podcasts, credits, & more..." at bounding box center [537, 33] width 513 height 29
paste input "Commotion with [PERSON_NAME]"
type input "Commotion with [PERSON_NAME]"
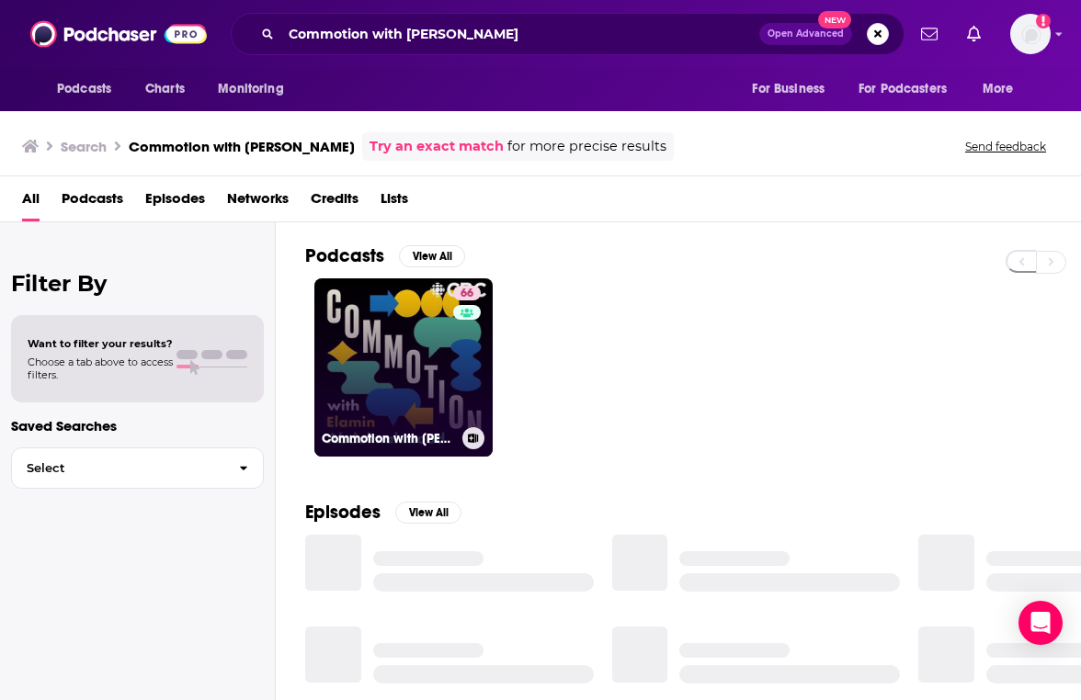
click at [381, 419] on link "66 Commotion with [PERSON_NAME]" at bounding box center [403, 367] width 178 height 178
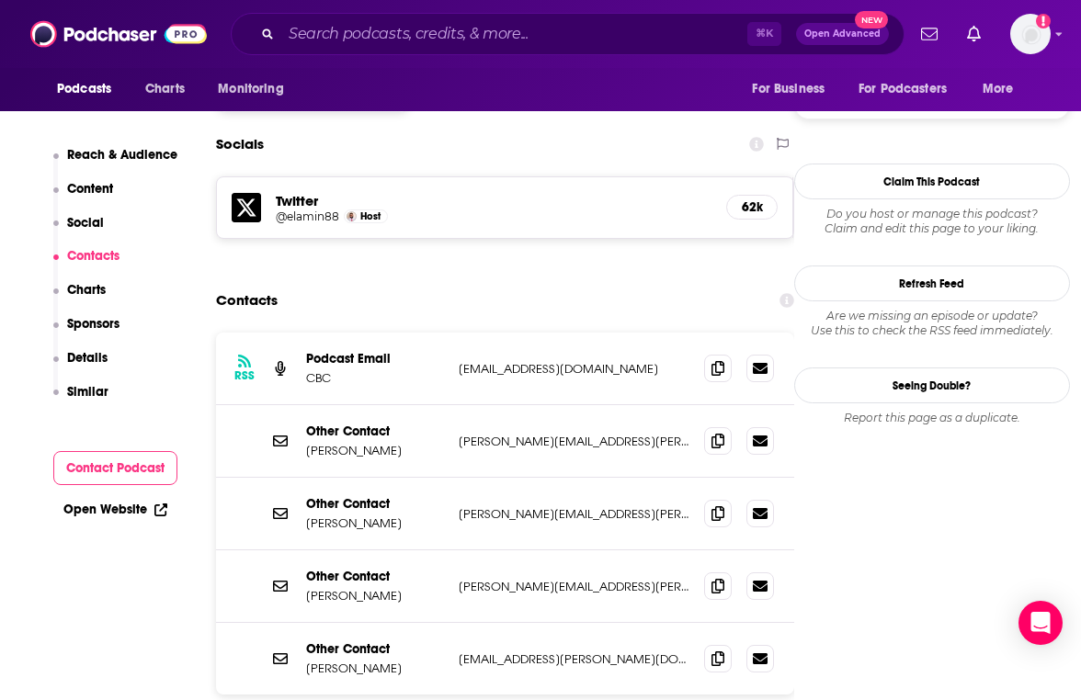
scroll to position [1548, 0]
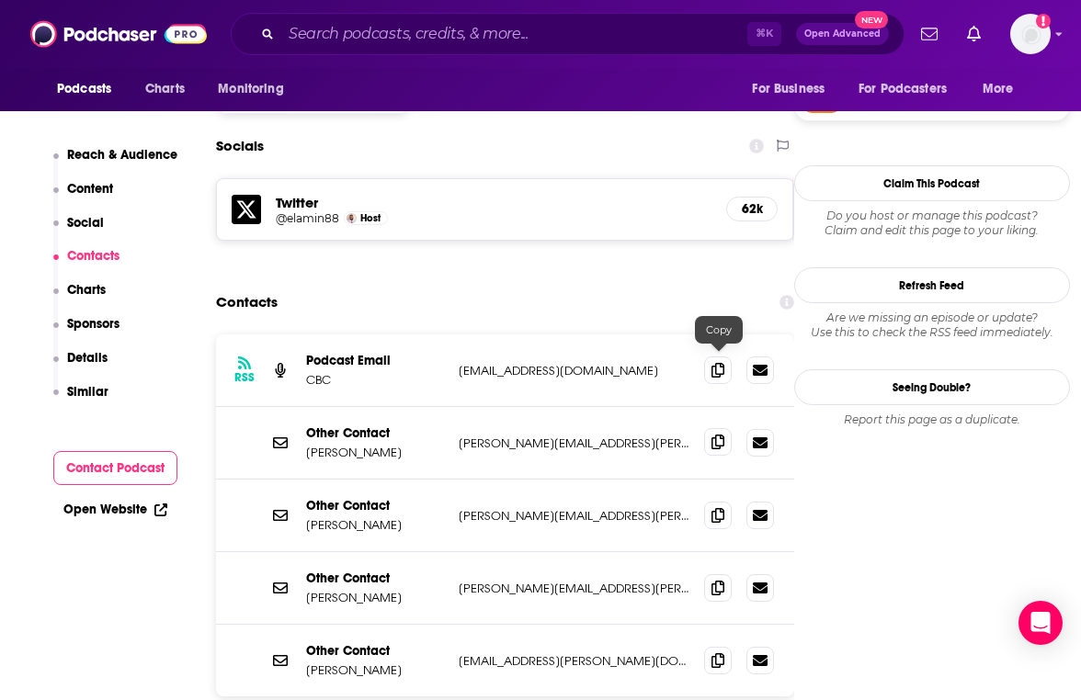
click at [715, 435] on icon at bounding box center [717, 442] width 13 height 15
click at [573, 37] on input "Search podcasts, credits, & more..." at bounding box center [514, 33] width 466 height 29
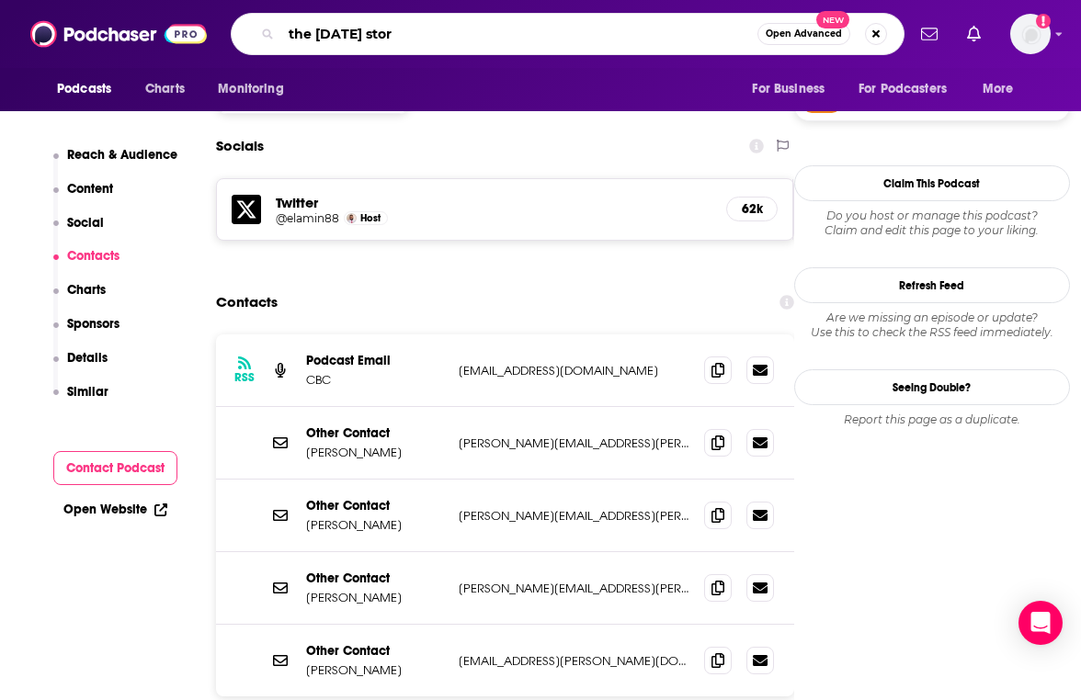
type input "the [DATE] story"
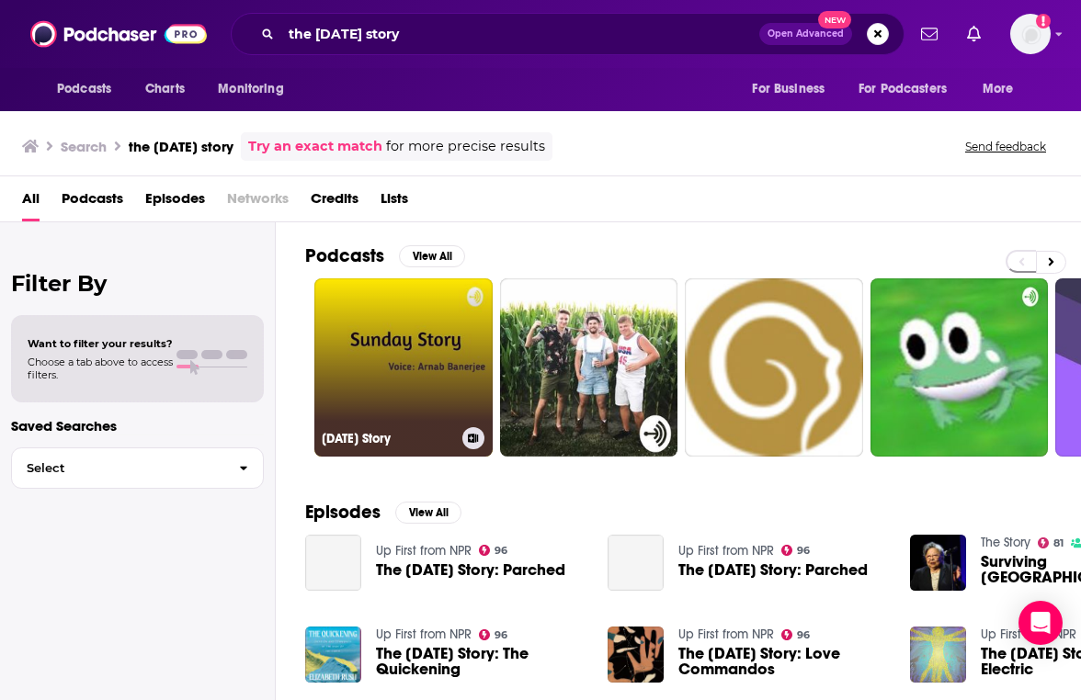
click at [430, 374] on link "[DATE] Story" at bounding box center [403, 367] width 178 height 178
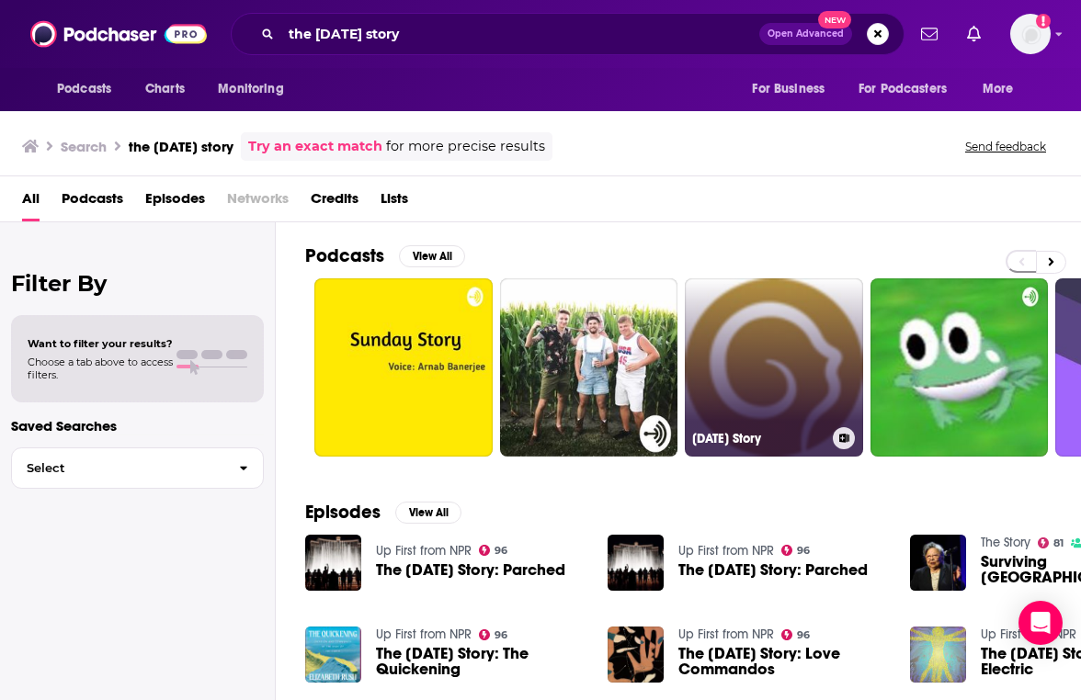
click at [778, 327] on link "[DATE] Story" at bounding box center [774, 367] width 178 height 178
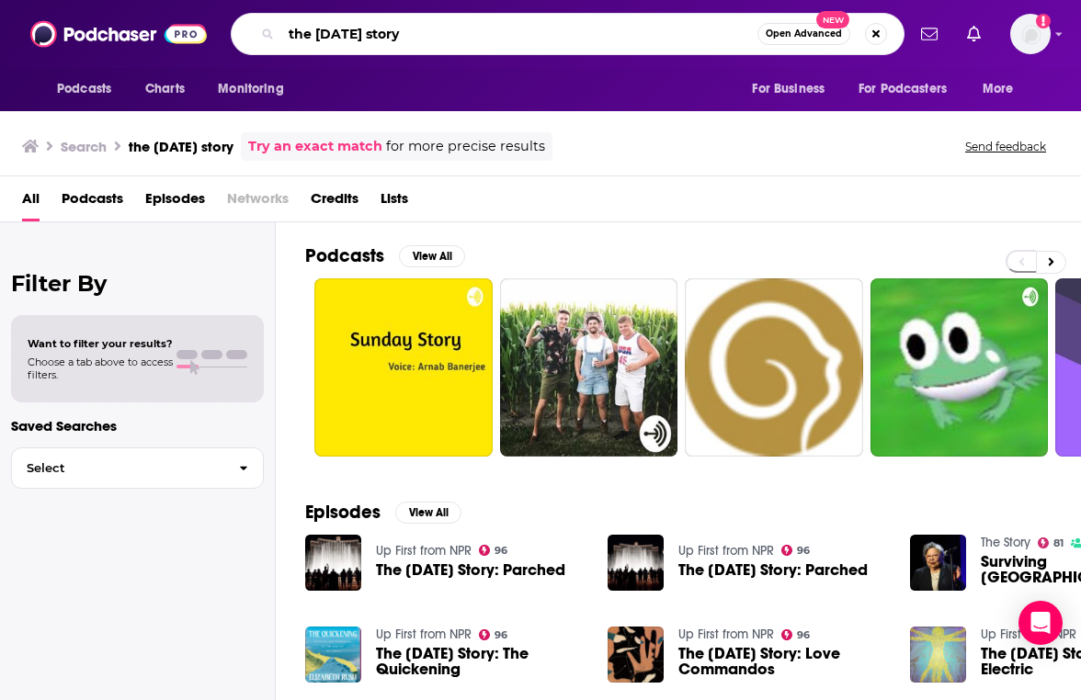
click at [383, 41] on input "the [DATE] story" at bounding box center [519, 33] width 476 height 29
type input "upfirst"
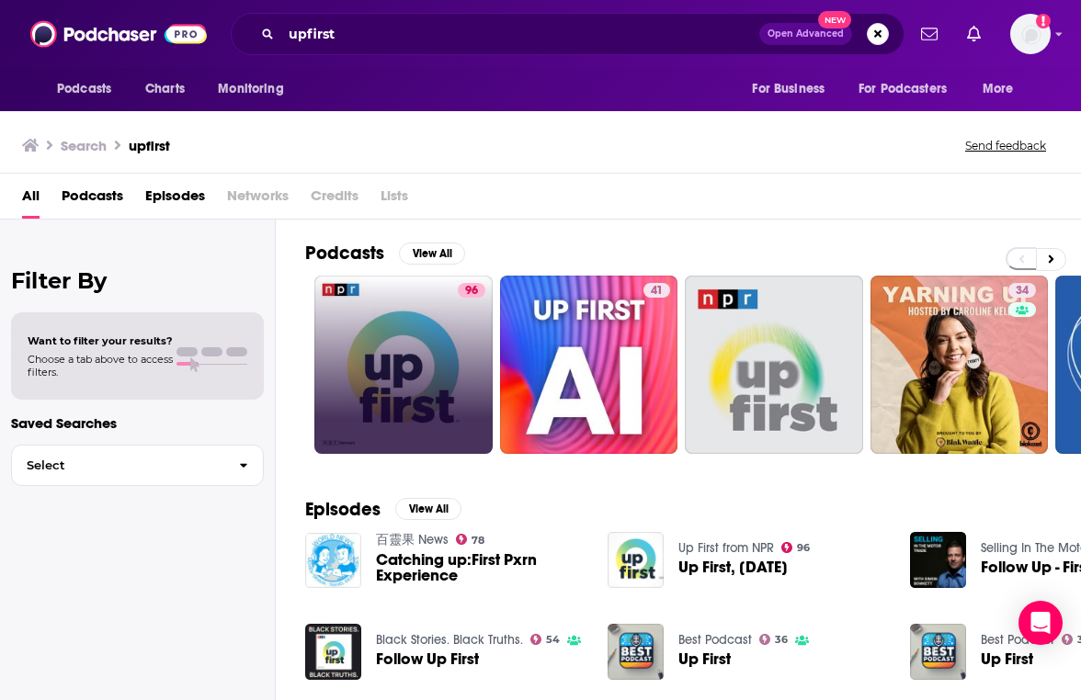
click at [458, 341] on div "96" at bounding box center [472, 365] width 28 height 164
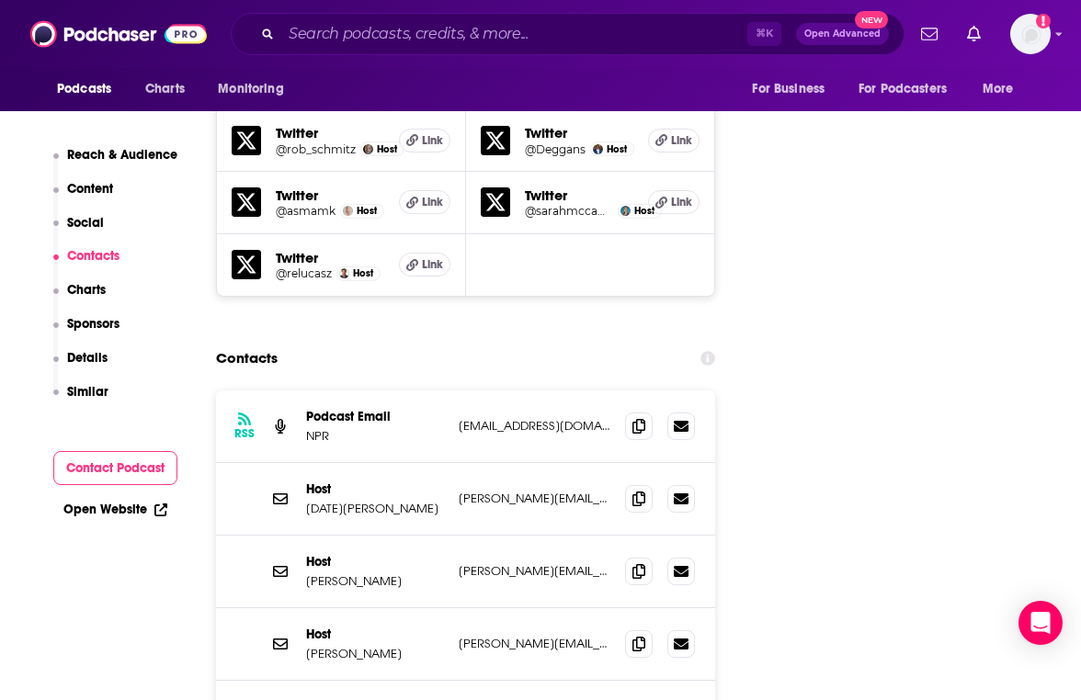
scroll to position [2017, 0]
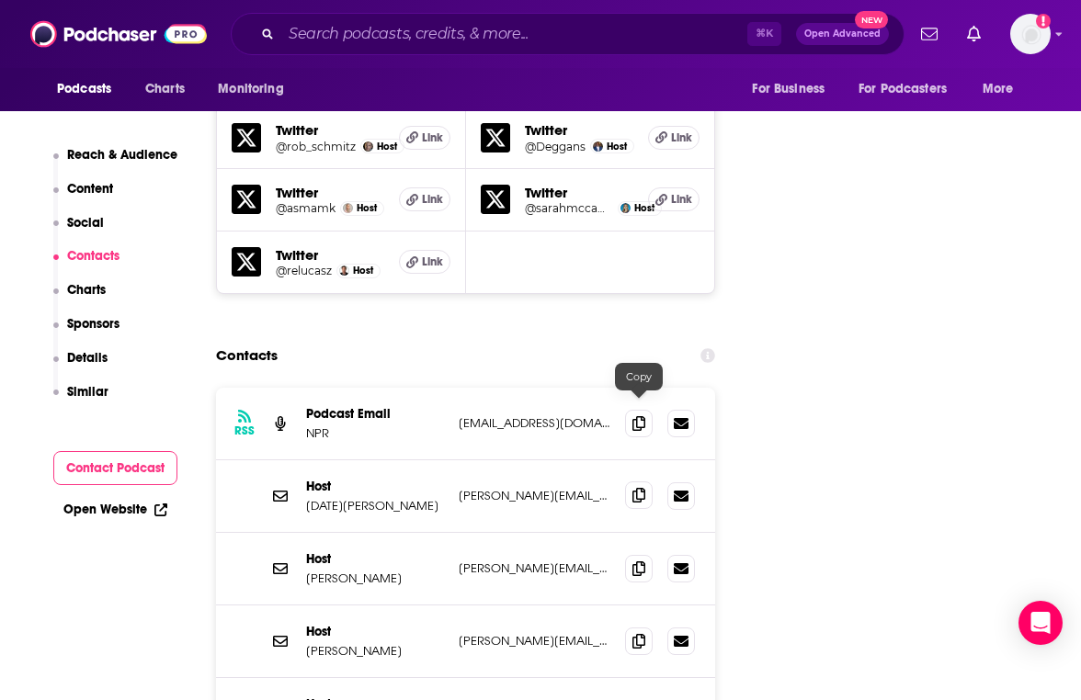
click at [640, 488] on icon at bounding box center [638, 495] width 13 height 15
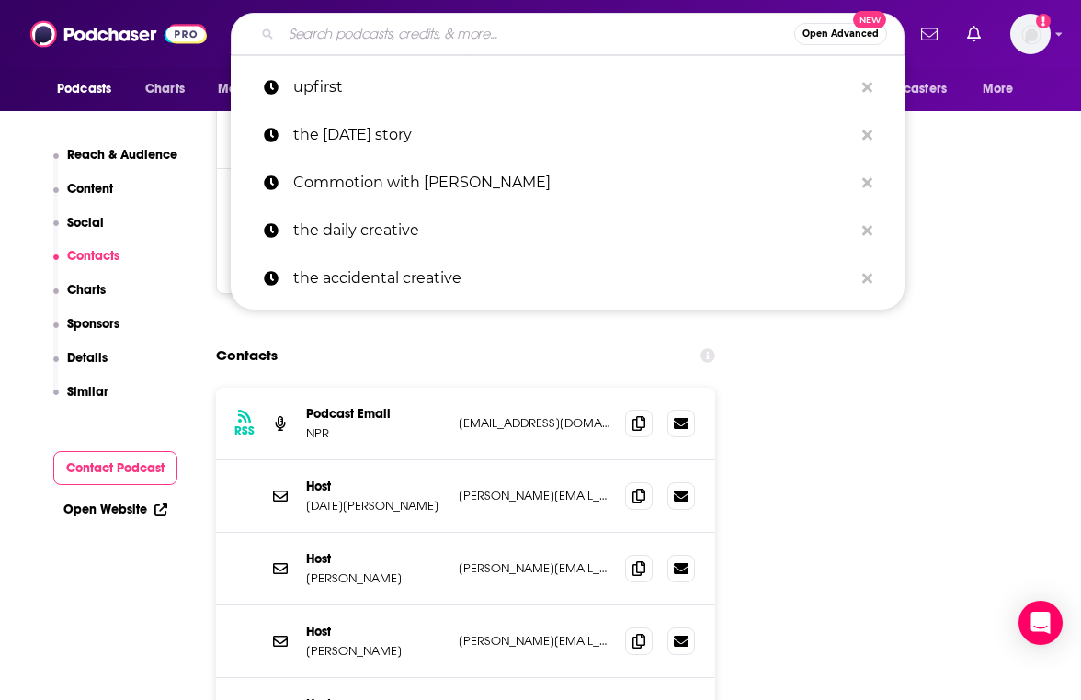
click at [447, 45] on input "Search podcasts, credits, & more..." at bounding box center [537, 33] width 513 height 29
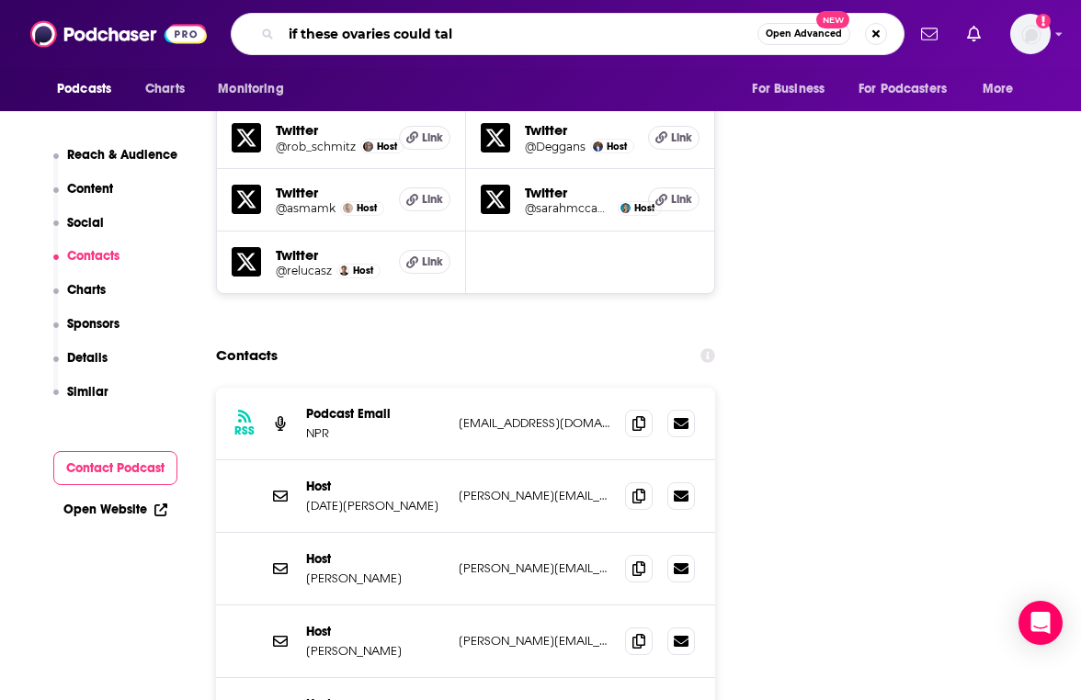
type input "if these ovaries could talk"
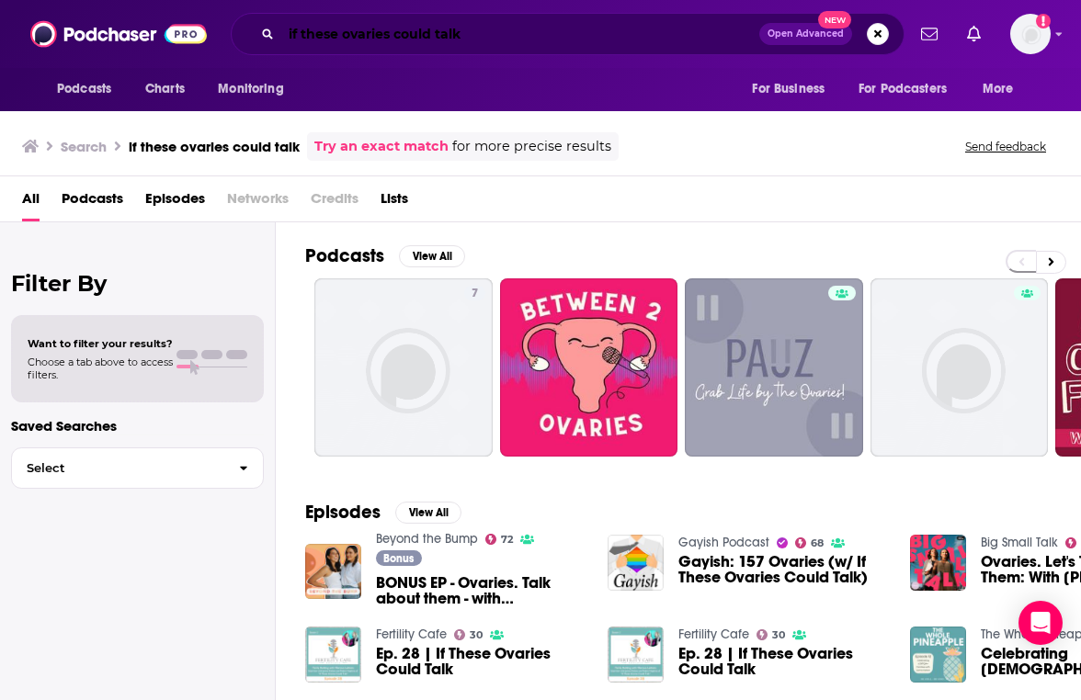
click at [413, 36] on input "if these ovaries could talk" at bounding box center [520, 33] width 478 height 29
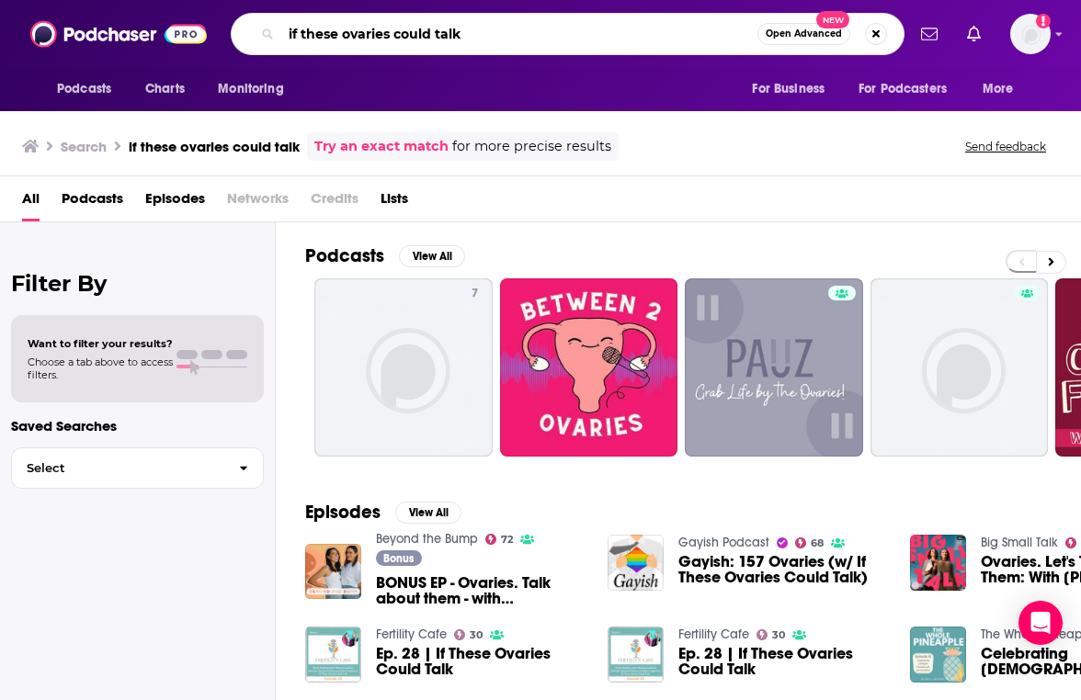
click at [413, 36] on input "if these ovaries could talk" at bounding box center [519, 33] width 476 height 29
type input "the [DEMOGRAPHIC_DATA] family"
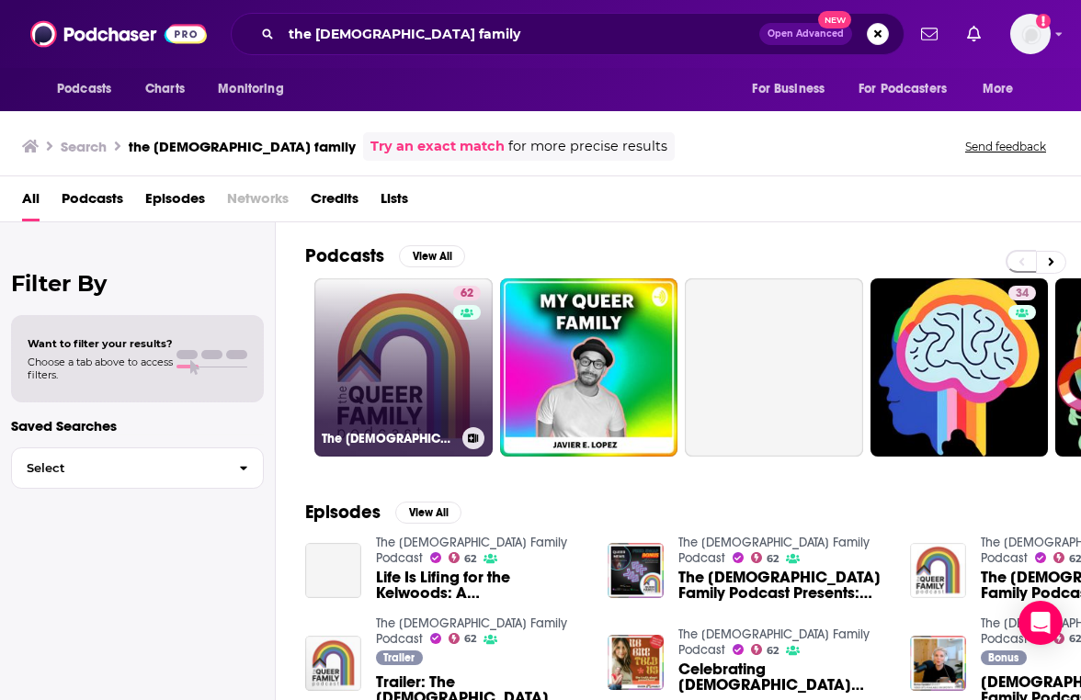
click at [373, 412] on link "62 The [DEMOGRAPHIC_DATA] Family Podcast" at bounding box center [403, 367] width 178 height 178
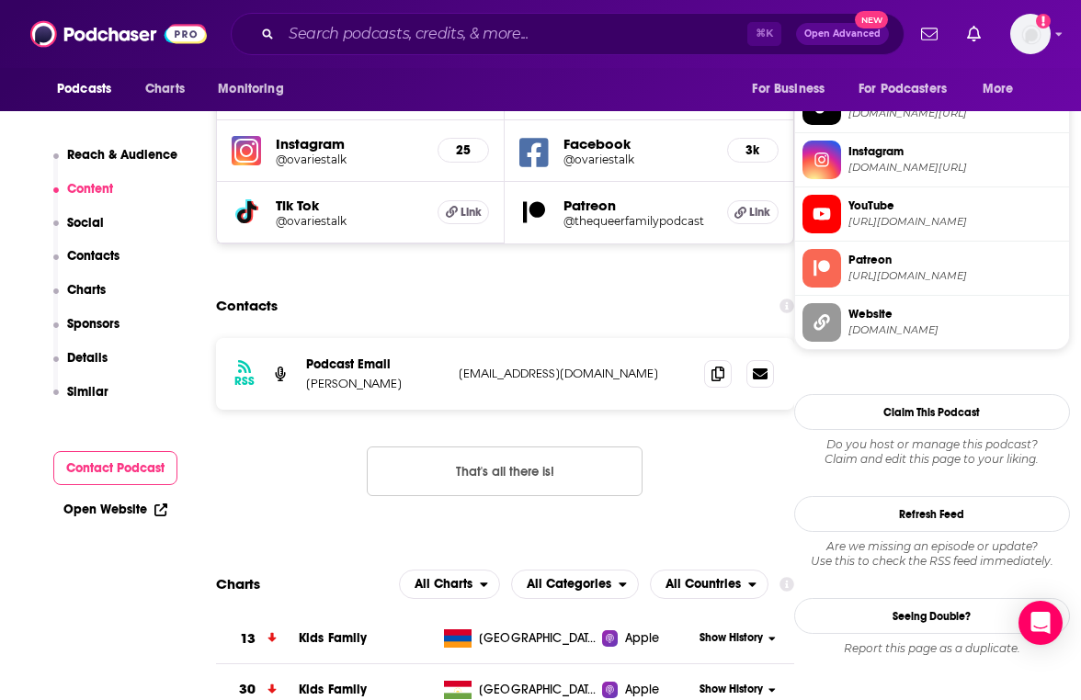
scroll to position [1697, 0]
click at [712, 367] on icon at bounding box center [717, 374] width 13 height 15
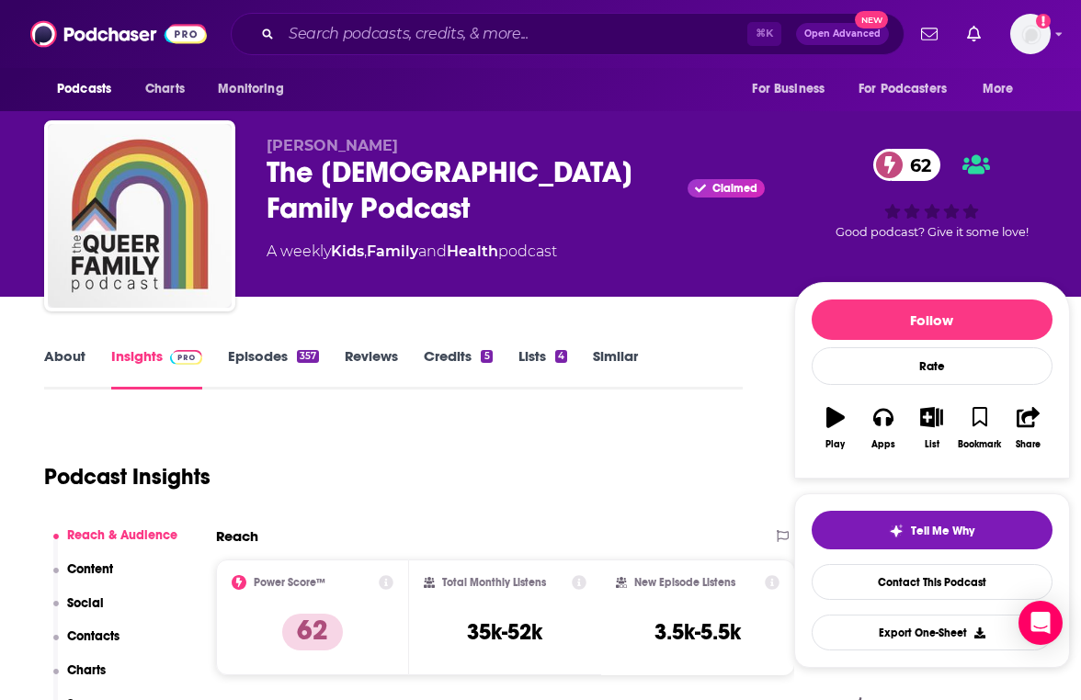
scroll to position [0, 0]
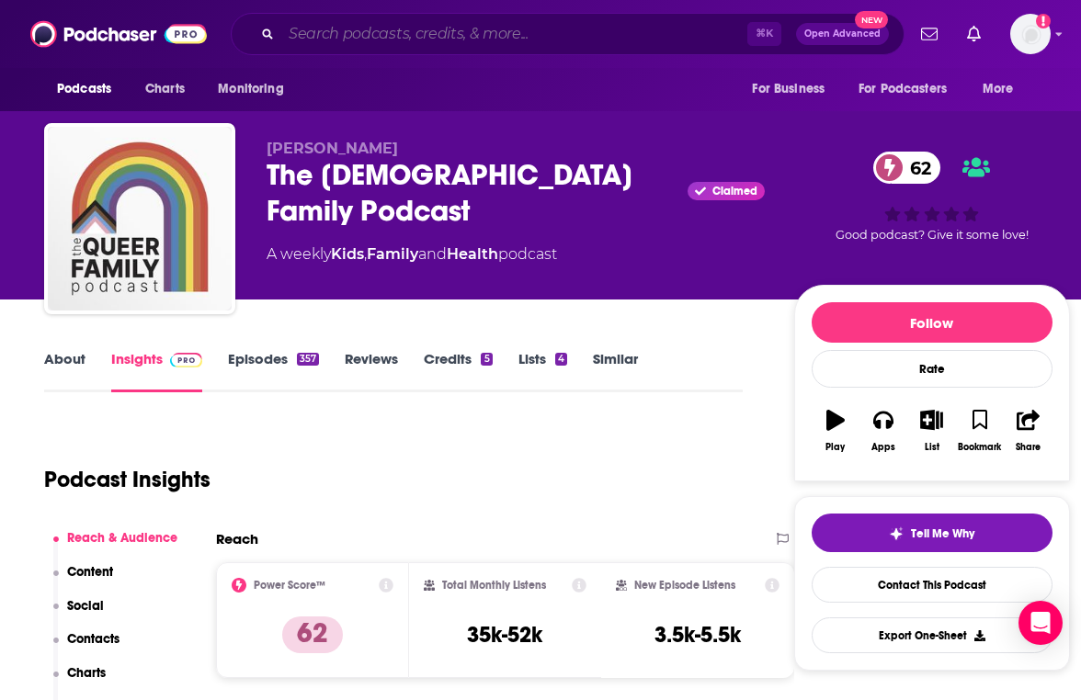
click at [495, 35] on input "Search podcasts, credits, & more..." at bounding box center [514, 33] width 466 height 29
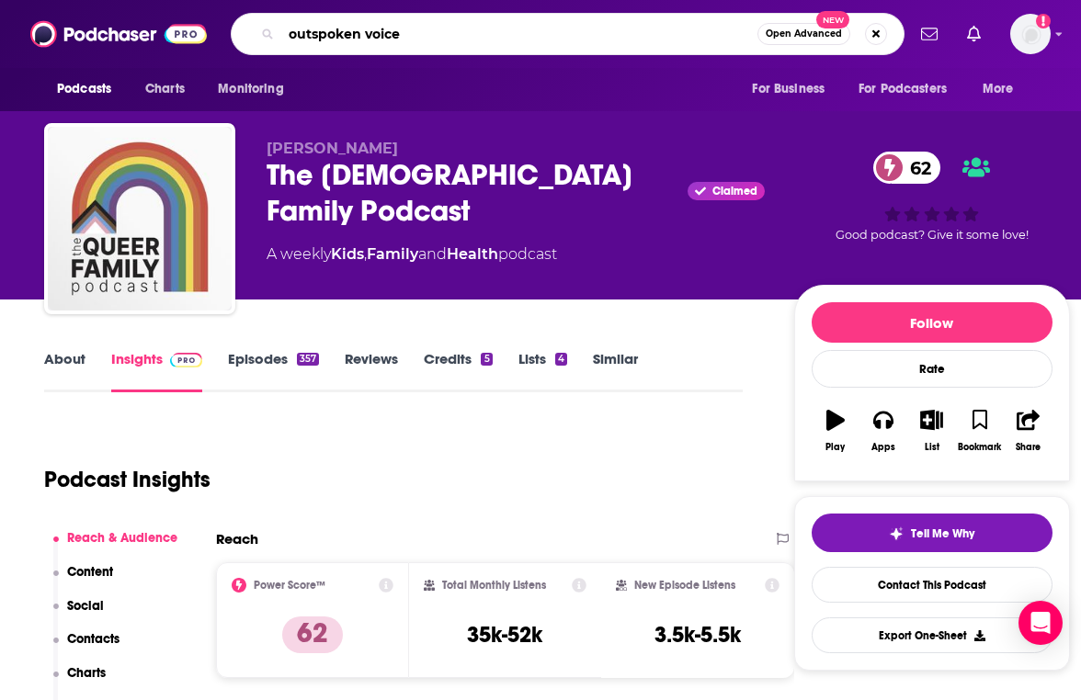
type input "outspoken voices"
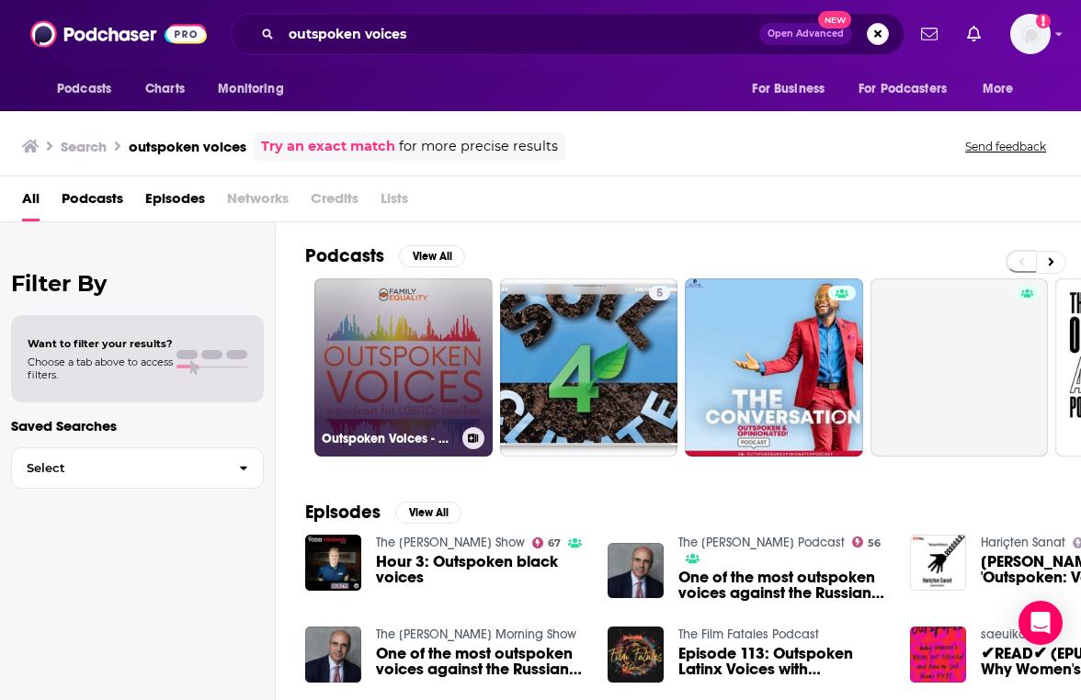
click at [427, 348] on link "Outspoken Voices - a Podcast for [DEMOGRAPHIC_DATA] Families" at bounding box center [403, 367] width 178 height 178
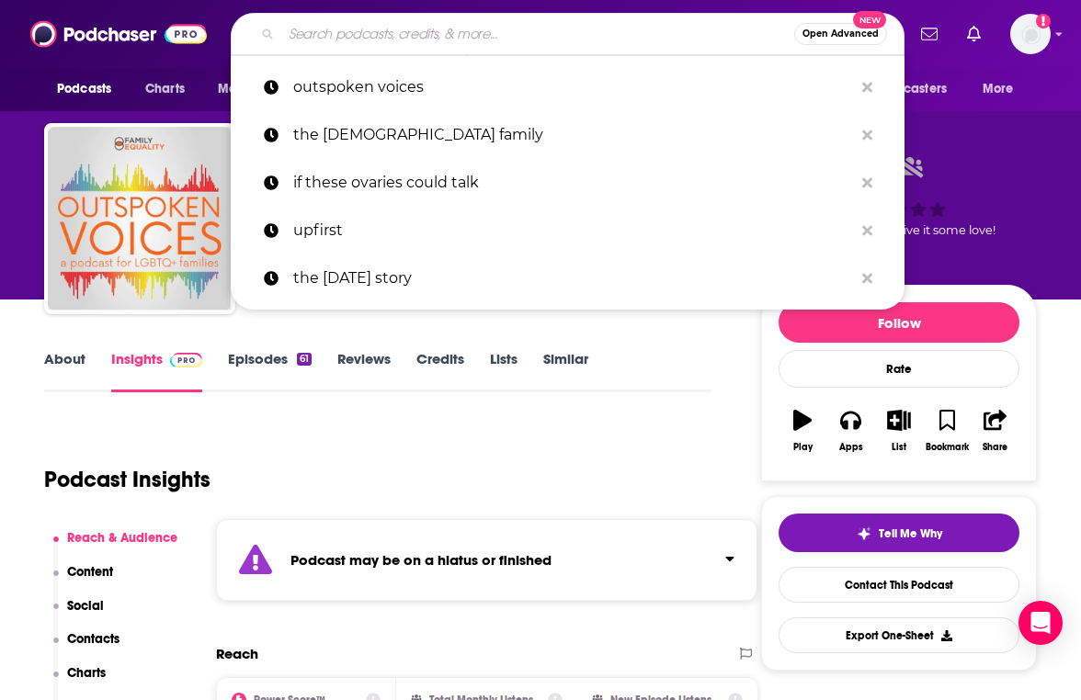
click at [505, 40] on input "Search podcasts, credits, & more..." at bounding box center [537, 33] width 513 height 29
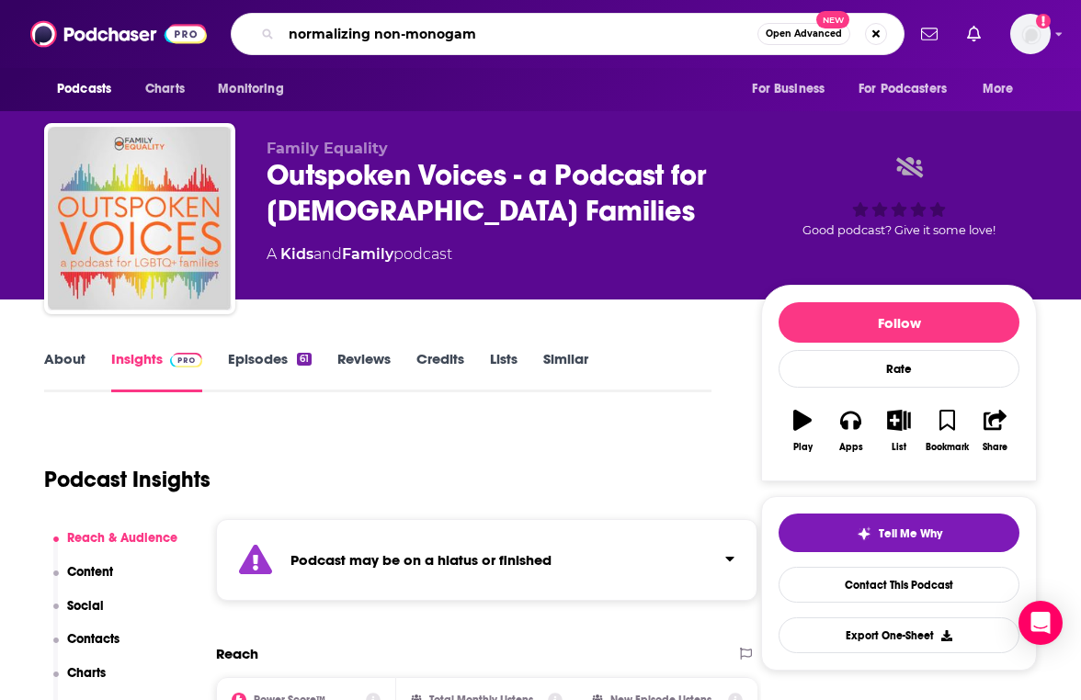
type input "normalizing non-monogamy"
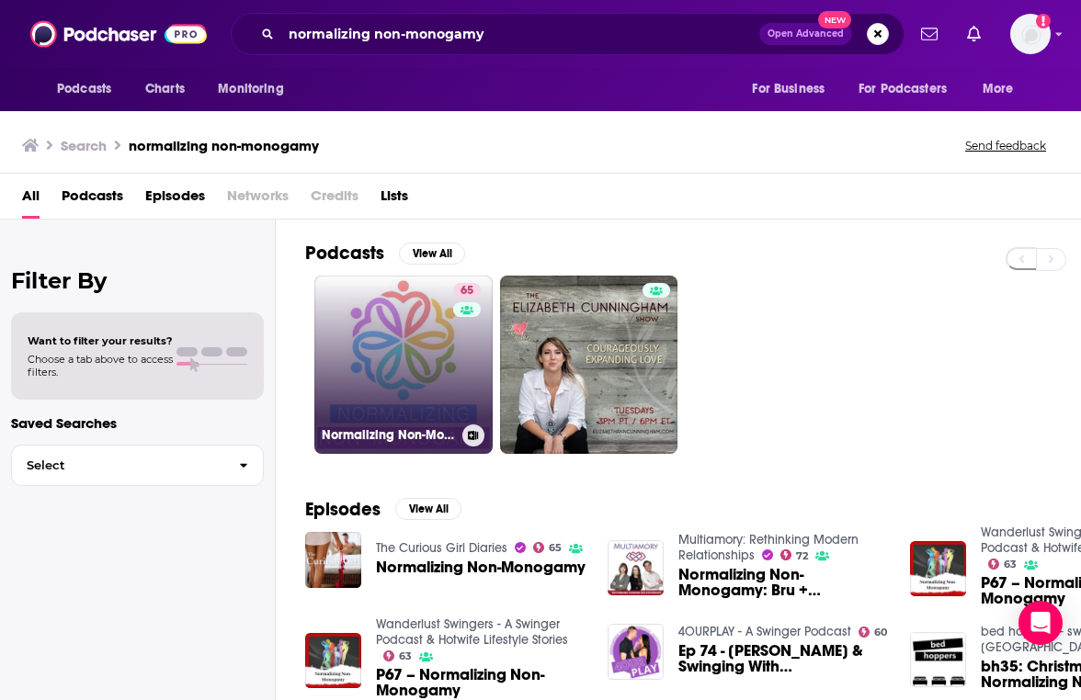
click at [427, 367] on link "65 Normalizing Non-Monogamy - Interviews in Polyamory and Swinging" at bounding box center [403, 365] width 178 height 178
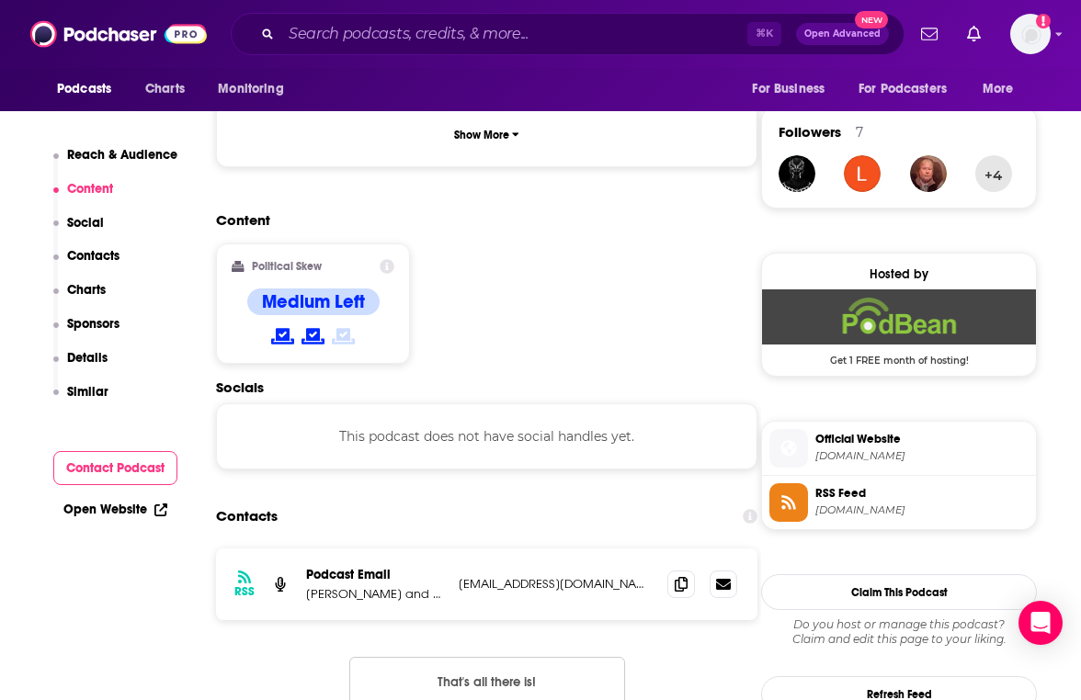
scroll to position [1305, 0]
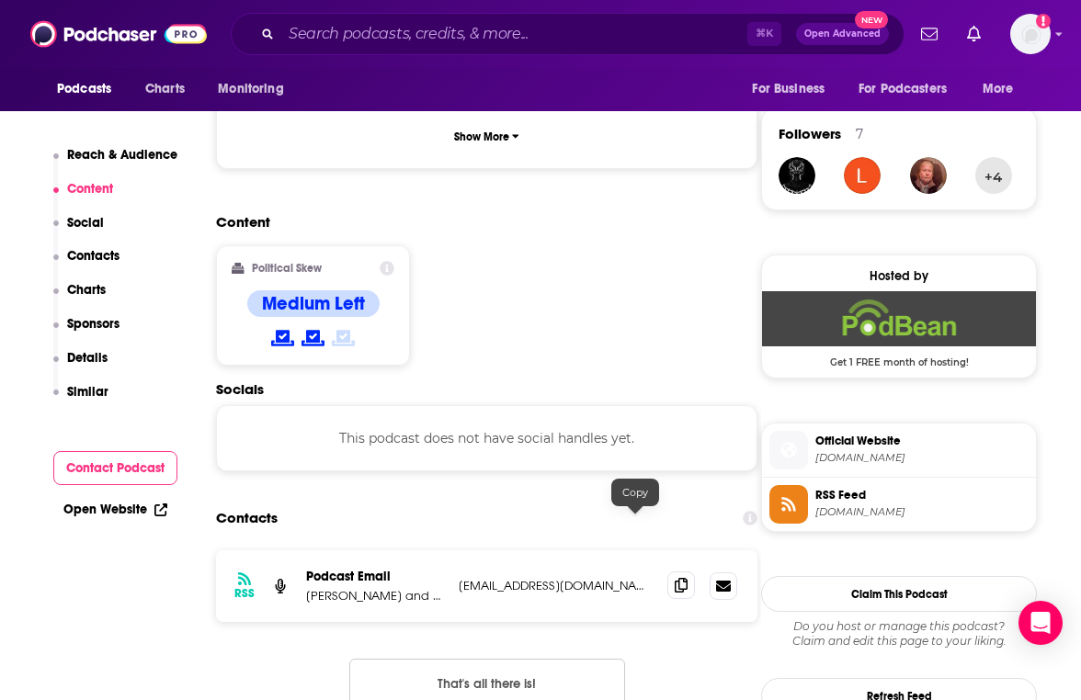
click at [667, 572] on span at bounding box center [681, 586] width 28 height 28
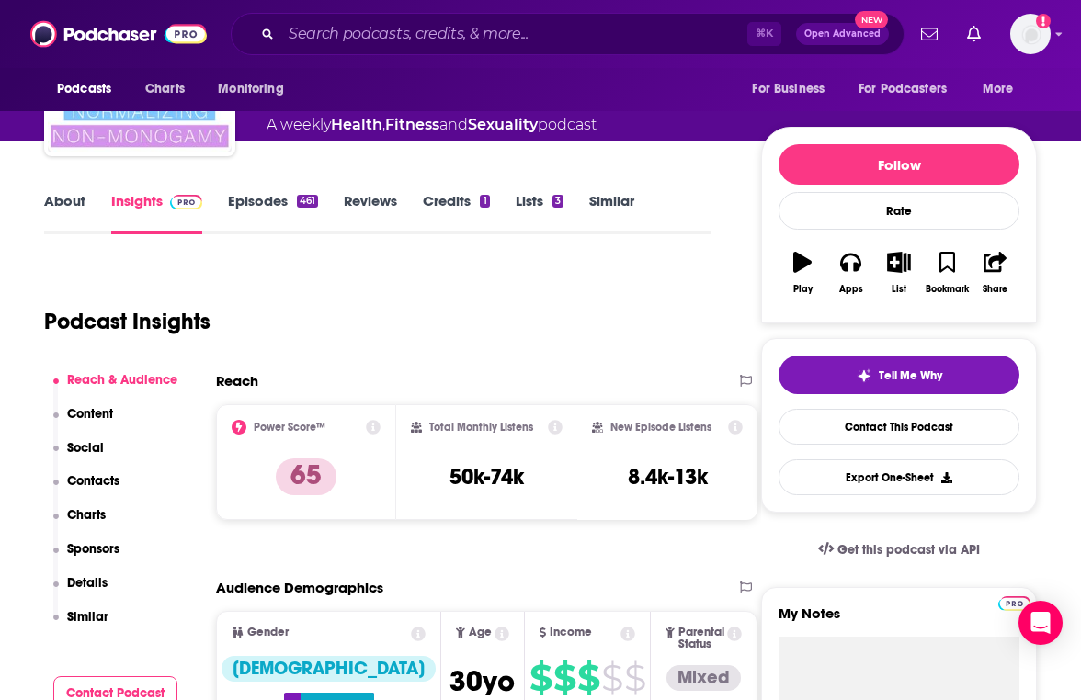
scroll to position [0, 0]
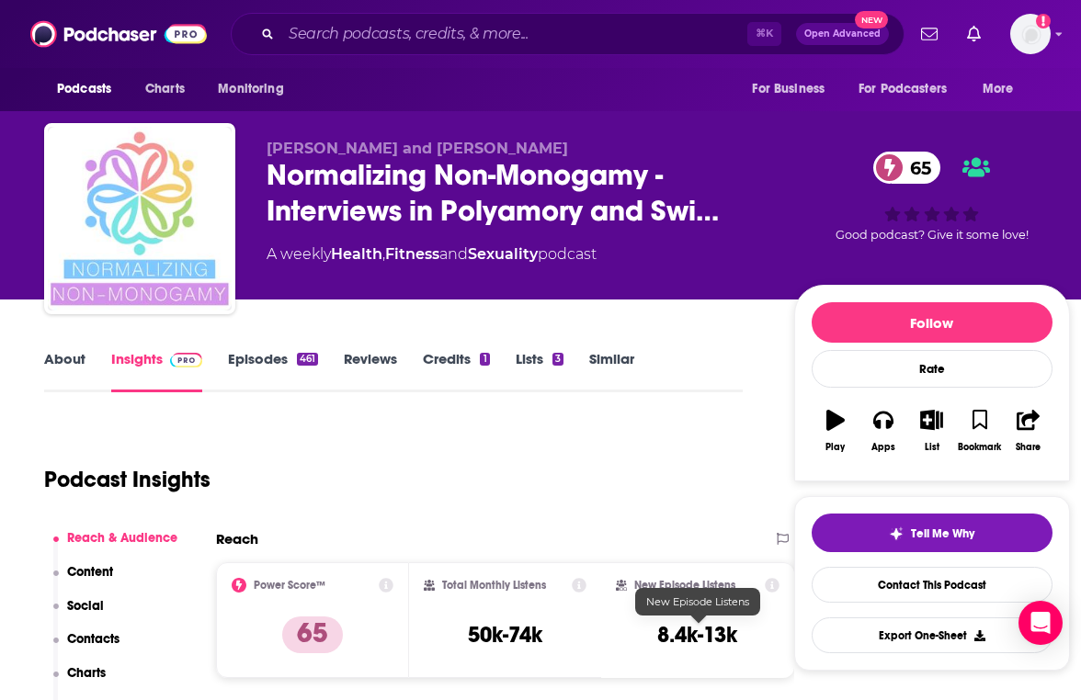
click at [580, 481] on div "Podcast Insights" at bounding box center [386, 469] width 684 height 94
click at [435, 38] on input "Search podcasts, credits, & more..." at bounding box center [514, 33] width 466 height 29
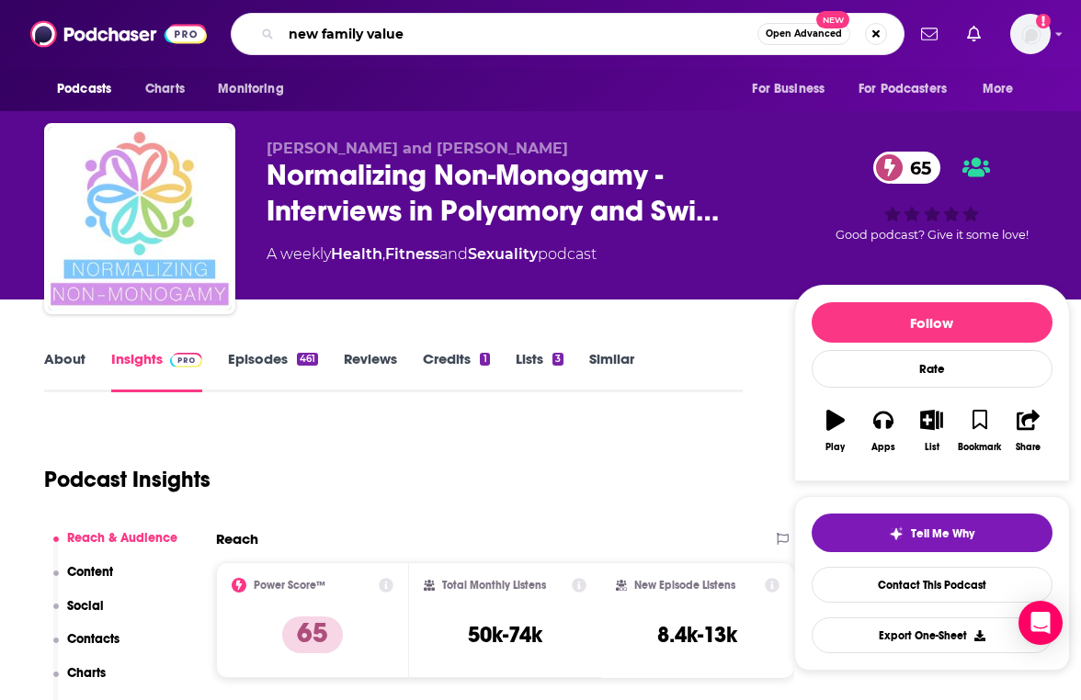
type input "new family values"
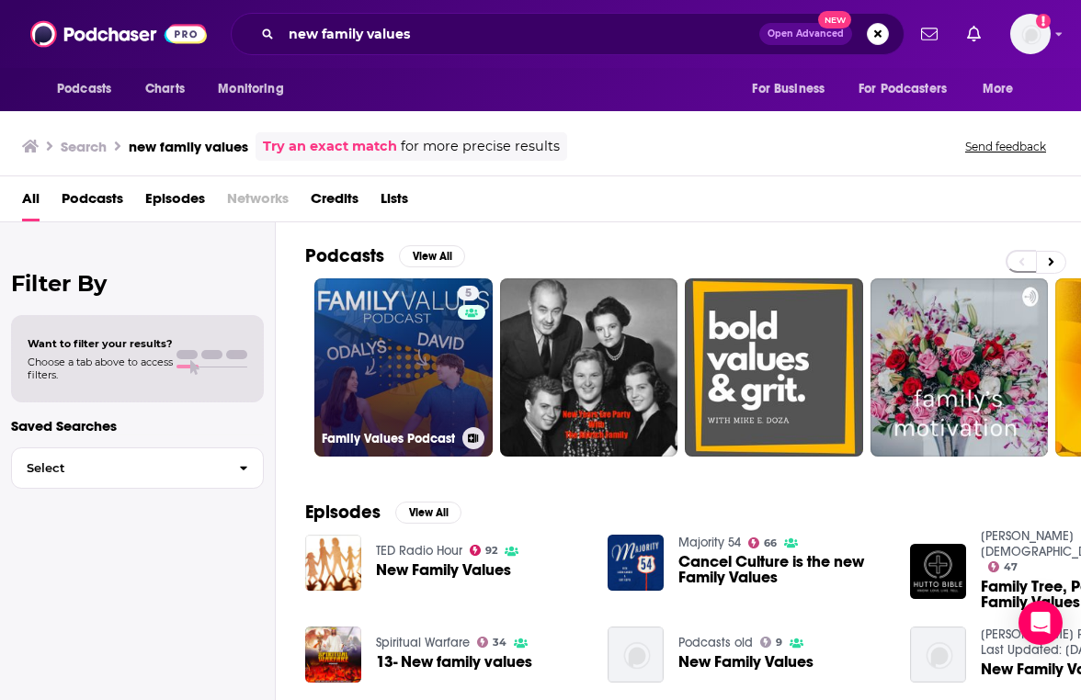
click at [417, 335] on link "5 Family Values Podcast" at bounding box center [403, 367] width 178 height 178
click at [399, 376] on link "5 Family Values Podcast" at bounding box center [403, 367] width 178 height 178
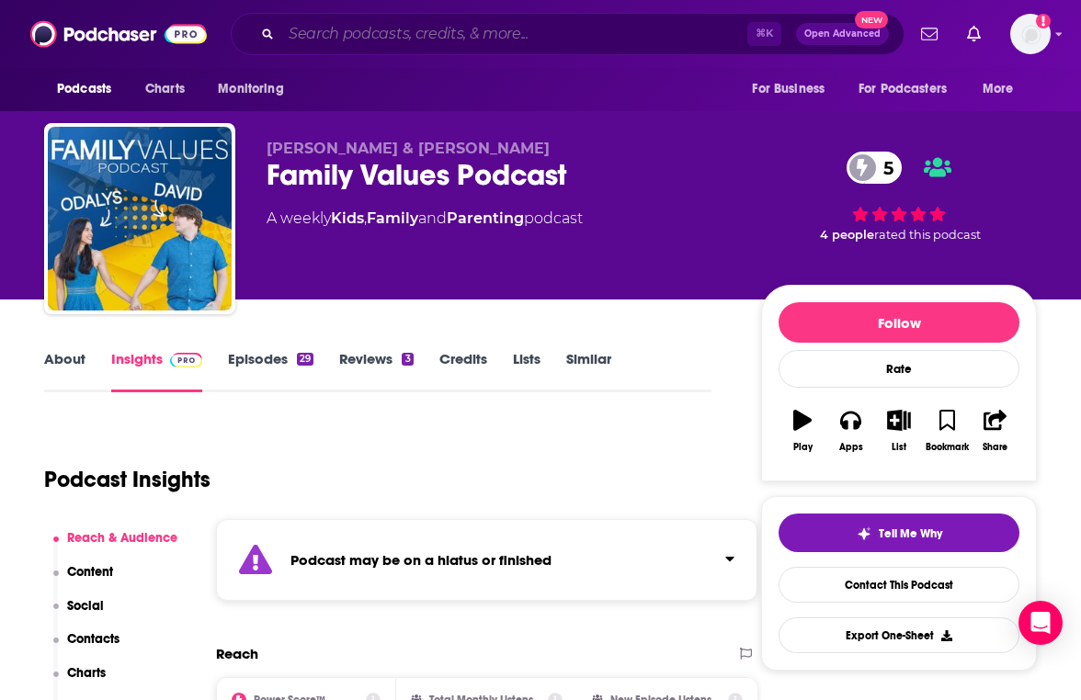
click at [373, 35] on input "Search podcasts, credits, & more..." at bounding box center [514, 33] width 466 height 29
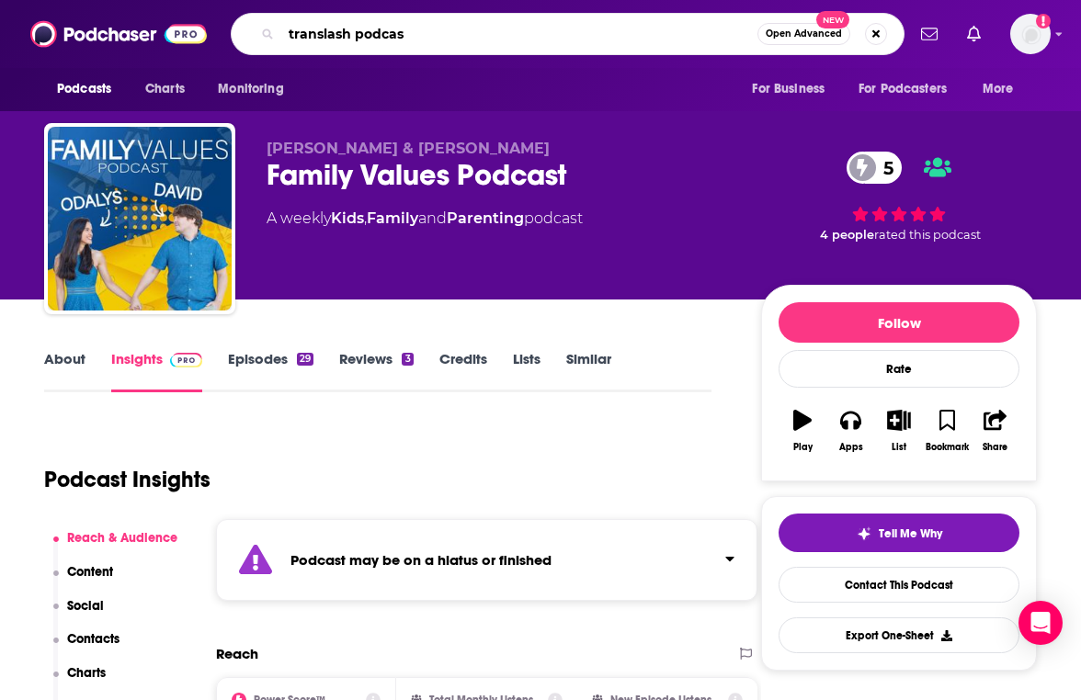
type input "translash podcast"
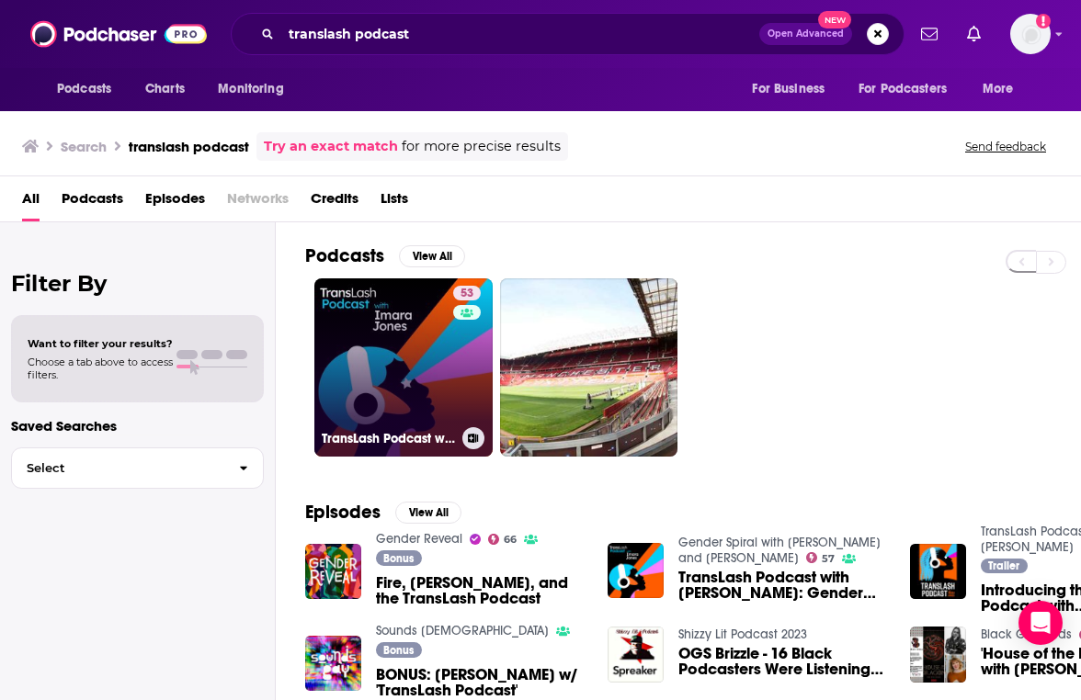
click at [438, 378] on link "53 TransLash Podcast with [PERSON_NAME]" at bounding box center [403, 367] width 178 height 178
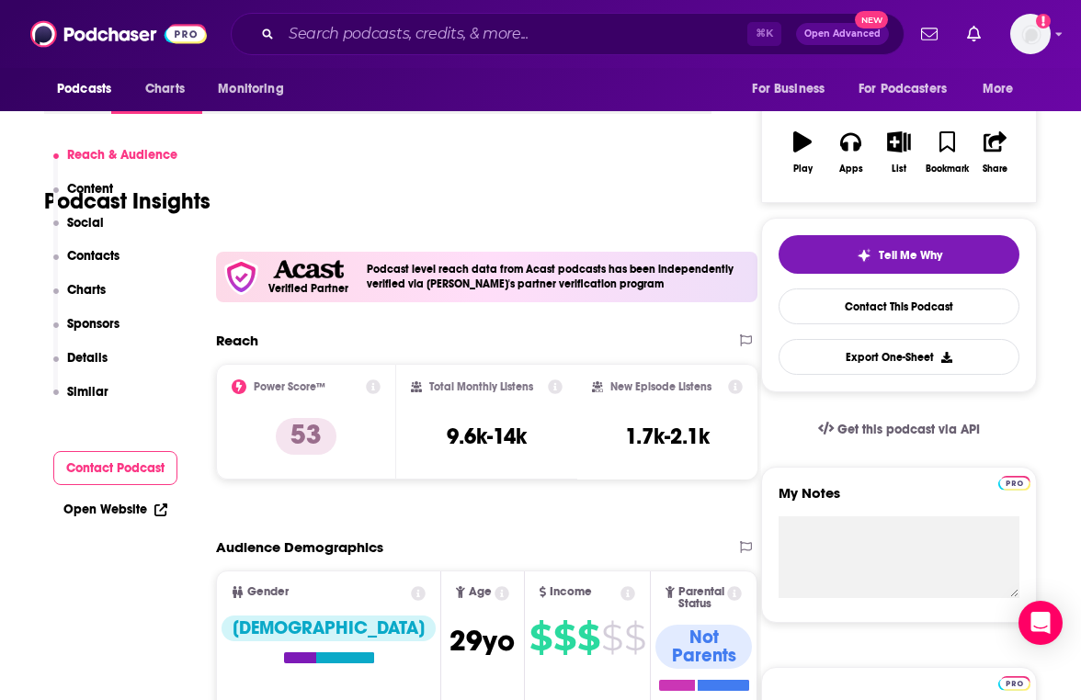
scroll to position [1852, 0]
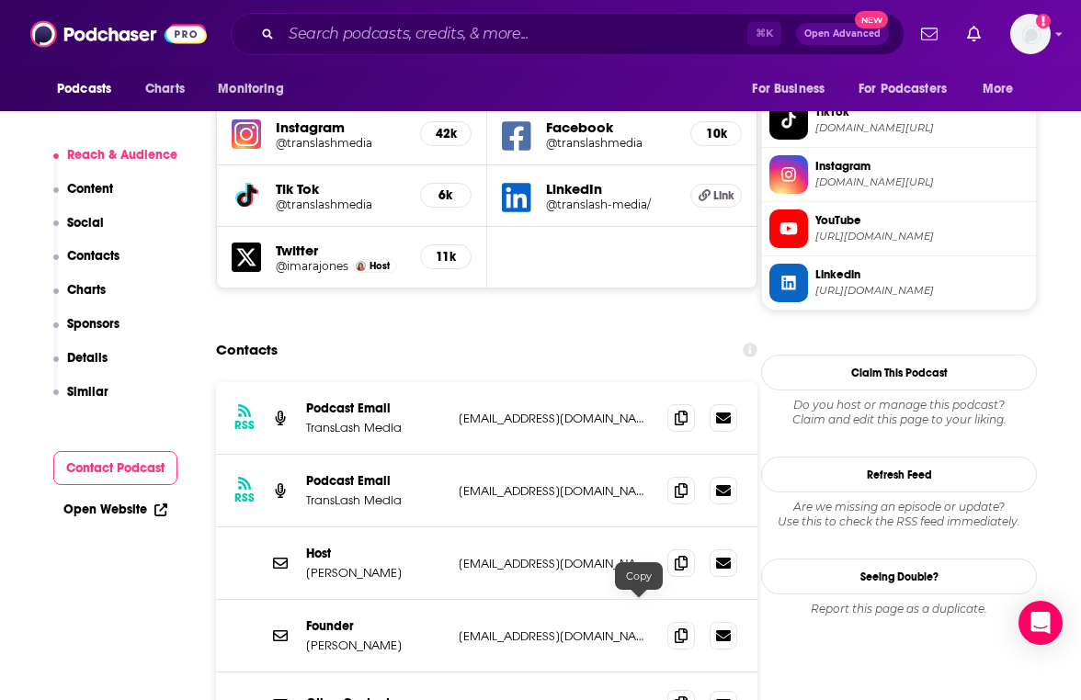
click at [675, 697] on icon at bounding box center [681, 704] width 13 height 15
click at [384, 29] on input "Search podcasts, credits, & more..." at bounding box center [514, 33] width 466 height 29
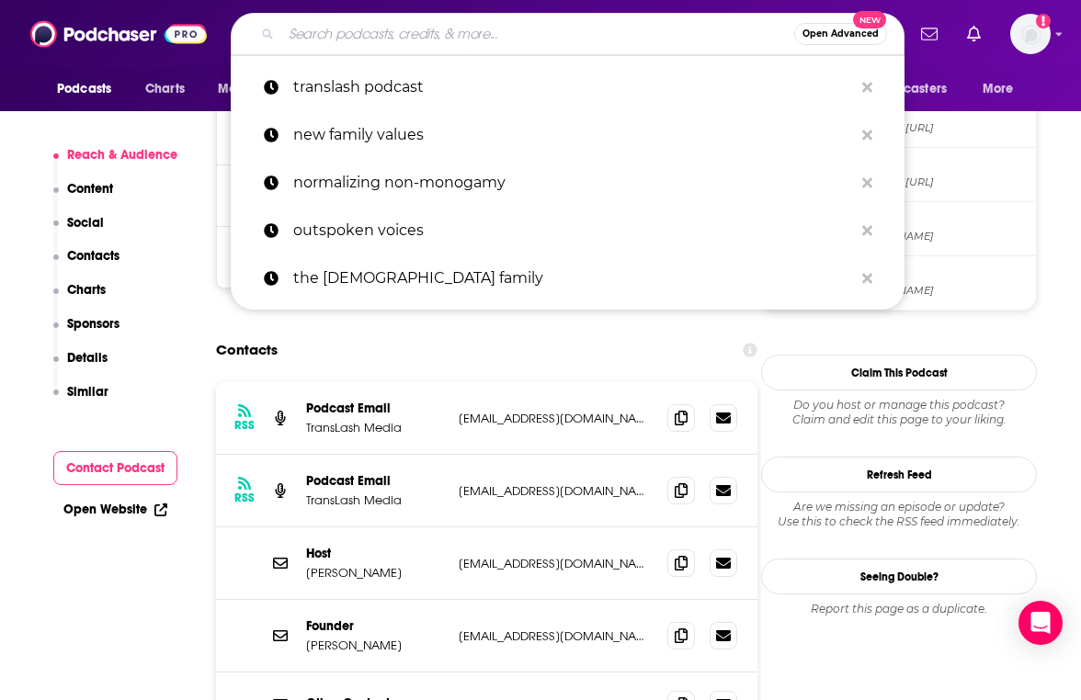
click at [384, 29] on input "Search podcasts, credits, & more..." at bounding box center [537, 33] width 513 height 29
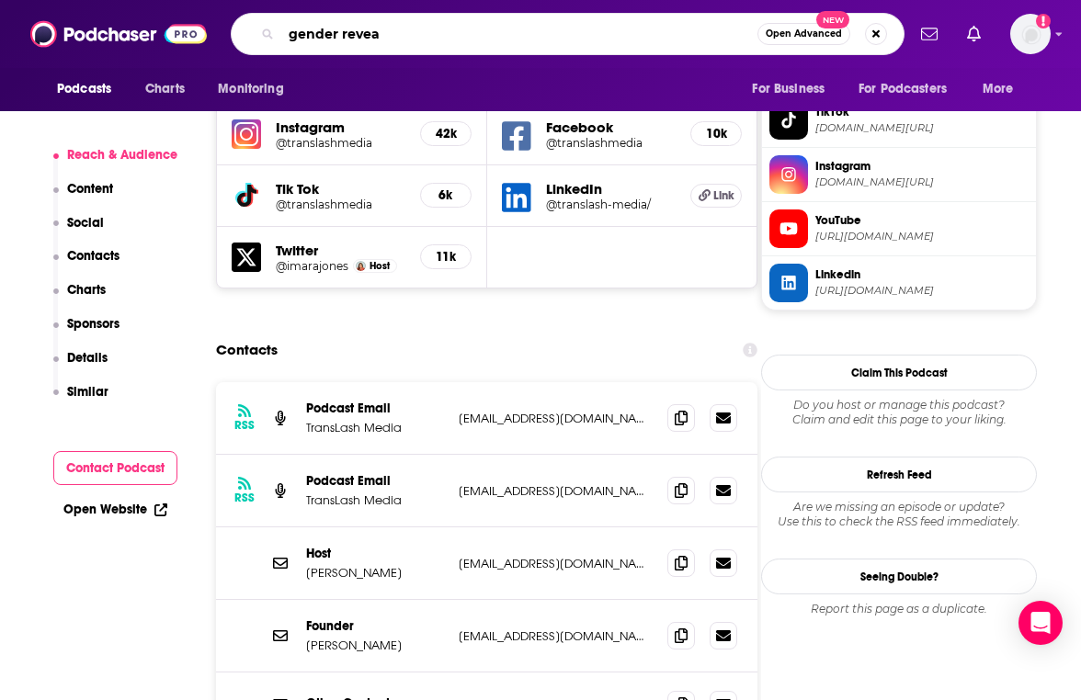
type input "gender reveal"
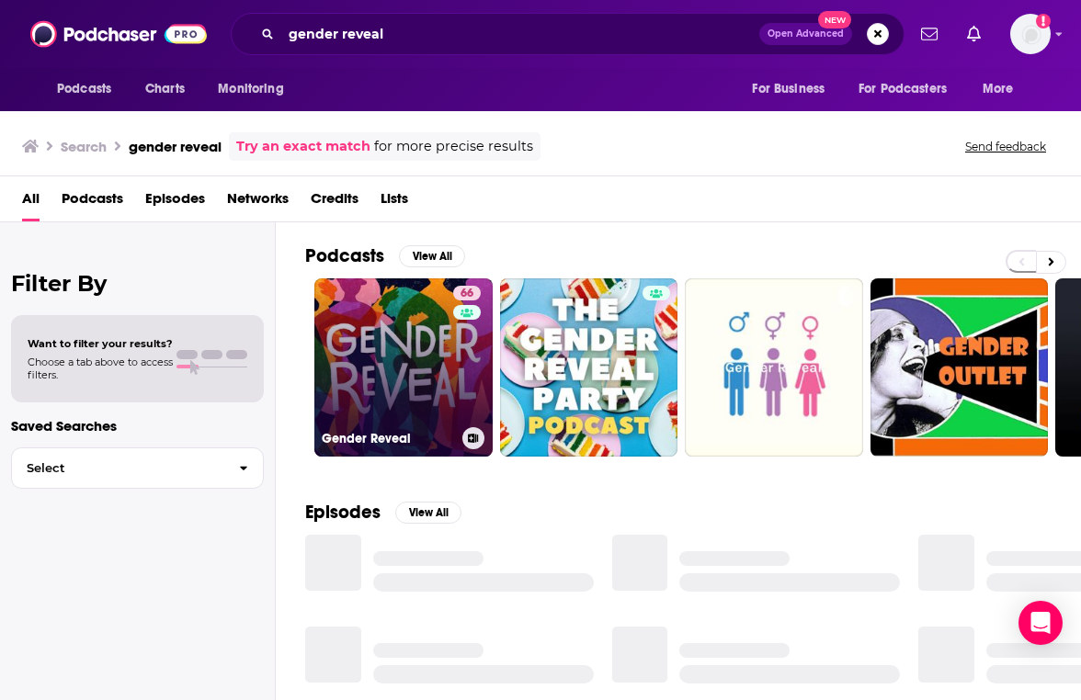
click at [414, 296] on link "66 Gender Reveal" at bounding box center [403, 367] width 178 height 178
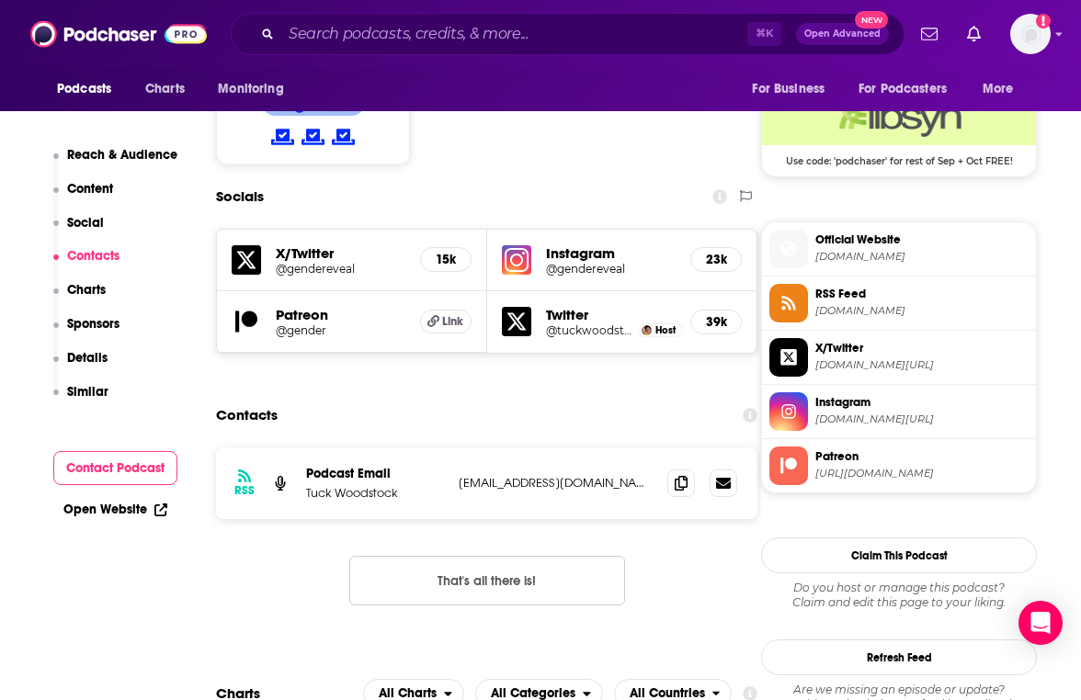
scroll to position [1508, 0]
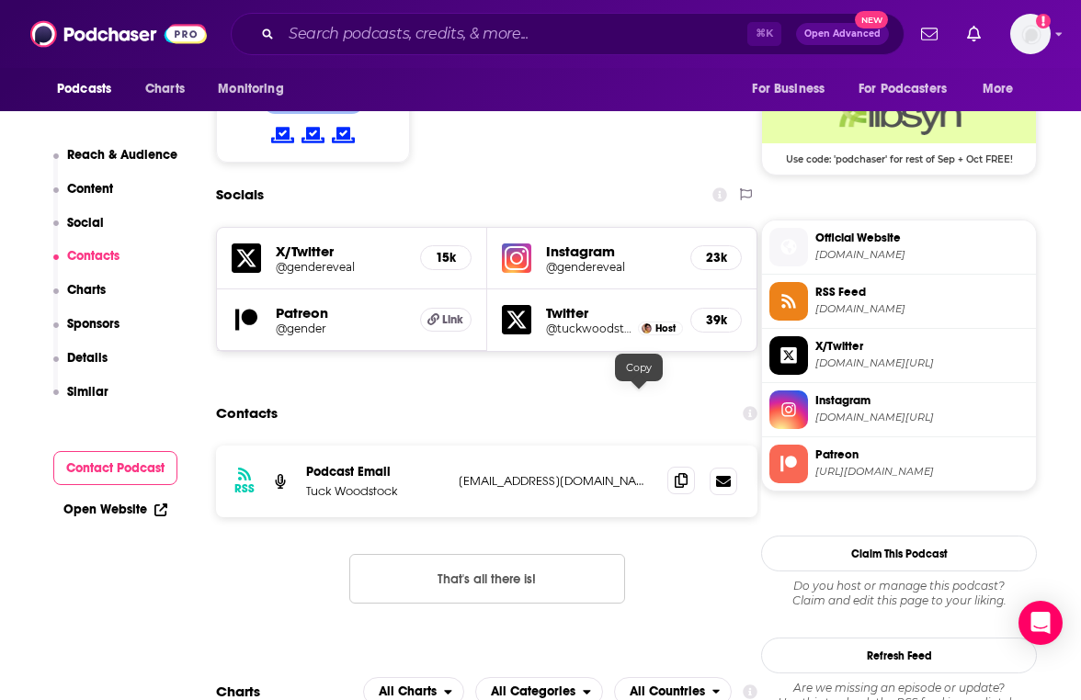
click at [639, 446] on div "RSS Podcast Email Tuck [GEOGRAPHIC_DATA] [EMAIL_ADDRESS][DOMAIN_NAME] [EMAIL_AD…" at bounding box center [486, 482] width 541 height 72
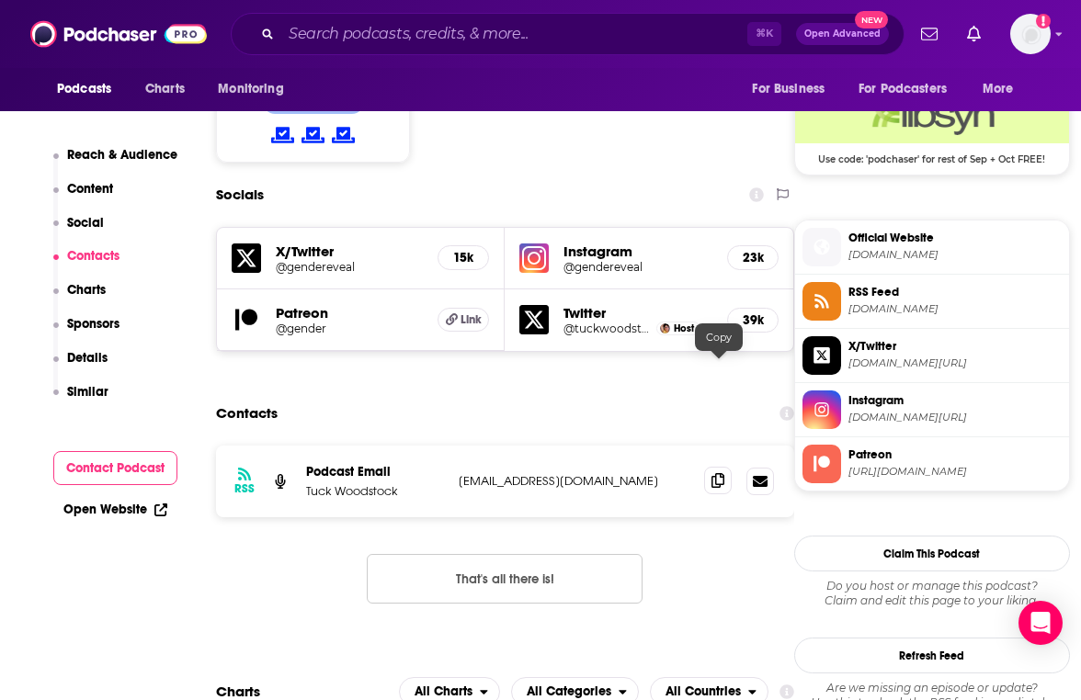
click at [715, 473] on icon at bounding box center [717, 480] width 13 height 15
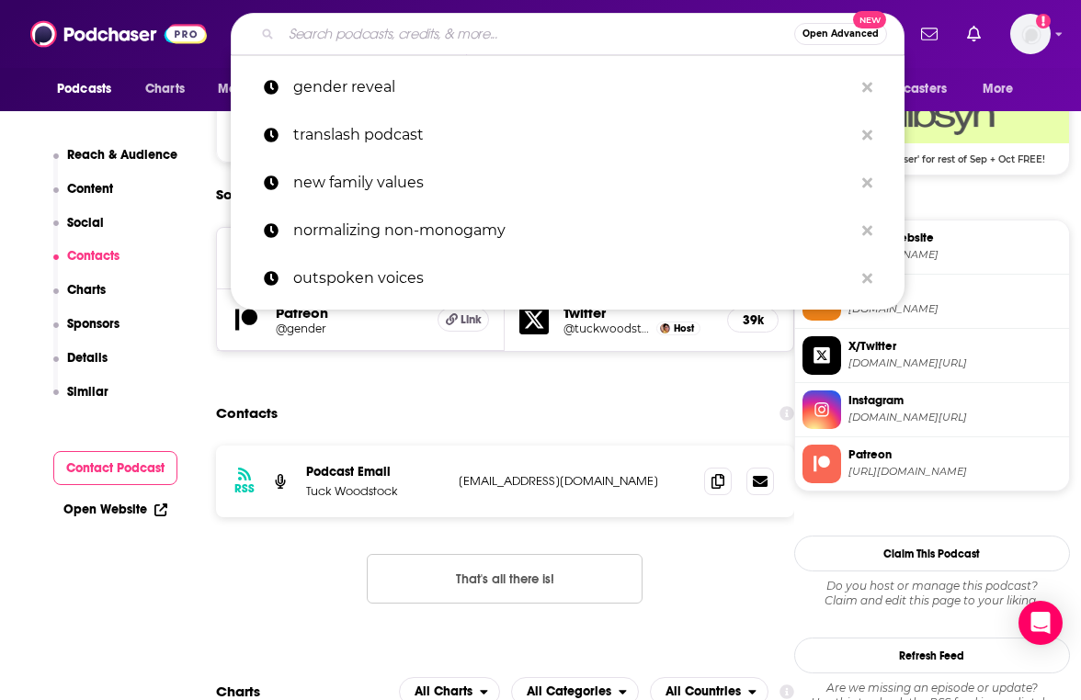
click at [400, 28] on input "Search podcasts, credits, & more..." at bounding box center [537, 33] width 513 height 29
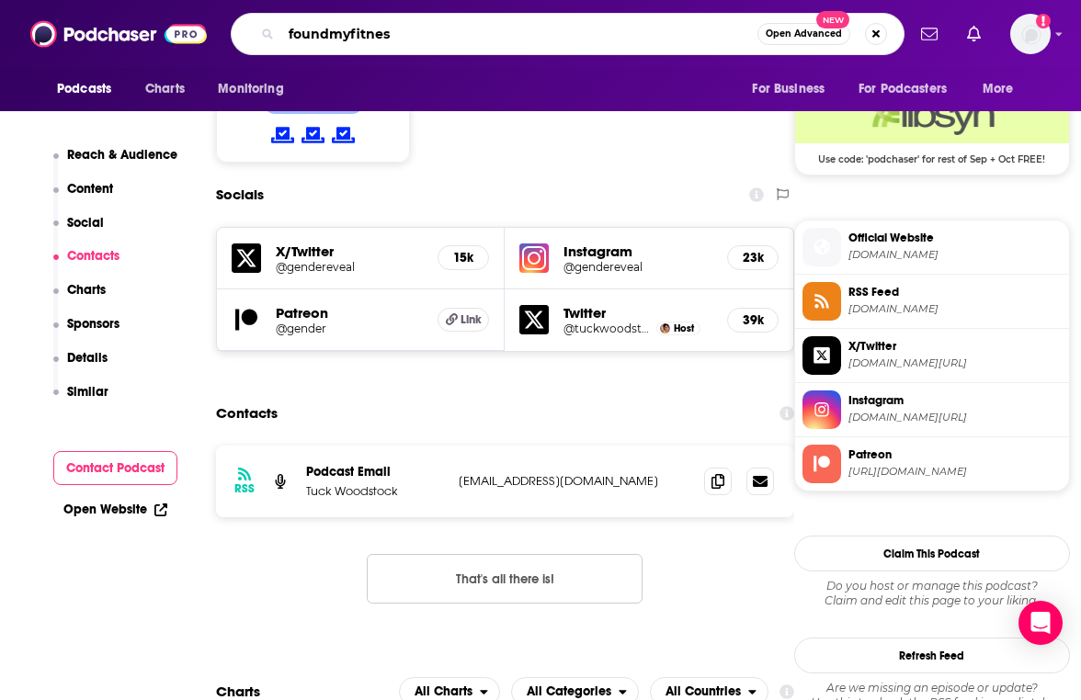
type input "foundmyfitness"
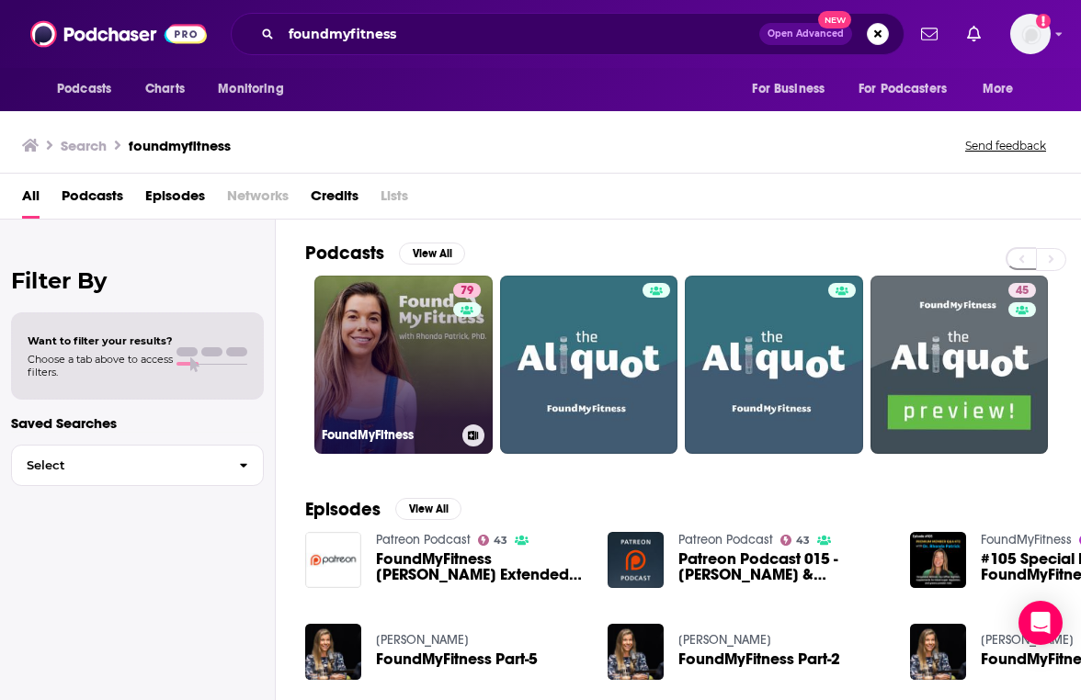
click at [392, 340] on link "79 FoundMyFitness" at bounding box center [403, 365] width 178 height 178
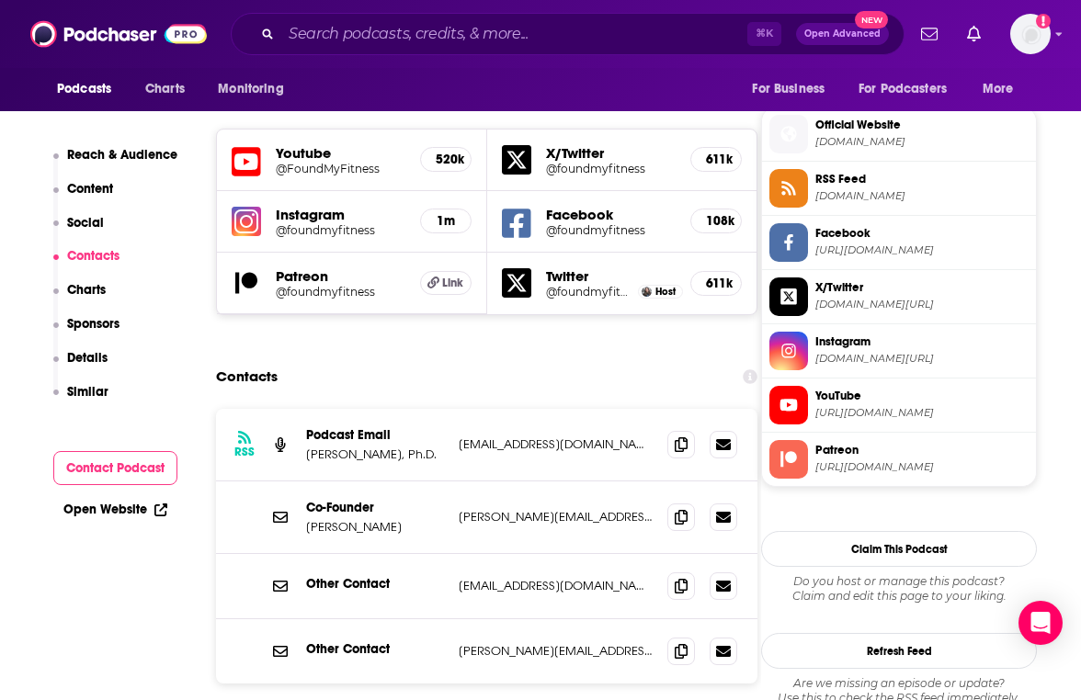
scroll to position [1617, 0]
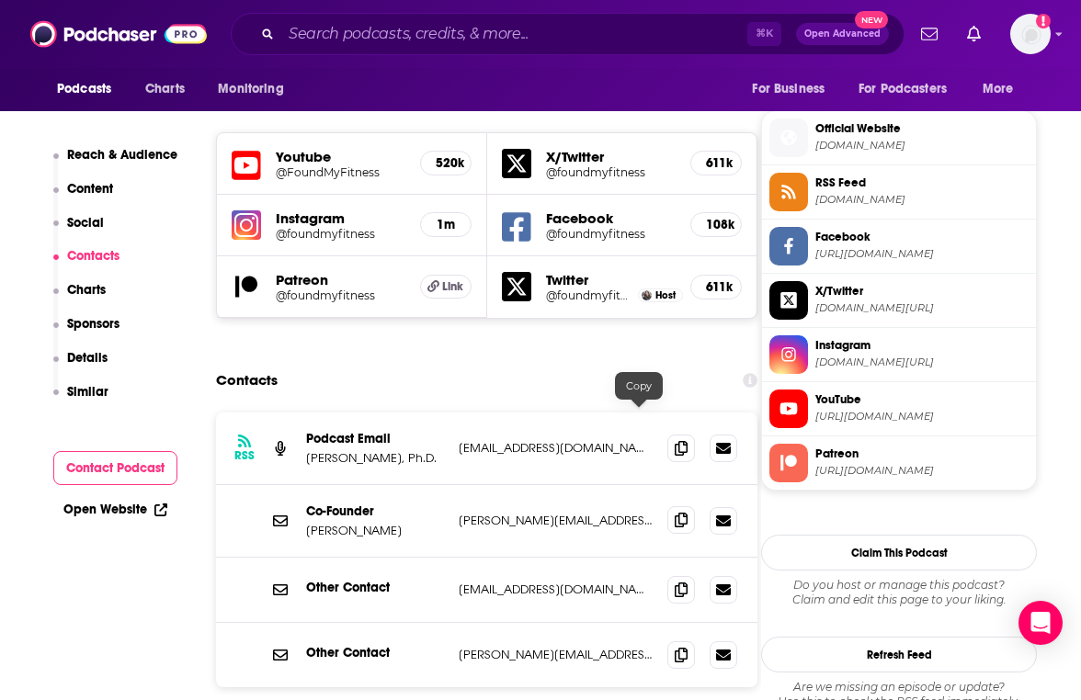
click at [667, 506] on span at bounding box center [681, 520] width 28 height 28
click at [439, 26] on input "Search podcasts, credits, & more..." at bounding box center [514, 33] width 466 height 29
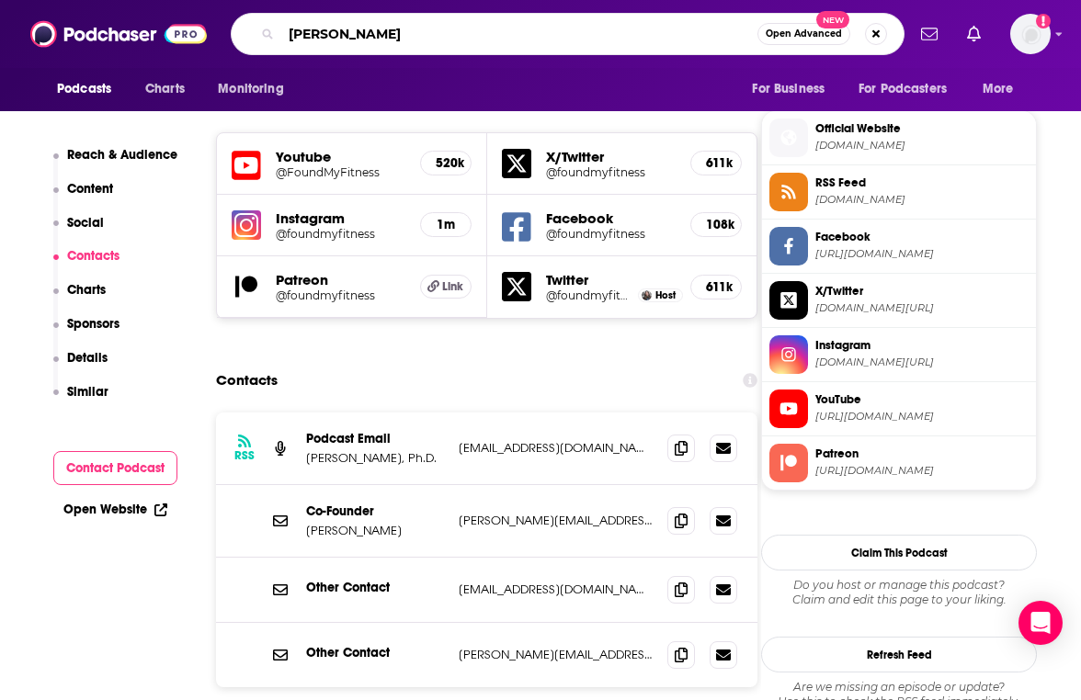
type input "[PERSON_NAME]"
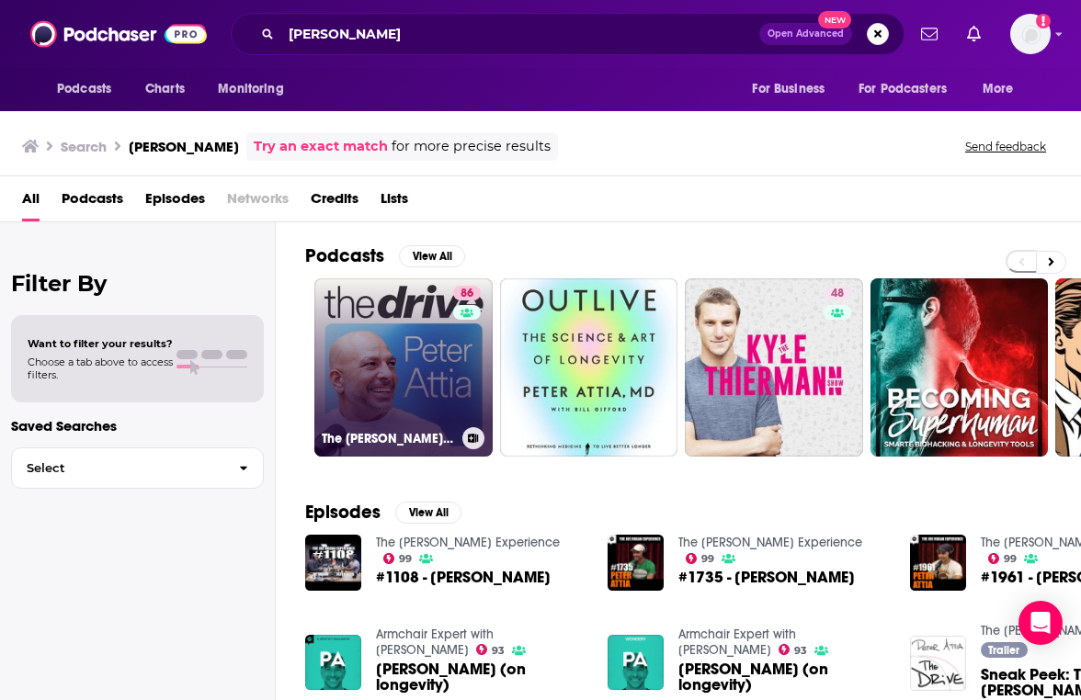
click at [410, 378] on link "[STREET_ADDRESS][PERSON_NAME]" at bounding box center [403, 367] width 178 height 178
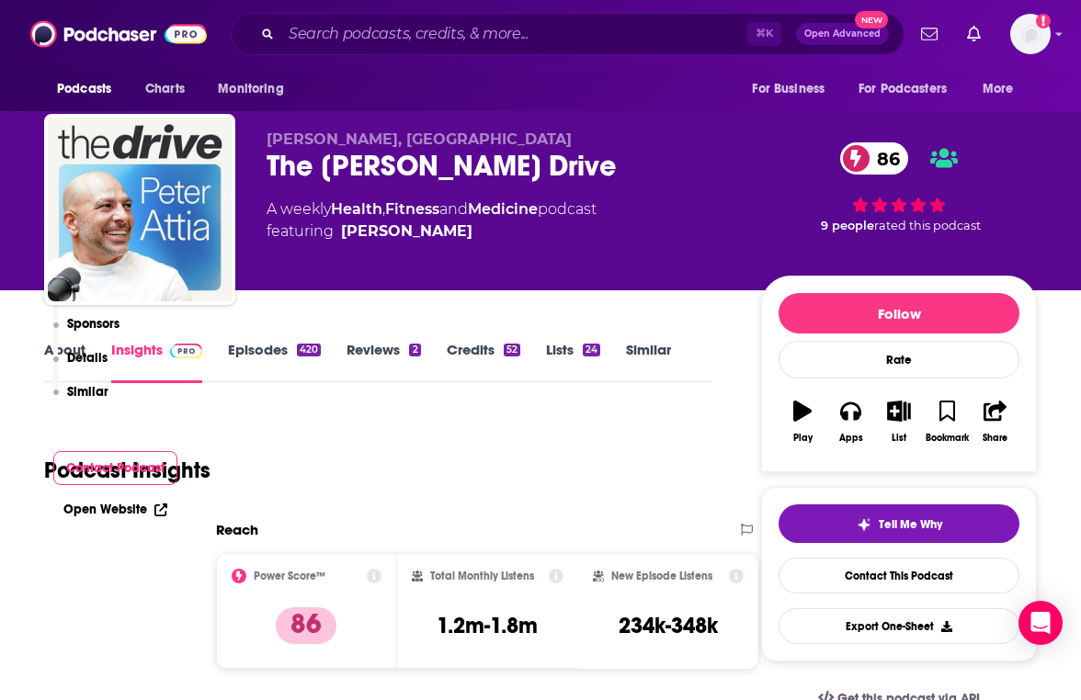
scroll to position [1673, 0]
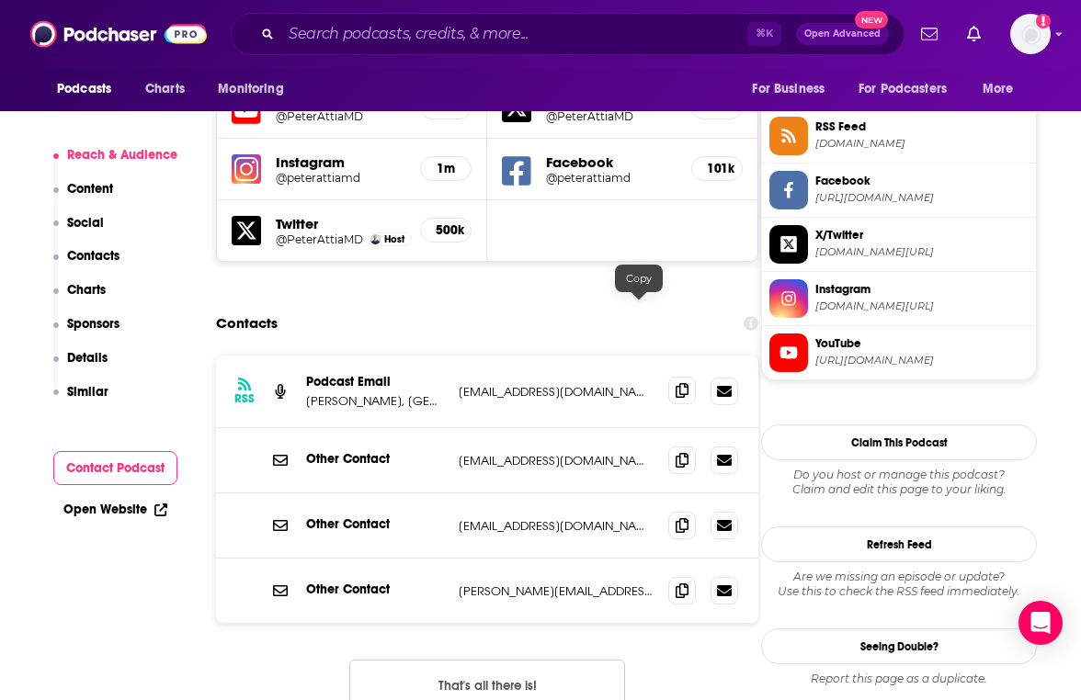
click at [668, 377] on span at bounding box center [682, 391] width 28 height 28
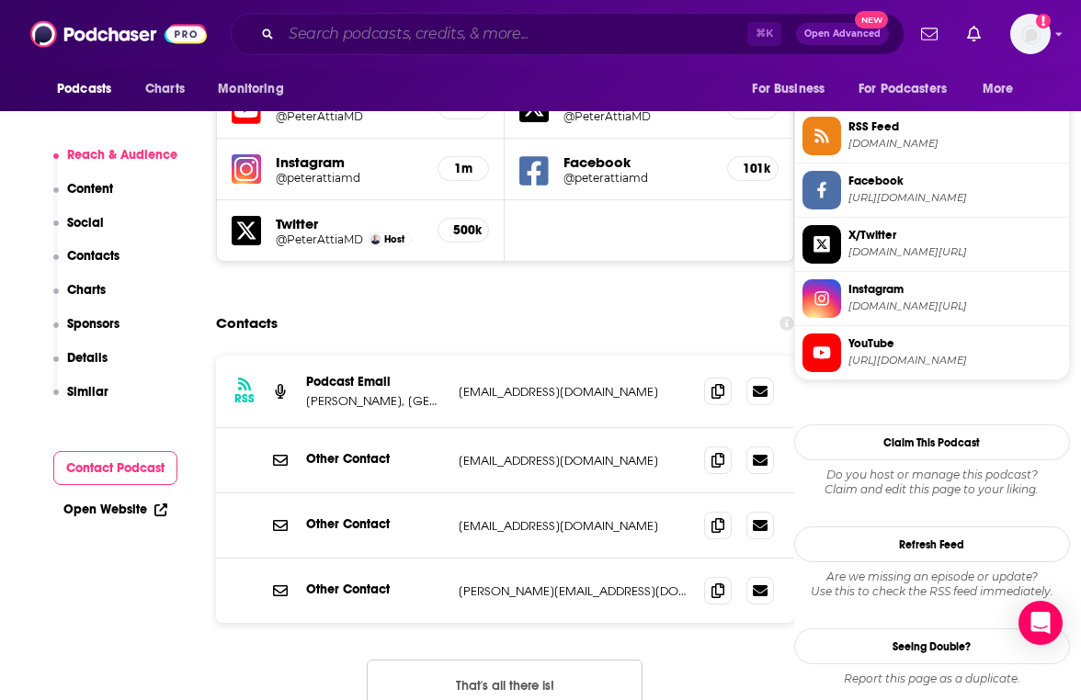
click at [430, 40] on input "Search podcasts, credits, & more..." at bounding box center [514, 33] width 466 height 29
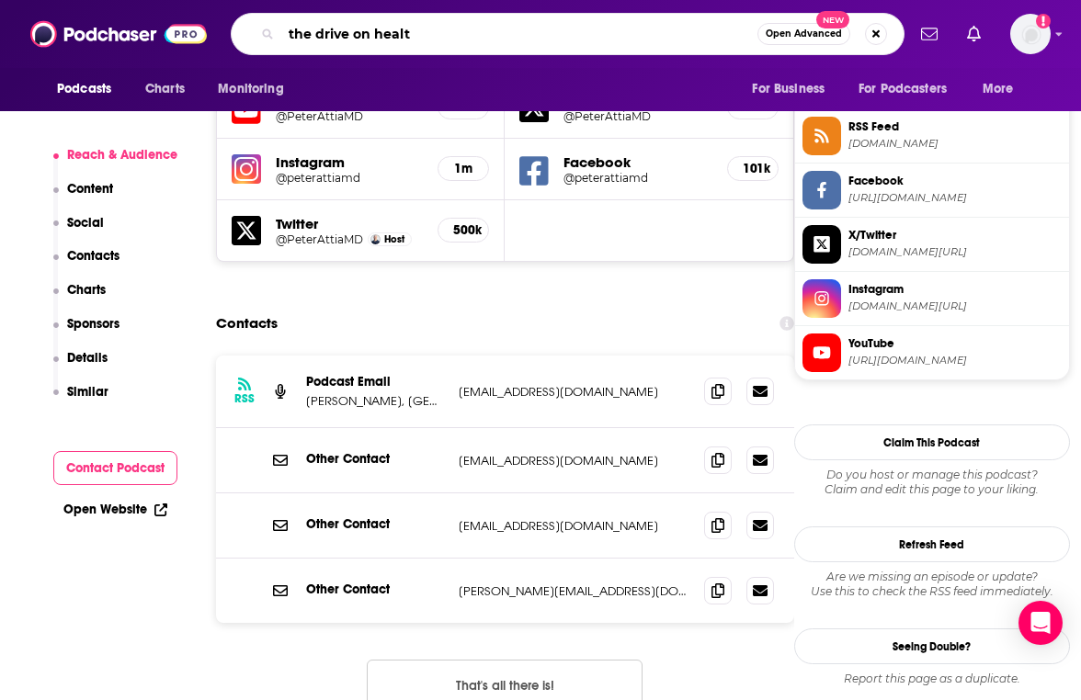
type input "the drive on health"
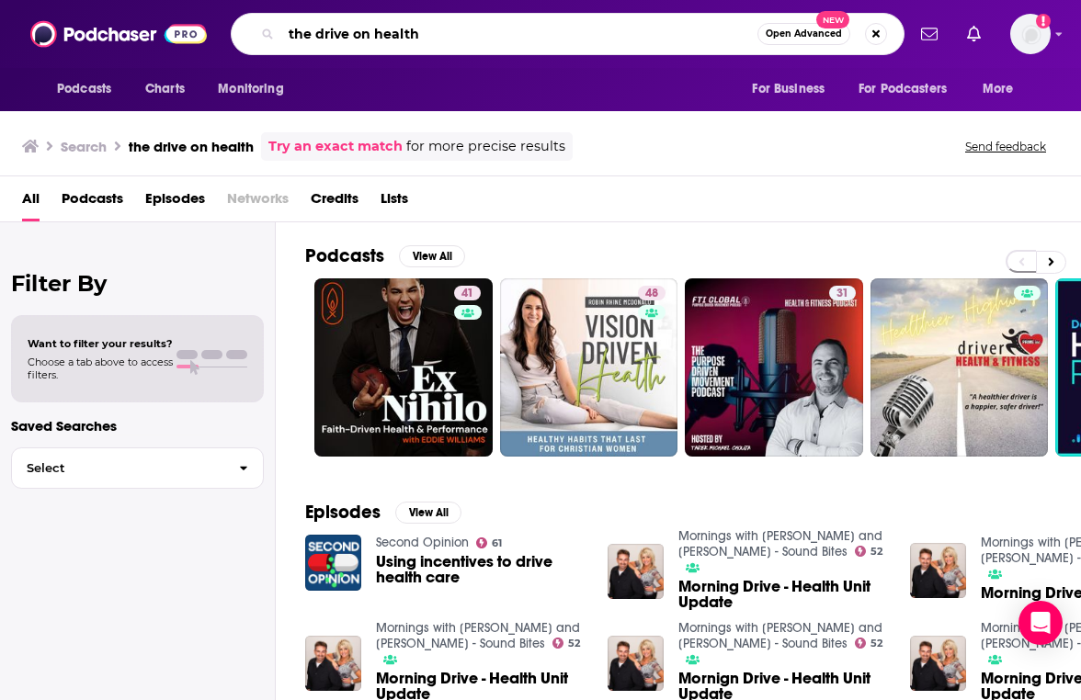
click at [436, 33] on input "the drive on health" at bounding box center [519, 33] width 476 height 29
type input "t"
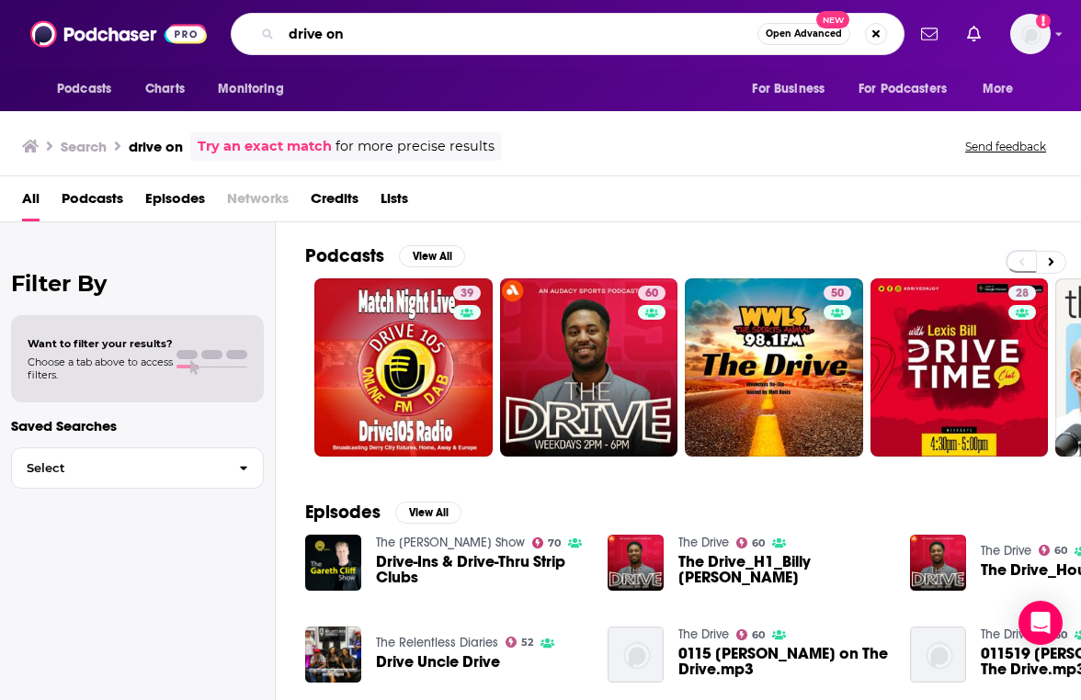
click at [370, 28] on input "drive on" at bounding box center [519, 33] width 476 height 29
type input "the proof with [PERSON_NAME]"
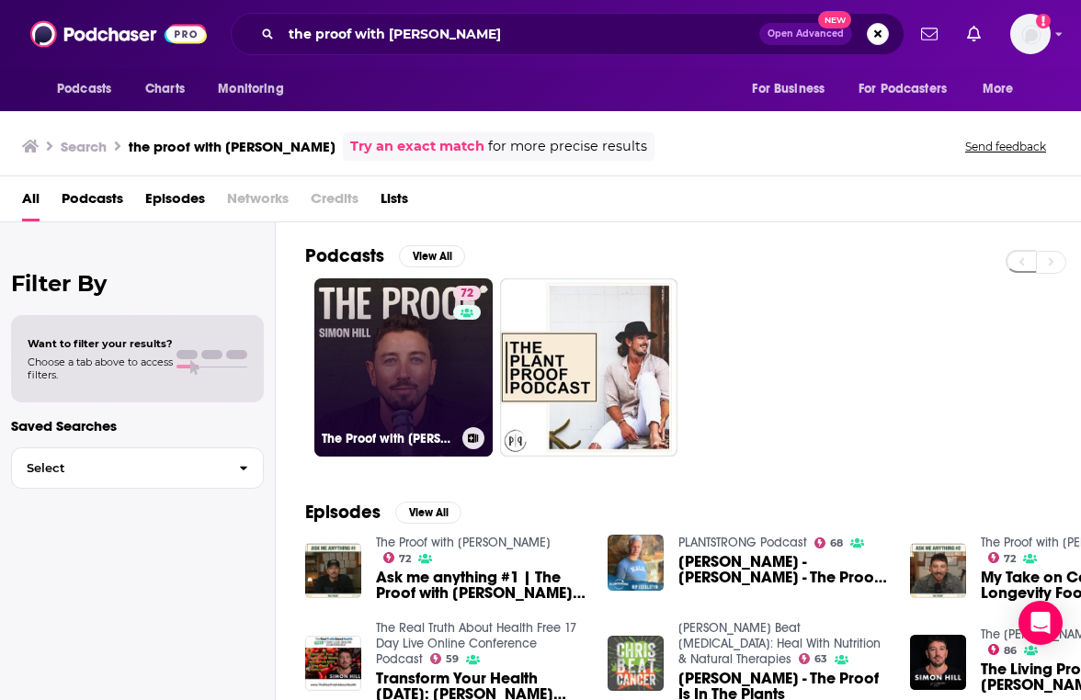
click at [379, 343] on link "72 The Proof with [PERSON_NAME]" at bounding box center [403, 367] width 178 height 178
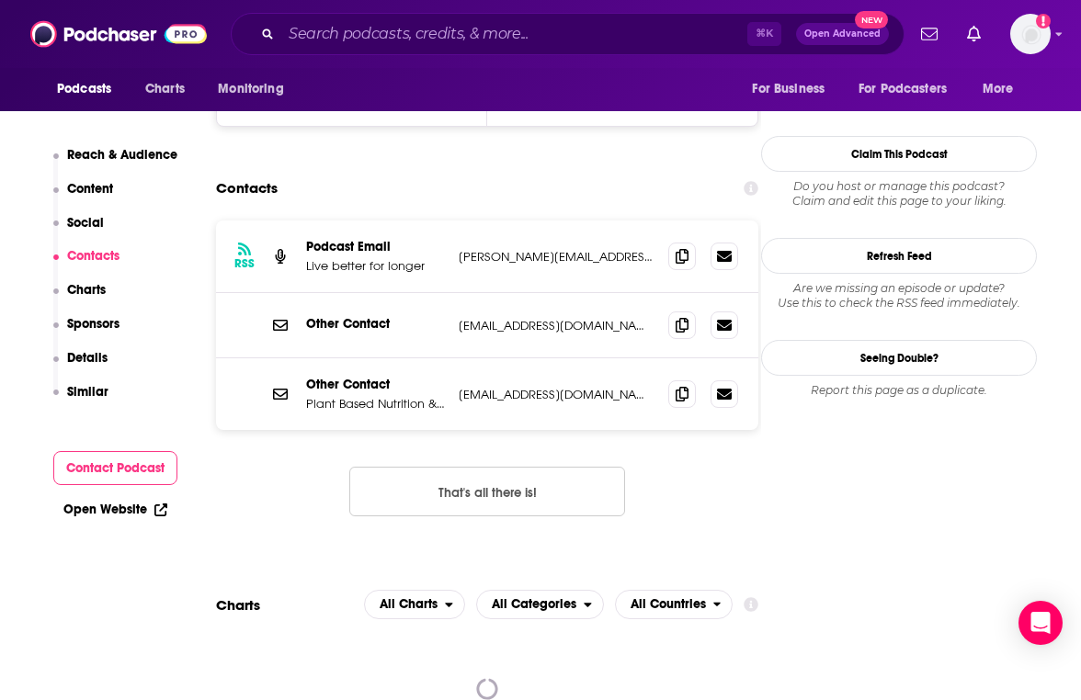
scroll to position [1782, 0]
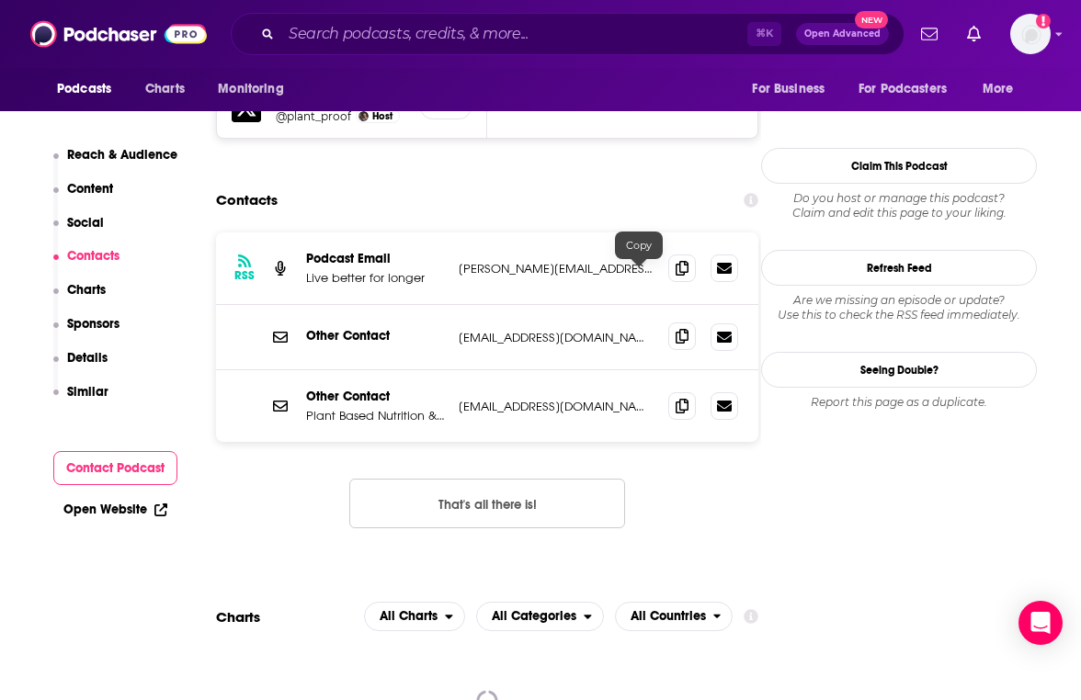
click at [675, 329] on icon at bounding box center [681, 336] width 13 height 15
click at [393, 43] on input "Search podcasts, credits, & more..." at bounding box center [514, 33] width 466 height 29
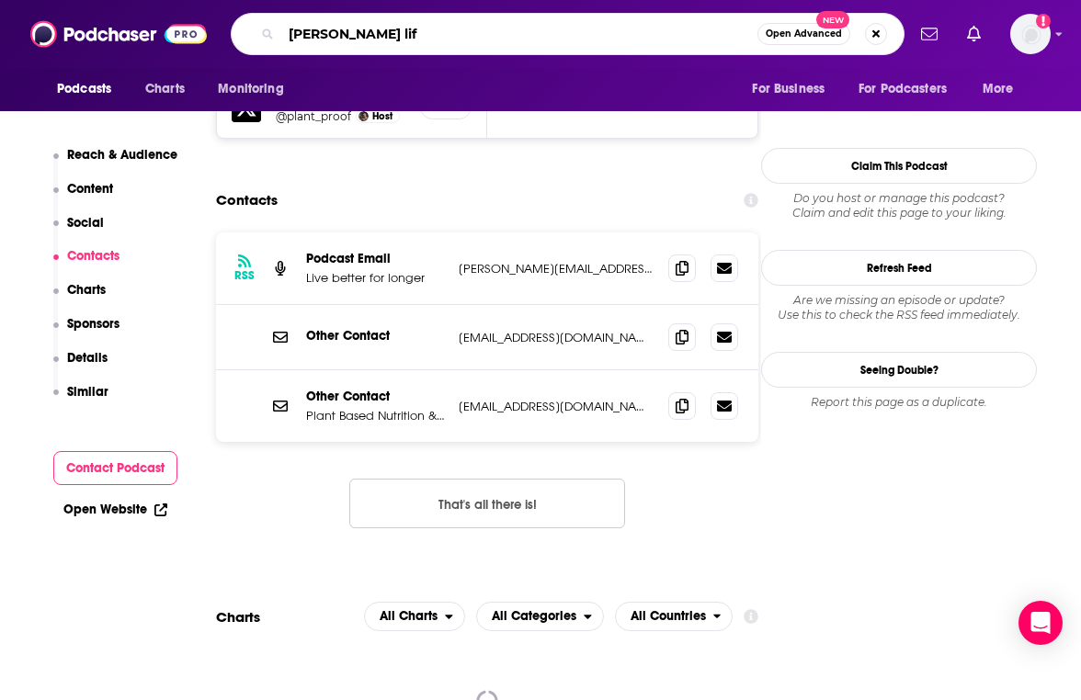
type input "[PERSON_NAME] life"
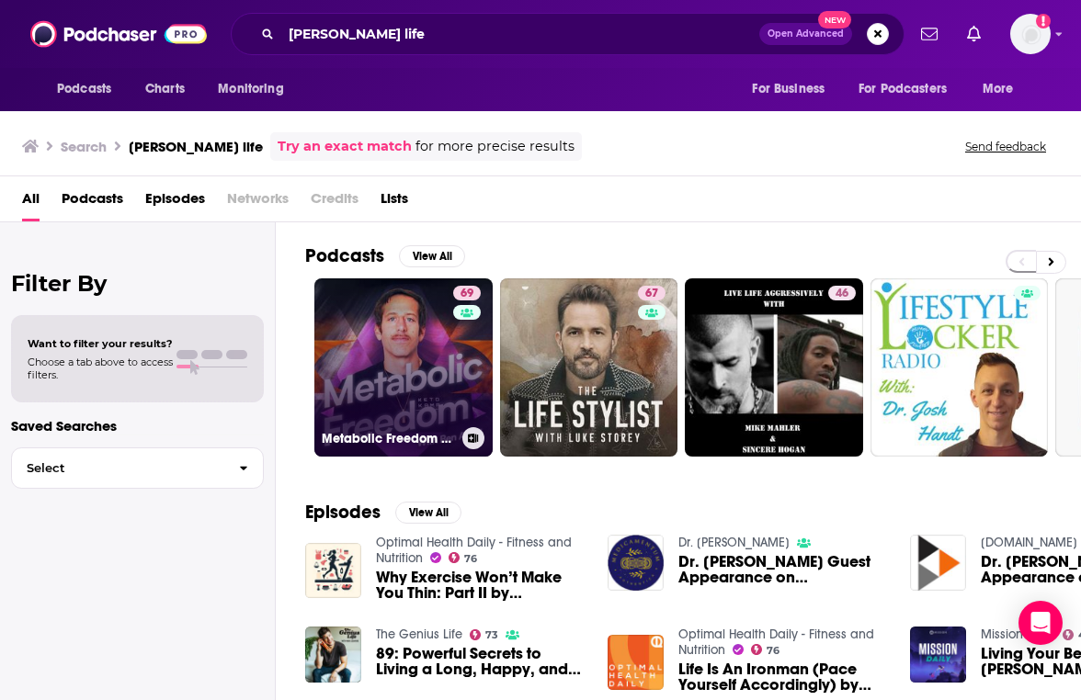
click at [425, 334] on link "69 Metabolic Freedom With [PERSON_NAME]" at bounding box center [403, 367] width 178 height 178
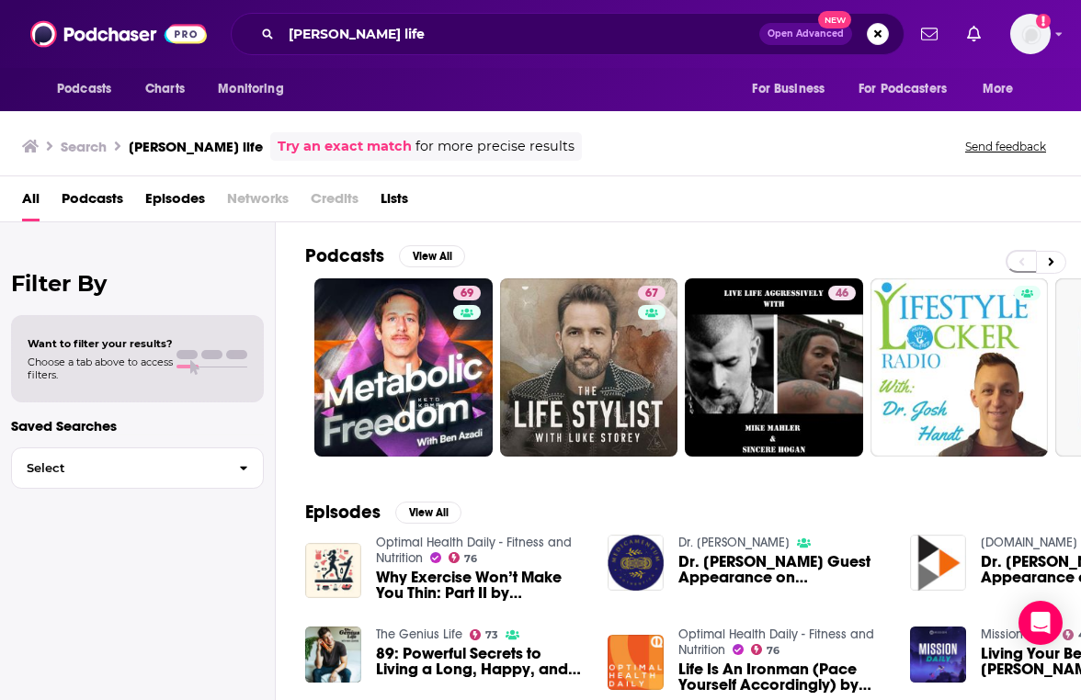
click at [425, 62] on div "Podcasts Charts Monitoring [PERSON_NAME] life Open Advanced New For Business Fo…" at bounding box center [540, 34] width 1081 height 68
click at [425, 32] on input "[PERSON_NAME] life" at bounding box center [520, 33] width 478 height 29
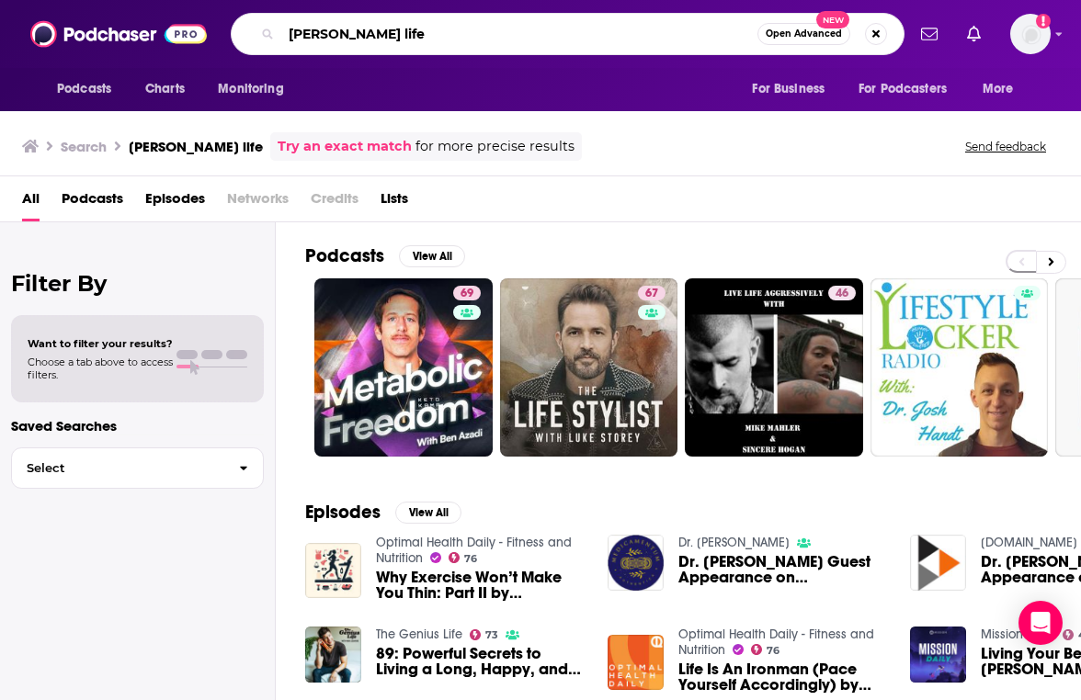
click at [425, 32] on input "[PERSON_NAME] life" at bounding box center [519, 33] width 476 height 29
type input "boundless life"
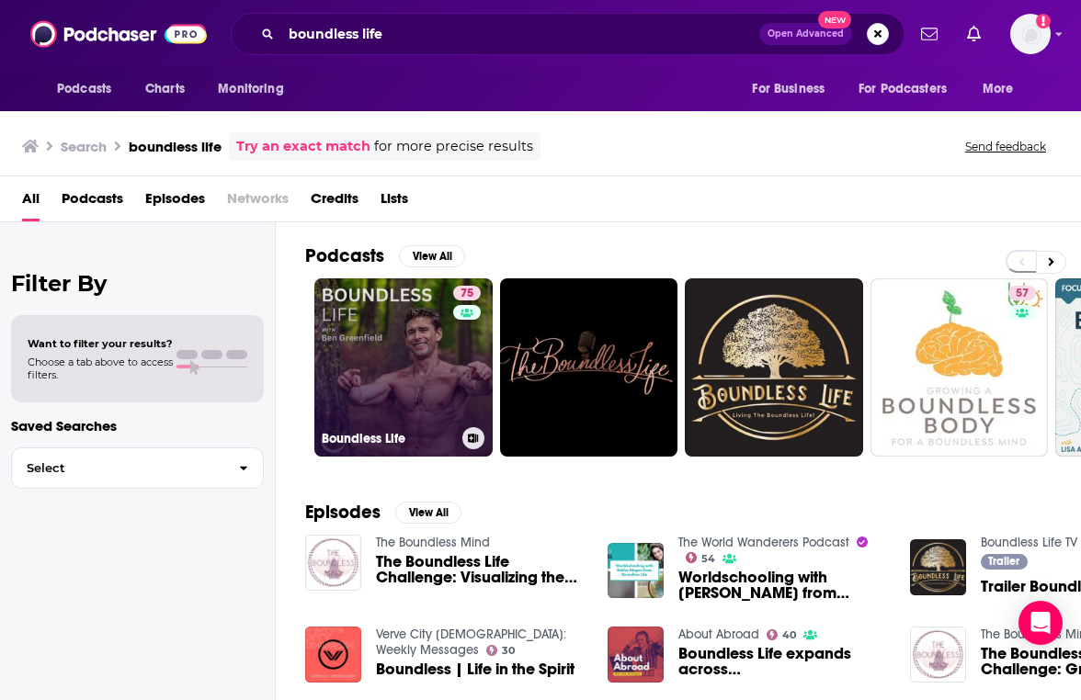
click at [346, 387] on link "75 Boundless Life" at bounding box center [403, 367] width 178 height 178
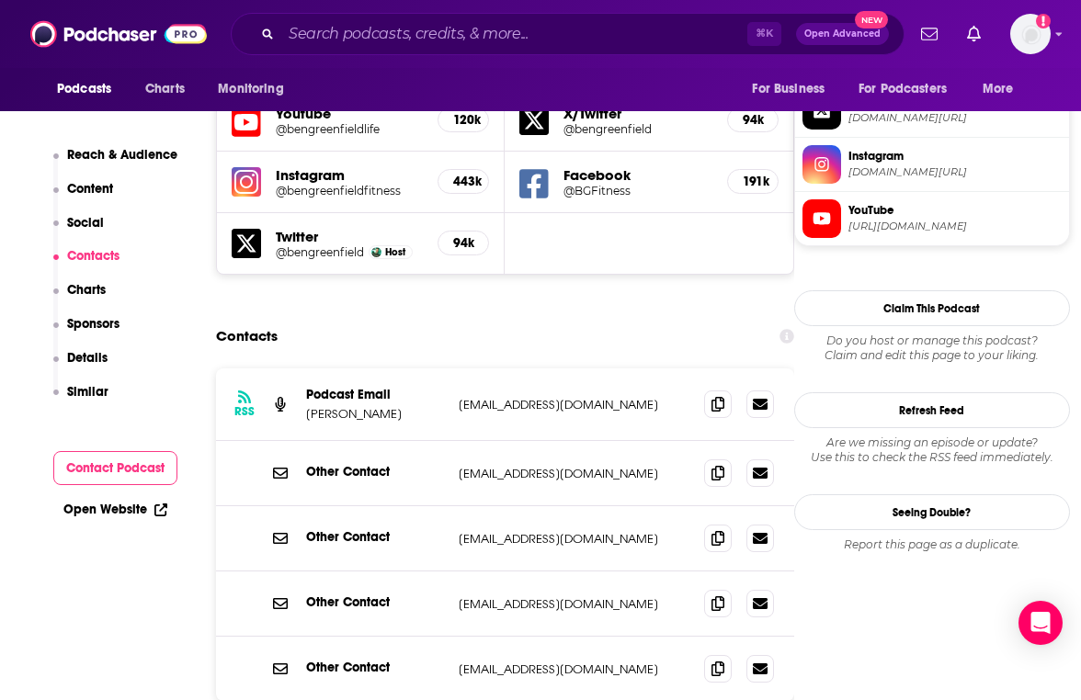
scroll to position [1639, 0]
click at [717, 397] on icon at bounding box center [717, 404] width 13 height 15
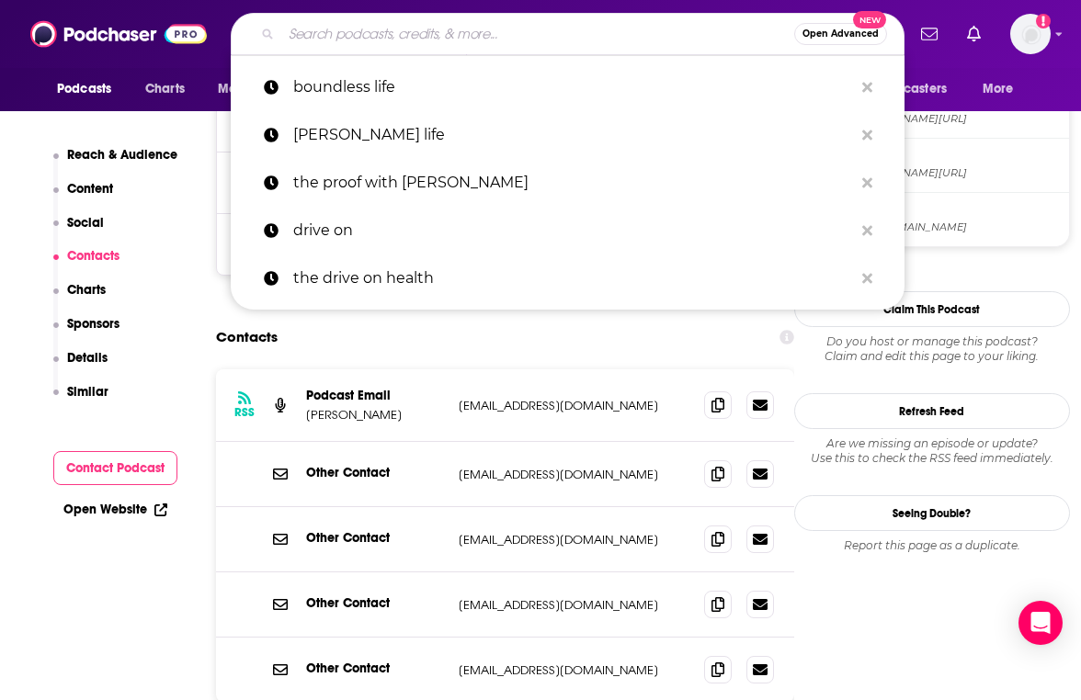
click at [435, 41] on input "Search podcasts, credits, & more..." at bounding box center [537, 33] width 513 height 29
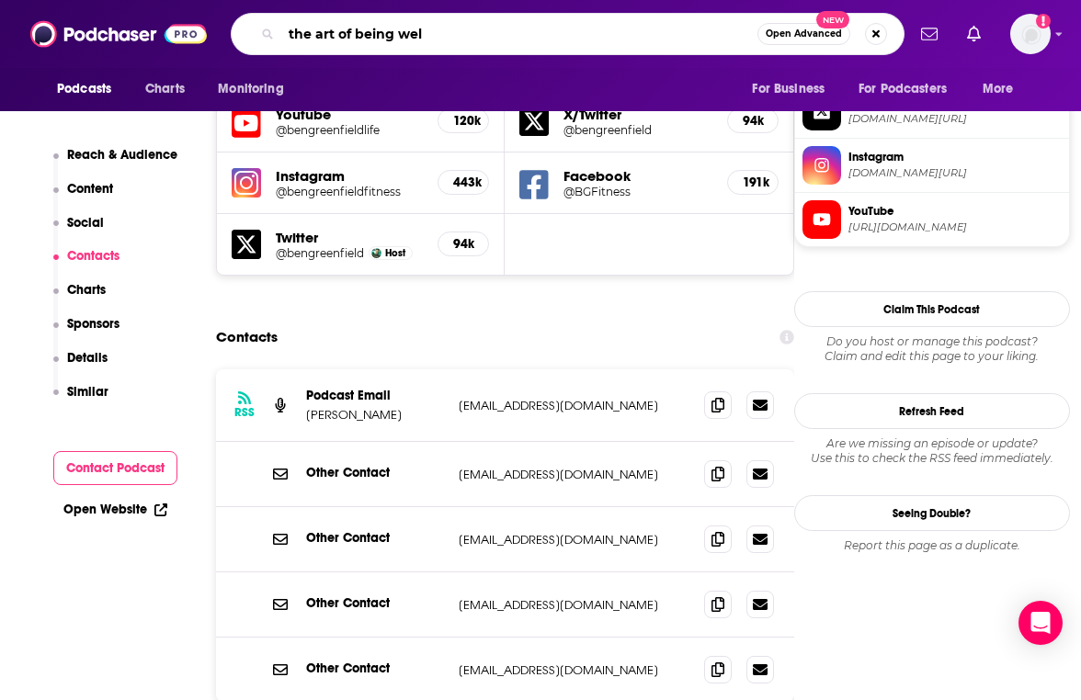
type input "the art of being well"
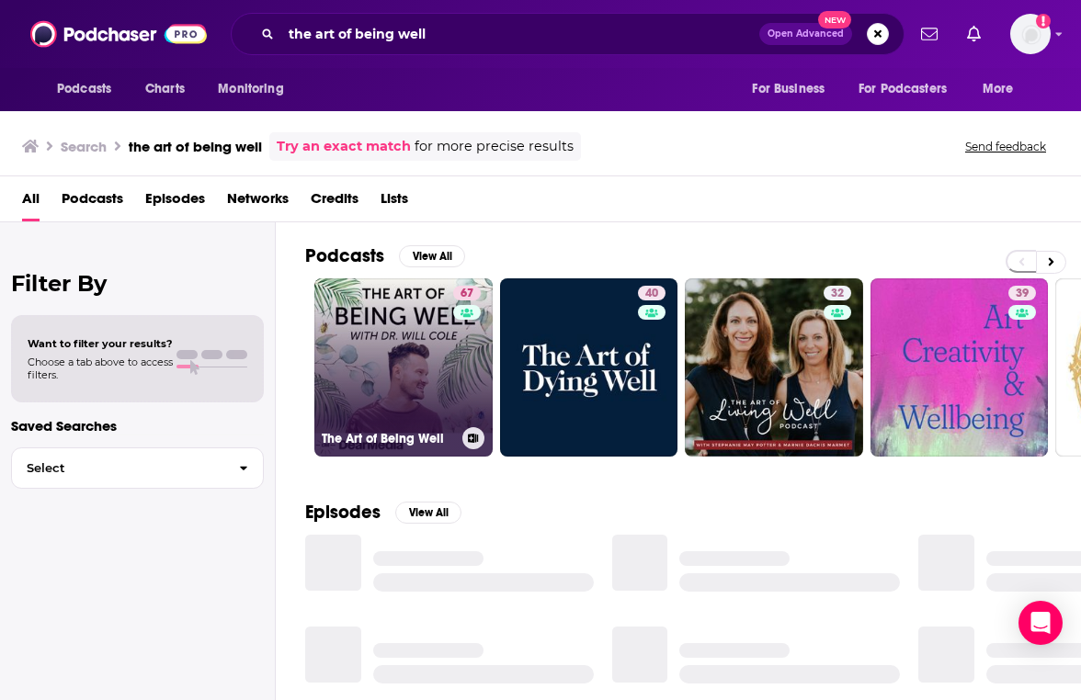
click at [369, 420] on link "67 The Art of Being Well" at bounding box center [403, 367] width 178 height 178
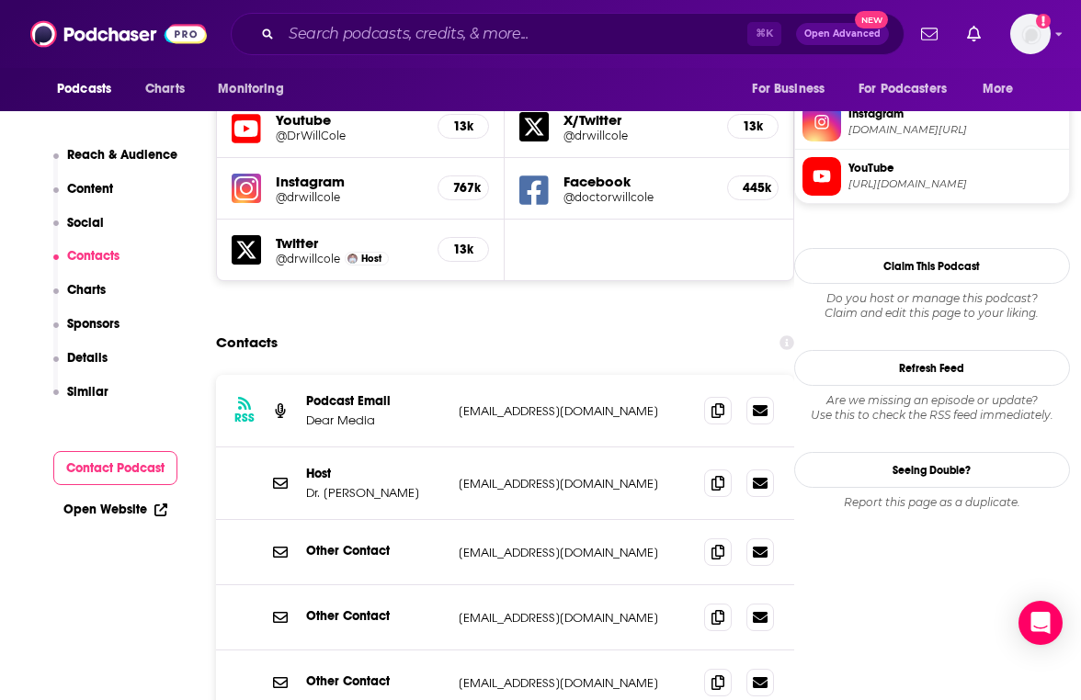
scroll to position [1681, 0]
click at [720, 403] on icon at bounding box center [717, 410] width 13 height 15
click at [391, 41] on input "Search podcasts, credits, & more..." at bounding box center [514, 33] width 466 height 29
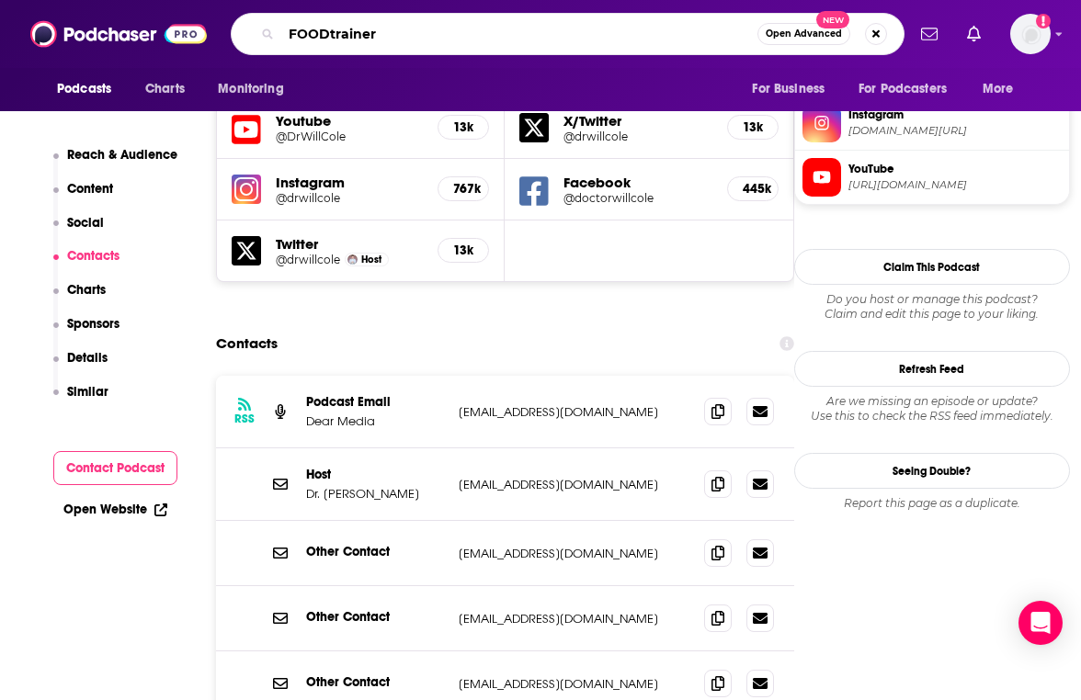
type input "FOODtrainers"
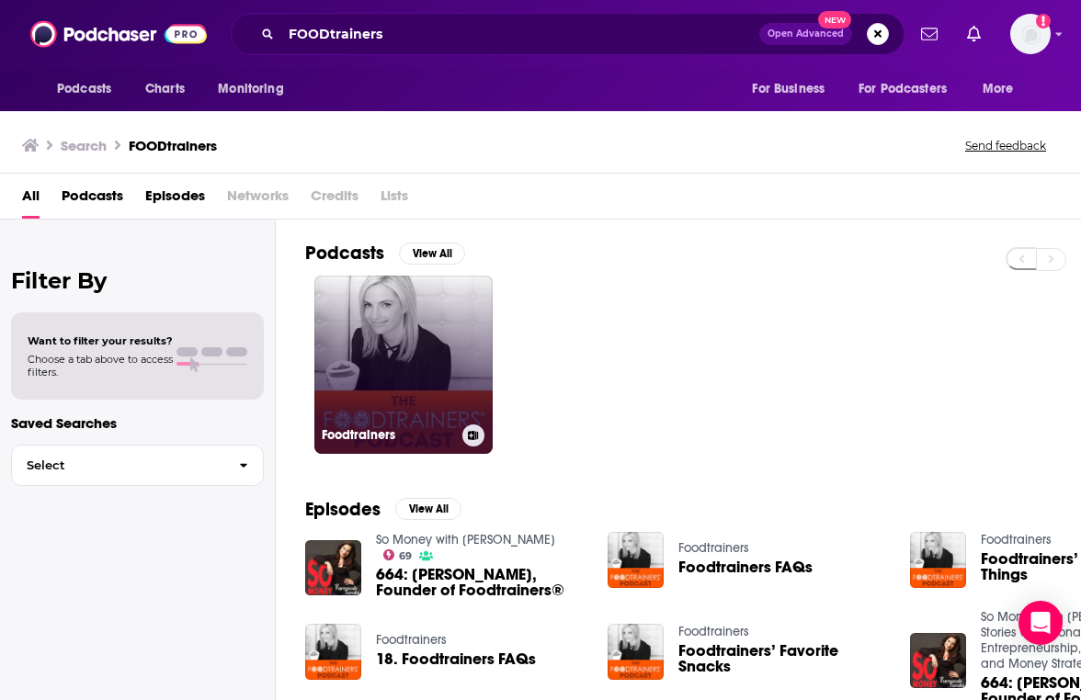
click at [382, 337] on link "Foodtrainers" at bounding box center [403, 365] width 178 height 178
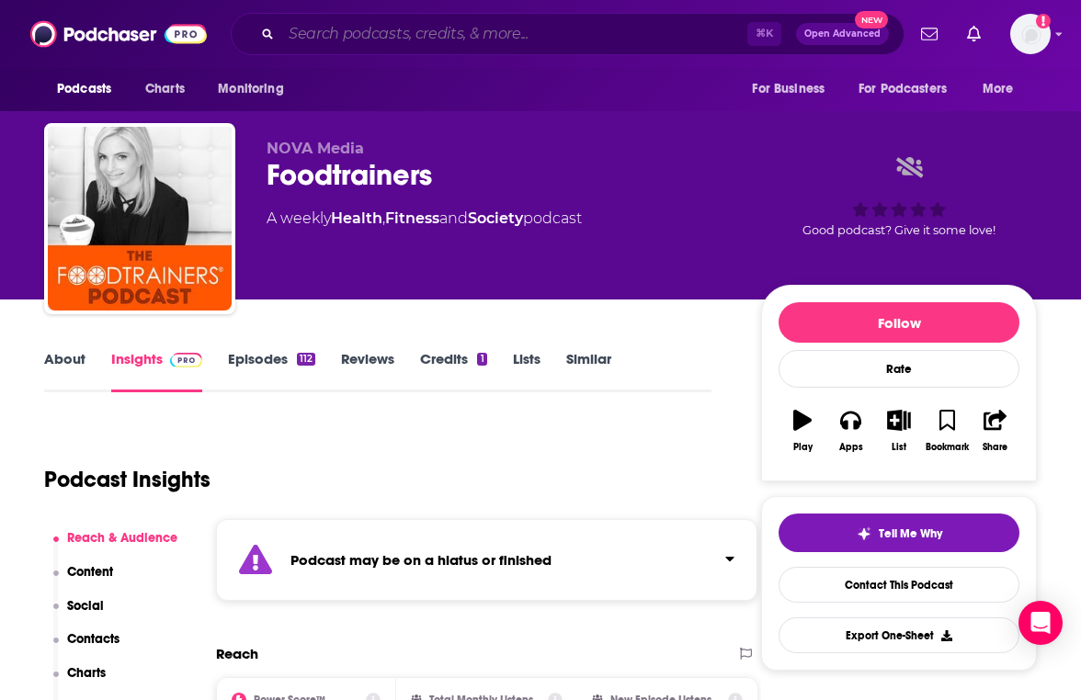
click at [418, 46] on input "Search podcasts, credits, & more..." at bounding box center [514, 33] width 466 height 29
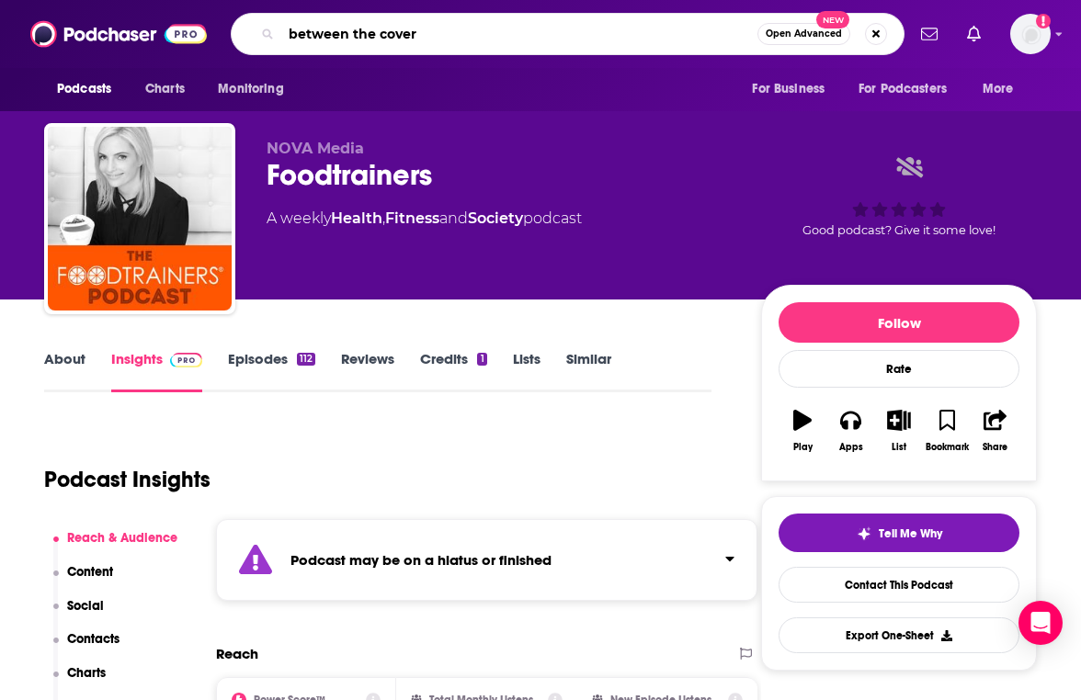
type input "between the covers"
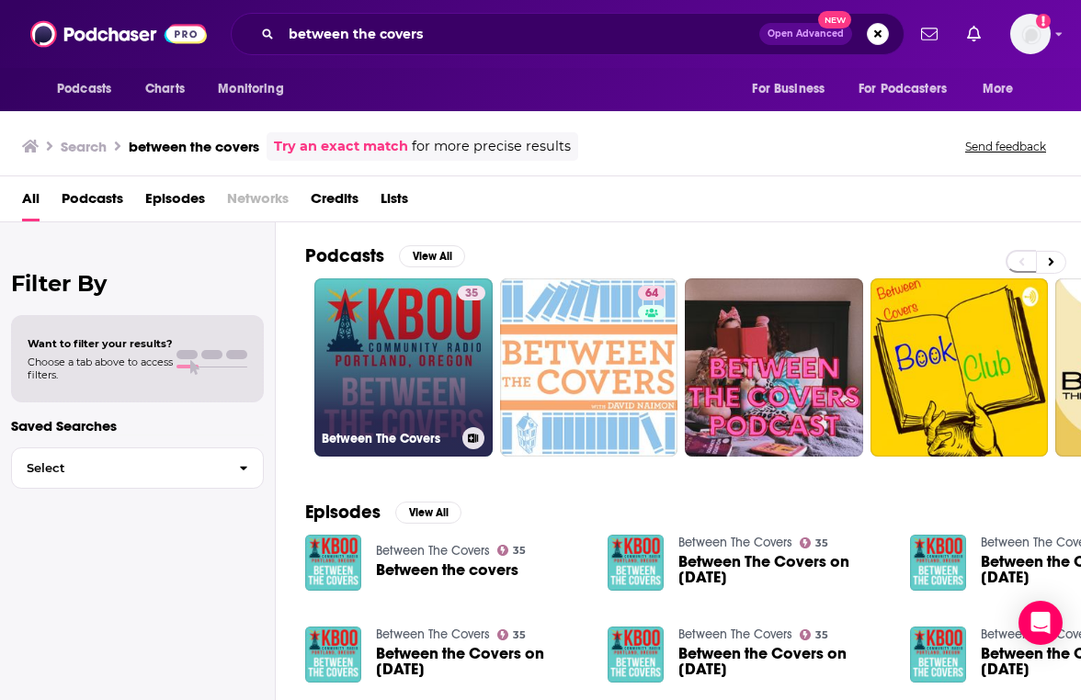
click at [452, 379] on link "35 Between The Covers" at bounding box center [403, 367] width 178 height 178
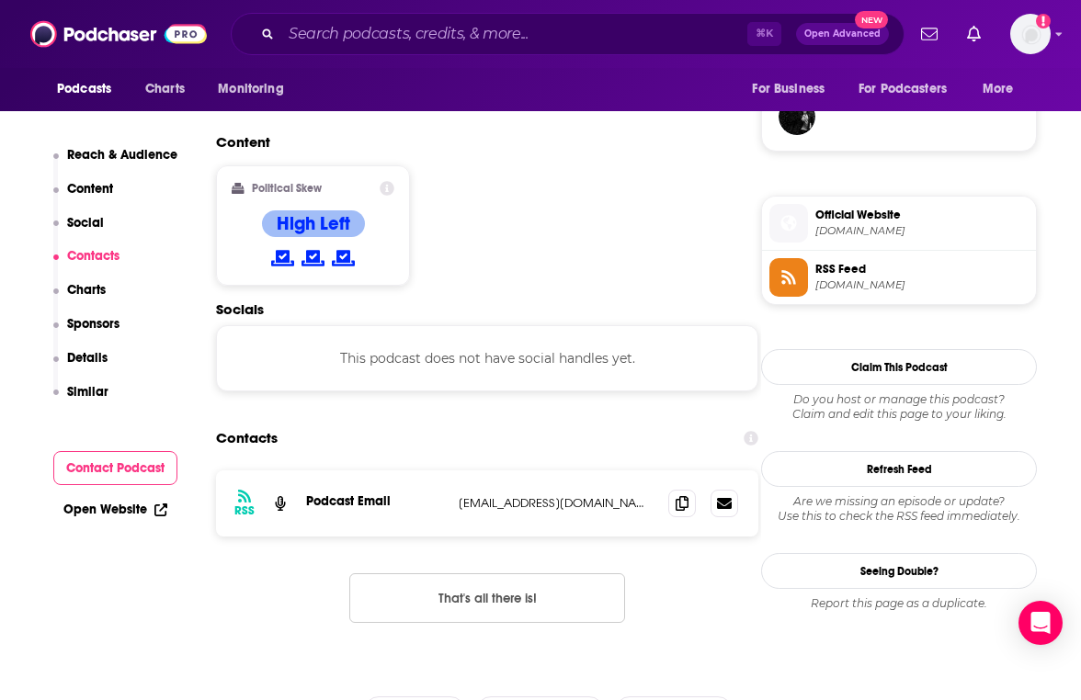
scroll to position [1637, 0]
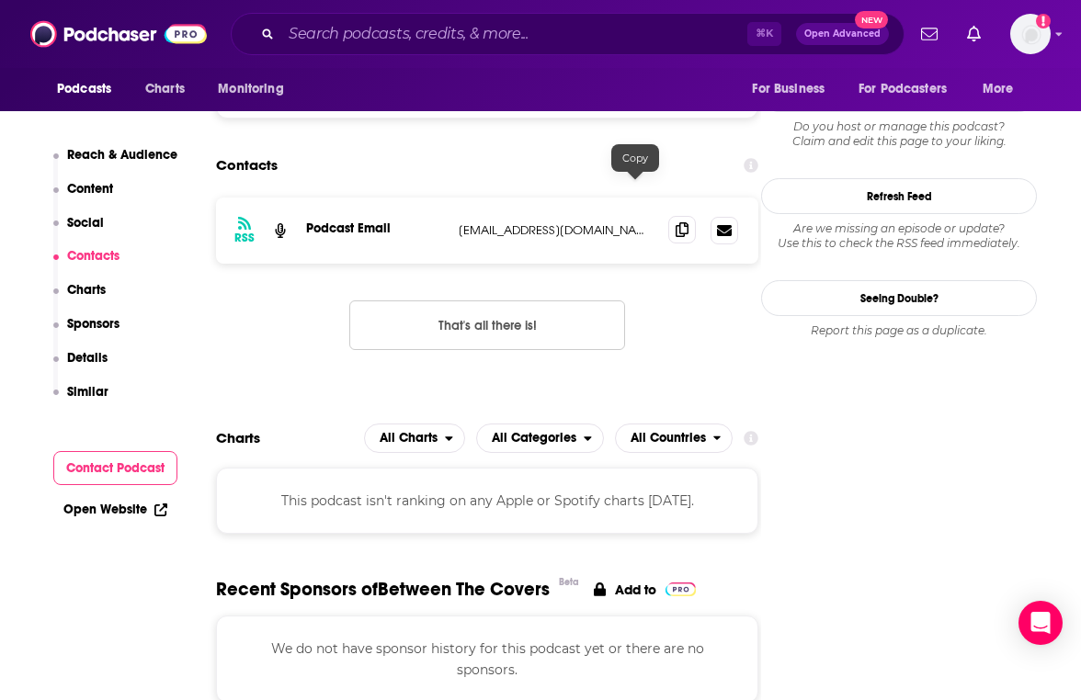
click at [675, 222] on icon at bounding box center [681, 229] width 13 height 15
click at [376, 38] on input "Search podcasts, credits, & more..." at bounding box center [514, 33] width 466 height 29
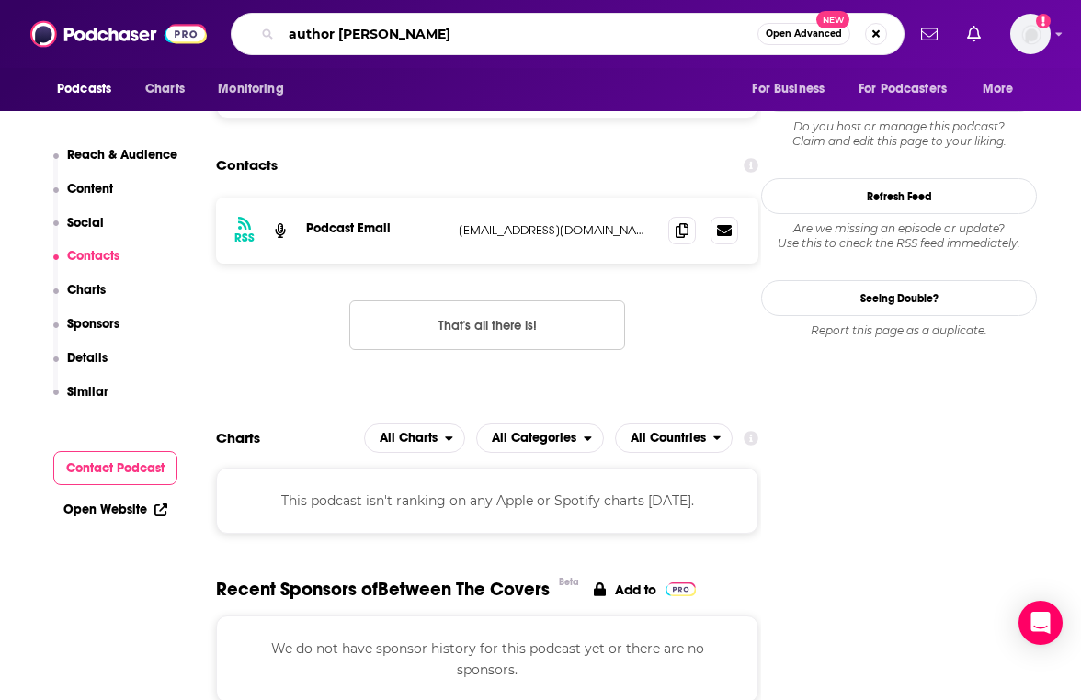
type input "author hour"
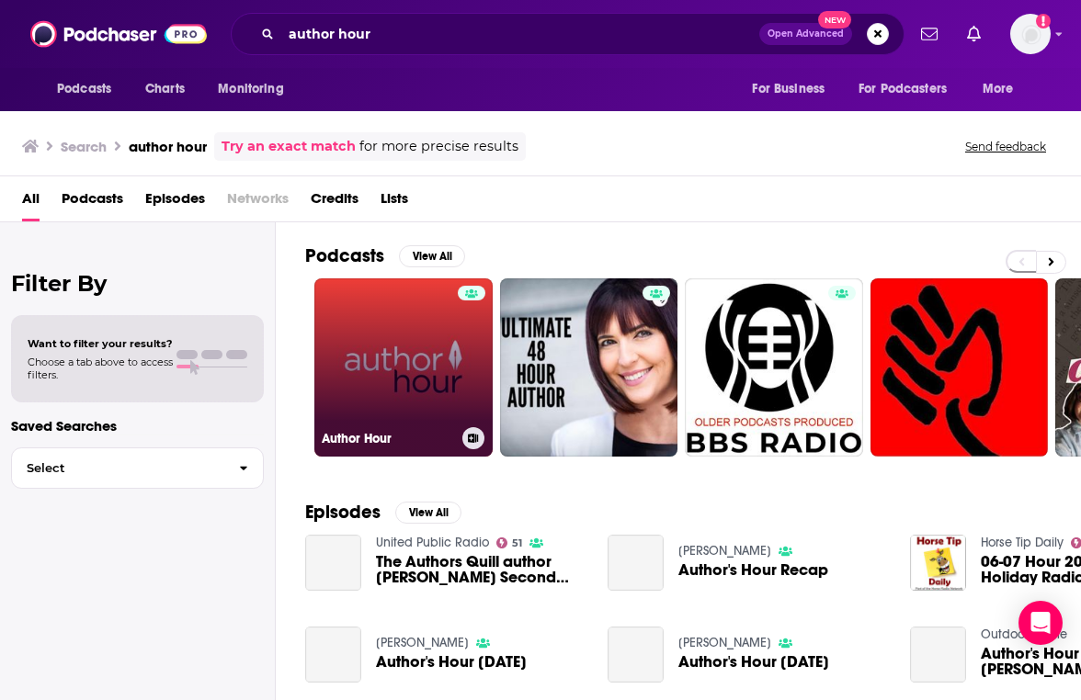
click at [401, 323] on link "Author Hour" at bounding box center [403, 367] width 178 height 178
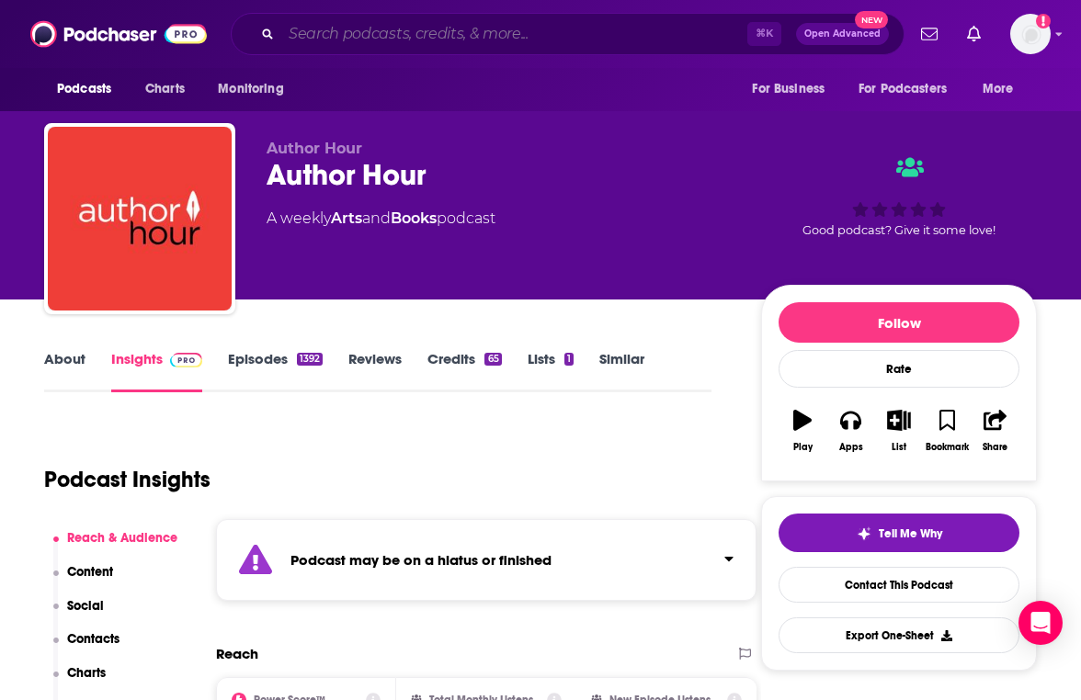
click at [459, 38] on input "Search podcasts, credits, & more..." at bounding box center [514, 33] width 466 height 29
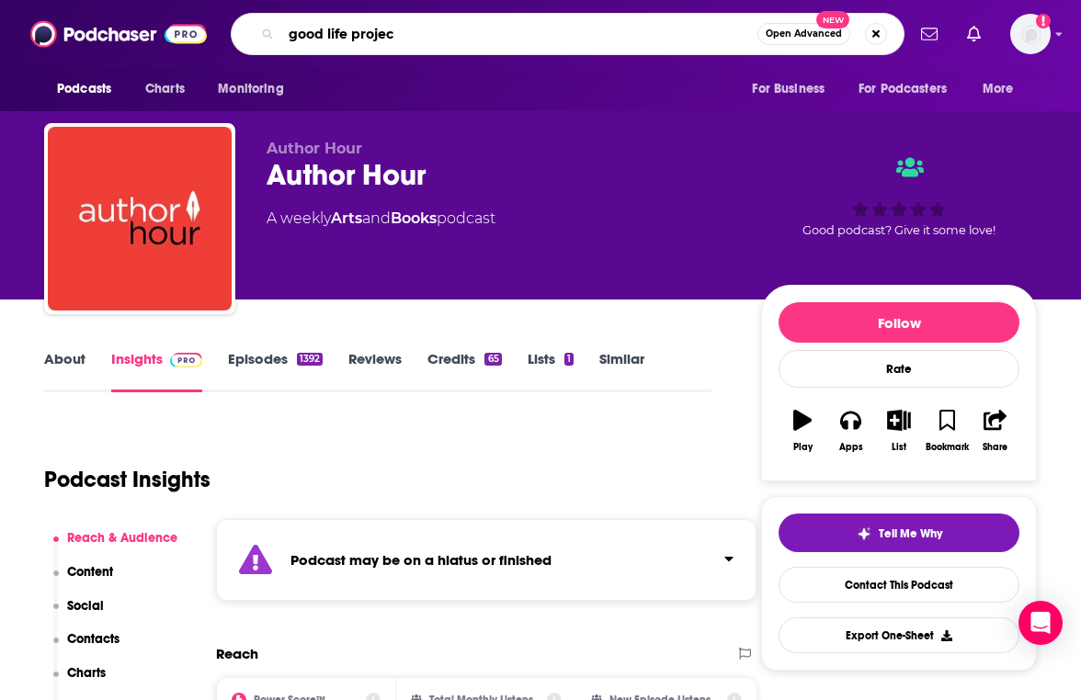
type input "good life project"
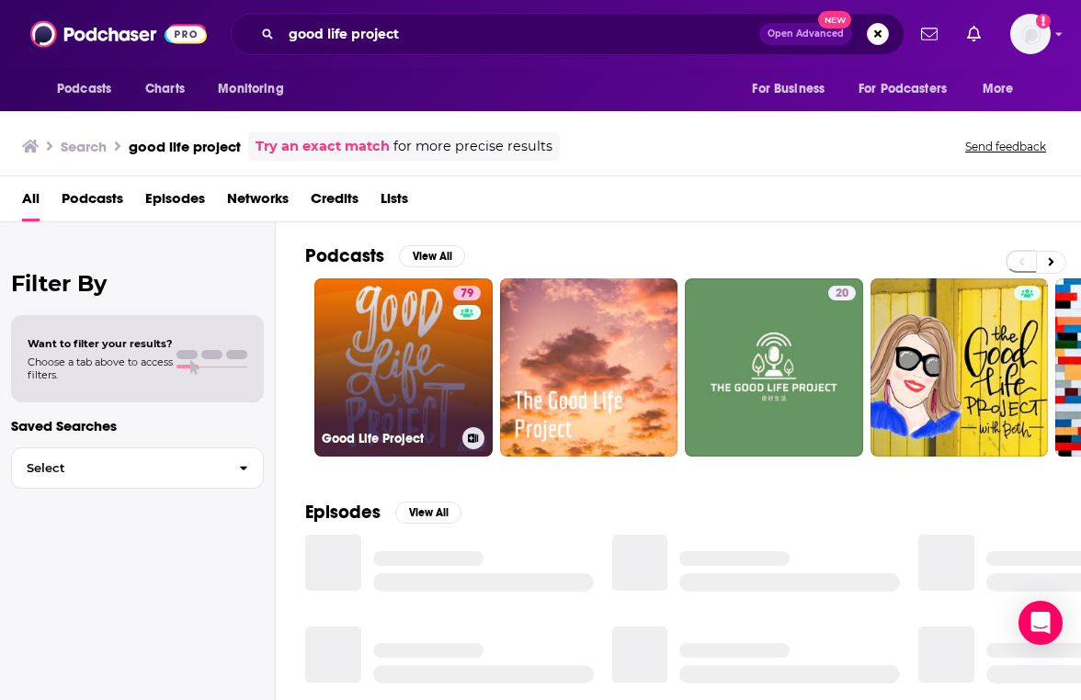
click at [418, 399] on link "79 Good Life Project" at bounding box center [403, 367] width 178 height 178
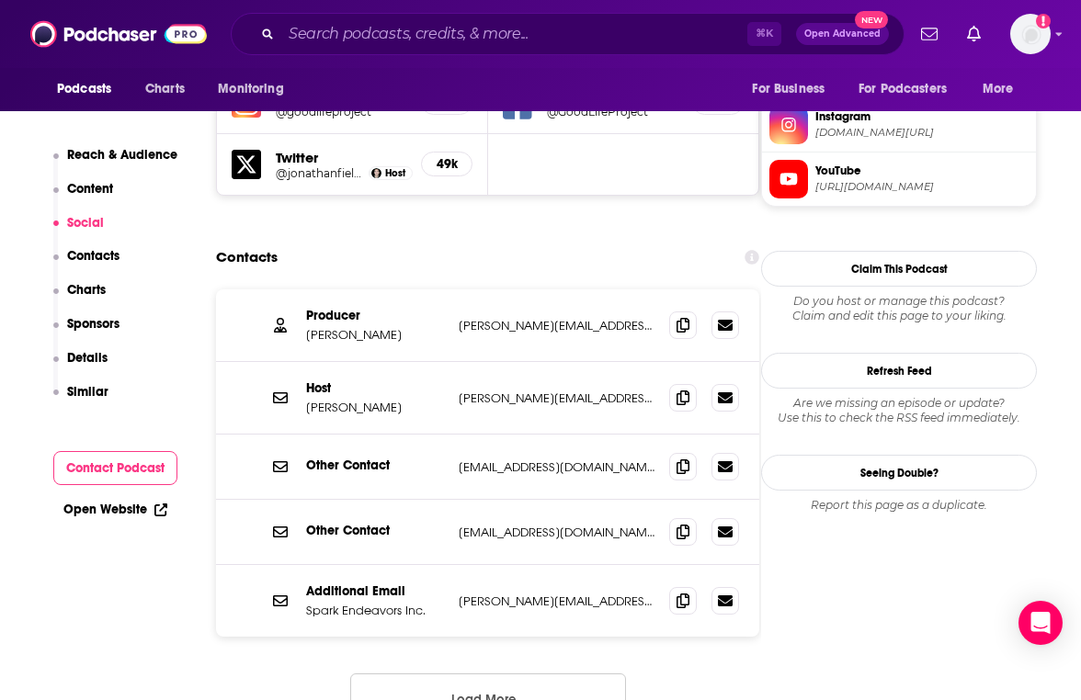
scroll to position [1846, 0]
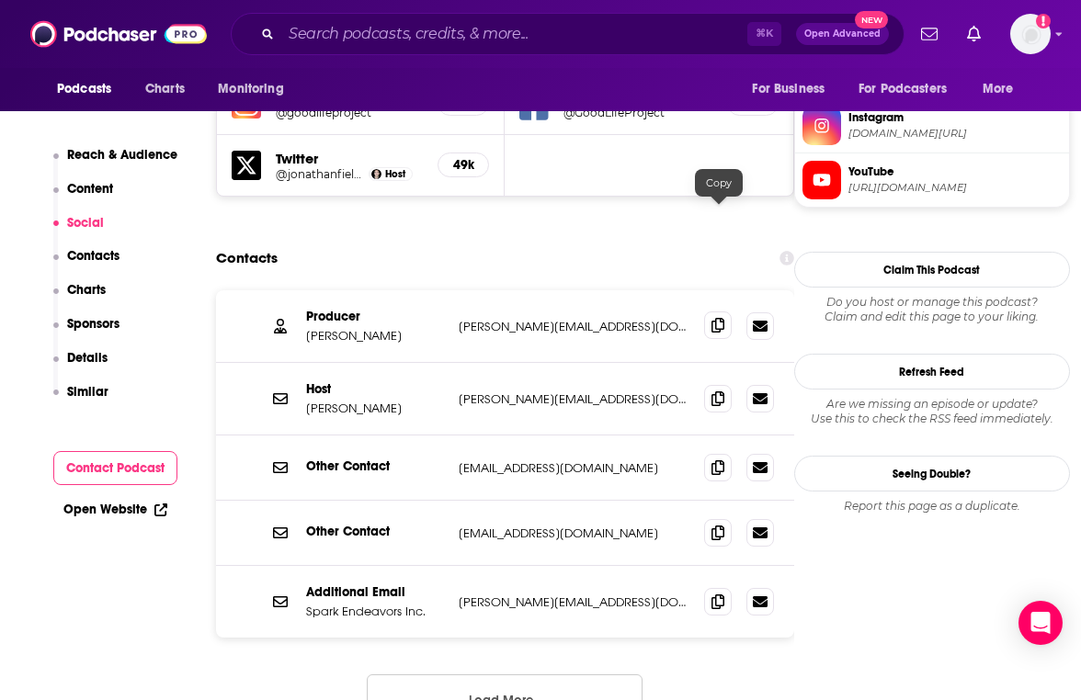
click at [723, 318] on icon at bounding box center [717, 325] width 13 height 15
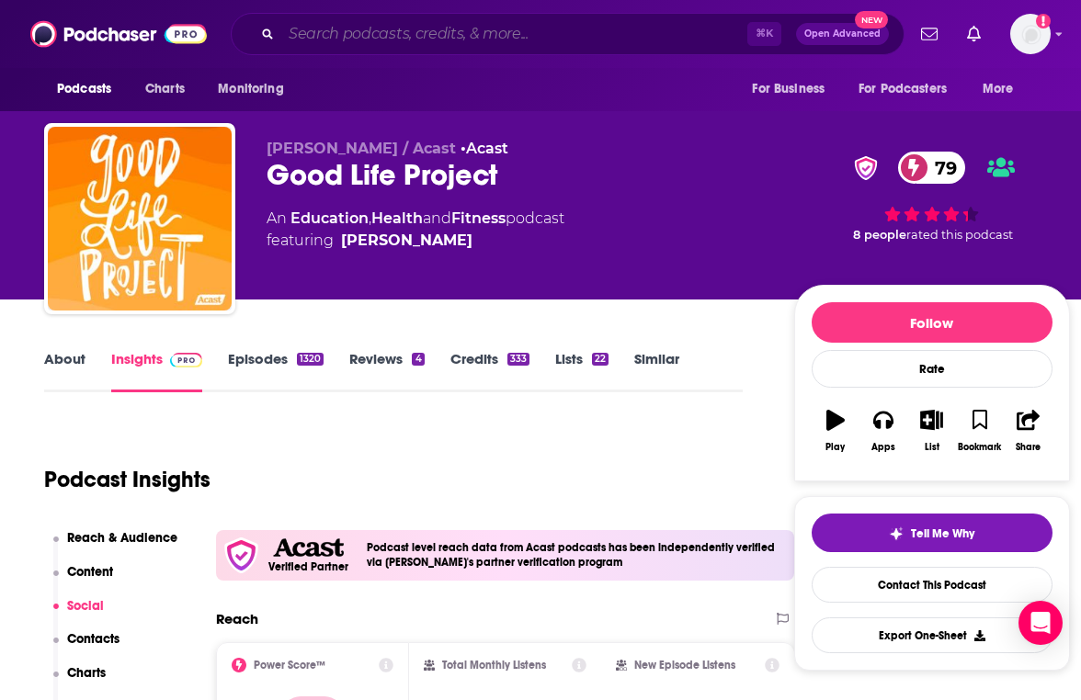
click at [482, 29] on input "Search podcasts, credits, & more..." at bounding box center [514, 33] width 466 height 29
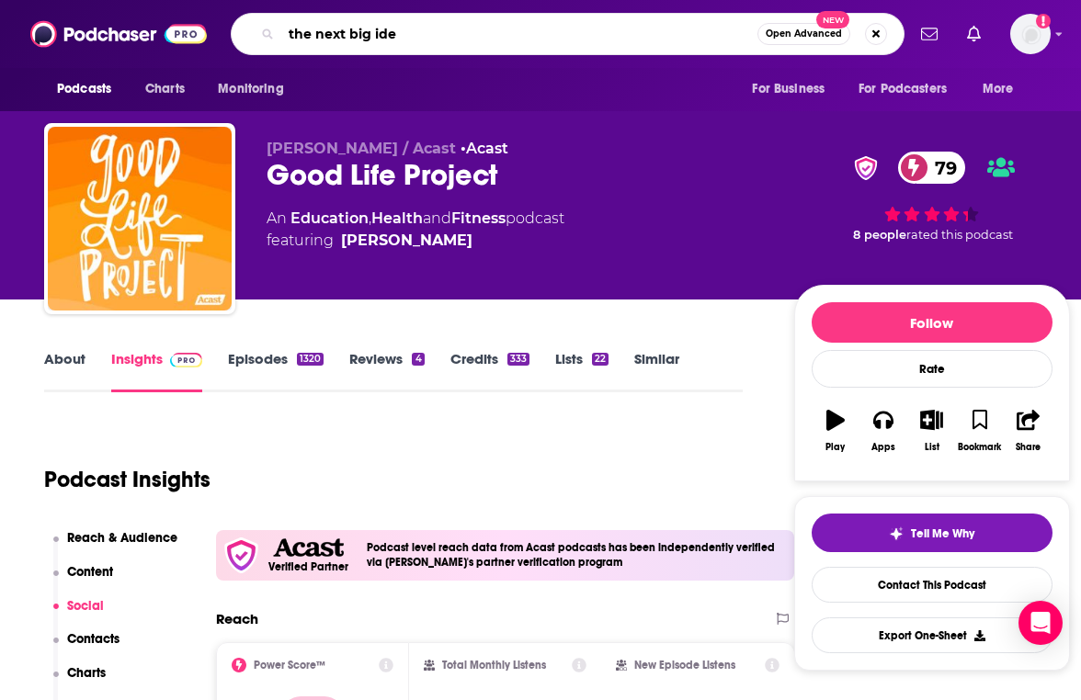
type input "the next big idea"
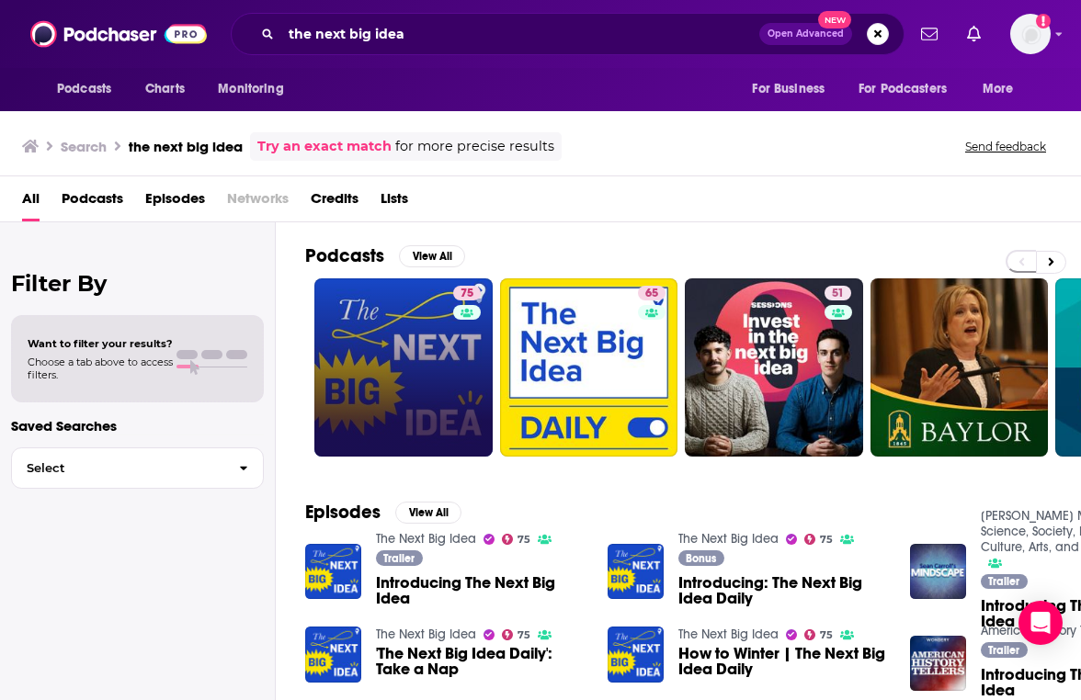
click at [415, 321] on link "75" at bounding box center [403, 367] width 178 height 178
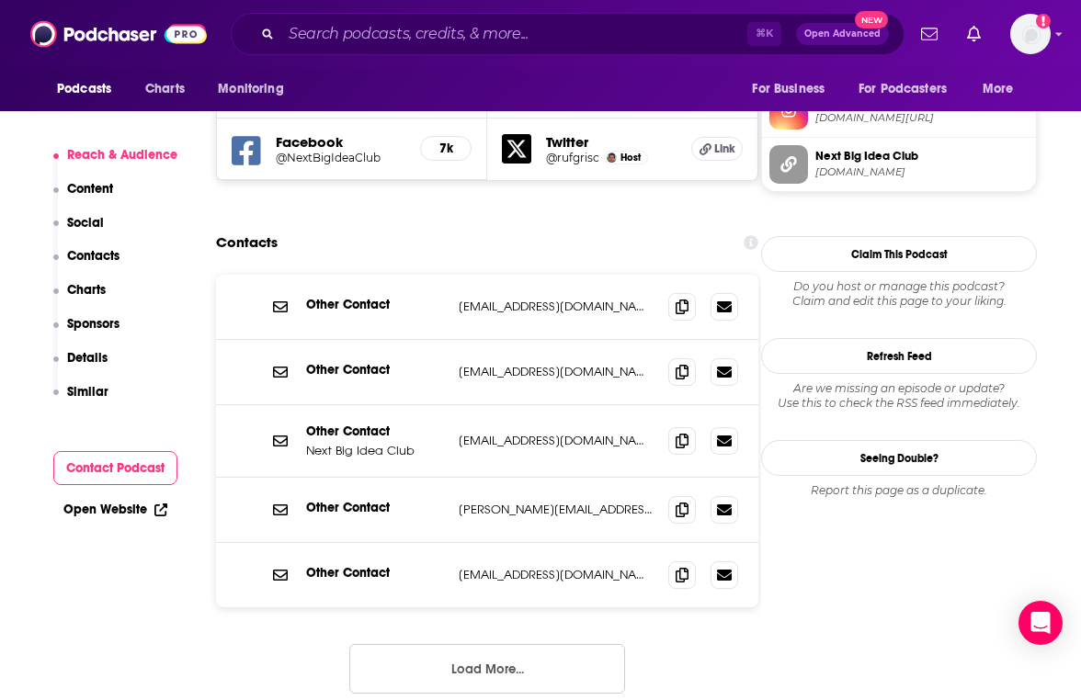
scroll to position [1688, 0]
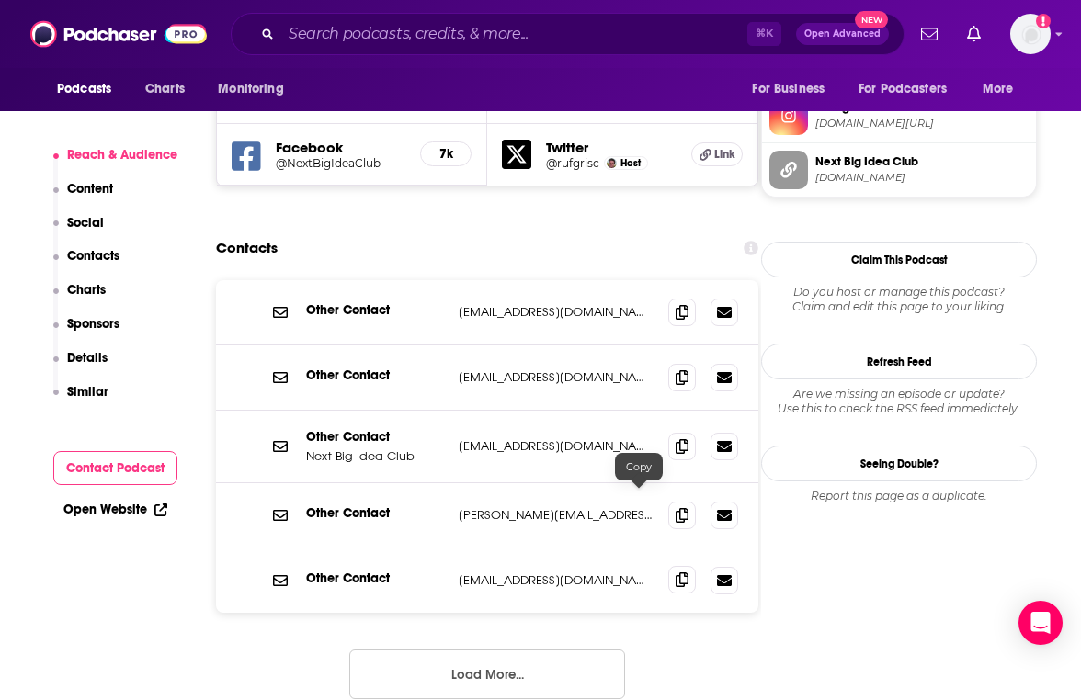
click at [675, 573] on icon at bounding box center [681, 580] width 13 height 15
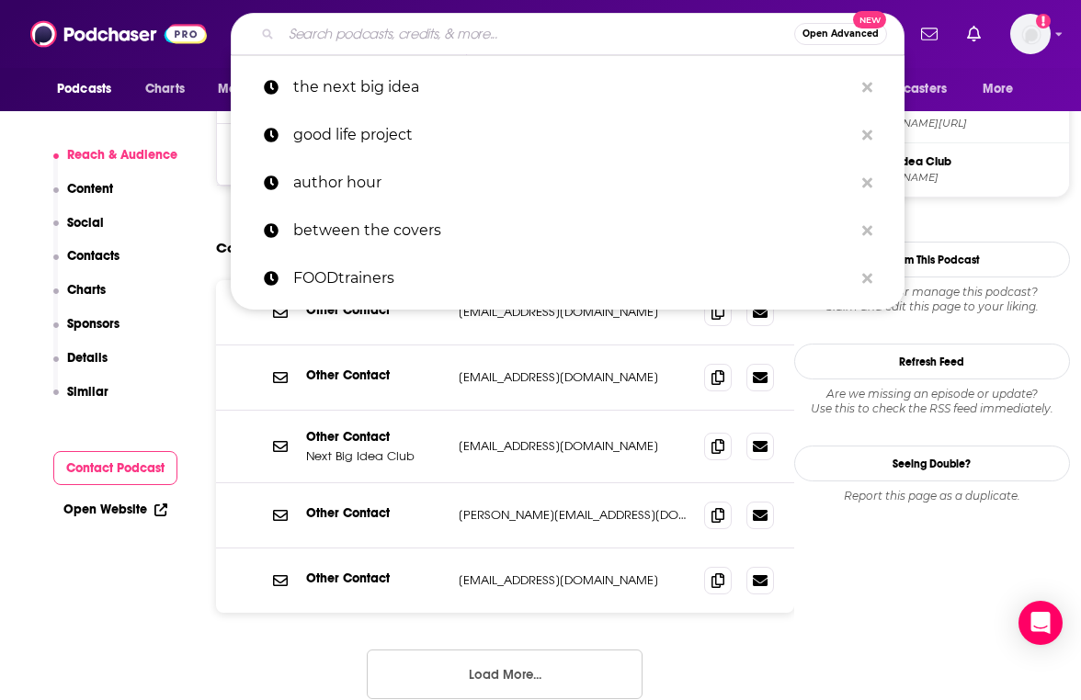
click at [419, 29] on input "Search podcasts, credits, & more..." at bounding box center [537, 33] width 513 height 29
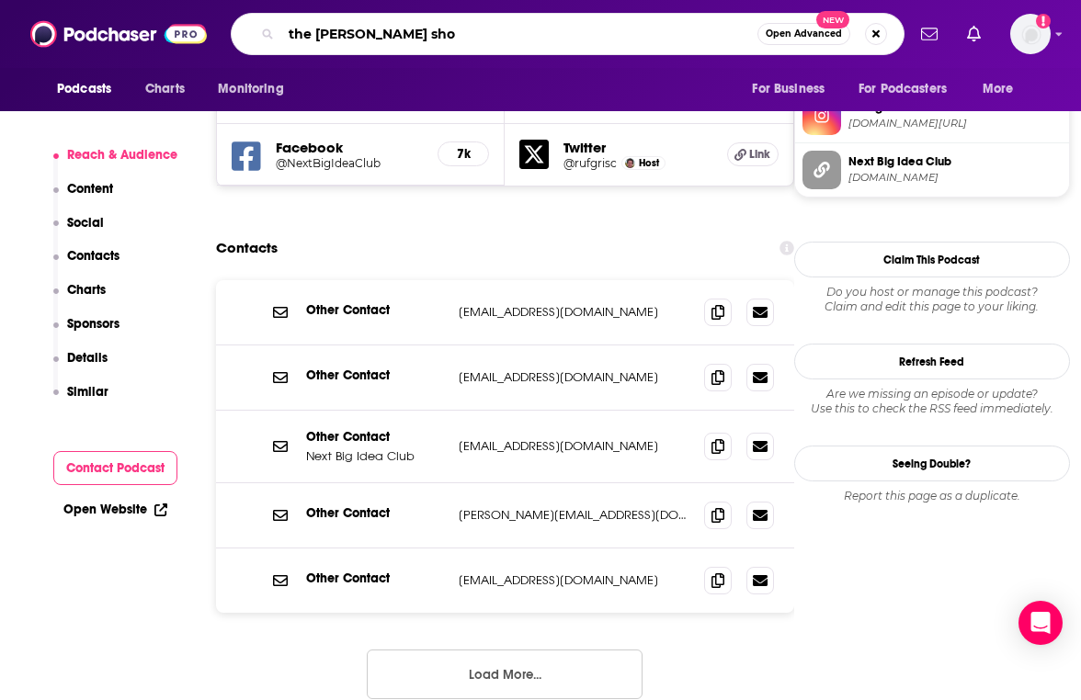
type input "the [PERSON_NAME] show"
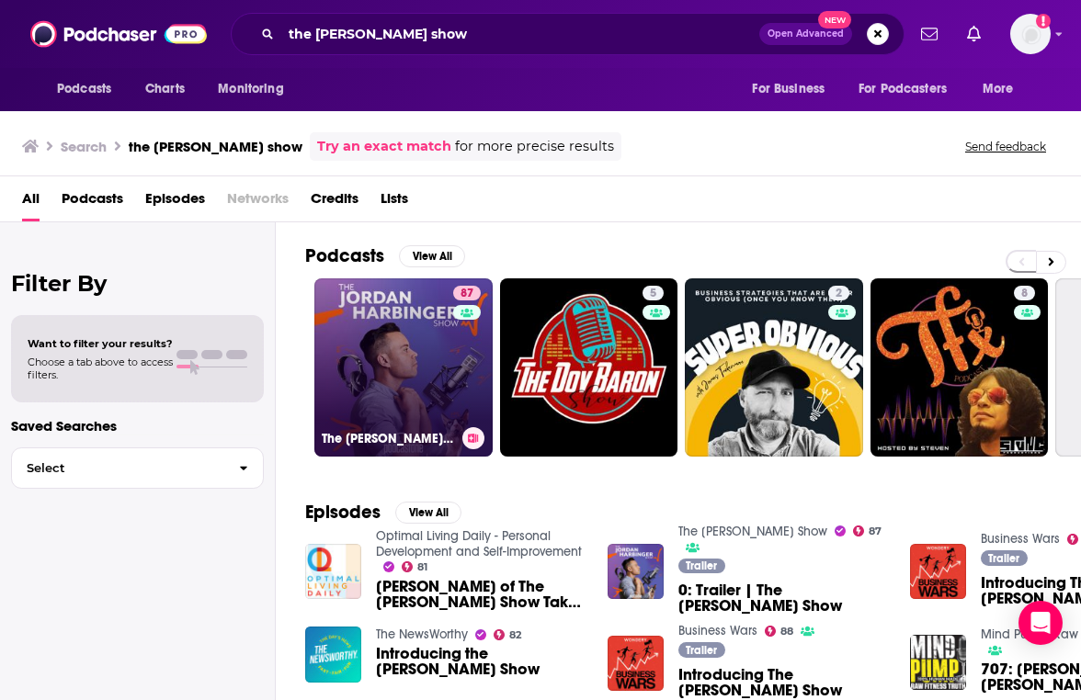
click at [443, 373] on link "87 The [PERSON_NAME] Show" at bounding box center [403, 367] width 178 height 178
